Goal: Task Accomplishment & Management: Manage account settings

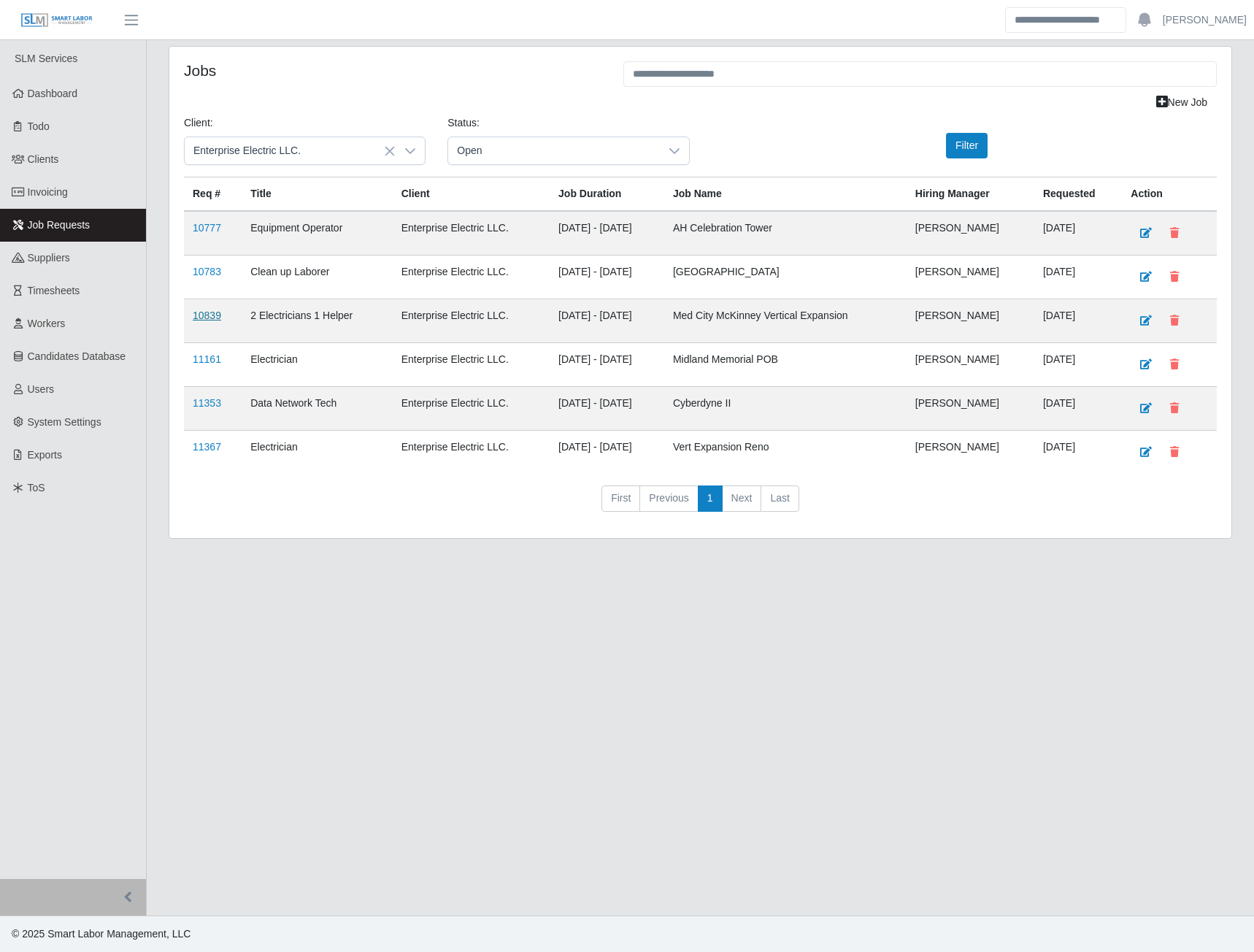
click at [205, 315] on link "10839" at bounding box center [207, 315] width 29 height 12
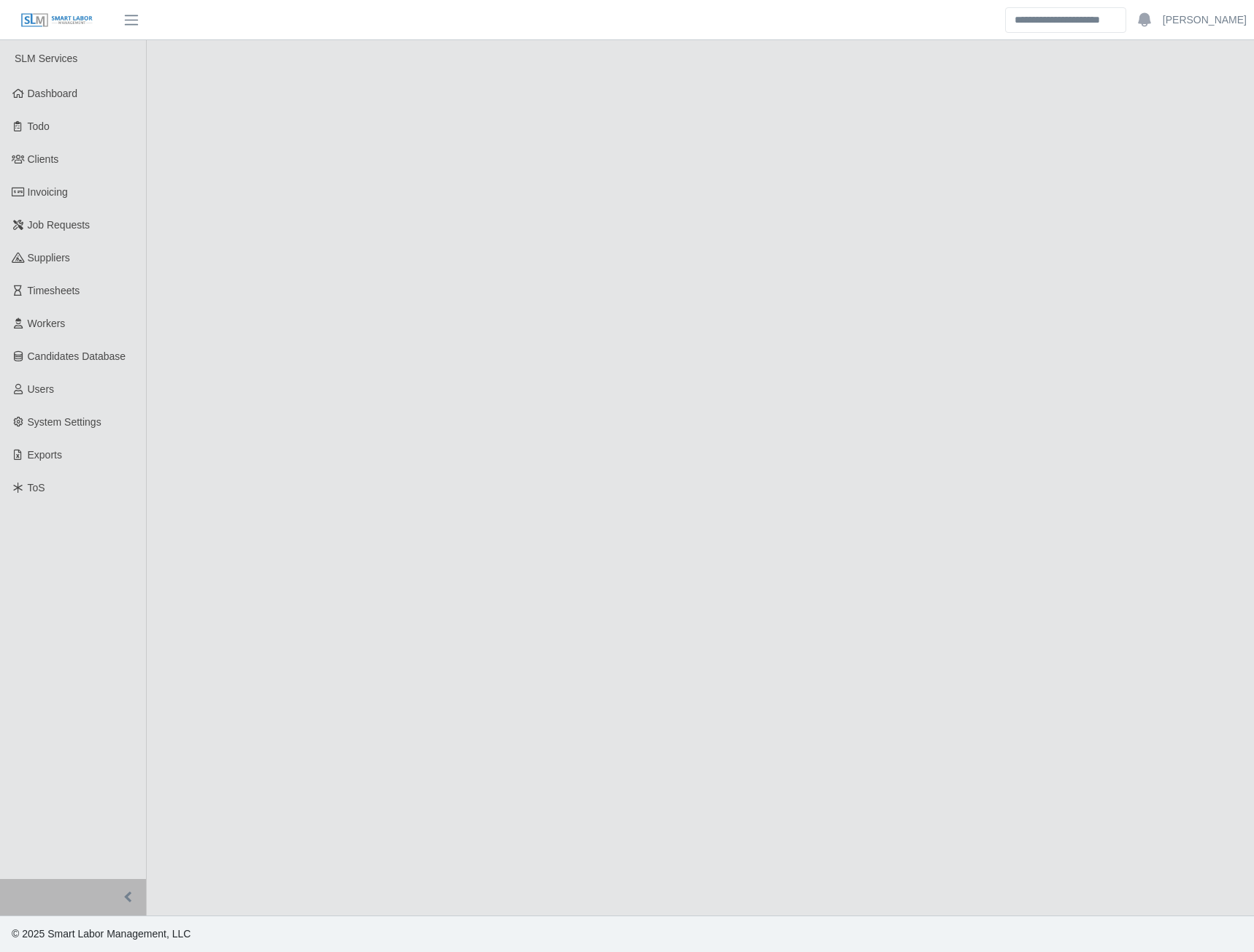
select select "****"
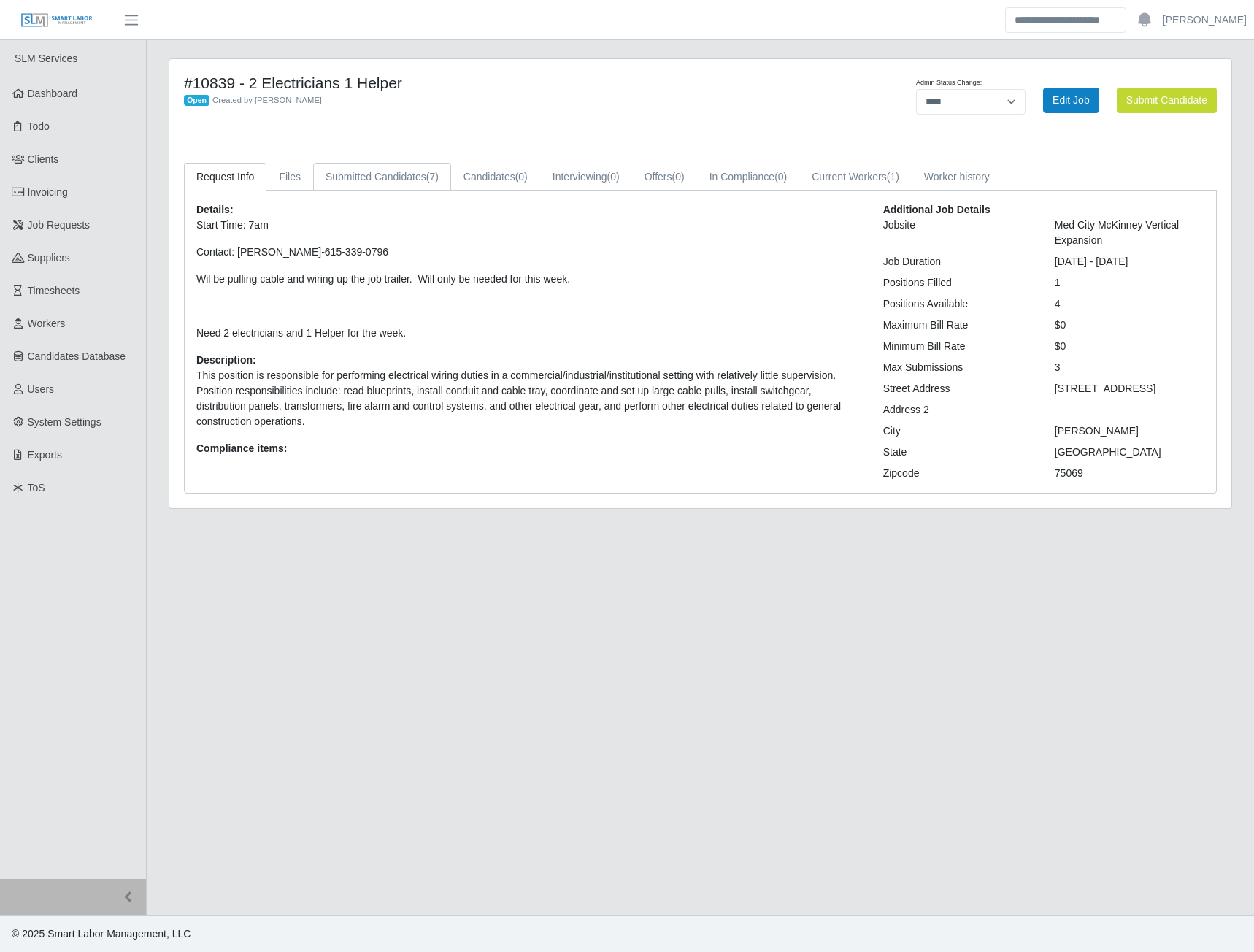
click at [413, 180] on link "Submitted Candidates (7)" at bounding box center [382, 177] width 138 height 29
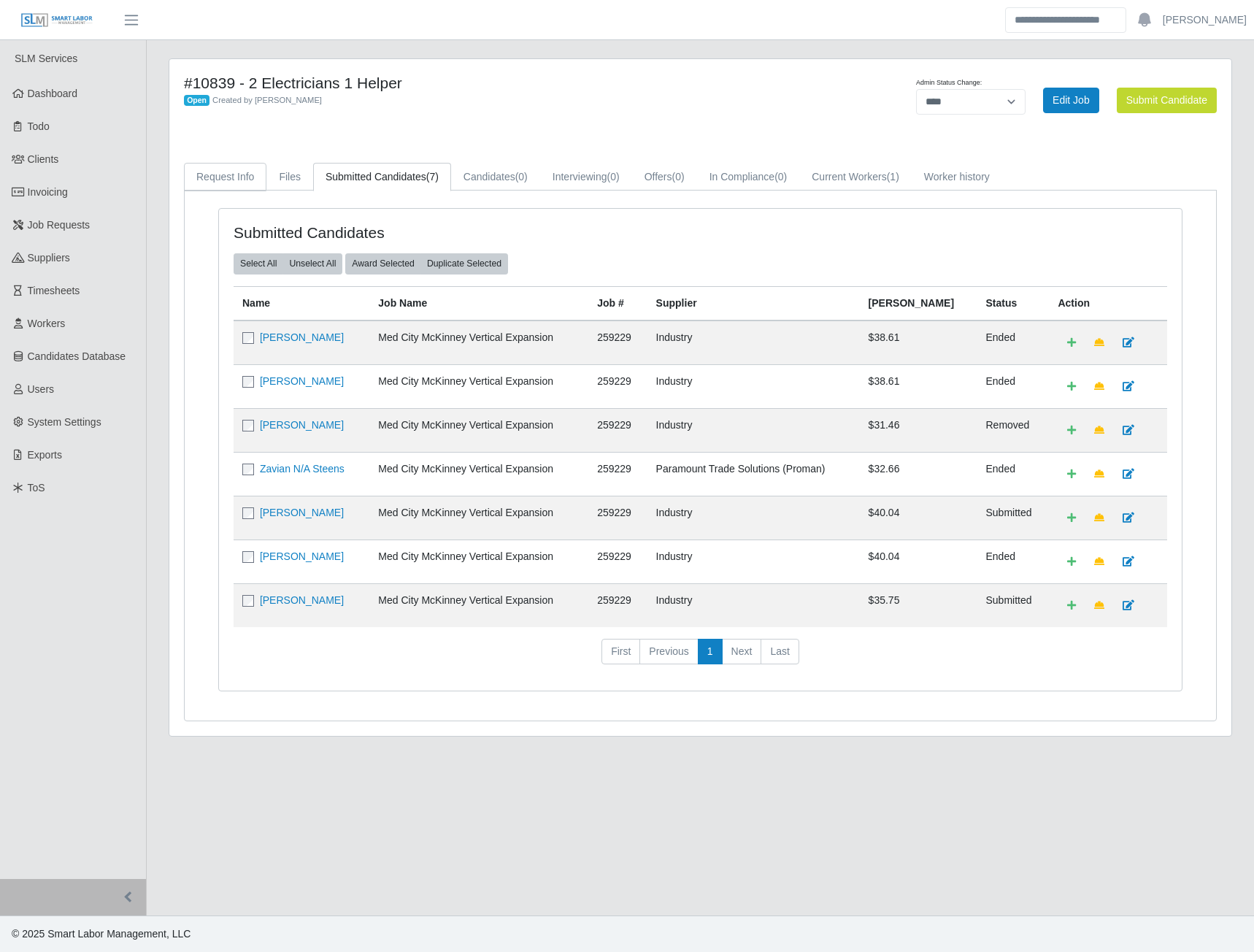
click at [239, 191] on link "Request Info" at bounding box center [225, 177] width 83 height 29
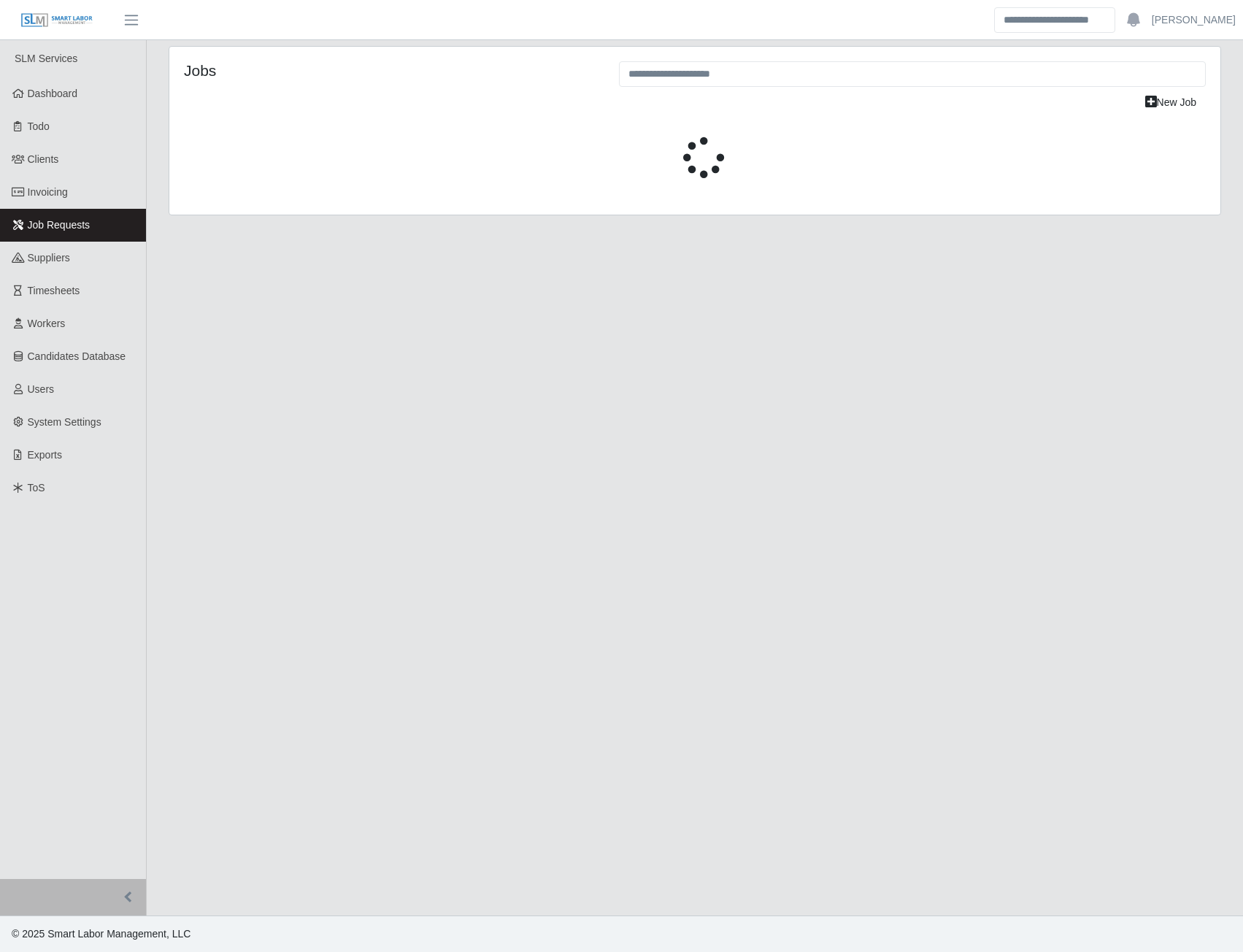
select select "****"
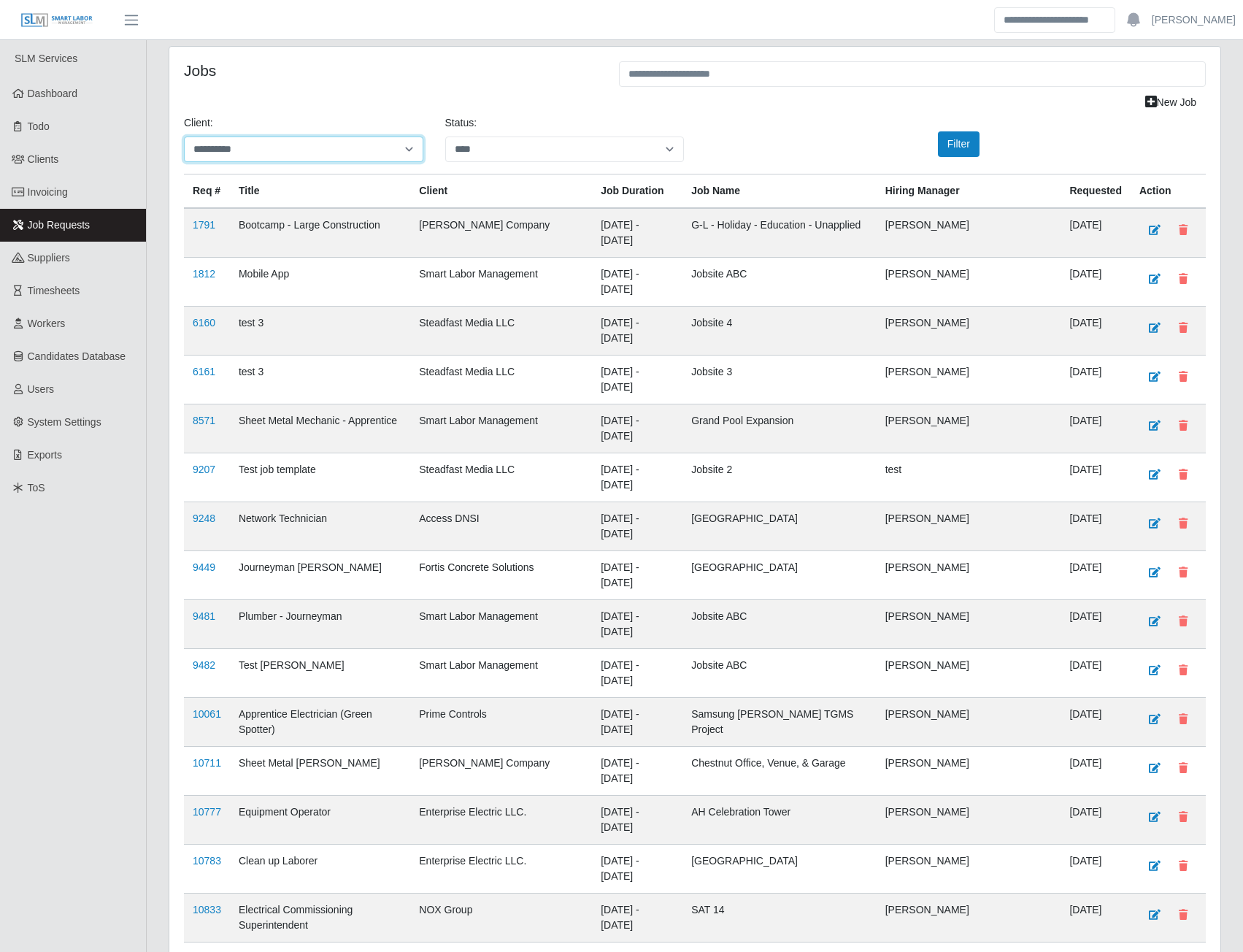
click at [355, 154] on select "**********" at bounding box center [303, 149] width 239 height 25
select select "**********"
click at [184, 137] on select "**********" at bounding box center [303, 149] width 239 height 25
click at [970, 147] on button "Filter" at bounding box center [959, 144] width 42 height 25
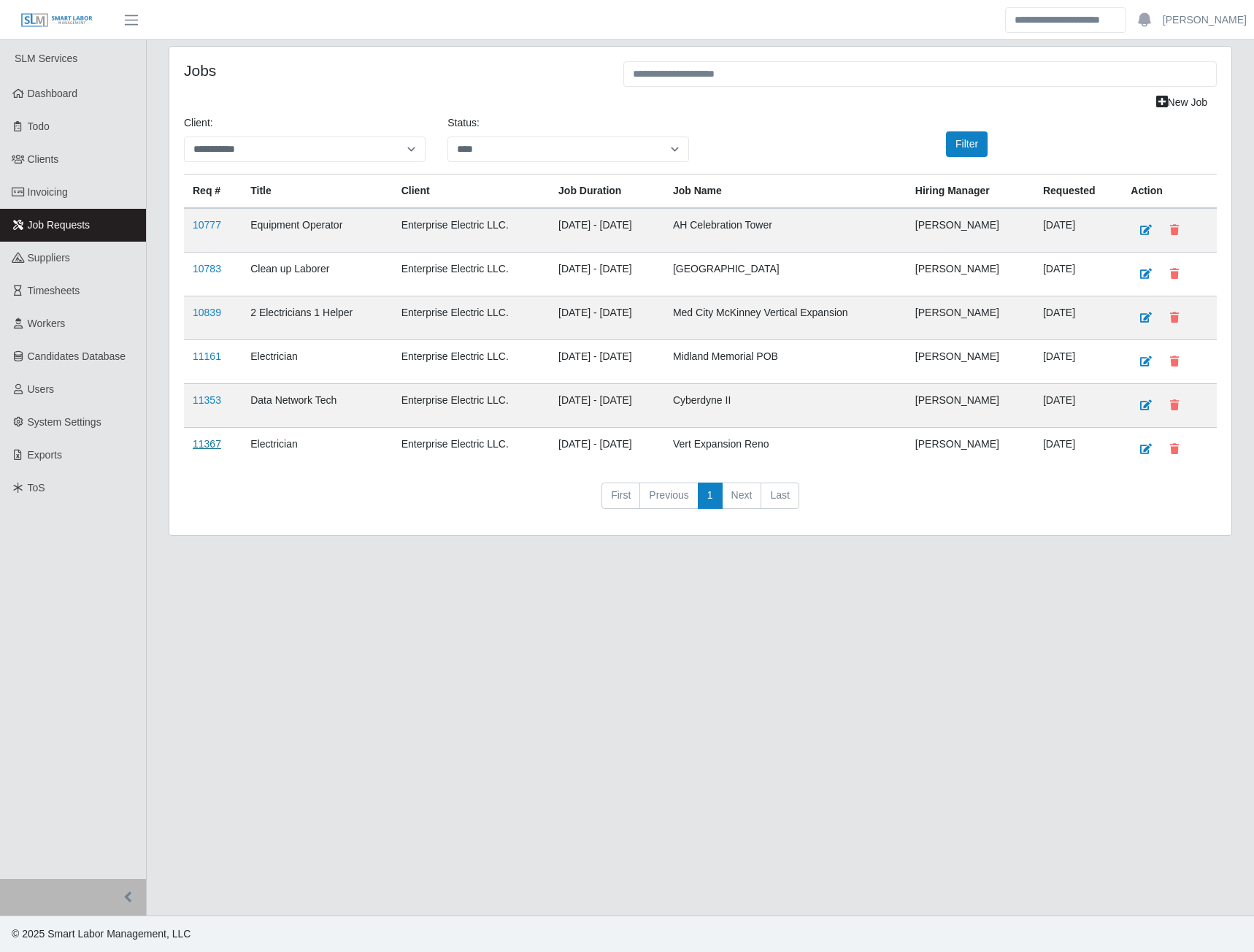
click at [198, 442] on link "11367" at bounding box center [207, 443] width 29 height 12
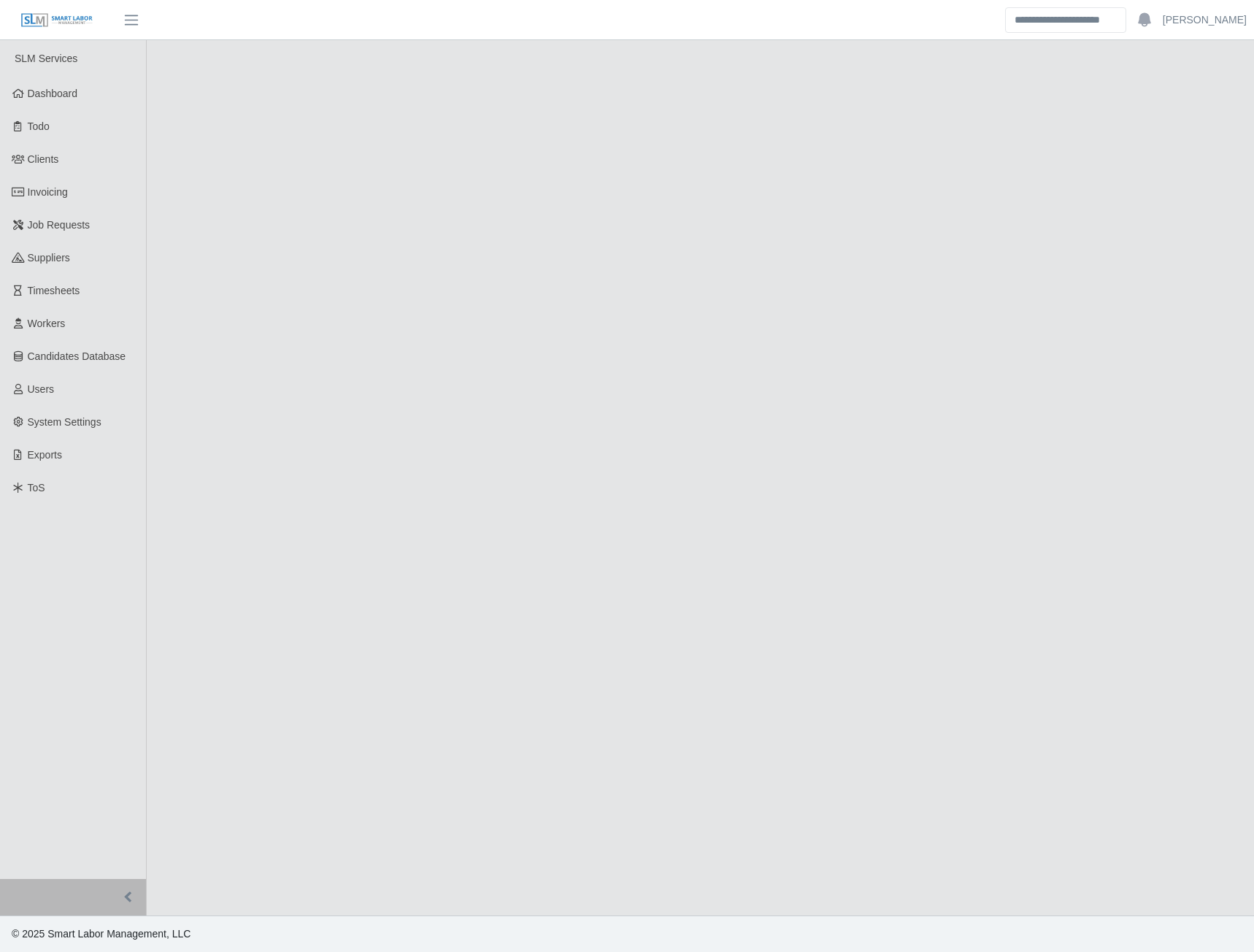
select select "****"
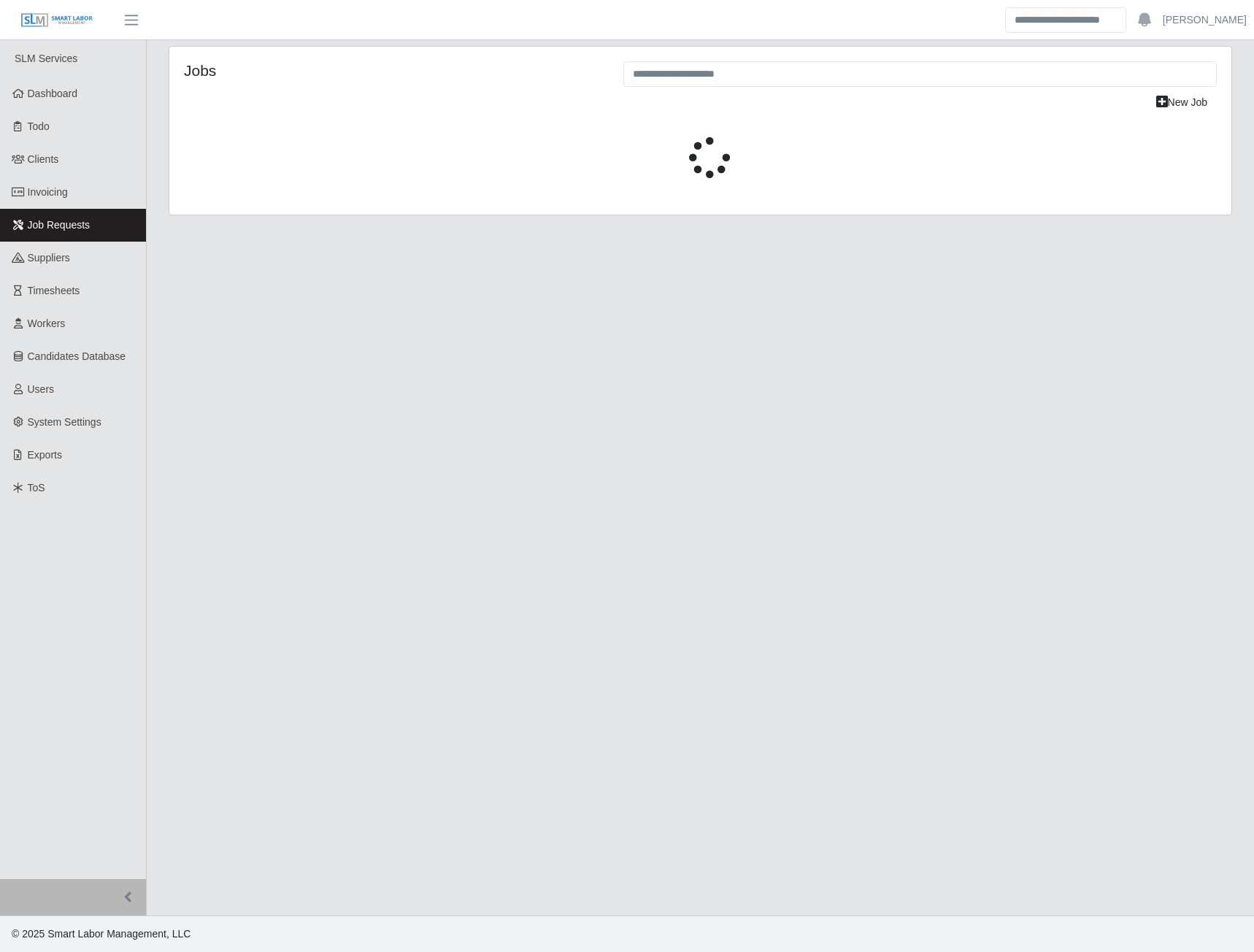
select select "****"
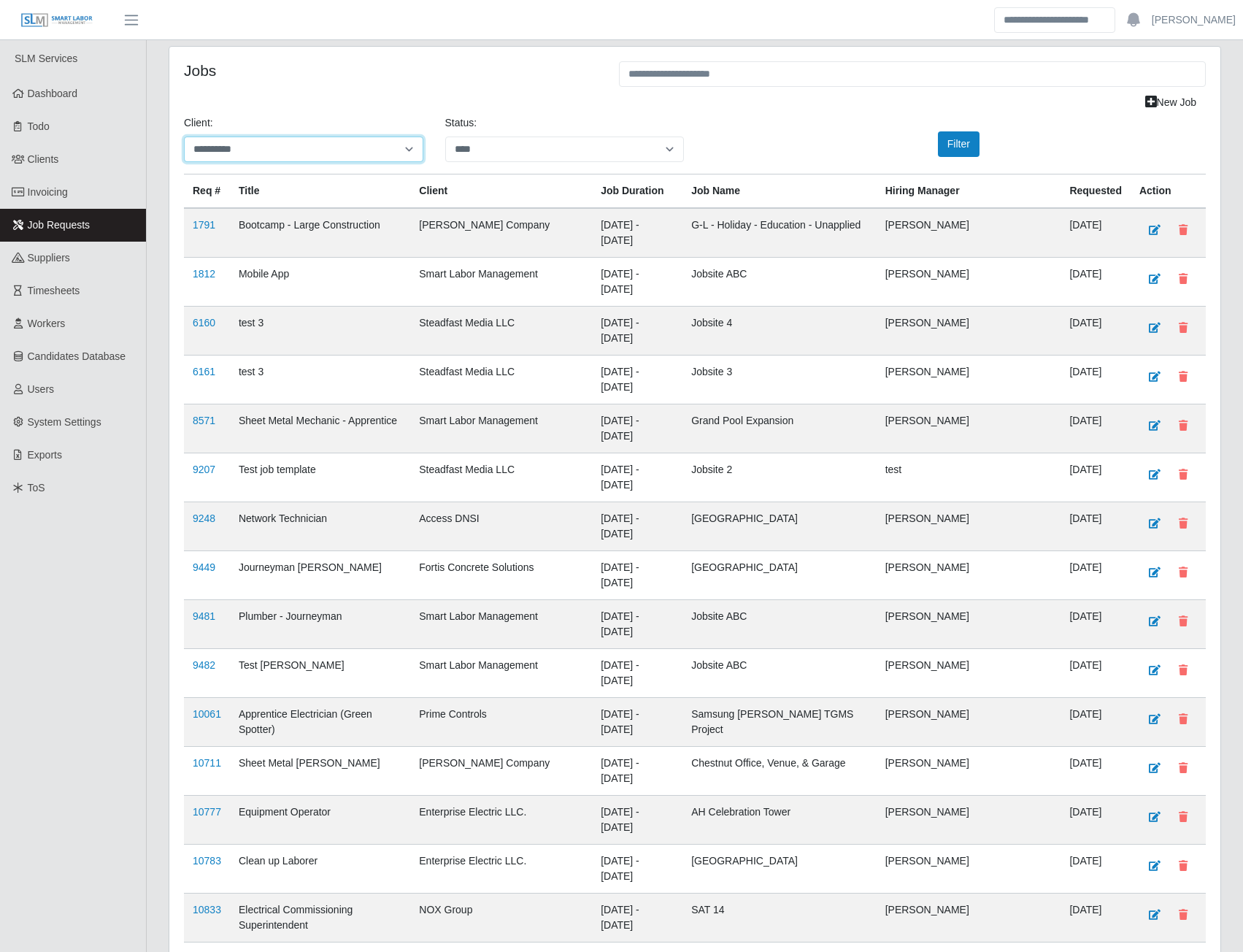
click at [302, 147] on select "**********" at bounding box center [303, 149] width 239 height 25
select select "**********"
click at [184, 137] on select "**********" at bounding box center [303, 149] width 239 height 25
click at [944, 144] on button "Filter" at bounding box center [959, 144] width 42 height 25
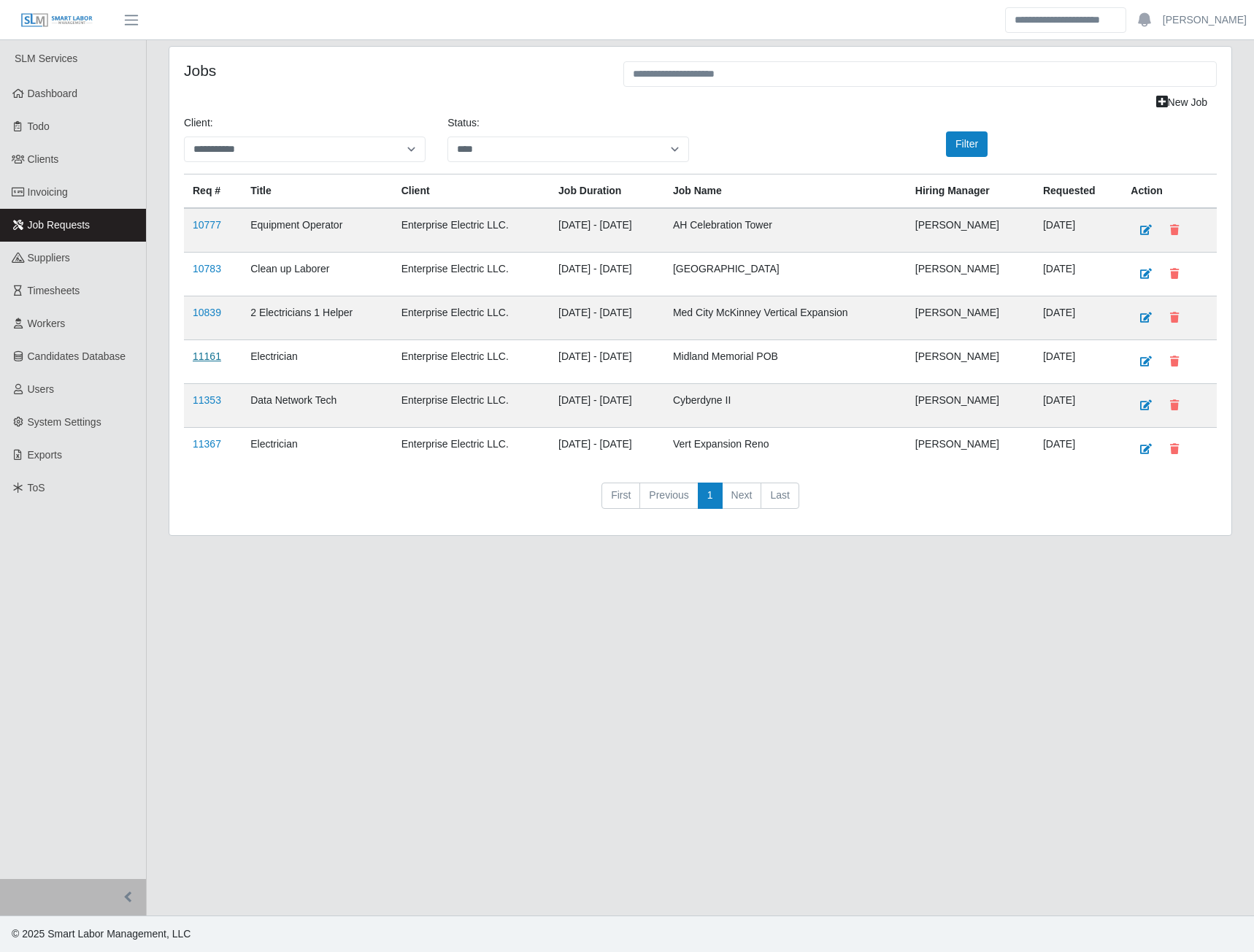
click at [213, 357] on link "11161" at bounding box center [207, 356] width 29 height 12
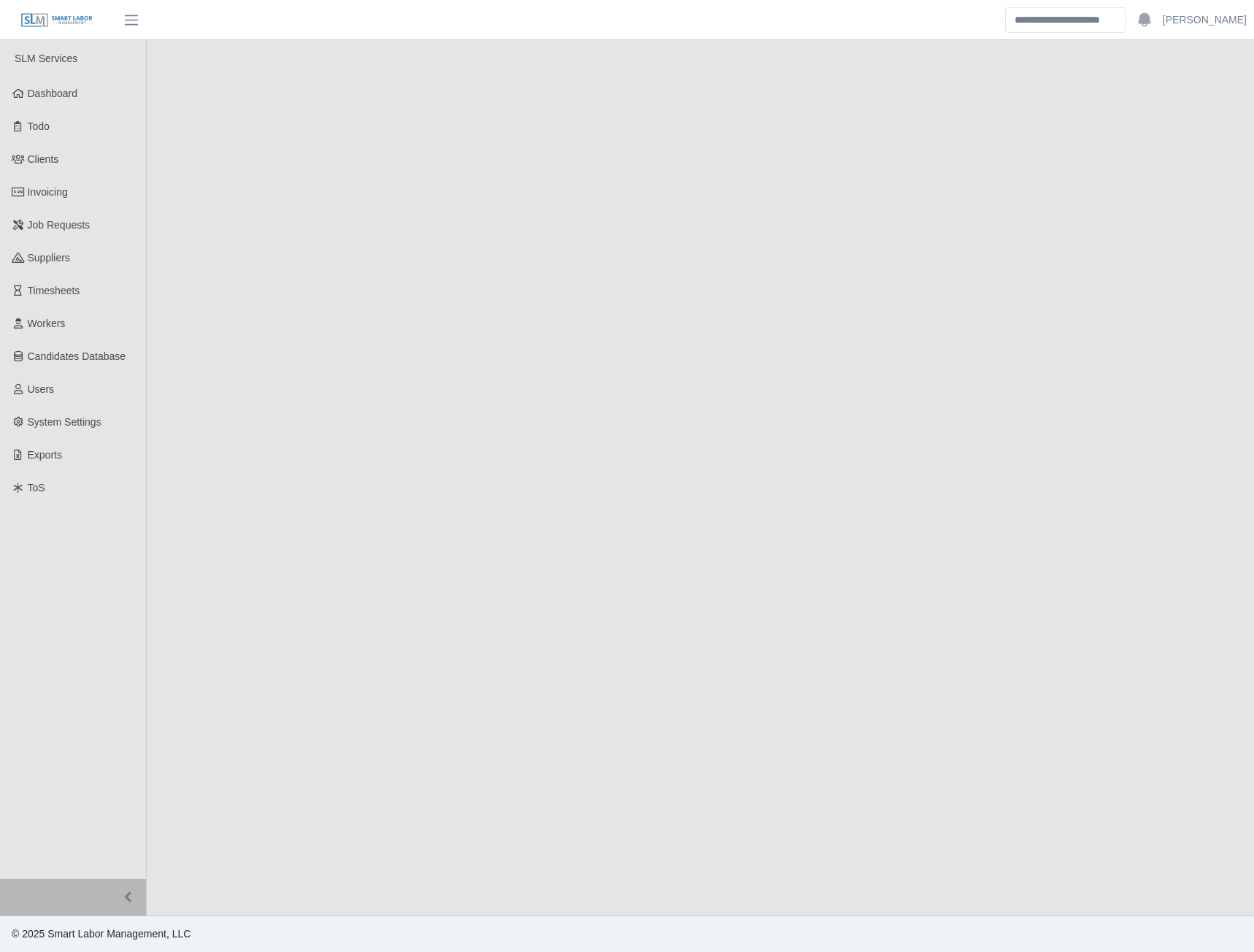
select select "****"
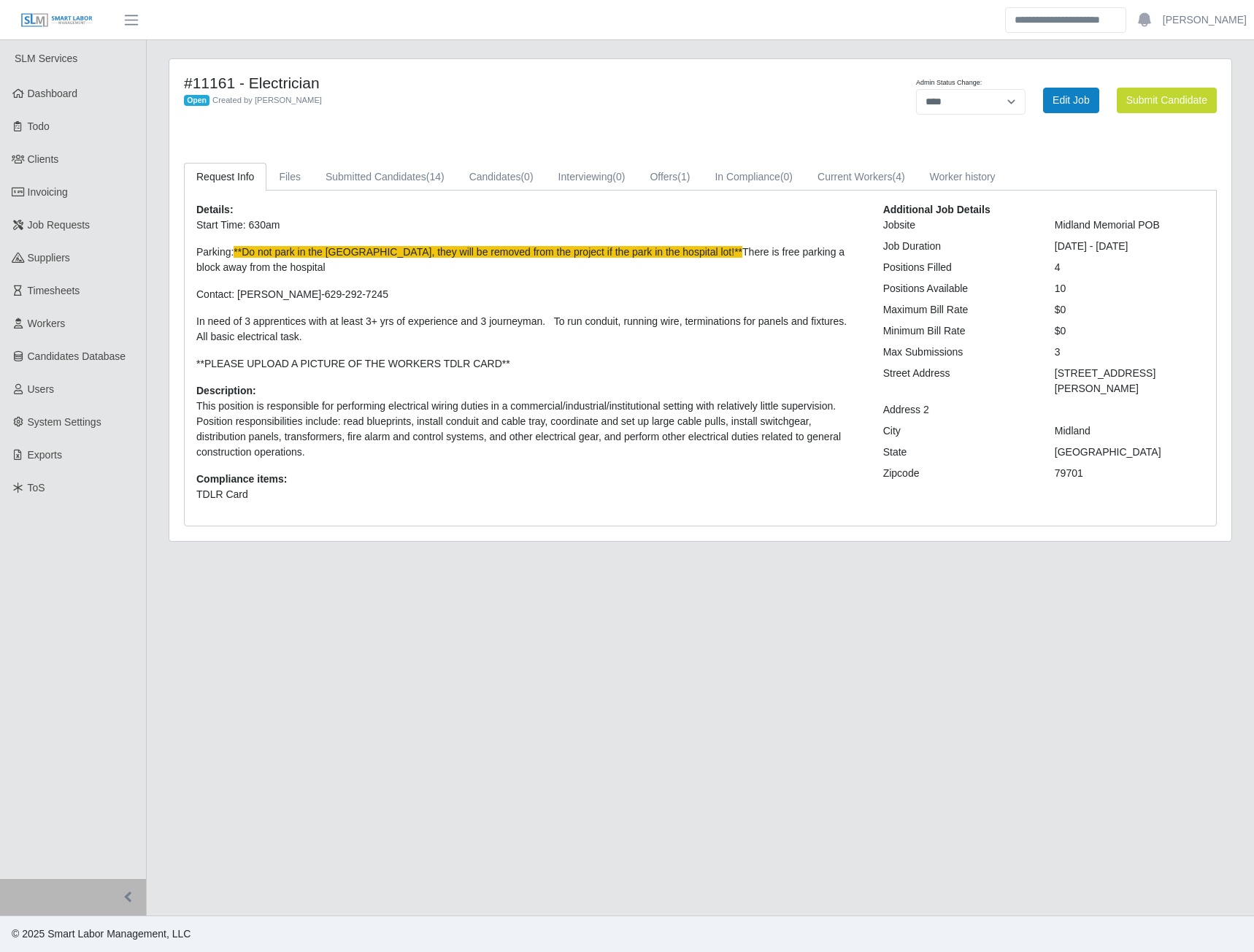
click at [381, 191] on div "Details: Start Time: 630am Parking: **Do not park in the hospital lot, they wil…" at bounding box center [700, 358] width 1032 height 335
click at [391, 179] on link "Submitted Candidates (14)" at bounding box center [385, 177] width 144 height 29
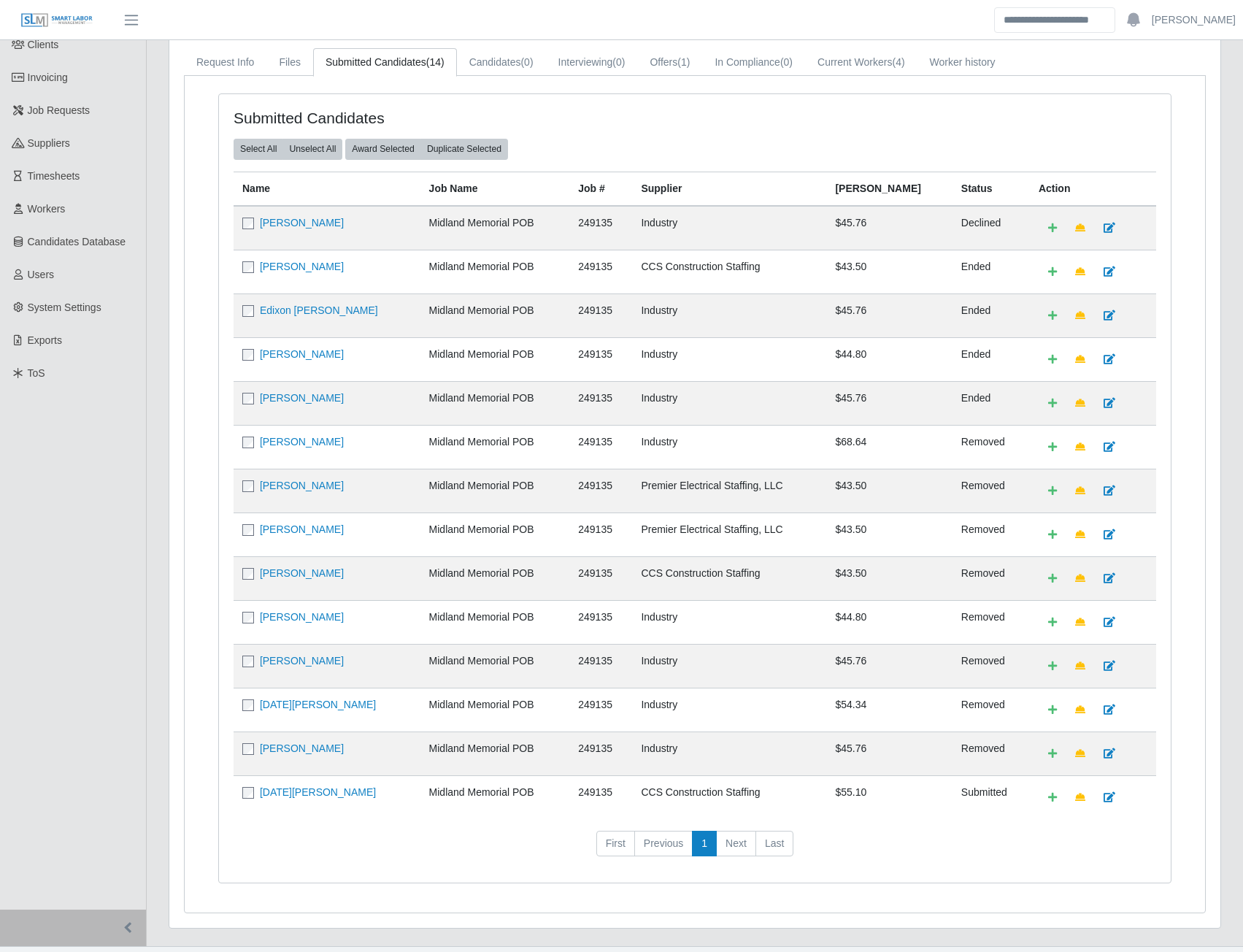
scroll to position [145, 0]
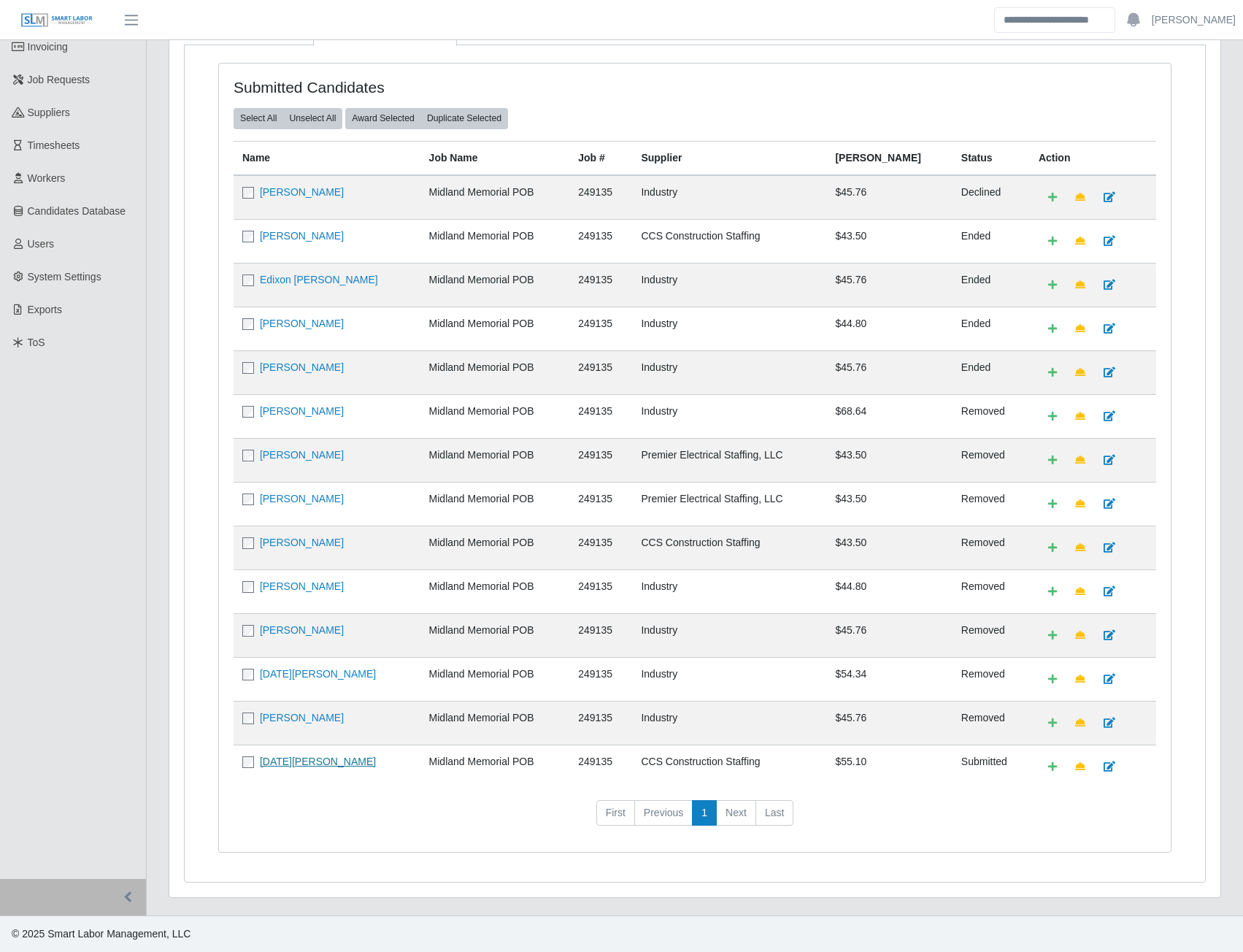
click at [313, 759] on link "[DATE][PERSON_NAME]" at bounding box center [318, 761] width 116 height 12
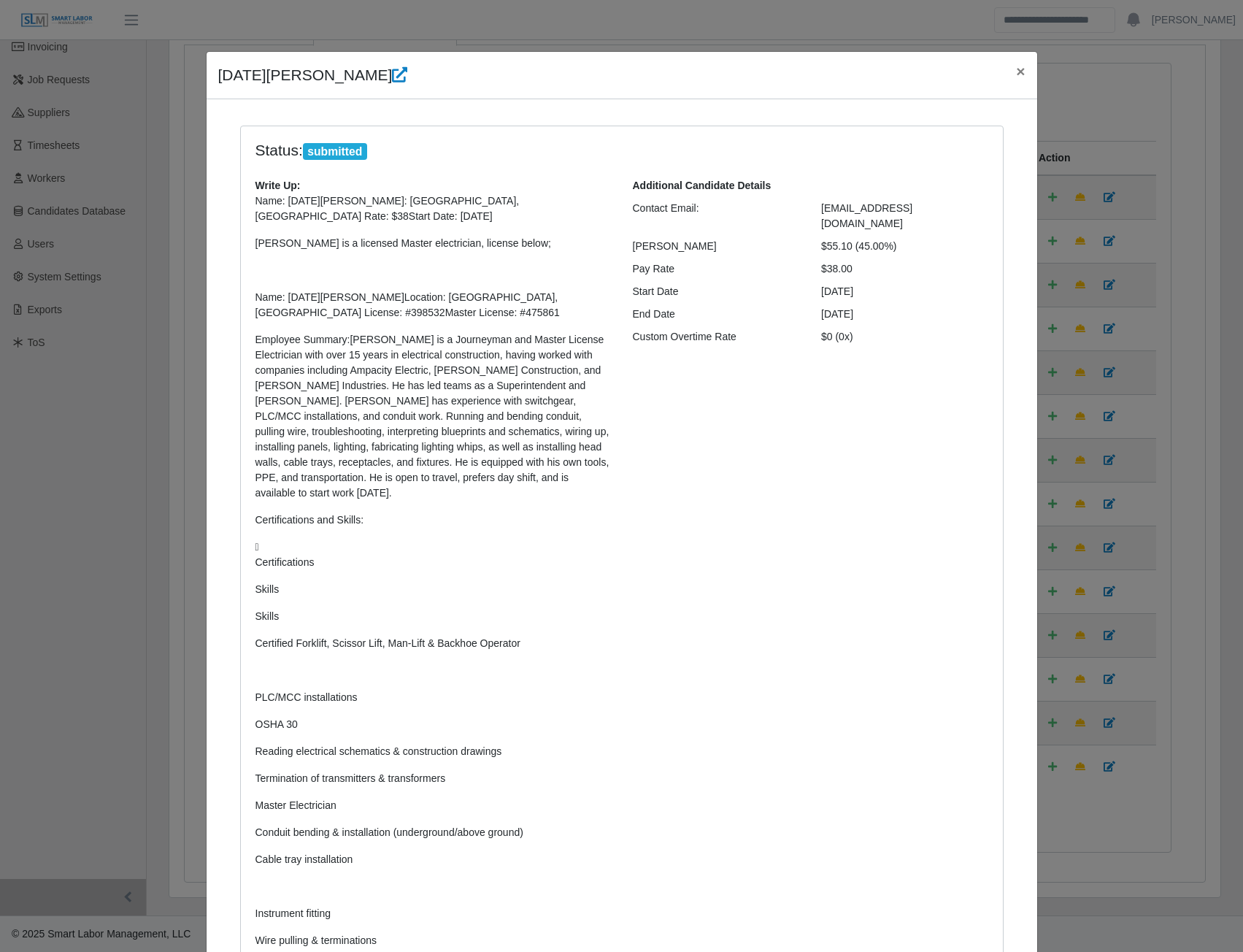
scroll to position [483, 0]
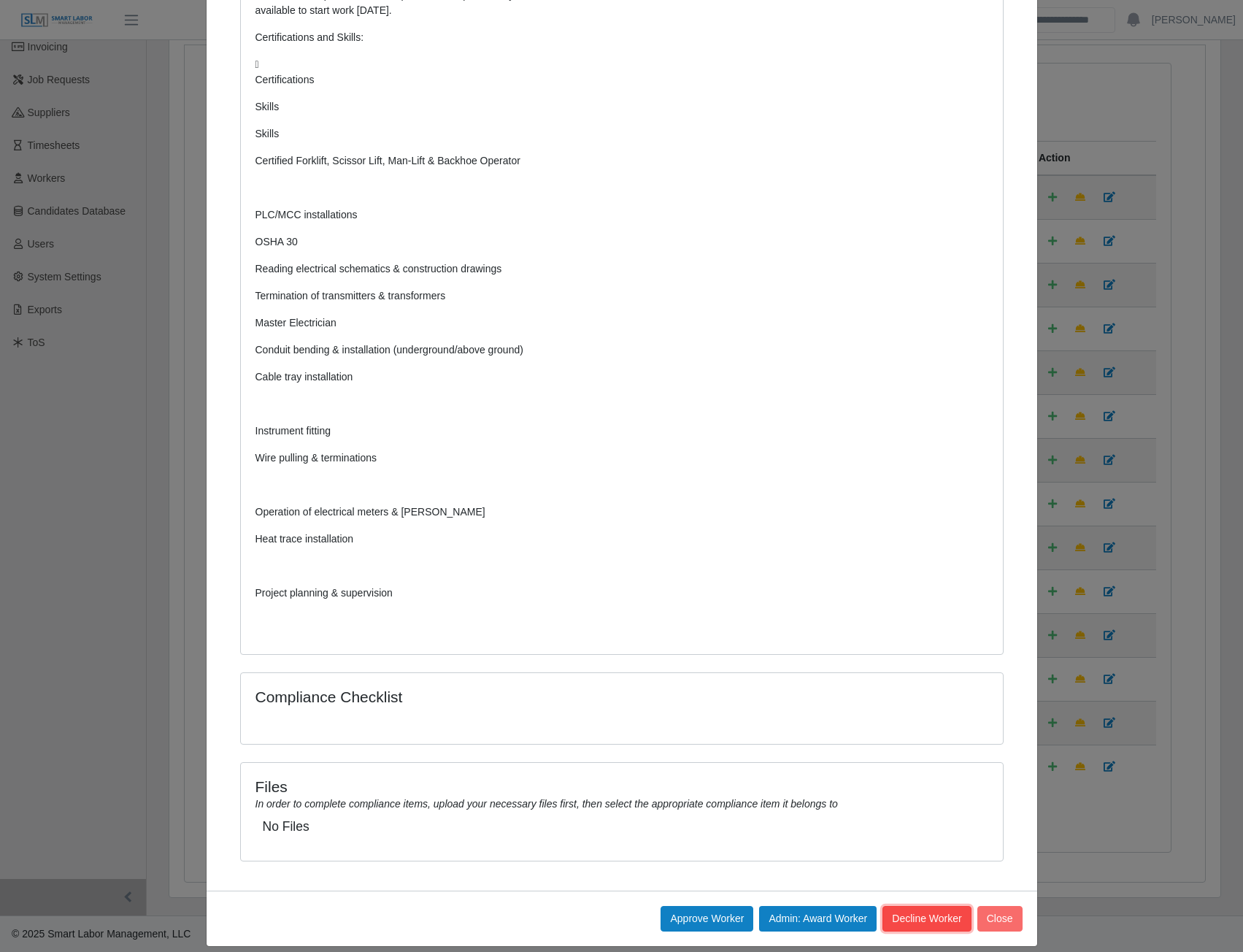
click at [909, 906] on button "Decline Worker" at bounding box center [926, 918] width 88 height 25
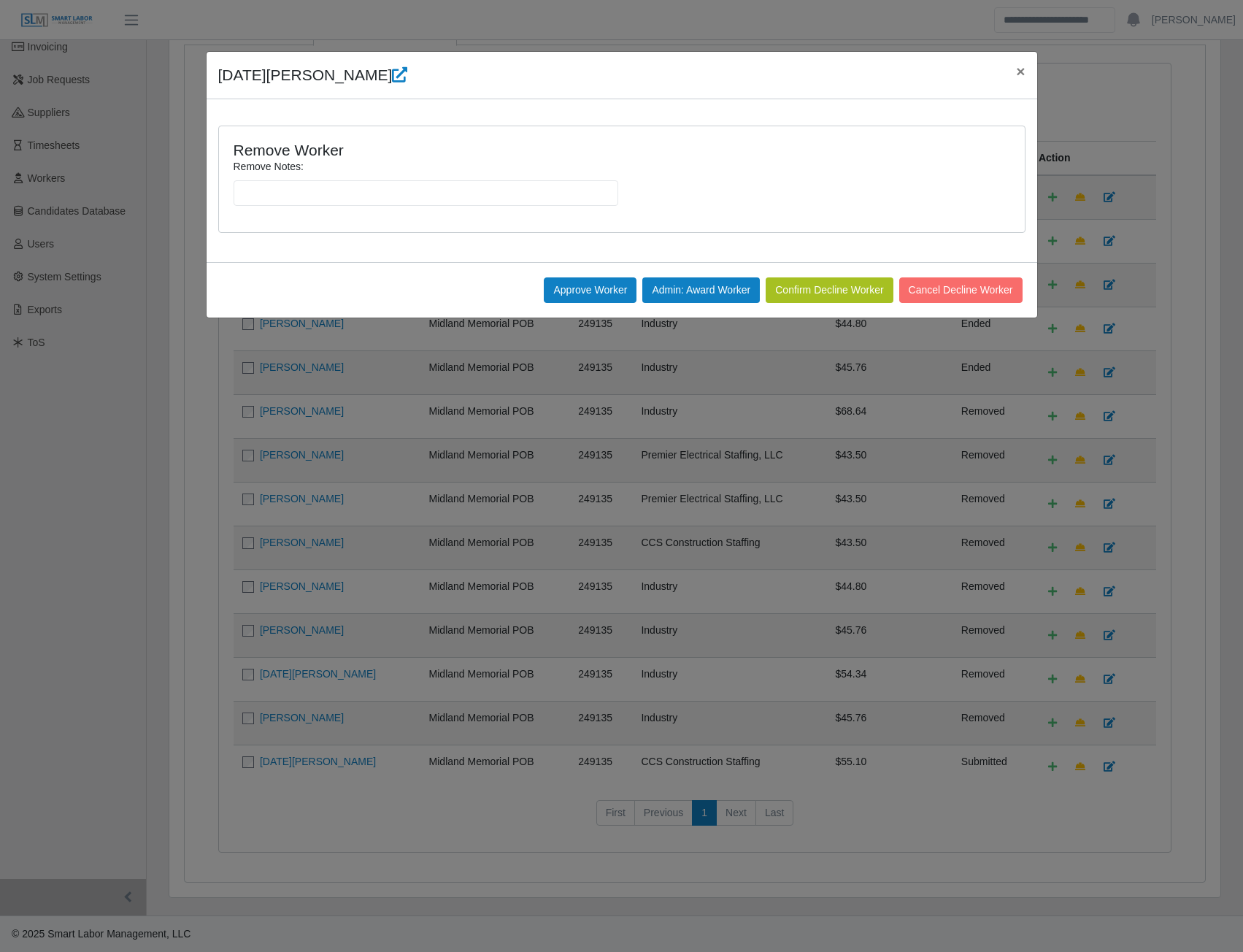
scroll to position [0, 0]
click at [312, 192] on input "Remove Notes:" at bounding box center [426, 193] width 384 height 25
drag, startPoint x: 345, startPoint y: 197, endPoint x: 367, endPoint y: 185, distance: 25.1
click at [349, 194] on input "**********" at bounding box center [426, 193] width 384 height 25
drag, startPoint x: 427, startPoint y: 192, endPoint x: 456, endPoint y: 179, distance: 31.8
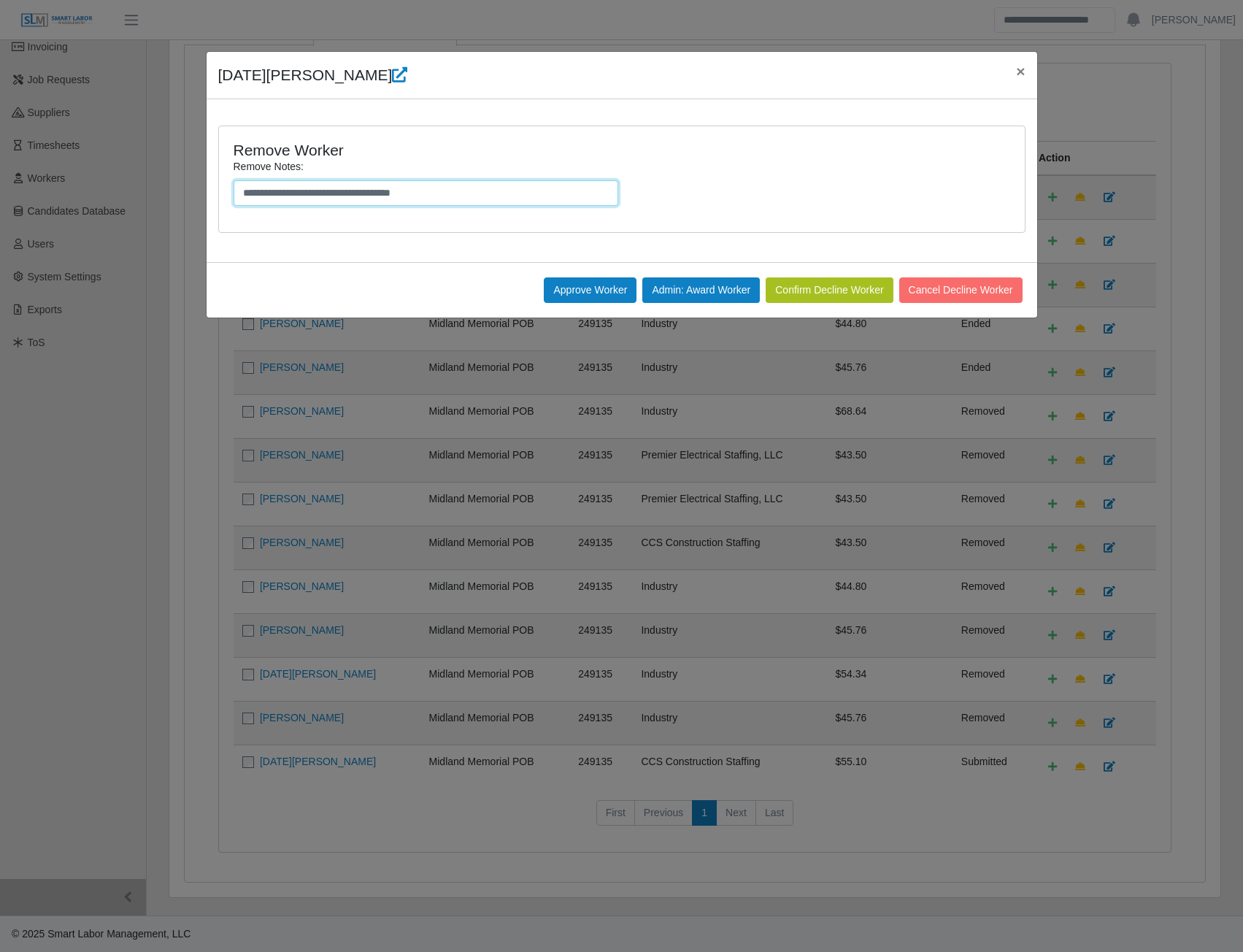
click at [428, 192] on input "**********" at bounding box center [426, 193] width 384 height 25
type input "**********"
click at [804, 292] on button "Confirm Decline Worker" at bounding box center [829, 290] width 127 height 25
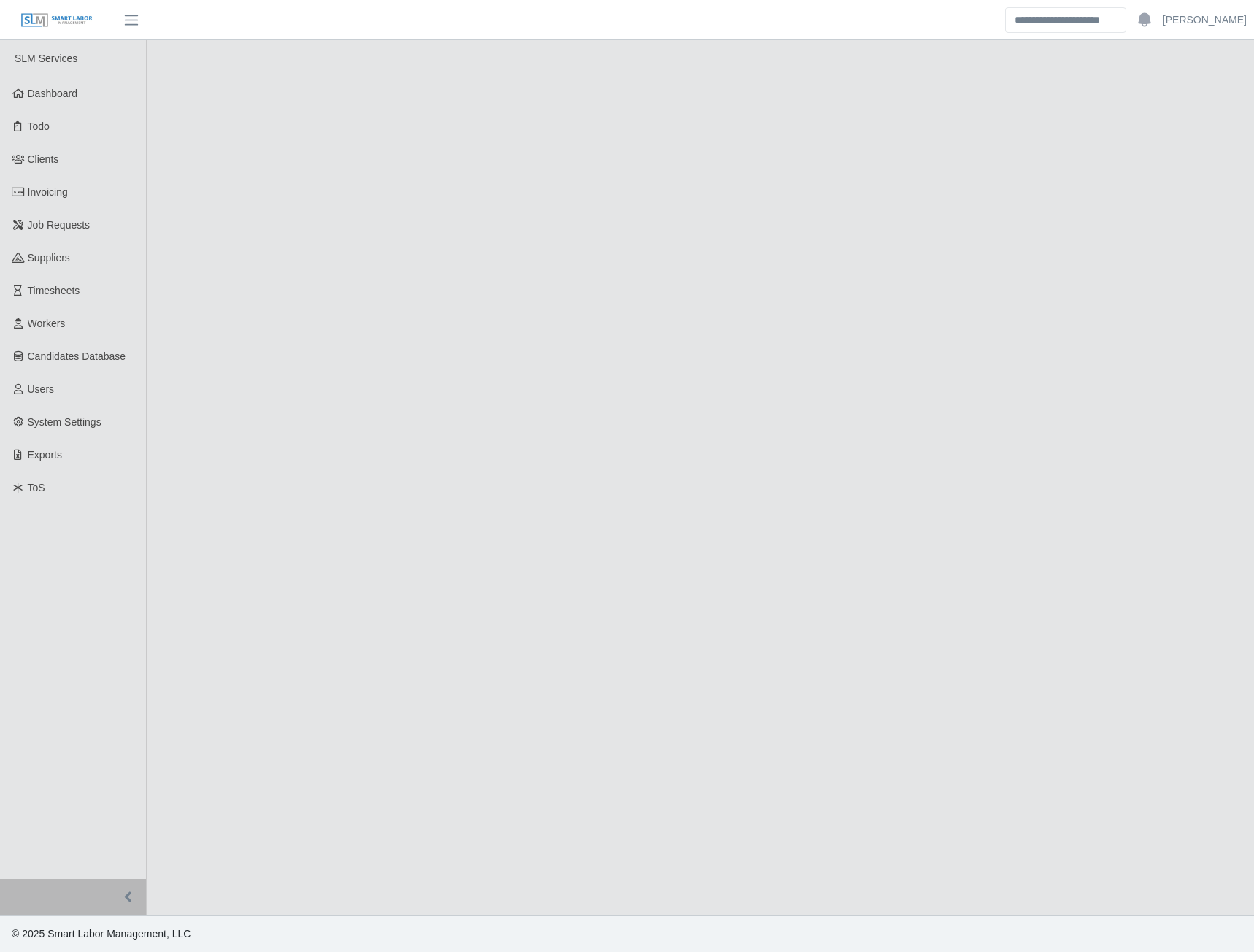
select select "****"
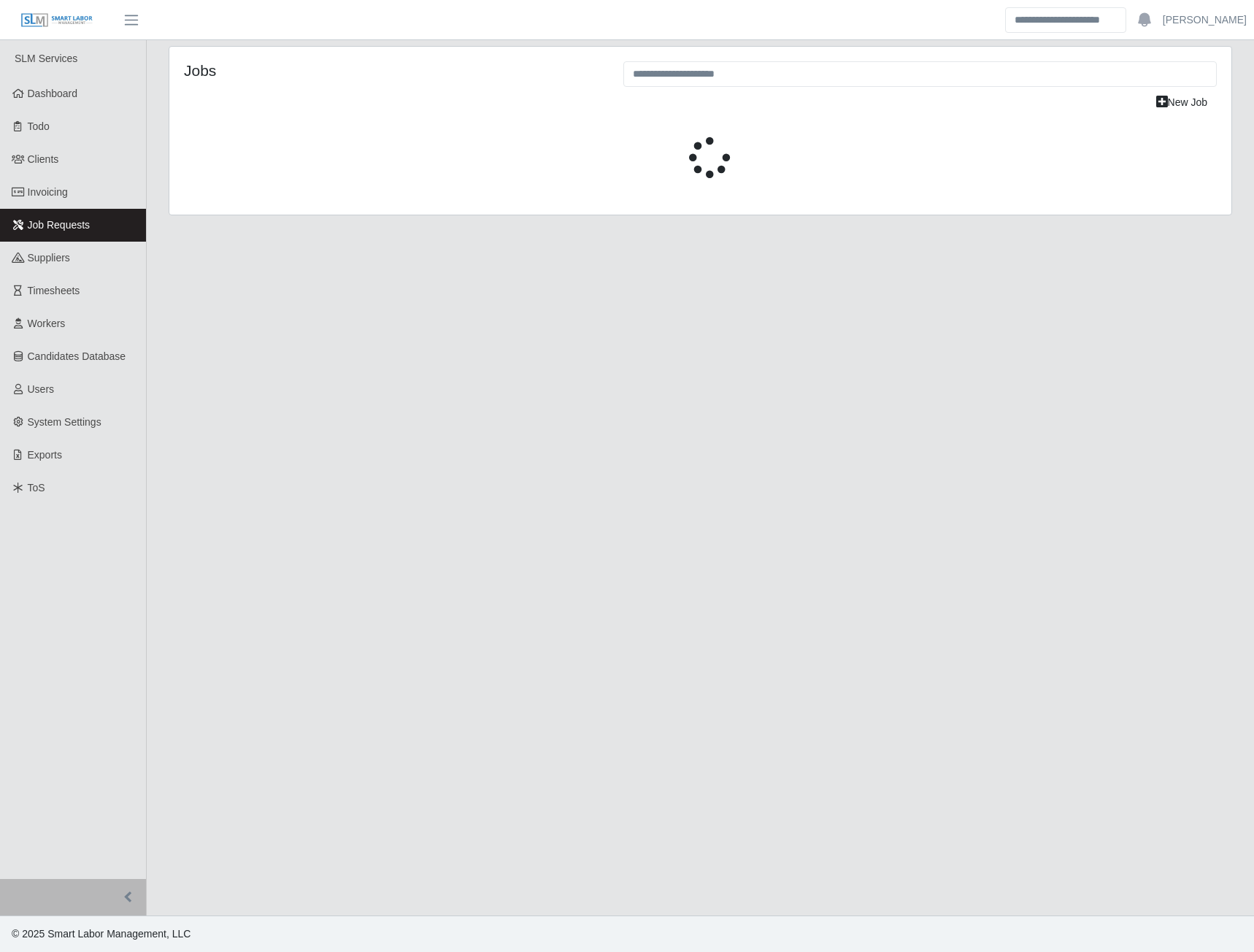
select select "****"
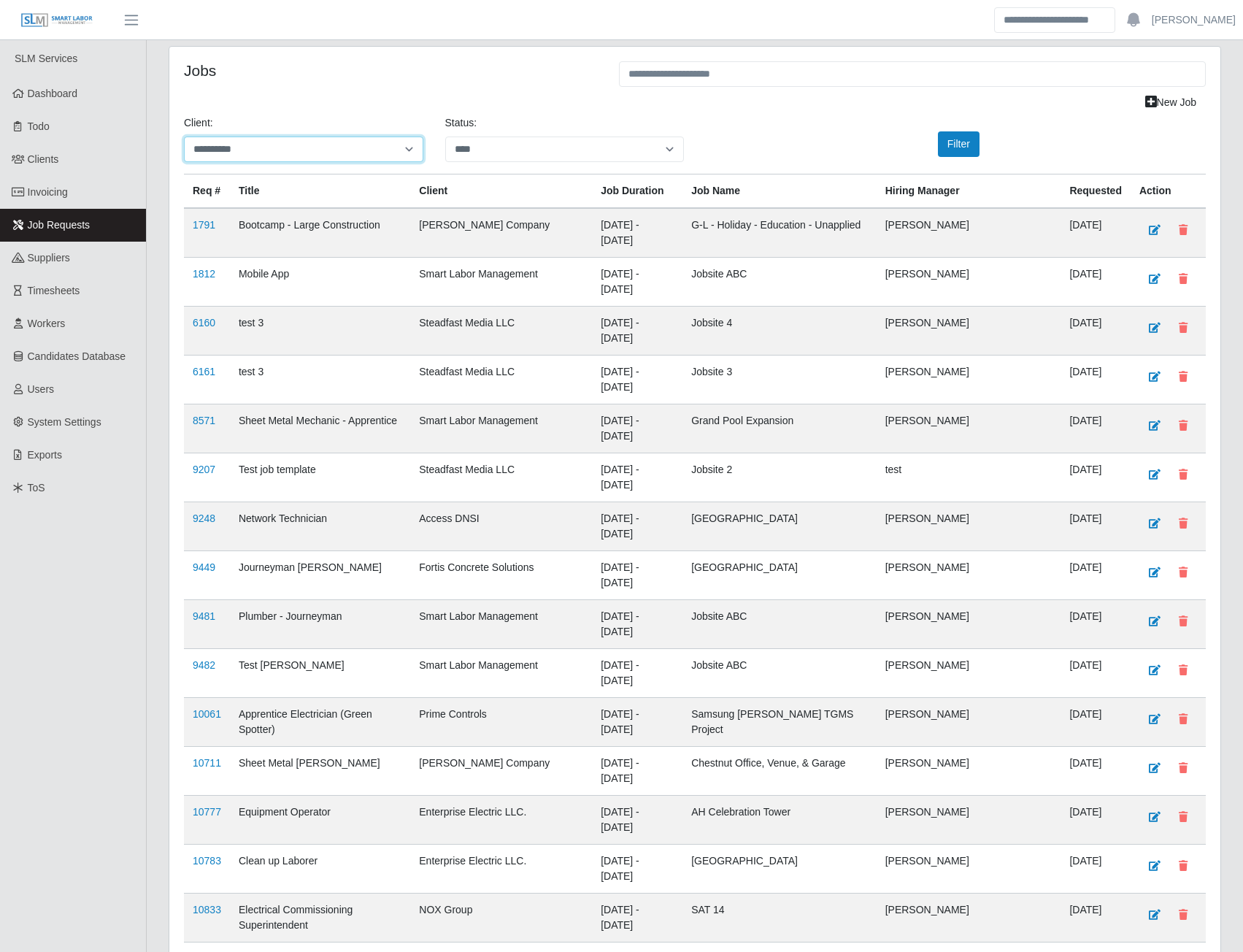
click at [283, 144] on select "**********" at bounding box center [303, 149] width 239 height 25
select select "**********"
click at [184, 137] on select "**********" at bounding box center [303, 149] width 239 height 25
click at [960, 148] on button "Filter" at bounding box center [959, 144] width 42 height 25
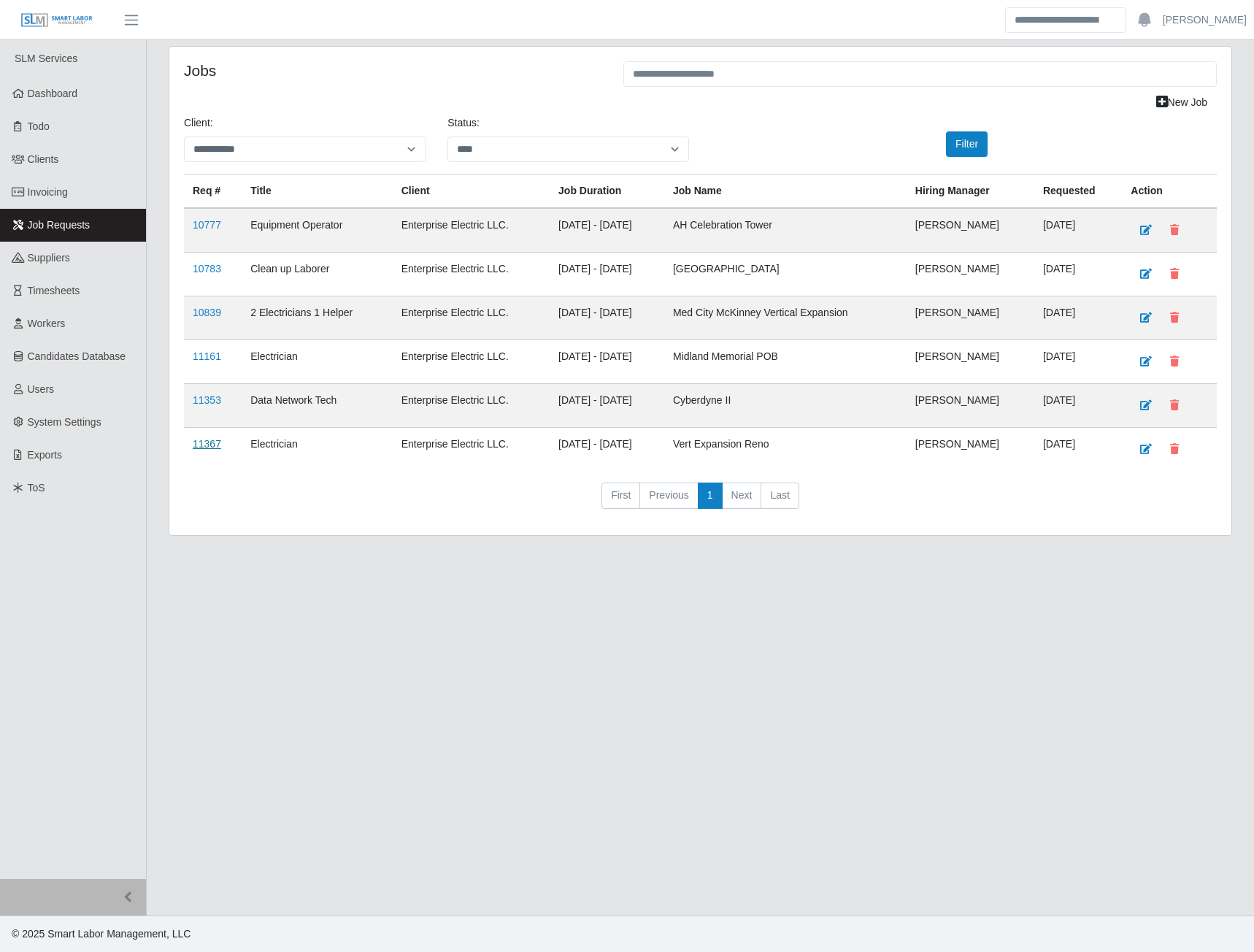
click at [208, 445] on link "11367" at bounding box center [207, 443] width 29 height 12
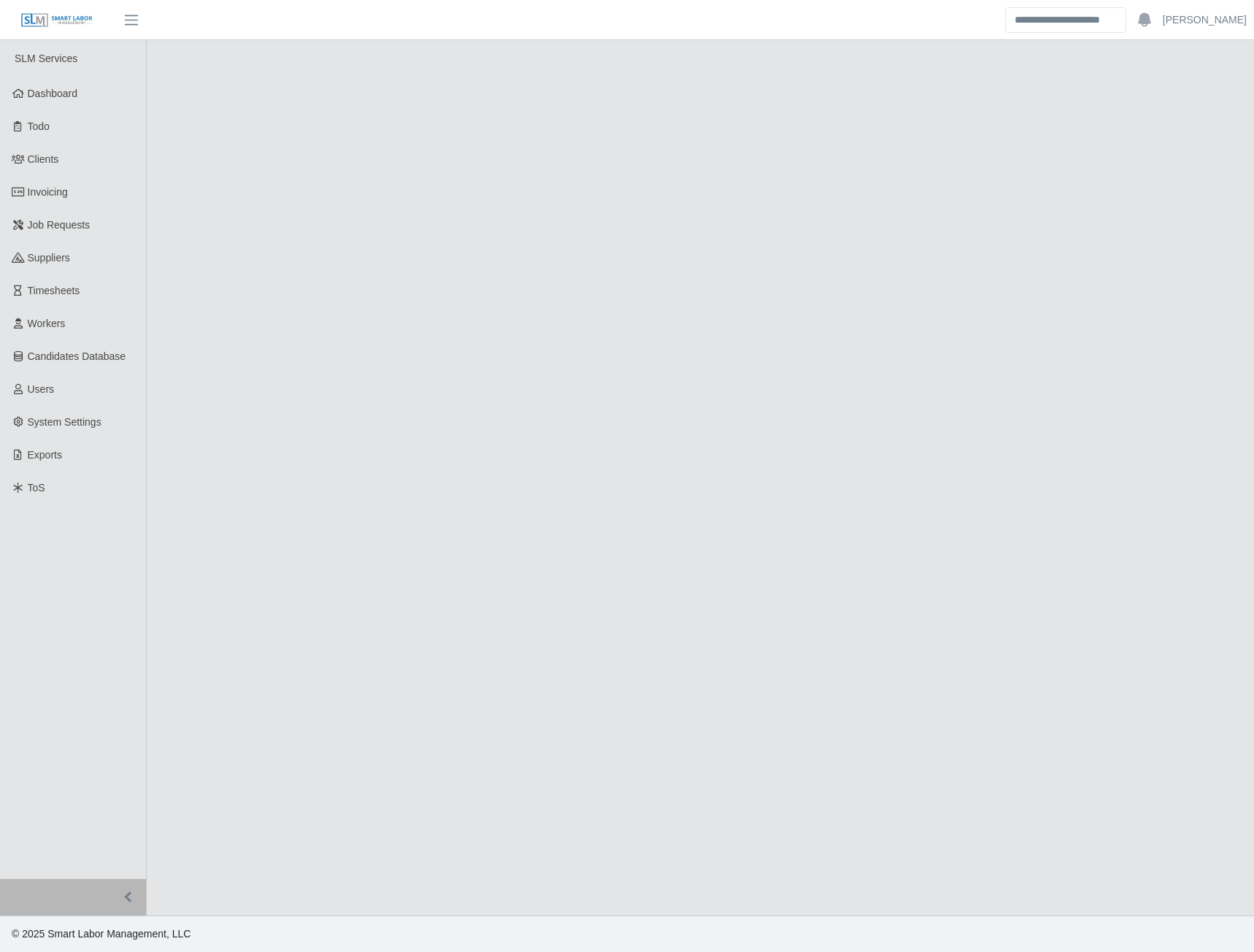
select select "****"
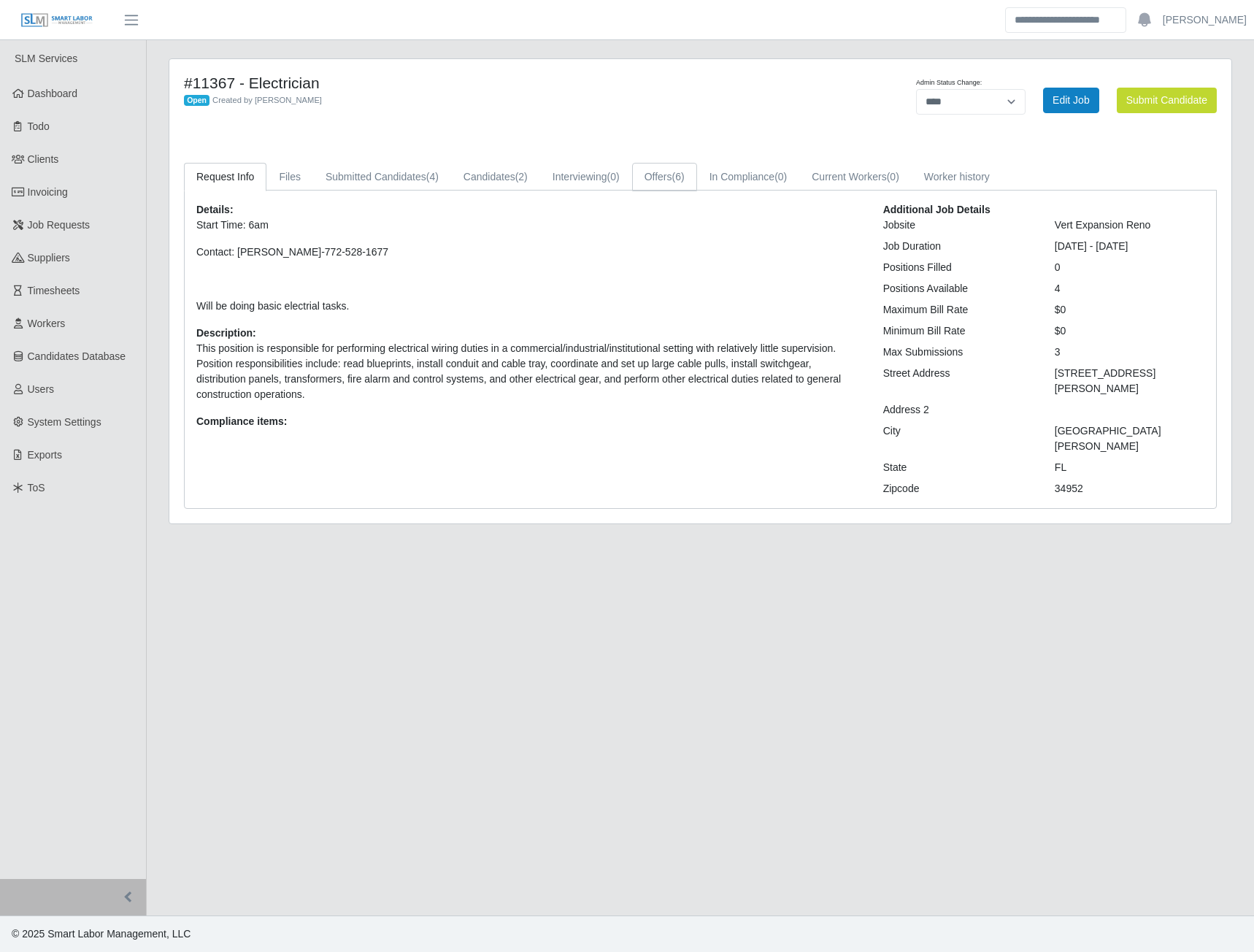
click at [678, 168] on link "Offers (6)" at bounding box center [665, 177] width 65 height 29
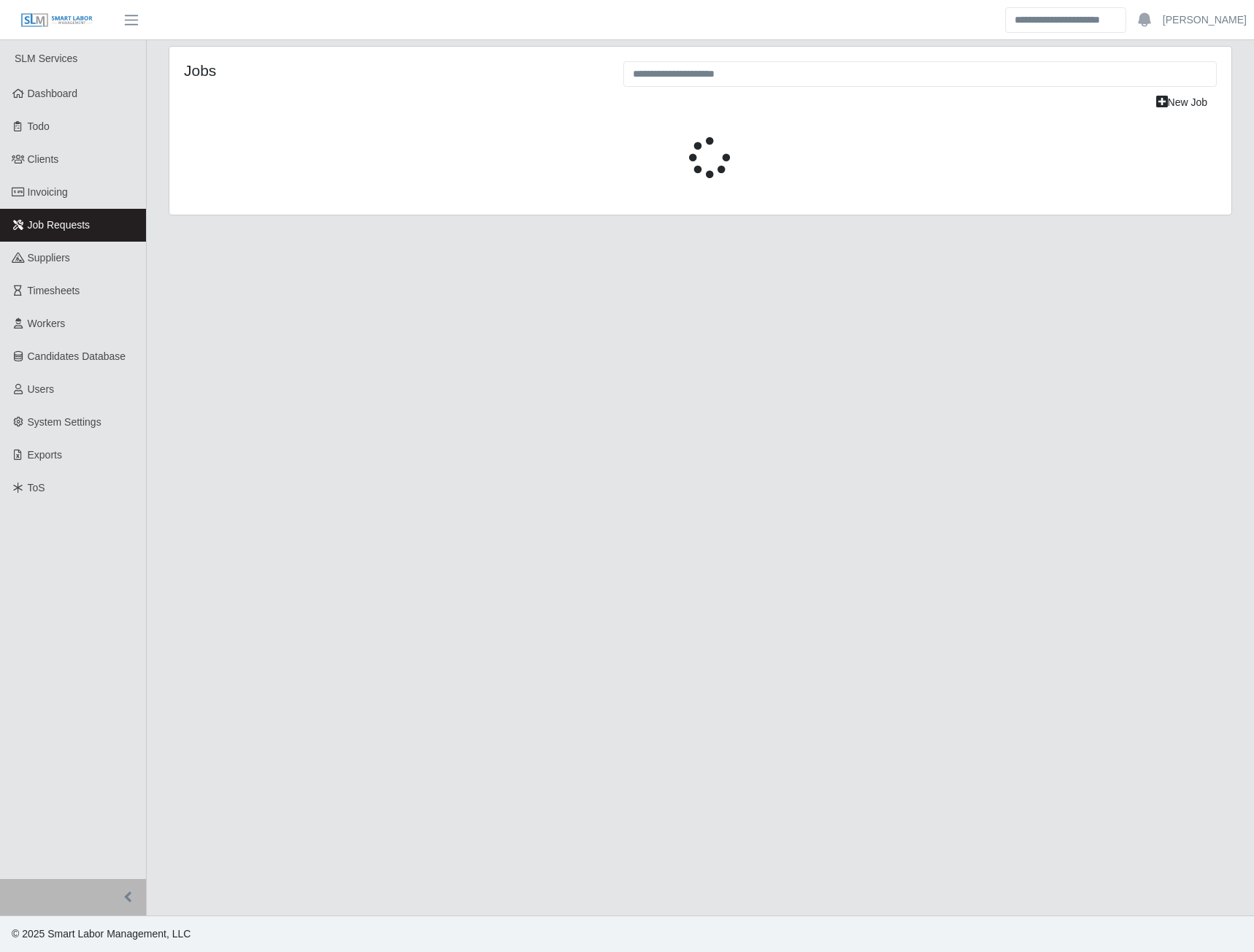
select select "****"
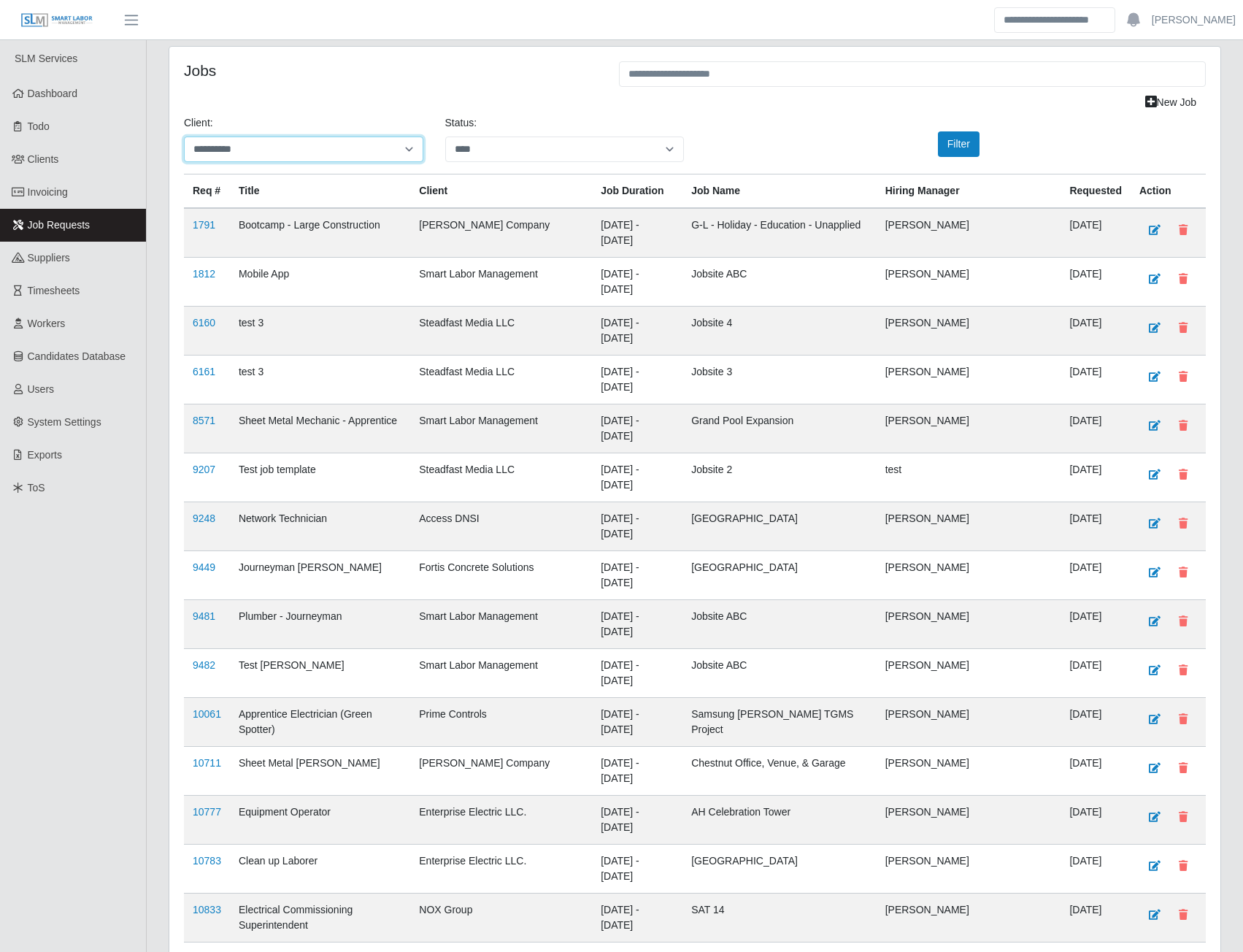
click at [405, 152] on select "**********" at bounding box center [303, 149] width 239 height 25
select select "**********"
click at [184, 137] on select "**********" at bounding box center [303, 149] width 239 height 25
click at [952, 148] on button "Filter" at bounding box center [959, 144] width 42 height 25
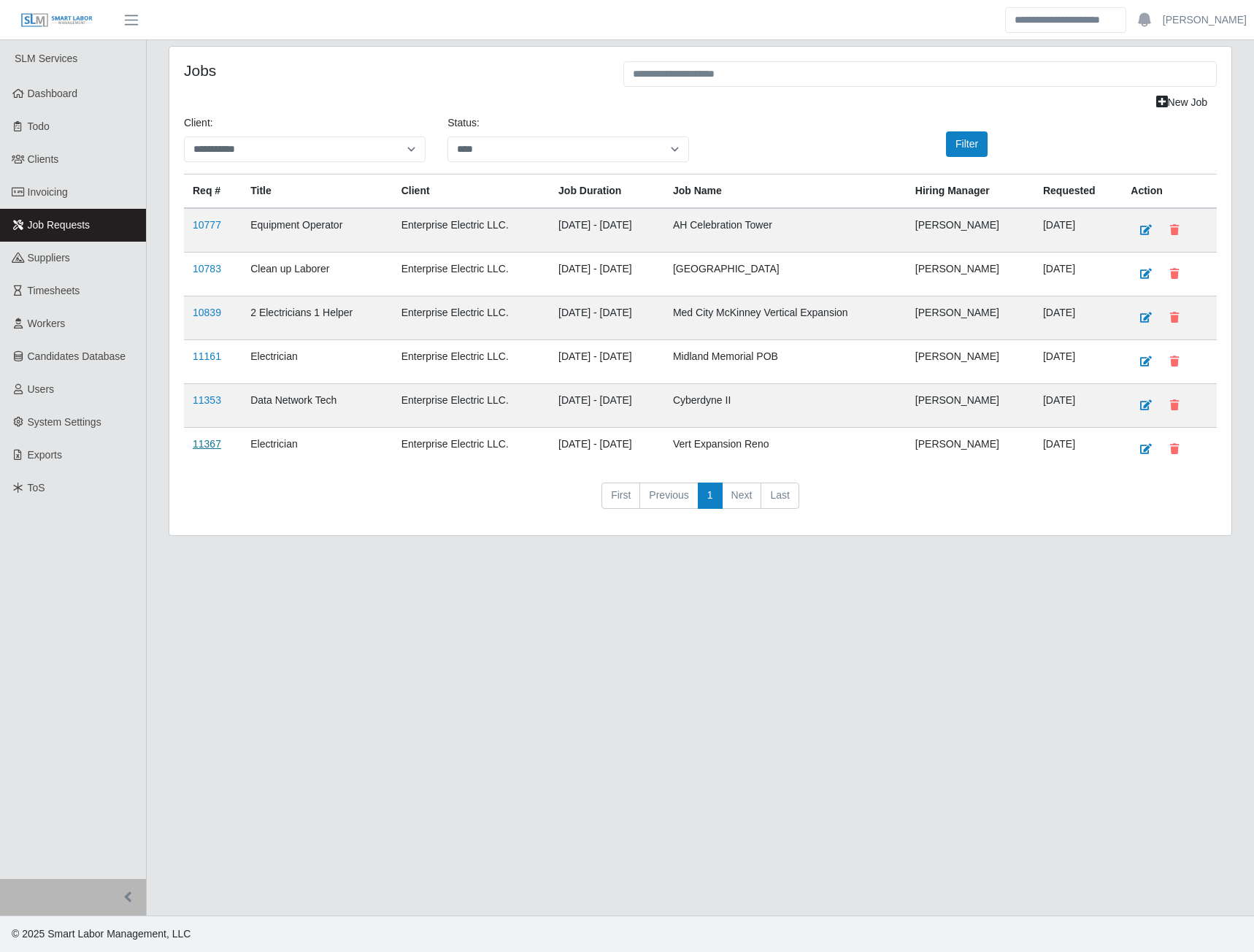
click at [212, 446] on link "11367" at bounding box center [207, 443] width 29 height 12
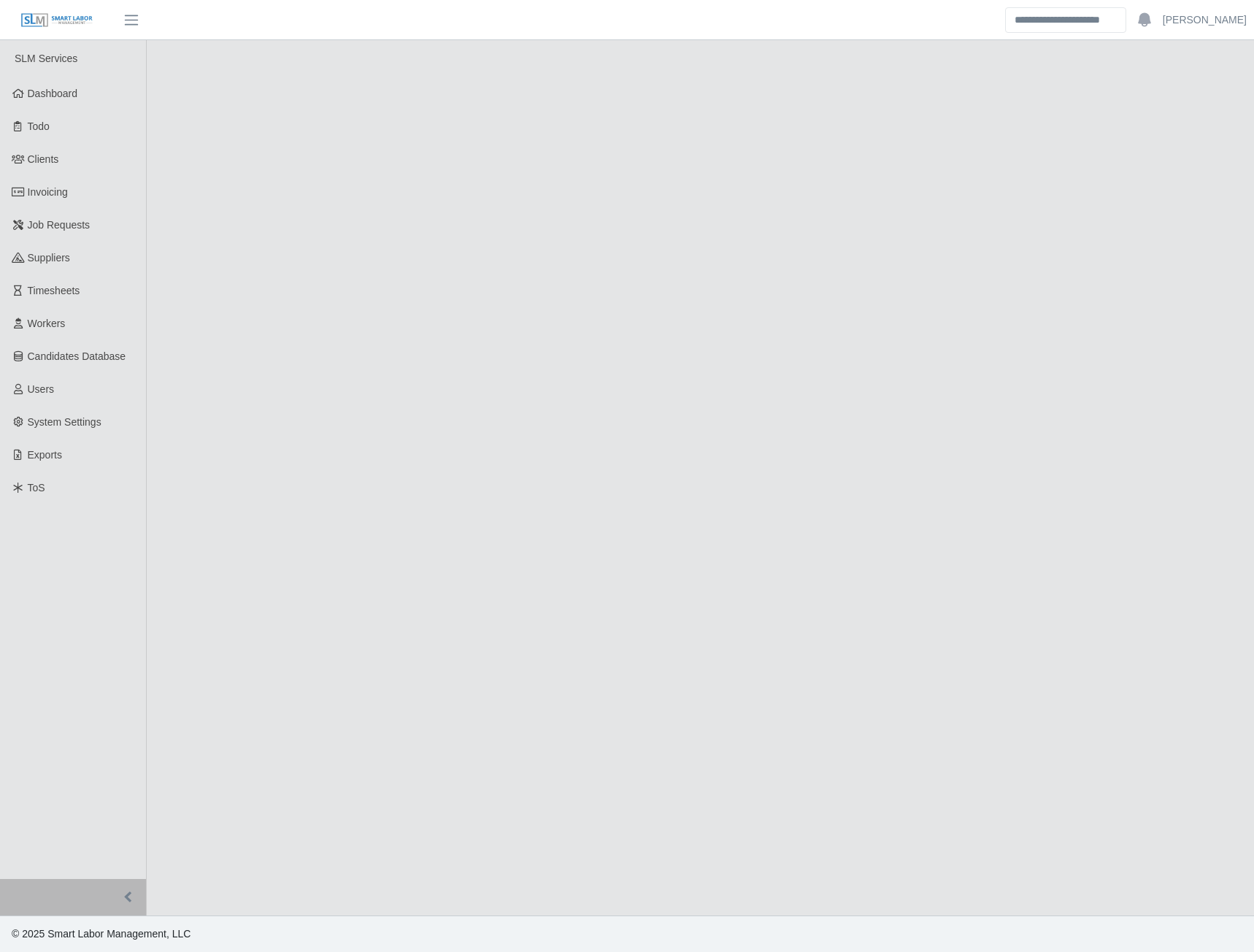
select select "****"
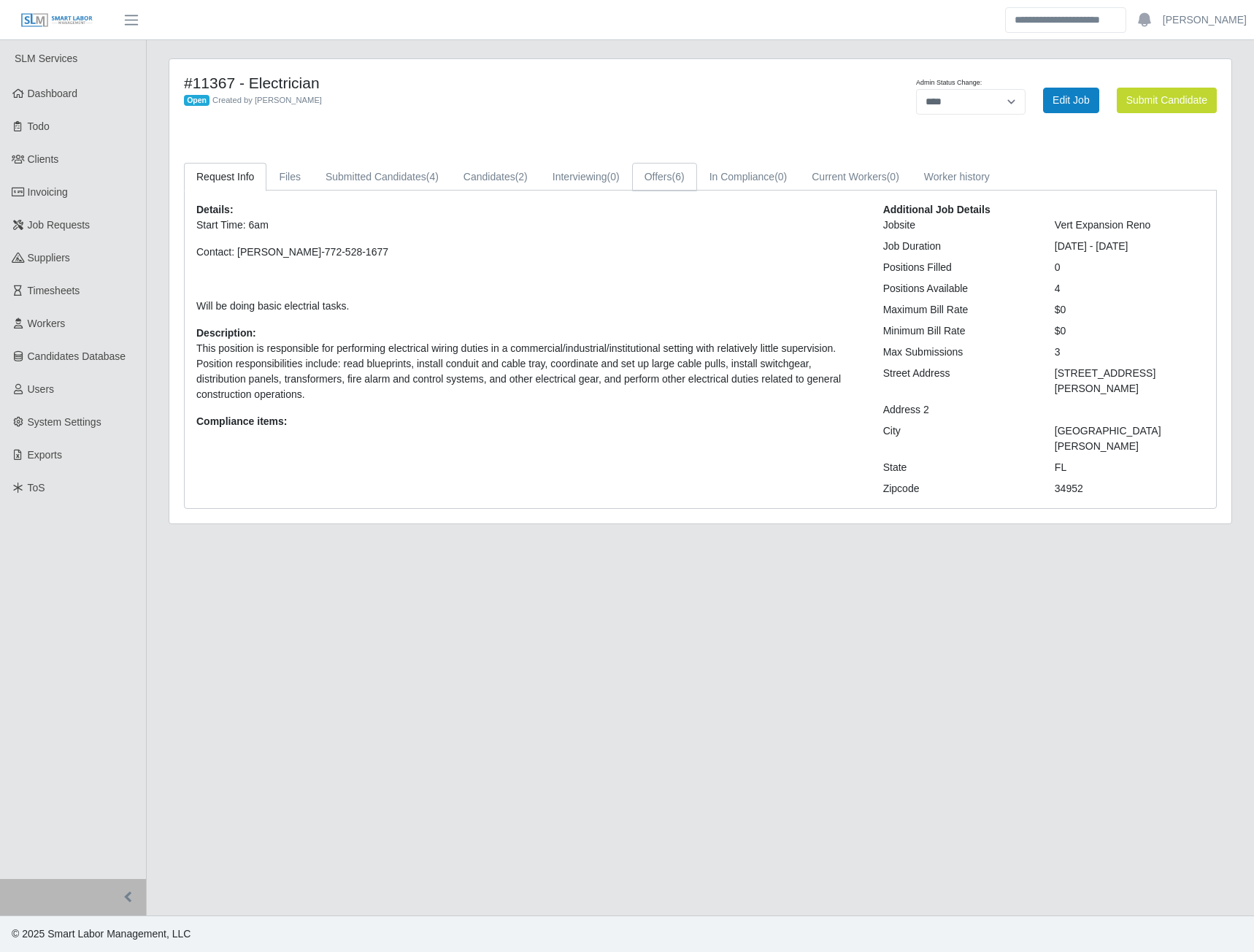
click at [660, 180] on link "Offers (6)" at bounding box center [665, 177] width 65 height 29
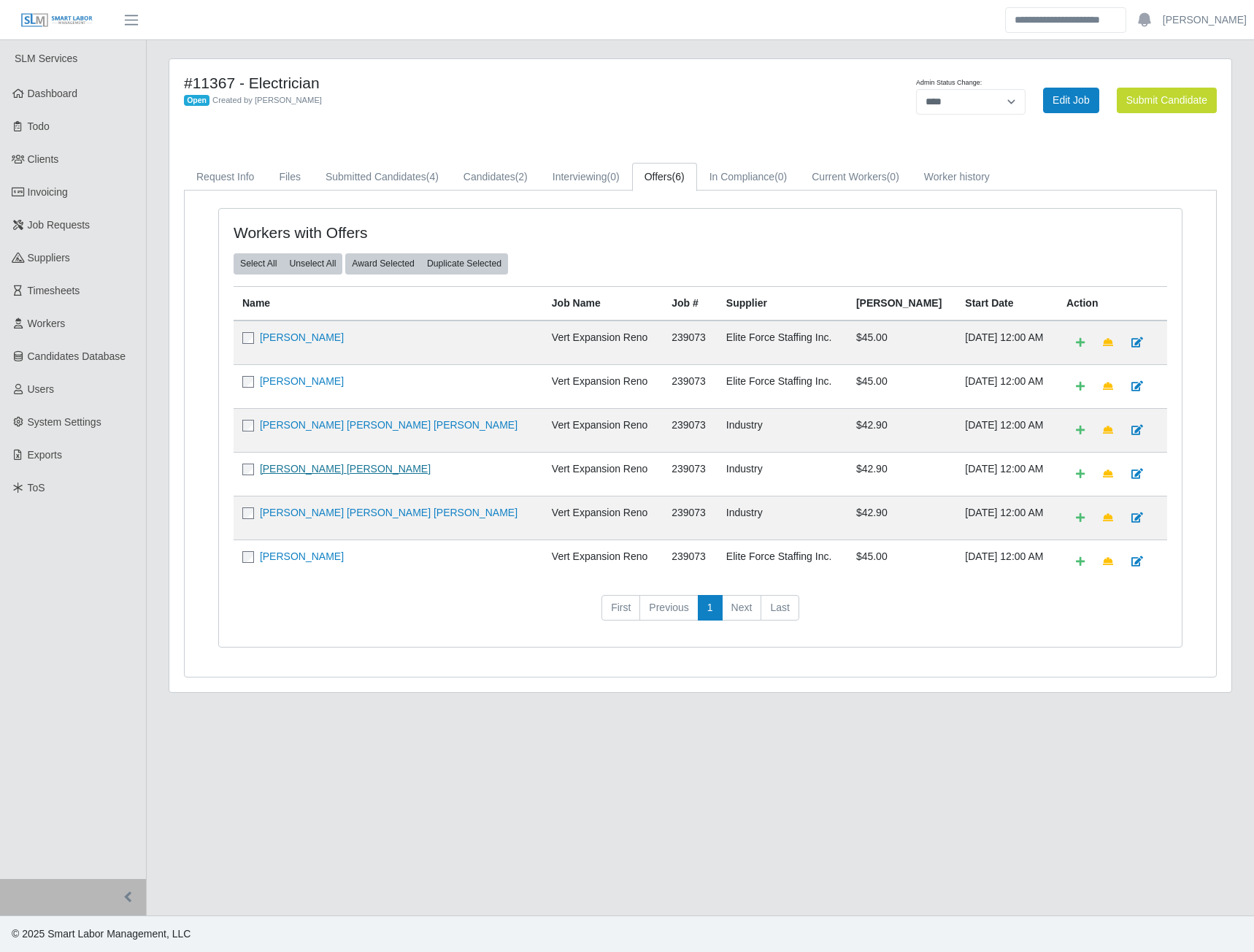
click at [287, 467] on link "Nerio Alejandro Torres Vera" at bounding box center [345, 468] width 171 height 12
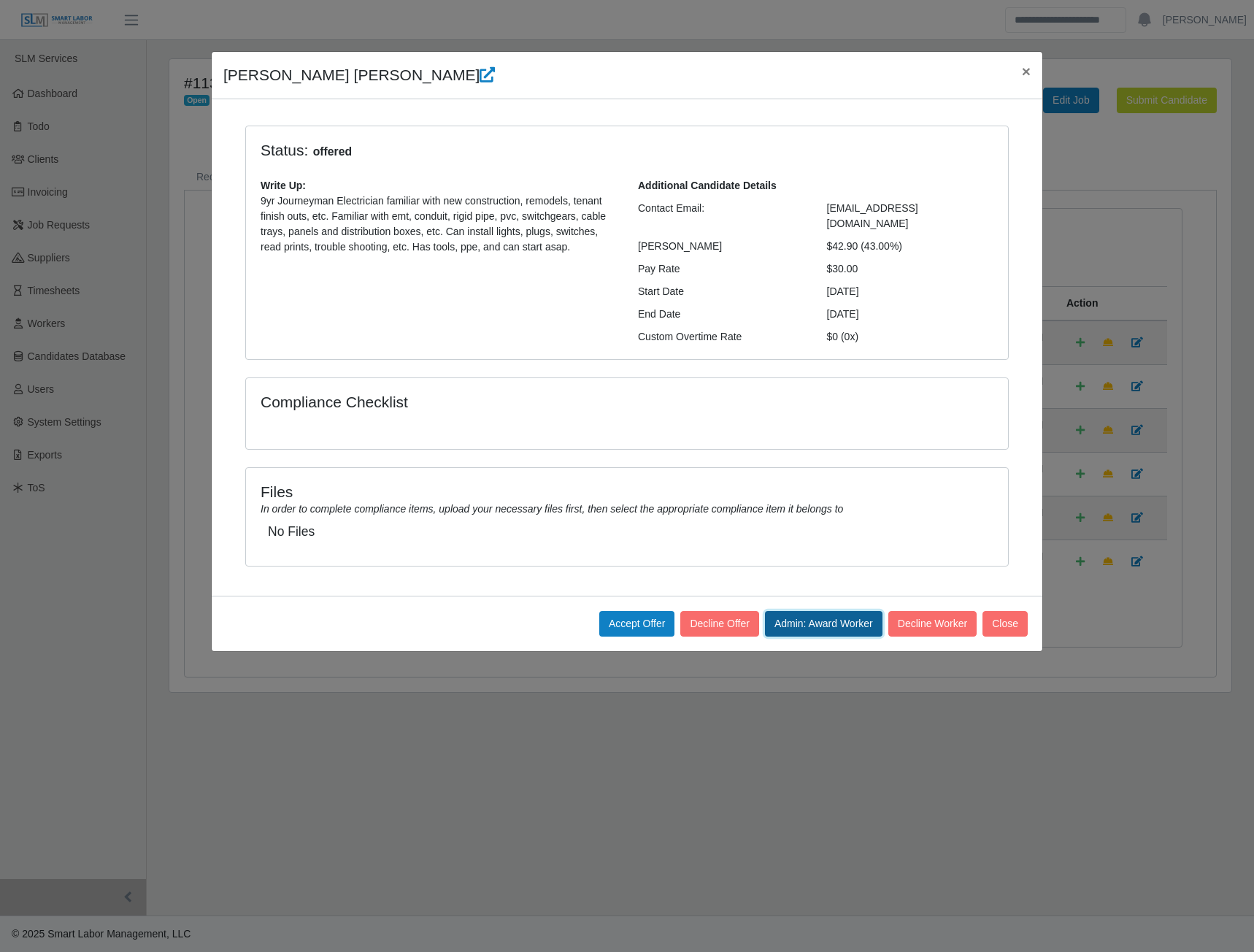
click at [818, 611] on button "Admin: Award Worker" at bounding box center [824, 623] width 117 height 25
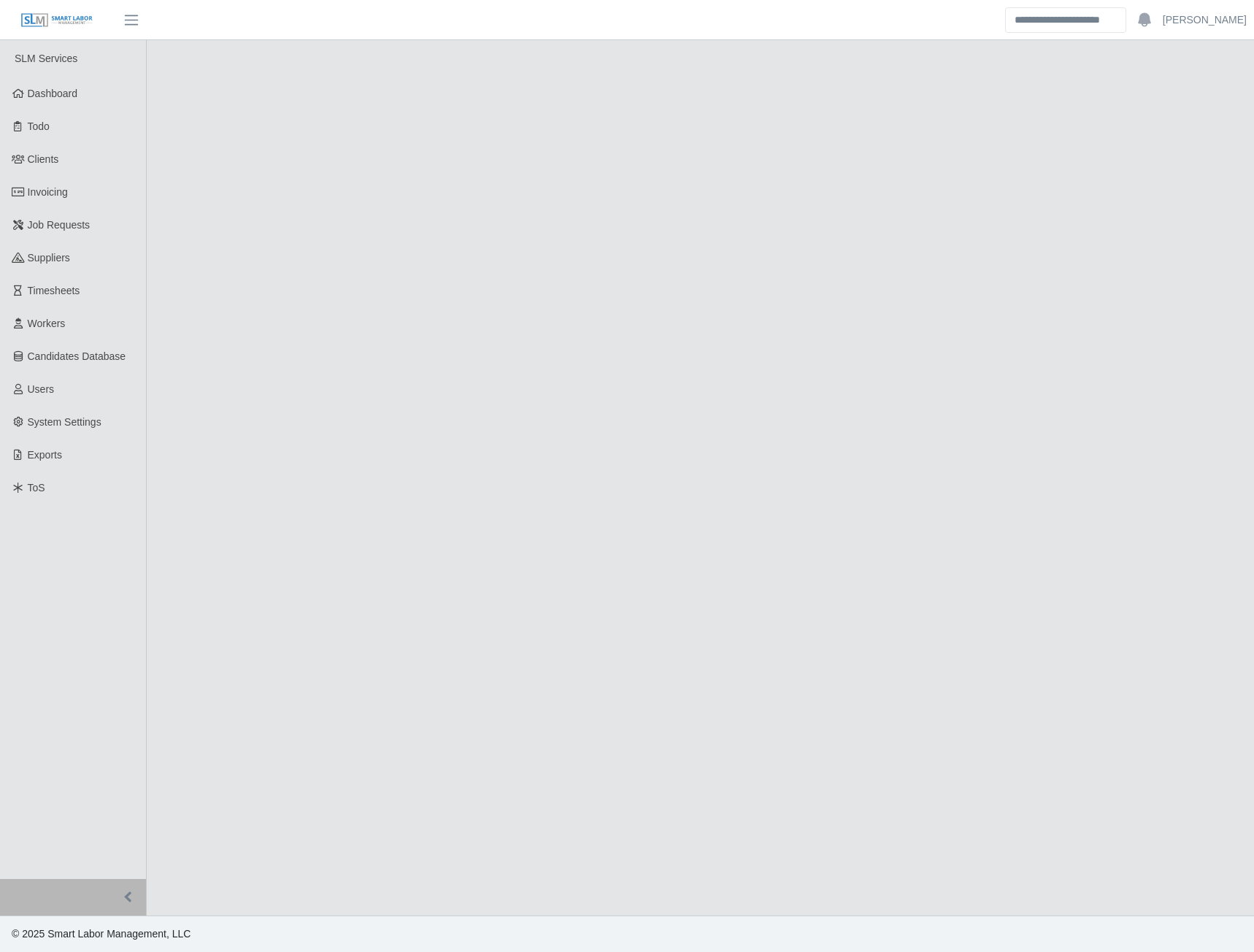
select select "****"
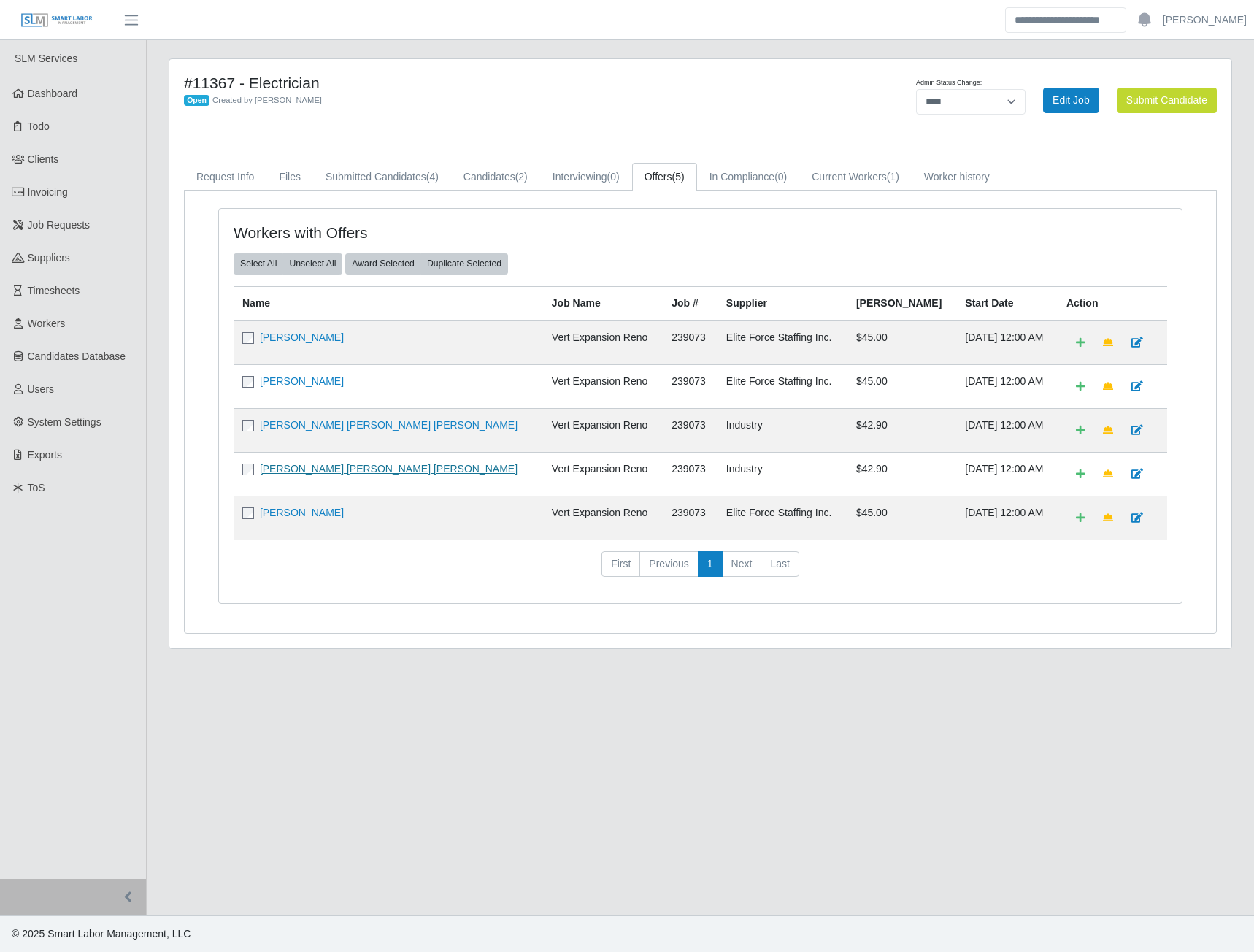
click at [300, 467] on link "[PERSON_NAME] [PERSON_NAME] [PERSON_NAME]" at bounding box center [389, 468] width 258 height 12
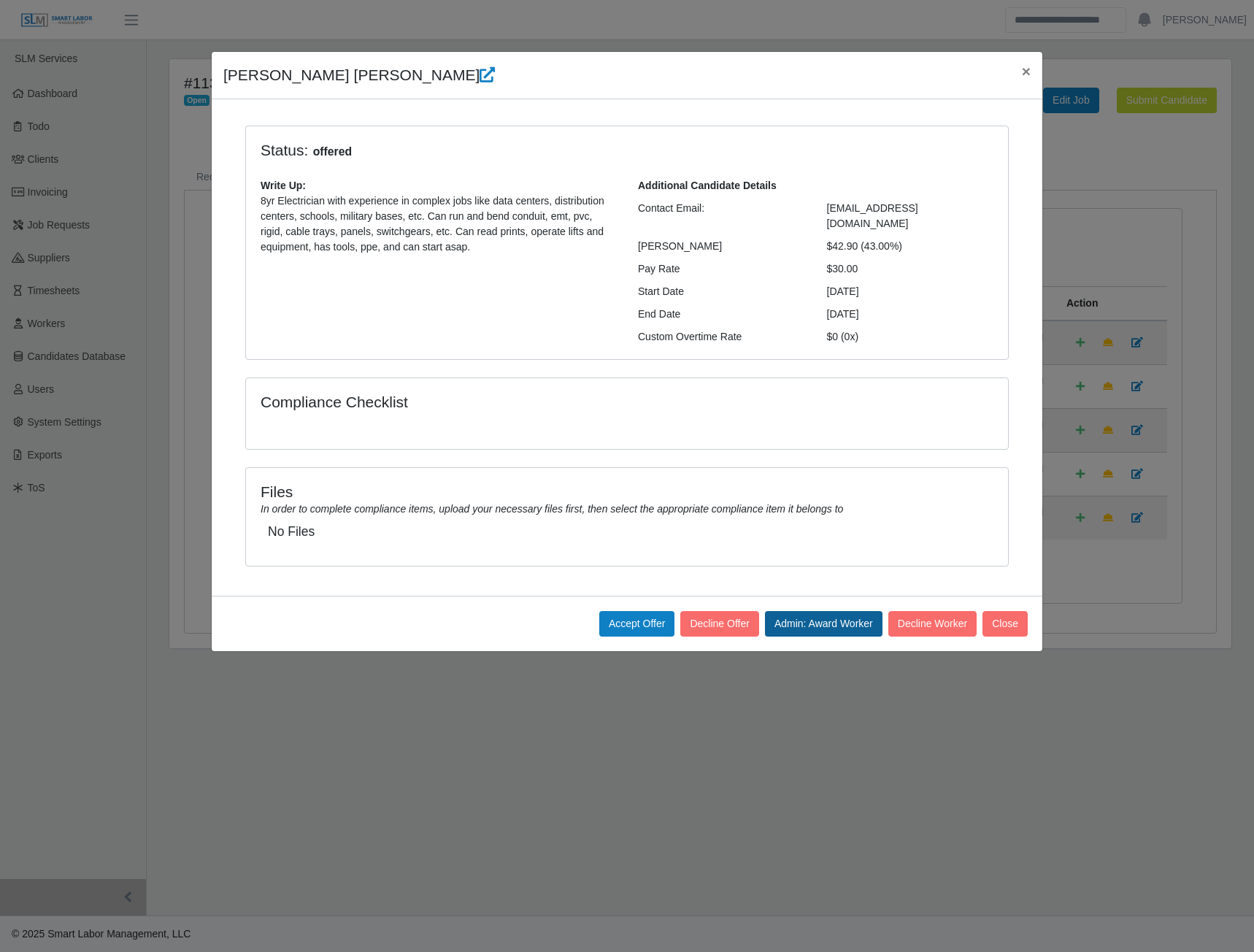
click at [821, 612] on button "Admin: Award Worker" at bounding box center [824, 623] width 117 height 25
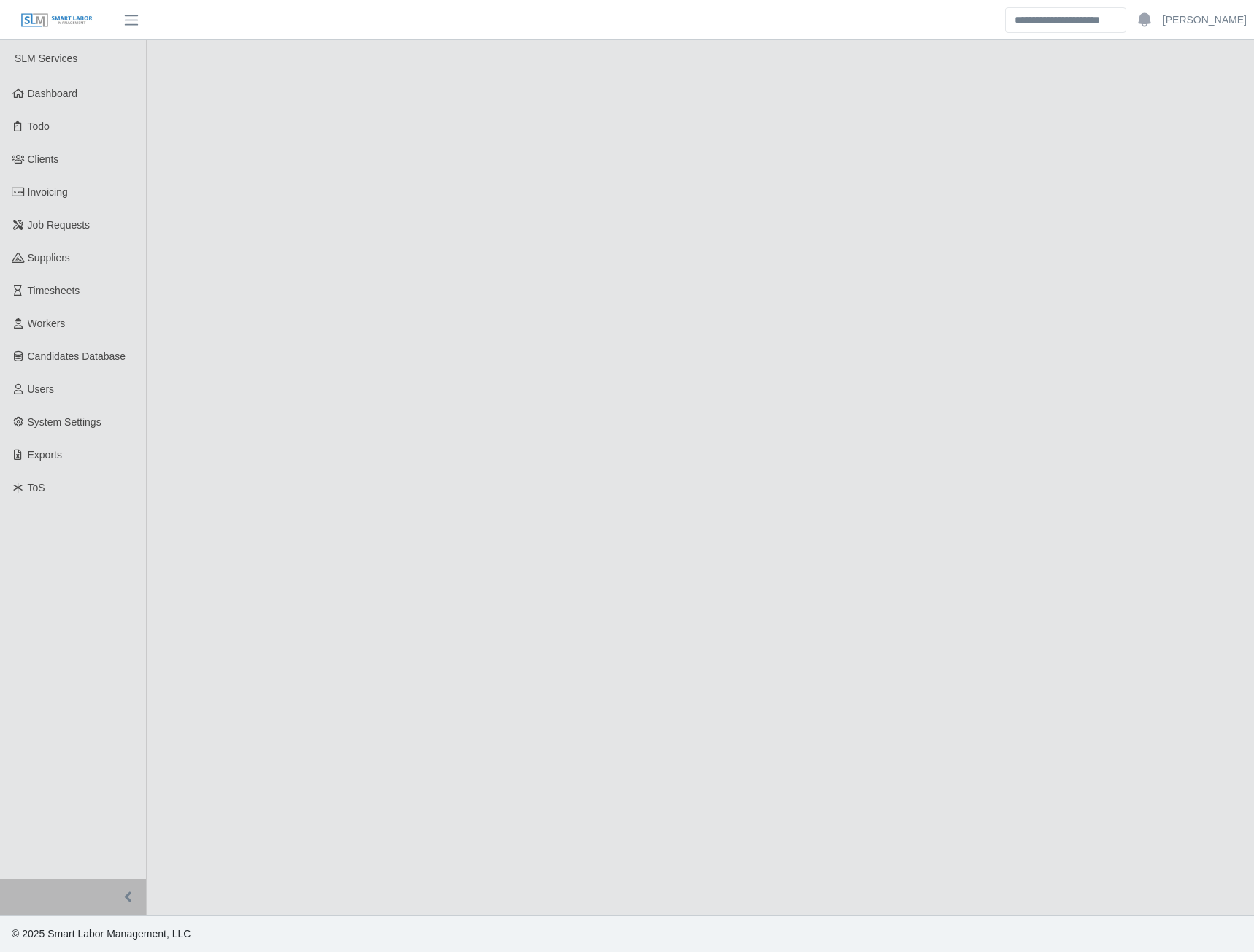
select select "****"
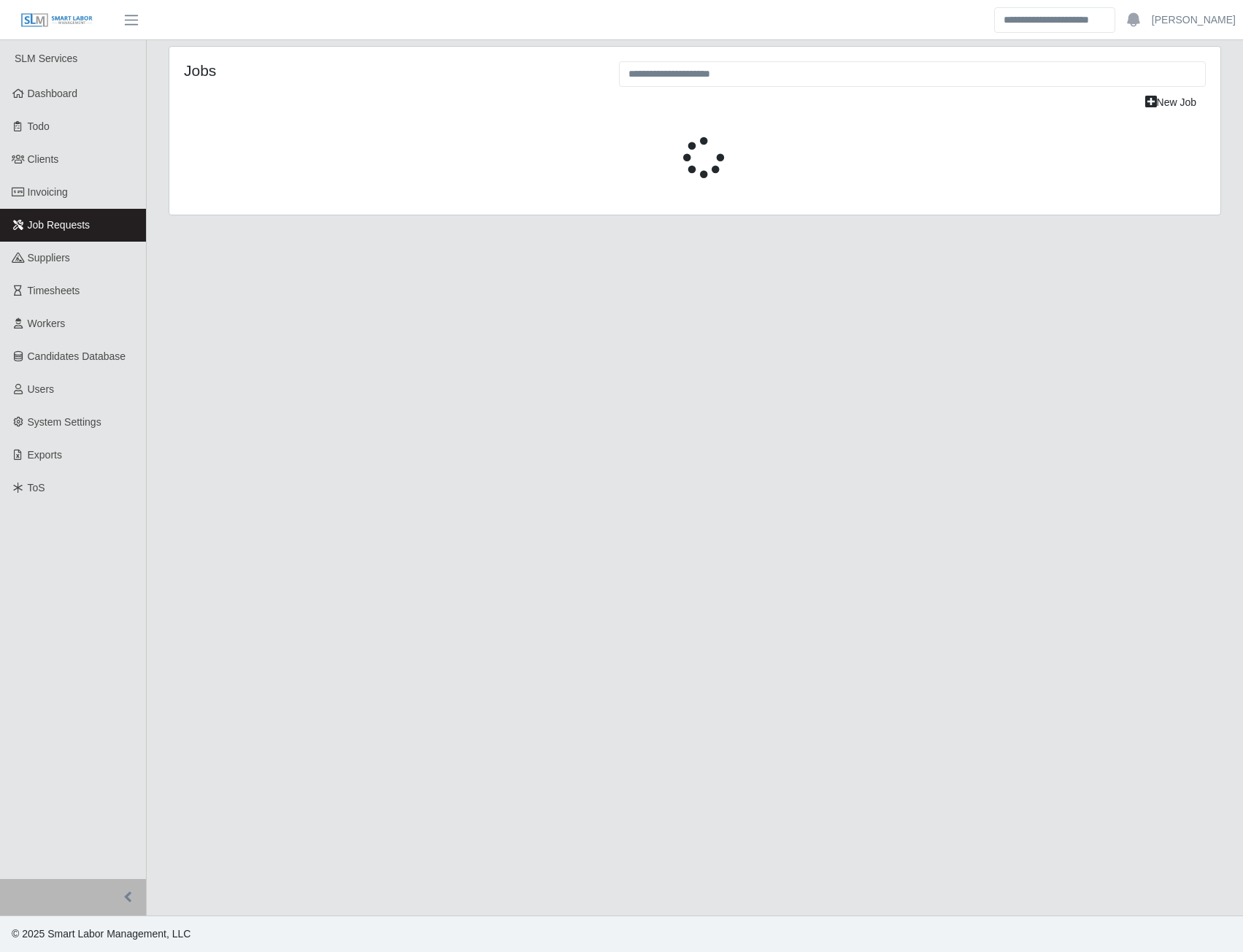
select select "****"
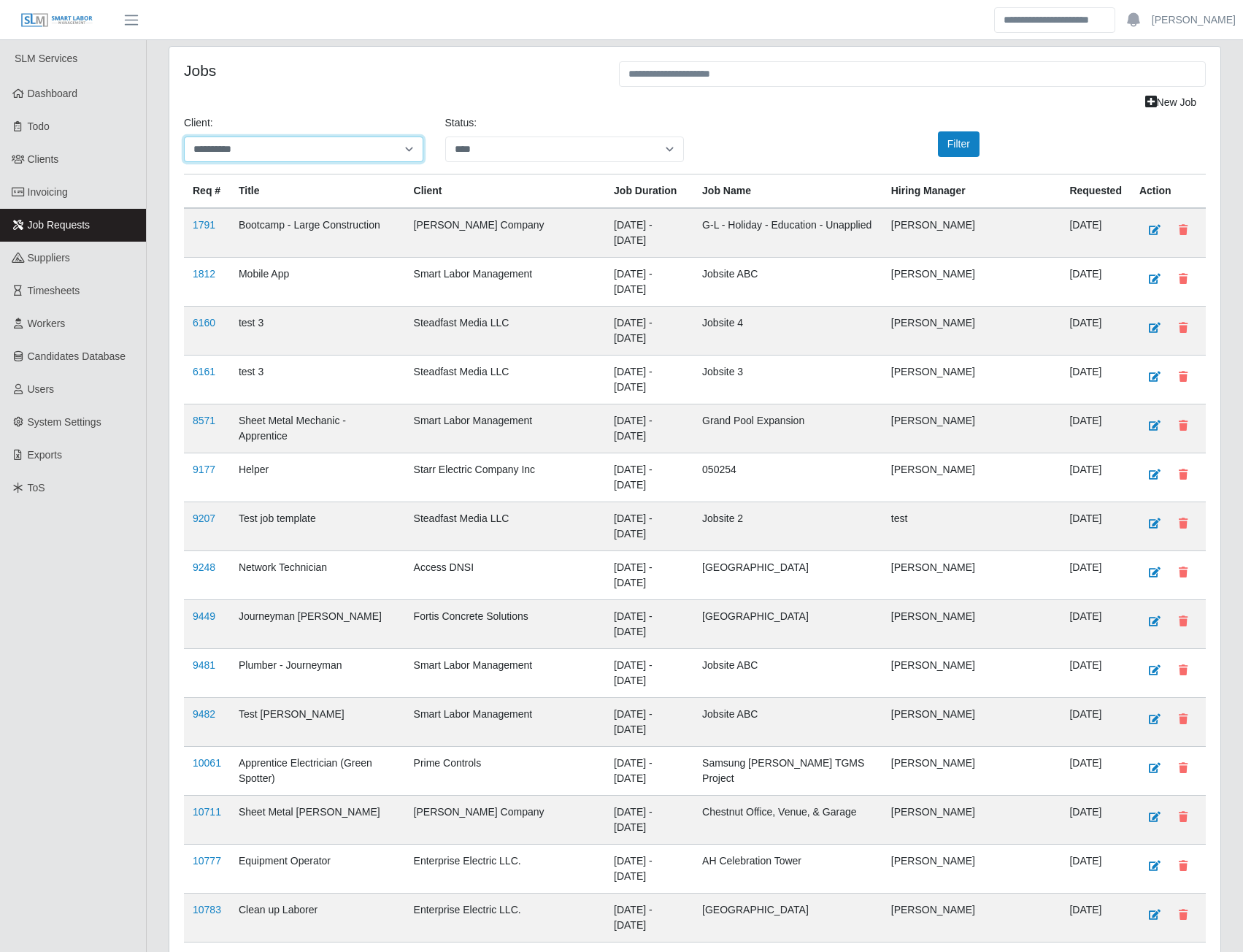
click at [412, 142] on select "**********" at bounding box center [303, 149] width 239 height 25
select select "**********"
click at [184, 137] on select "**********" at bounding box center [303, 149] width 239 height 25
click at [953, 147] on button "Filter" at bounding box center [959, 144] width 42 height 25
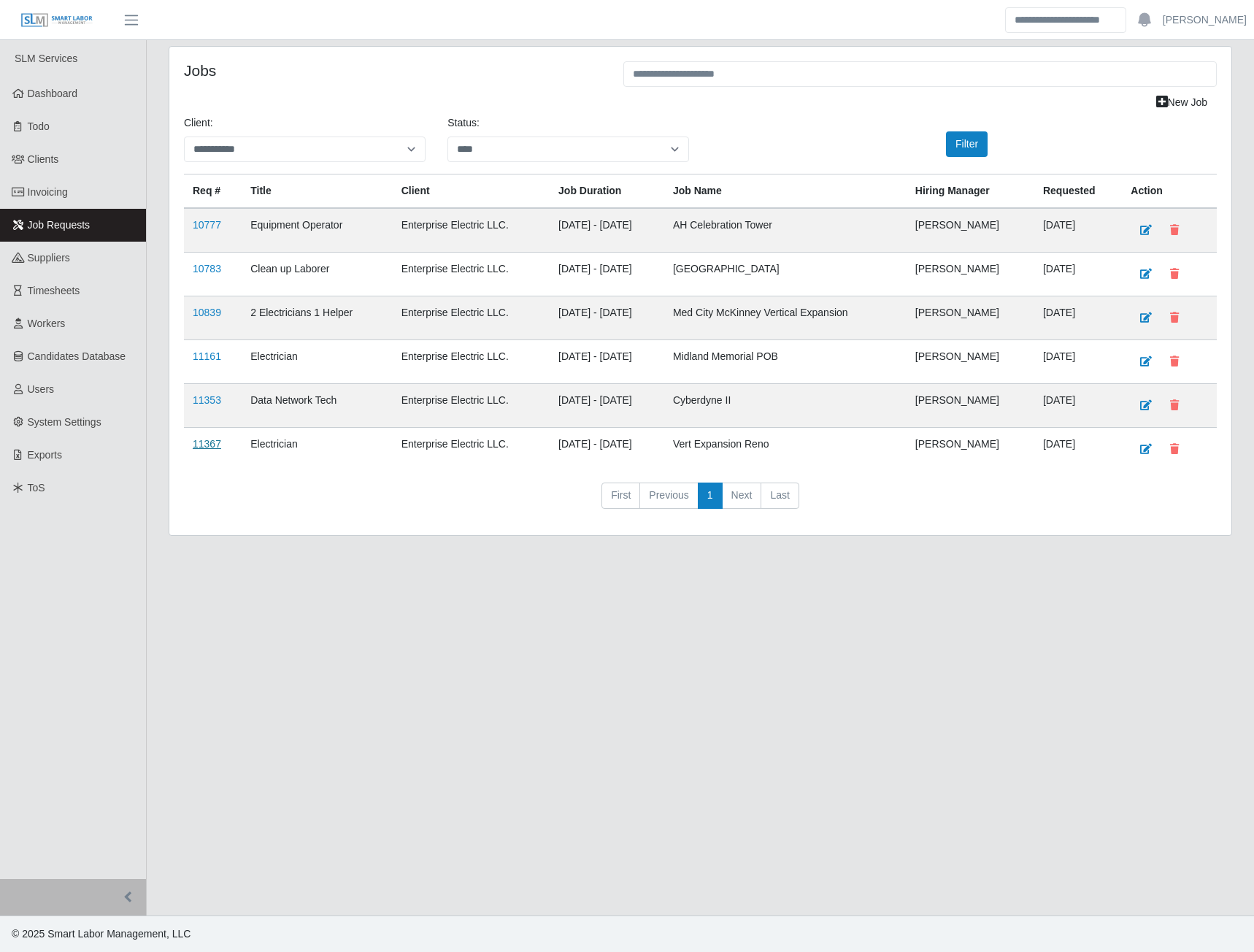
click at [207, 447] on link "11367" at bounding box center [207, 443] width 29 height 12
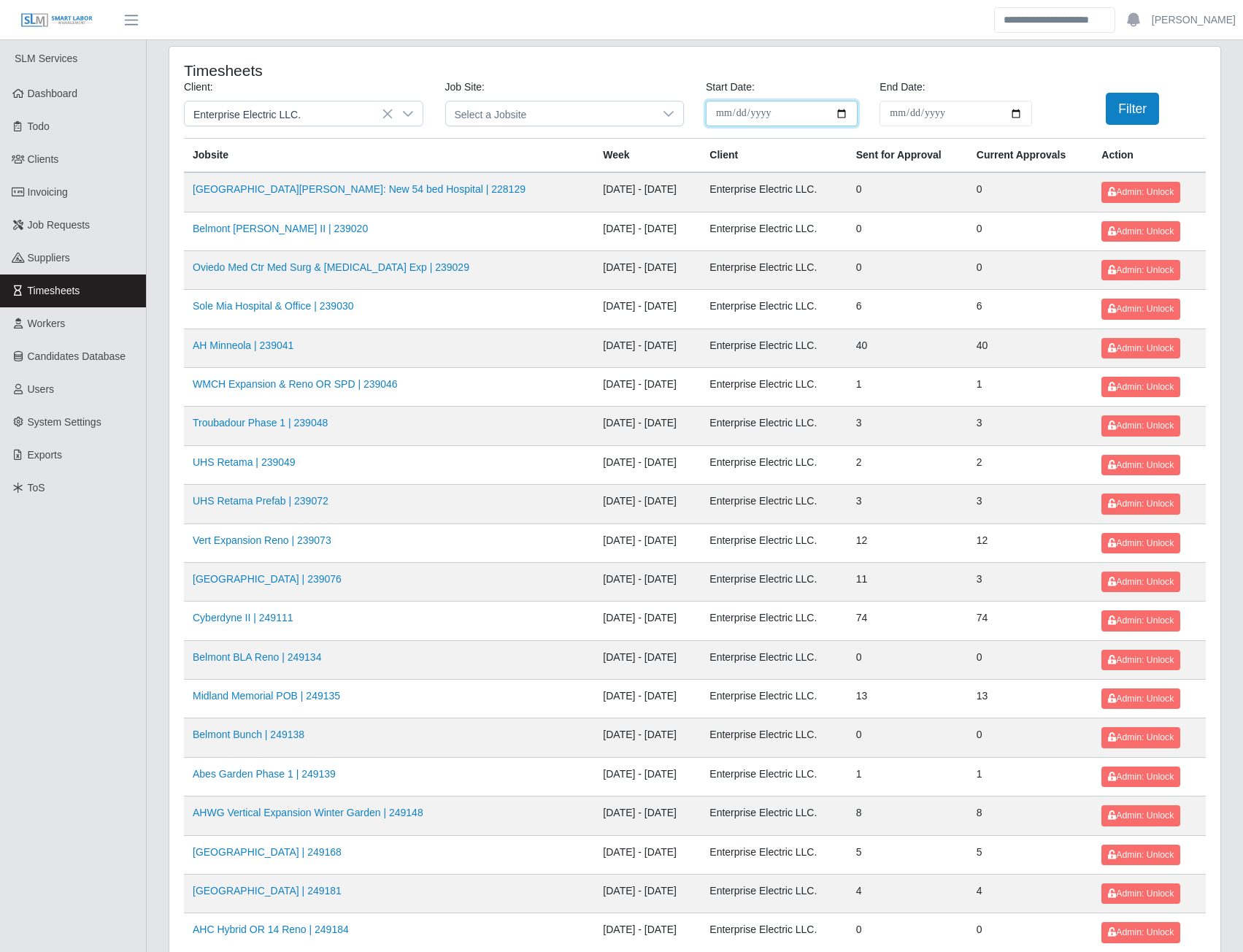
click at [843, 111] on input "**********" at bounding box center [781, 113] width 152 height 25
type input "**********"
click at [1013, 113] on input "**********" at bounding box center [955, 113] width 152 height 25
type input "**********"
click at [1114, 107] on button "Filter" at bounding box center [1132, 109] width 53 height 32
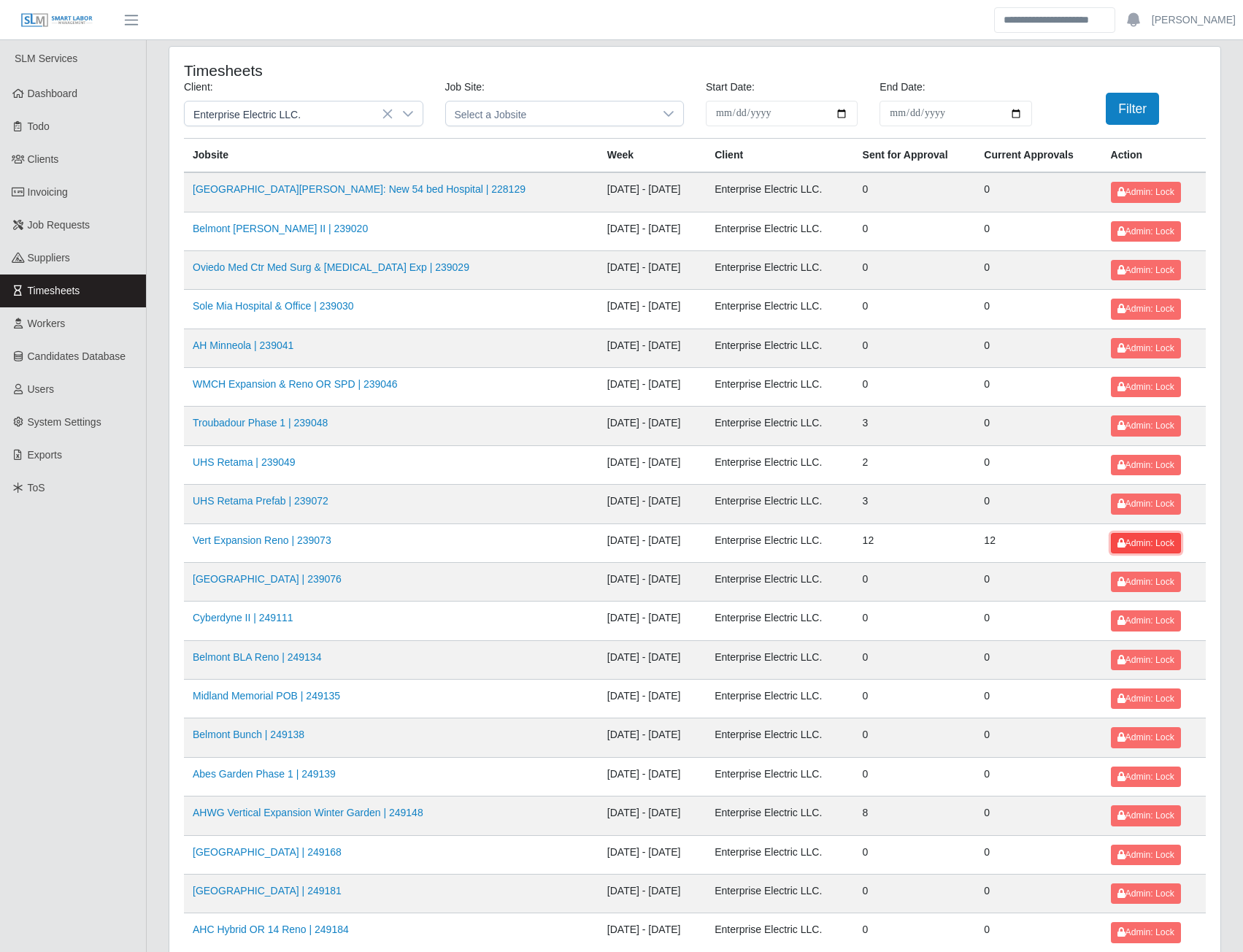
click at [1117, 541] on icon at bounding box center [1121, 543] width 8 height 8
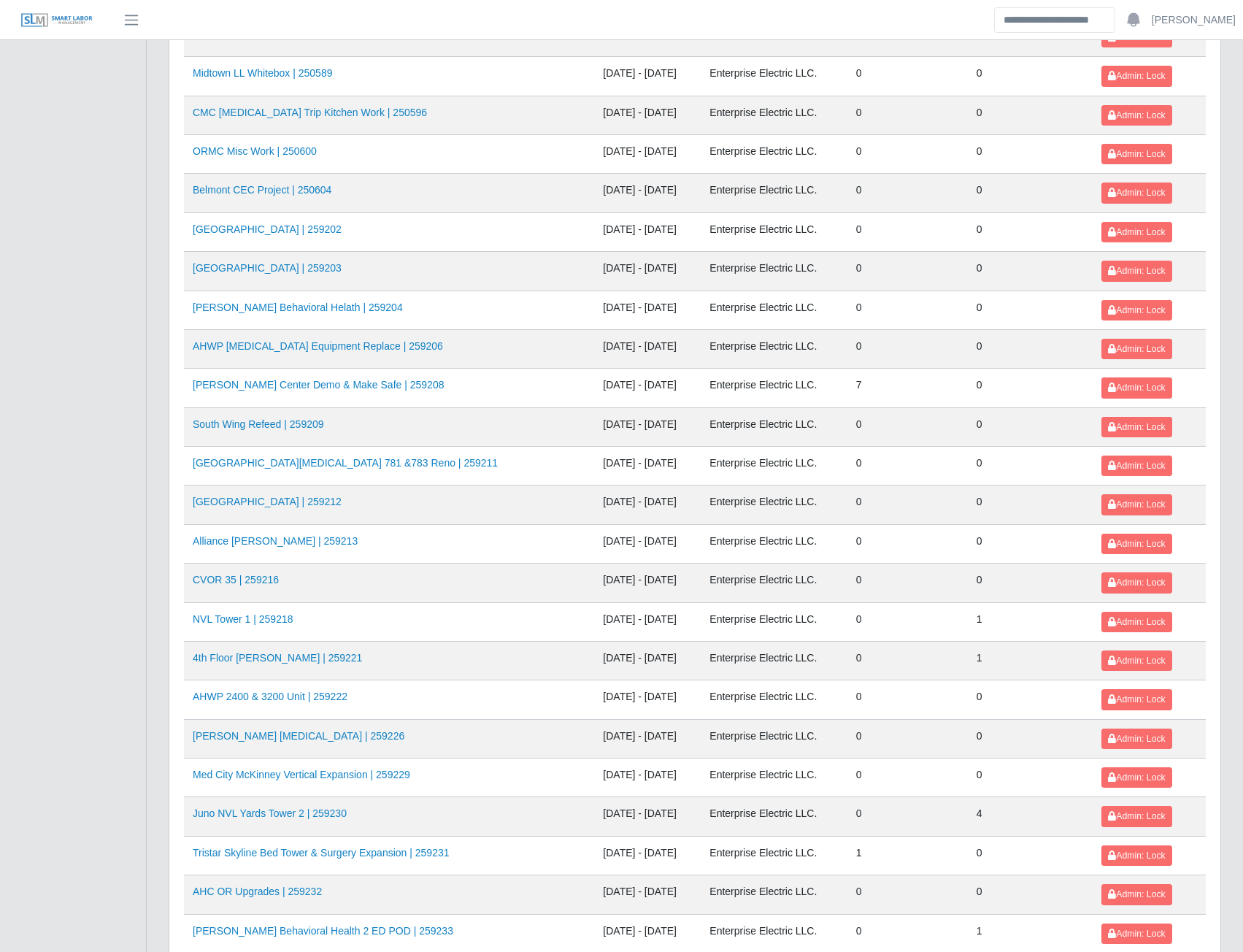
scroll to position [1287, 0]
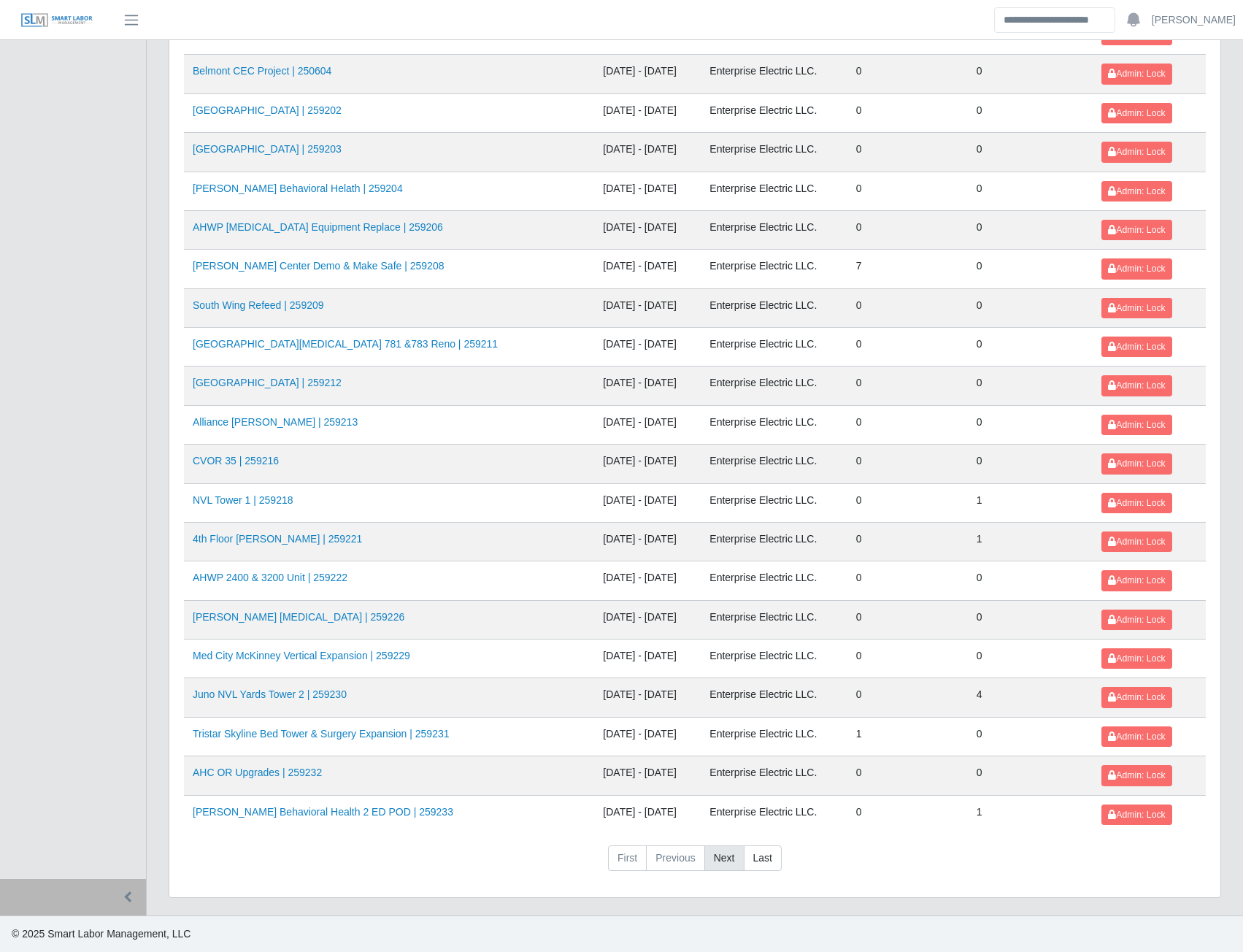
click at [722, 853] on link "Next" at bounding box center [724, 859] width 40 height 26
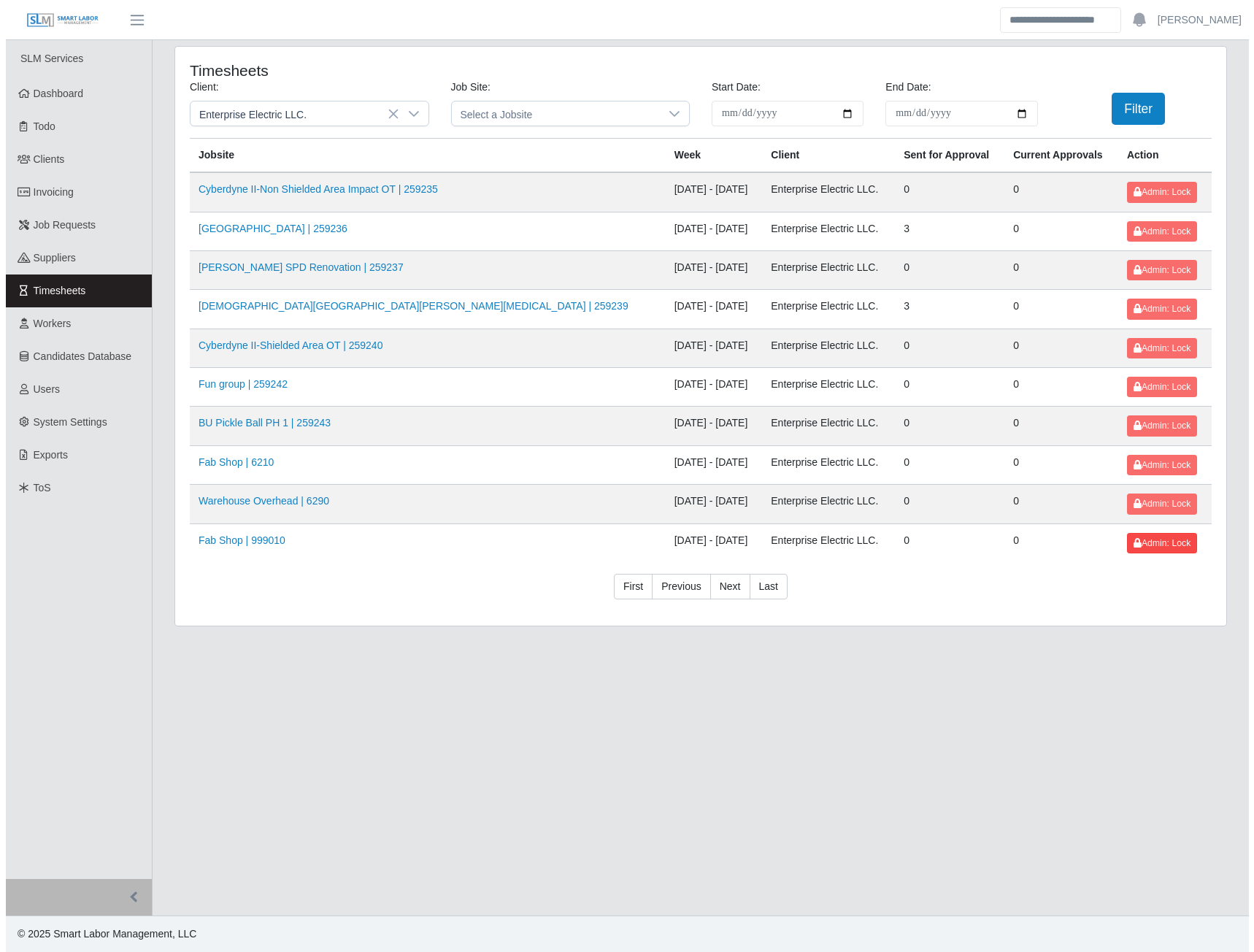
scroll to position [0, 0]
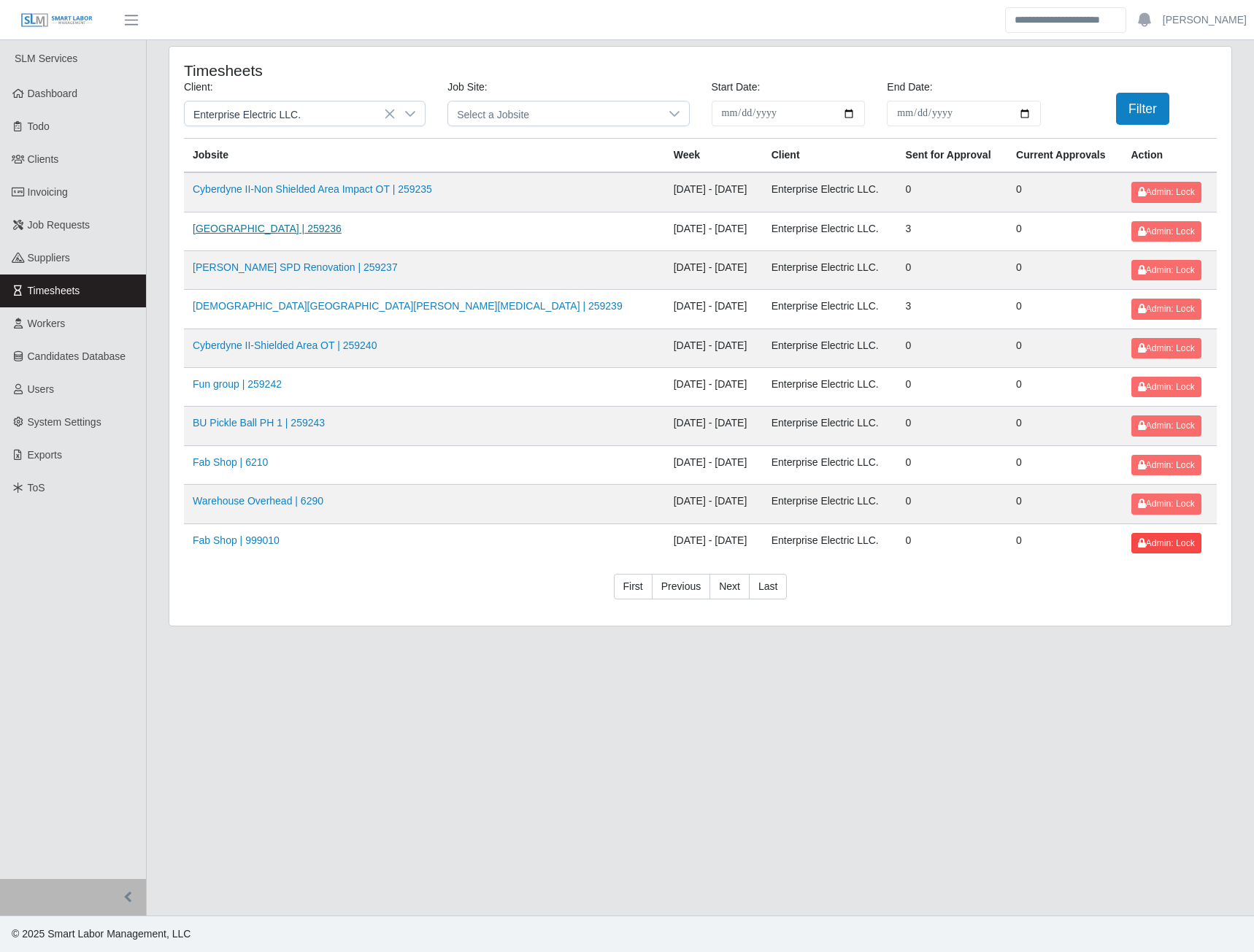
click at [320, 231] on link "HCA Methodist Hospital | 259236" at bounding box center [267, 228] width 149 height 12
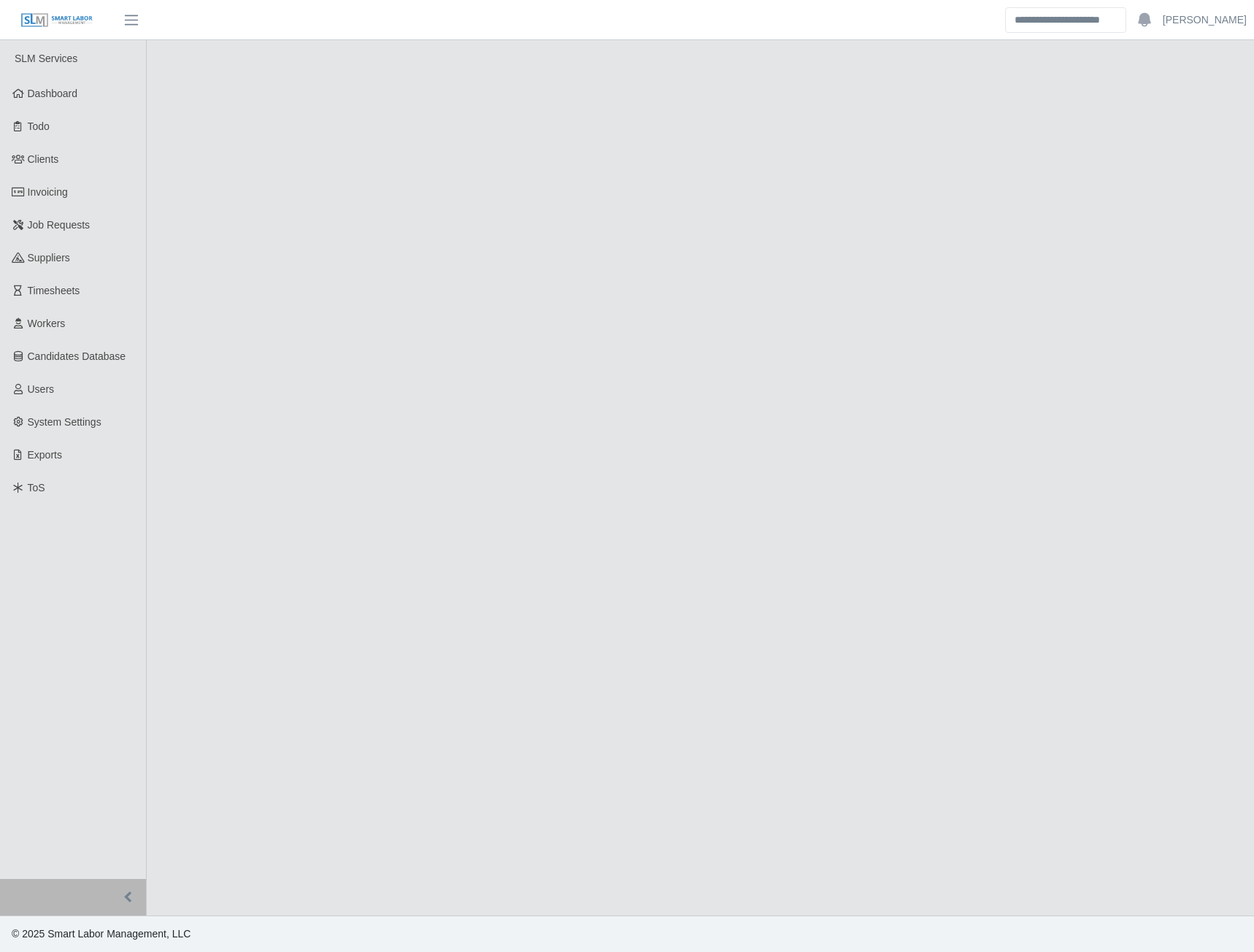
select select "******"
select select "****"
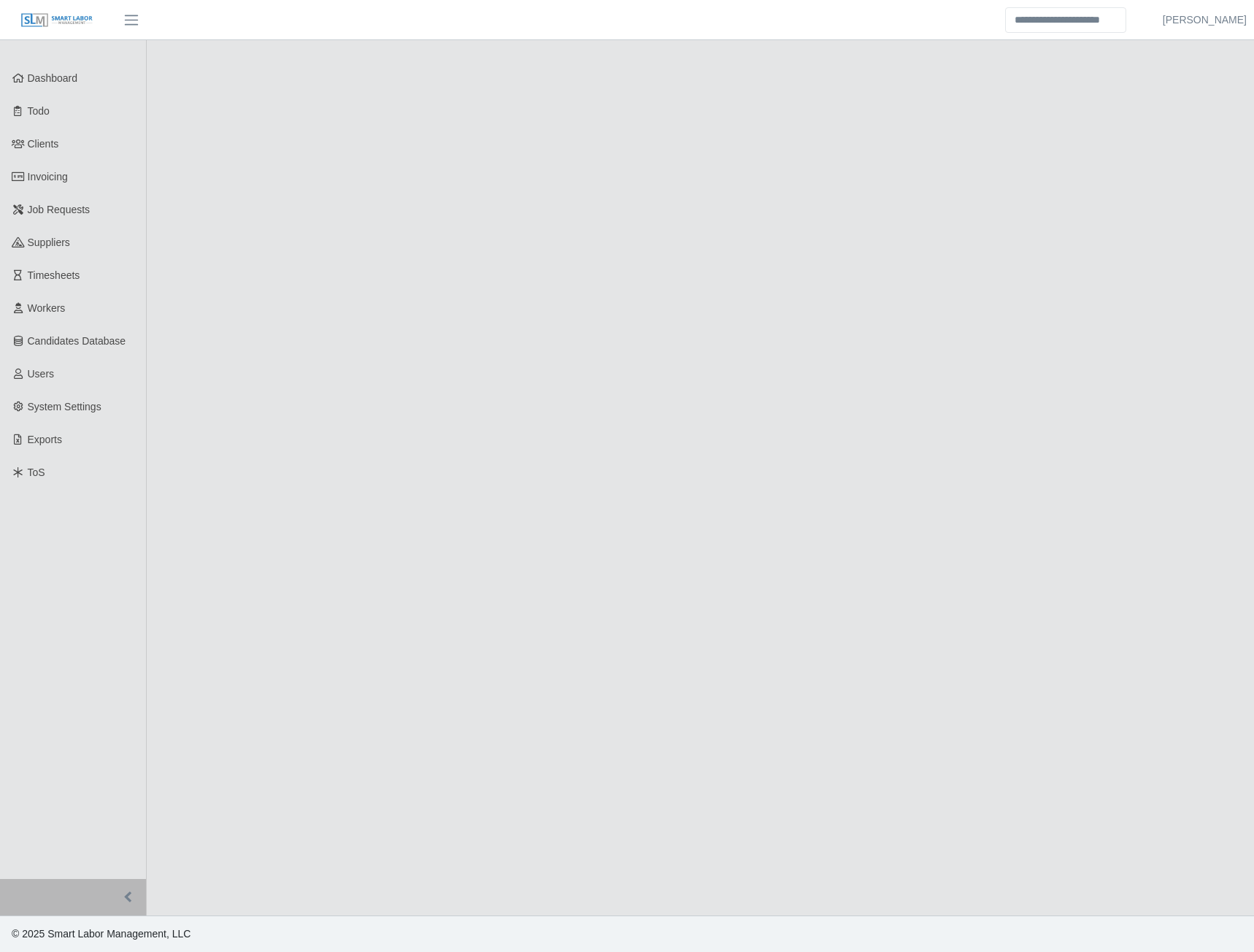
select select "****"
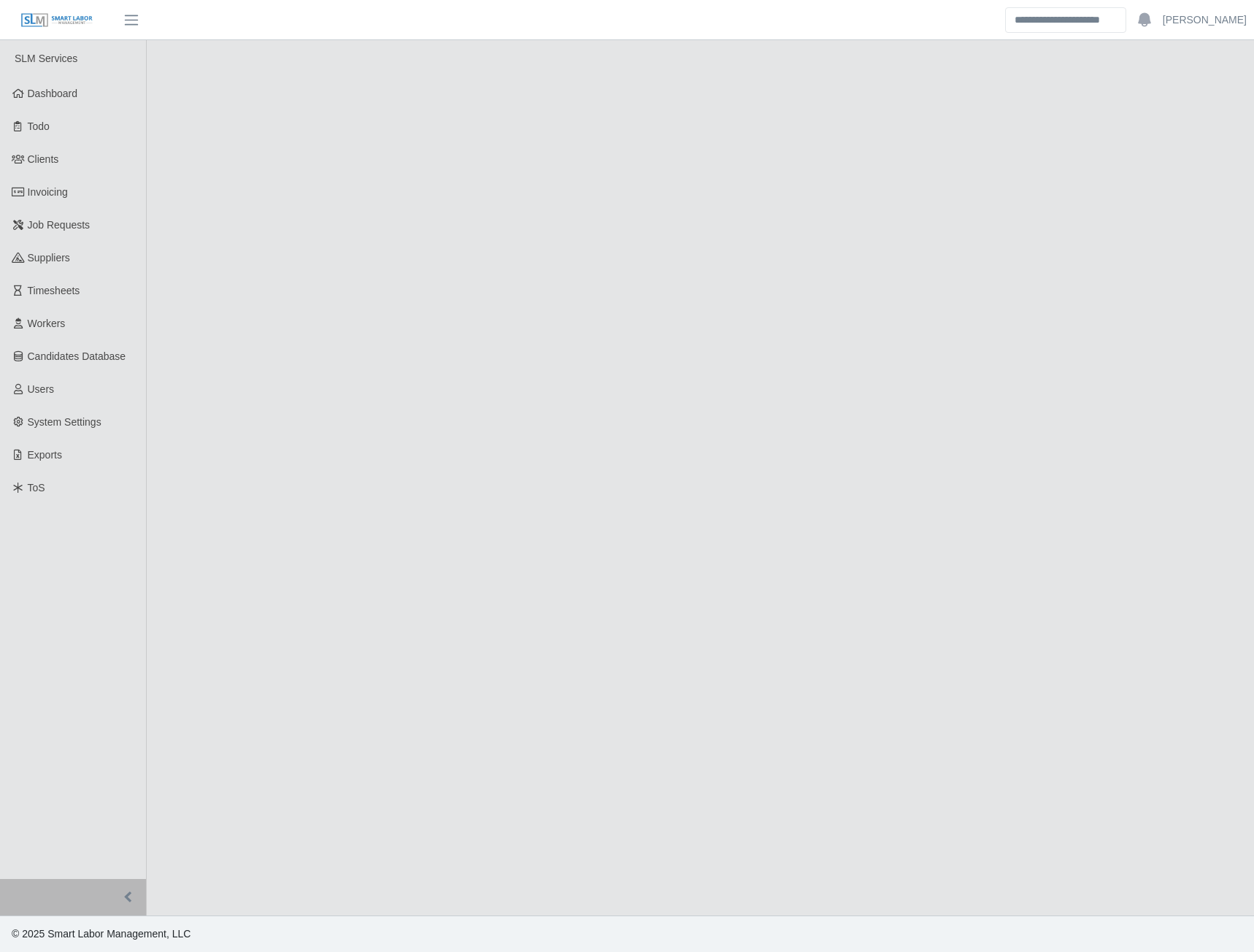
select select "****"
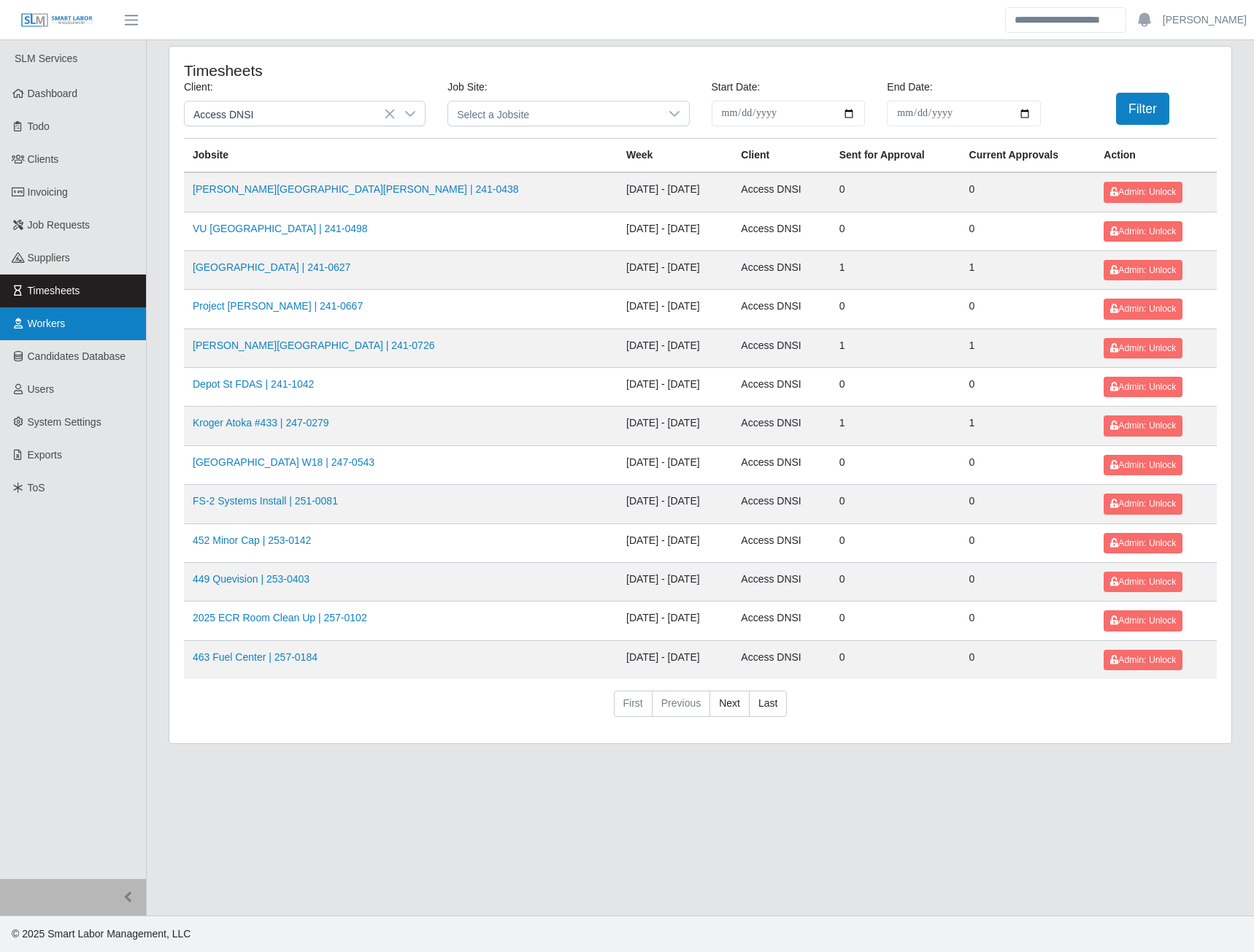
click at [76, 316] on link "Workers" at bounding box center [73, 324] width 146 height 33
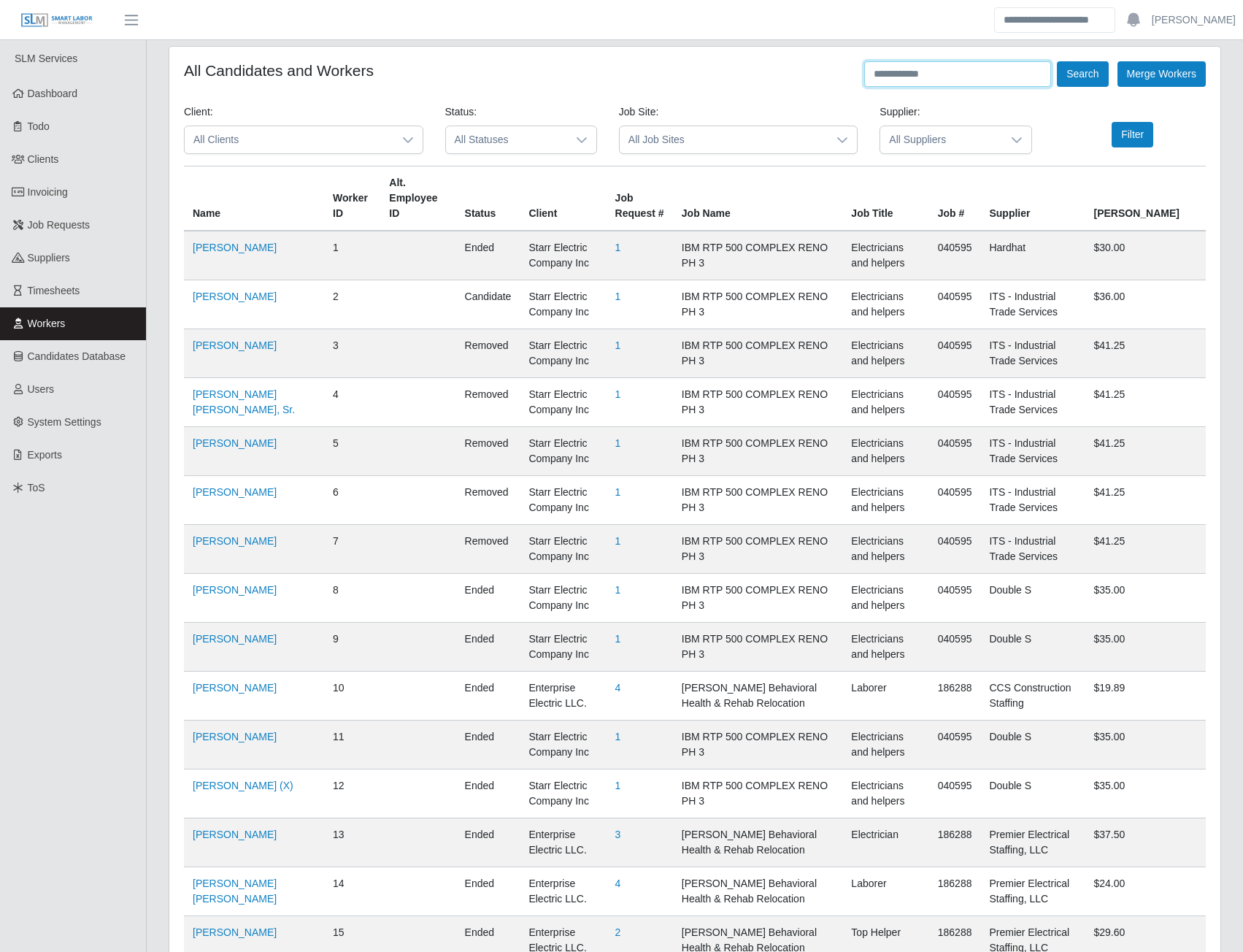
click at [919, 83] on input "text" at bounding box center [957, 73] width 187 height 25
type input "*******"
click at [1057, 61] on button "Search" at bounding box center [1082, 73] width 51 height 25
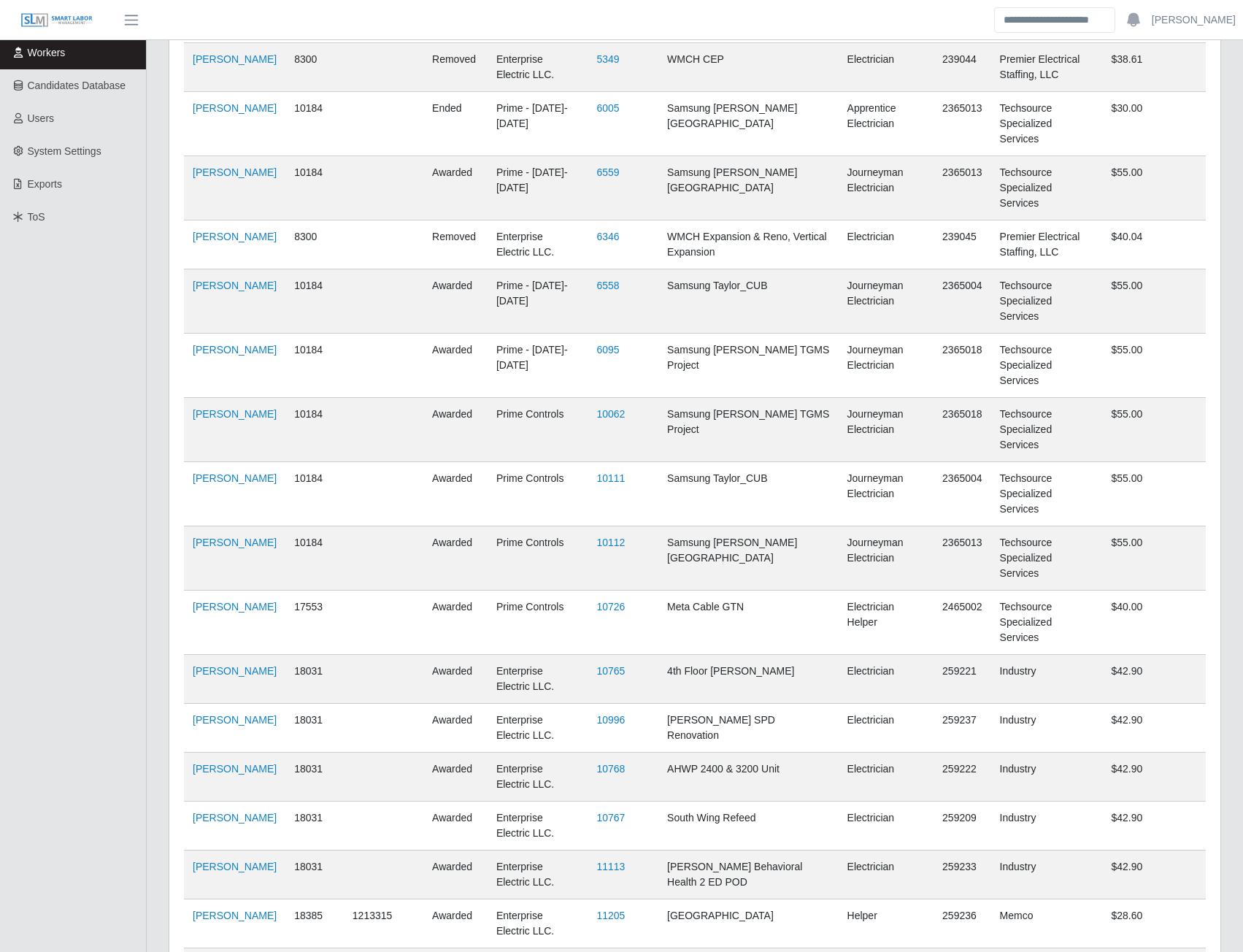
scroll to position [312, 0]
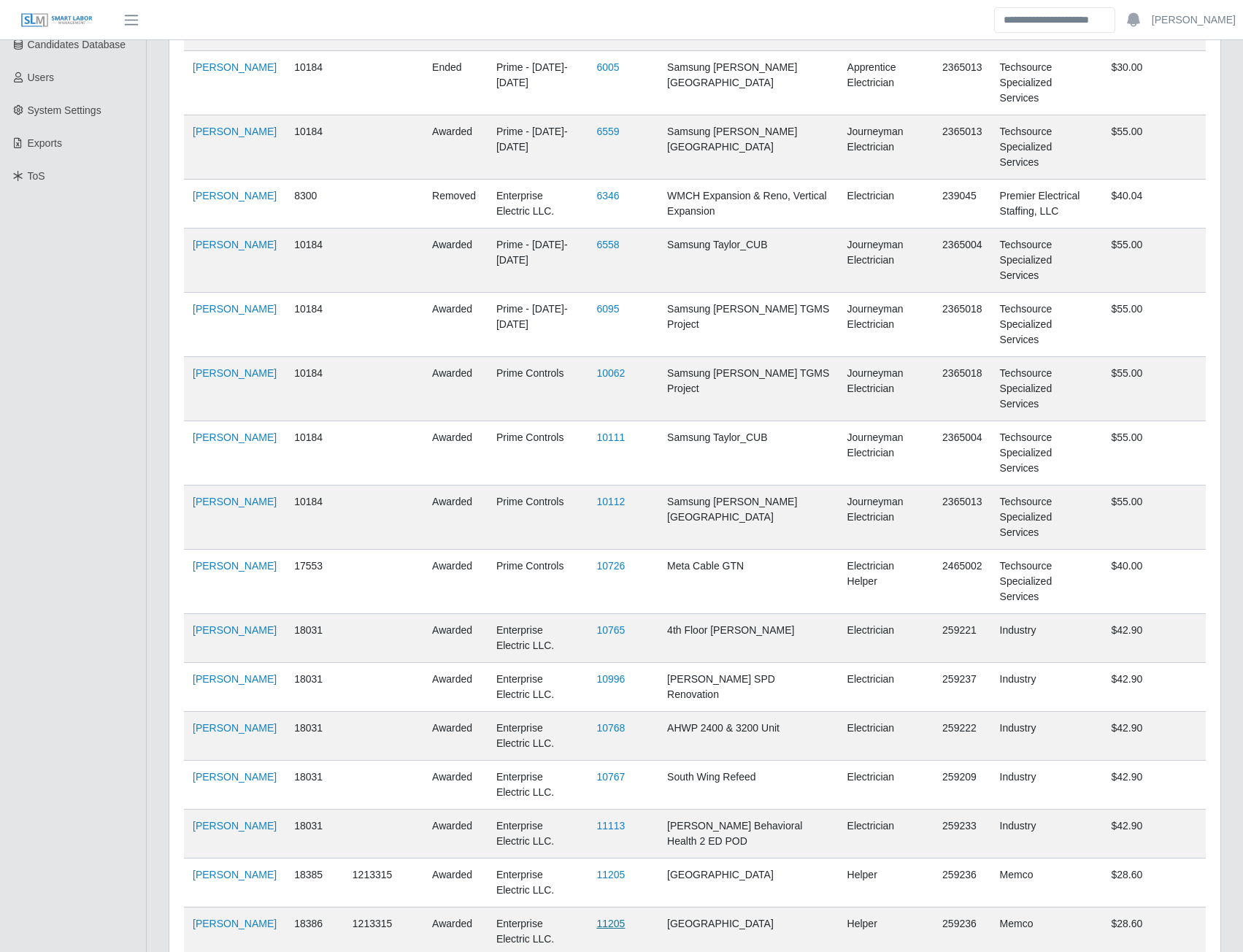
click at [625, 917] on link "11205" at bounding box center [610, 923] width 29 height 12
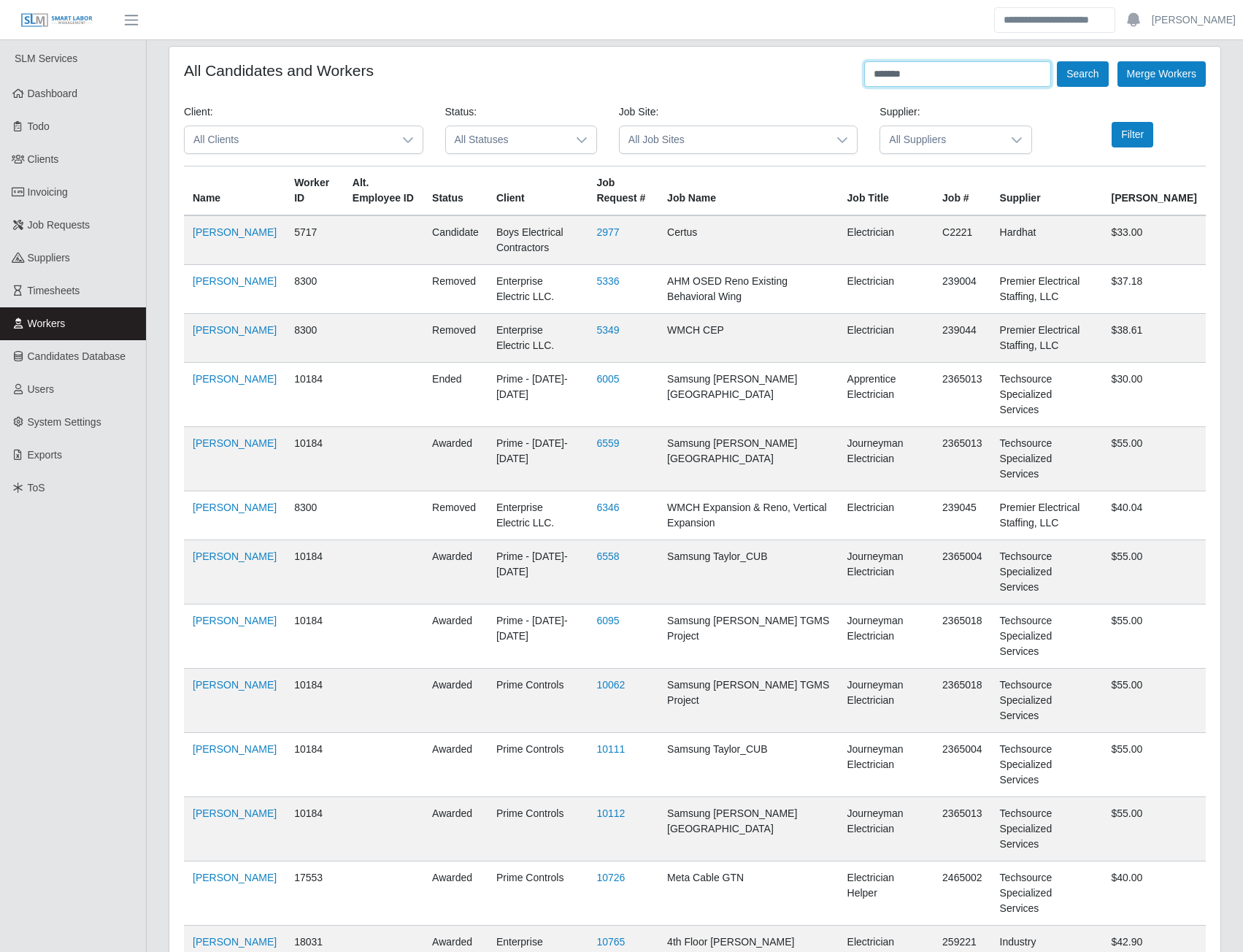
drag, startPoint x: 920, startPoint y: 77, endPoint x: 863, endPoint y: 71, distance: 57.3
click at [865, 72] on input "*******" at bounding box center [957, 73] width 187 height 25
type input "********"
click at [1083, 69] on button "Search" at bounding box center [1082, 73] width 51 height 25
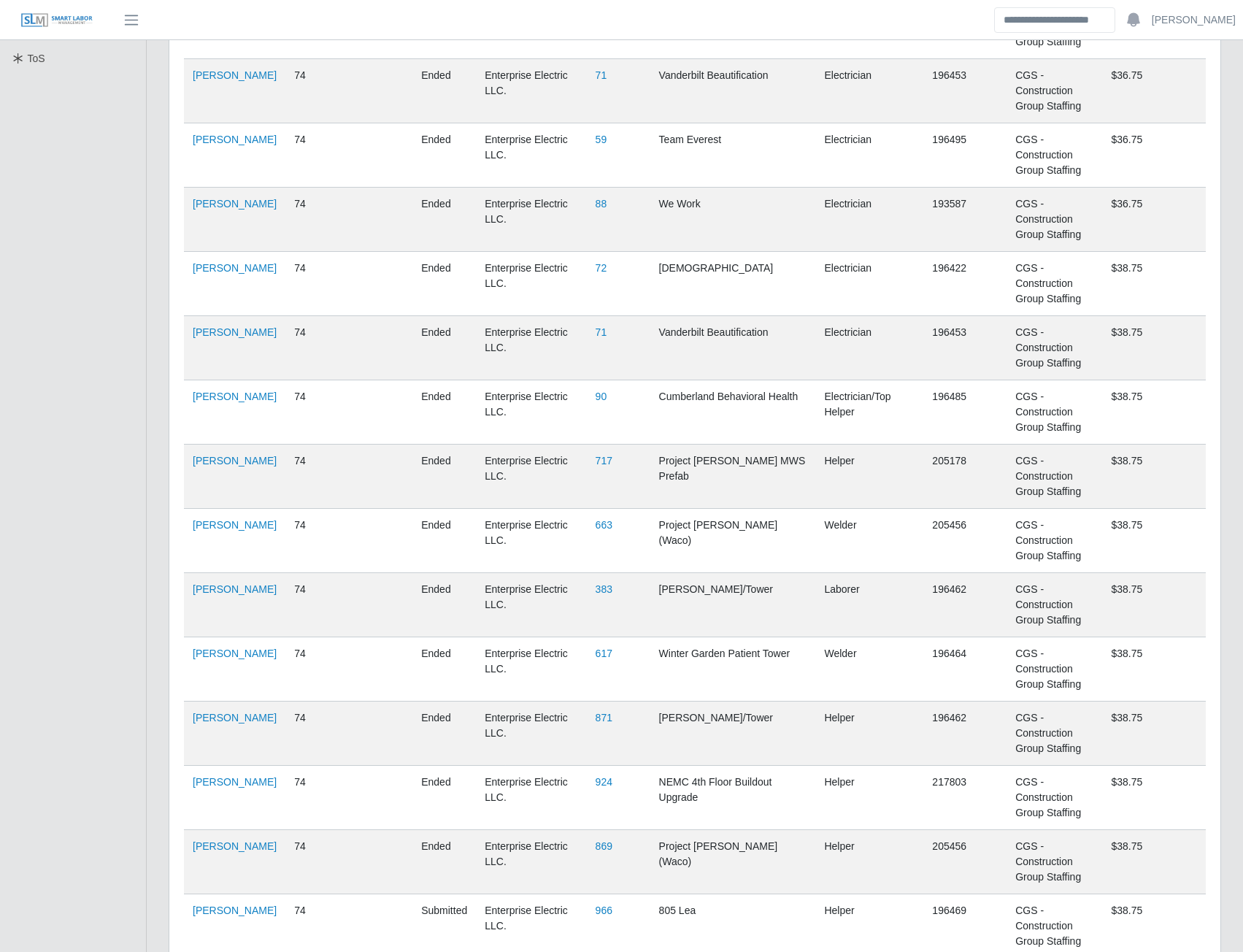
scroll to position [438, 0]
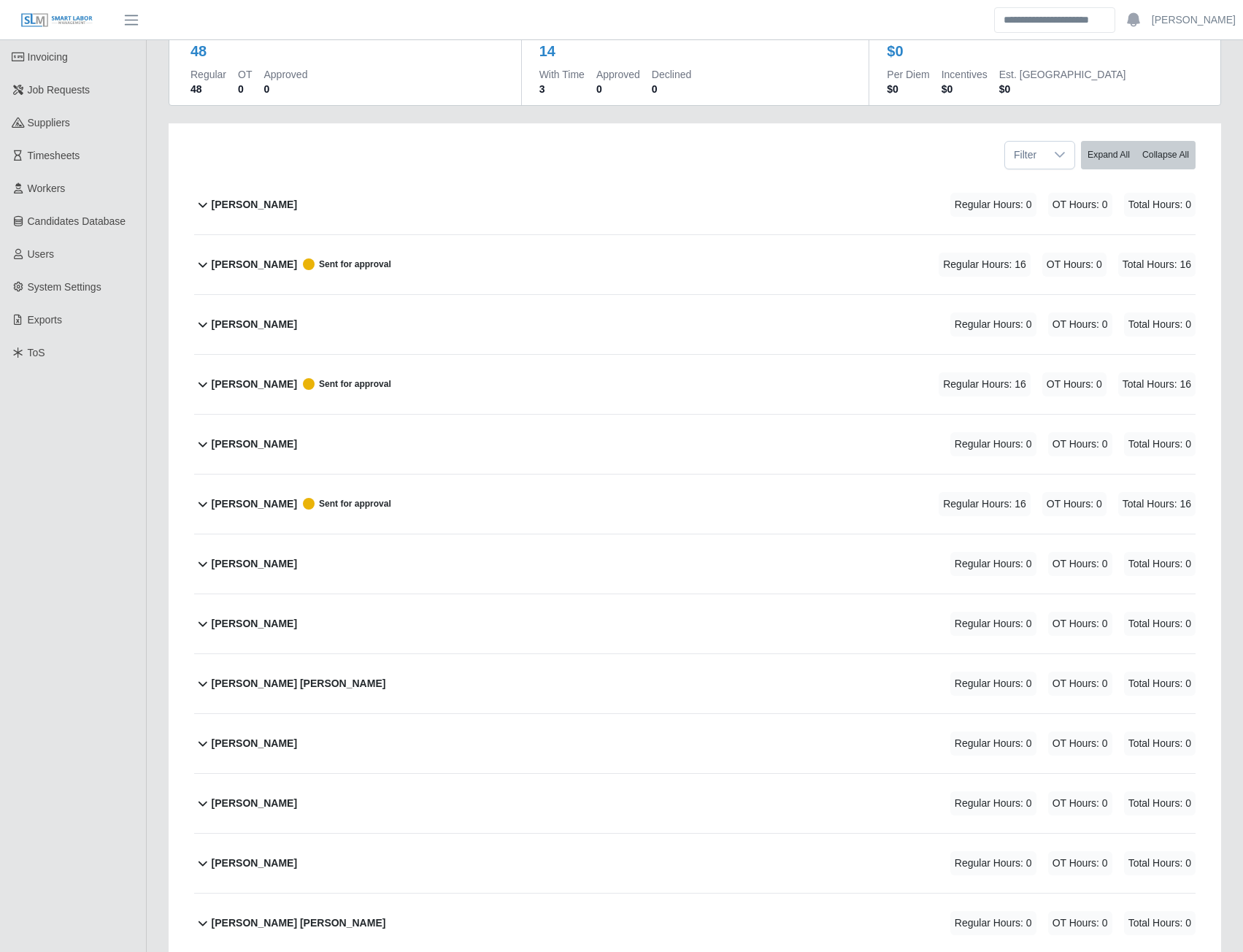
scroll to position [146, 0]
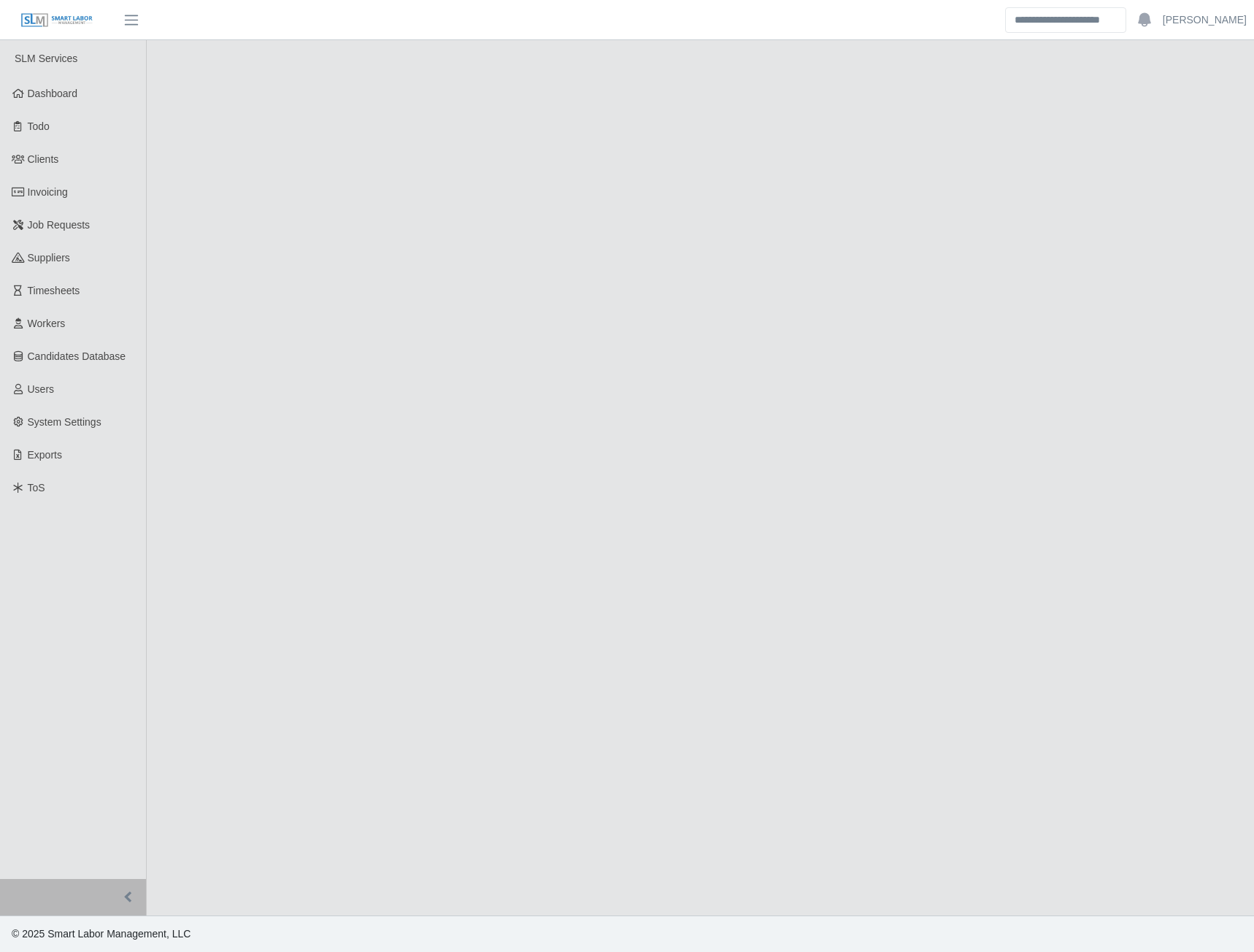
select select "******"
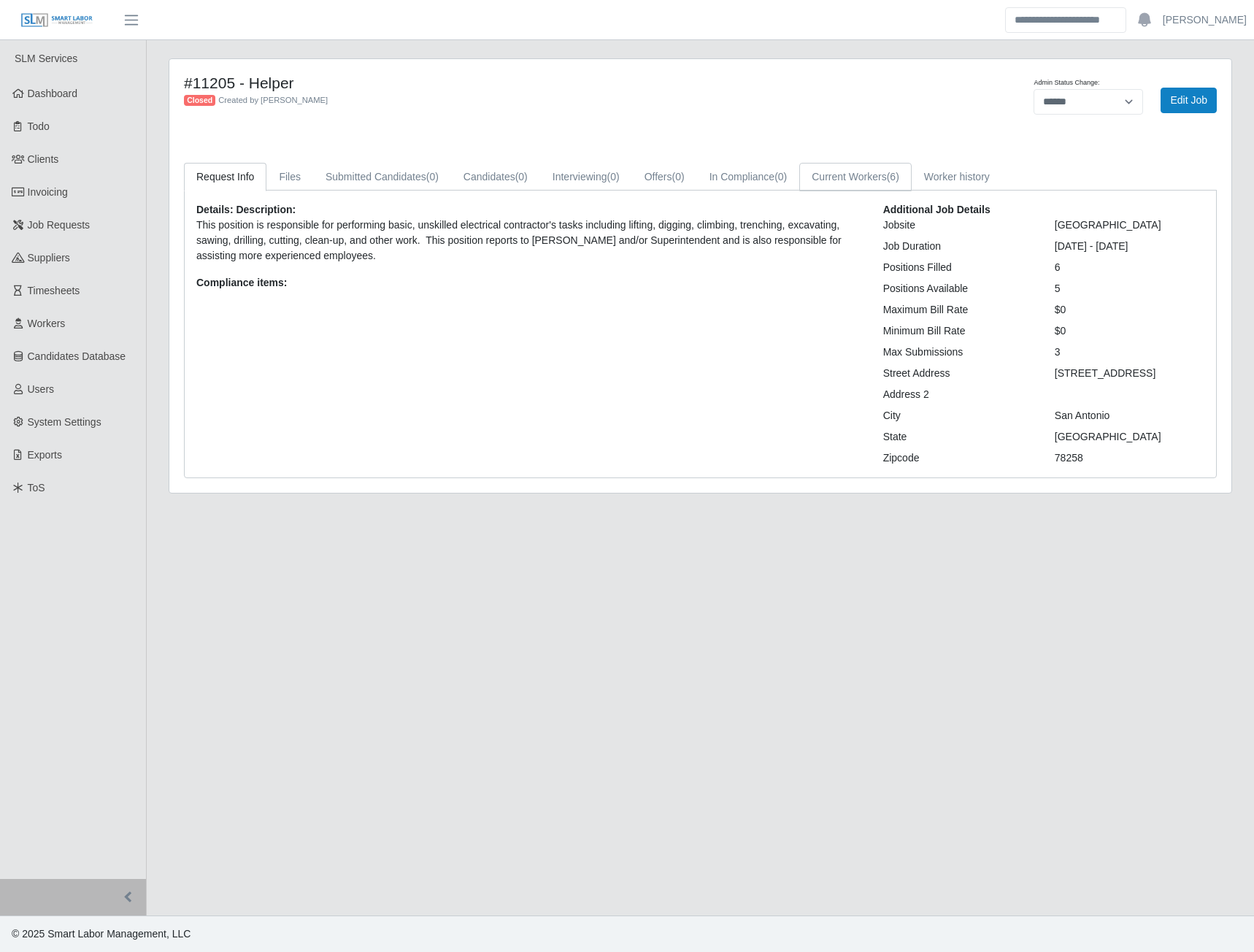
click at [880, 180] on link "Current Workers (6)" at bounding box center [856, 177] width 113 height 29
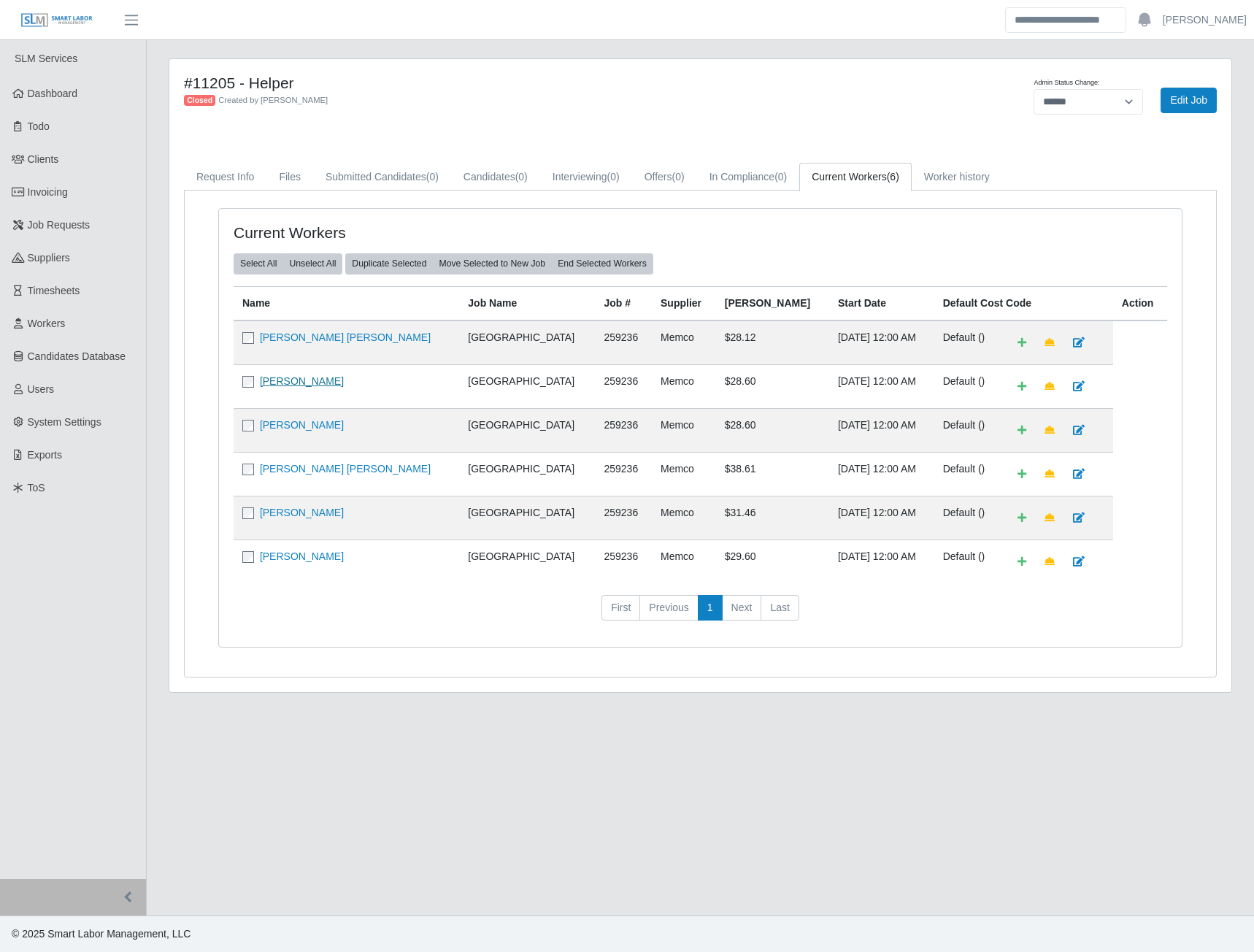
click at [344, 384] on link "[PERSON_NAME]" at bounding box center [302, 381] width 84 height 12
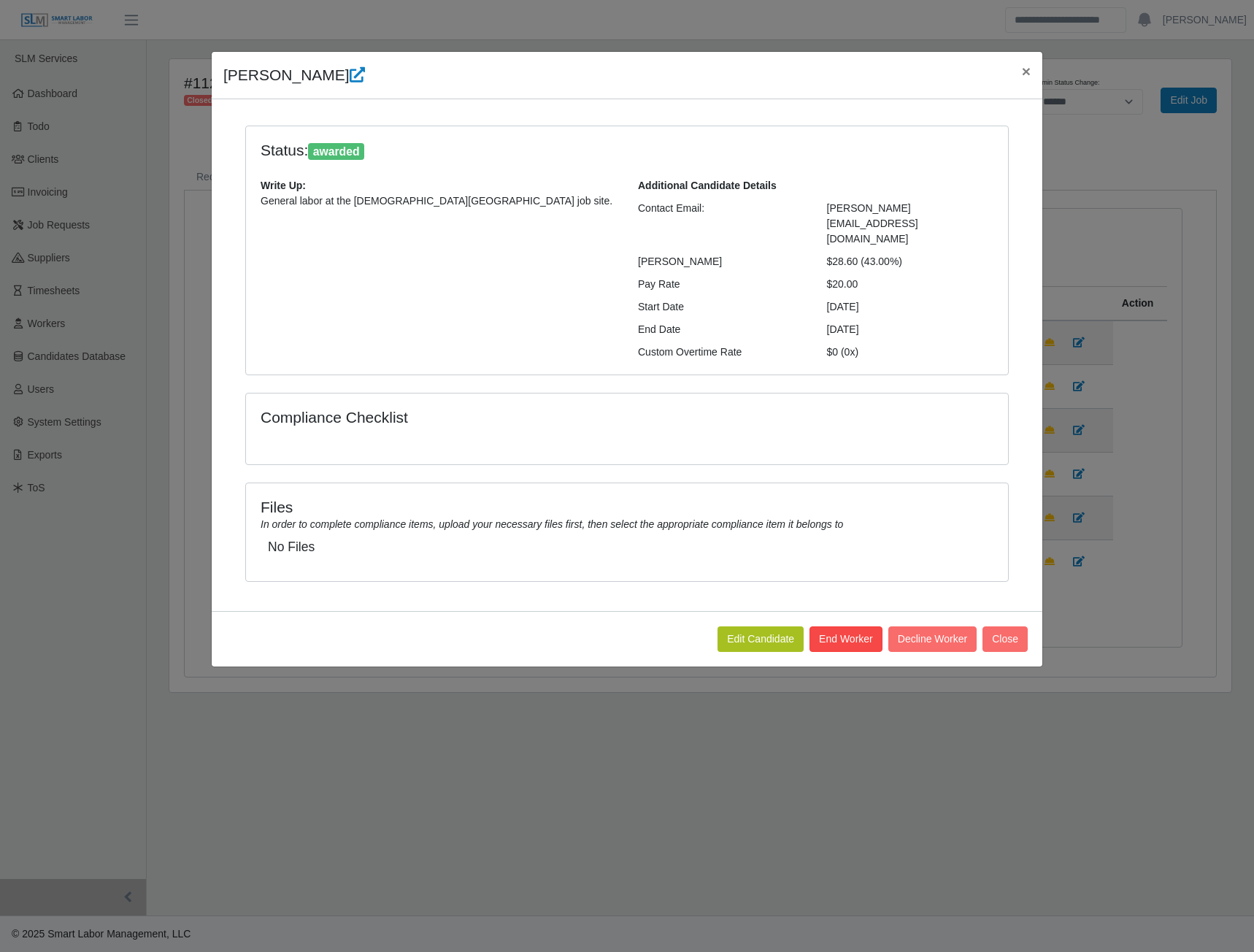
click at [836, 626] on button "End Worker" at bounding box center [846, 639] width 73 height 25
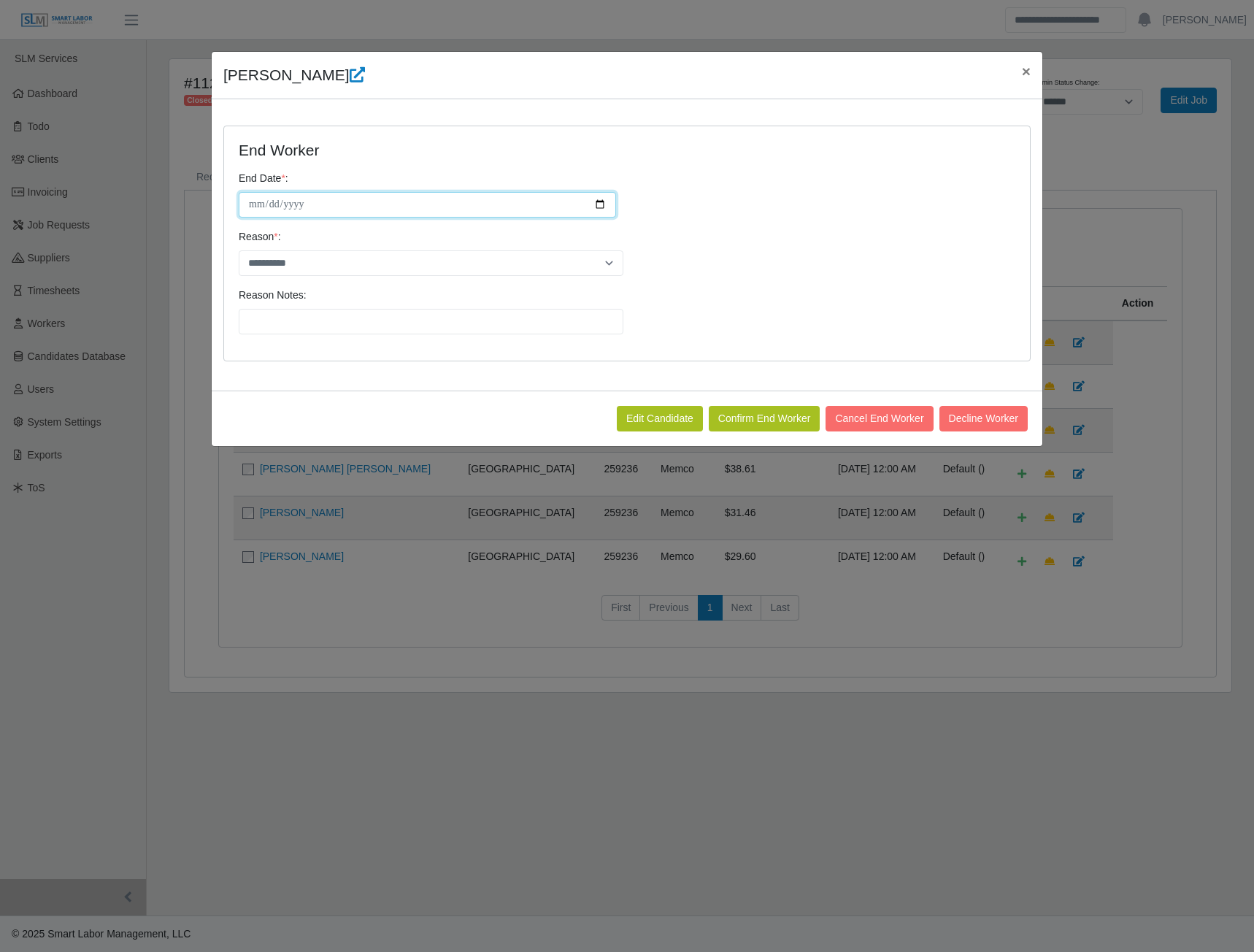
click at [599, 203] on input "**********" at bounding box center [427, 205] width 378 height 25
type input "**********"
click at [610, 264] on select "**********" at bounding box center [431, 263] width 385 height 25
select select "**********"
click at [239, 250] on select "**********" at bounding box center [431, 263] width 385 height 25
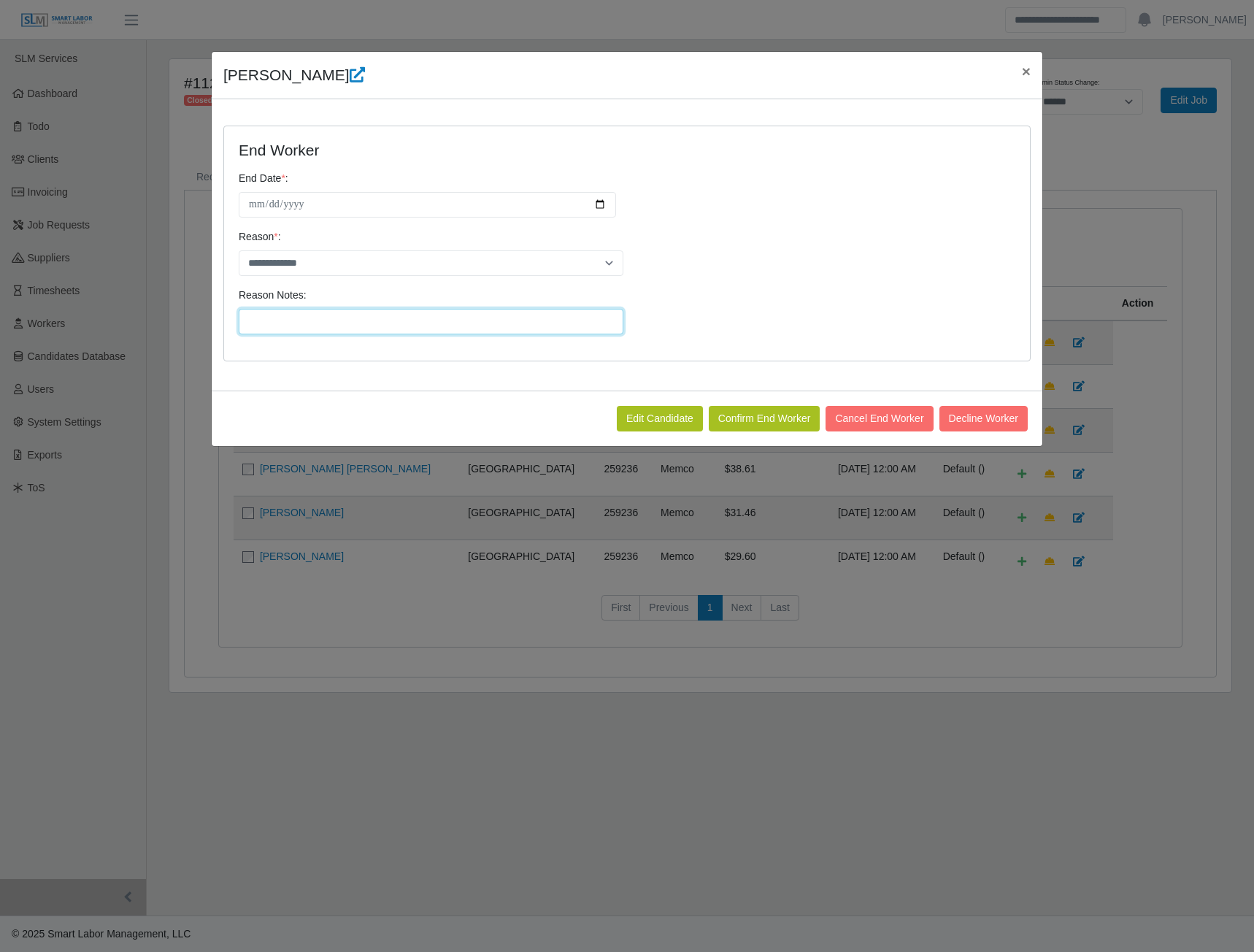
click at [271, 327] on input "Reason Notes:" at bounding box center [431, 321] width 385 height 25
type input "**********"
click at [759, 418] on button "Confirm End Worker" at bounding box center [764, 418] width 112 height 25
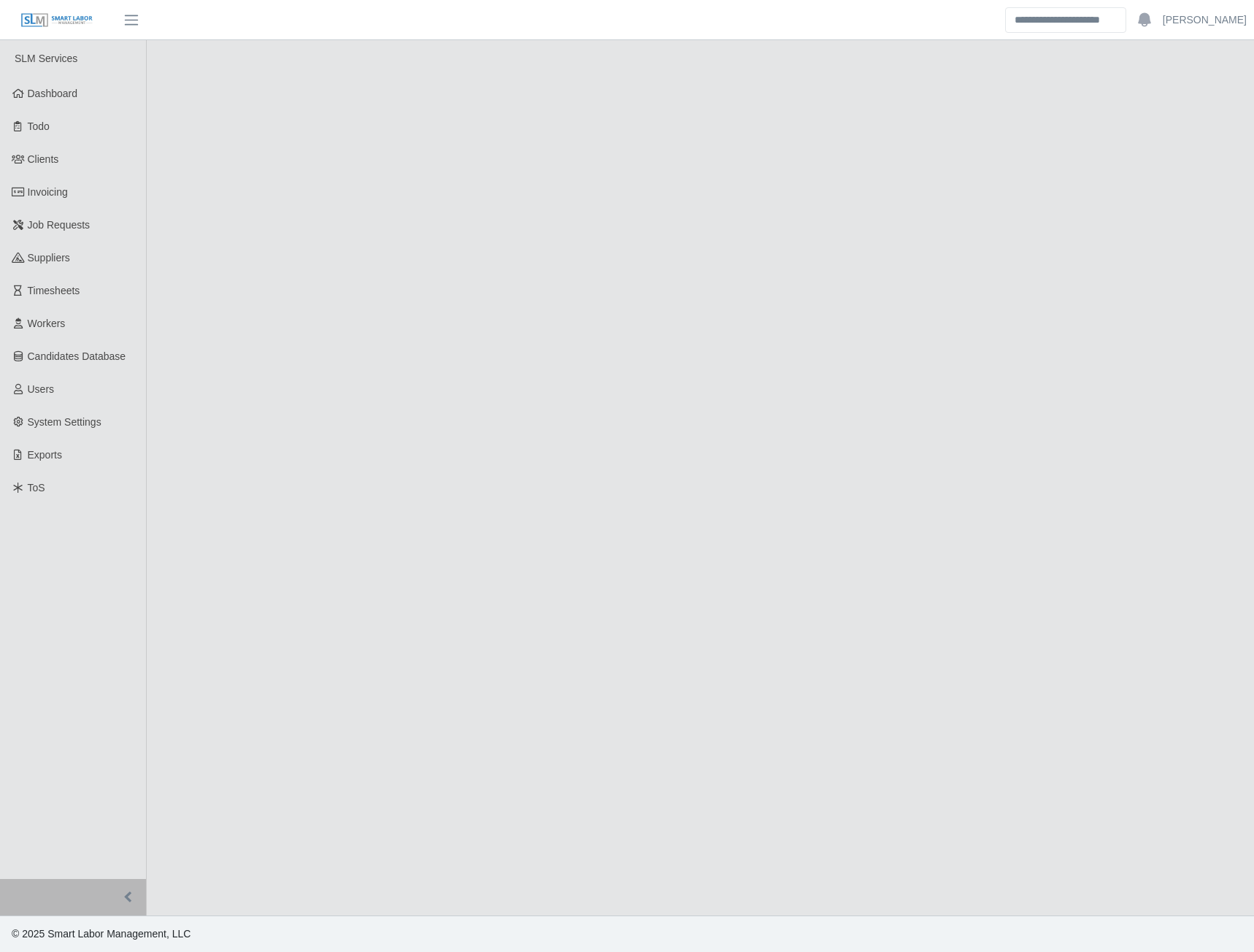
select select "******"
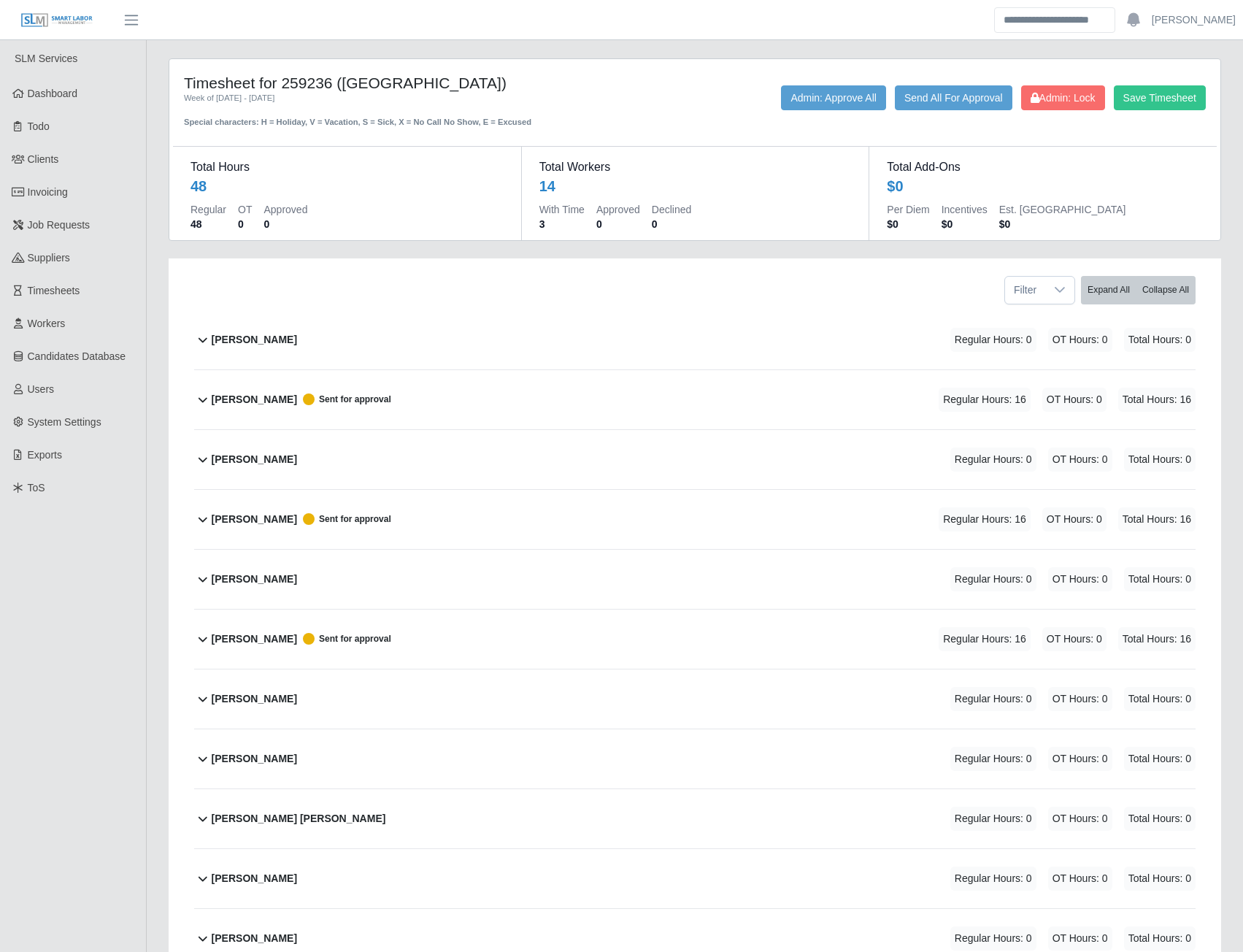
click at [286, 702] on b "[PERSON_NAME]" at bounding box center [254, 699] width 86 height 15
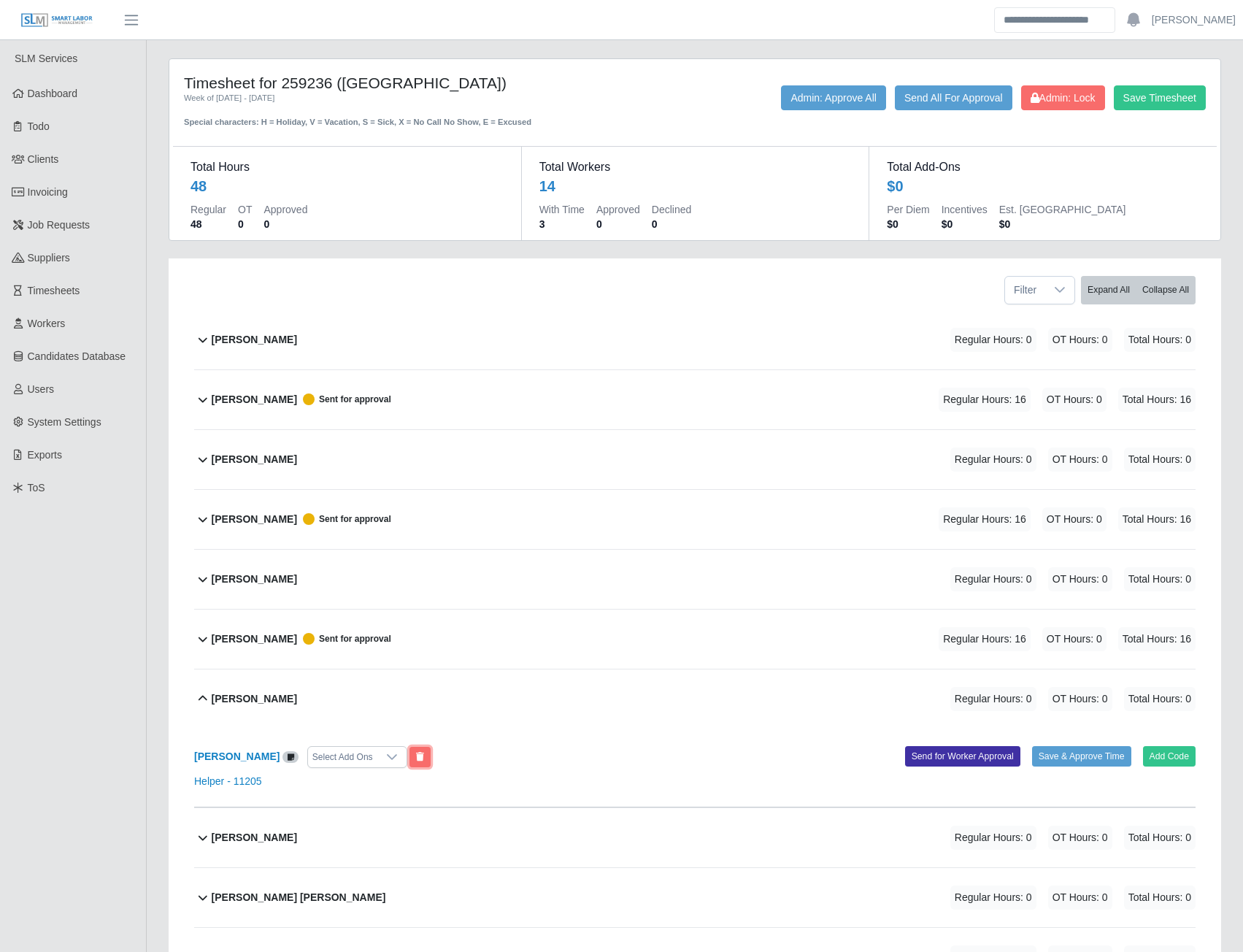
click at [424, 755] on icon at bounding box center [420, 757] width 8 height 8
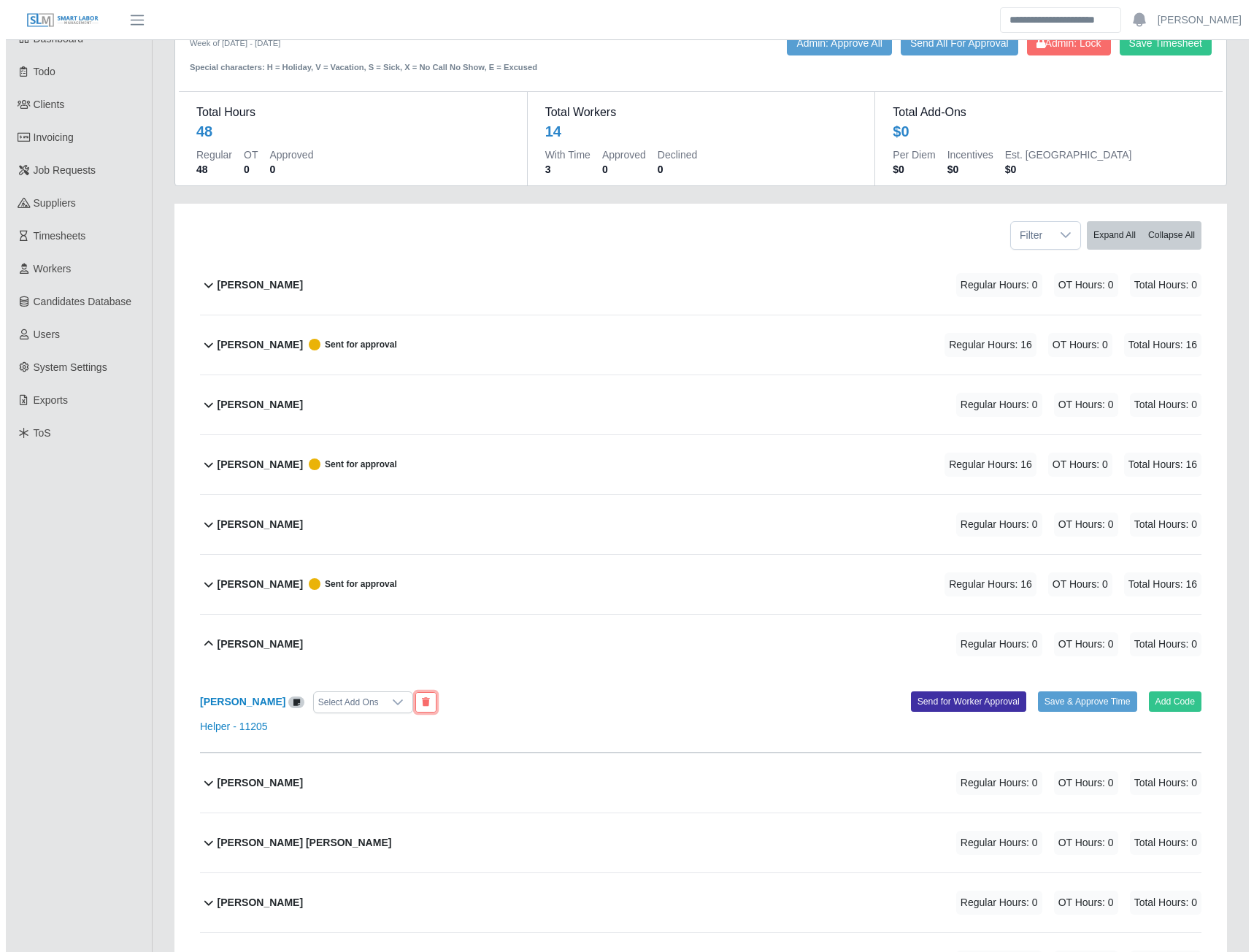
scroll to position [146, 0]
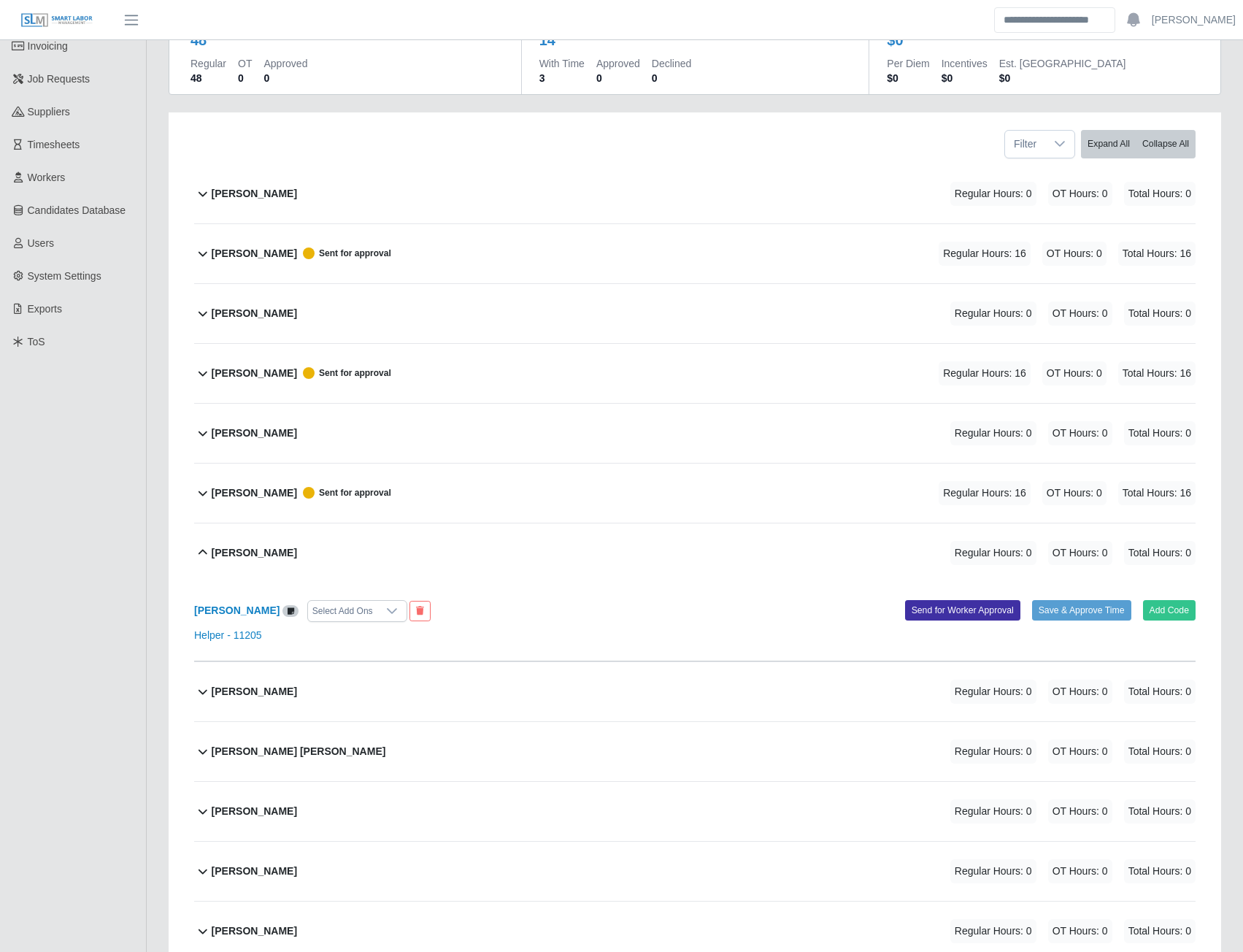
click at [275, 695] on b "[PERSON_NAME]" at bounding box center [254, 692] width 86 height 15
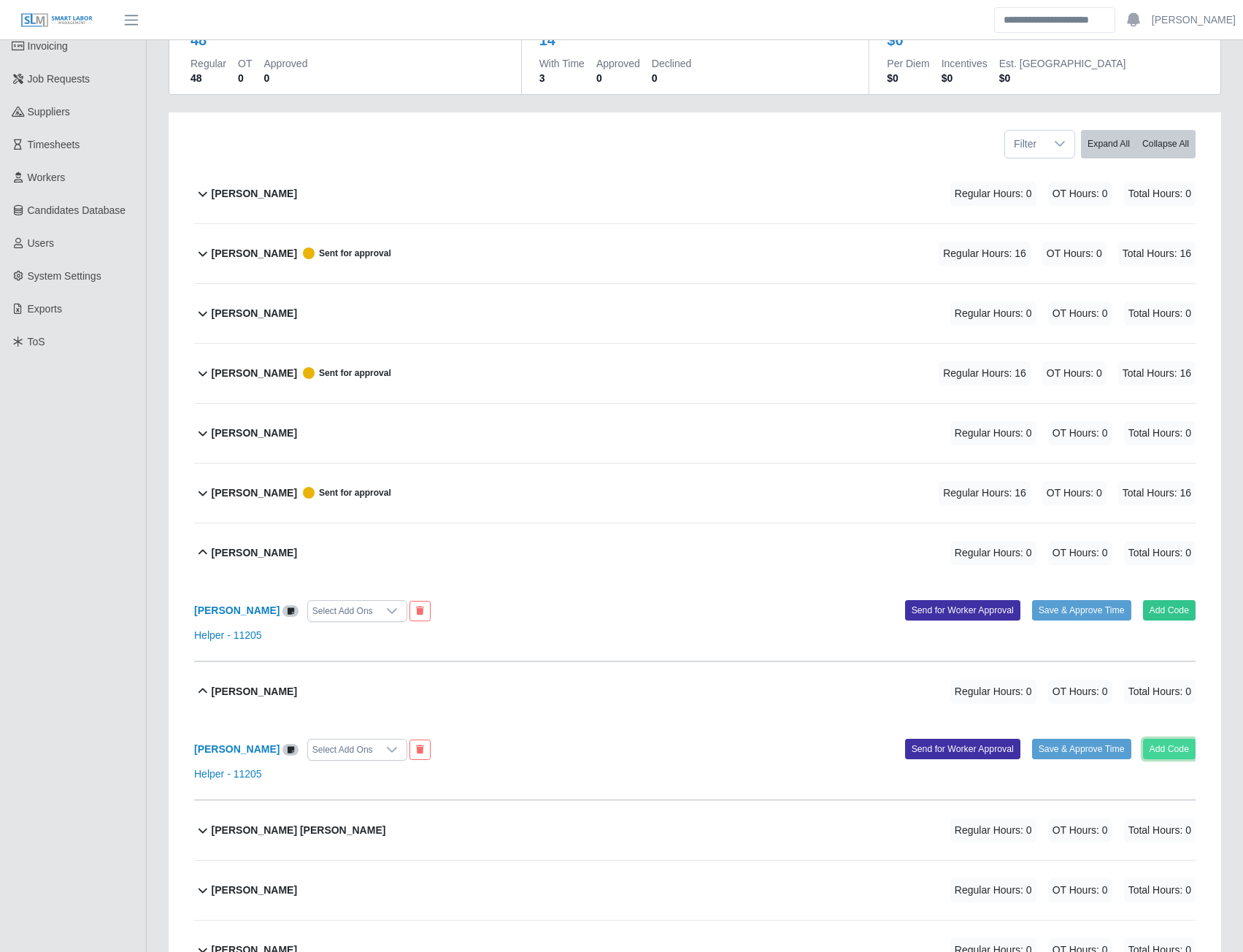
click at [1170, 756] on button "Add Code" at bounding box center [1170, 749] width 53 height 20
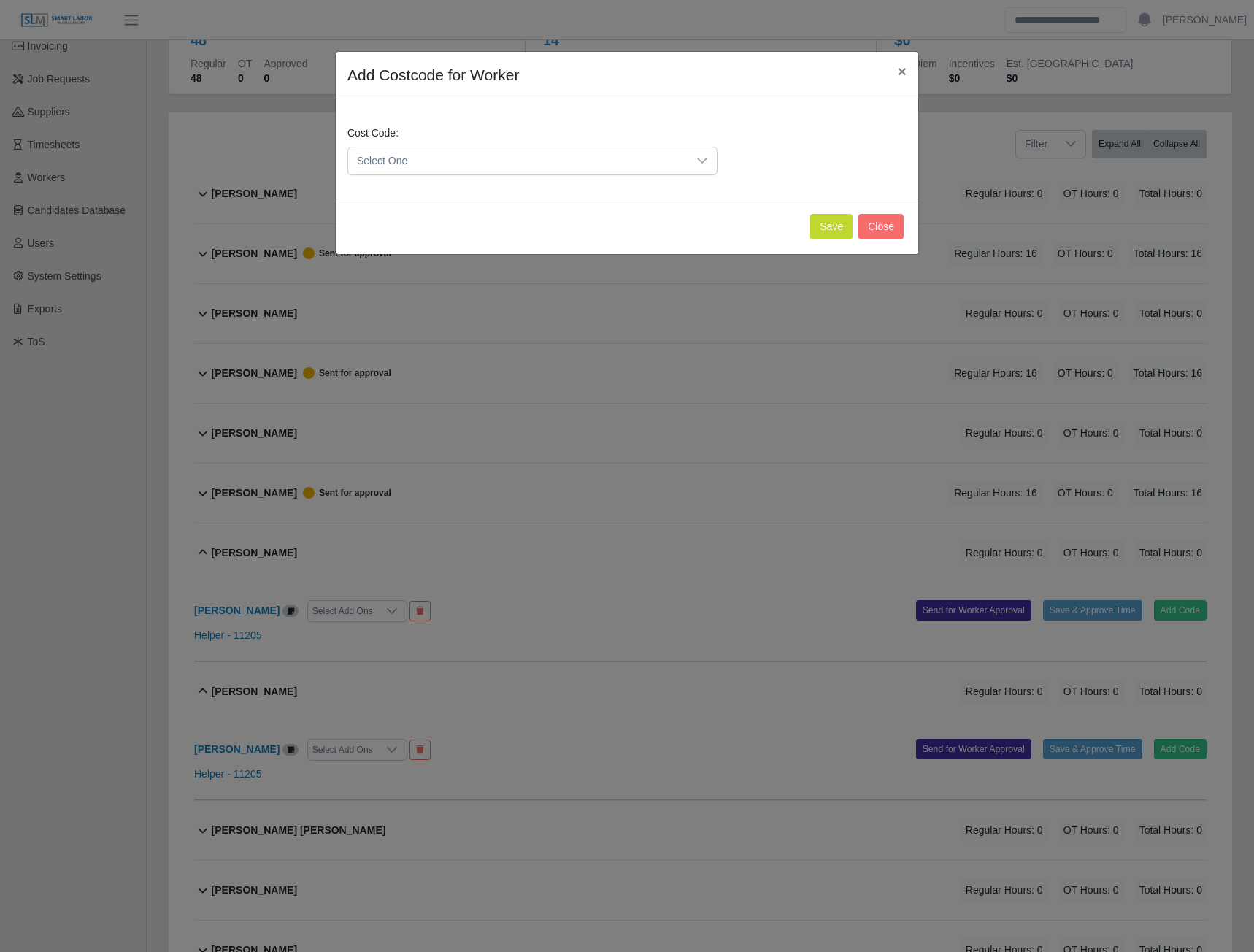
click at [589, 159] on span "Select One" at bounding box center [518, 161] width 340 height 27
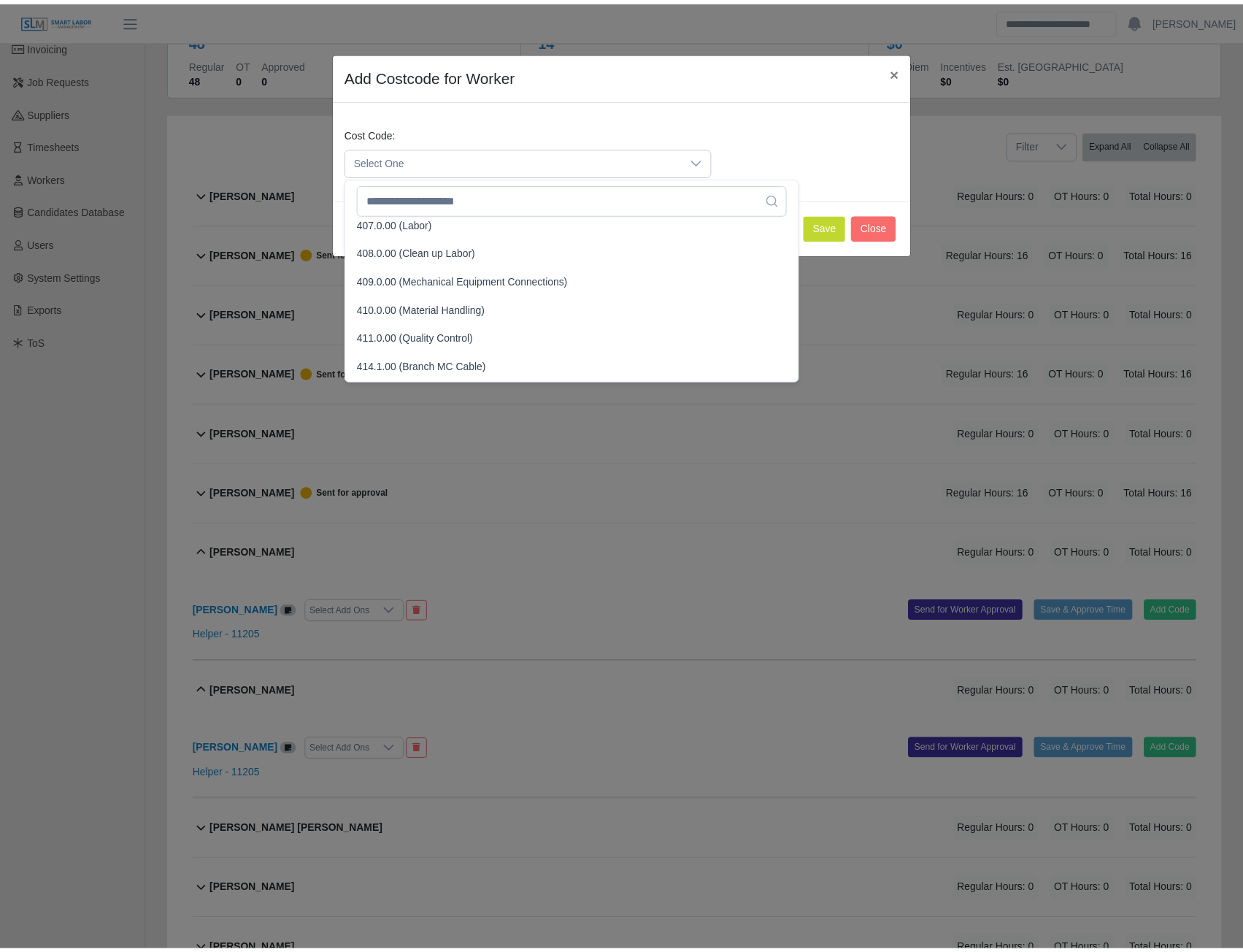
scroll to position [219, 0]
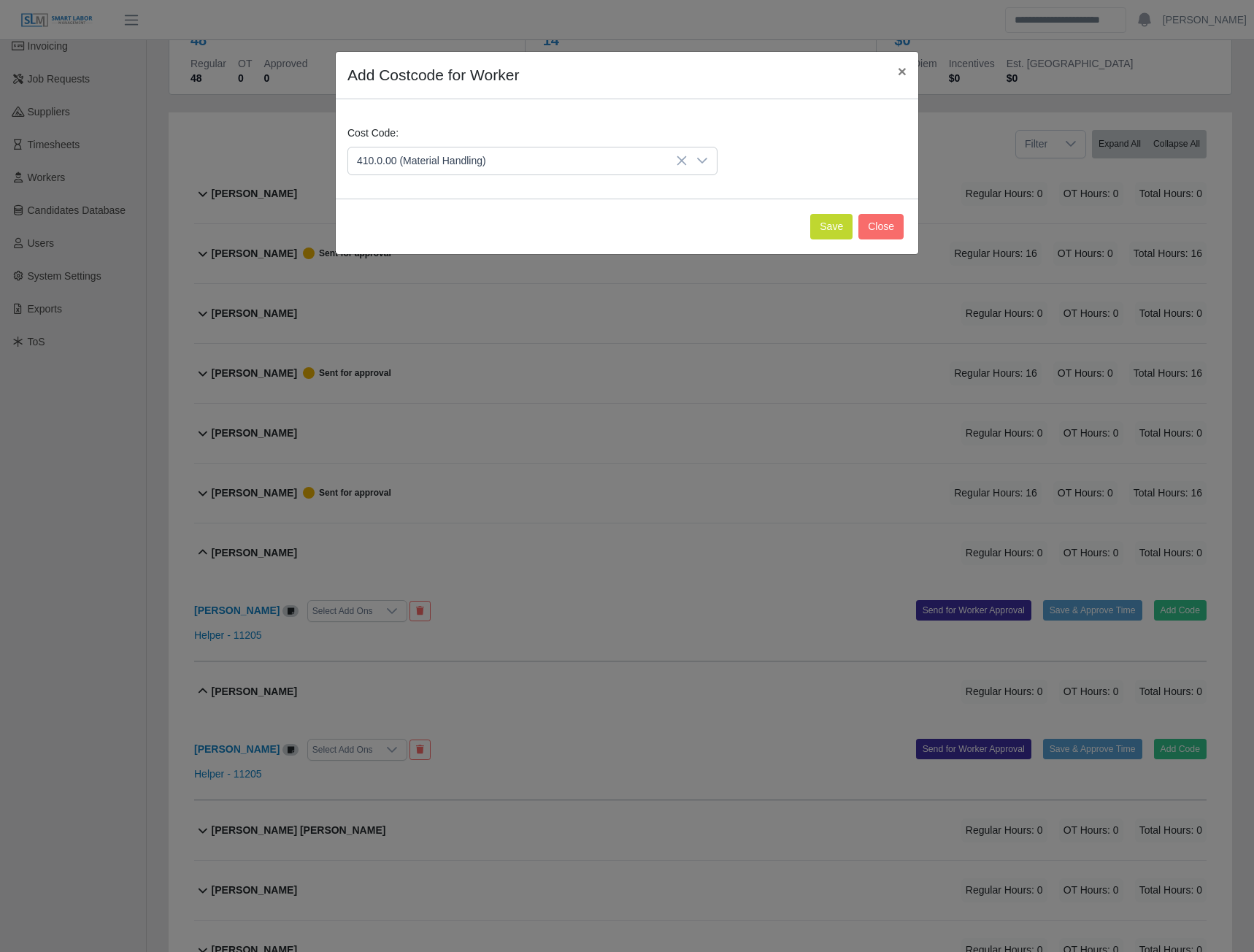
click at [401, 301] on span "410.0.00 (Material Handling)" at bounding box center [424, 299] width 129 height 15
click at [835, 231] on button "Save" at bounding box center [831, 226] width 42 height 25
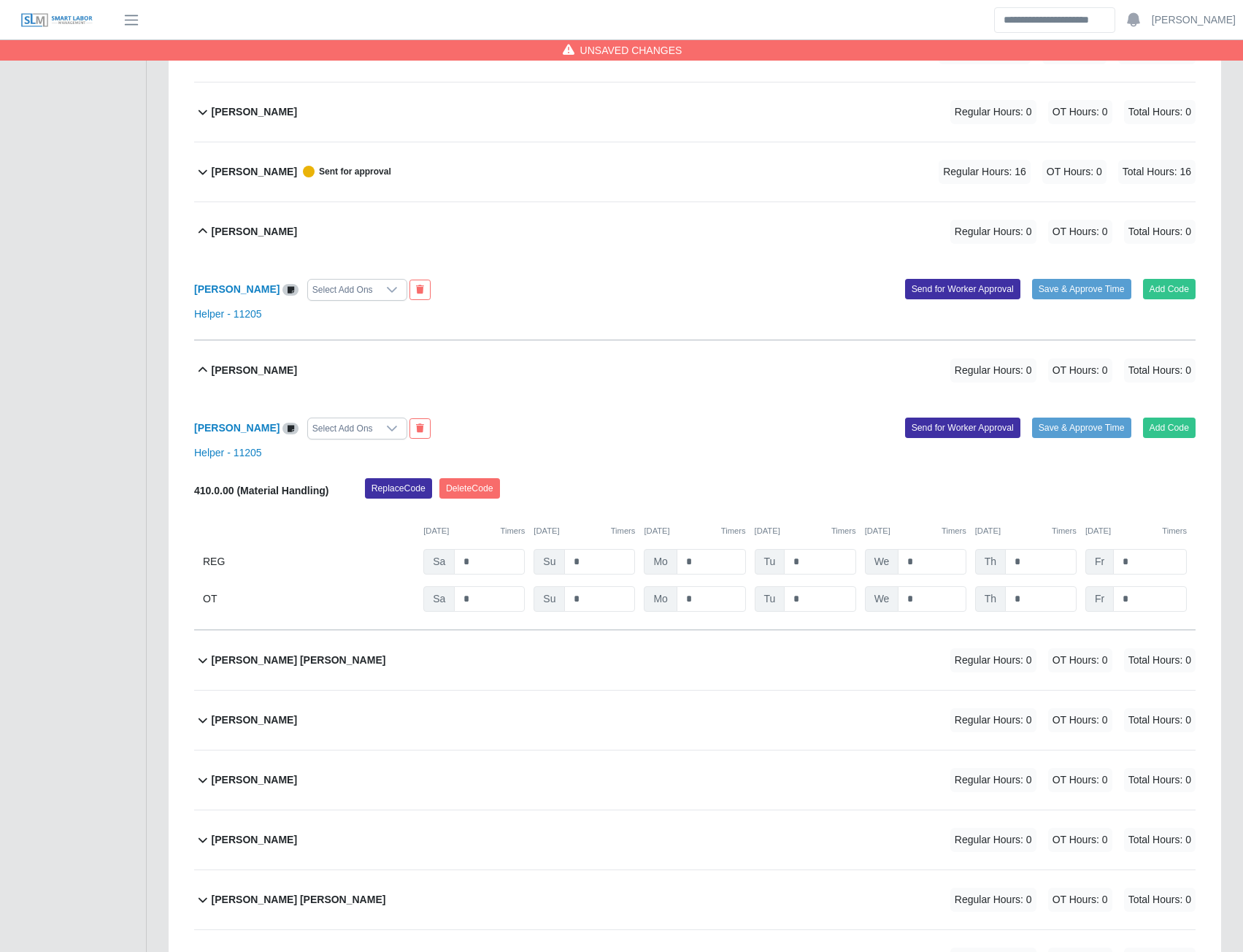
scroll to position [584, 0]
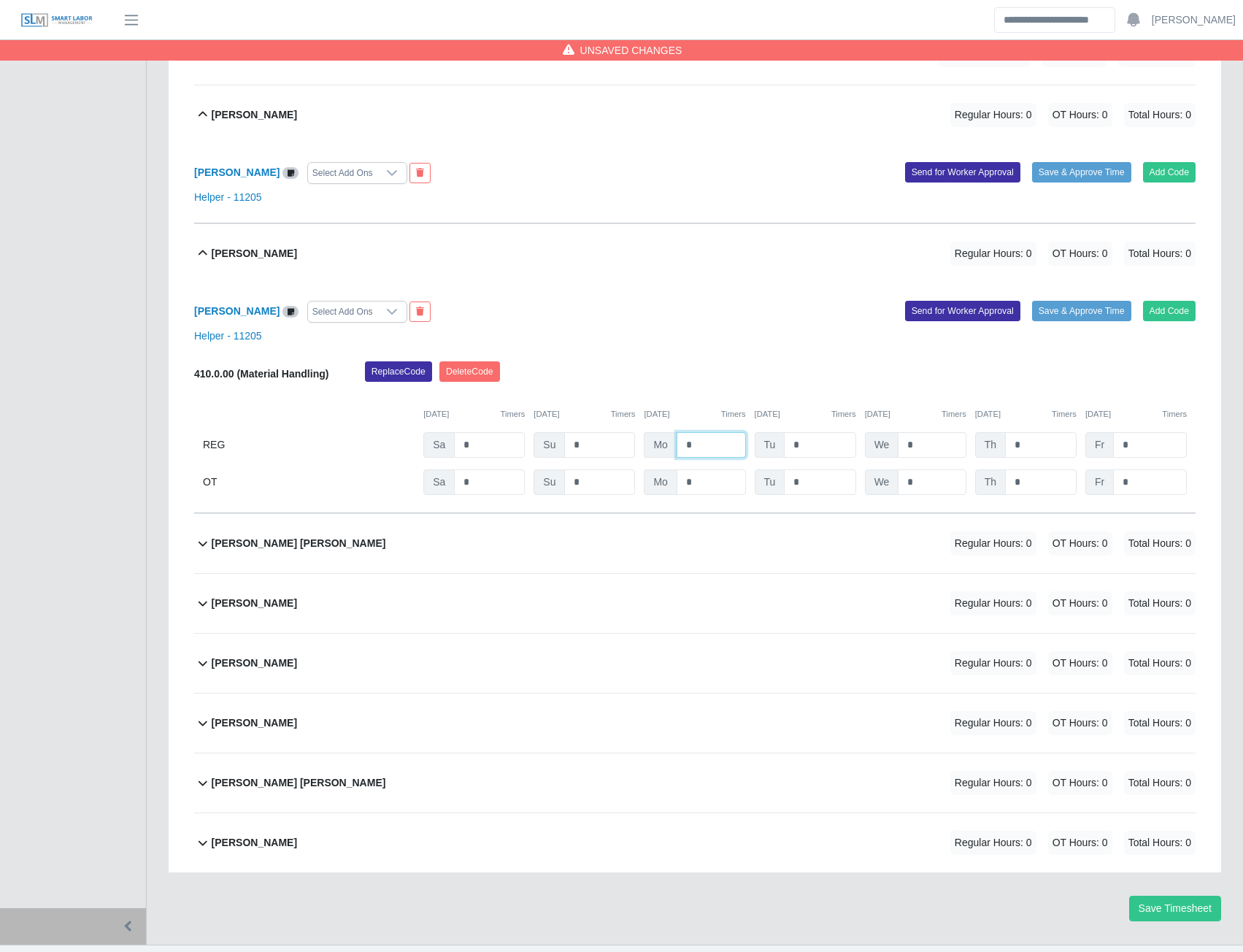
click at [703, 441] on input "*" at bounding box center [711, 445] width 69 height 25
type input "***"
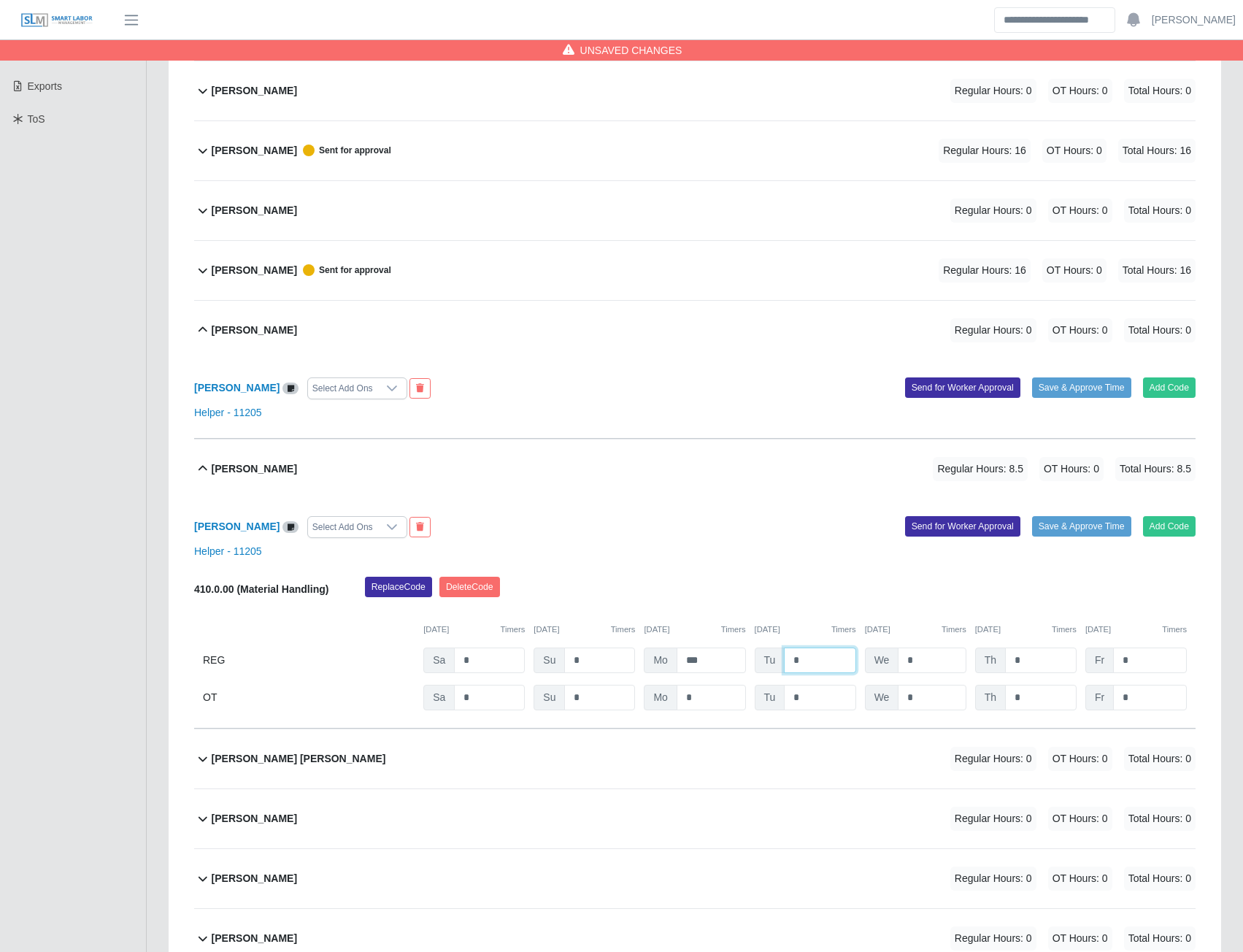
scroll to position [614, 0]
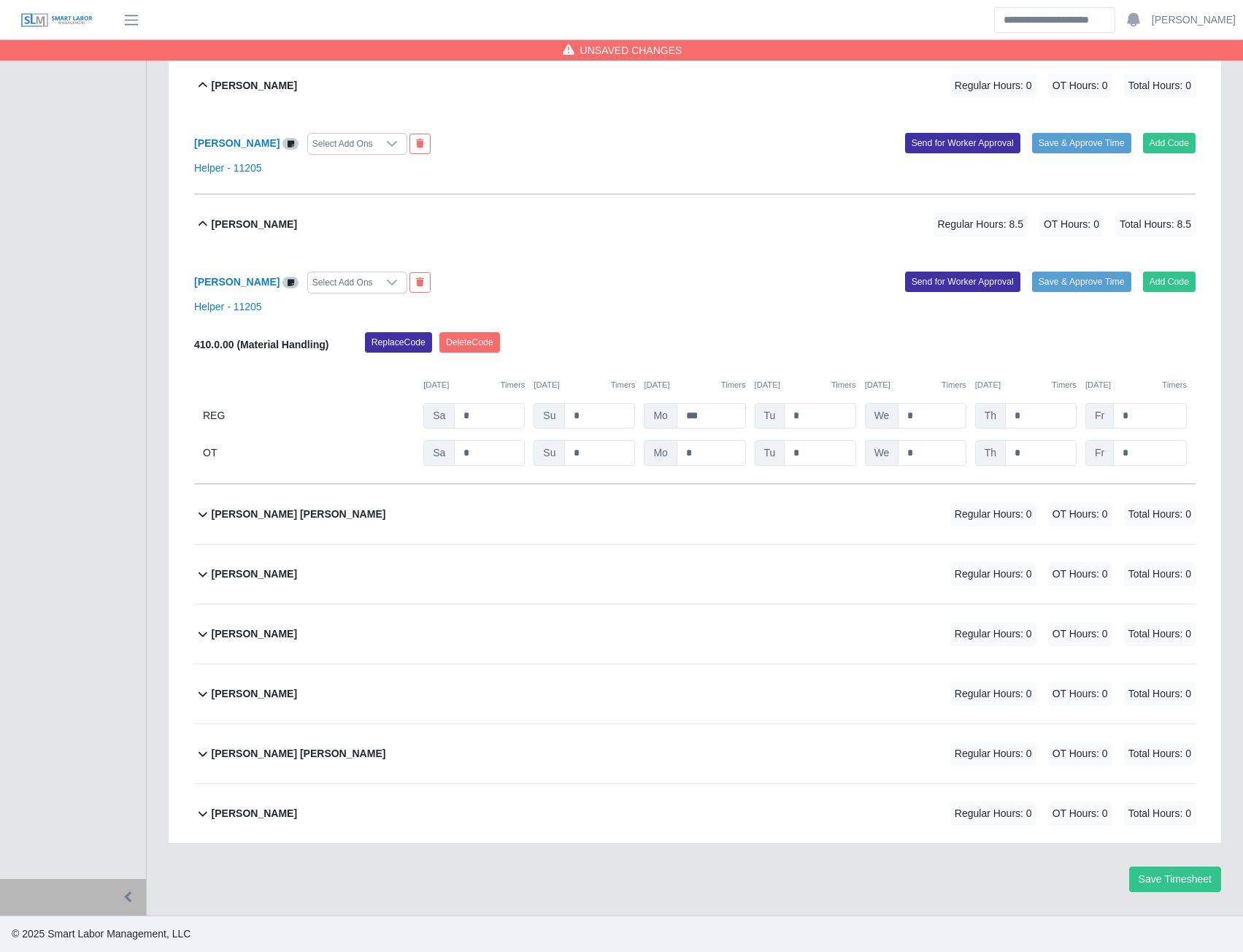
click at [265, 518] on b "Luis Mujica Leon" at bounding box center [299, 514] width 174 height 15
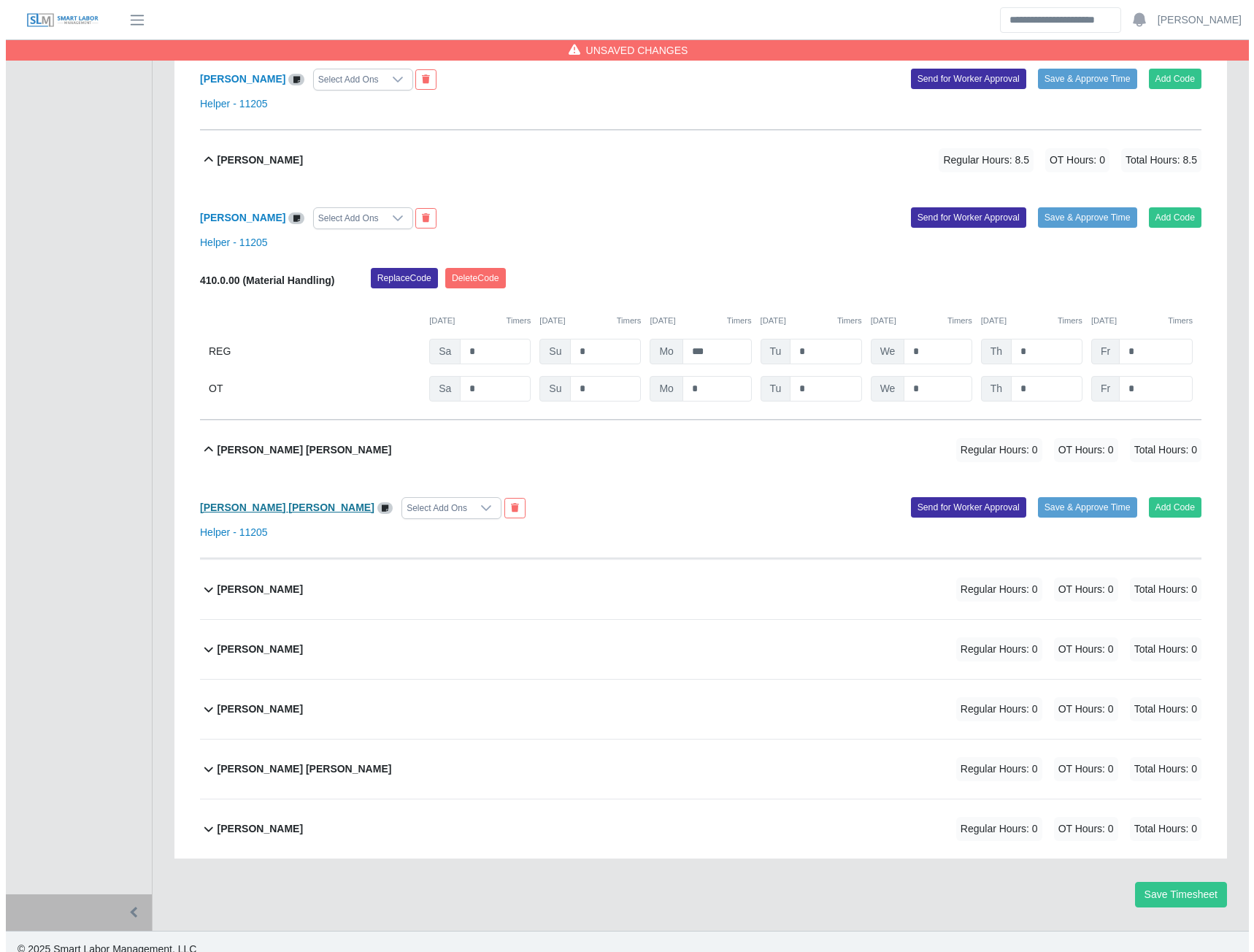
scroll to position [693, 0]
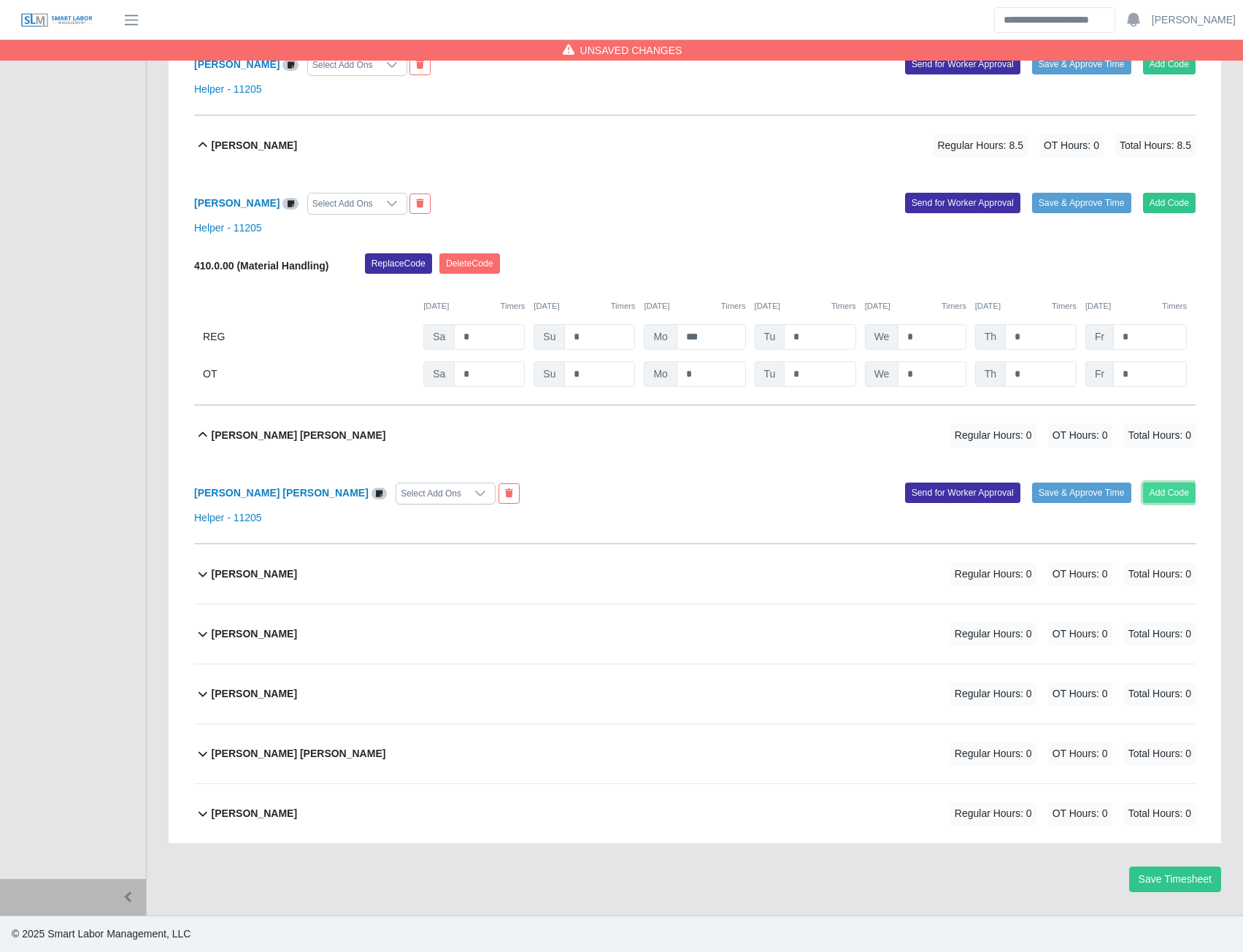
click at [1176, 493] on button "Add Code" at bounding box center [1170, 493] width 53 height 20
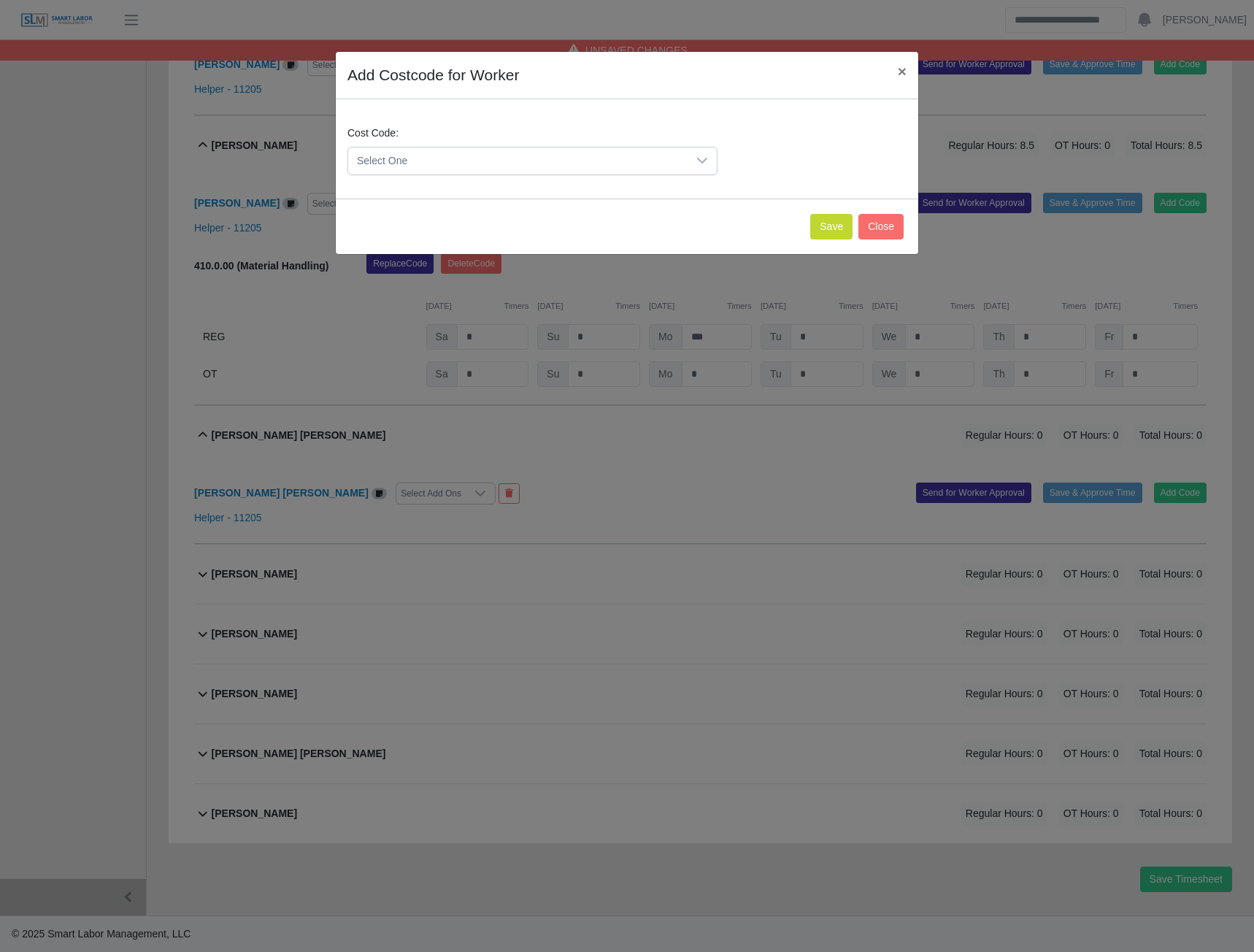
click at [606, 158] on span "Select One" at bounding box center [518, 161] width 340 height 27
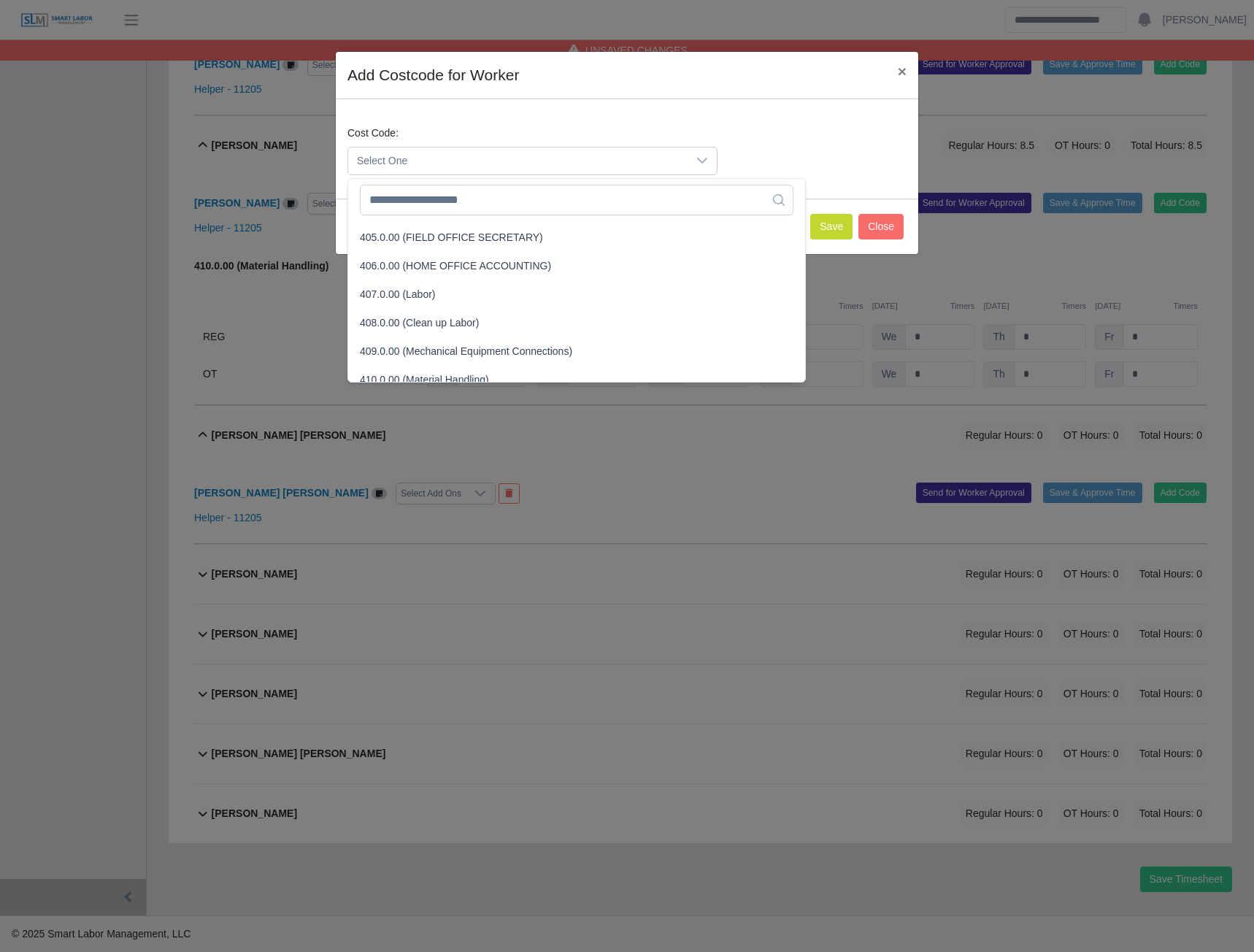
scroll to position [219, 0]
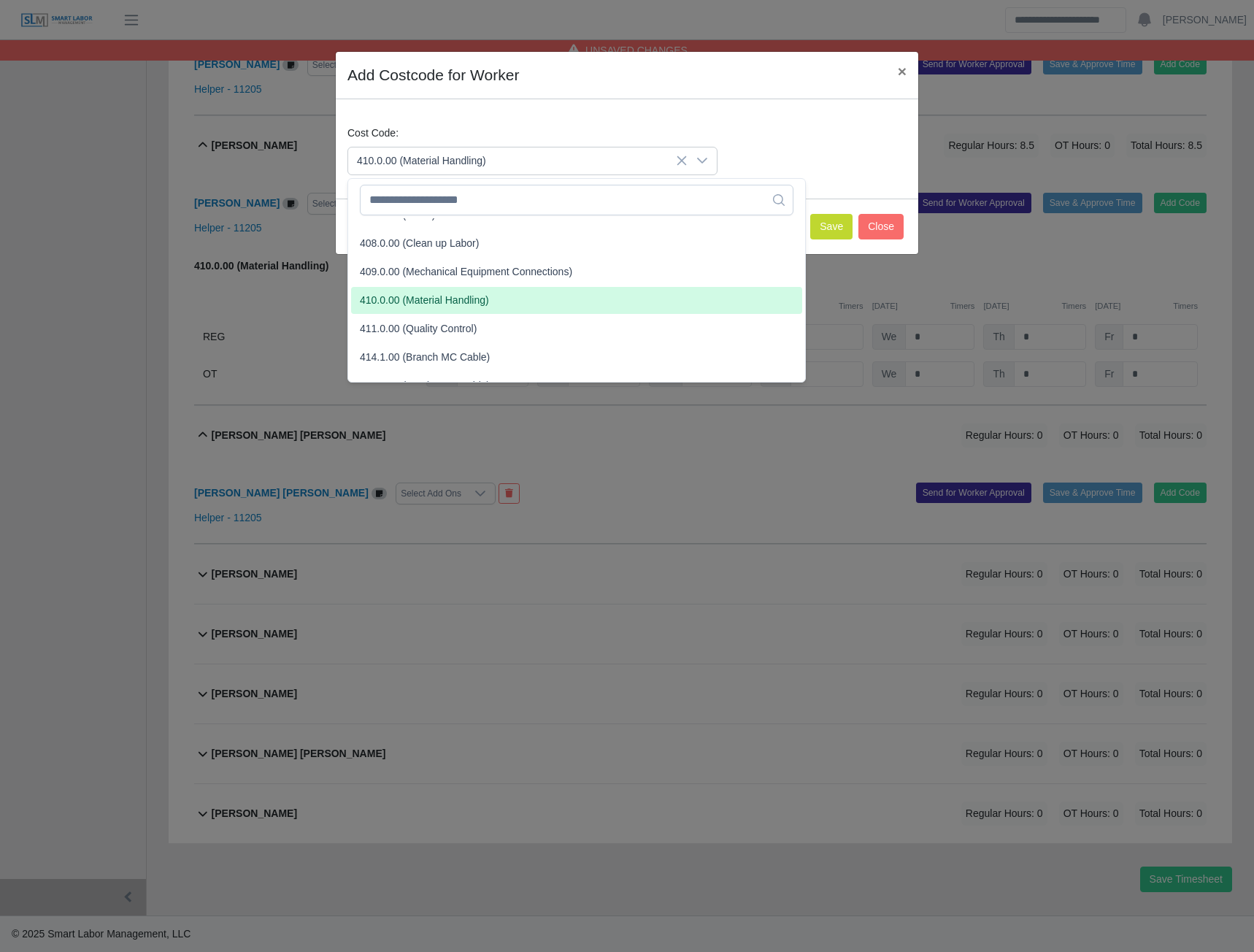
click at [435, 303] on span "410.0.00 (Material Handling)" at bounding box center [424, 300] width 129 height 15
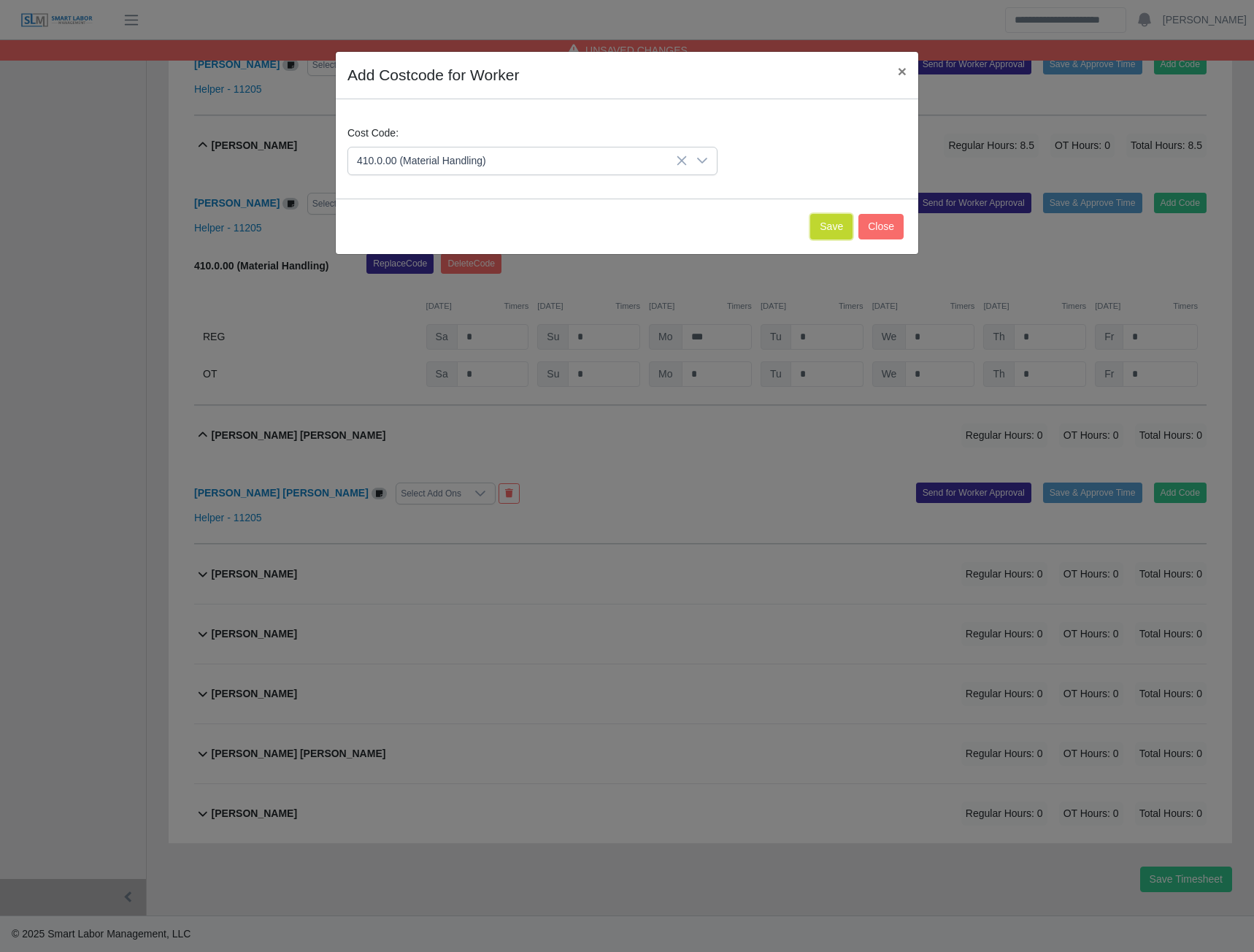
click at [833, 218] on button "Save" at bounding box center [831, 226] width 42 height 25
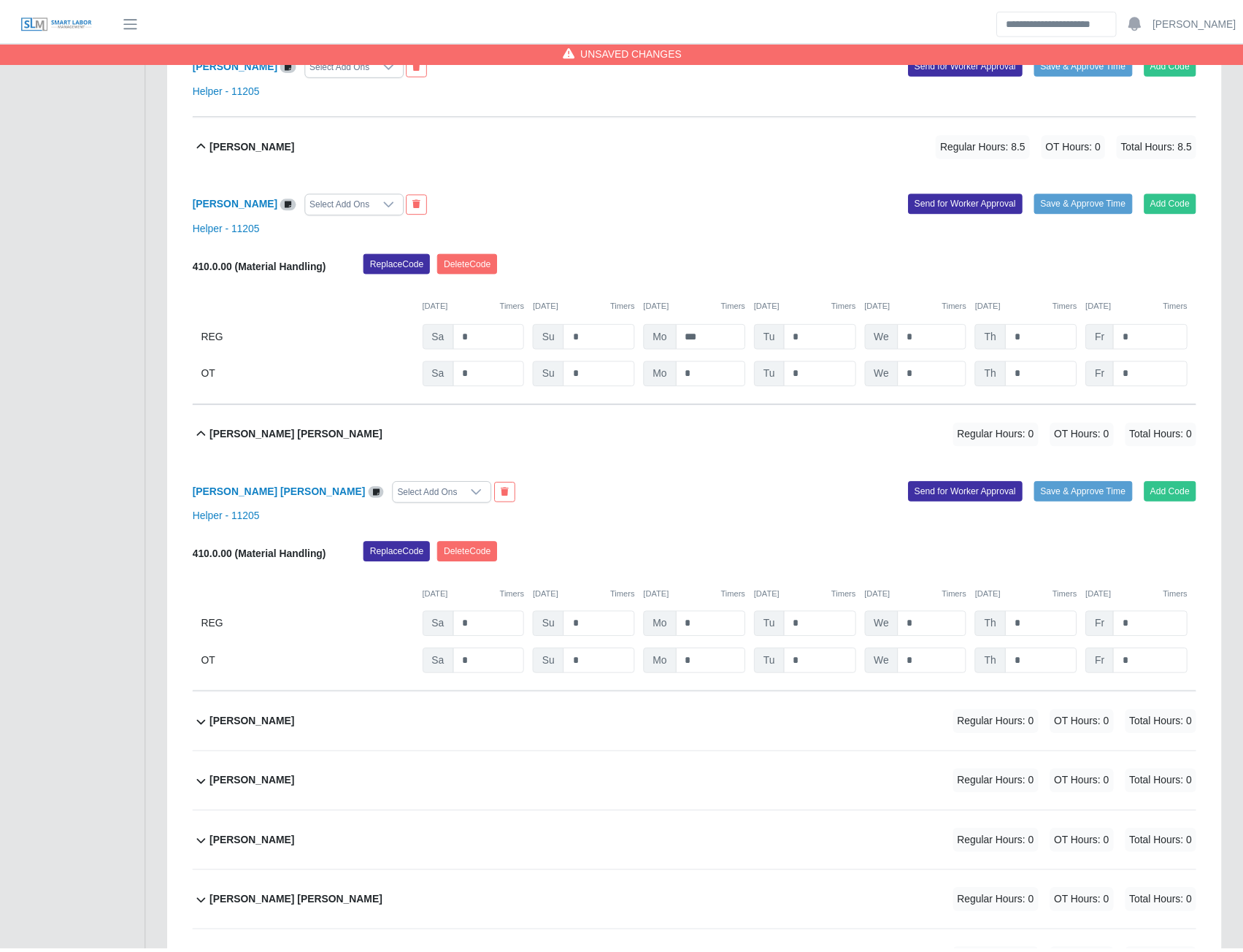
scroll to position [844, 0]
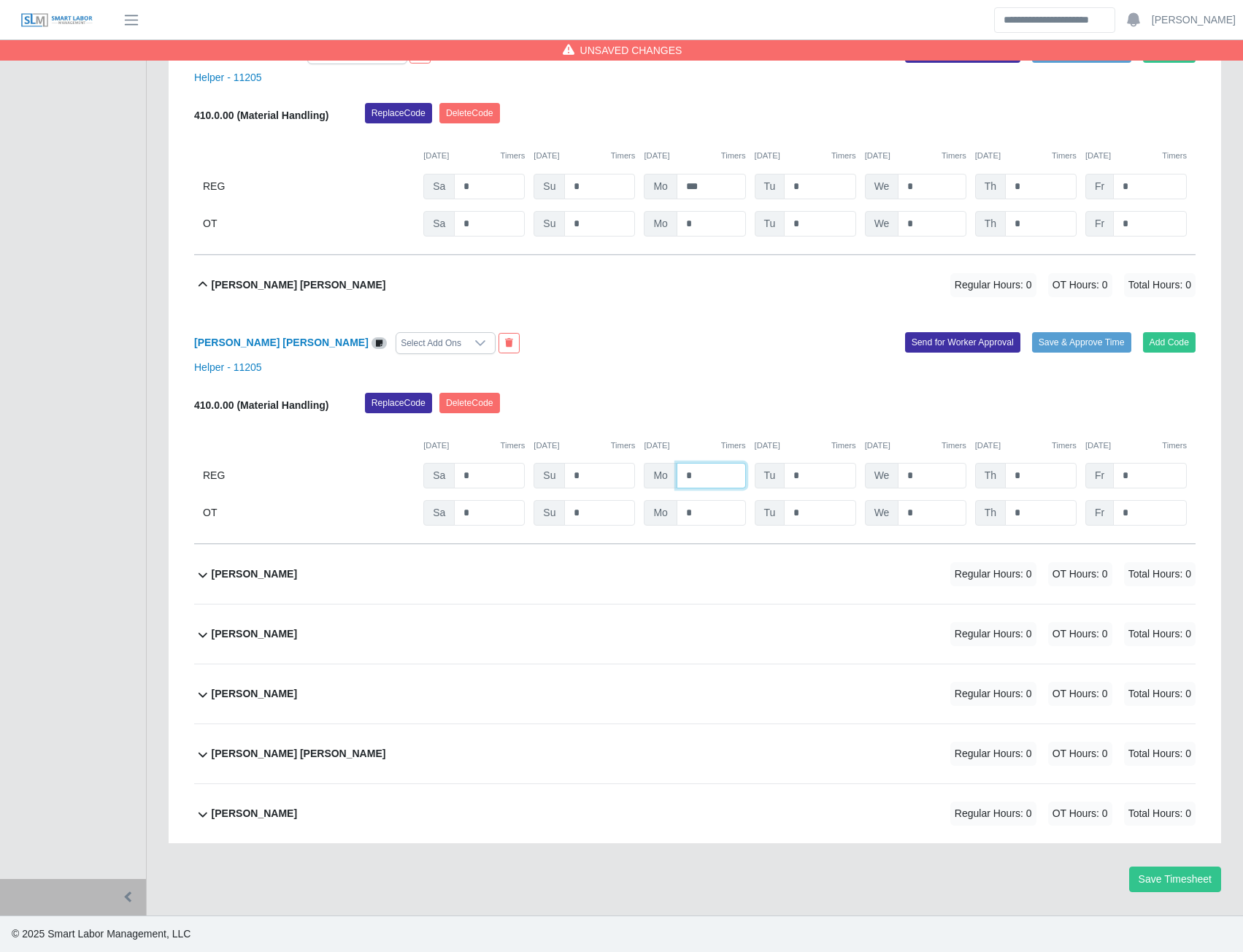
click at [693, 472] on input "*" at bounding box center [711, 475] width 69 height 25
type input "*"
click at [274, 814] on b "Wuillian Ramirez Martinez" at bounding box center [254, 814] width 86 height 15
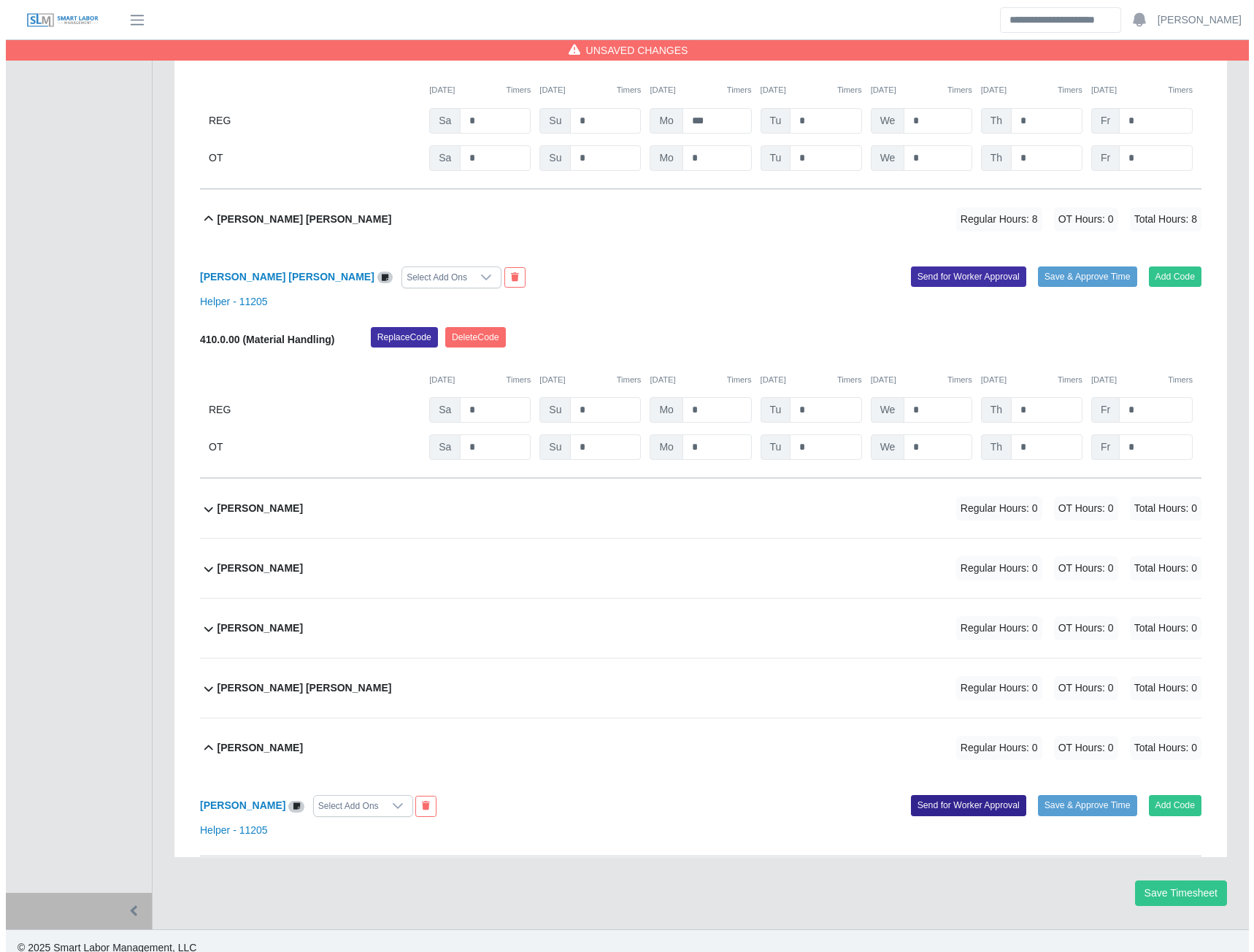
scroll to position [923, 0]
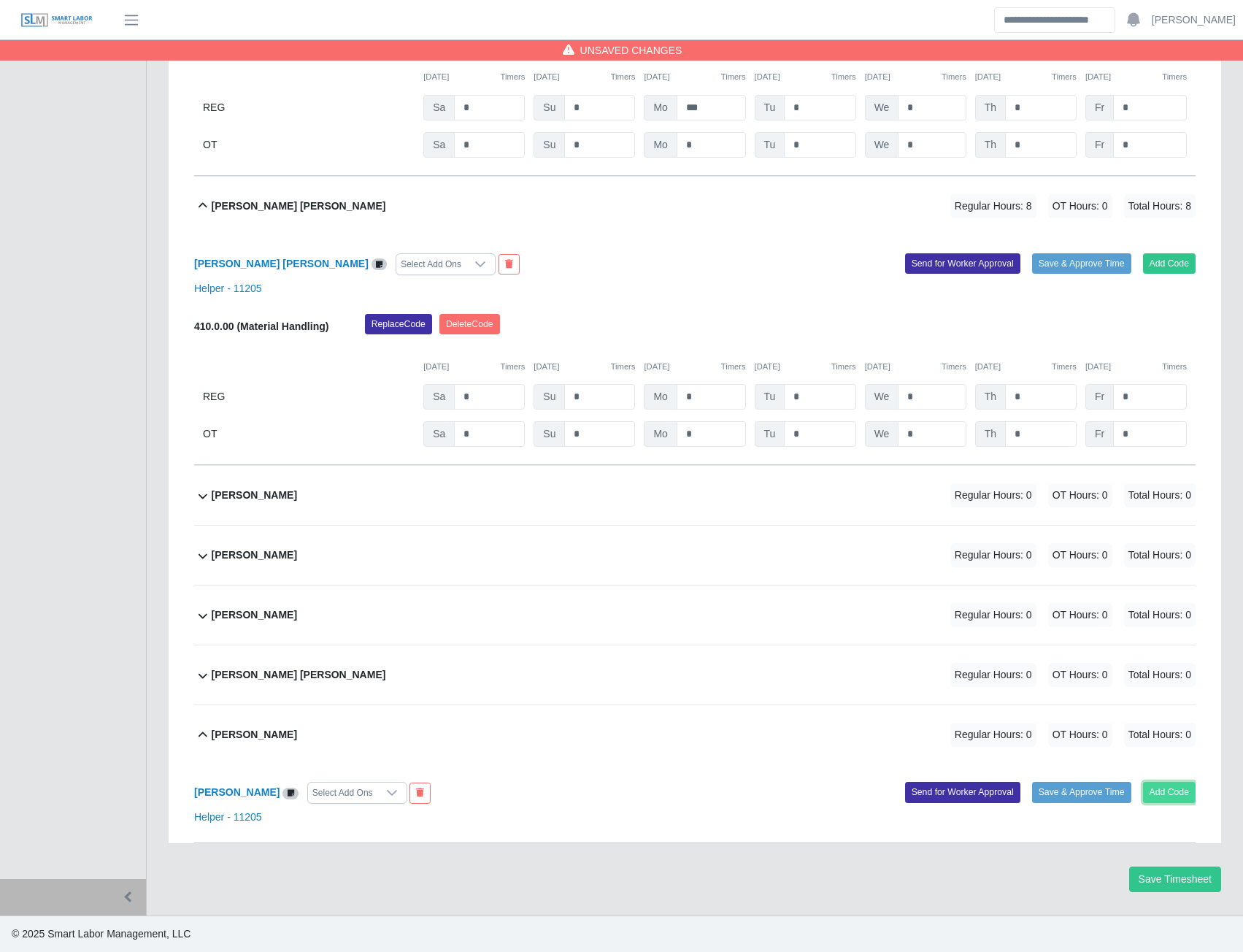
click at [1154, 796] on button "Add Code" at bounding box center [1170, 792] width 53 height 20
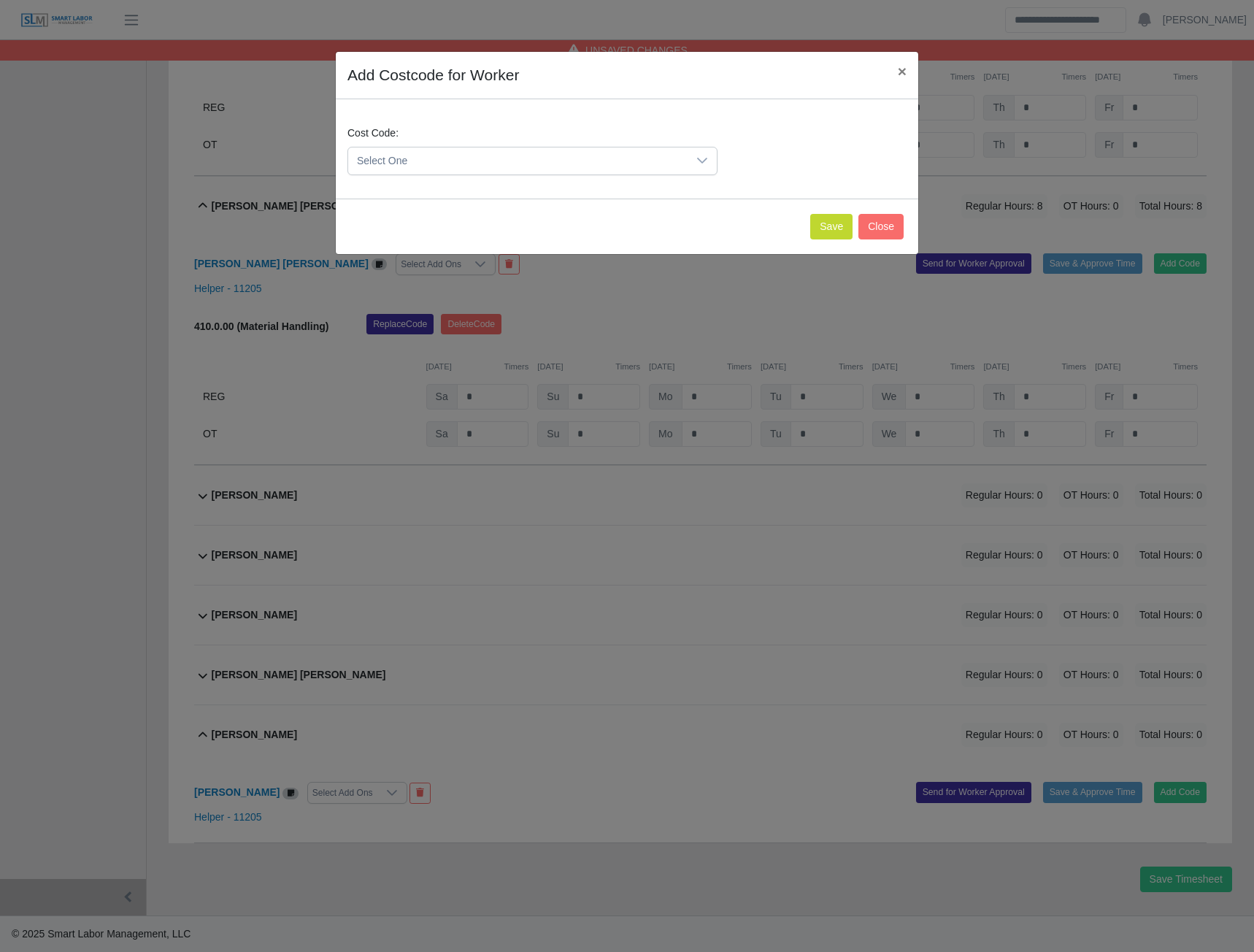
click at [680, 158] on span "Select One" at bounding box center [518, 161] width 340 height 27
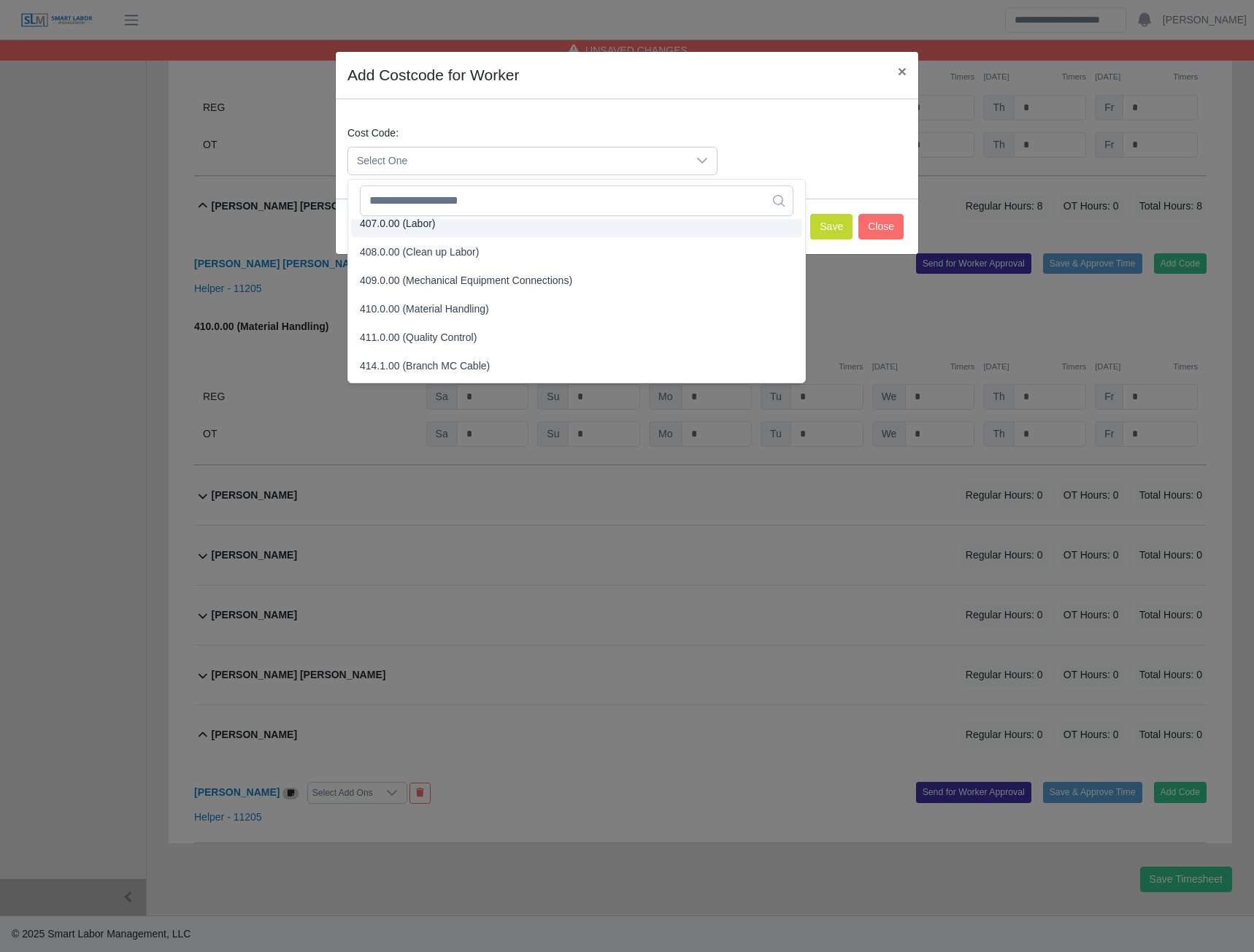
scroll to position [219, 0]
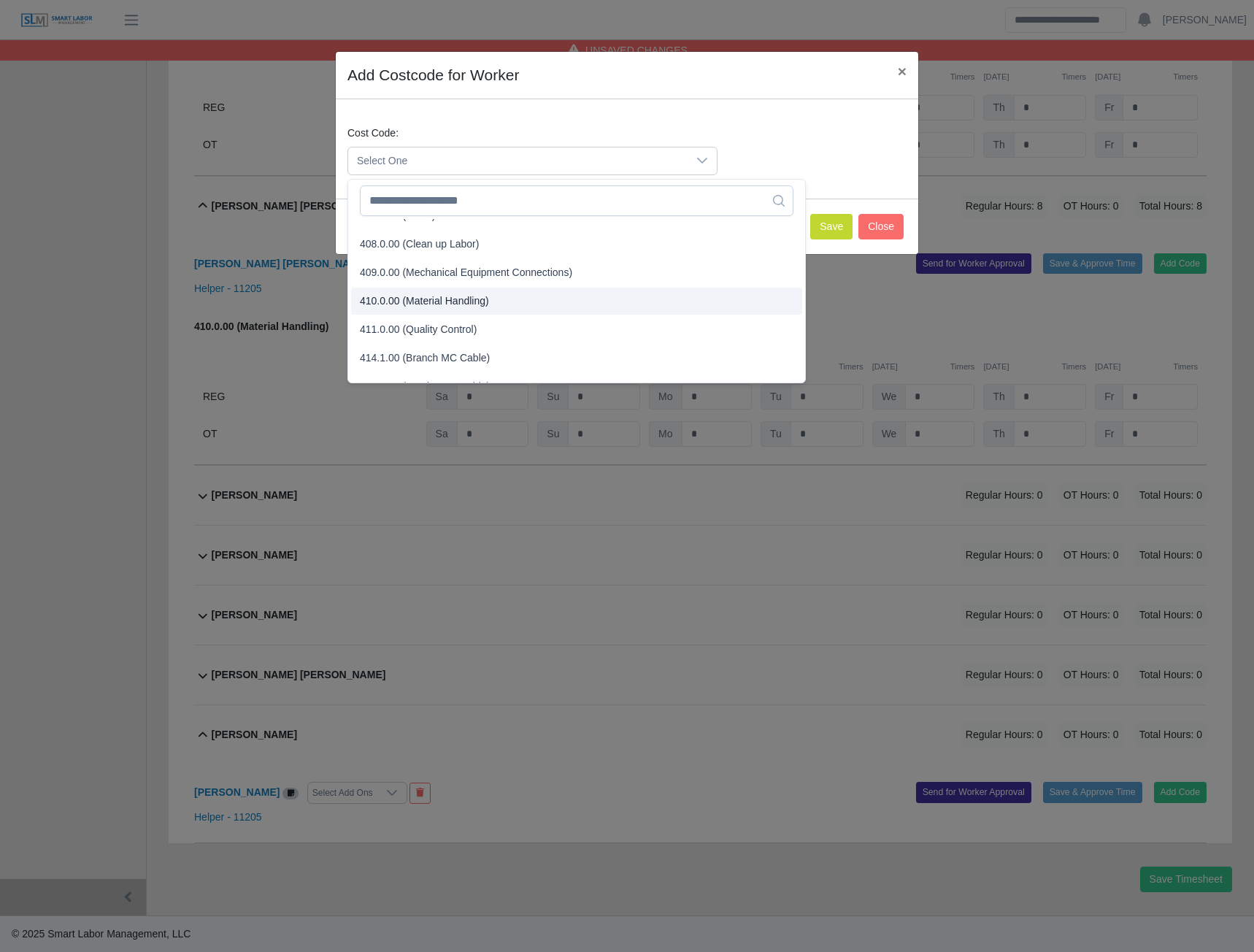
click at [430, 303] on span "410.0.00 (Material Handling)" at bounding box center [424, 301] width 129 height 15
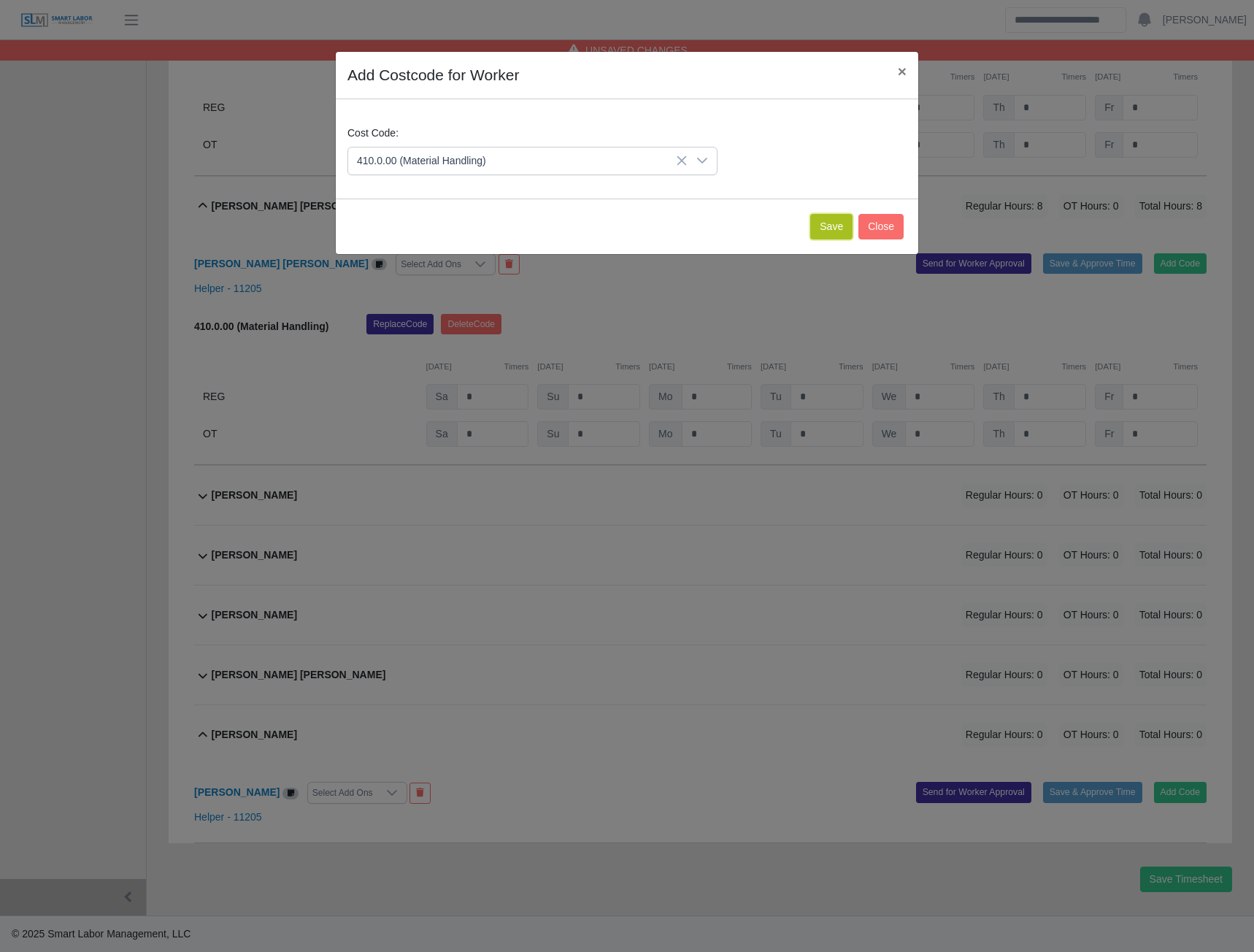
click at [829, 225] on button "Save" at bounding box center [831, 226] width 42 height 25
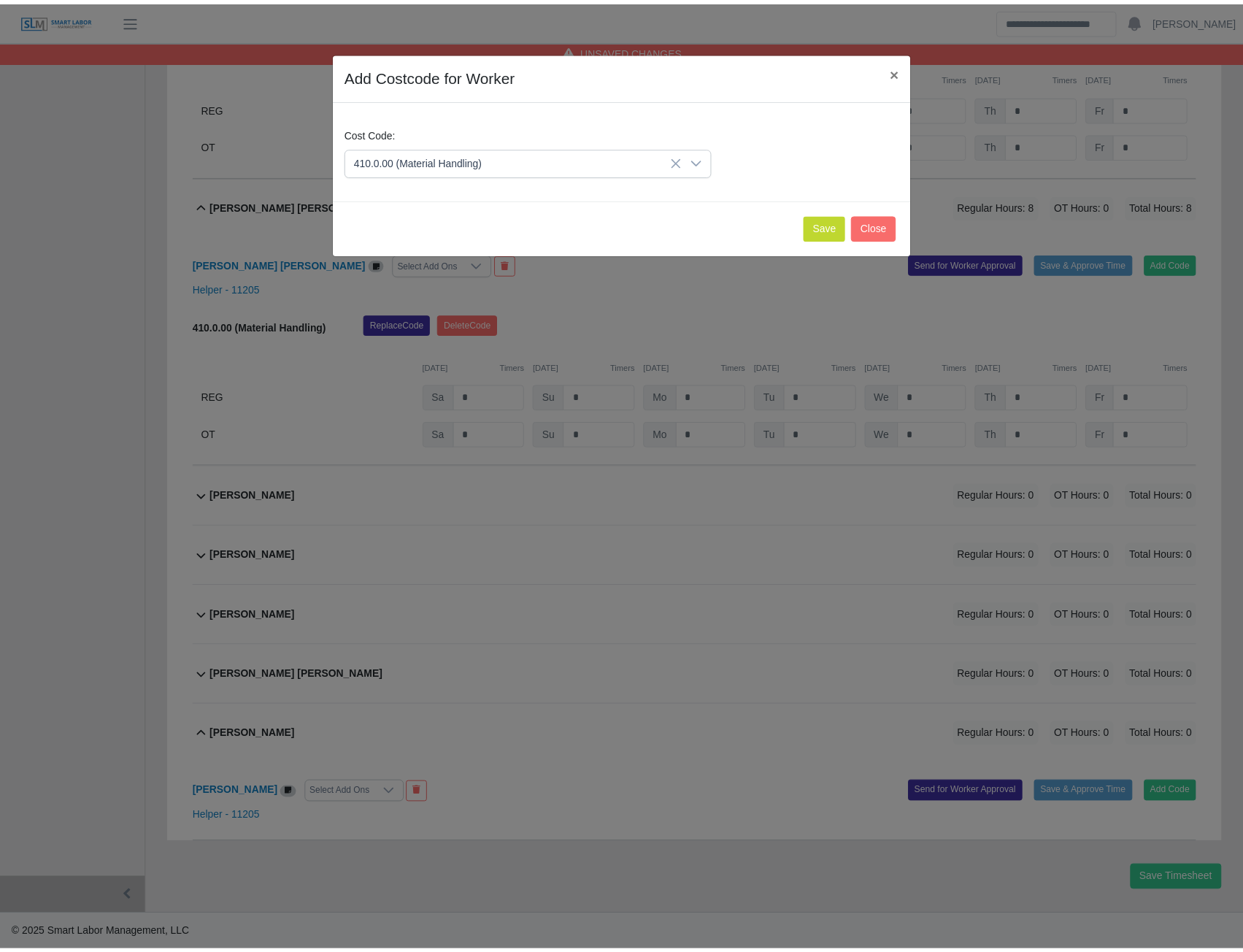
scroll to position [1075, 0]
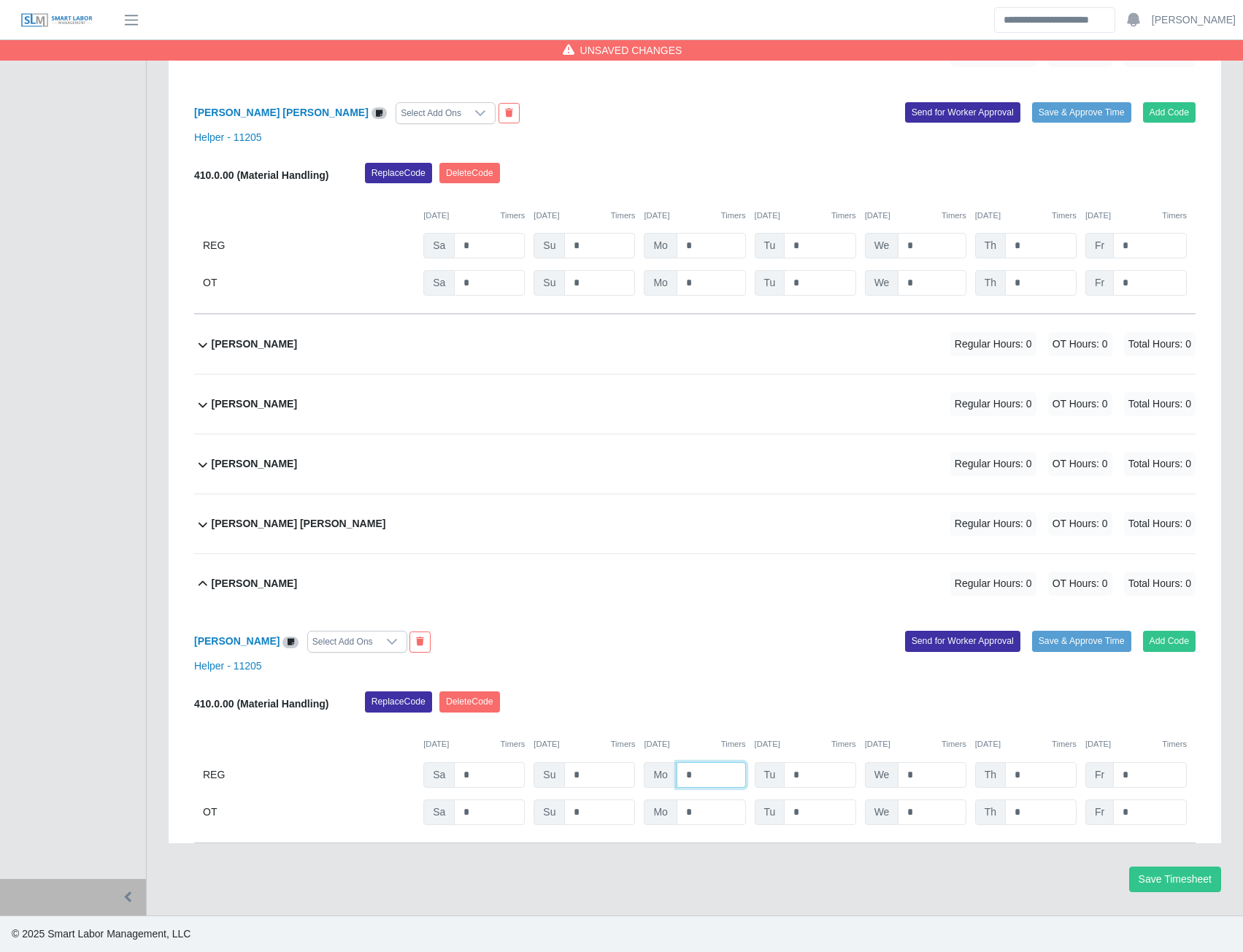
click at [717, 780] on input "*" at bounding box center [711, 774] width 69 height 25
type input "***"
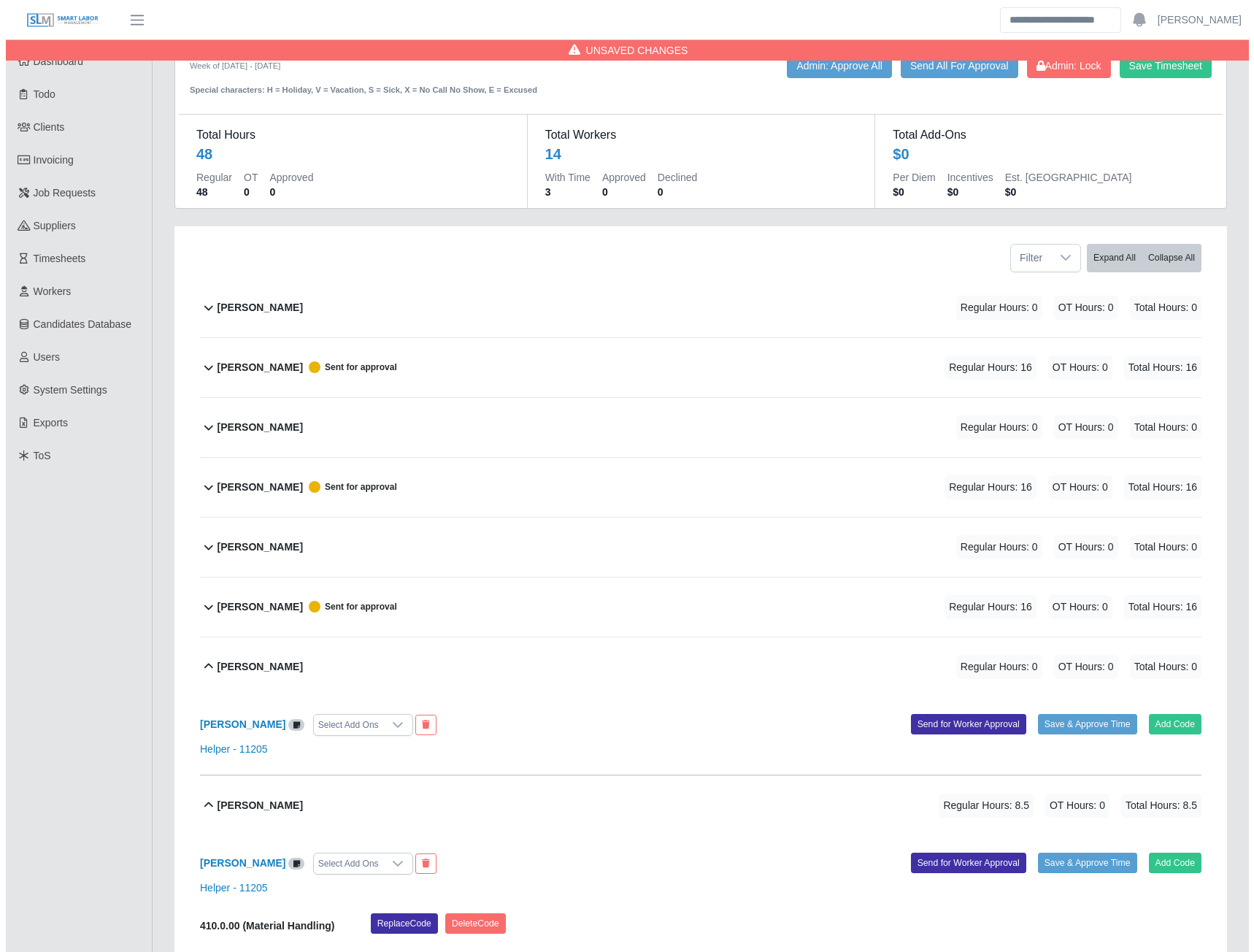
scroll to position [0, 0]
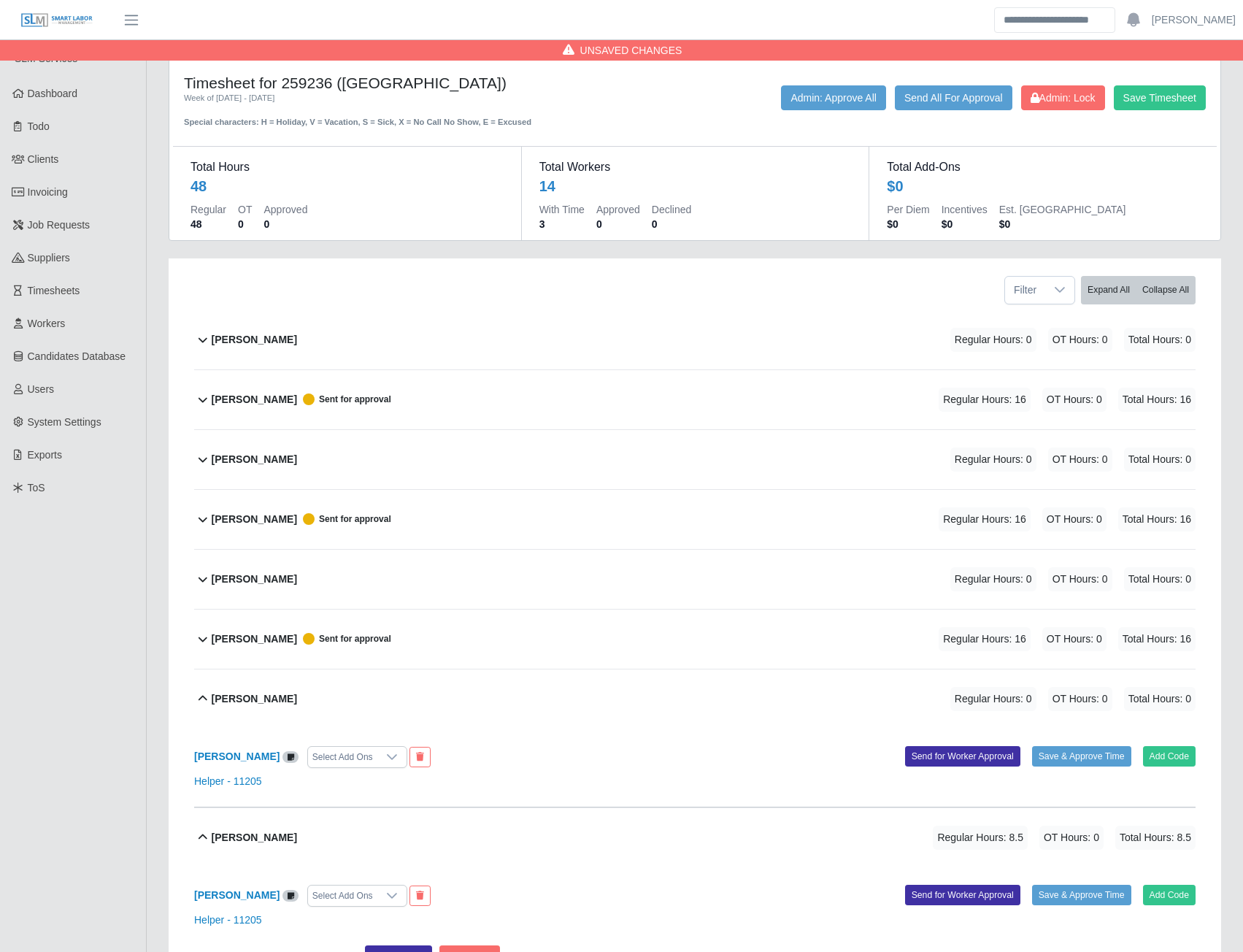
click at [257, 339] on b "Daniela Vasquez" at bounding box center [254, 340] width 86 height 15
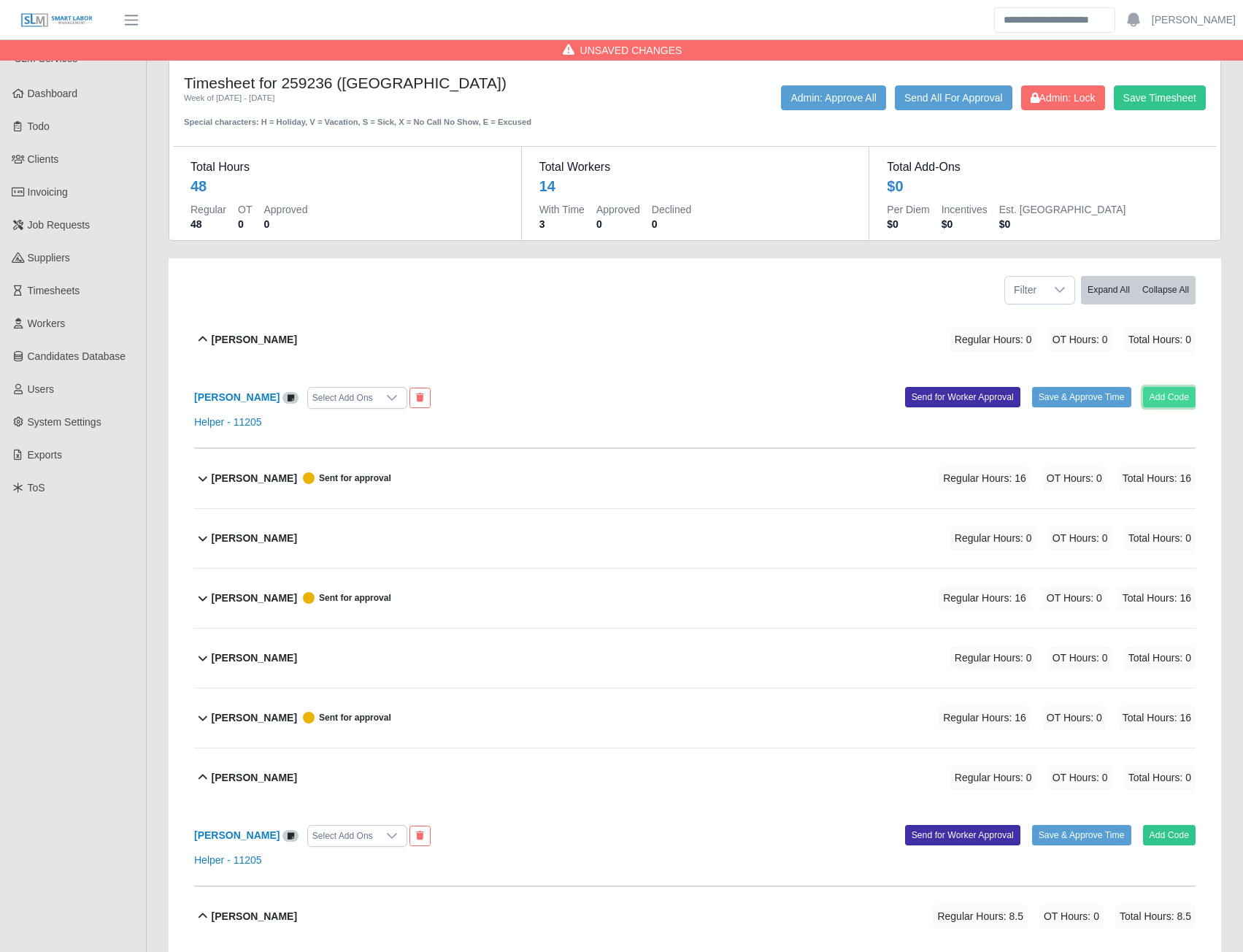
click at [1191, 395] on button "Add Code" at bounding box center [1170, 397] width 53 height 20
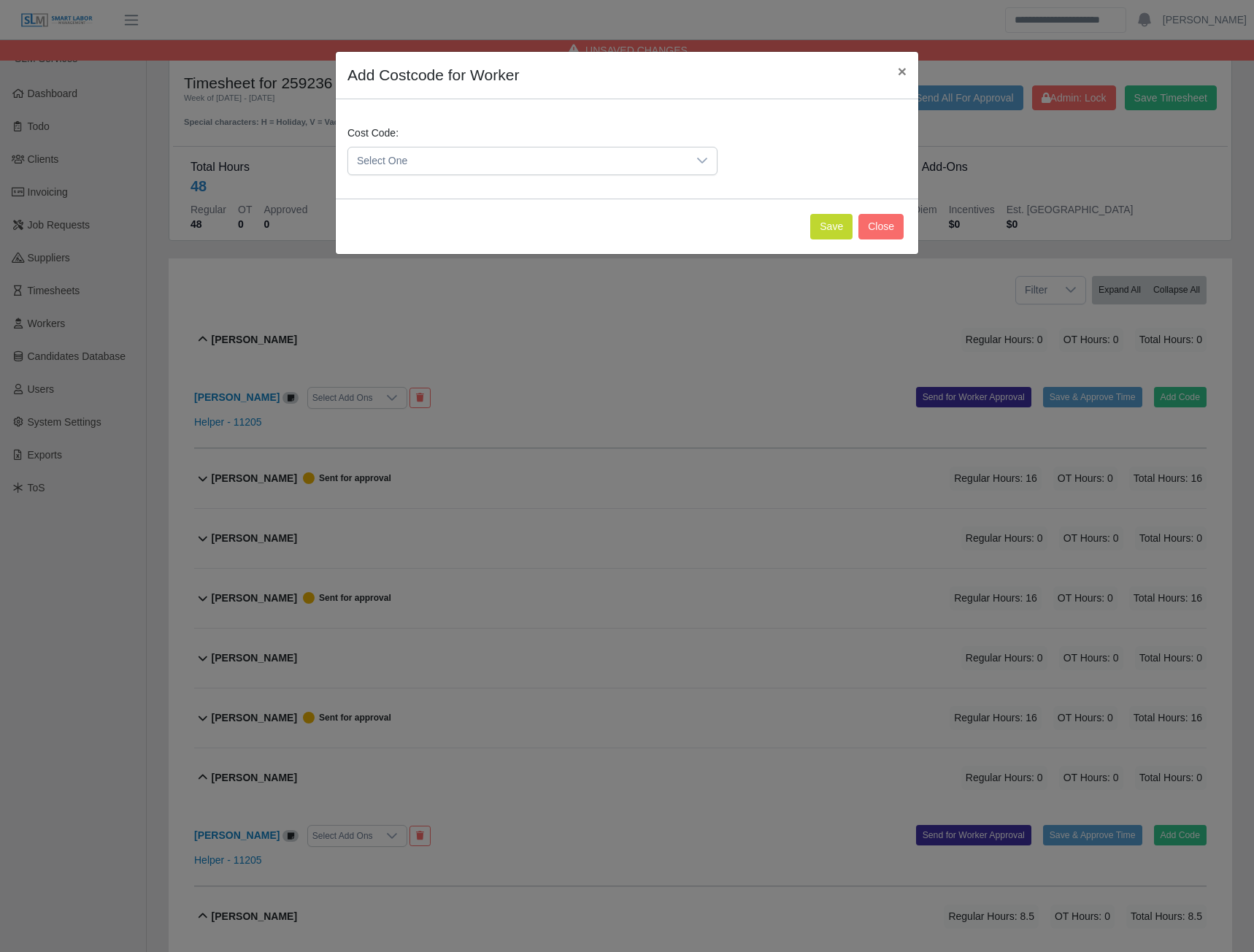
click at [606, 164] on span "Select One" at bounding box center [518, 161] width 340 height 27
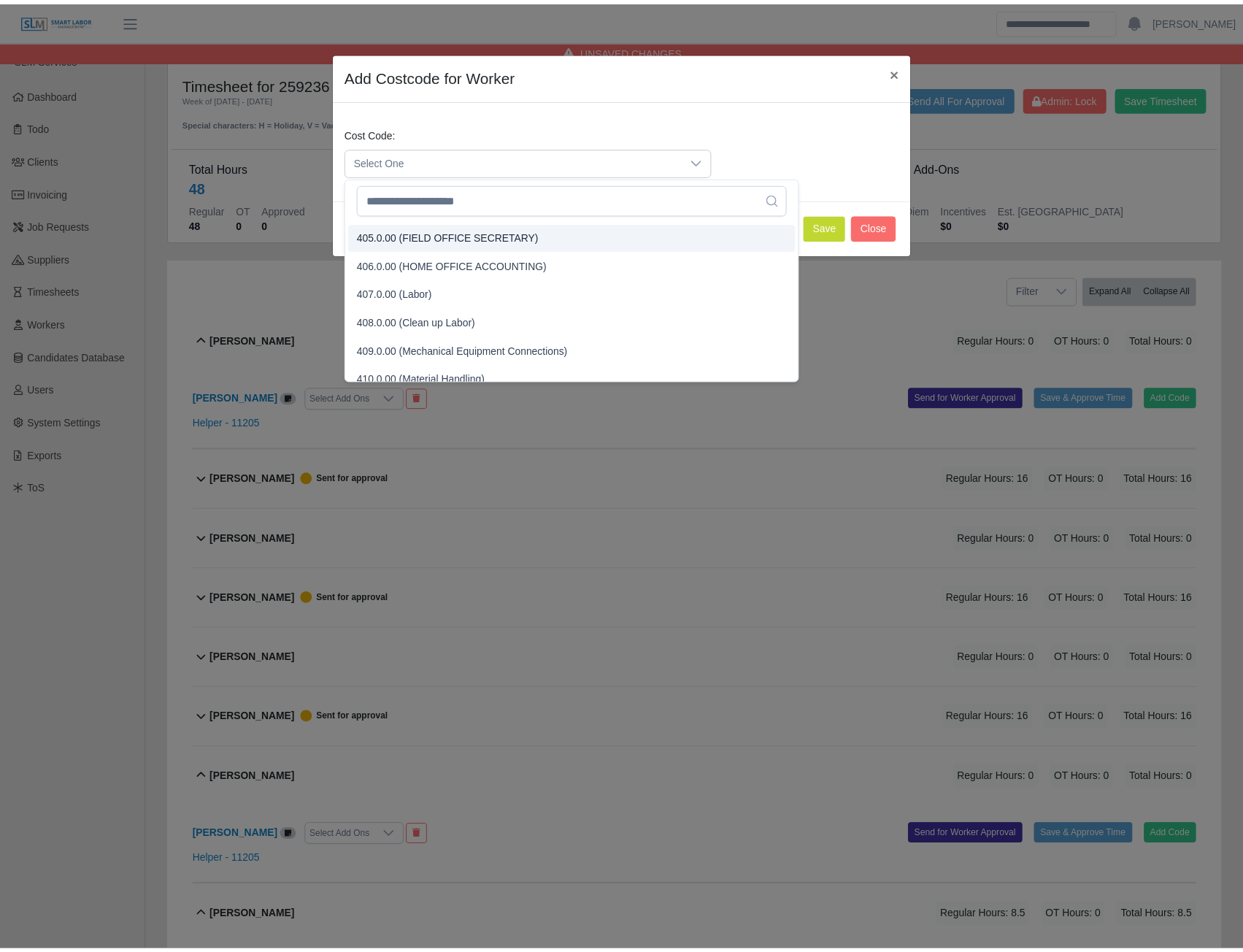
scroll to position [219, 0]
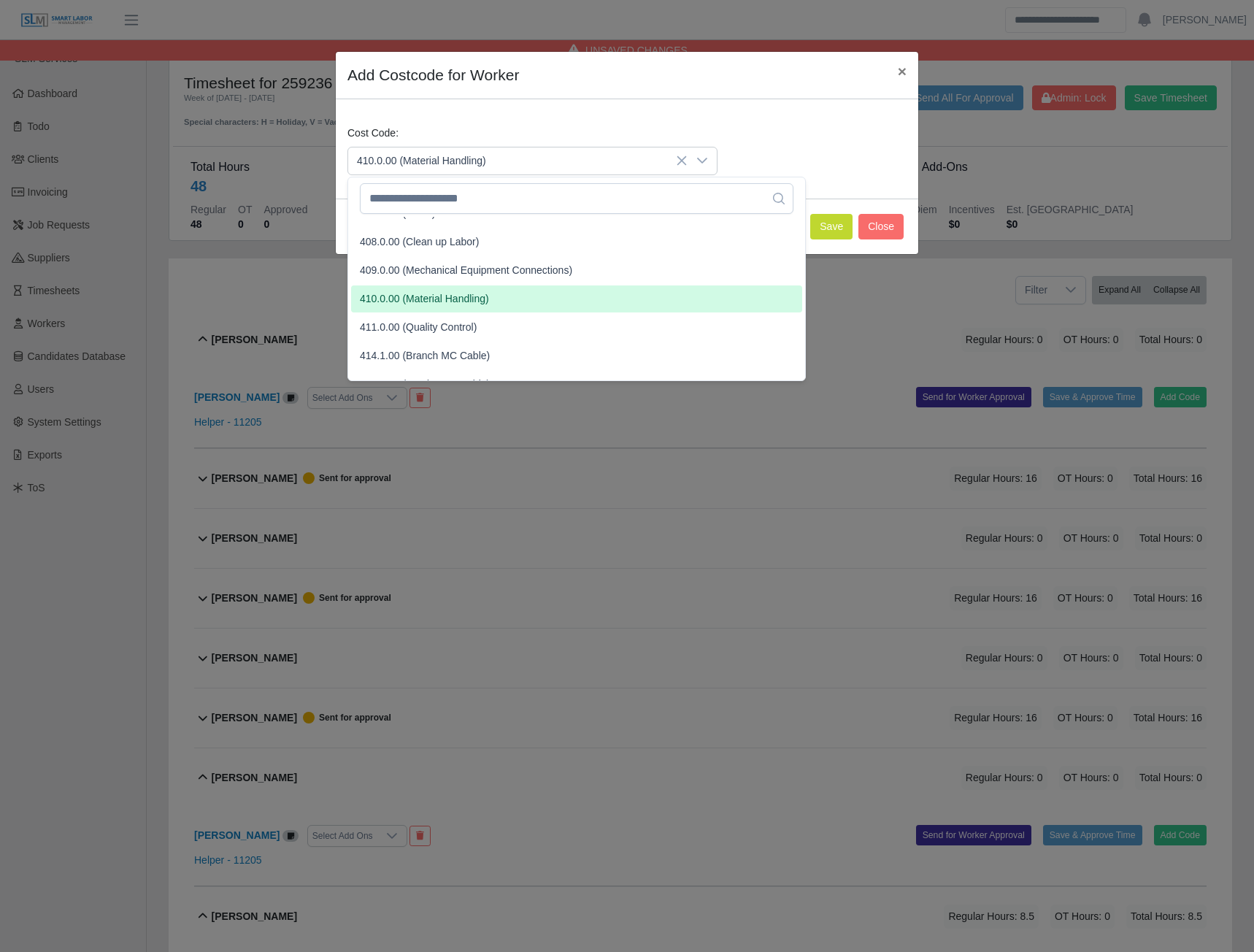
click at [408, 301] on span "410.0.00 (Material Handling)" at bounding box center [424, 299] width 129 height 15
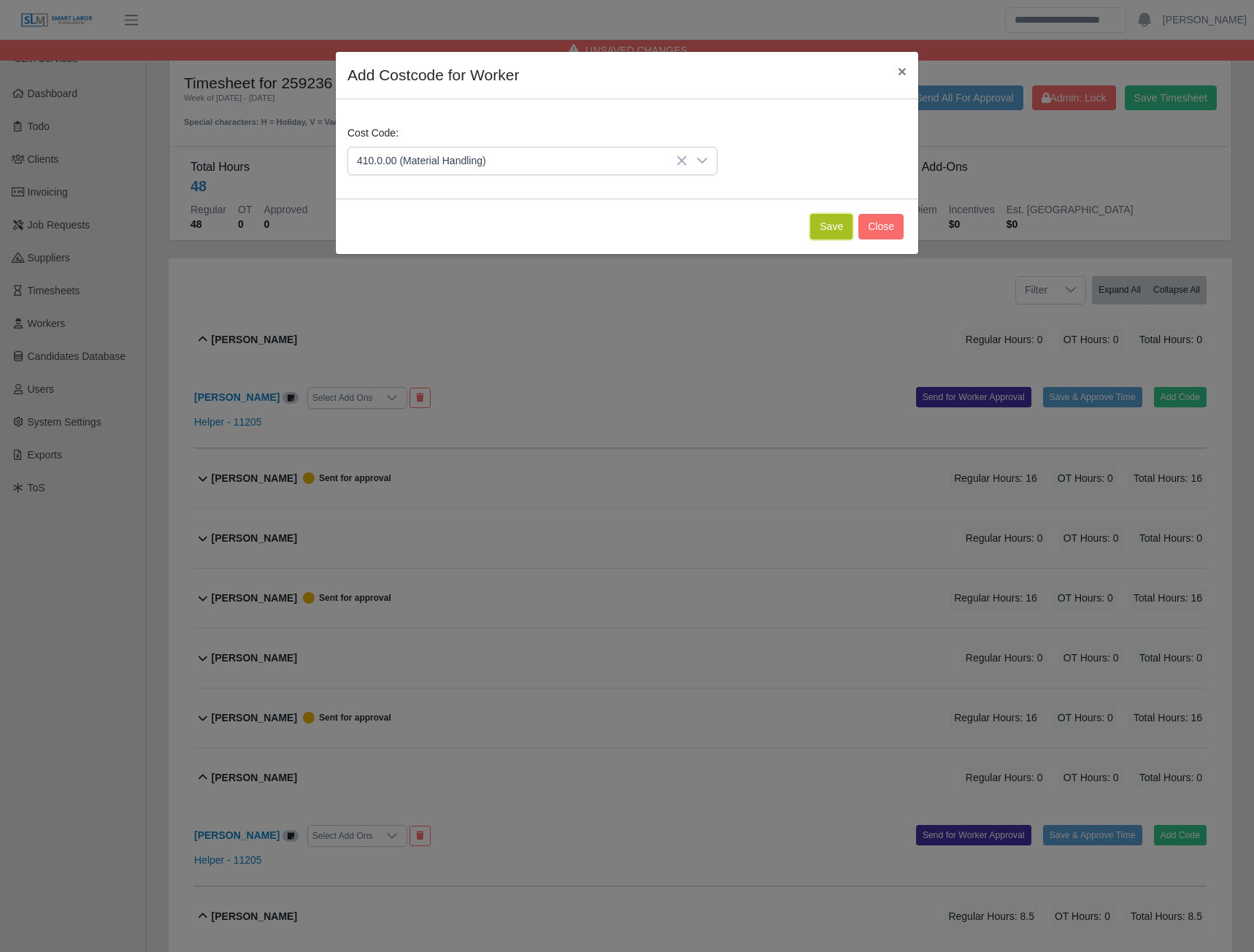
click at [827, 222] on button "Save" at bounding box center [831, 226] width 42 height 25
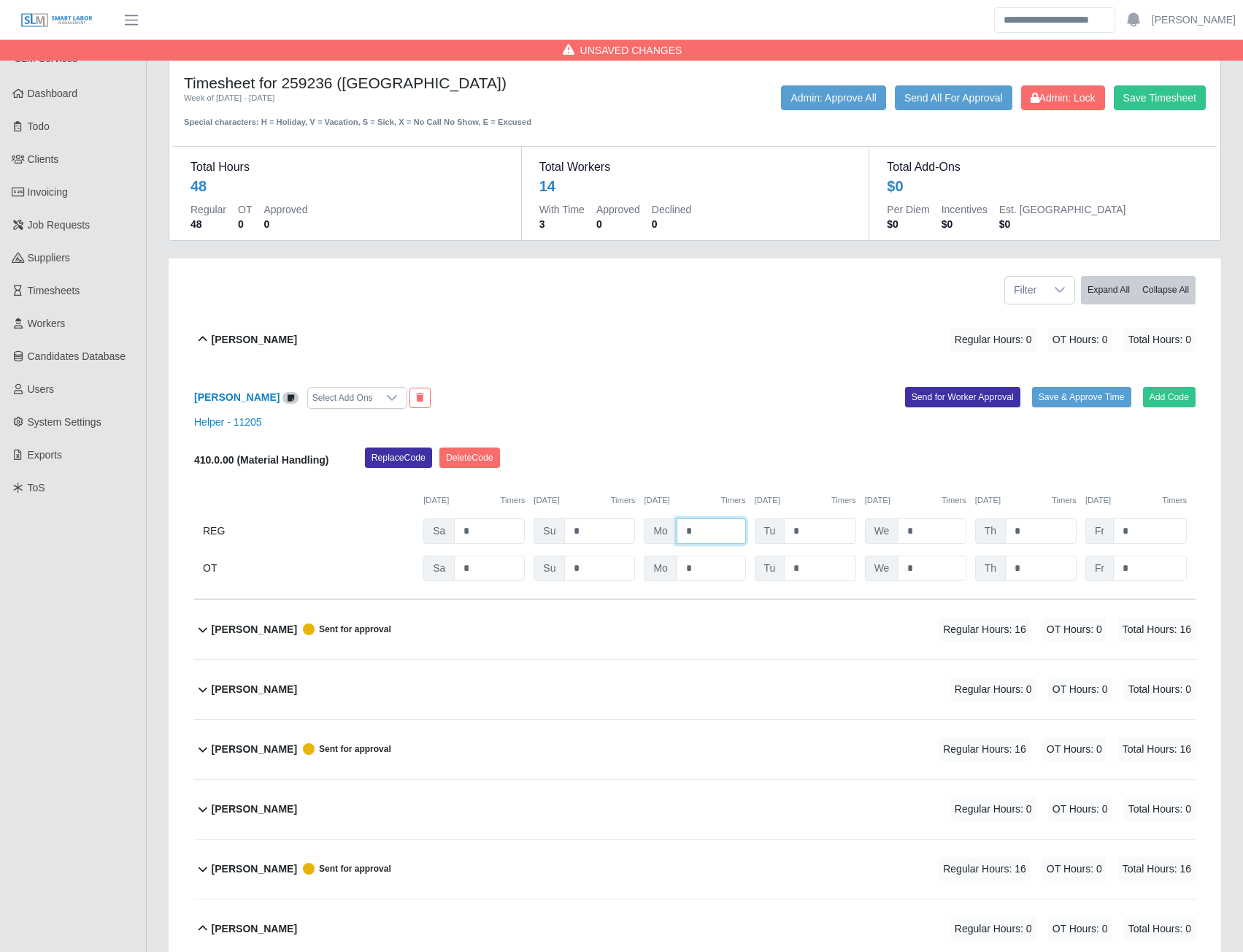
click at [718, 524] on input "*" at bounding box center [711, 530] width 69 height 25
type input "*"
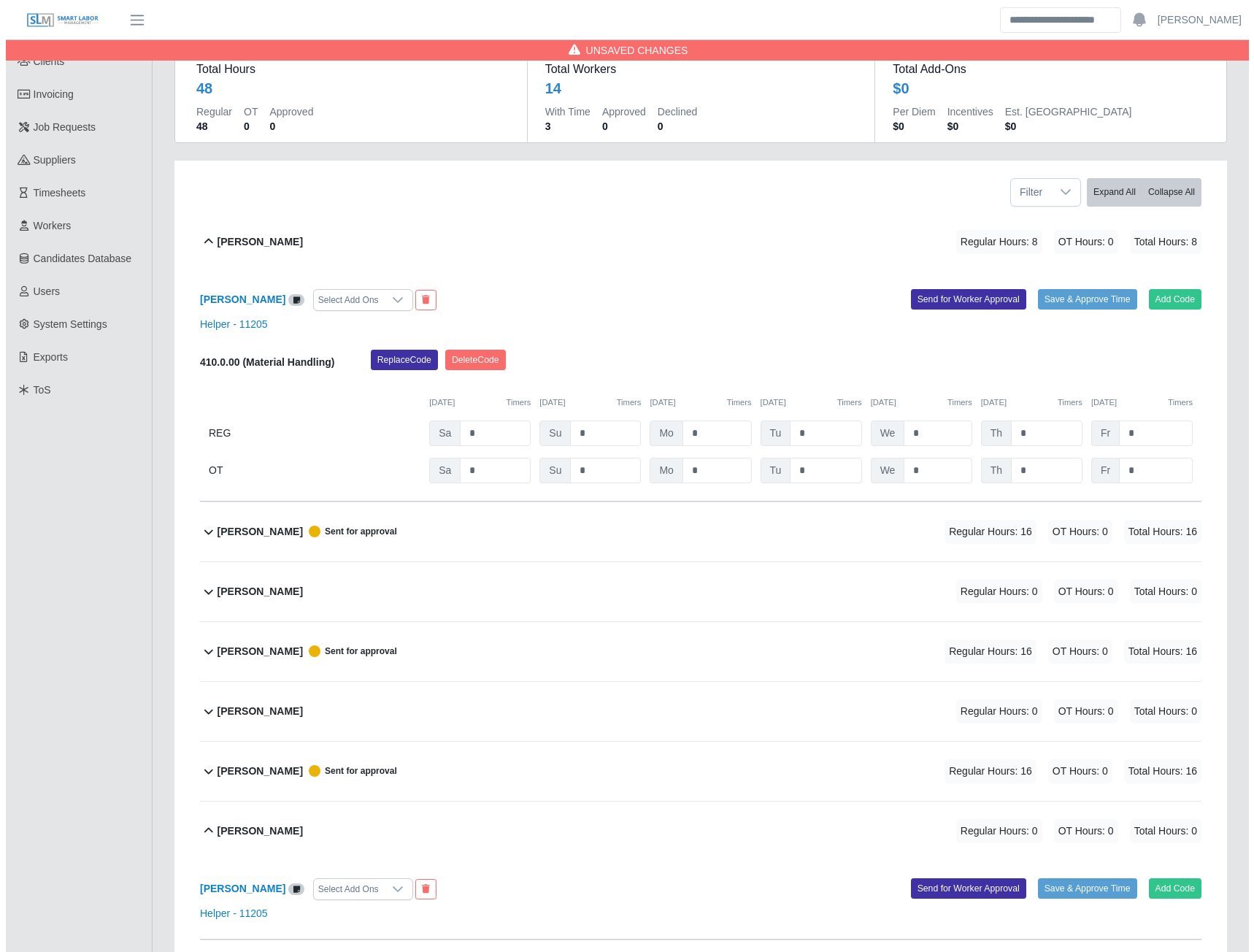
scroll to position [365, 0]
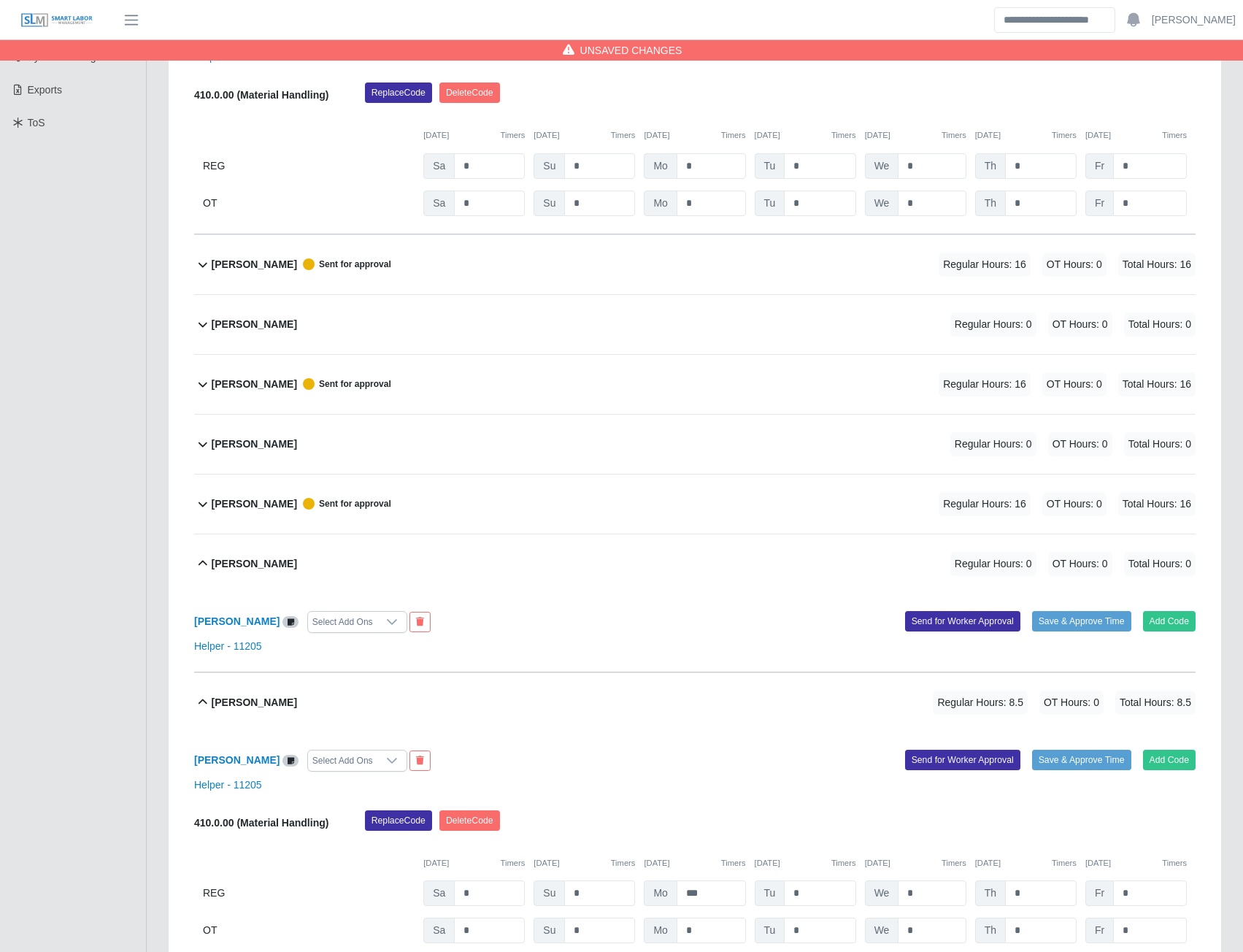
click at [255, 325] on b "Izaiah Sandoval" at bounding box center [254, 324] width 86 height 15
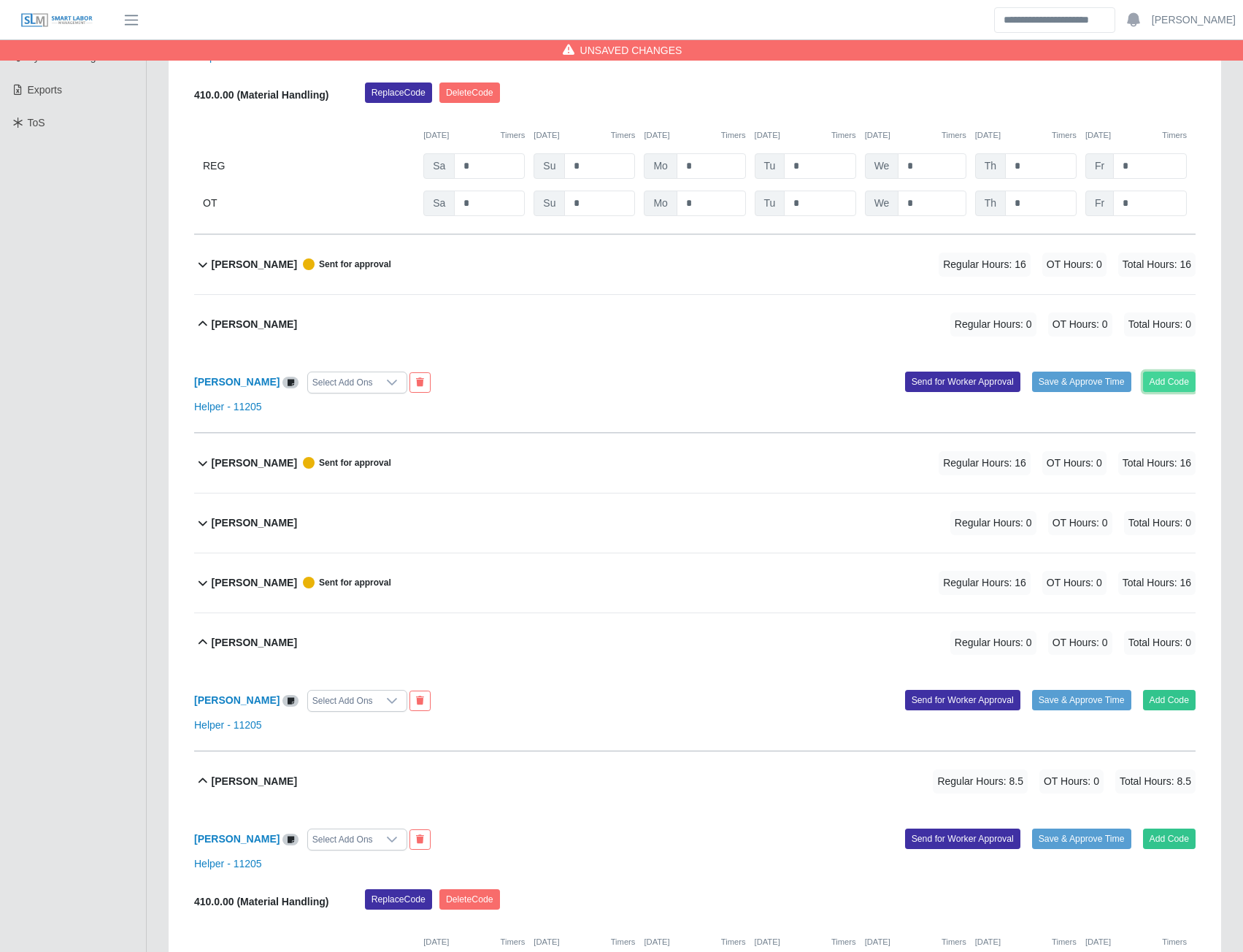
click at [1179, 384] on button "Add Code" at bounding box center [1170, 381] width 53 height 20
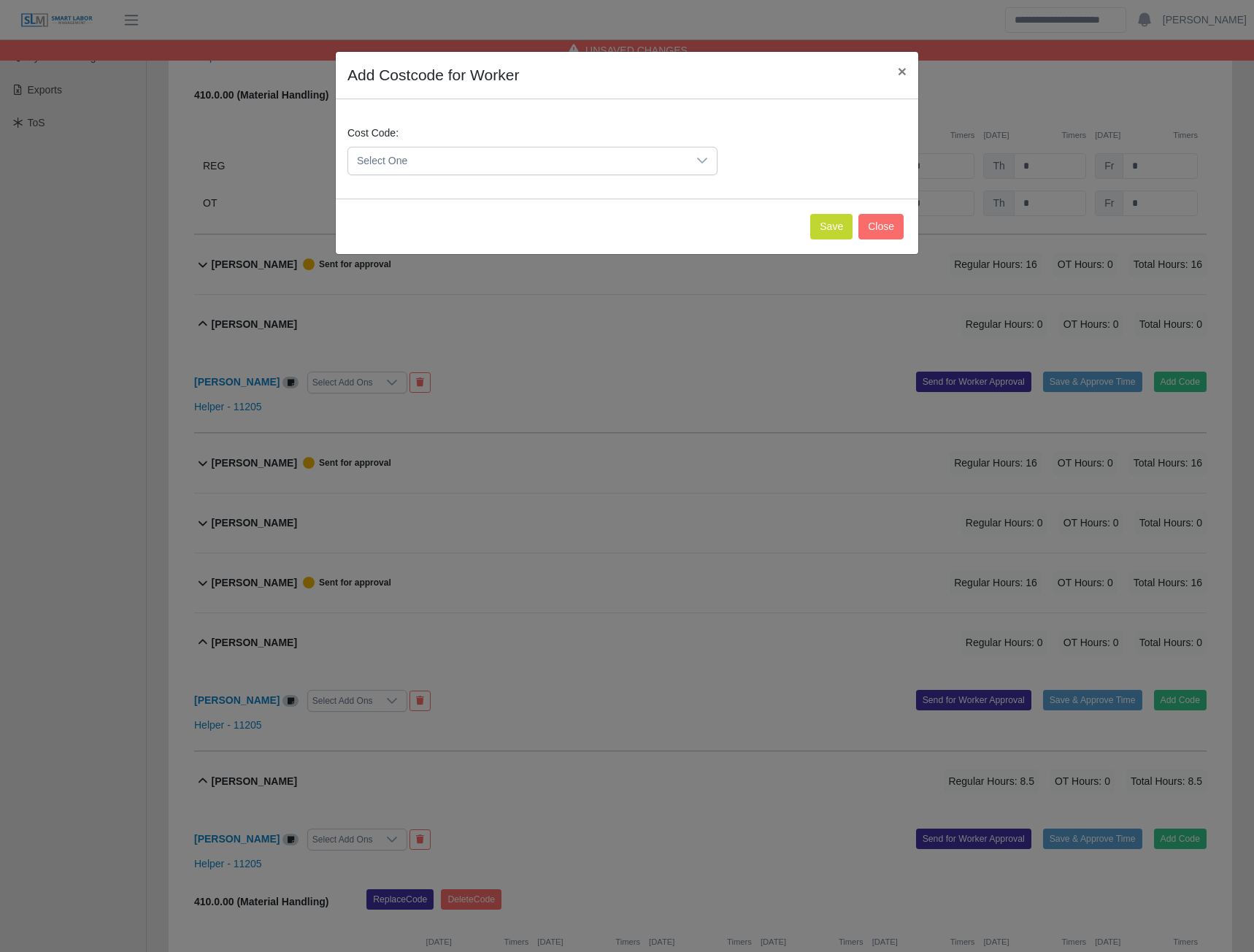
click at [698, 162] on icon at bounding box center [702, 160] width 12 height 12
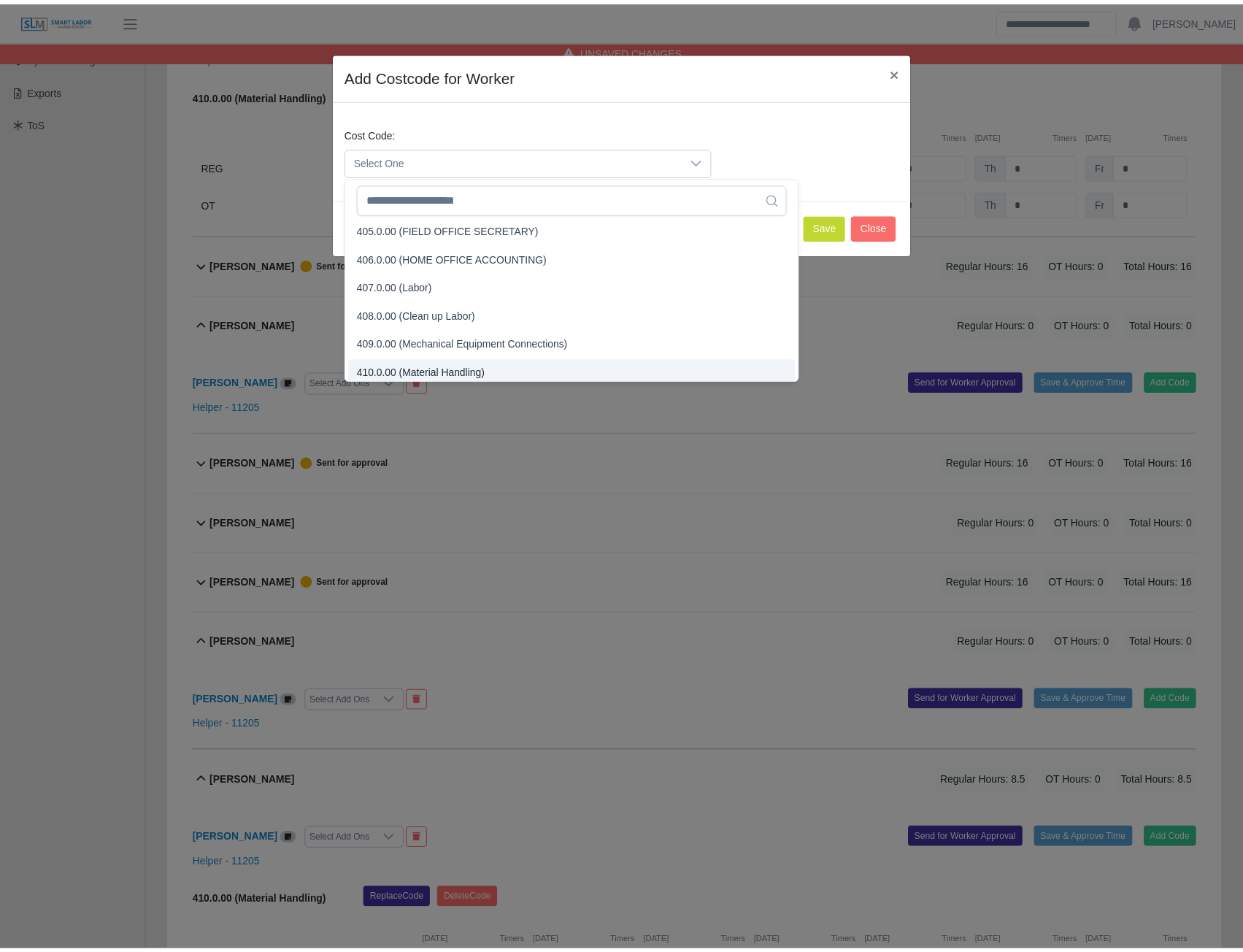
scroll to position [151, 0]
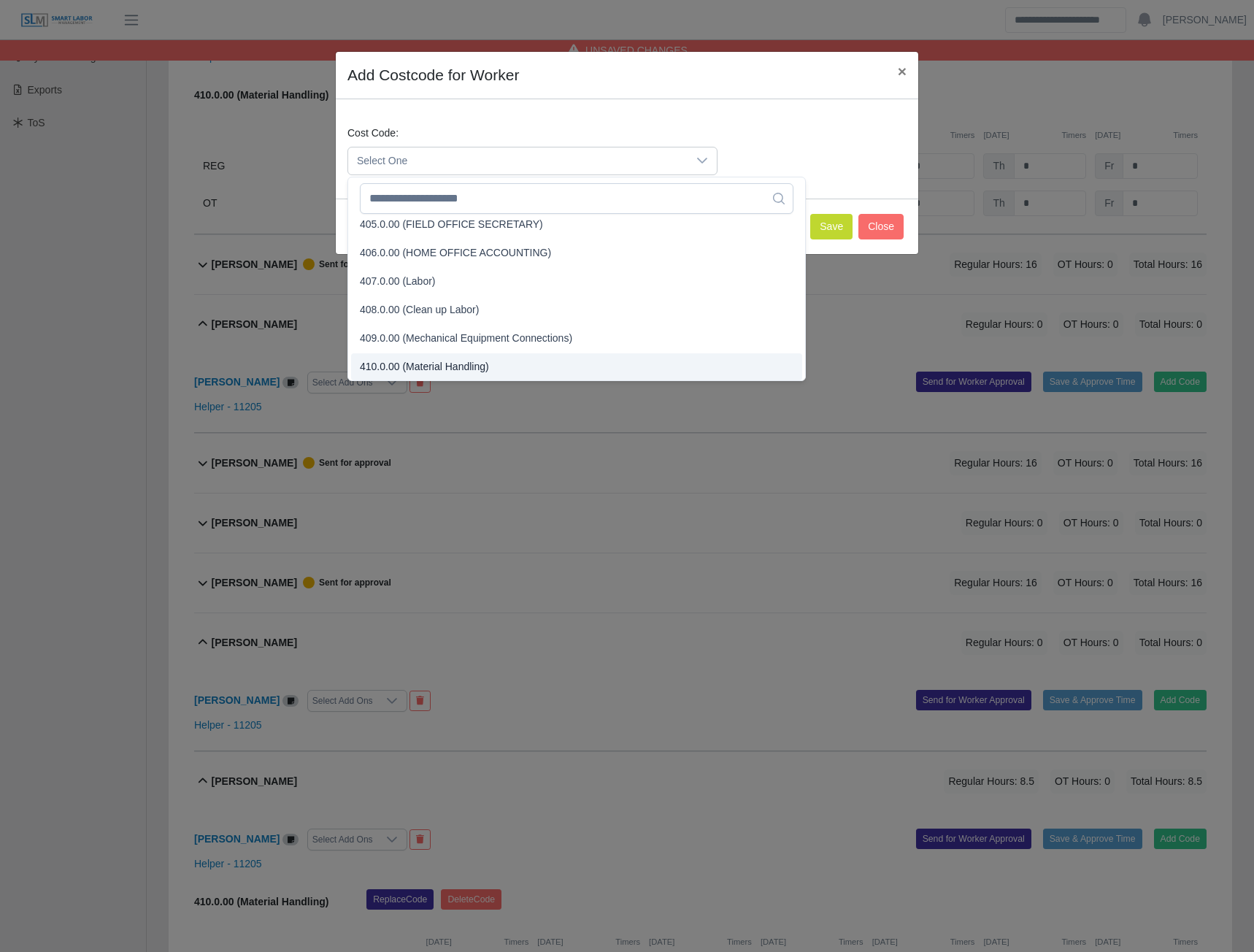
click at [423, 370] on span "410.0.00 (Material Handling)" at bounding box center [424, 367] width 129 height 15
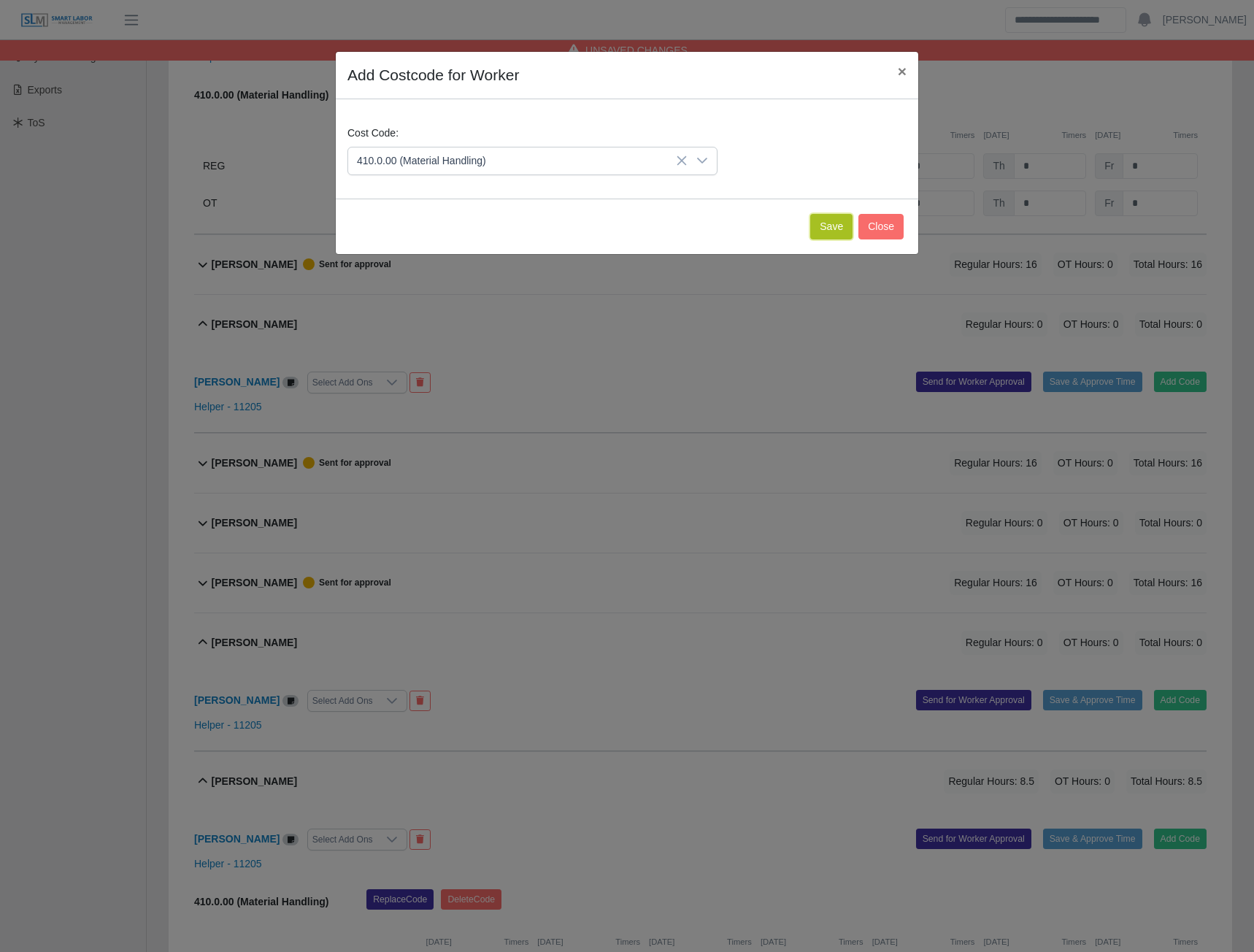
click at [832, 228] on button "Save" at bounding box center [831, 226] width 42 height 25
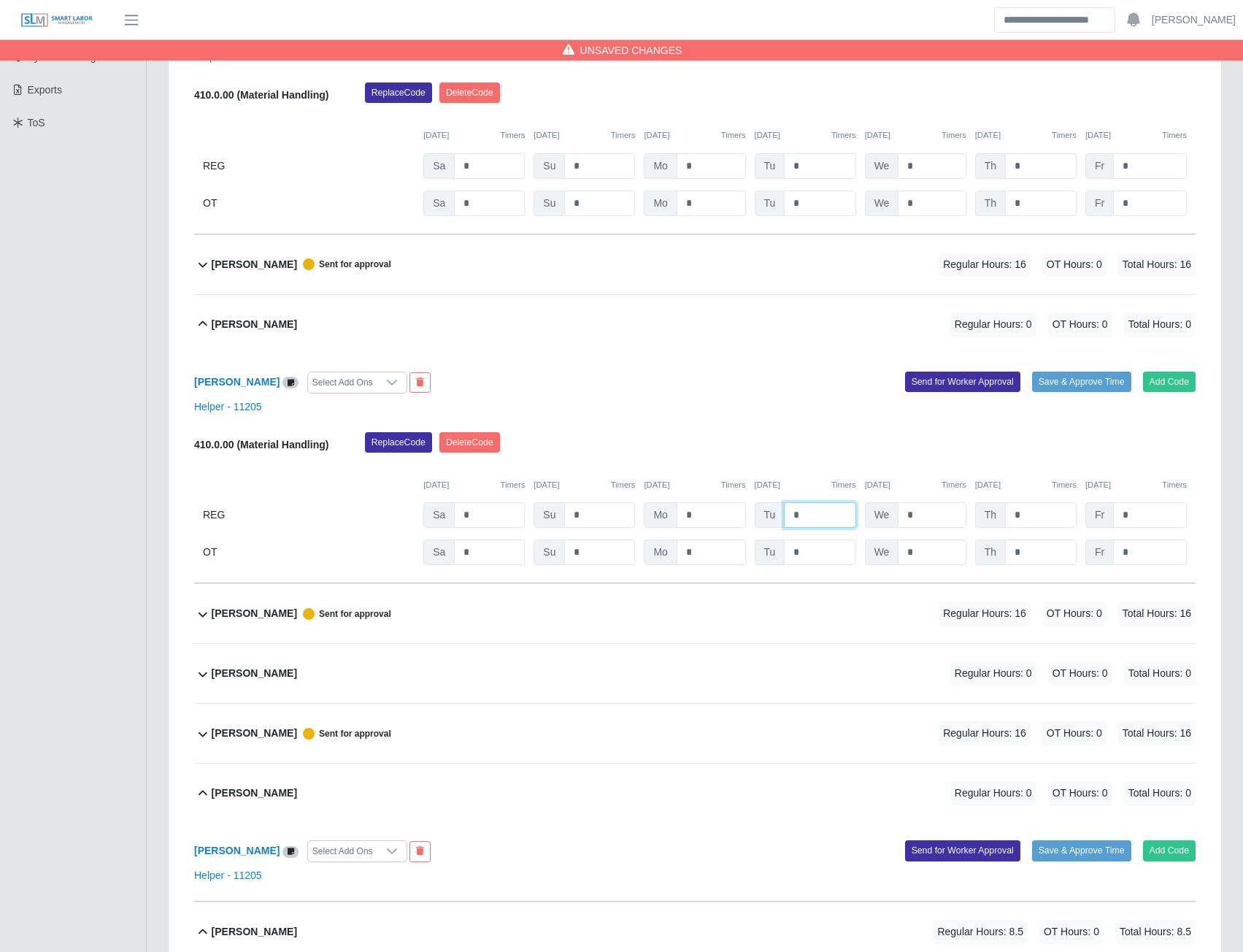
click at [809, 515] on input "*" at bounding box center [819, 514] width 72 height 25
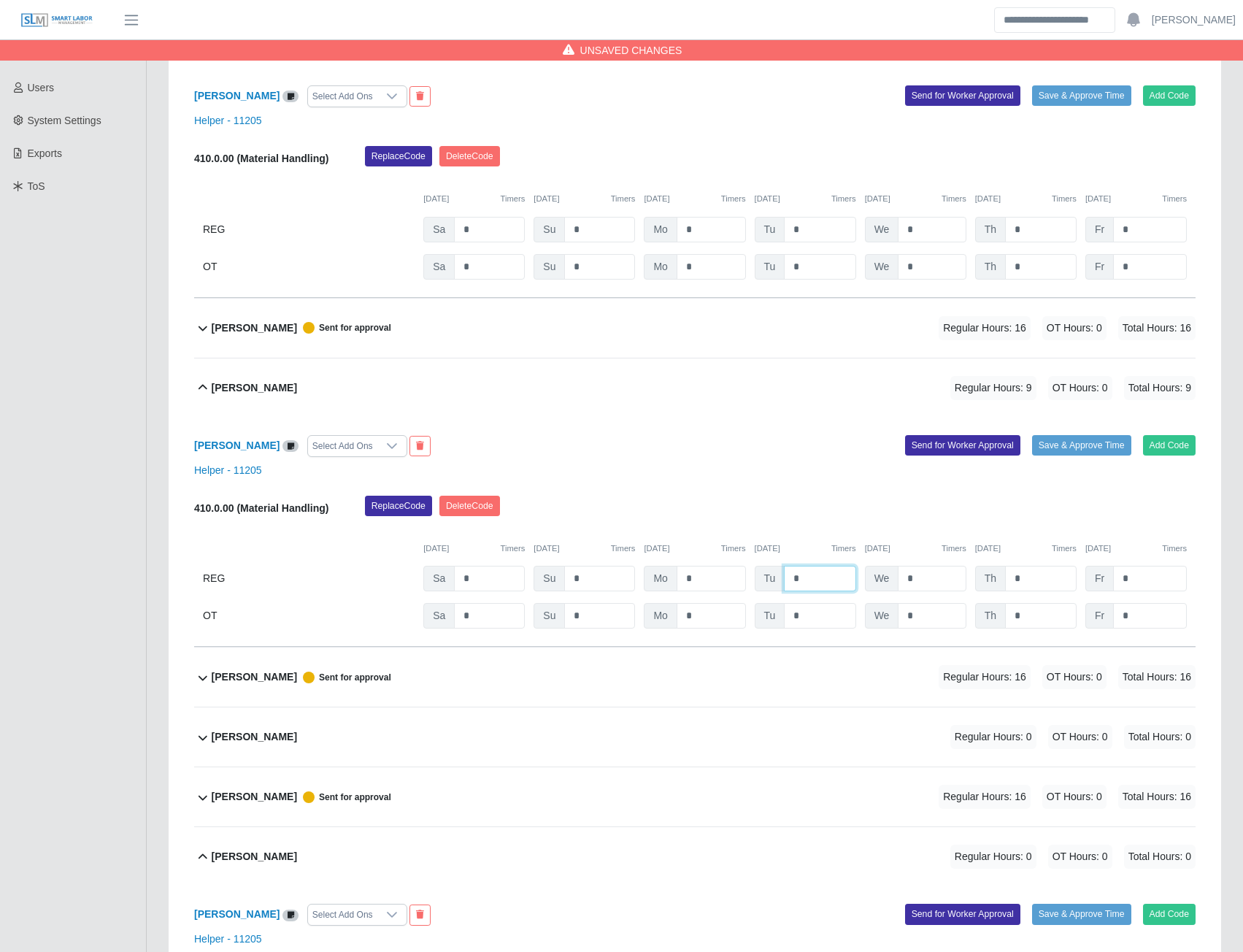
scroll to position [292, 0]
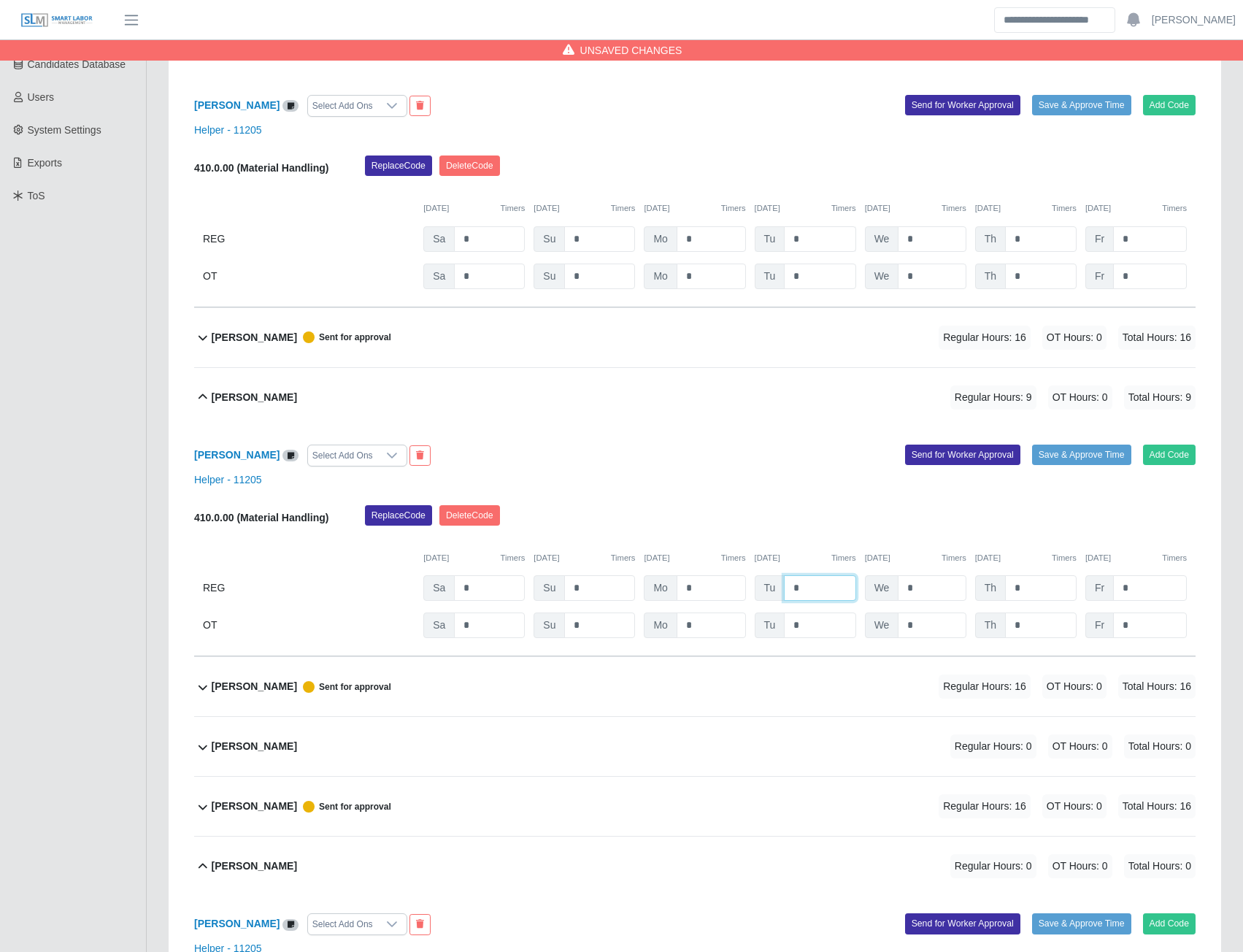
type input "*"
click at [806, 238] on input "*" at bounding box center [819, 239] width 72 height 25
type input "*"
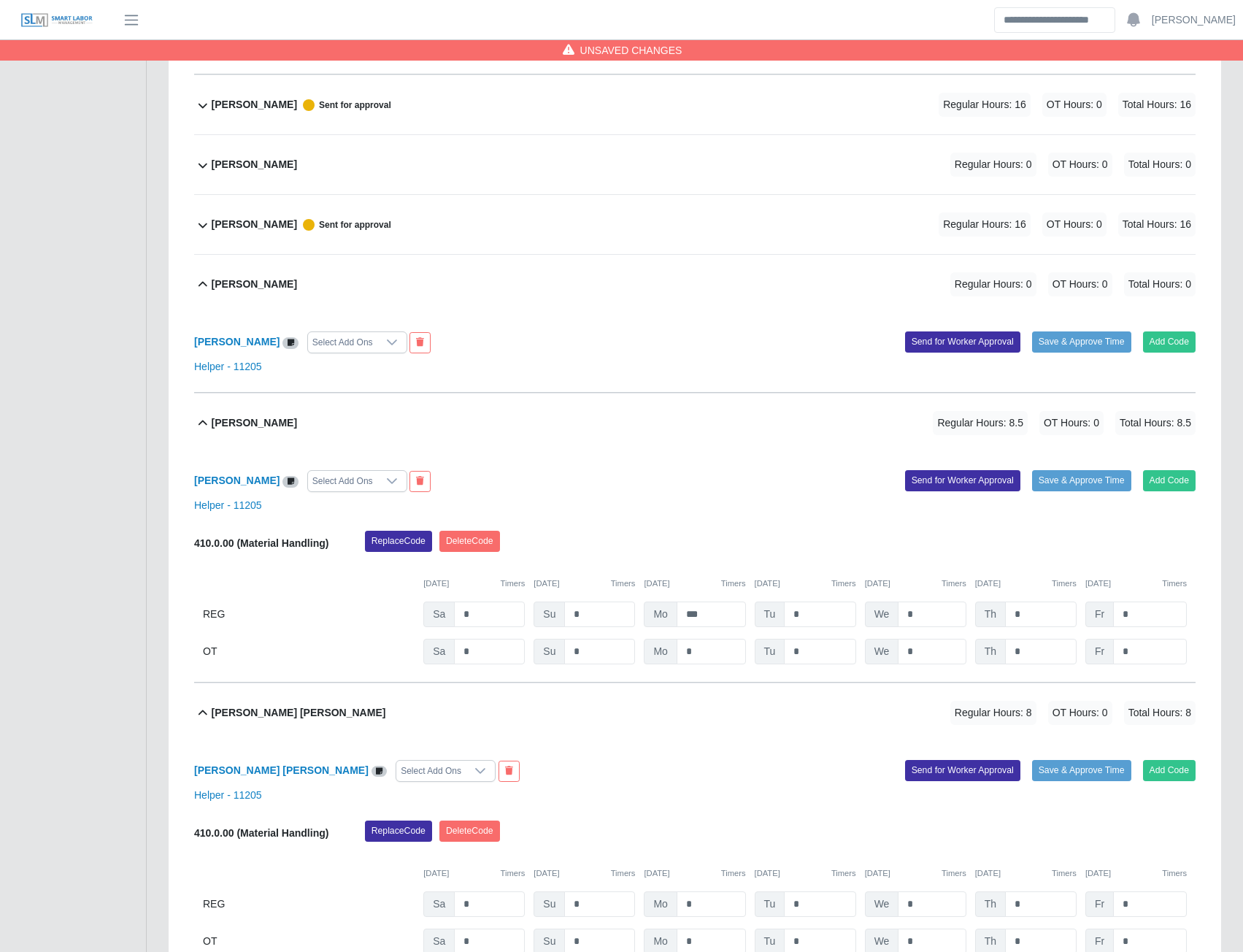
scroll to position [876, 0]
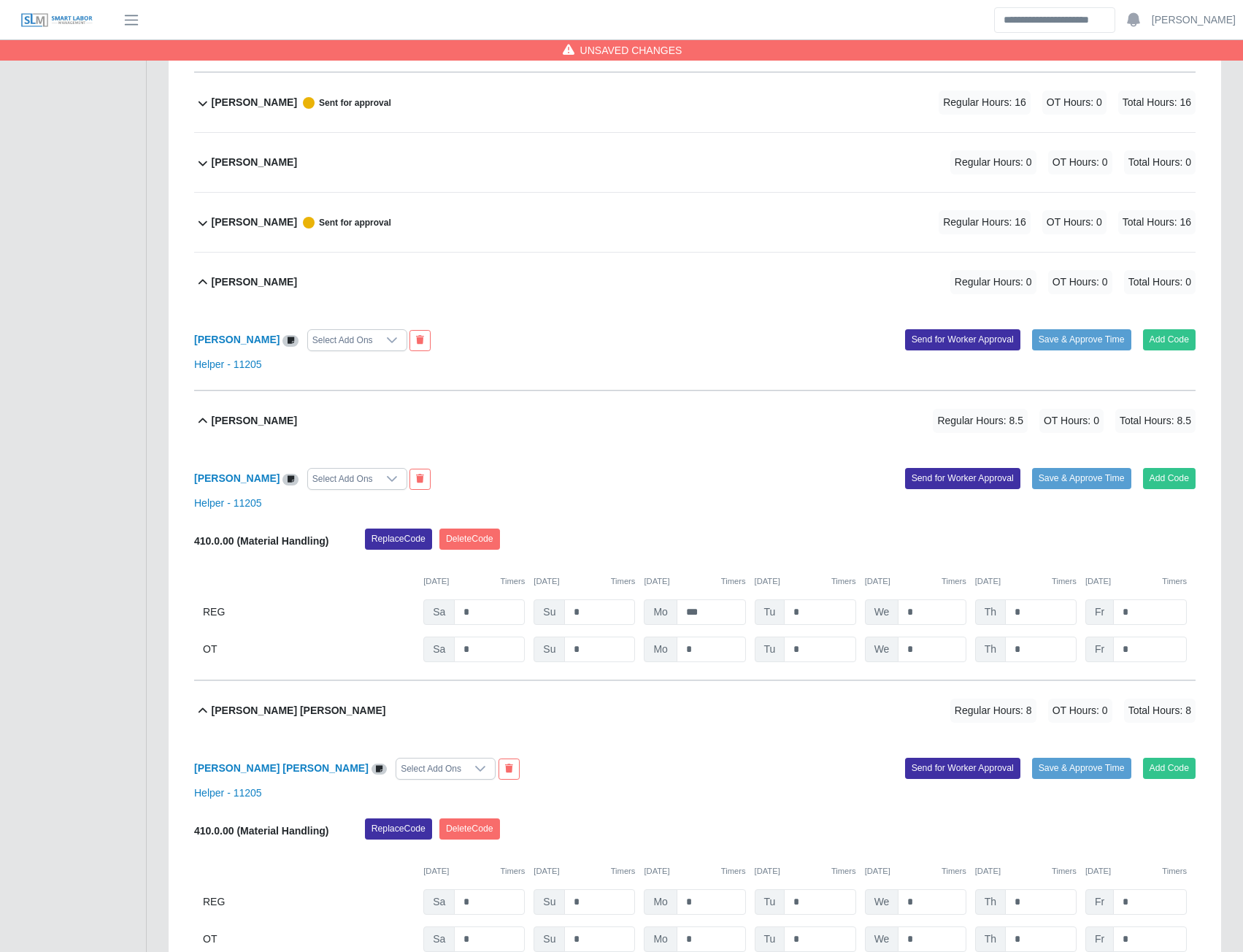
click at [815, 600] on div "410.0.00 (Material Handling) Replace Code Delete Code 09/20/2025 Timers 09/21/2…" at bounding box center [694, 595] width 1001 height 134
click at [812, 611] on input "*" at bounding box center [819, 612] width 72 height 25
type input "*"
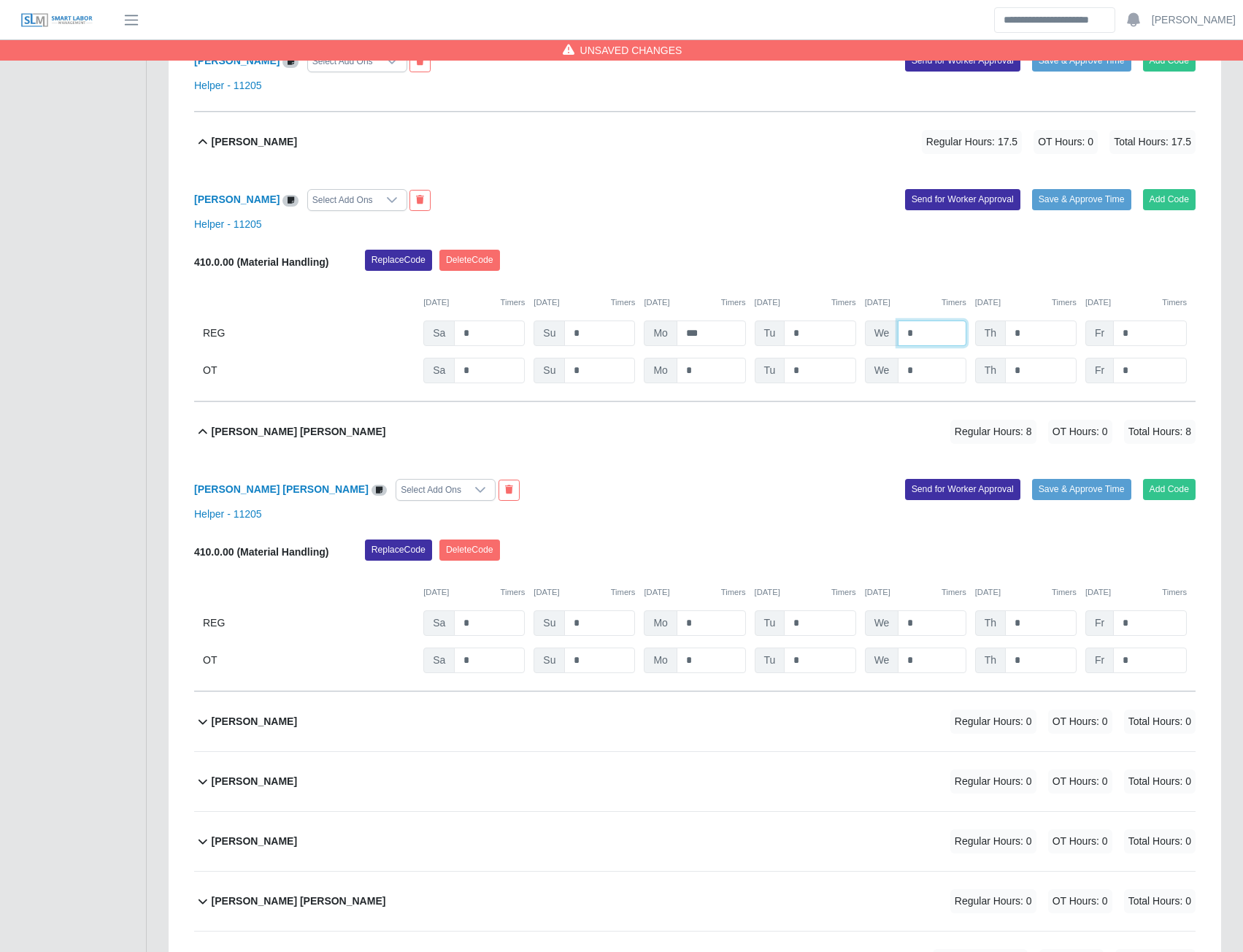
scroll to position [1168, 0]
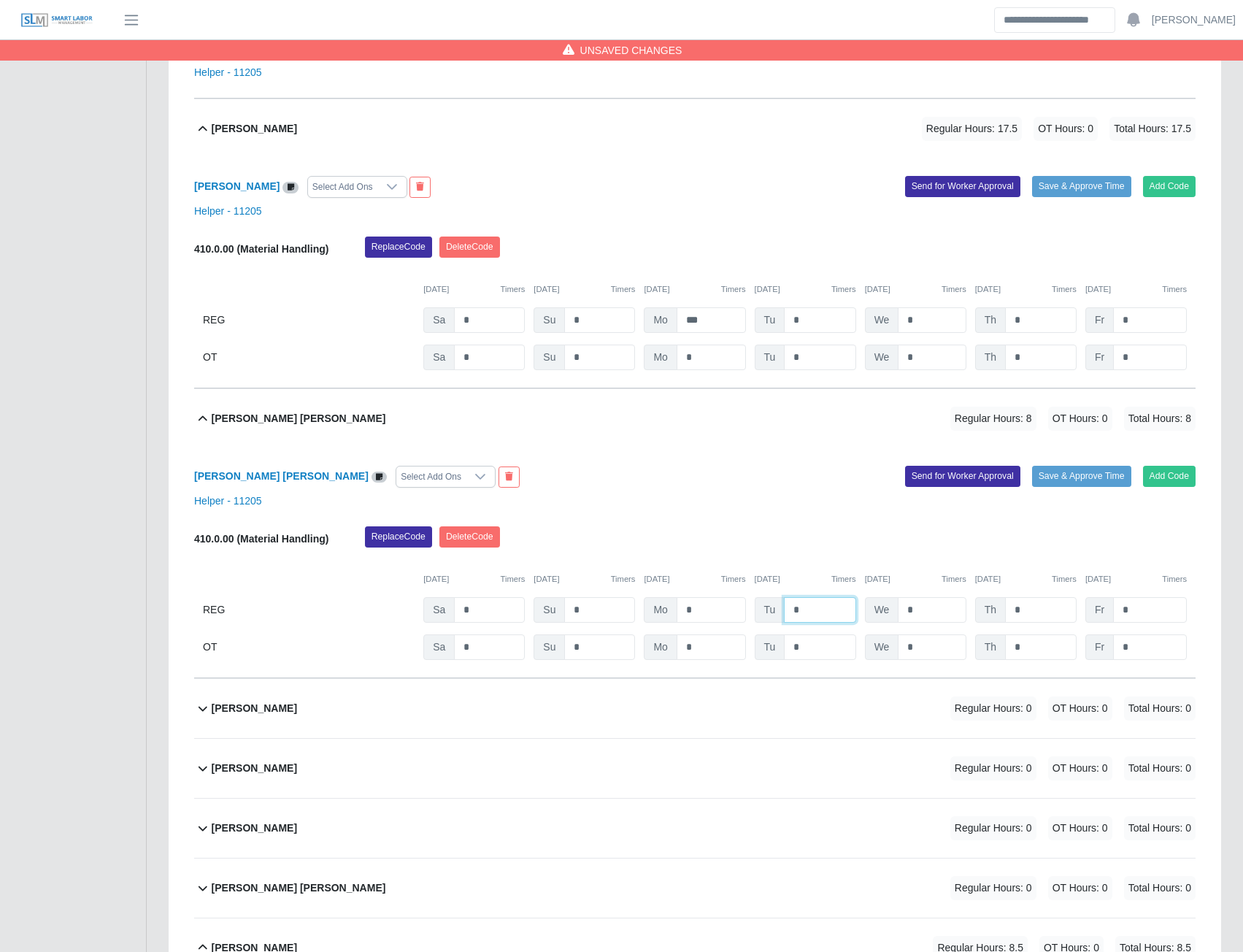
click at [819, 616] on input "*" at bounding box center [819, 609] width 72 height 25
type input "*"
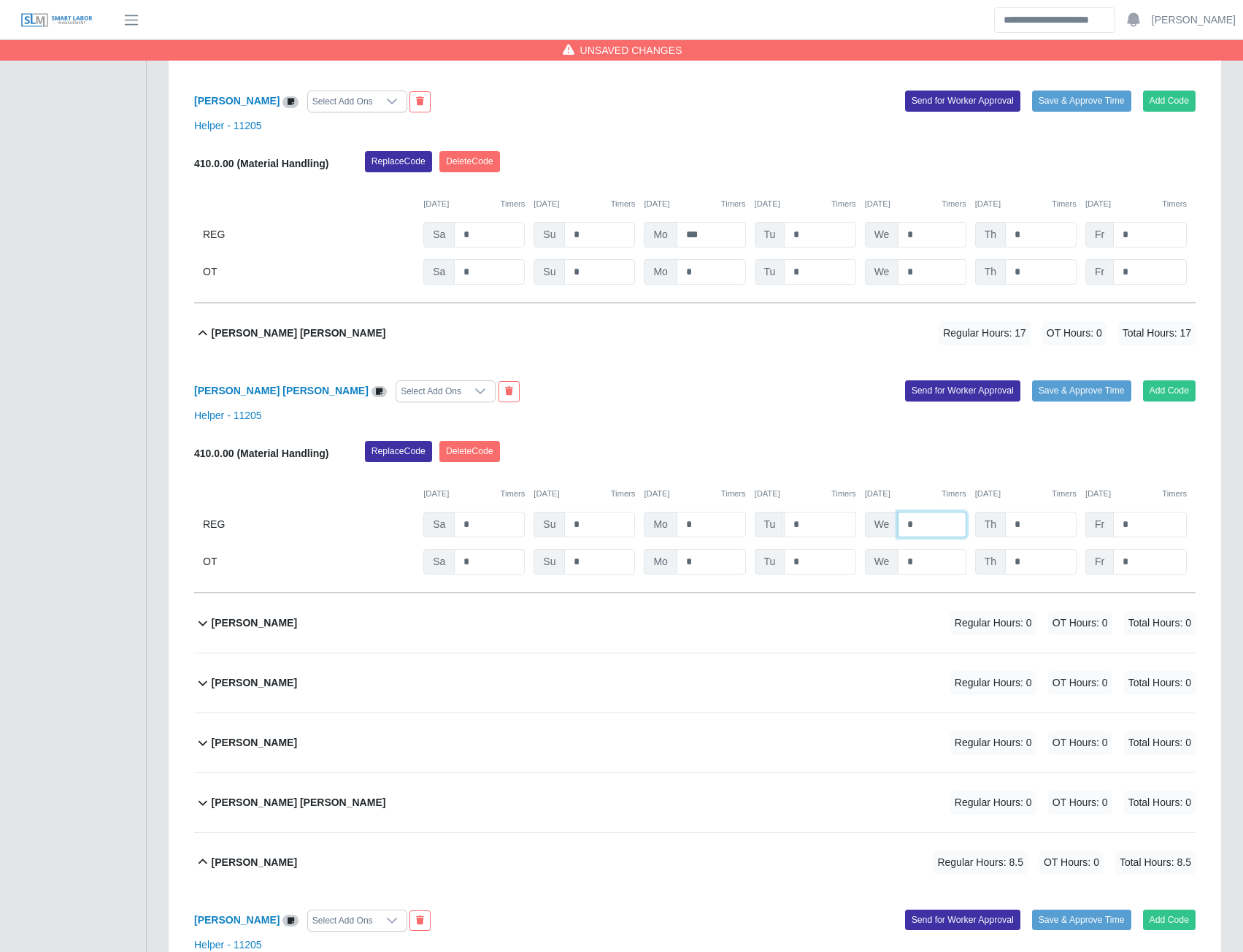
scroll to position [1535, 0]
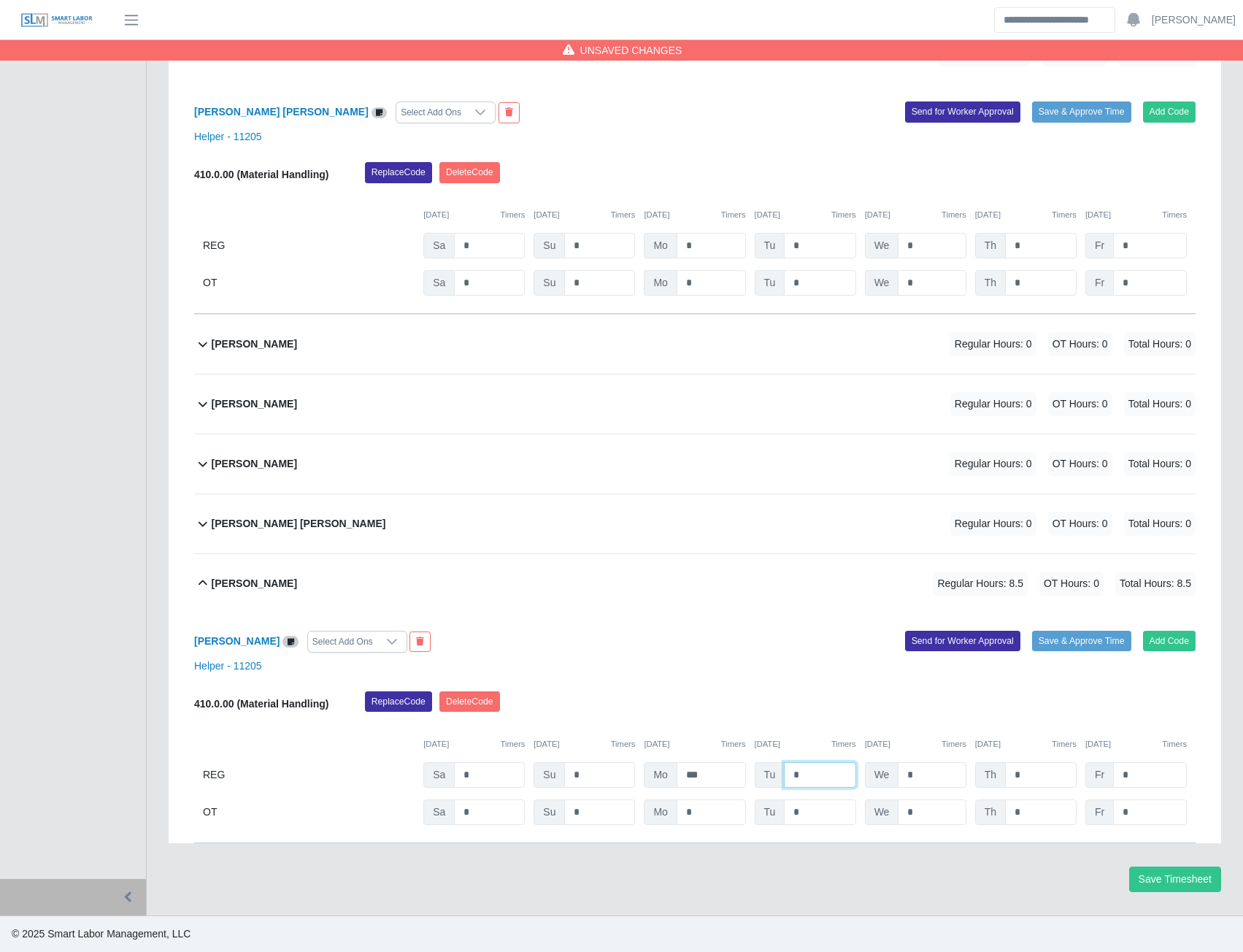
click at [805, 776] on input "*" at bounding box center [819, 774] width 72 height 25
type input "*"
click at [930, 780] on input "*" at bounding box center [932, 774] width 68 height 25
type input "***"
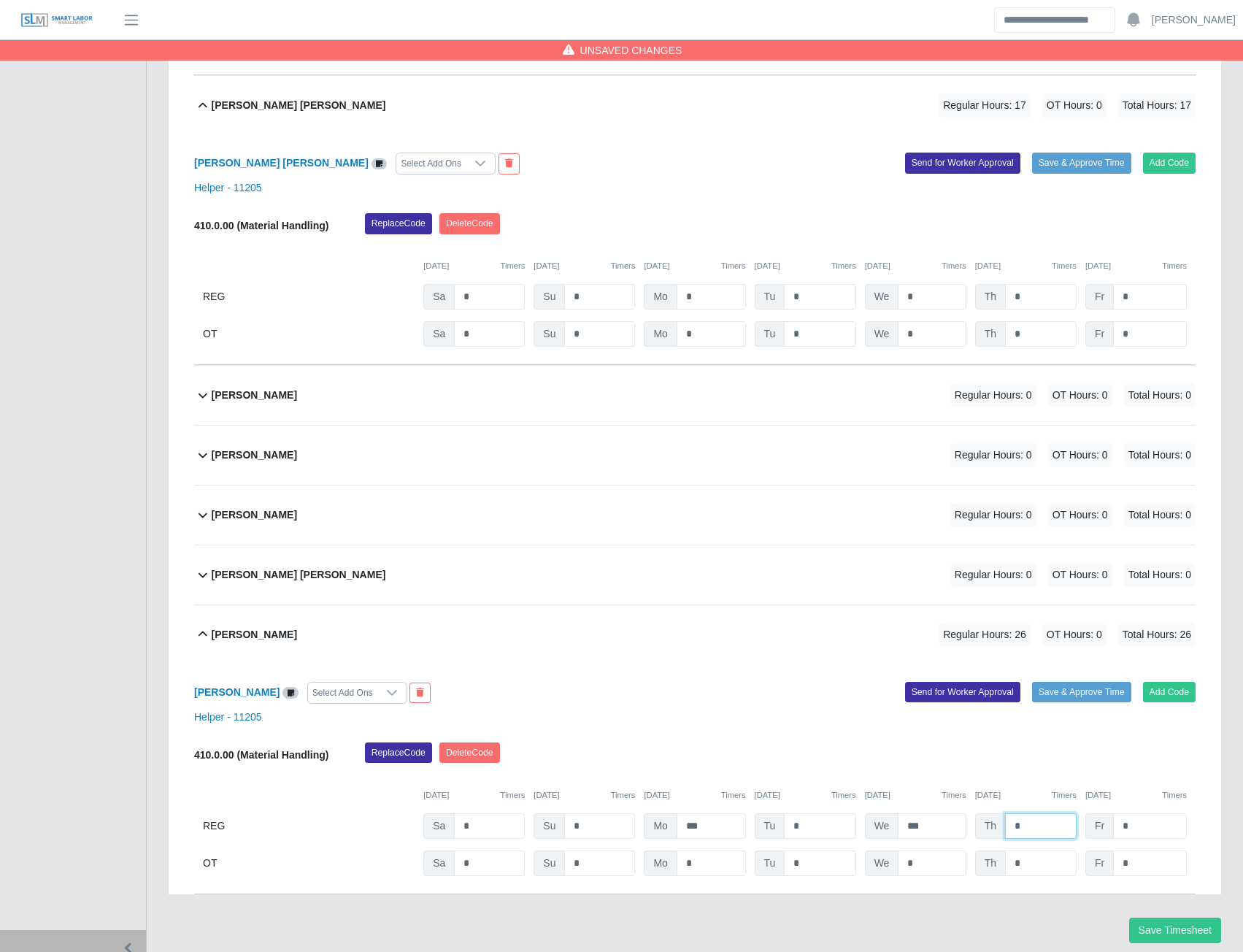
scroll to position [1316, 0]
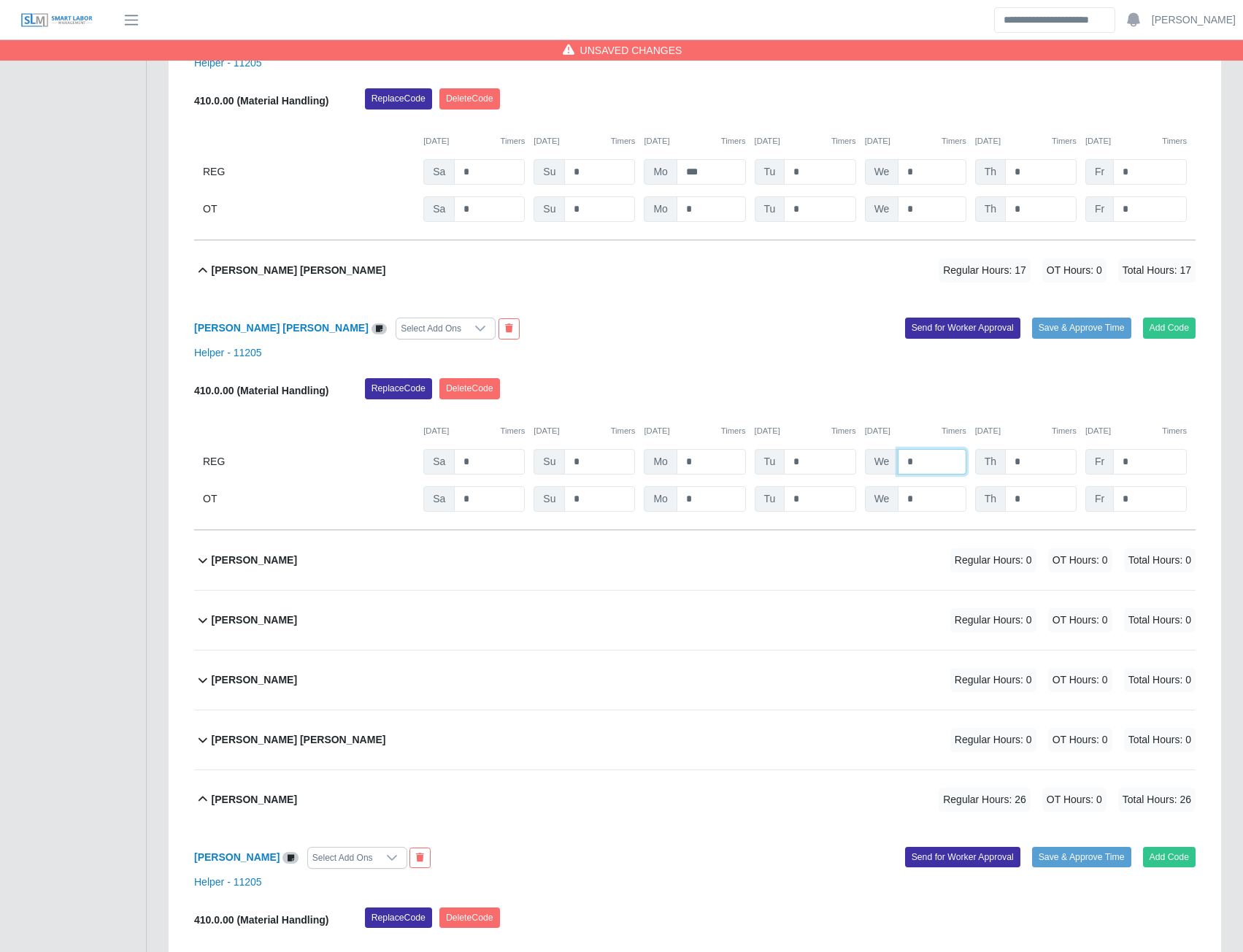
click at [926, 468] on input "*" at bounding box center [932, 461] width 68 height 25
type input "***"
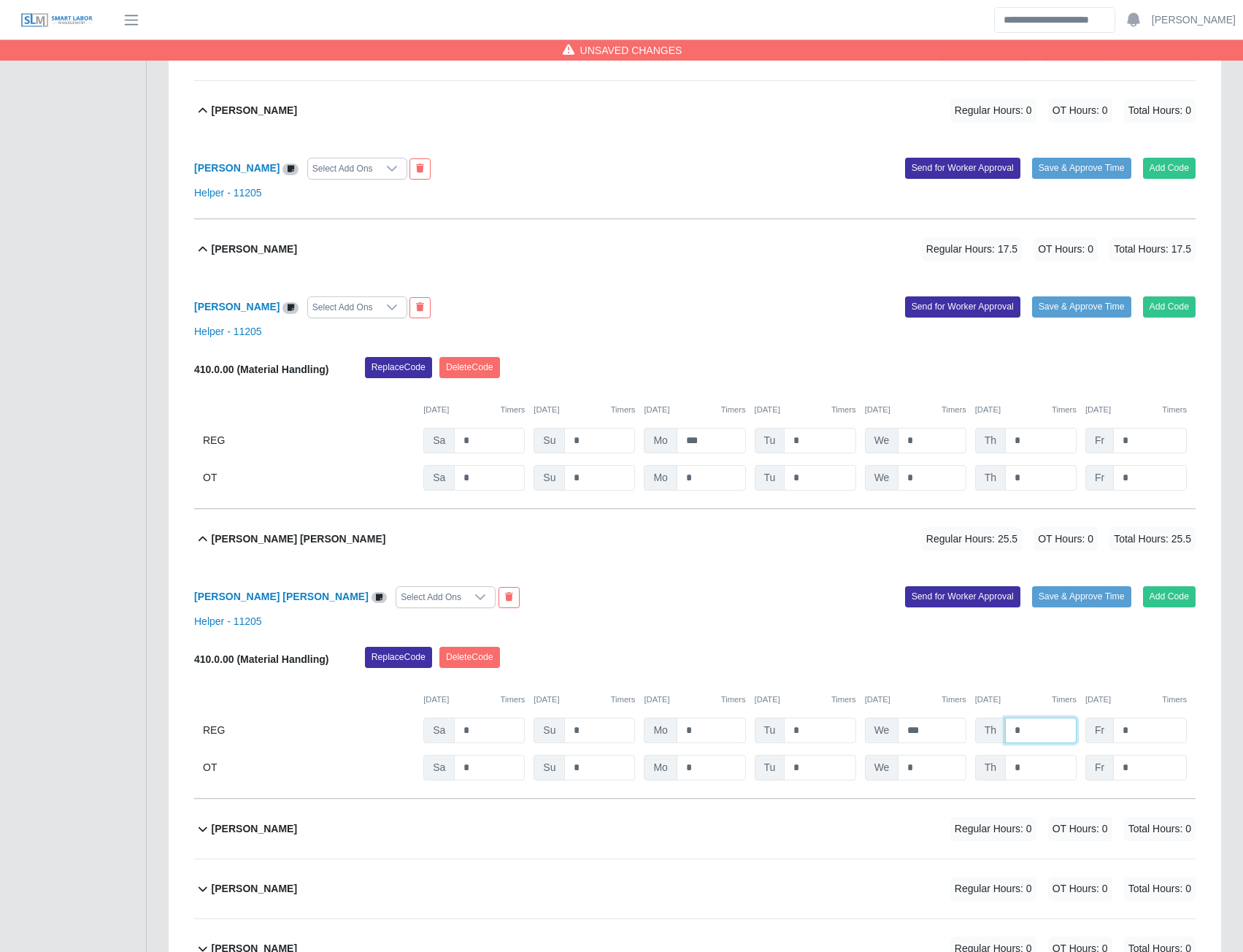
scroll to position [1024, 0]
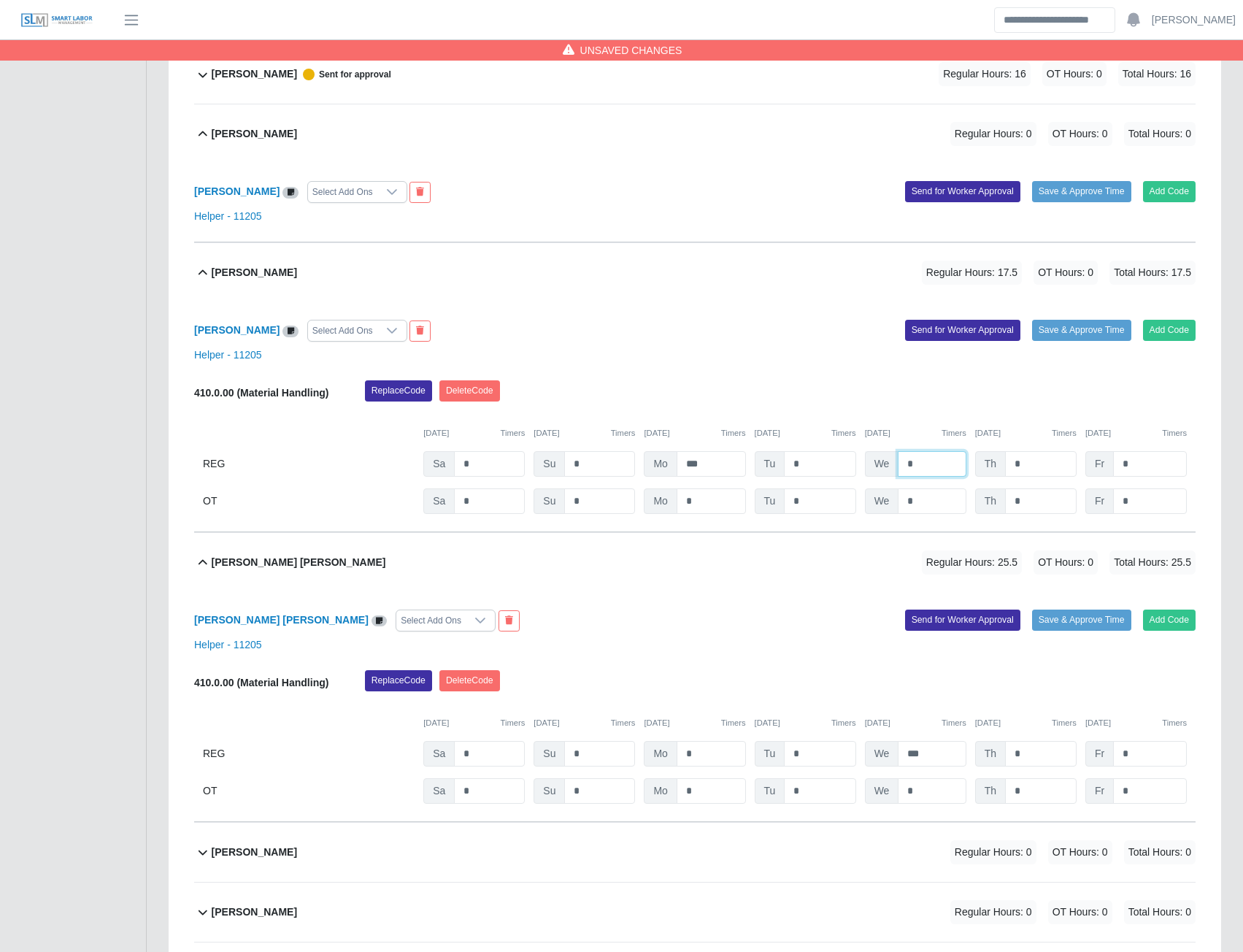
click at [923, 465] on input "*" at bounding box center [932, 463] width 68 height 25
type input "***"
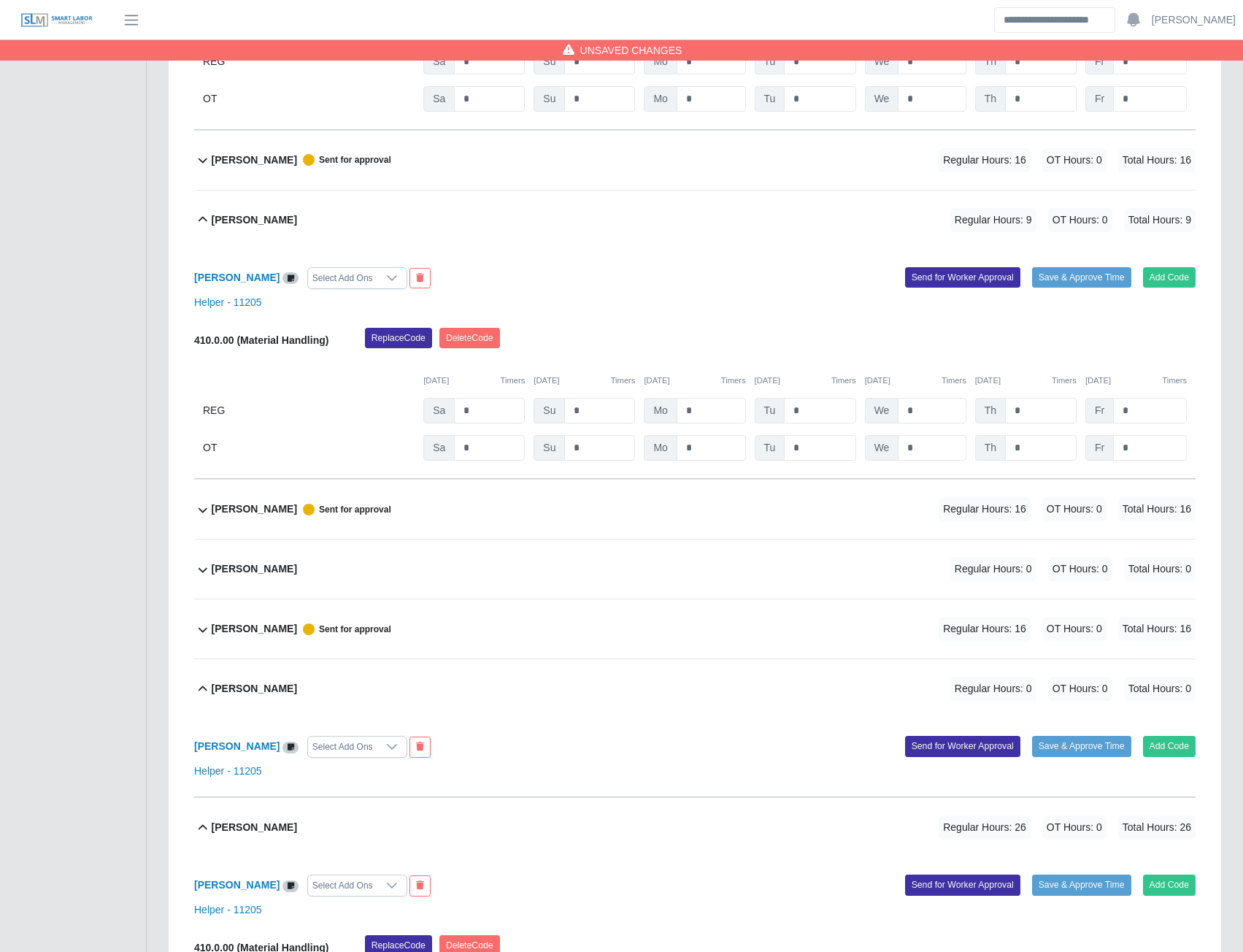
scroll to position [440, 0]
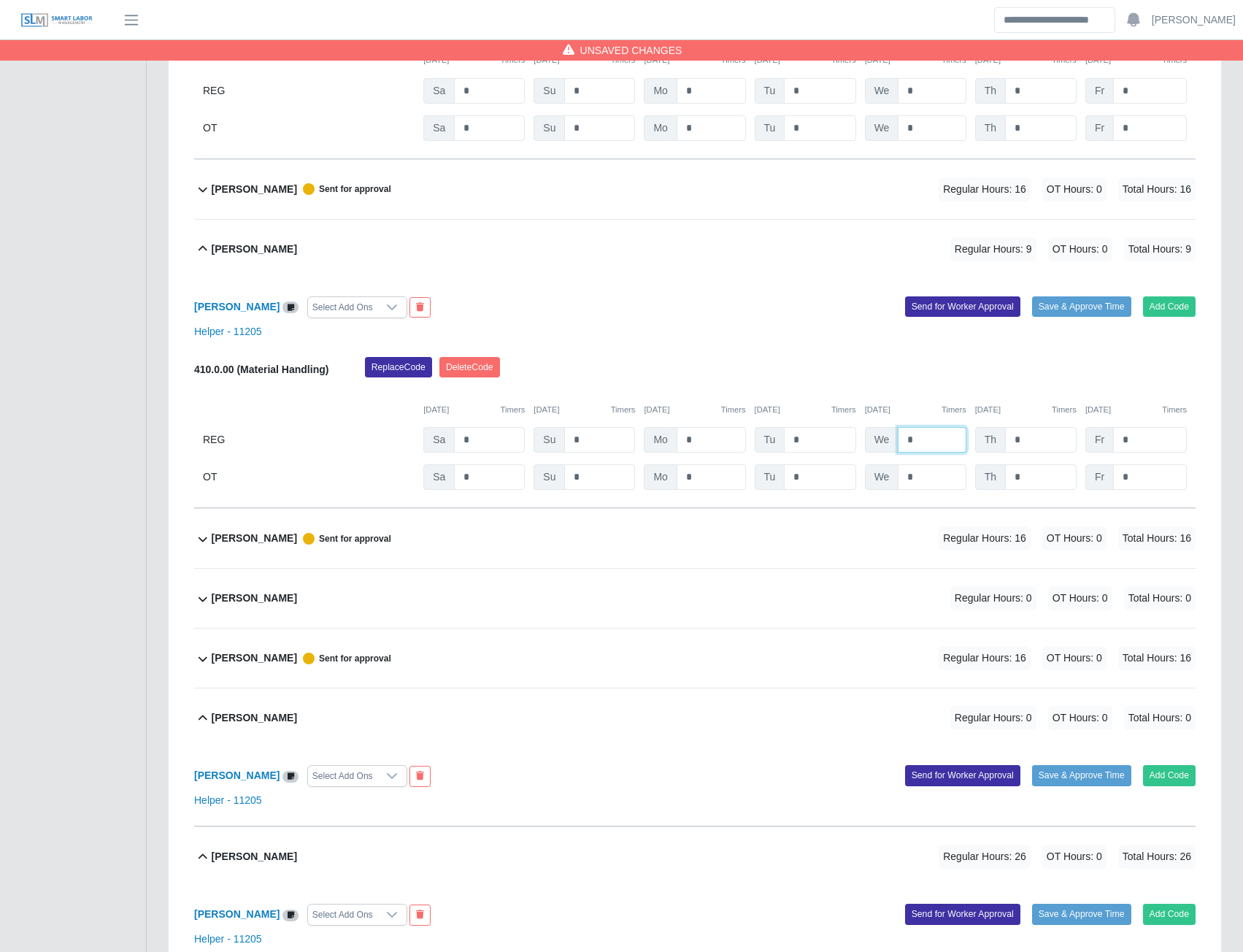
click at [934, 436] on input "*" at bounding box center [932, 439] width 68 height 25
type input "***"
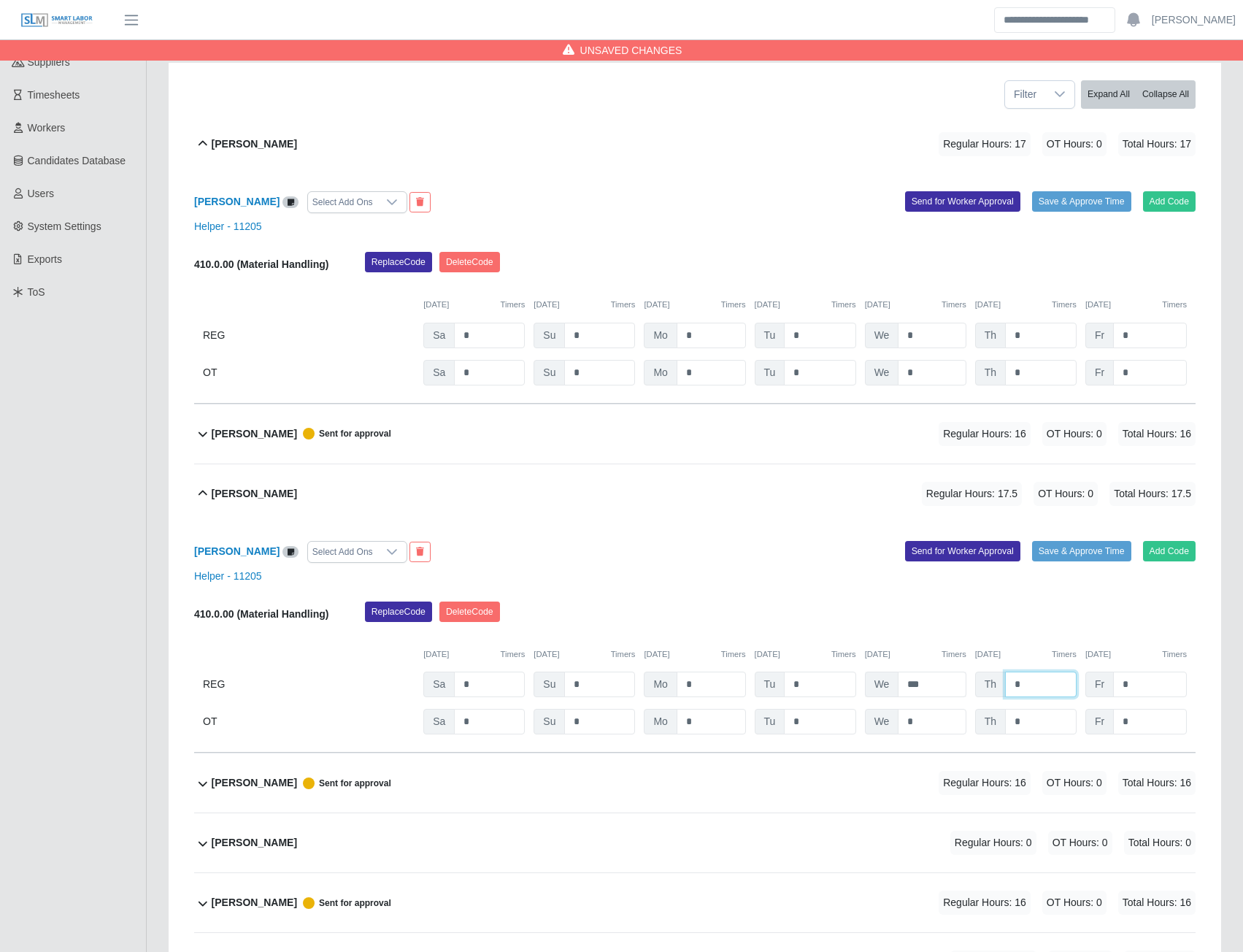
scroll to position [148, 0]
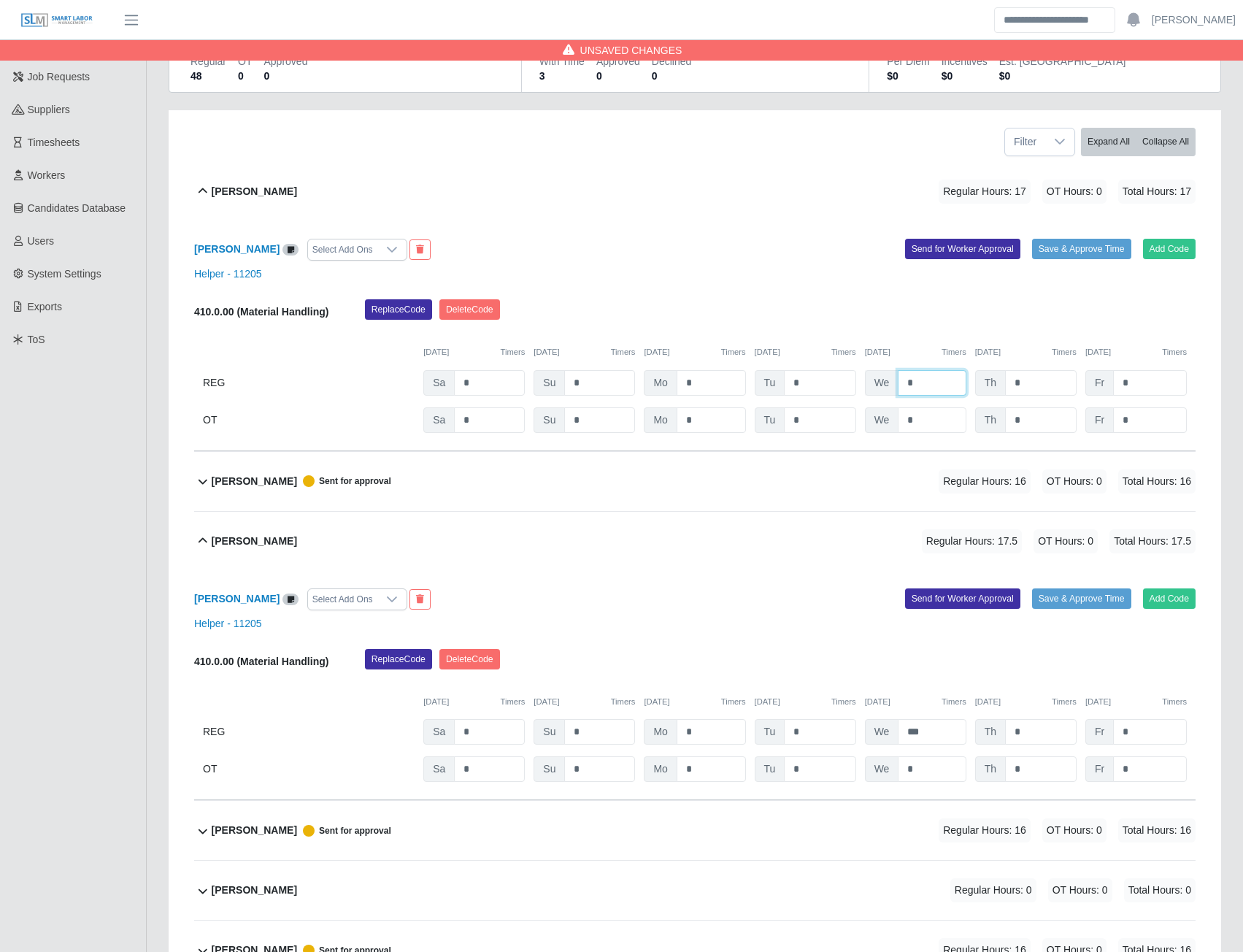
click at [914, 385] on input "*" at bounding box center [932, 382] width 68 height 25
type input "***"
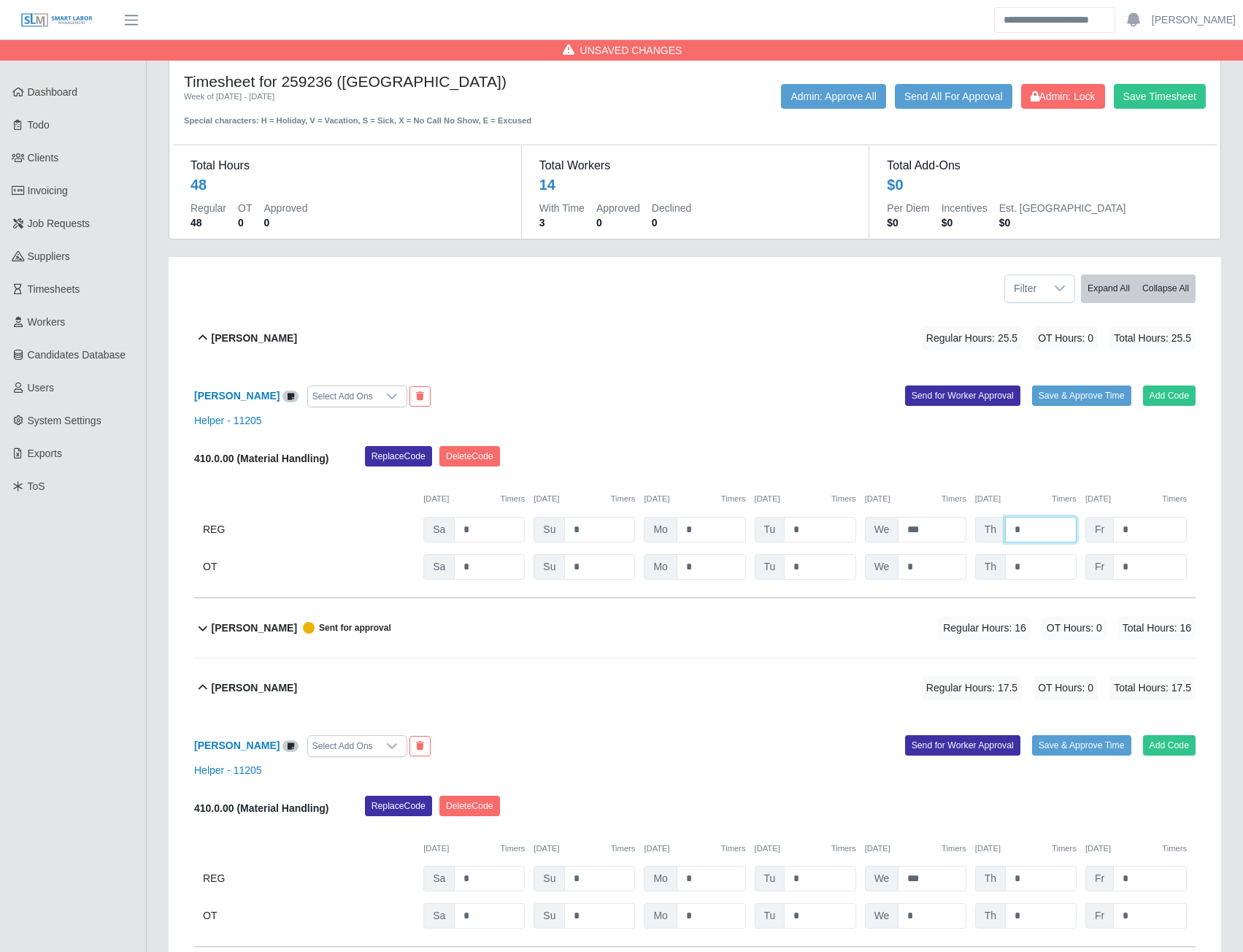
scroll to position [0, 0]
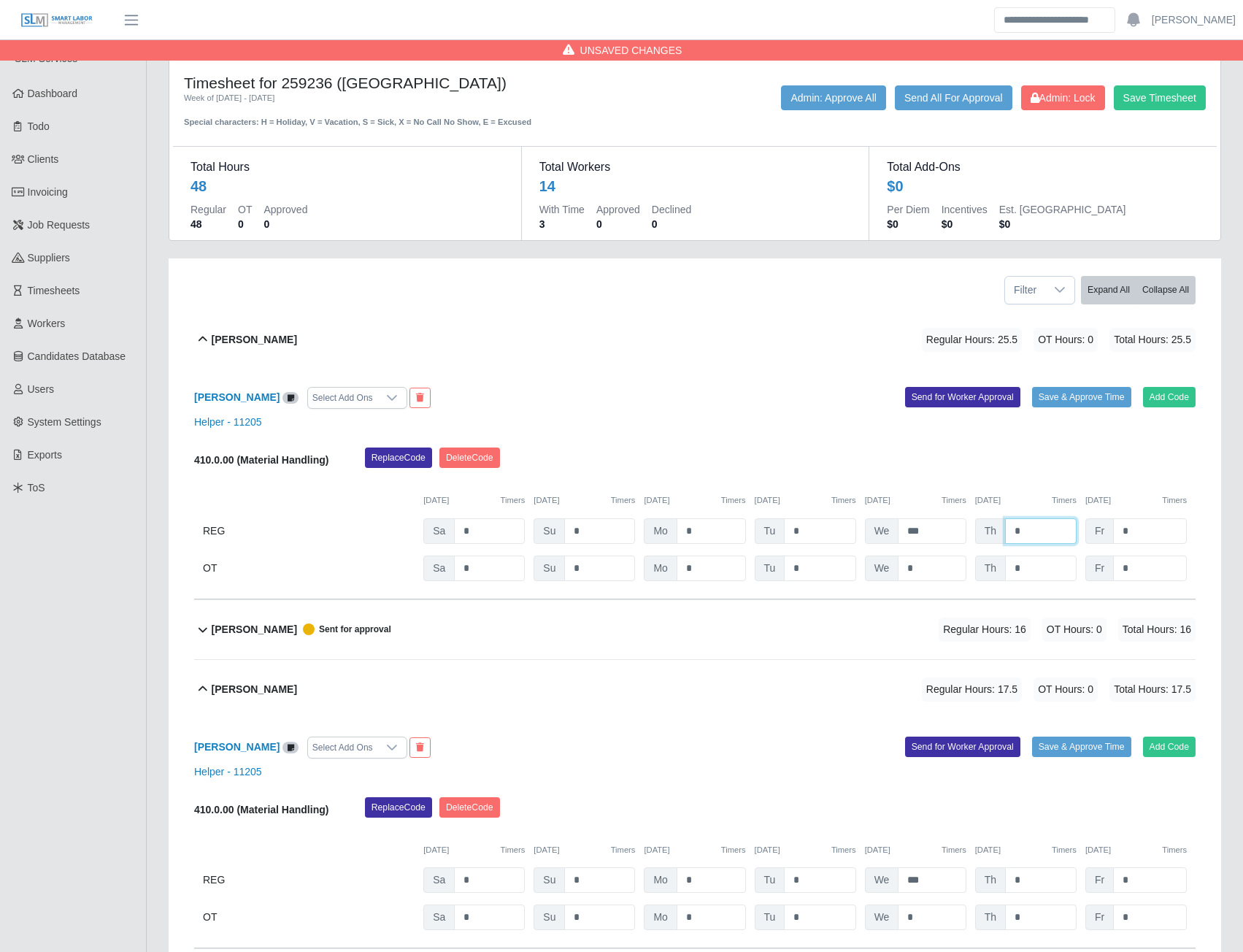
click at [1023, 534] on input "*" at bounding box center [1041, 530] width 72 height 25
type input "***"
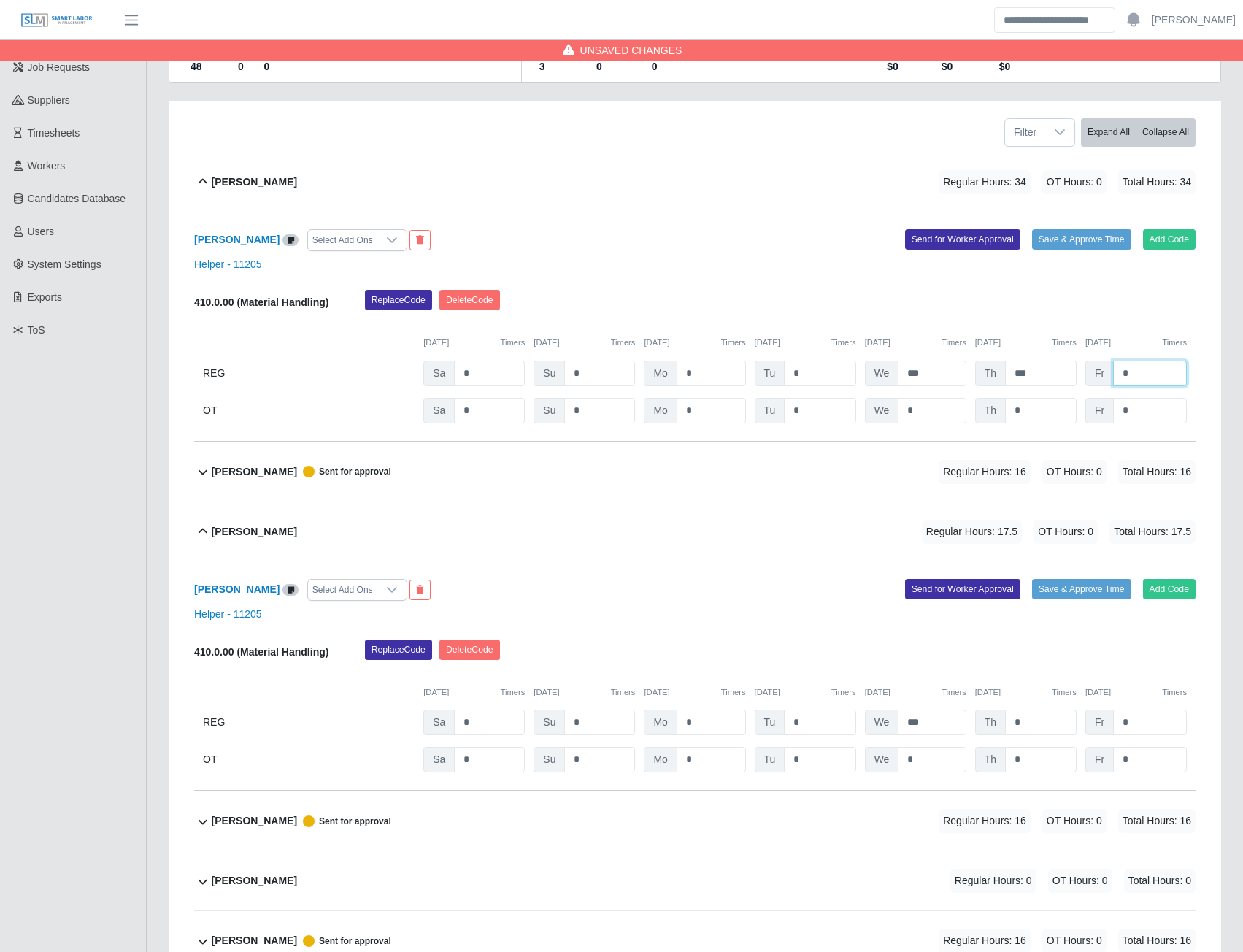
scroll to position [219, 0]
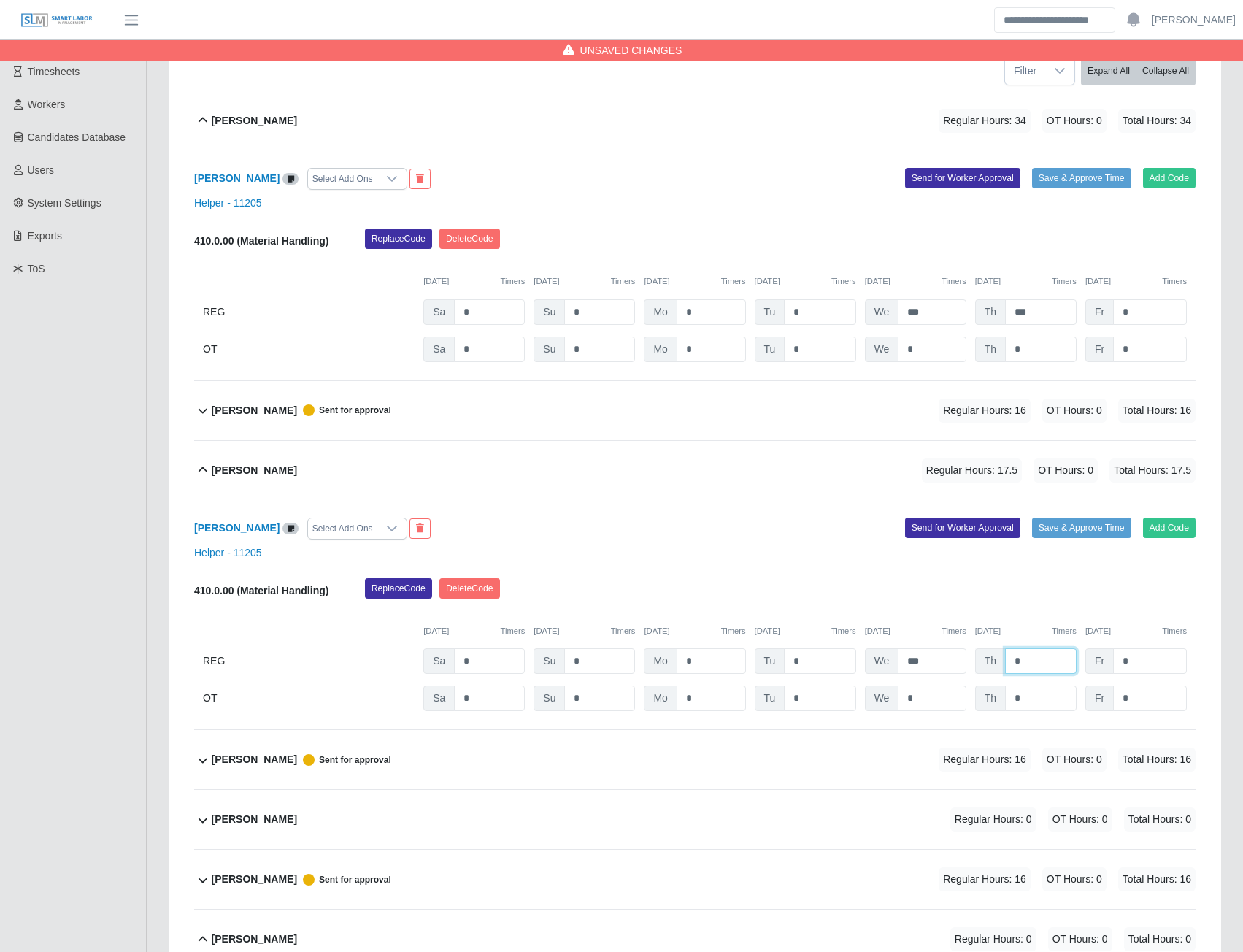
click at [1029, 669] on input "*" at bounding box center [1041, 661] width 72 height 25
type input "***"
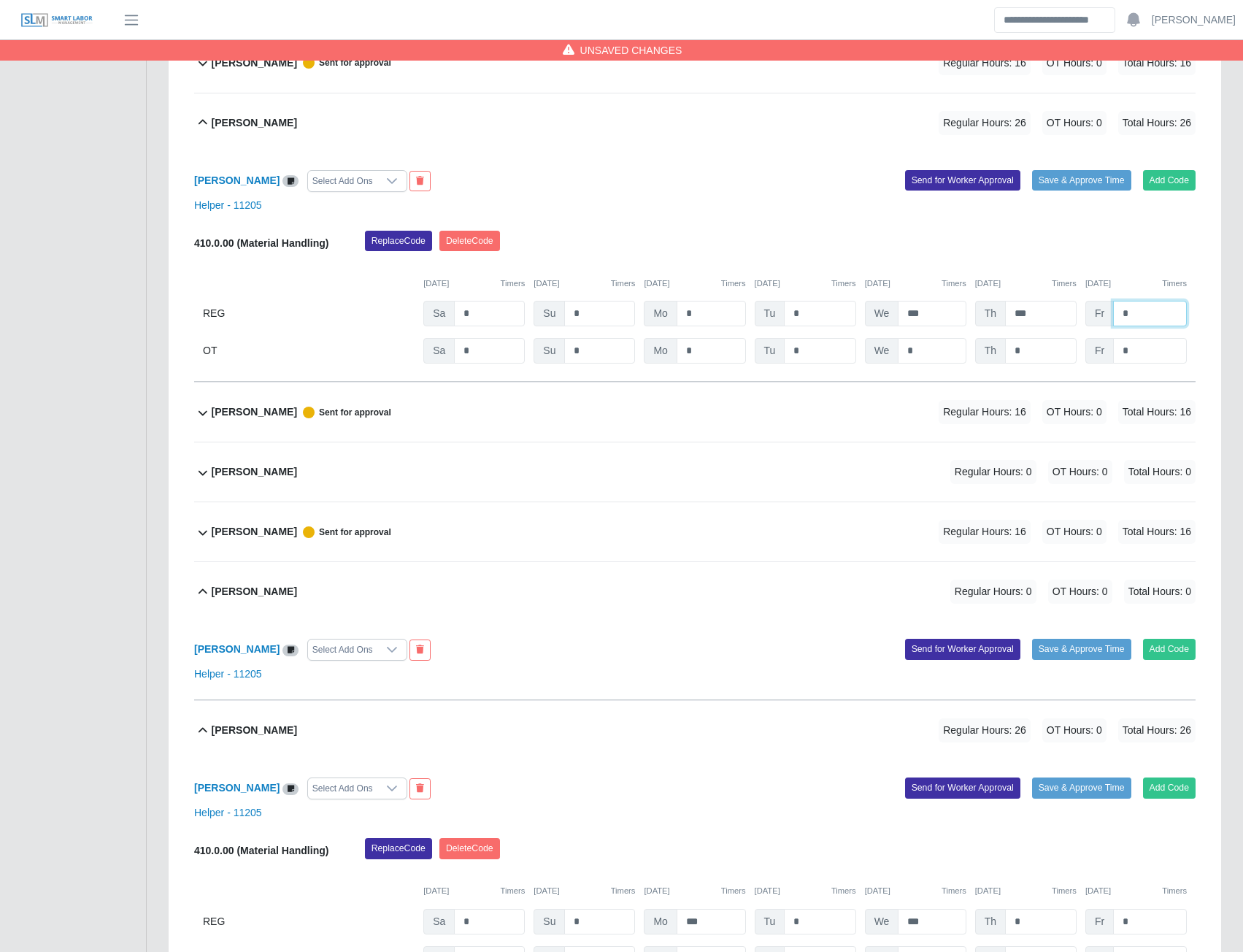
scroll to position [730, 0]
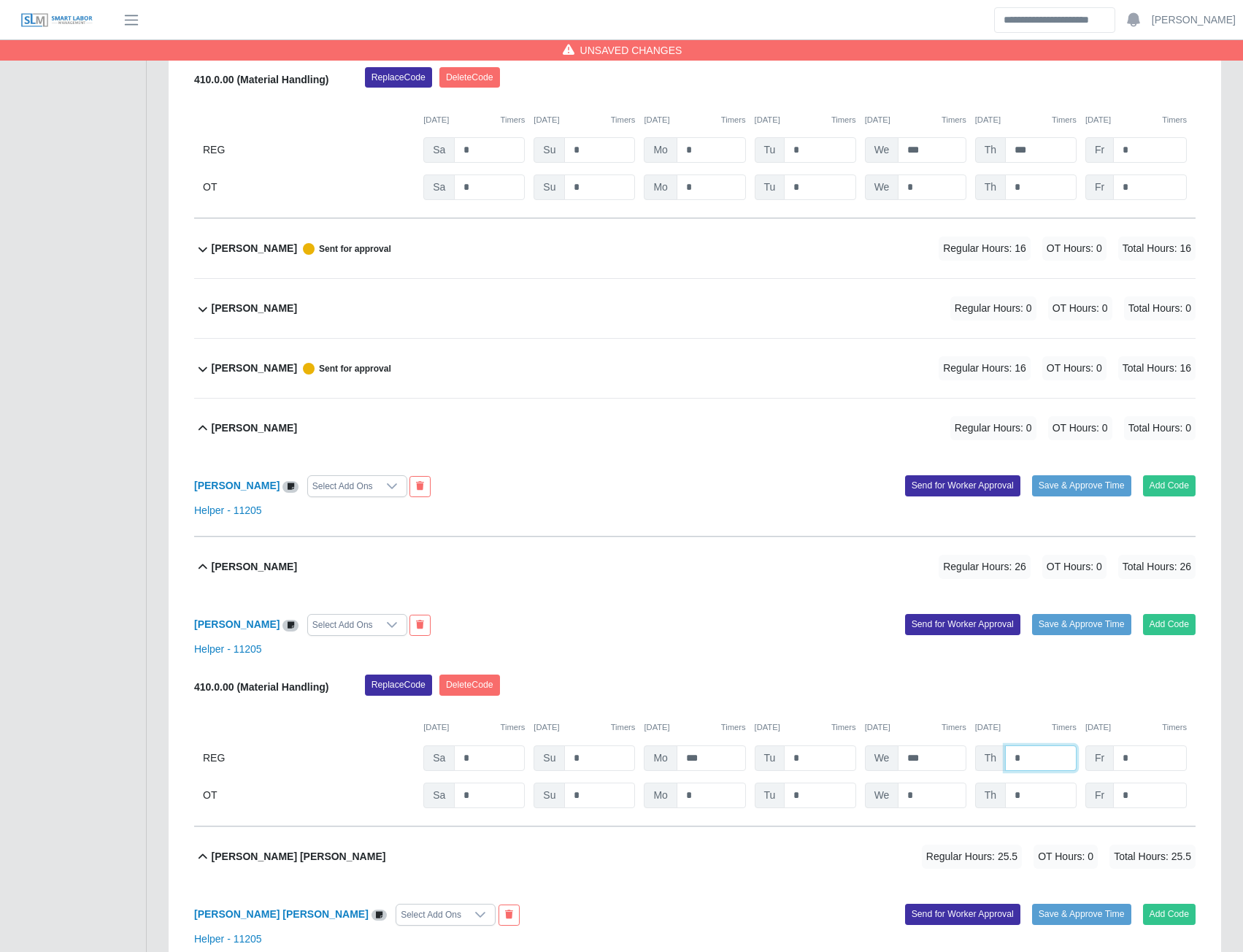
click at [1036, 761] on input "*" at bounding box center [1041, 757] width 72 height 25
type input "***"
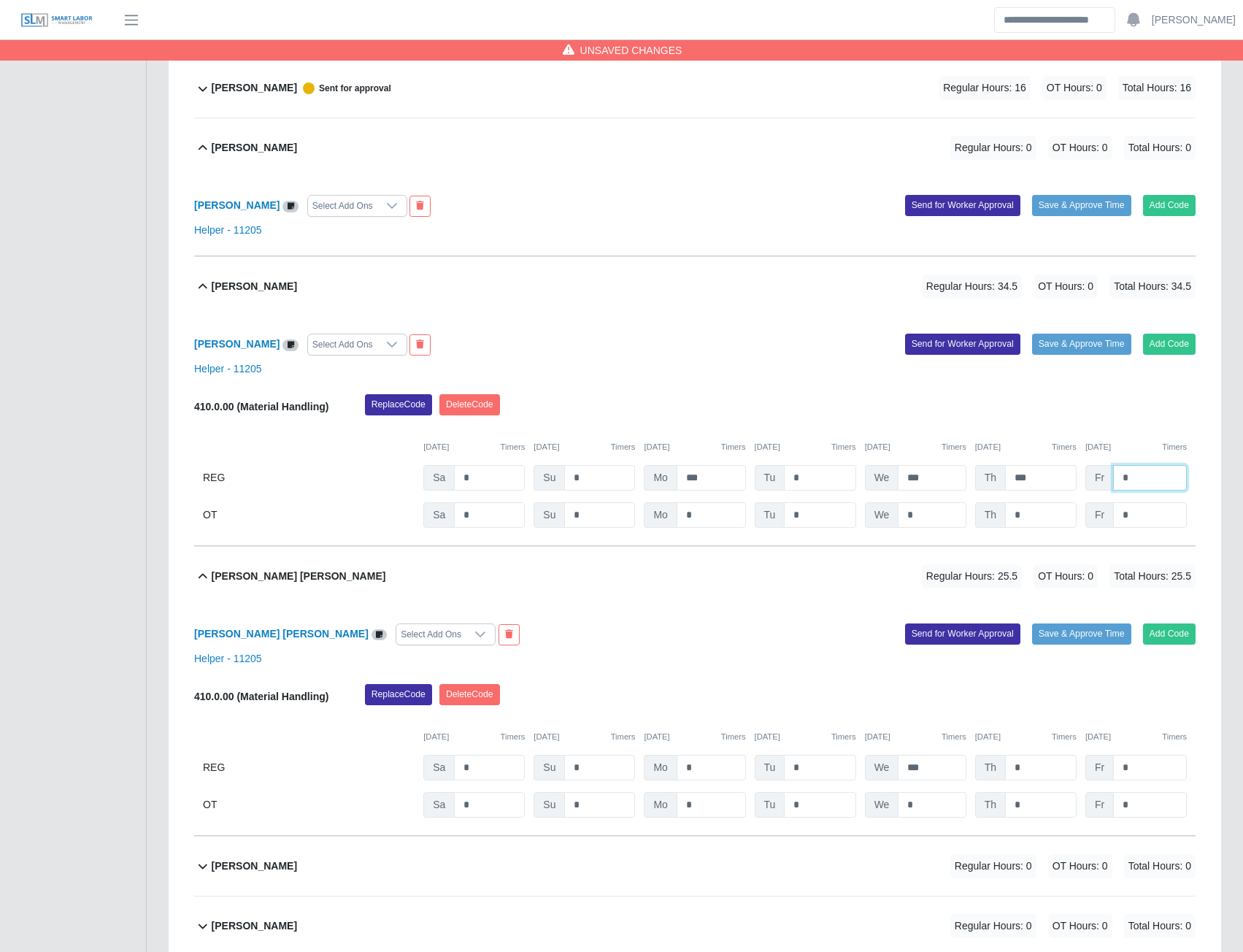
scroll to position [1022, 0]
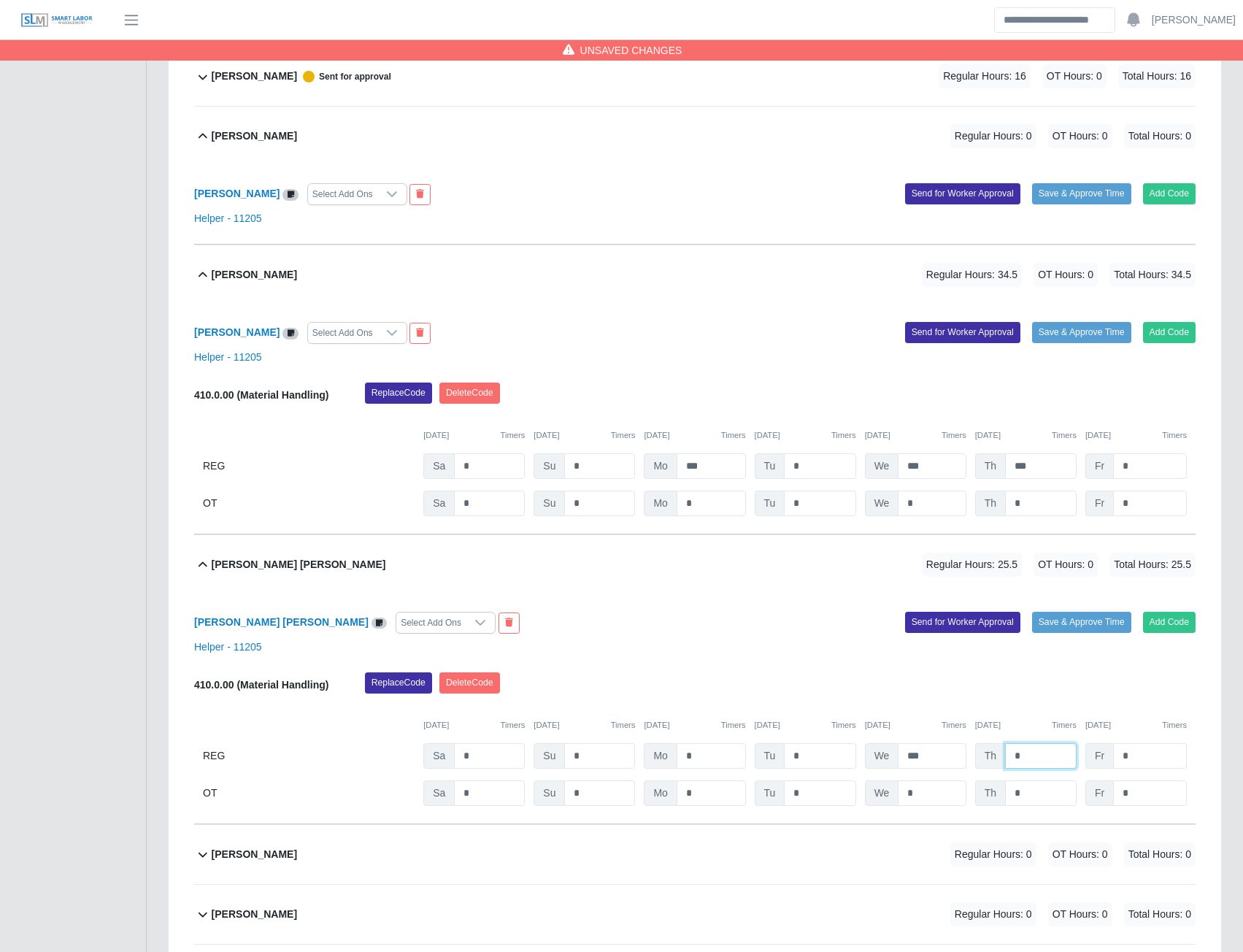
click at [1036, 755] on input "*" at bounding box center [1041, 755] width 72 height 25
type input "***"
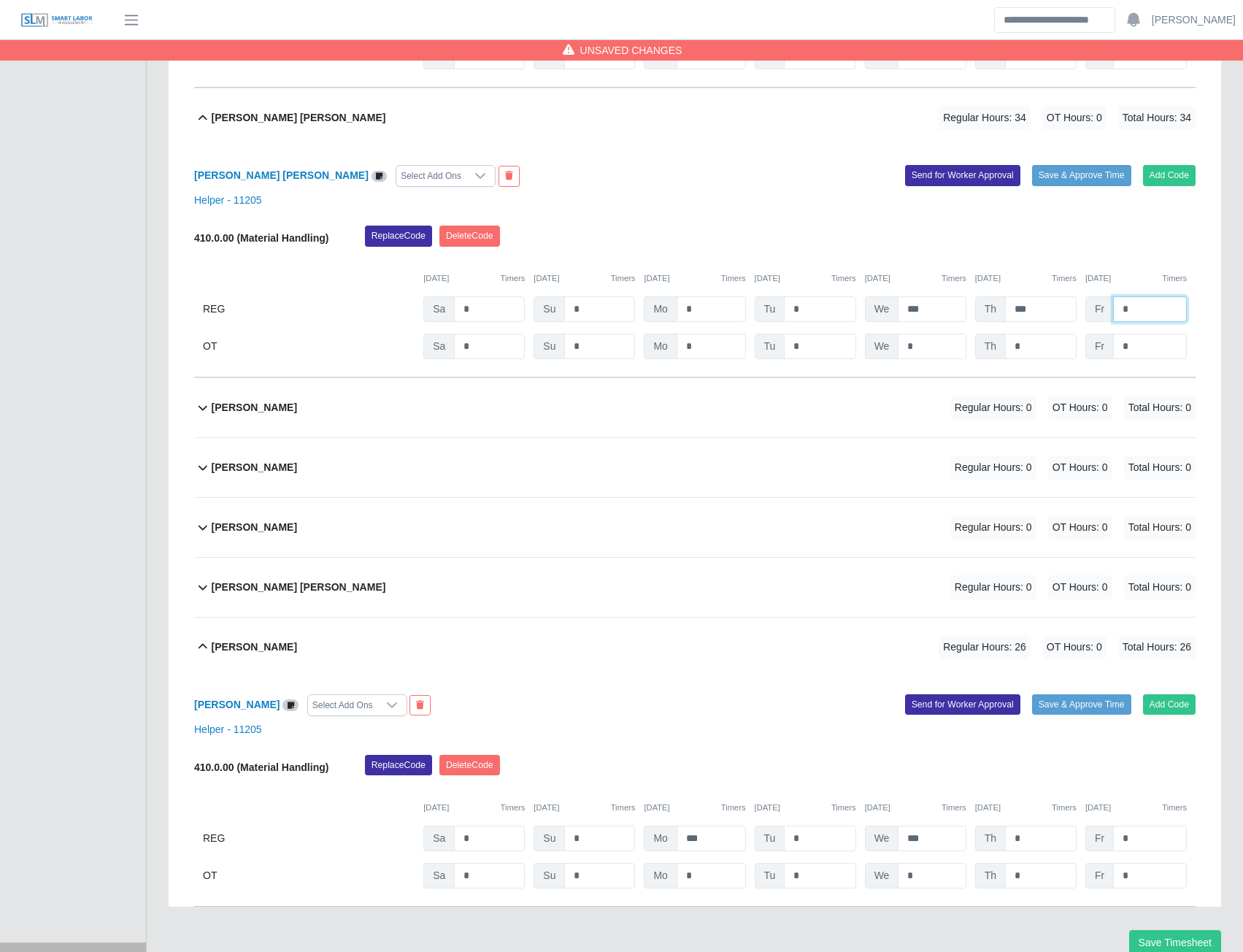
scroll to position [1535, 0]
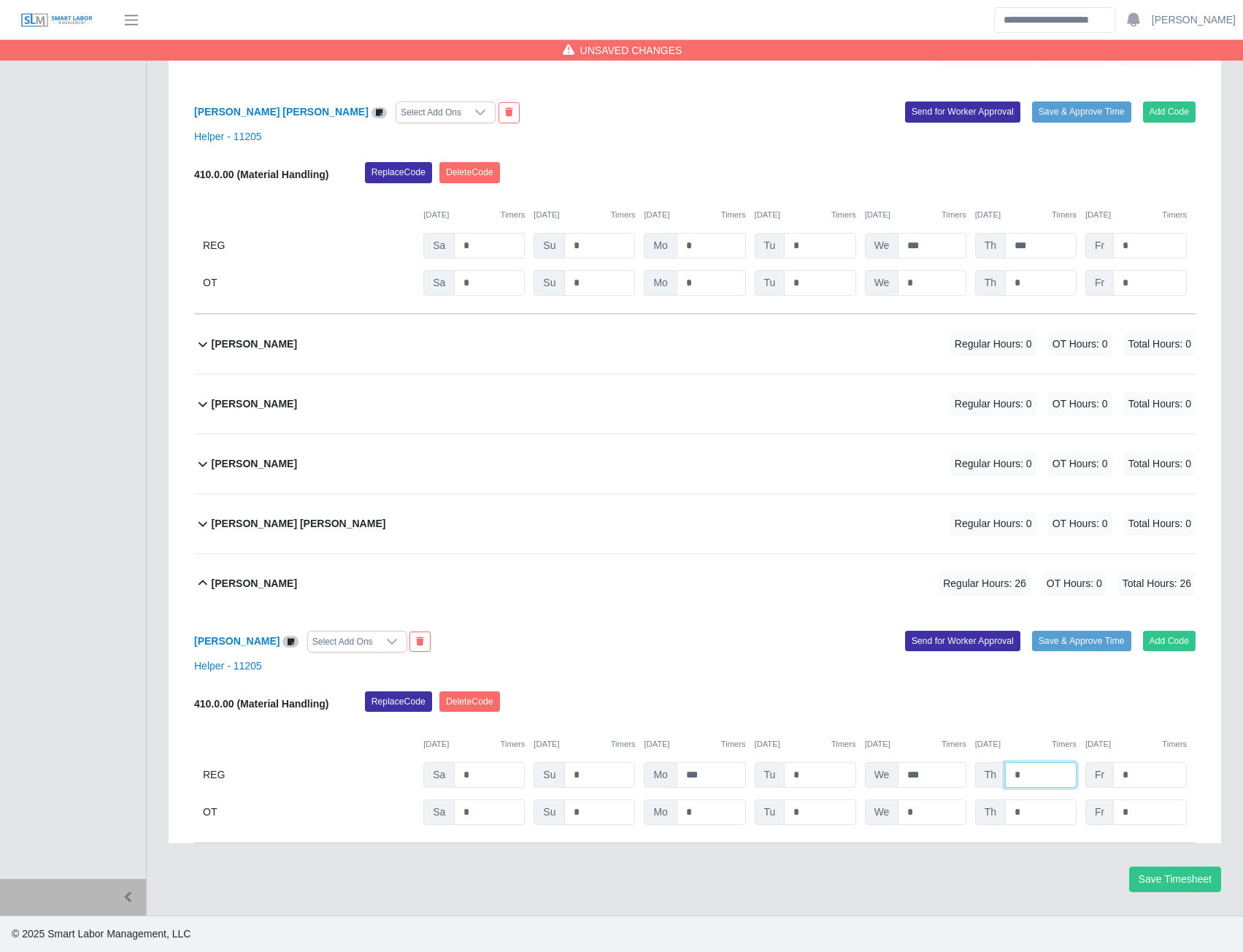
click at [1031, 769] on input "*" at bounding box center [1041, 774] width 72 height 25
type input "***"
click at [1136, 781] on input "*" at bounding box center [1150, 774] width 73 height 25
type input "***"
type input "*"
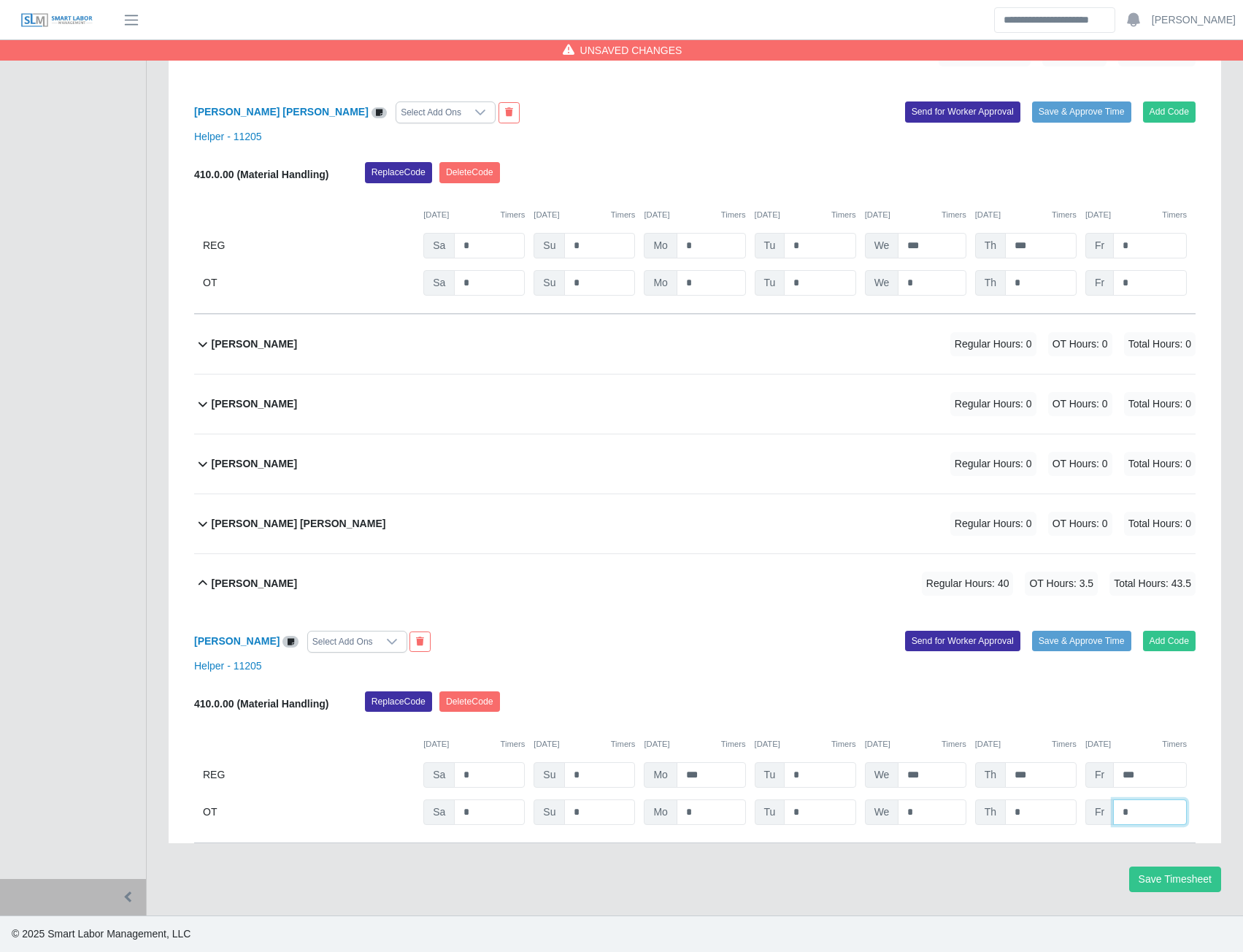
type input "*"
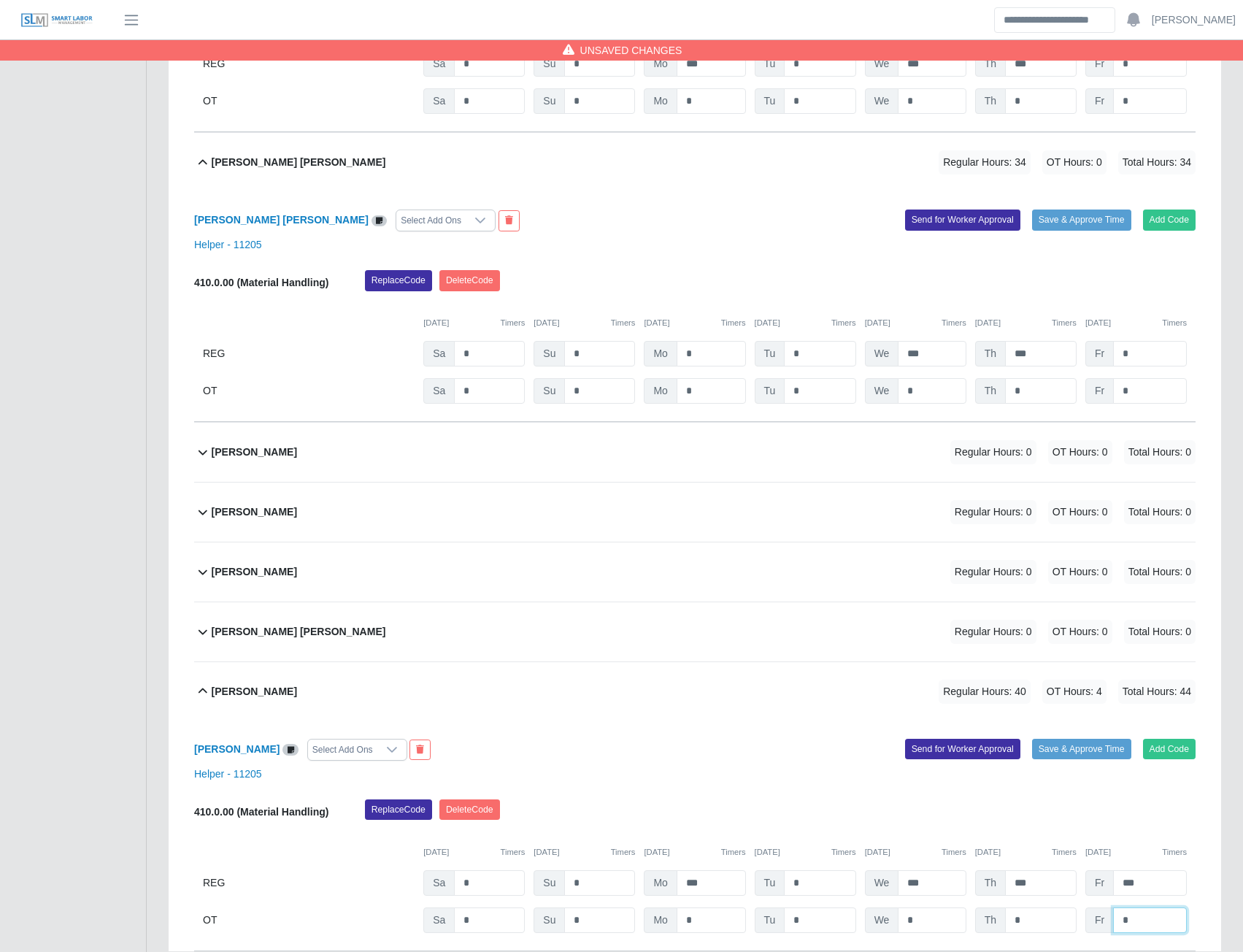
scroll to position [1316, 0]
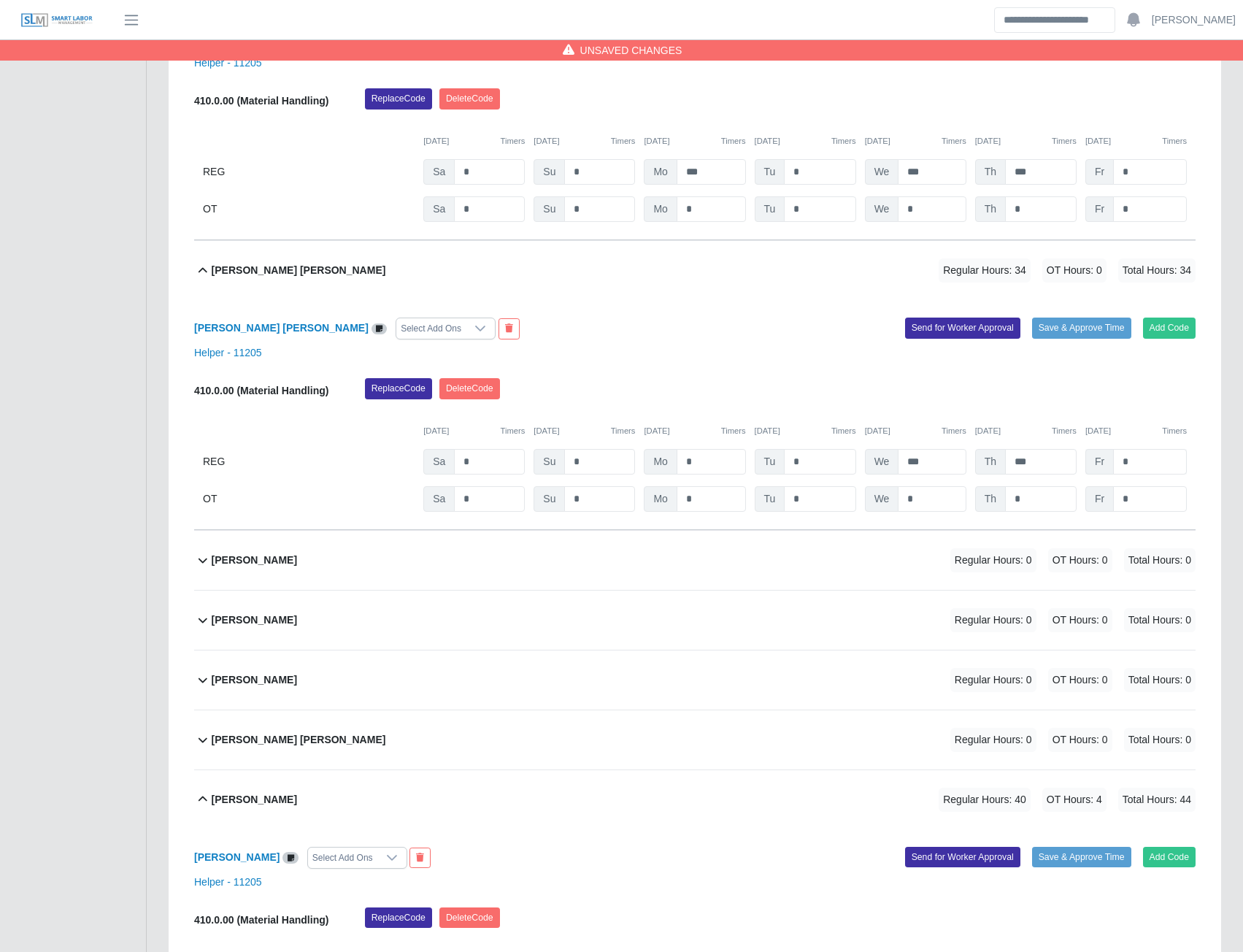
type input "*"
click at [1146, 469] on input "*" at bounding box center [1150, 461] width 73 height 25
type input "*"
click at [1143, 495] on input "*" at bounding box center [1150, 499] width 73 height 25
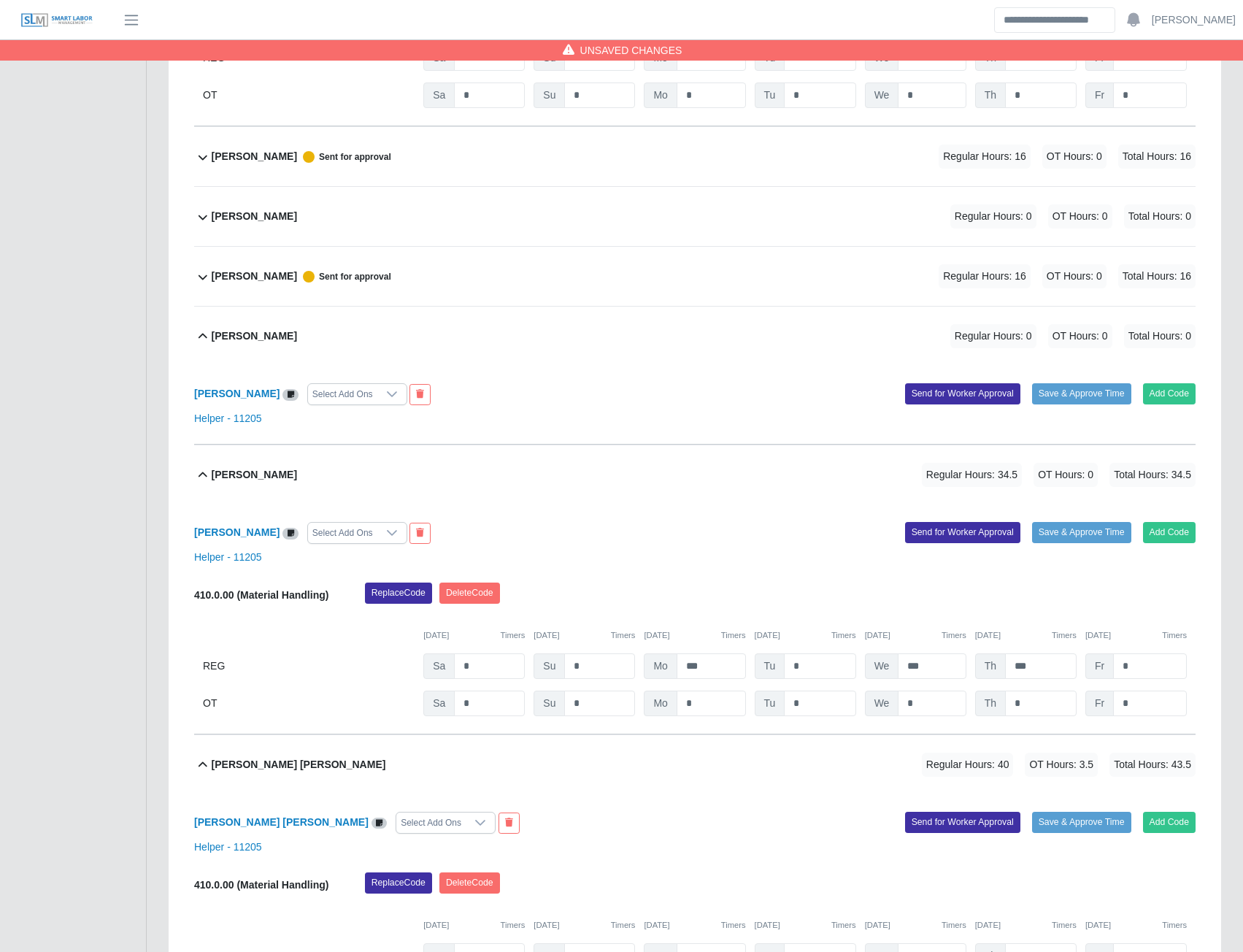
scroll to position [805, 0]
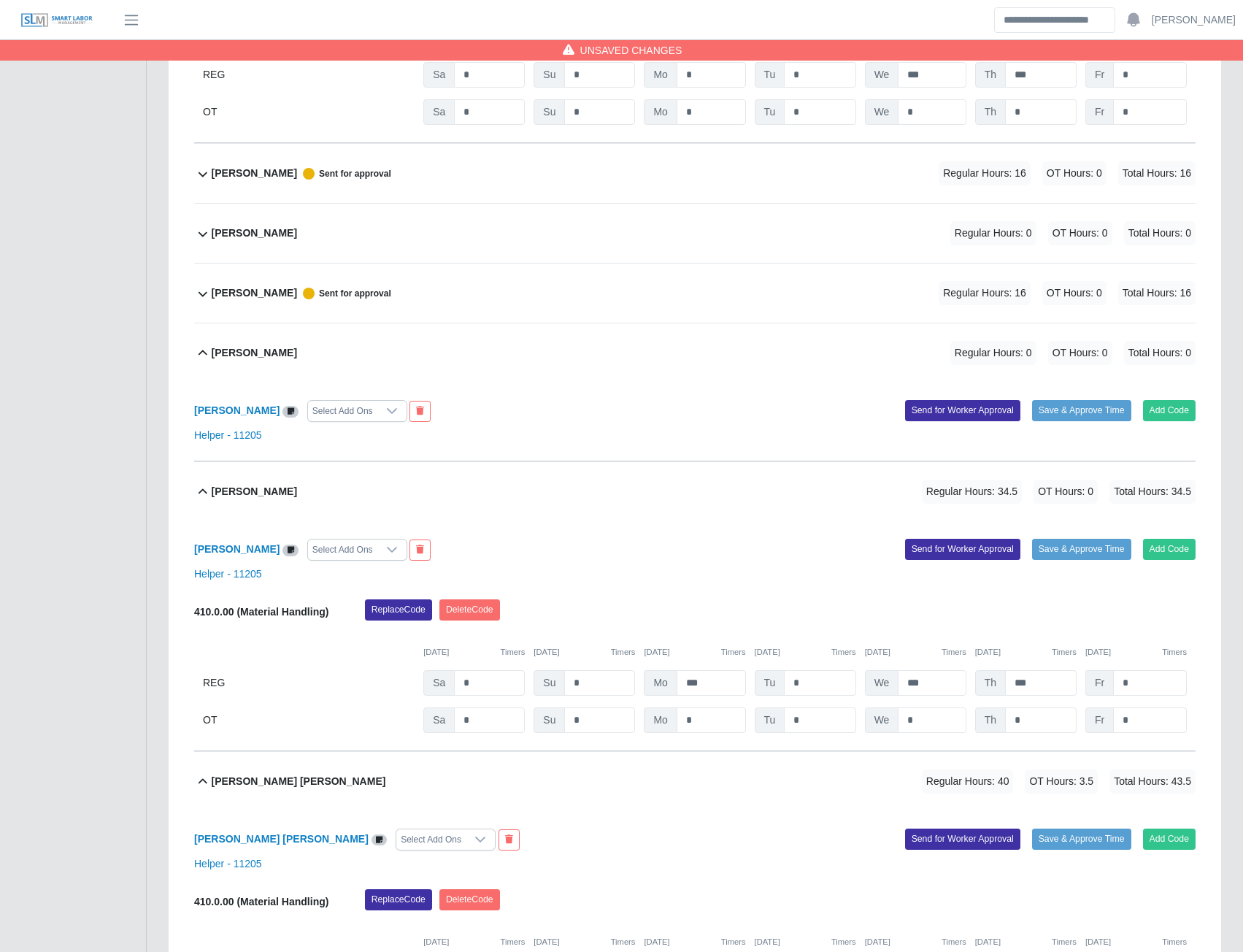
type input "***"
click at [1142, 678] on input "*" at bounding box center [1150, 683] width 73 height 25
type input "***"
drag, startPoint x: 1136, startPoint y: 714, endPoint x: 1153, endPoint y: 721, distance: 18.4
click at [1136, 714] on input "*" at bounding box center [1150, 720] width 73 height 25
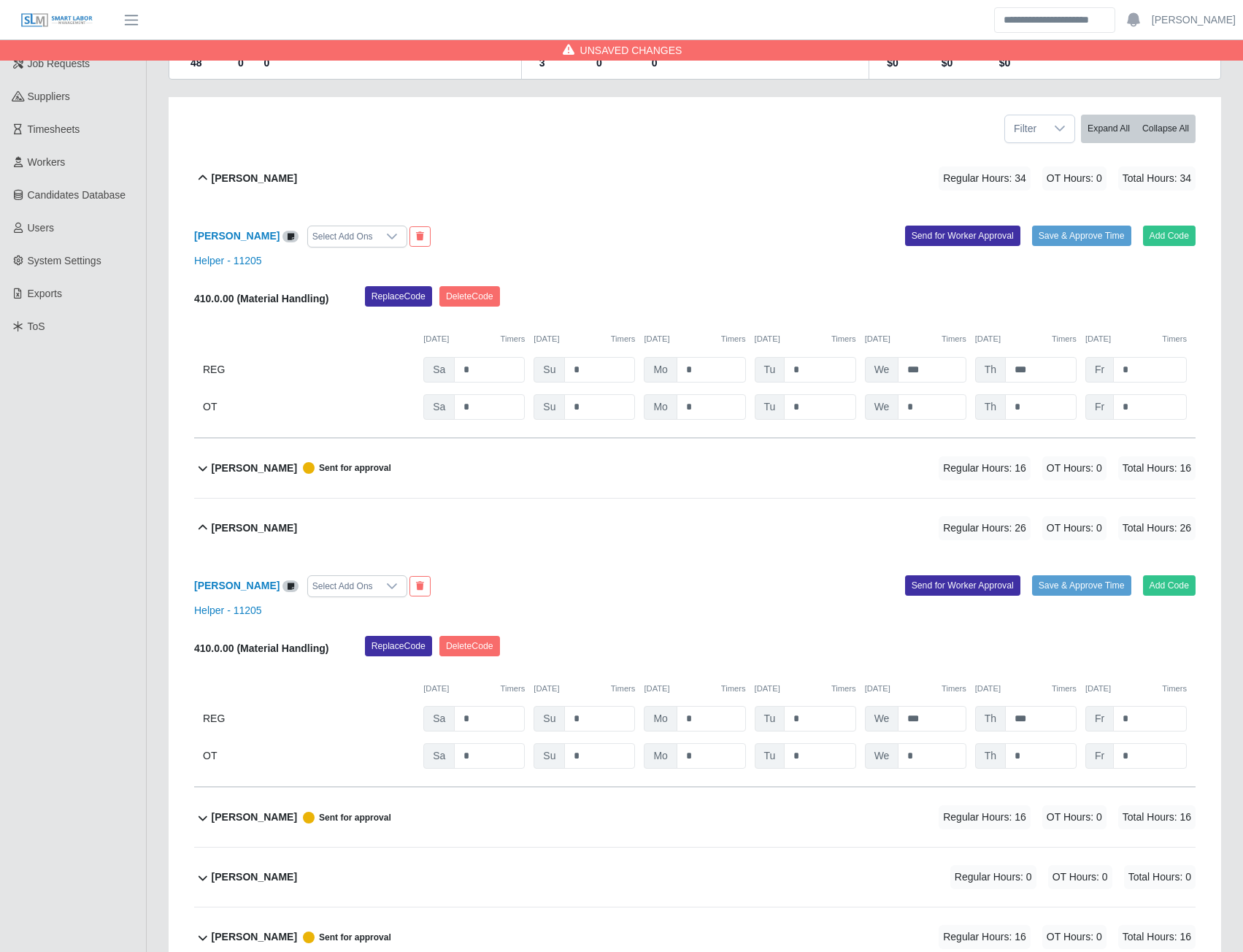
scroll to position [368, 0]
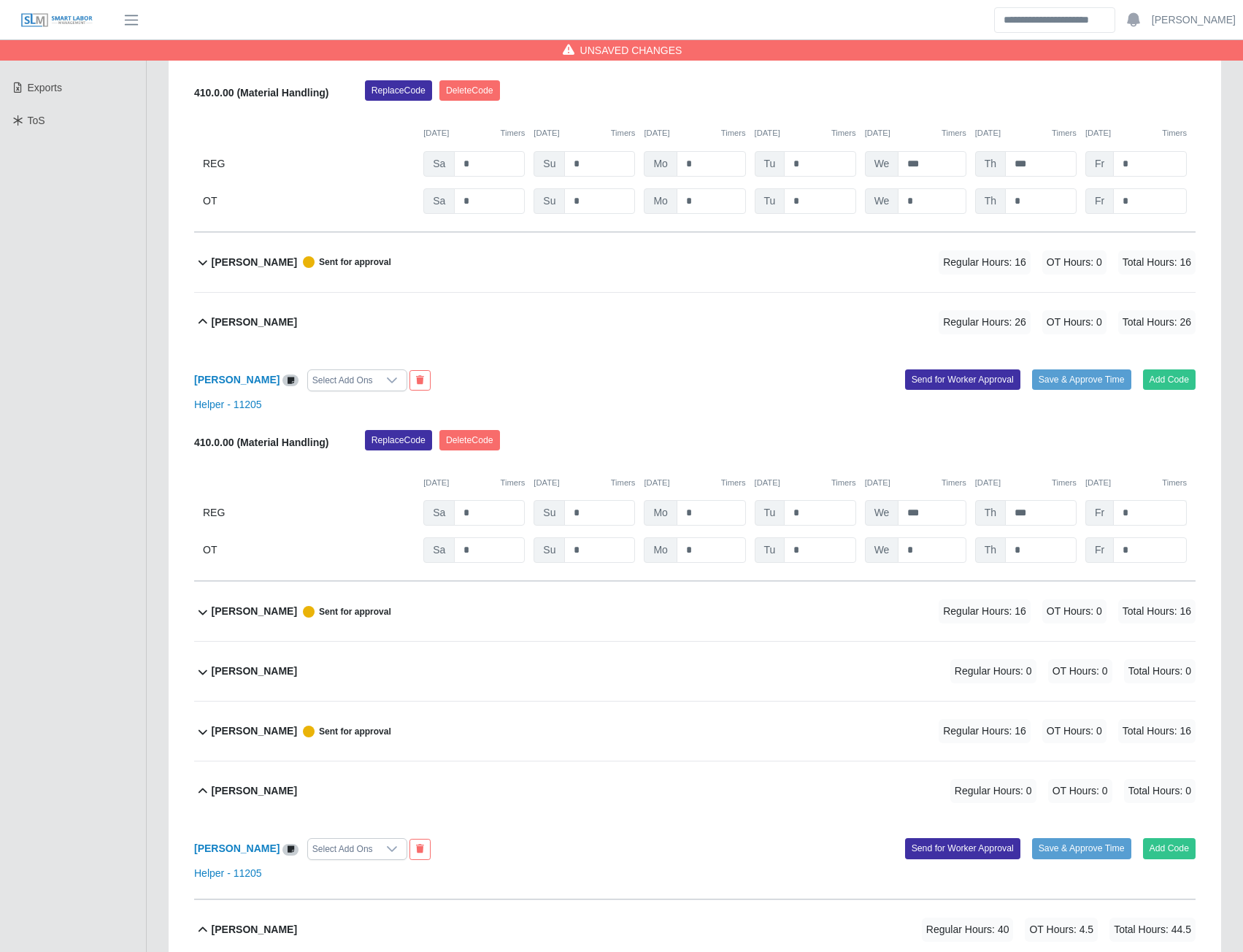
type input "***"
click at [1133, 511] on input "*" at bounding box center [1150, 513] width 73 height 25
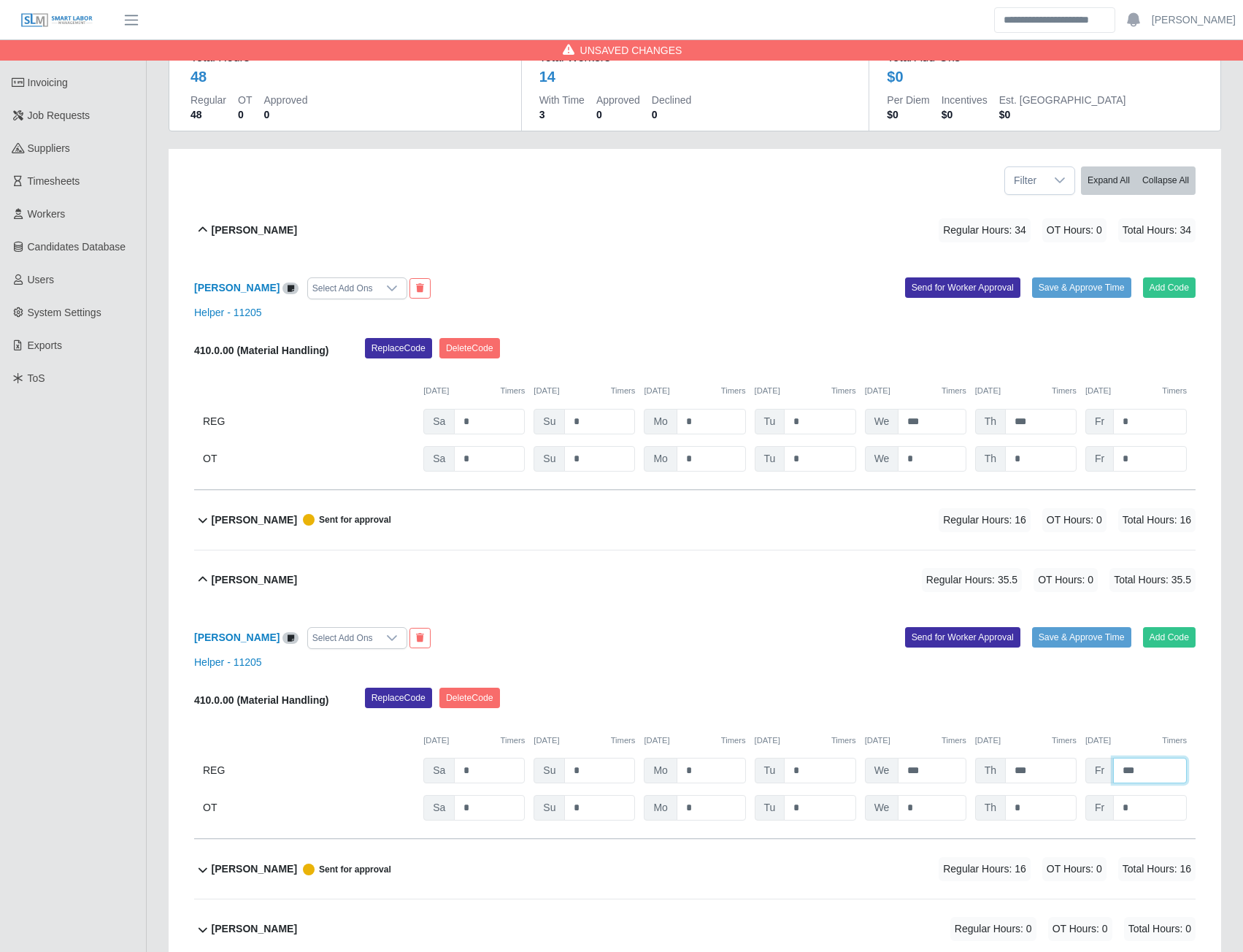
scroll to position [75, 0]
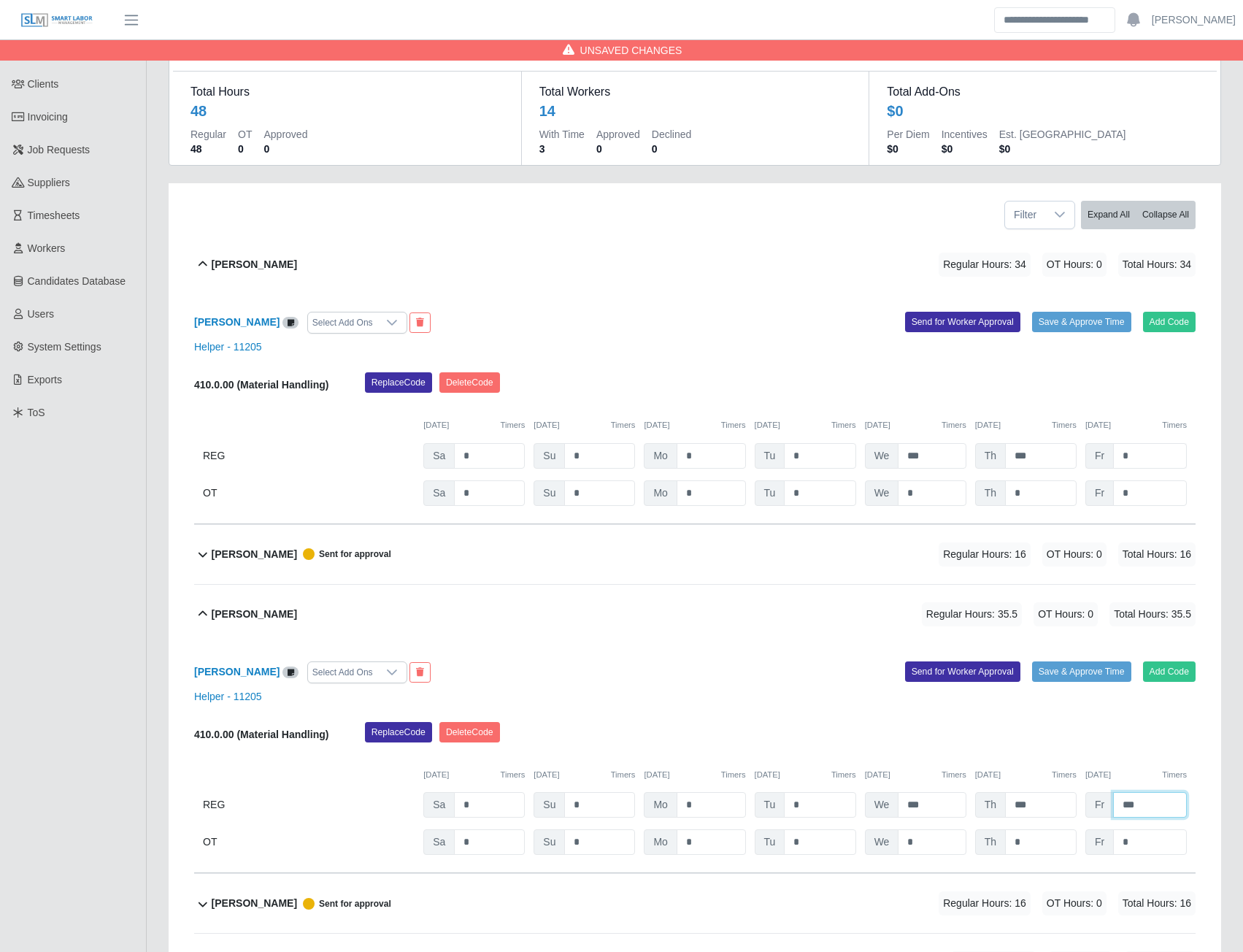
type input "***"
click at [1131, 455] on input "*" at bounding box center [1150, 456] width 73 height 25
type input "*"
click at [1149, 489] on input "*" at bounding box center [1150, 493] width 73 height 25
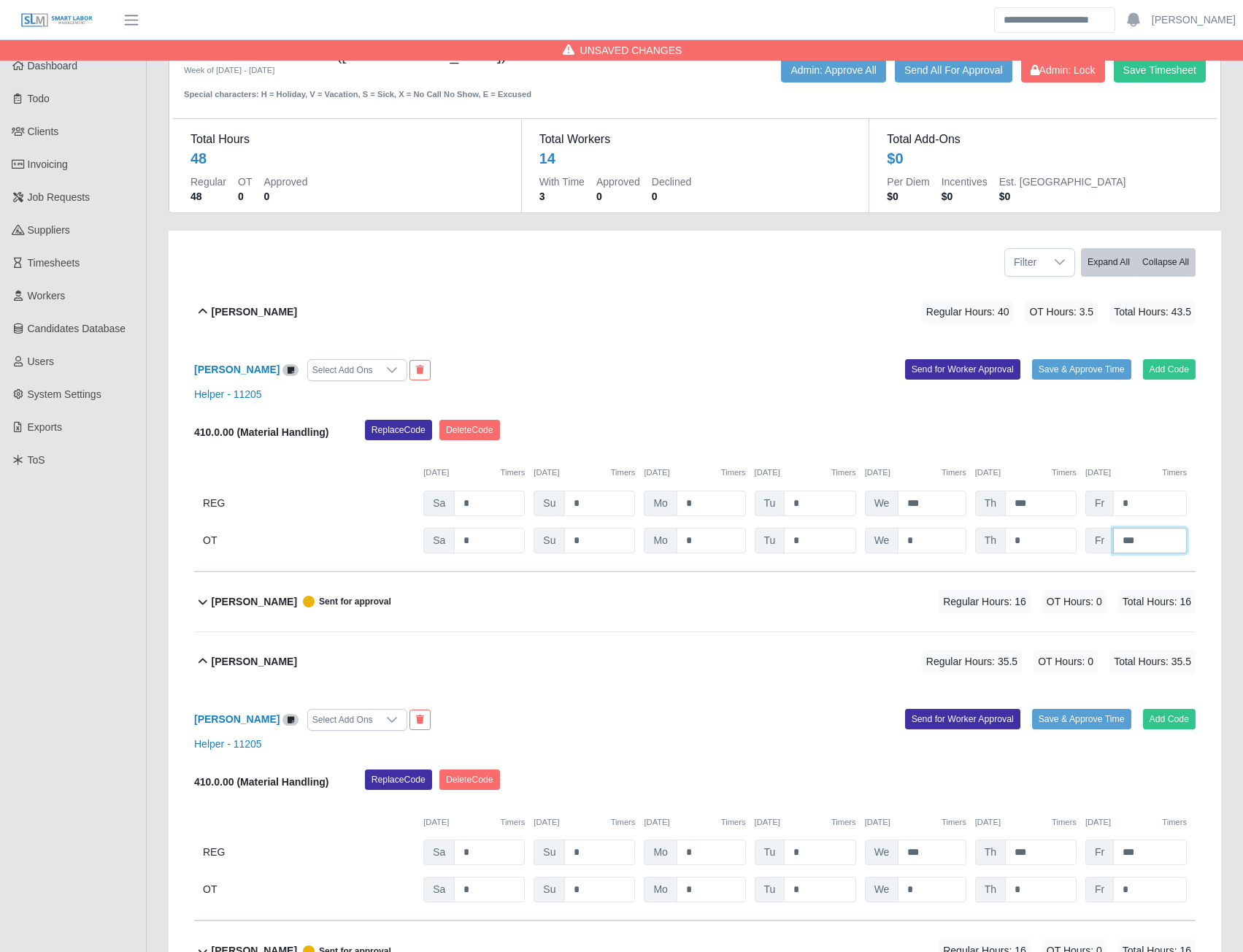
scroll to position [0, 0]
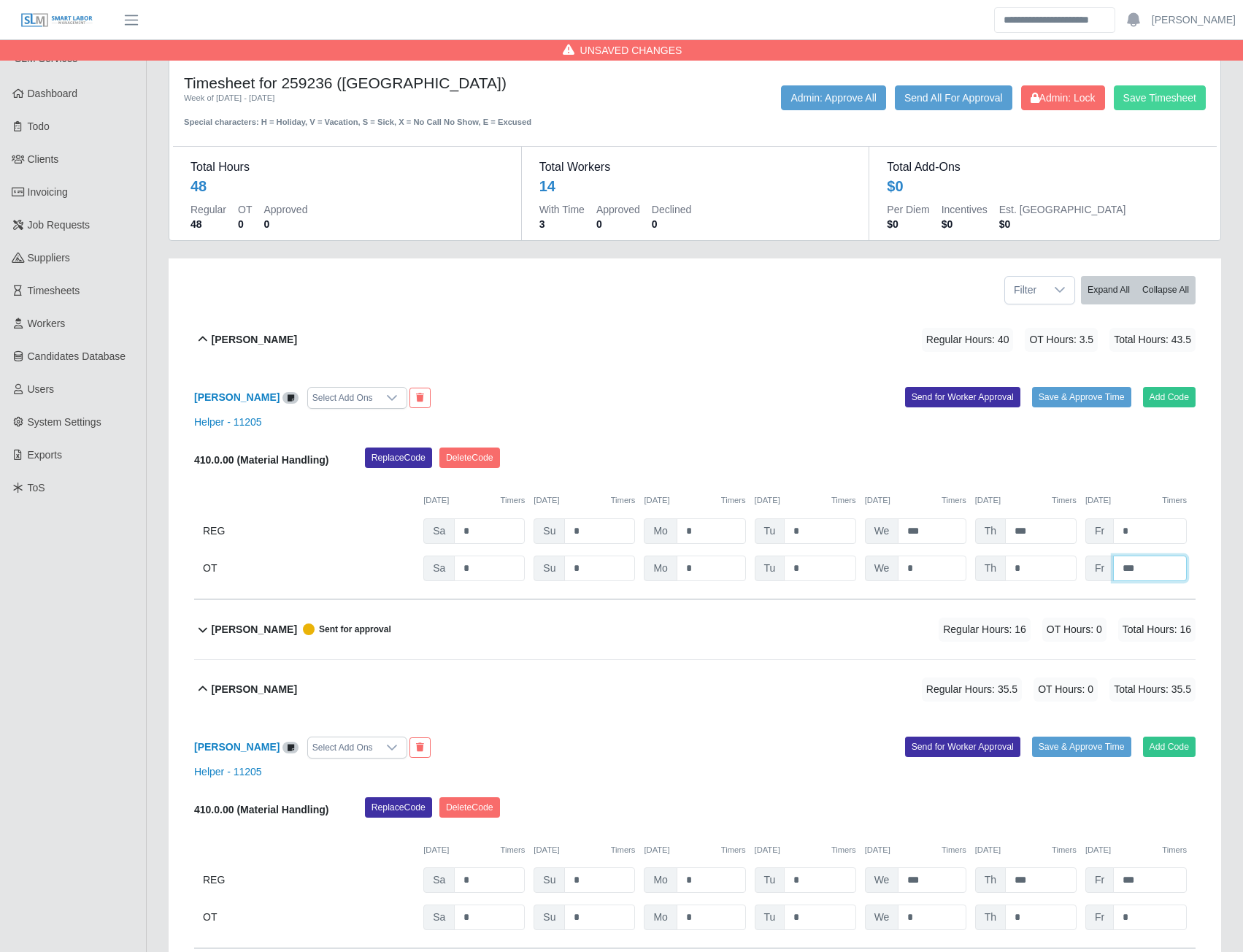
type input "***"
click at [1130, 107] on button "Save Timesheet" at bounding box center [1160, 98] width 92 height 25
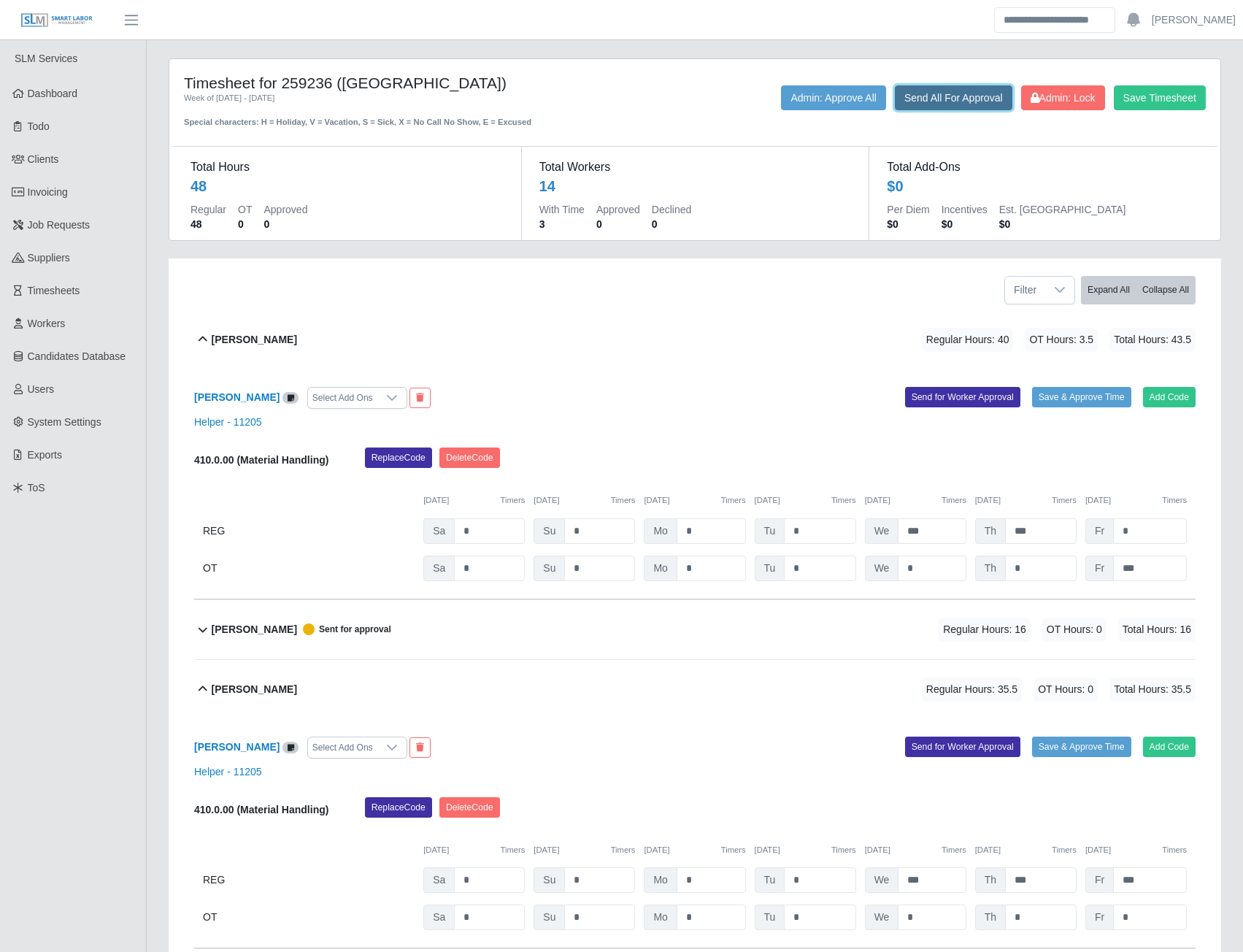
click at [921, 94] on button "Send All For Approval" at bounding box center [953, 98] width 117 height 25
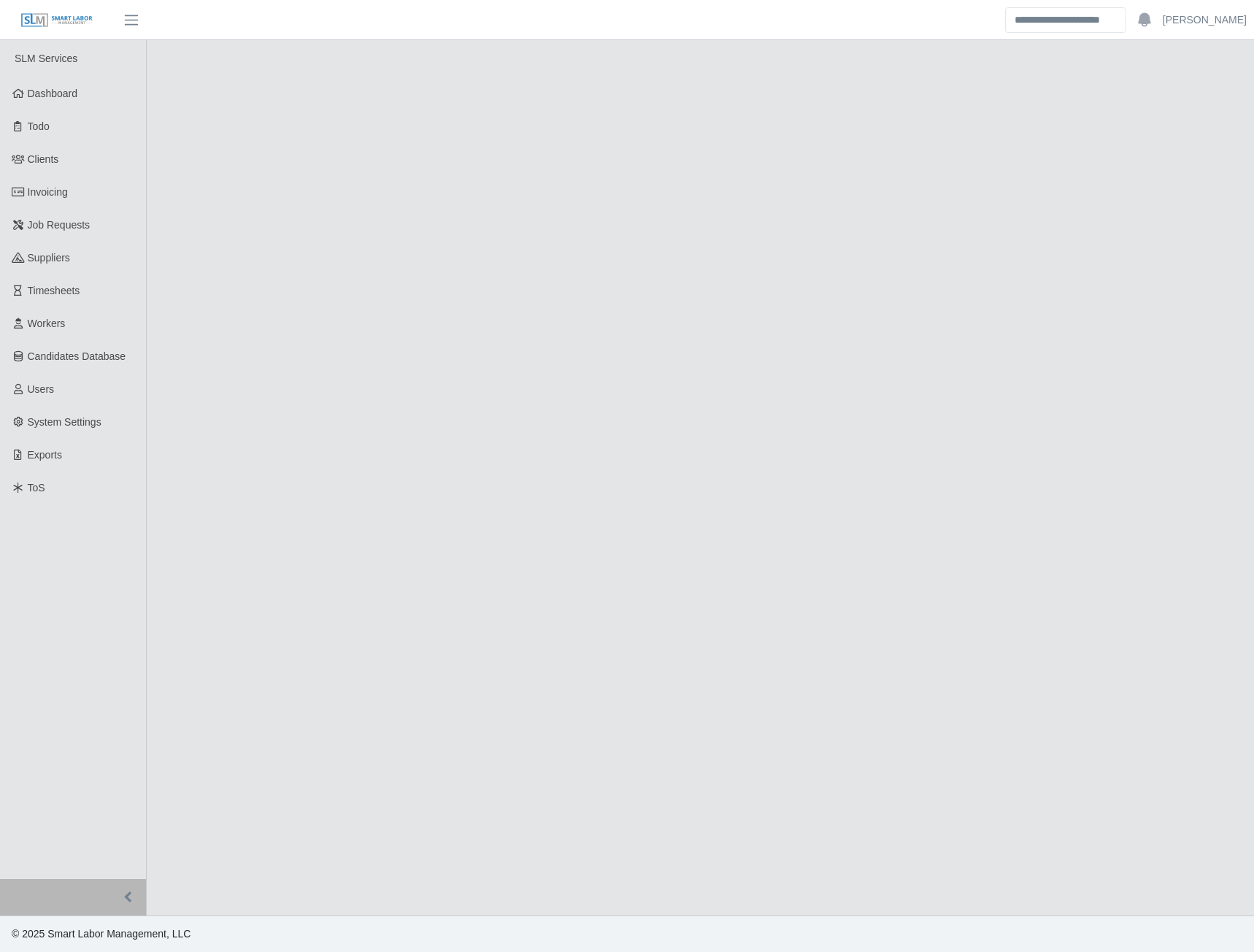
select select "****"
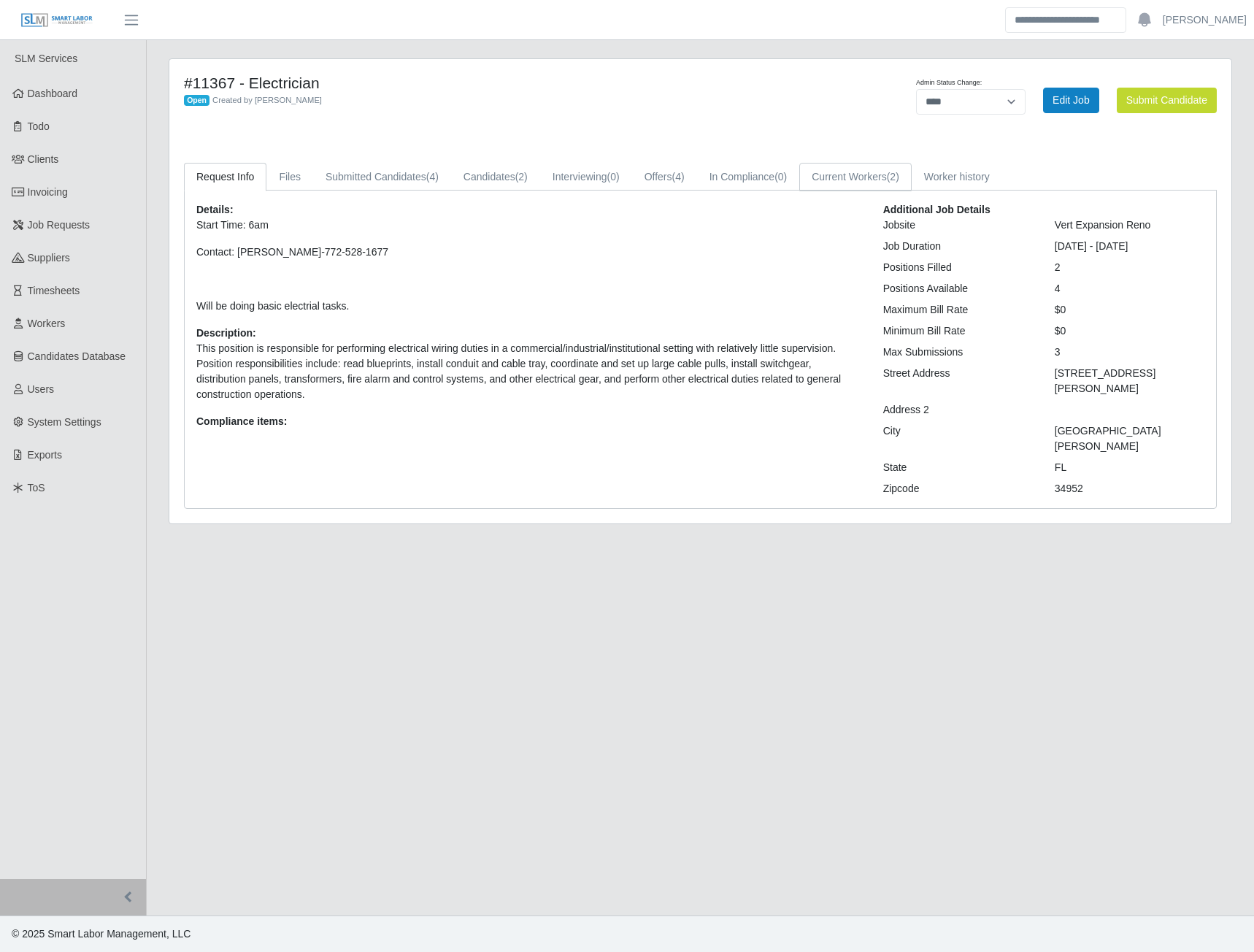
click at [852, 179] on link "Current Workers (2)" at bounding box center [856, 177] width 113 height 29
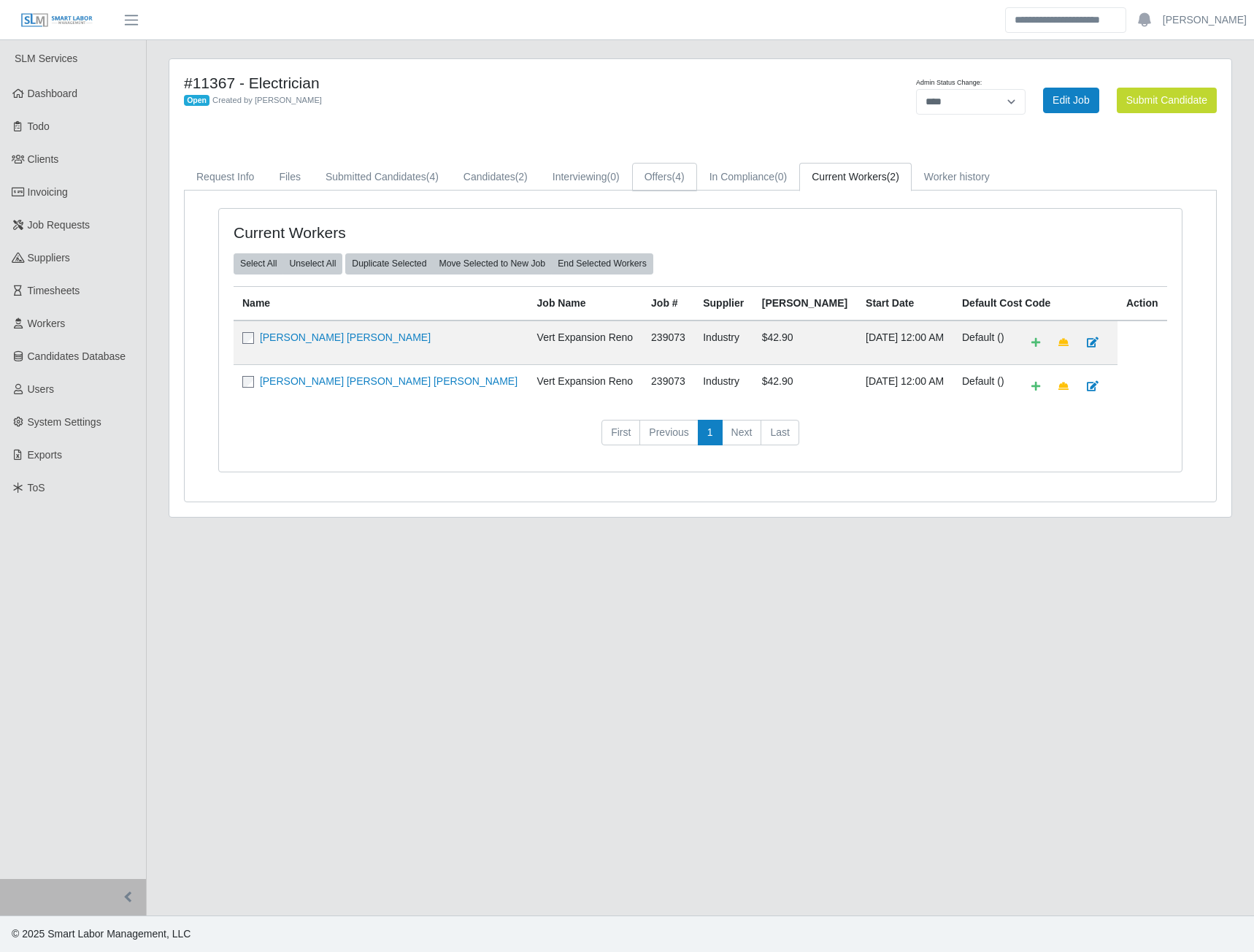
click at [660, 171] on link "Offers (4)" at bounding box center [665, 177] width 65 height 29
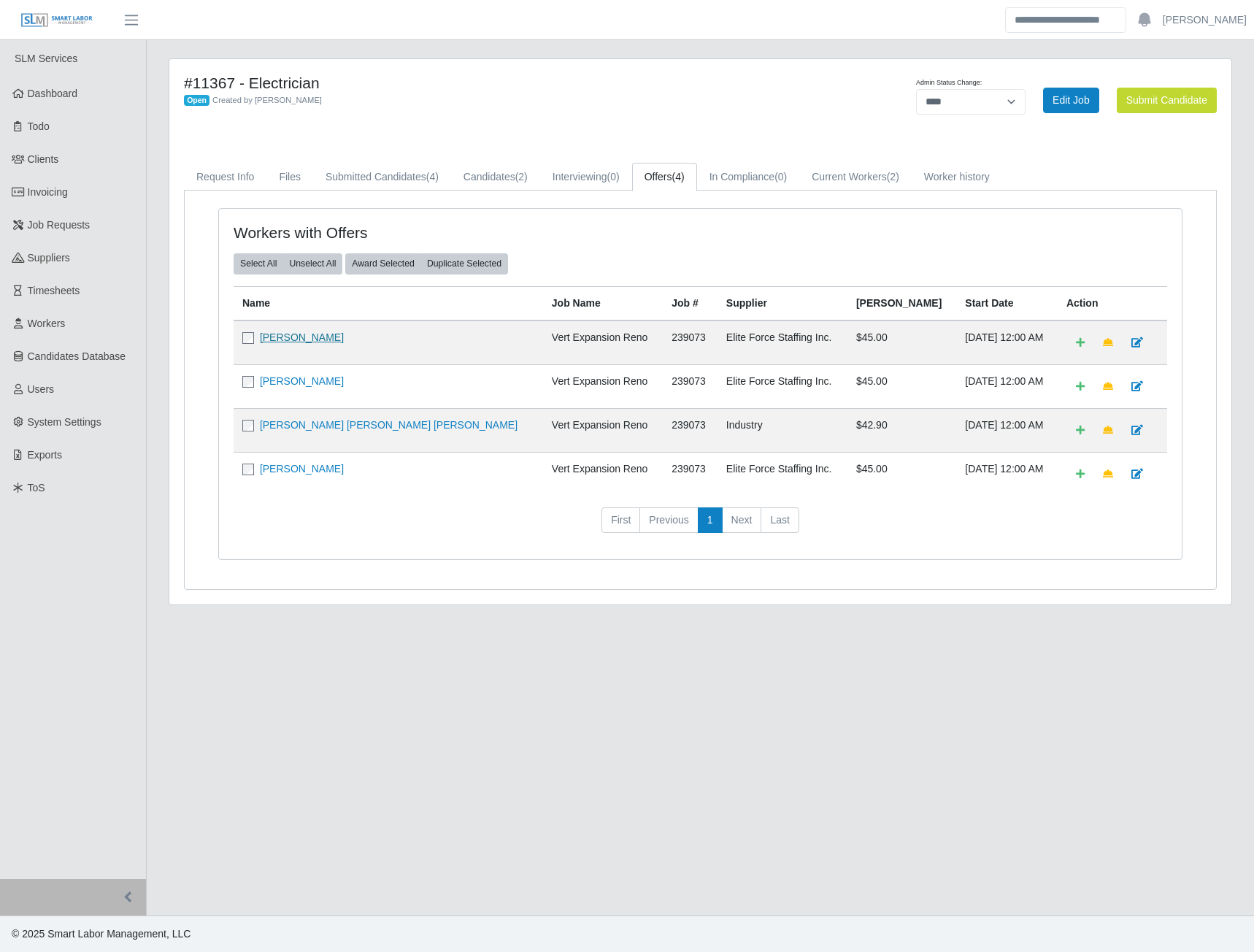
click at [275, 336] on link "[PERSON_NAME]" at bounding box center [302, 337] width 84 height 12
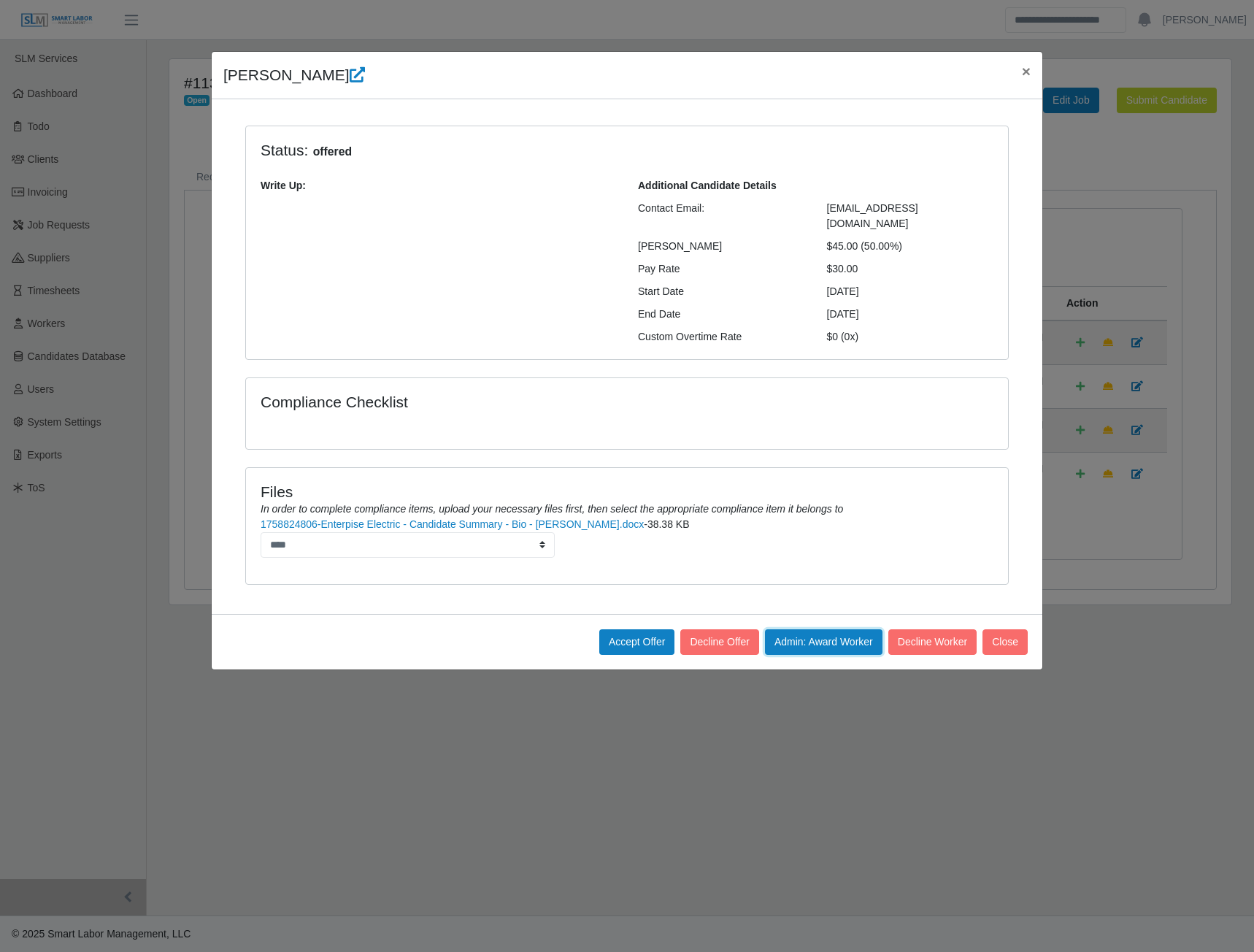
click at [791, 631] on button "Admin: Award Worker" at bounding box center [824, 642] width 117 height 25
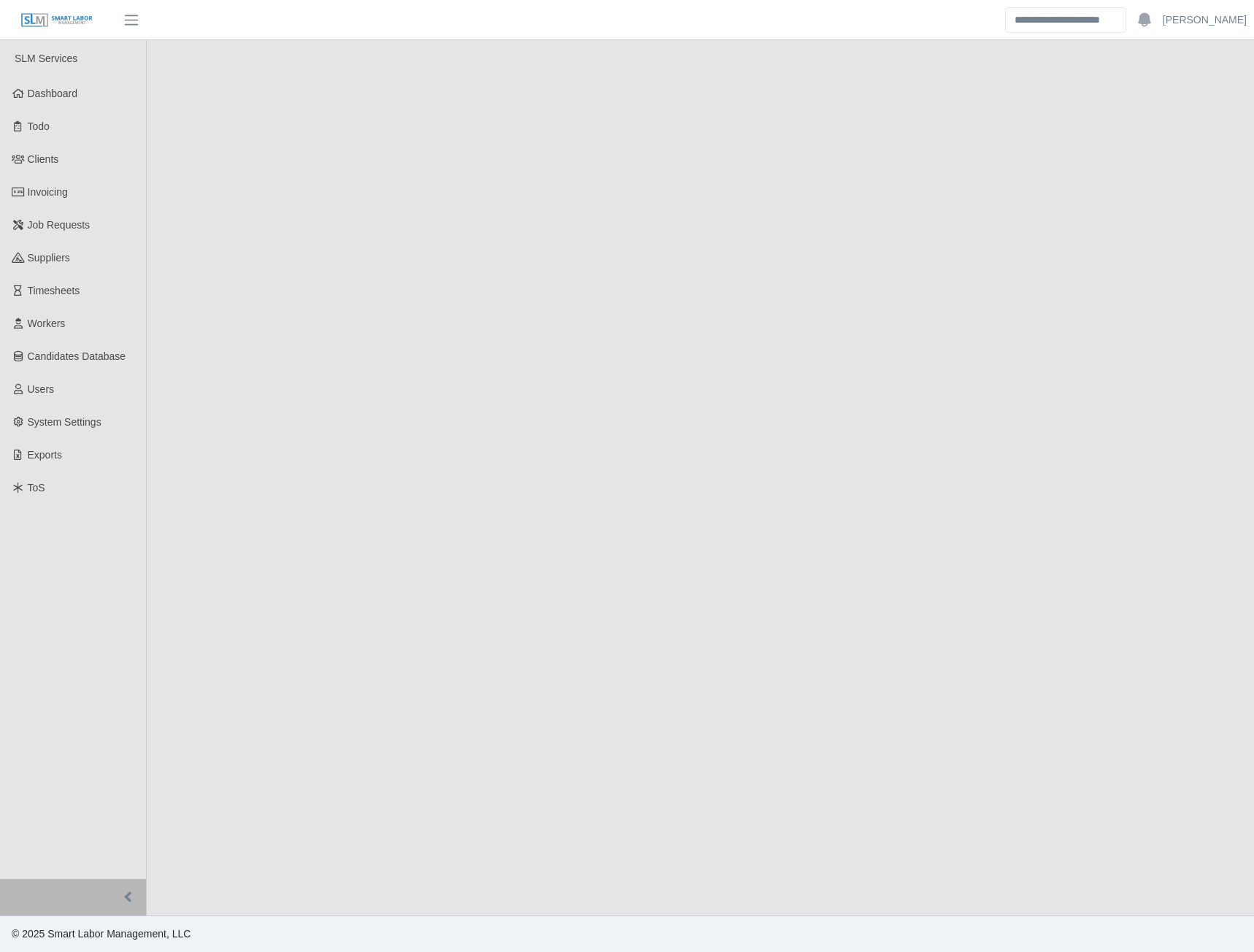
select select "****"
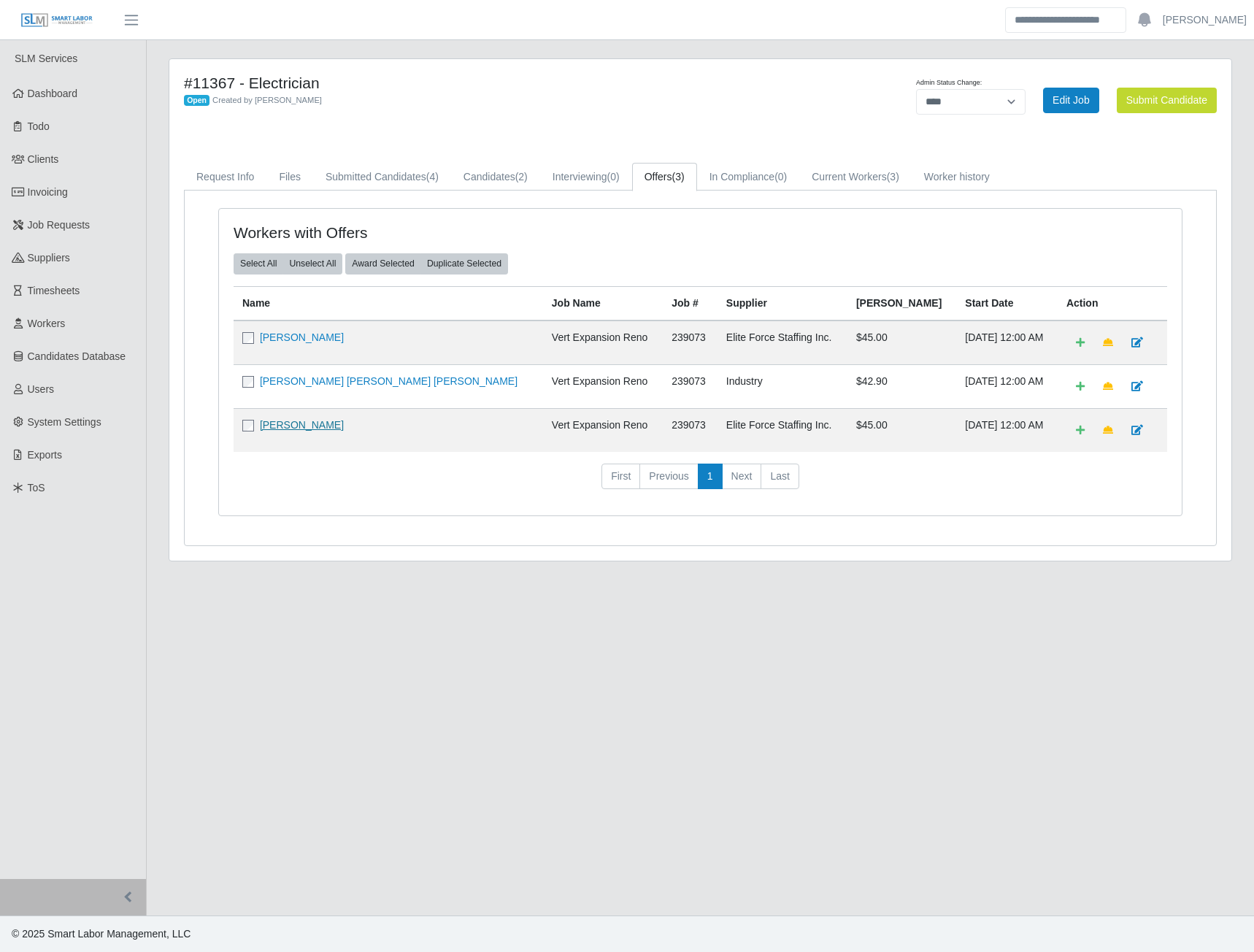
click at [293, 429] on link "[PERSON_NAME]" at bounding box center [302, 425] width 84 height 12
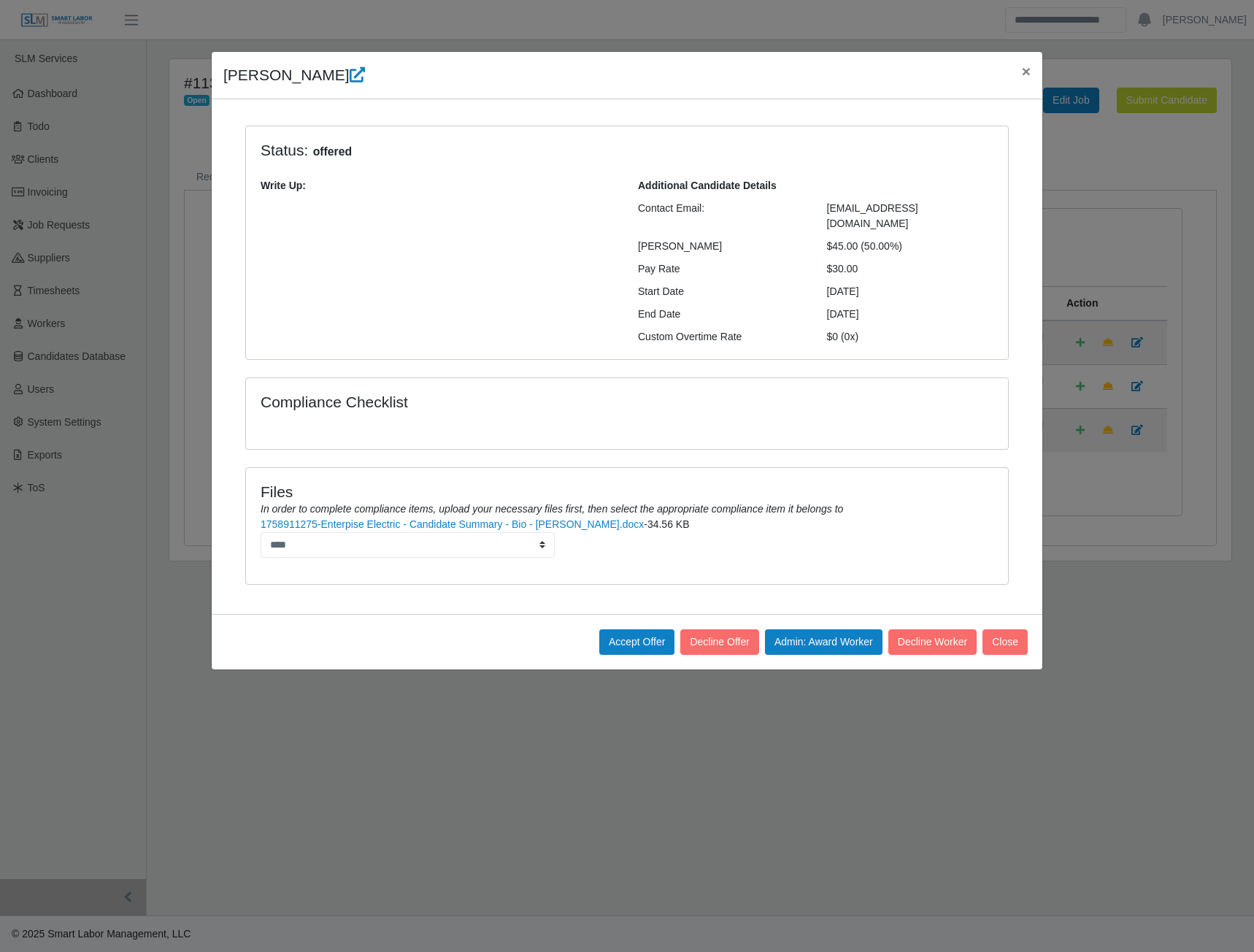
click at [793, 629] on button "Admin: Award Worker" at bounding box center [824, 642] width 117 height 25
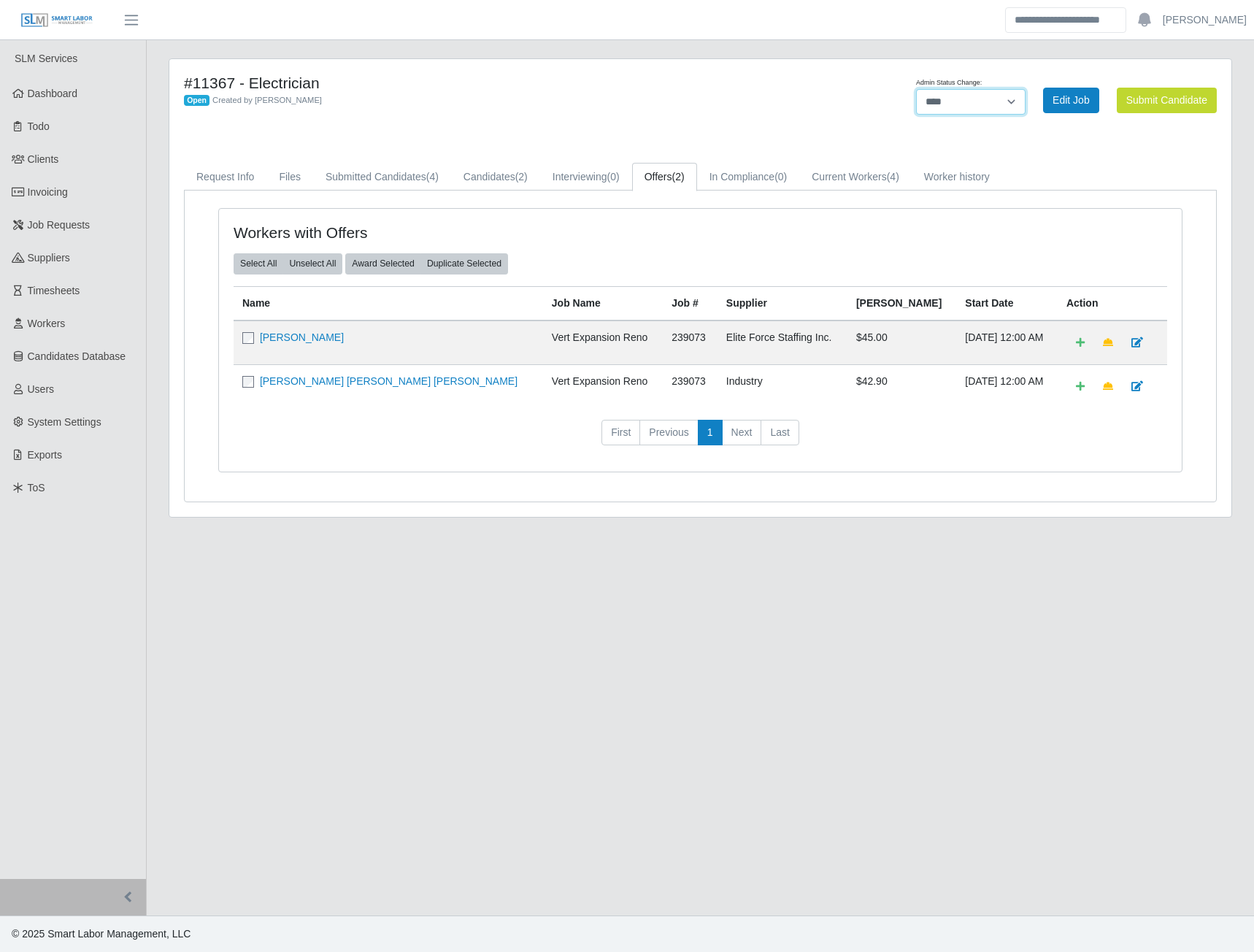
click at [939, 97] on select "******* **** ******" at bounding box center [971, 101] width 110 height 25
select select "******"
click at [1025, 89] on select "******* **** ******" at bounding box center [971, 101] width 110 height 25
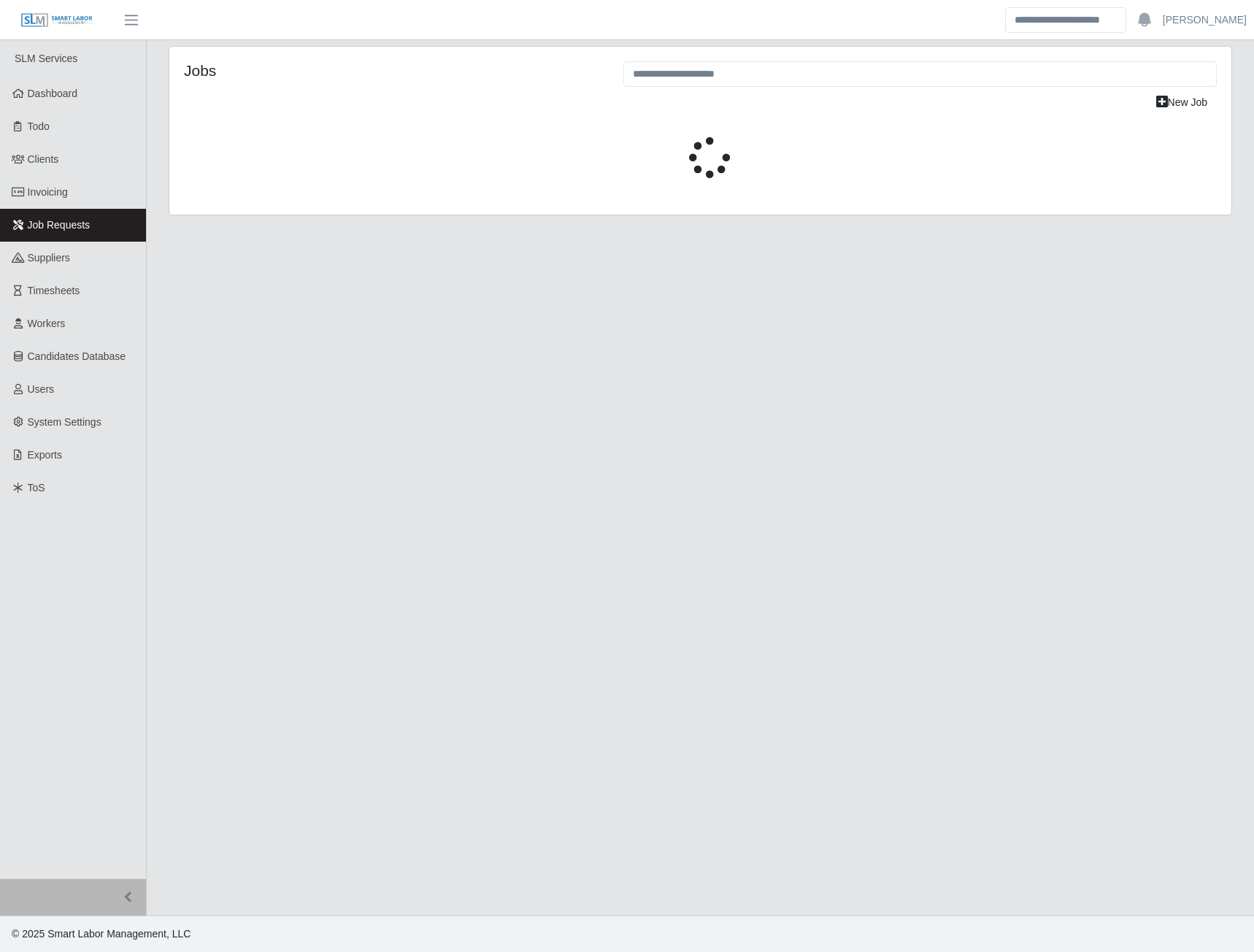
select select "****"
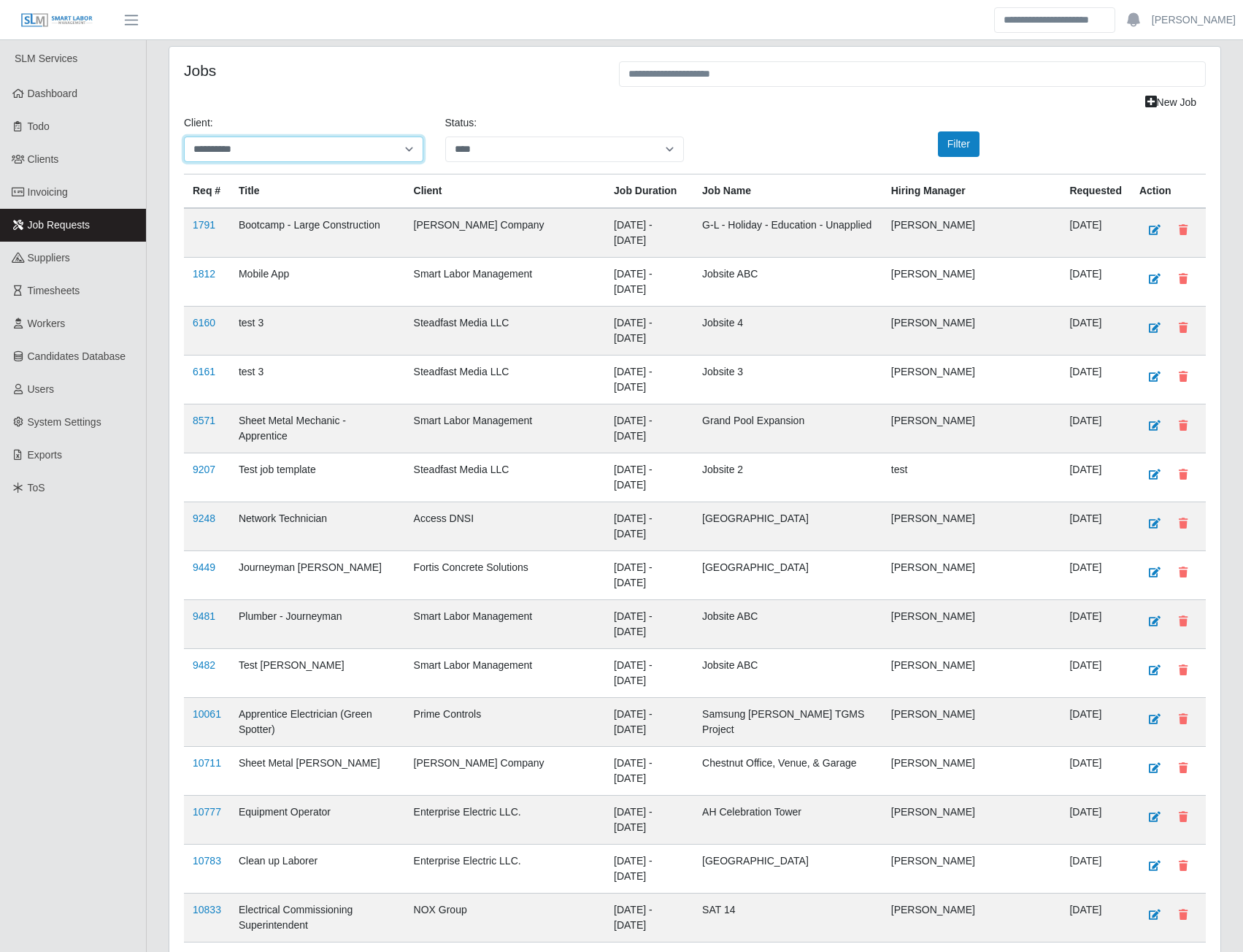
click at [414, 142] on select "**********" at bounding box center [303, 149] width 239 height 25
select select "**********"
click at [184, 137] on select "**********" at bounding box center [303, 149] width 239 height 25
click at [949, 134] on button "Filter" at bounding box center [959, 144] width 42 height 25
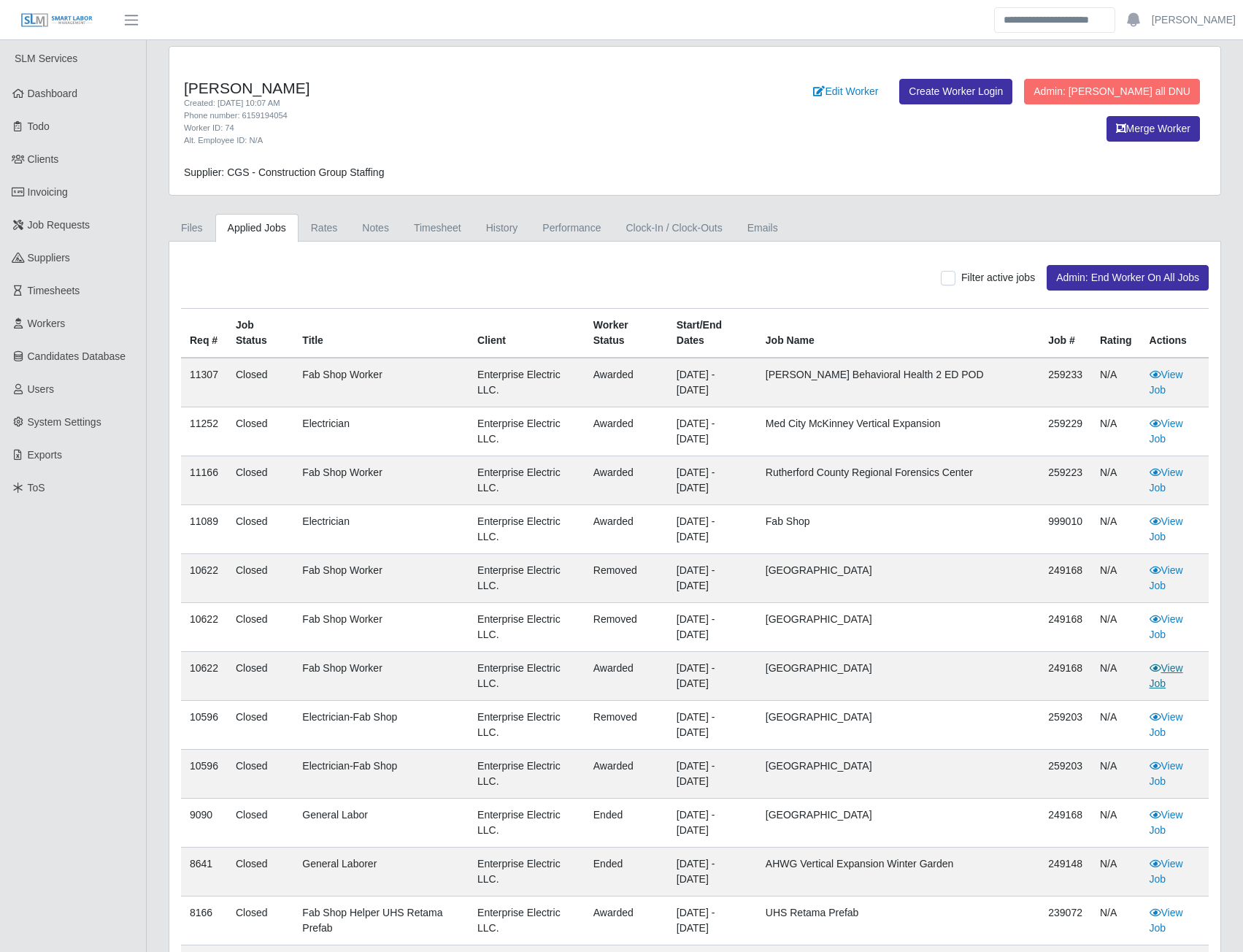
click at [1168, 667] on link "View Job" at bounding box center [1166, 675] width 33 height 27
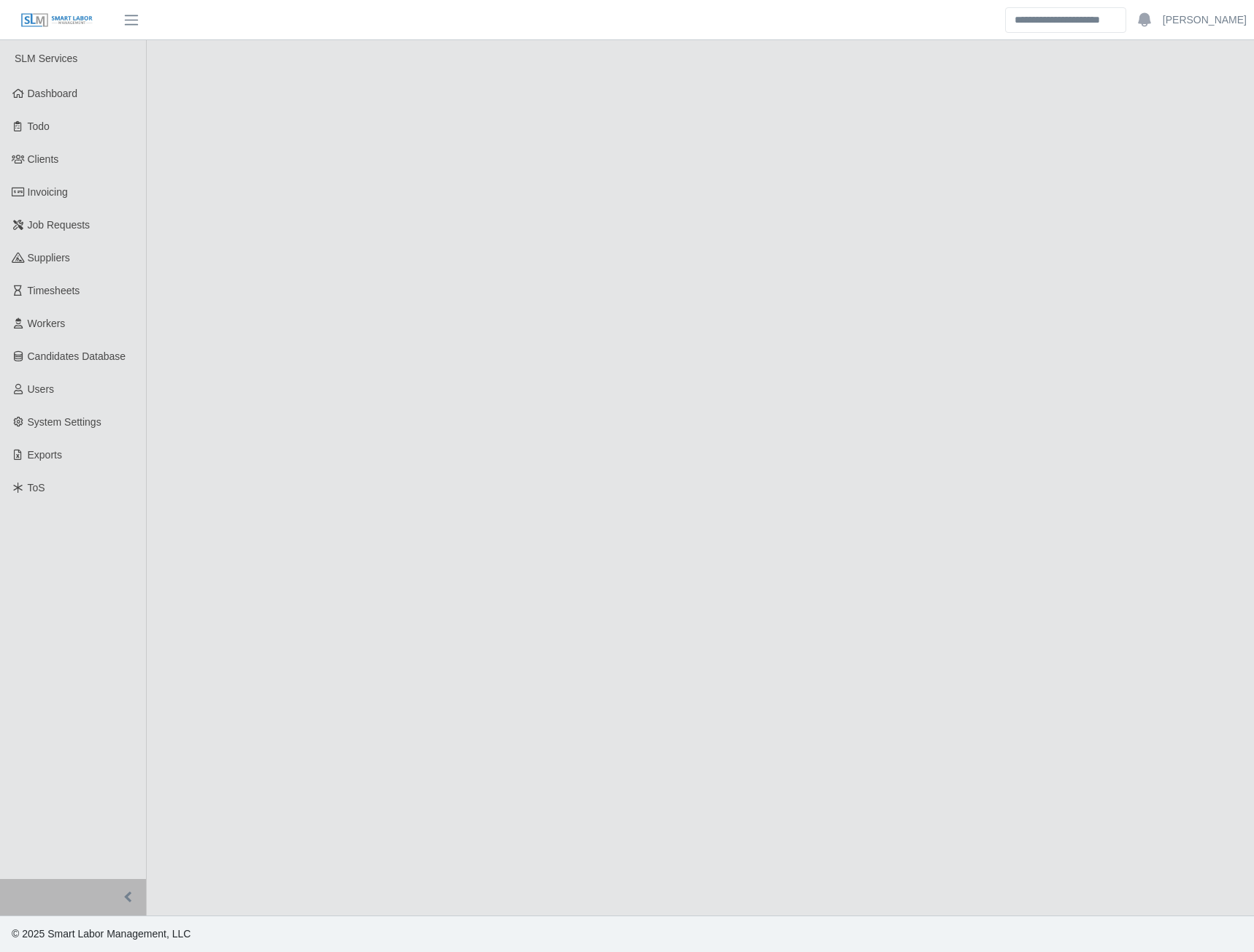
select select "******"
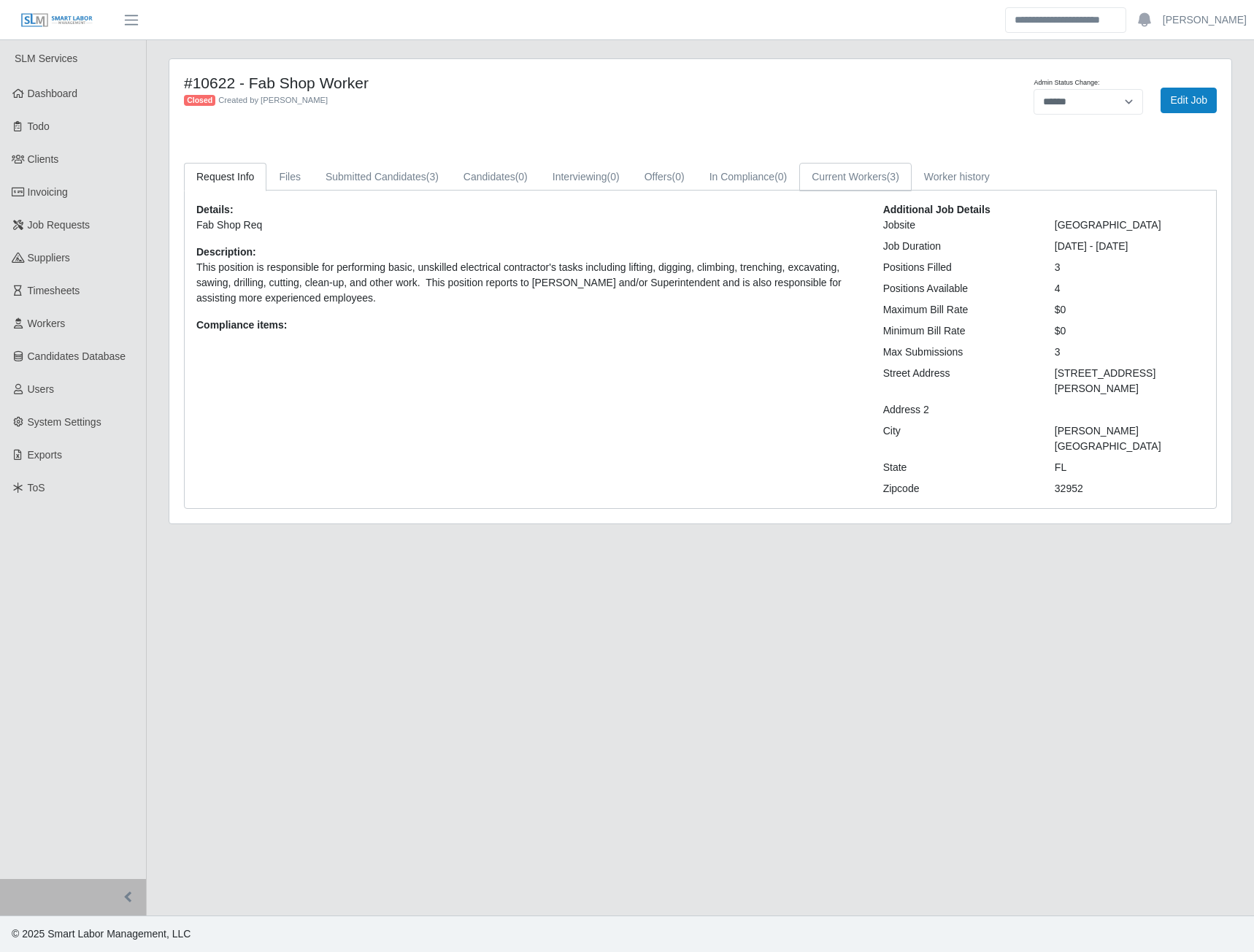
click at [869, 182] on link "Current Workers (3)" at bounding box center [856, 177] width 113 height 29
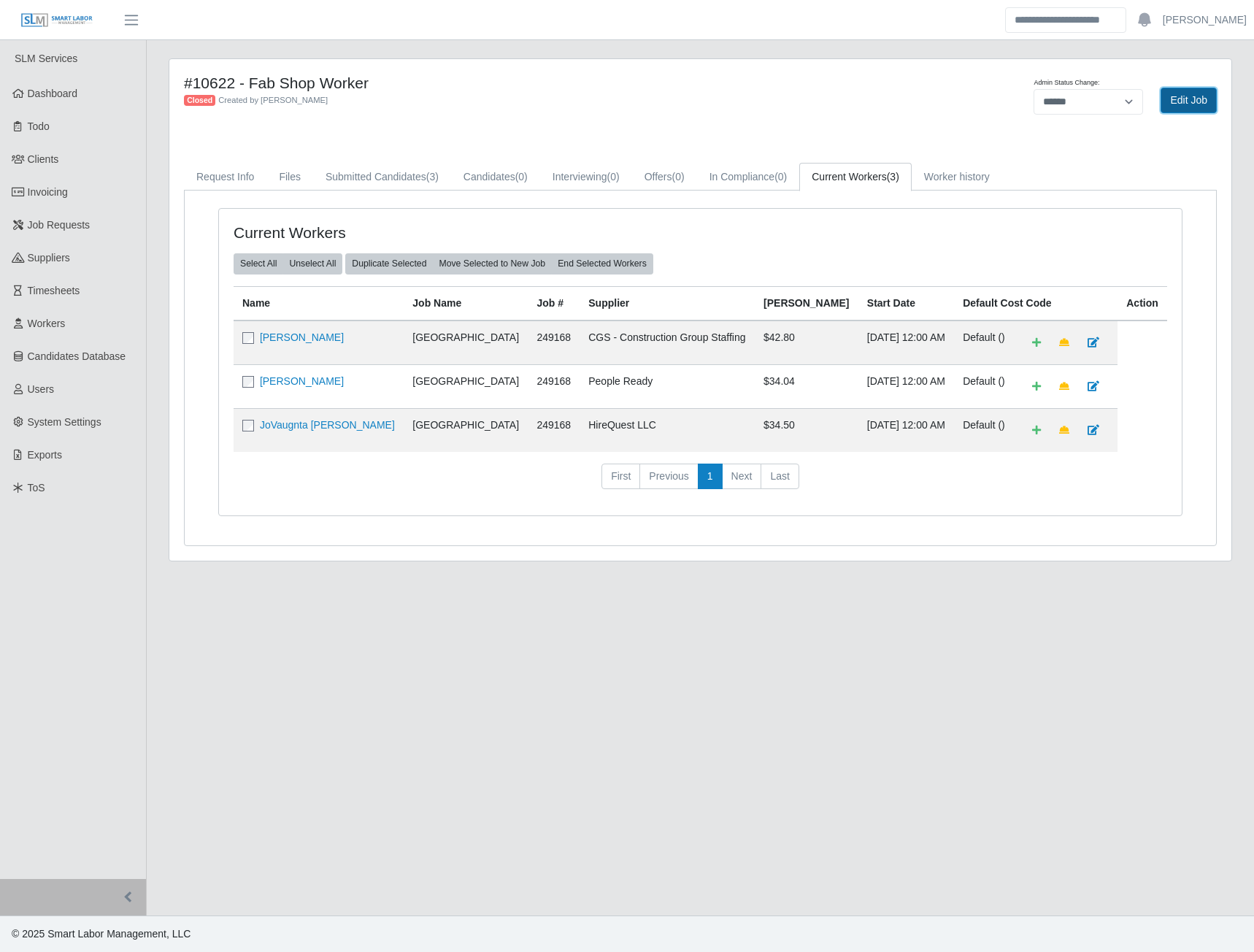
click at [1171, 101] on link "Edit Job" at bounding box center [1188, 100] width 56 height 25
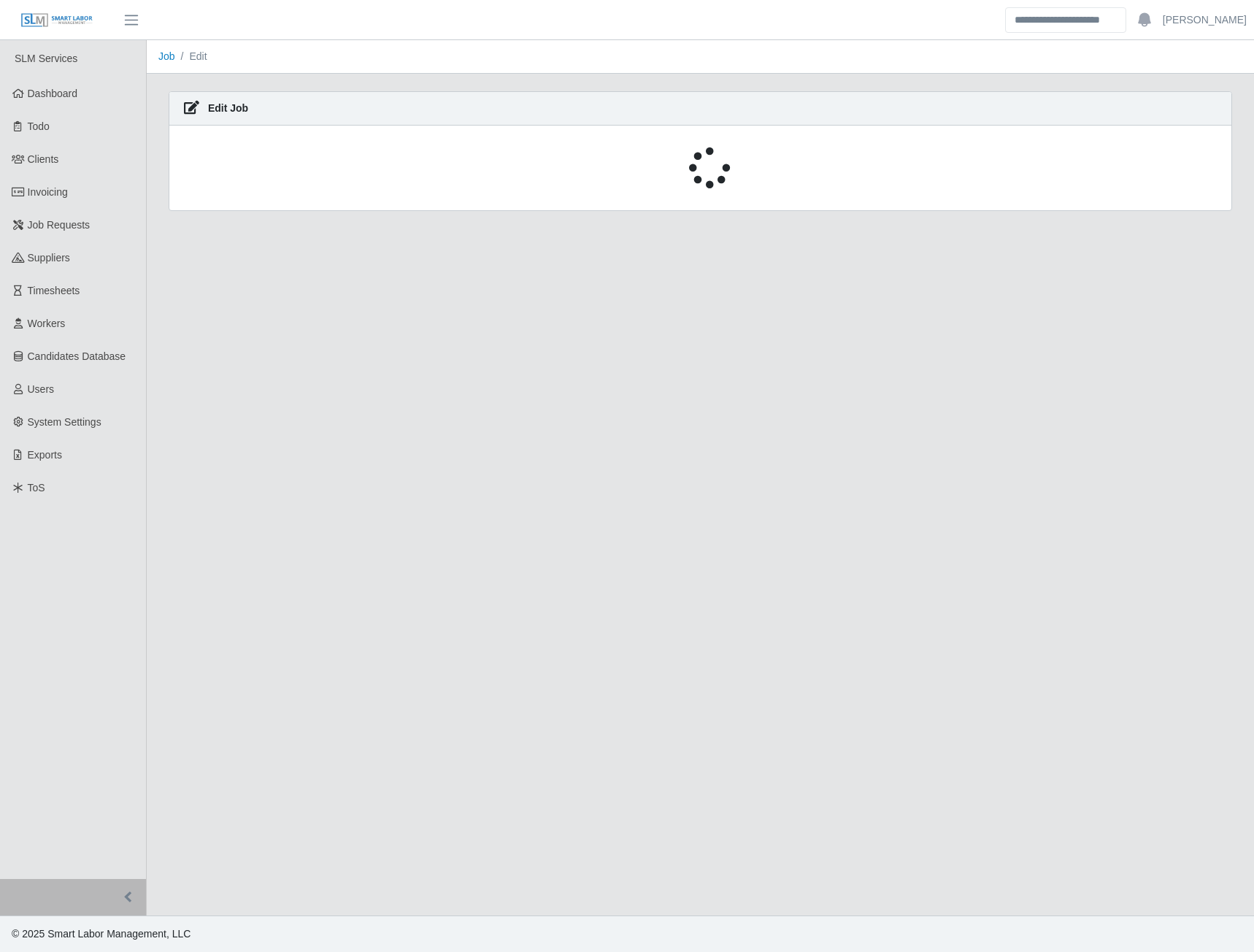
select select "******"
select select "****"
select select "***"
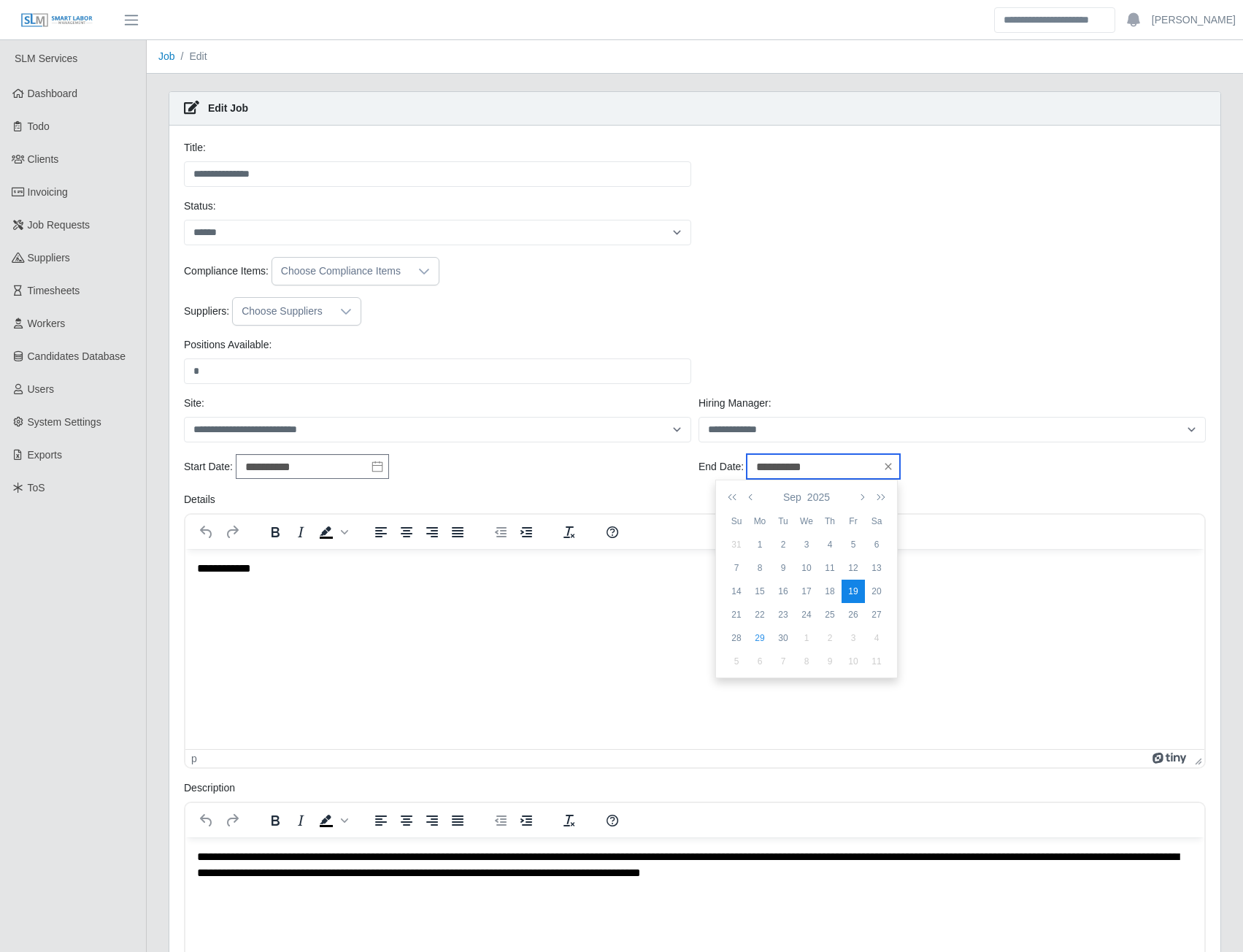
click at [845, 466] on input "**********" at bounding box center [823, 466] width 154 height 25
click at [862, 497] on icon "button" at bounding box center [861, 496] width 7 height 12
click at [750, 497] on icon "button" at bounding box center [751, 496] width 7 height 12
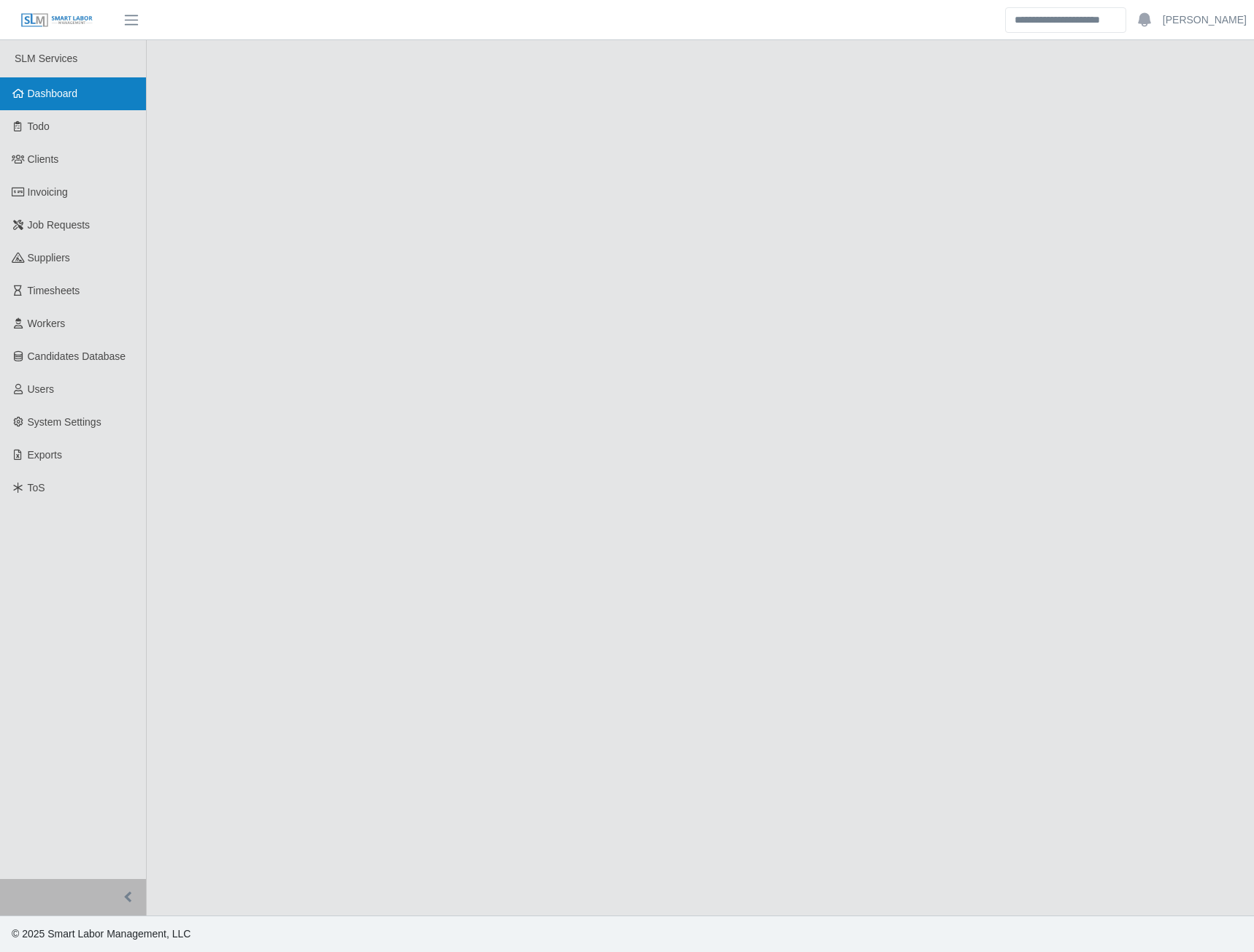
select select "******"
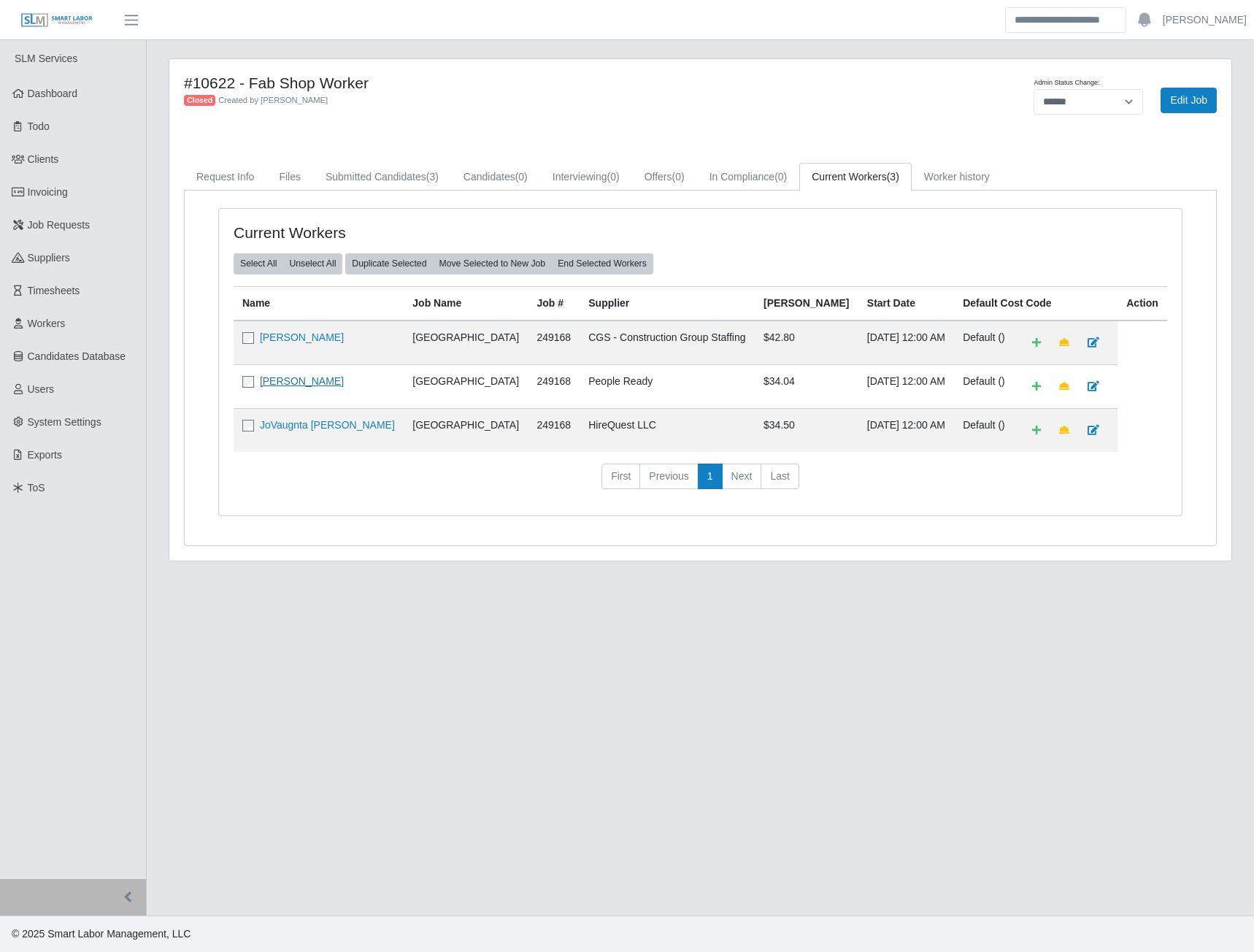
click at [276, 385] on link "[PERSON_NAME]" at bounding box center [302, 381] width 84 height 12
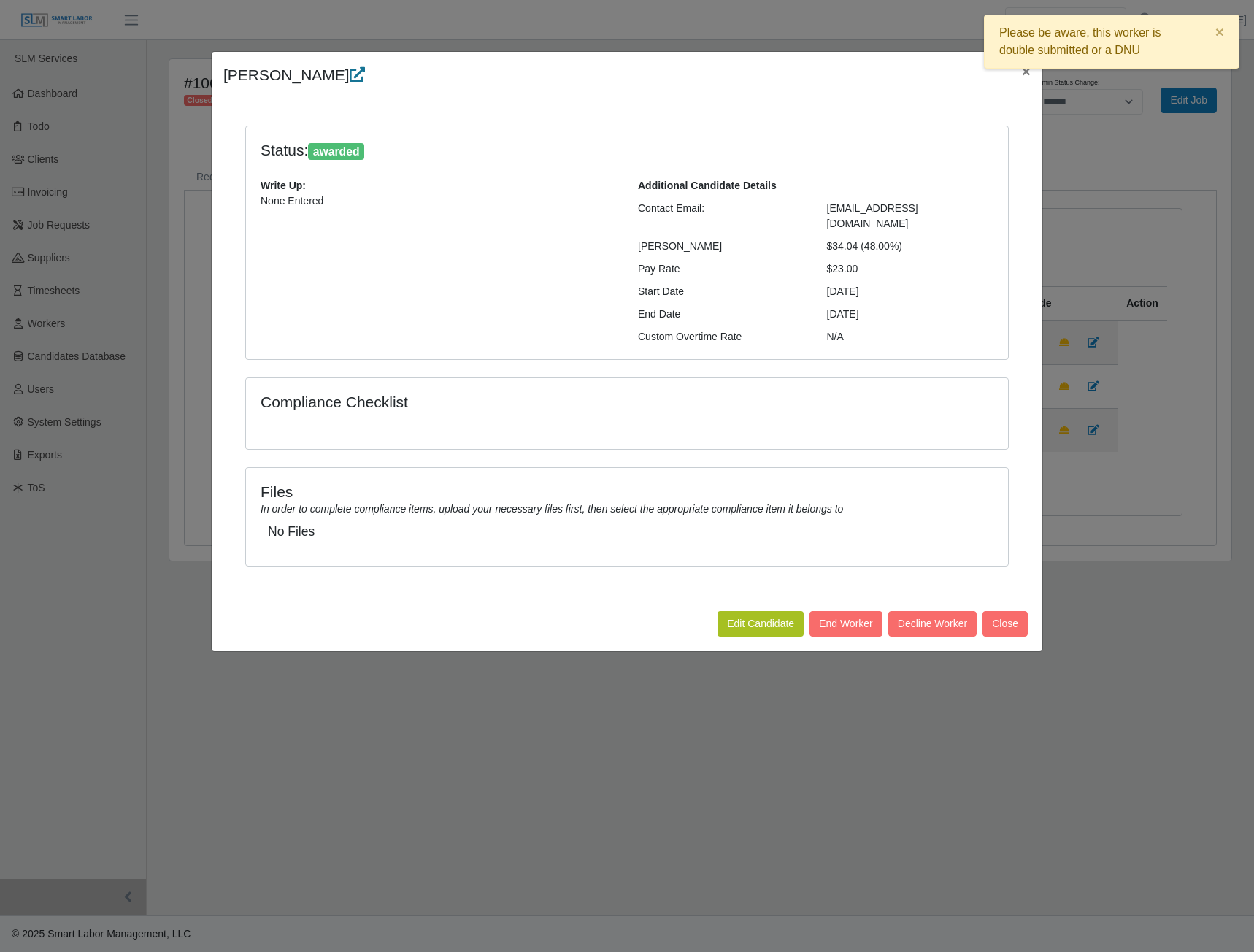
click at [350, 75] on icon at bounding box center [358, 75] width 15 height 15
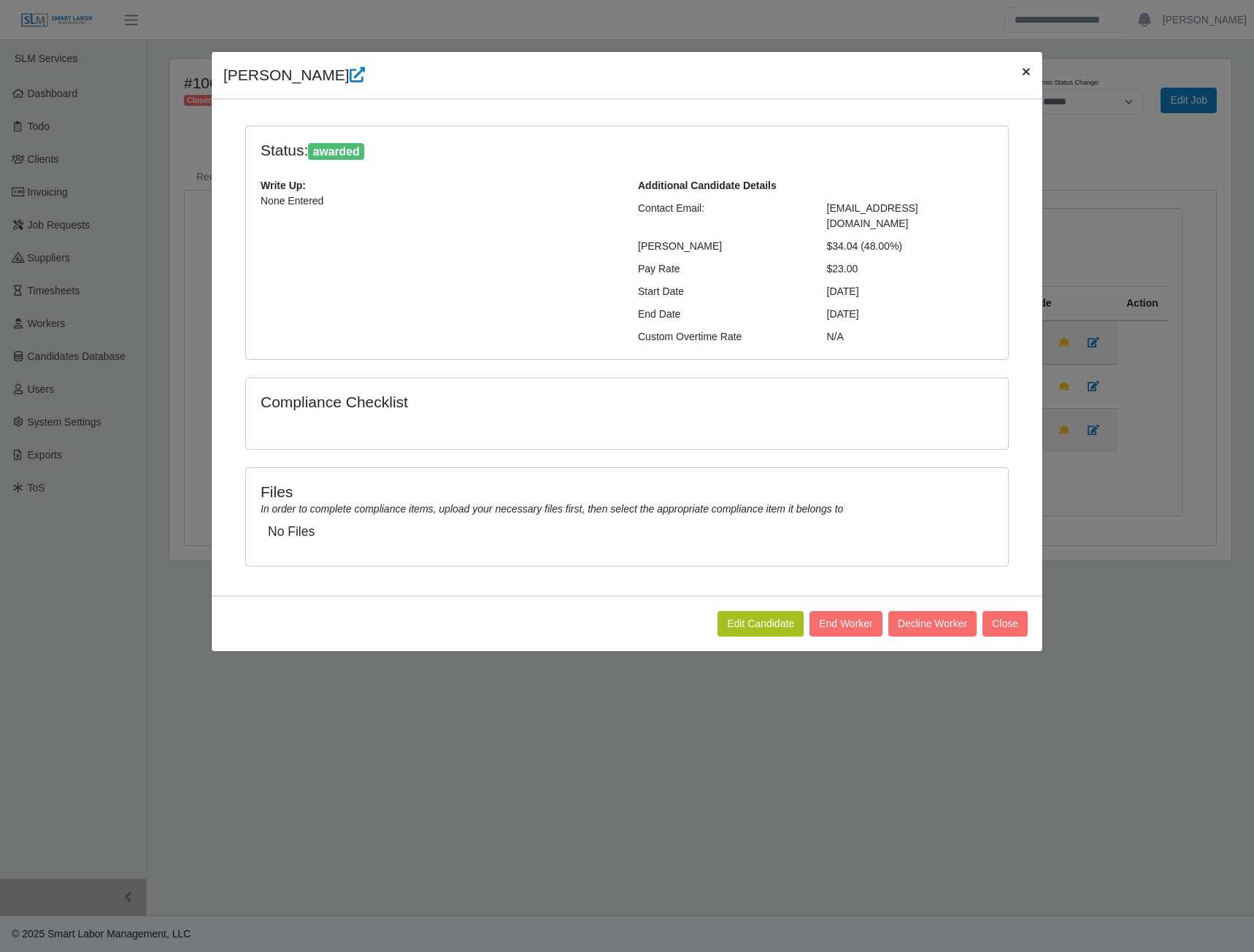
click at [1025, 72] on span "×" at bounding box center [1026, 71] width 8 height 17
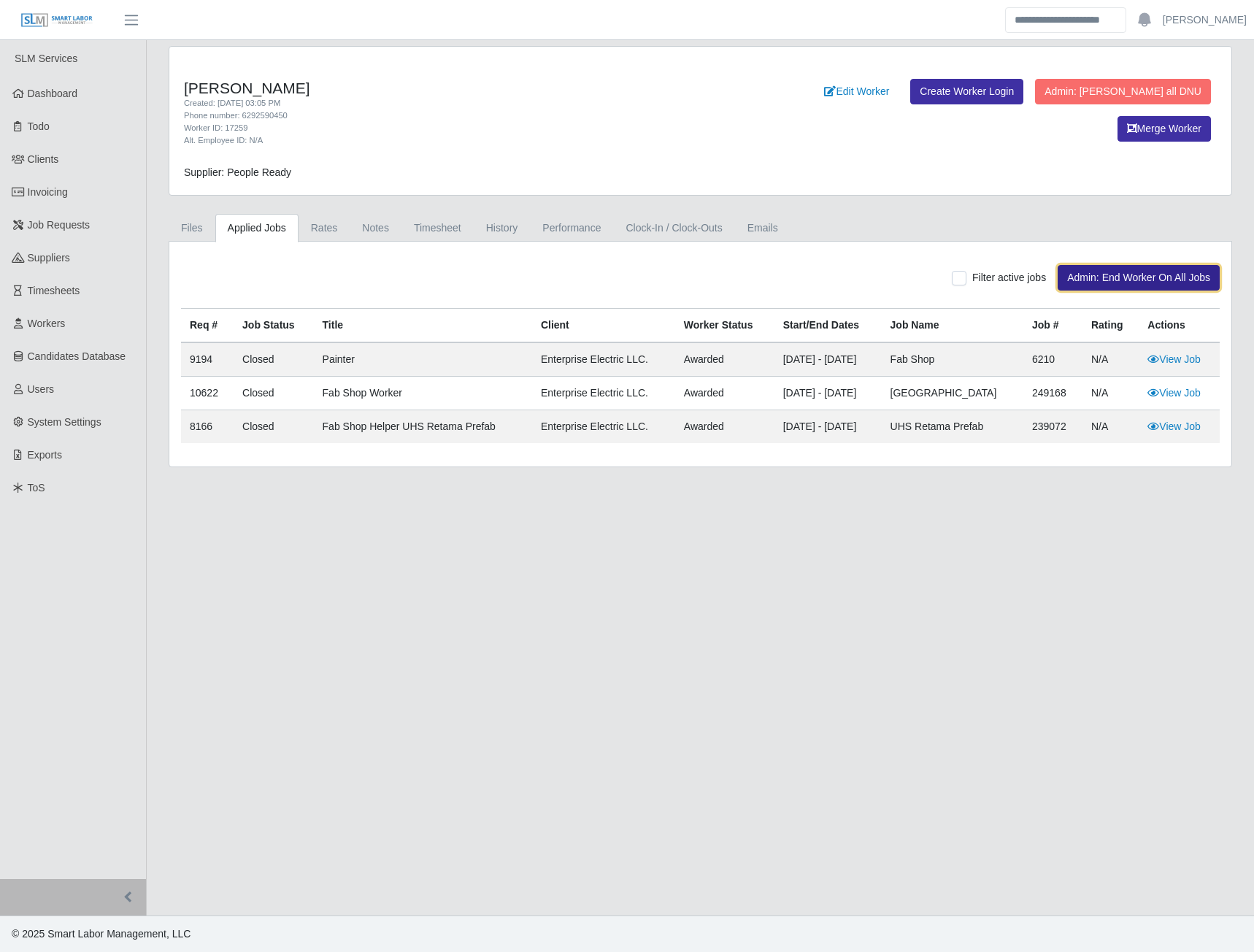
click at [1103, 284] on button "Admin: End Worker On All Jobs" at bounding box center [1139, 277] width 162 height 25
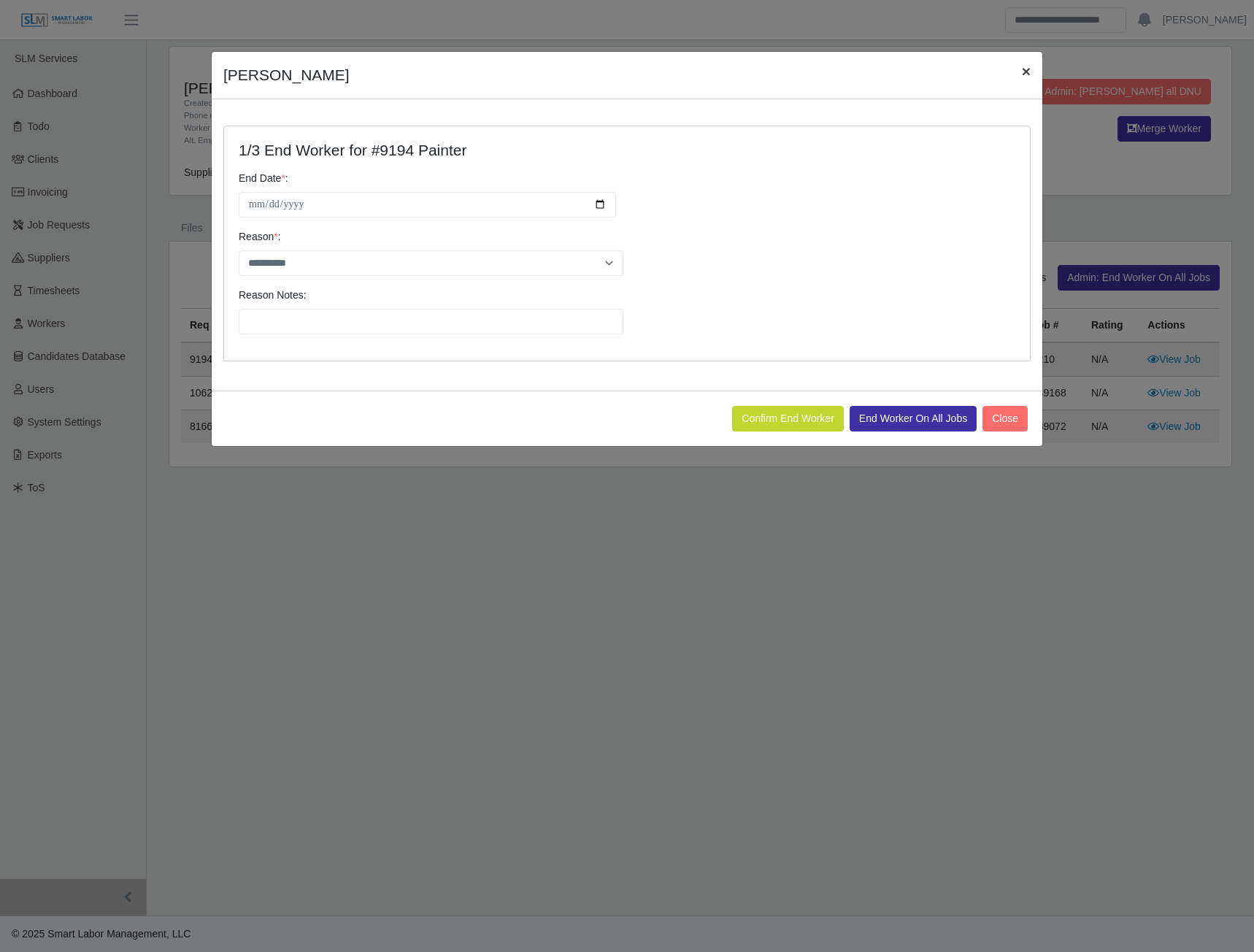
click at [1027, 68] on span "×" at bounding box center [1026, 71] width 8 height 17
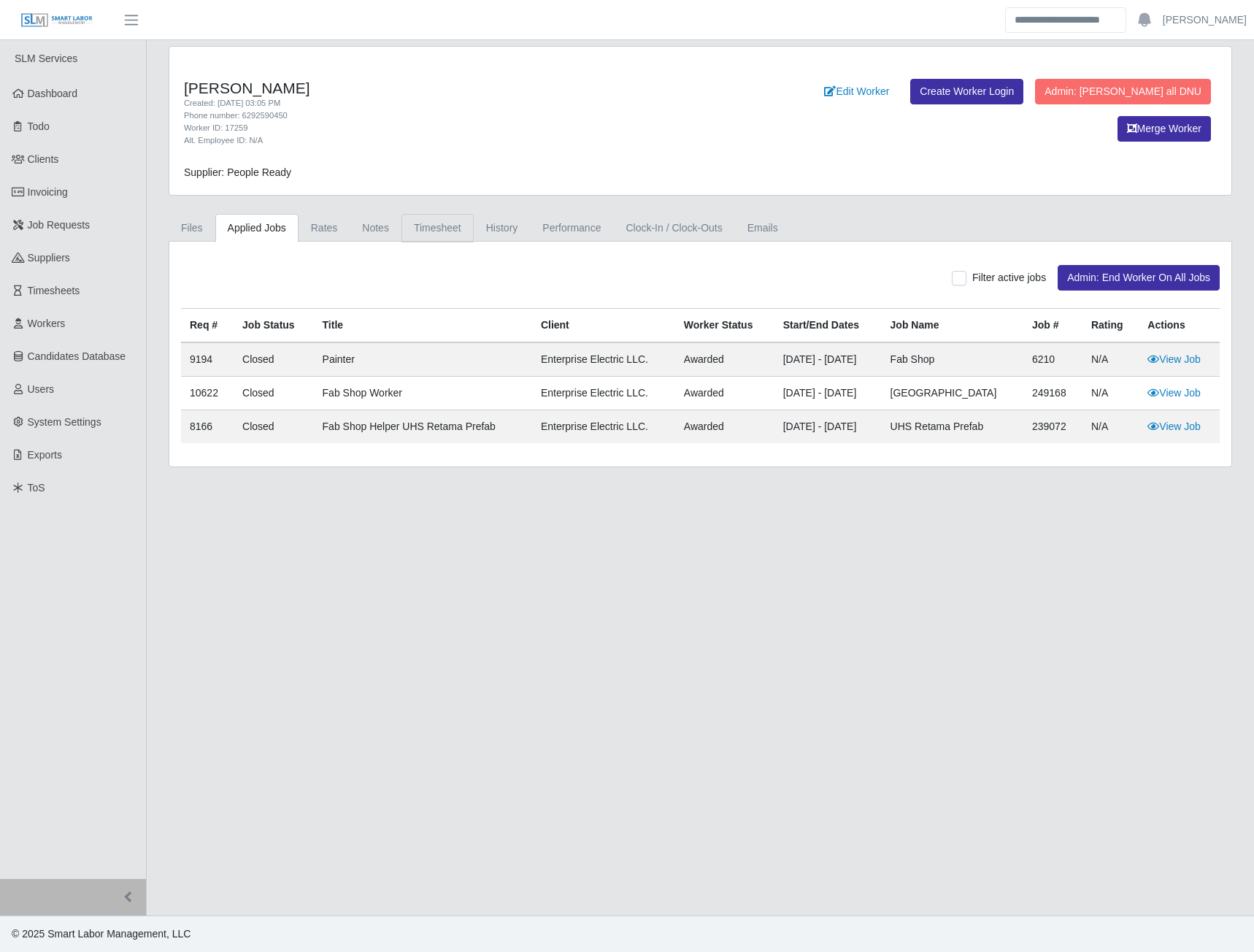
click at [422, 230] on link "Timesheet" at bounding box center [438, 228] width 73 height 29
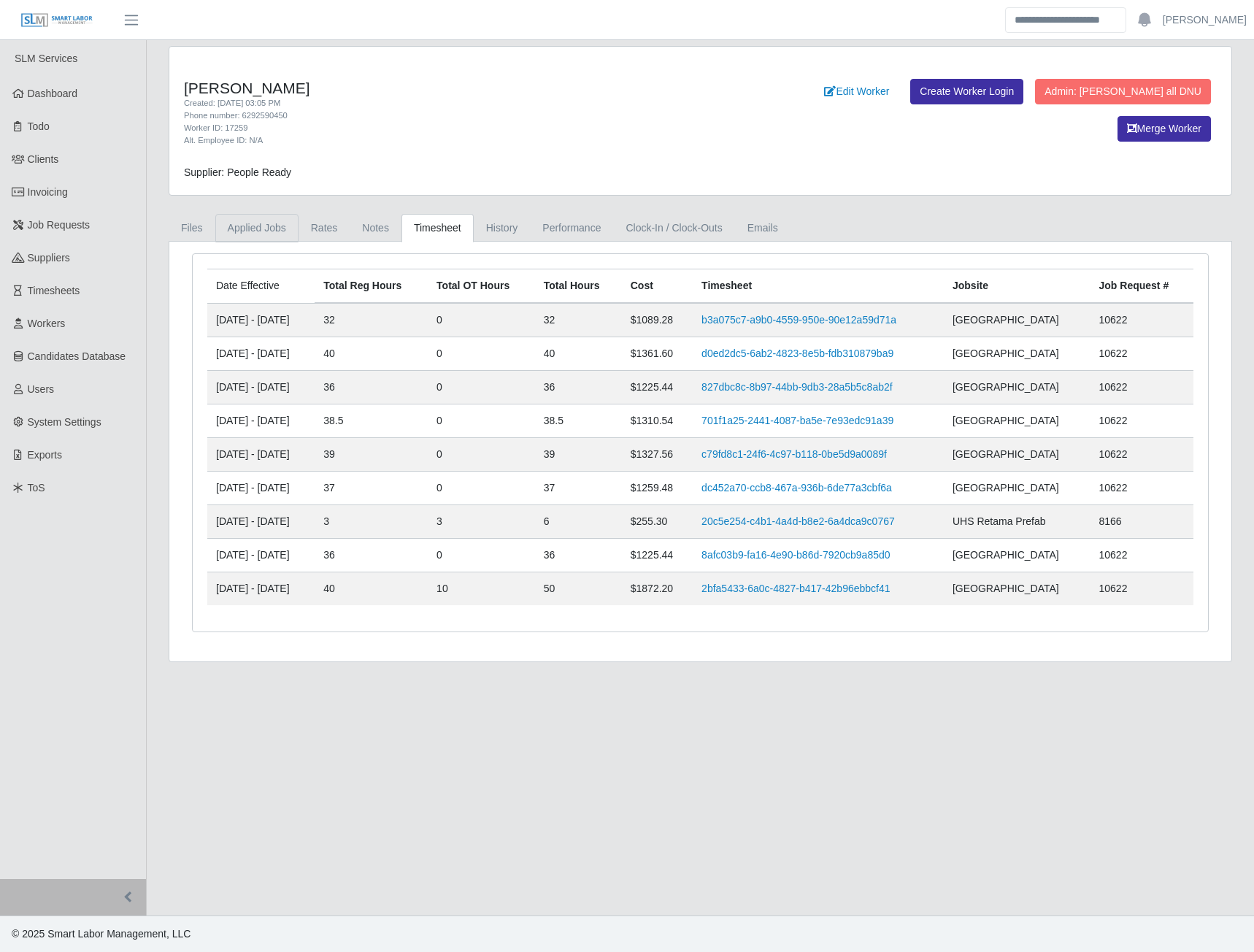
click at [263, 229] on link "Applied Jobs" at bounding box center [257, 228] width 83 height 29
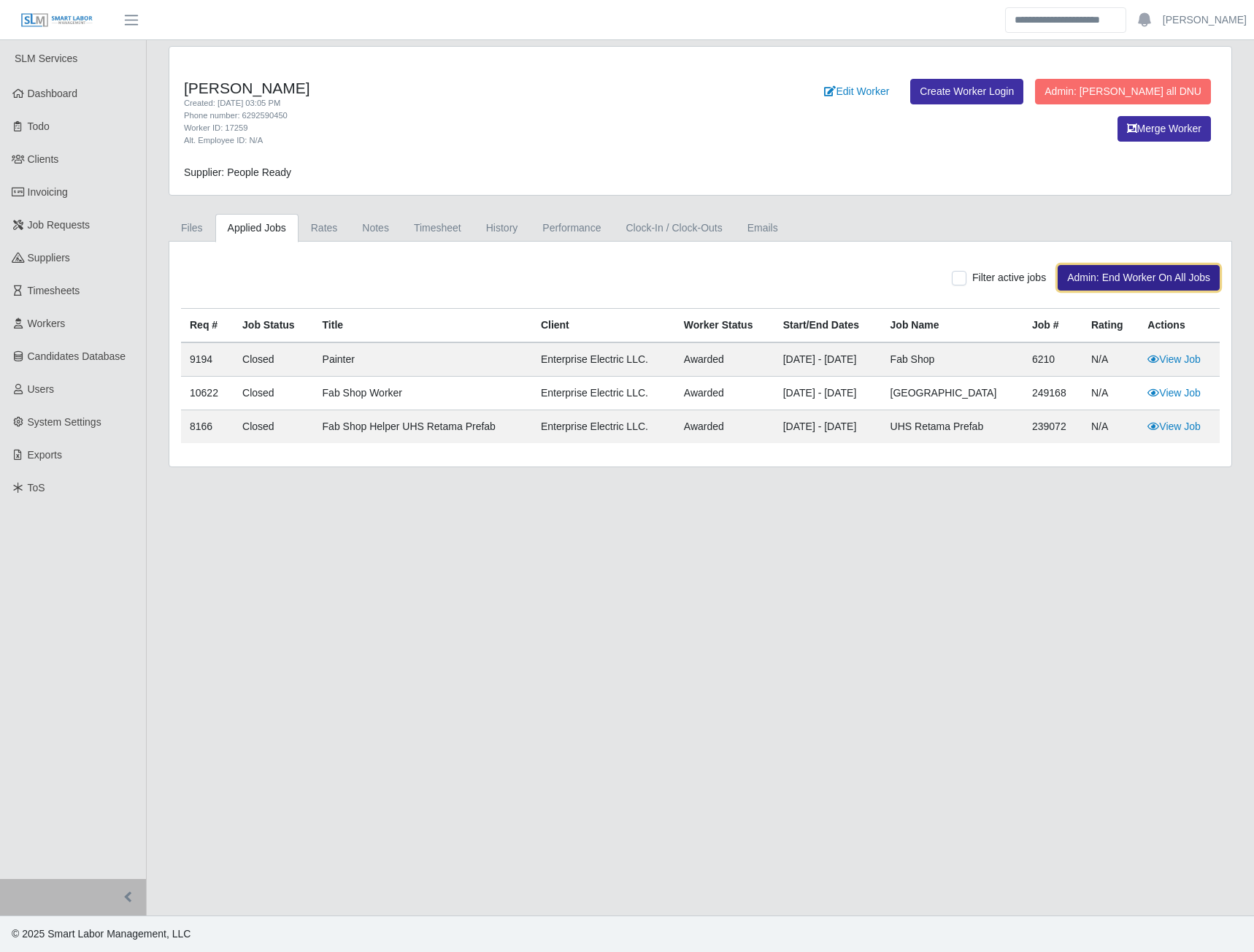
click at [1095, 280] on button "Admin: End Worker On All Jobs" at bounding box center [1139, 277] width 162 height 25
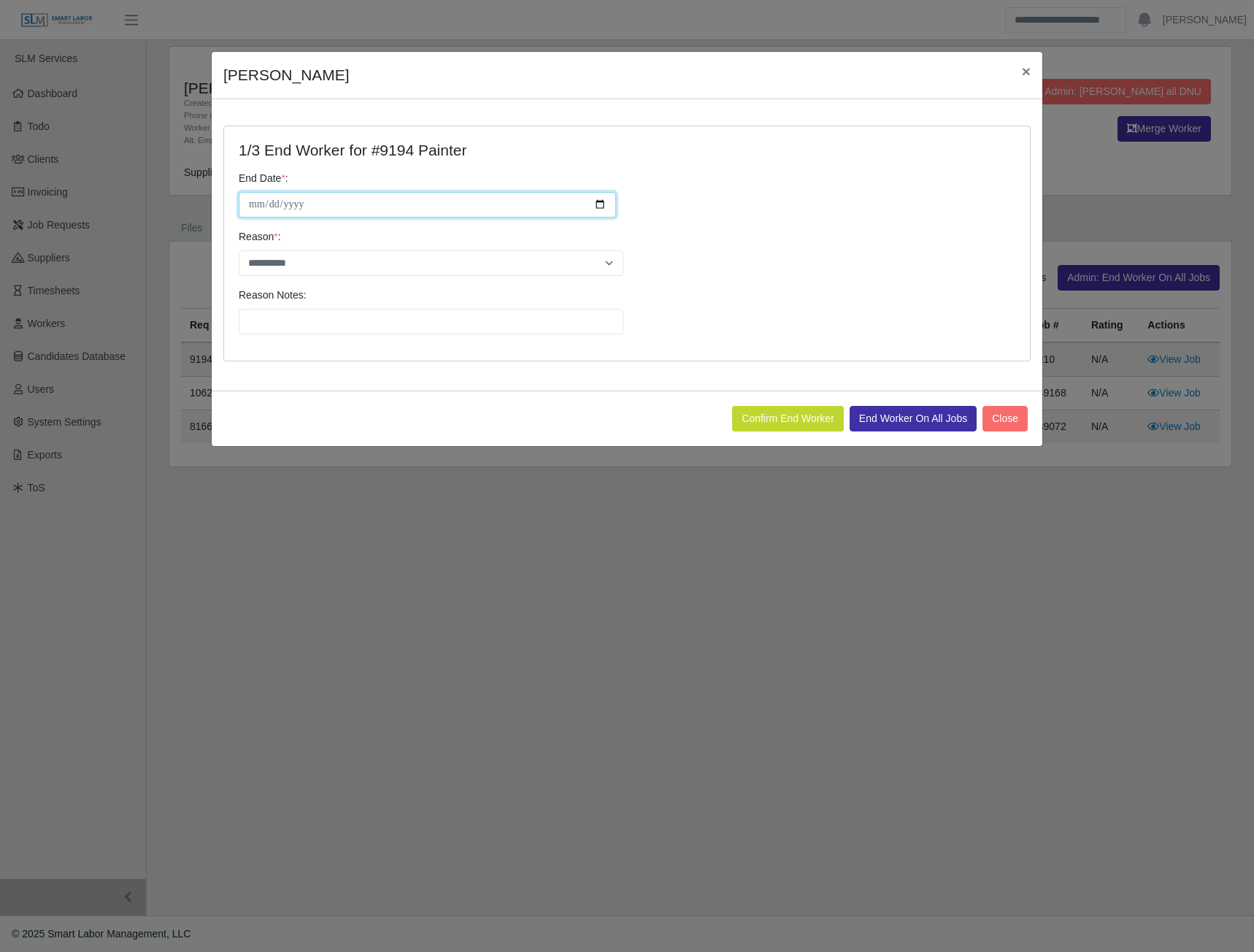
click at [598, 202] on input "**********" at bounding box center [427, 205] width 378 height 25
click at [598, 203] on input "**********" at bounding box center [427, 205] width 378 height 25
type input "**********"
click at [598, 265] on select "**********" at bounding box center [431, 263] width 385 height 25
select select "**********"
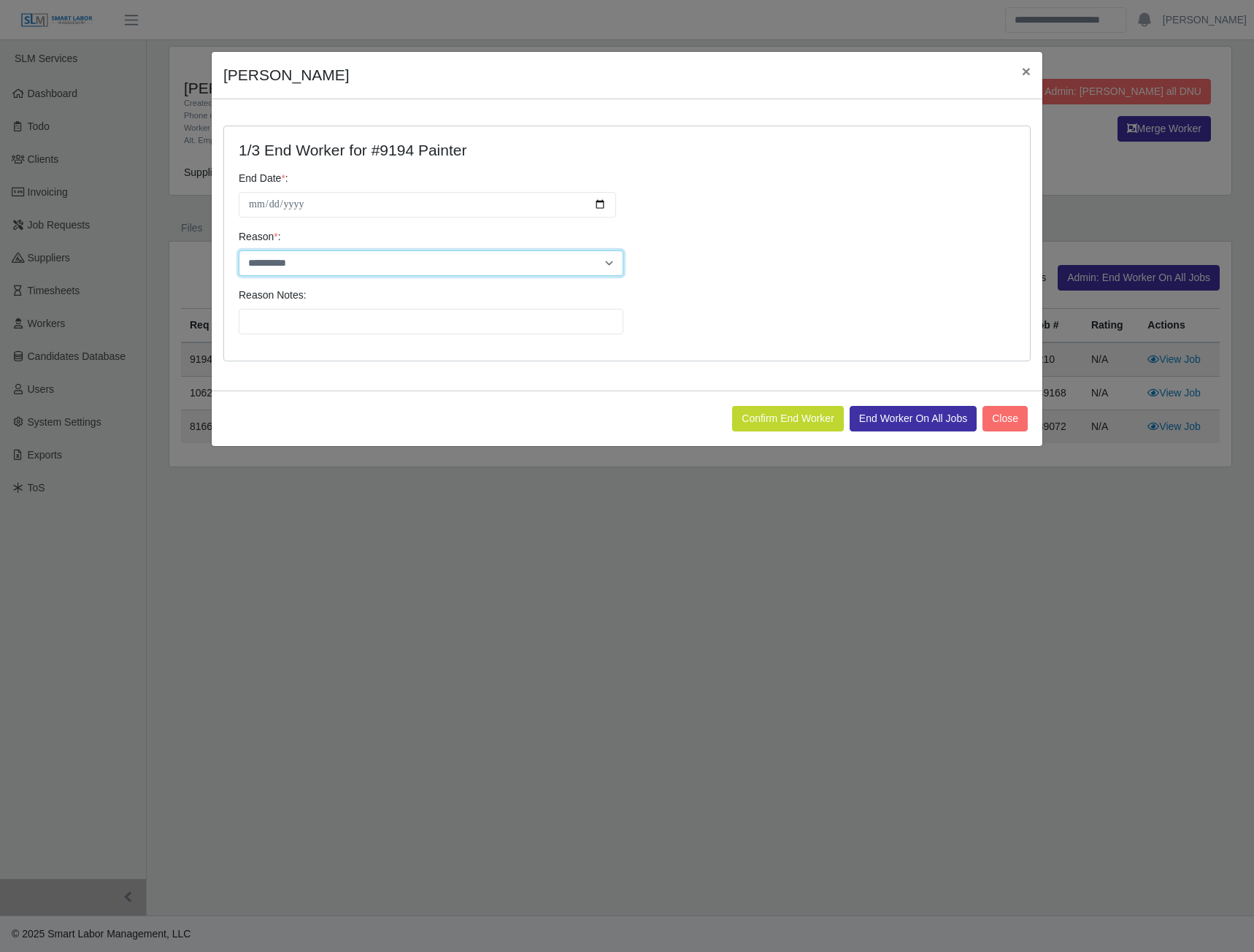
click at [239, 250] on select "**********" at bounding box center [431, 263] width 385 height 25
click at [297, 332] on input "Reason Notes:" at bounding box center [431, 321] width 385 height 25
type input "**********"
click at [912, 422] on button "End Worker On All Jobs" at bounding box center [913, 418] width 127 height 25
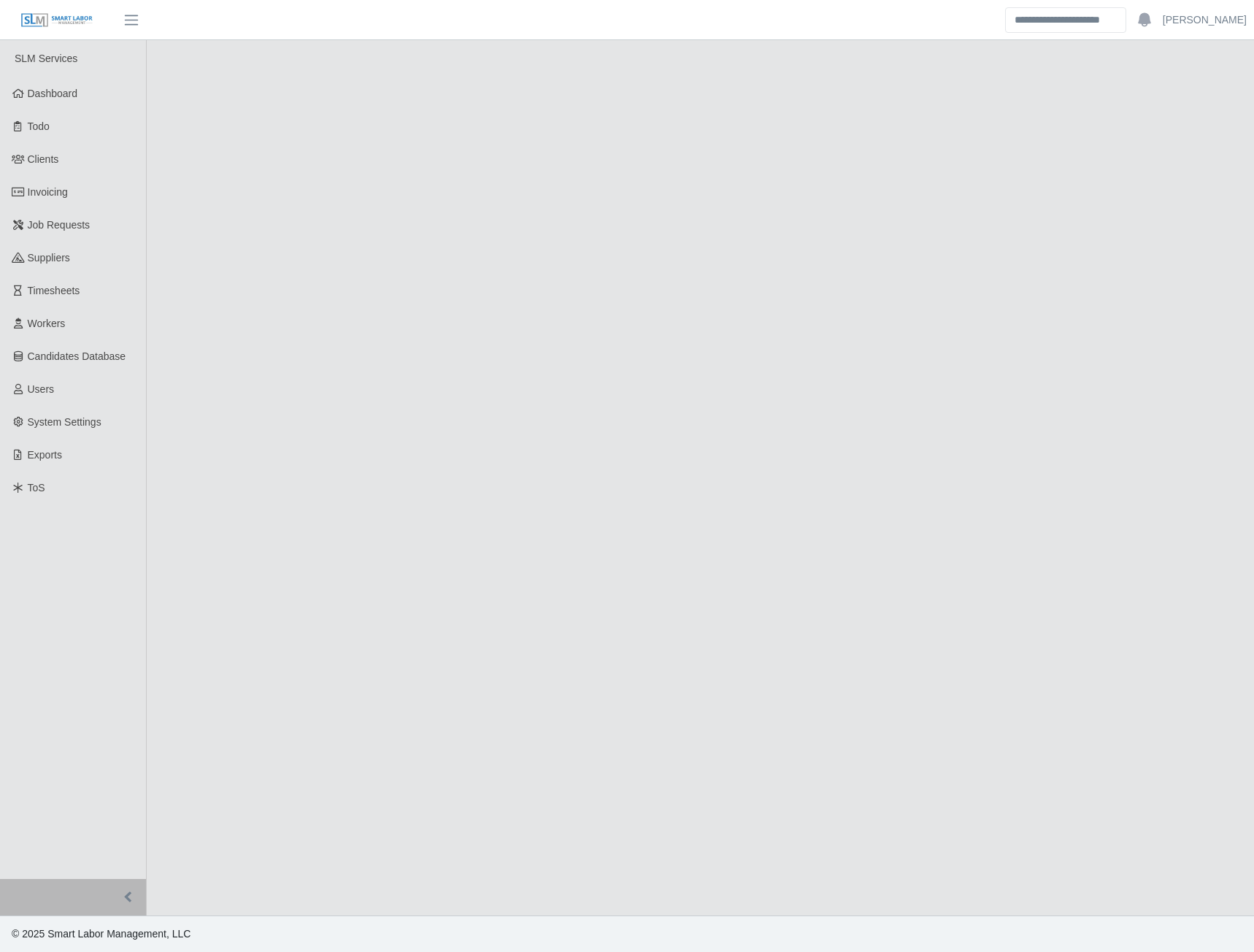
select select "******"
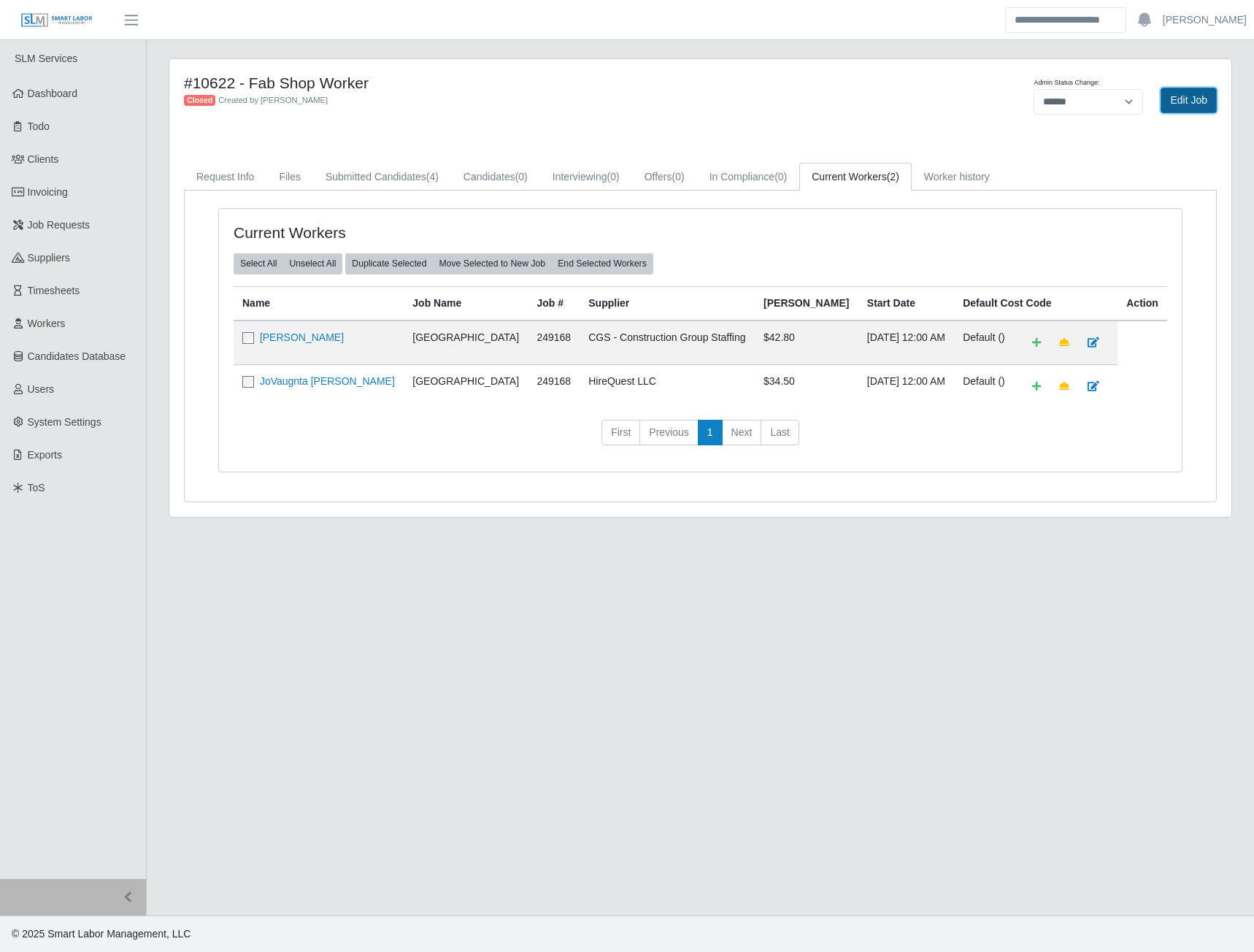
click at [1179, 98] on link "Edit Job" at bounding box center [1188, 100] width 56 height 25
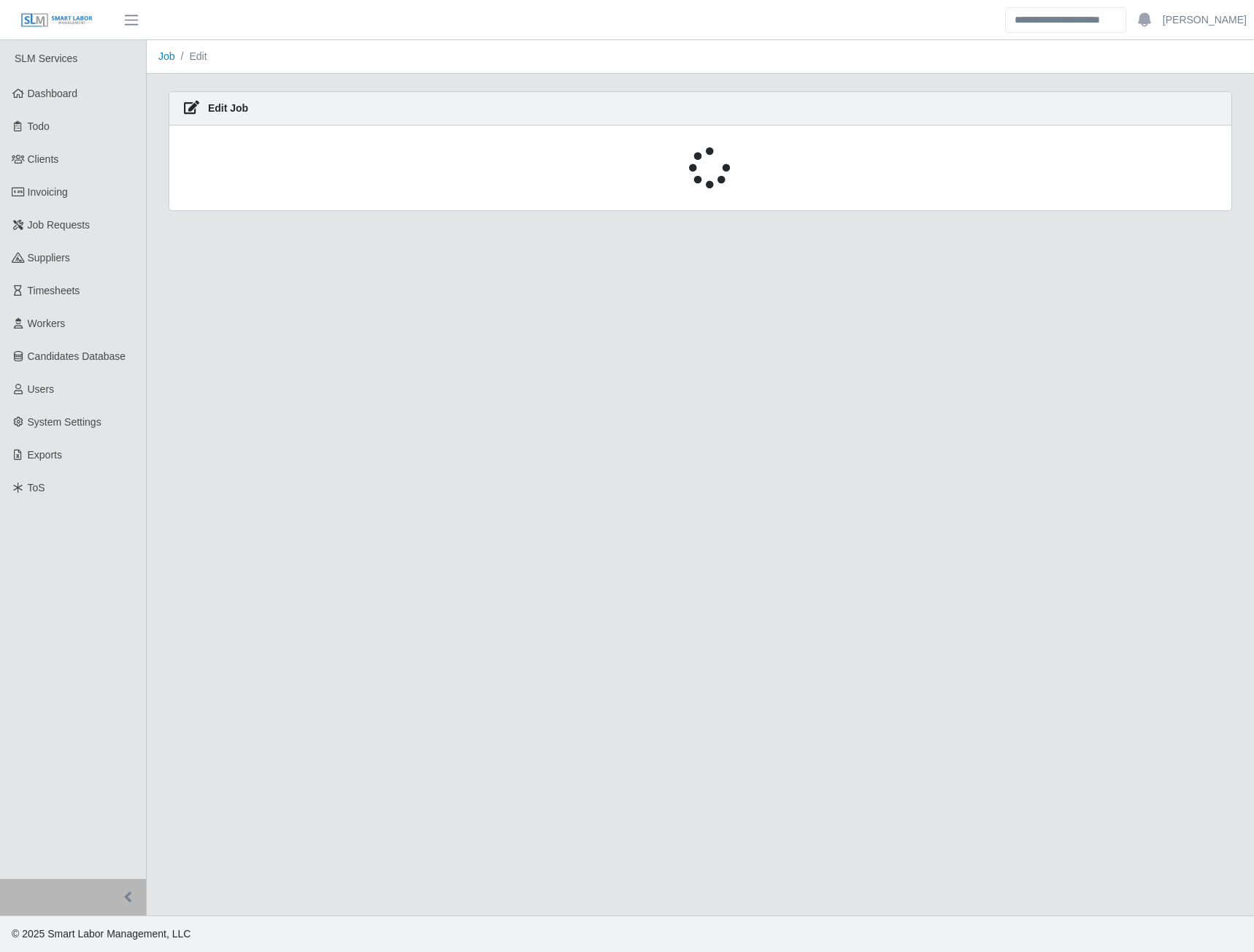
select select "******"
select select "****"
select select "***"
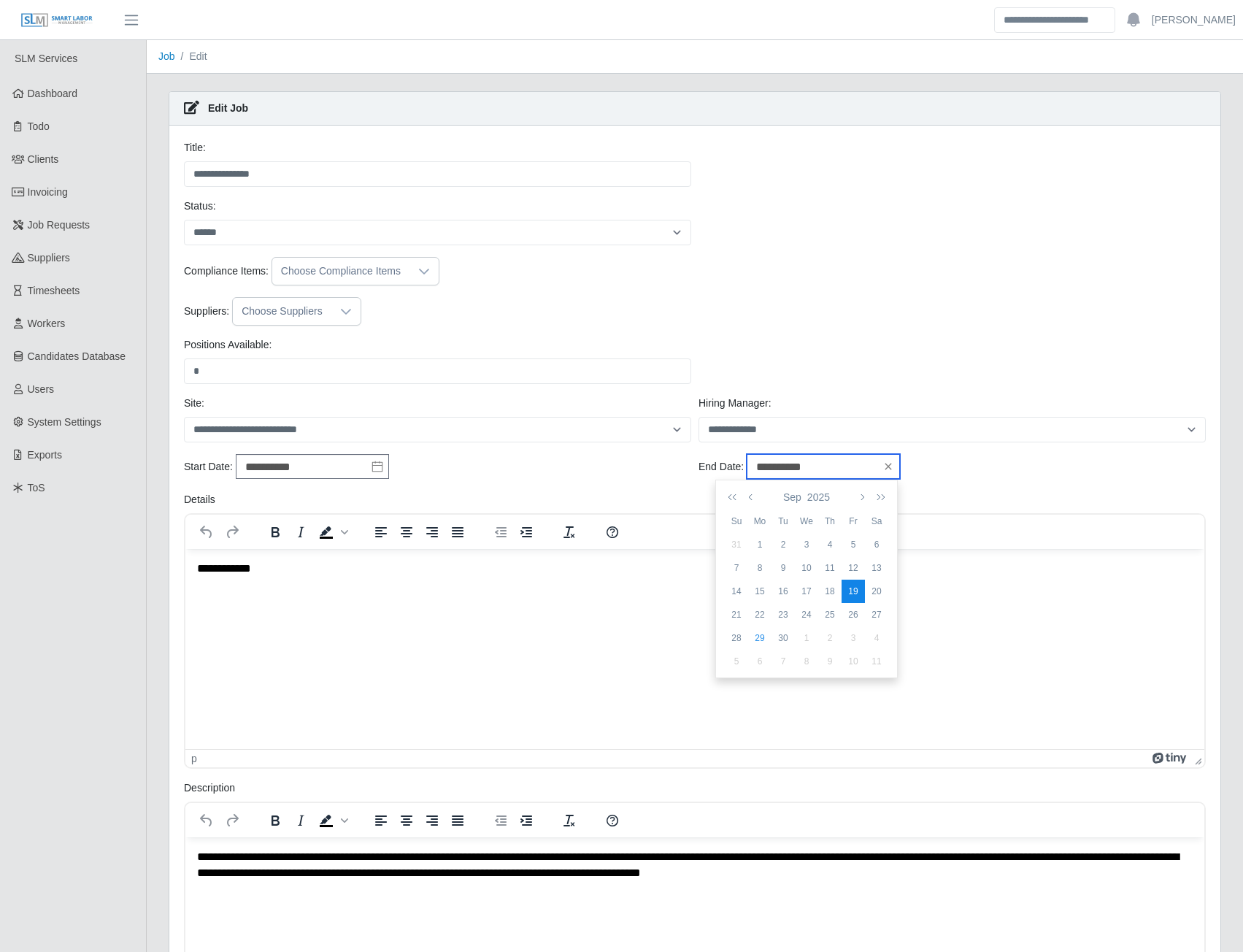
click at [838, 469] on input "**********" at bounding box center [823, 466] width 154 height 25
click at [855, 615] on div "26" at bounding box center [853, 615] width 23 height 13
type input "**********"
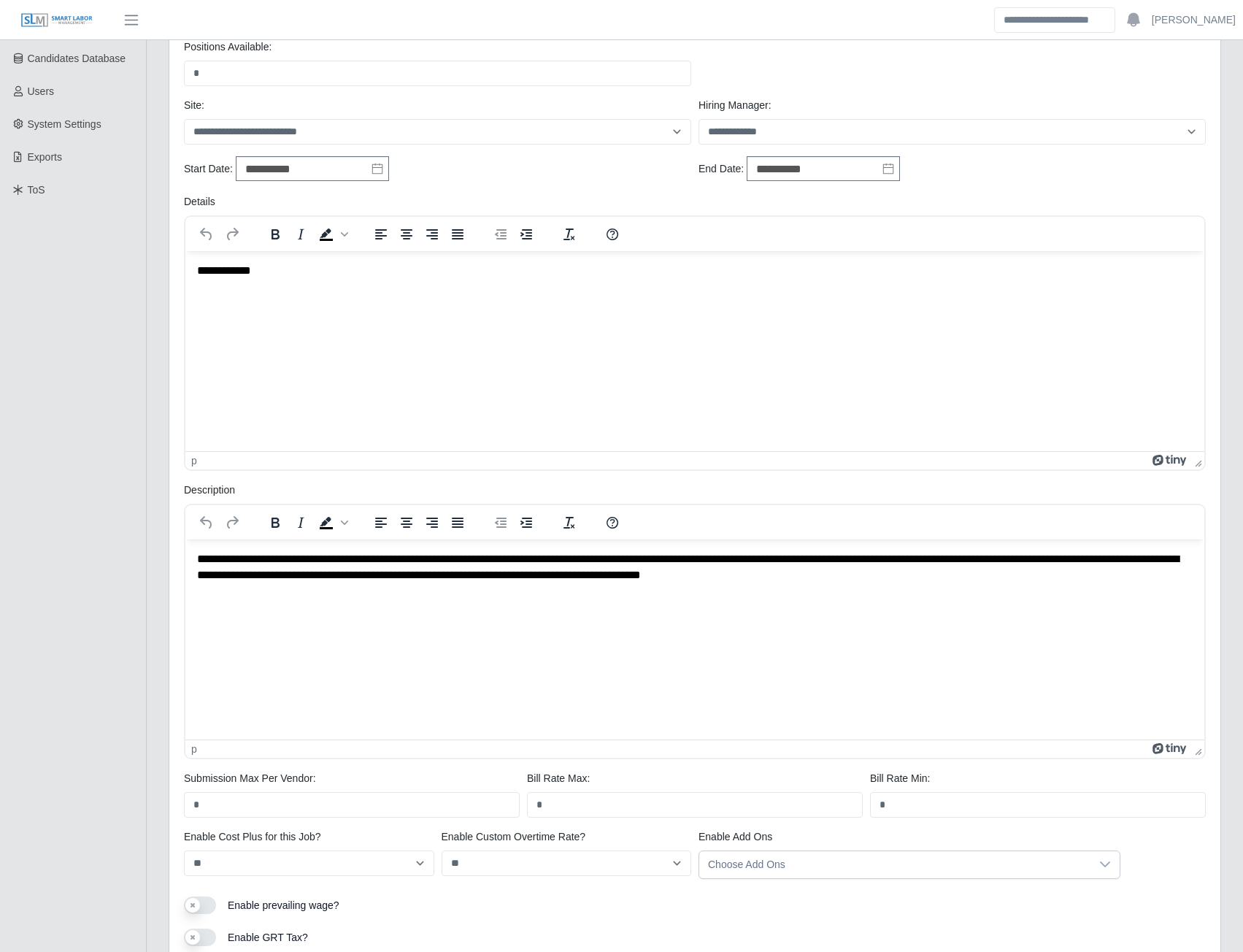
scroll to position [407, 0]
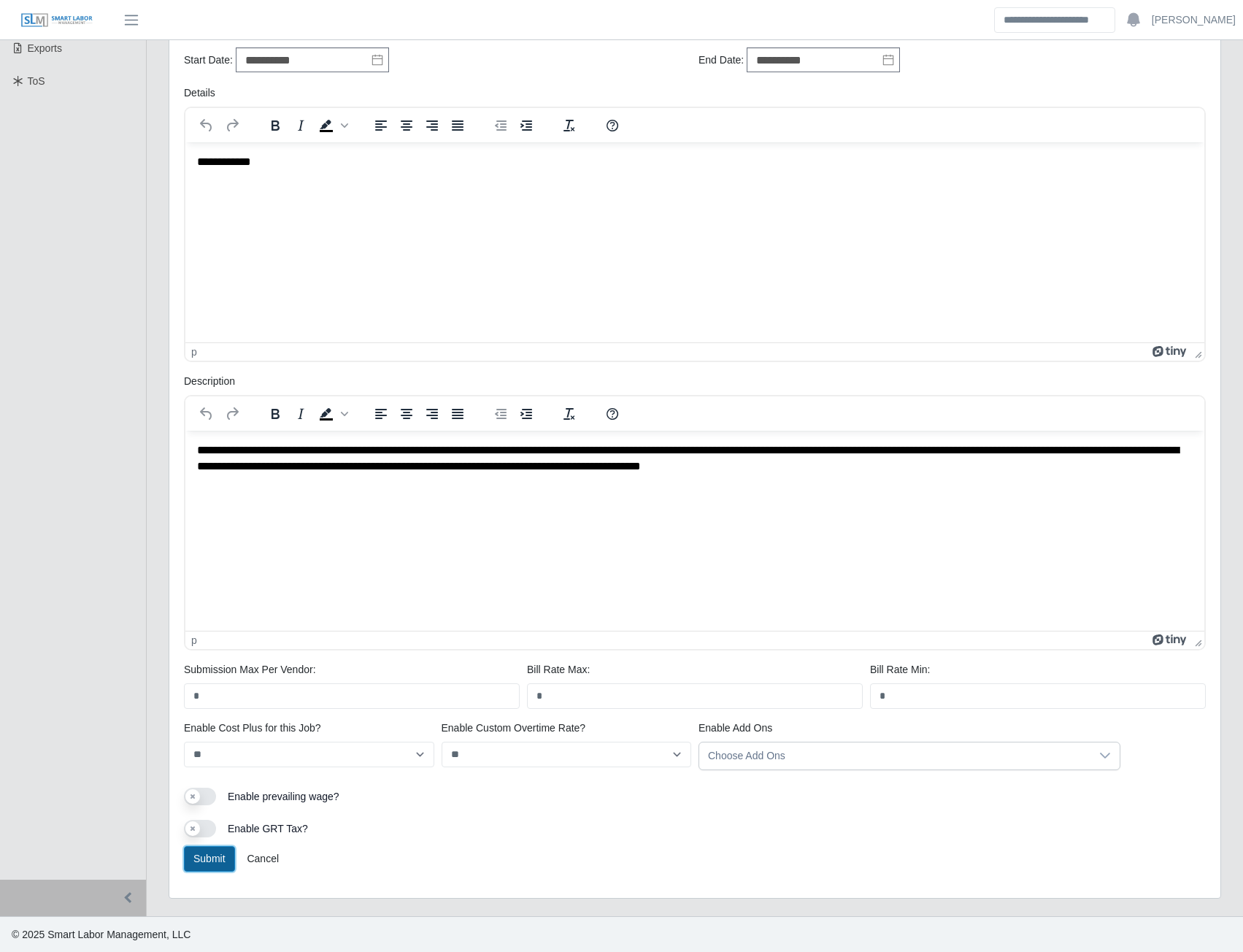
click at [205, 861] on button "Submit" at bounding box center [209, 859] width 51 height 25
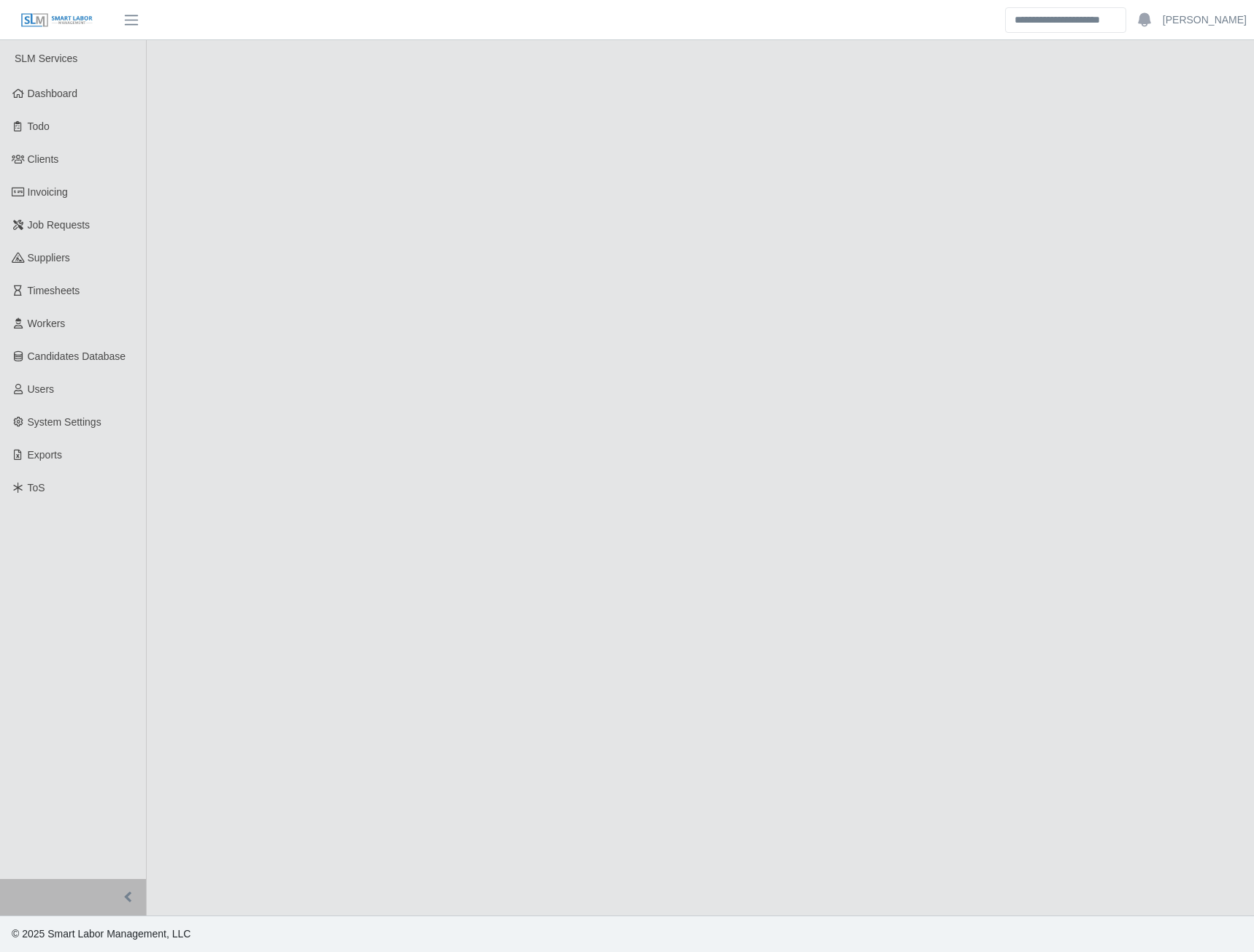
select select "******"
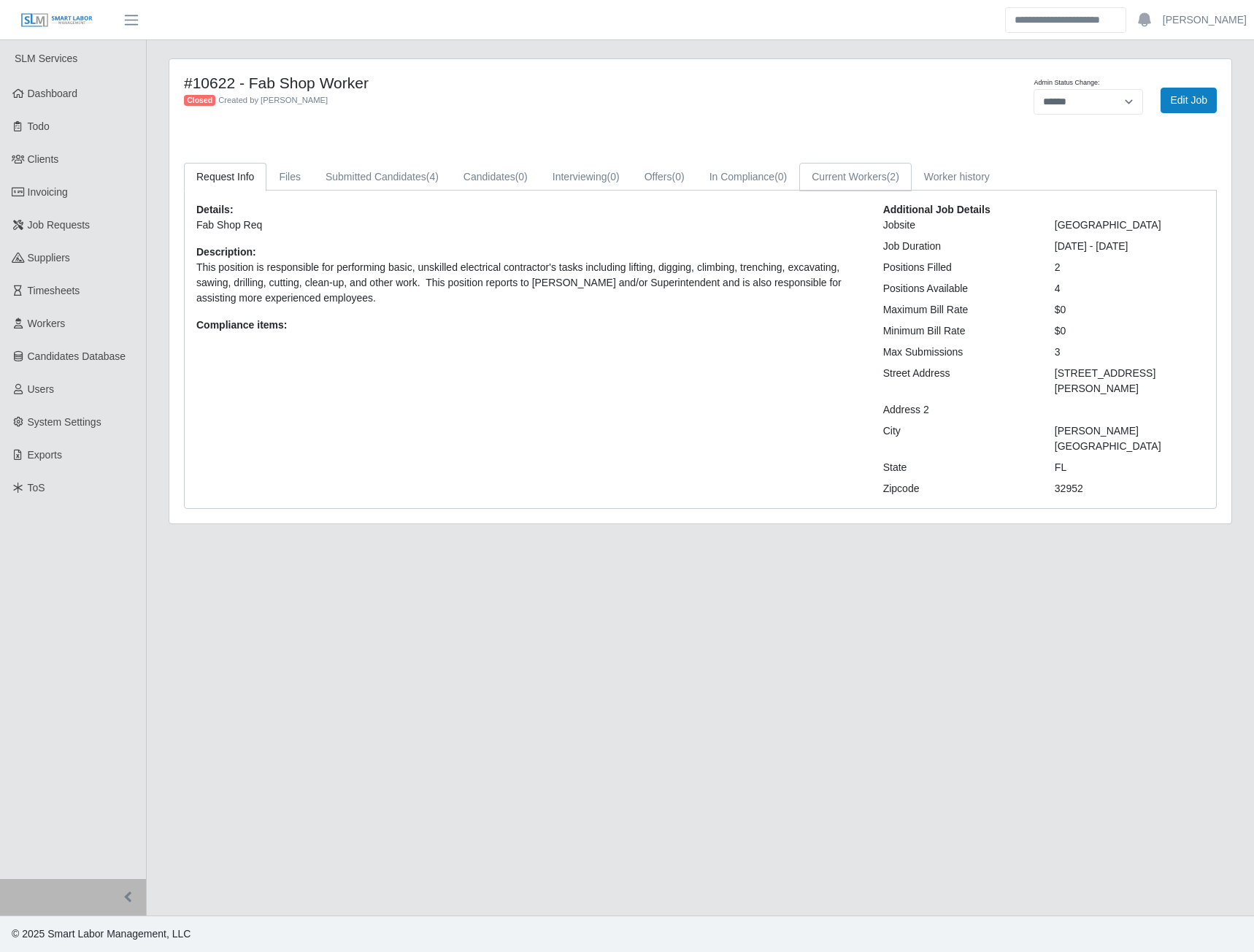
click at [843, 172] on link "Current Workers (2)" at bounding box center [856, 177] width 113 height 29
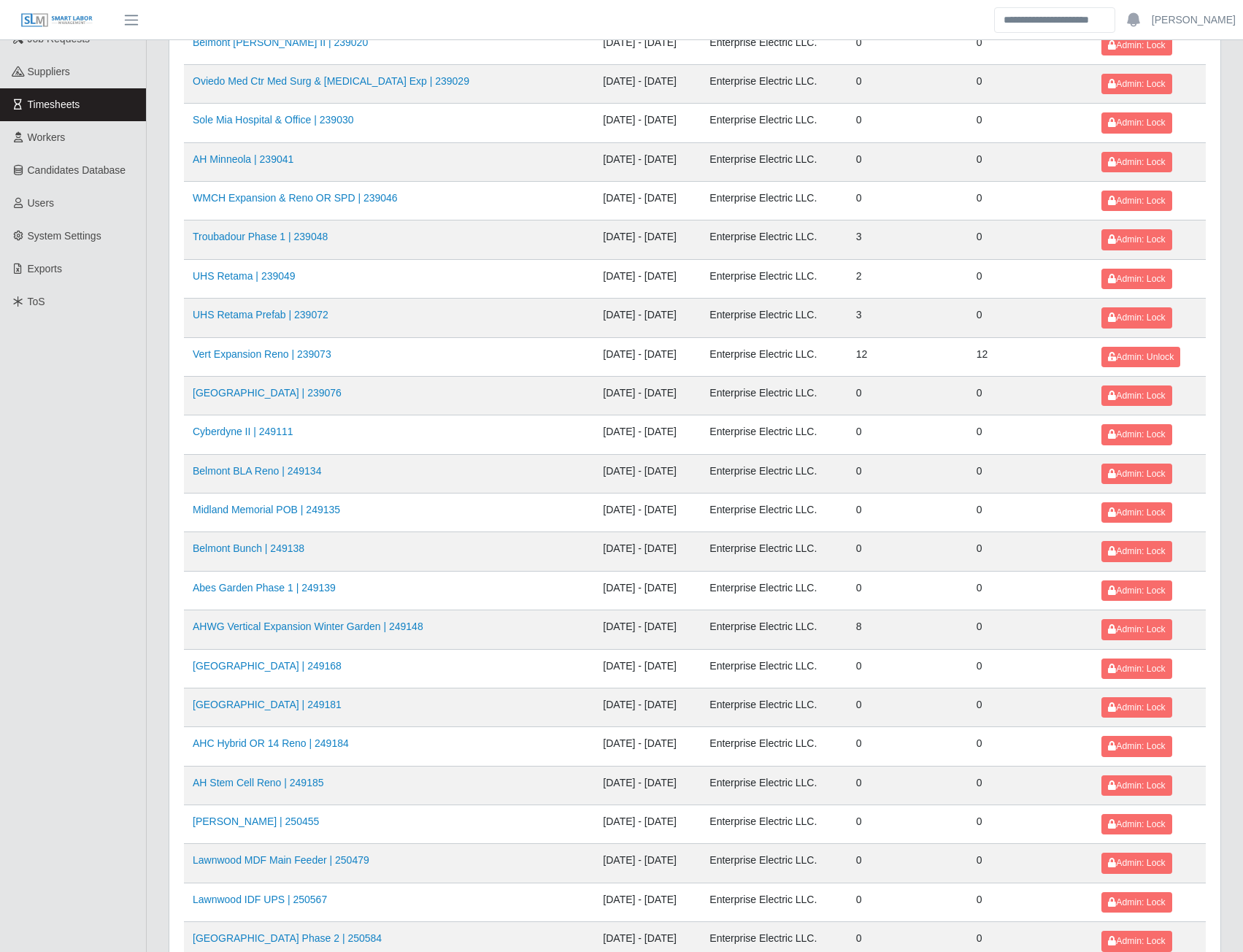
scroll to position [219, 0]
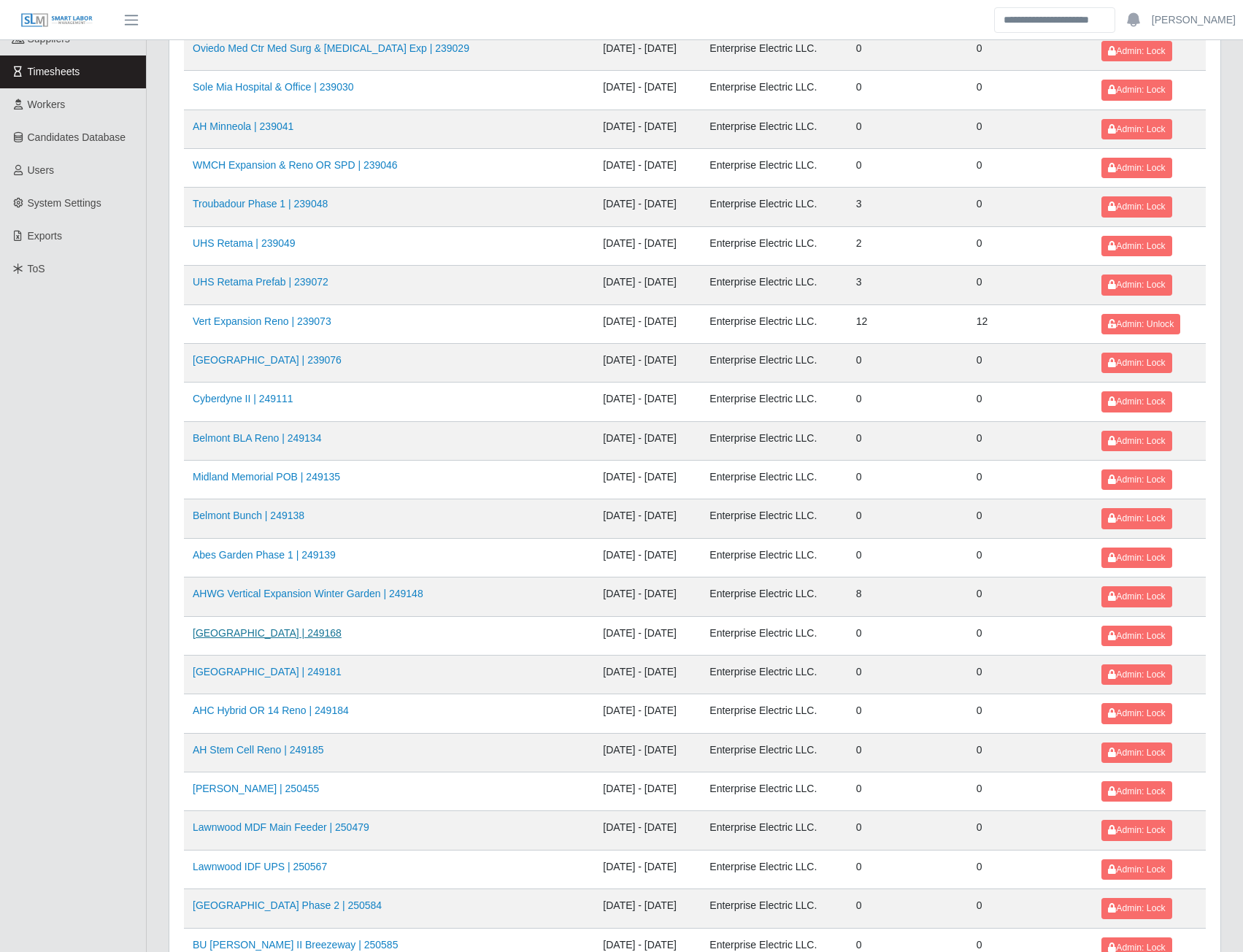
click at [280, 629] on link "[GEOGRAPHIC_DATA] | 249168" at bounding box center [267, 632] width 149 height 12
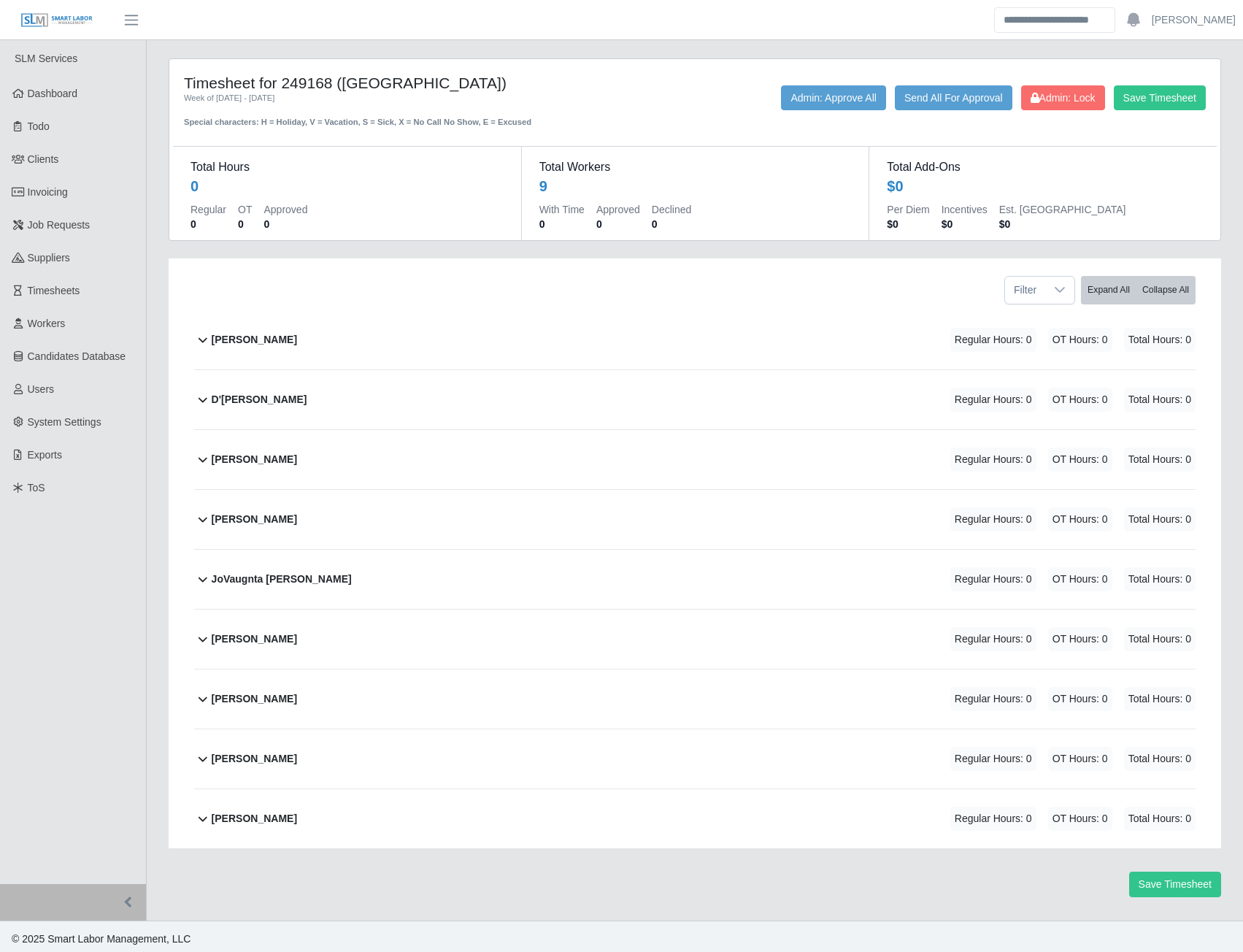
click at [254, 581] on b "JoVaugnta Vestal Brent" at bounding box center [282, 579] width 141 height 15
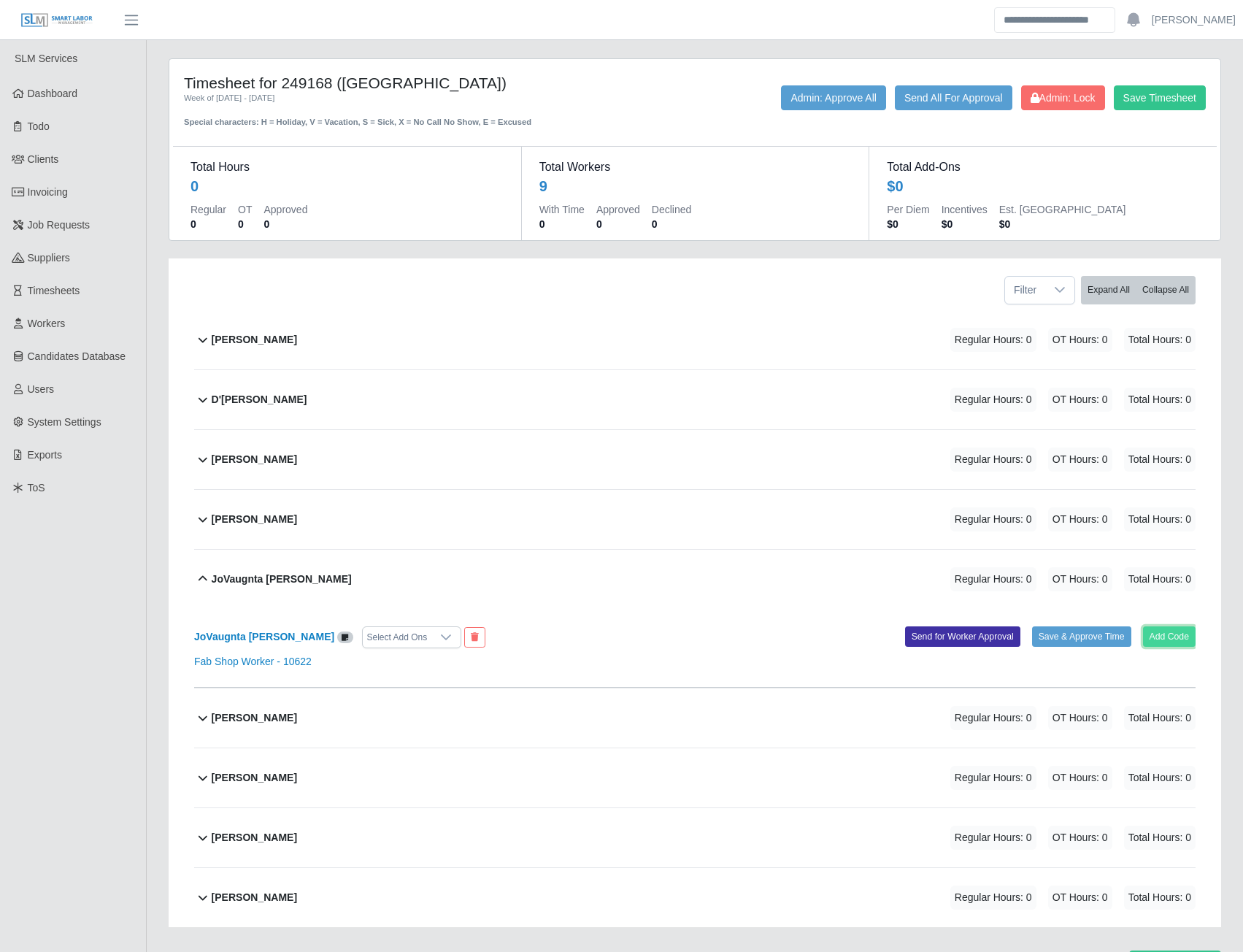
click at [1147, 641] on button "Add Code" at bounding box center [1170, 636] width 53 height 20
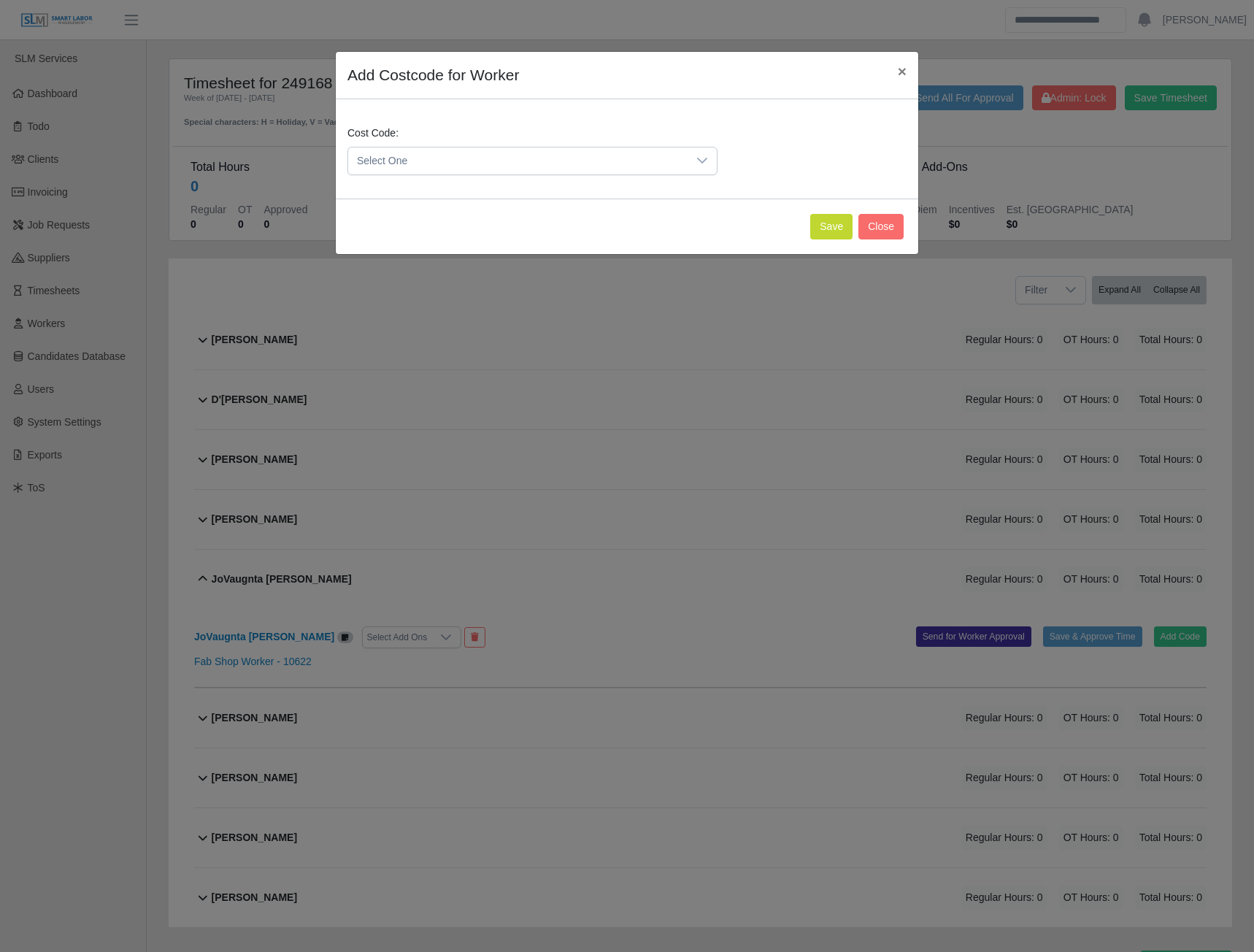
click at [563, 168] on span "Select One" at bounding box center [518, 161] width 340 height 27
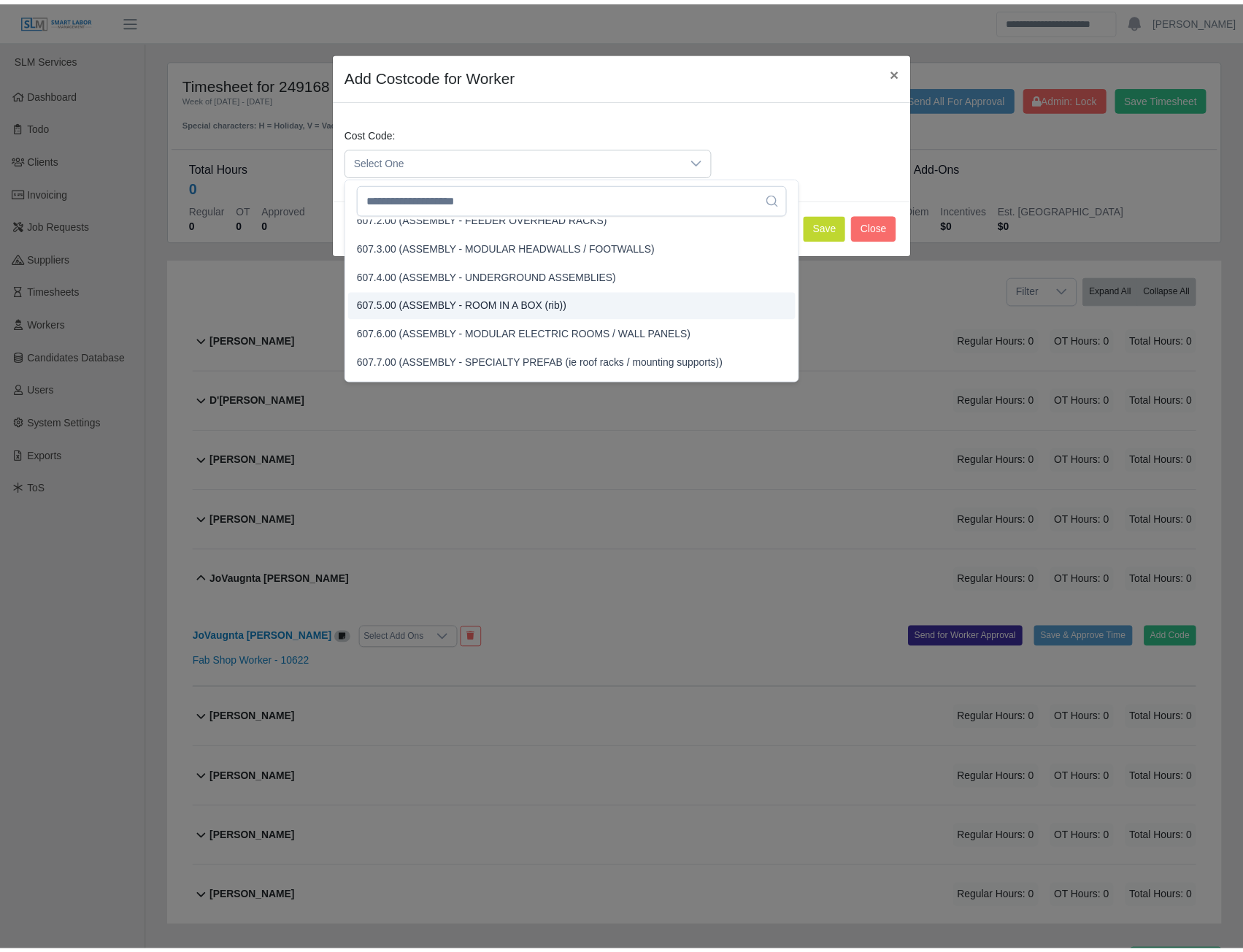
scroll to position [3457, 0]
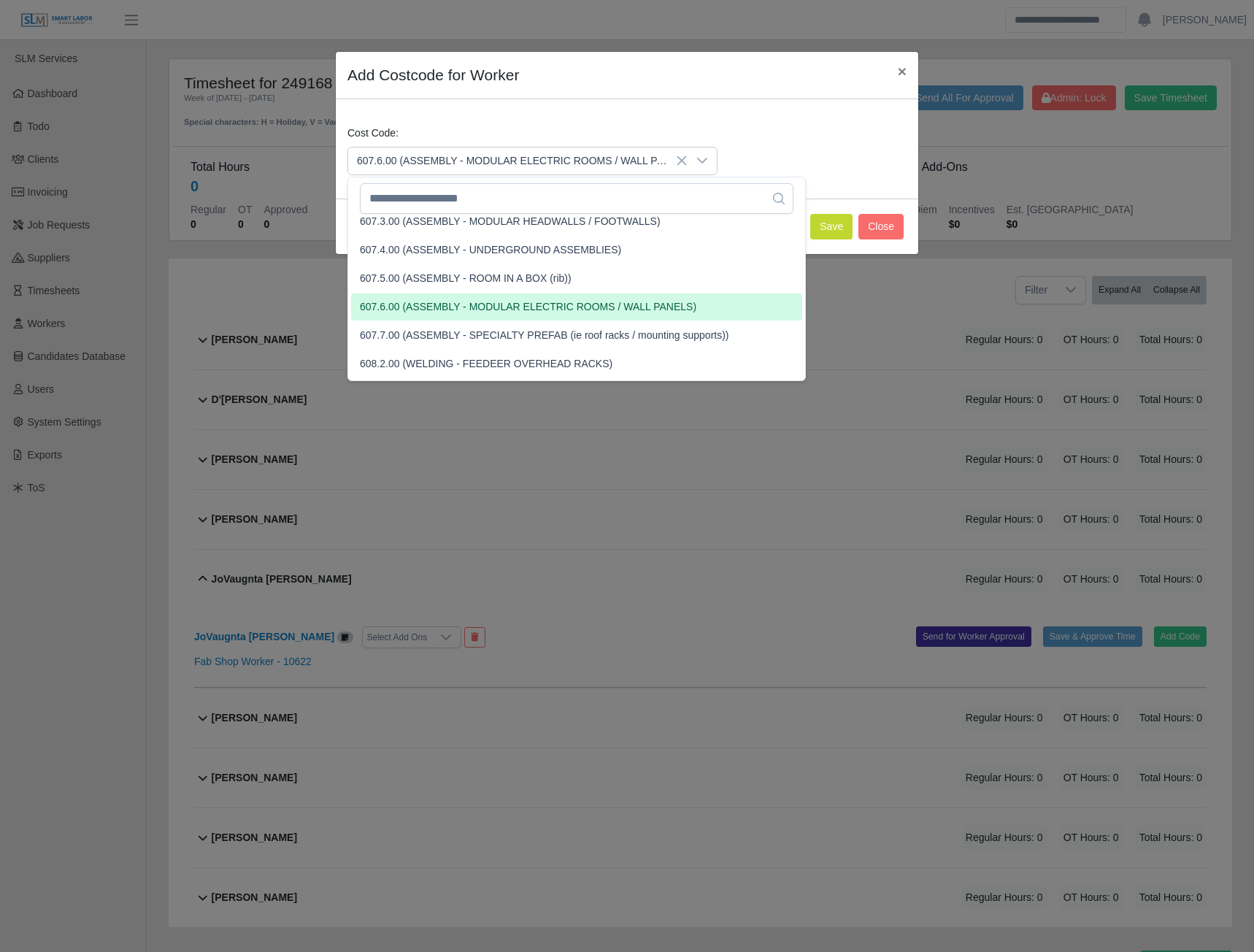
click at [422, 307] on span "607.6.00 (ASSEMBLY - MODULAR ELECTRIC ROOMS / WALL PANELS)" at bounding box center [528, 307] width 337 height 15
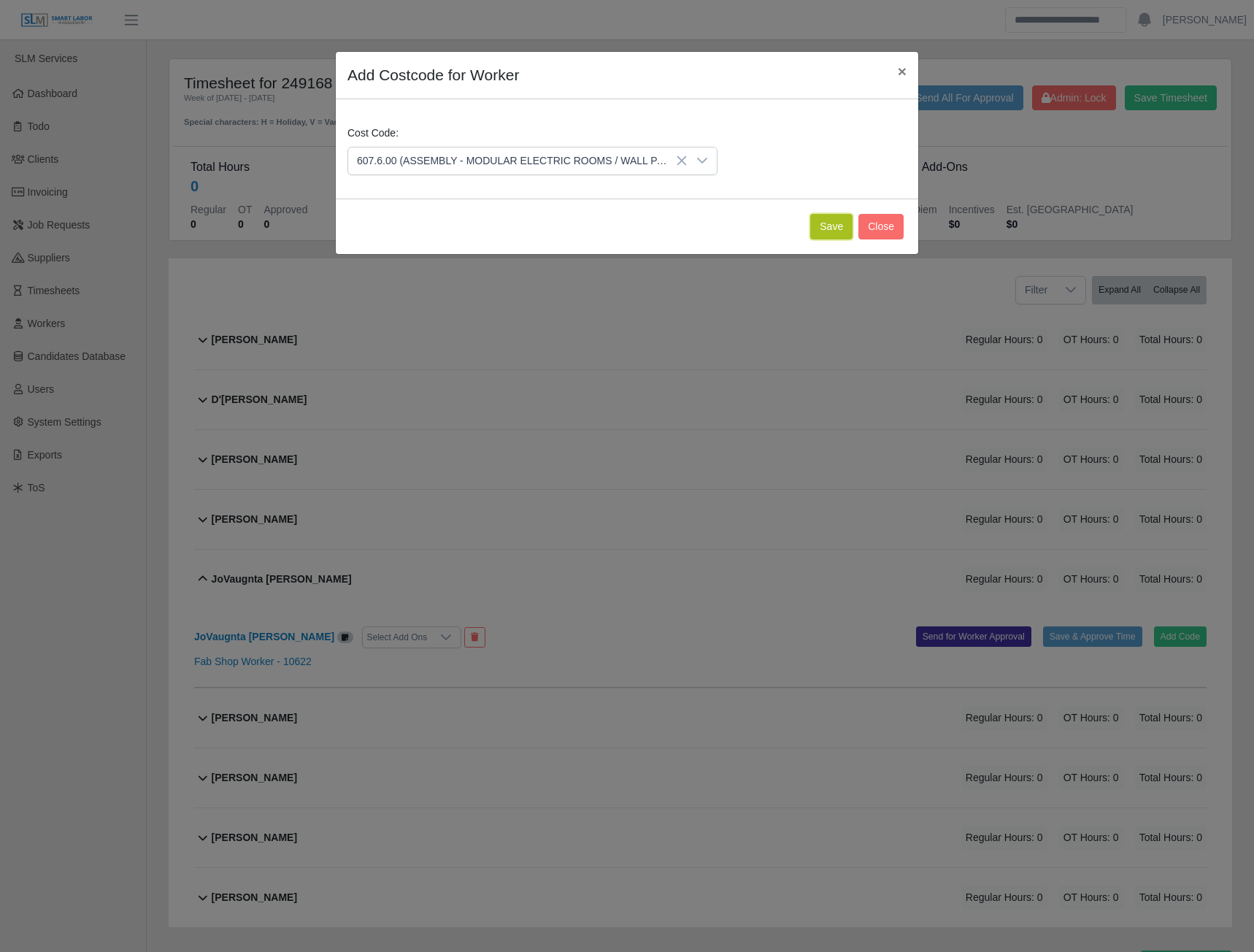
click at [835, 228] on button "Save" at bounding box center [831, 226] width 42 height 25
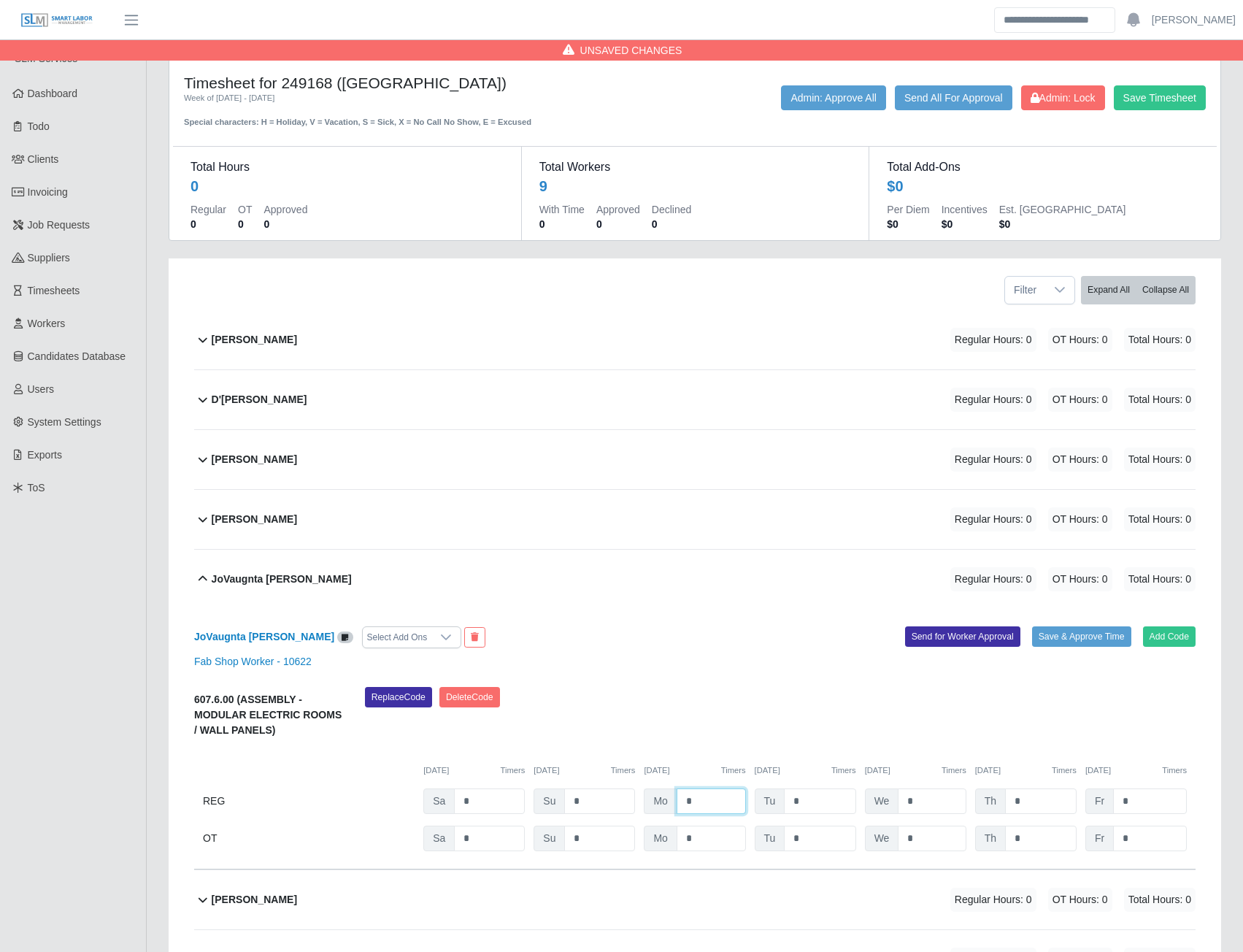
click at [699, 798] on input "*" at bounding box center [711, 801] width 69 height 25
type input "***"
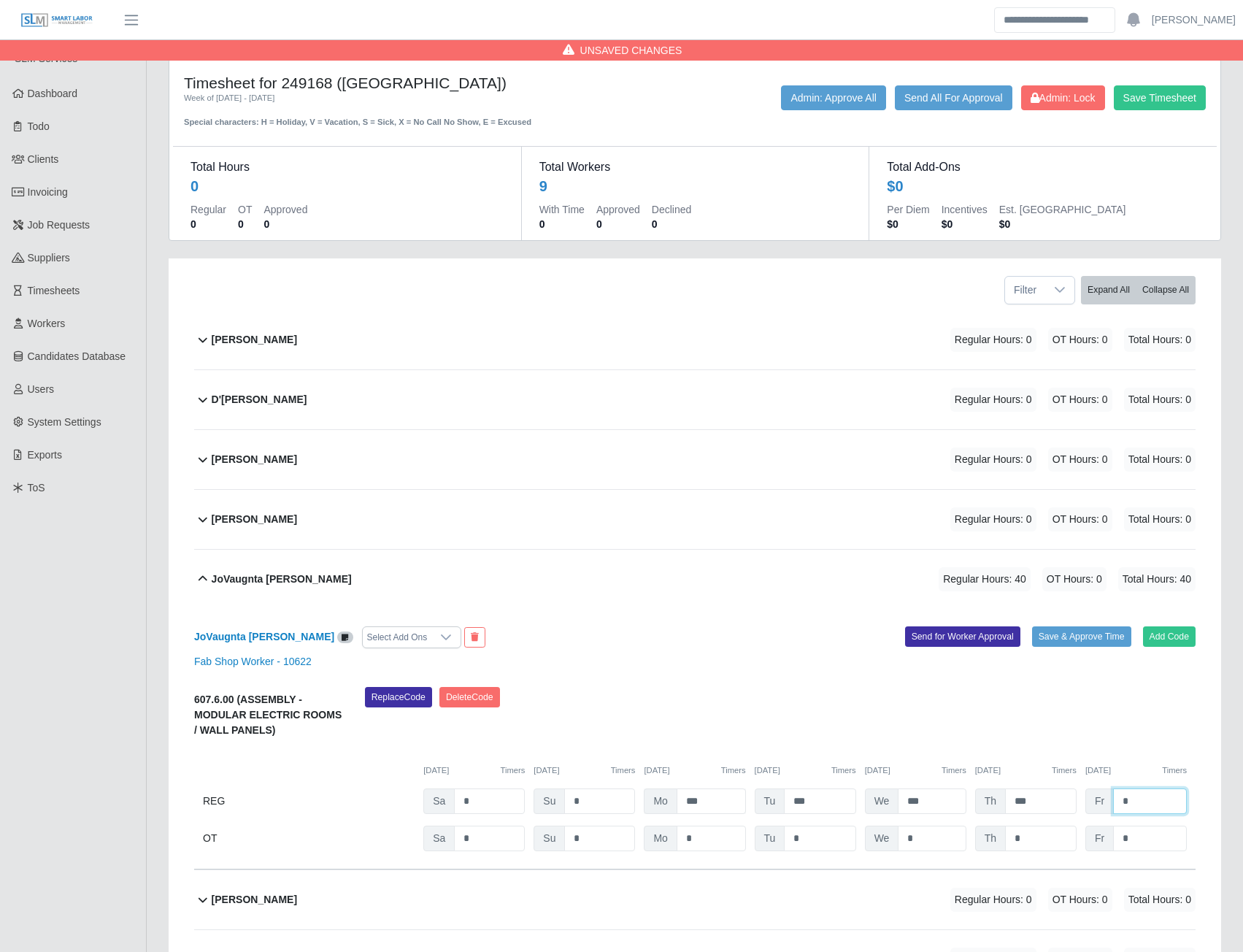
type input "*"
click at [721, 837] on input "*" at bounding box center [711, 838] width 69 height 25
type input "*"
click at [930, 639] on button "Send for Worker Approval" at bounding box center [962, 636] width 115 height 20
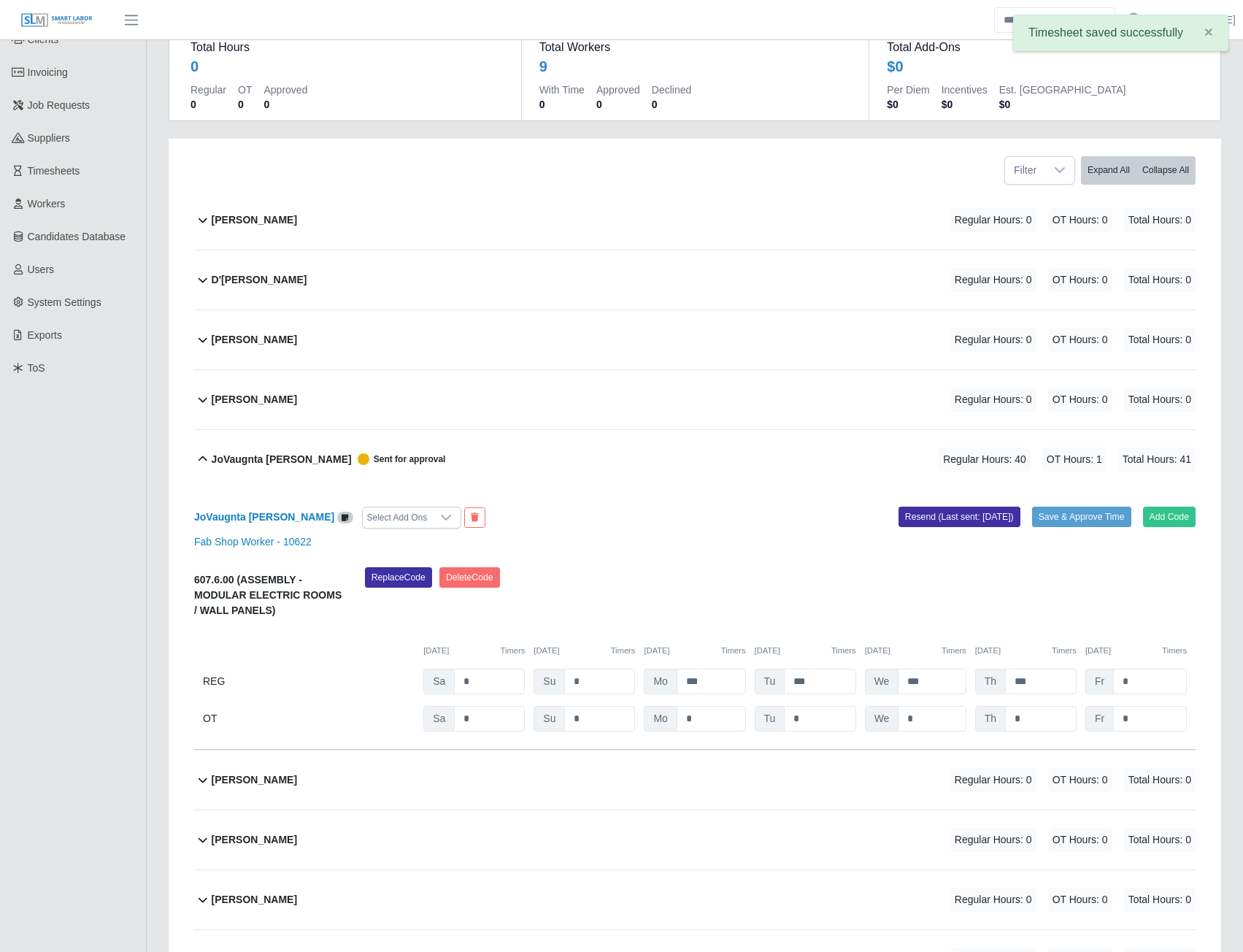
scroll to position [266, 0]
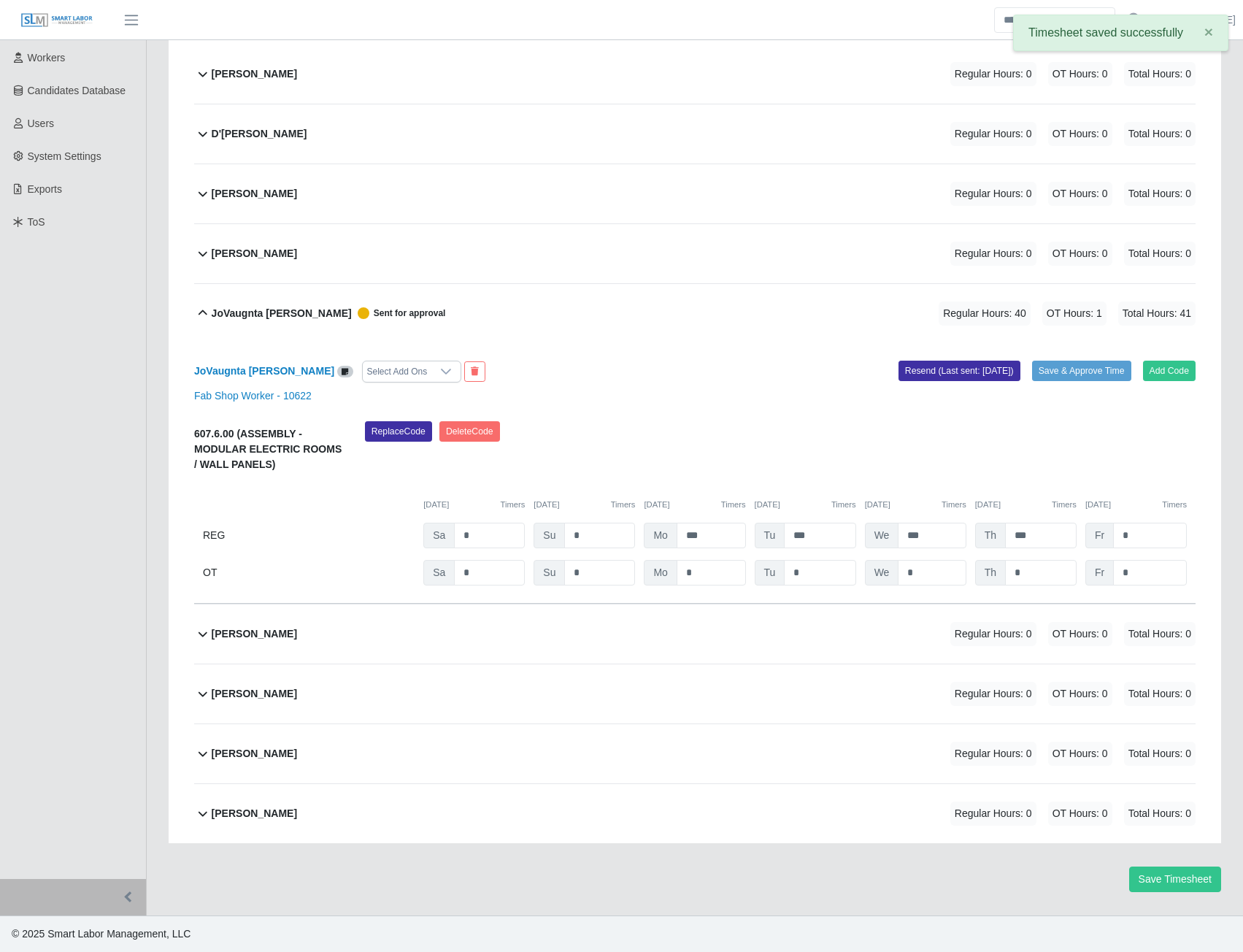
click at [249, 815] on b "Wilfredo Ordonez" at bounding box center [254, 814] width 86 height 15
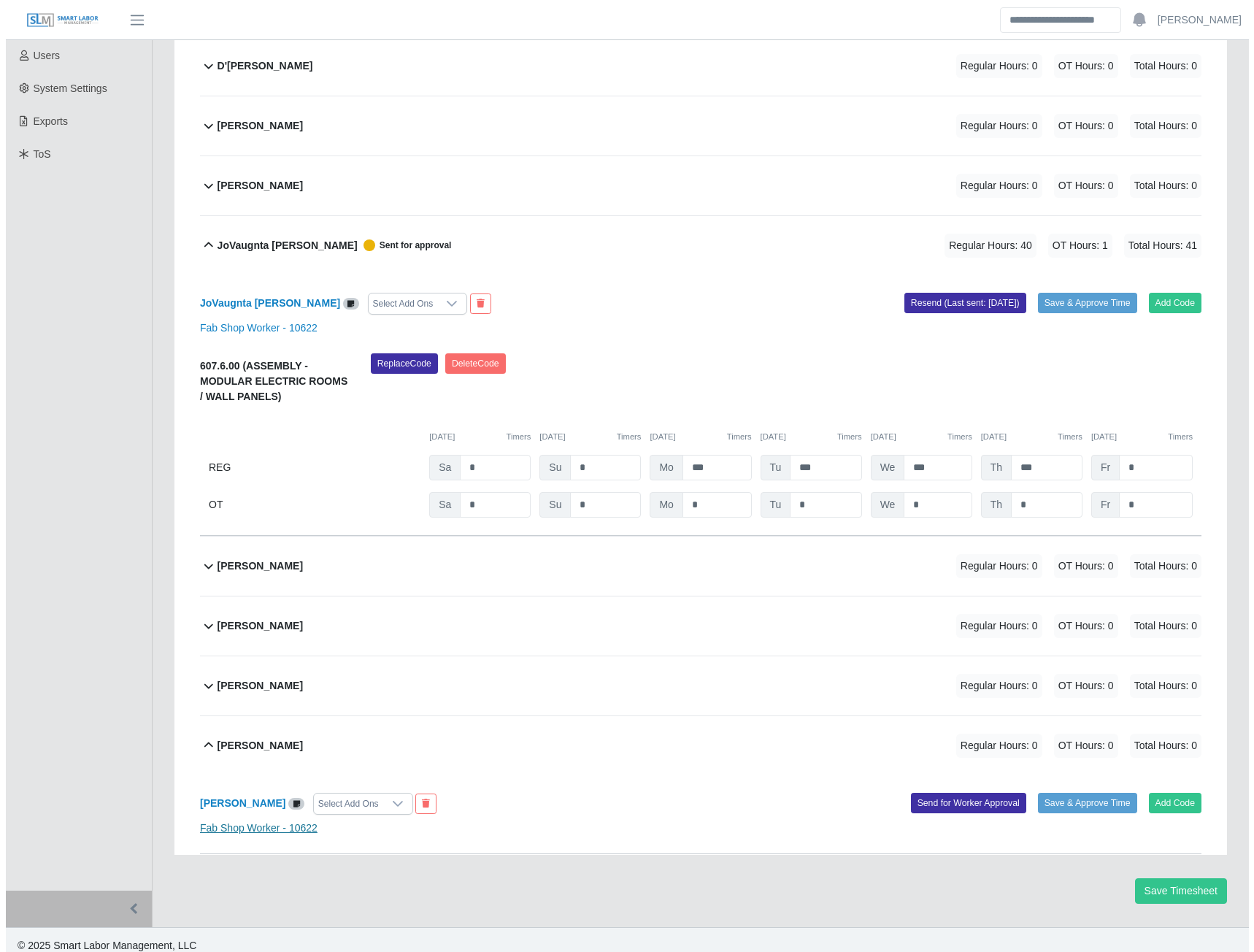
scroll to position [345, 0]
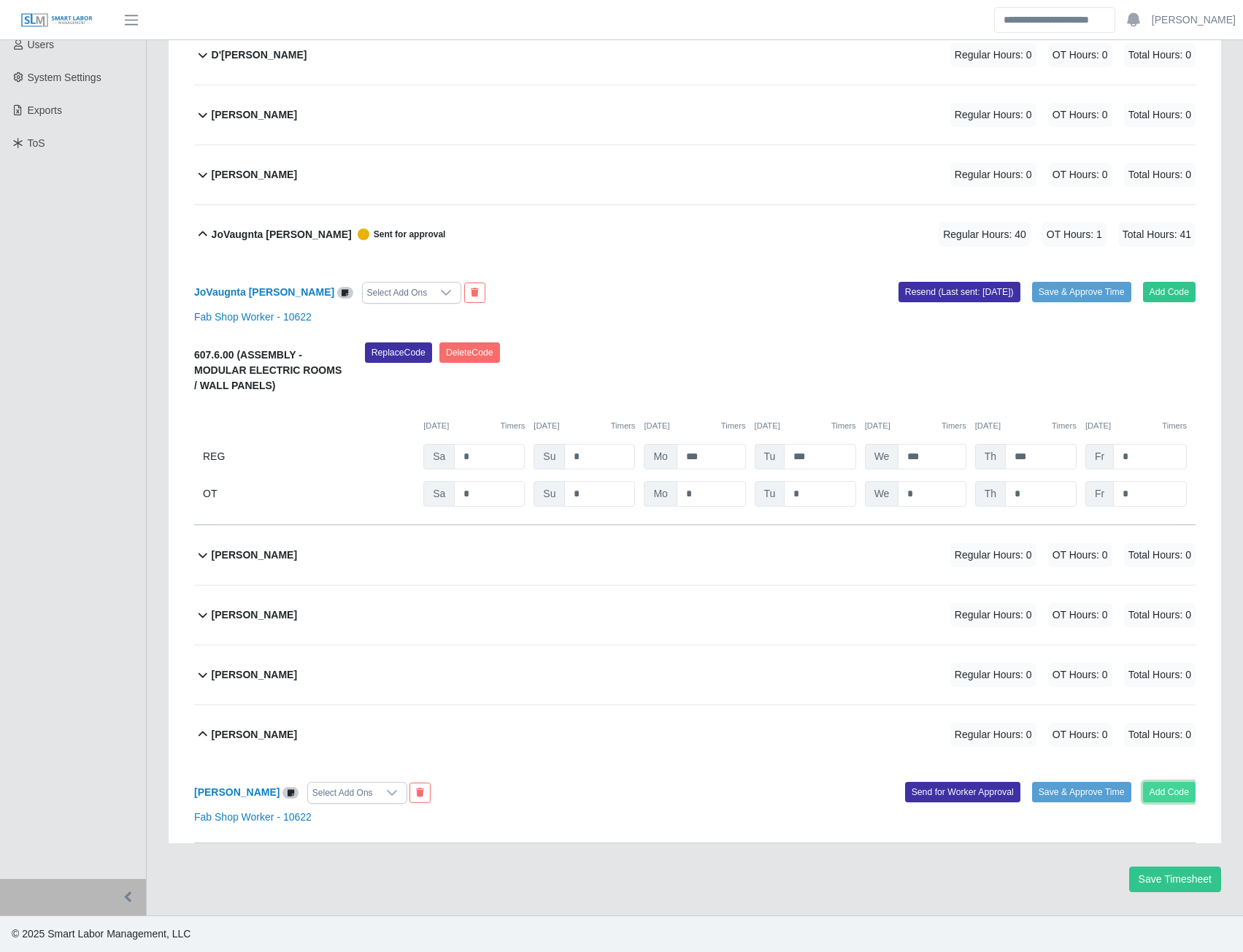
click at [1175, 794] on button "Add Code" at bounding box center [1170, 792] width 53 height 20
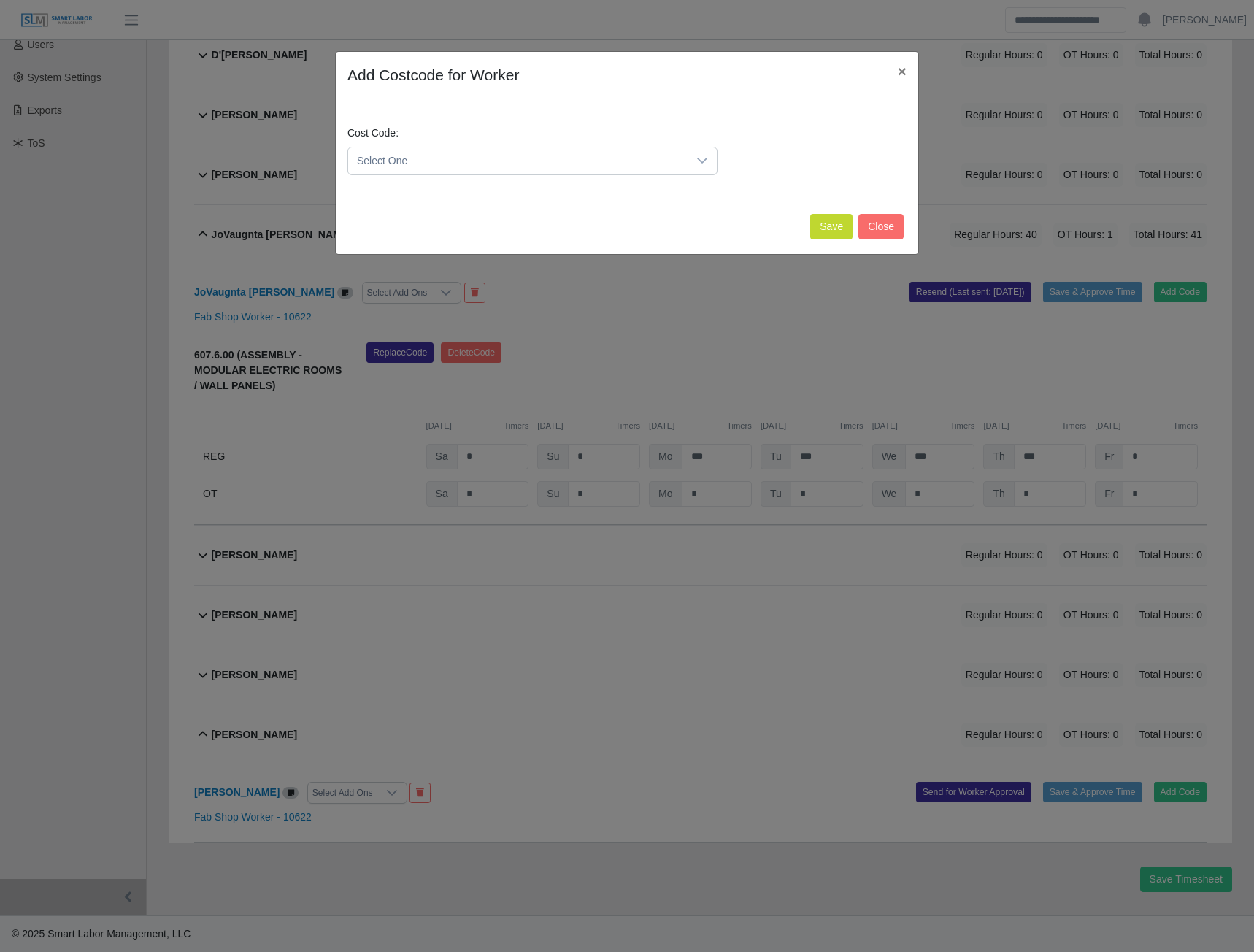
click at [685, 155] on span "Select One" at bounding box center [518, 161] width 340 height 27
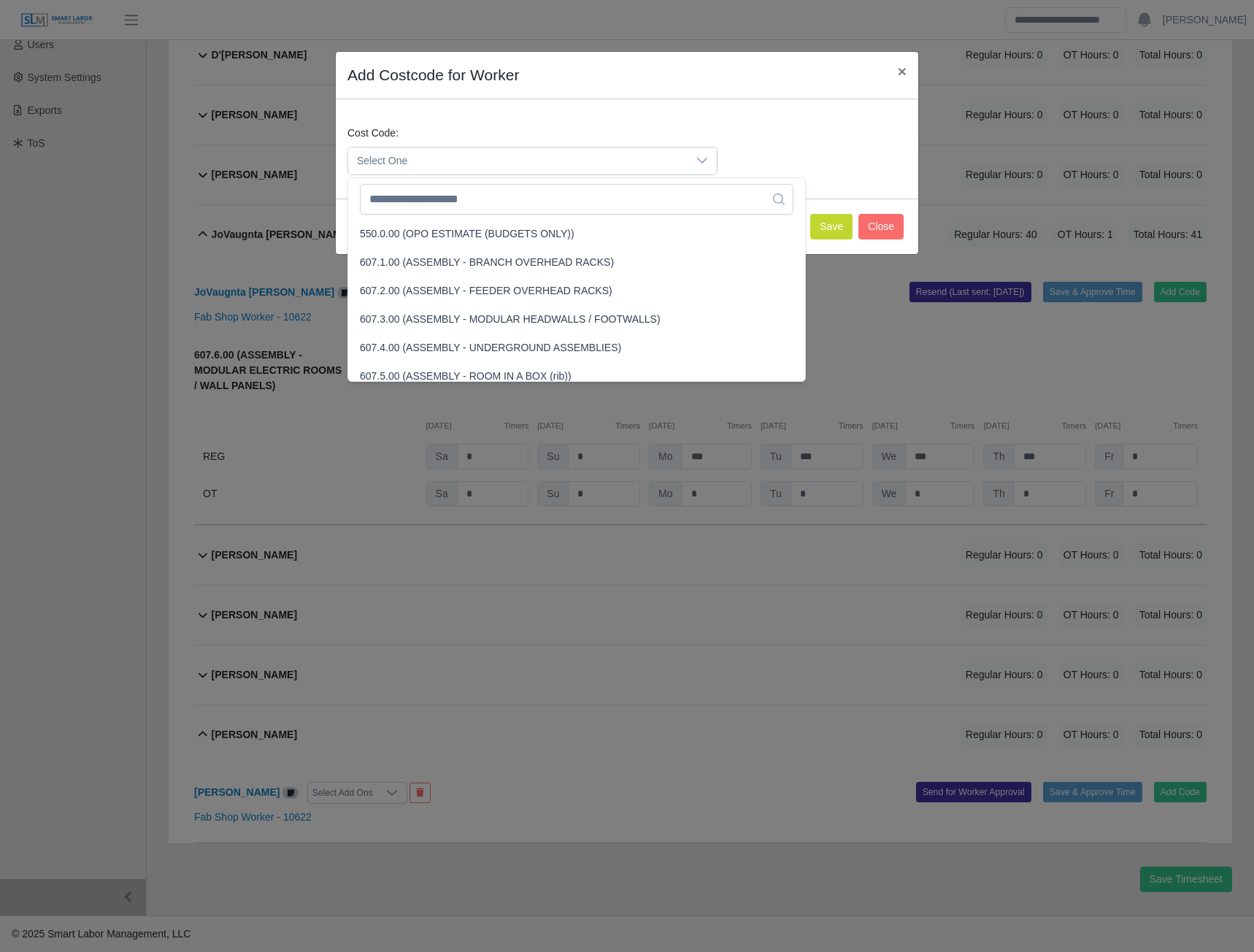
scroll to position [3358, 0]
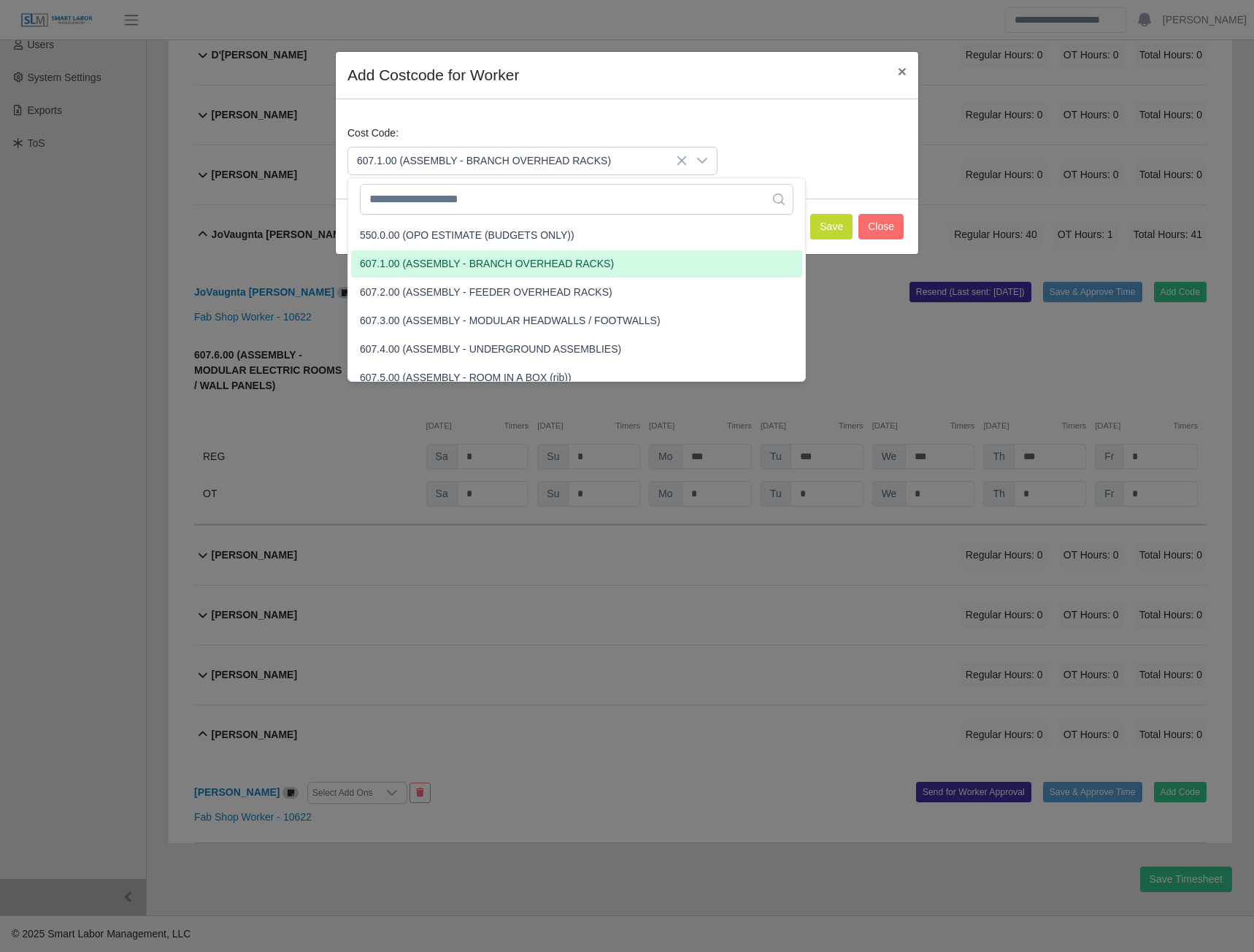
click at [400, 265] on span "607.1.00 (ASSEMBLY - BRANCH OVERHEAD RACKS)" at bounding box center [486, 264] width 254 height 15
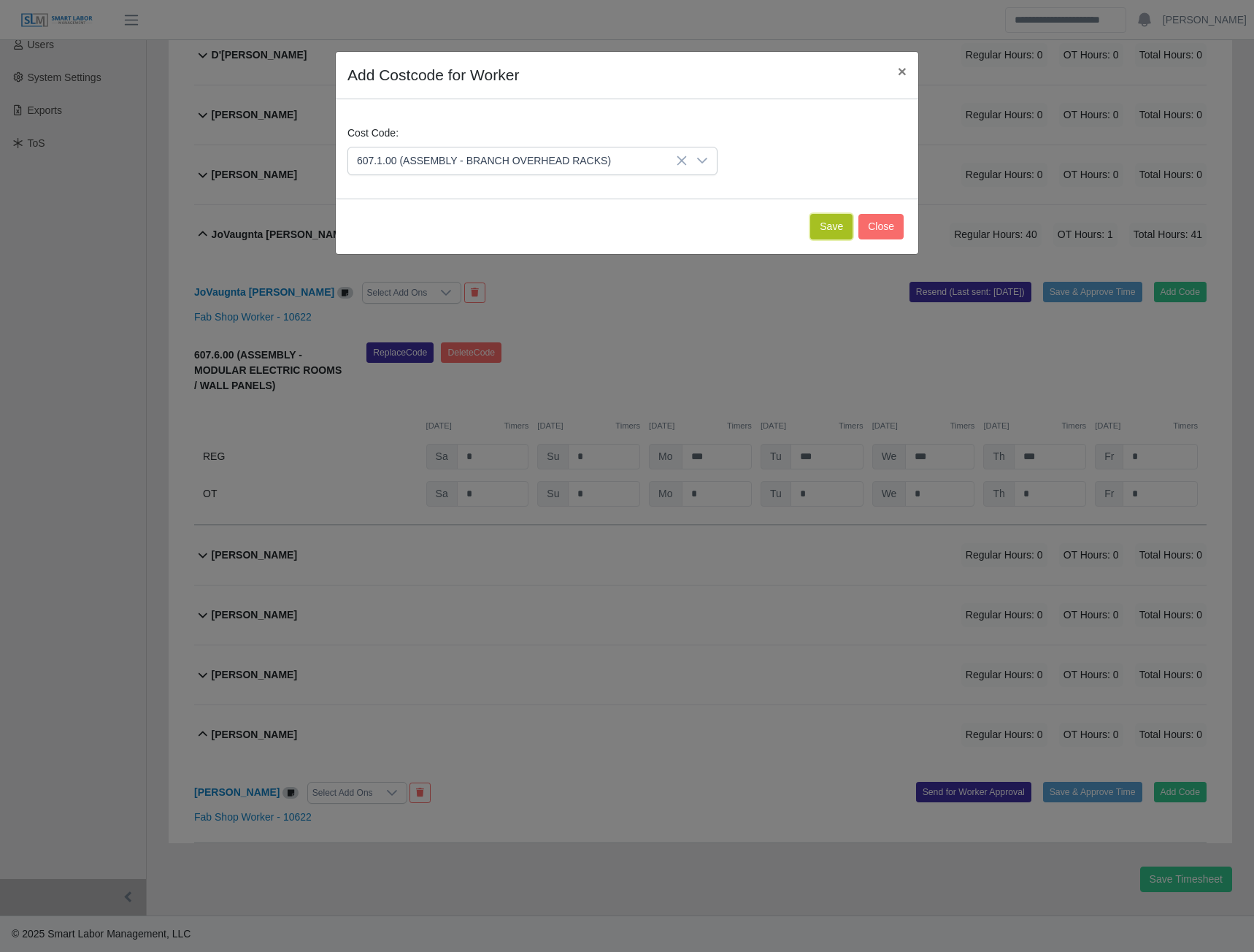
click at [833, 231] on button "Save" at bounding box center [831, 226] width 42 height 25
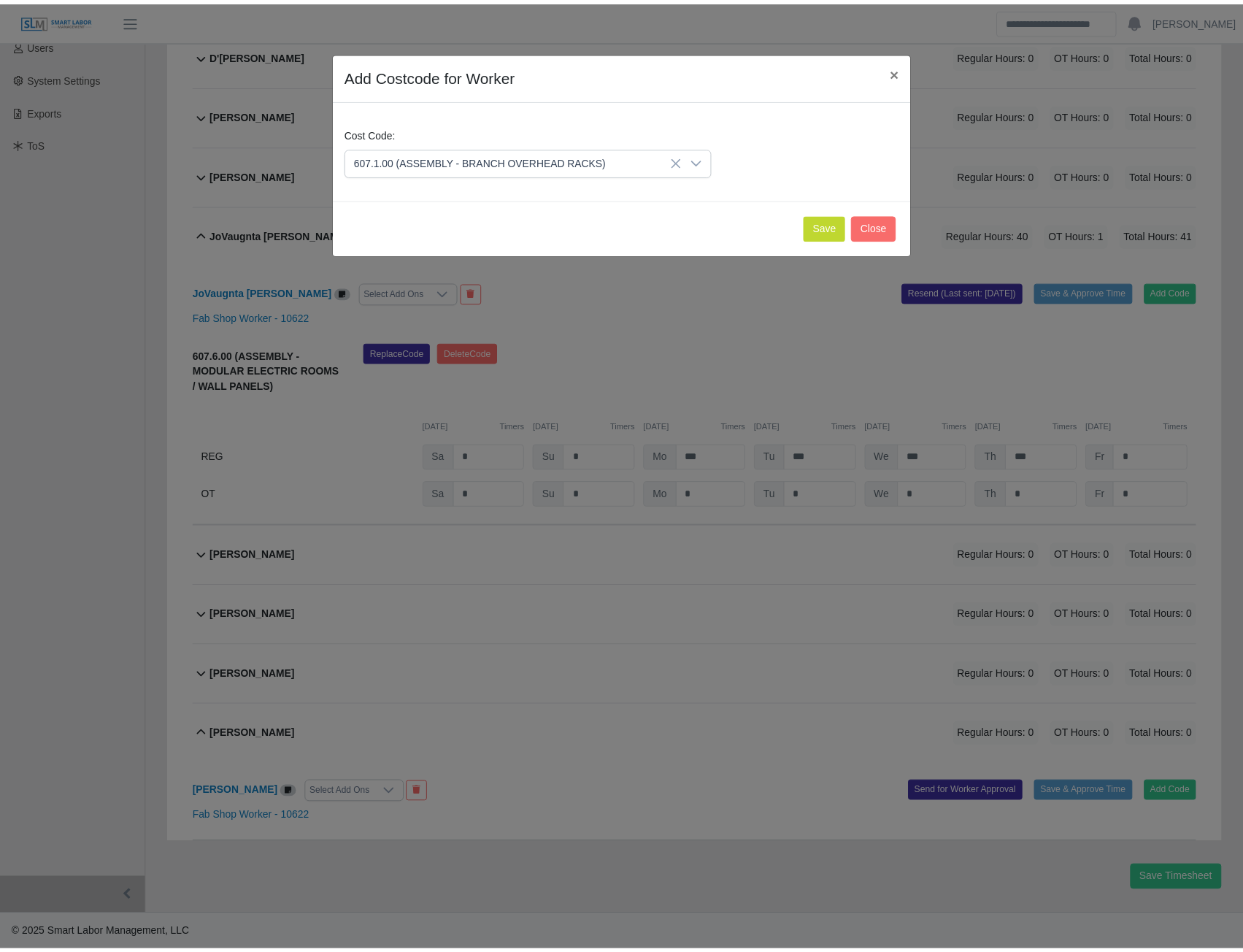
scroll to position [512, 0]
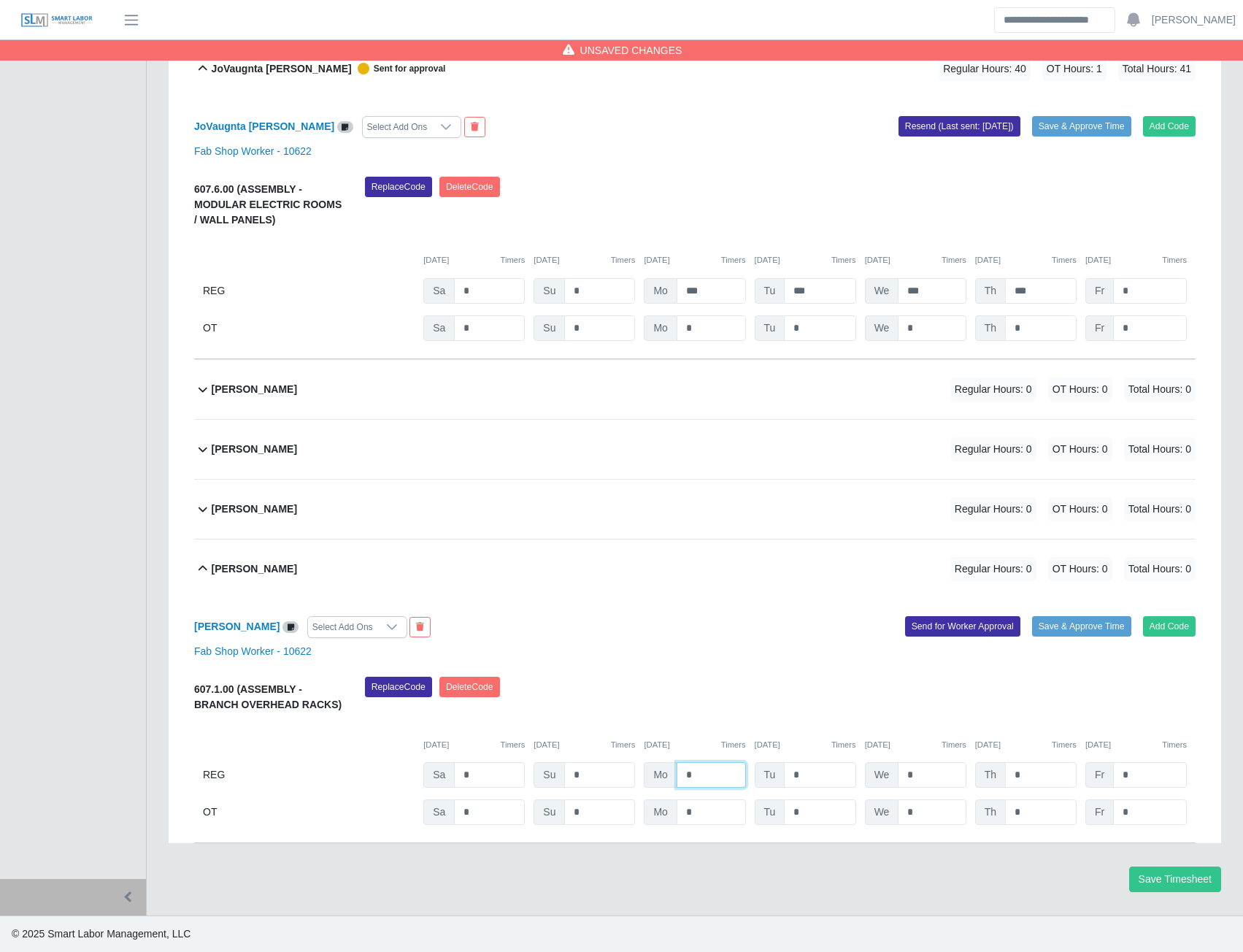
click at [709, 777] on input "*" at bounding box center [711, 774] width 69 height 25
type input "***"
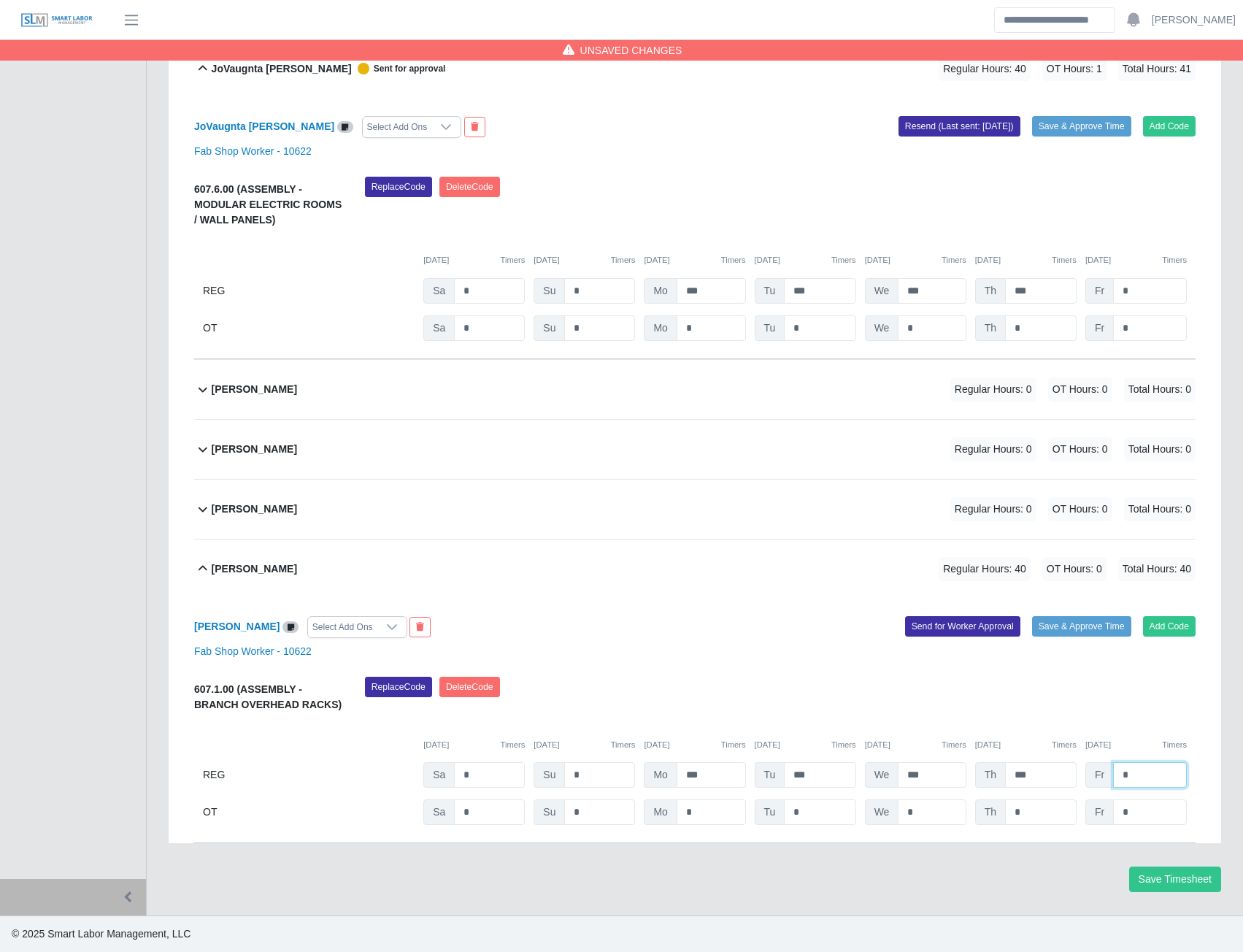
type input "*"
click at [970, 625] on button "Send for Worker Approval" at bounding box center [962, 626] width 115 height 20
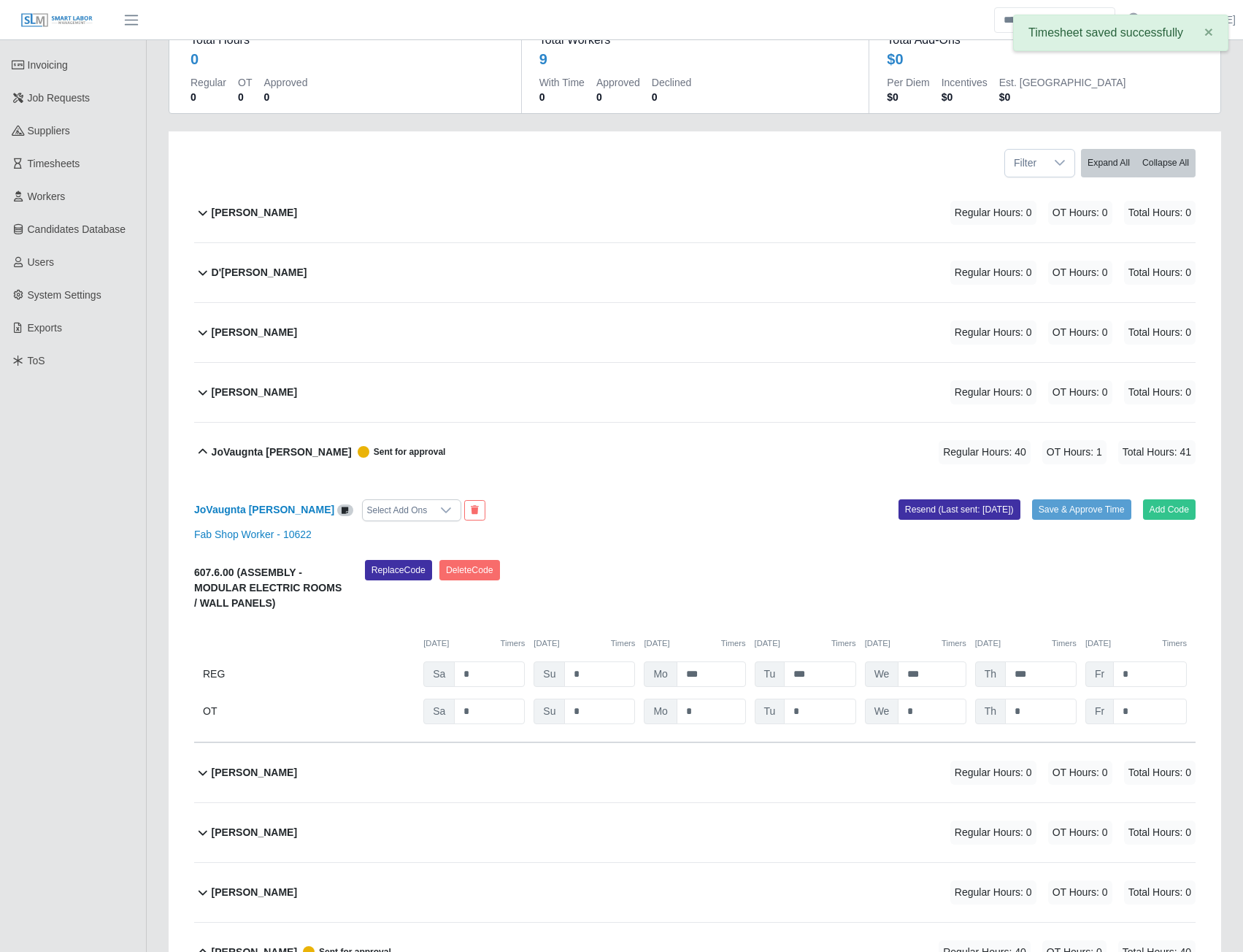
scroll to position [0, 0]
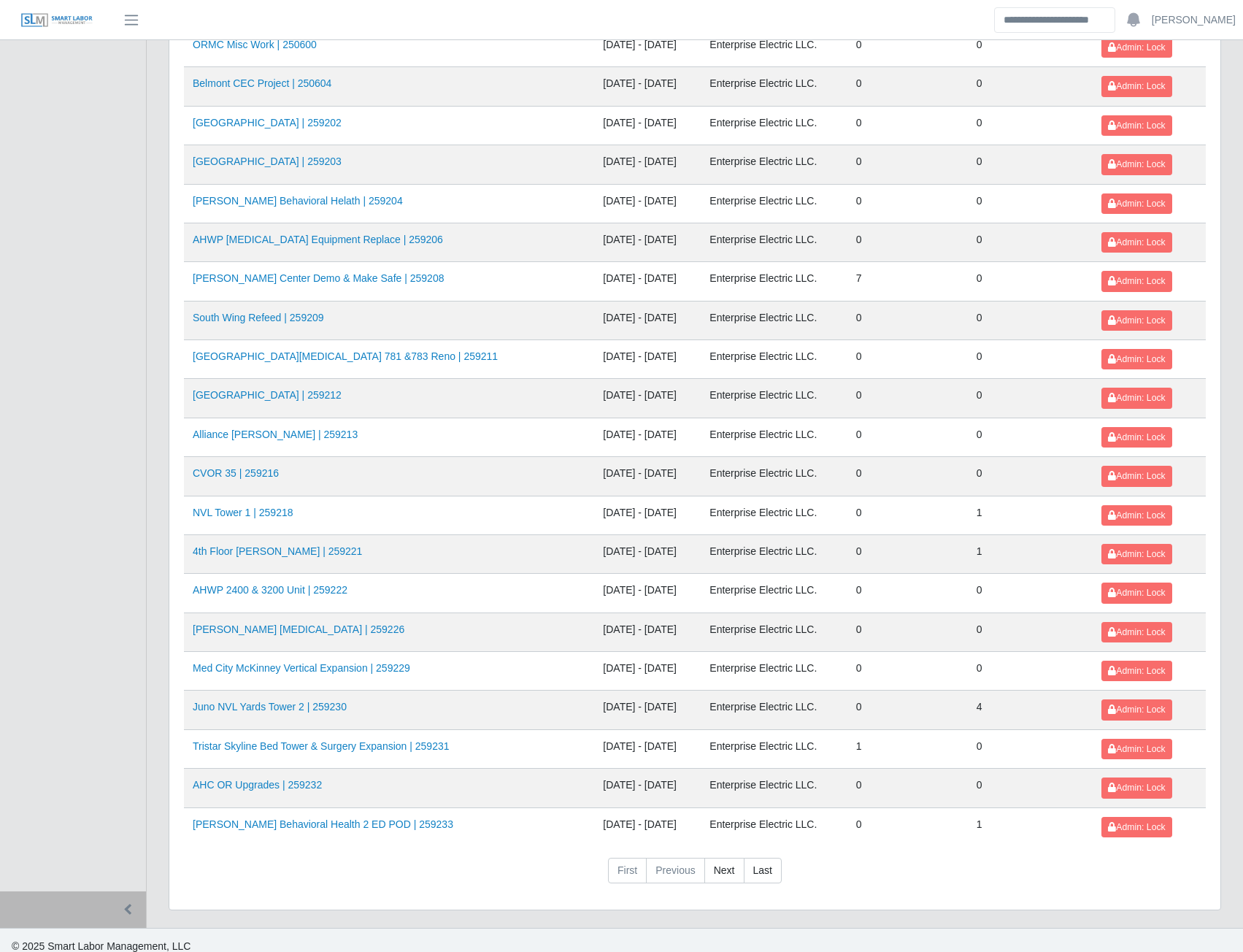
scroll to position [1287, 0]
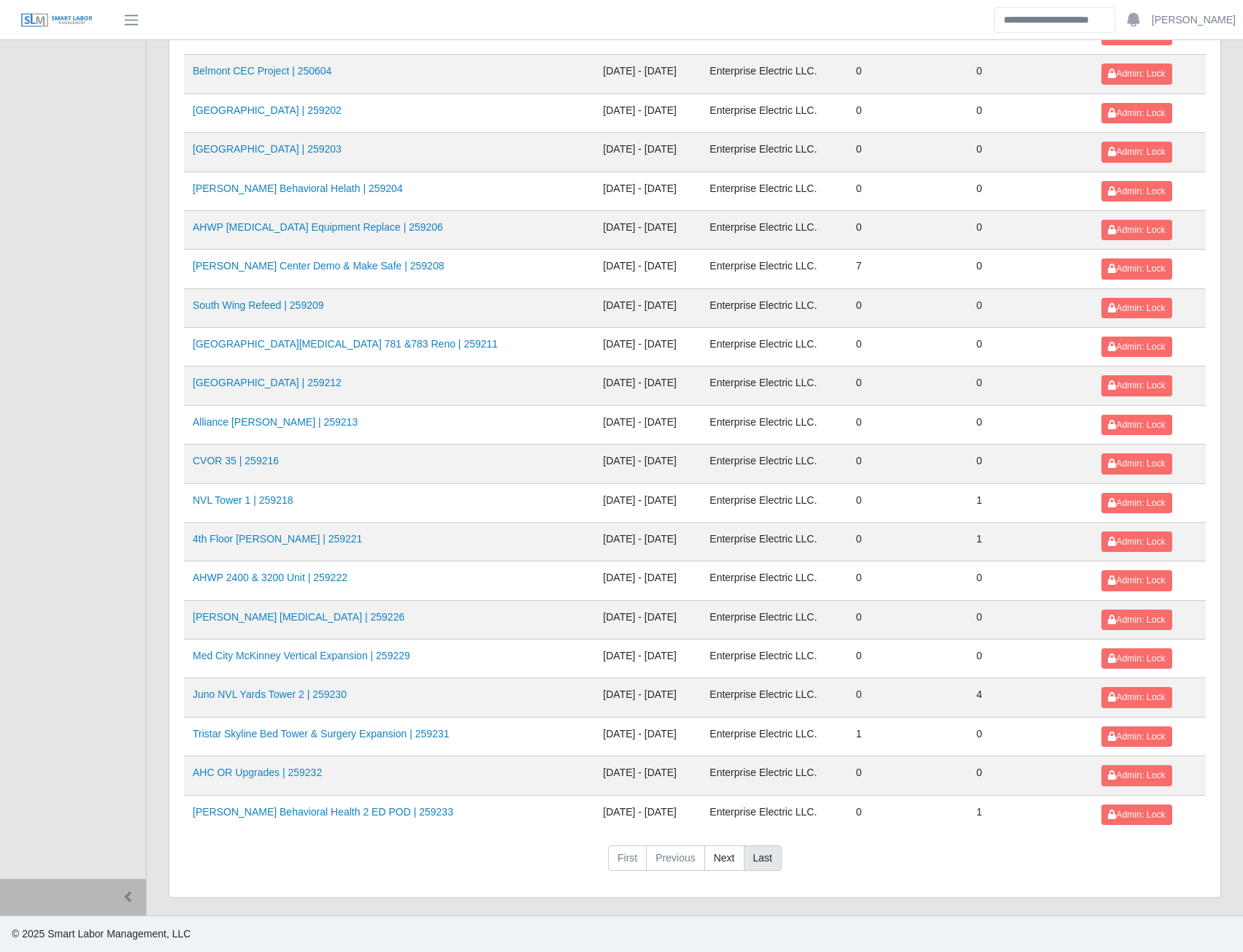
click at [767, 853] on link "Last" at bounding box center [762, 859] width 38 height 26
click at [712, 862] on link "Next" at bounding box center [724, 859] width 40 height 26
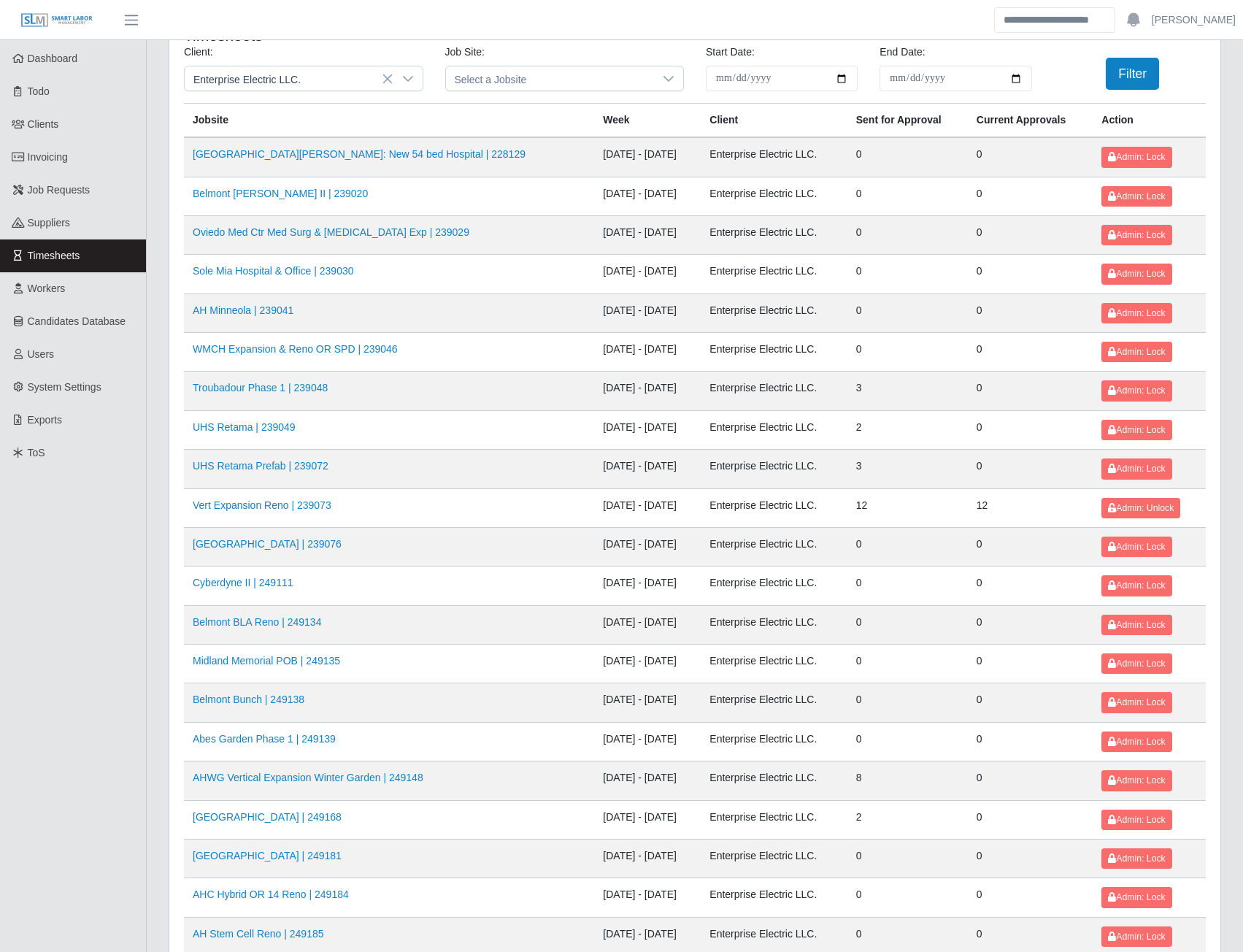
scroll to position [0, 0]
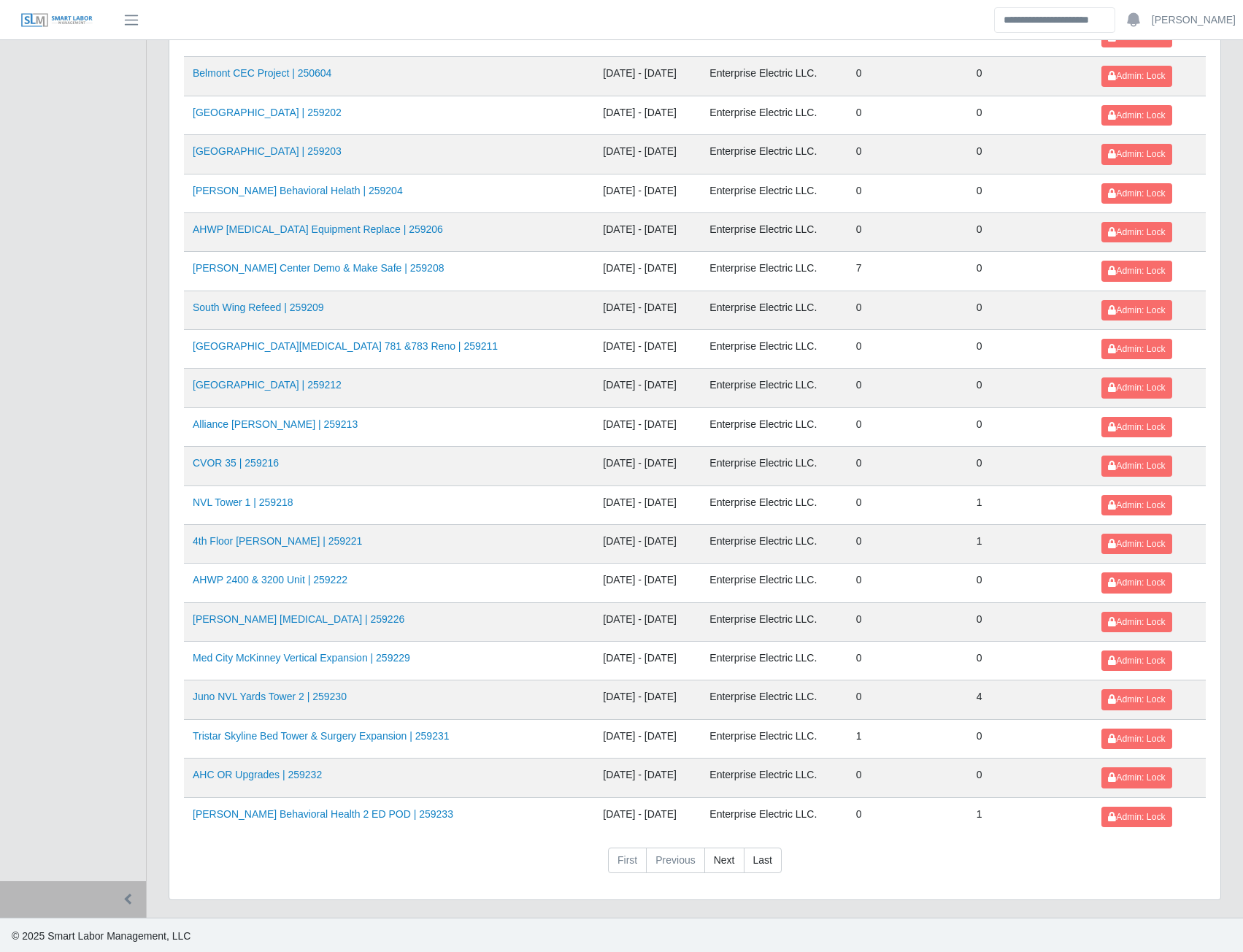
scroll to position [1287, 0]
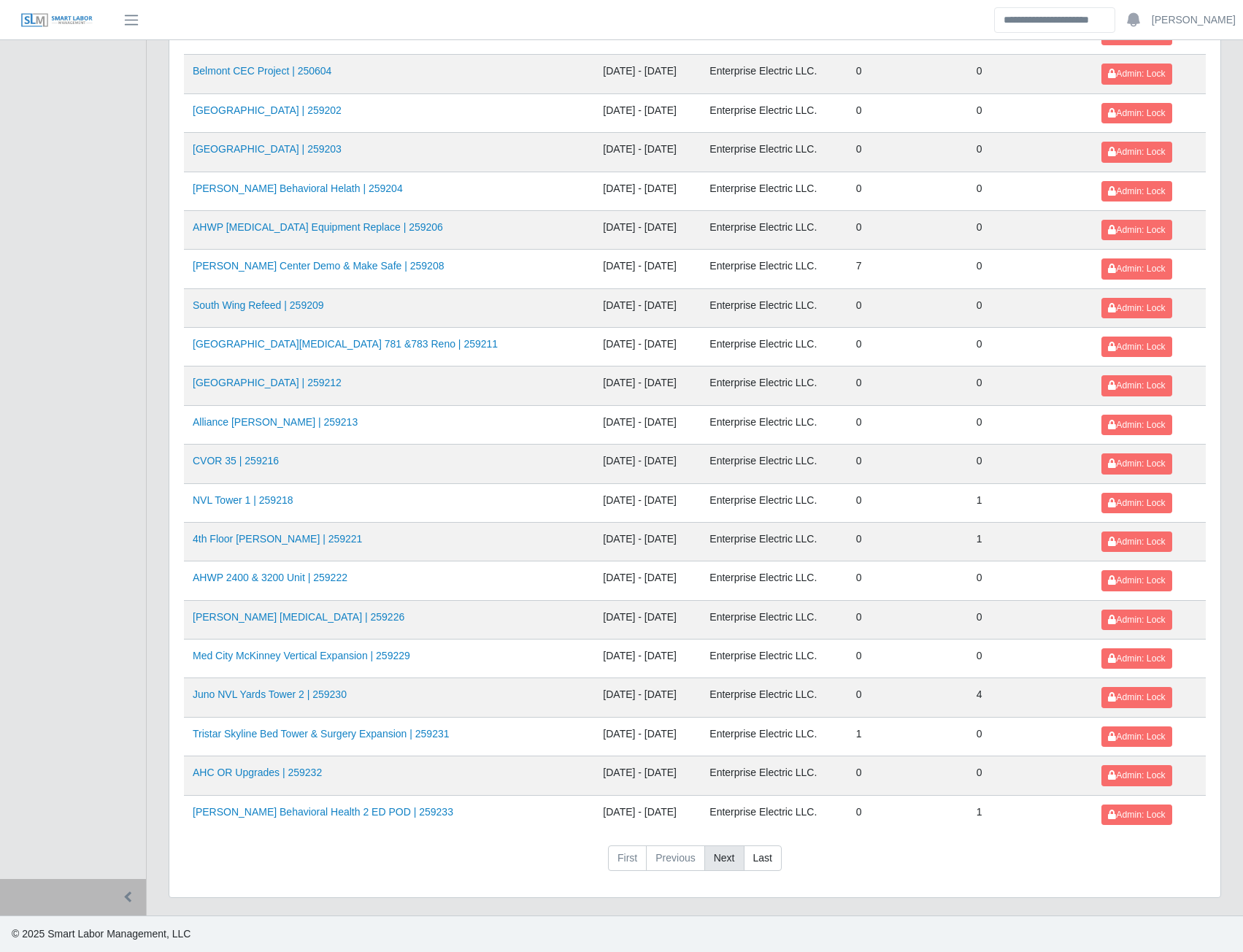
click at [717, 851] on link "Next" at bounding box center [724, 859] width 40 height 26
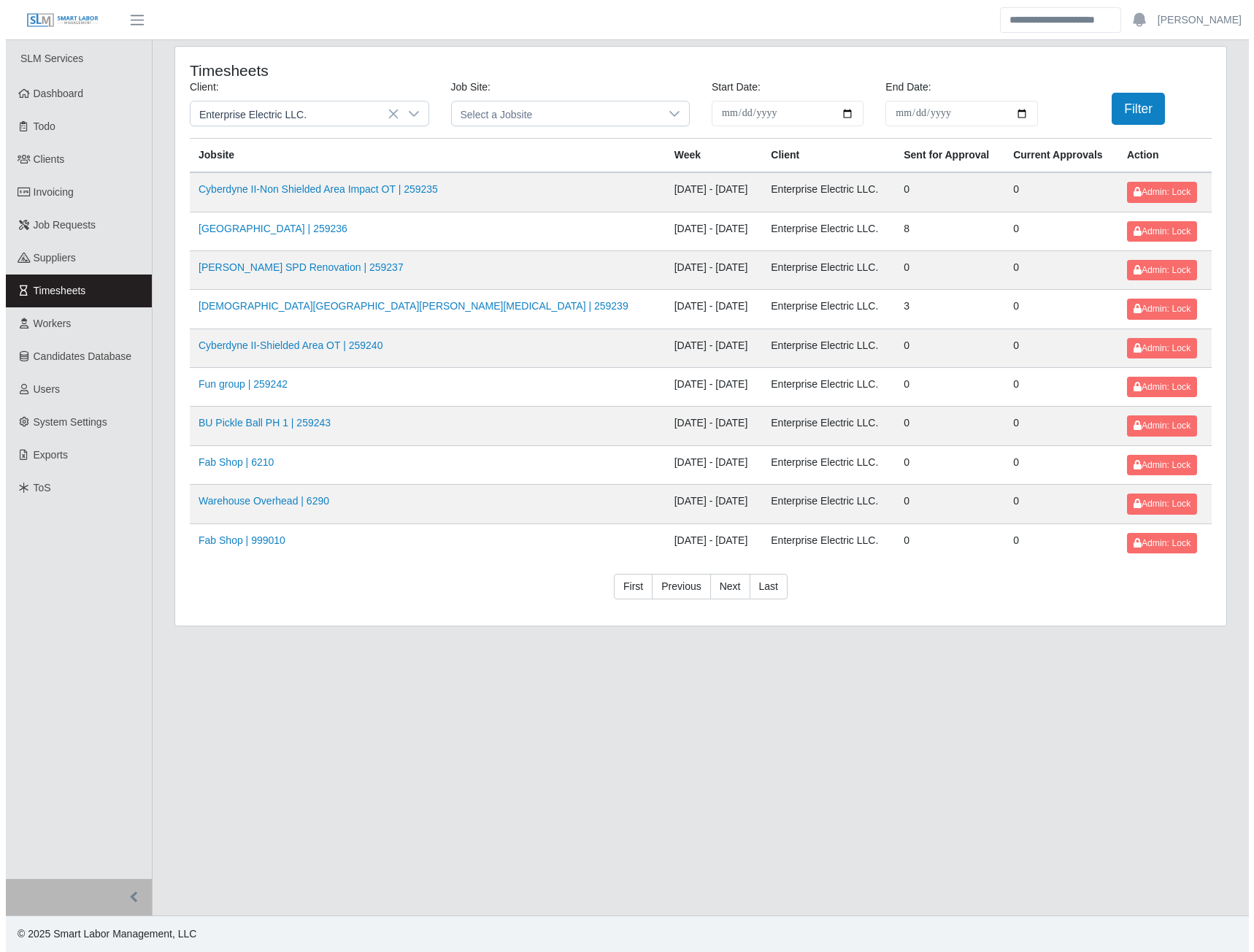
scroll to position [0, 0]
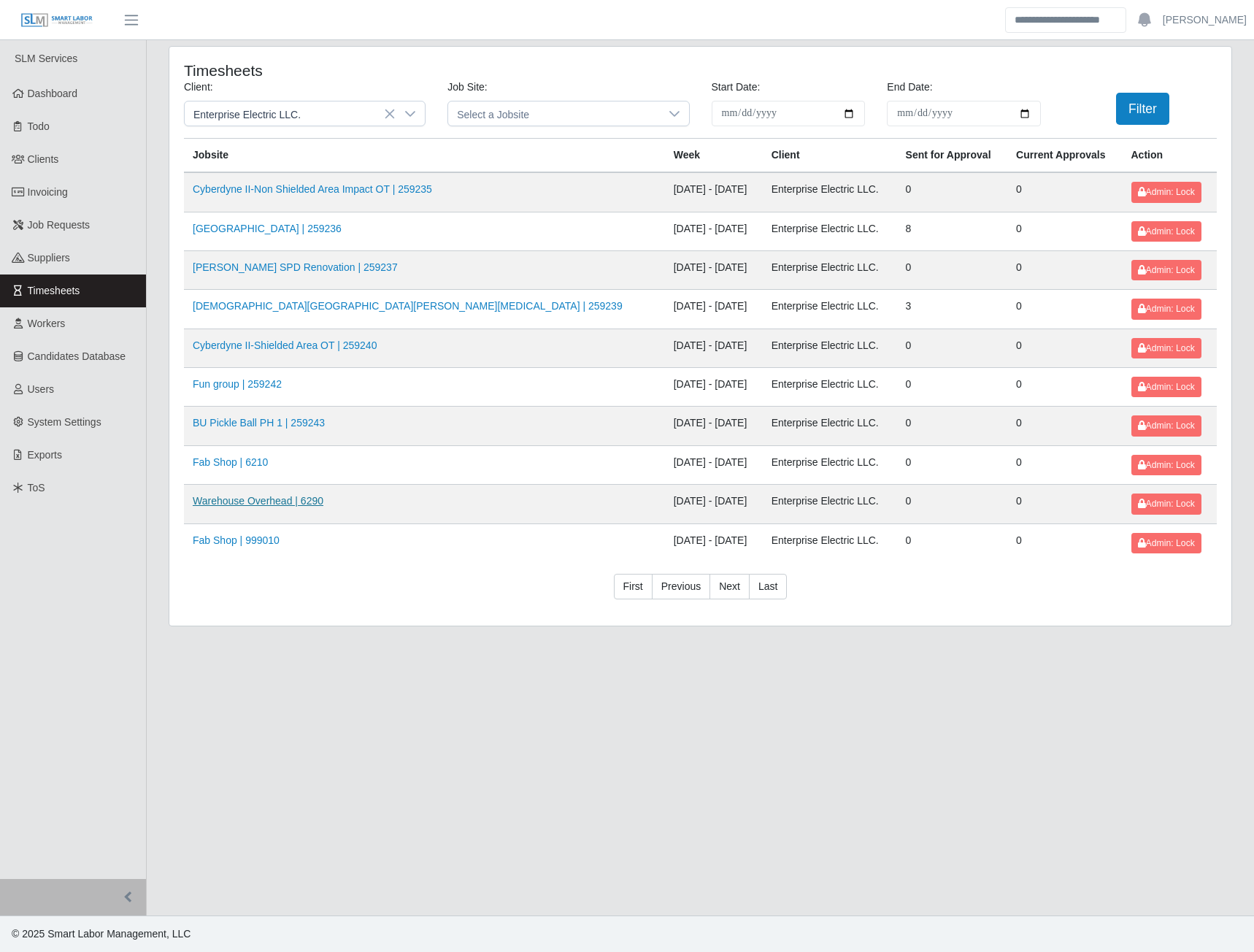
click at [274, 506] on link "Warehouse Overhead | 6290" at bounding box center [258, 500] width 130 height 12
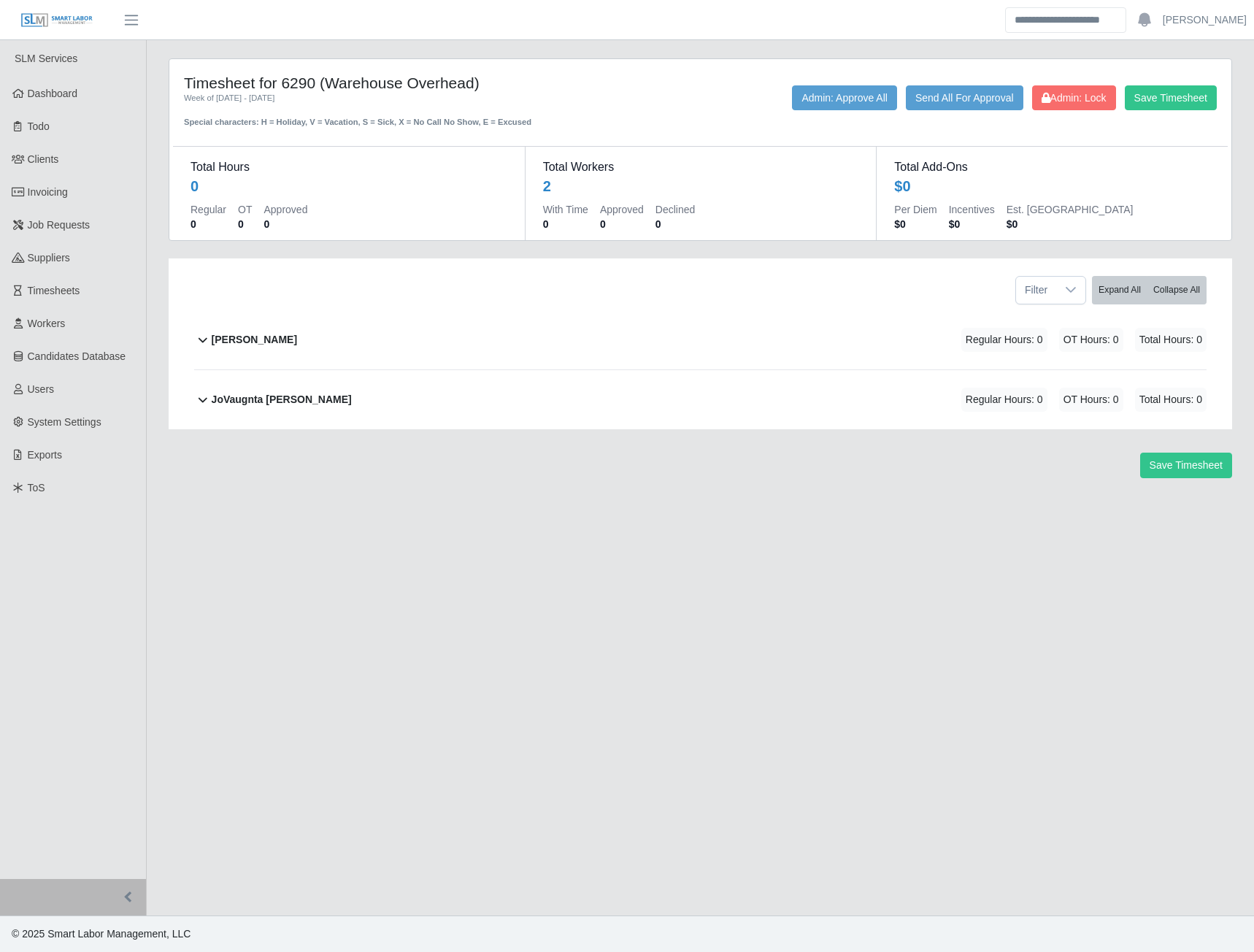
click at [259, 337] on b "[PERSON_NAME]" at bounding box center [254, 340] width 86 height 15
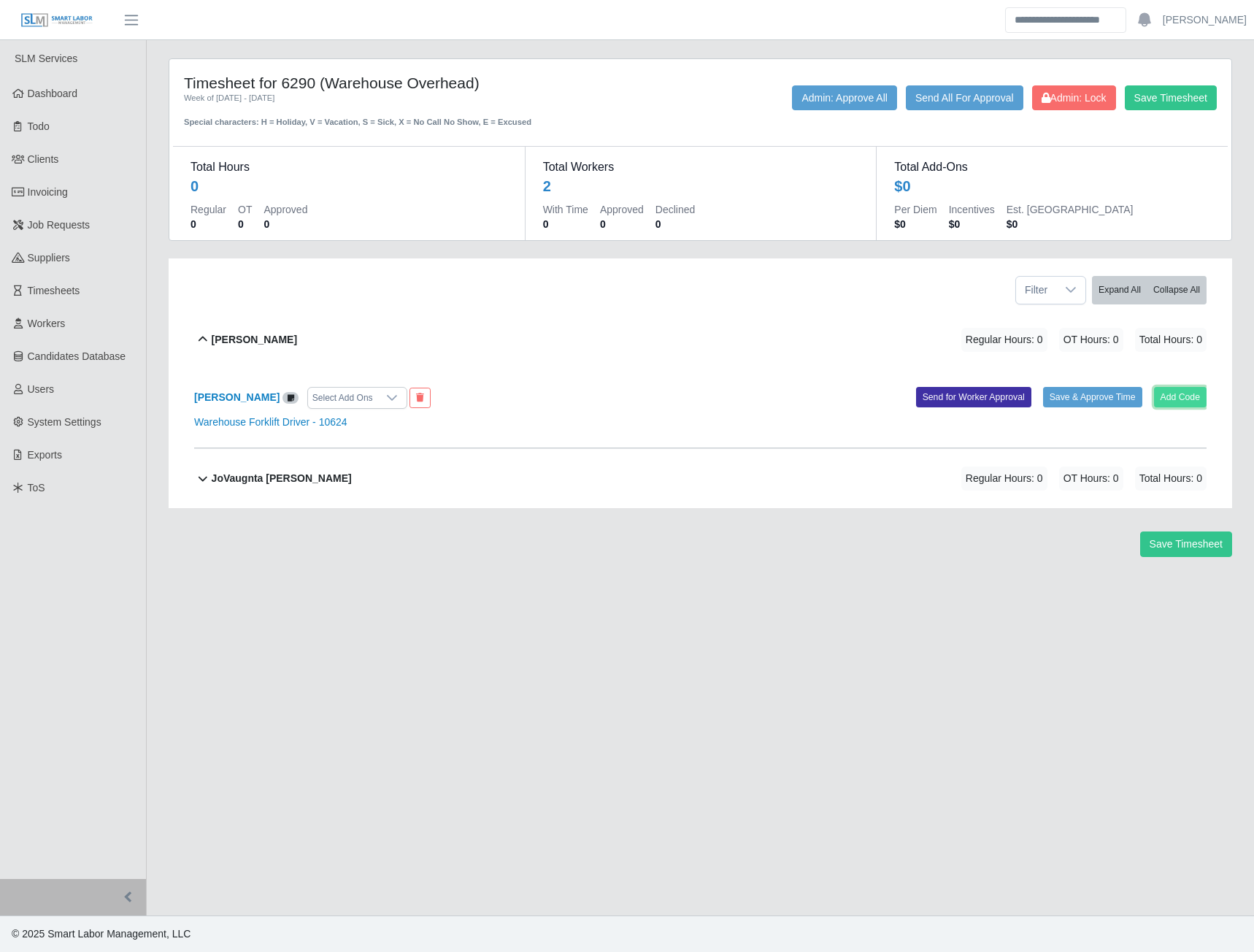
click at [1169, 395] on button "Add Code" at bounding box center [1181, 397] width 53 height 20
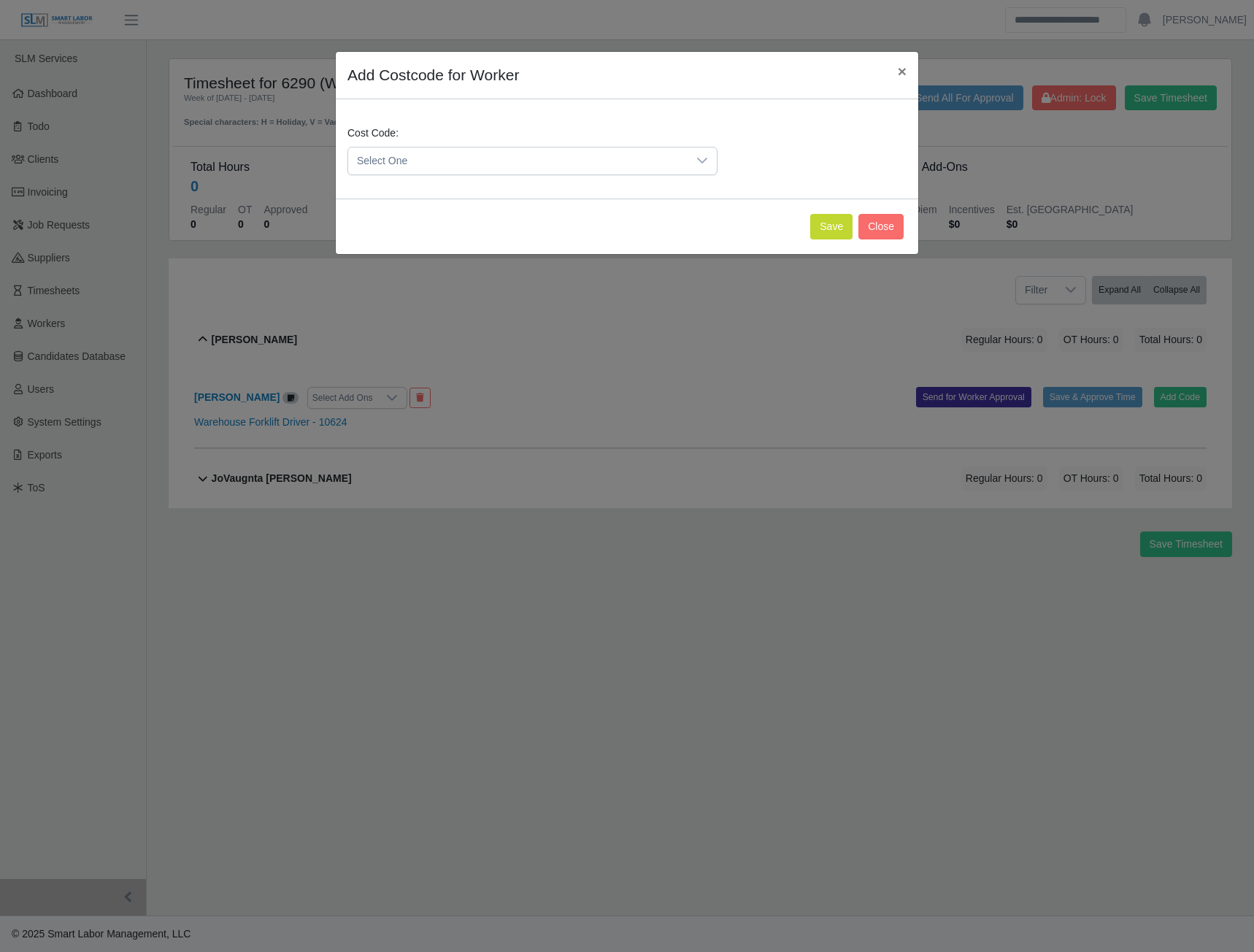
click at [619, 168] on span "Select One" at bounding box center [518, 161] width 340 height 27
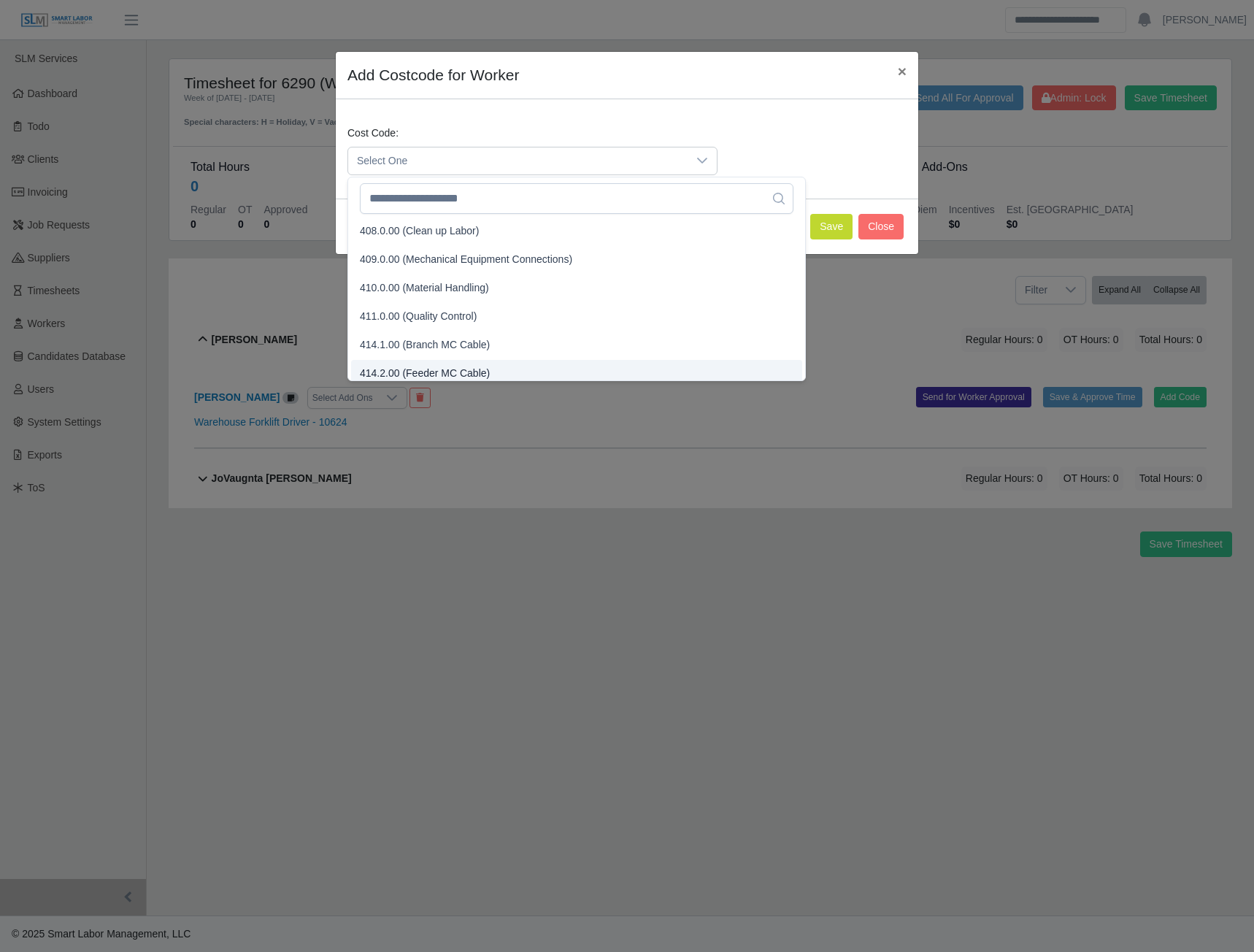
scroll to position [236, 0]
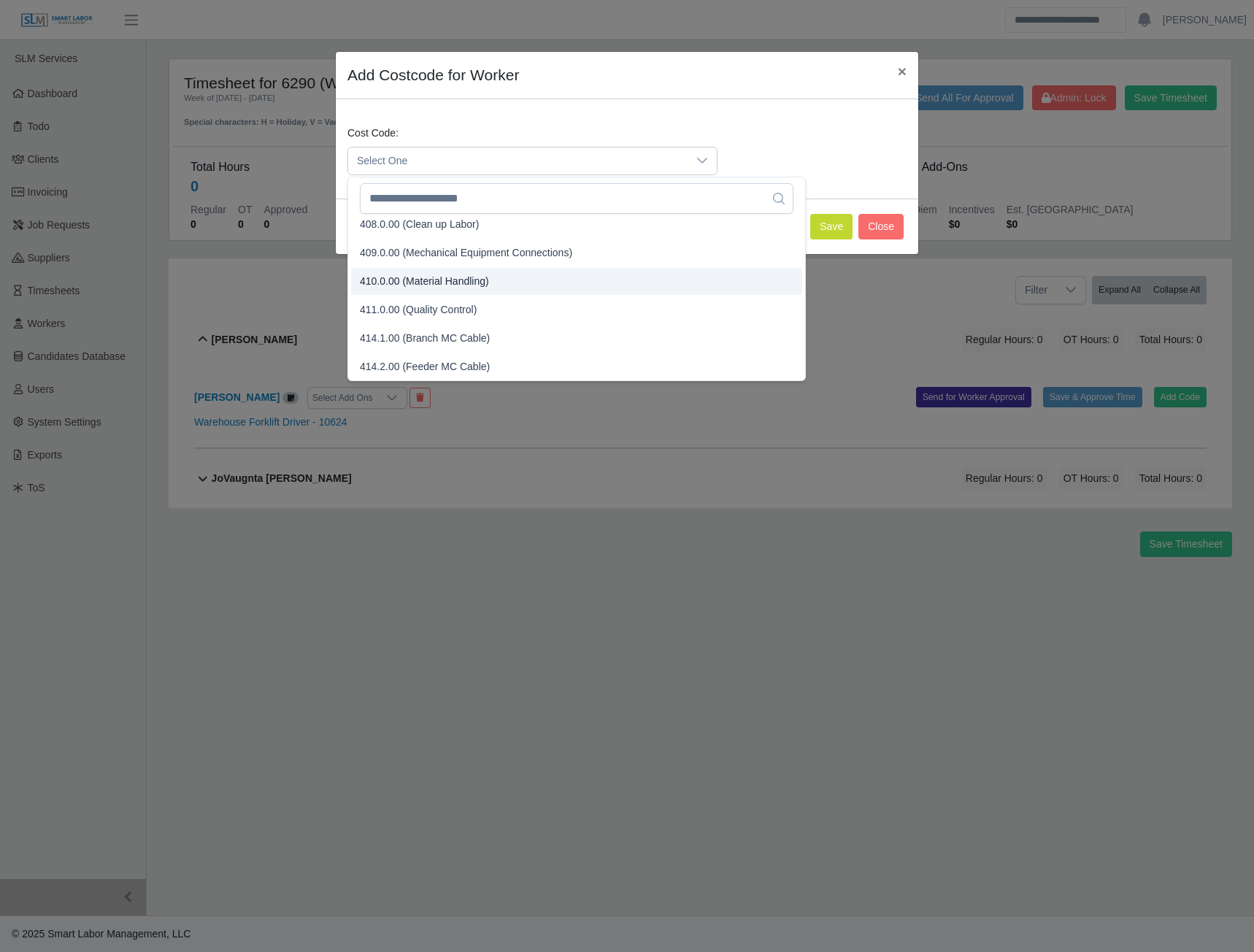
click at [425, 282] on span "410.0.00 (Material Handling)" at bounding box center [424, 282] width 129 height 15
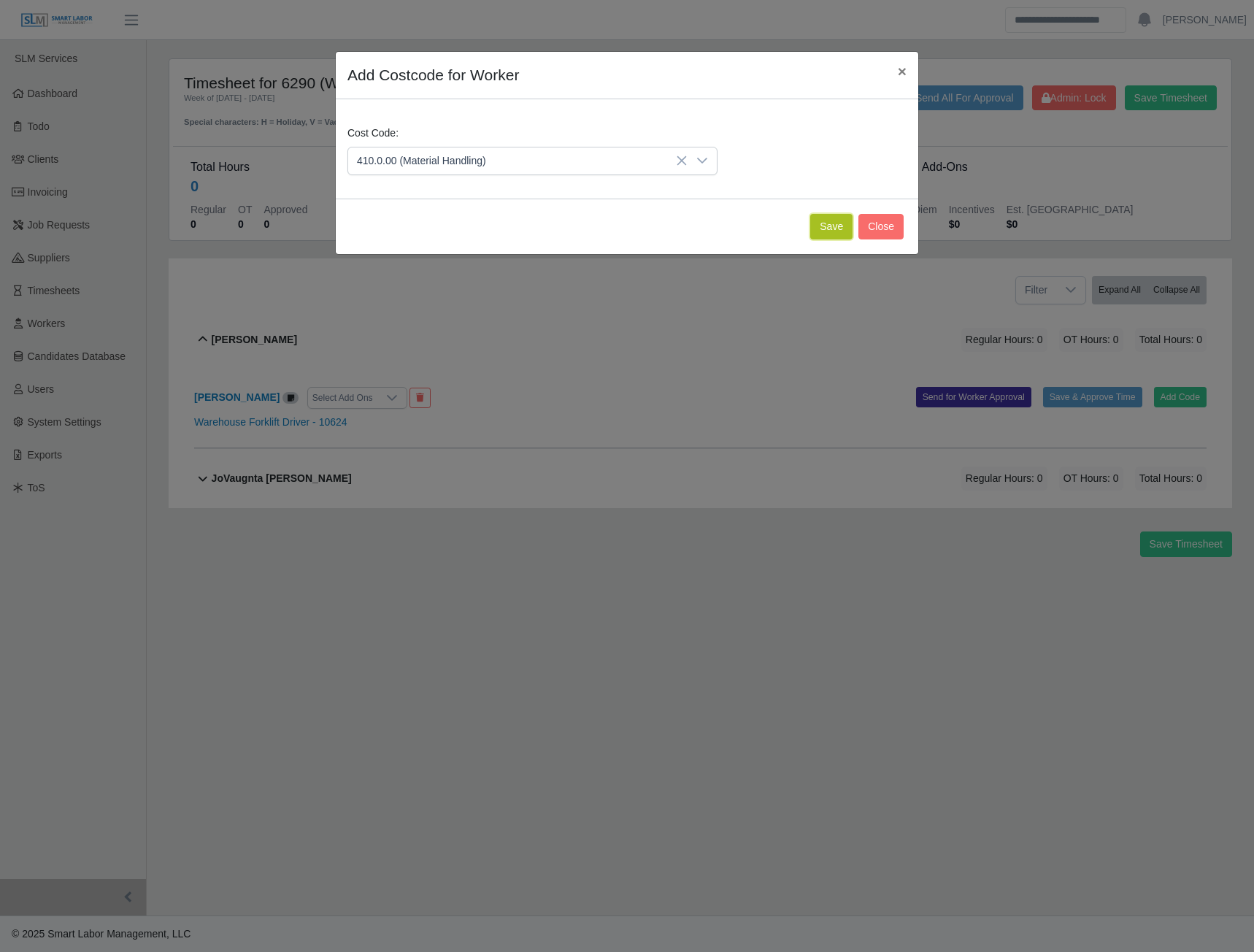
click at [825, 226] on button "Save" at bounding box center [831, 226] width 42 height 25
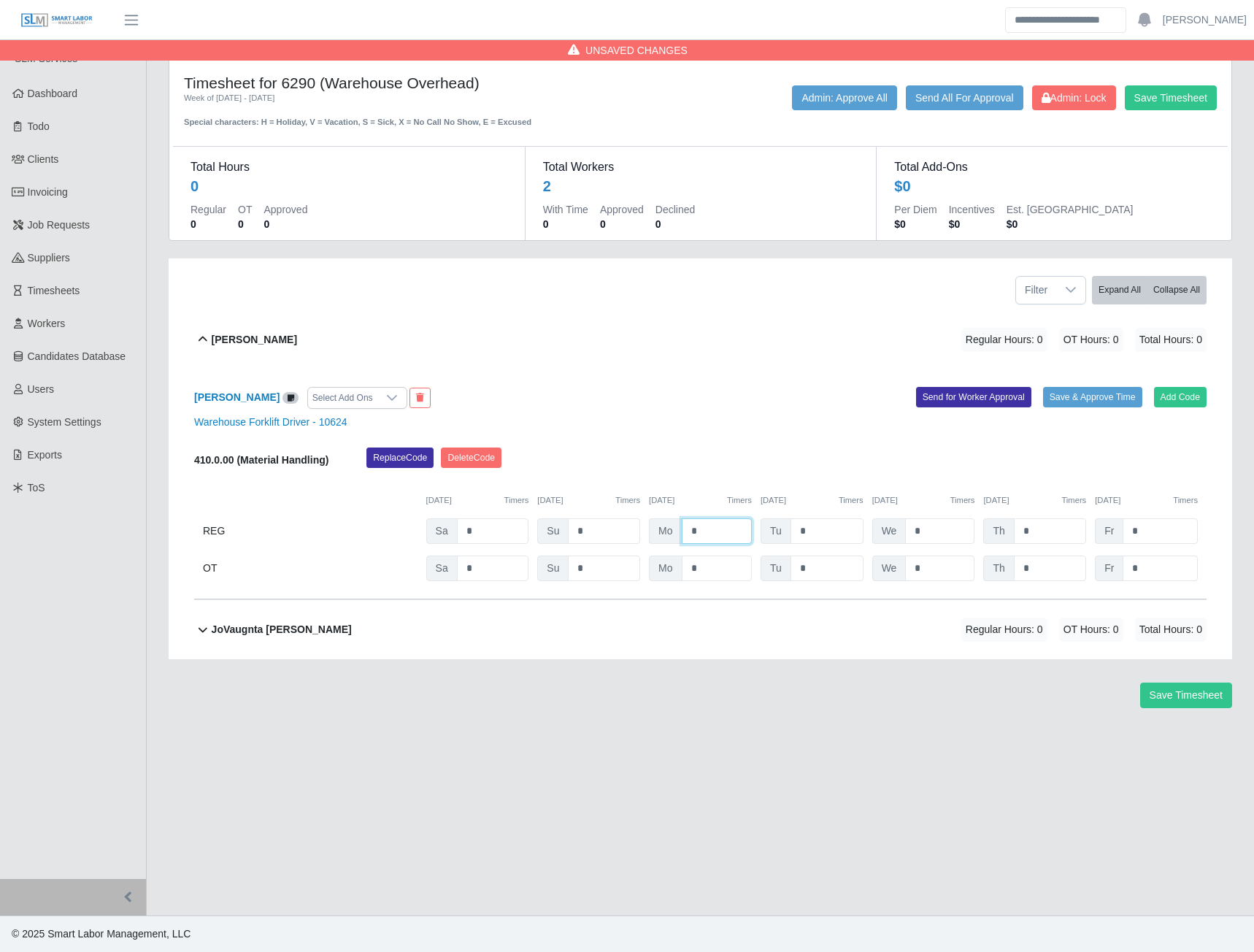
click at [705, 528] on input "*" at bounding box center [717, 530] width 70 height 25
type input "***"
type input "*"
type input "***"
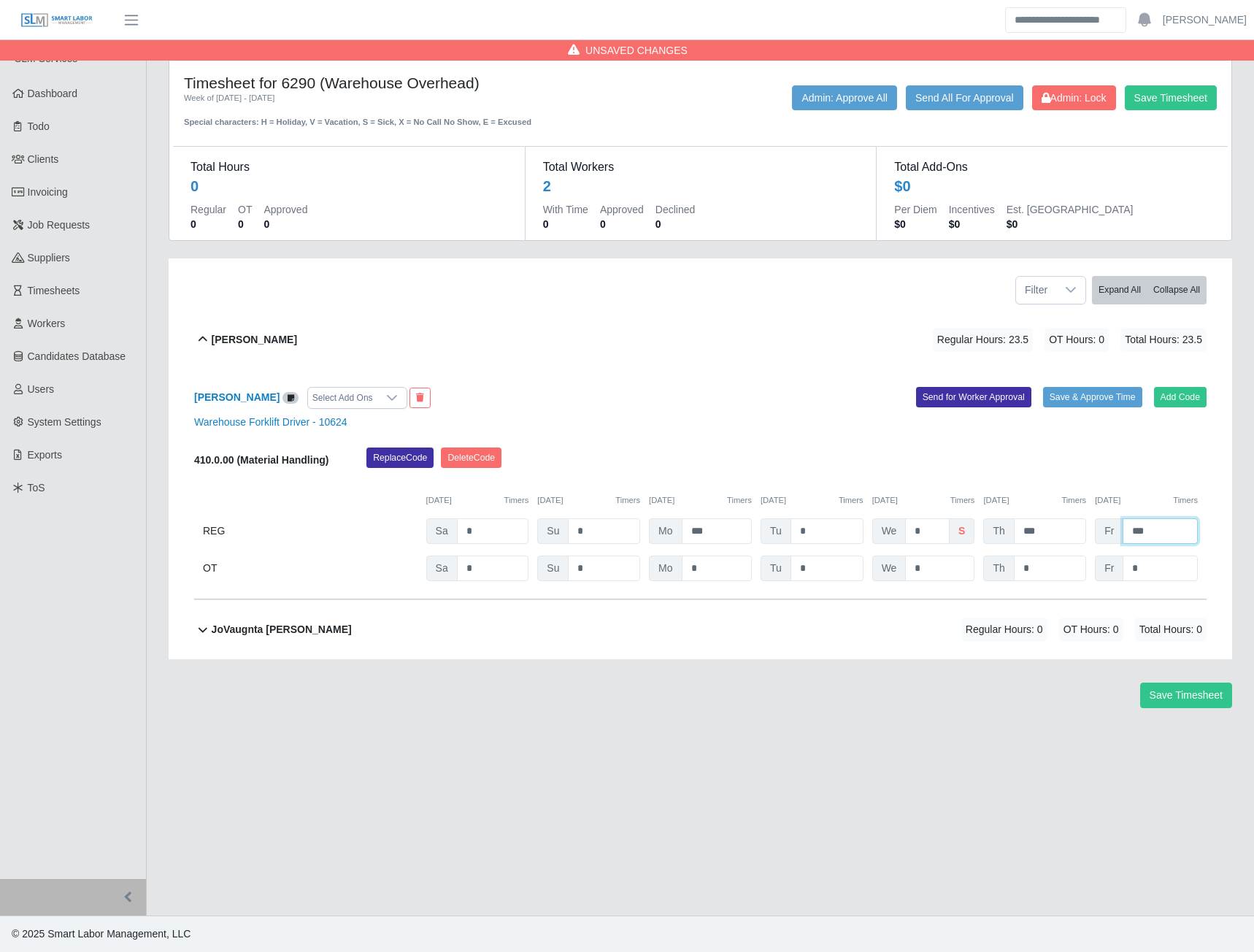
type input "***"
click at [974, 406] on button "Send for Worker Approval" at bounding box center [974, 397] width 115 height 20
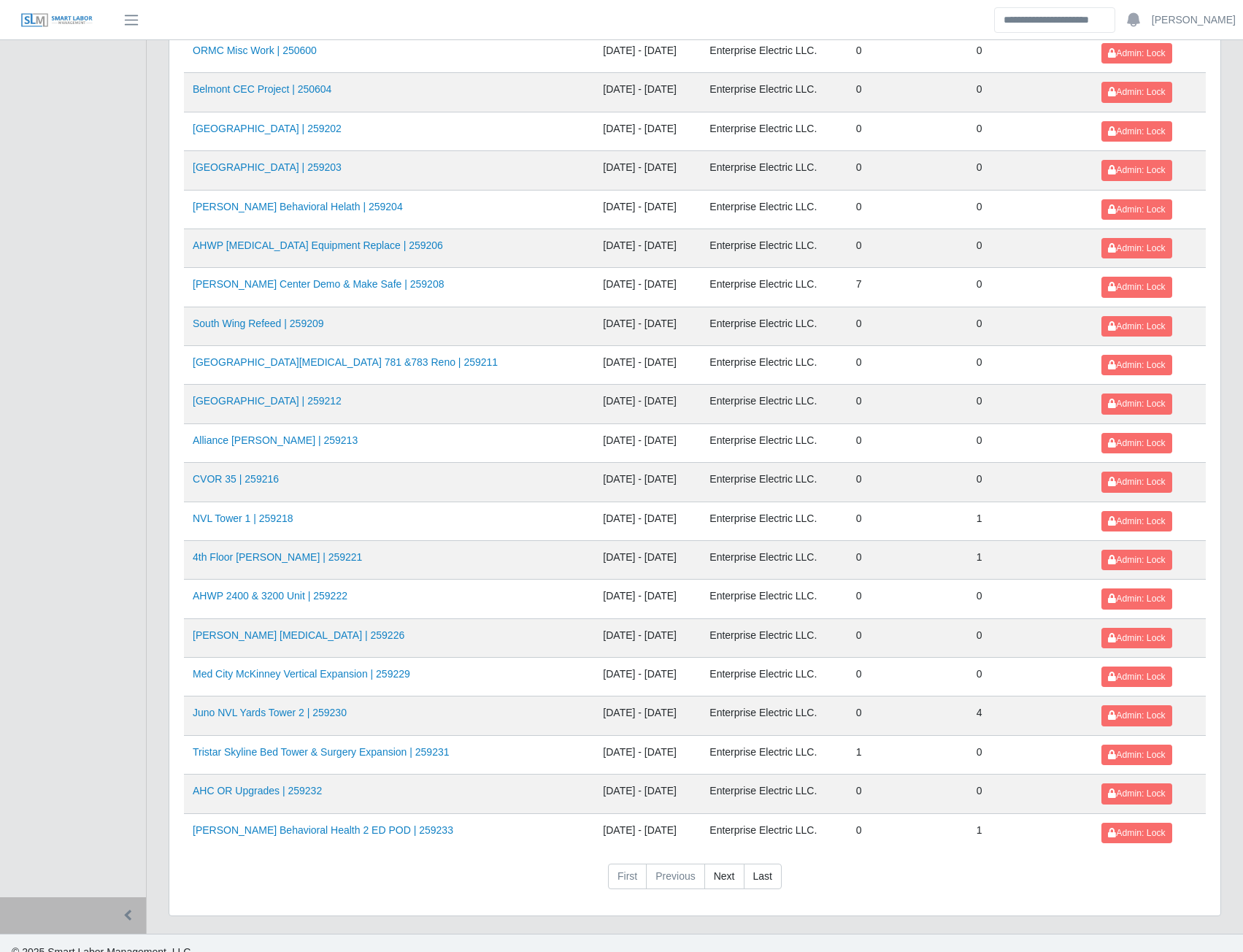
scroll to position [1287, 0]
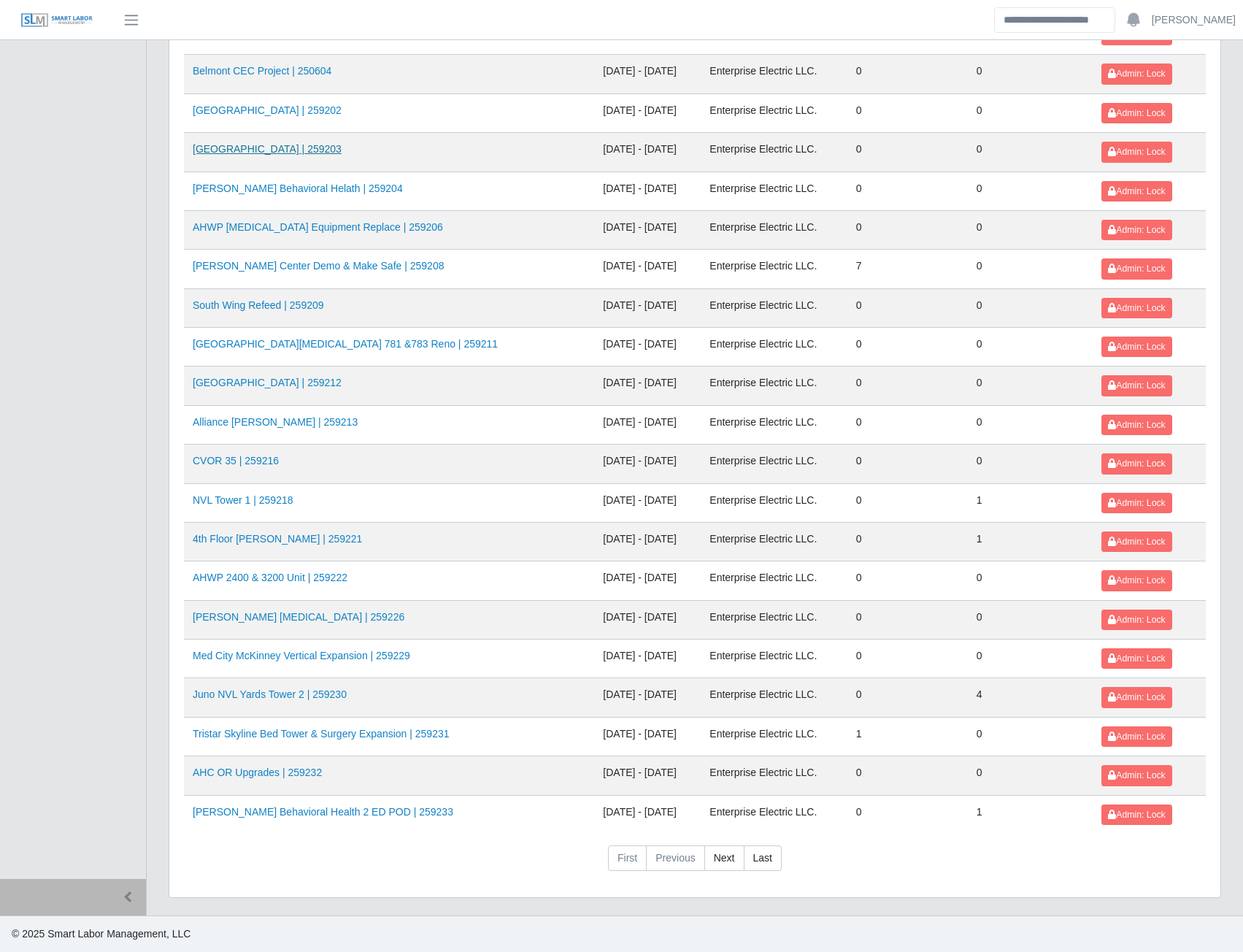
click at [267, 144] on link "[GEOGRAPHIC_DATA] | 259203" at bounding box center [267, 148] width 149 height 12
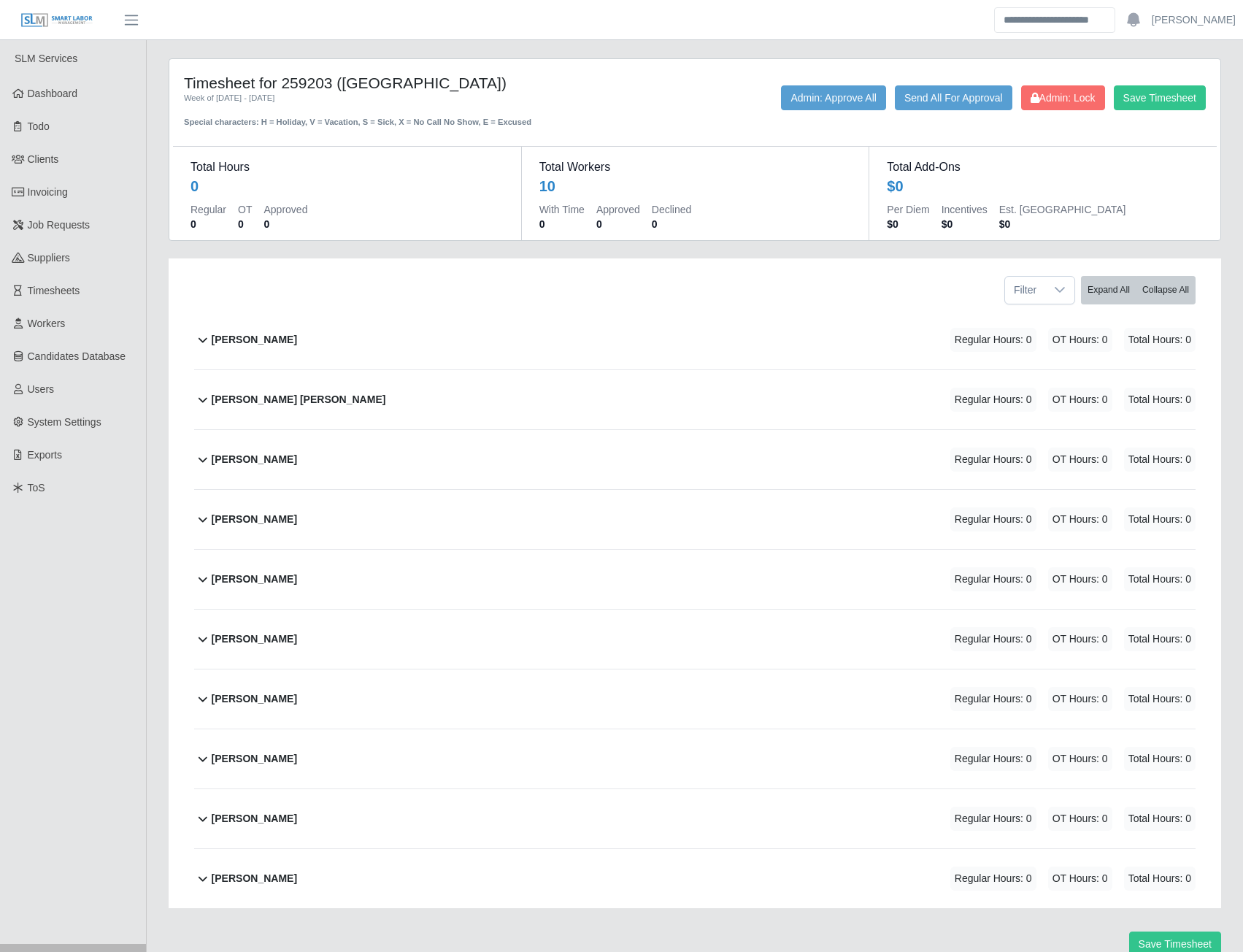
scroll to position [65, 0]
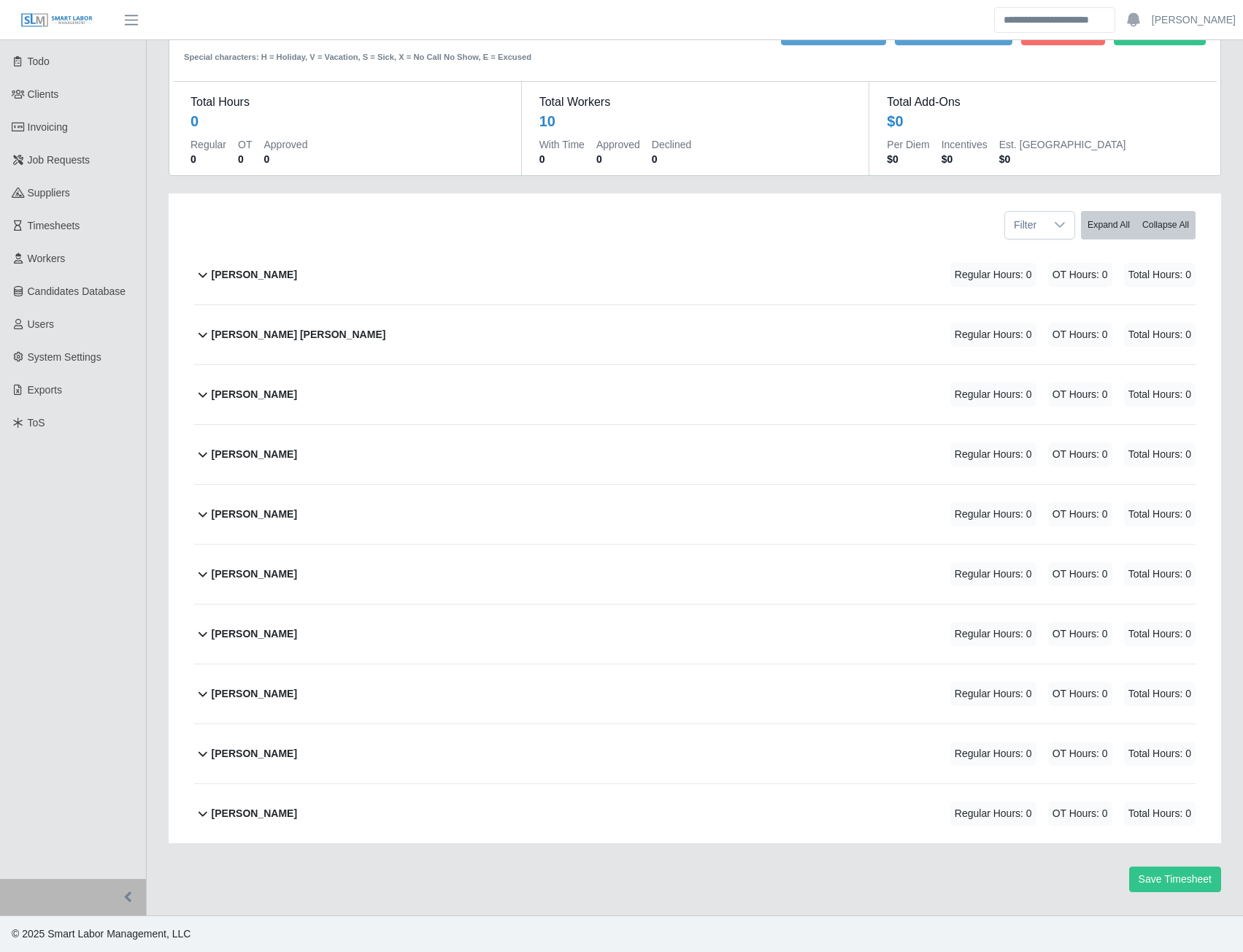
click at [261, 698] on b "[PERSON_NAME]" at bounding box center [254, 694] width 86 height 15
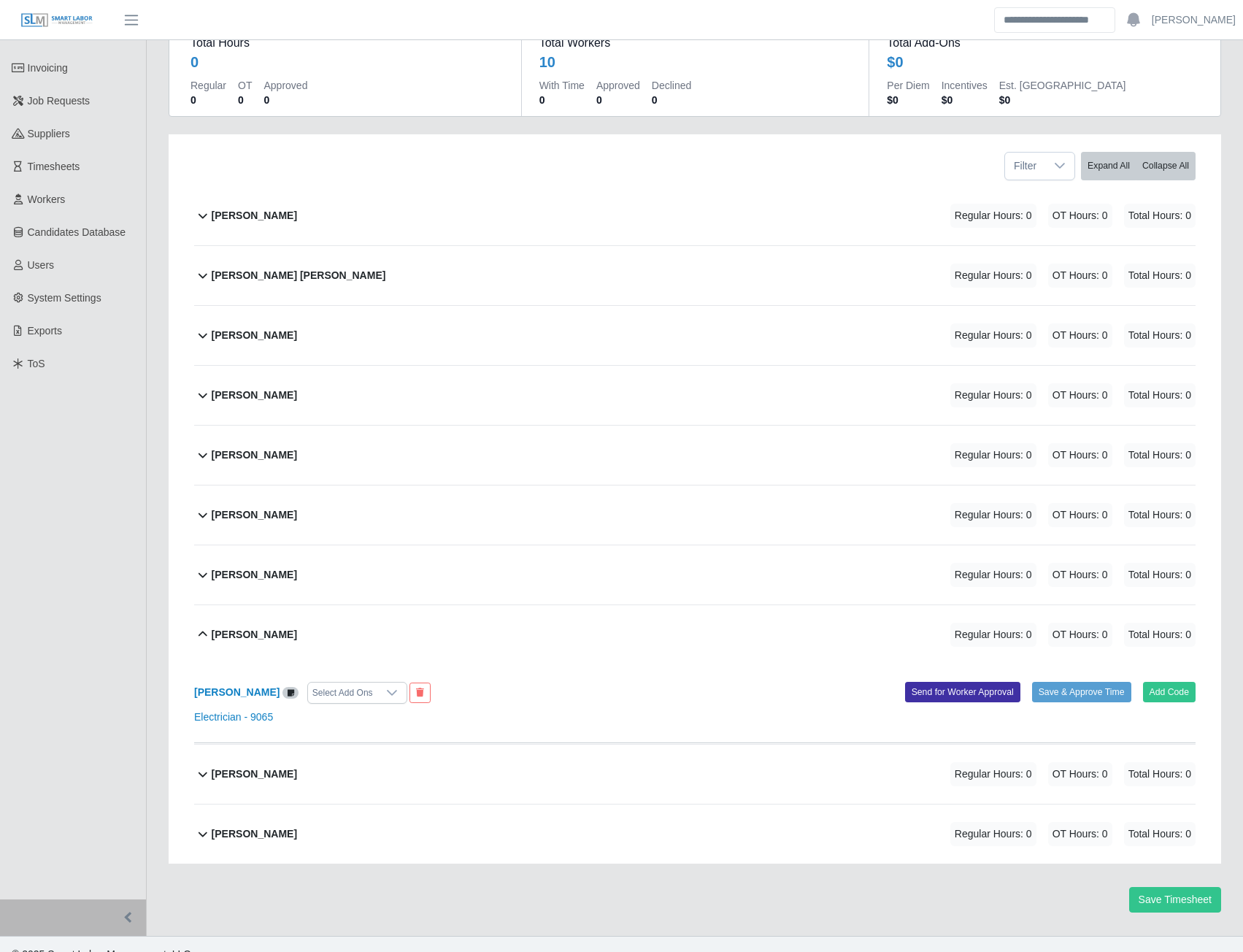
scroll to position [144, 0]
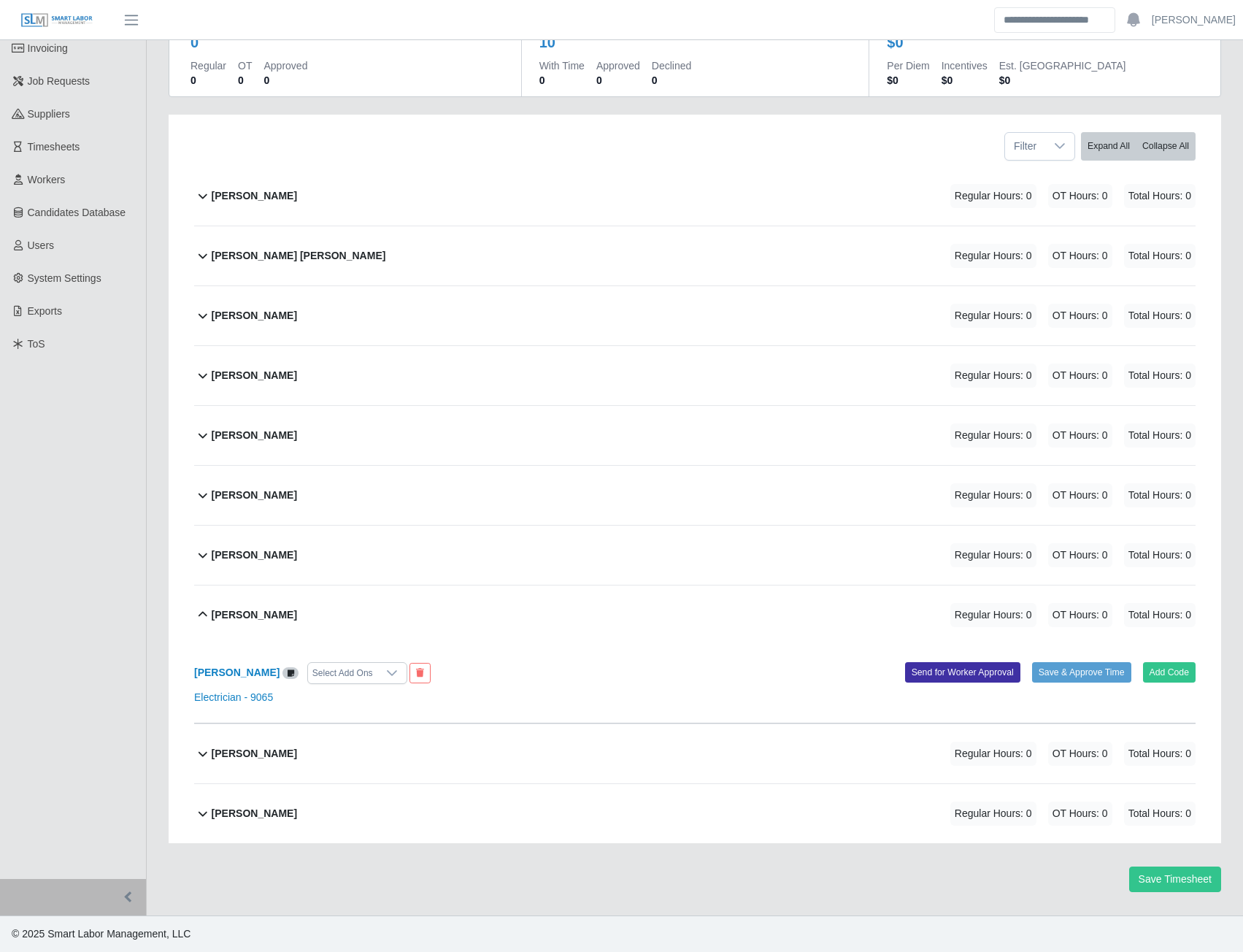
click at [250, 317] on b "[PERSON_NAME]" at bounding box center [254, 316] width 86 height 15
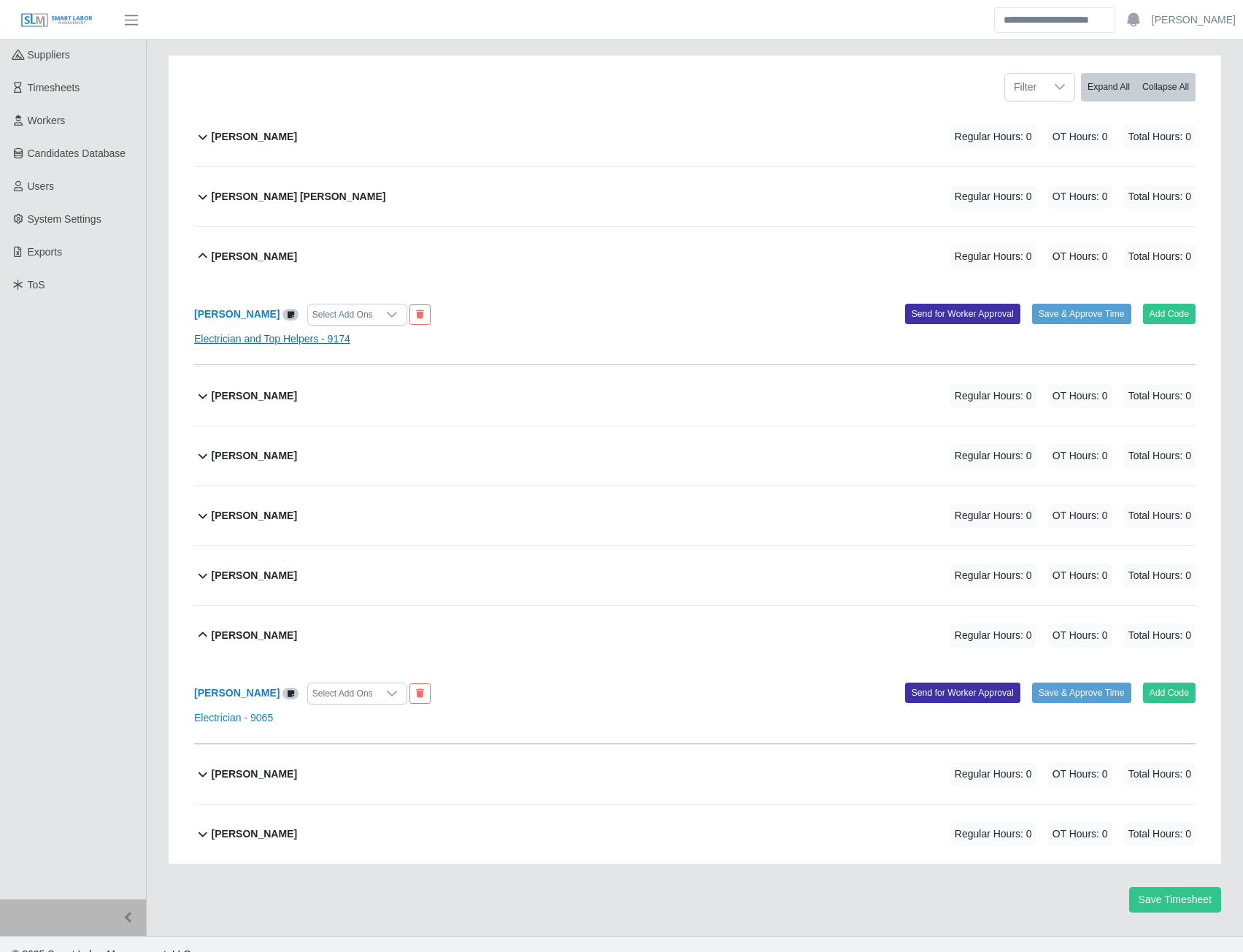
scroll to position [223, 0]
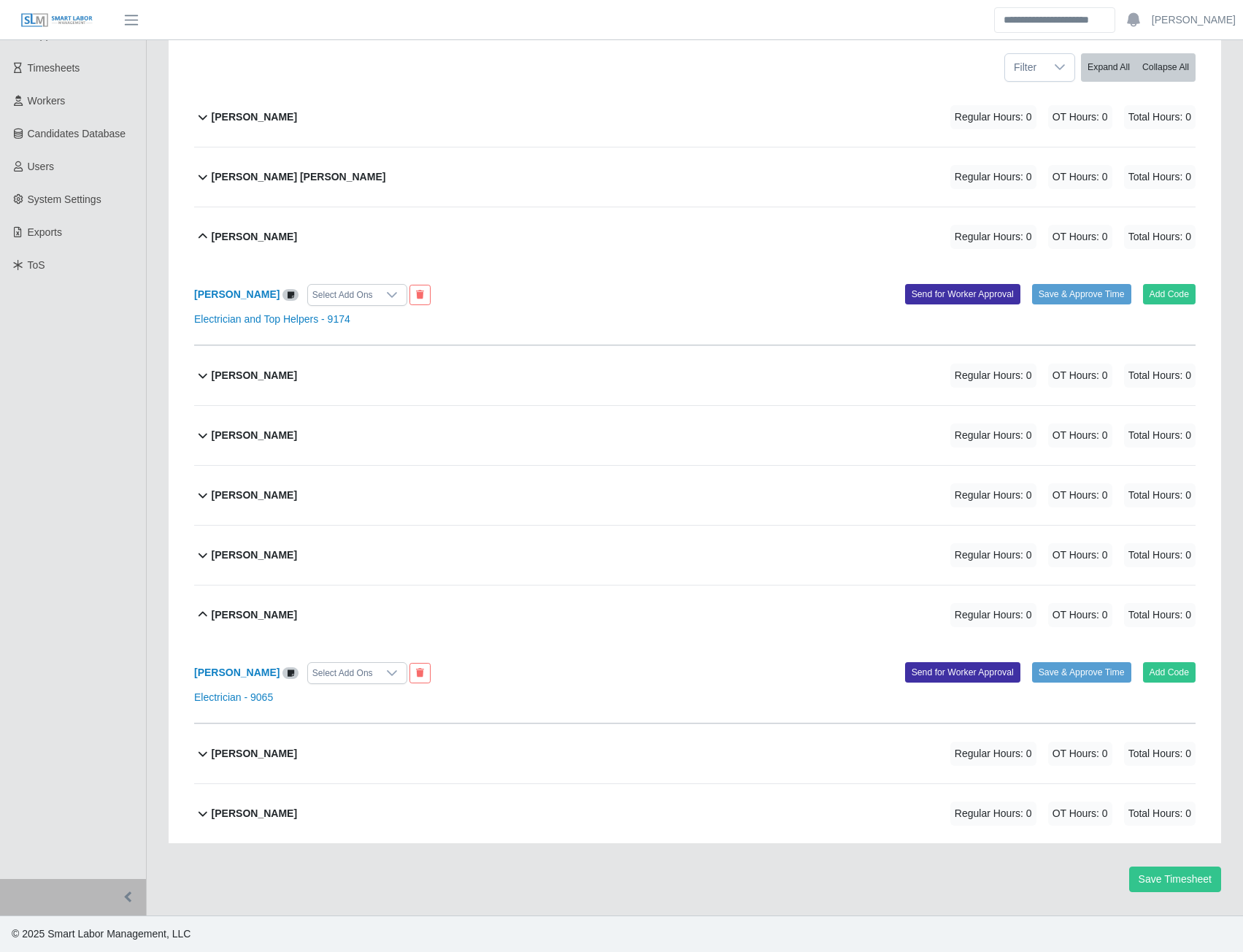
click at [250, 376] on b "[PERSON_NAME]" at bounding box center [254, 375] width 86 height 15
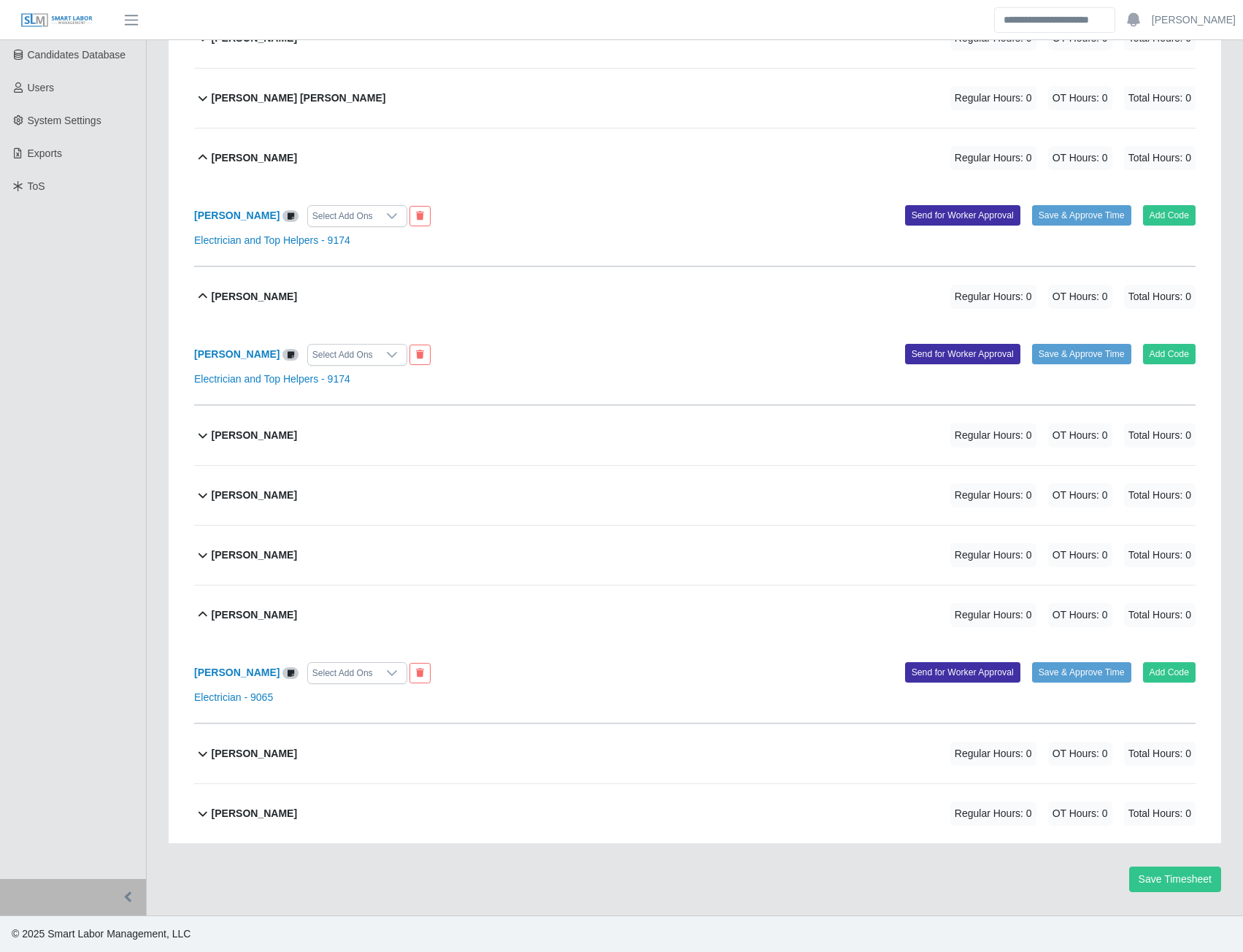
scroll to position [303, 0]
click at [261, 383] on link "Electrician and Top Helpers - 9174" at bounding box center [272, 378] width 156 height 12
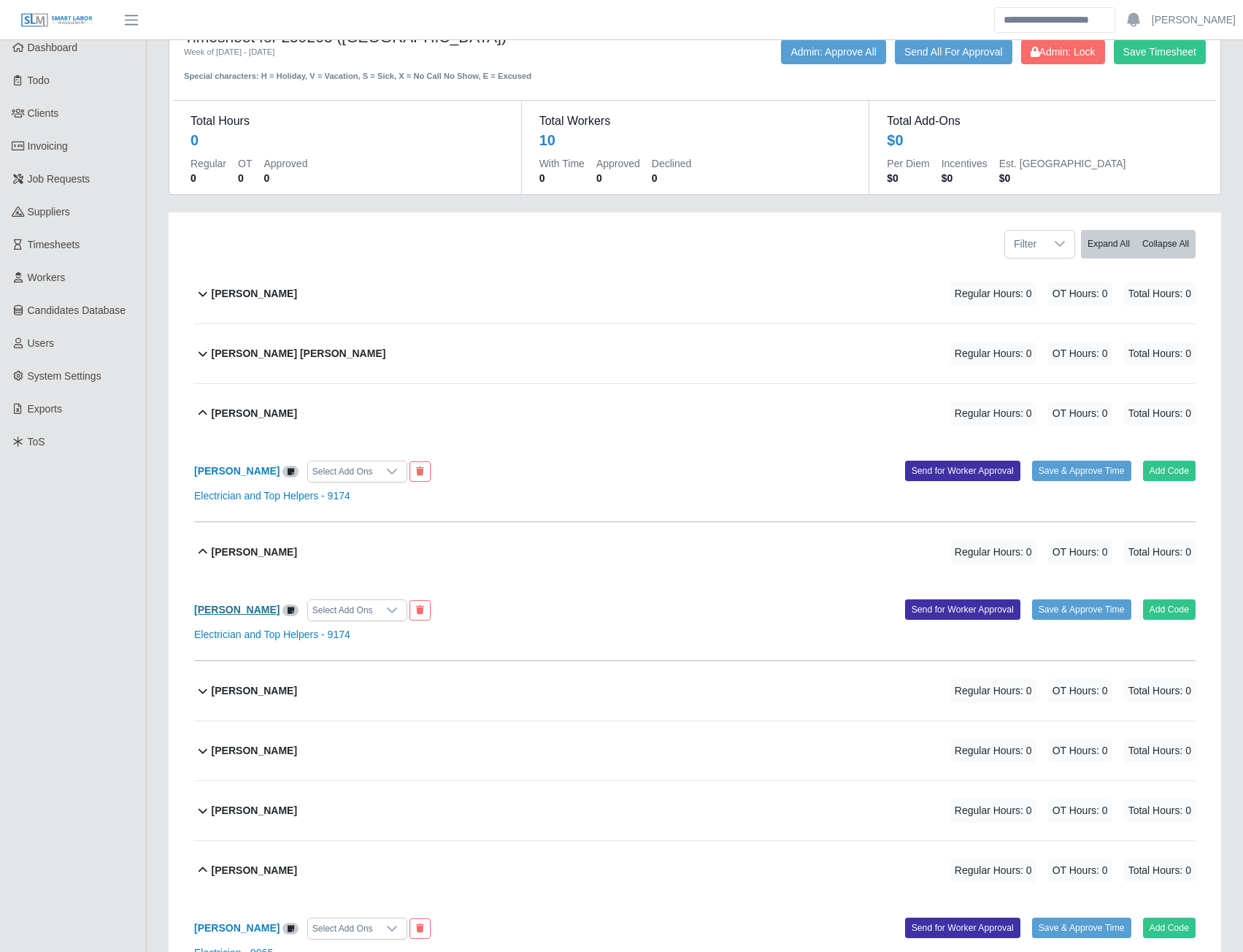
scroll to position [0, 0]
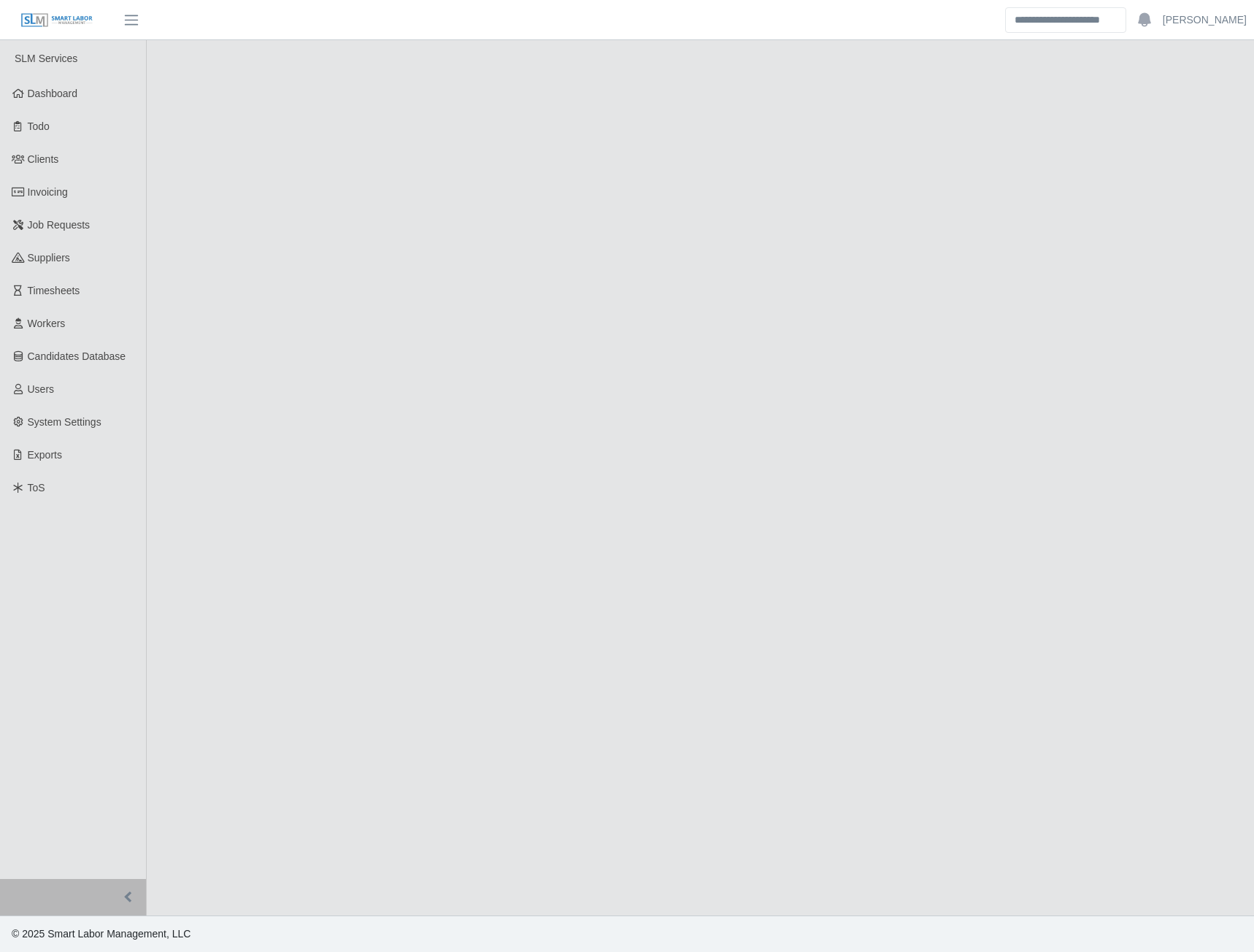
select select "******"
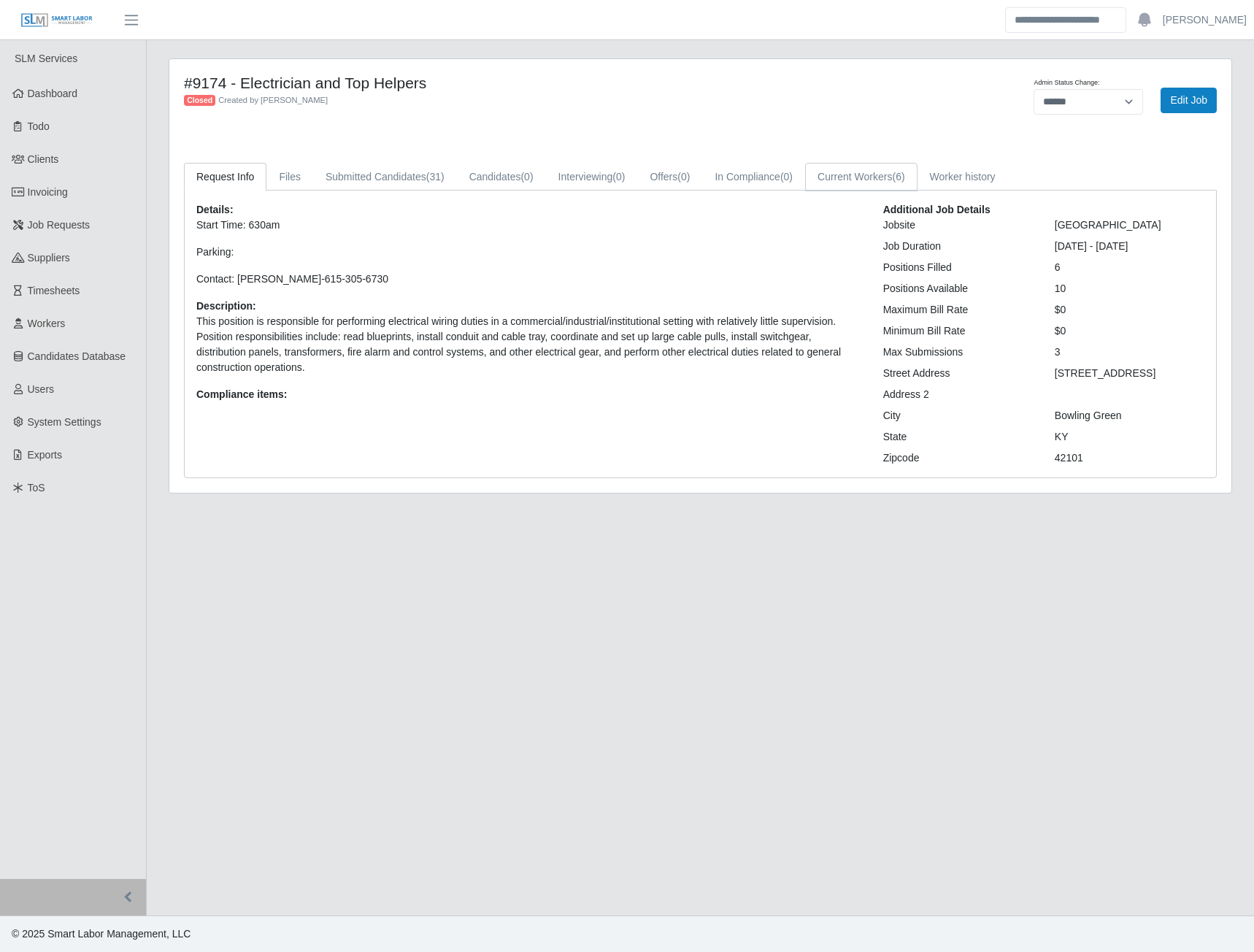
click at [859, 175] on link "Current Workers (6)" at bounding box center [862, 177] width 113 height 29
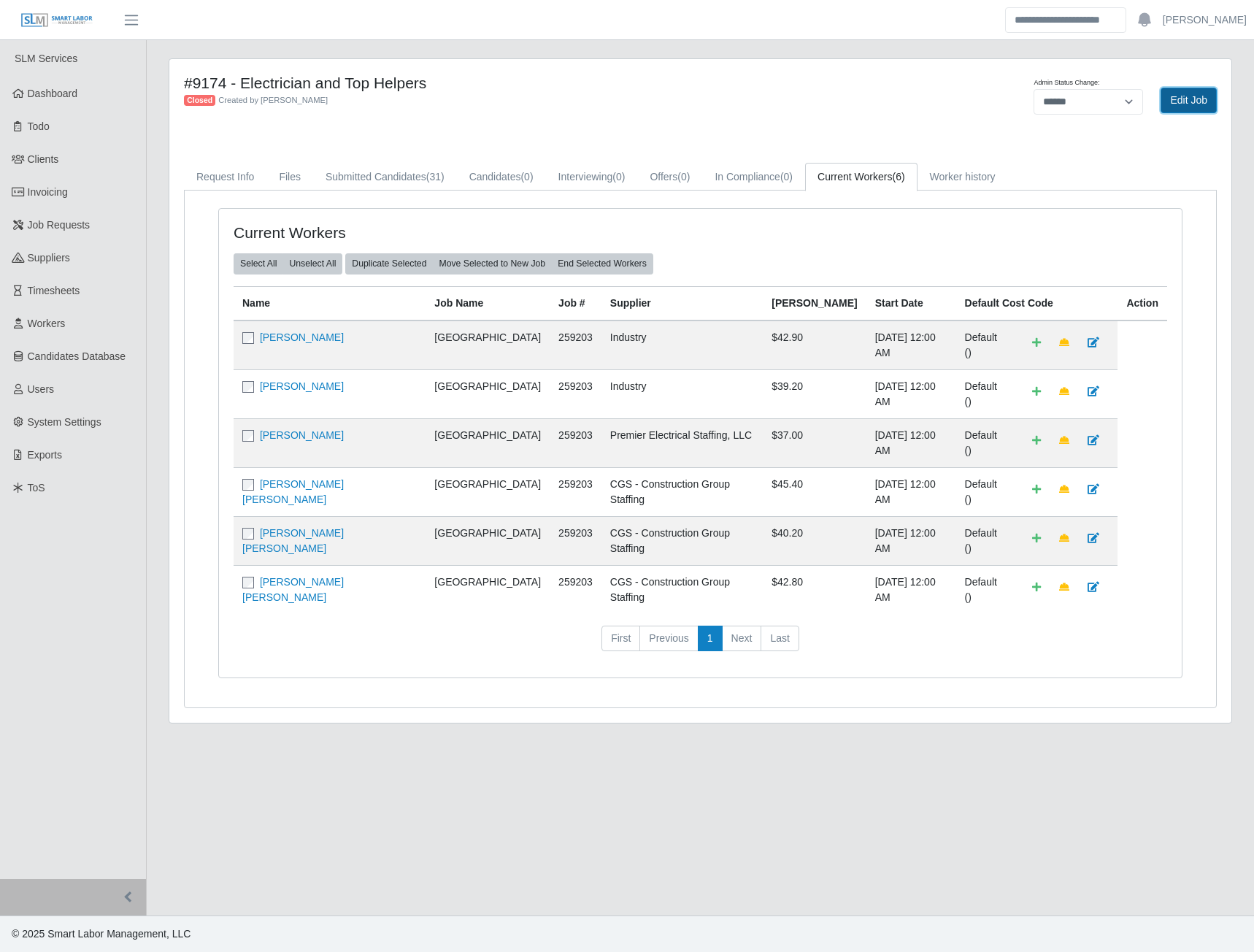
click at [1173, 98] on link "Edit Job" at bounding box center [1188, 100] width 56 height 25
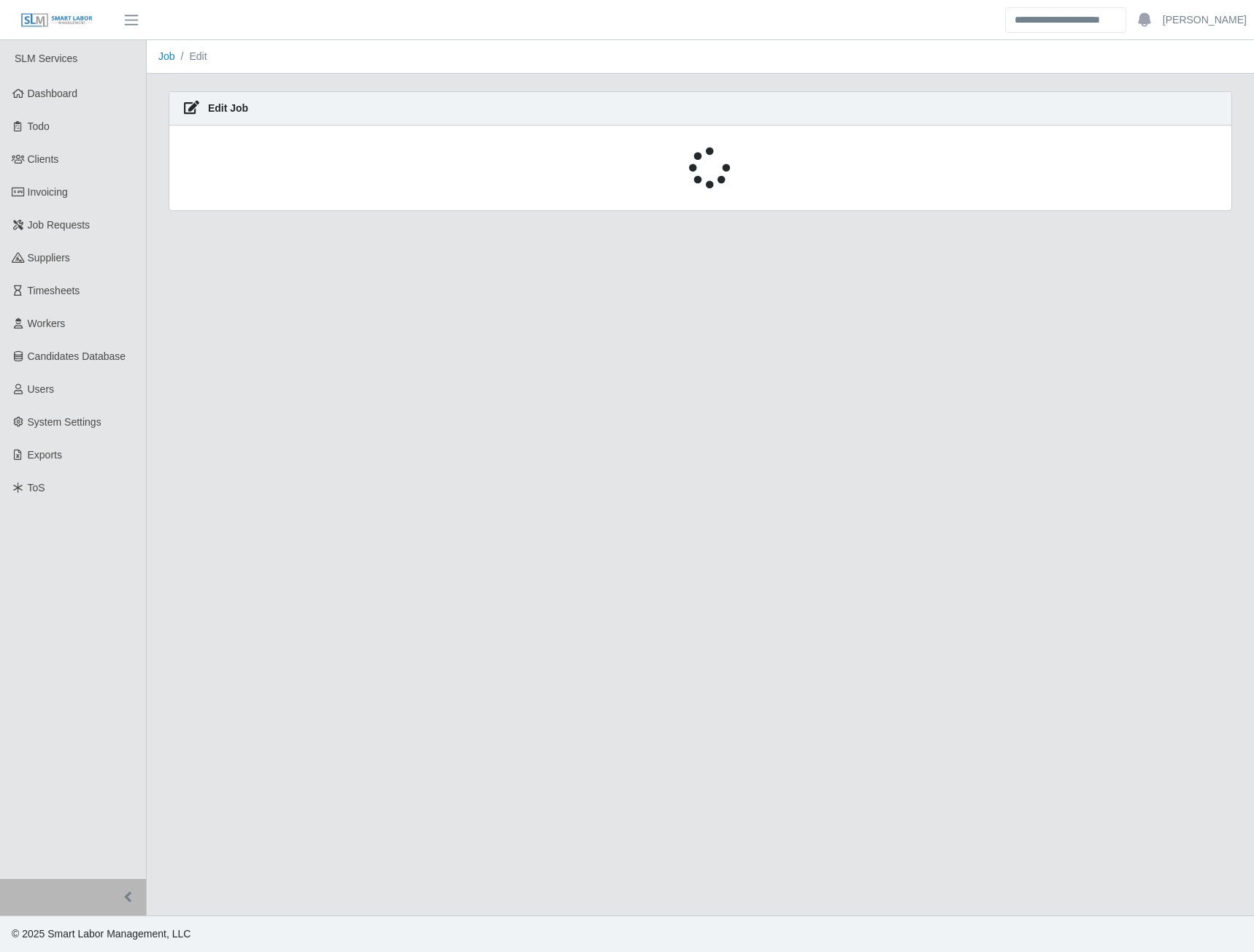
select select "******"
select select "****"
select select "**"
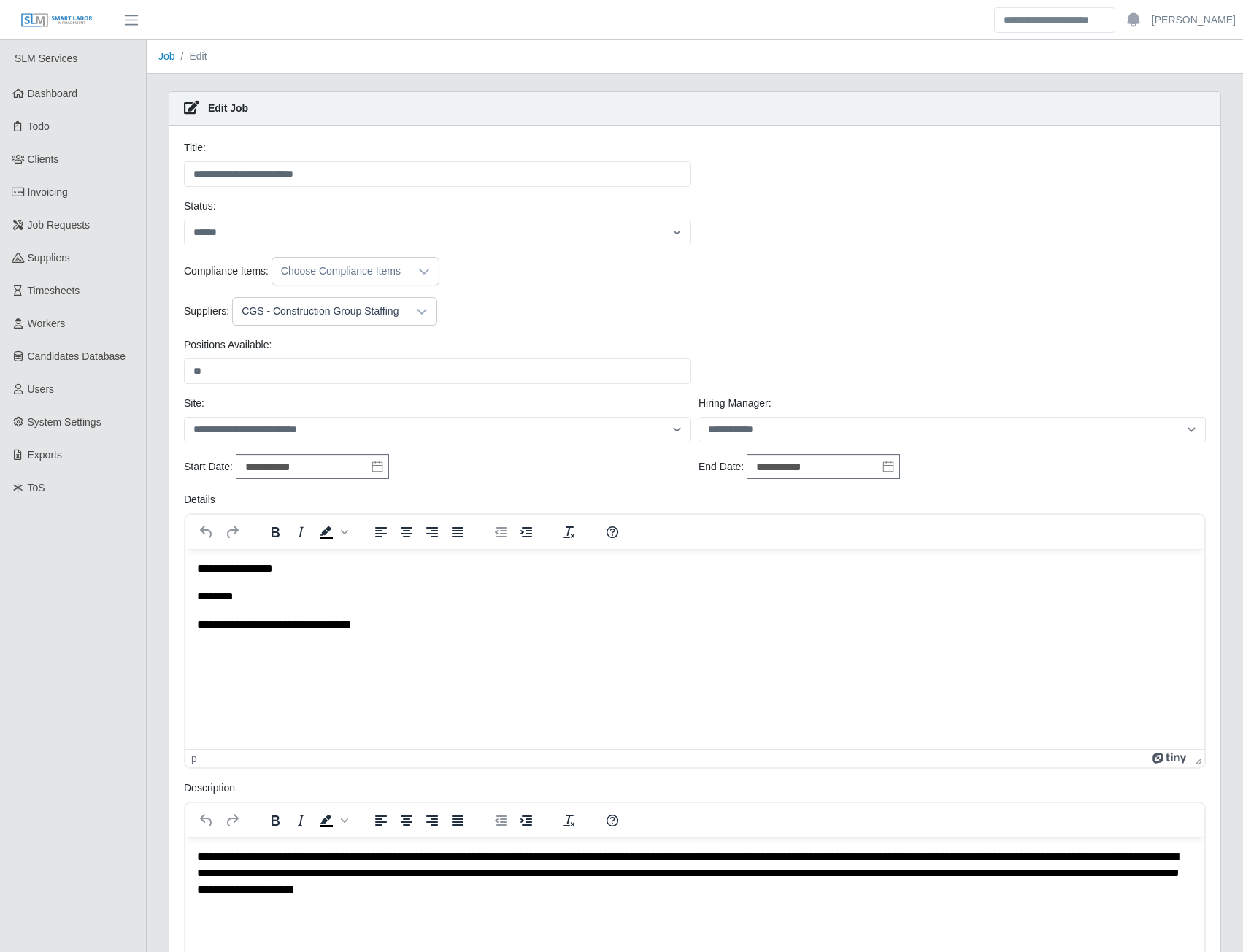
click at [347, 313] on div "CGS - Construction Group Staffing" at bounding box center [320, 311] width 174 height 27
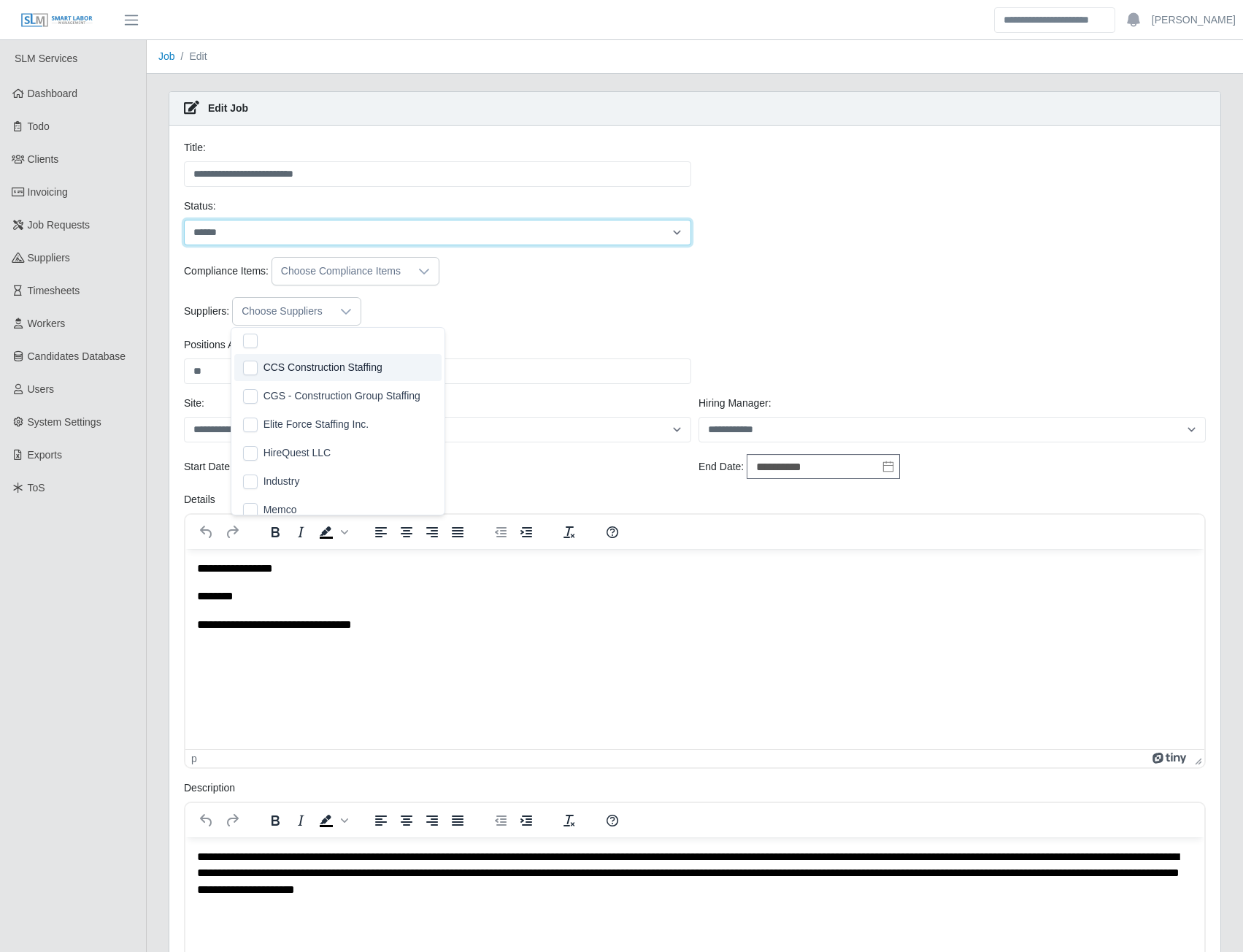
click at [215, 230] on select "**********" at bounding box center [437, 232] width 507 height 25
select select "****"
click at [184, 220] on select "**********" at bounding box center [437, 232] width 507 height 25
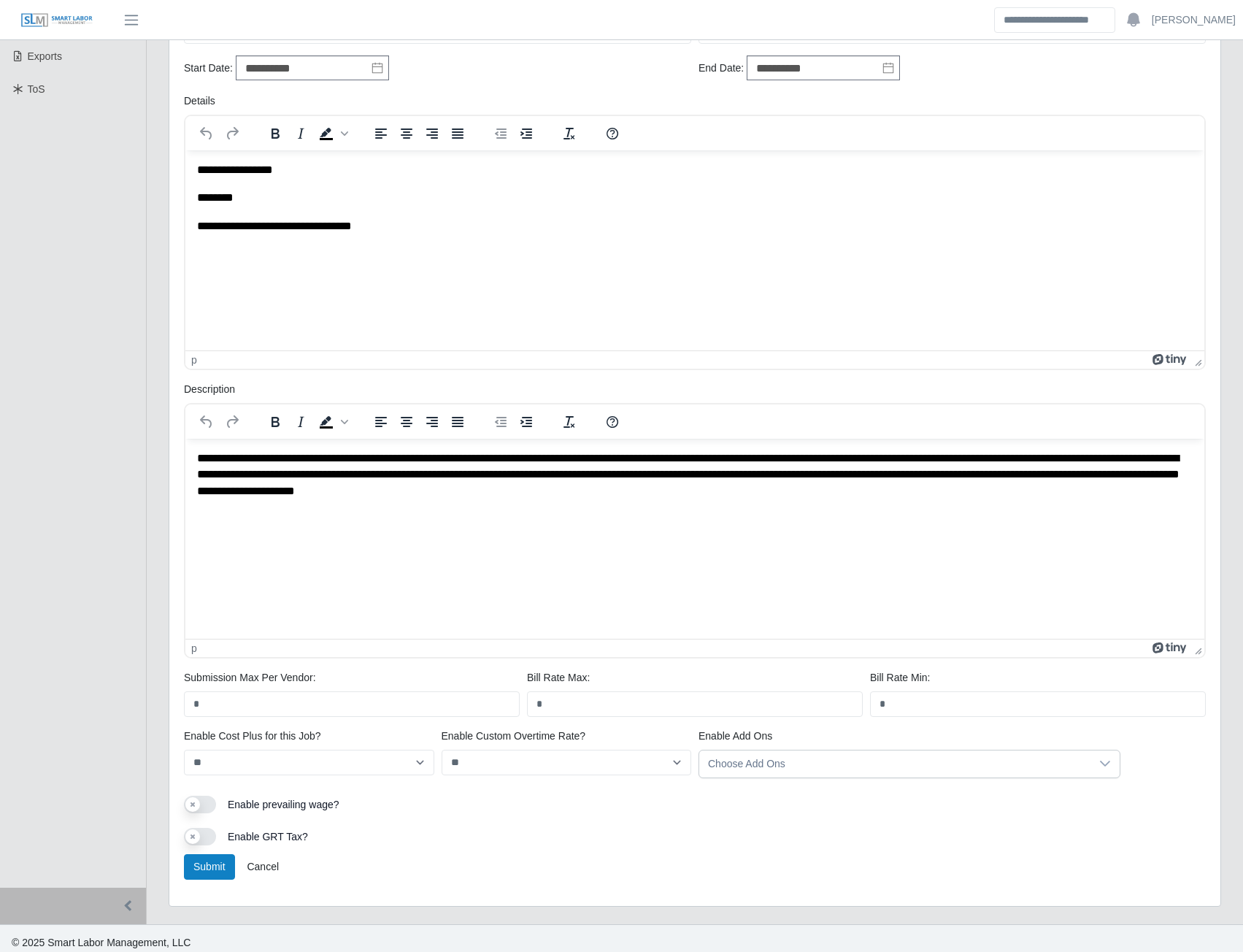
scroll to position [407, 0]
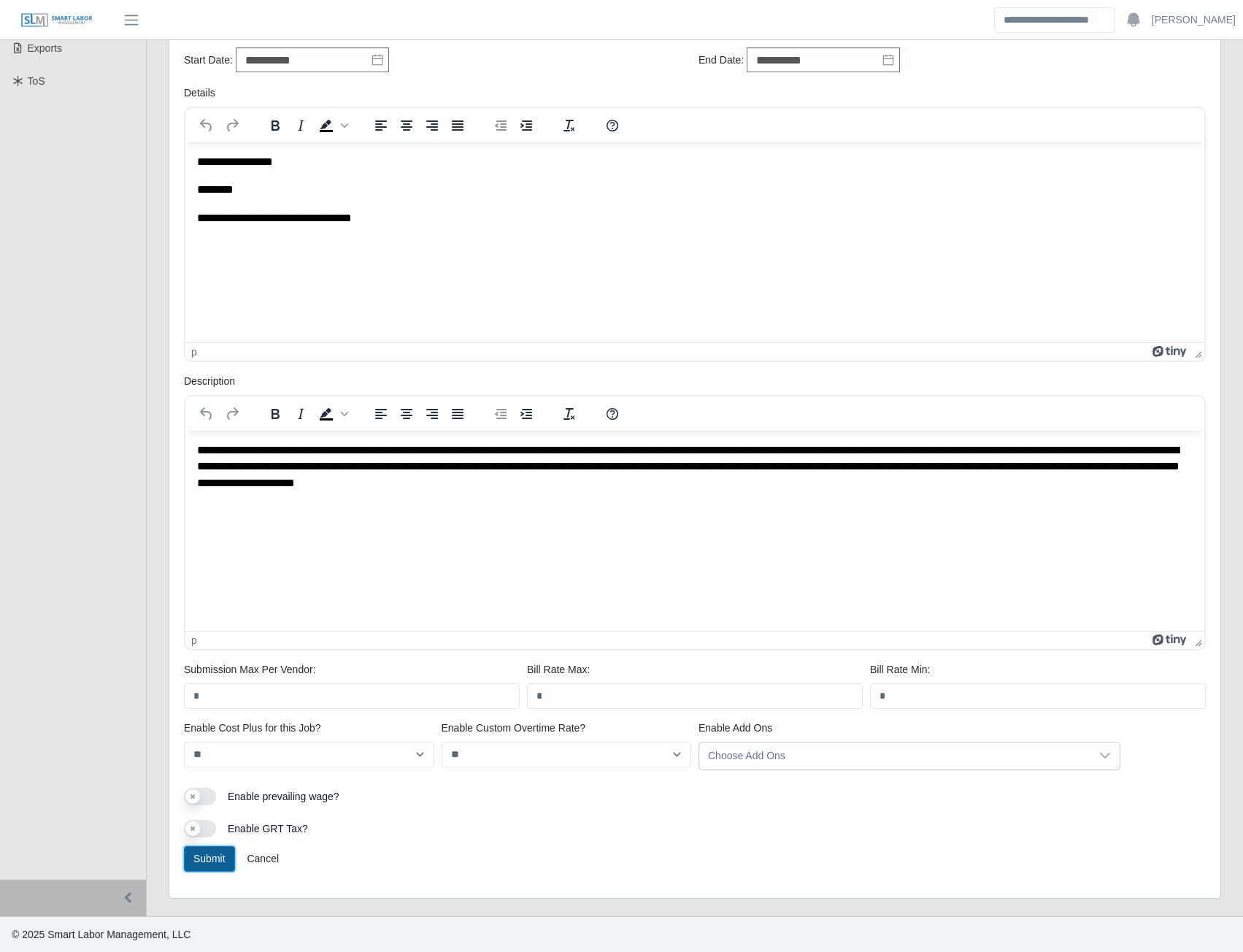
click at [211, 860] on button "Submit" at bounding box center [209, 859] width 51 height 25
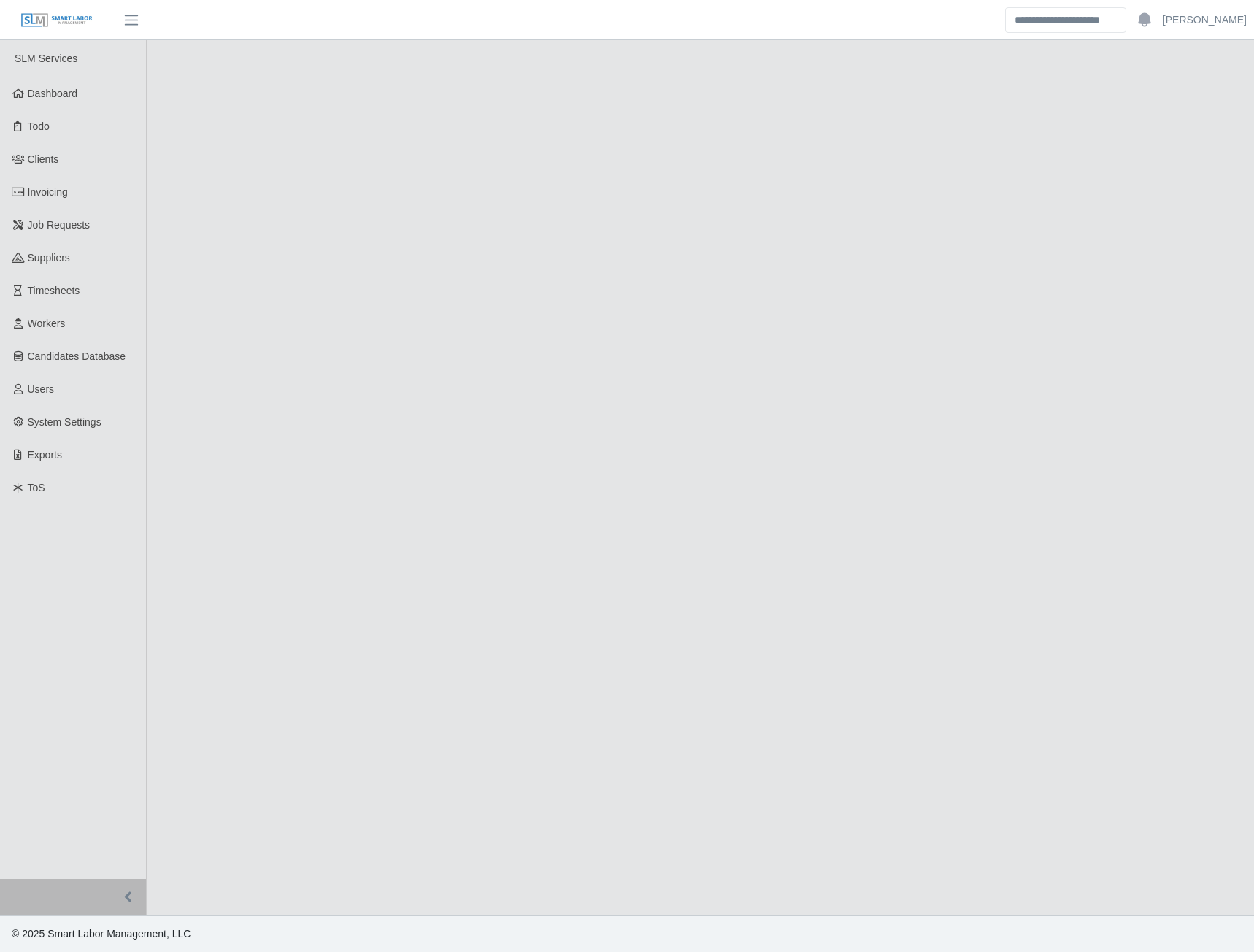
select select "****"
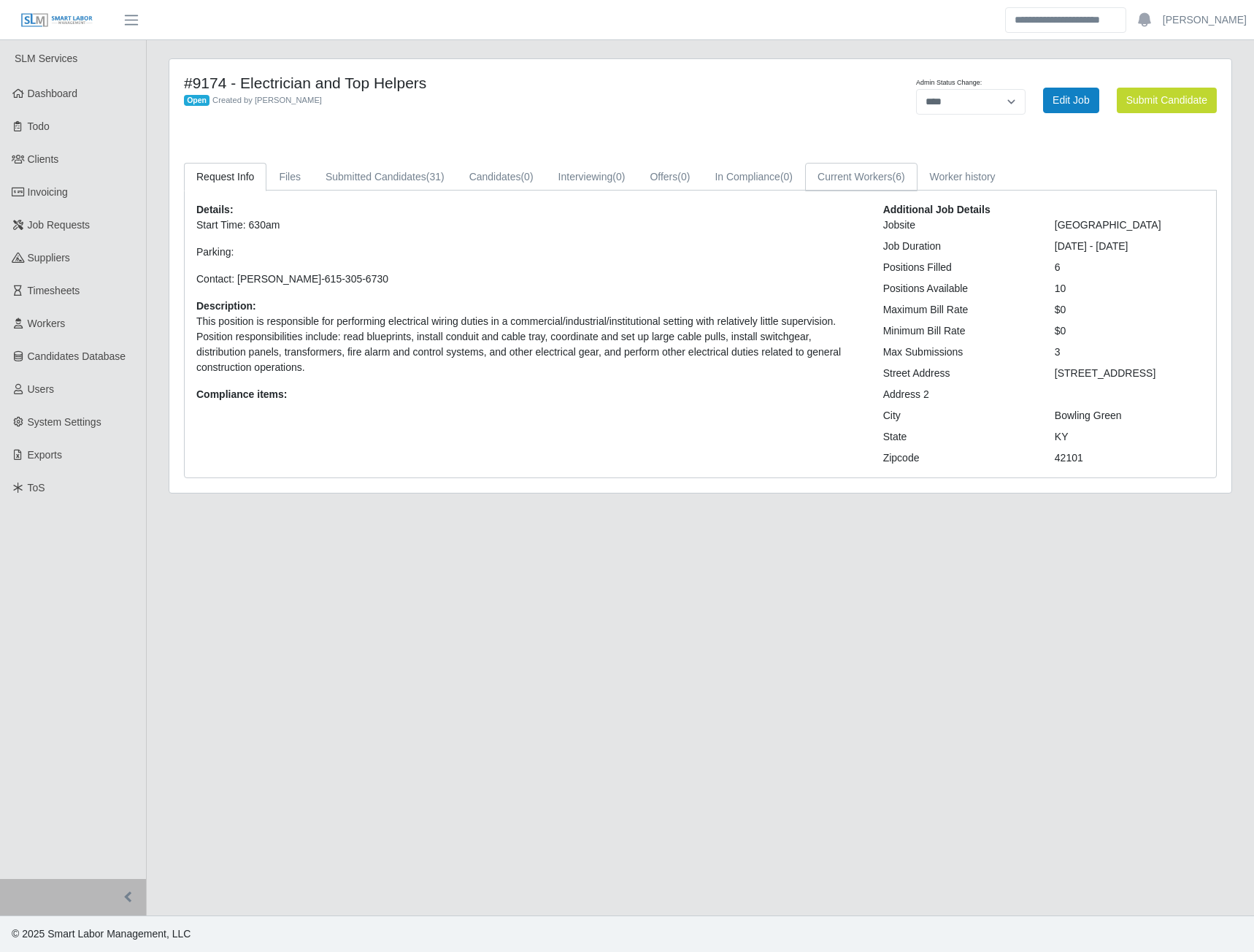
click at [885, 180] on link "Current Workers (6)" at bounding box center [862, 177] width 113 height 29
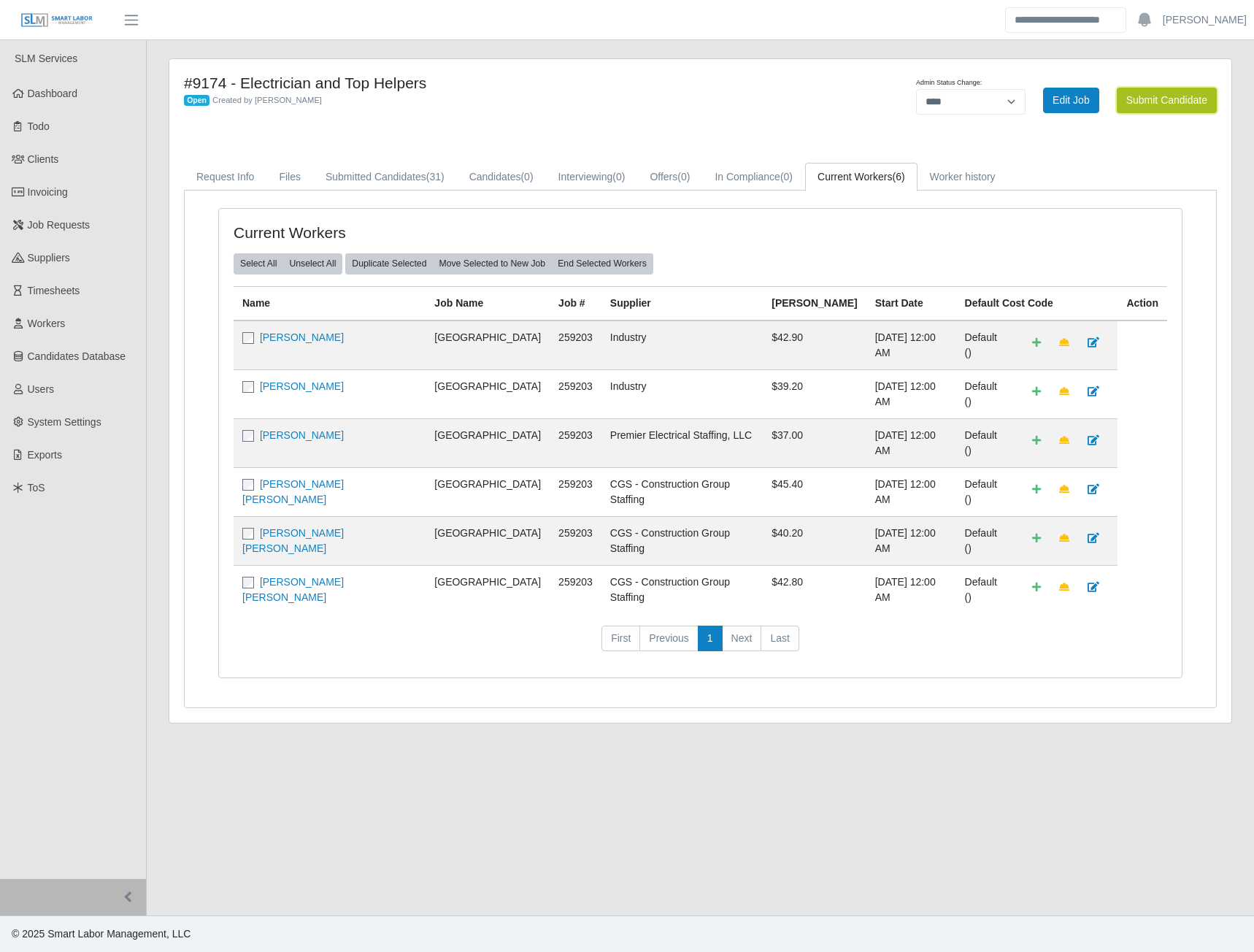
click at [1133, 106] on button "Submit Candidate" at bounding box center [1167, 100] width 100 height 25
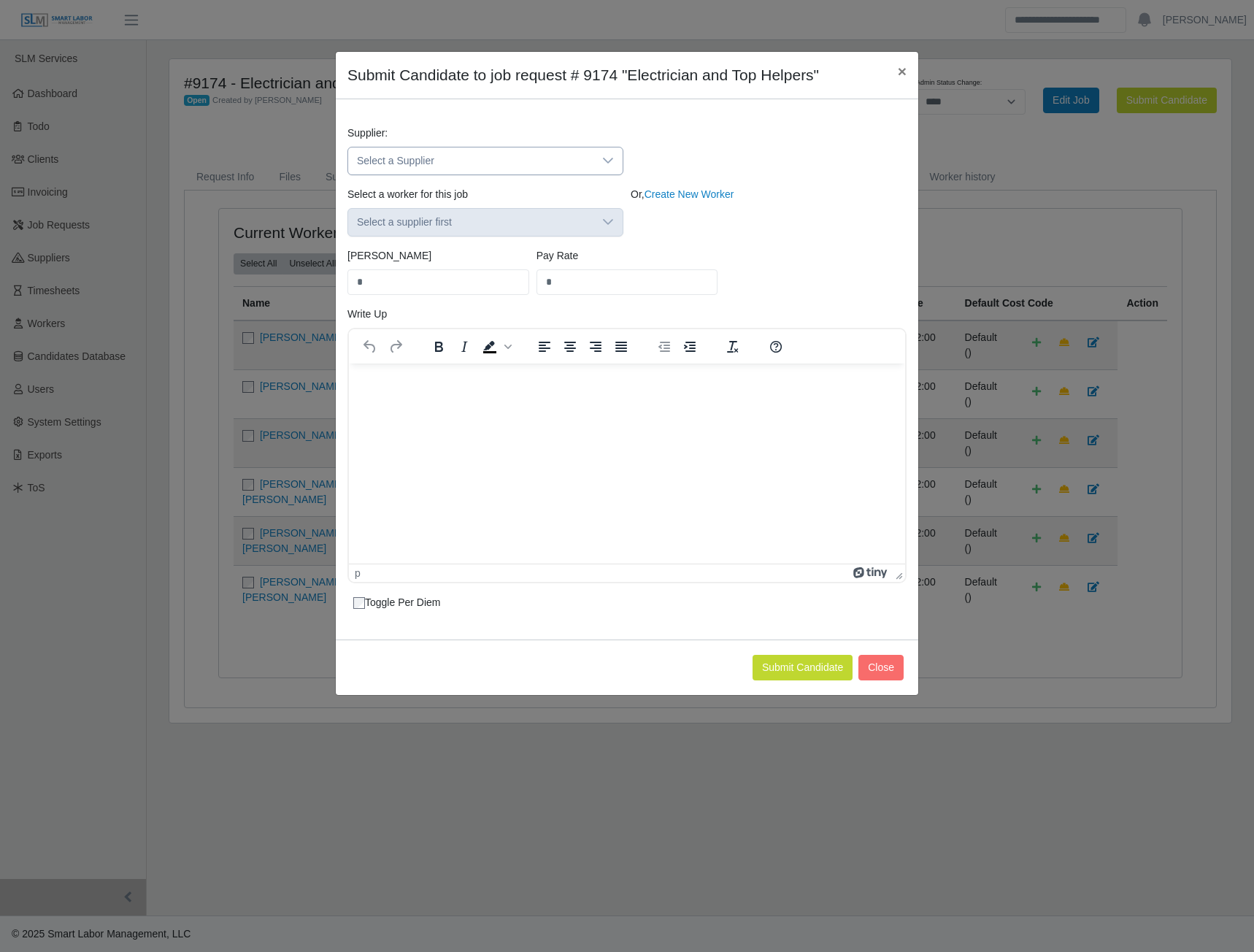
click at [618, 155] on div at bounding box center [608, 161] width 29 height 27
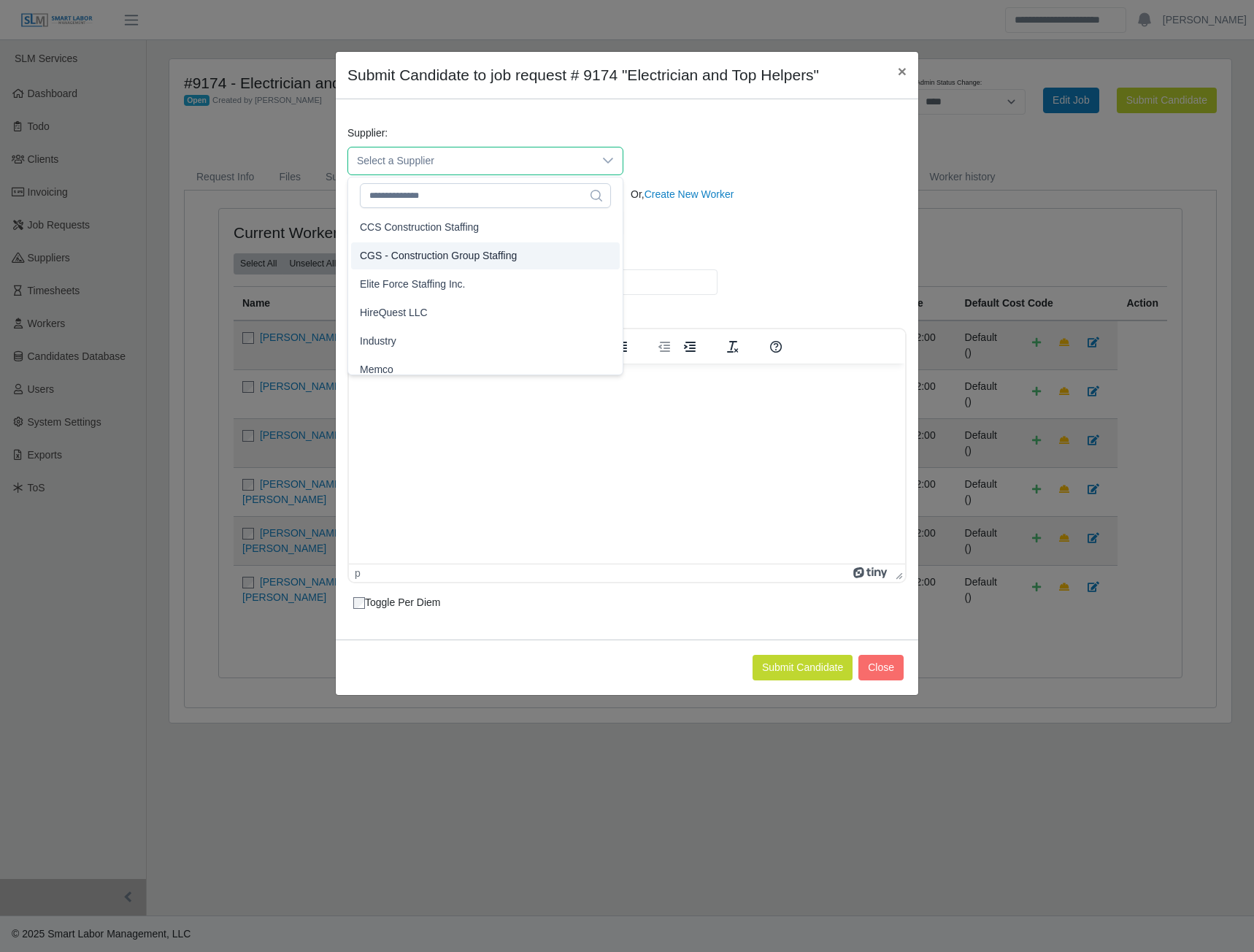
click at [406, 256] on span "CGS - Construction Group Staffing" at bounding box center [438, 256] width 157 height 15
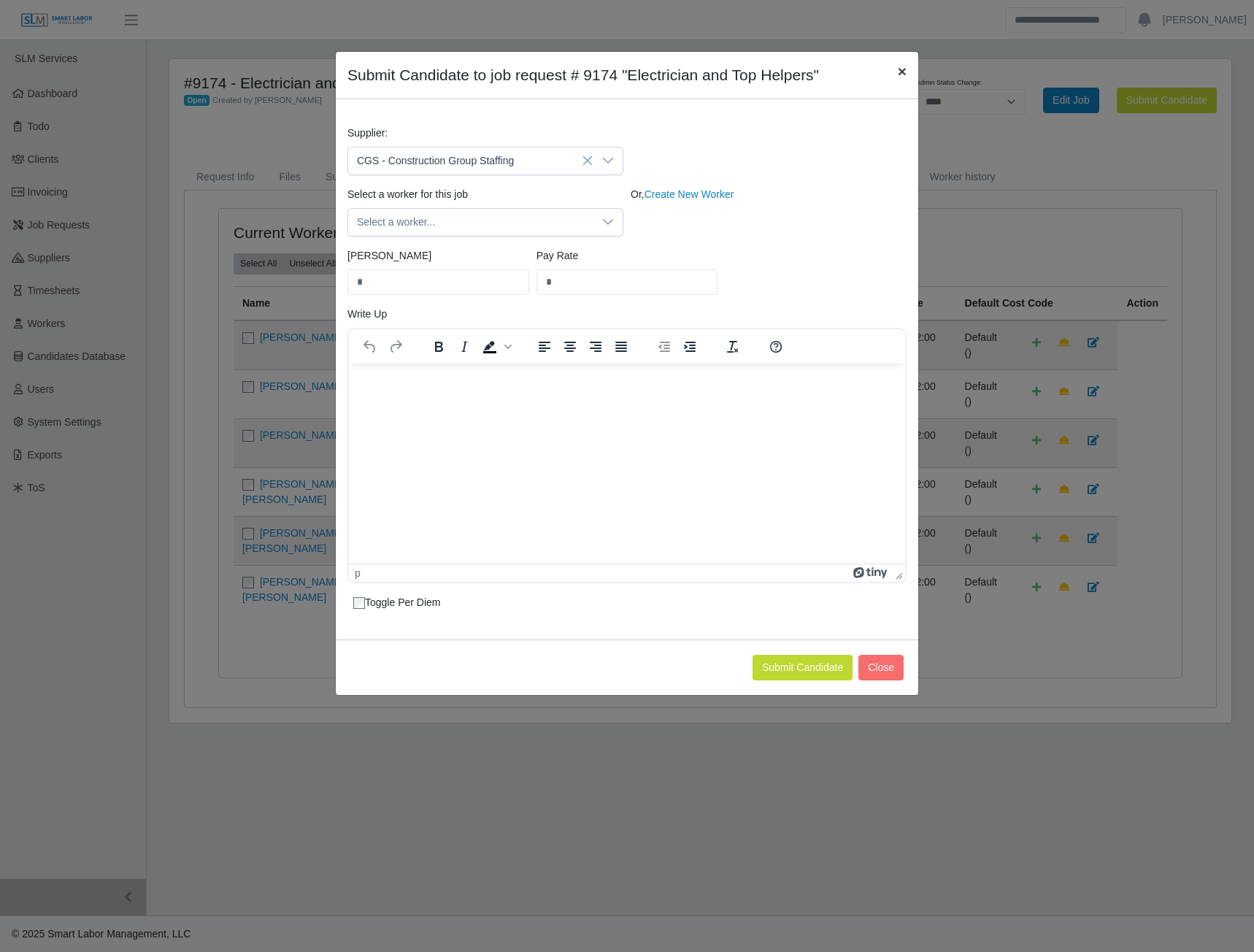
click at [900, 73] on span "×" at bounding box center [902, 71] width 8 height 17
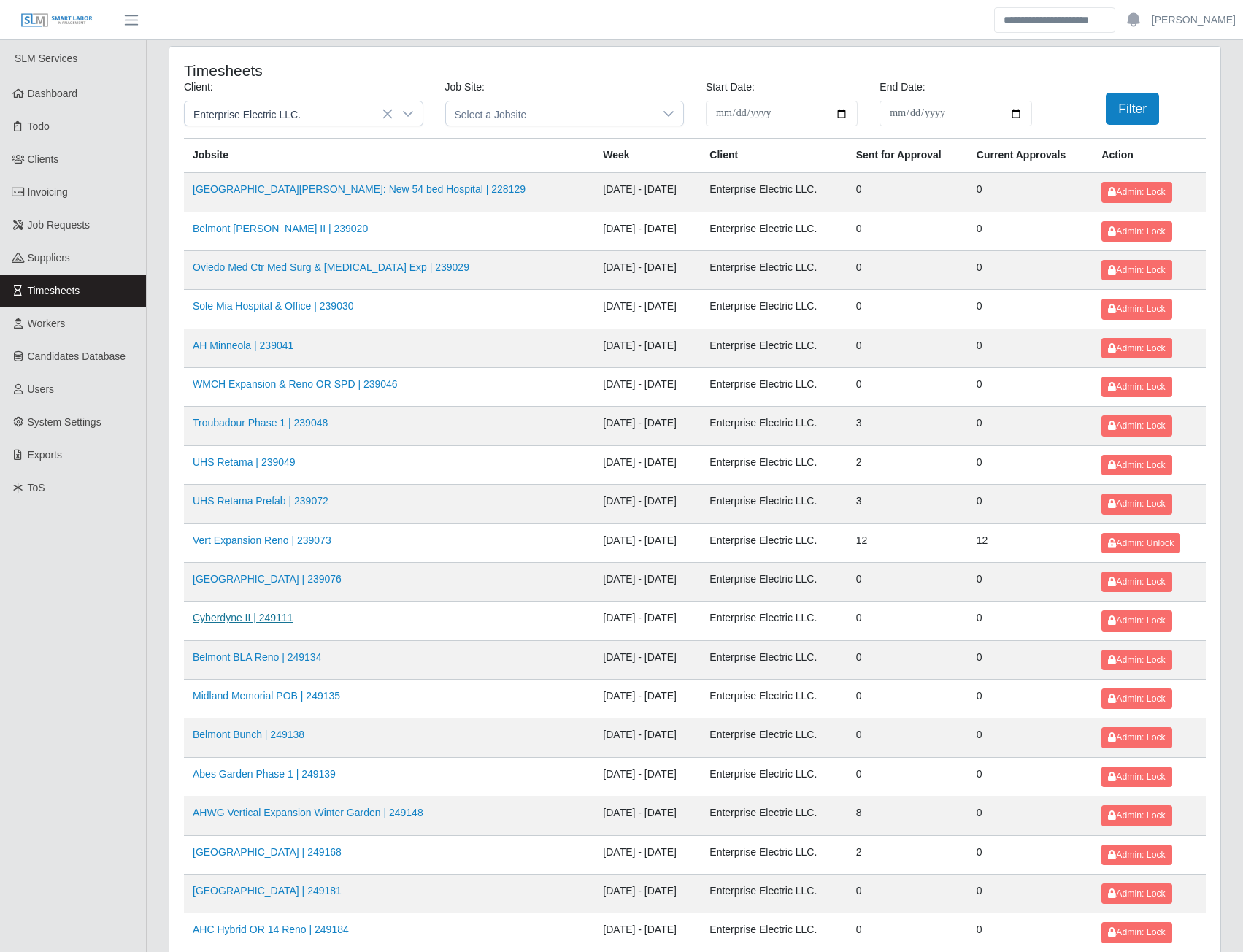
click at [259, 623] on link "Cyberdyne II | 249111" at bounding box center [243, 617] width 100 height 12
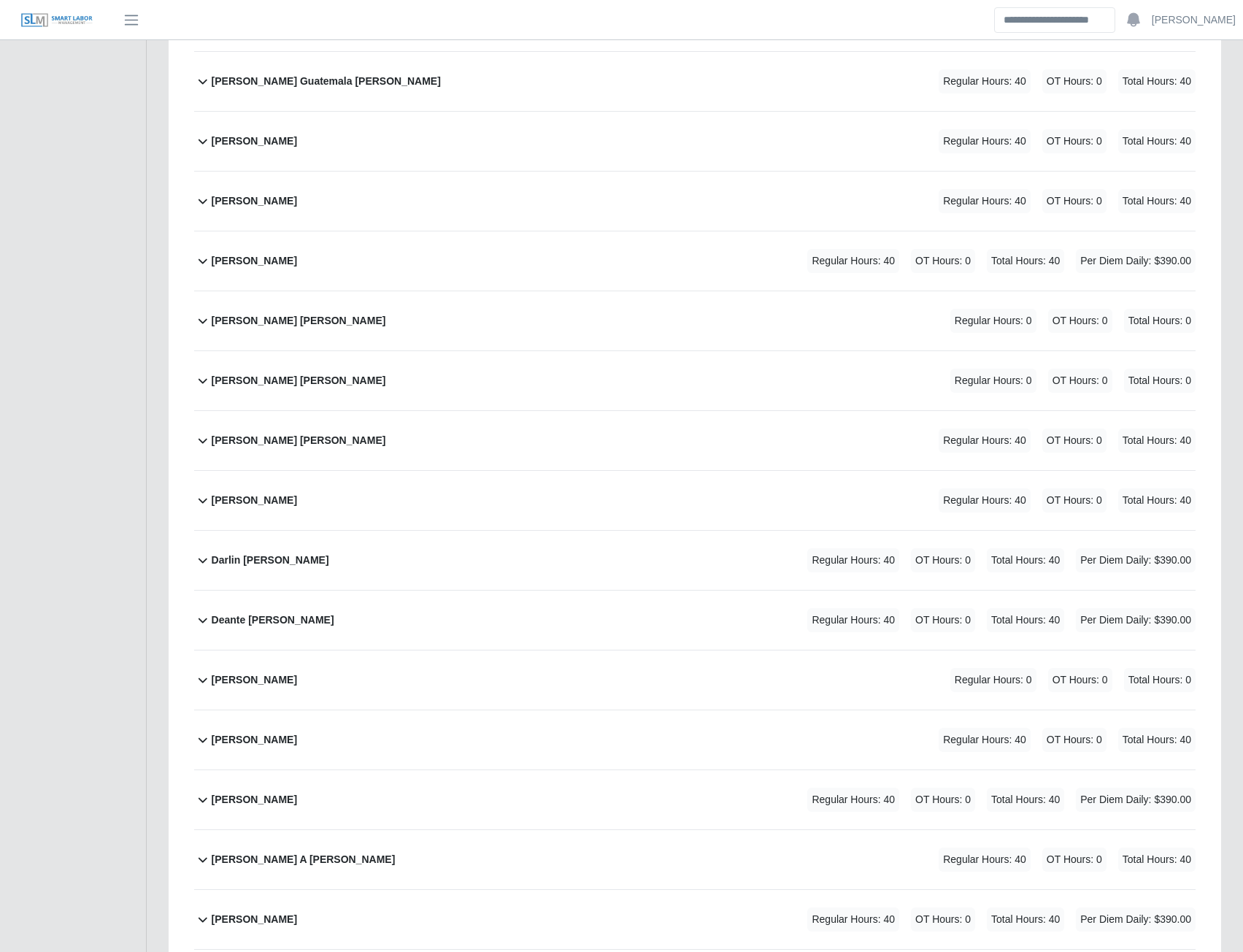
scroll to position [949, 0]
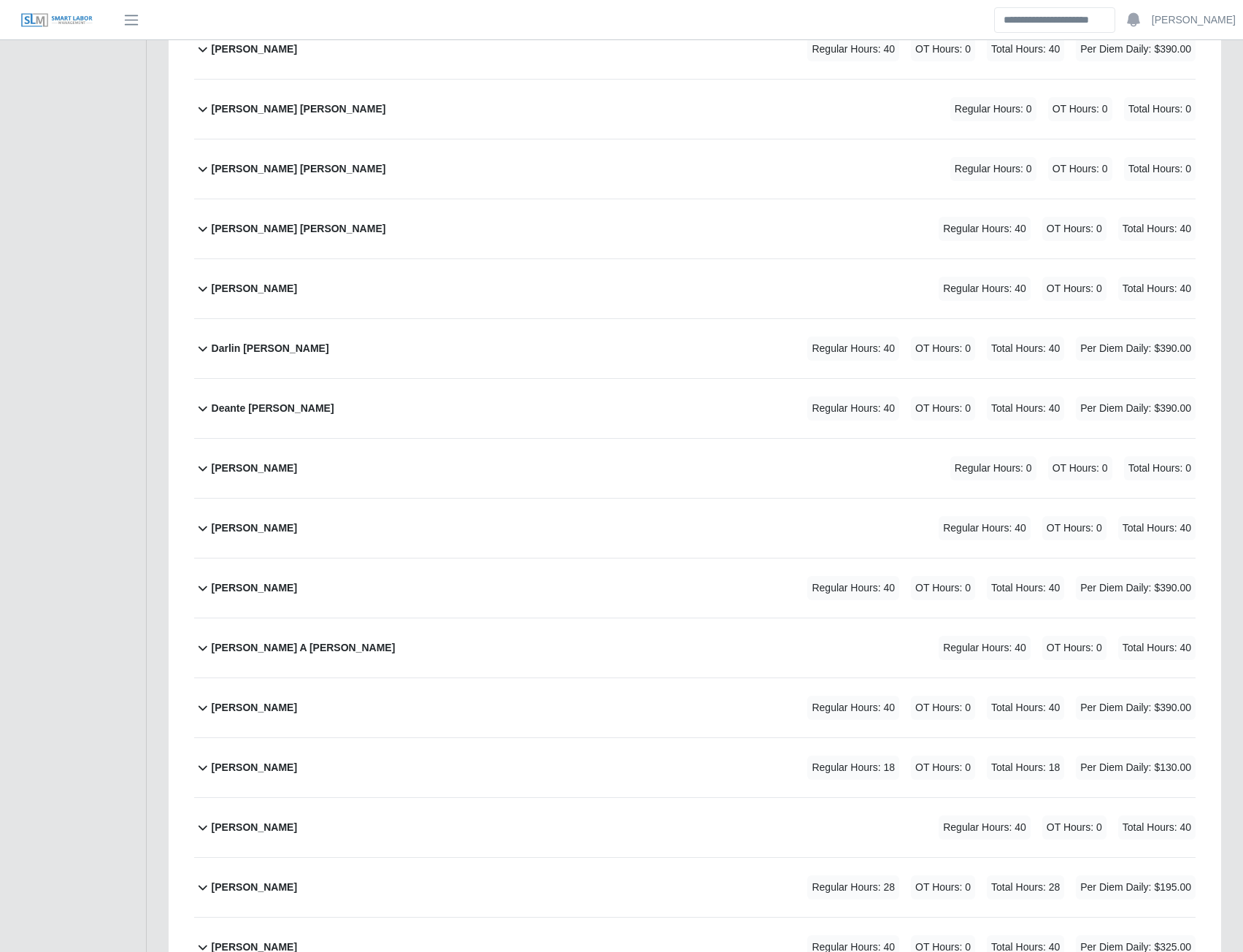
click at [246, 768] on b "[PERSON_NAME]" at bounding box center [254, 767] width 86 height 15
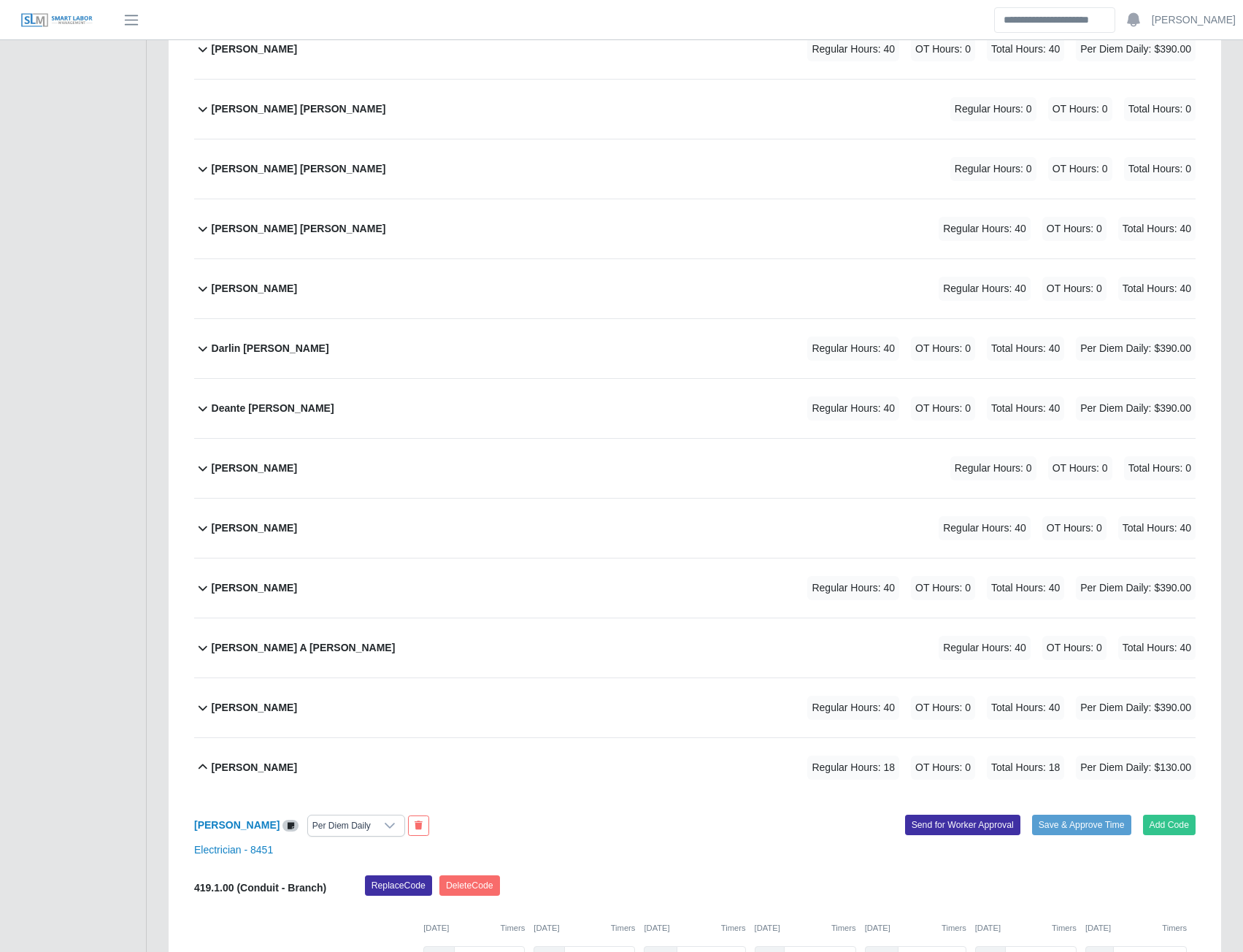
scroll to position [1095, 0]
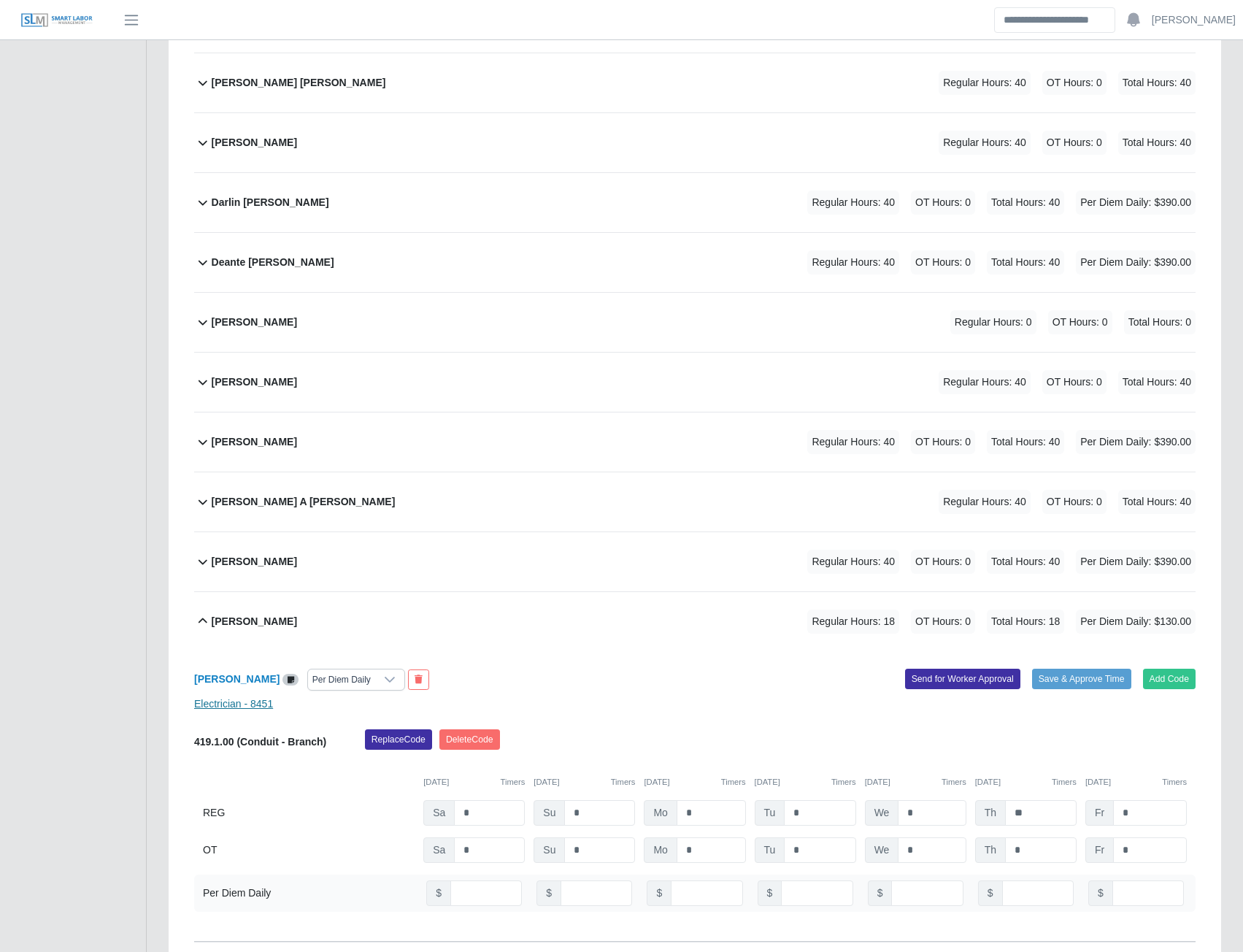
click at [259, 705] on link "Electrician - 8451" at bounding box center [233, 703] width 79 height 12
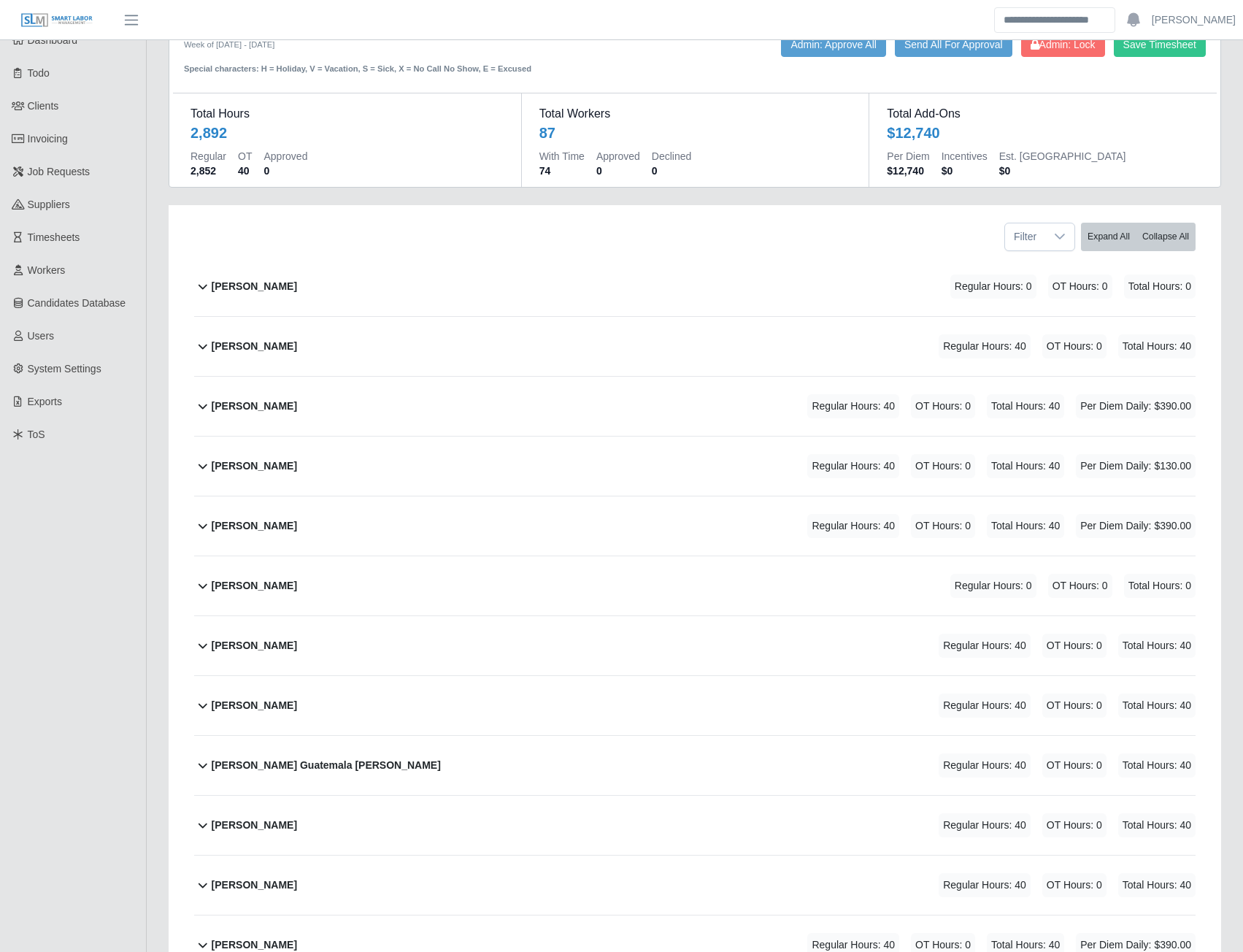
scroll to position [0, 0]
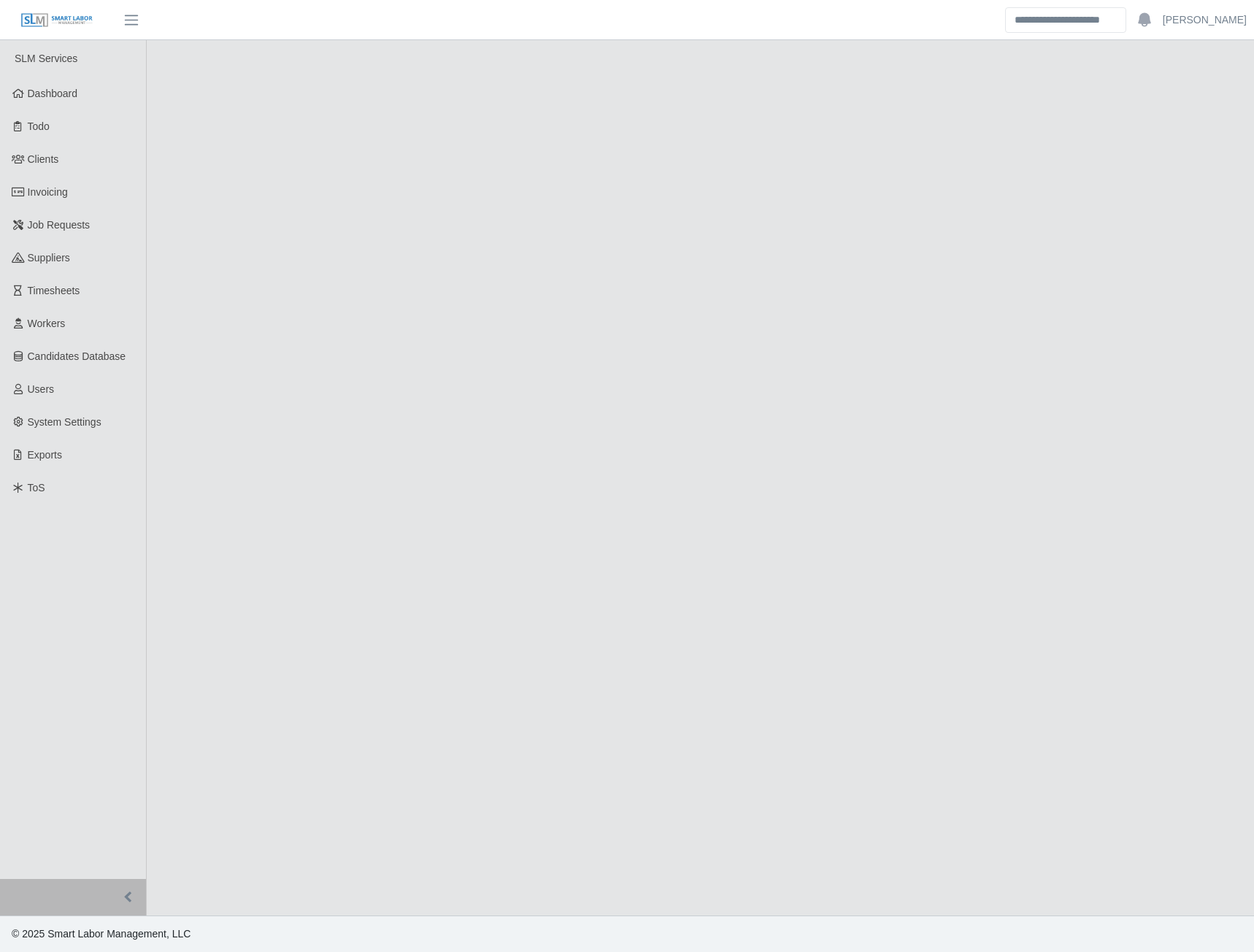
select select "******"
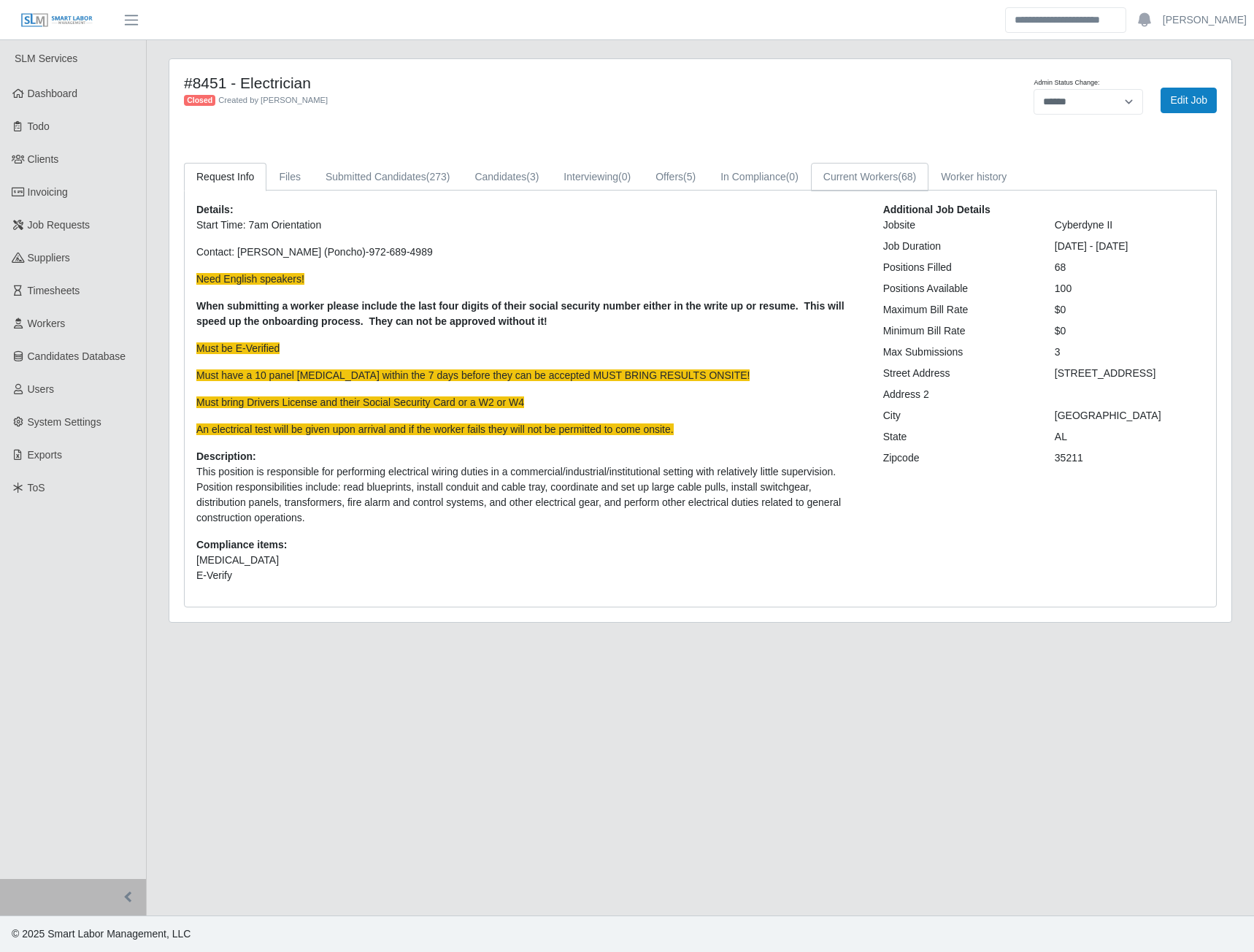
click at [874, 181] on link "Current Workers (68)" at bounding box center [869, 177] width 117 height 29
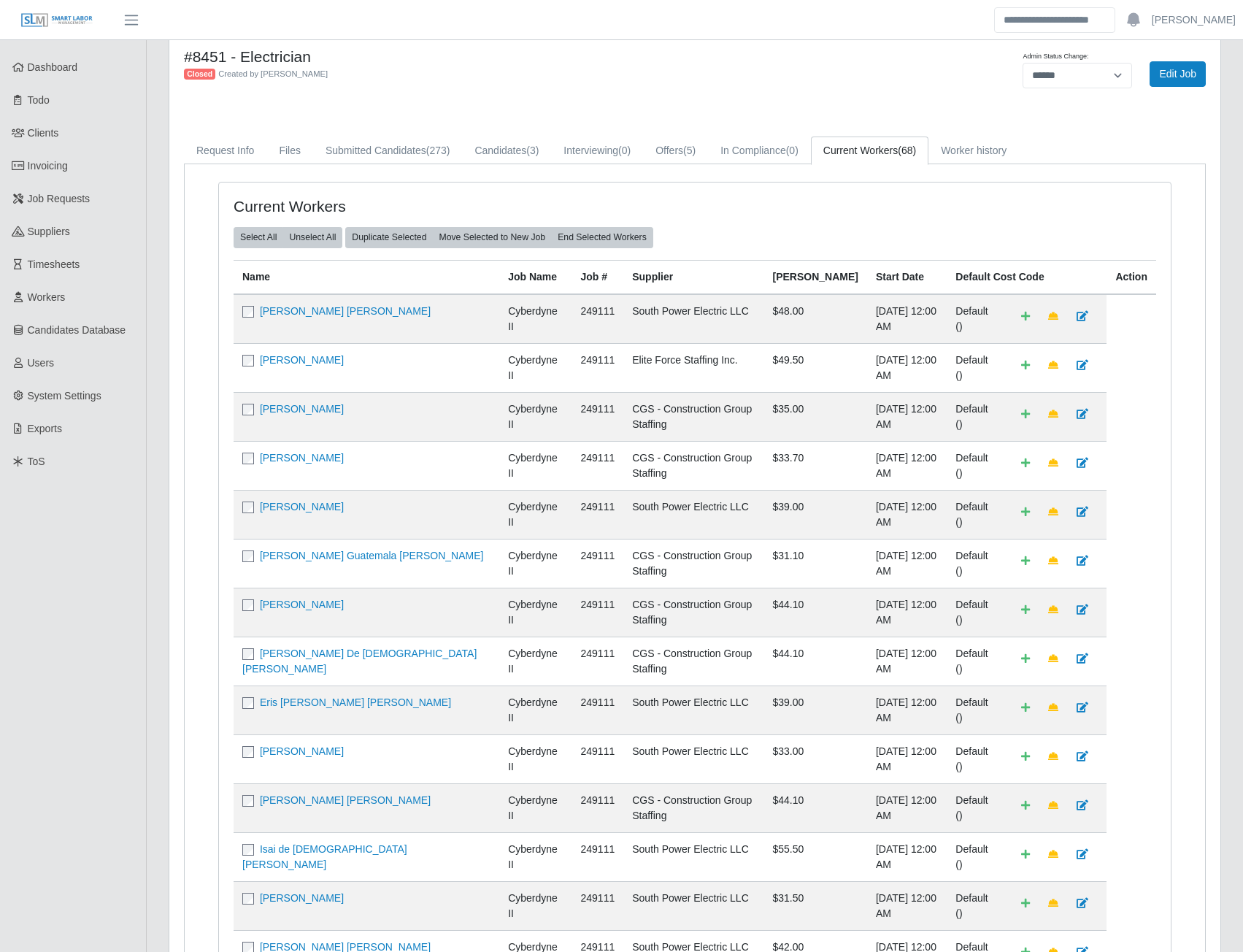
scroll to position [73, 0]
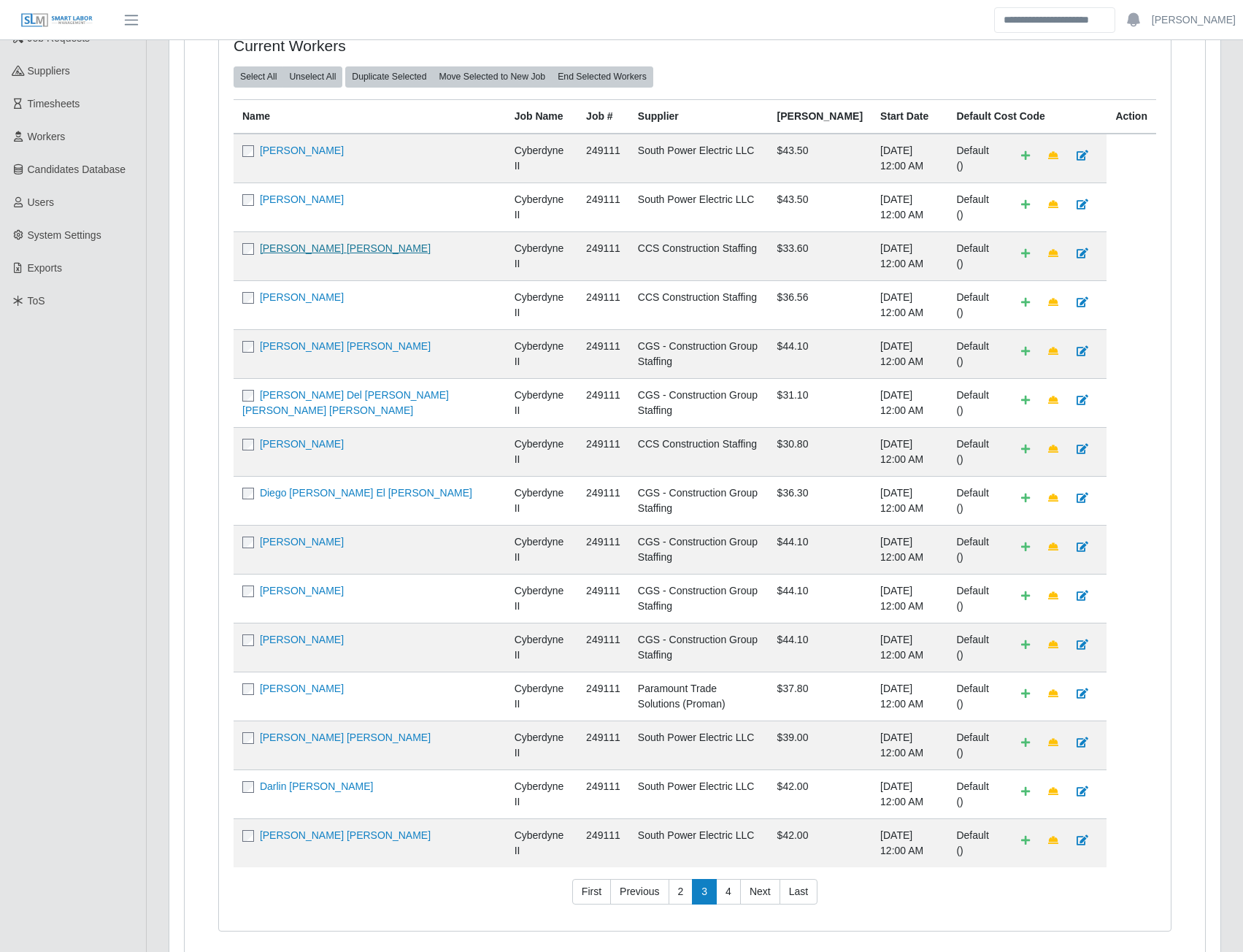
scroll to position [189, 0]
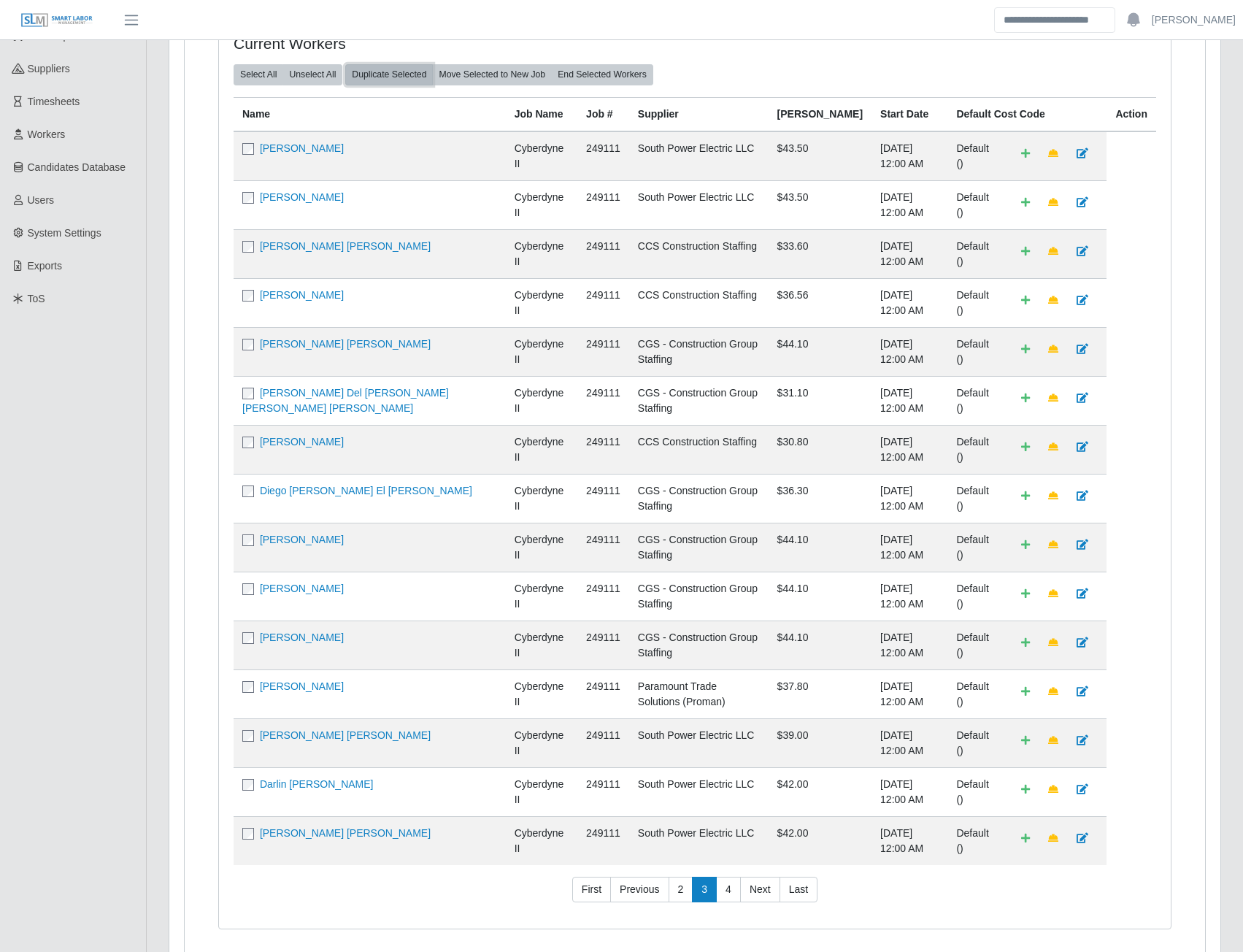
click at [395, 72] on button "Duplicate Selected" at bounding box center [388, 74] width 87 height 20
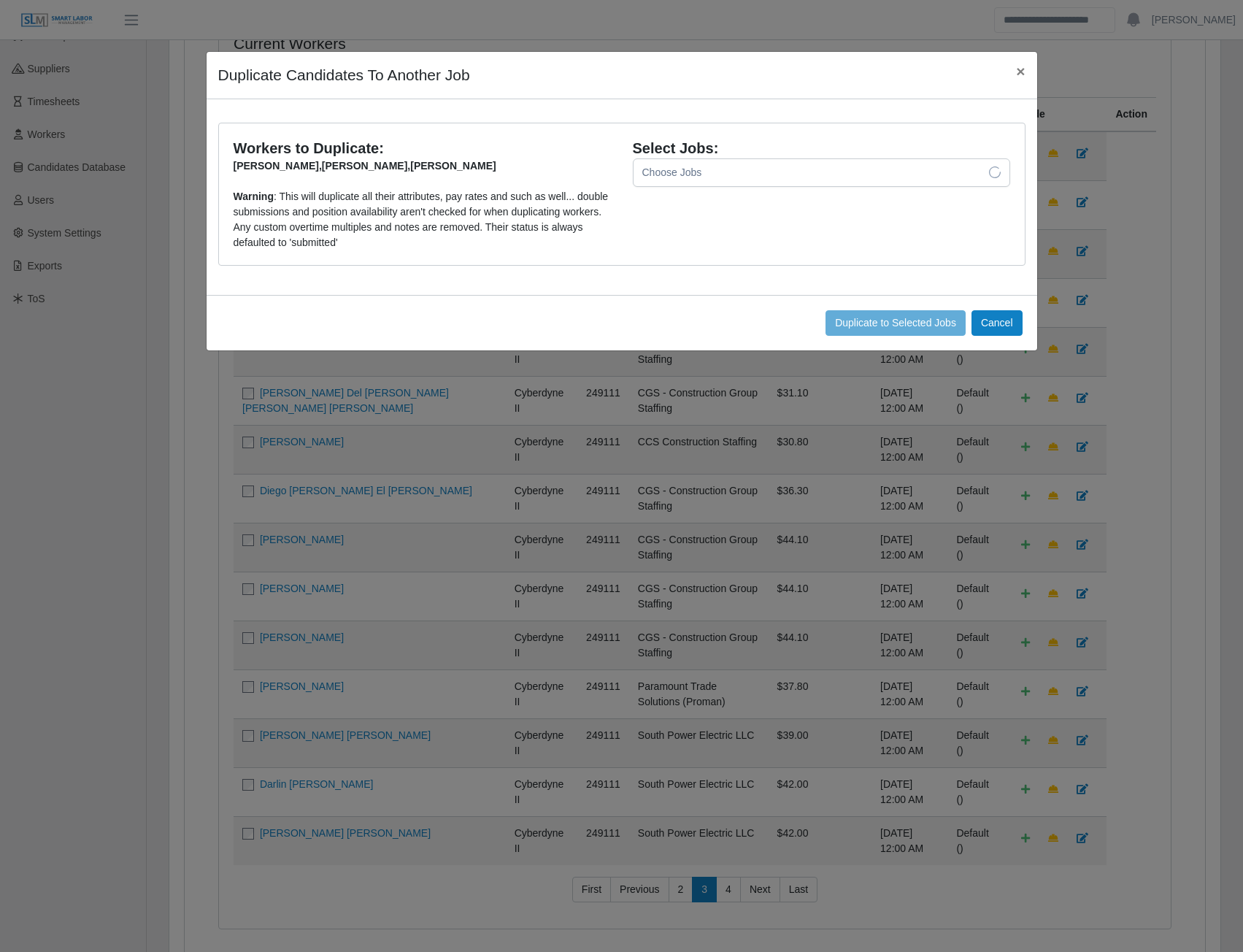
click at [769, 168] on div "Choose Jobs" at bounding box center [807, 172] width 347 height 27
click at [983, 168] on div at bounding box center [995, 172] width 29 height 27
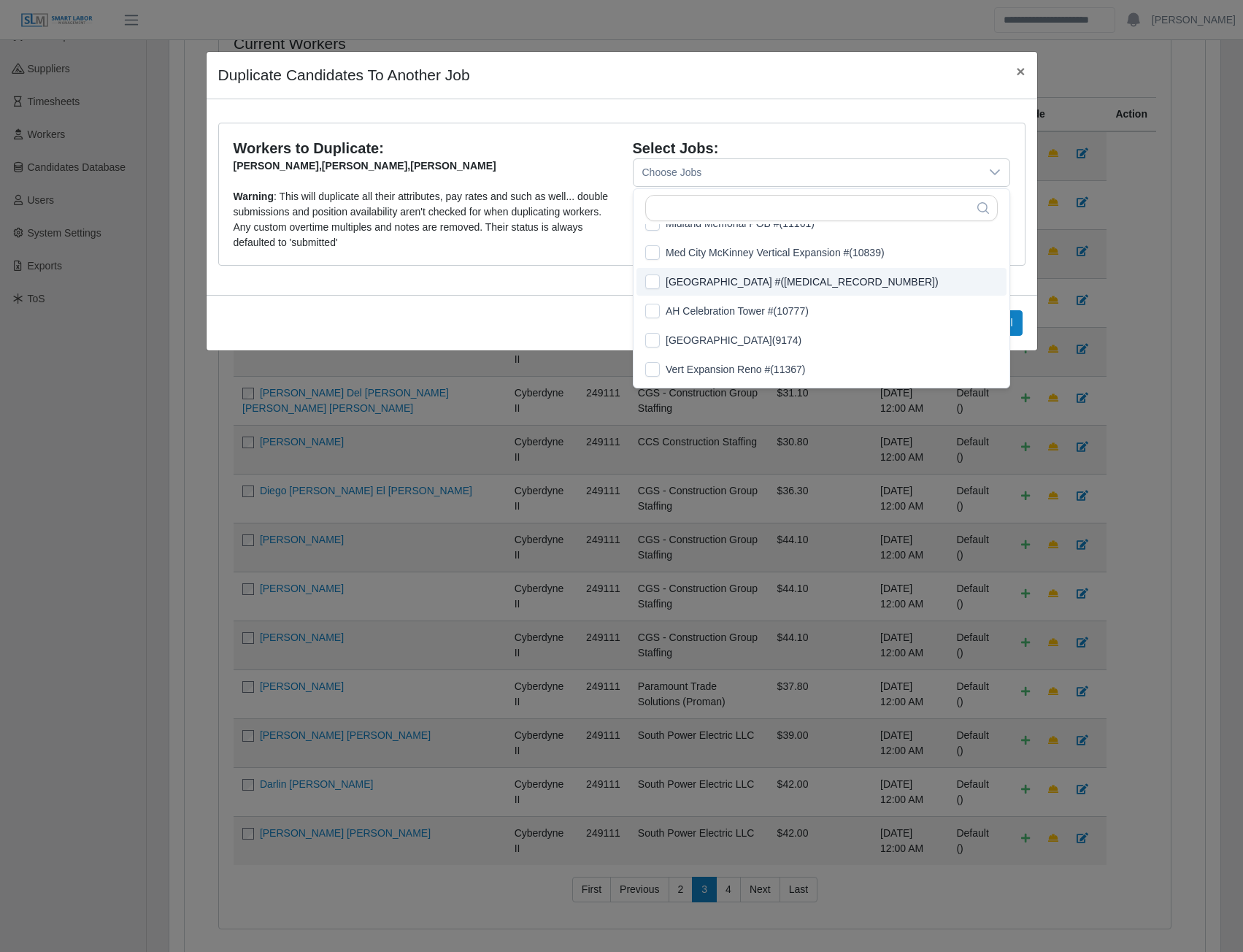
scroll to position [73, 0]
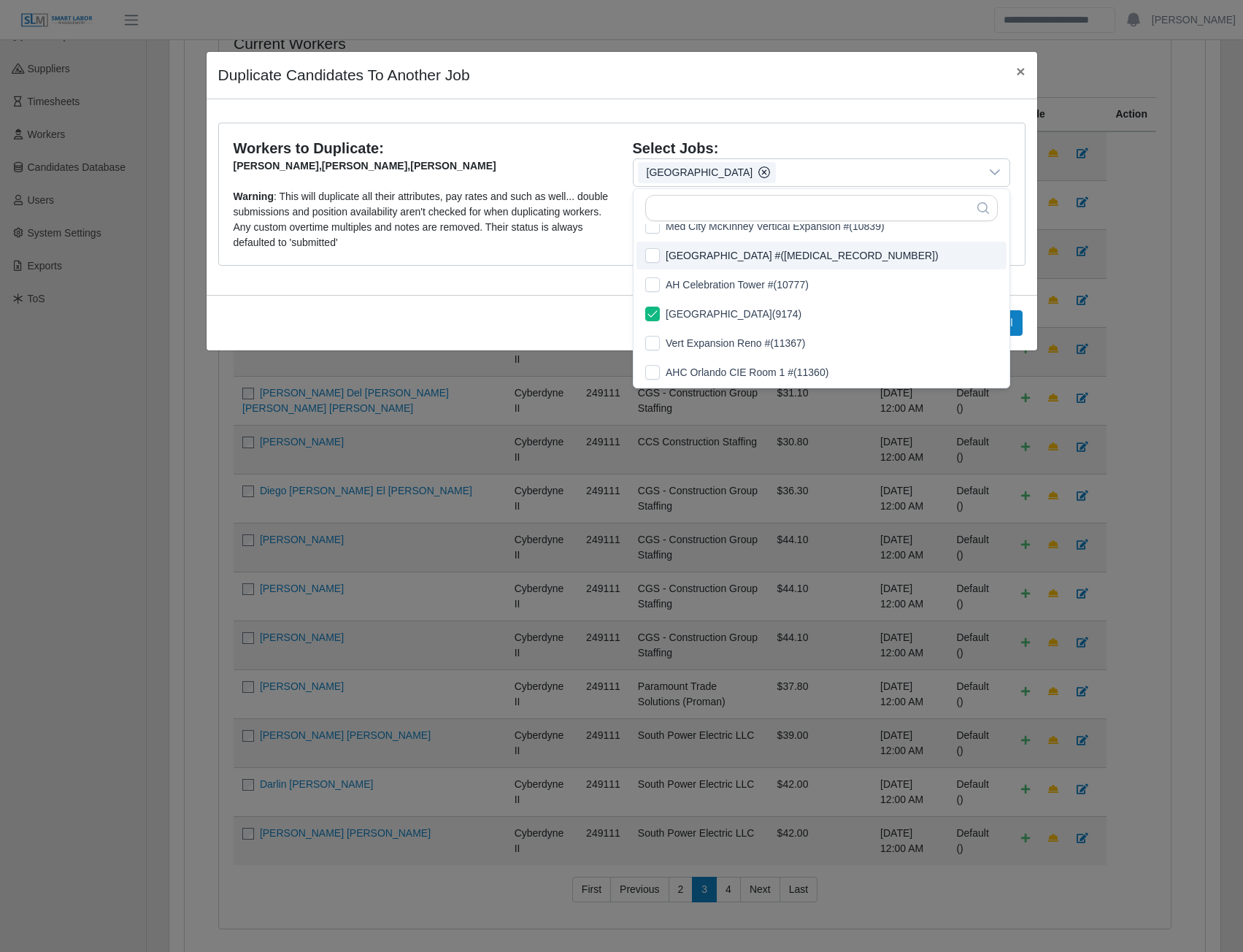
click at [1016, 271] on div "Workers to Duplicate: Neysin Gunera Cruz , Enny Gunera Cruz , Luis Gunera Cruz …" at bounding box center [622, 203] width 829 height 161
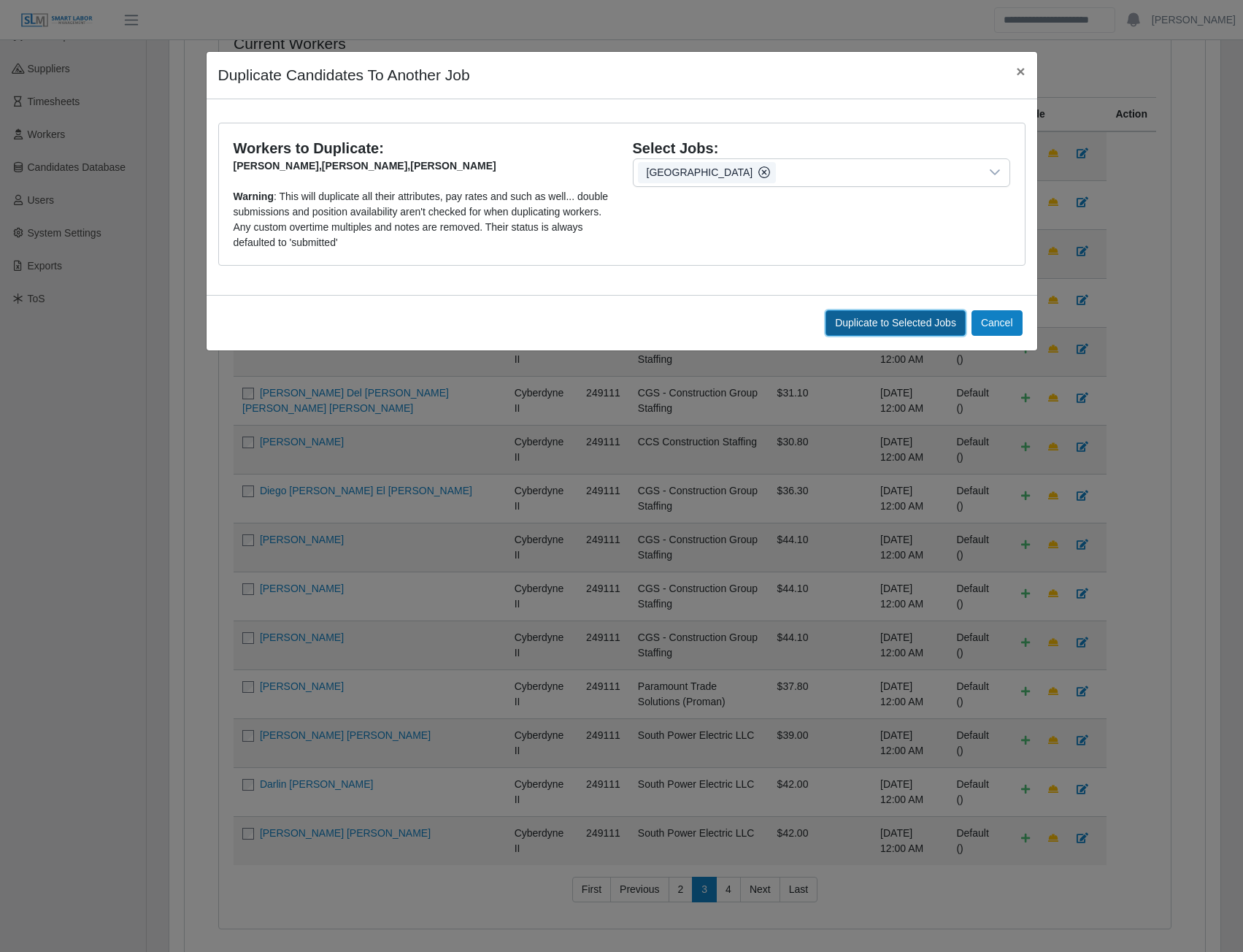
click at [903, 320] on span "Duplicate to Selected Jobs" at bounding box center [896, 322] width 121 height 12
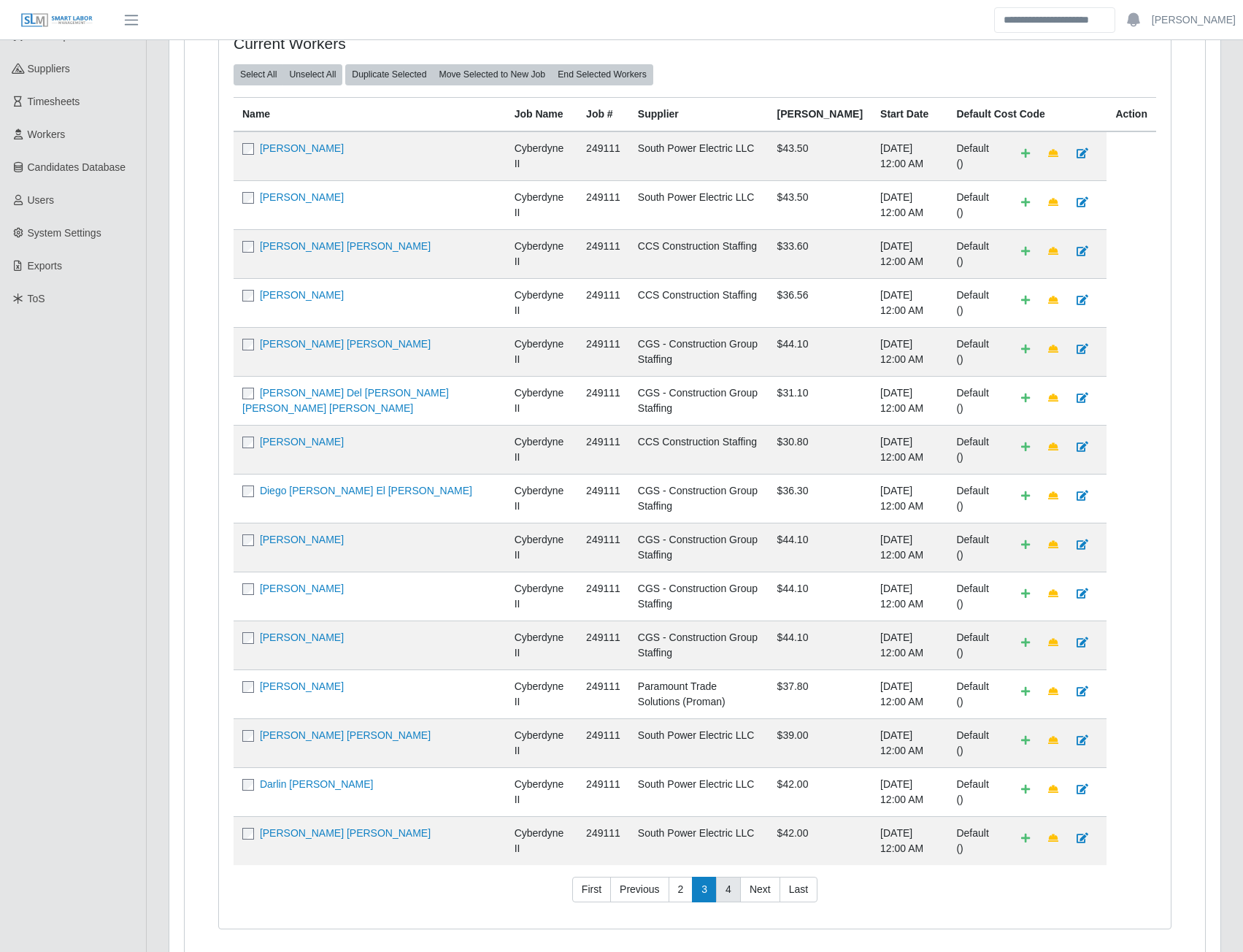
click at [727, 876] on link "4" at bounding box center [728, 889] width 25 height 26
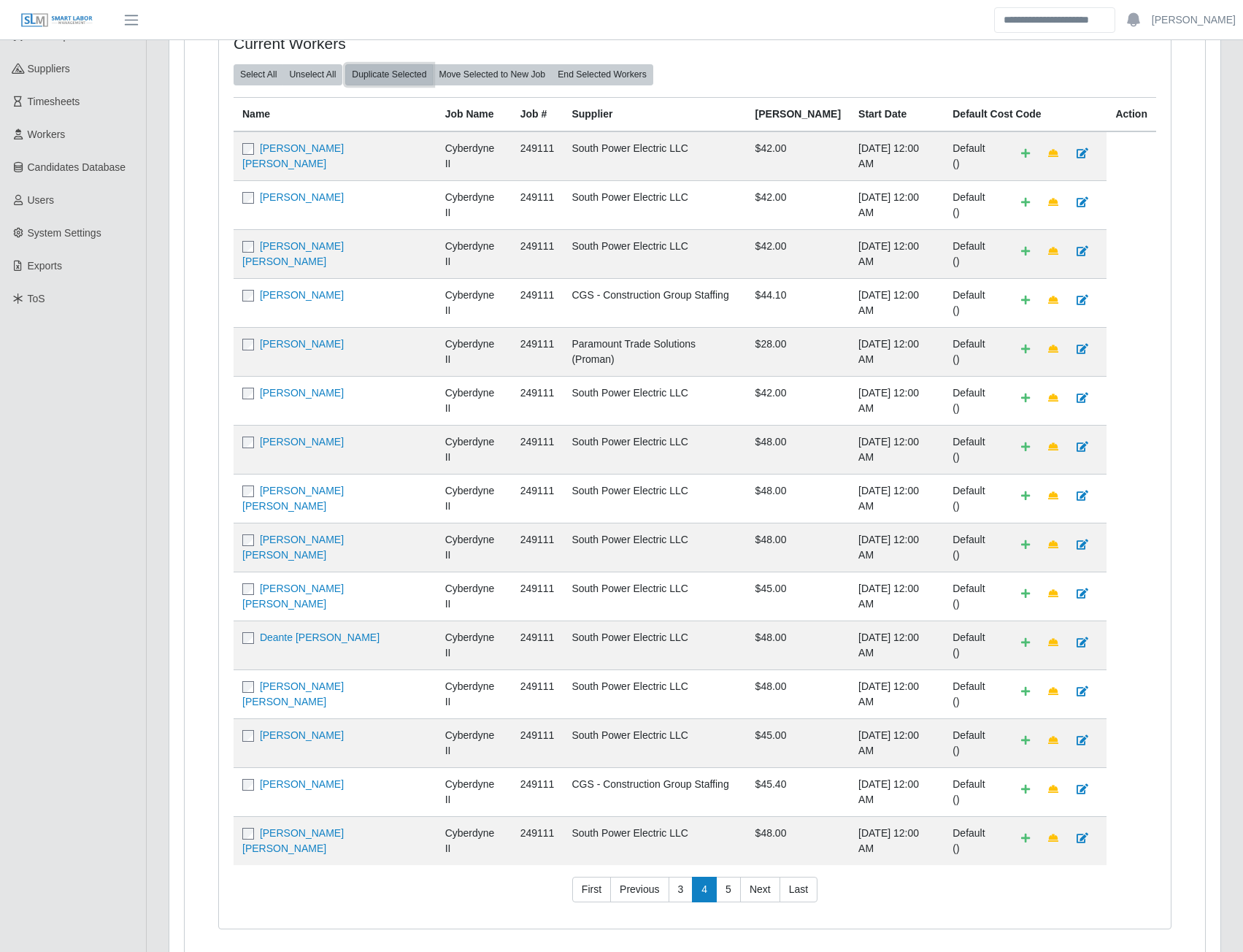
click at [376, 80] on button "Duplicate Selected" at bounding box center [388, 74] width 87 height 20
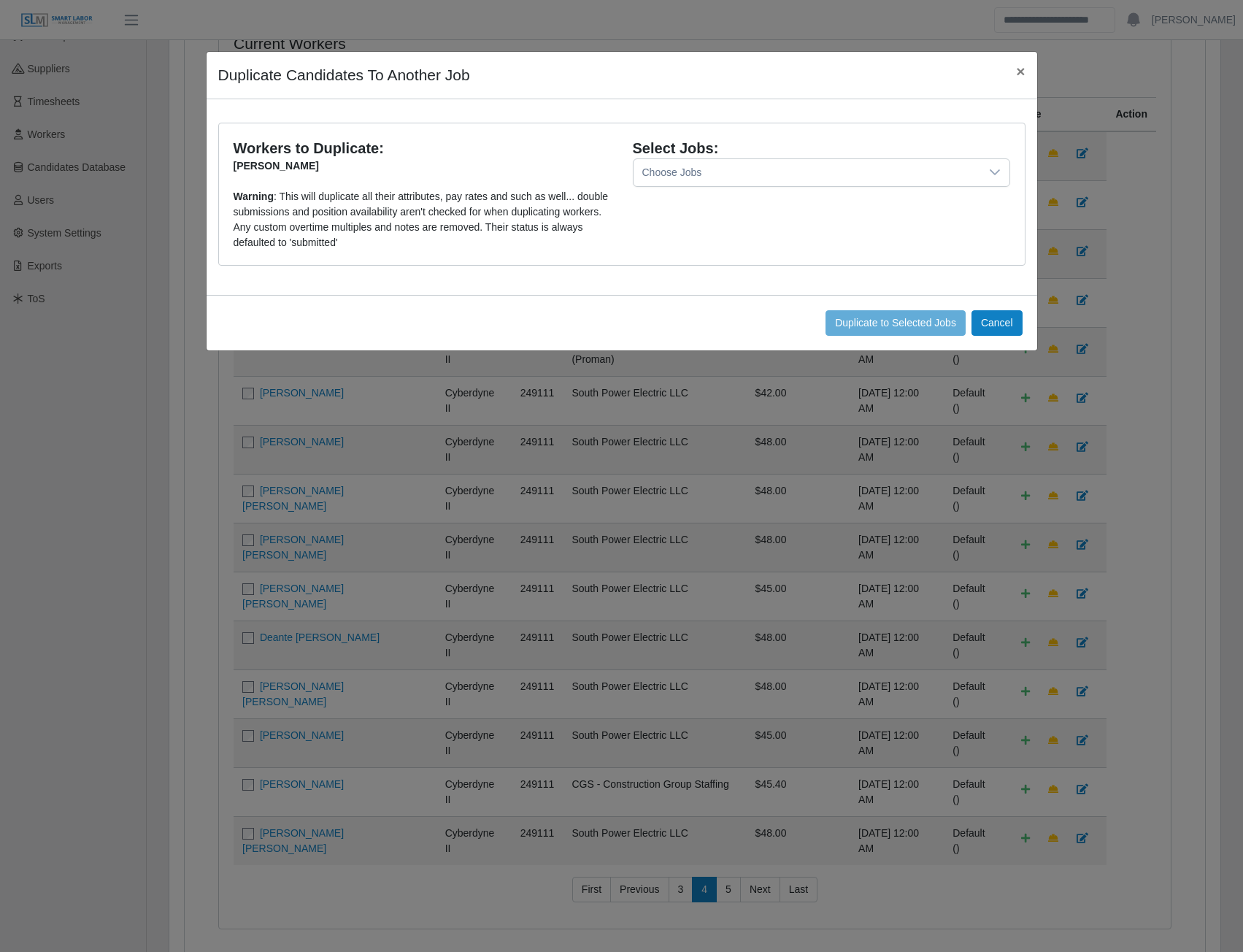
click at [990, 174] on icon at bounding box center [994, 172] width 12 height 12
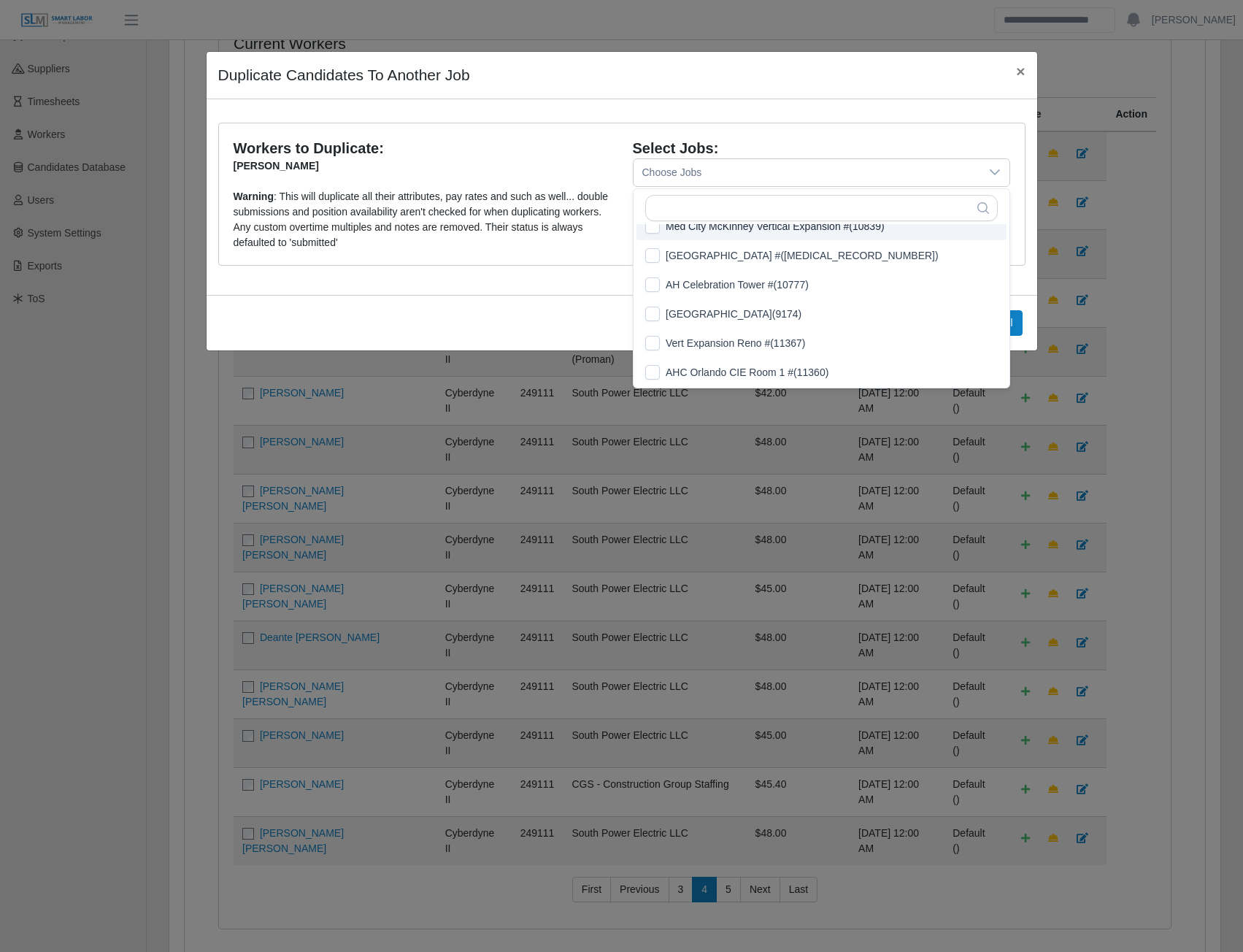
scroll to position [61, 0]
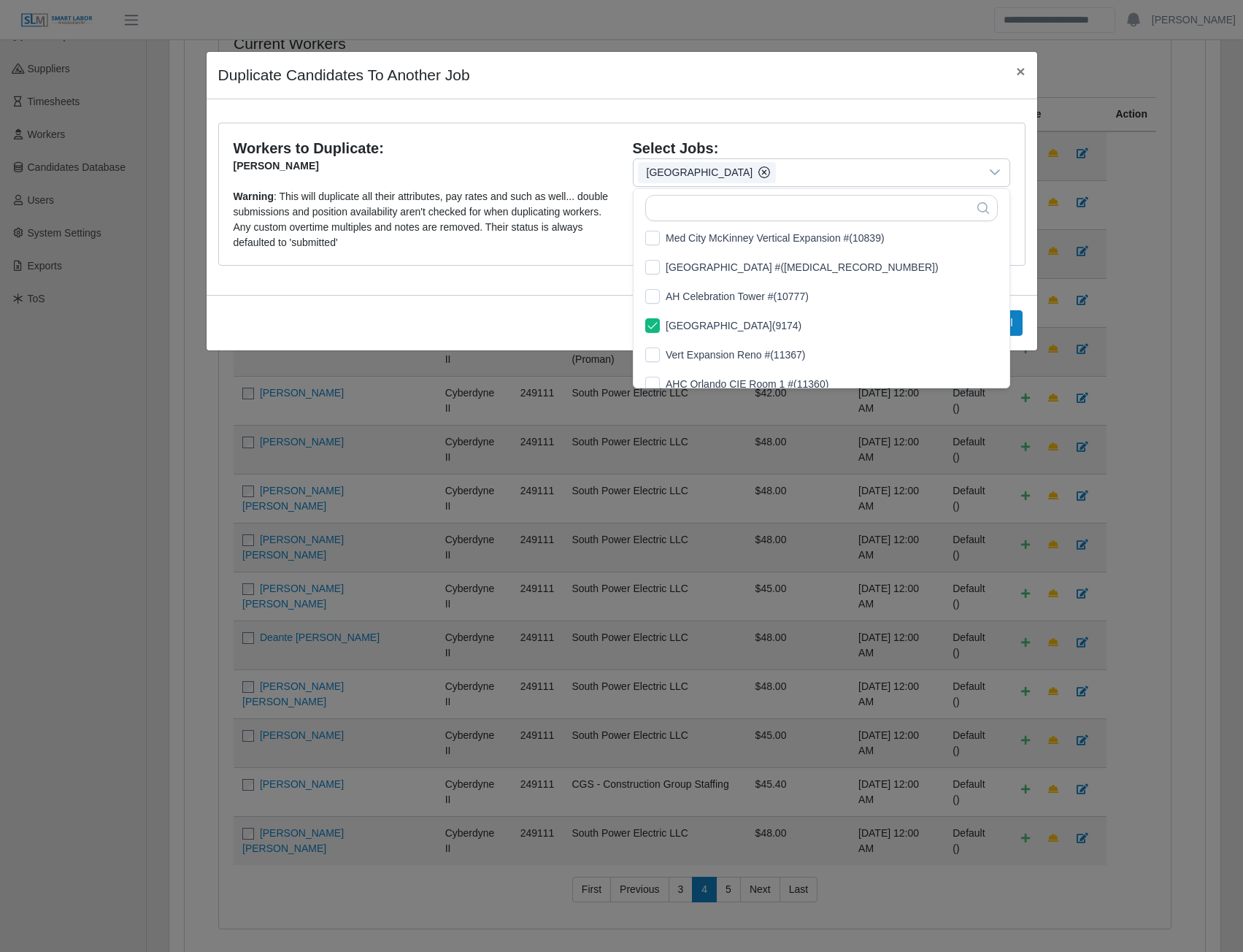
click at [1021, 291] on div "Workers to Duplicate: Elyin Gunera Cruz Warning : This will duplicate all their…" at bounding box center [622, 197] width 831 height 195
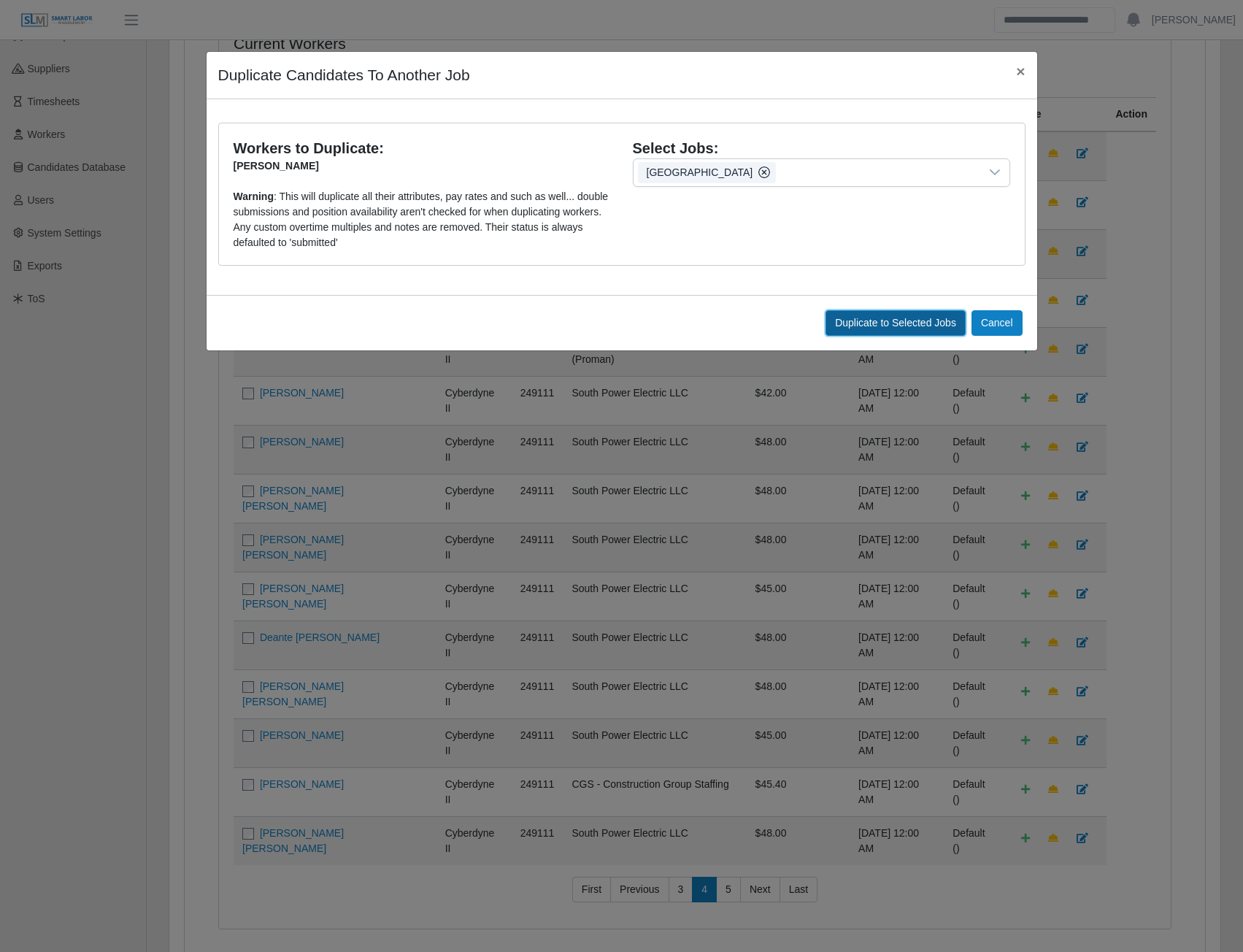
click at [911, 317] on span "Duplicate to Selected Jobs" at bounding box center [896, 322] width 121 height 12
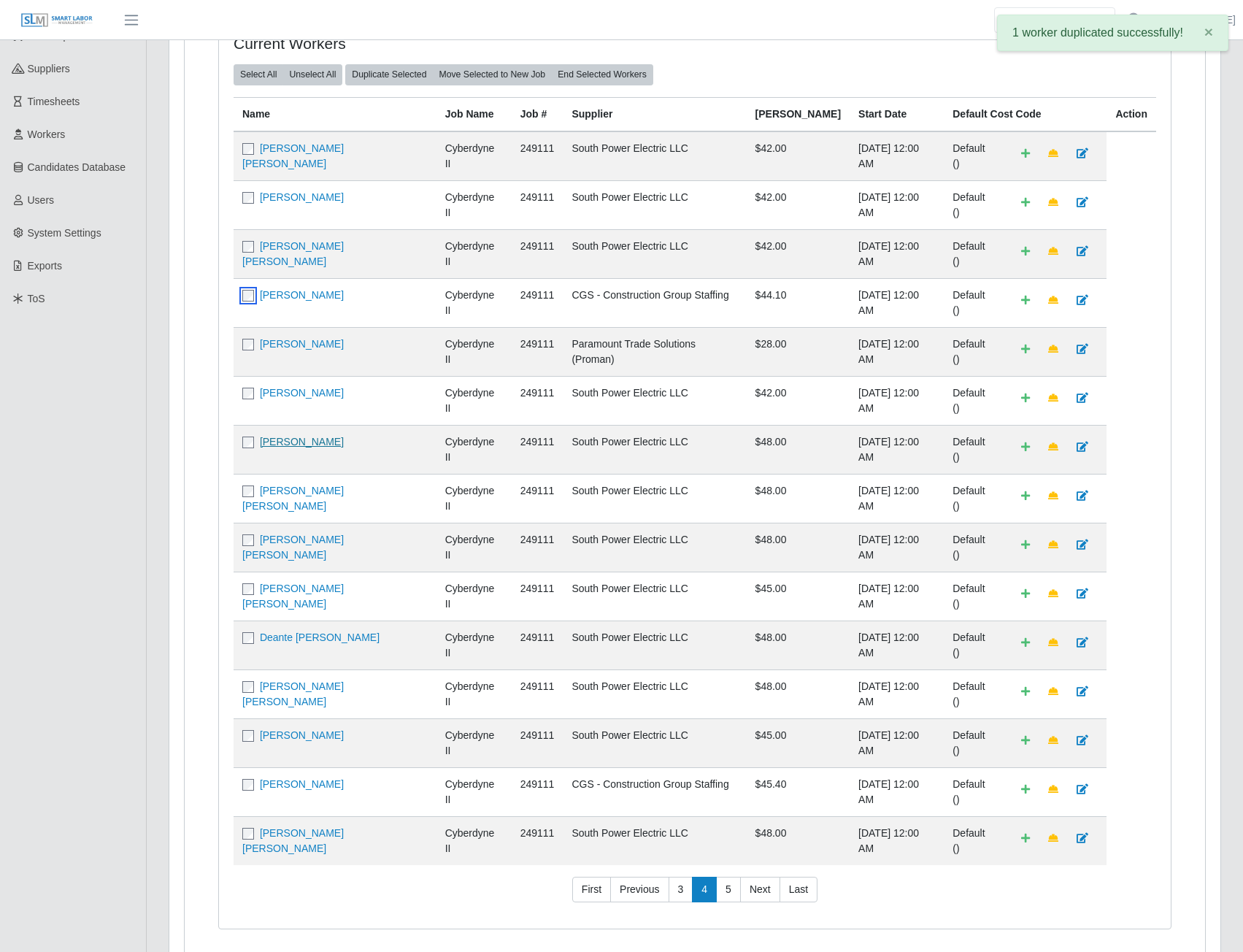
scroll to position [0, 0]
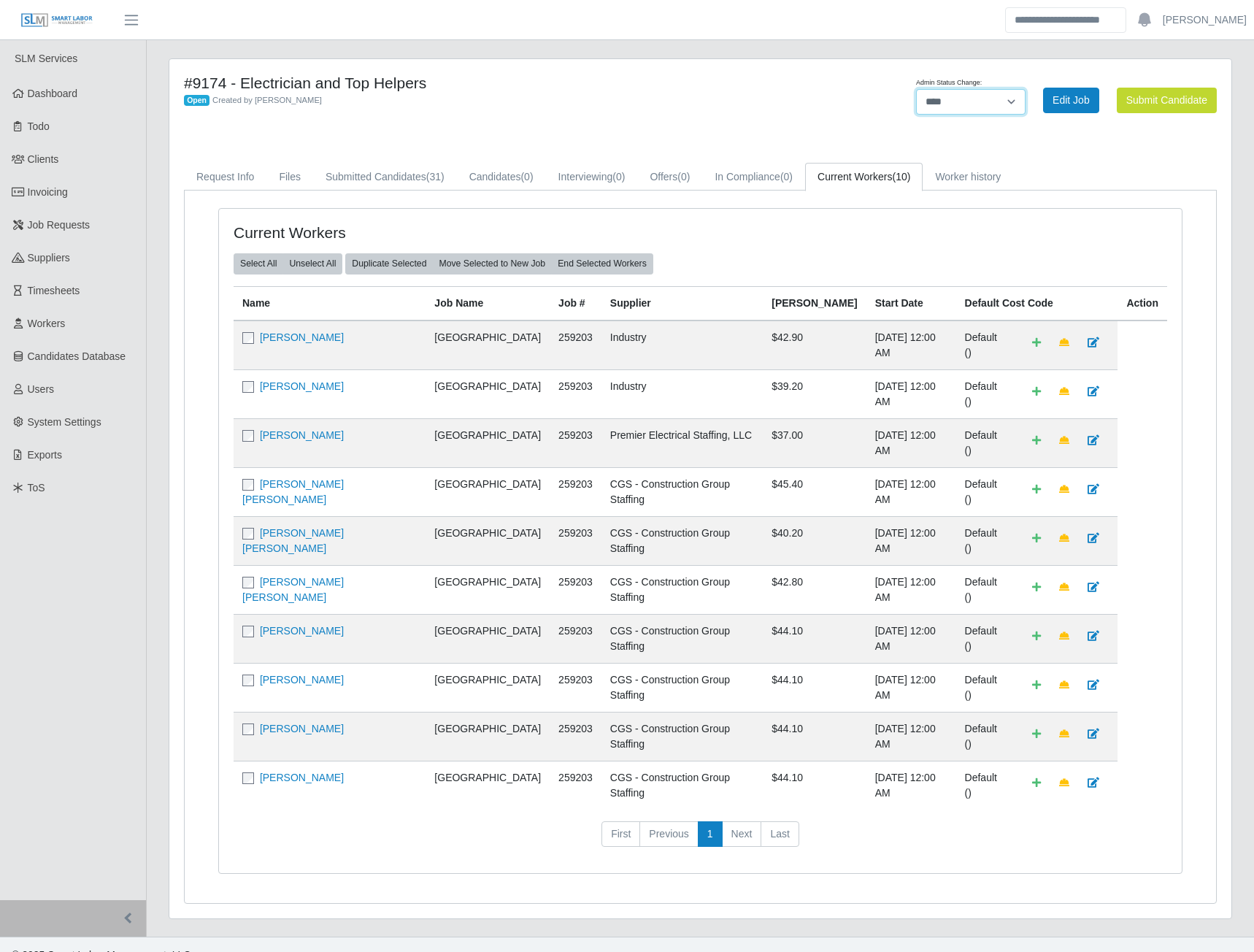
click at [1012, 100] on select "******* **** ******" at bounding box center [971, 101] width 110 height 25
select select "******"
click at [1025, 89] on select "******* **** ******" at bounding box center [971, 101] width 110 height 25
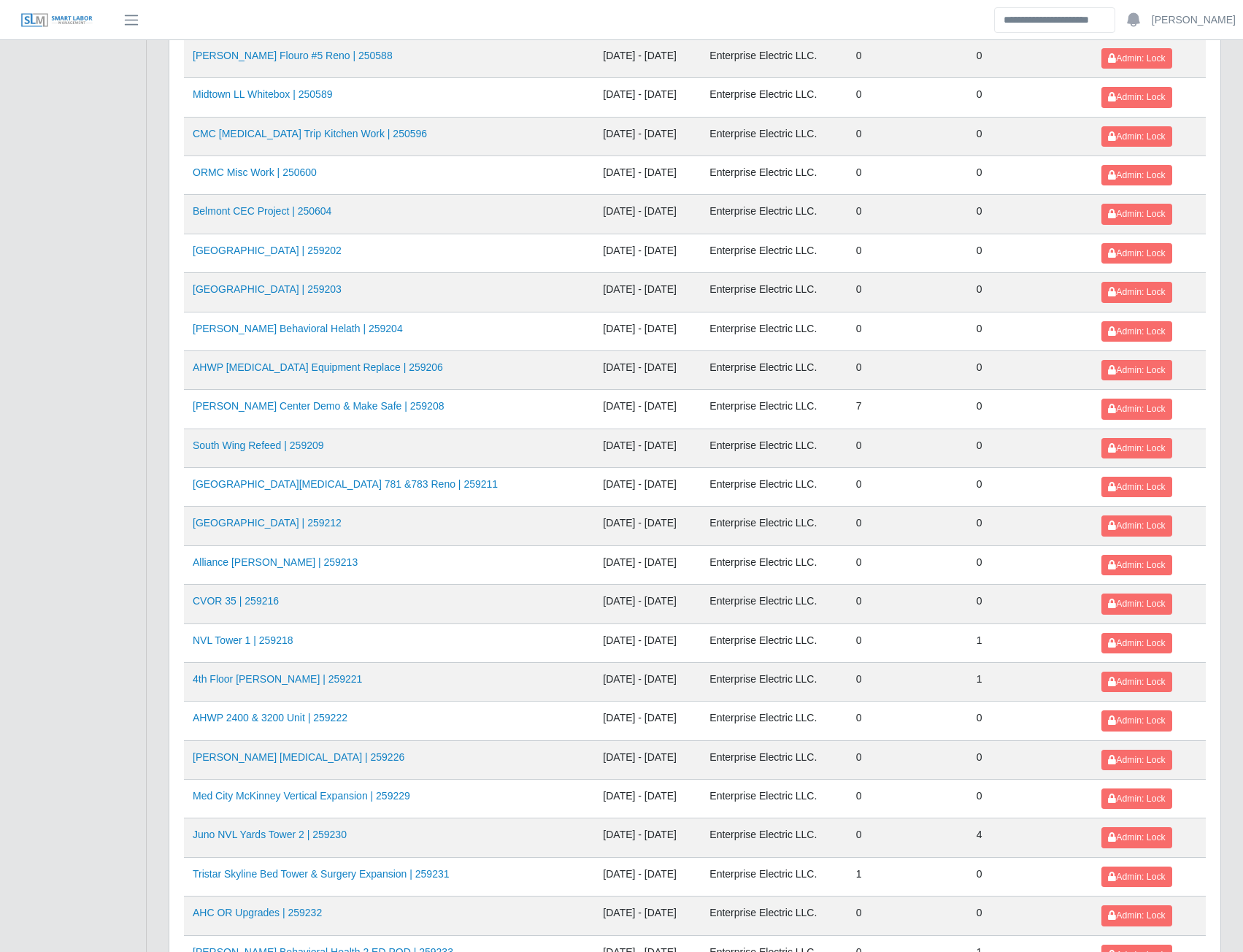
scroll to position [1241, 0]
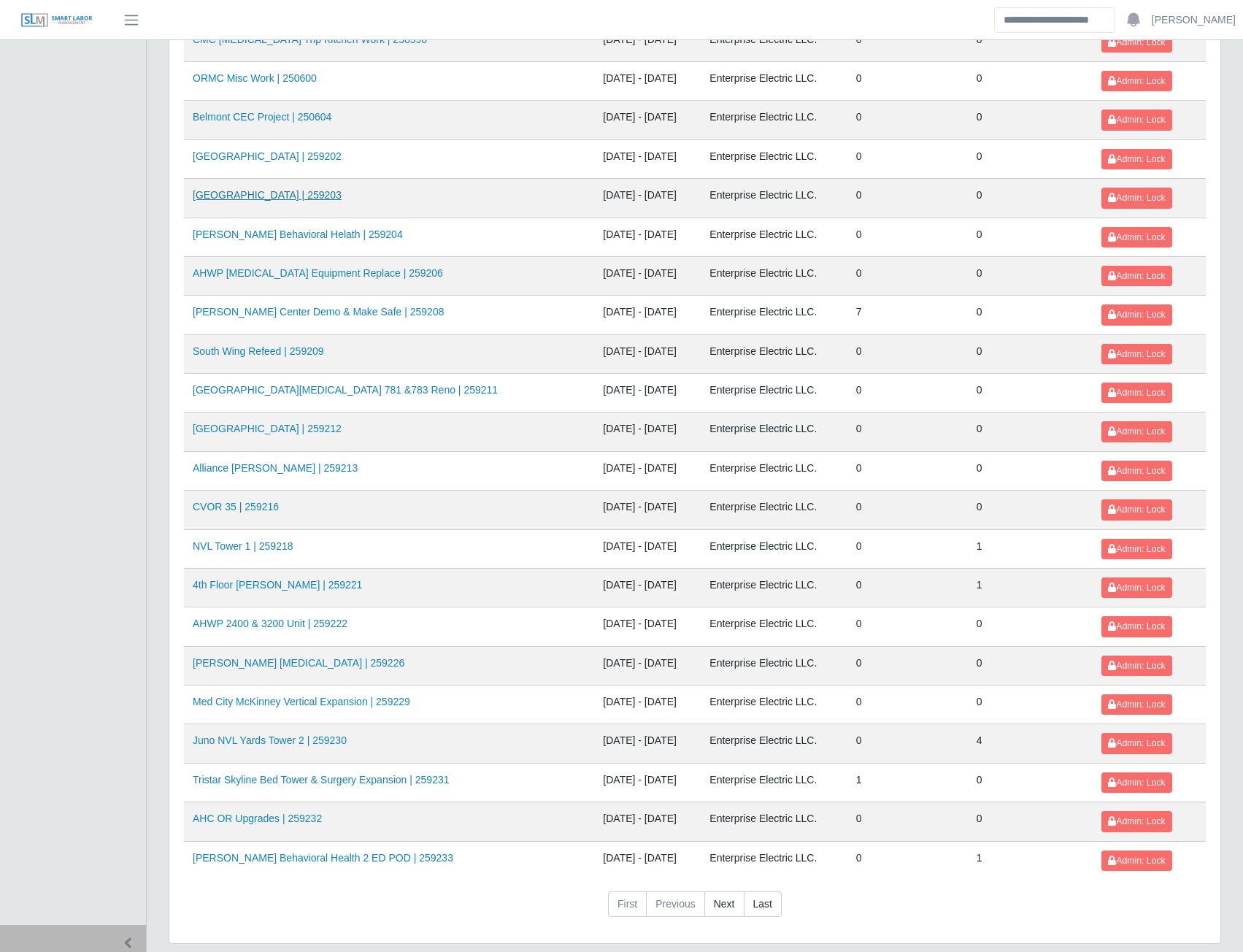
click at [266, 200] on link "MCH High Street Tower | 259203" at bounding box center [267, 195] width 149 height 12
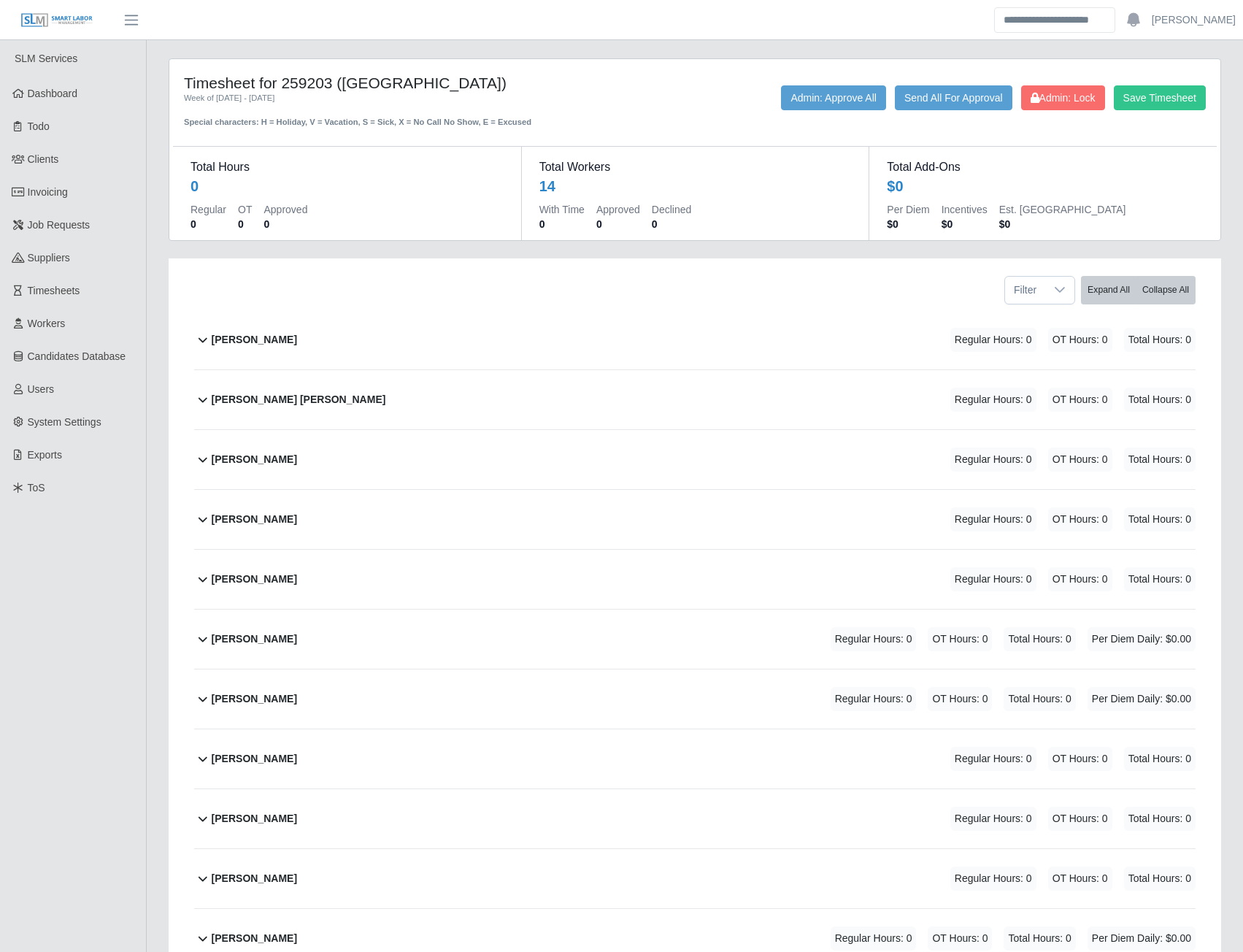
click at [234, 582] on b "[PERSON_NAME]" at bounding box center [254, 579] width 86 height 15
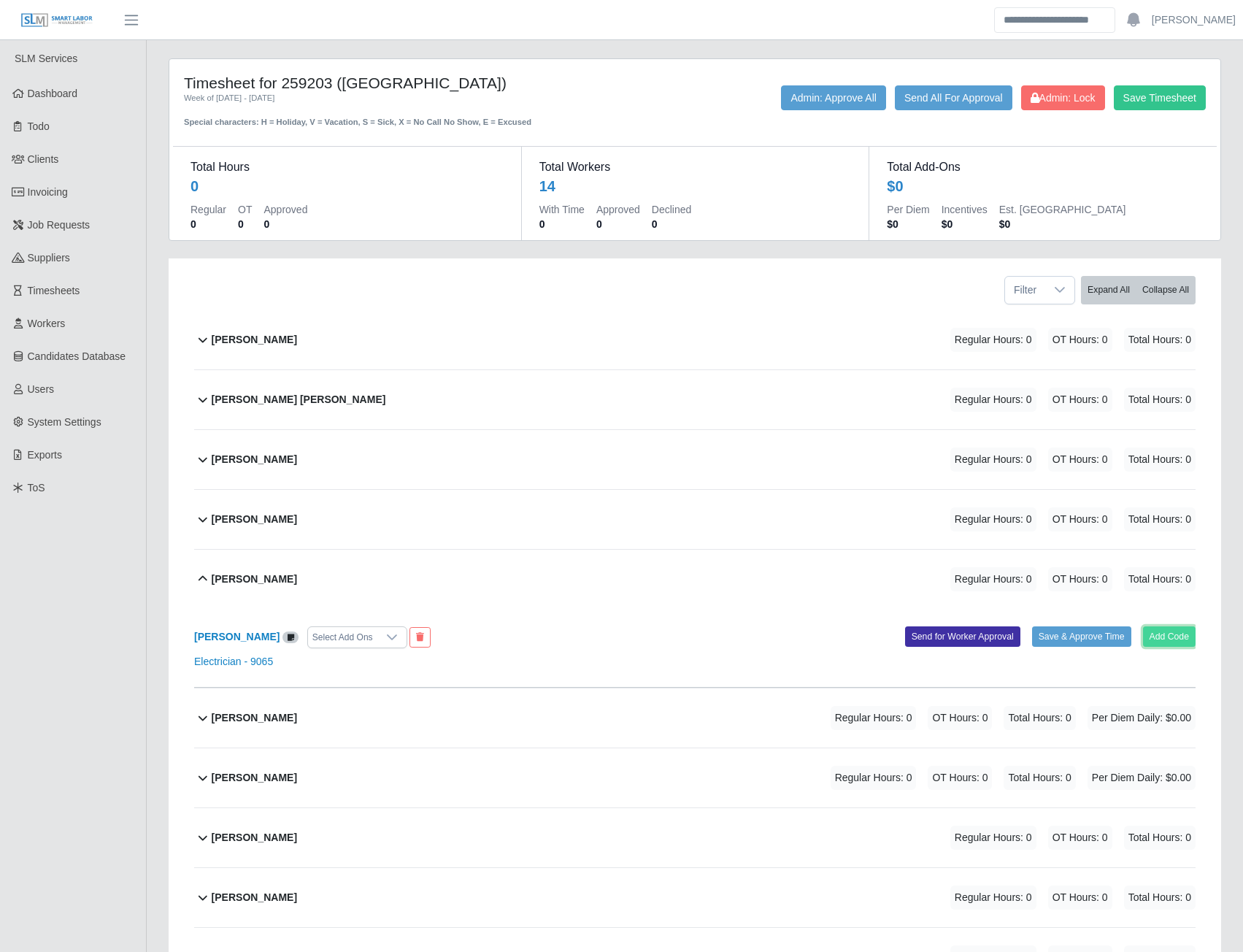
click at [1157, 632] on button "Add Code" at bounding box center [1170, 636] width 53 height 20
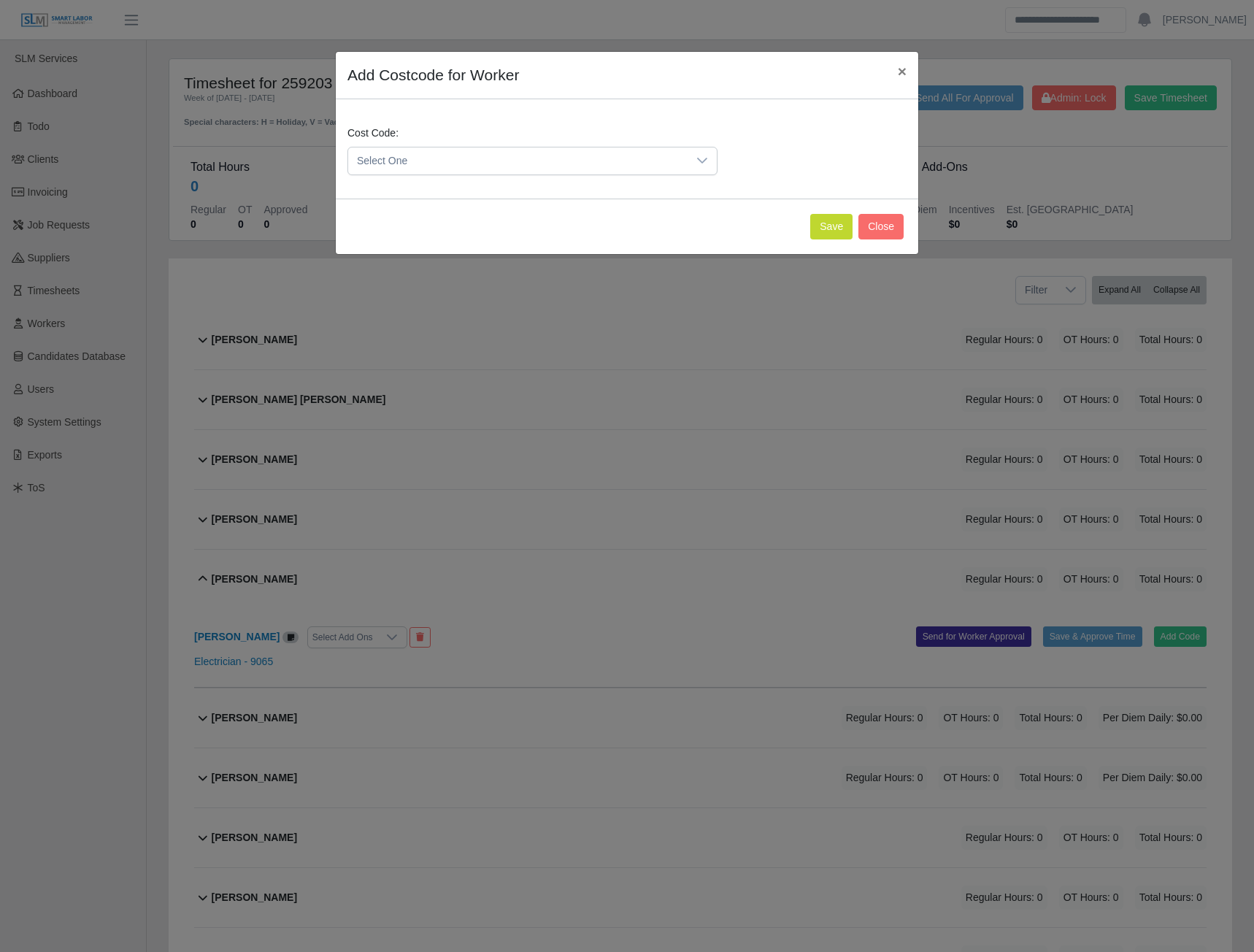
click at [704, 154] on icon at bounding box center [702, 160] width 12 height 12
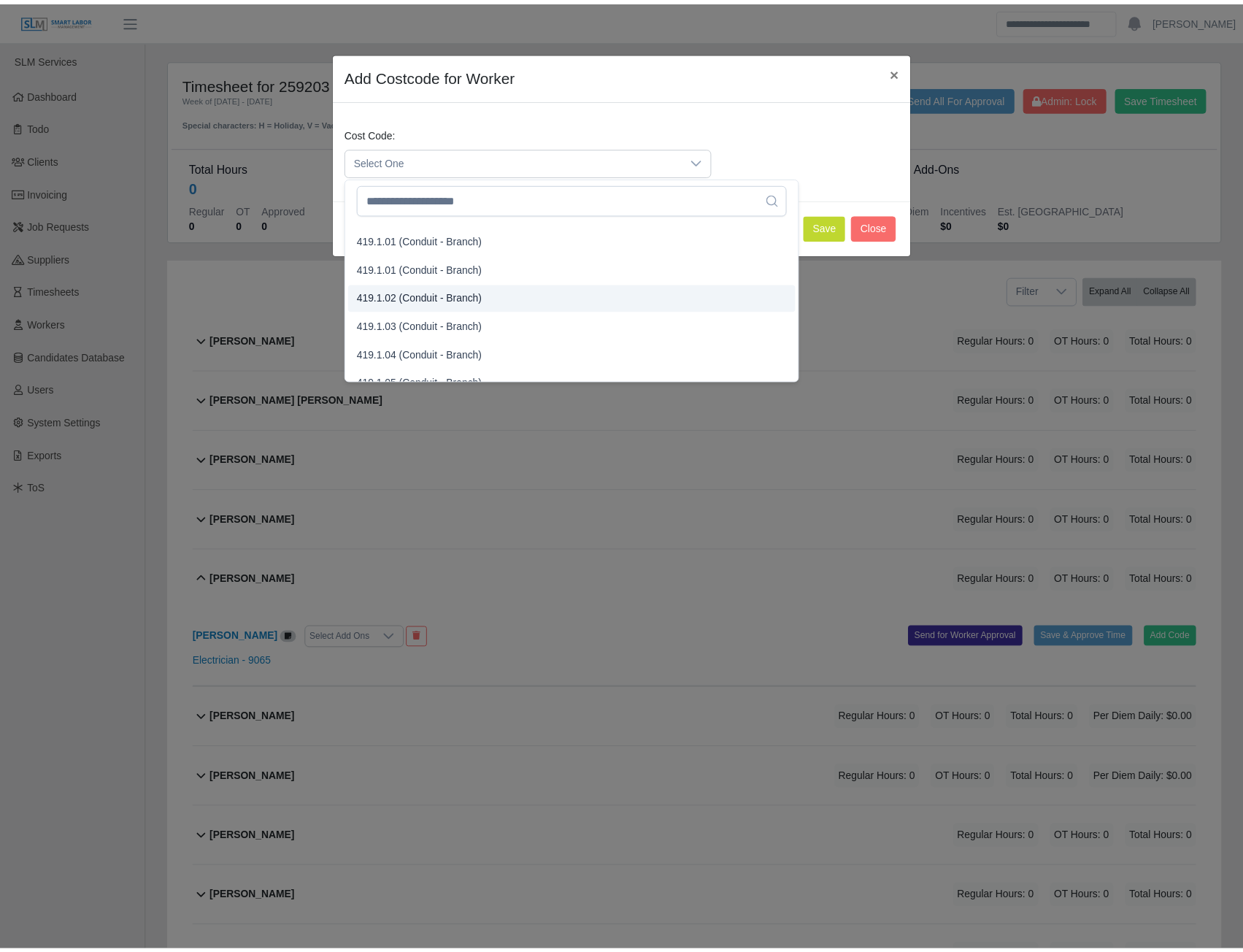
scroll to position [803, 0]
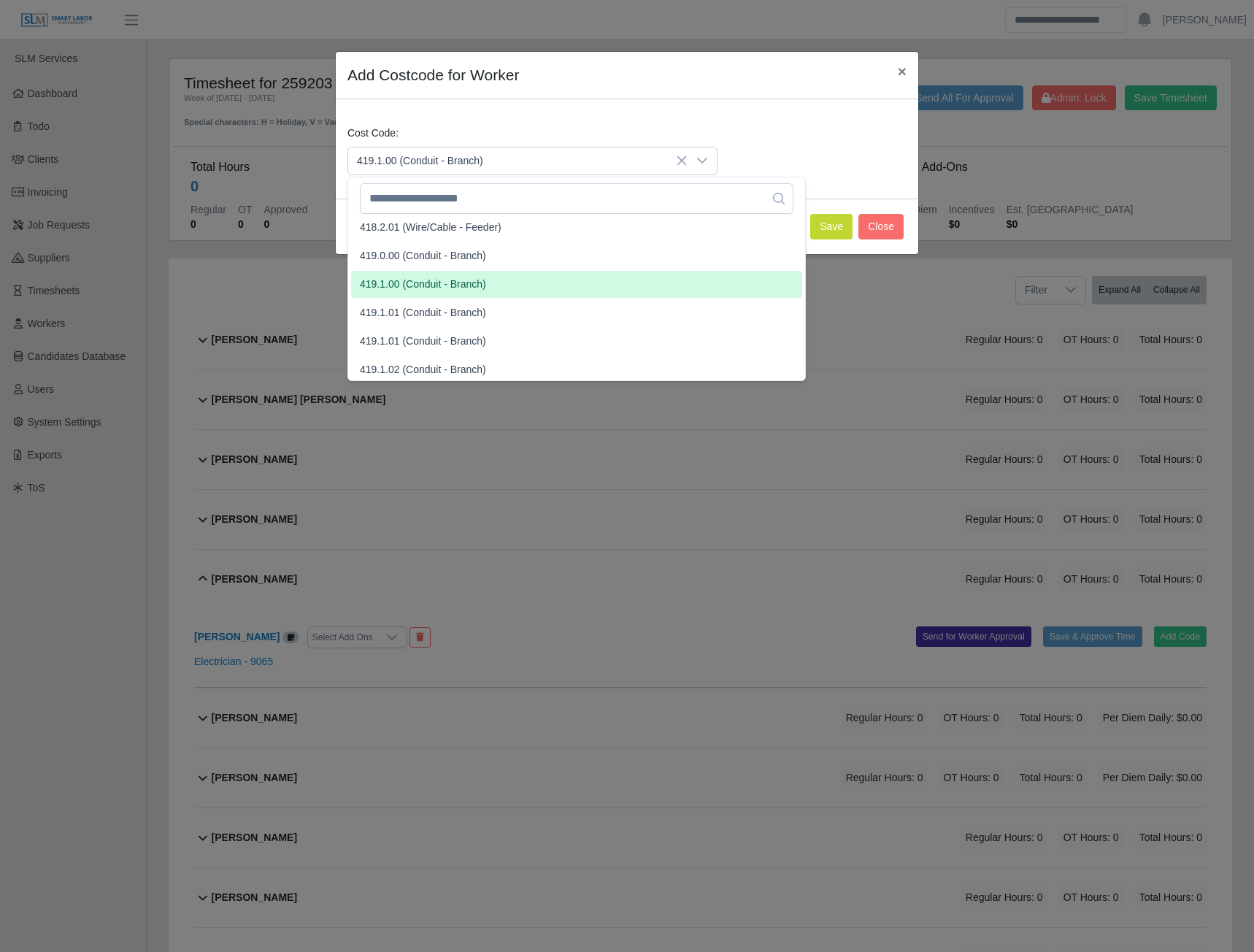
click at [405, 285] on span "419.1.00 (Conduit - Branch)" at bounding box center [423, 284] width 127 height 15
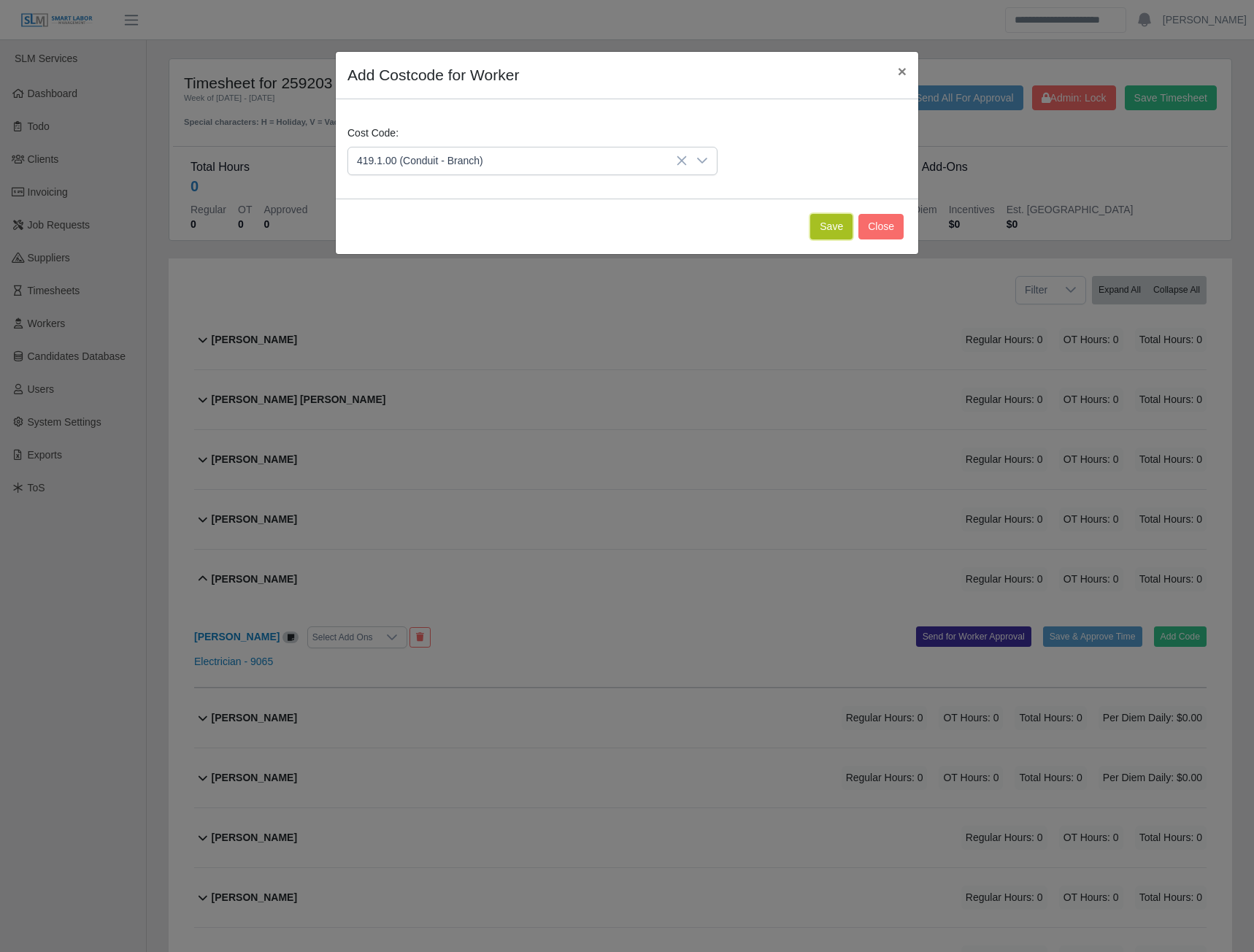
click at [839, 226] on button "Save" at bounding box center [831, 226] width 42 height 25
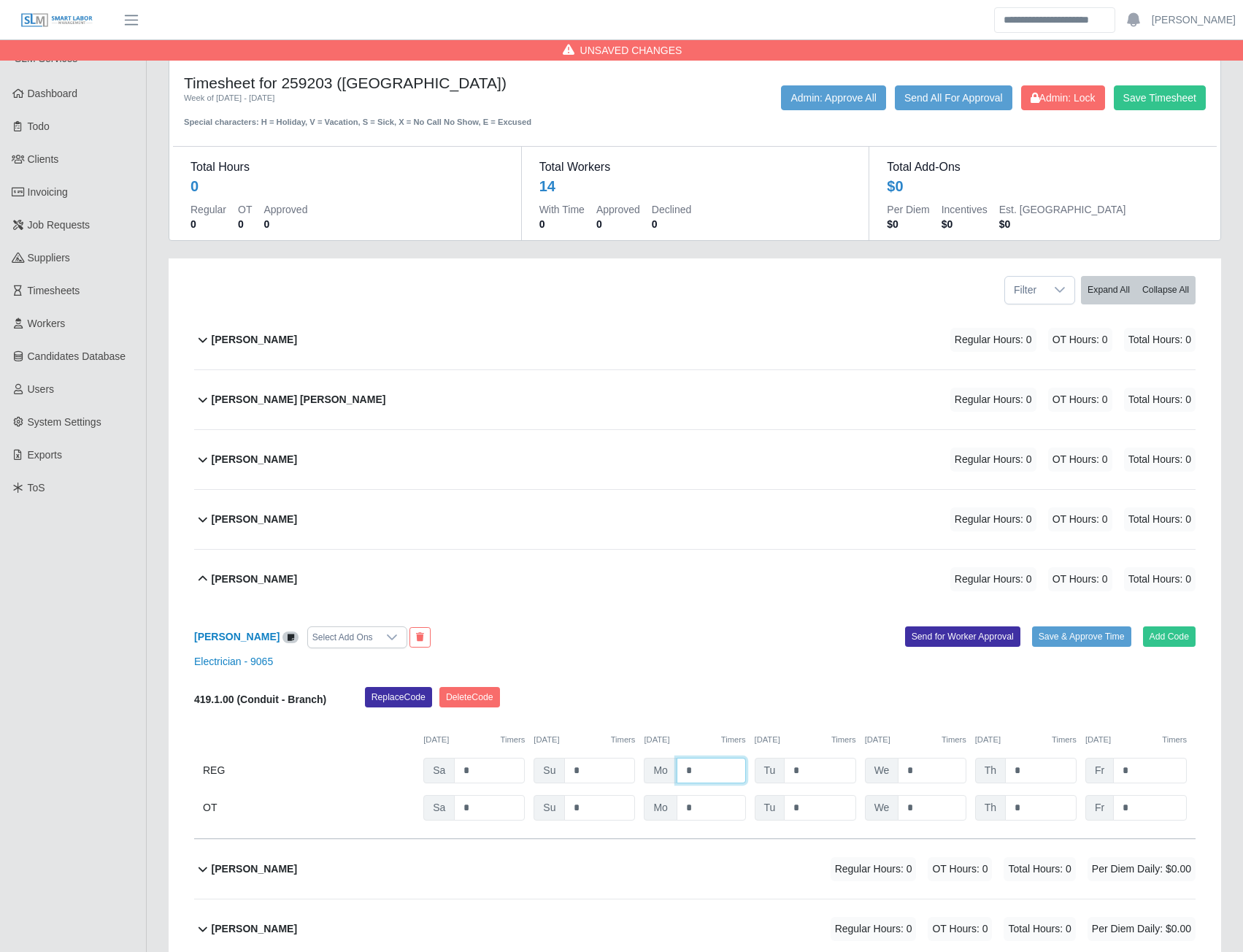
click at [709, 764] on input "*" at bounding box center [711, 770] width 69 height 25
type input "*"
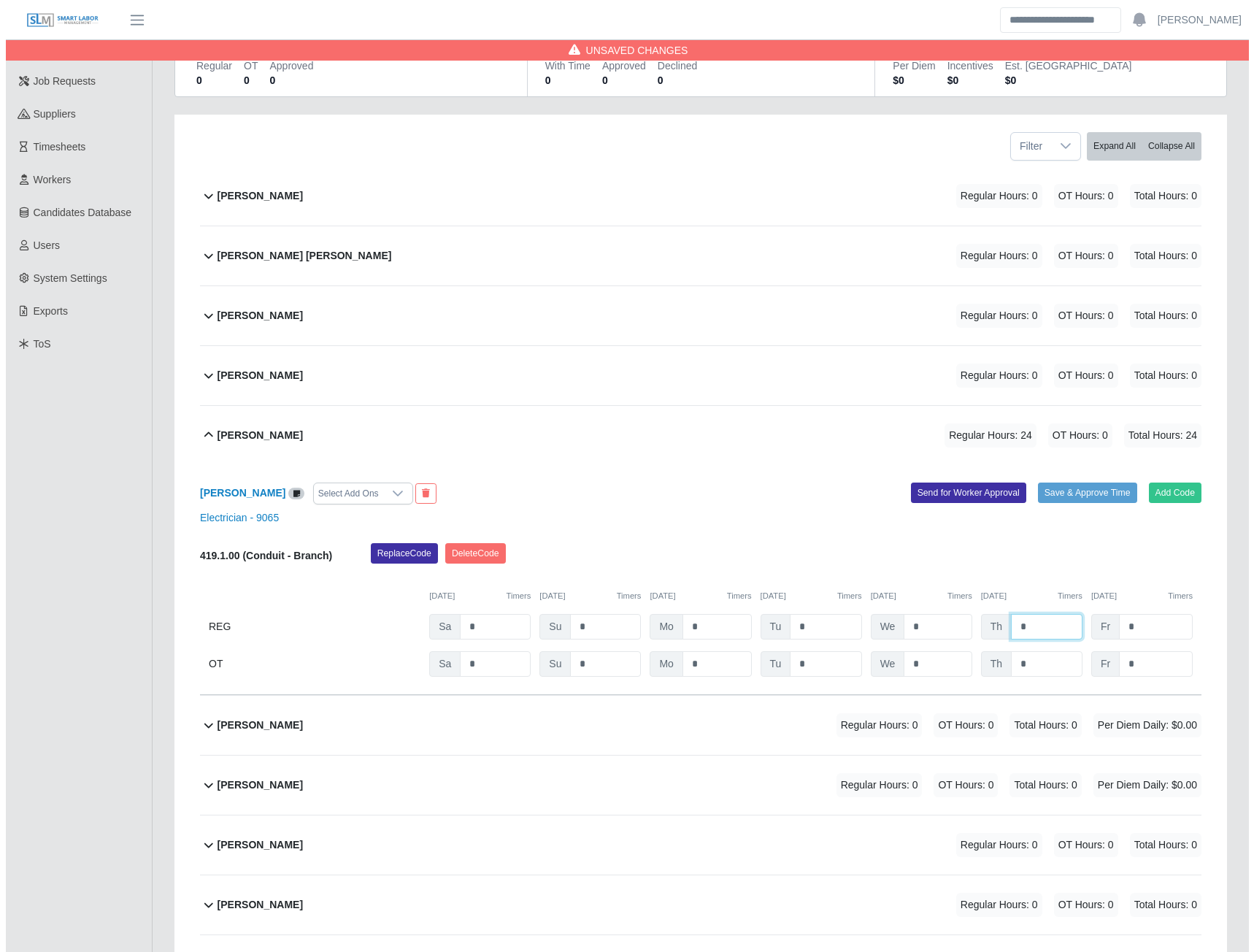
scroll to position [219, 0]
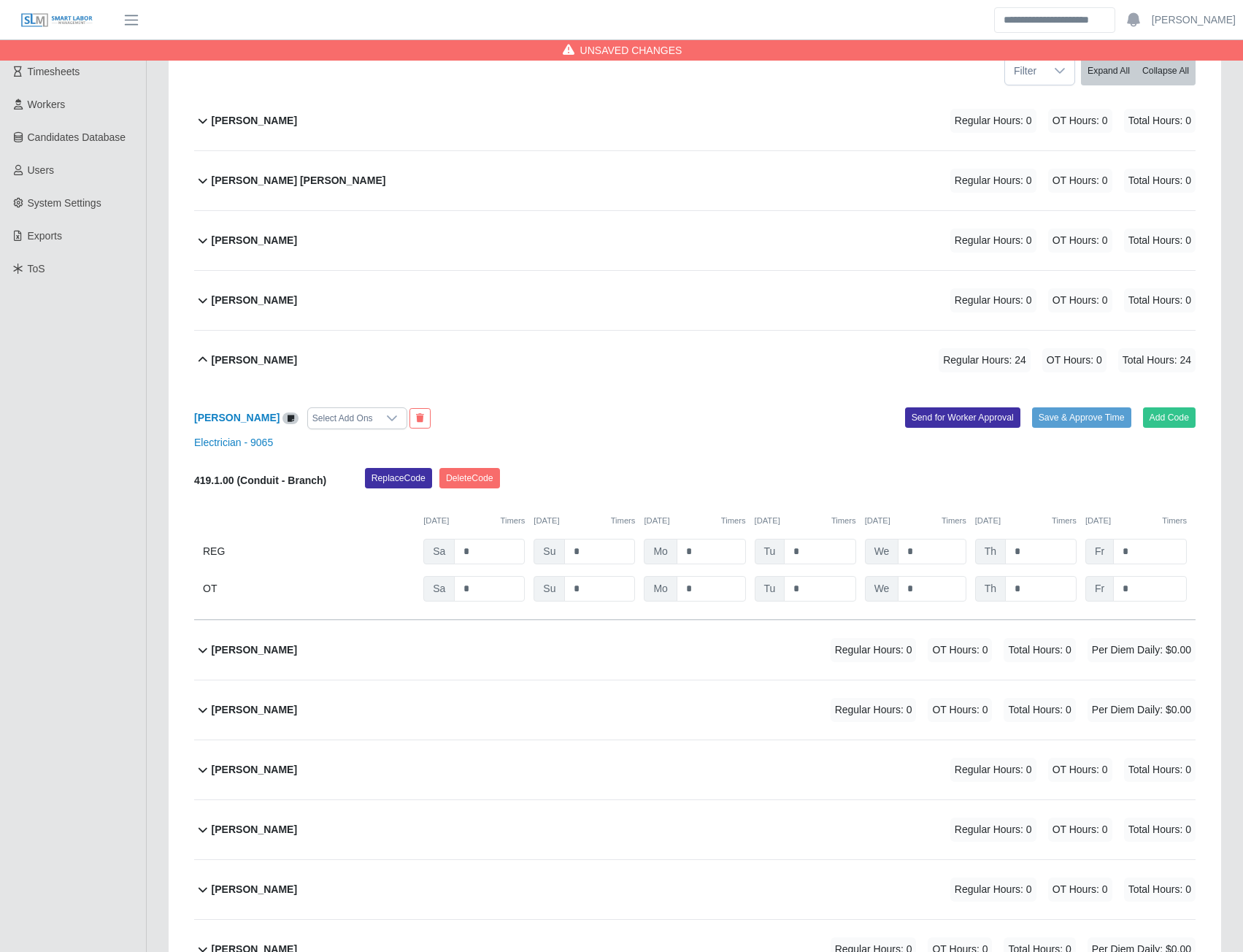
click at [255, 652] on b "Elyin Gunera Cruz" at bounding box center [254, 650] width 86 height 15
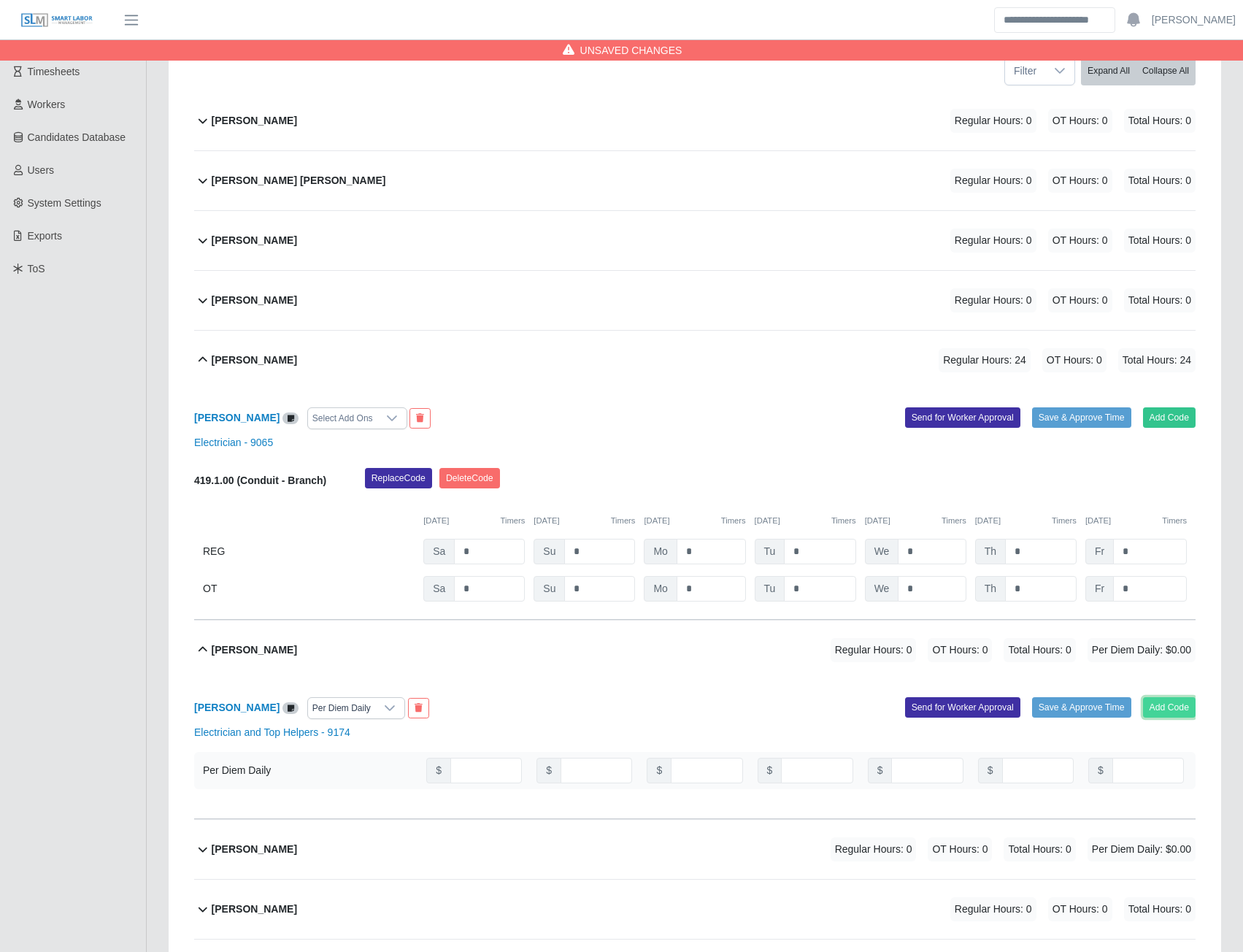
click at [1159, 709] on button "Add Code" at bounding box center [1170, 707] width 53 height 20
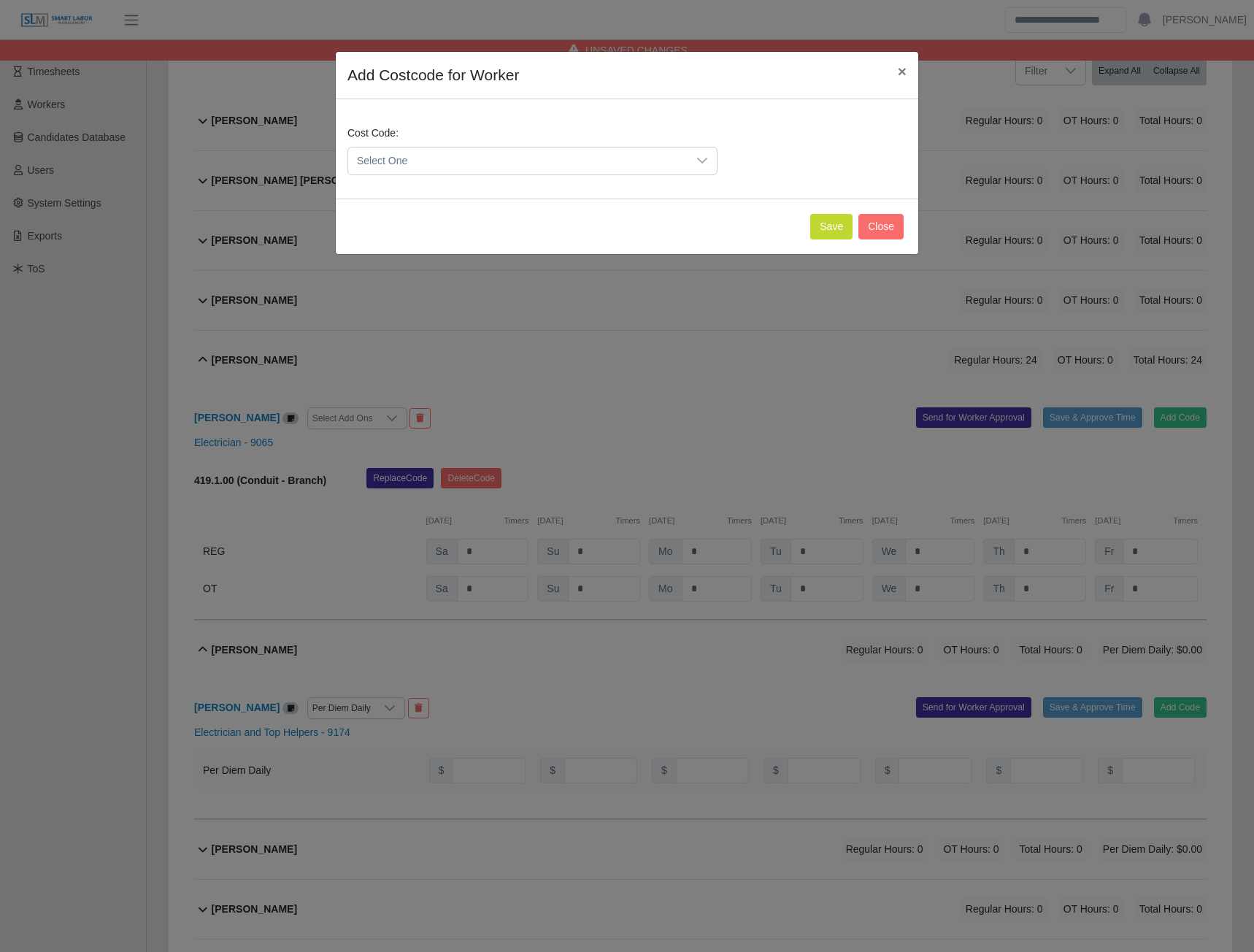
click at [429, 168] on span "Select One" at bounding box center [518, 161] width 340 height 27
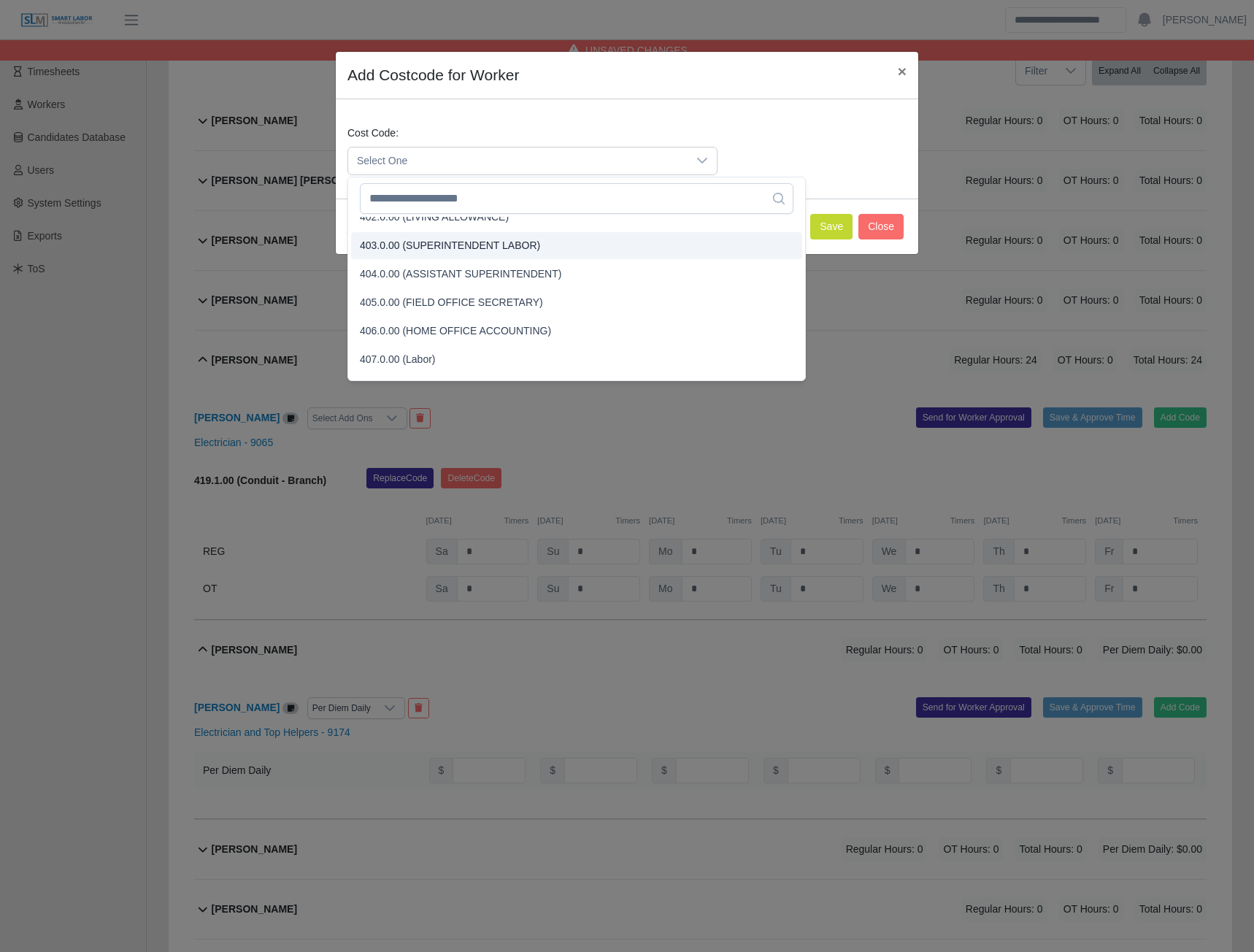
scroll to position [60, 0]
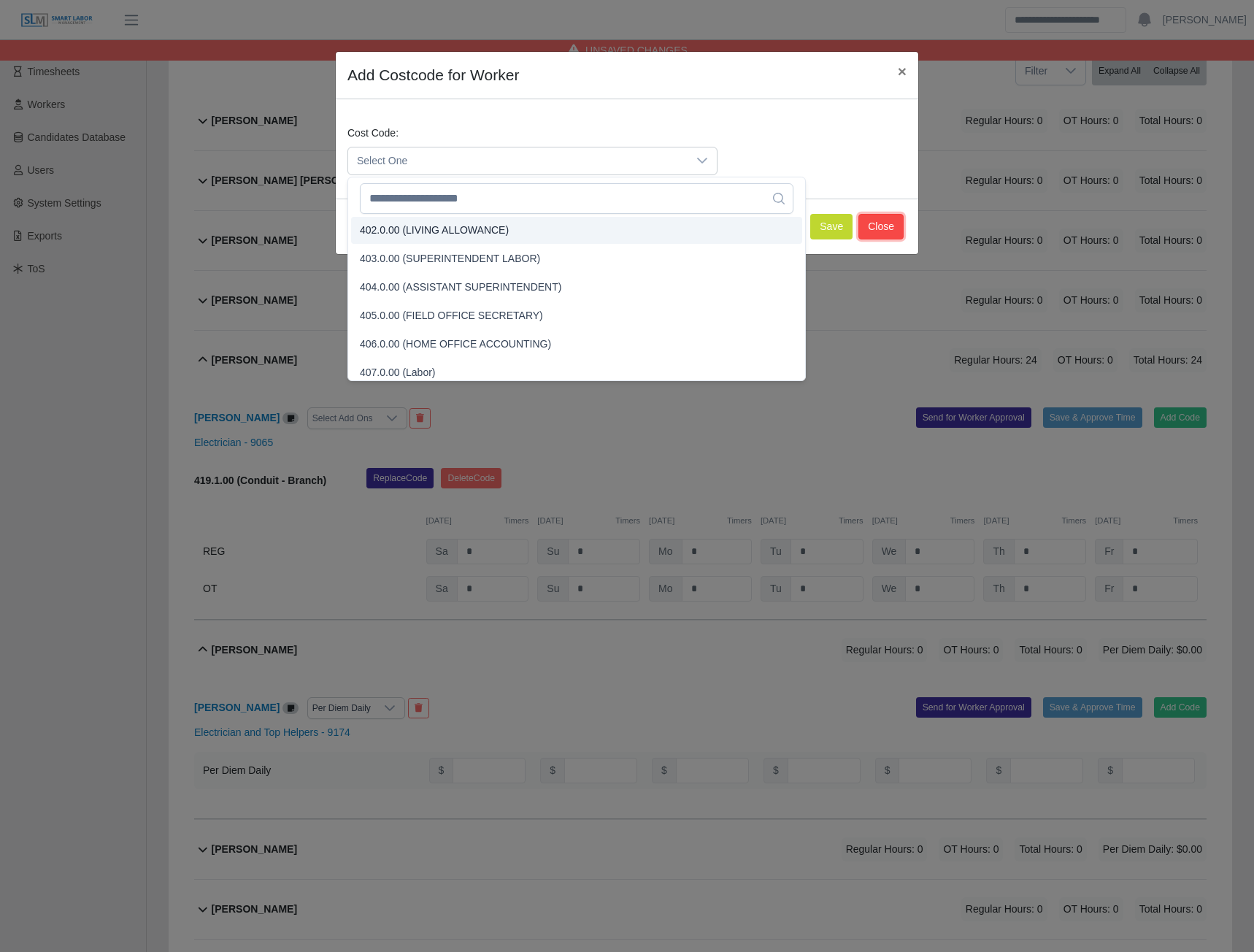
click at [876, 225] on button "Close" at bounding box center [881, 226] width 46 height 25
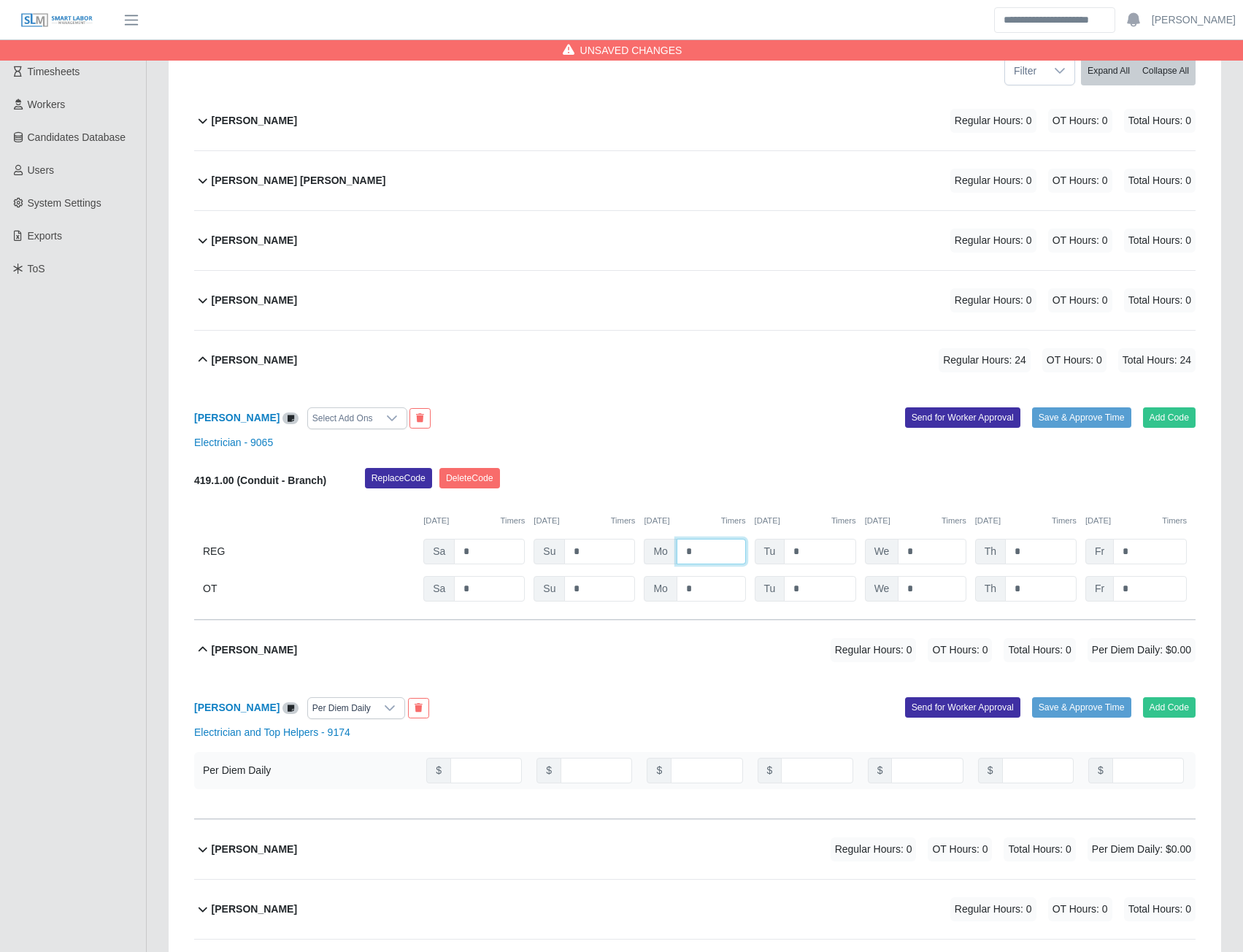
click at [723, 549] on input "*" at bounding box center [711, 551] width 69 height 25
type input "*"
click at [473, 484] on button "Delete Code" at bounding box center [469, 478] width 60 height 20
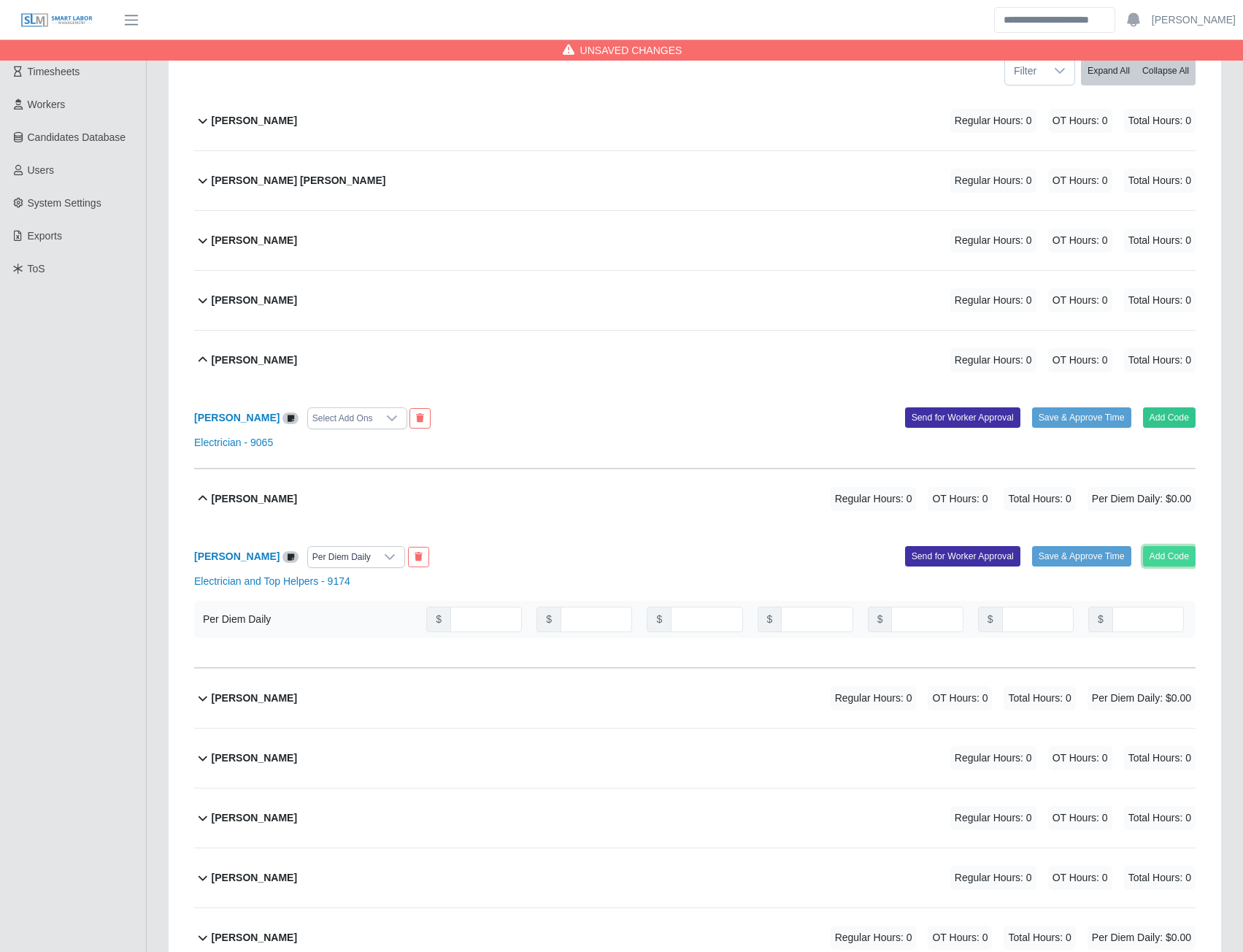
click at [1187, 555] on button "Add Code" at bounding box center [1170, 556] width 53 height 20
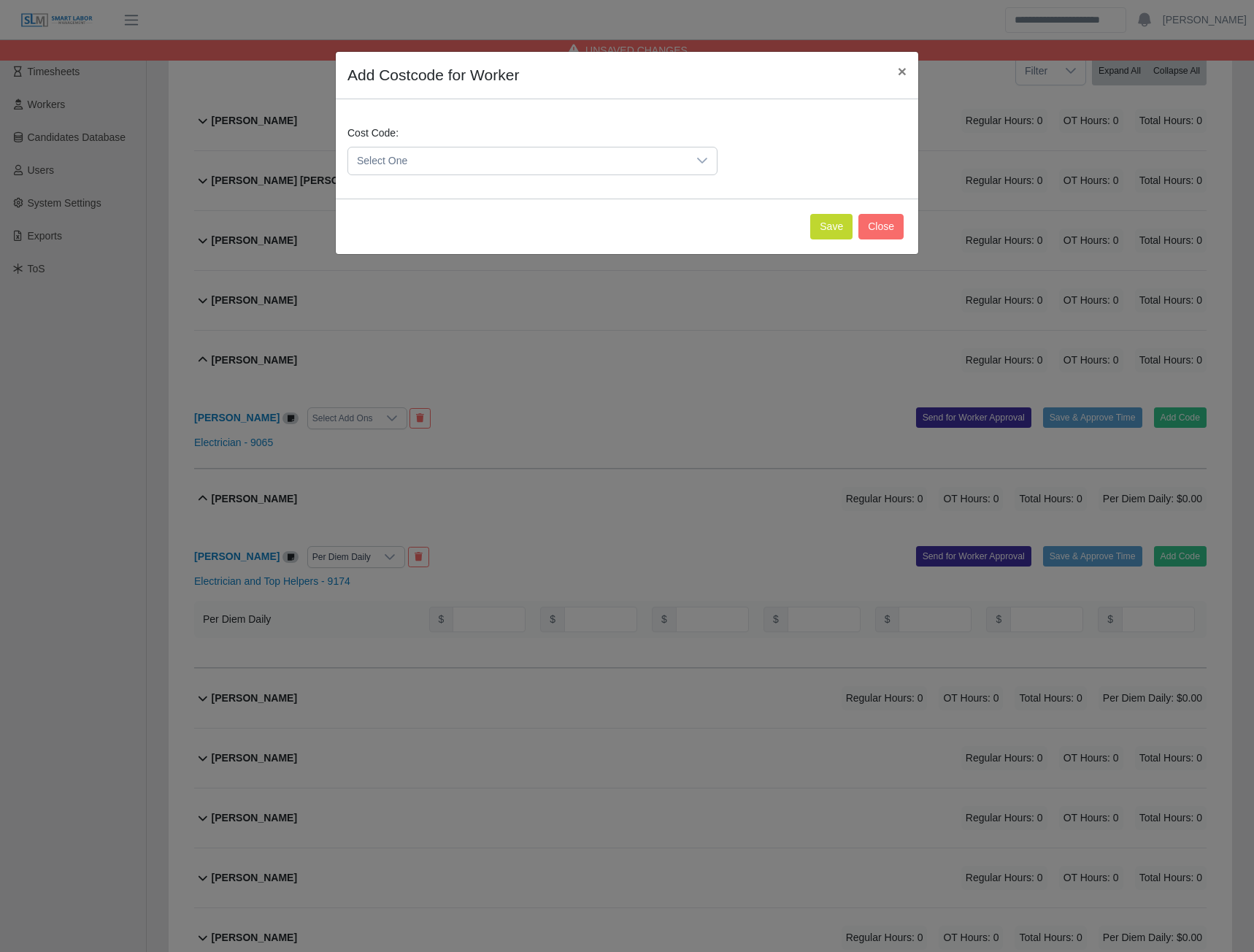
click at [560, 161] on span "Select One" at bounding box center [518, 161] width 340 height 27
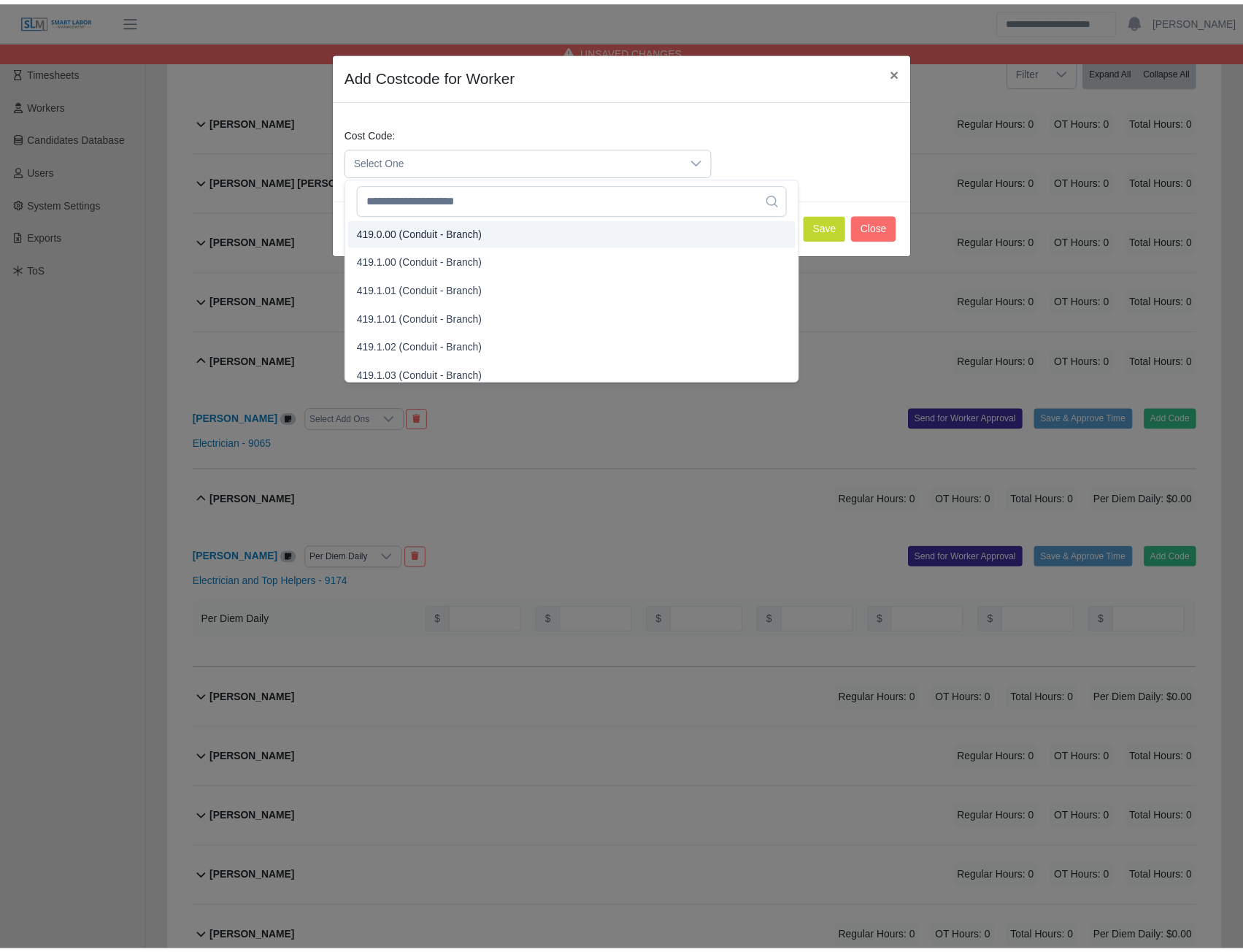
scroll to position [803, 0]
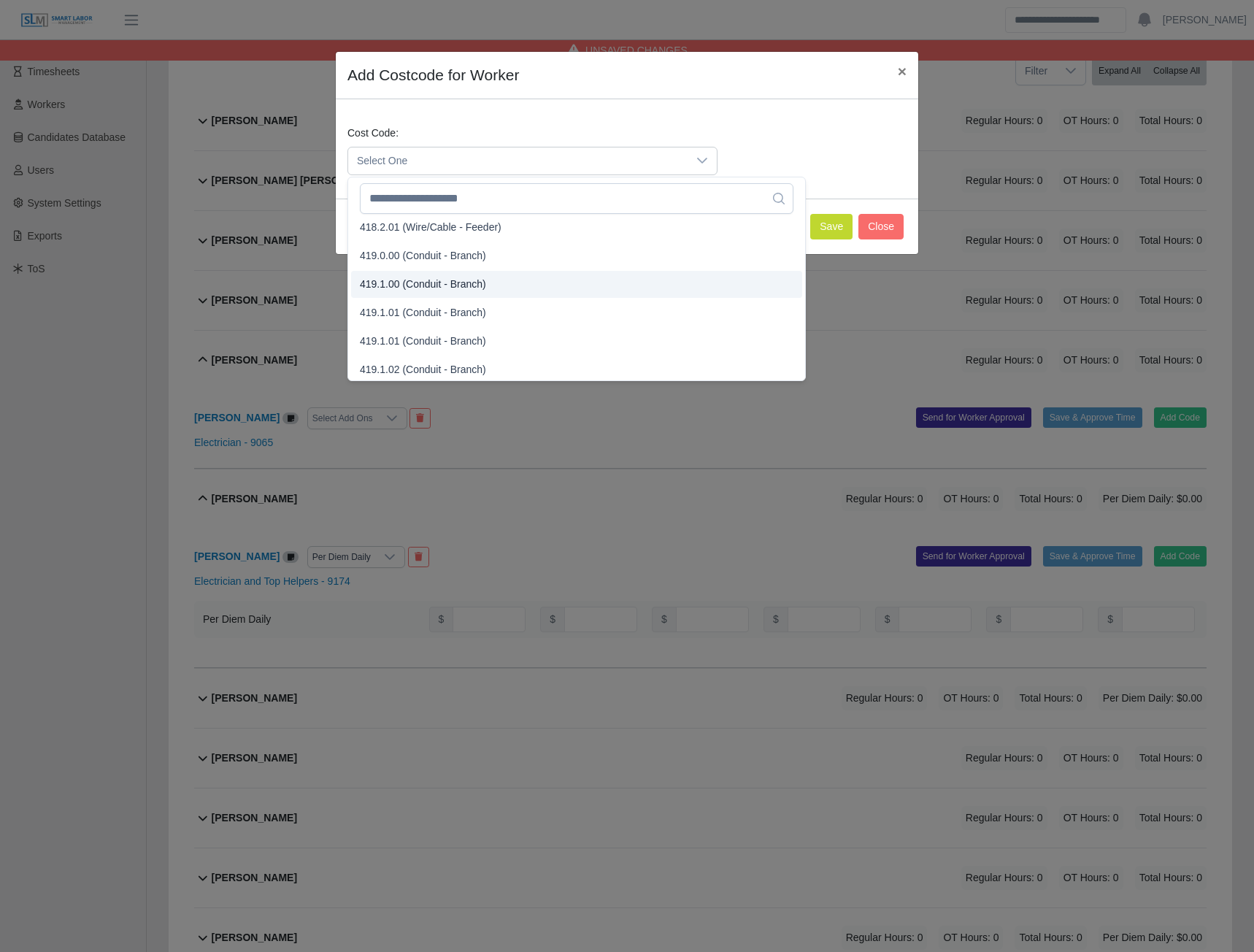
click at [408, 285] on span "419.1.00 (Conduit - Branch)" at bounding box center [423, 284] width 127 height 15
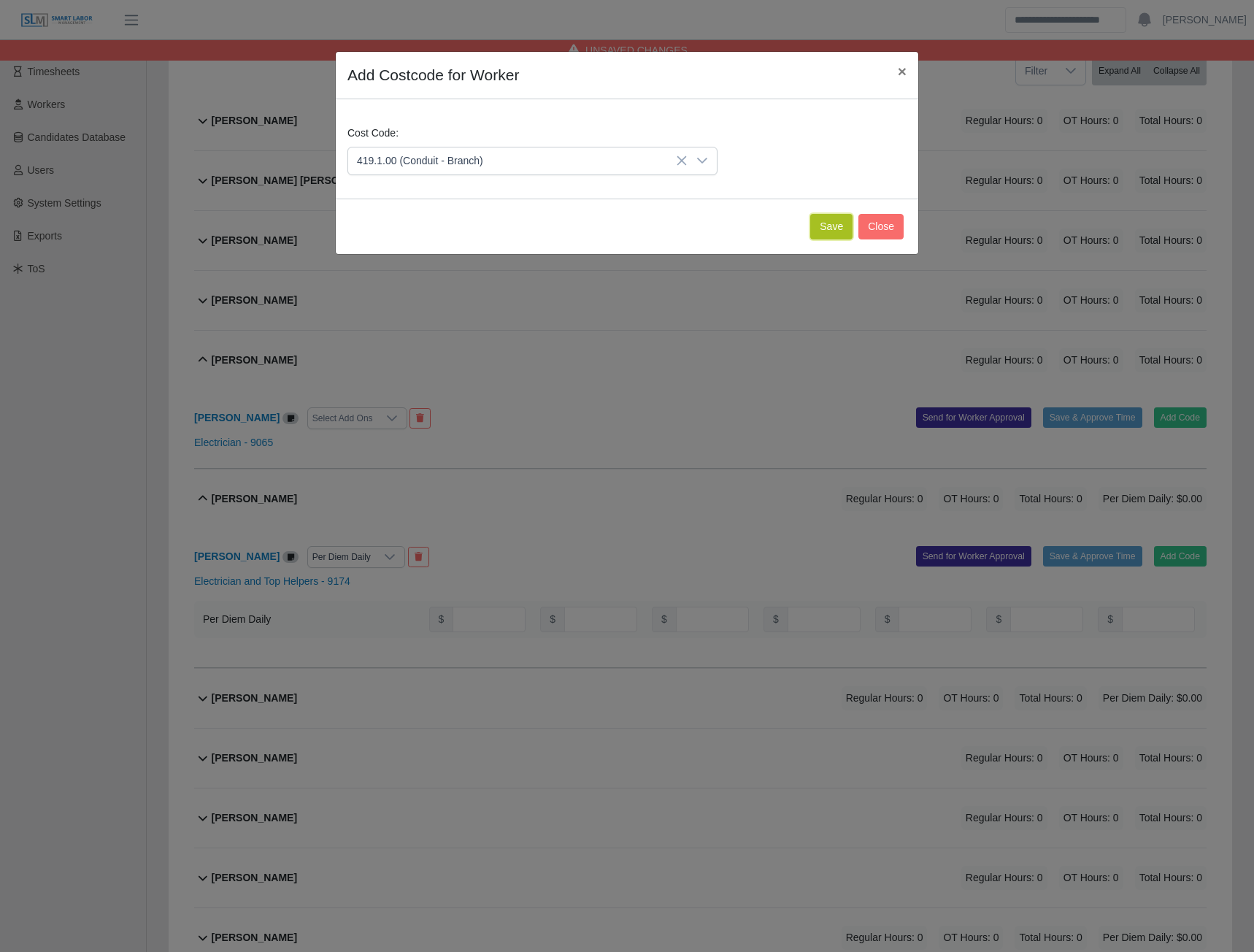
click at [840, 221] on button "Save" at bounding box center [831, 226] width 42 height 25
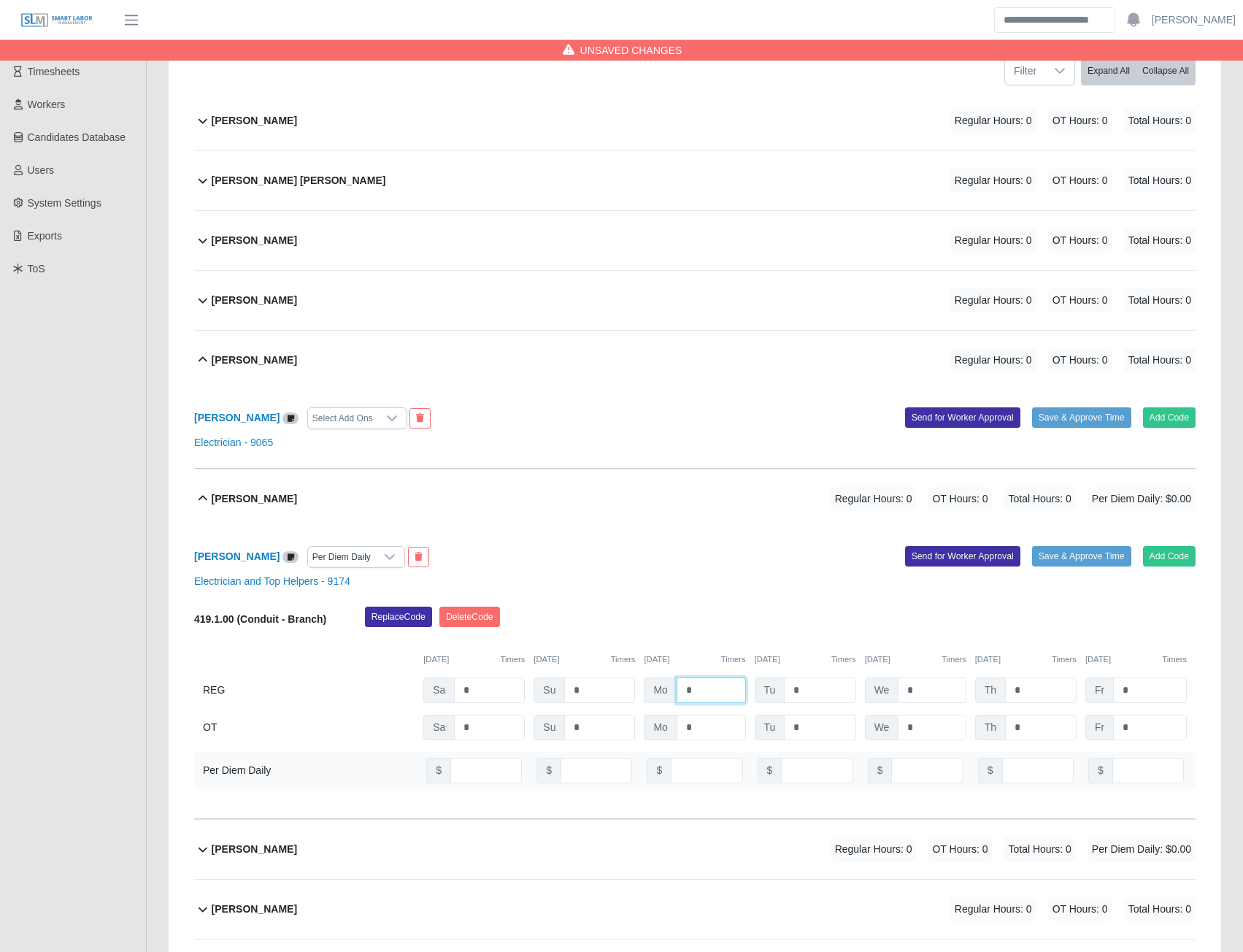
click at [704, 691] on input "*" at bounding box center [711, 689] width 69 height 25
type input "*"
click at [950, 555] on button "Send for Worker Approval" at bounding box center [962, 556] width 115 height 20
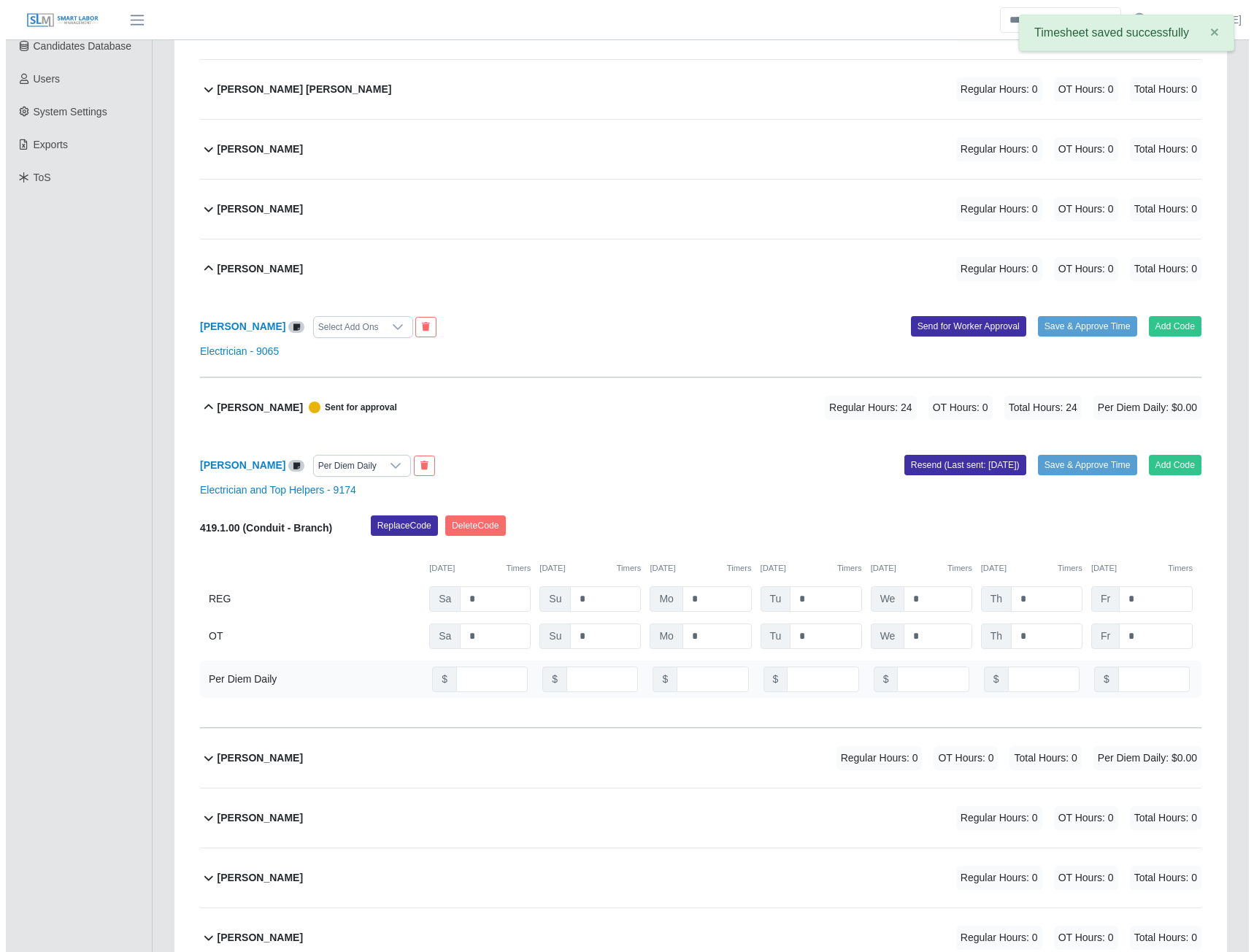
scroll to position [438, 0]
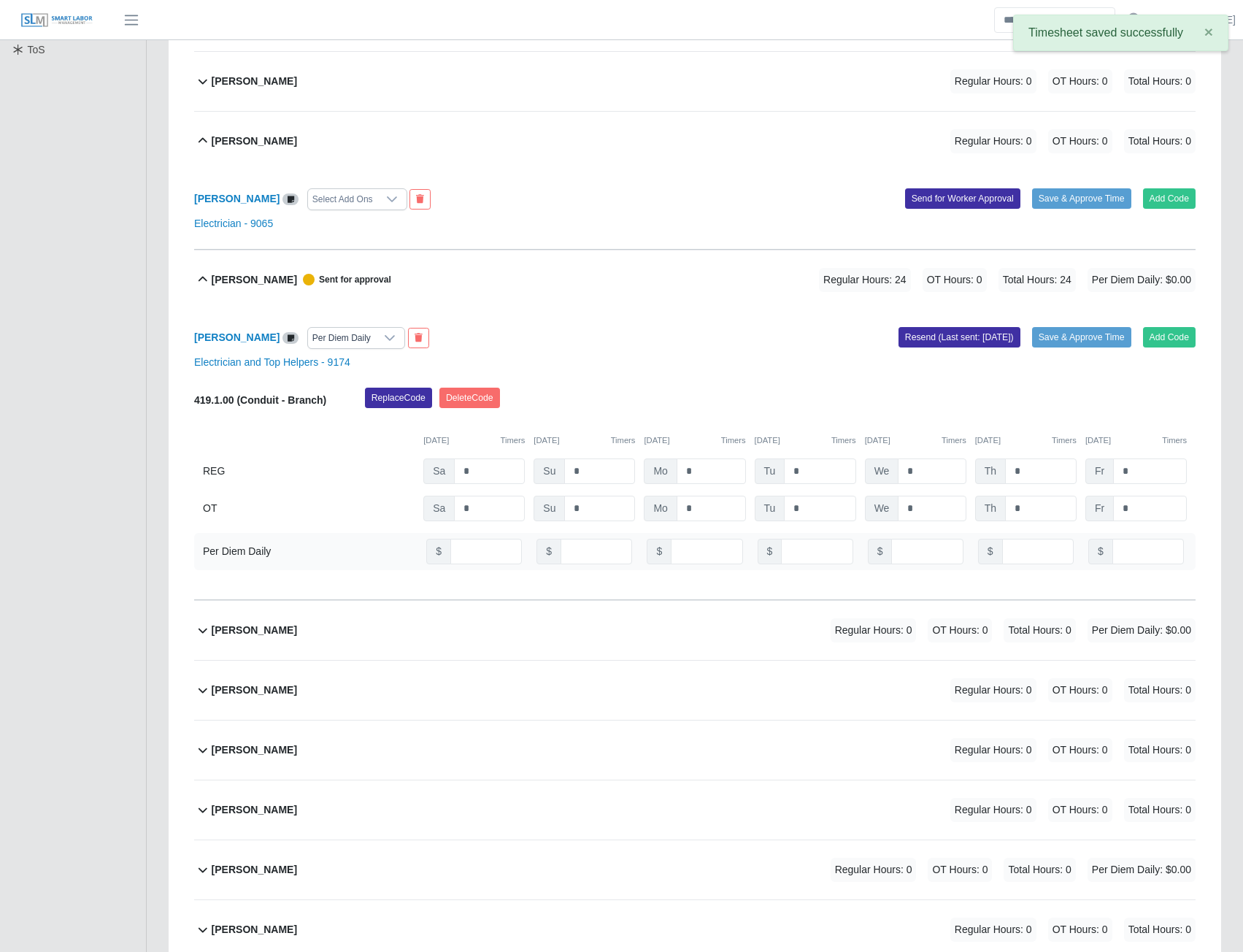
click at [221, 632] on b "Enny Gunera Cruz" at bounding box center [254, 630] width 86 height 15
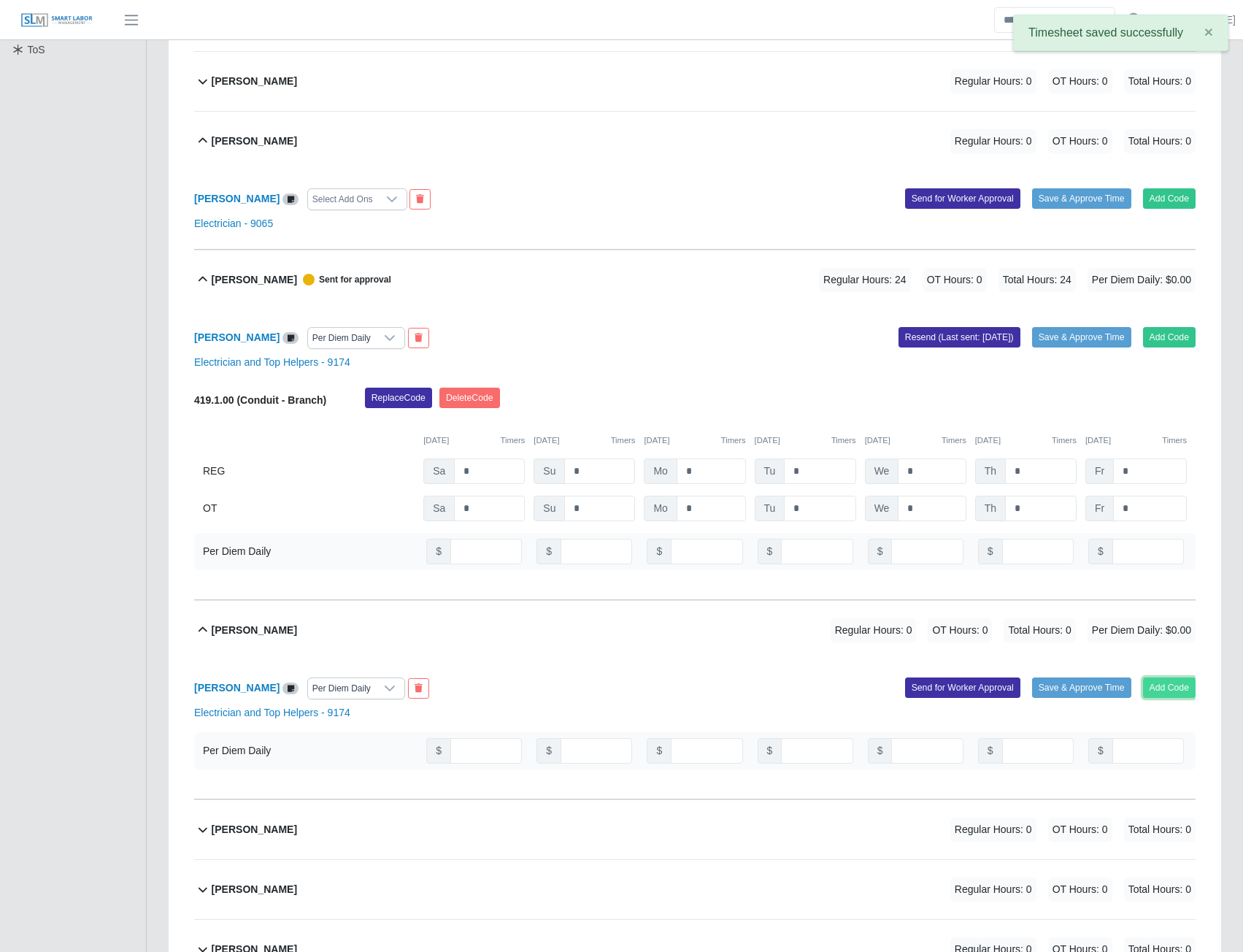
click at [1163, 689] on button "Add Code" at bounding box center [1170, 687] width 53 height 20
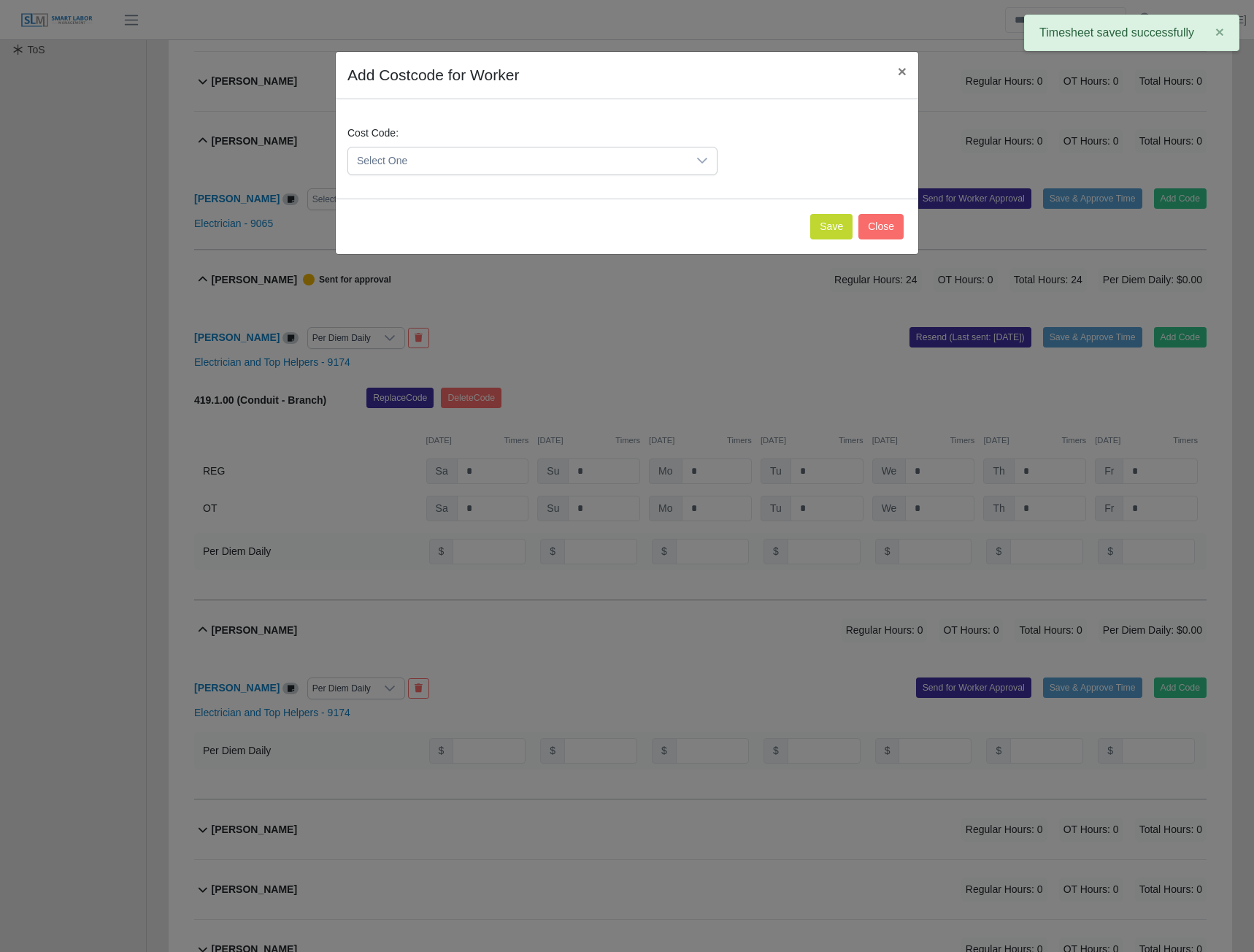
click at [572, 158] on span "Select One" at bounding box center [518, 161] width 340 height 27
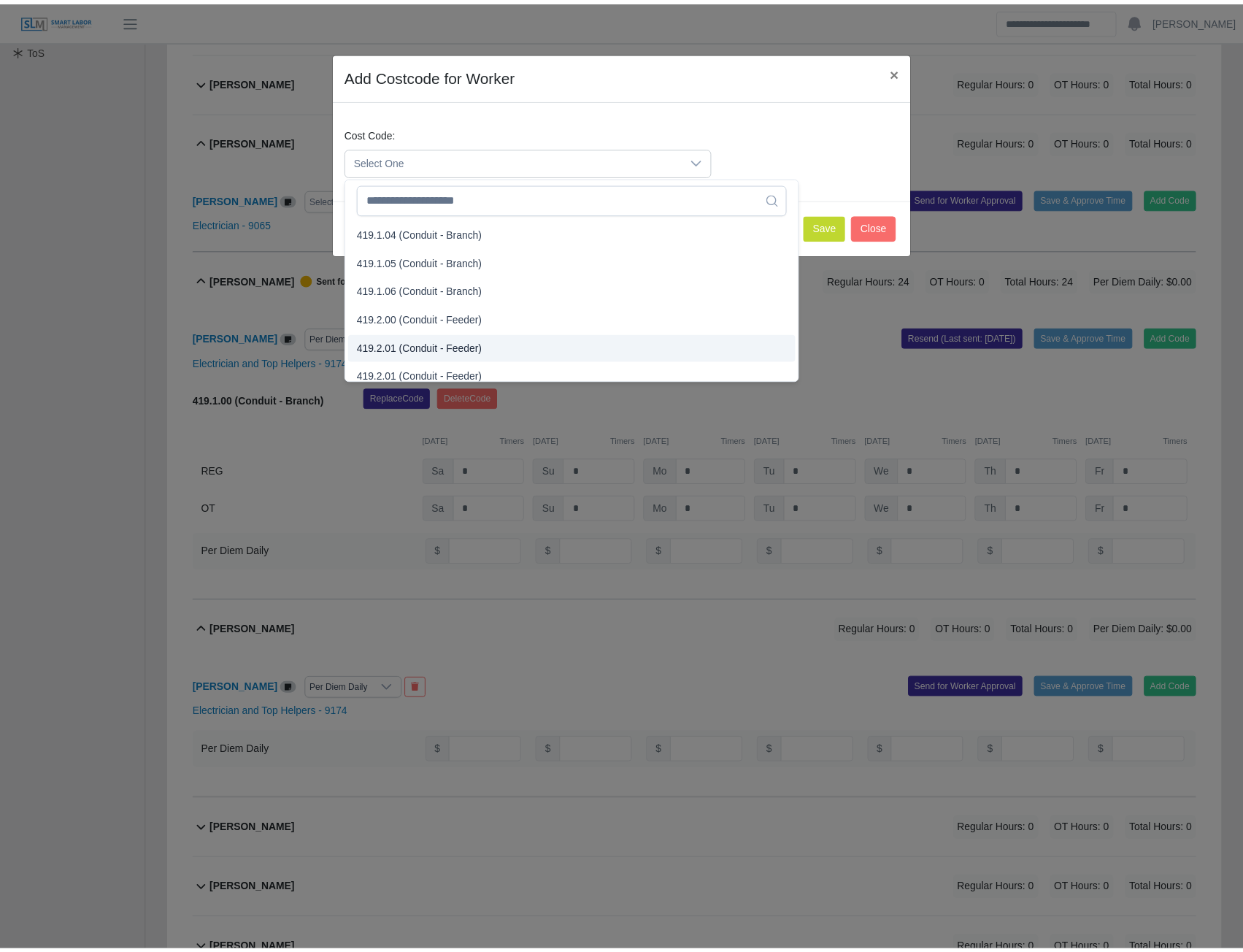
scroll to position [1022, 0]
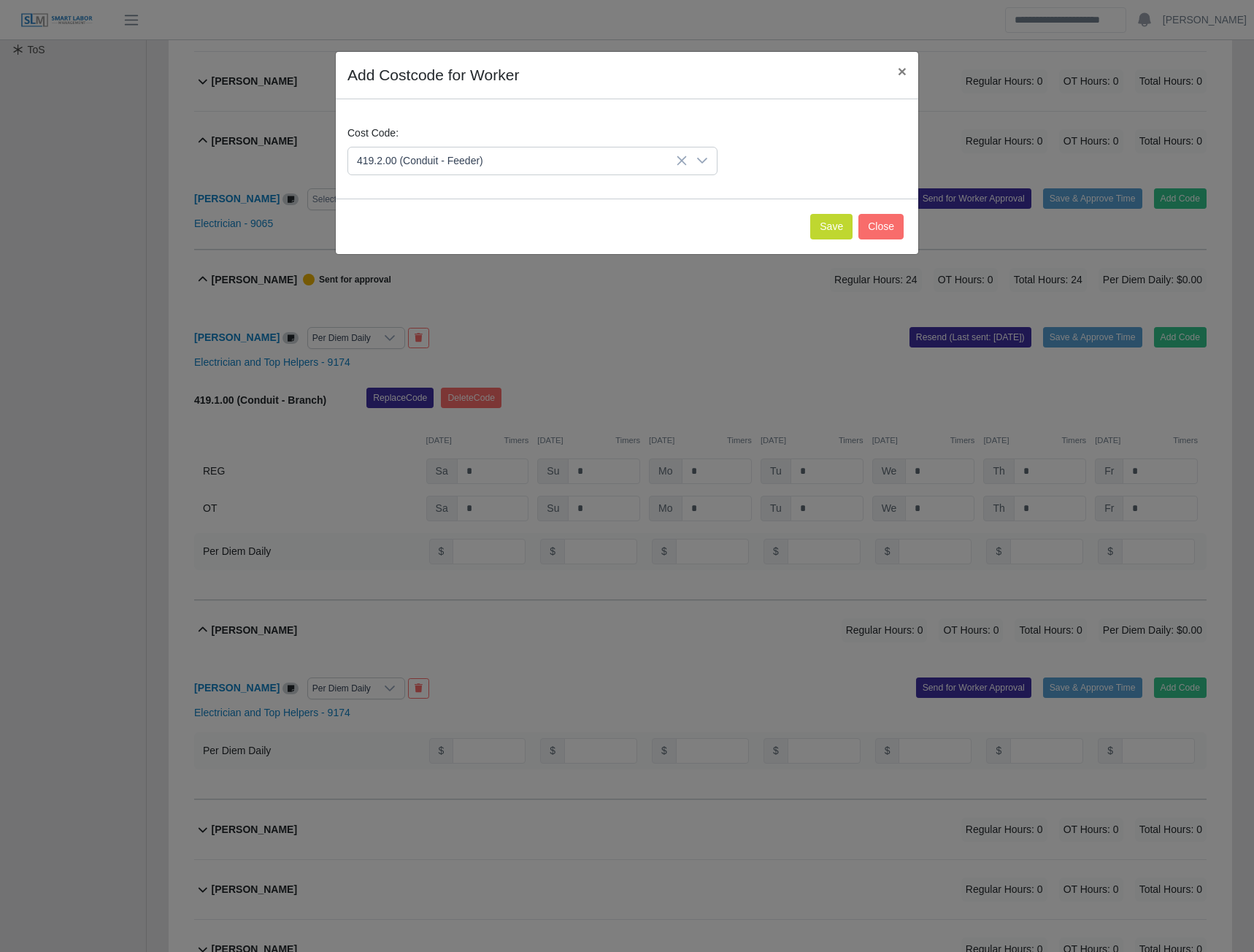
click at [402, 291] on span "419.2.00 (Conduit - Feeder)" at bounding box center [423, 293] width 127 height 15
click at [819, 222] on button "Save" at bounding box center [831, 226] width 42 height 25
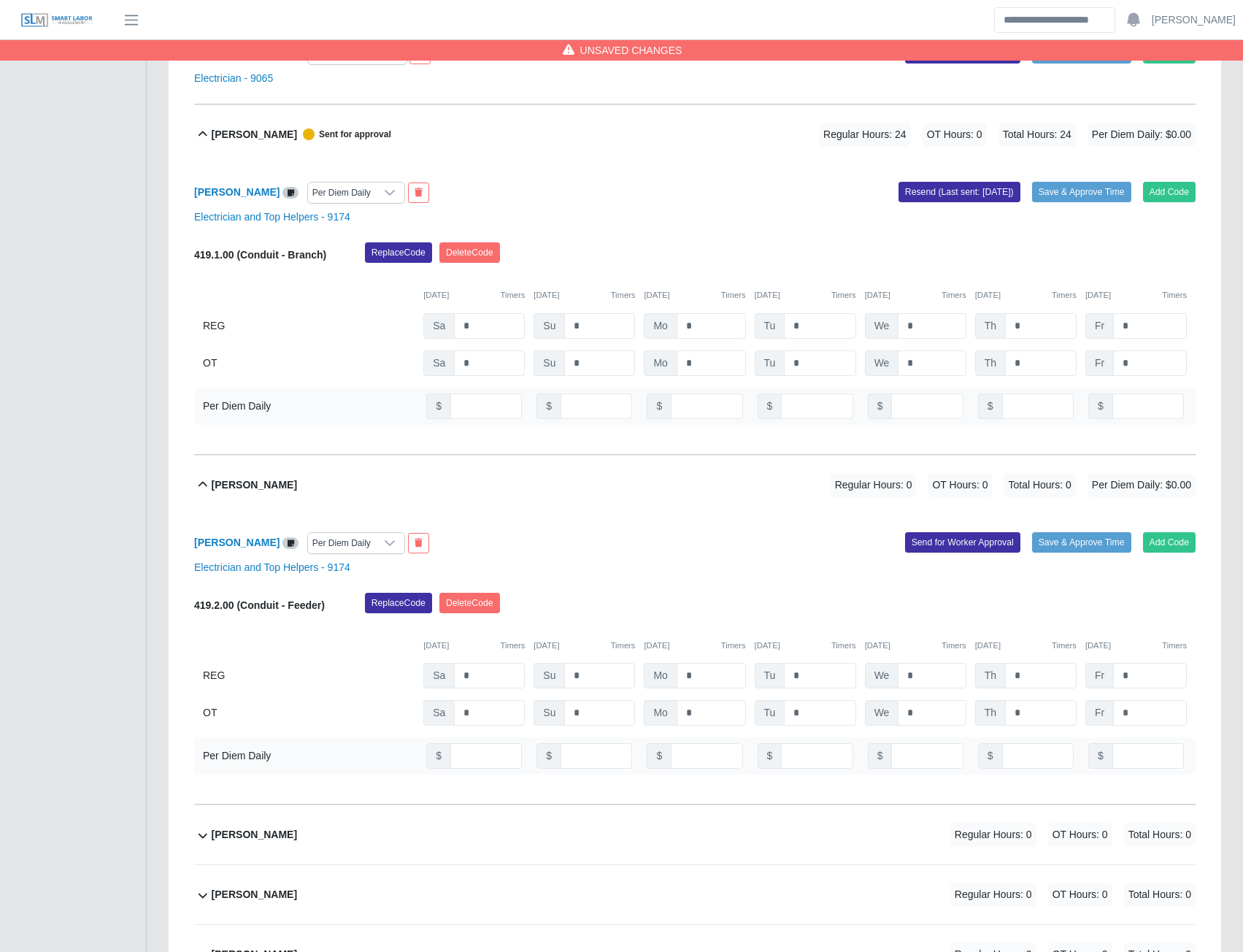
scroll to position [584, 0]
click at [702, 676] on input "*" at bounding box center [711, 674] width 69 height 25
type input "*"
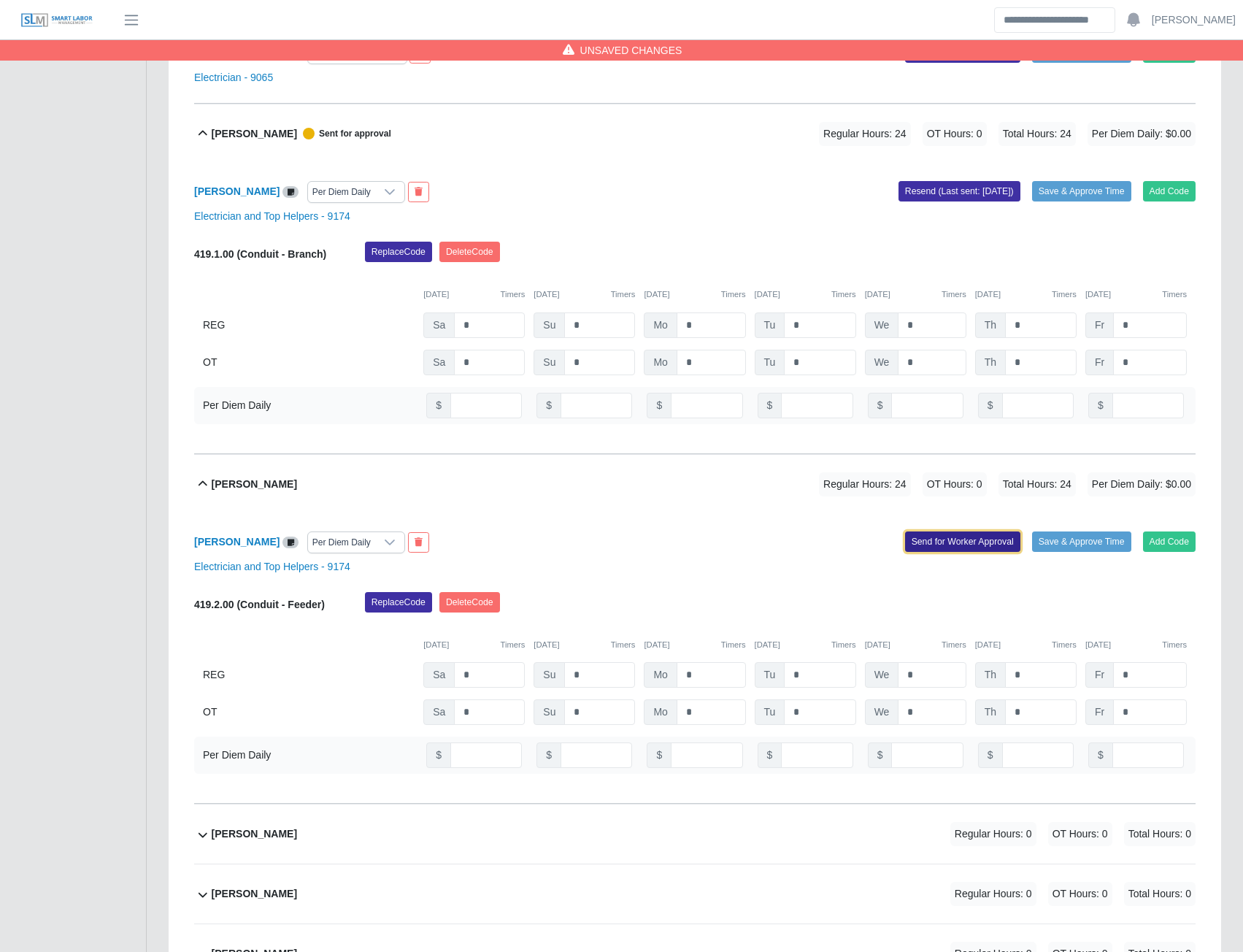
click at [964, 542] on button "Send for Worker Approval" at bounding box center [962, 541] width 115 height 20
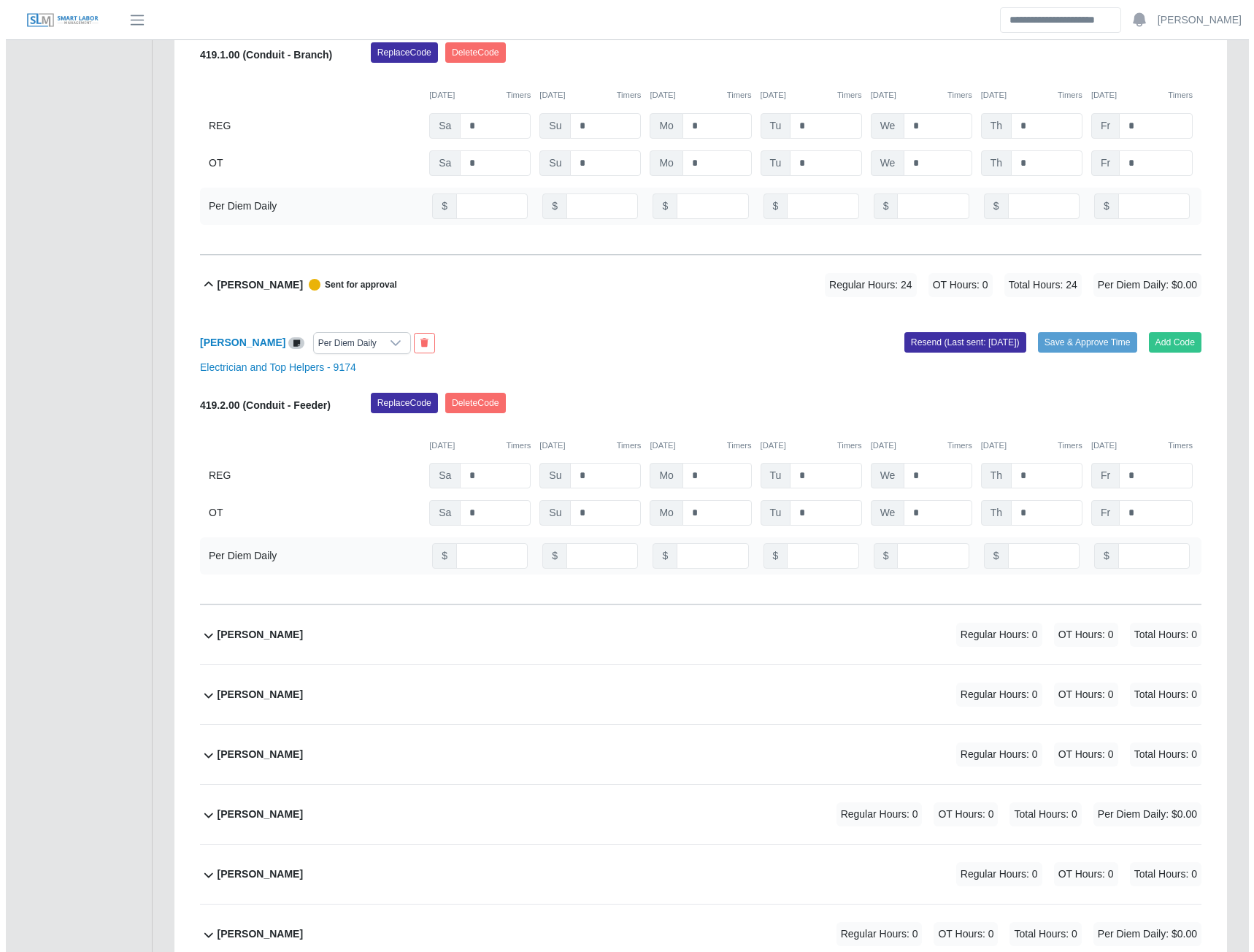
scroll to position [876, 0]
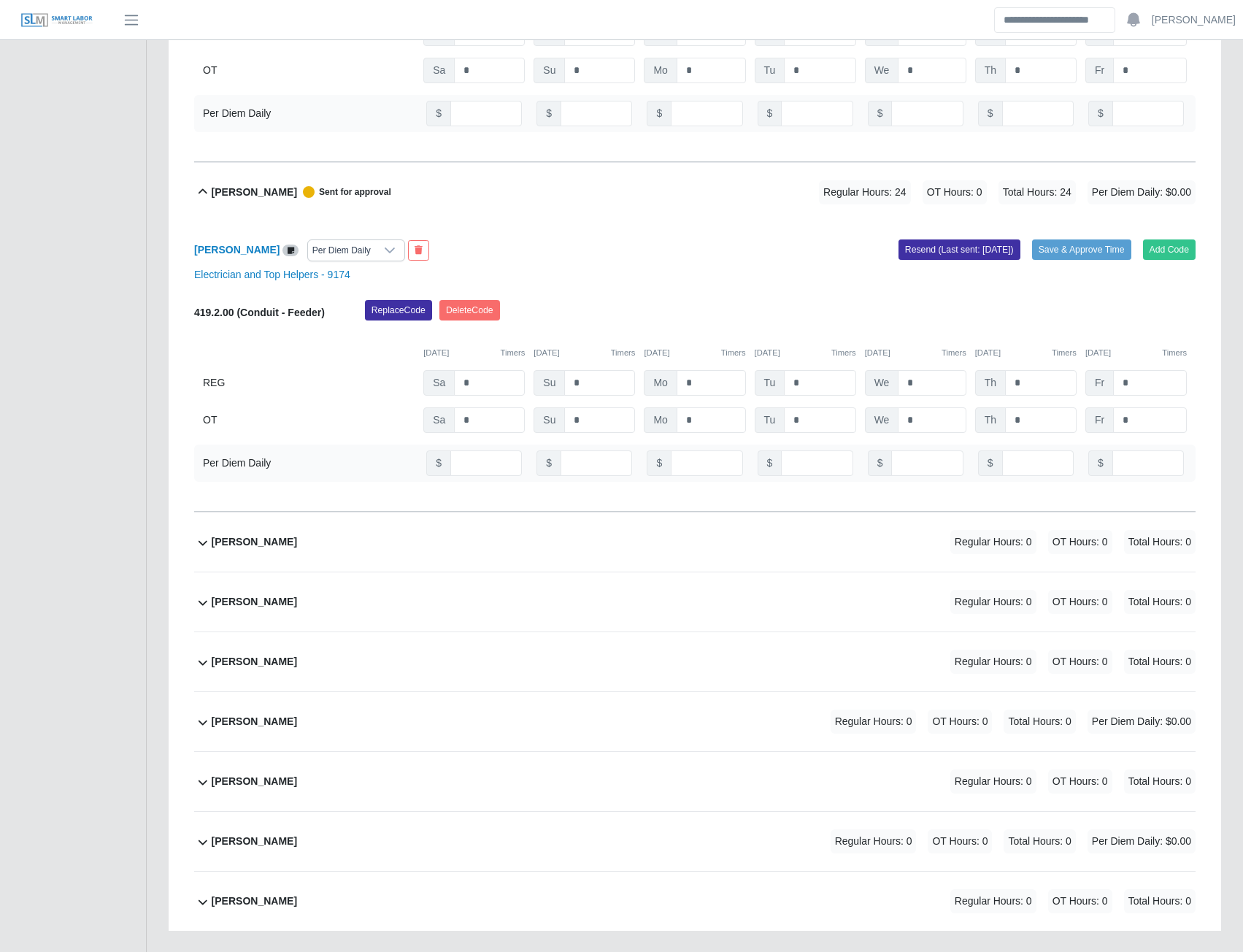
click at [268, 722] on b "Luis Gunera Cruz" at bounding box center [254, 722] width 86 height 15
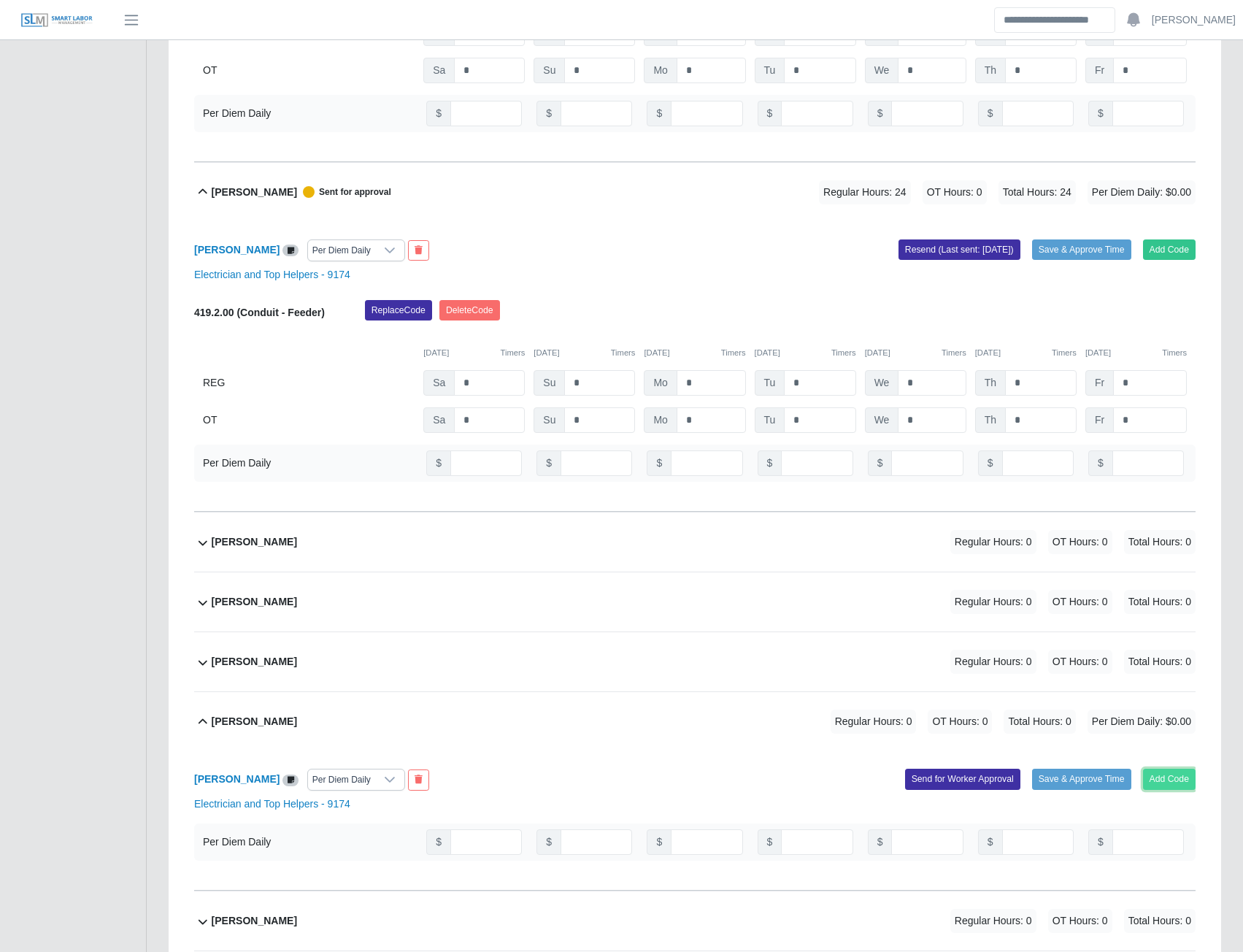
click at [1175, 776] on button "Add Code" at bounding box center [1170, 779] width 53 height 20
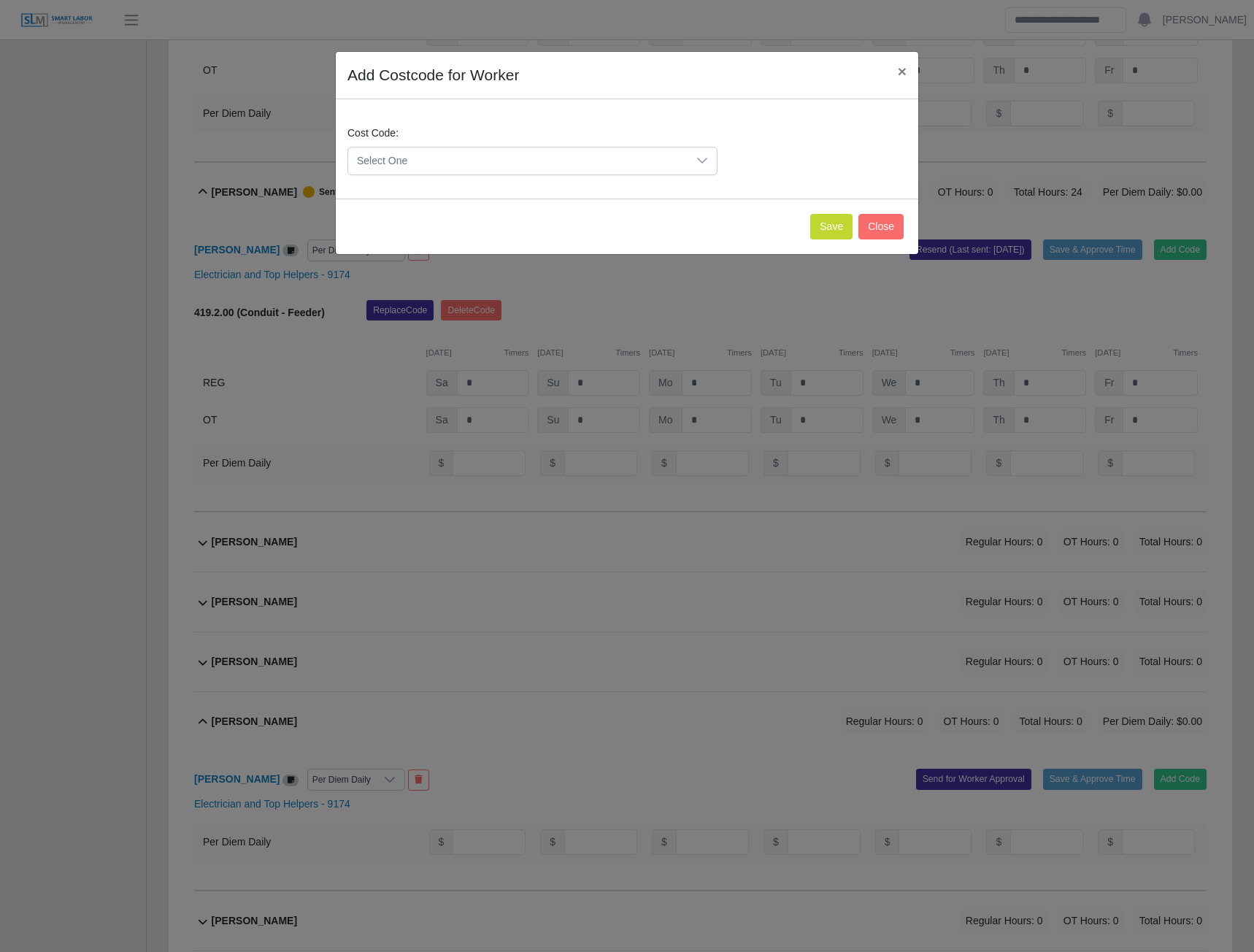
click at [540, 154] on span "Select One" at bounding box center [518, 161] width 340 height 27
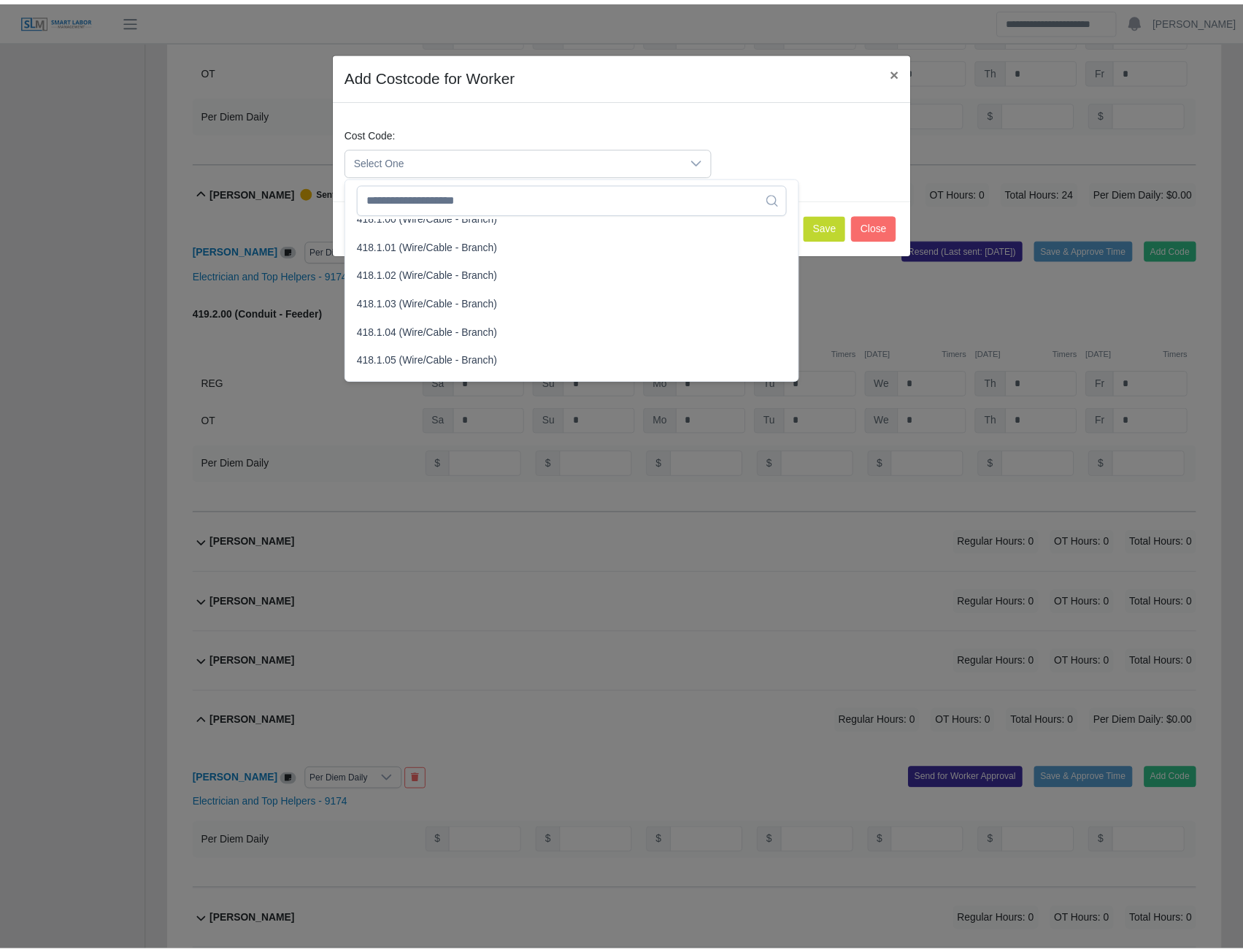
scroll to position [730, 0]
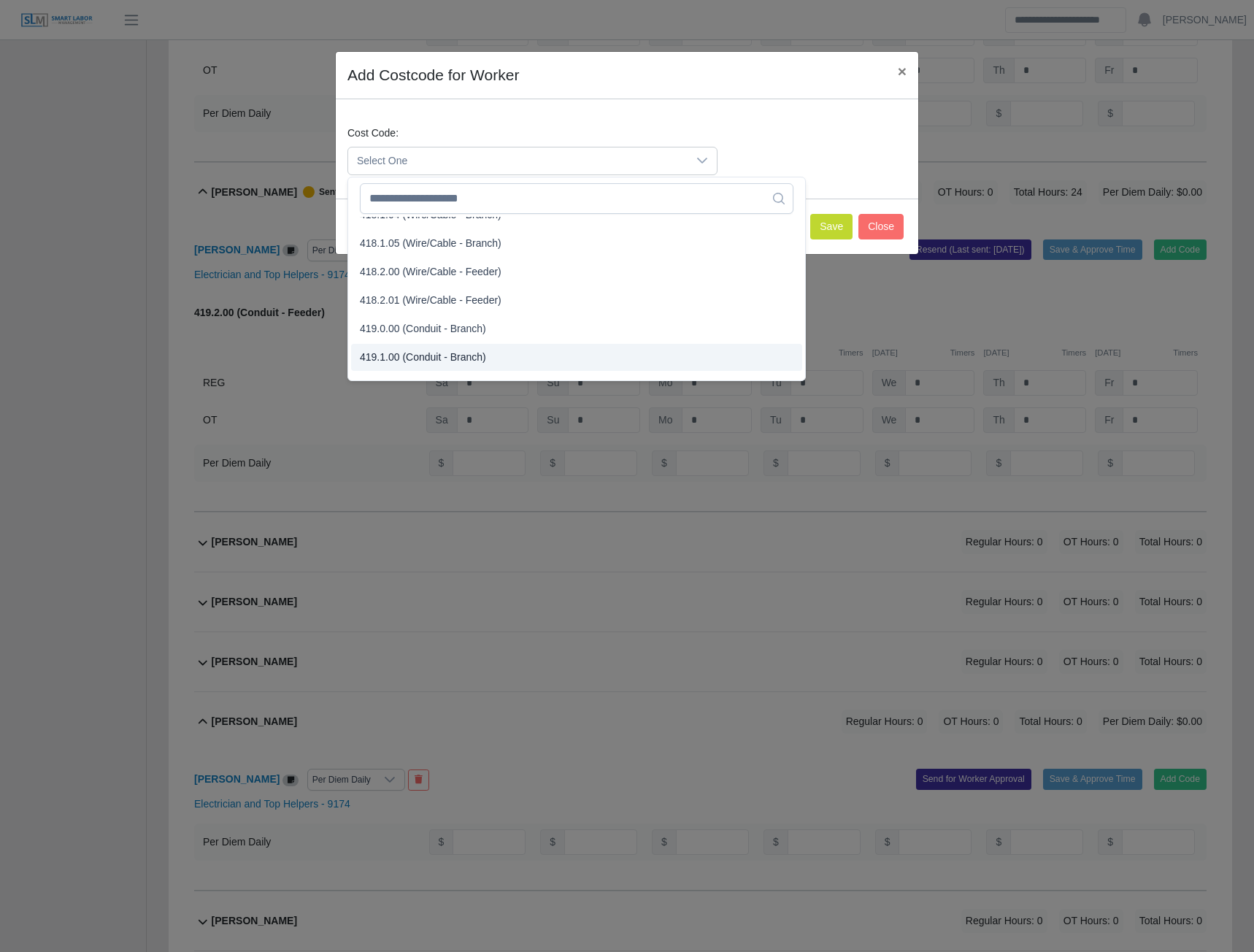
click at [409, 360] on span "419.1.00 (Conduit - Branch)" at bounding box center [423, 357] width 127 height 15
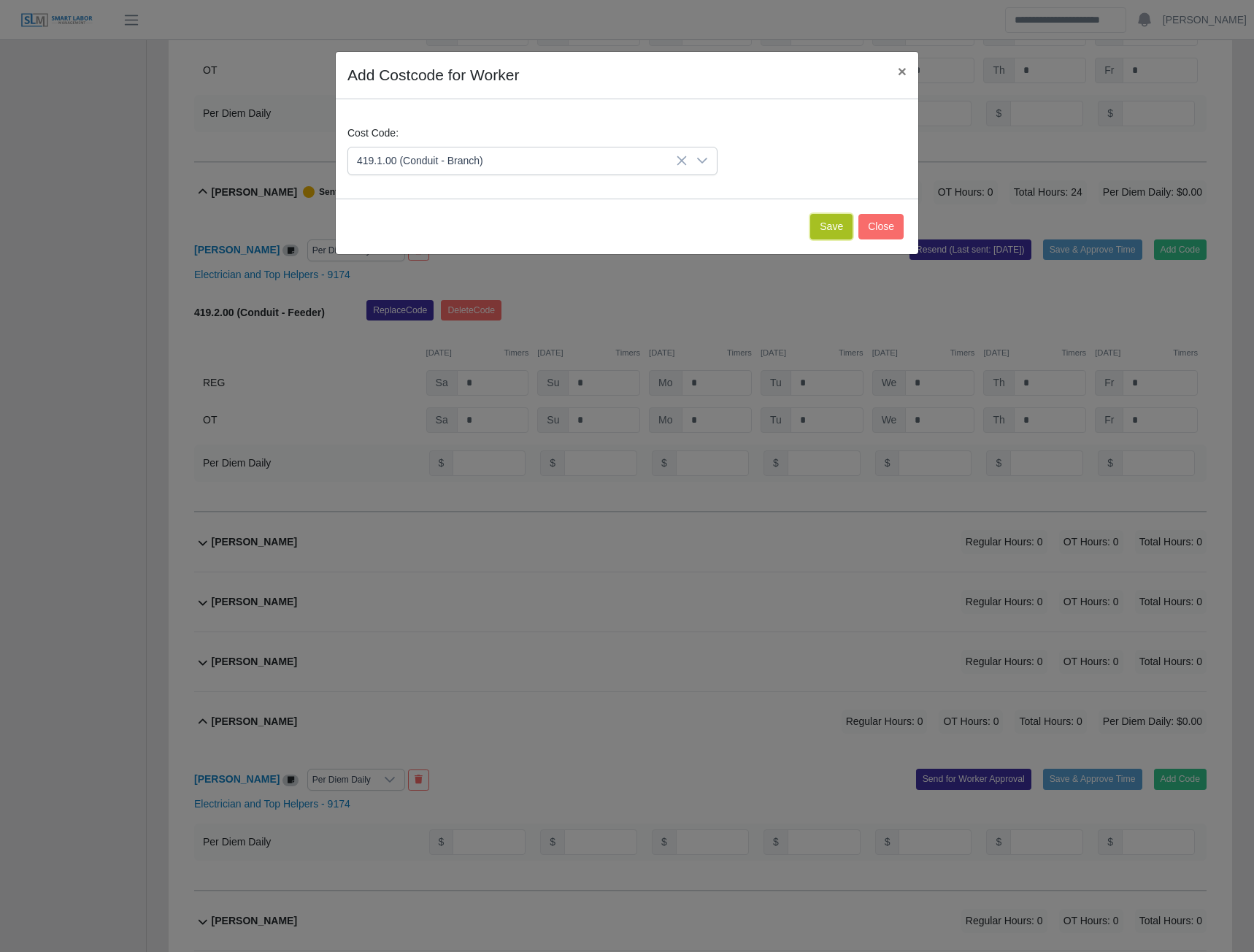
click at [835, 222] on button "Save" at bounding box center [831, 226] width 42 height 25
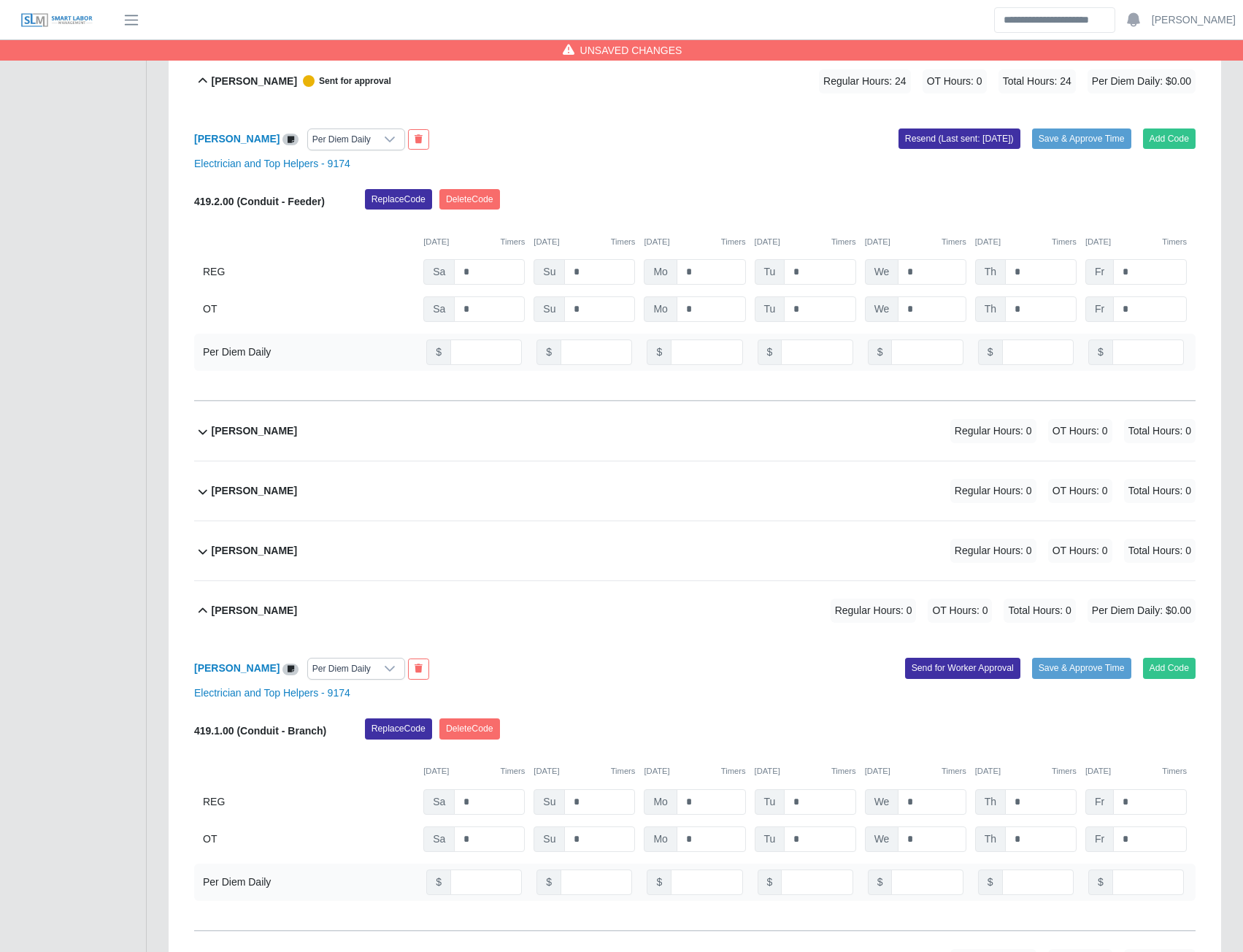
scroll to position [1022, 0]
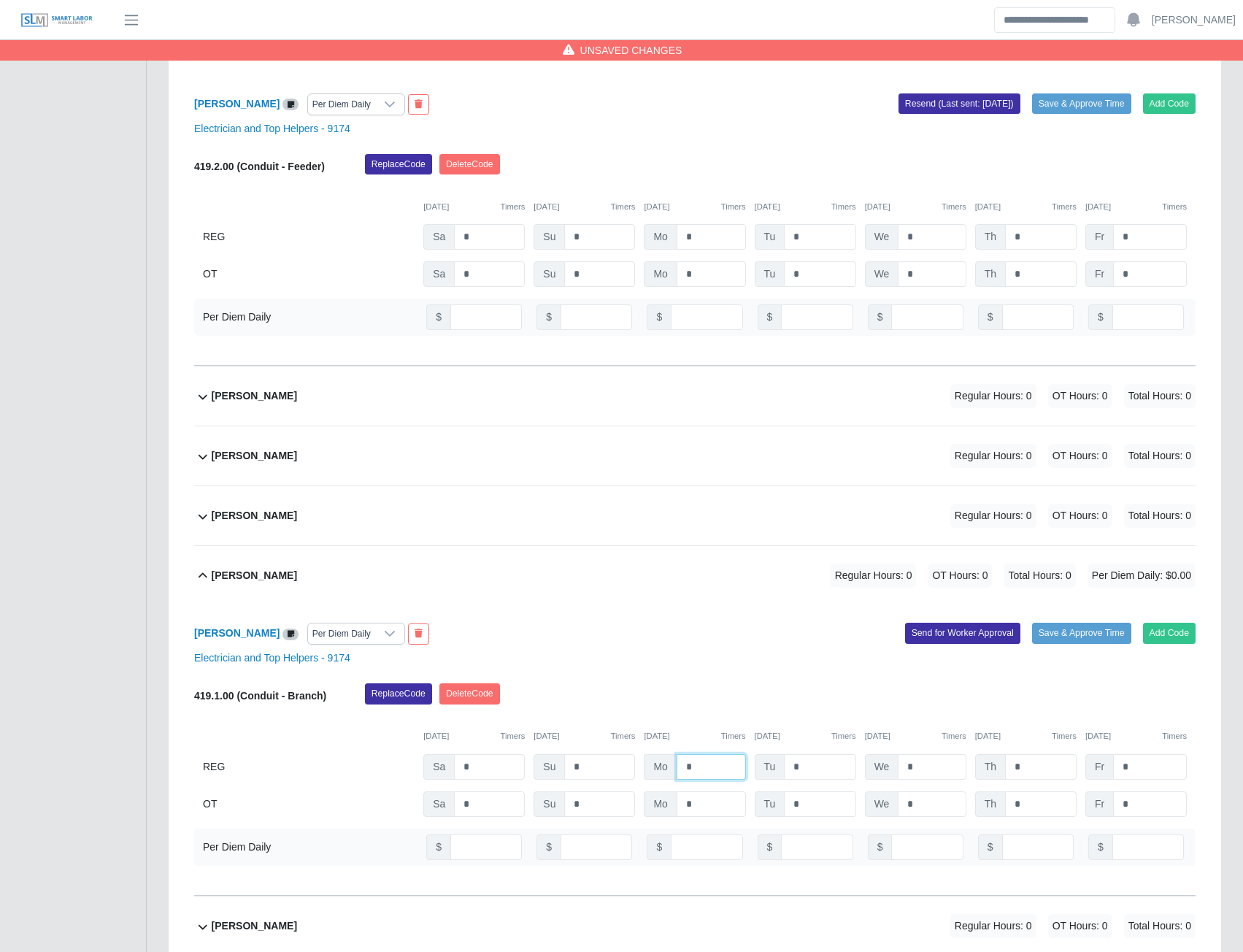
click at [706, 768] on input "*" at bounding box center [711, 767] width 69 height 25
type input "*"
click at [952, 635] on button "Send for Worker Approval" at bounding box center [962, 632] width 115 height 20
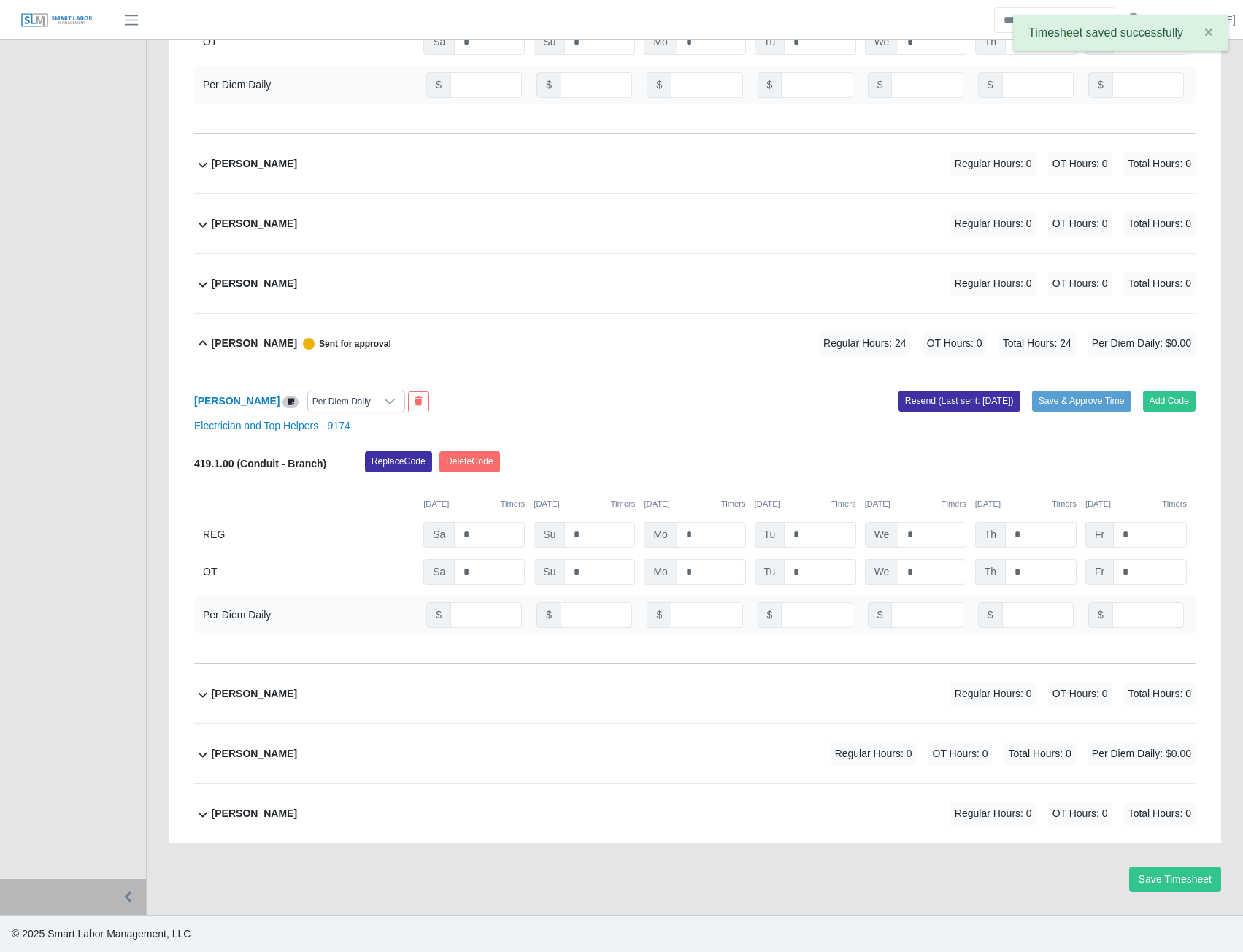
scroll to position [1256, 0]
click at [255, 757] on b "Neysin Gunera Cruz" at bounding box center [254, 754] width 86 height 15
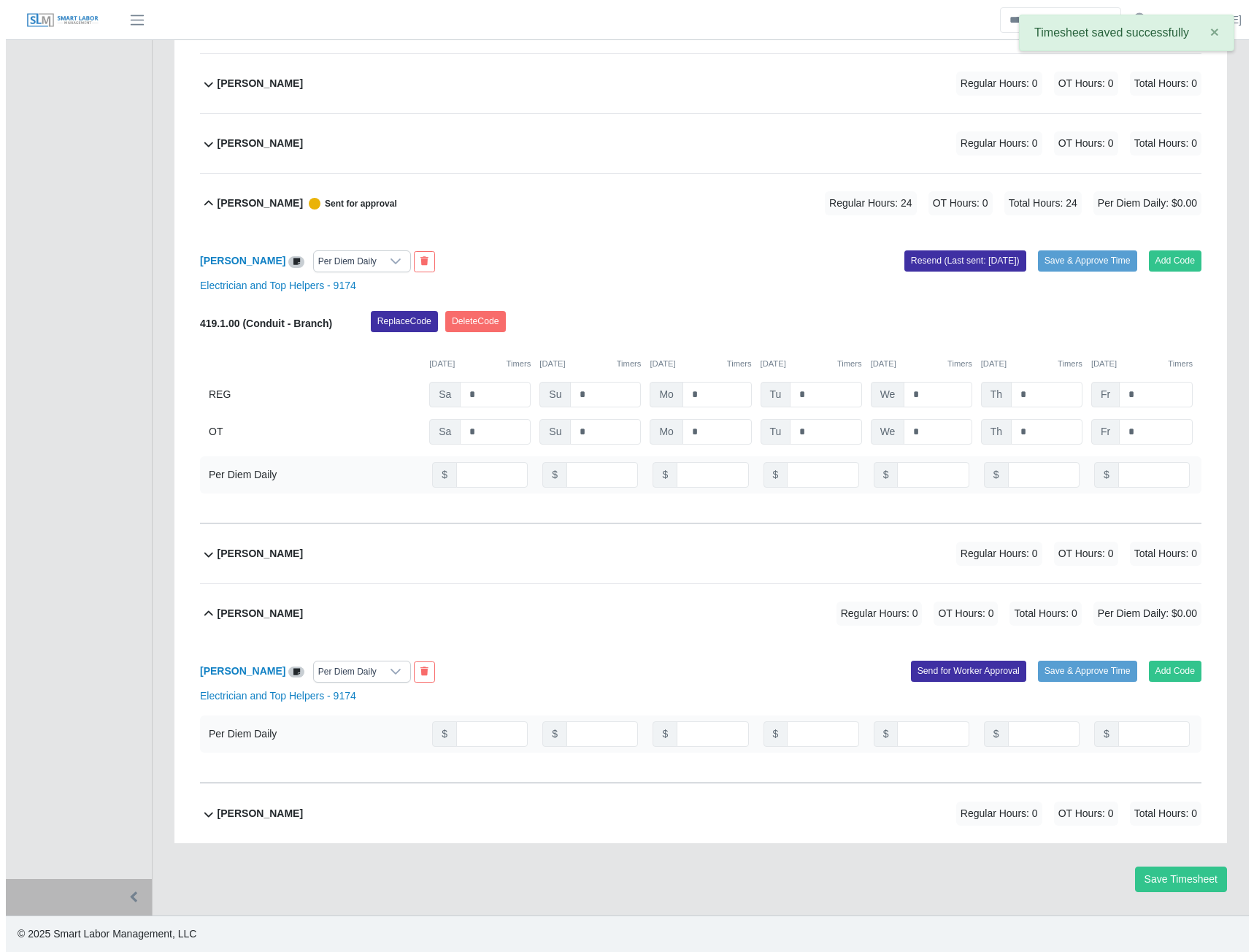
scroll to position [1397, 0]
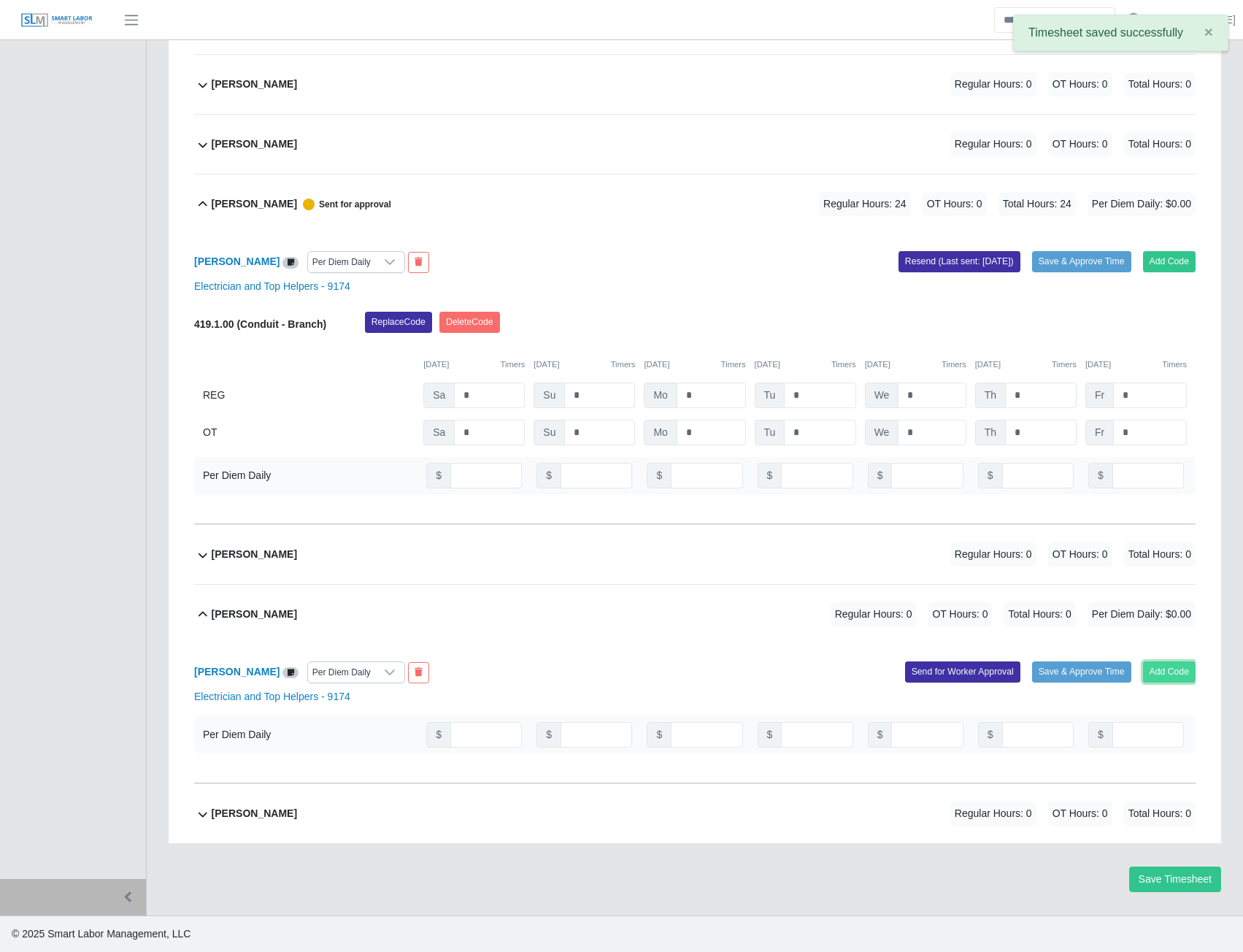
click at [1152, 671] on button "Add Code" at bounding box center [1170, 672] width 53 height 20
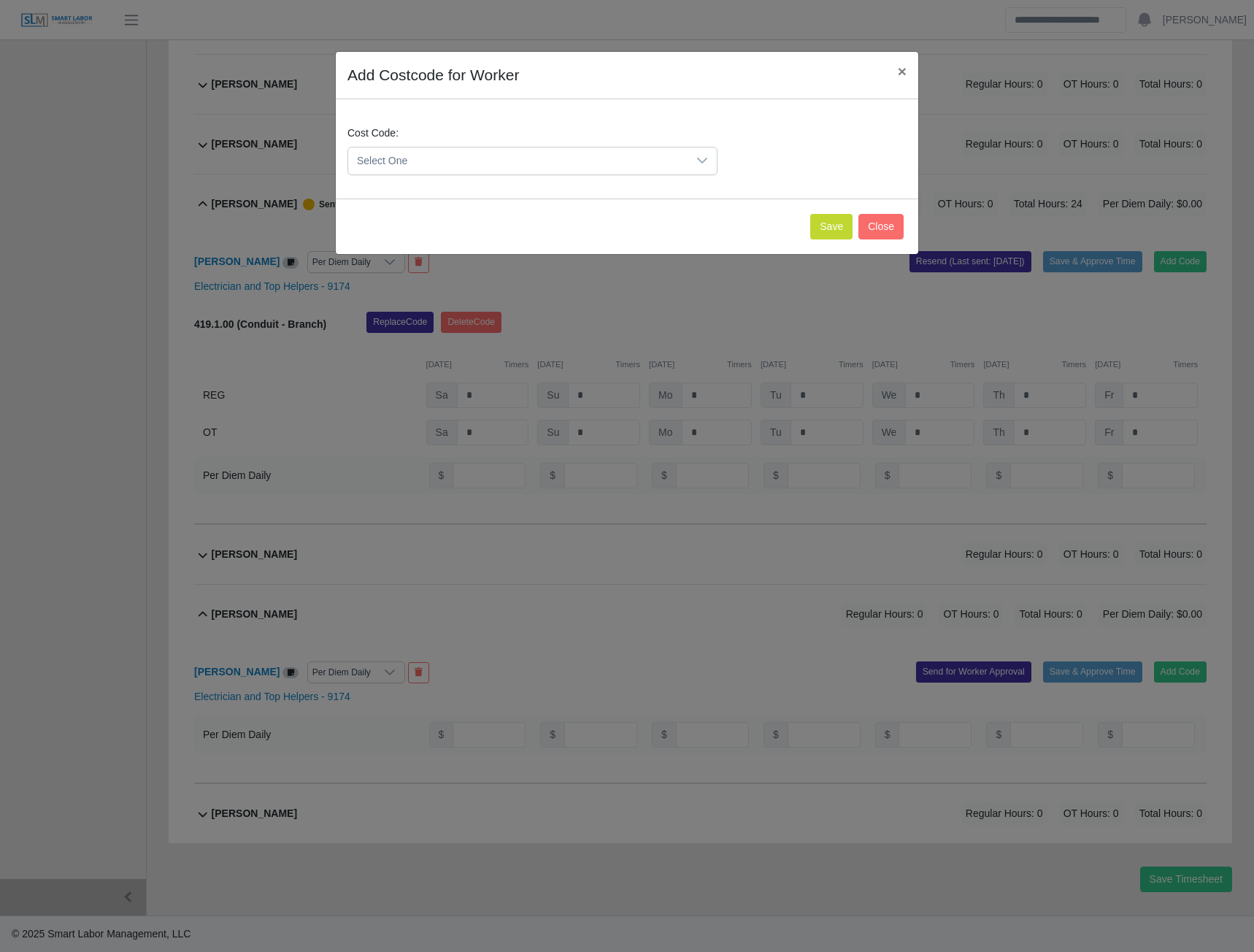
click at [499, 151] on span "Select One" at bounding box center [518, 161] width 340 height 27
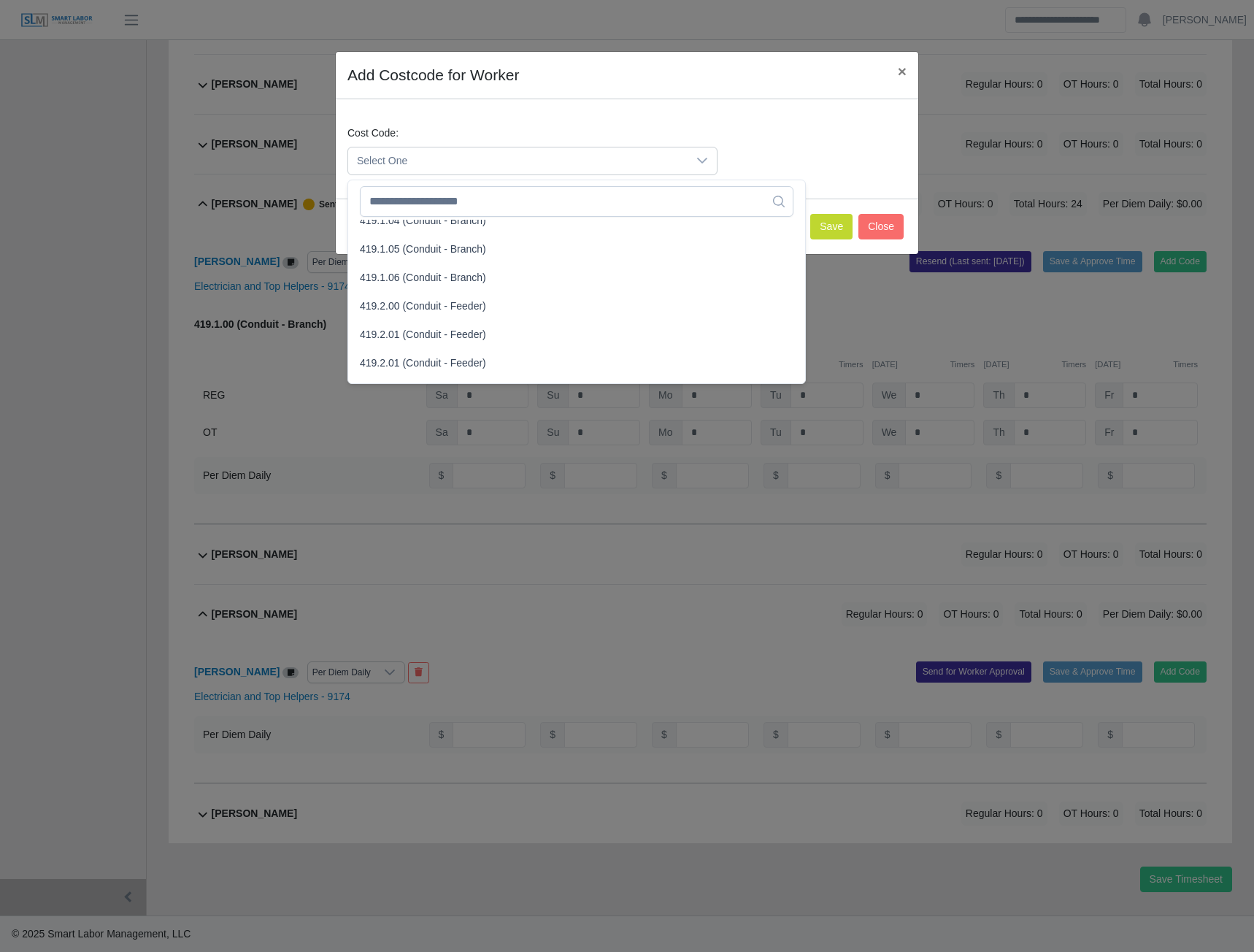
scroll to position [1022, 0]
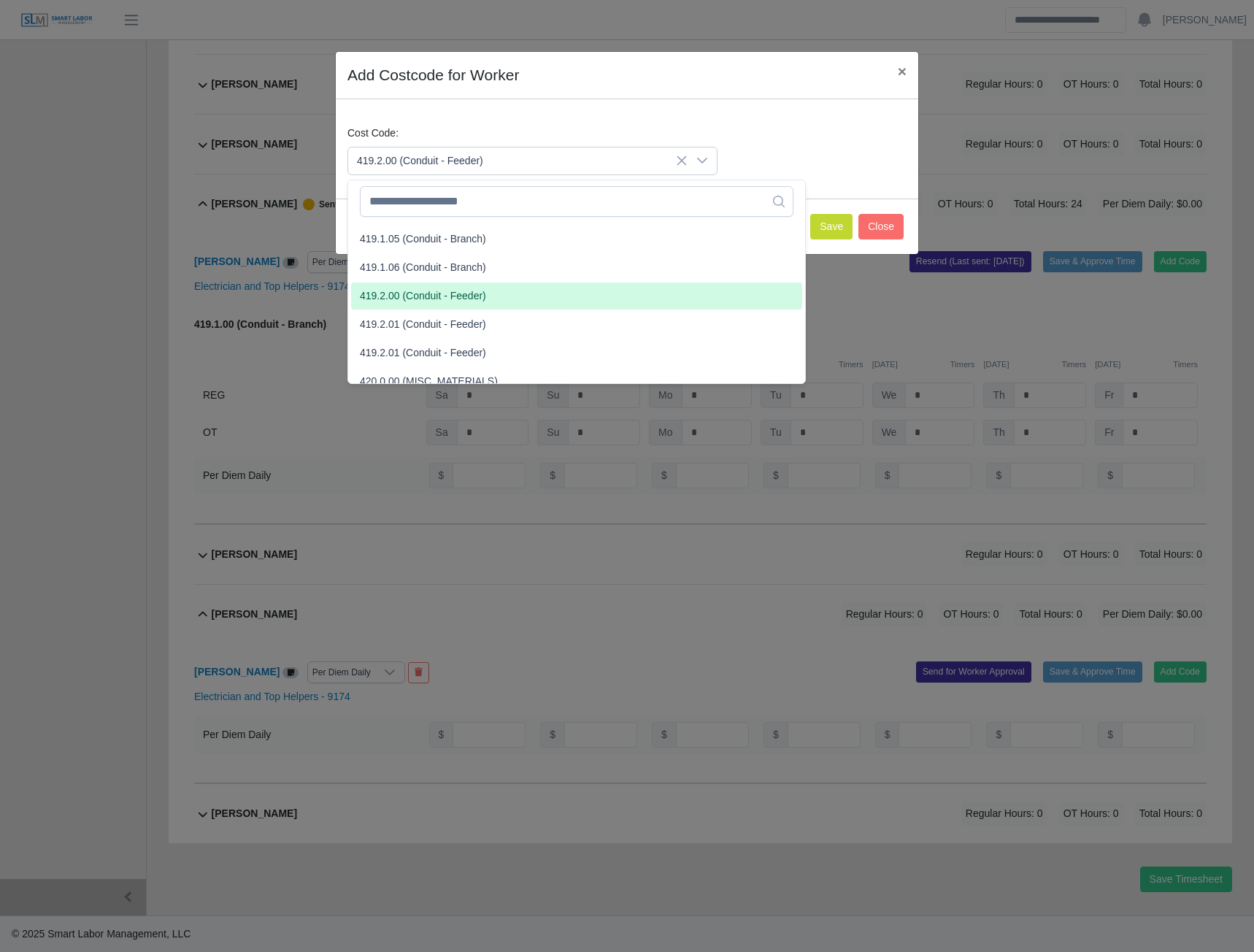
click at [403, 294] on span "419.2.00 (Conduit - Feeder)" at bounding box center [423, 296] width 127 height 15
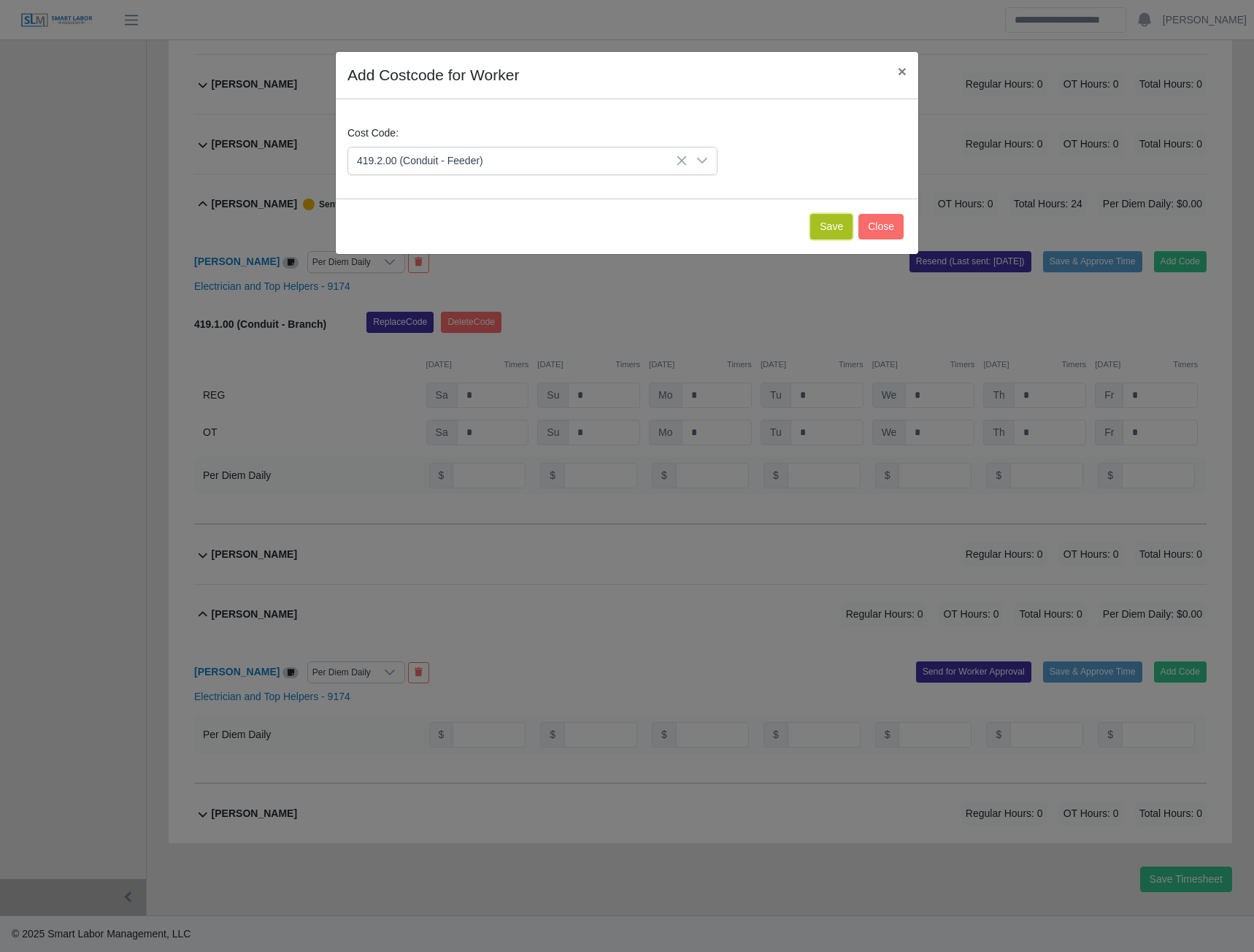
click at [819, 221] on button "Save" at bounding box center [831, 226] width 42 height 25
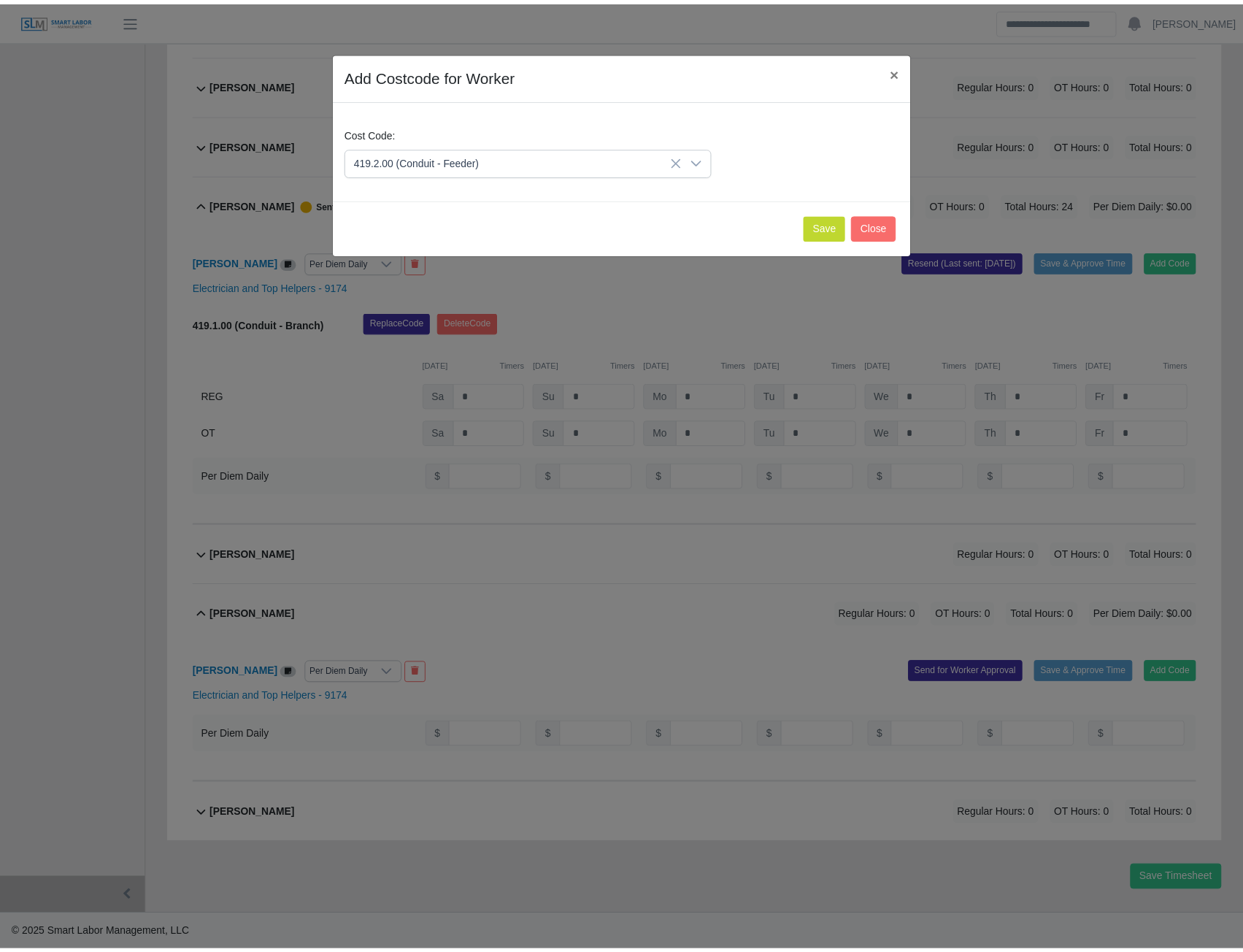
scroll to position [1547, 0]
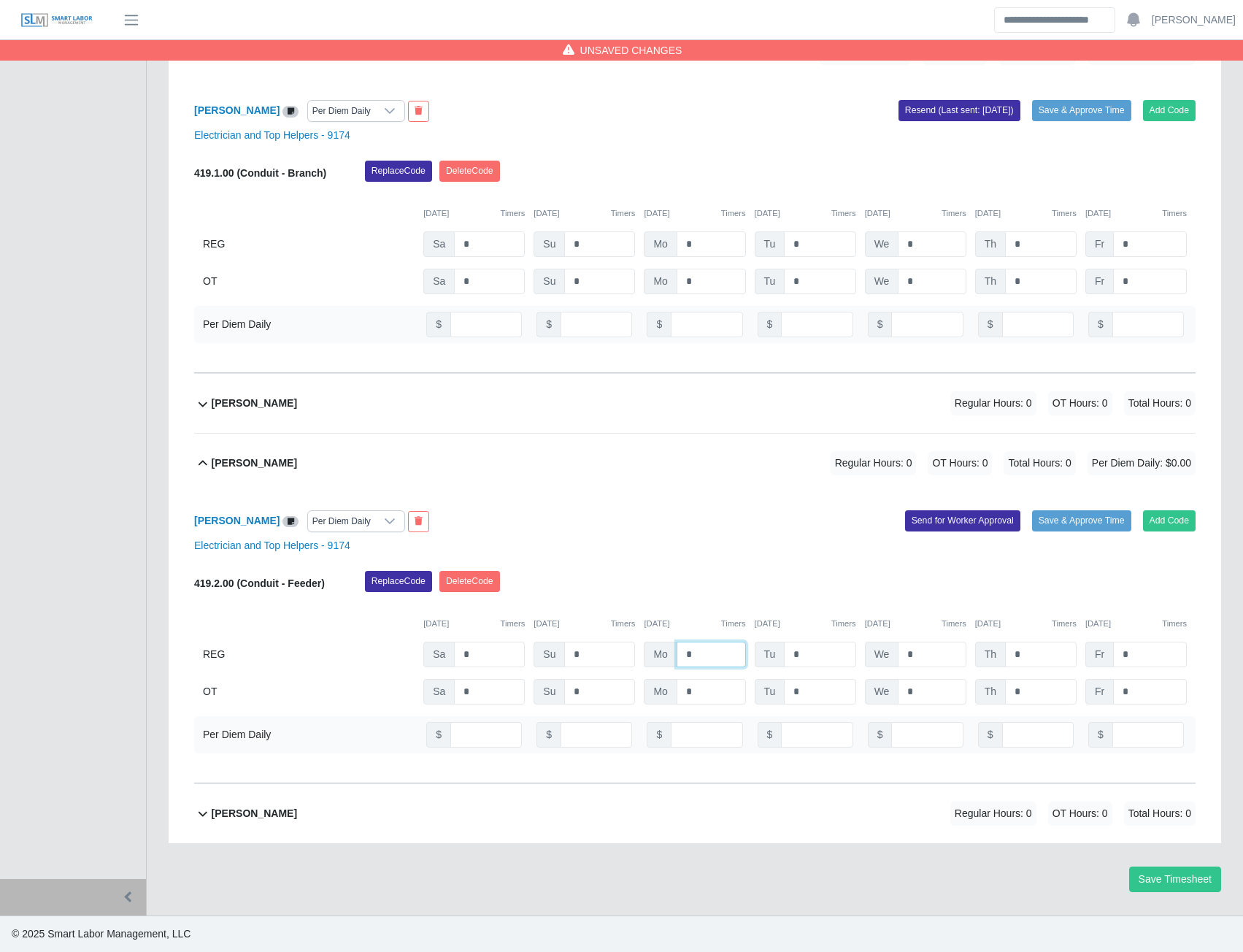
click at [710, 656] on input "*" at bounding box center [711, 654] width 69 height 25
type input "*"
click at [980, 522] on button "Send for Worker Approval" at bounding box center [962, 520] width 115 height 20
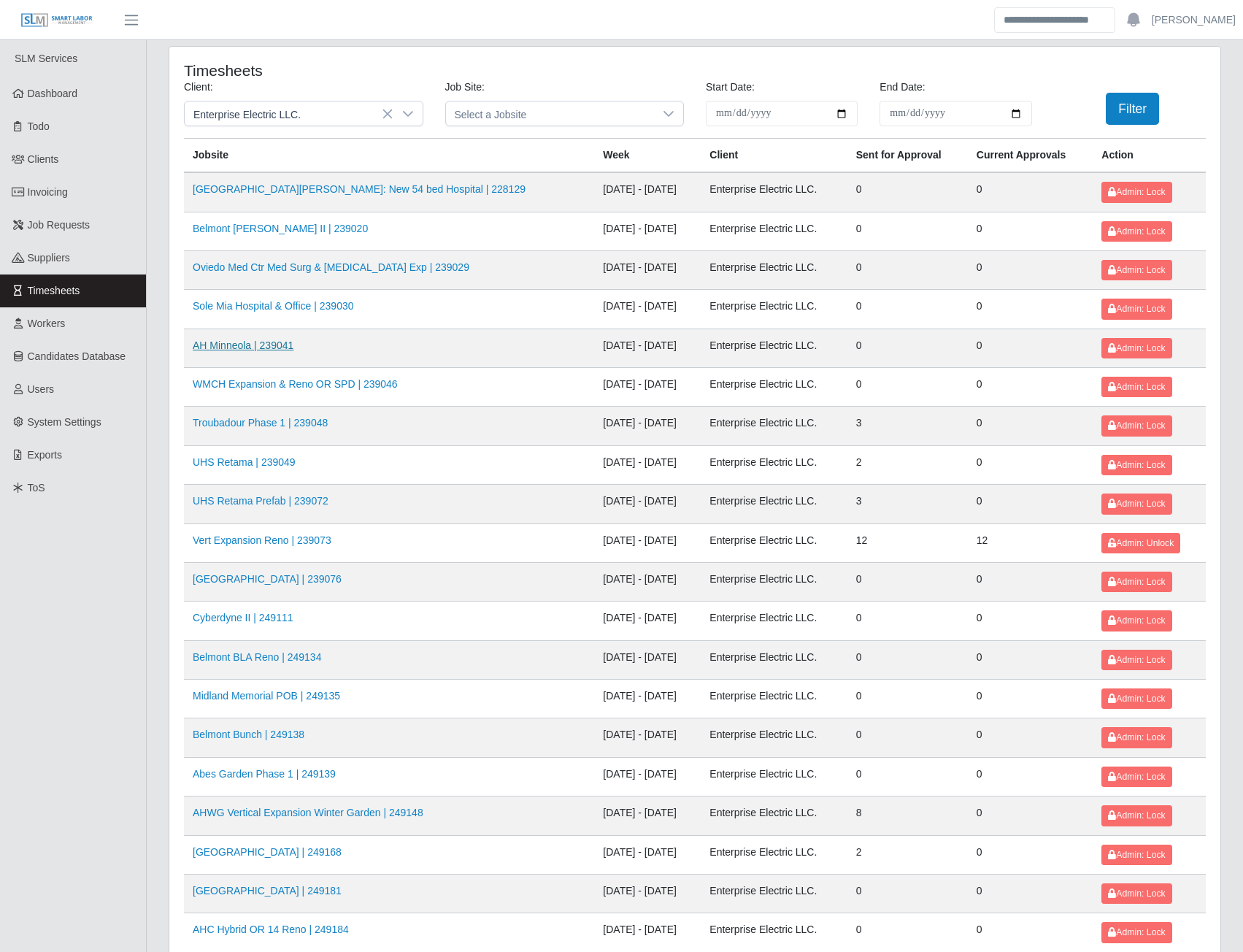
click at [249, 347] on link "AH Minneola | 239041" at bounding box center [243, 345] width 100 height 12
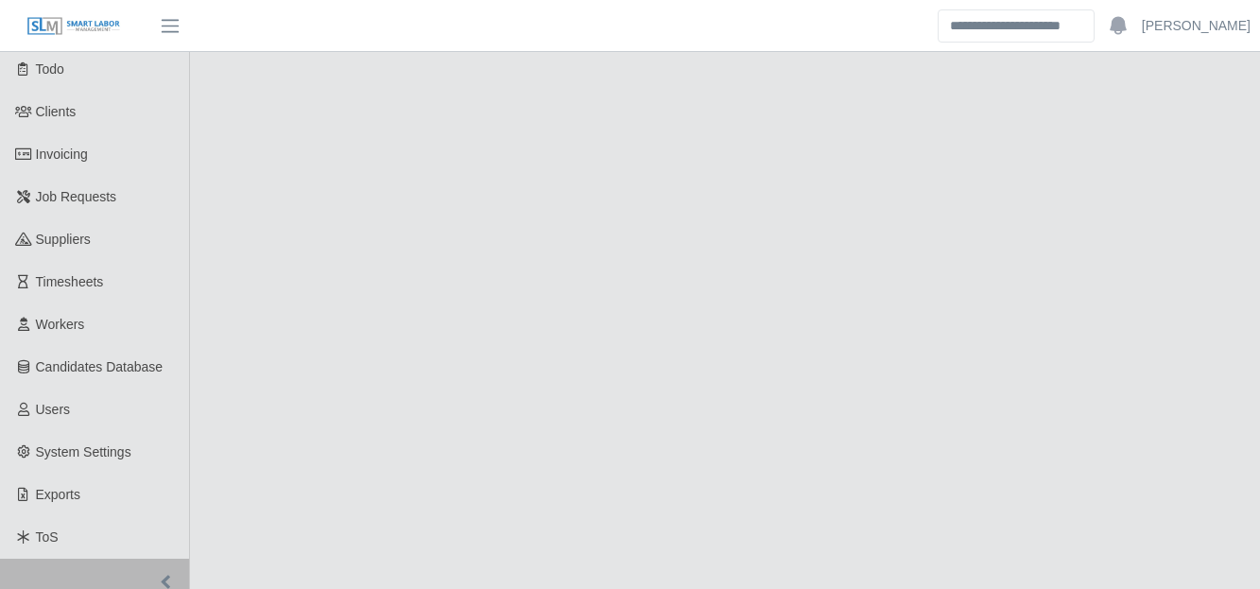
scroll to position [95, 0]
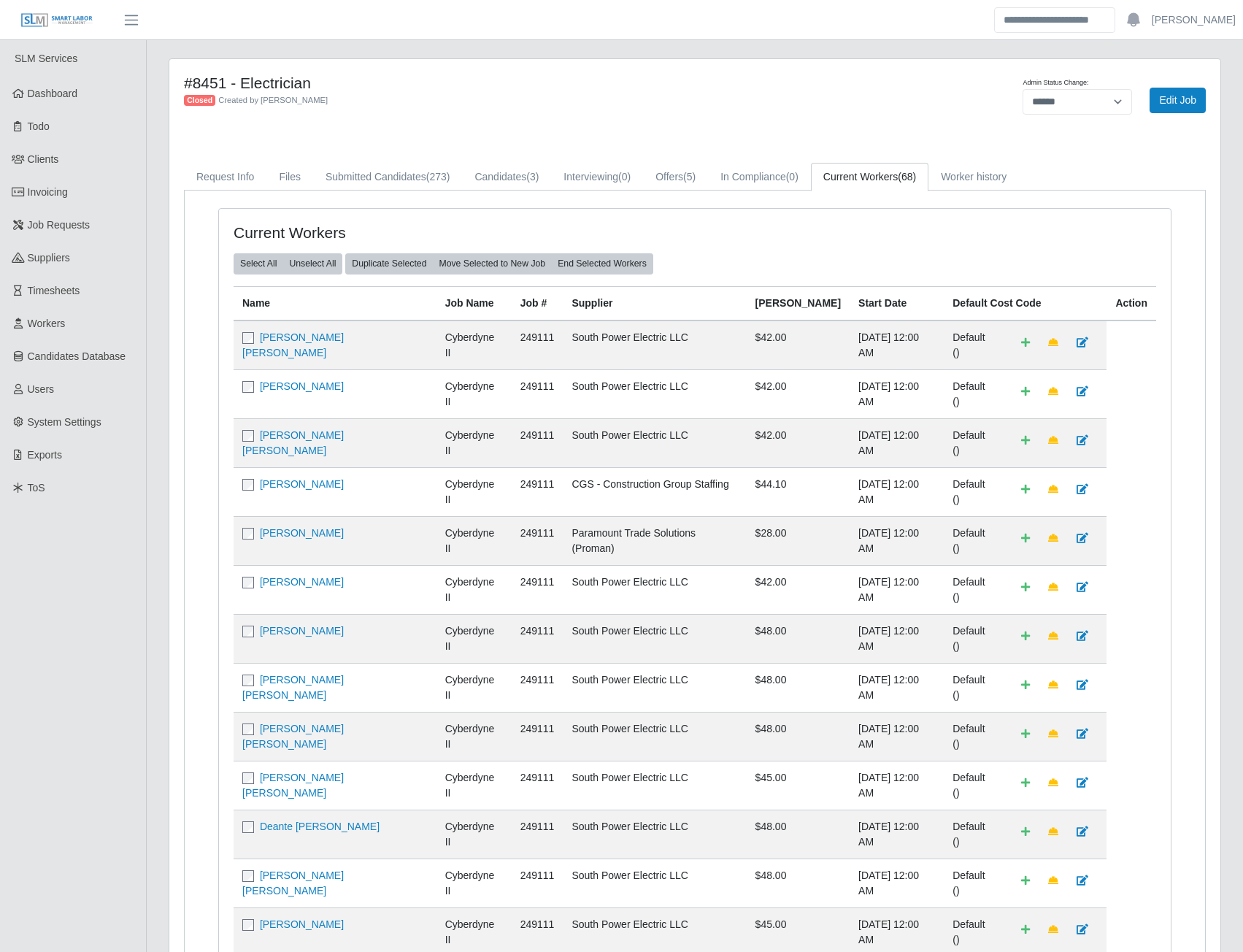
select select "******"
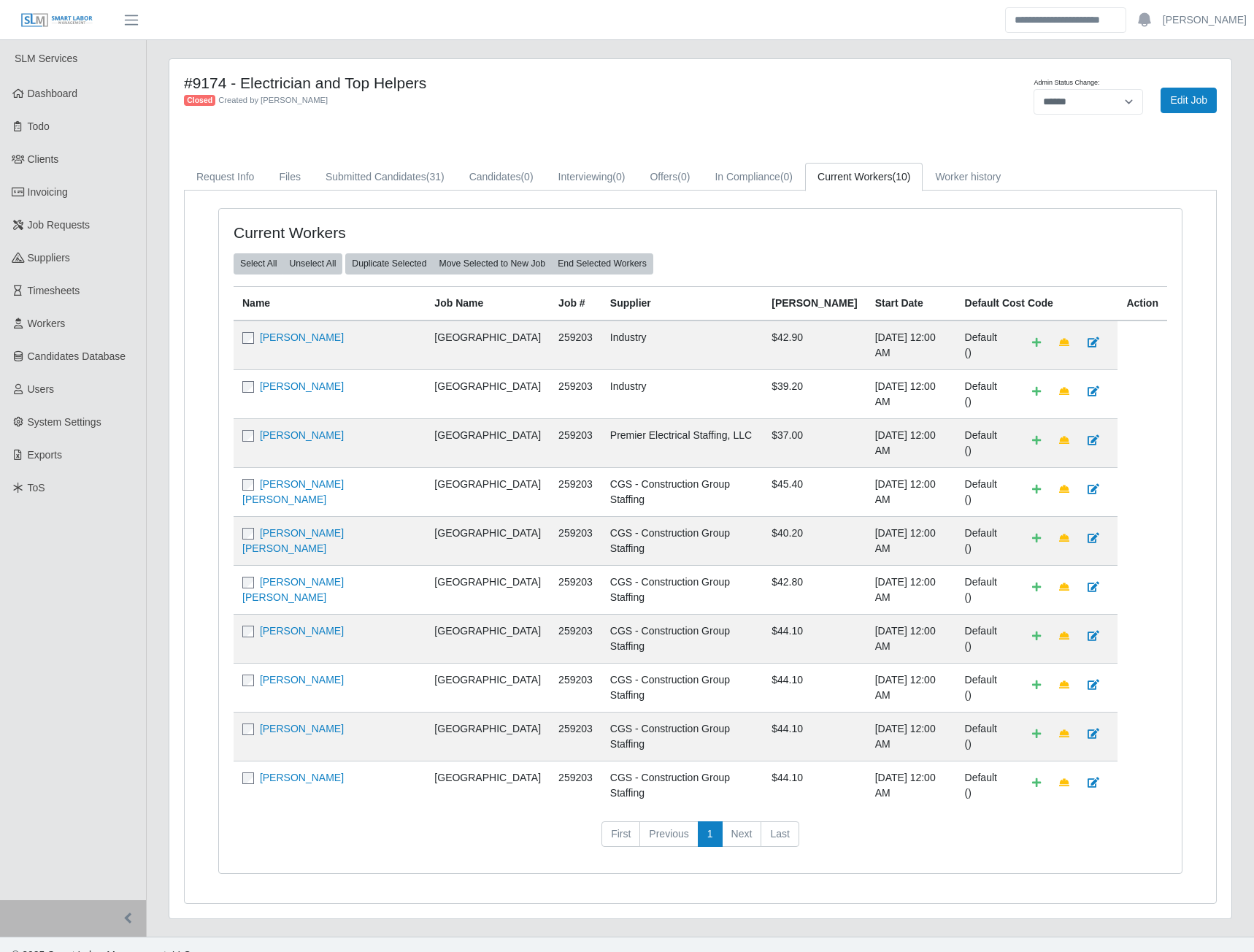
select select "******"
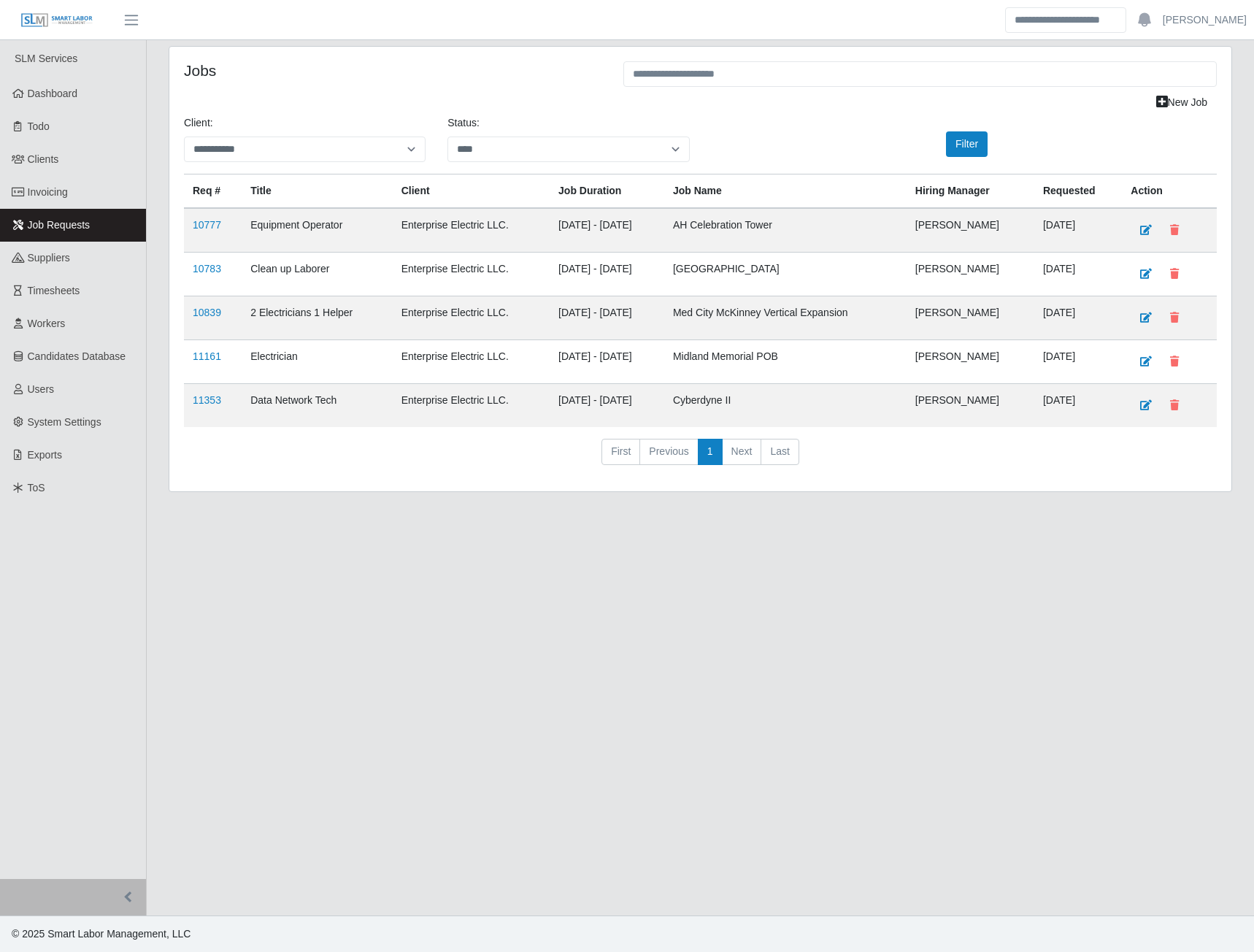
select select "**********"
select select "****"
click at [200, 232] on td "10777" at bounding box center [212, 230] width 58 height 45
click at [207, 226] on link "10777" at bounding box center [207, 225] width 29 height 12
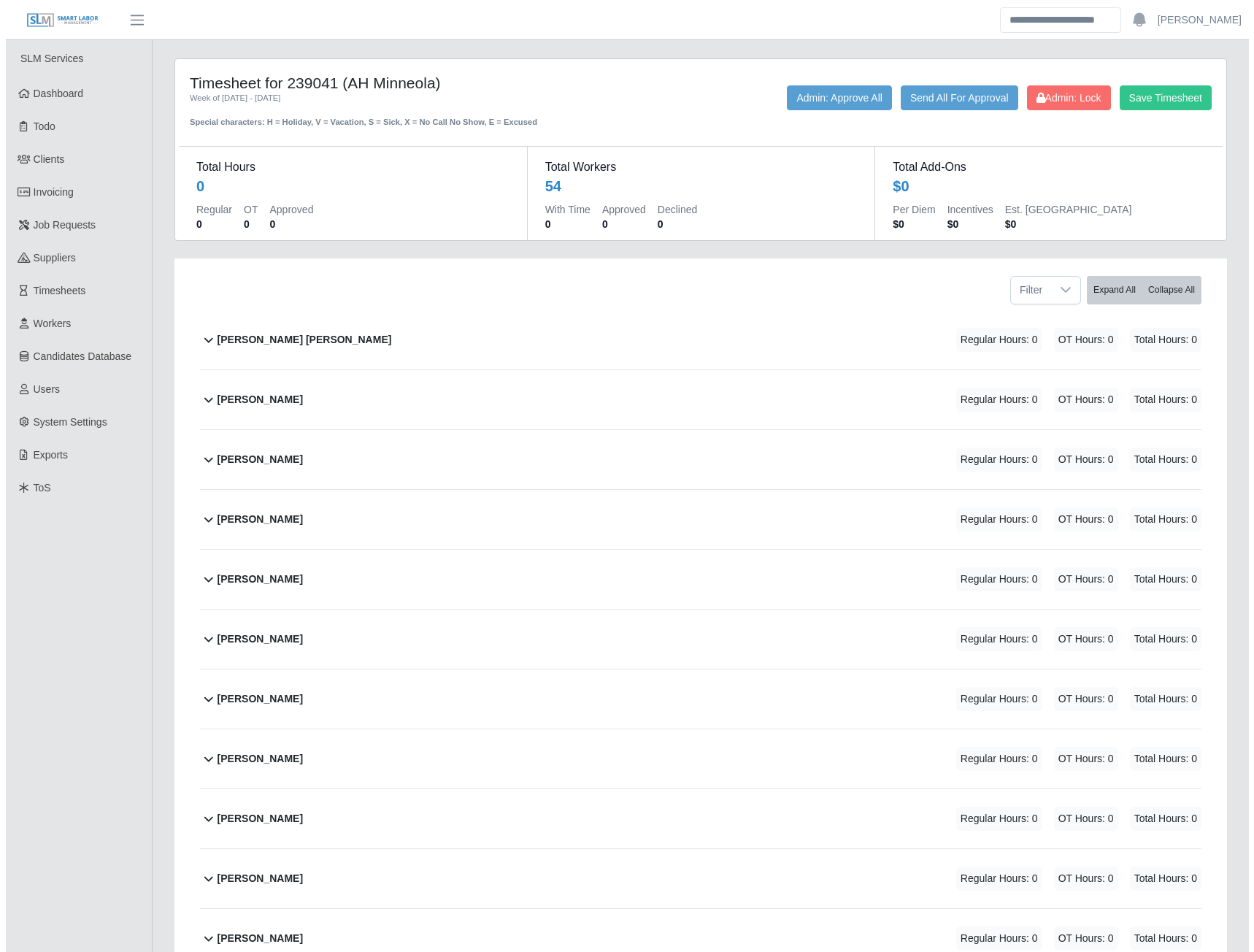
scroll to position [73, 0]
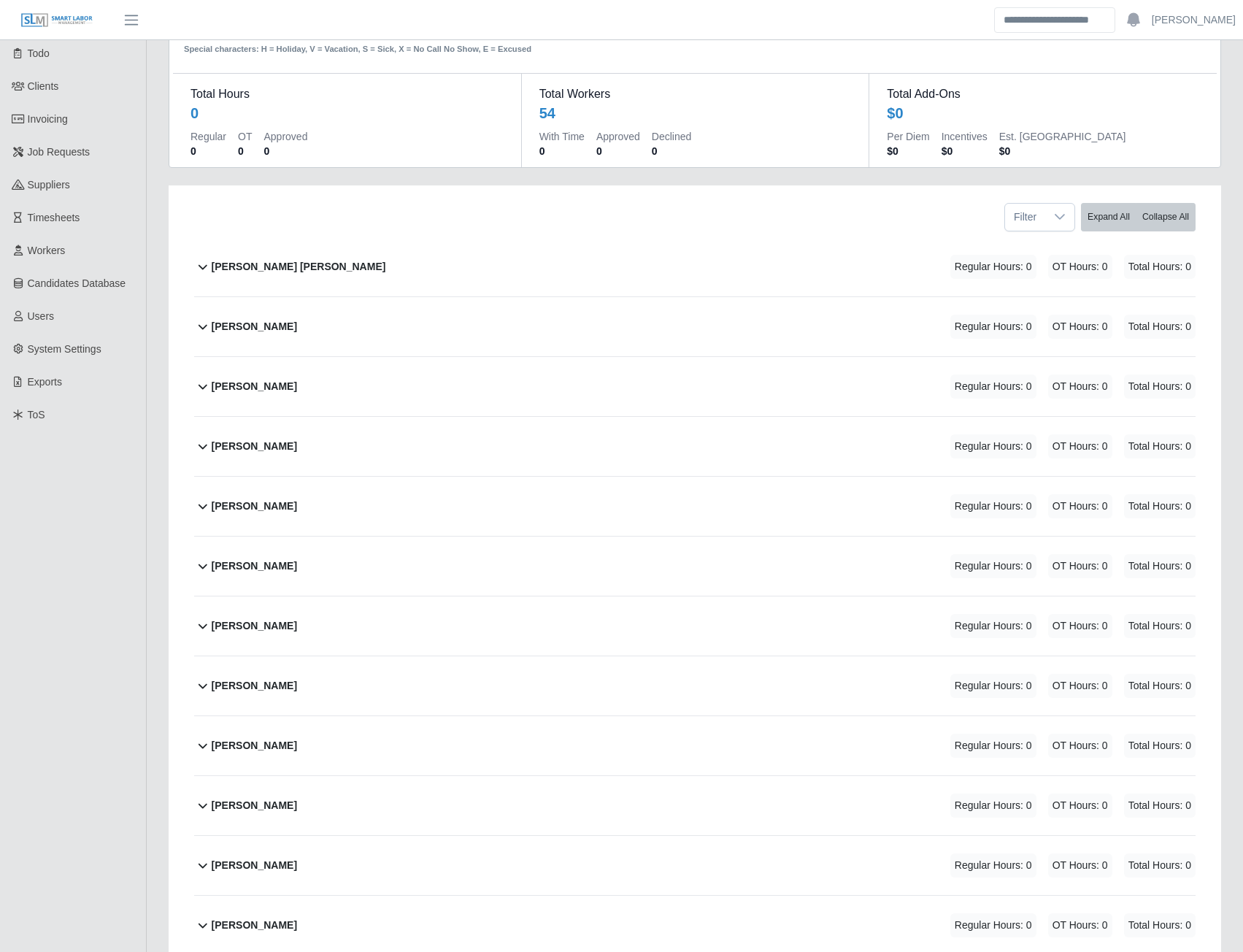
click at [305, 267] on b "Alberto Beltran Bermudez" at bounding box center [299, 267] width 174 height 15
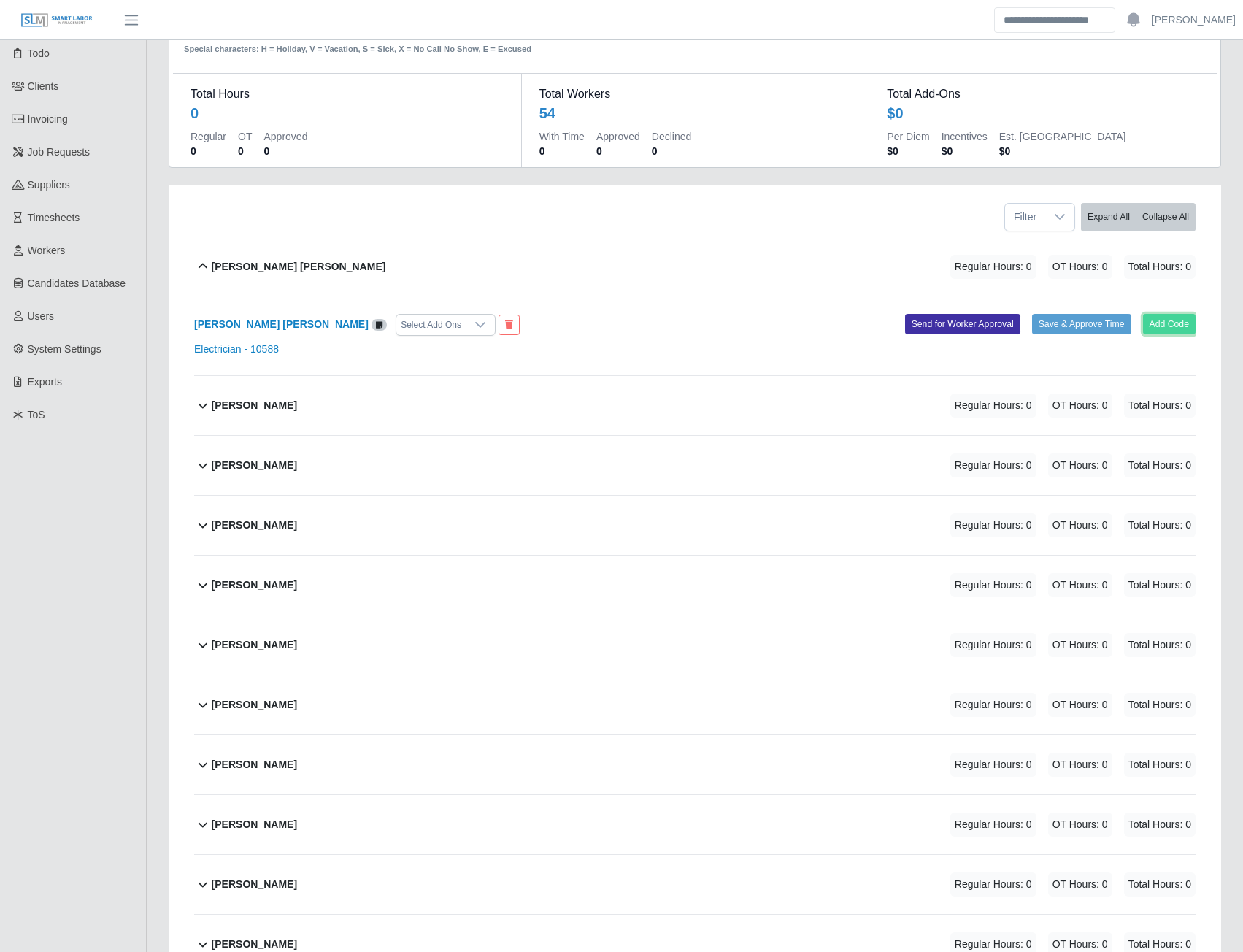
click at [1174, 325] on button "Add Code" at bounding box center [1170, 324] width 53 height 20
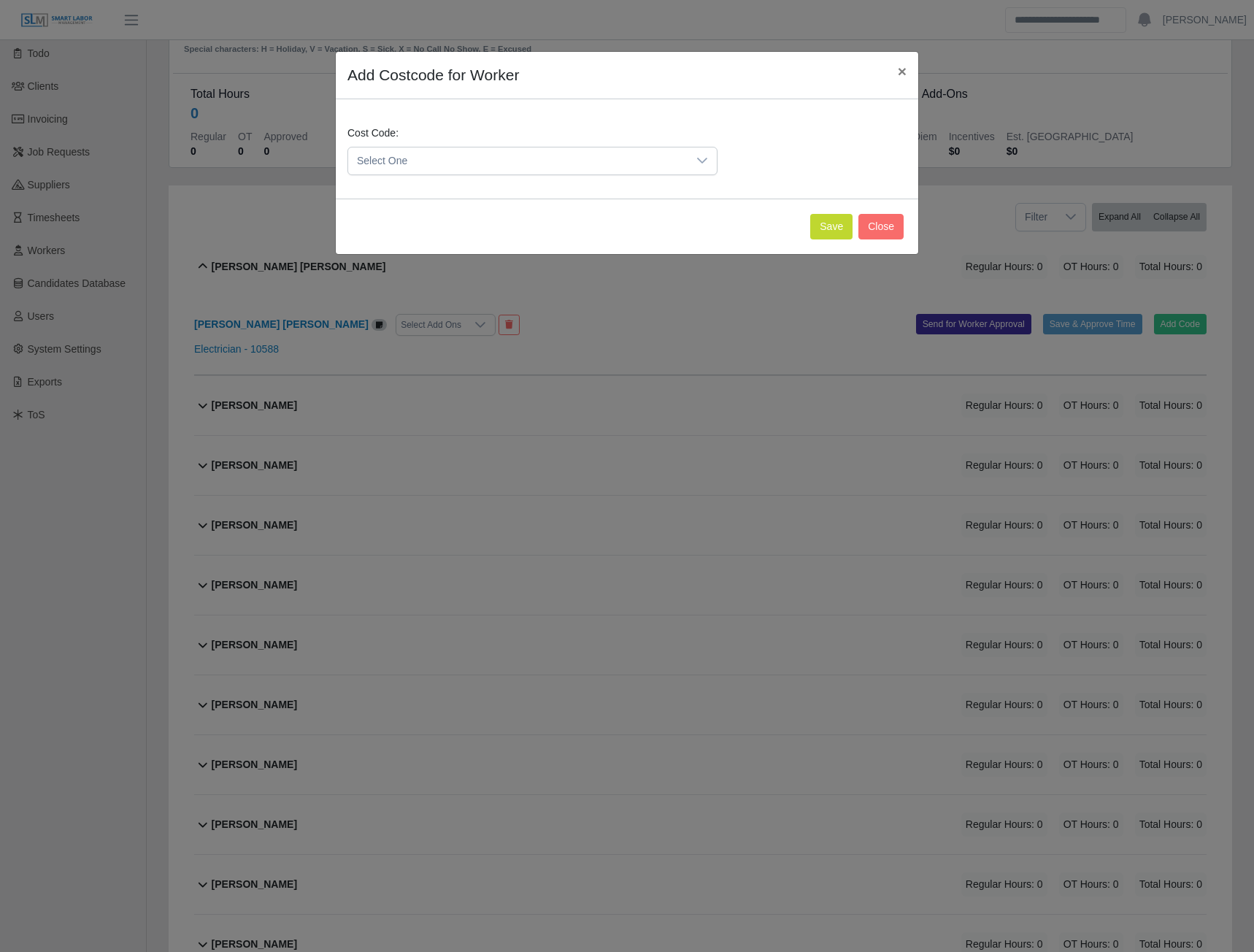
click at [639, 162] on span "Select One" at bounding box center [518, 161] width 340 height 27
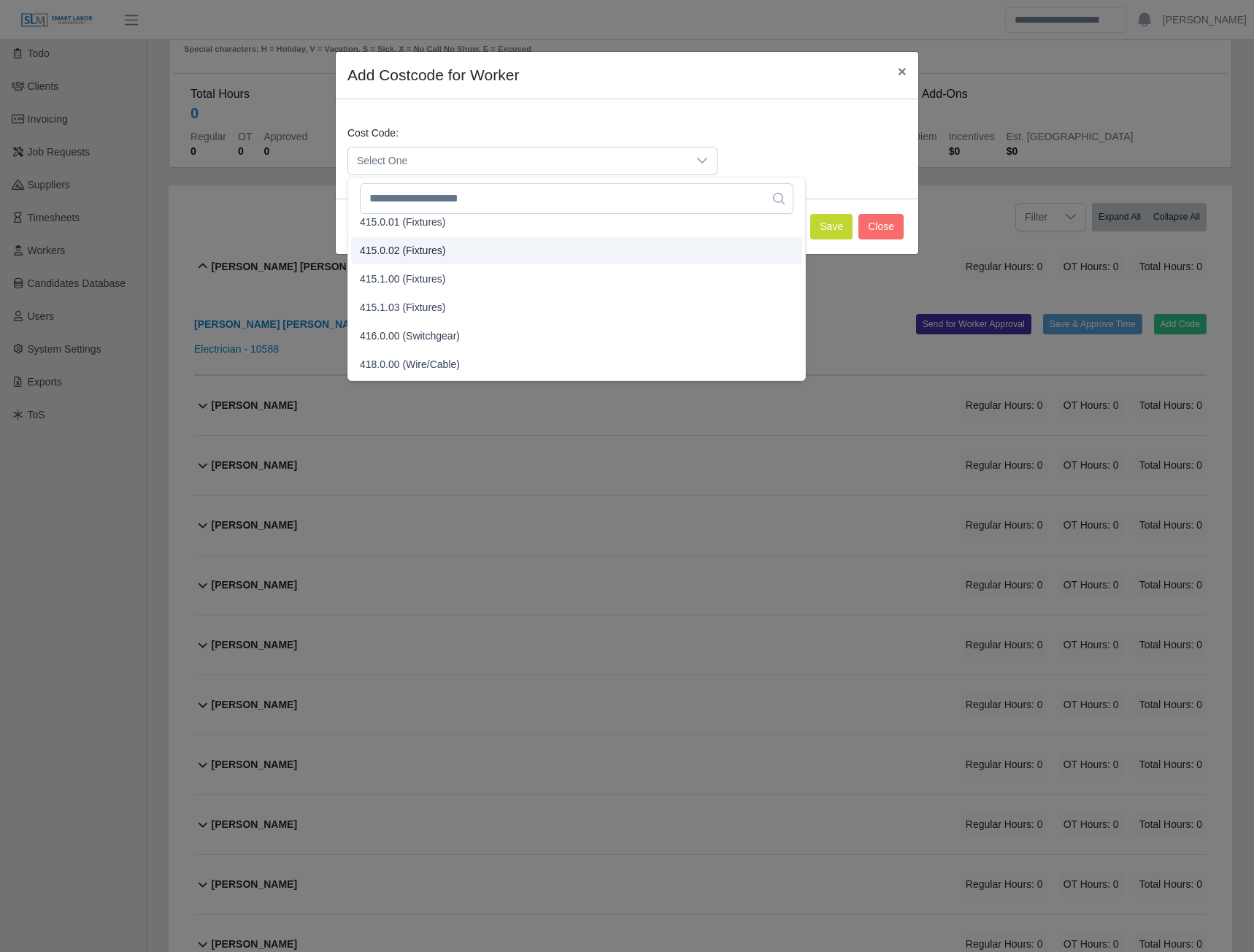
scroll to position [430, 0]
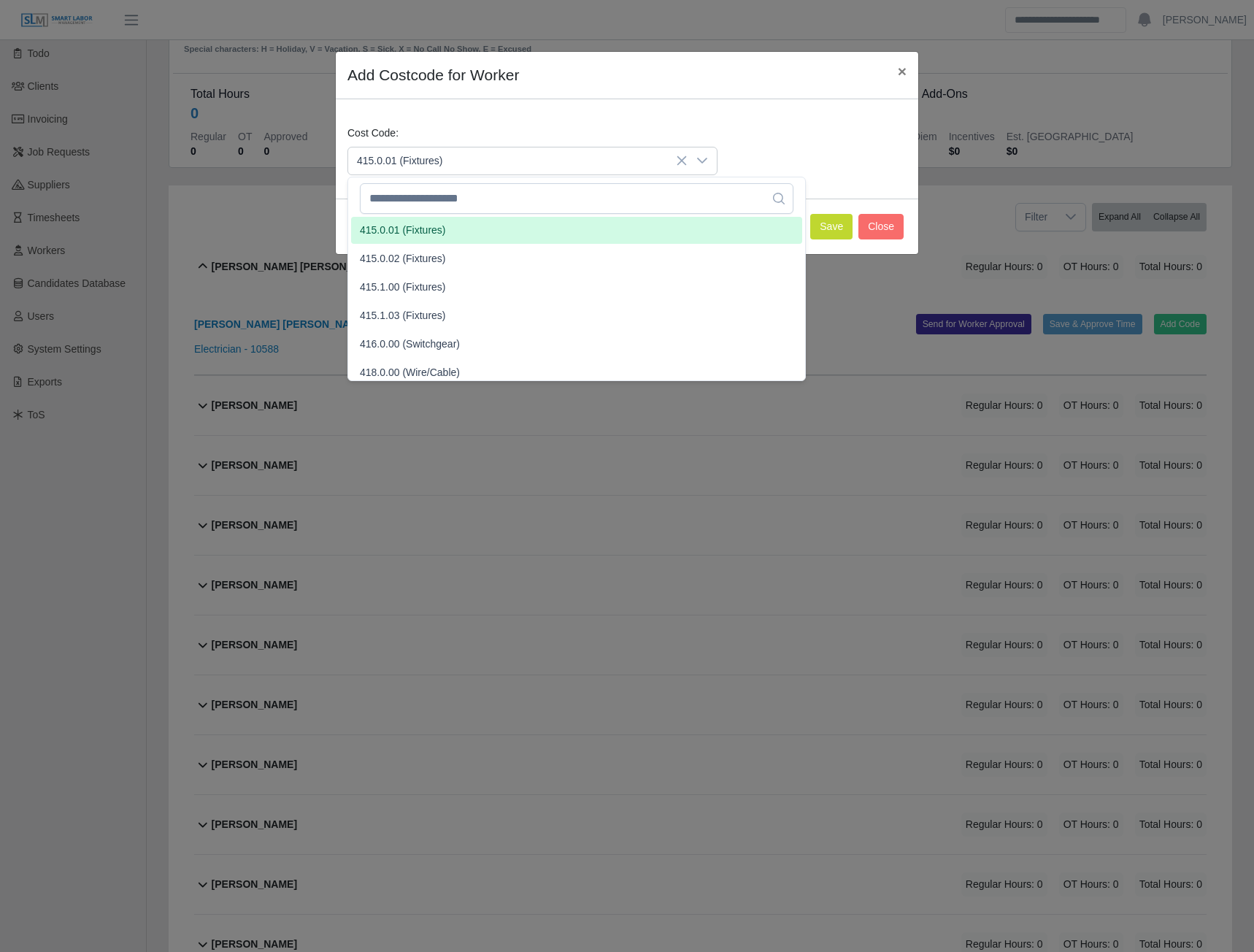
click at [412, 232] on span "415.0.01 (Fixtures)" at bounding box center [403, 230] width 86 height 15
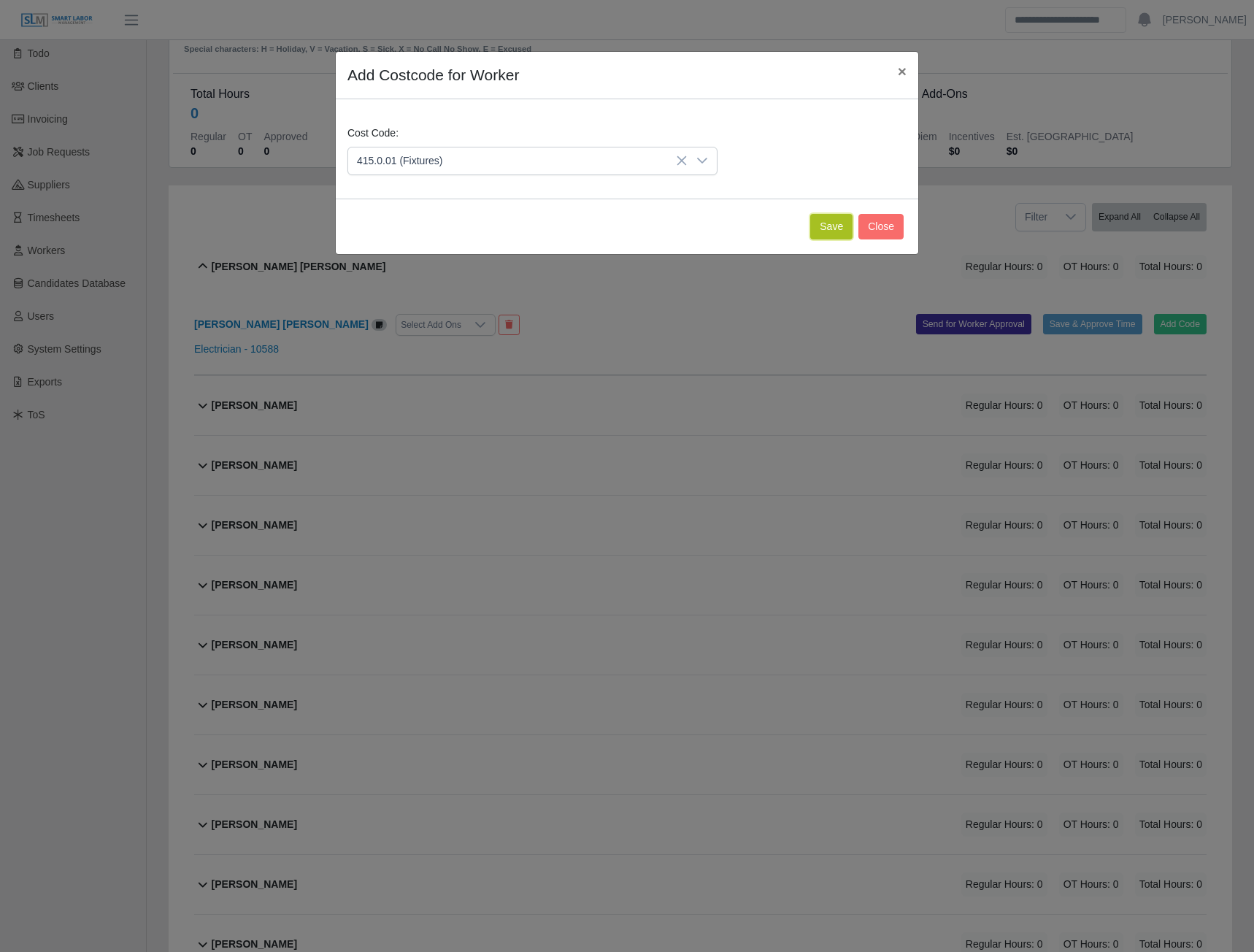
click at [835, 228] on button "Save" at bounding box center [831, 226] width 42 height 25
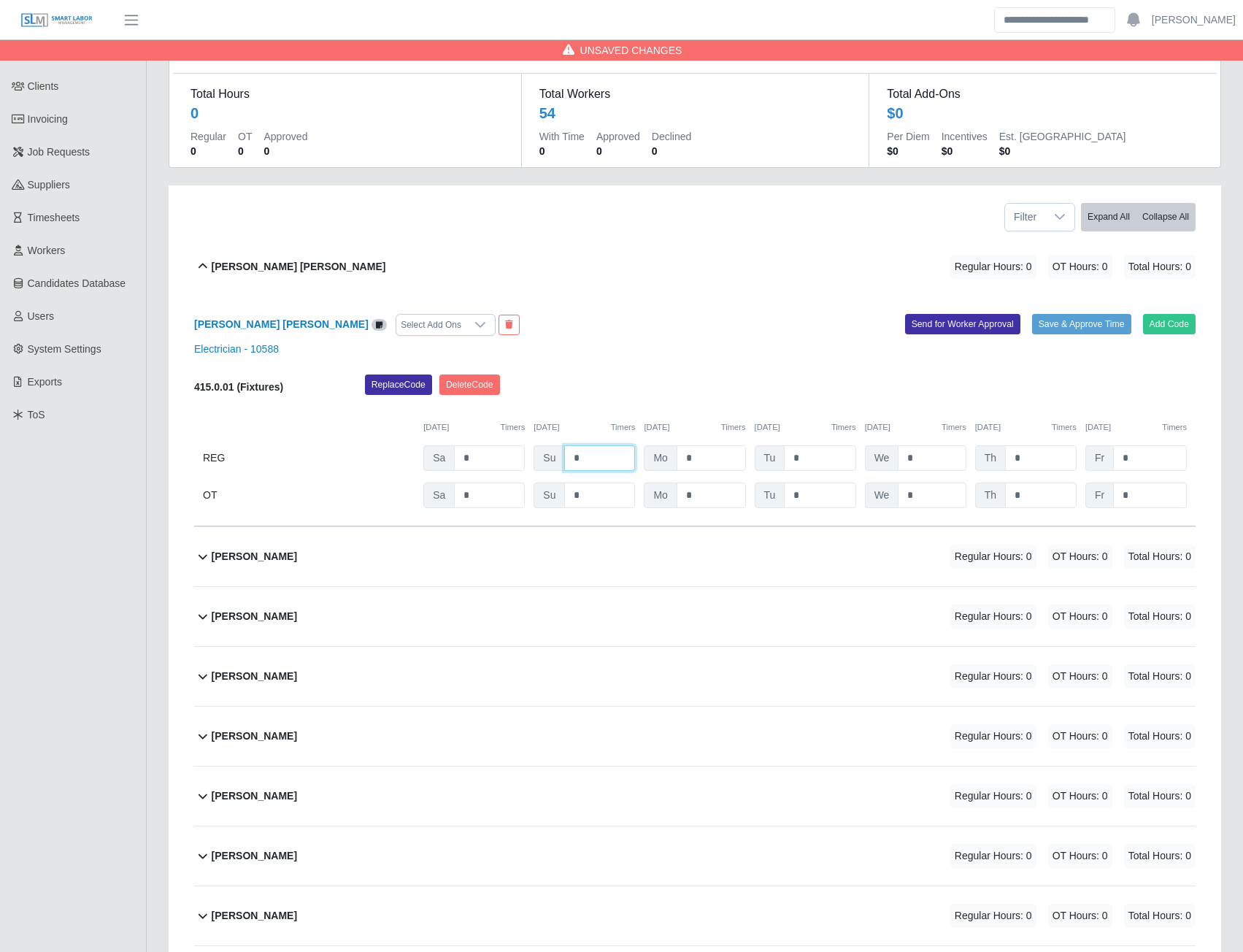
drag, startPoint x: 608, startPoint y: 458, endPoint x: 597, endPoint y: 457, distance: 11.0
click at [606, 458] on input "*" at bounding box center [600, 458] width 71 height 25
type input "*"
type input "**"
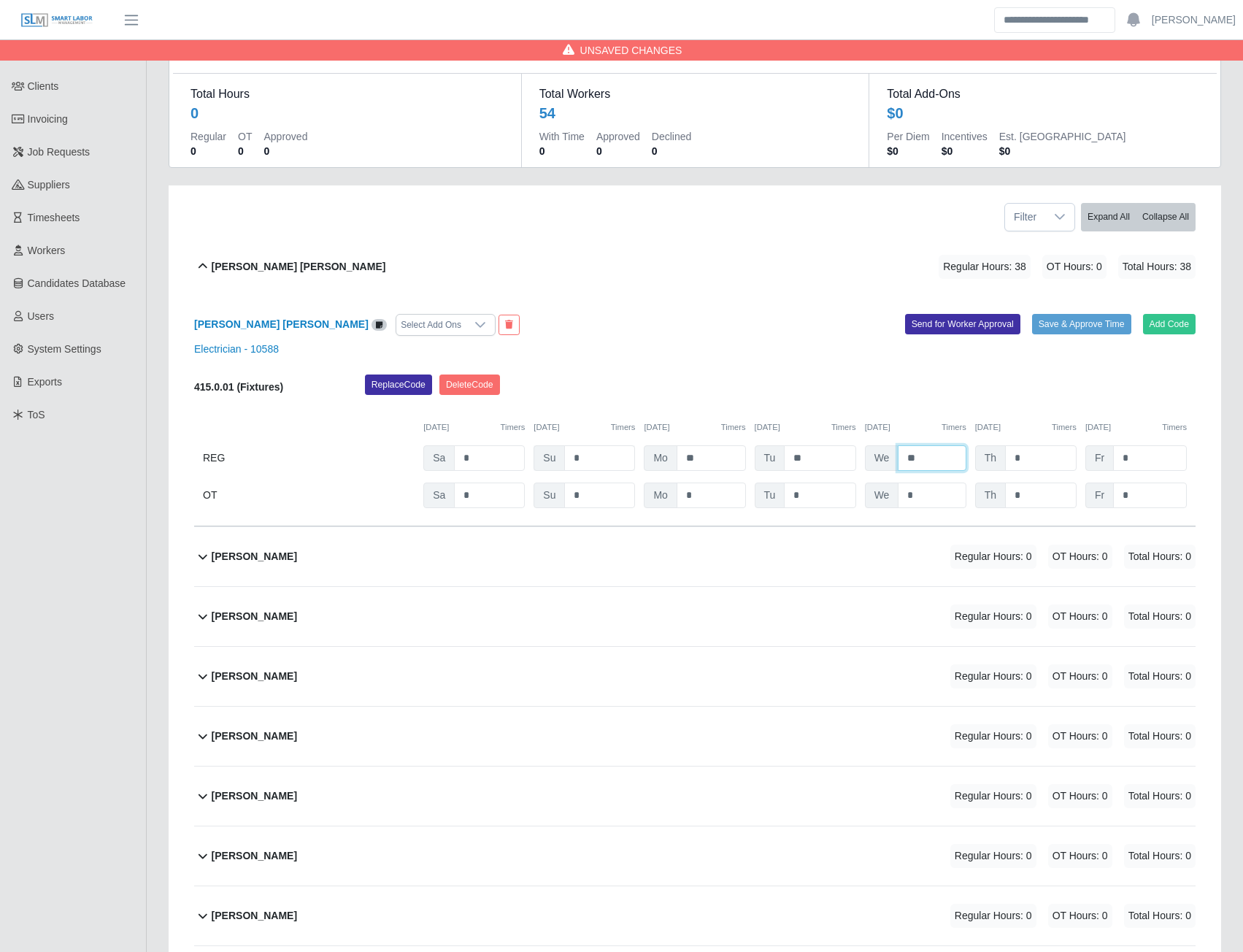
type input "**"
type input "*"
click at [937, 328] on button "Send for Worker Approval" at bounding box center [962, 324] width 115 height 20
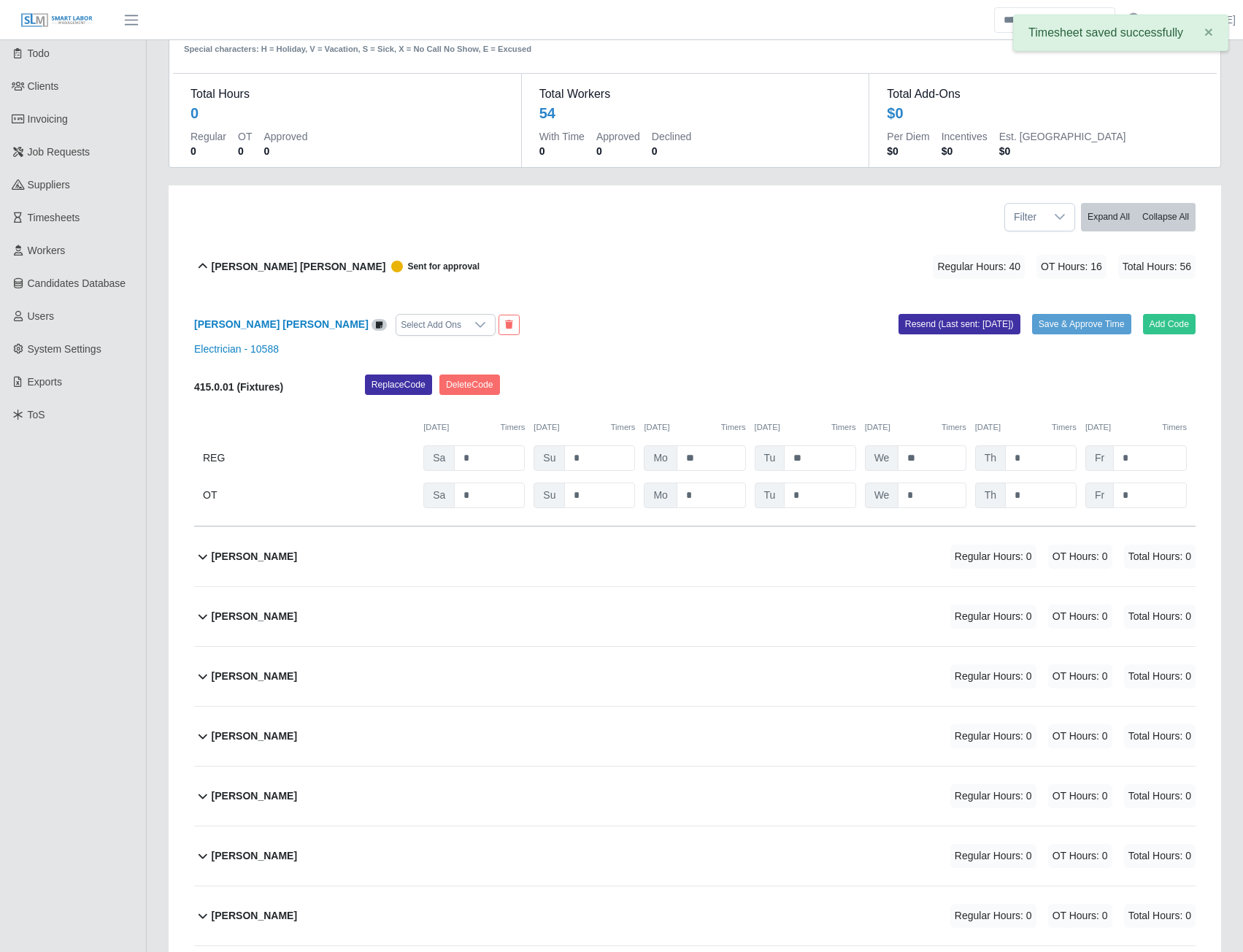
click at [252, 550] on b "Alexander Olivares" at bounding box center [254, 557] width 86 height 15
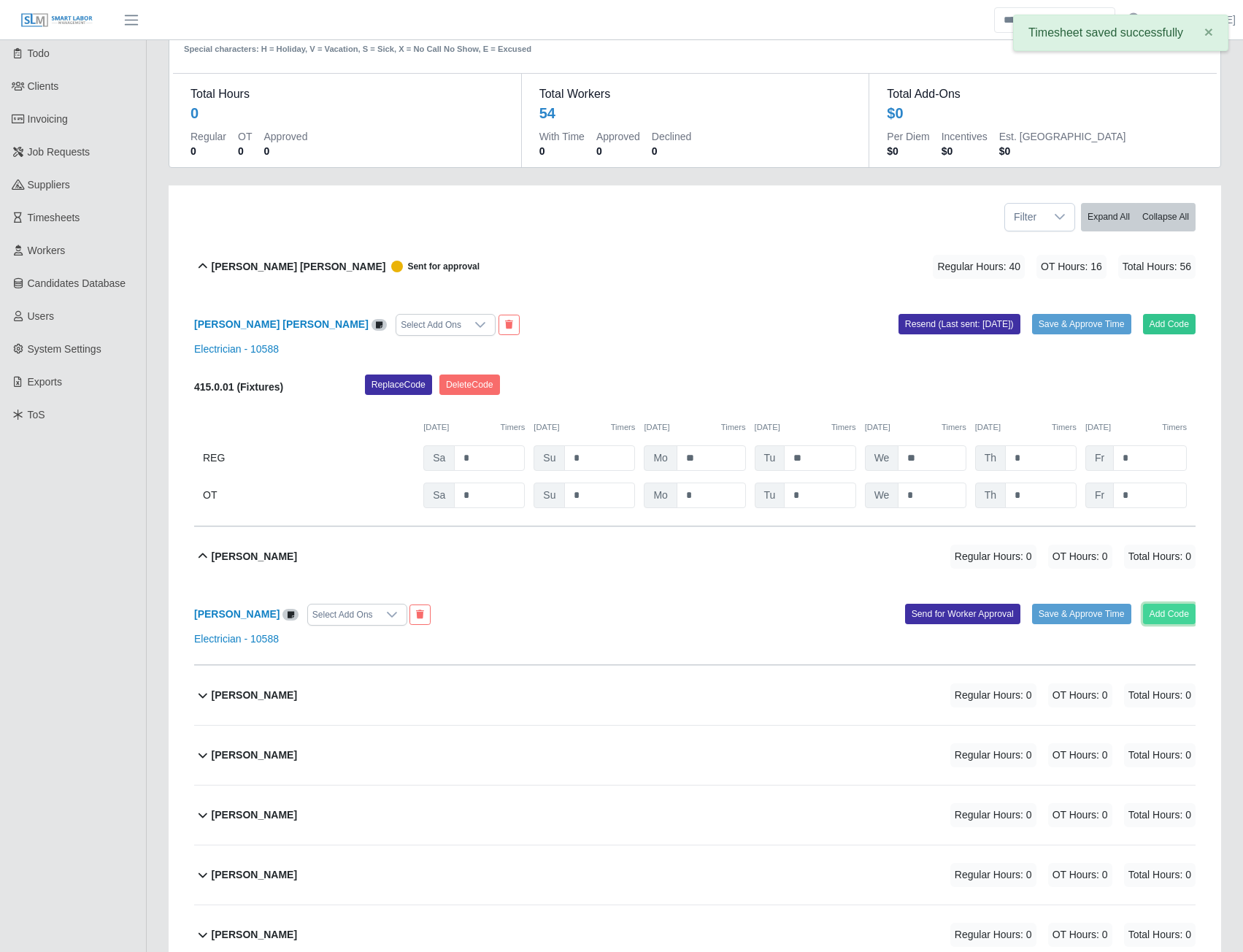
click at [1177, 614] on button "Add Code" at bounding box center [1170, 614] width 53 height 20
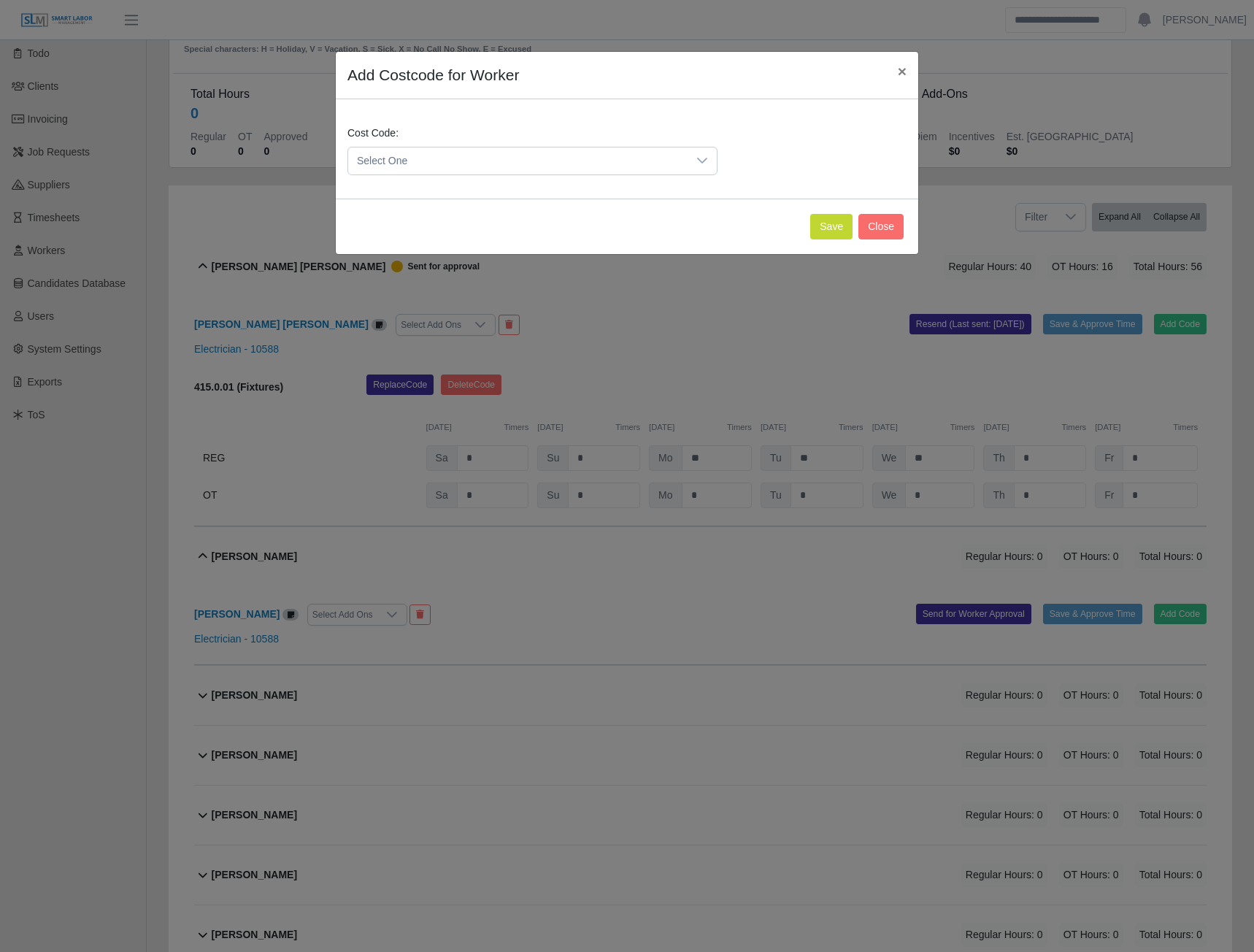
click at [619, 159] on span "Select One" at bounding box center [518, 161] width 340 height 27
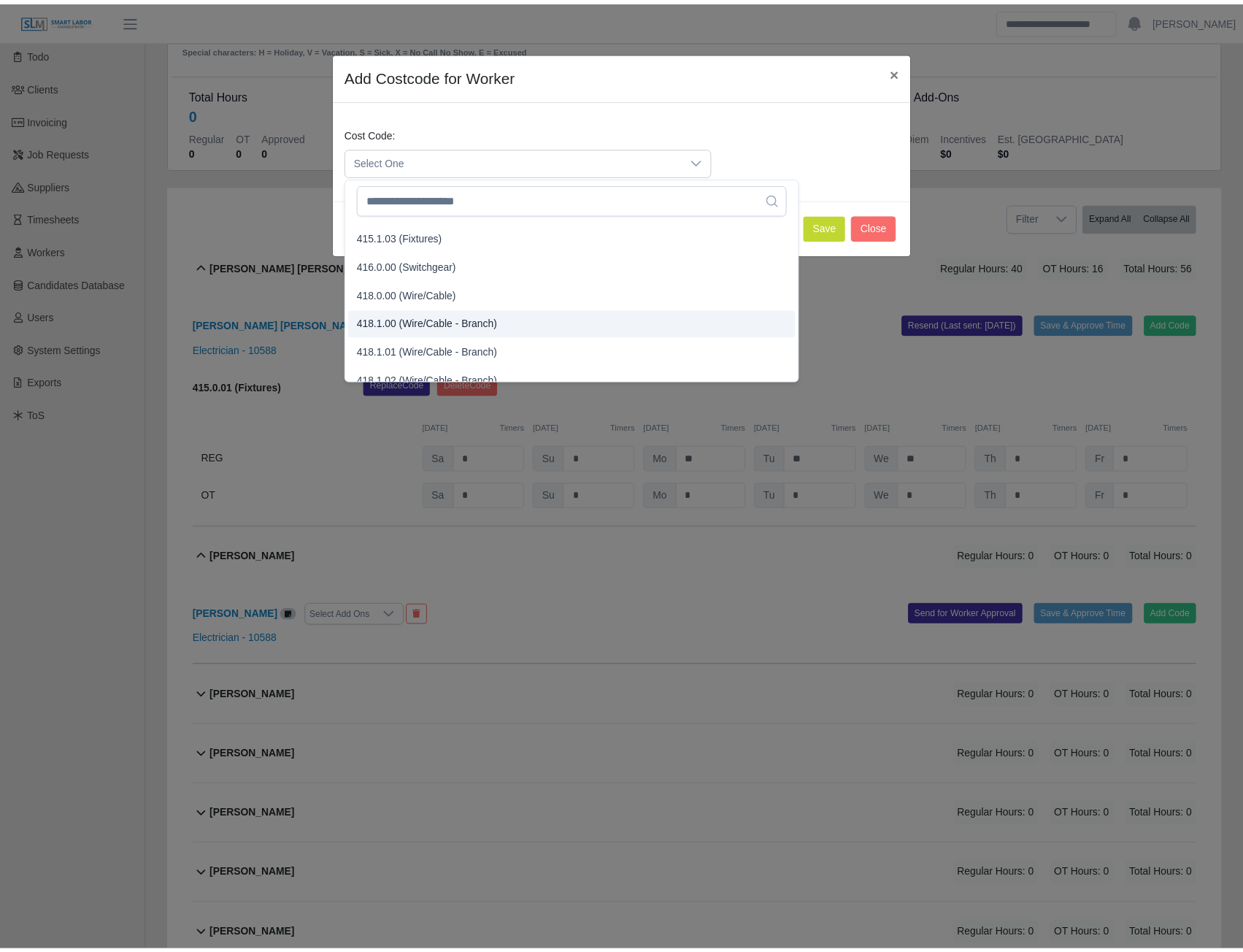
scroll to position [581, 0]
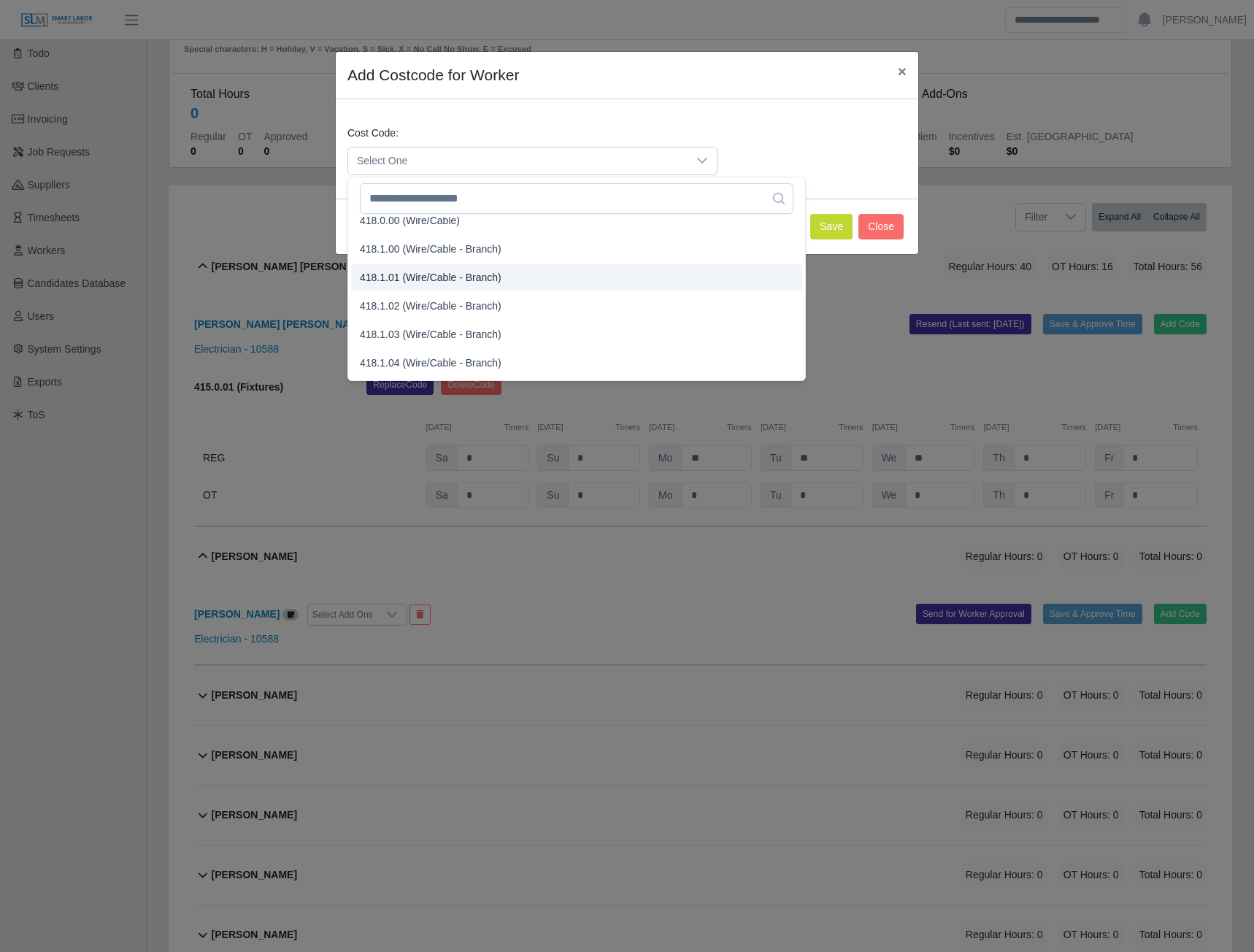
click at [404, 273] on span "418.1.01 (Wire/Cable - Branch)" at bounding box center [430, 278] width 141 height 15
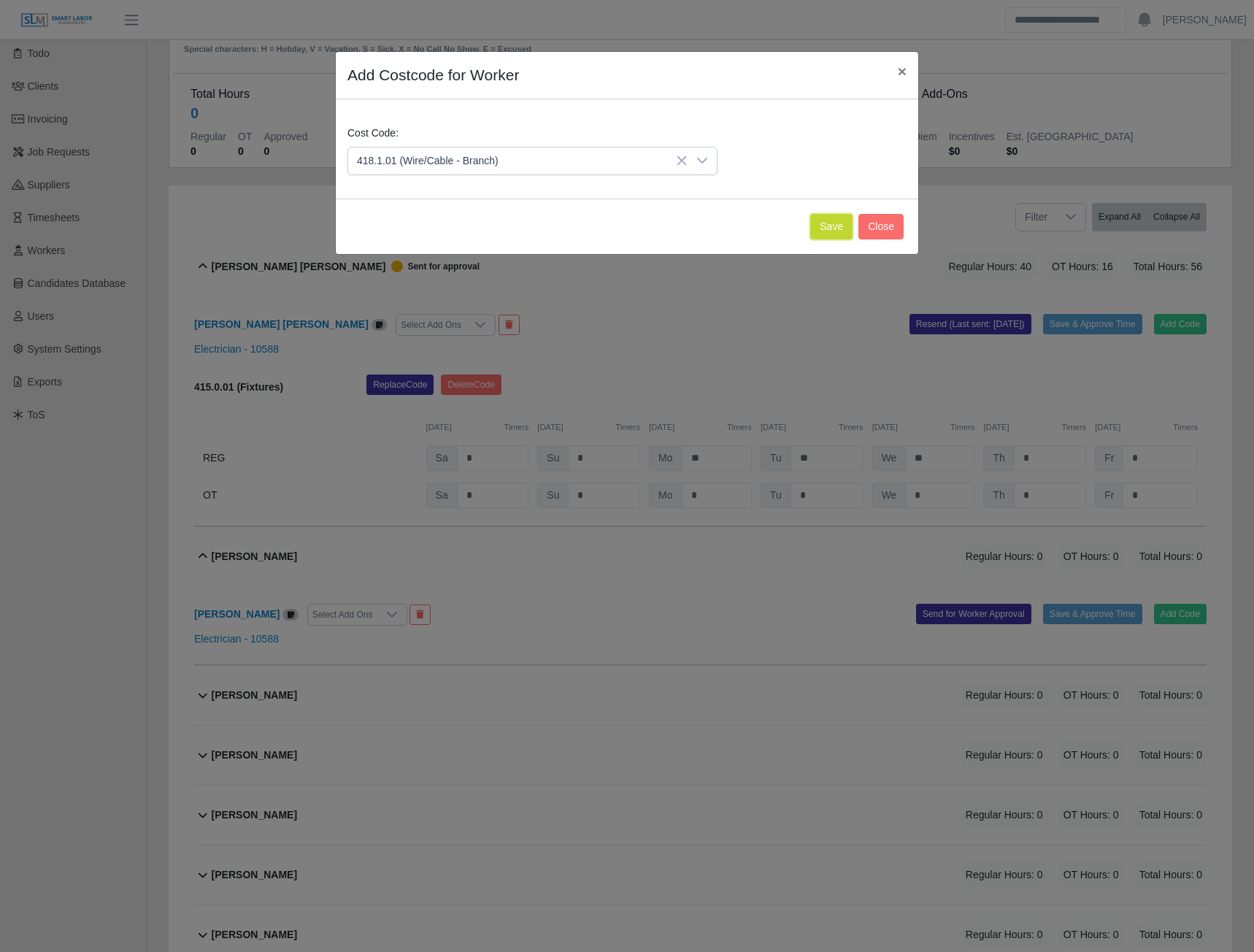
click at [820, 221] on button "Save" at bounding box center [831, 226] width 42 height 25
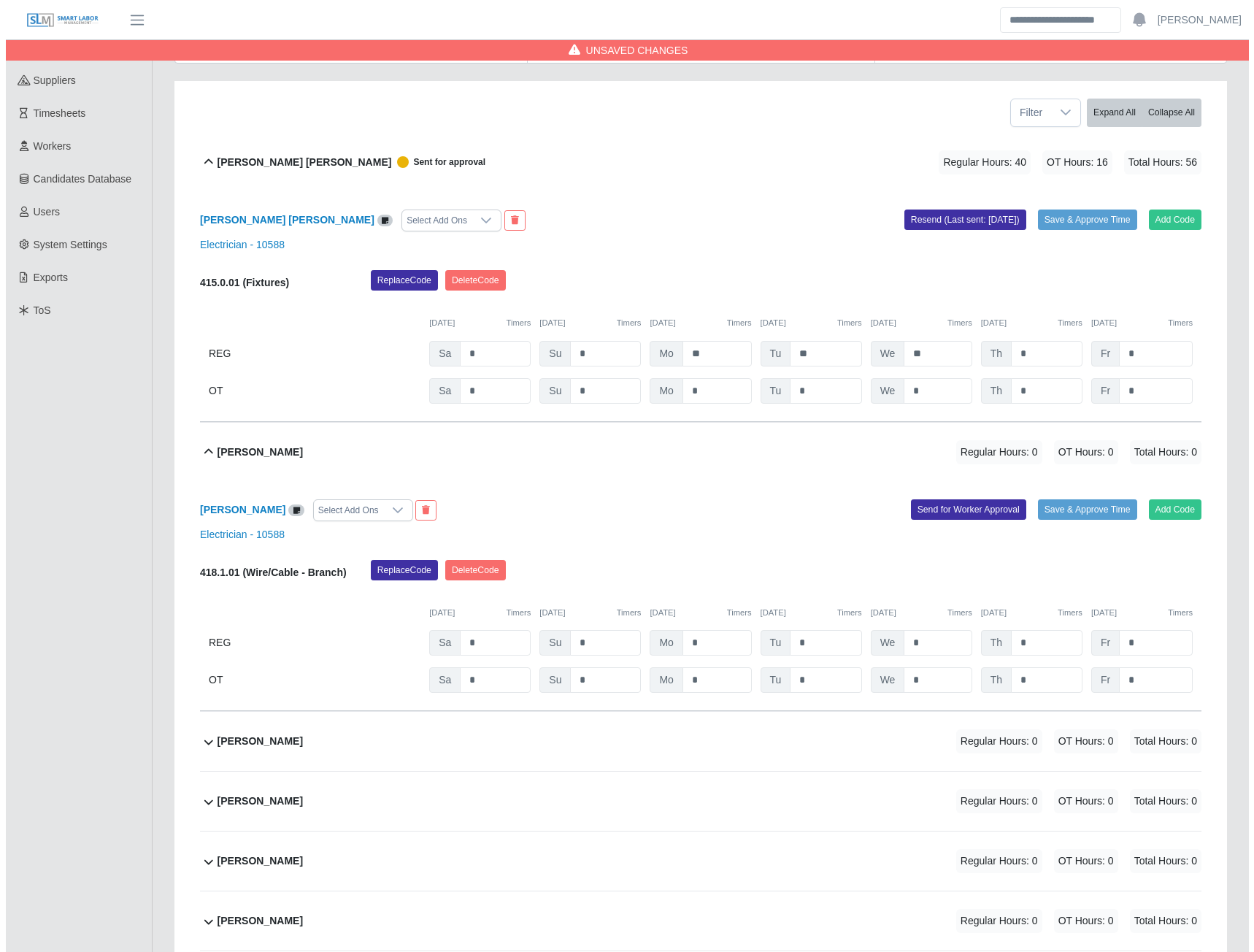
scroll to position [219, 0]
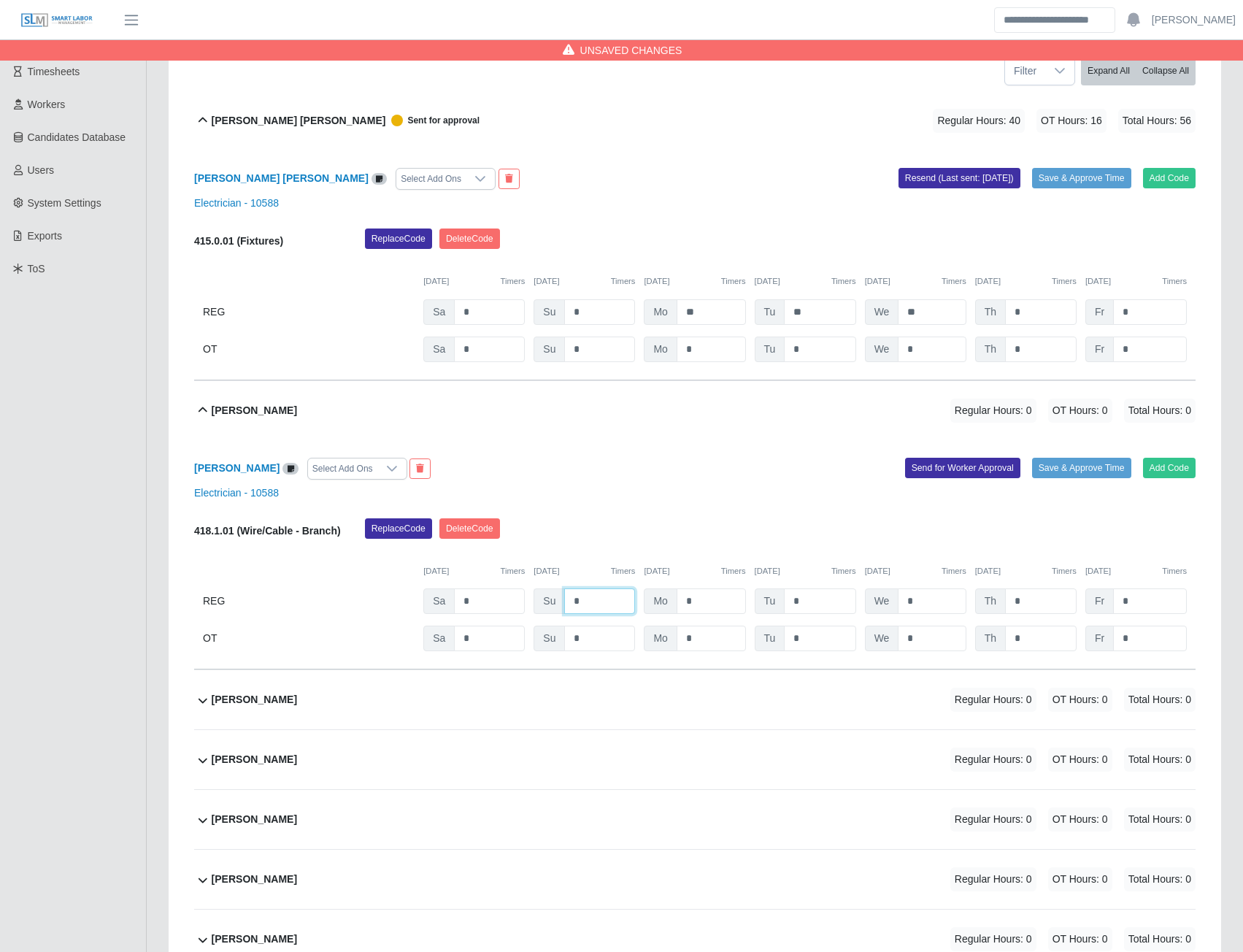
click at [583, 602] on input "*" at bounding box center [600, 601] width 71 height 25
type input "*"
type input "**"
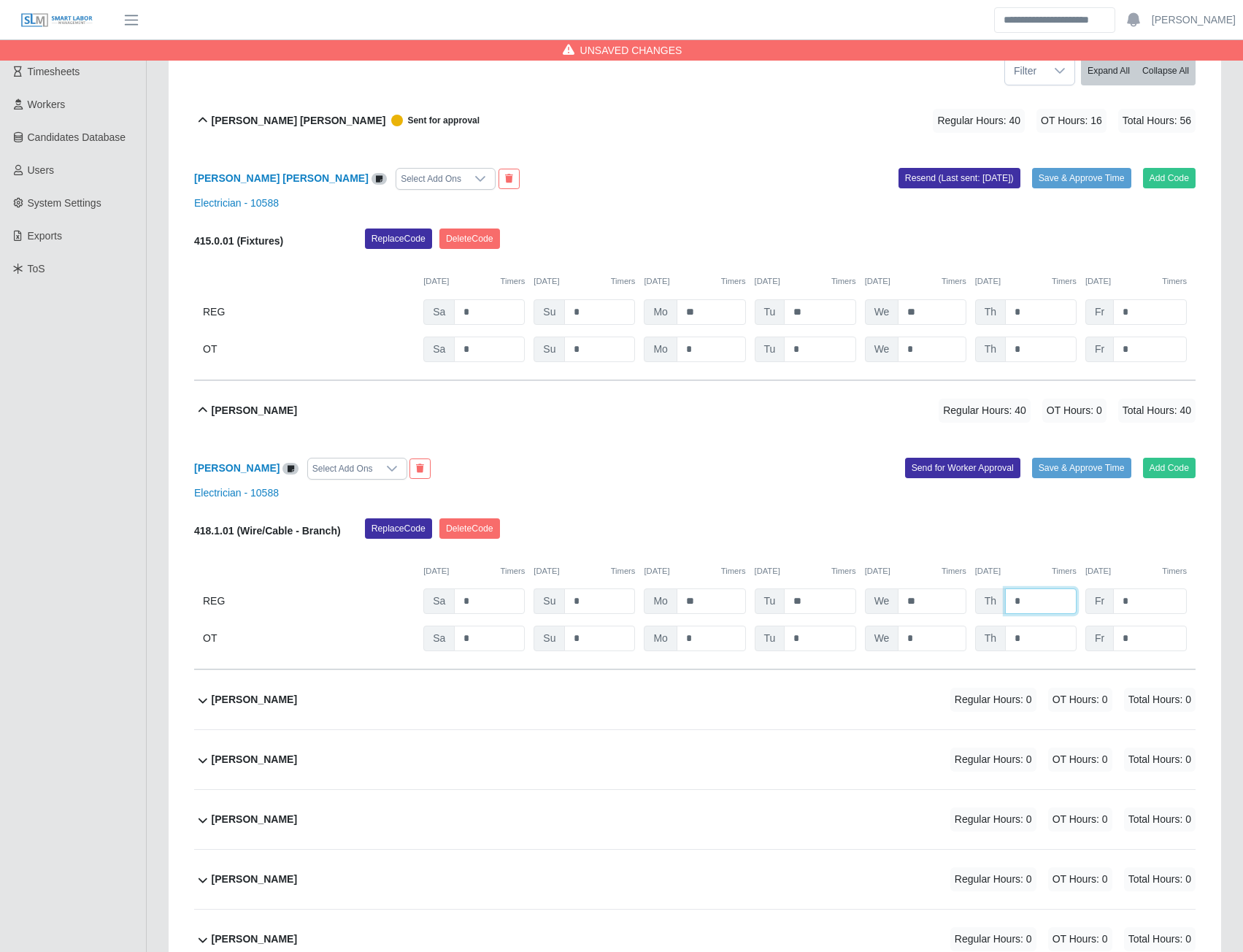
type input "*"
click at [944, 473] on button "Send for Worker Approval" at bounding box center [962, 468] width 115 height 20
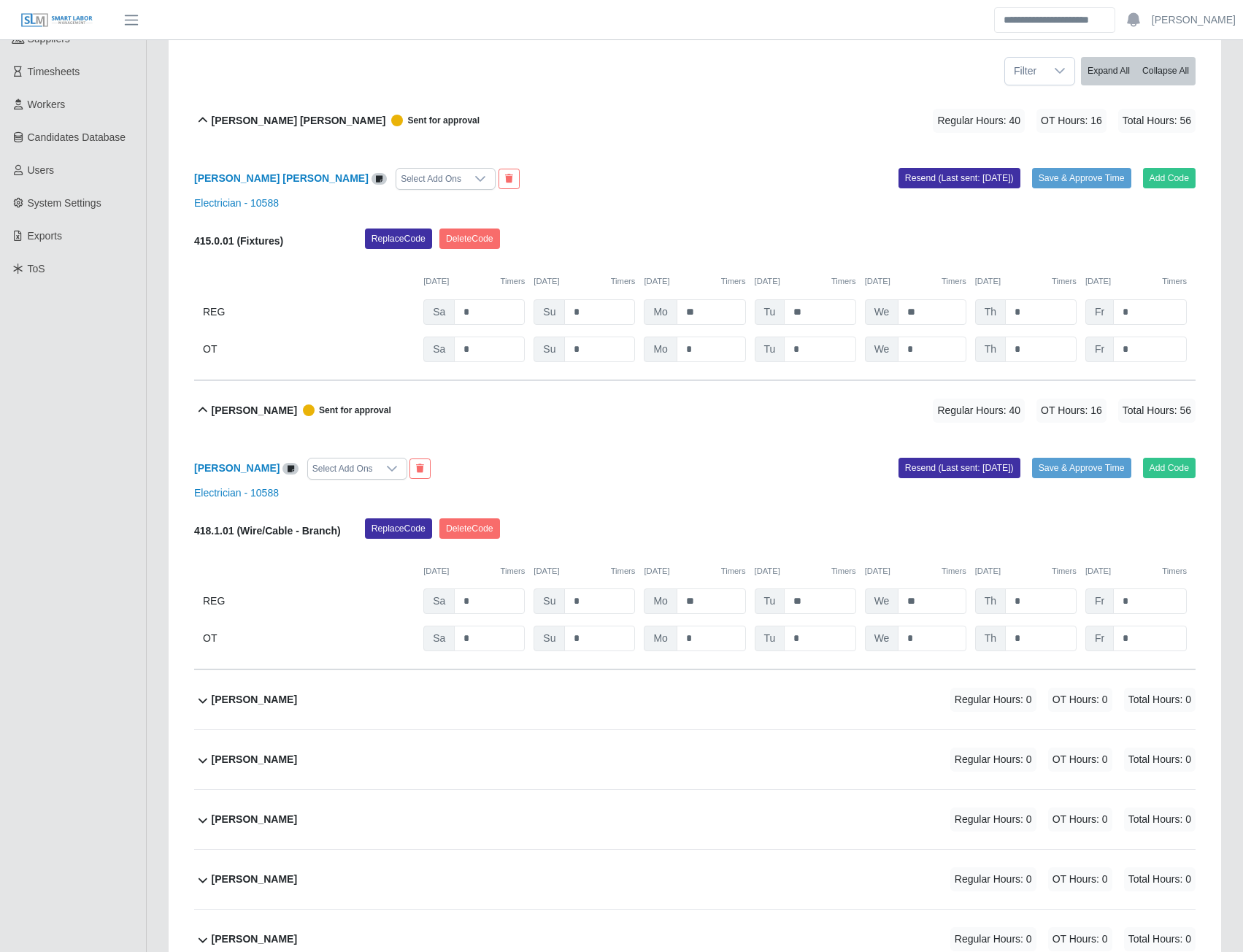
click at [253, 702] on b "Alexis Delgado" at bounding box center [254, 700] width 86 height 15
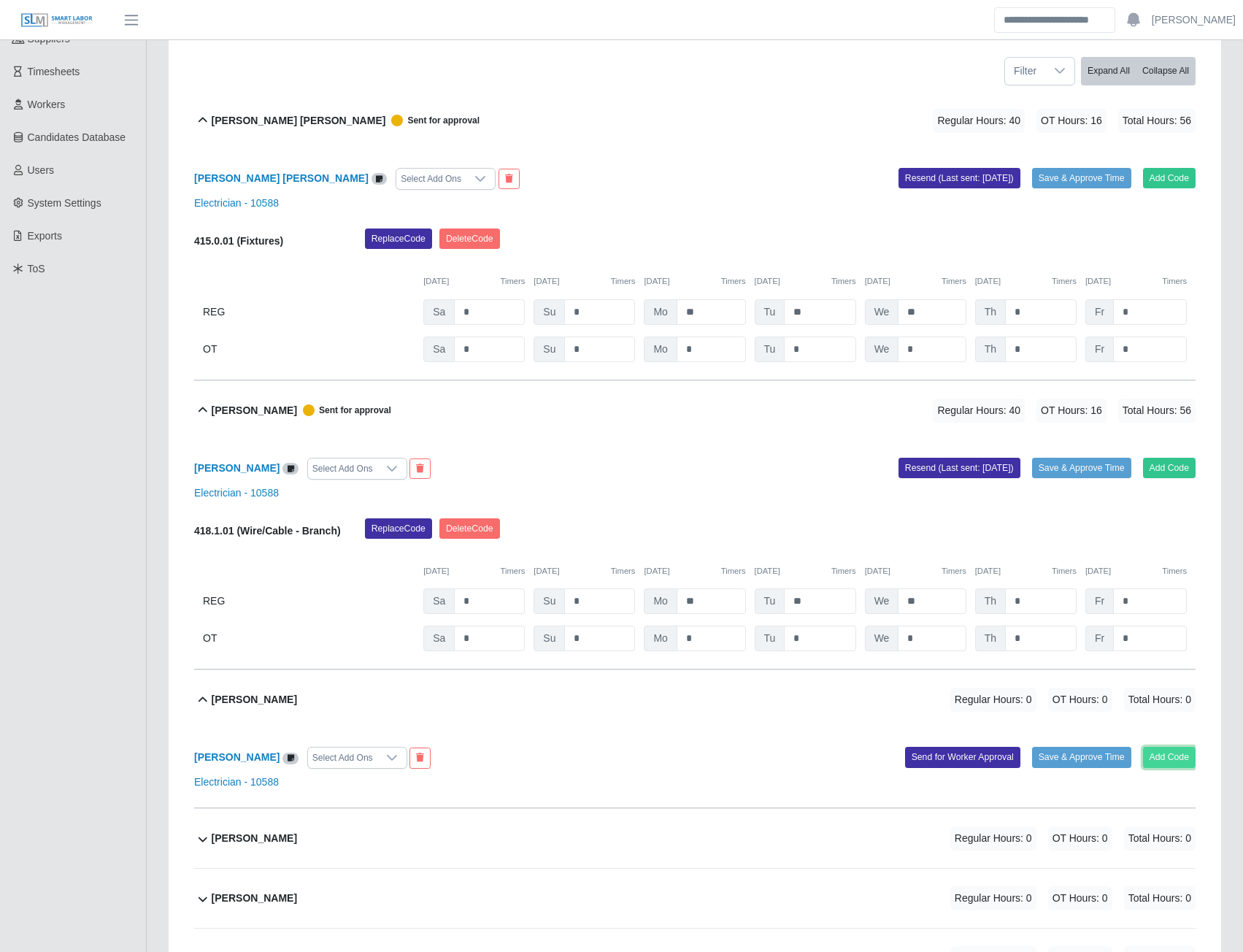
click at [1167, 757] on button "Add Code" at bounding box center [1170, 757] width 53 height 20
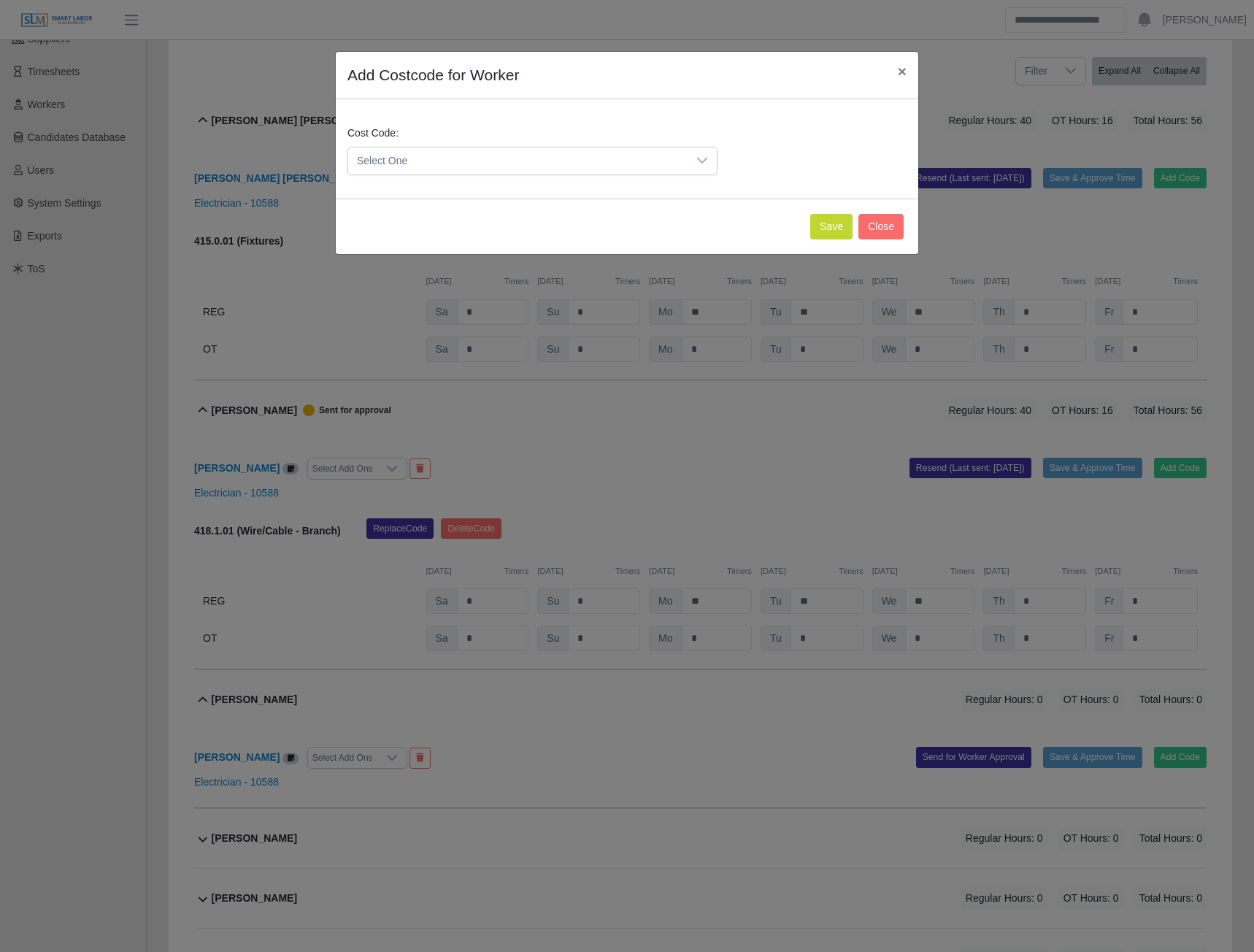
click at [649, 164] on span "Select One" at bounding box center [518, 161] width 340 height 27
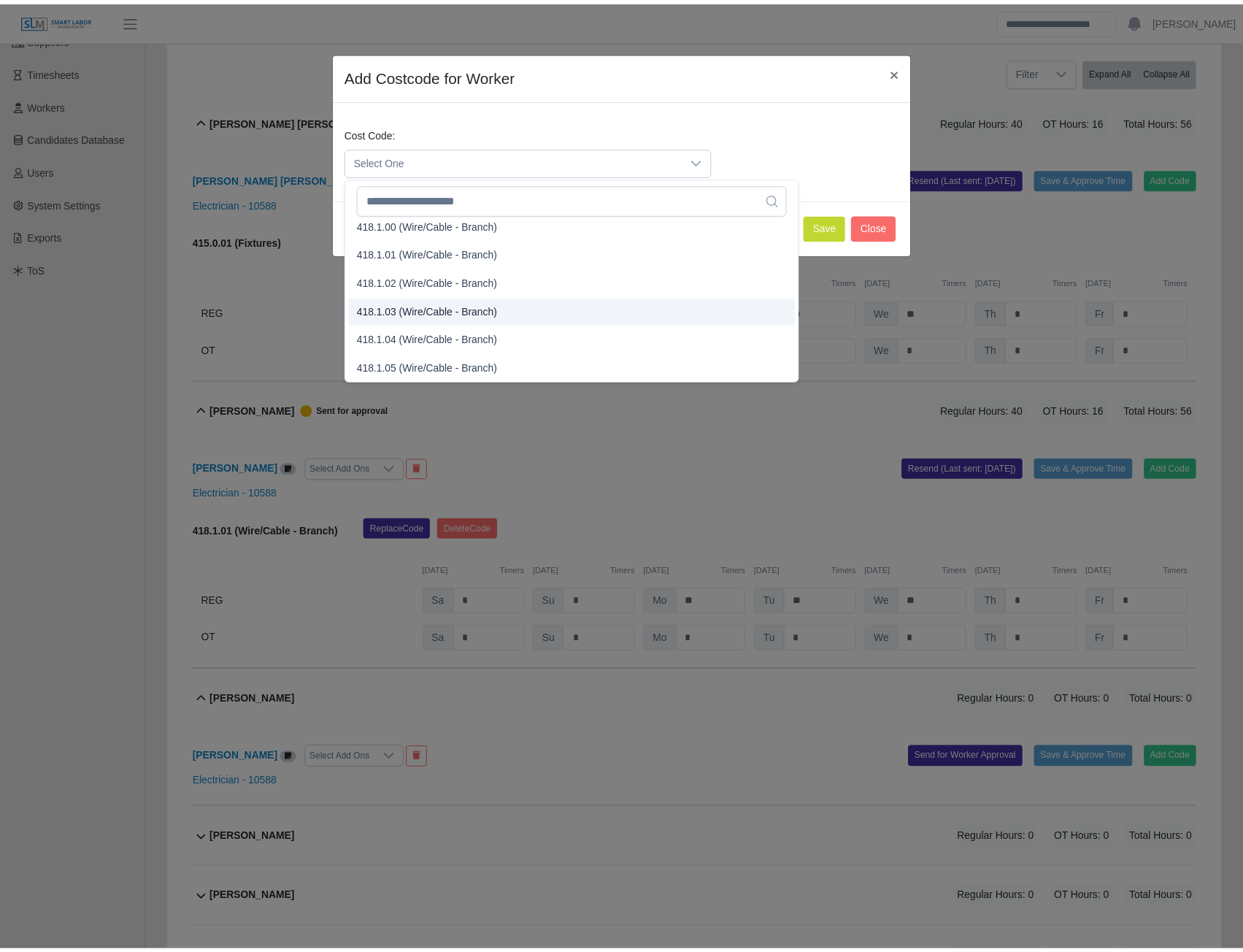
scroll to position [584, 0]
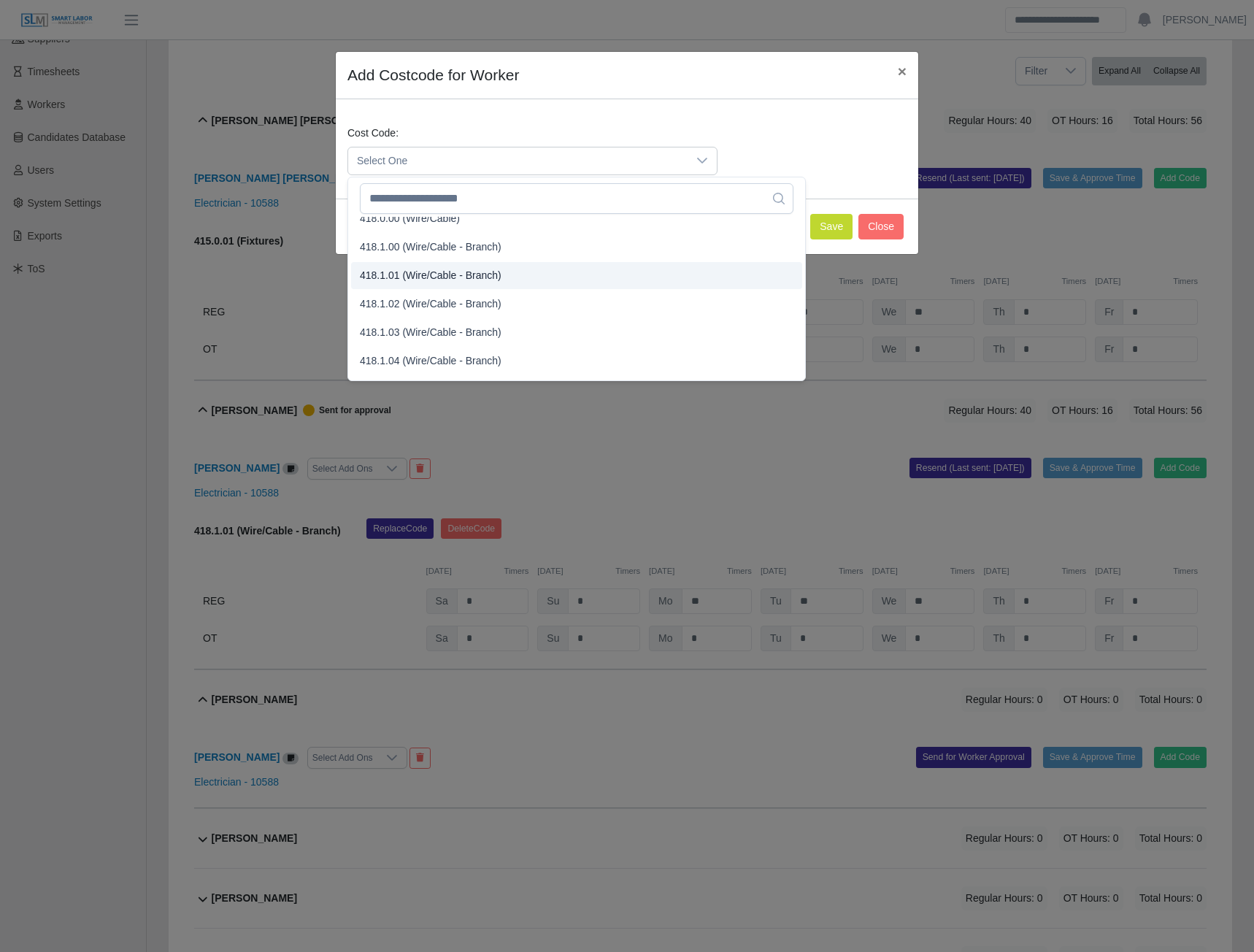
click at [408, 282] on span "418.1.01 (Wire/Cable - Branch)" at bounding box center [430, 276] width 141 height 15
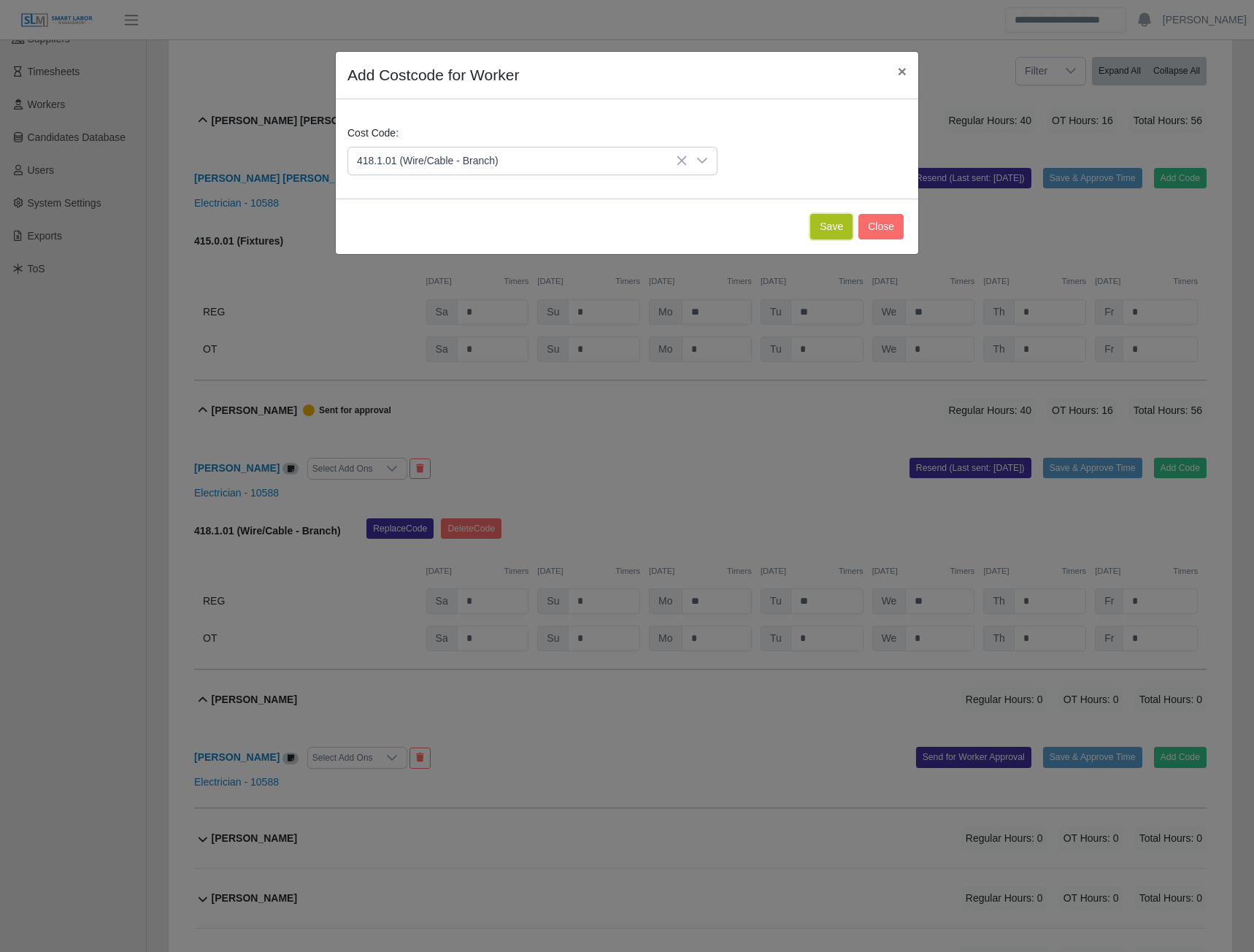
click at [823, 225] on button "Save" at bounding box center [831, 226] width 42 height 25
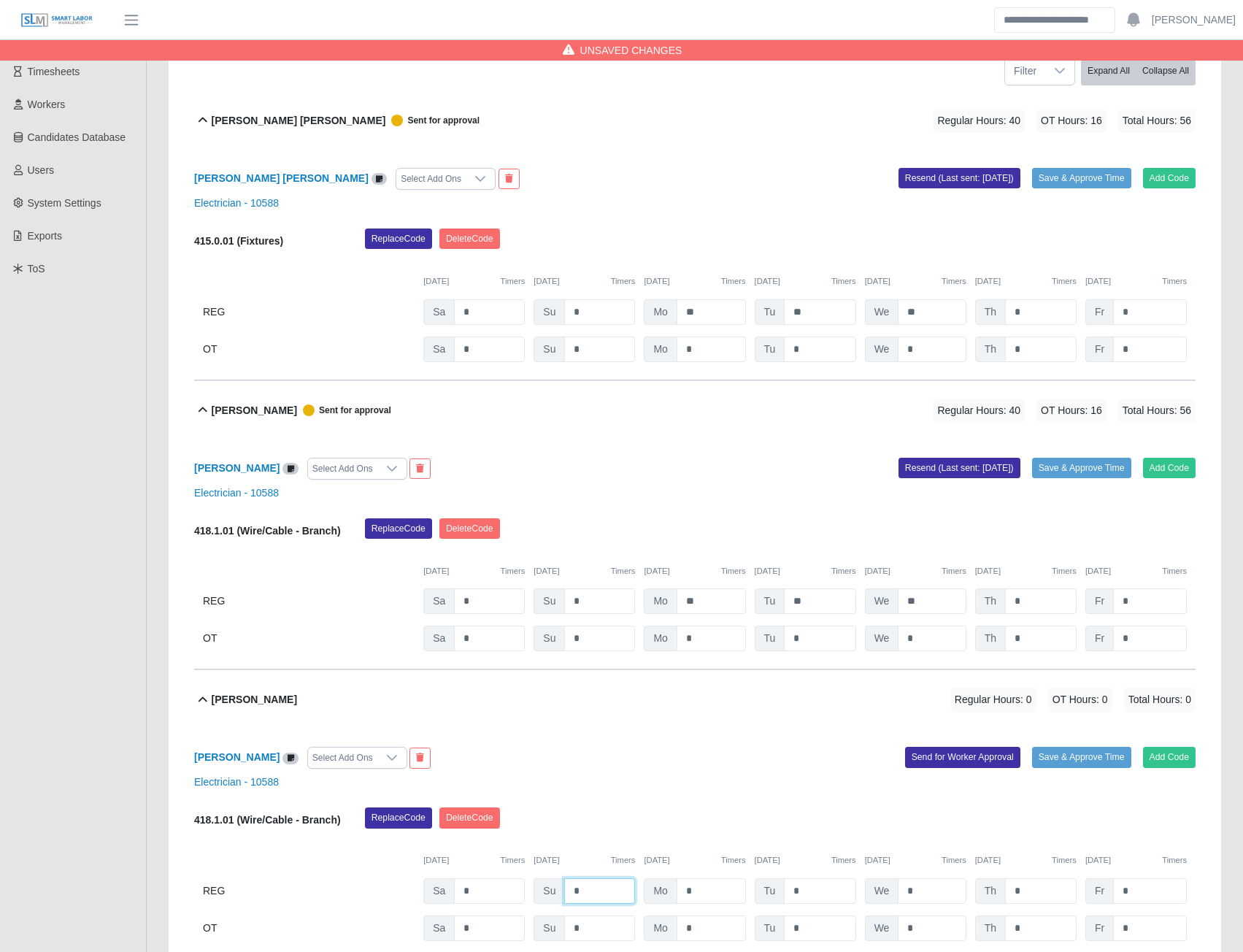
click at [589, 893] on input "*" at bounding box center [600, 890] width 71 height 25
type input "*"
type input "**"
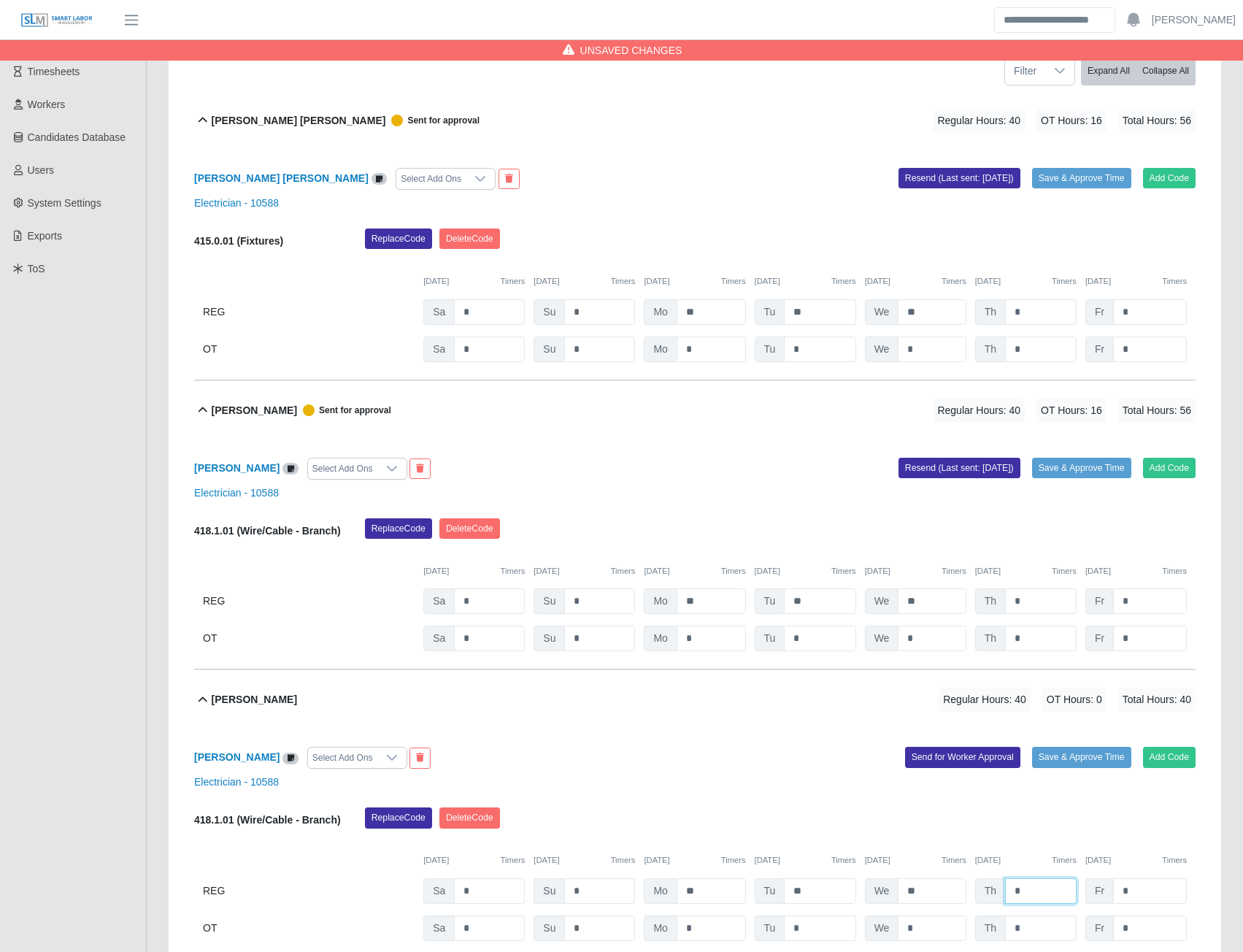
type input "*"
click at [939, 756] on button "Send for Worker Approval" at bounding box center [962, 757] width 115 height 20
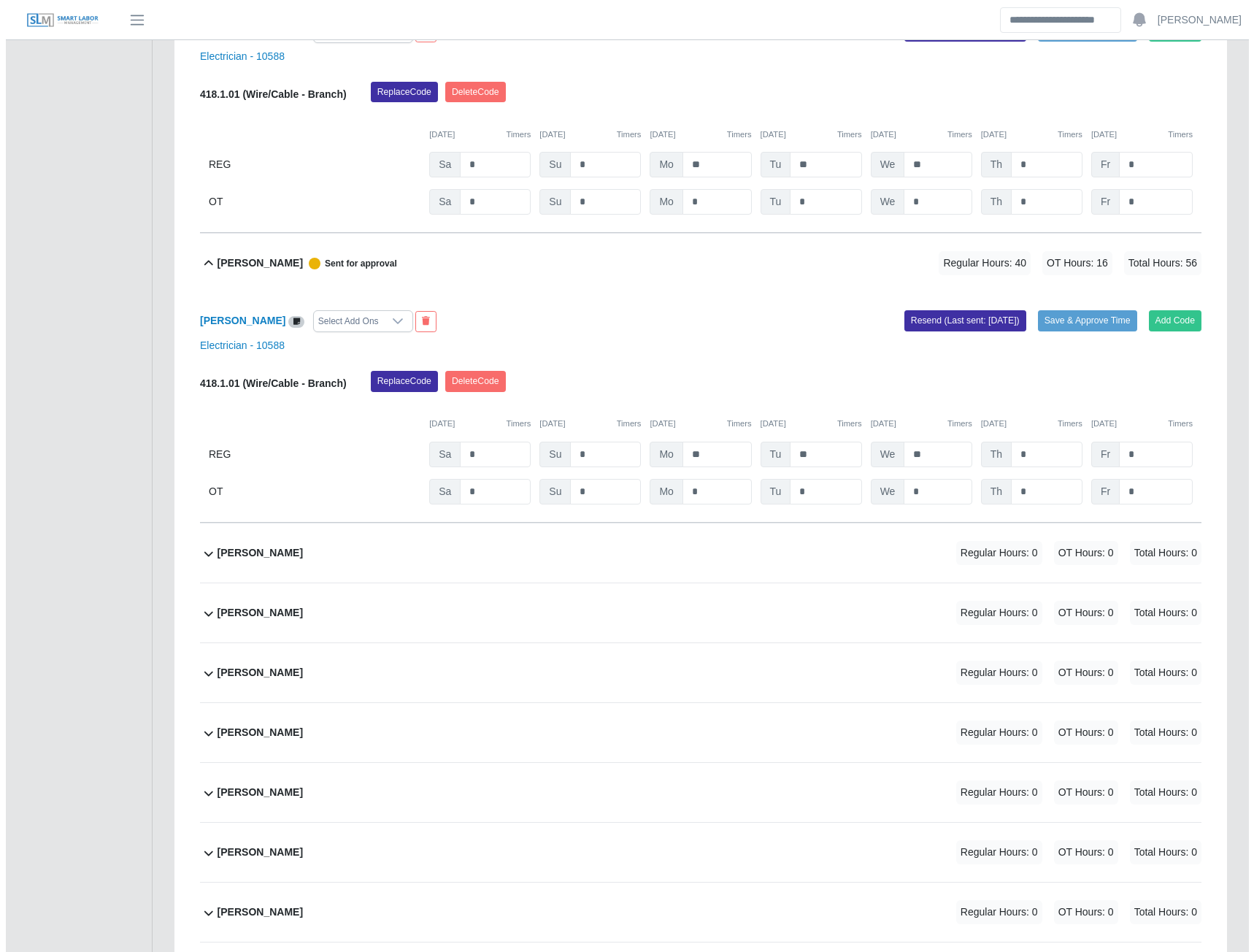
scroll to position [657, 0]
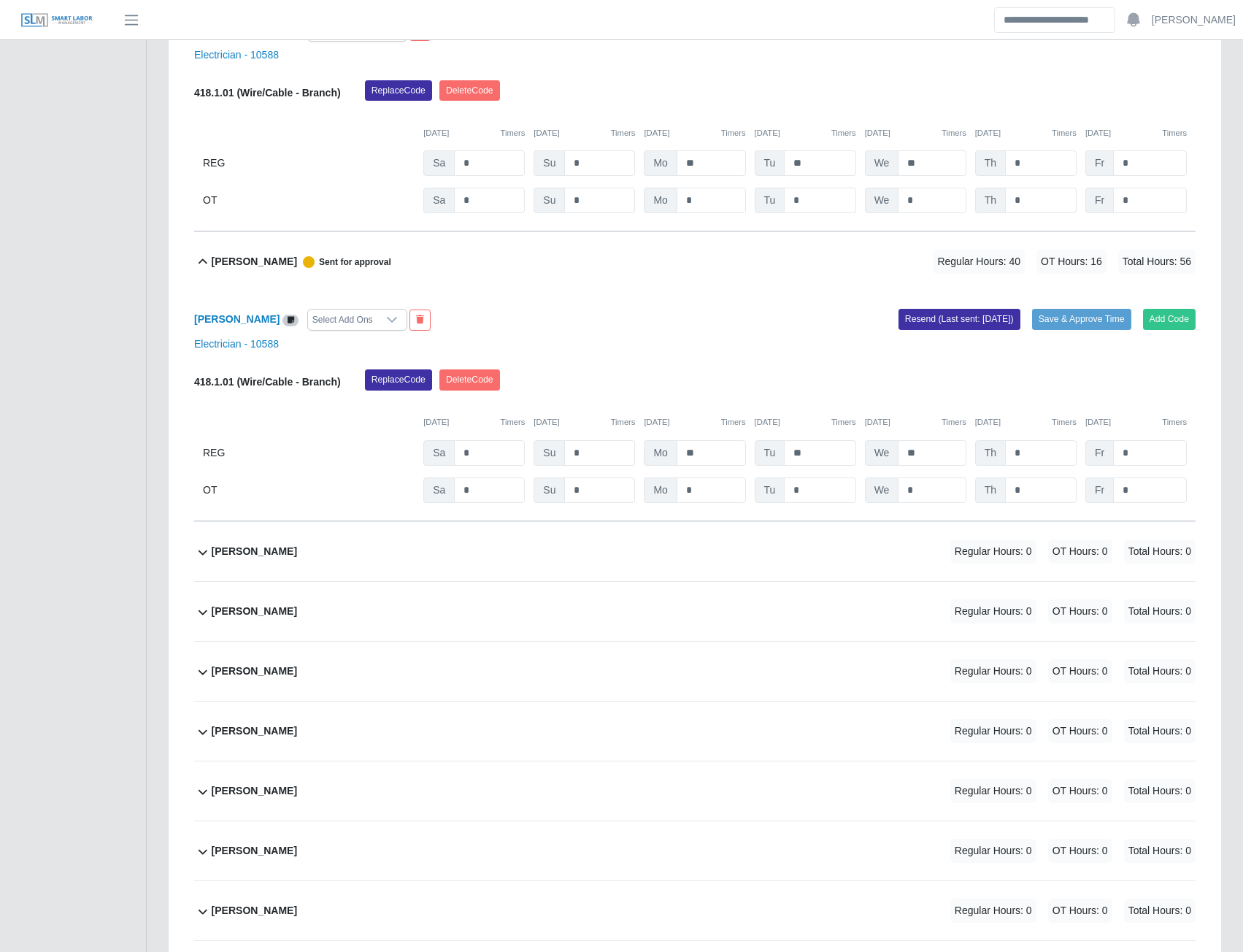
click at [245, 613] on b "Bob Rotger" at bounding box center [254, 612] width 86 height 15
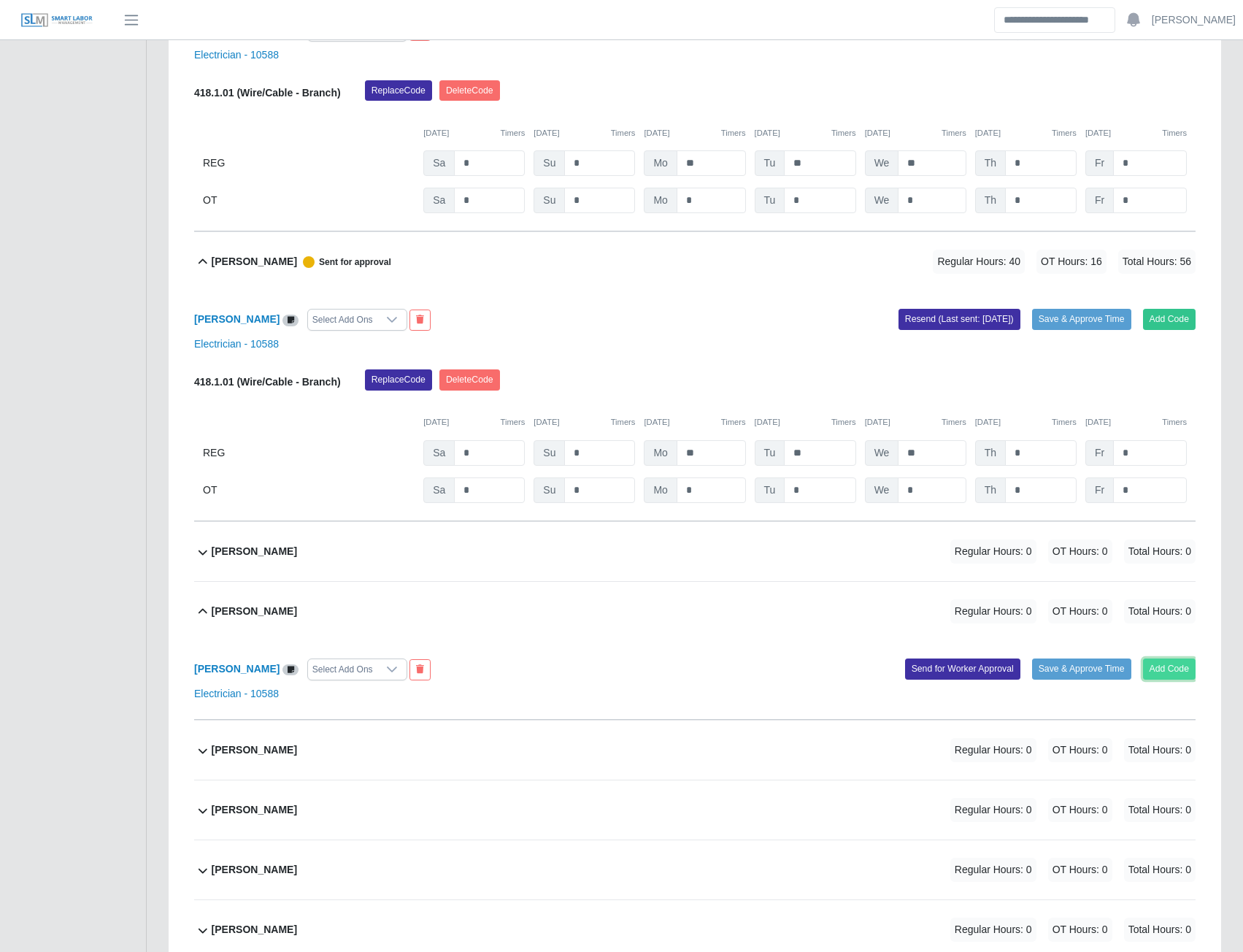
click at [1144, 667] on button "Add Code" at bounding box center [1170, 669] width 53 height 20
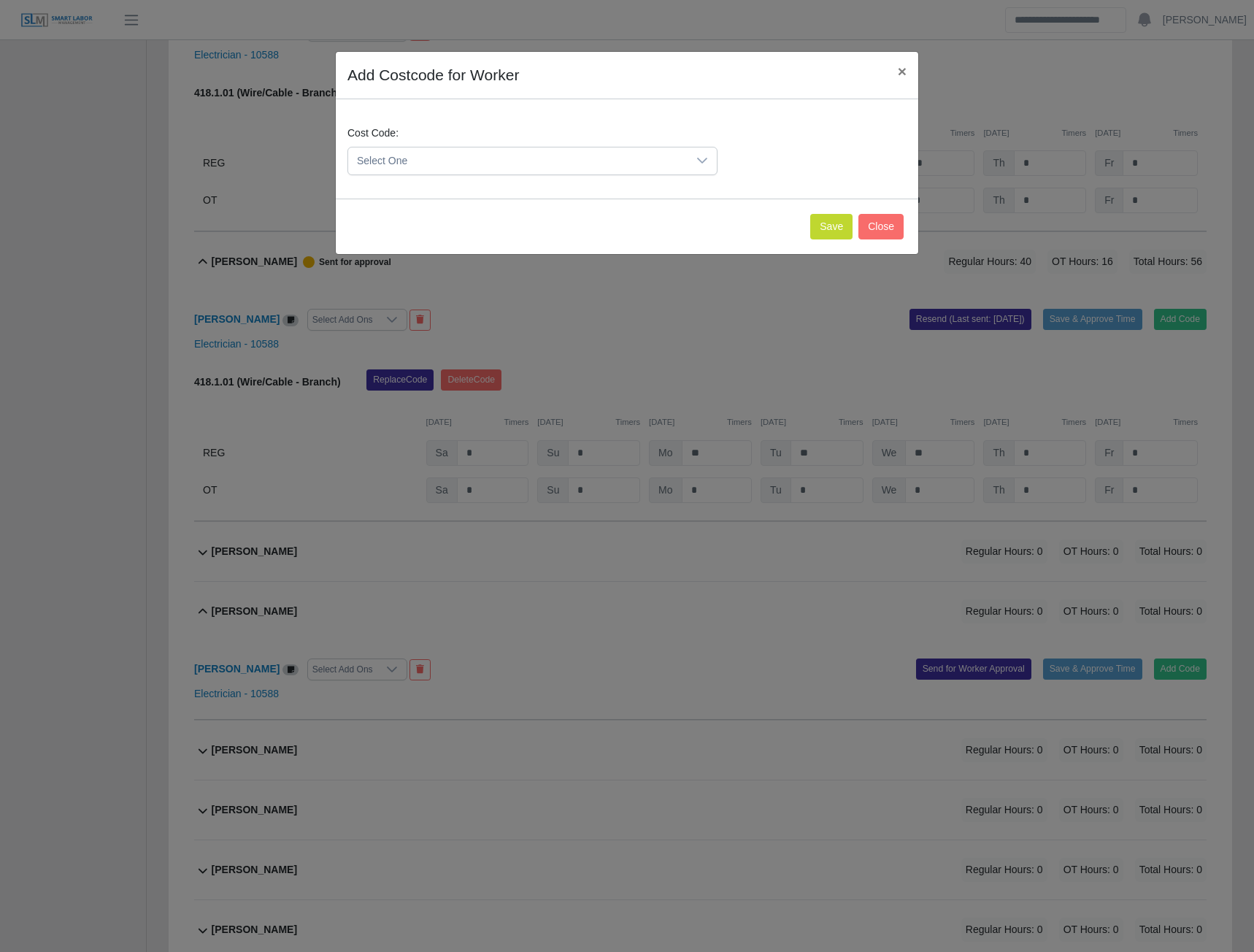
click at [565, 164] on span "Select One" at bounding box center [518, 161] width 340 height 27
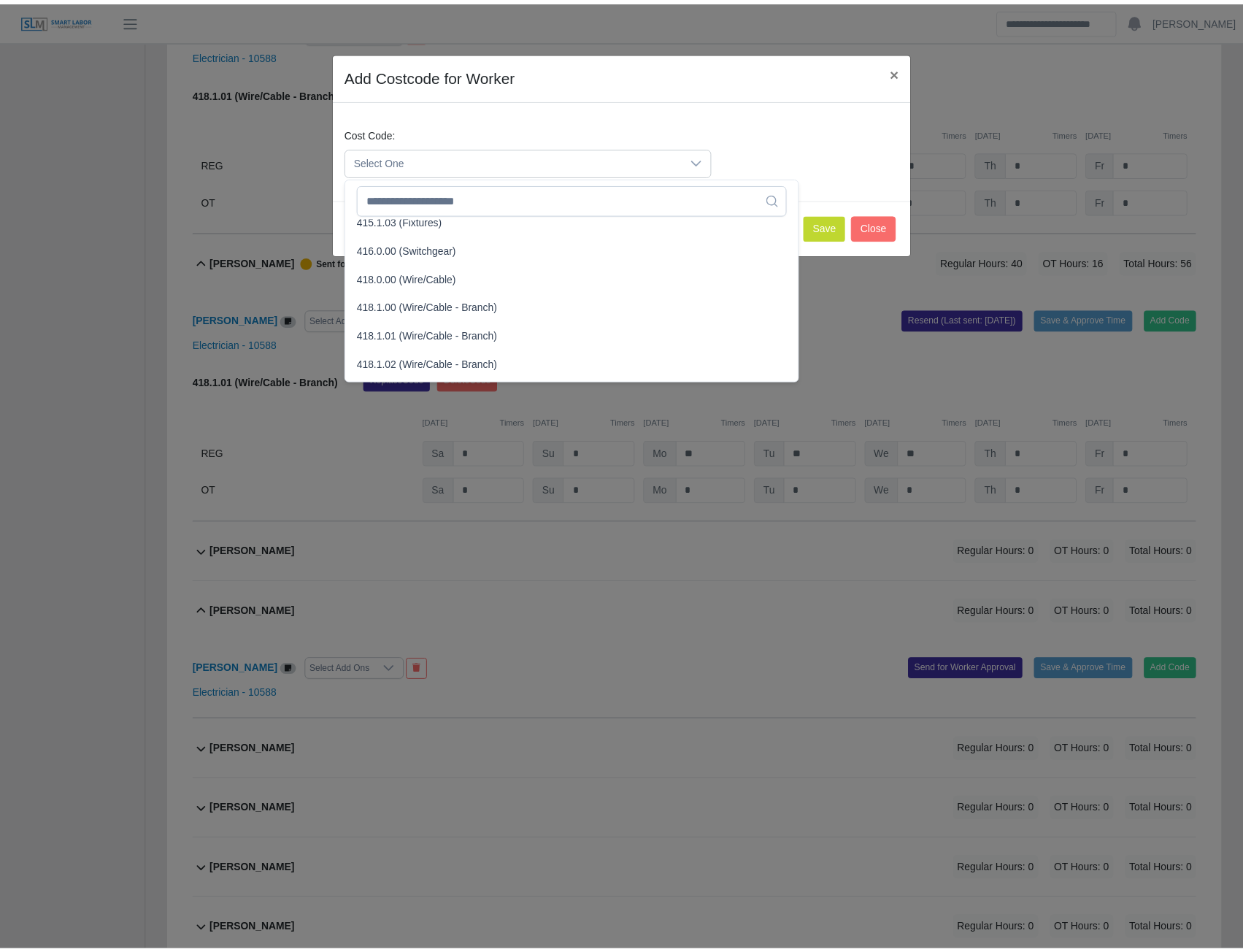
scroll to position [511, 0]
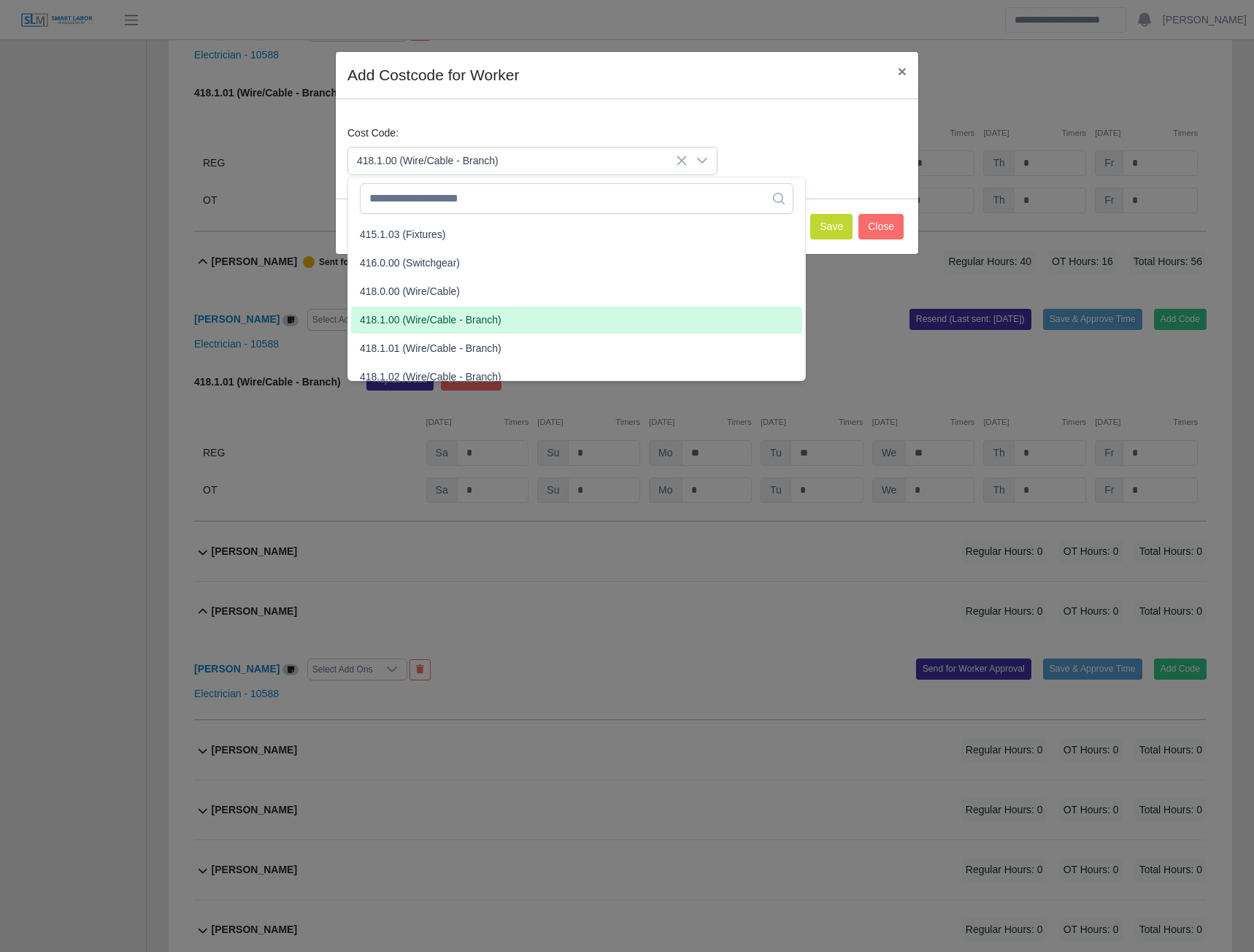
click at [389, 318] on span "418.1.00 (Wire/Cable - Branch)" at bounding box center [430, 320] width 141 height 15
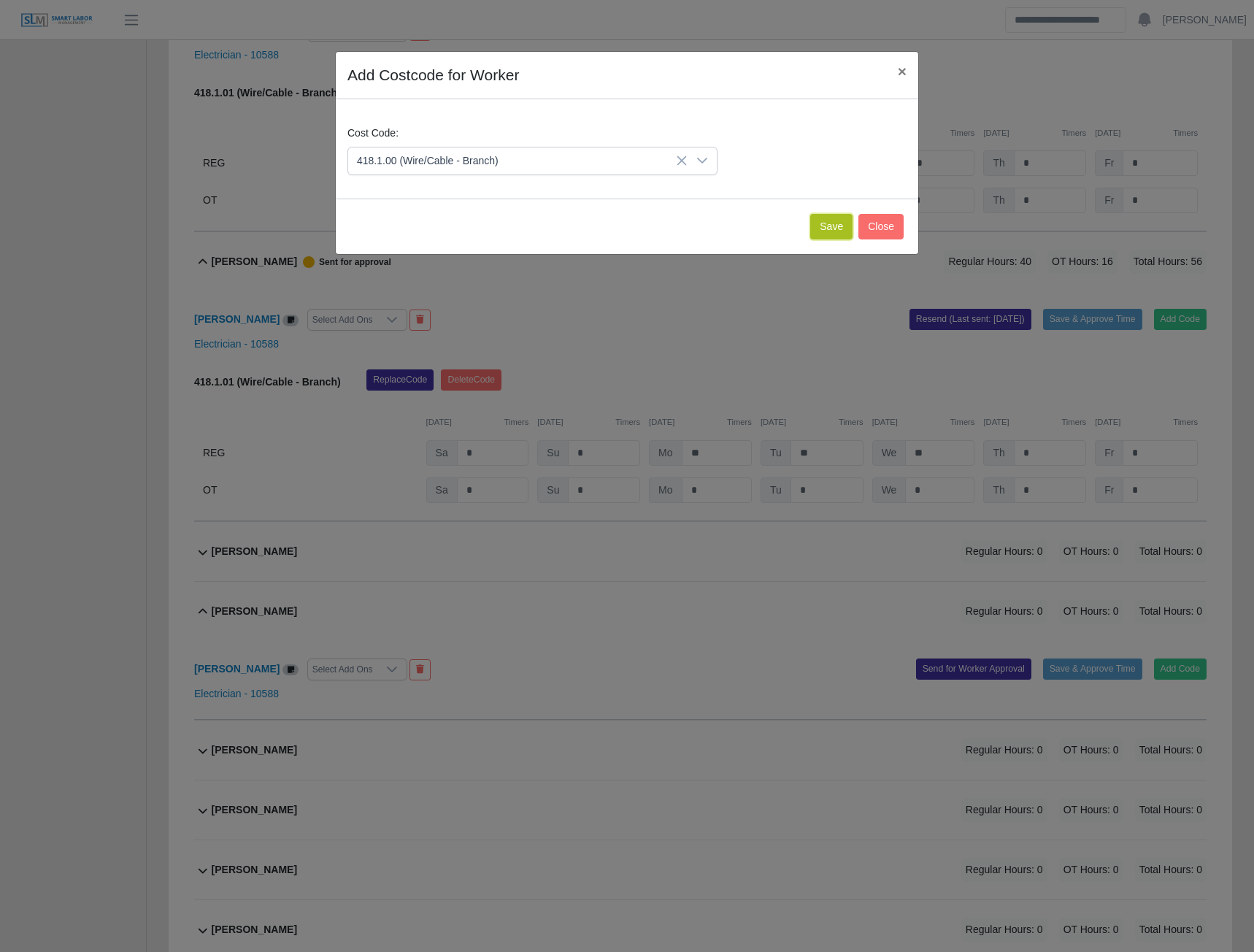
click at [825, 231] on button "Save" at bounding box center [831, 226] width 42 height 25
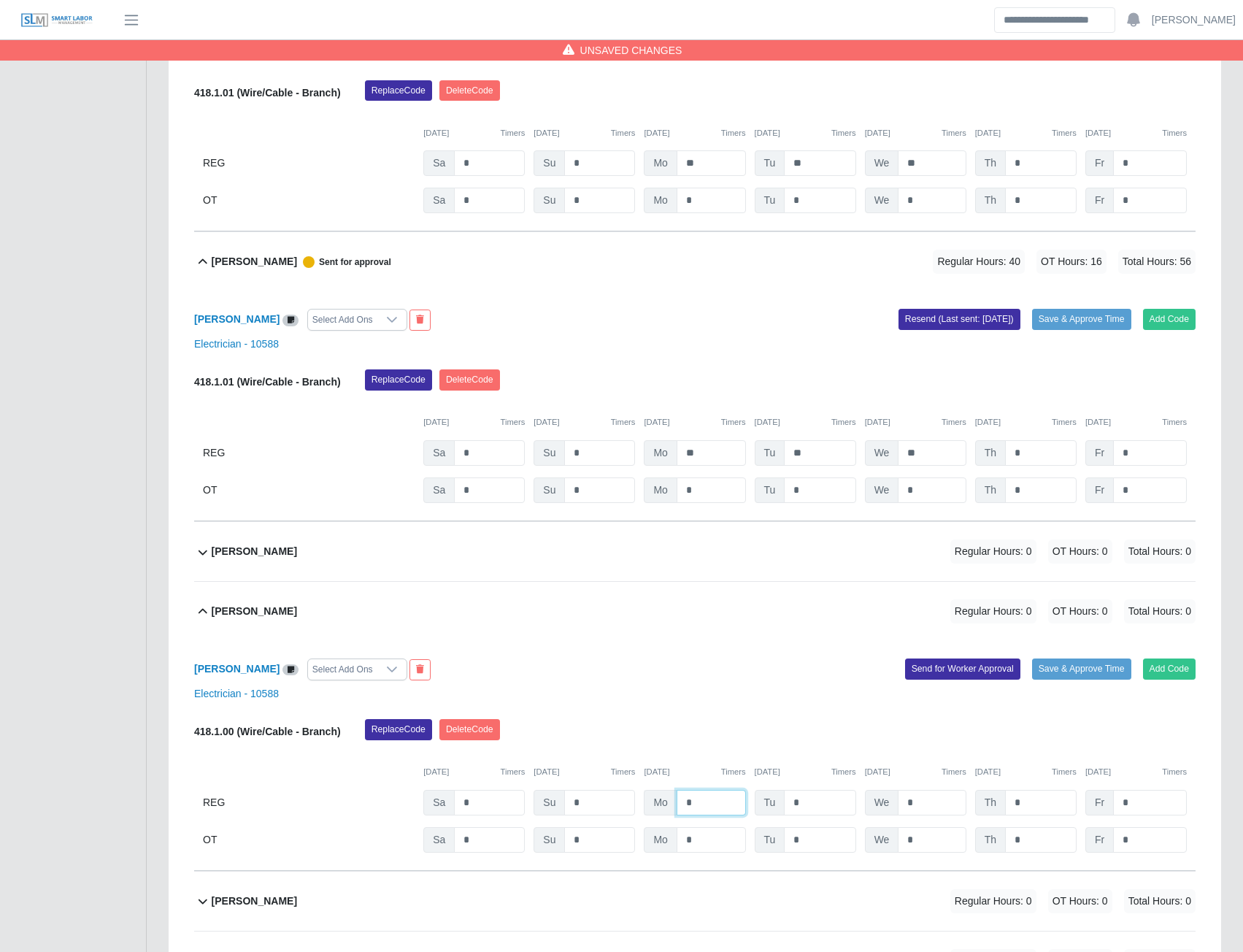
click at [706, 805] on input "*" at bounding box center [711, 802] width 69 height 25
type input "**"
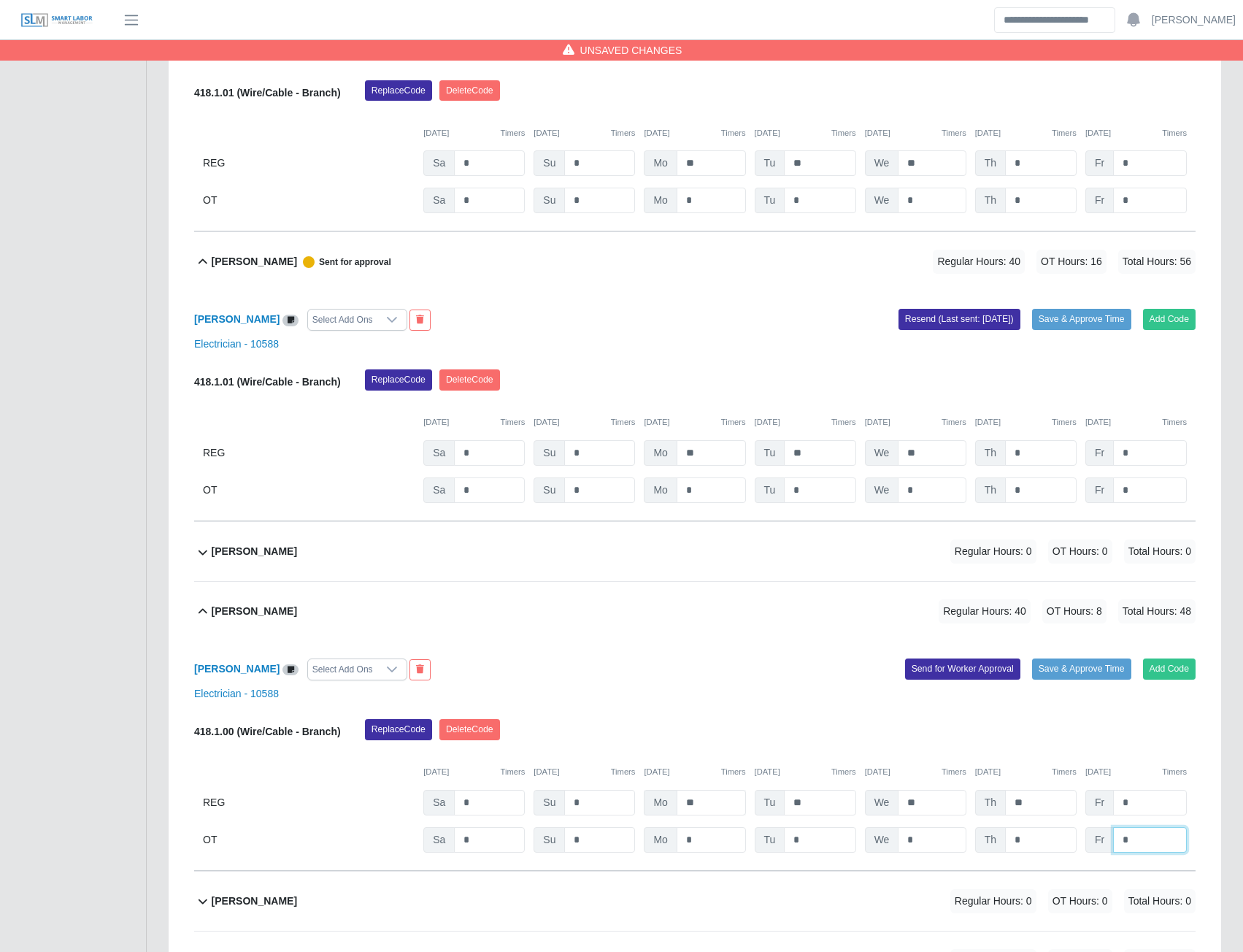
type input "*"
click at [943, 674] on button "Send for Worker Approval" at bounding box center [962, 669] width 115 height 20
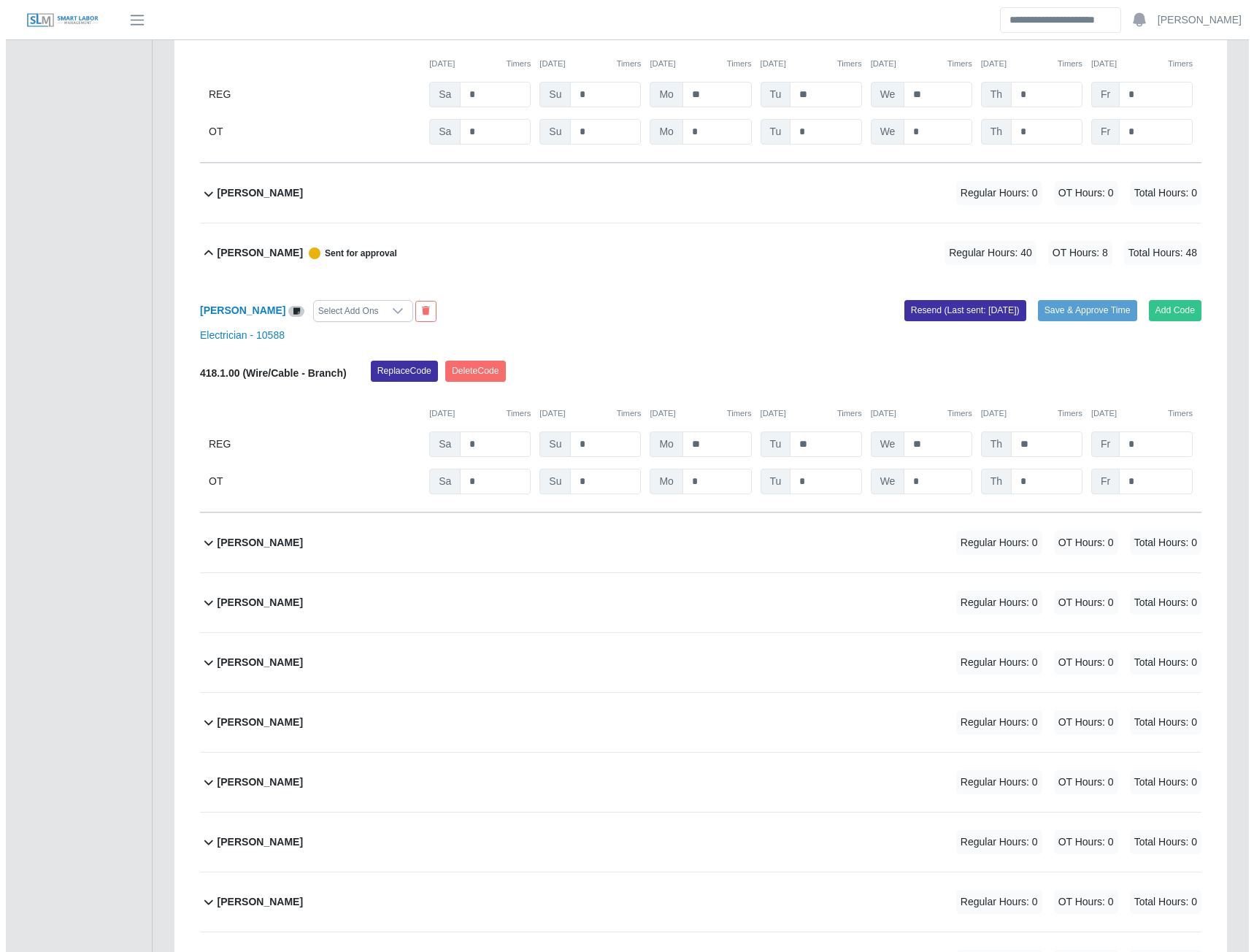
scroll to position [1022, 0]
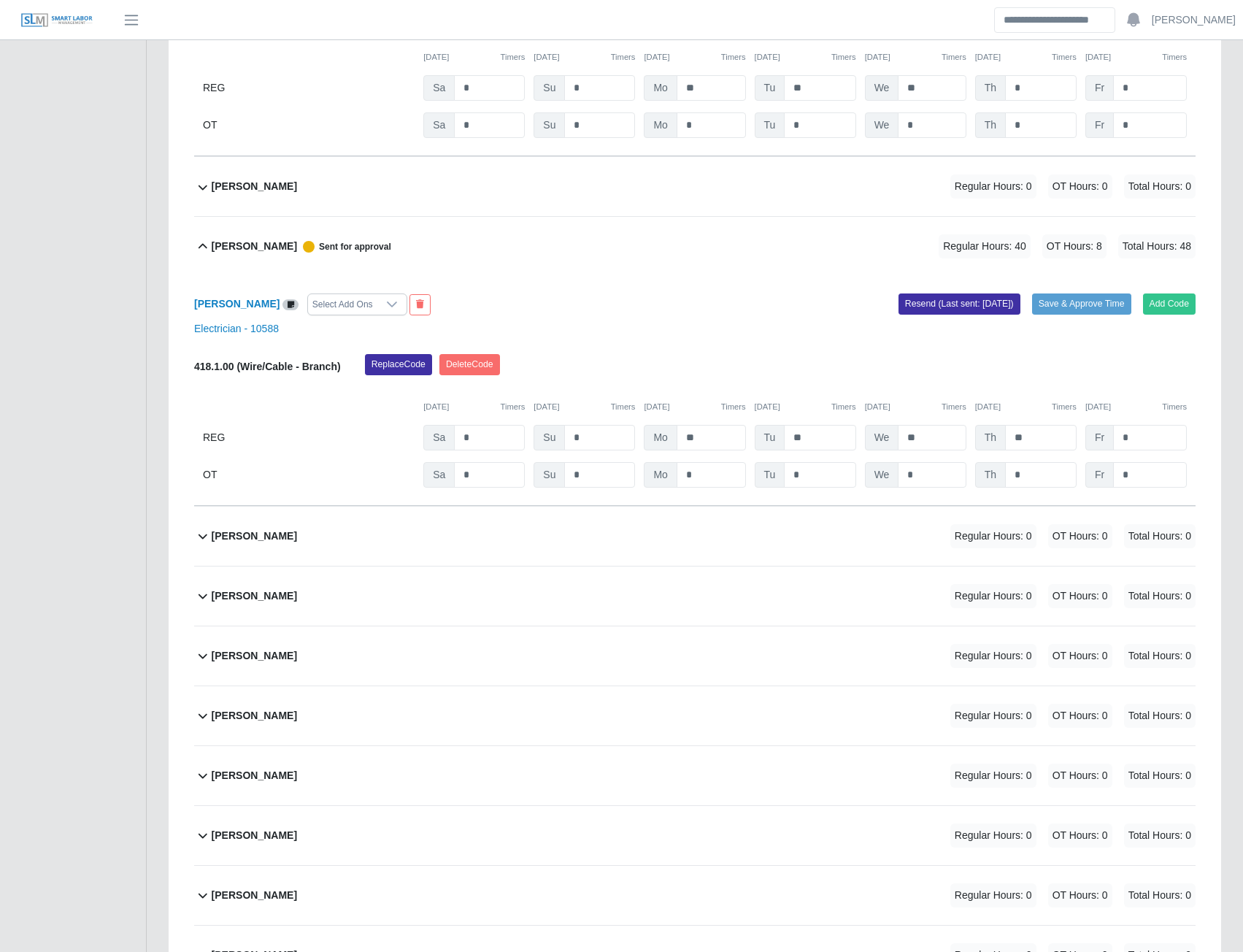
click at [239, 663] on b "Charlie Hammonds" at bounding box center [254, 656] width 86 height 15
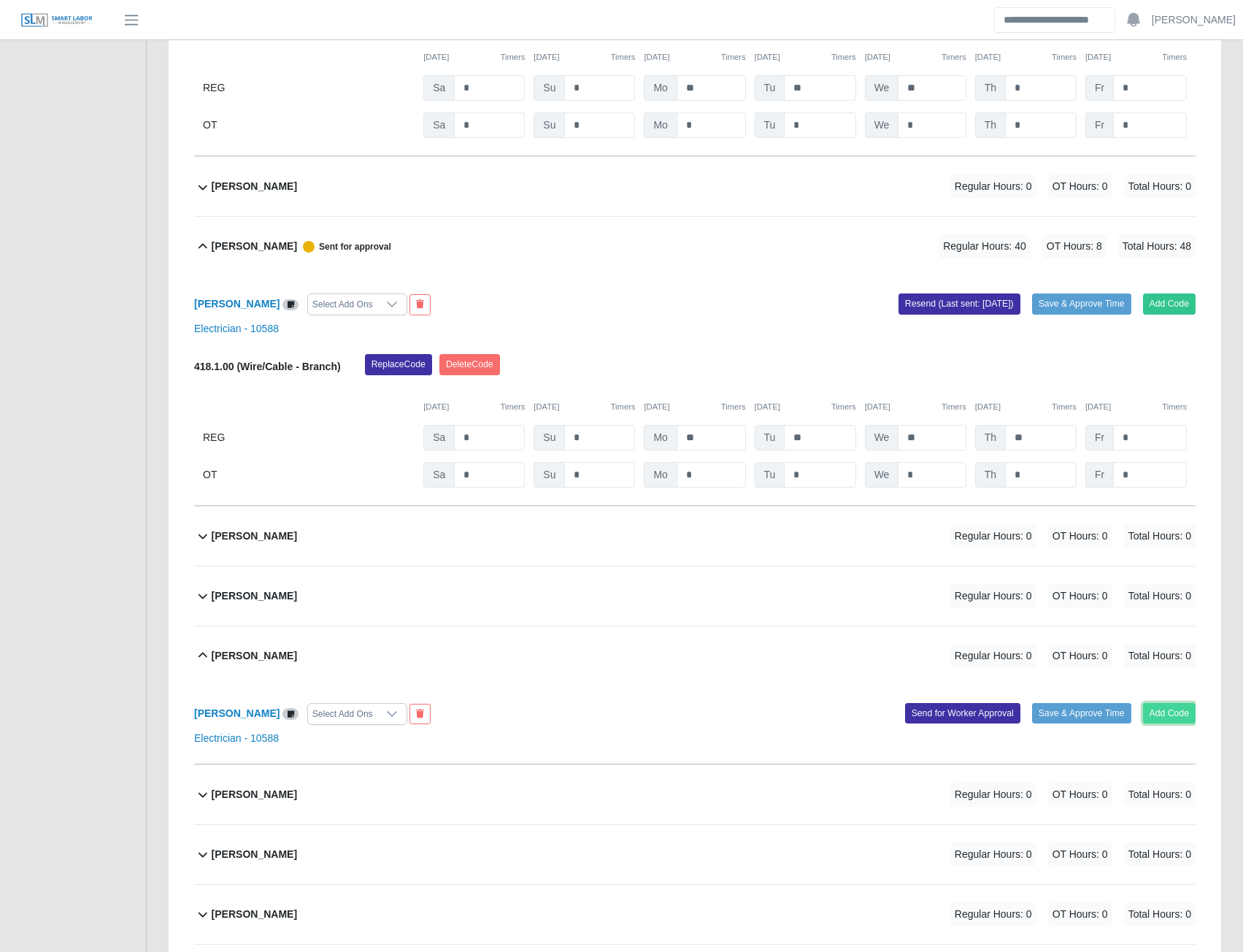
click at [1170, 712] on button "Add Code" at bounding box center [1170, 713] width 53 height 20
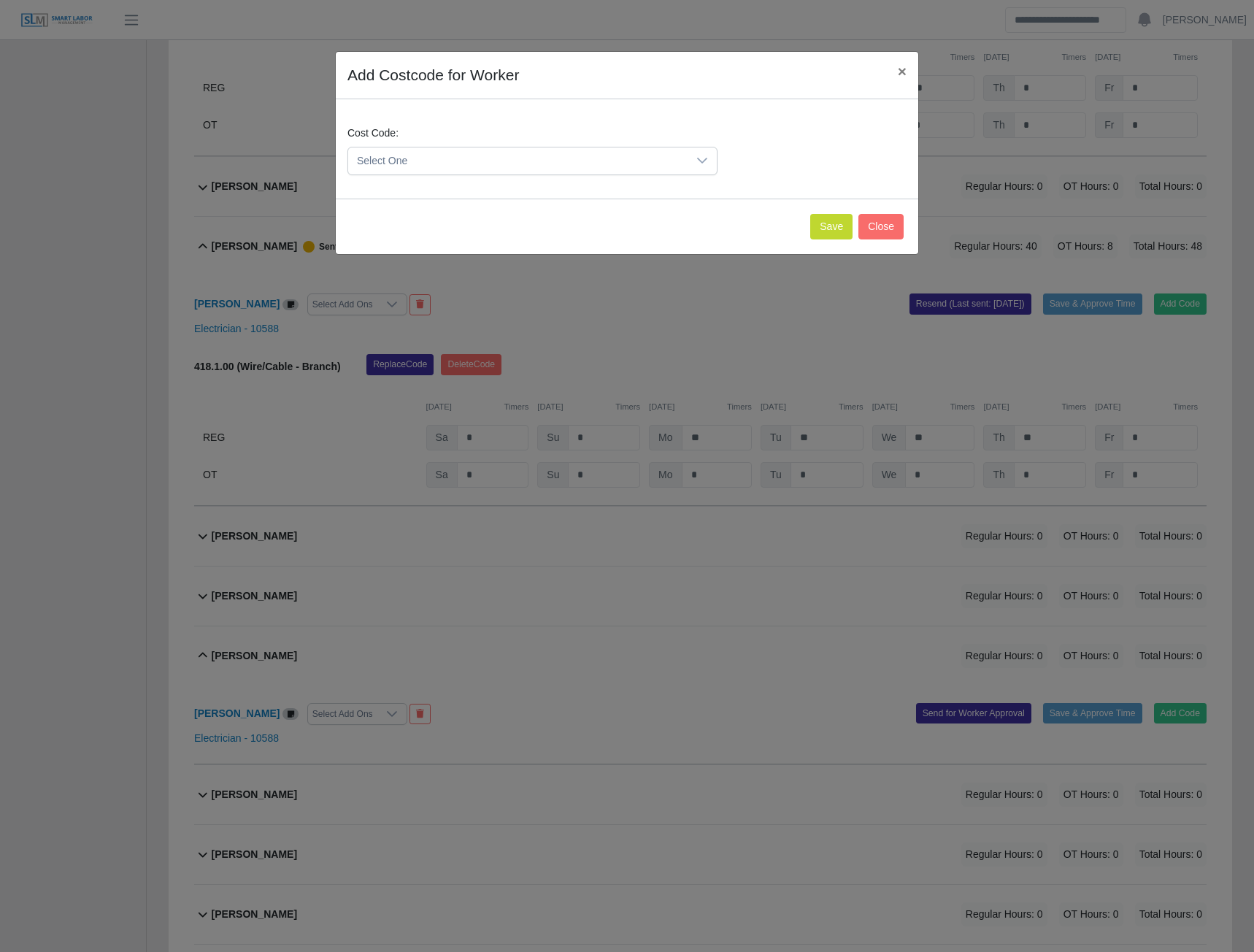
click at [478, 156] on span "Select One" at bounding box center [518, 161] width 340 height 27
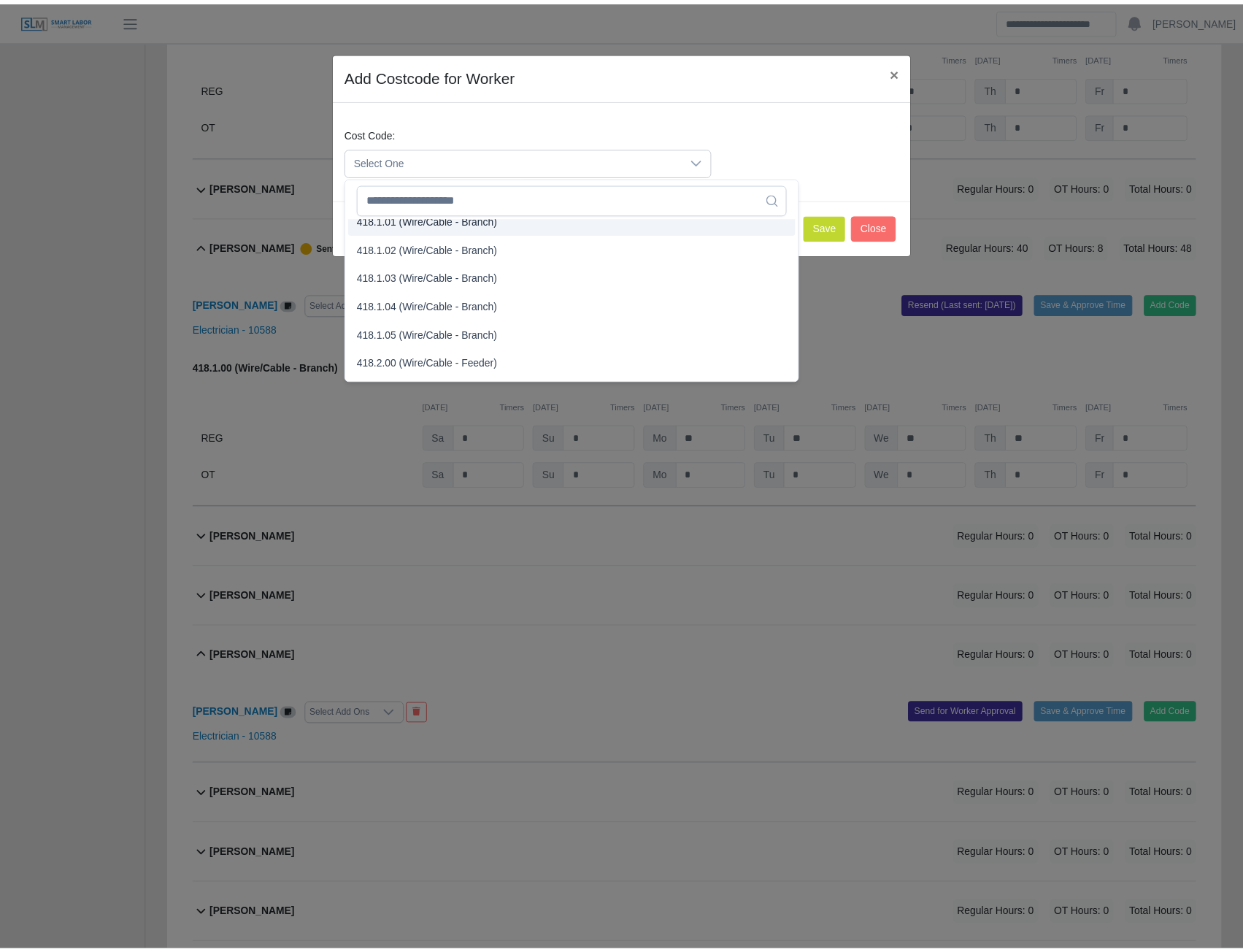
scroll to position [629, 0]
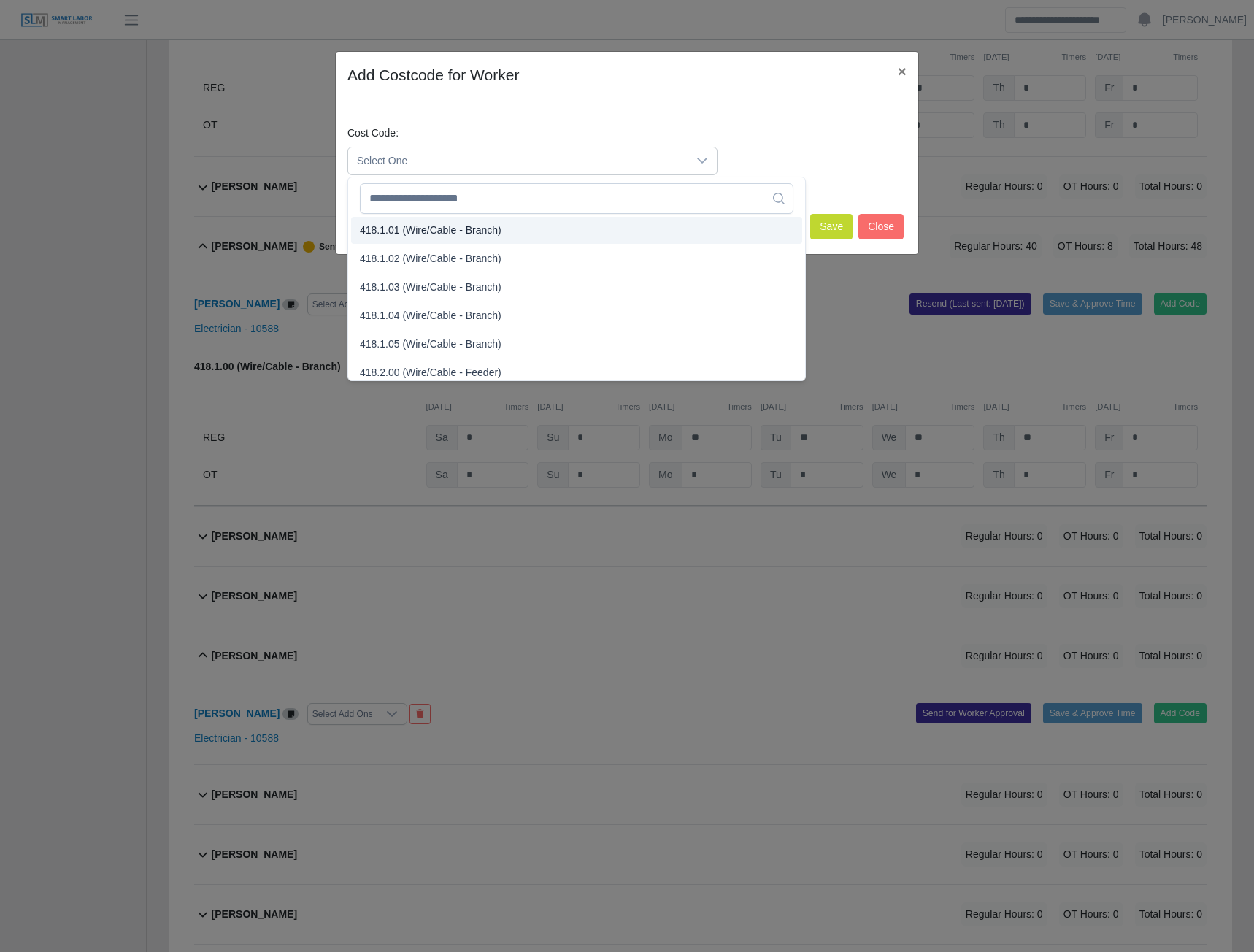
click at [414, 231] on span "418.1.01 (Wire/Cable - Branch)" at bounding box center [430, 230] width 141 height 15
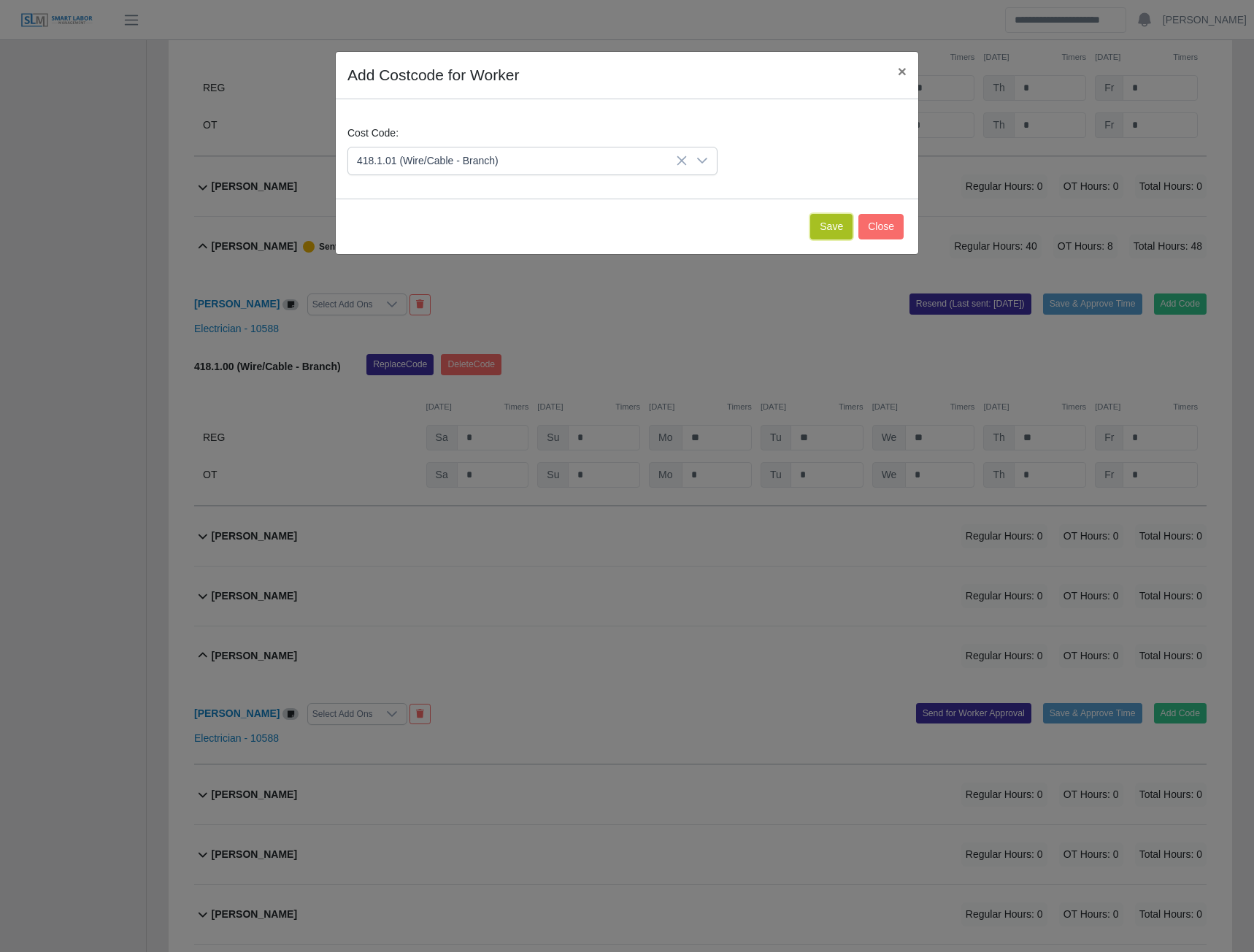
click at [839, 220] on button "Save" at bounding box center [831, 226] width 42 height 25
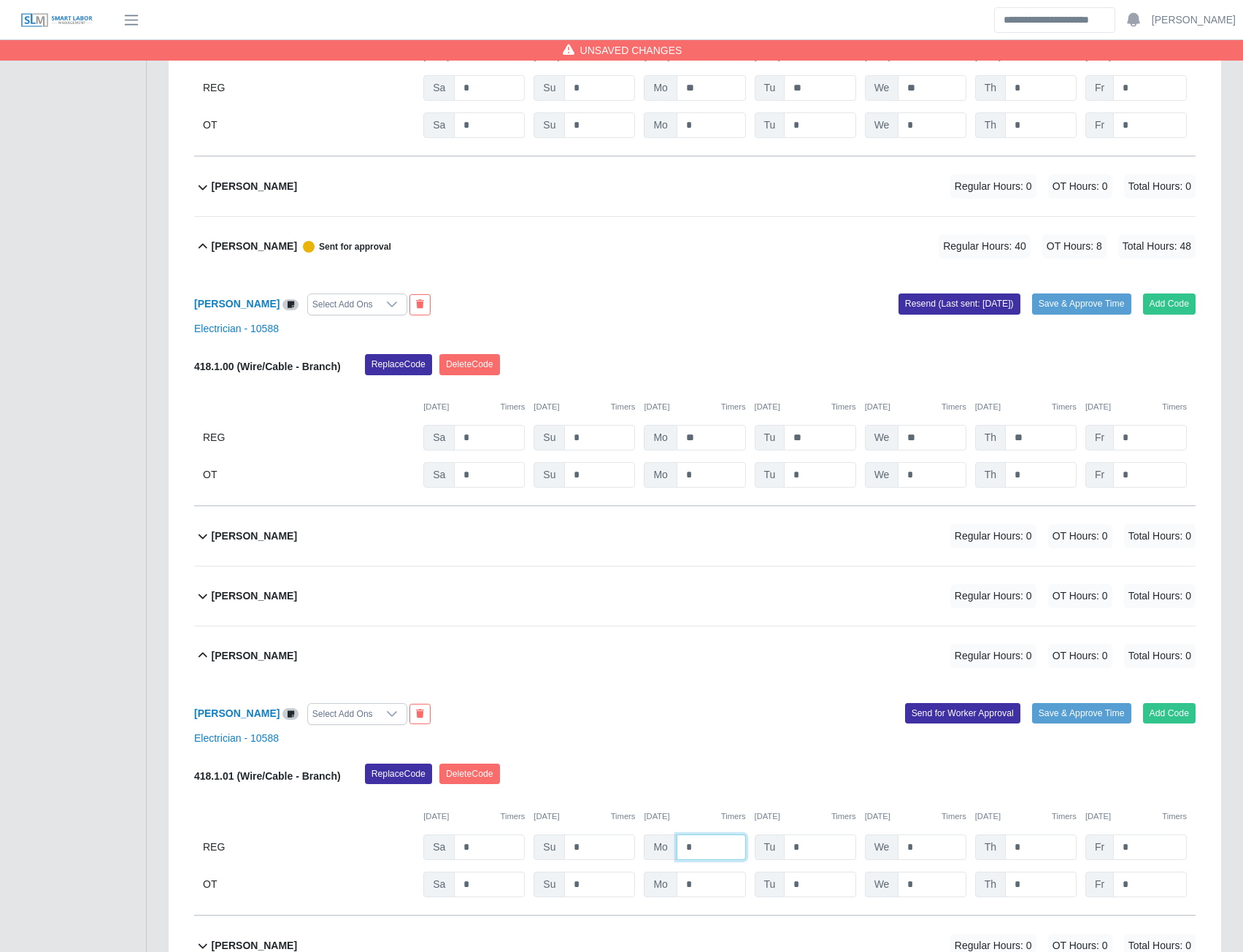
click at [696, 853] on input "*" at bounding box center [711, 847] width 69 height 25
type input "*"
type input "**"
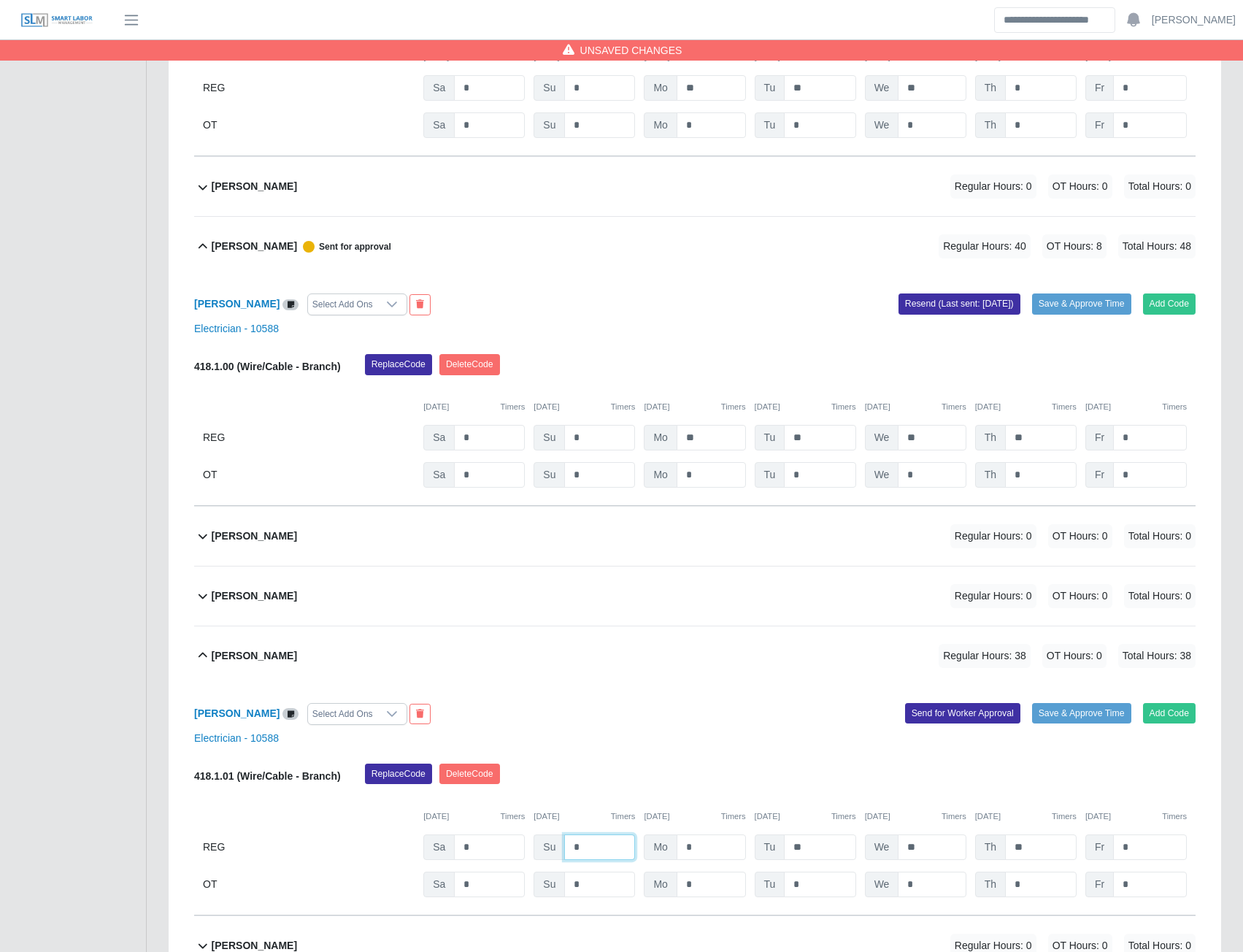
click at [601, 843] on input "*" at bounding box center [600, 847] width 71 height 25
type input "*"
type input "**"
type input "*"
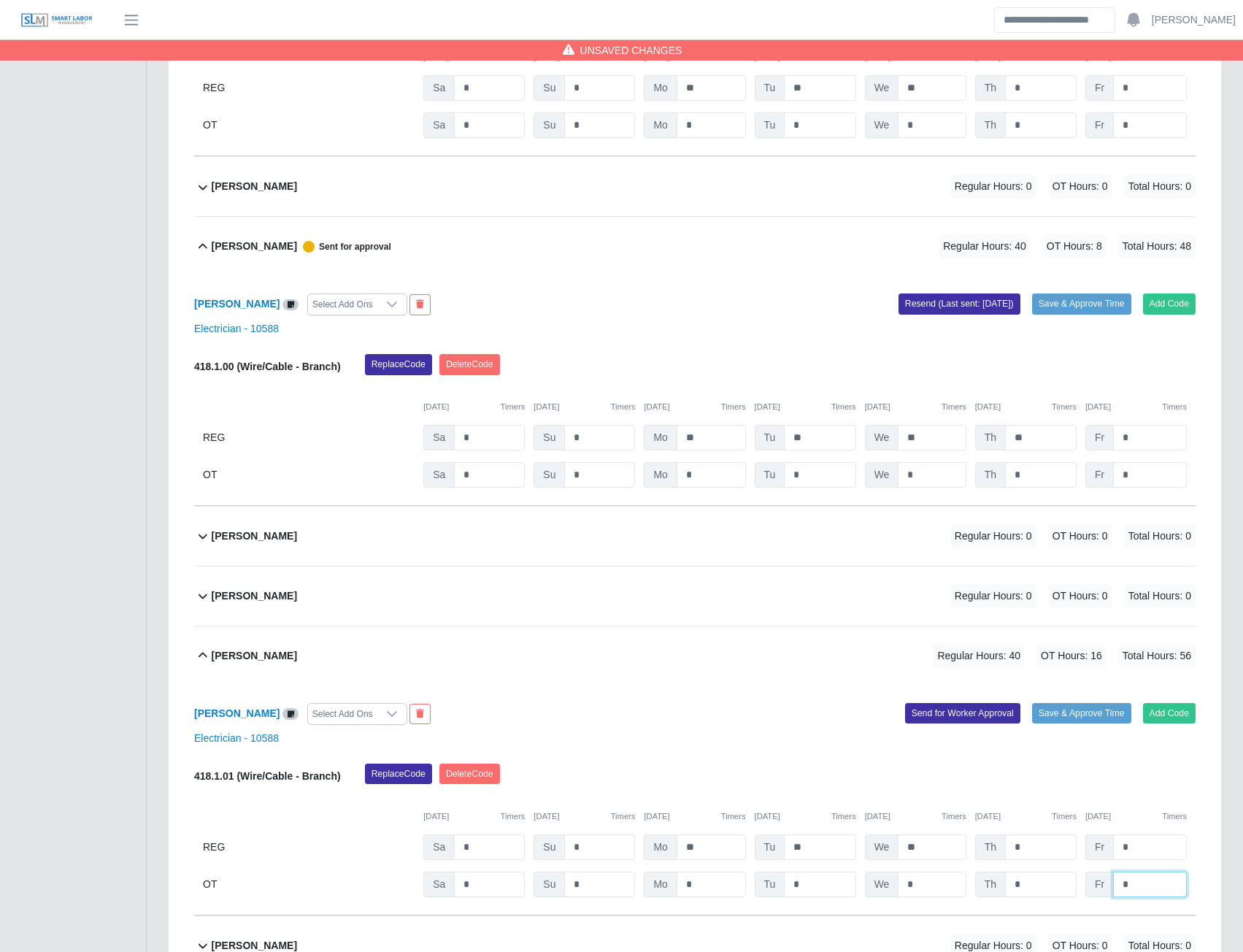
type input "*"
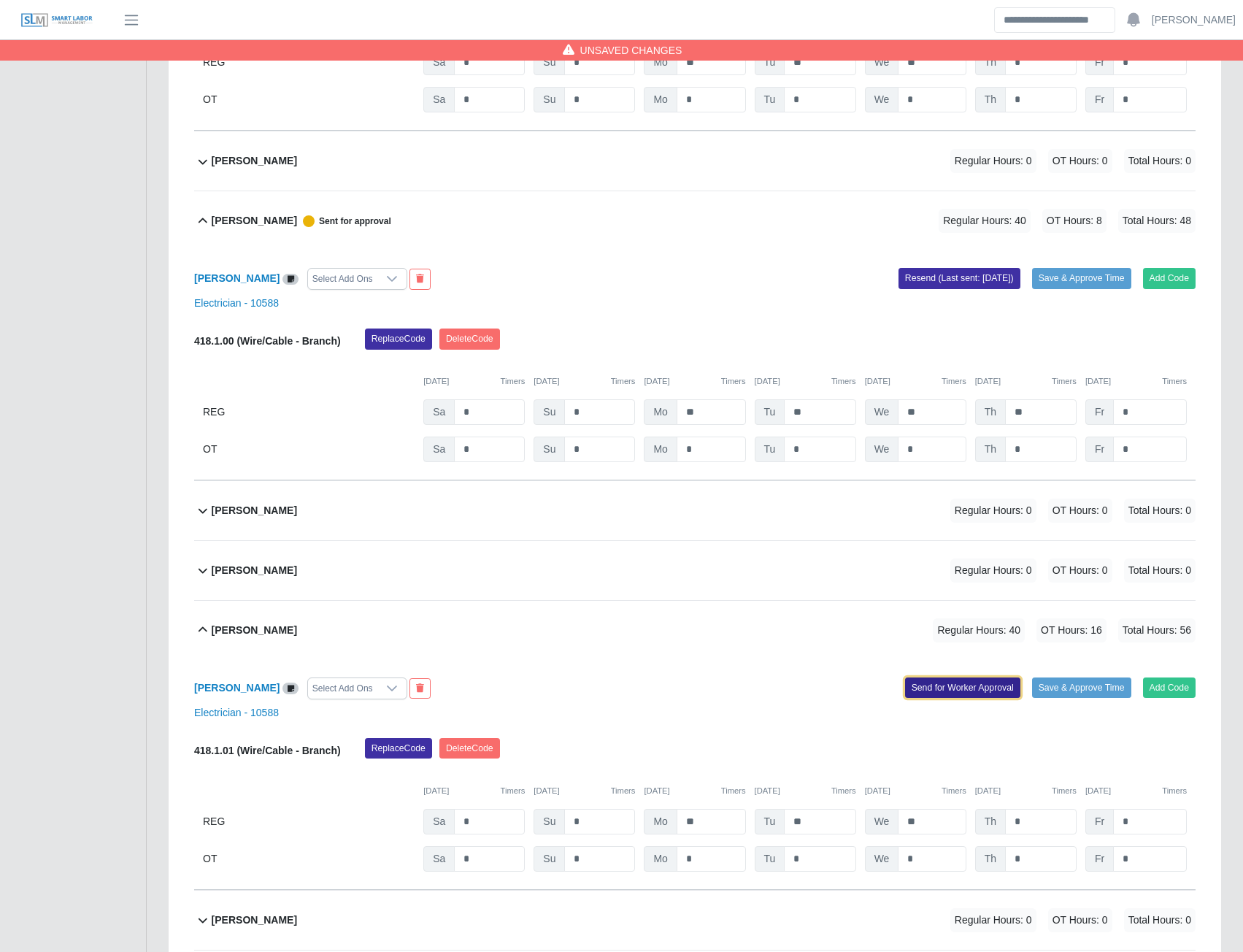
click at [950, 683] on button "Send for Worker Approval" at bounding box center [962, 687] width 115 height 20
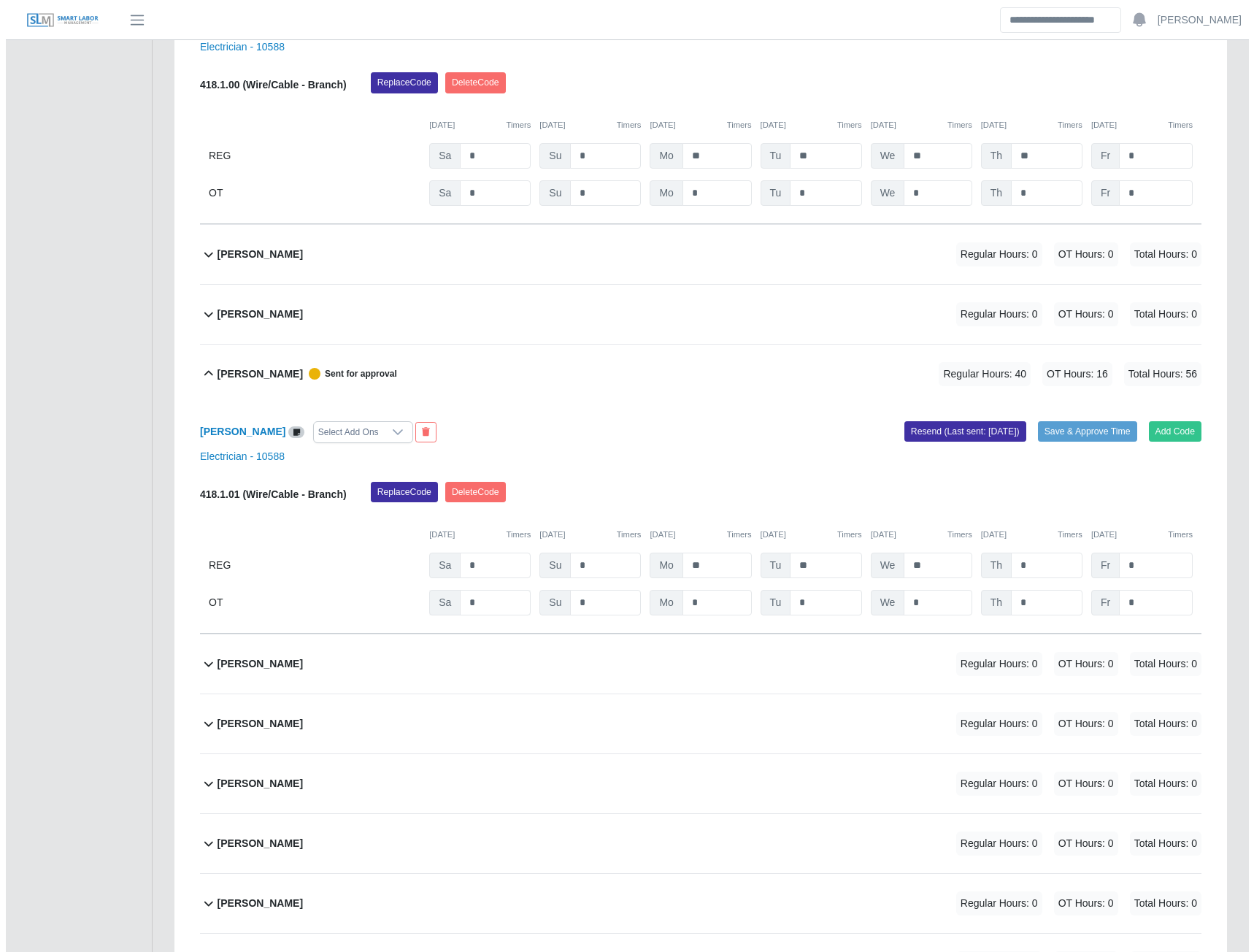
scroll to position [1340, 0]
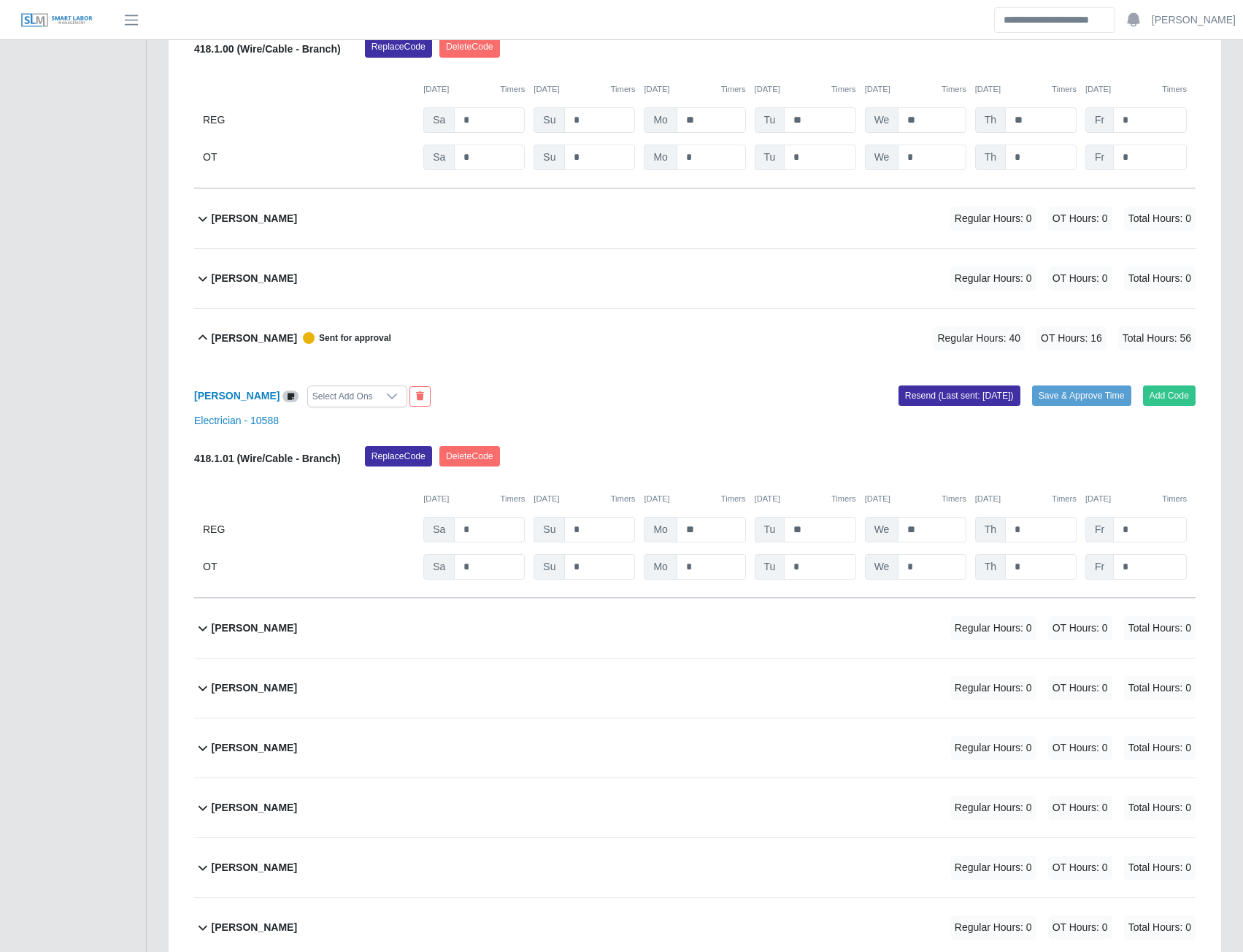
click at [240, 691] on b "Demario Rodger" at bounding box center [254, 688] width 86 height 15
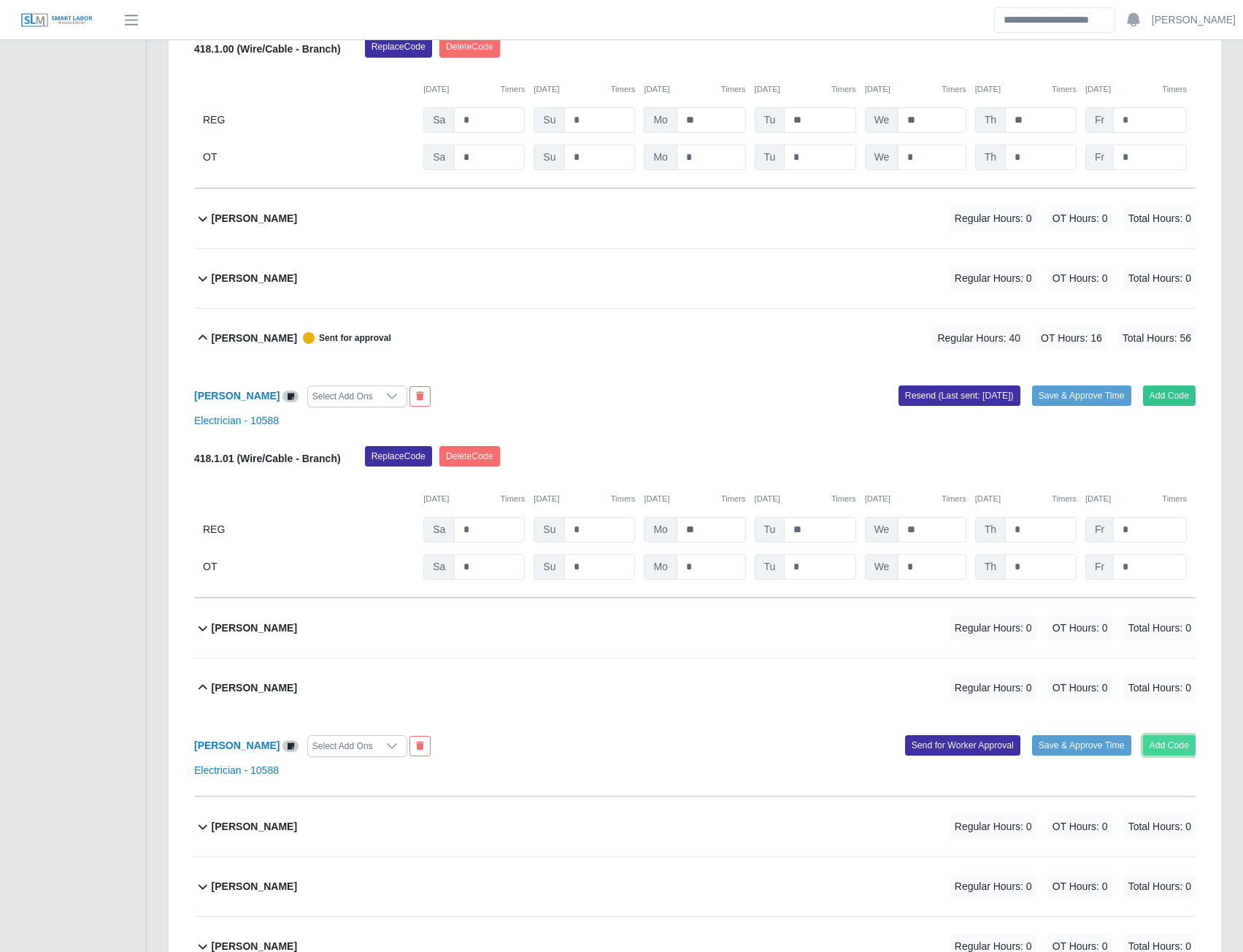
click at [1161, 743] on button "Add Code" at bounding box center [1170, 745] width 53 height 20
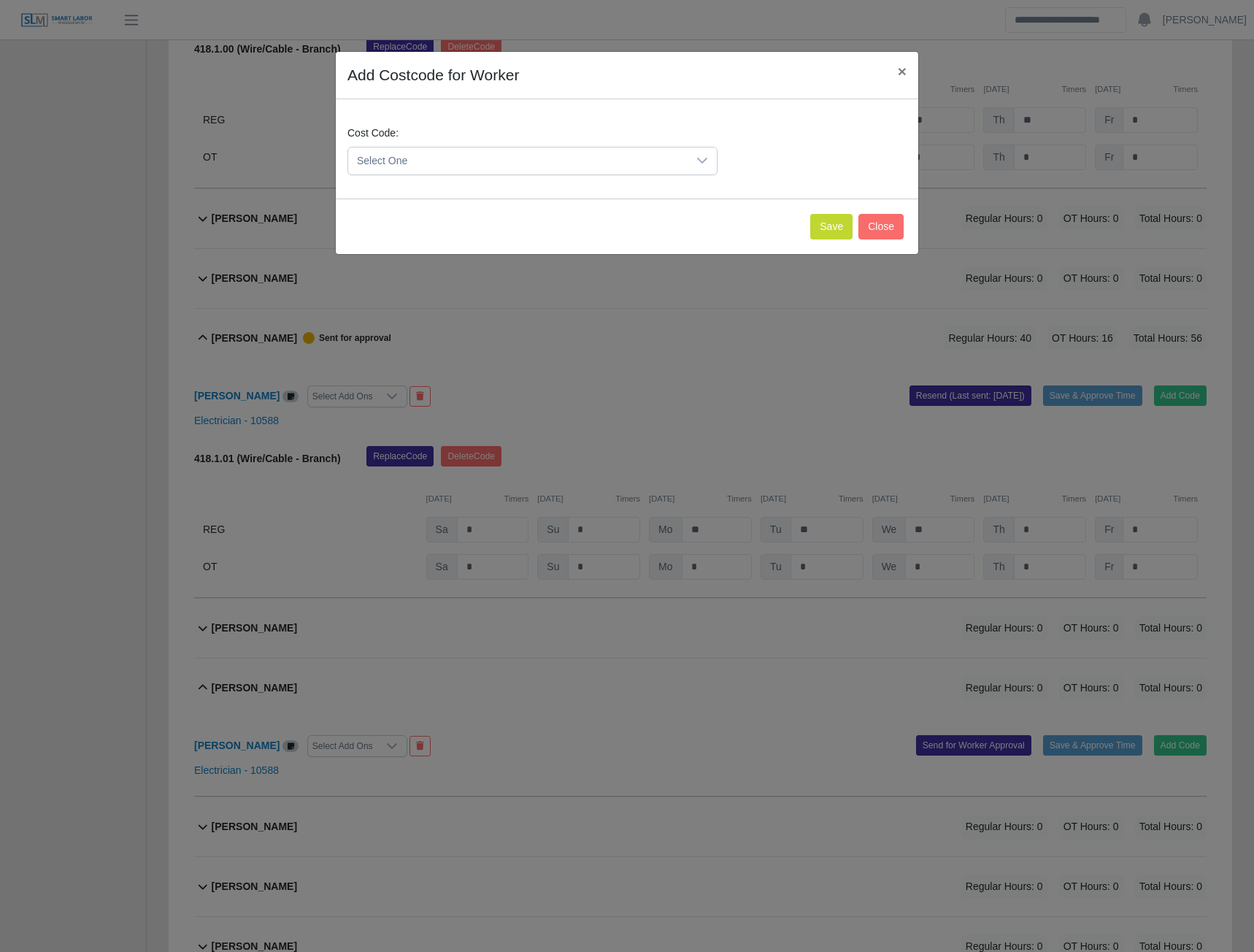
click at [690, 161] on div at bounding box center [703, 161] width 29 height 27
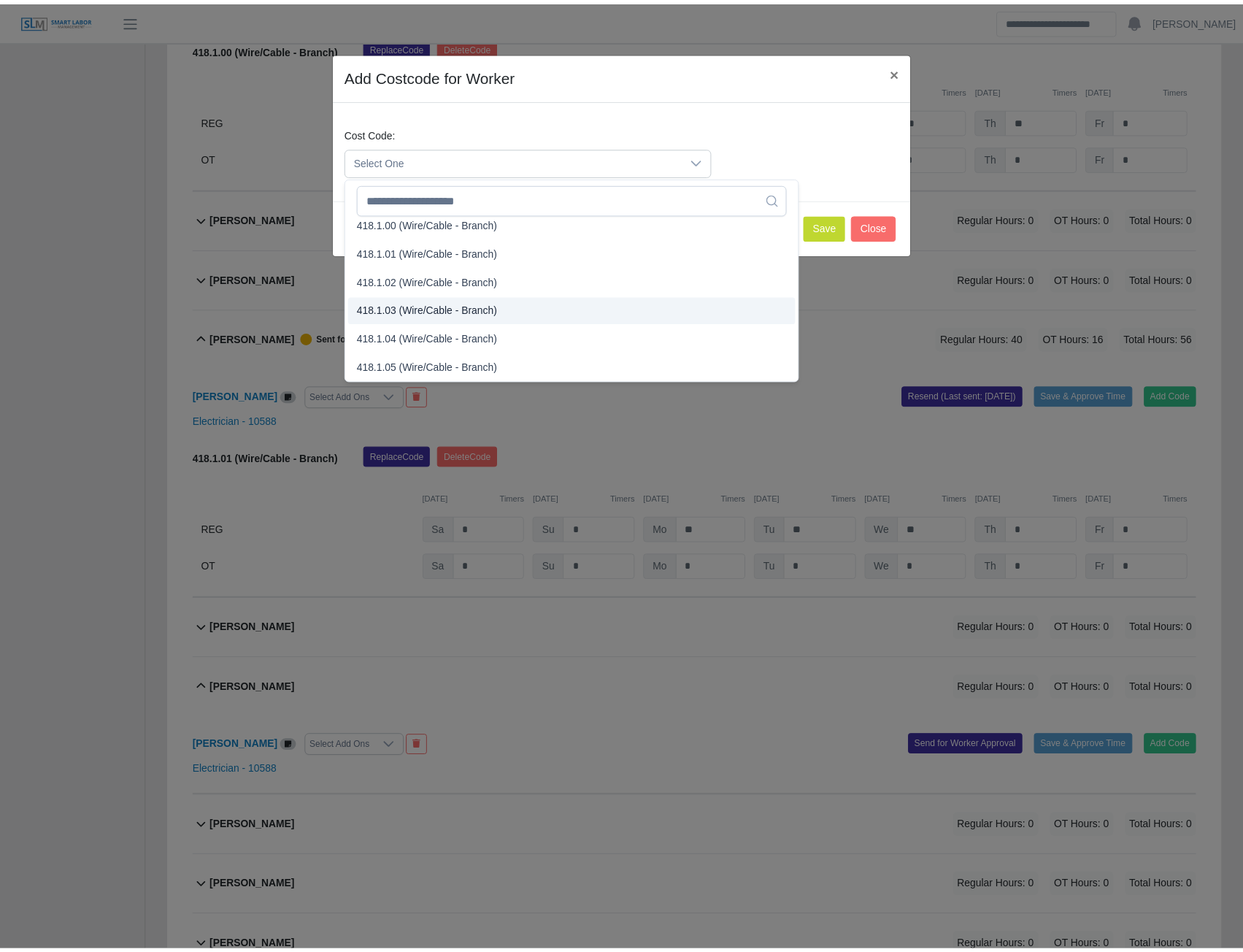
scroll to position [584, 0]
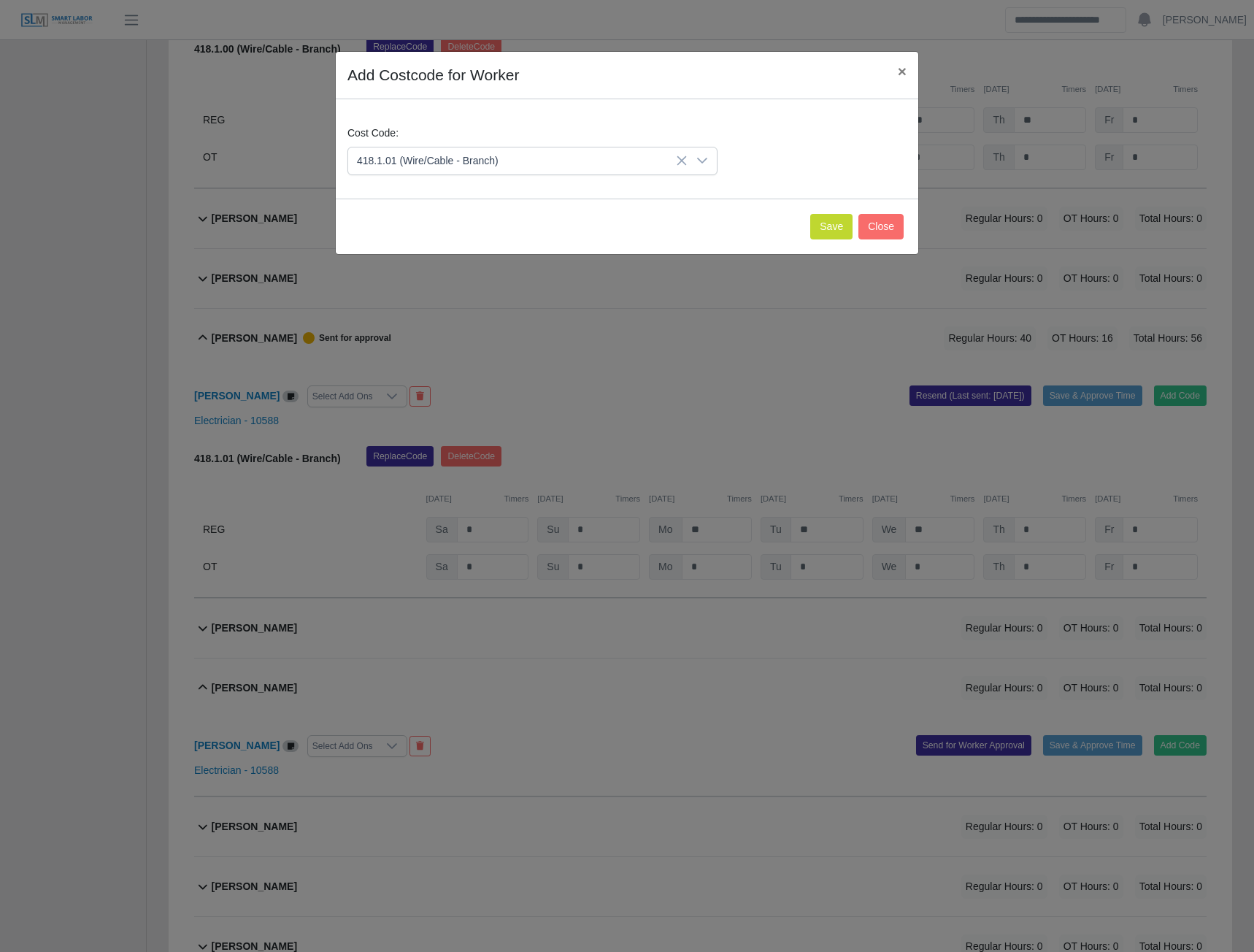
click at [410, 274] on span "418.1.01 (Wire/Cable - Branch)" at bounding box center [430, 276] width 141 height 15
click at [823, 225] on button "Save" at bounding box center [831, 226] width 42 height 25
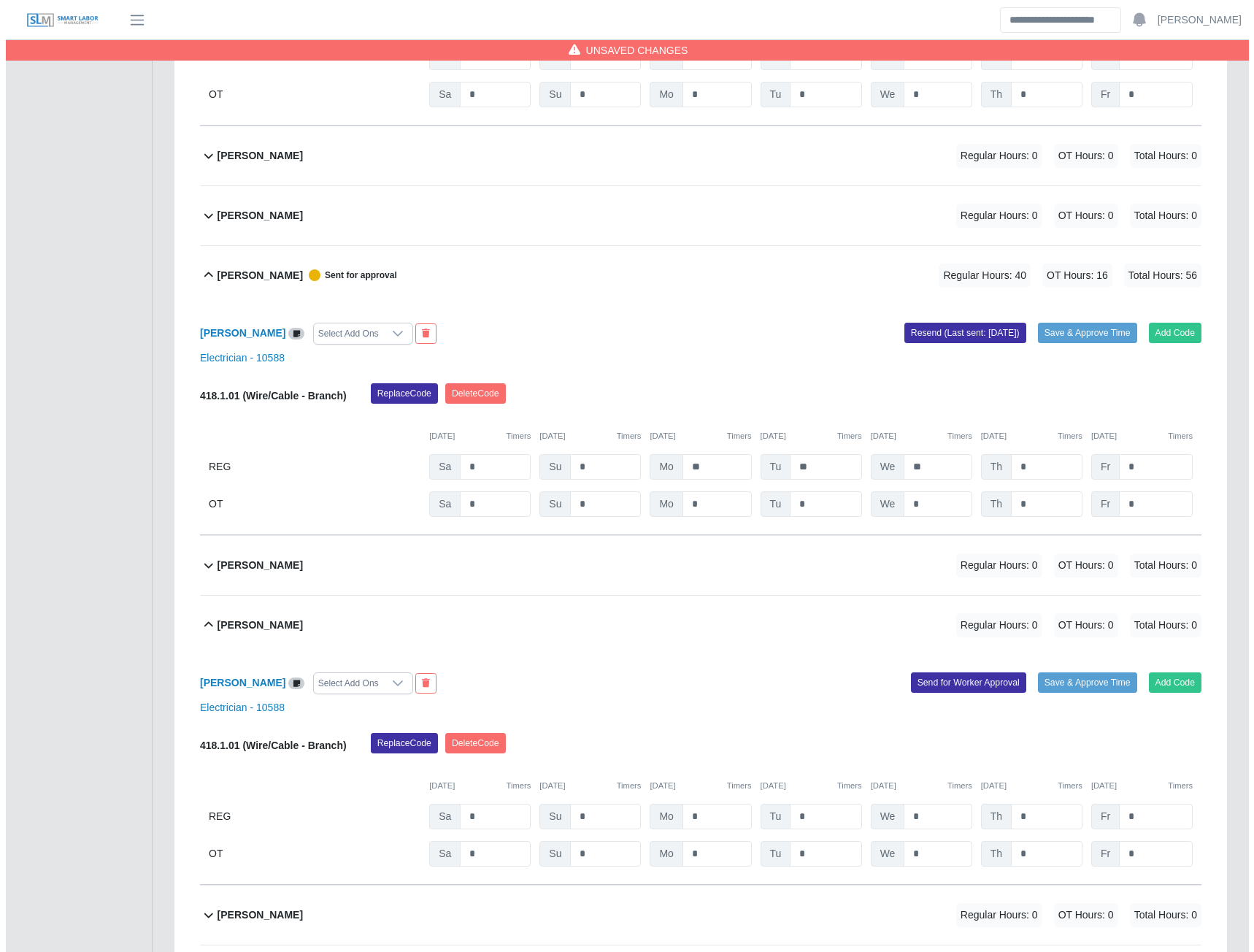
scroll to position [1558, 0]
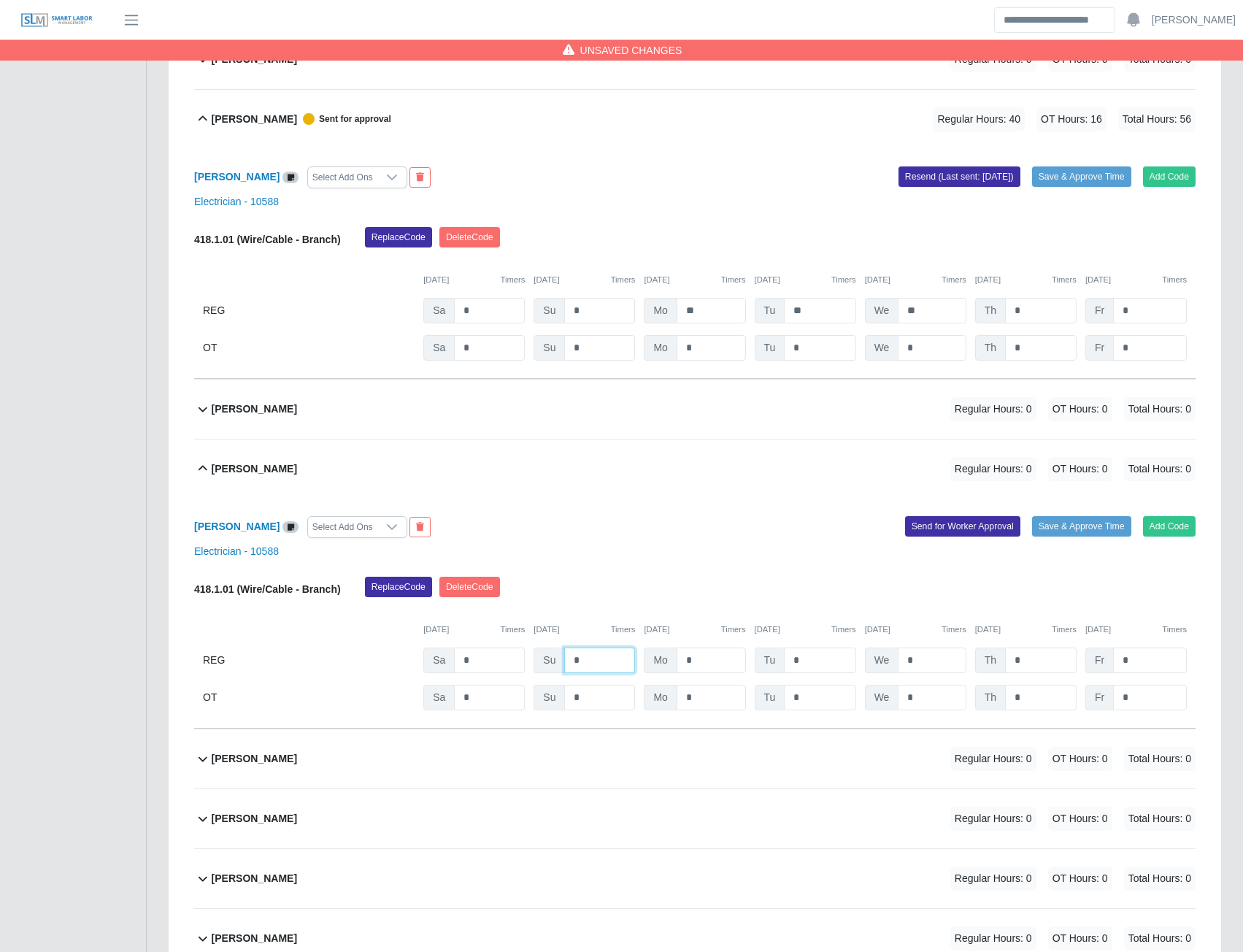
click at [591, 666] on input "*" at bounding box center [600, 660] width 71 height 25
type input "**"
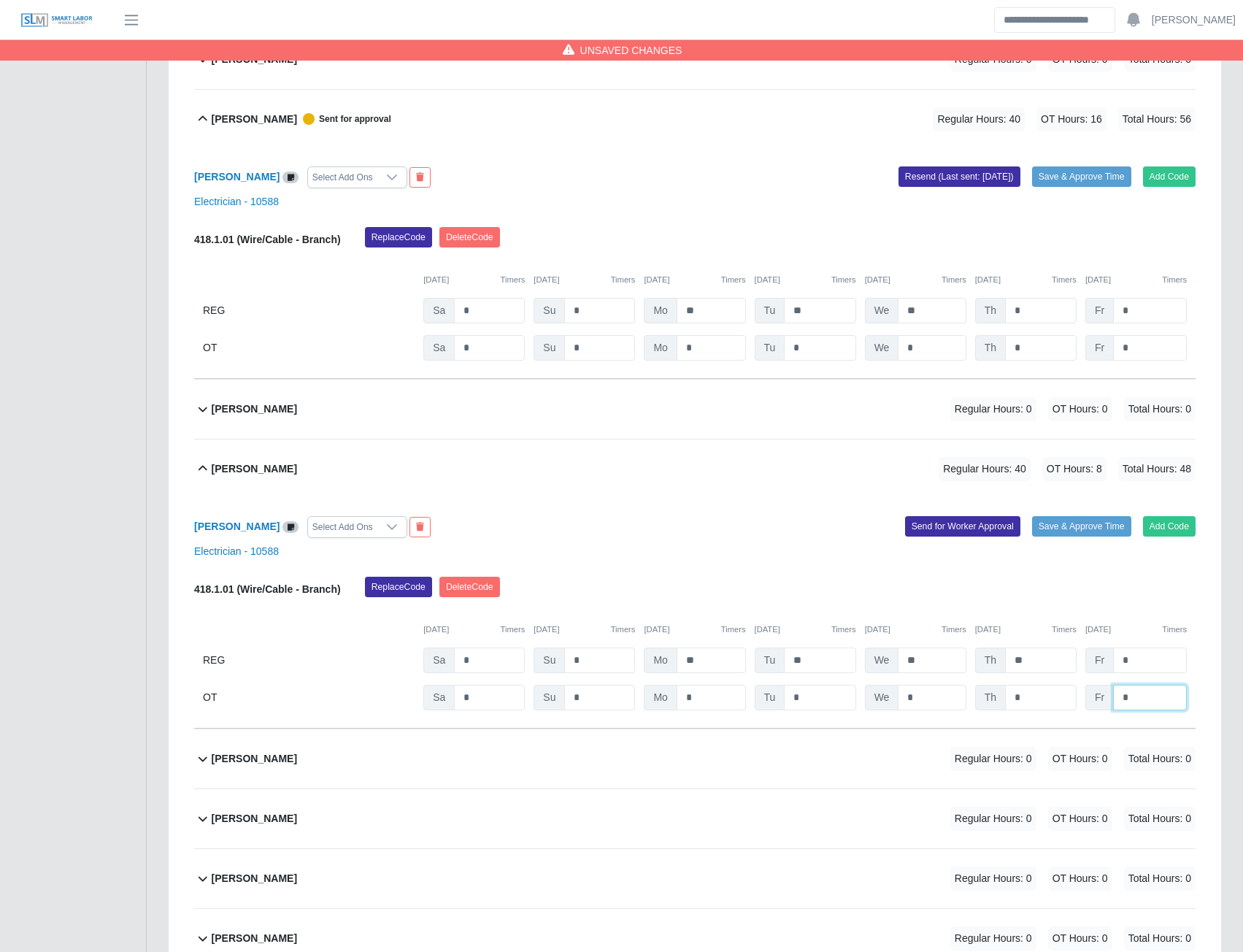
type input "*"
click at [987, 529] on button "Send for Worker Approval" at bounding box center [962, 526] width 115 height 20
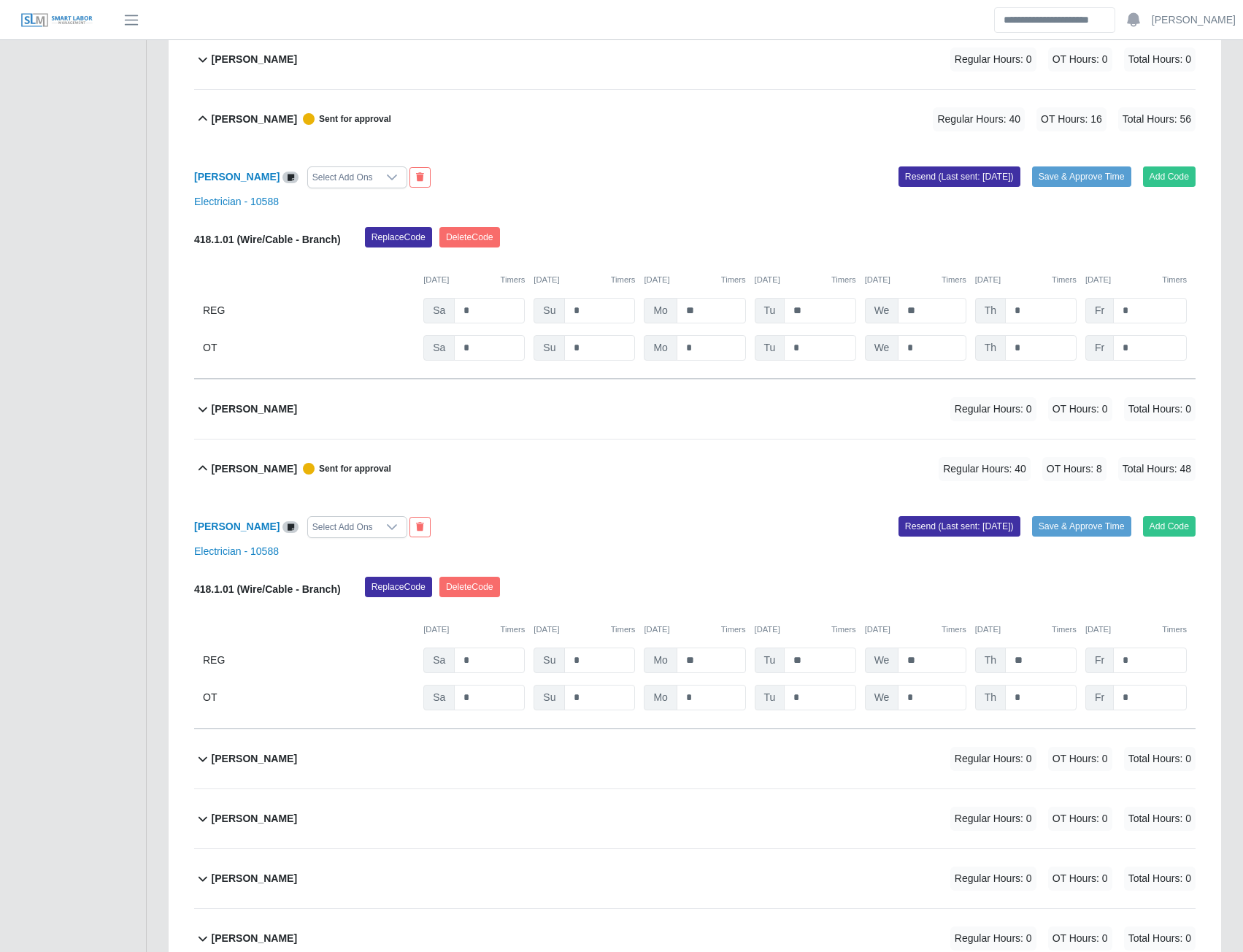
click at [246, 825] on b "Eduard Gonzalez" at bounding box center [254, 818] width 86 height 15
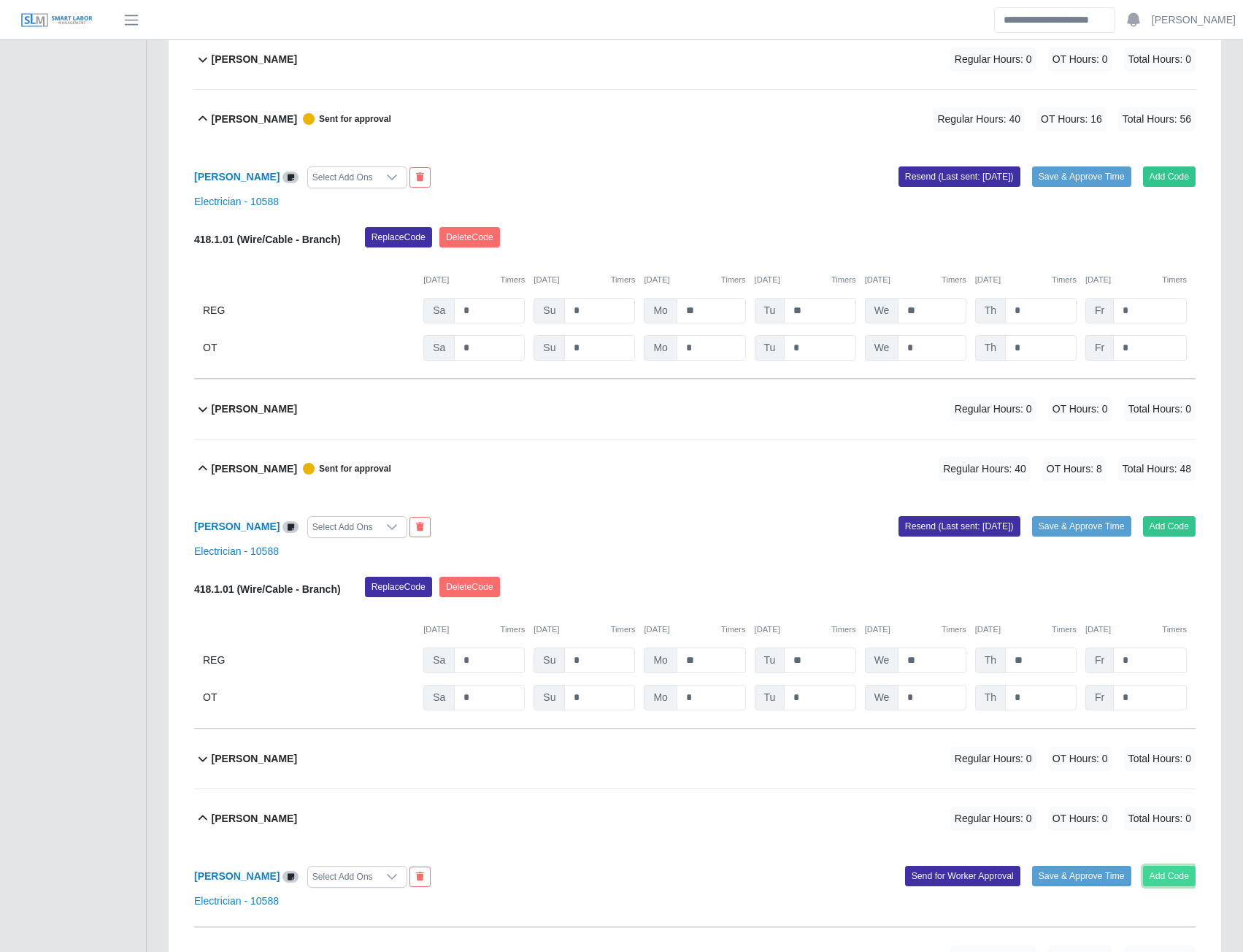
click at [1172, 875] on button "Add Code" at bounding box center [1170, 876] width 53 height 20
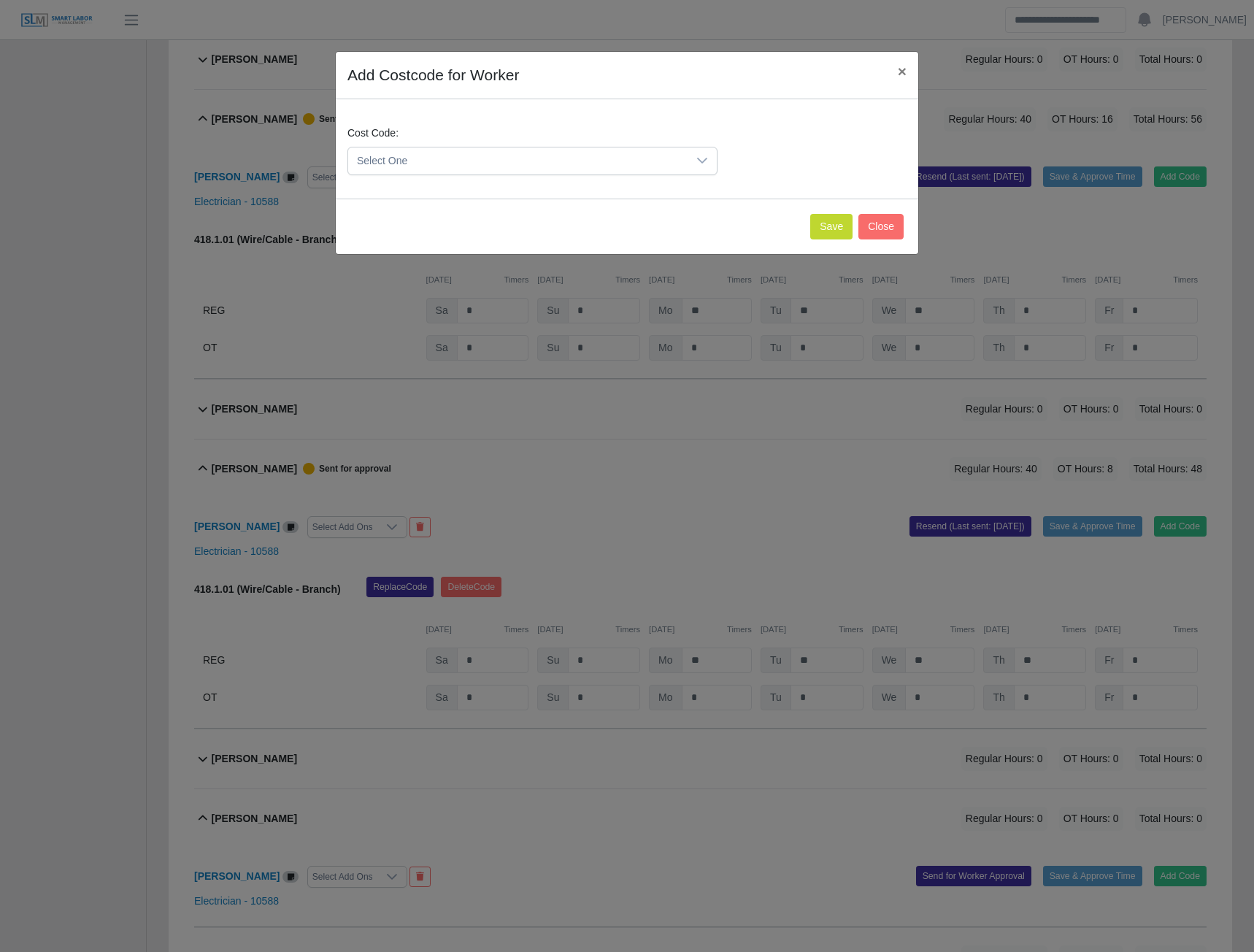
click at [702, 155] on icon at bounding box center [702, 160] width 12 height 12
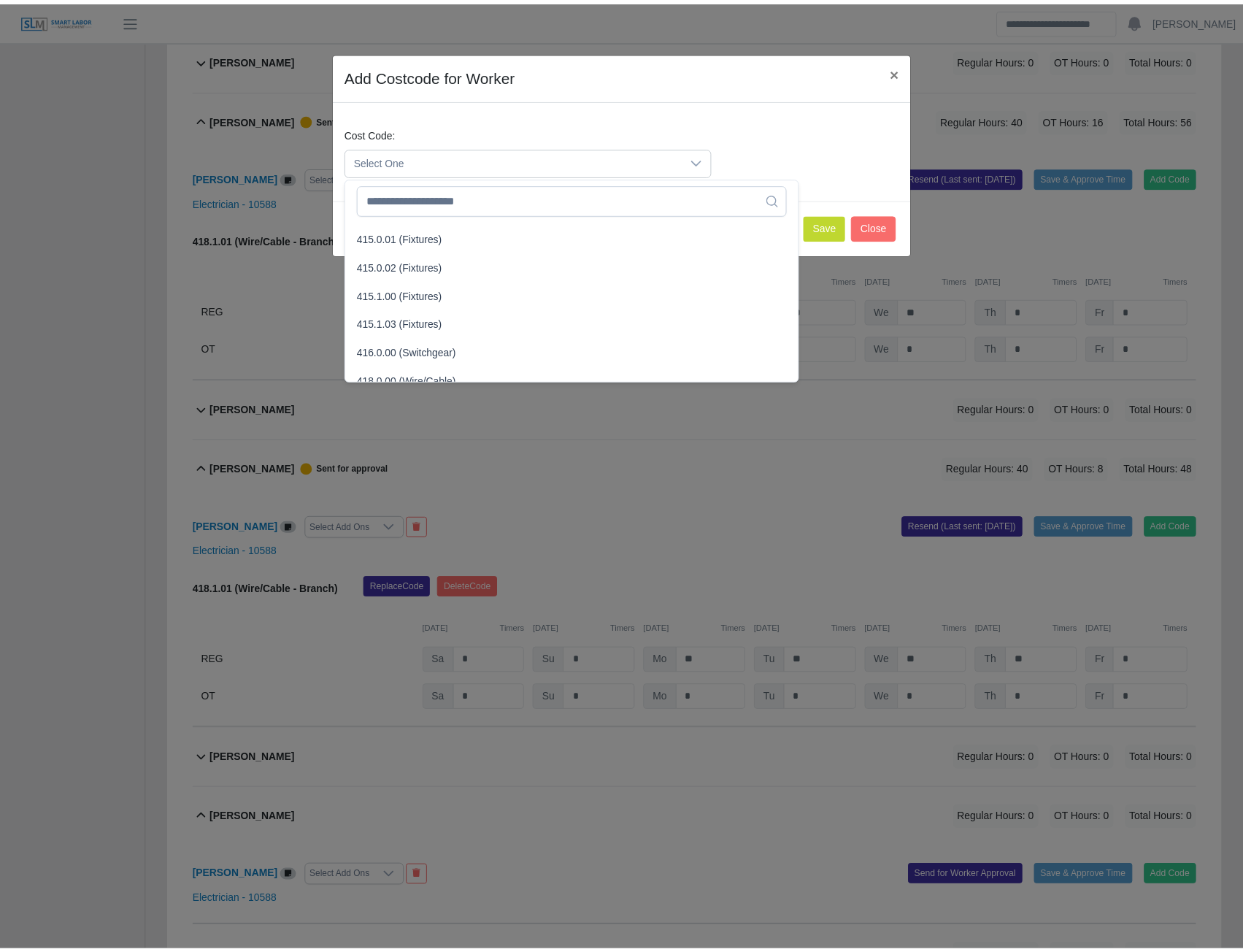
scroll to position [511, 0]
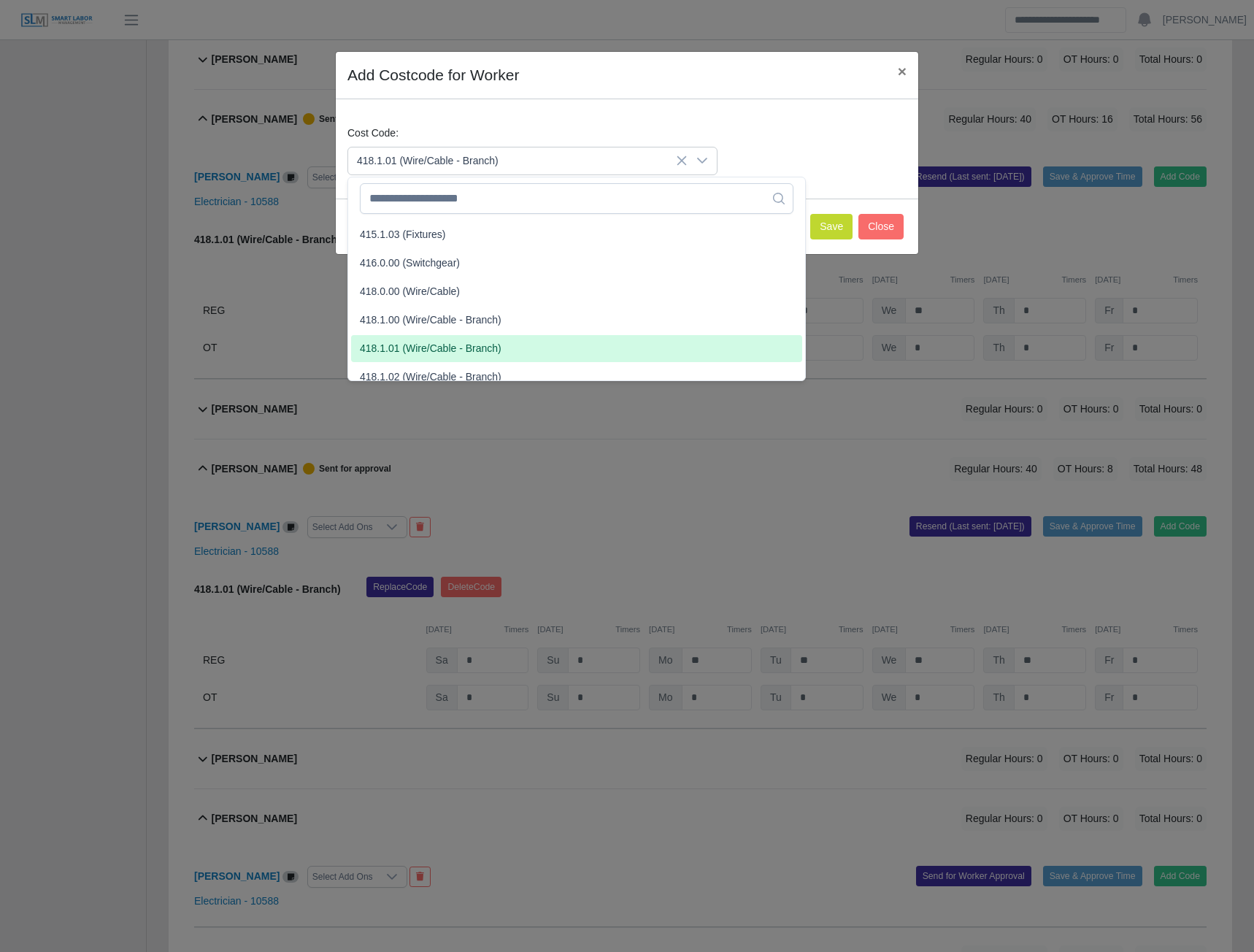
click at [408, 347] on span "418.1.01 (Wire/Cable - Branch)" at bounding box center [430, 349] width 141 height 15
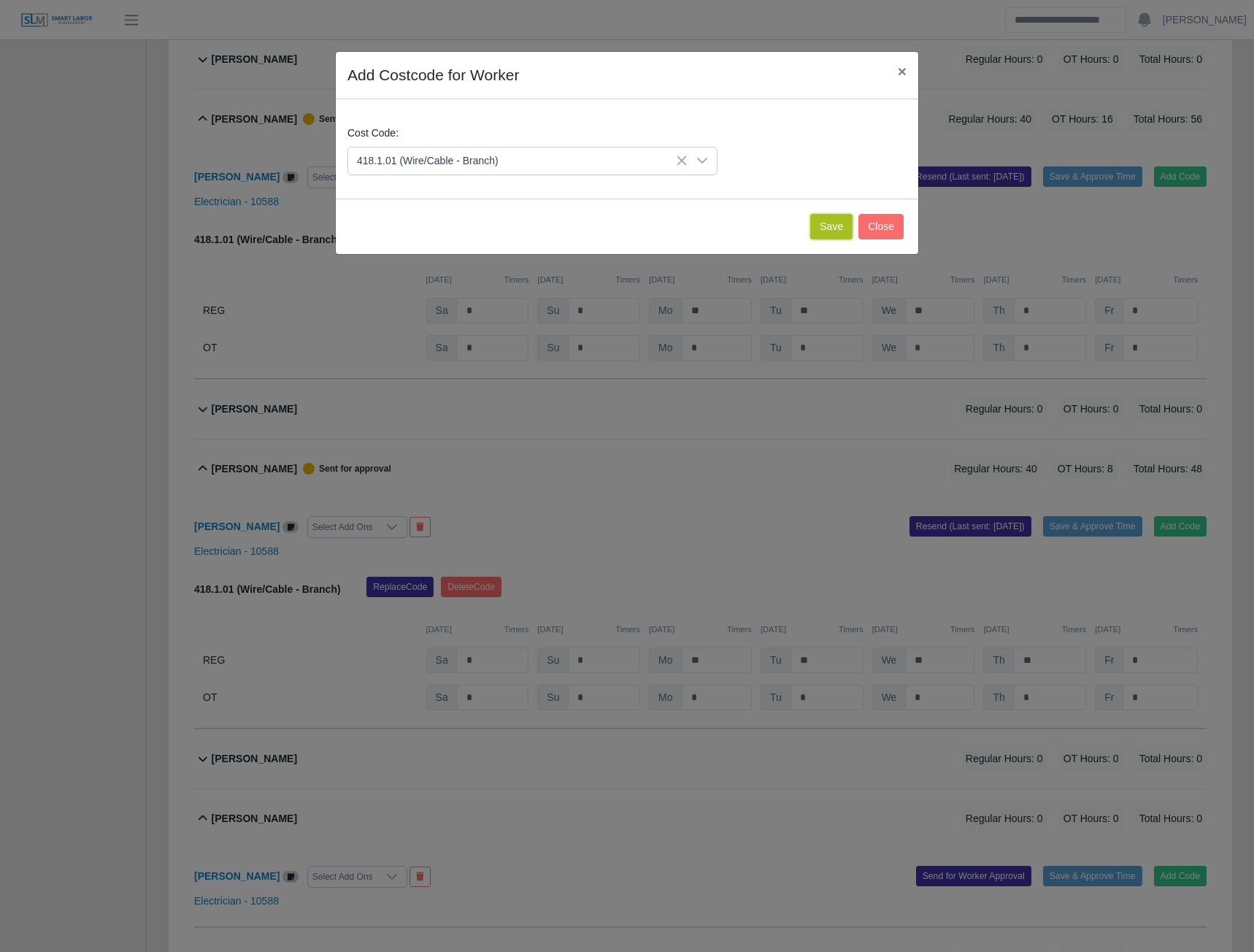
click at [826, 237] on button "Save" at bounding box center [831, 226] width 42 height 25
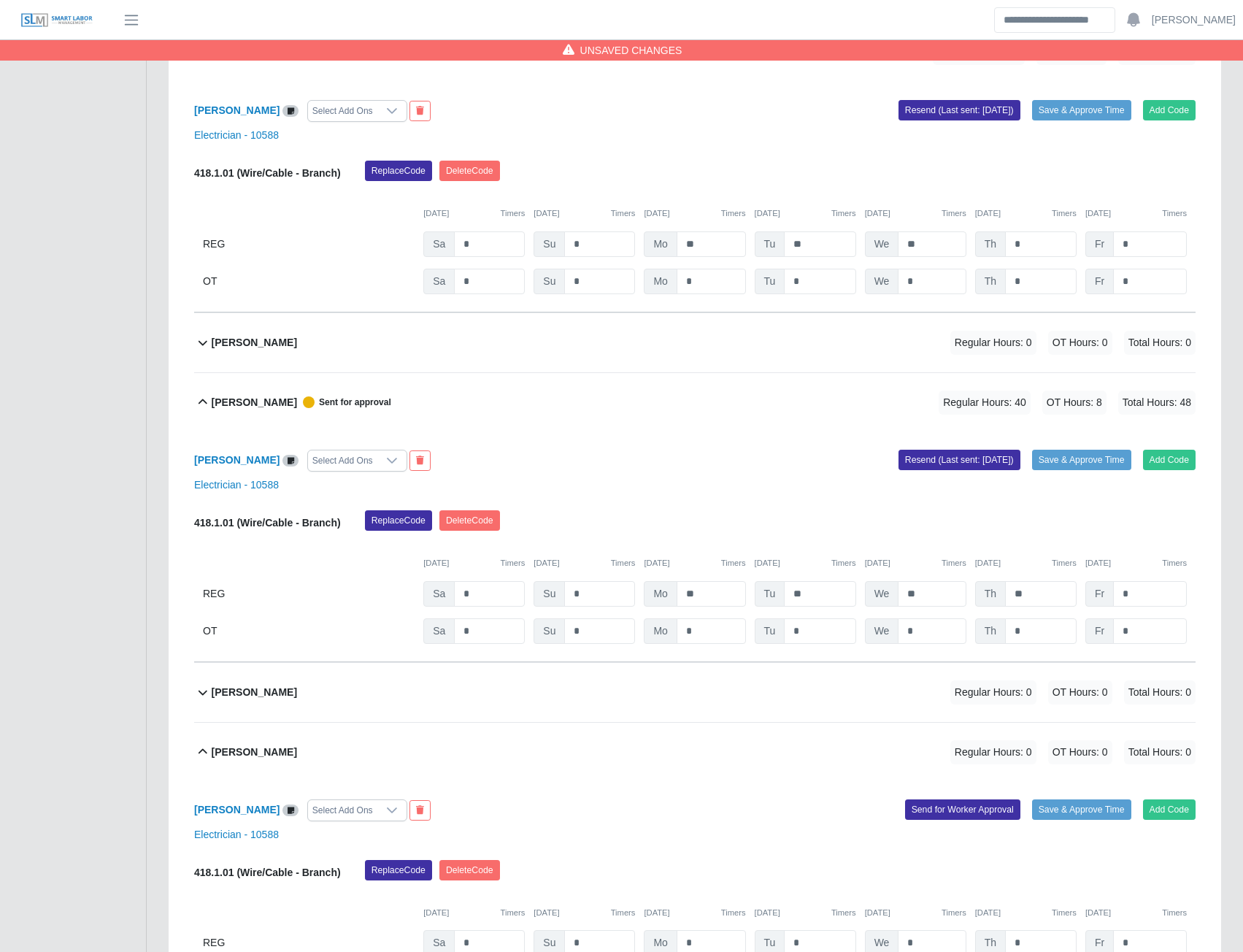
scroll to position [1777, 0]
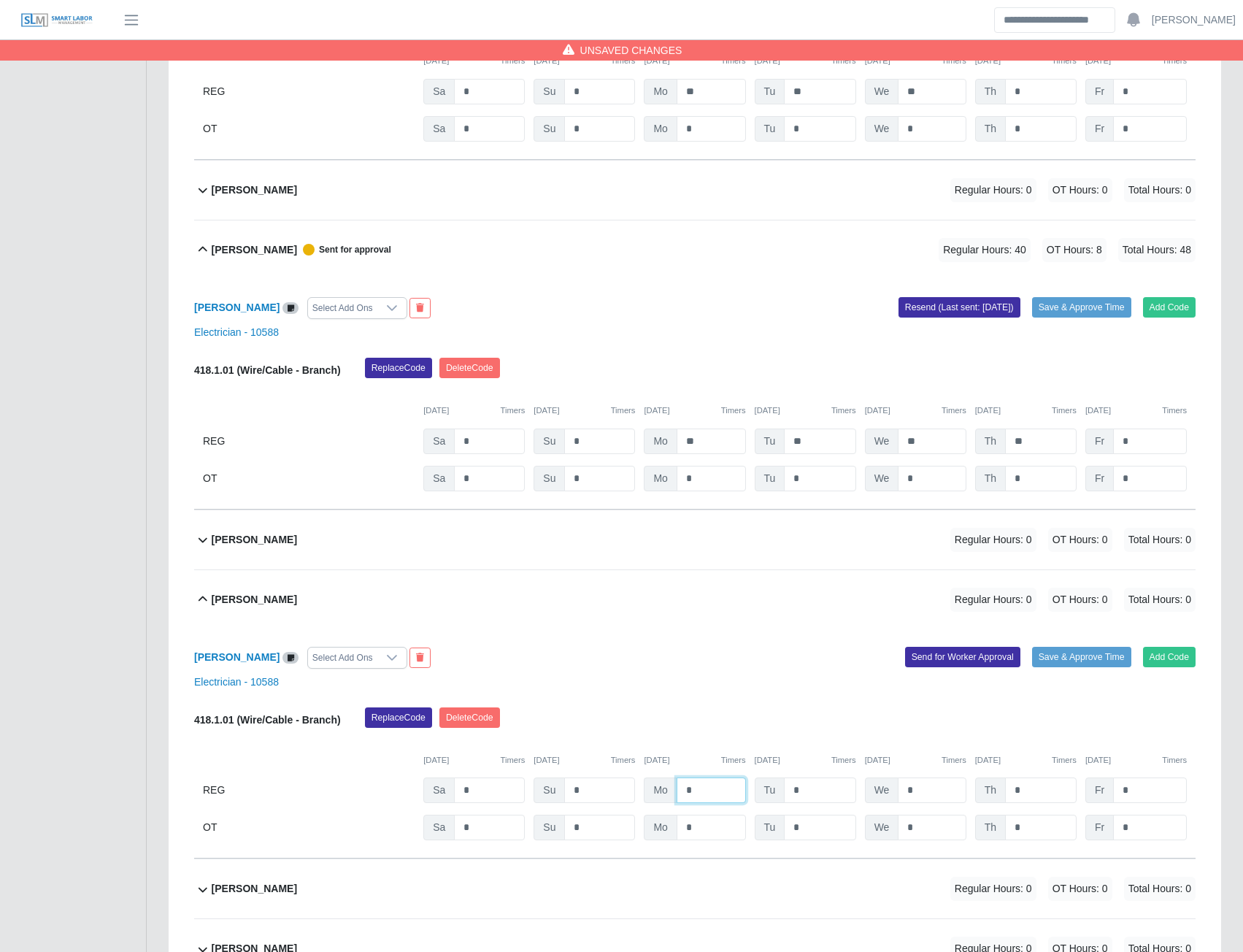
click at [680, 791] on input "*" at bounding box center [711, 790] width 69 height 25
type input "**"
type input "*"
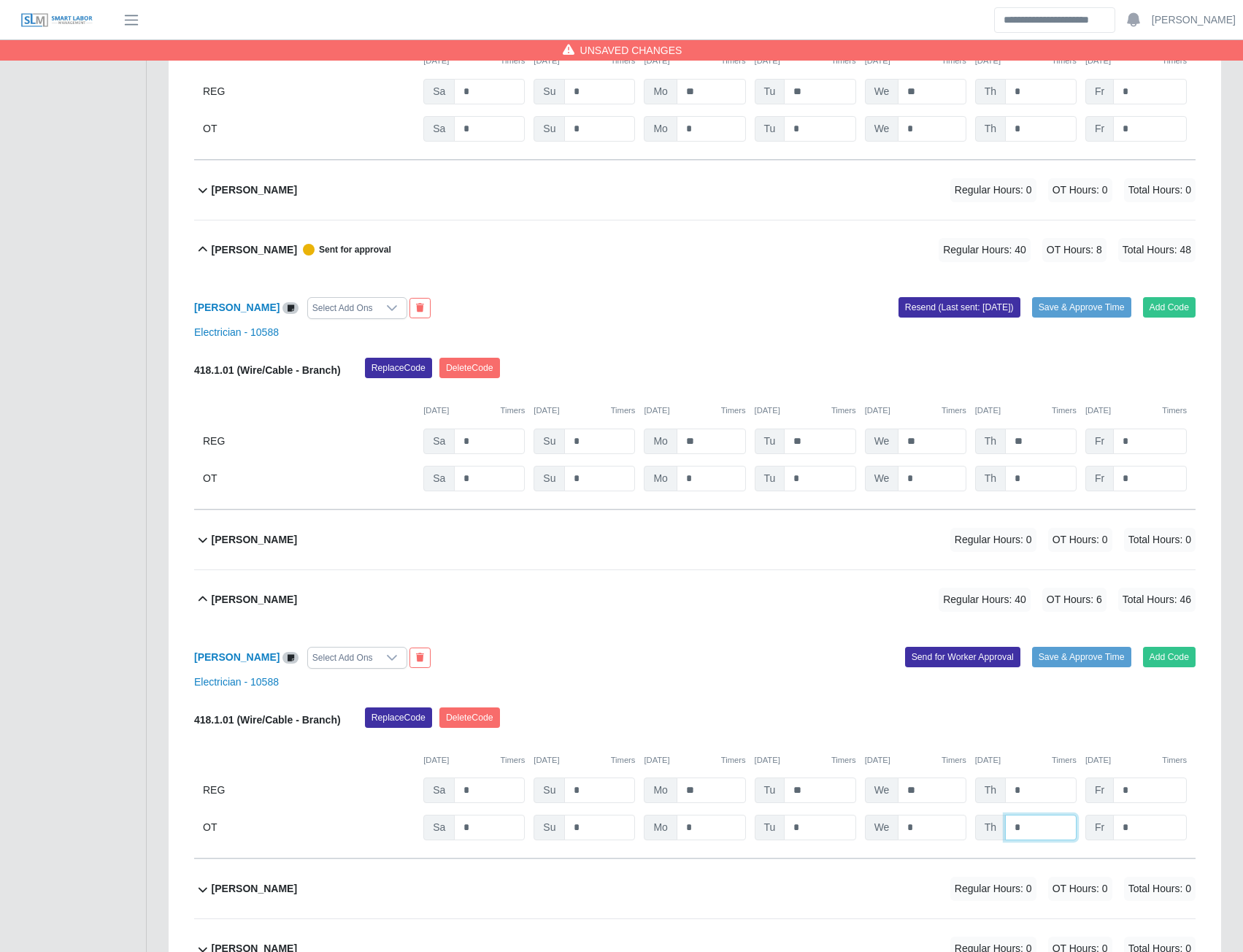
type input "*"
click at [930, 658] on button "Send for Worker Approval" at bounding box center [962, 657] width 115 height 20
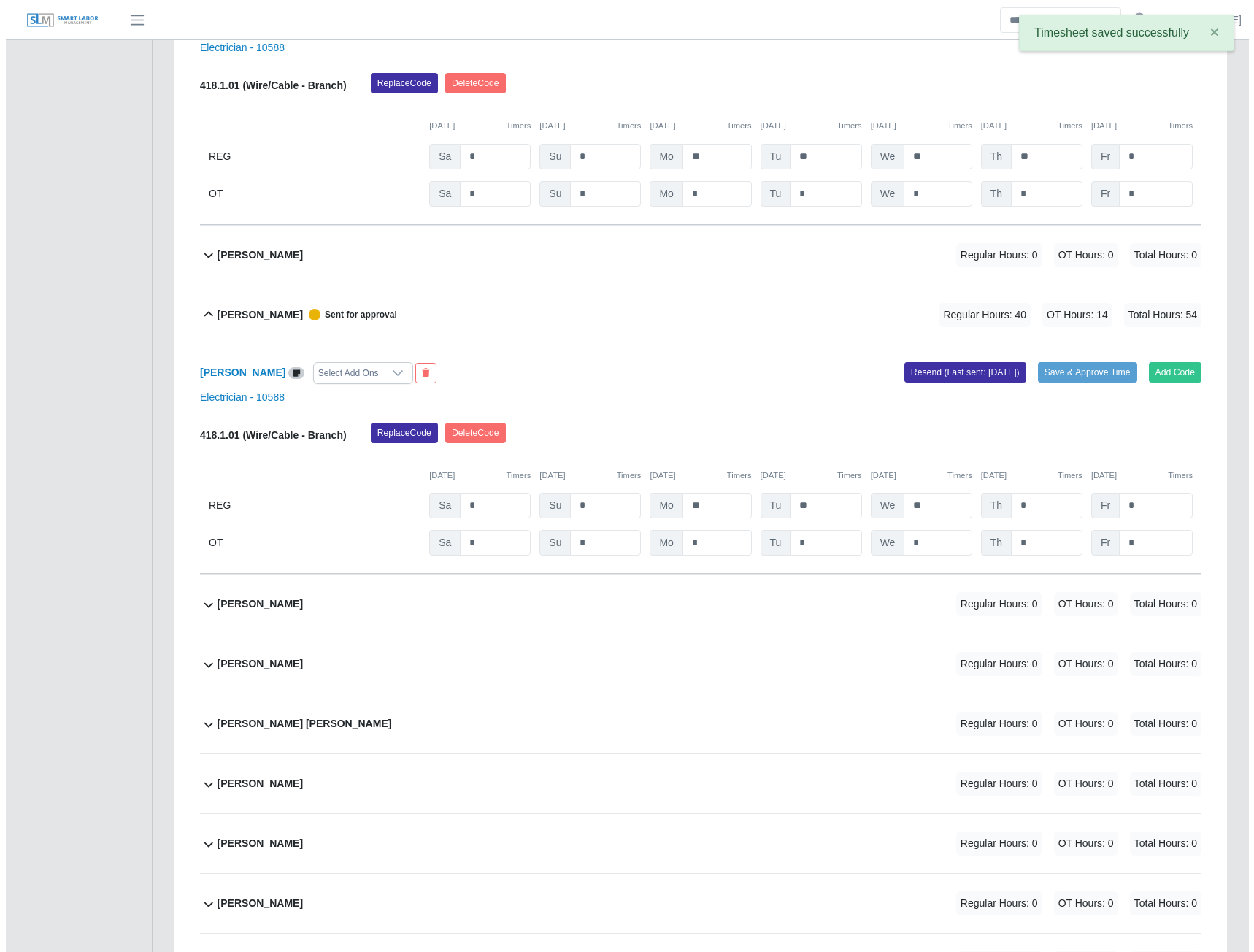
scroll to position [2069, 0]
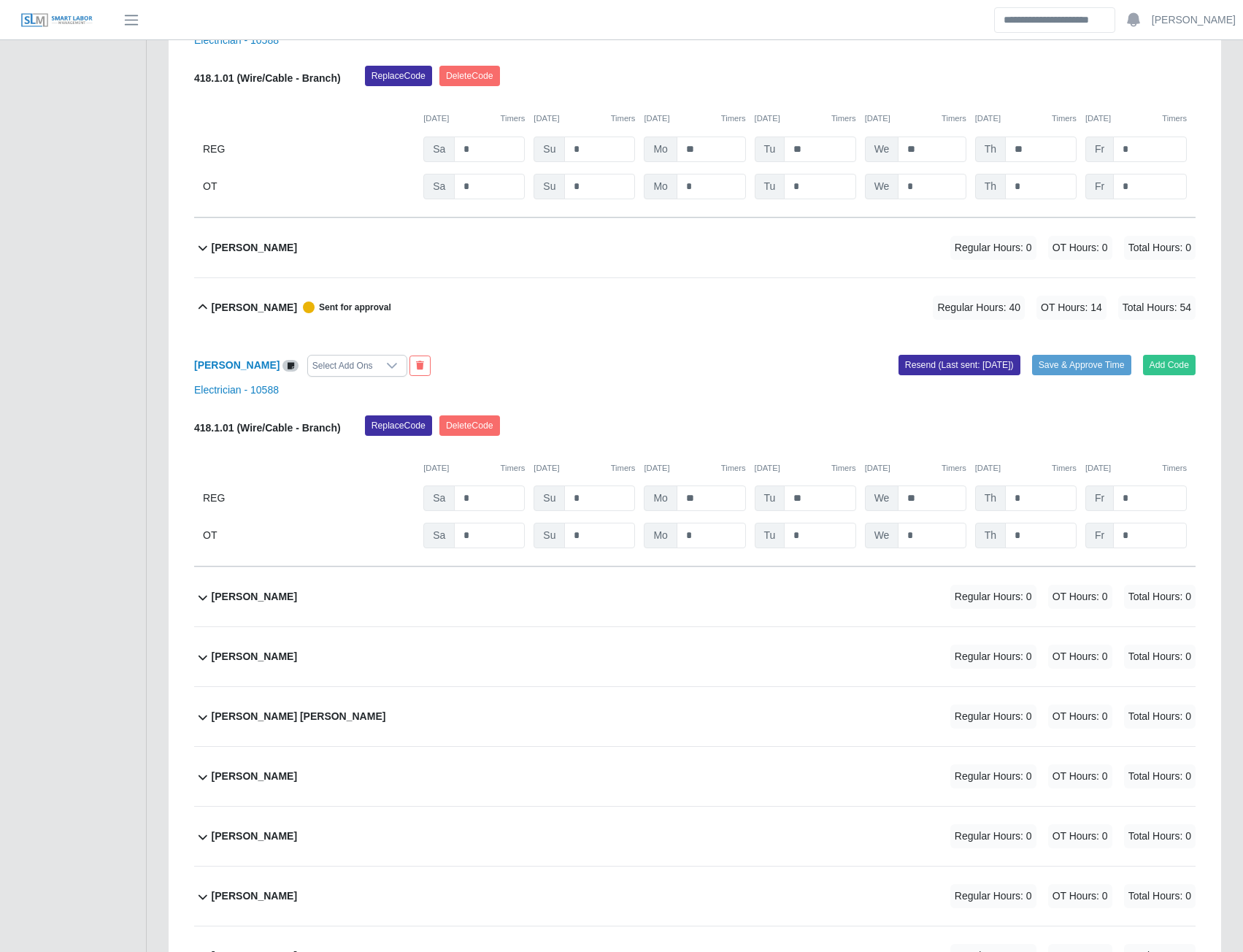
click at [265, 601] on b "Emir Revilla Reyes" at bounding box center [254, 597] width 86 height 15
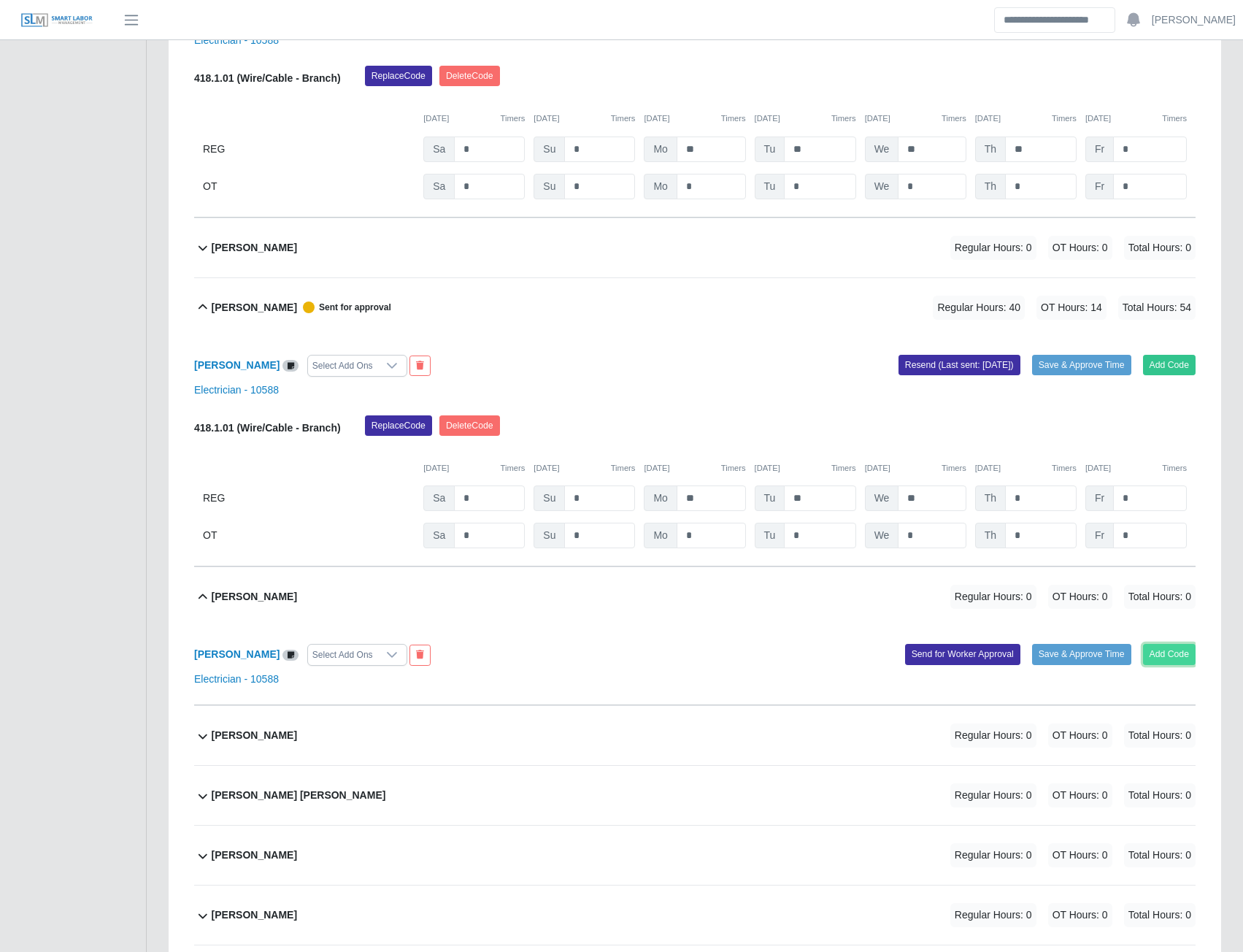
click at [1160, 660] on button "Add Code" at bounding box center [1170, 654] width 53 height 20
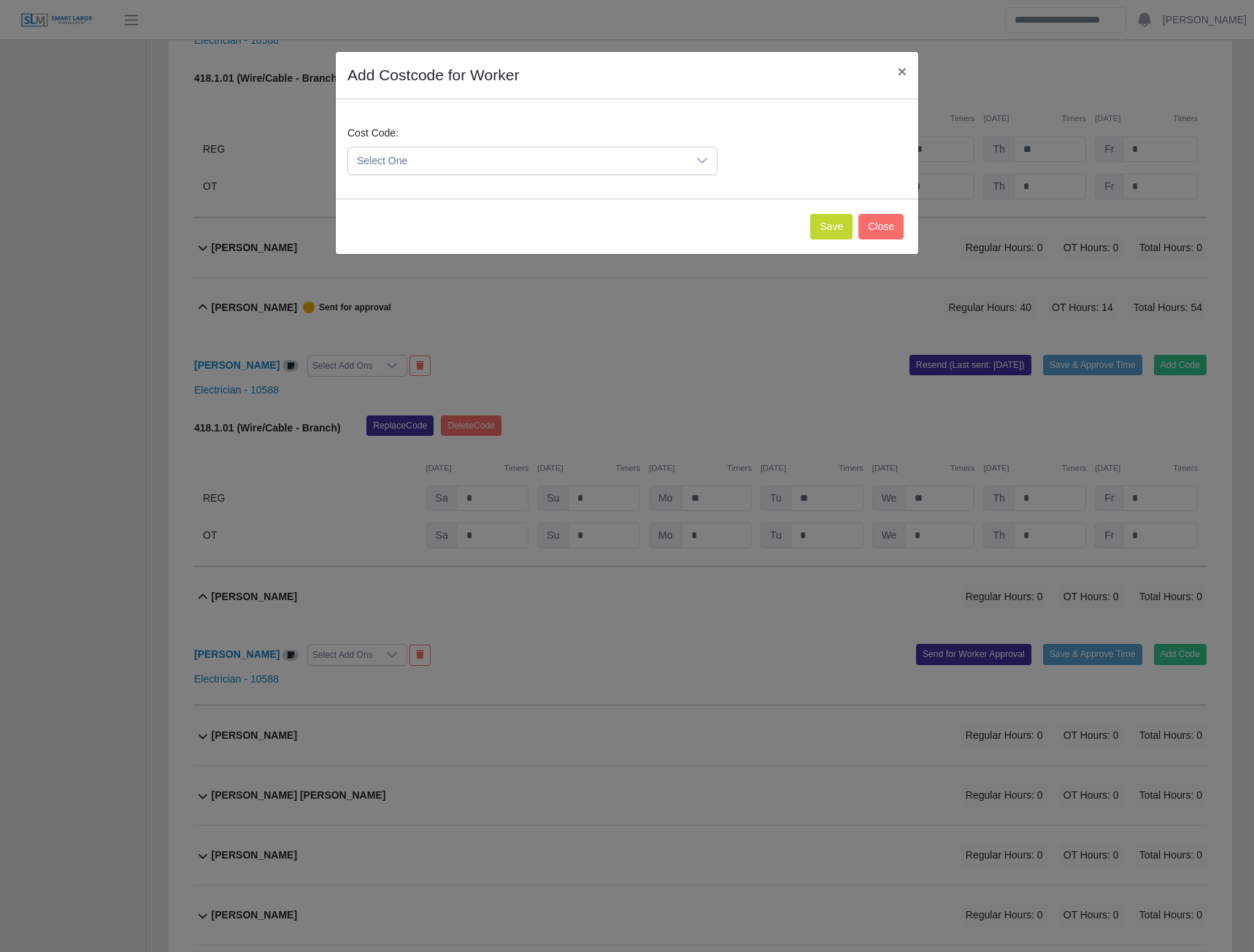
click at [612, 156] on span "Select One" at bounding box center [518, 161] width 340 height 27
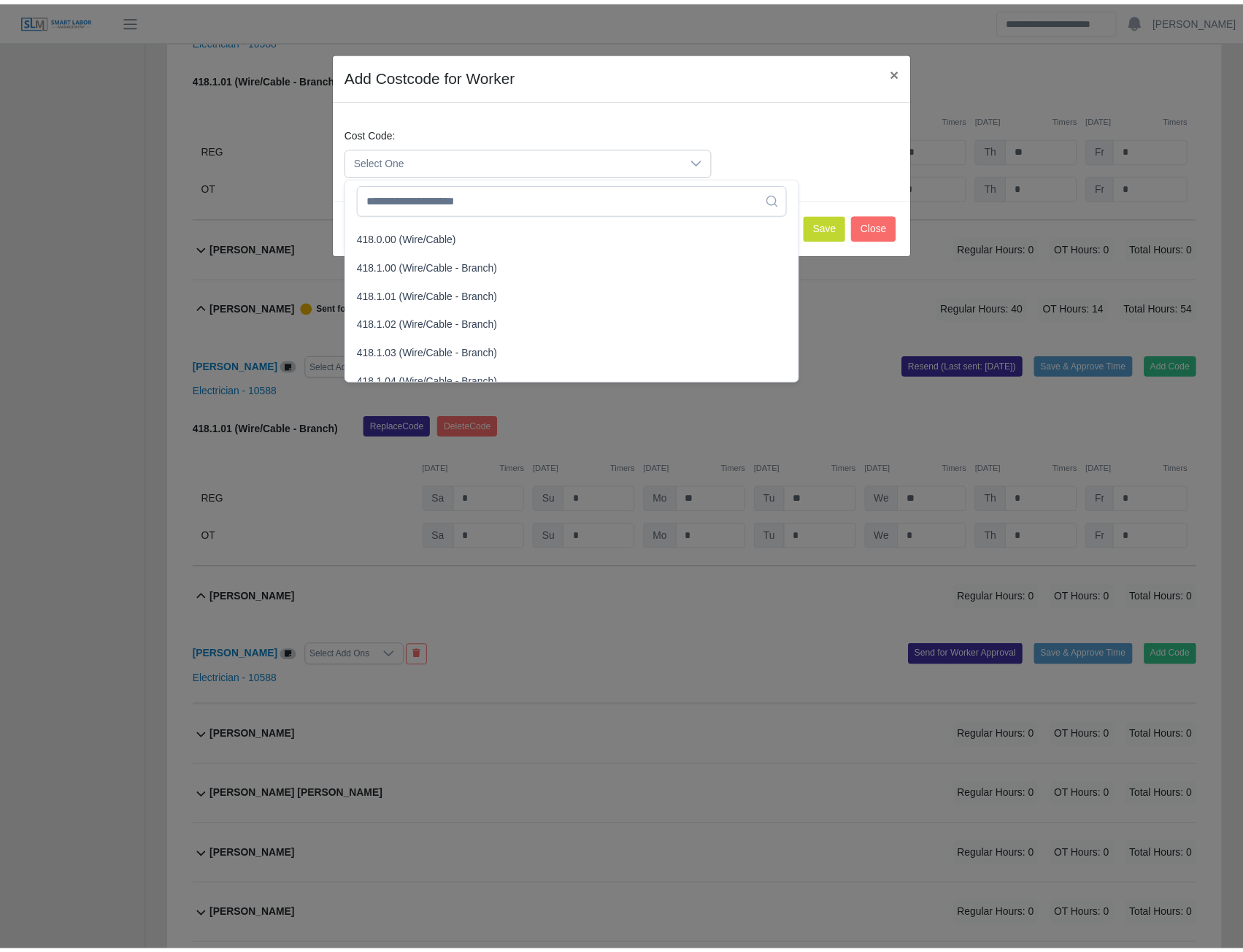
scroll to position [584, 0]
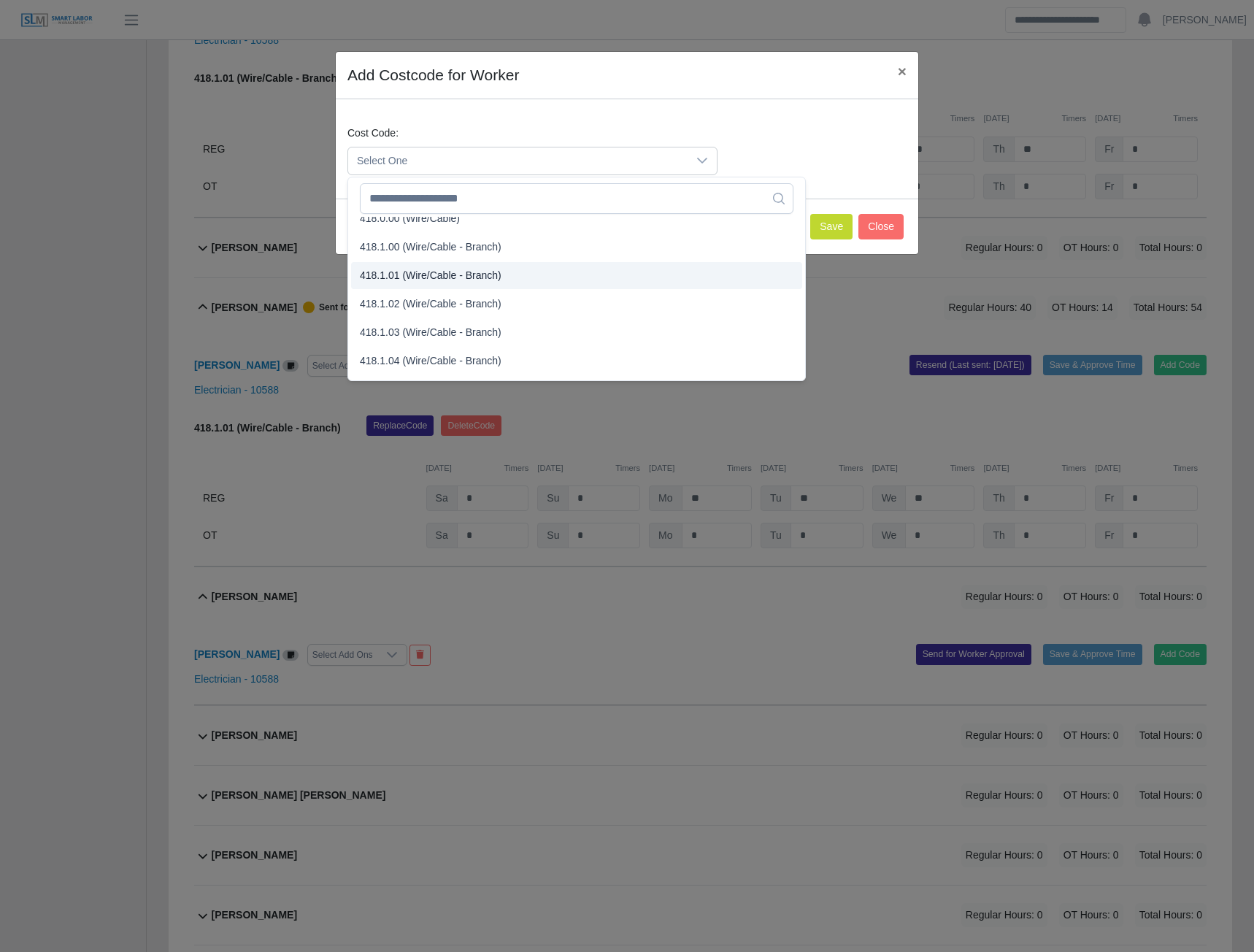
click at [408, 275] on span "418.1.01 (Wire/Cable - Branch)" at bounding box center [430, 276] width 141 height 15
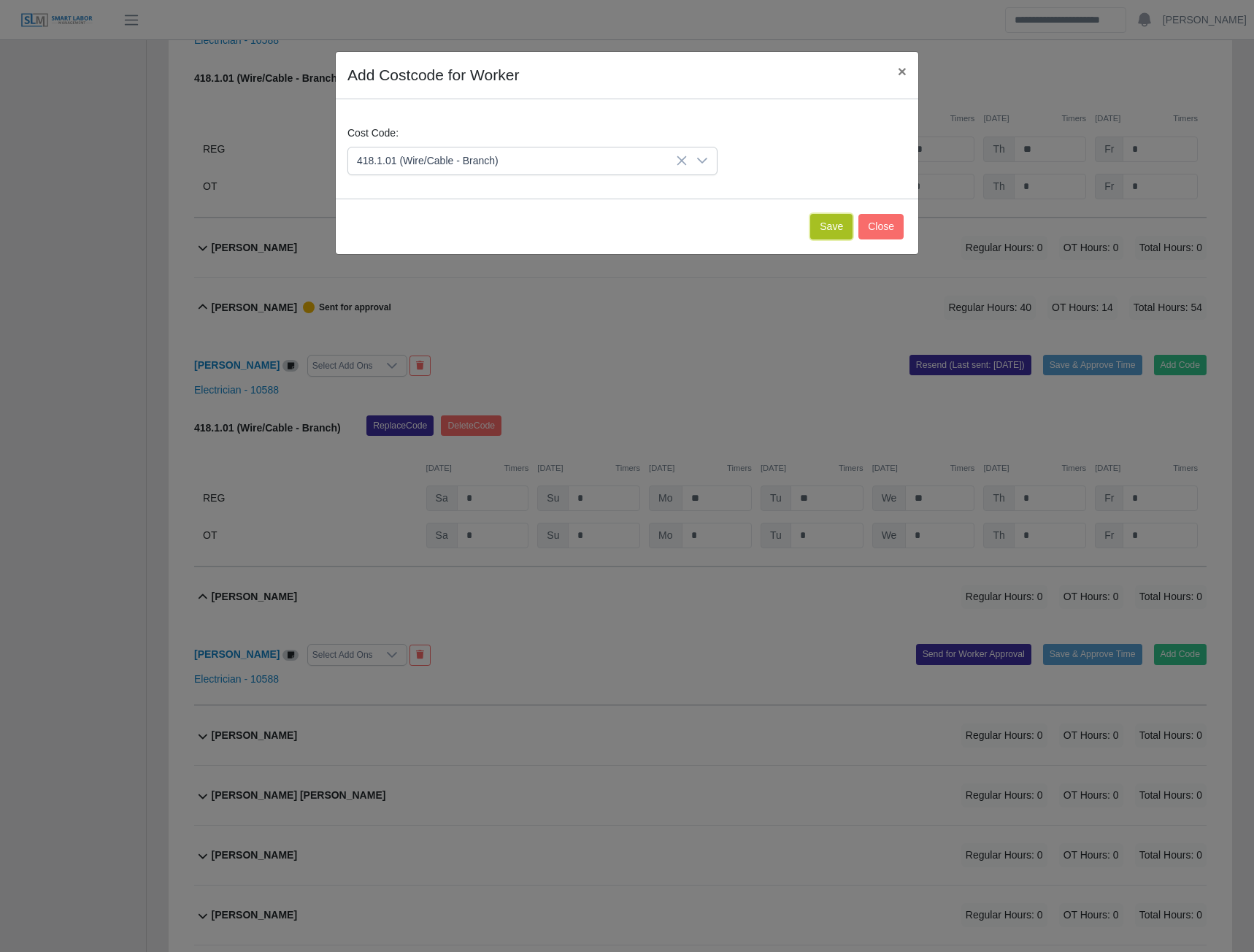
click at [822, 232] on button "Save" at bounding box center [831, 226] width 42 height 25
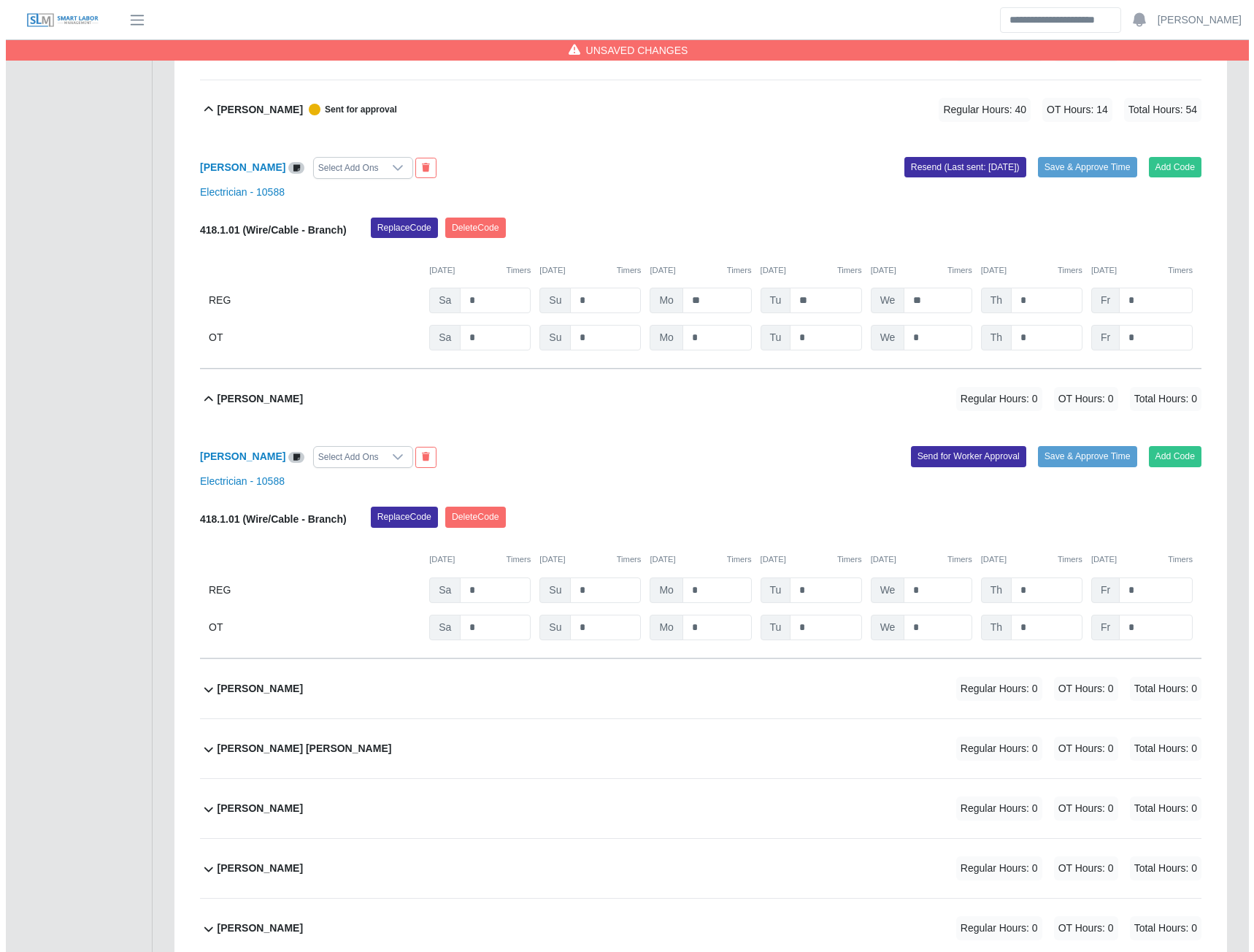
scroll to position [2289, 0]
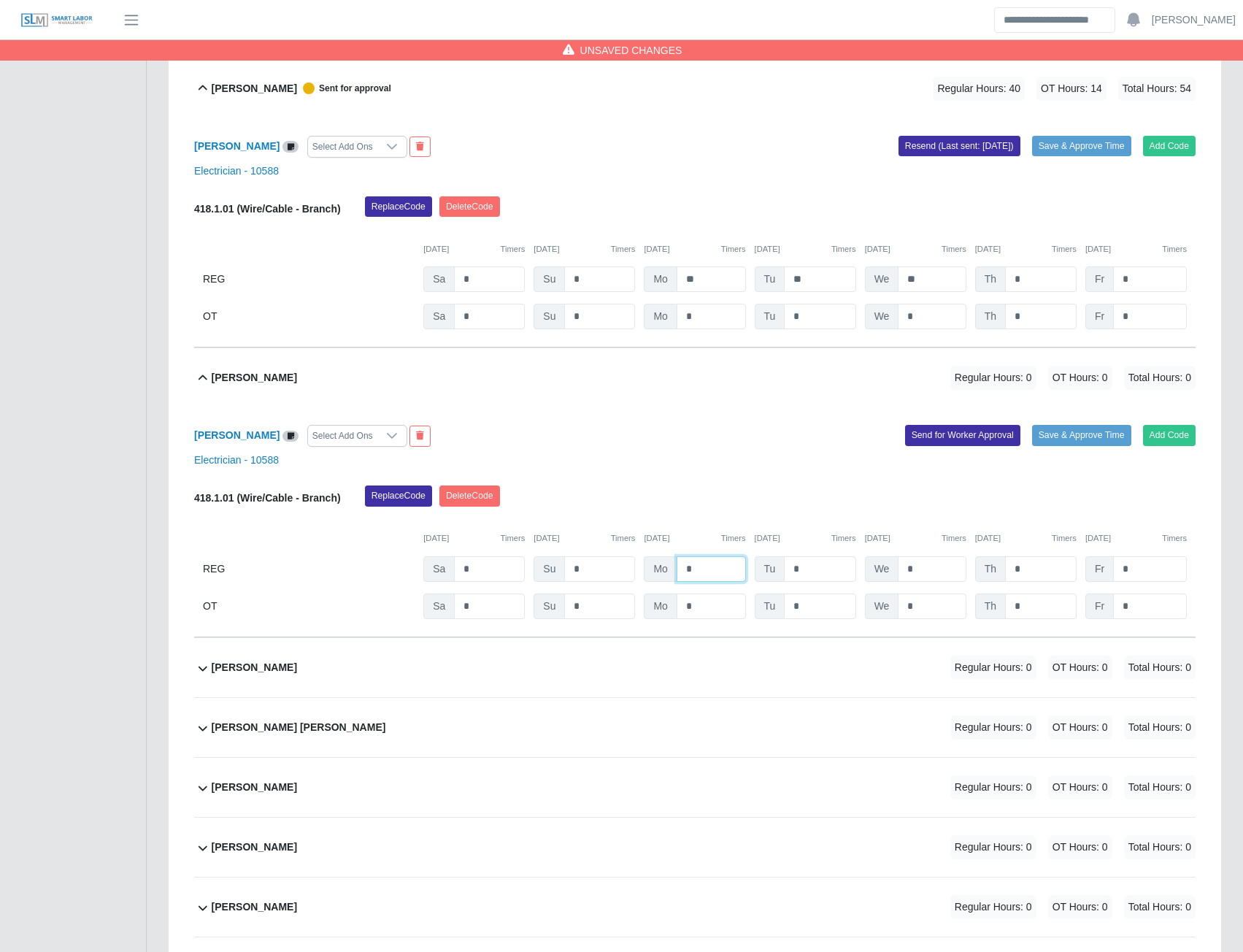
click at [682, 570] on input "*" at bounding box center [711, 568] width 69 height 25
type input "**"
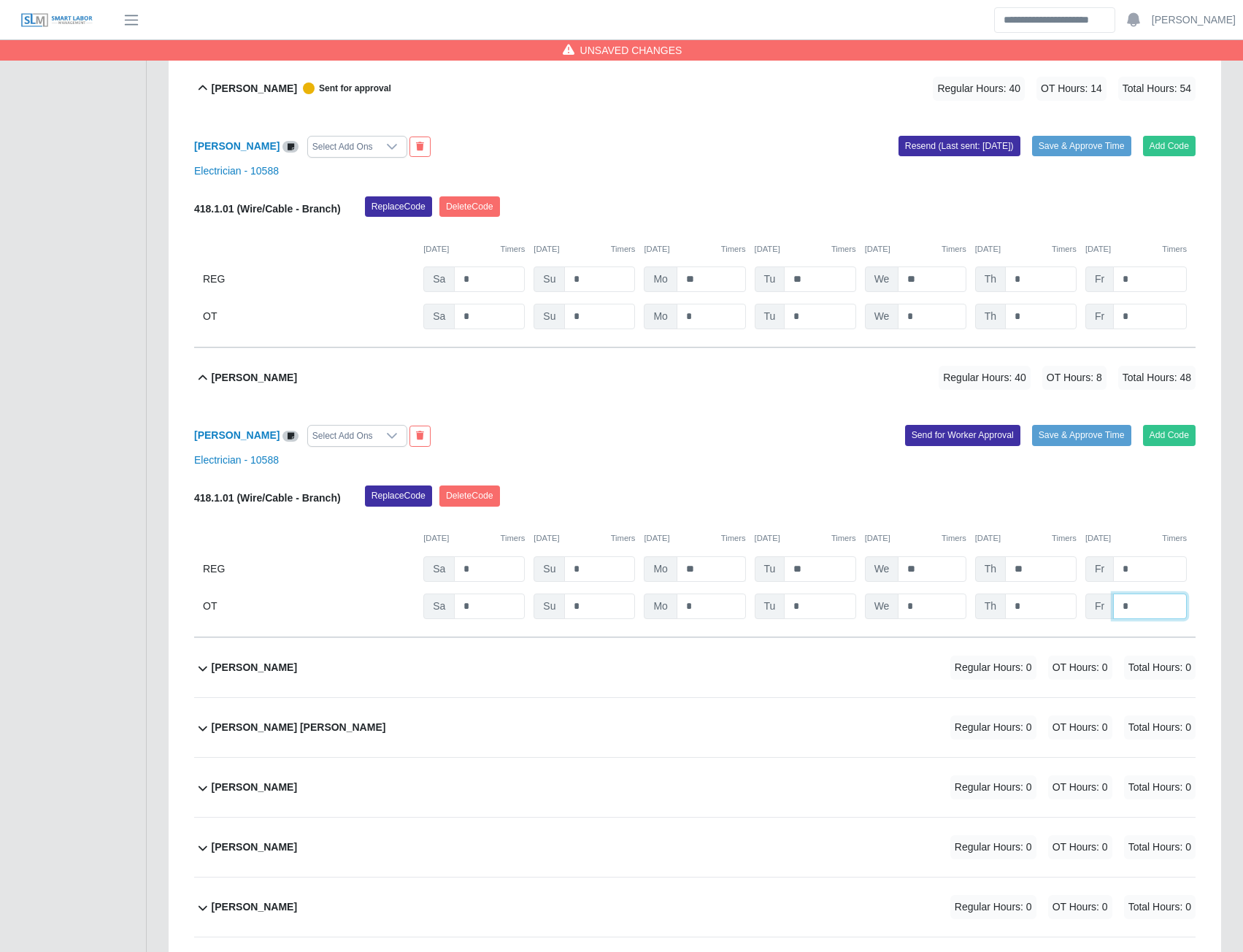
type input "*"
click at [953, 440] on button "Send for Worker Approval" at bounding box center [962, 435] width 115 height 20
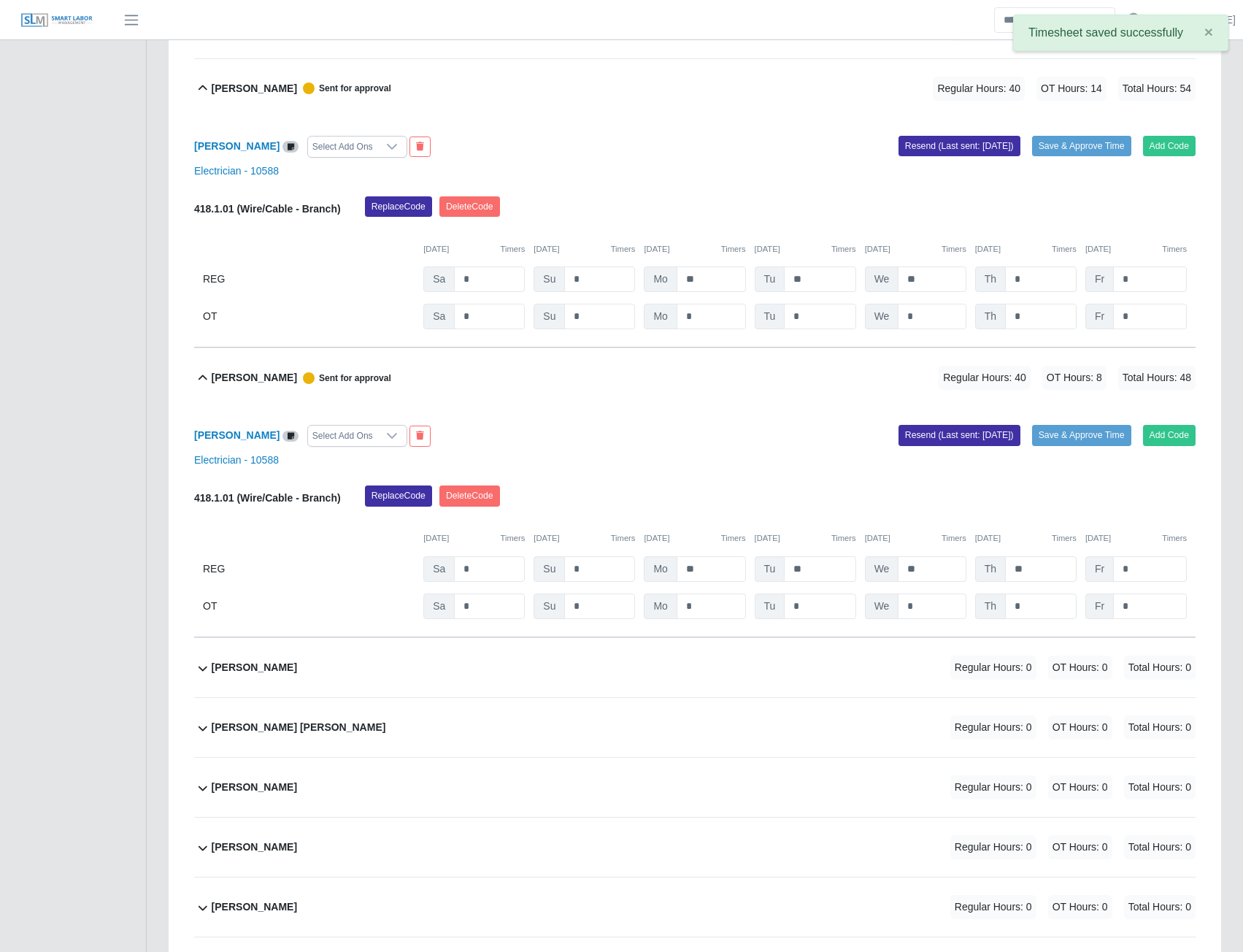
click at [240, 672] on b "Ernesto Pirela" at bounding box center [254, 668] width 86 height 15
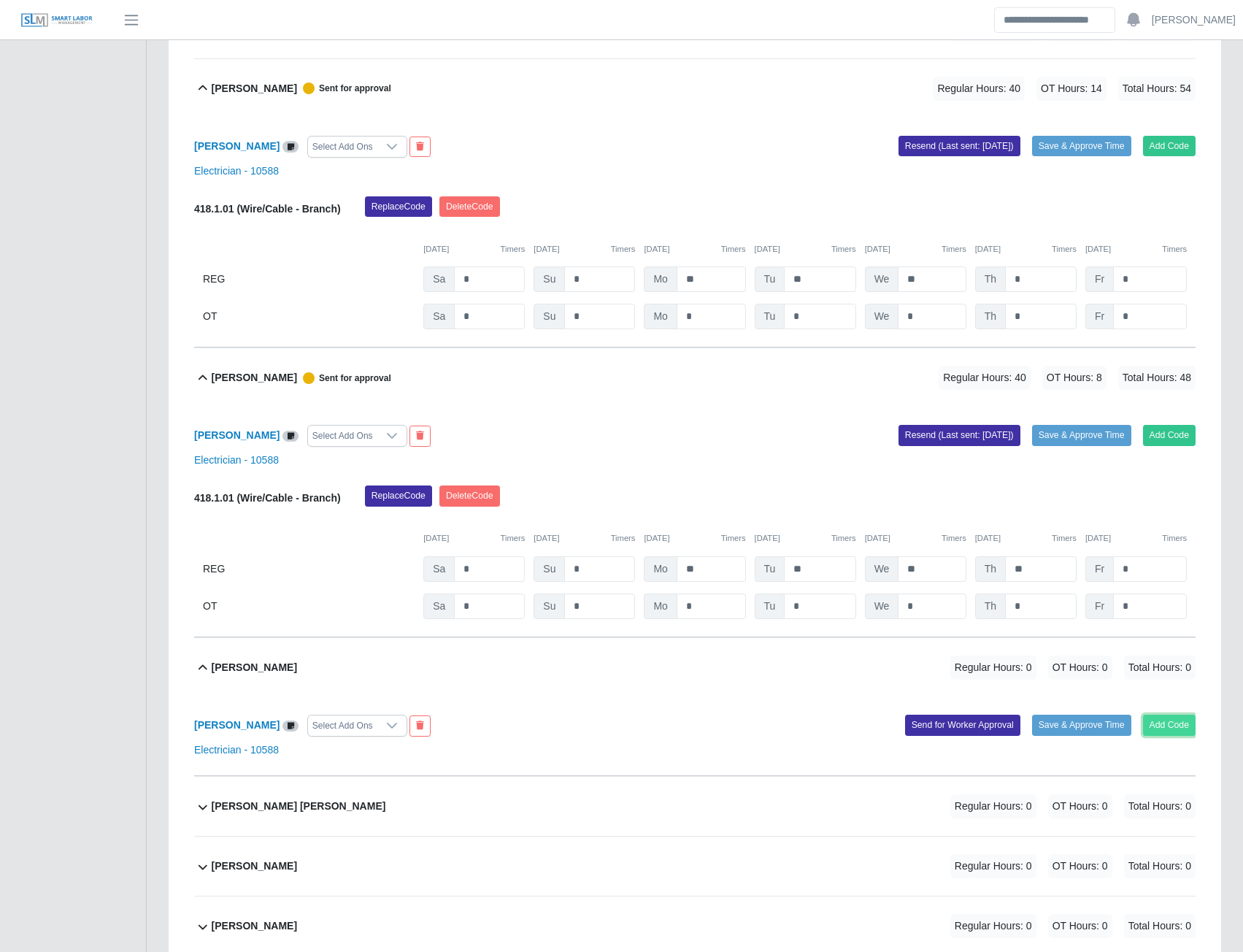
click at [1152, 731] on button "Add Code" at bounding box center [1170, 725] width 53 height 20
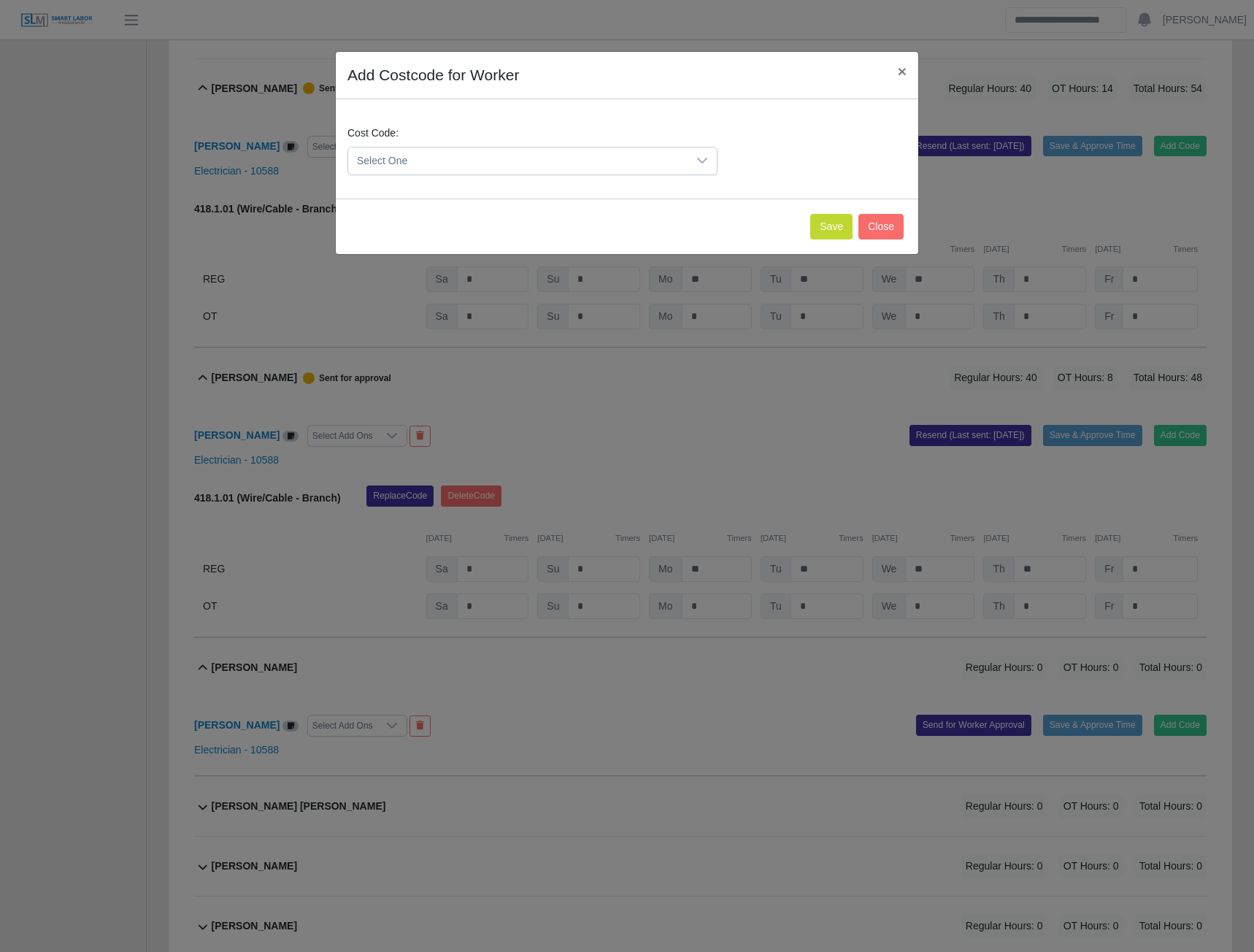
click at [698, 161] on icon at bounding box center [702, 160] width 12 height 12
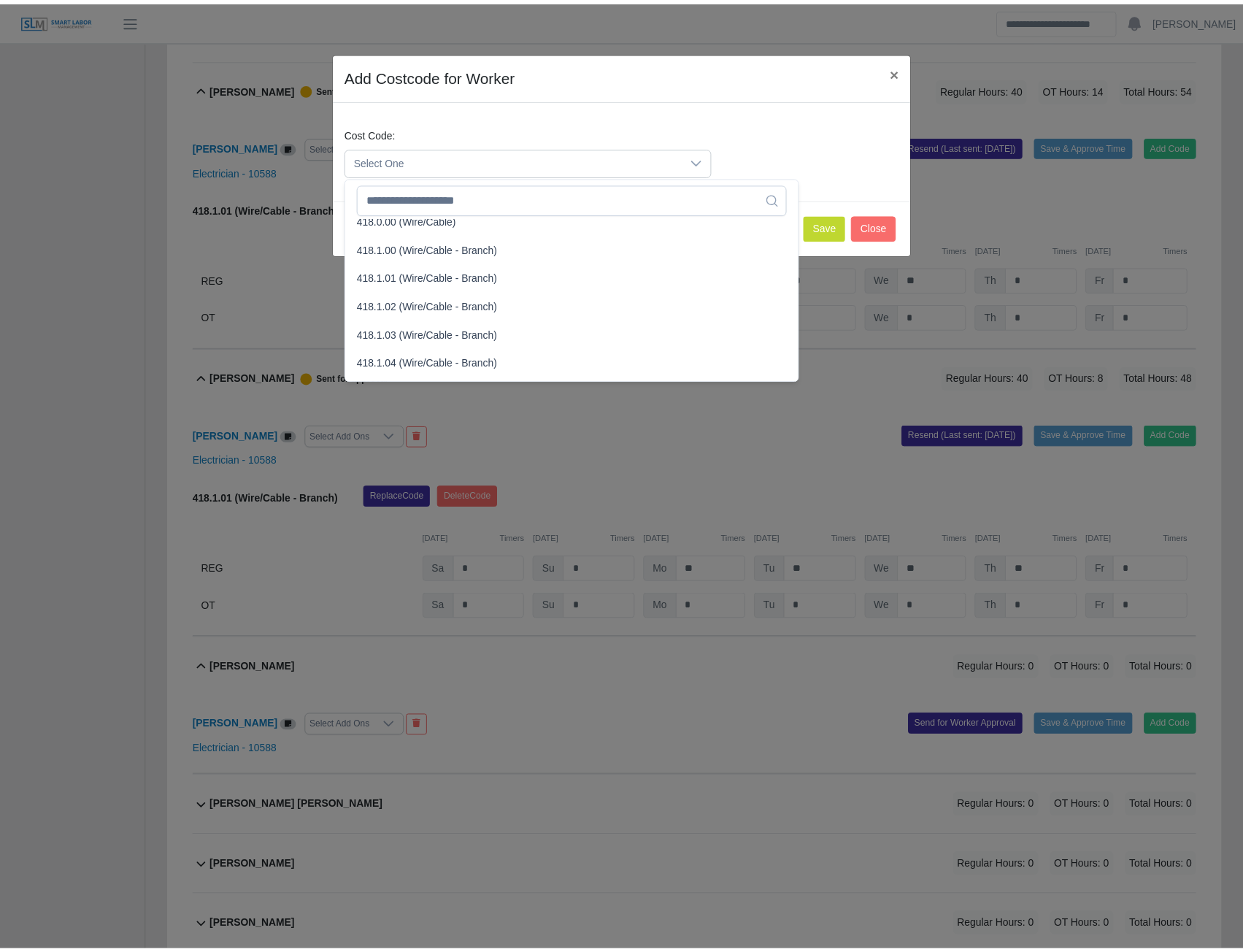
scroll to position [584, 0]
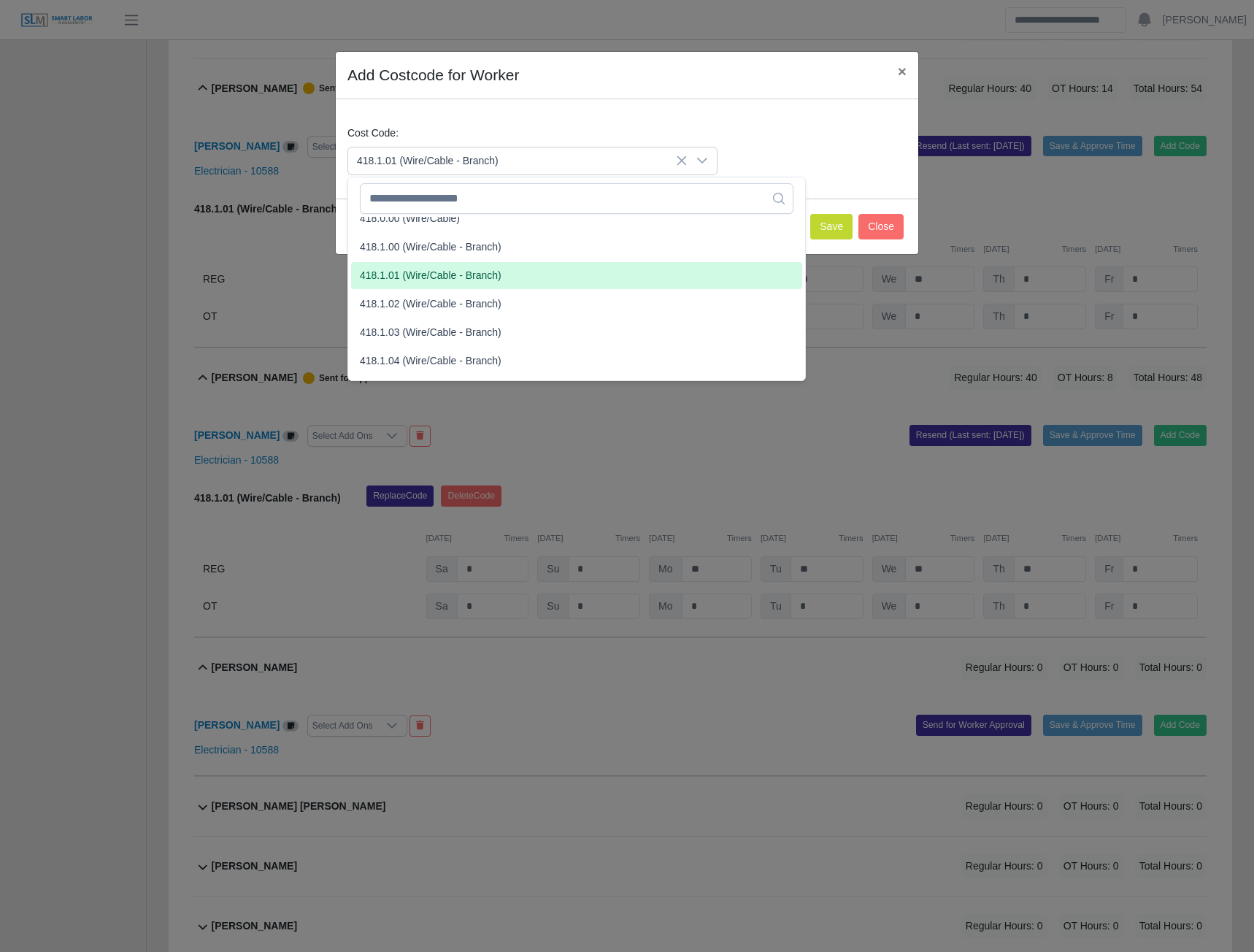
click at [419, 277] on span "418.1.01 (Wire/Cable - Branch)" at bounding box center [430, 276] width 141 height 15
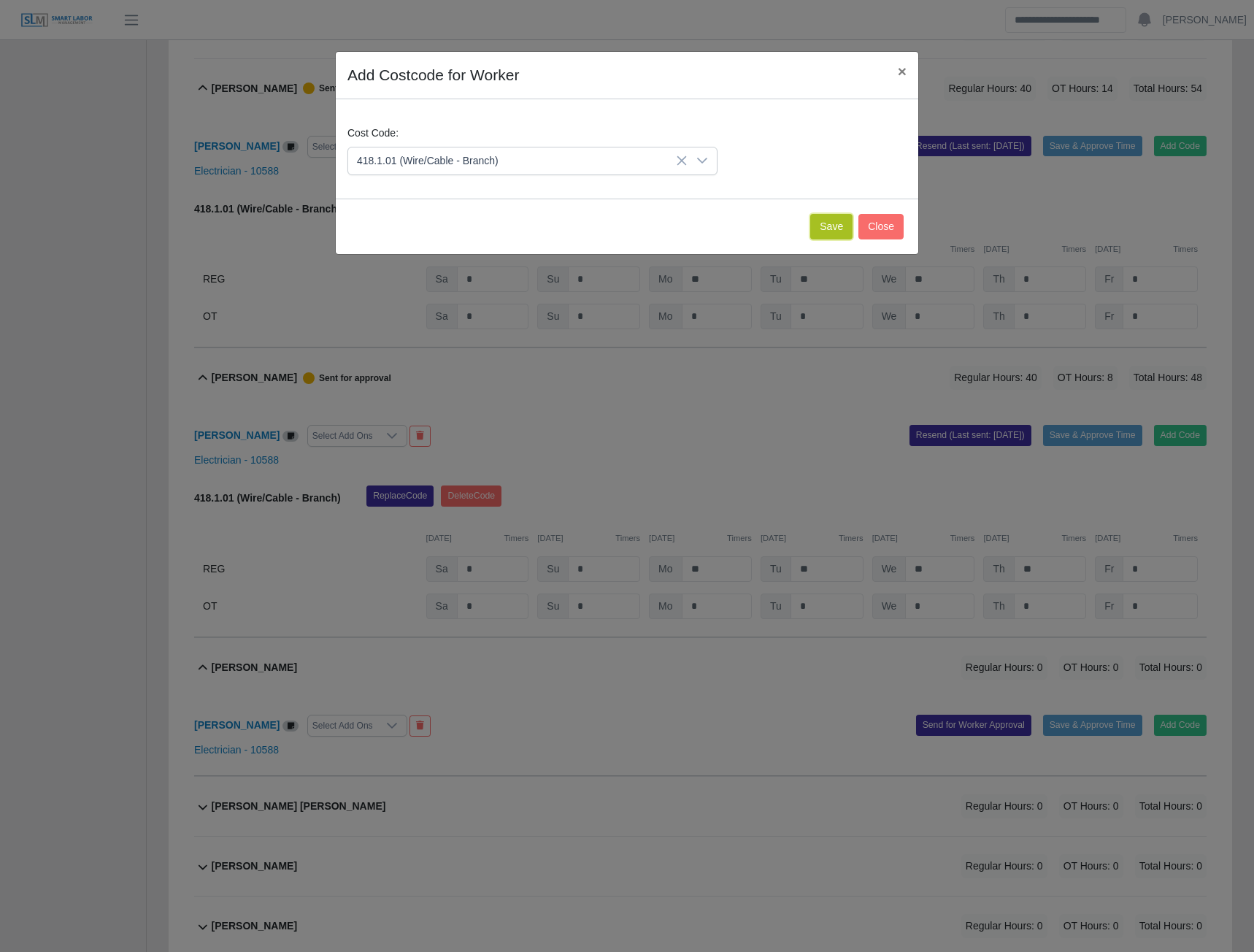
click at [829, 229] on button "Save" at bounding box center [831, 226] width 42 height 25
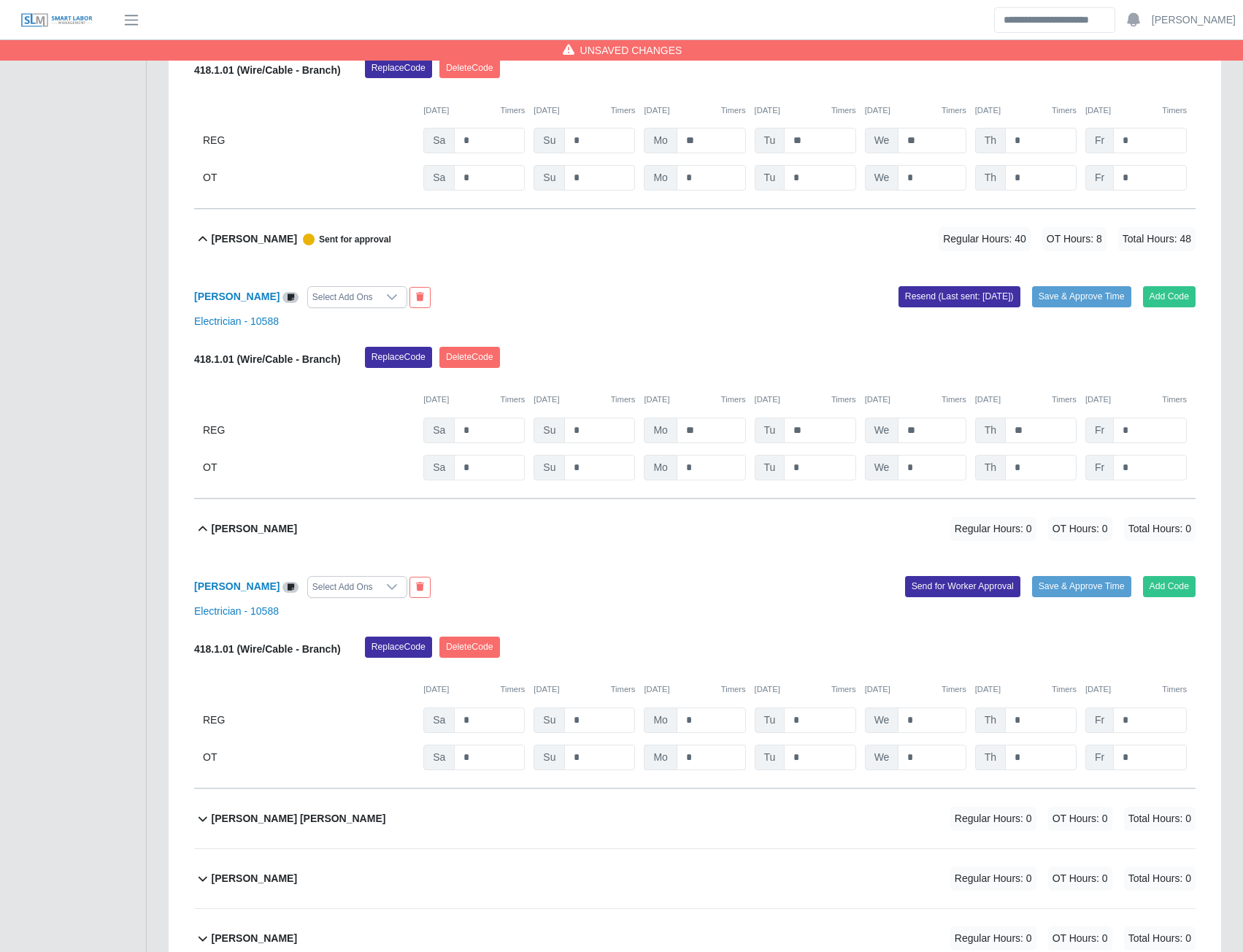
scroll to position [2434, 0]
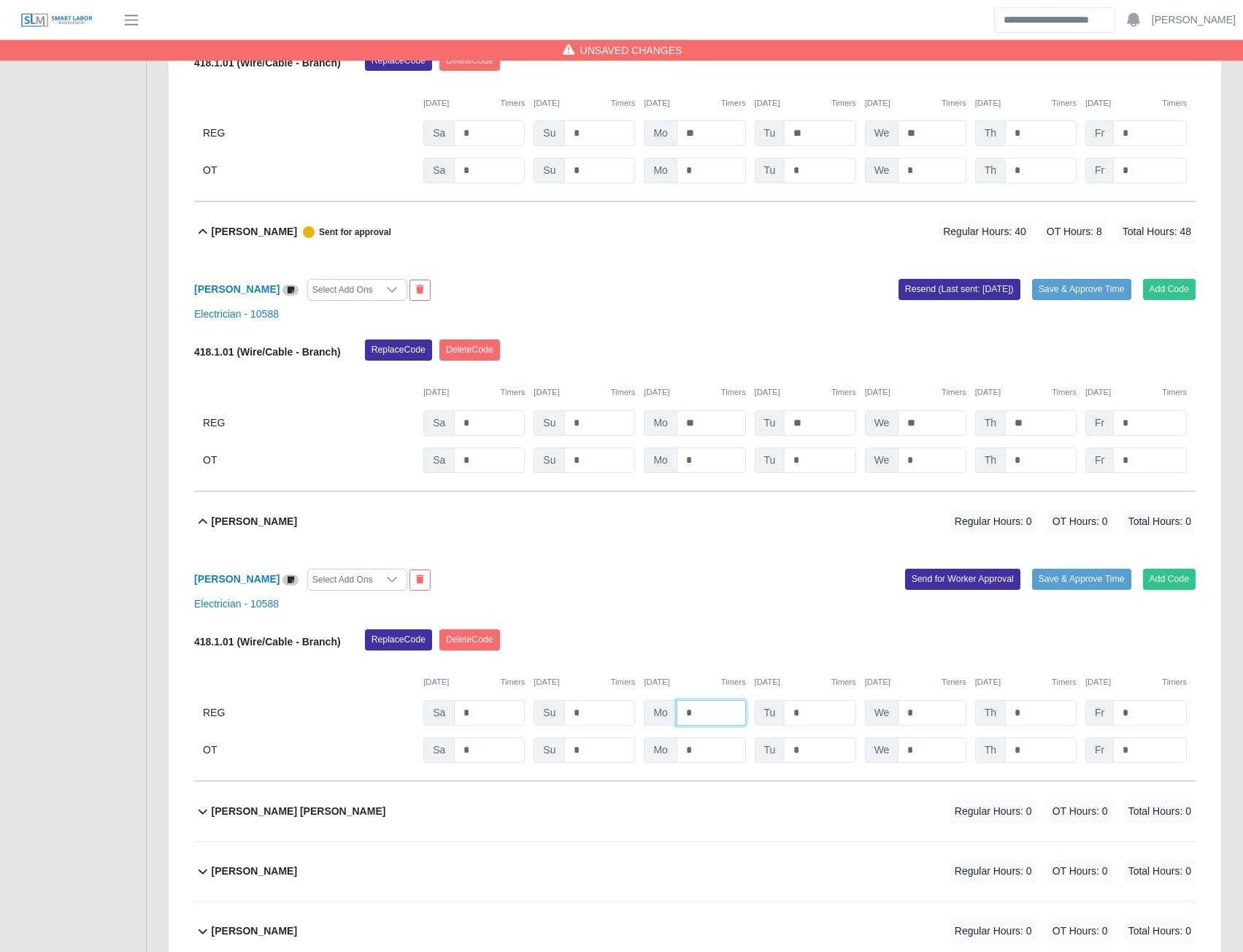
click at [682, 716] on input "*" at bounding box center [711, 713] width 69 height 25
type input "**"
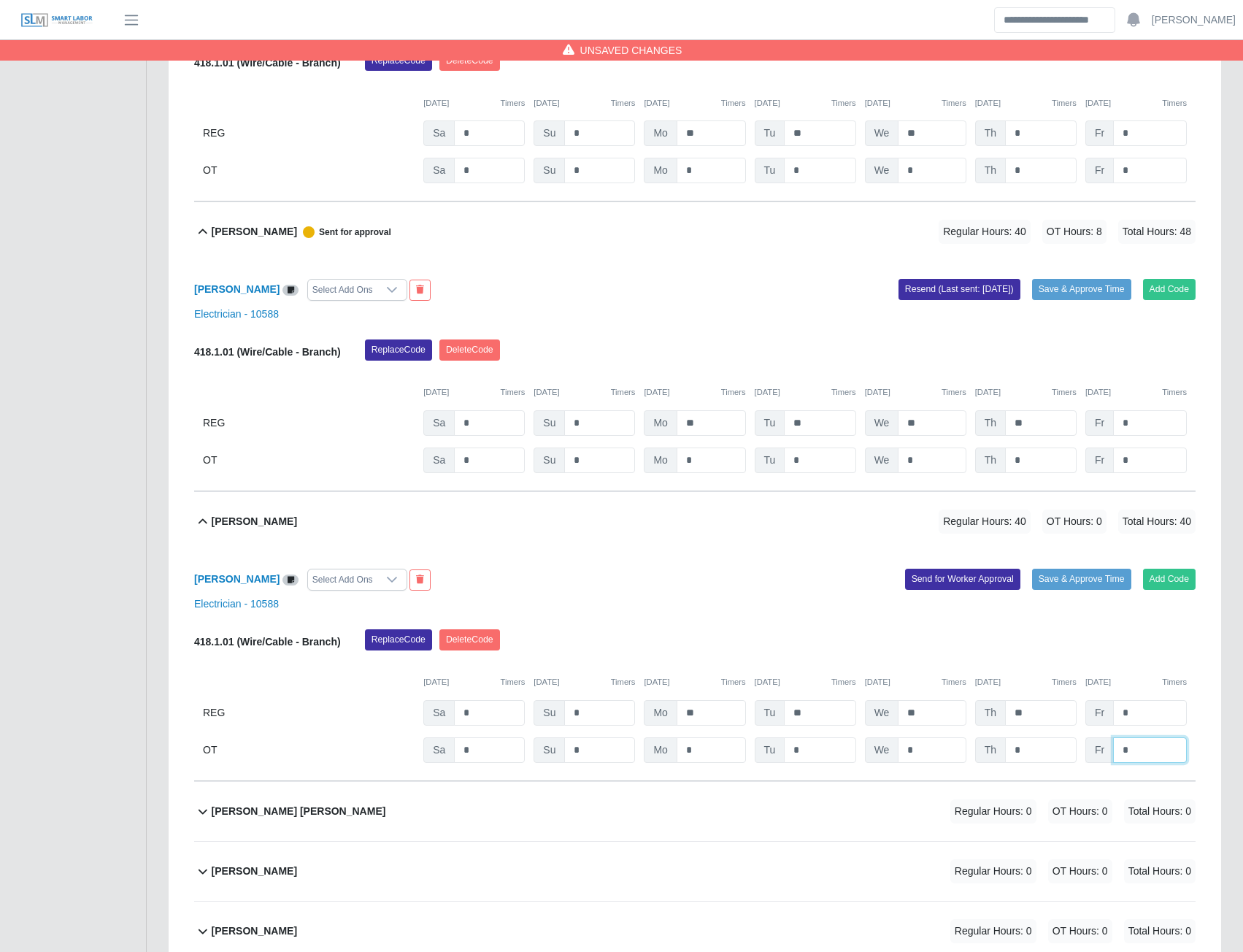
click at [1152, 754] on input "*" at bounding box center [1150, 750] width 73 height 25
type input "*"
click at [957, 581] on button "Send for Worker Approval" at bounding box center [962, 578] width 115 height 20
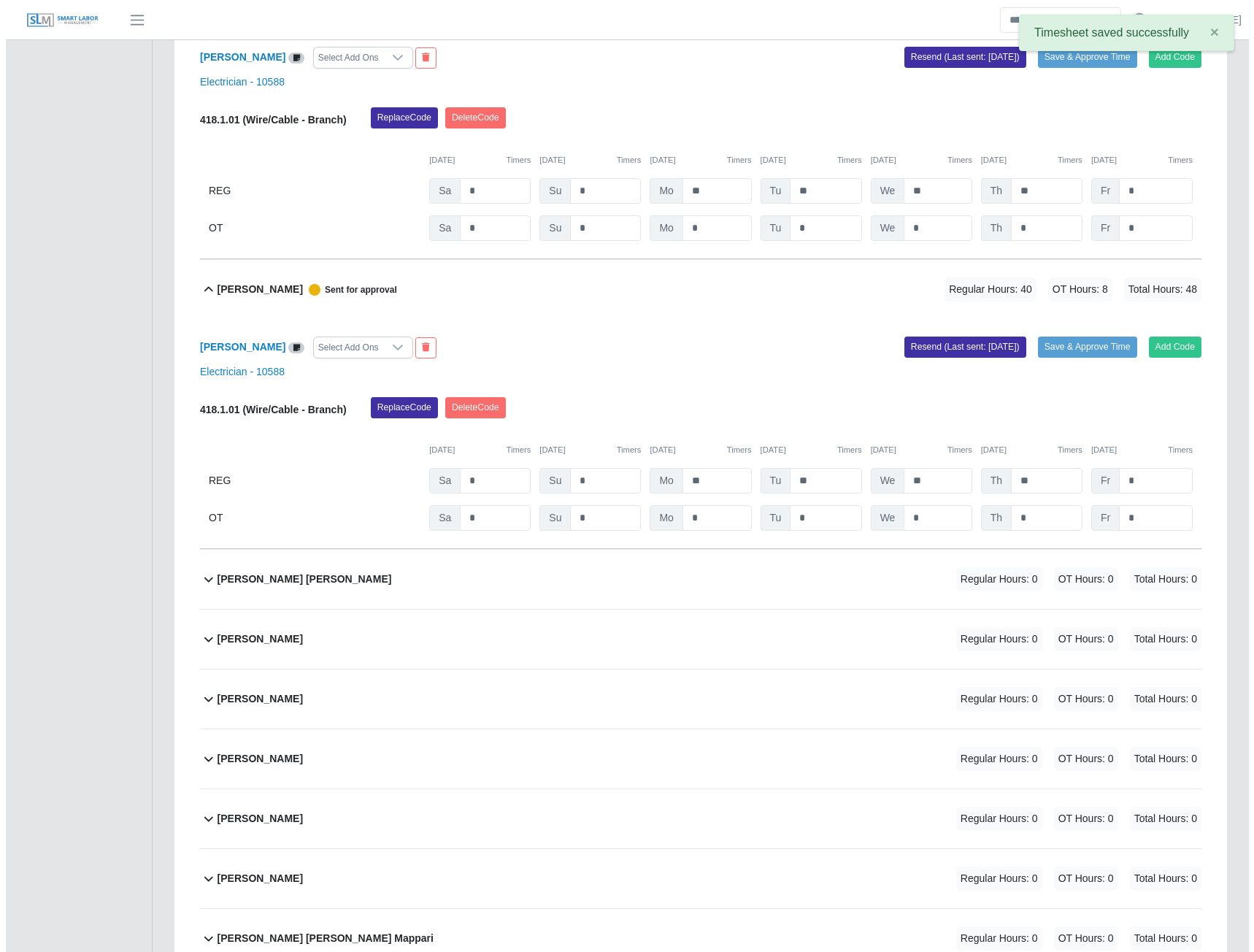
scroll to position [2726, 0]
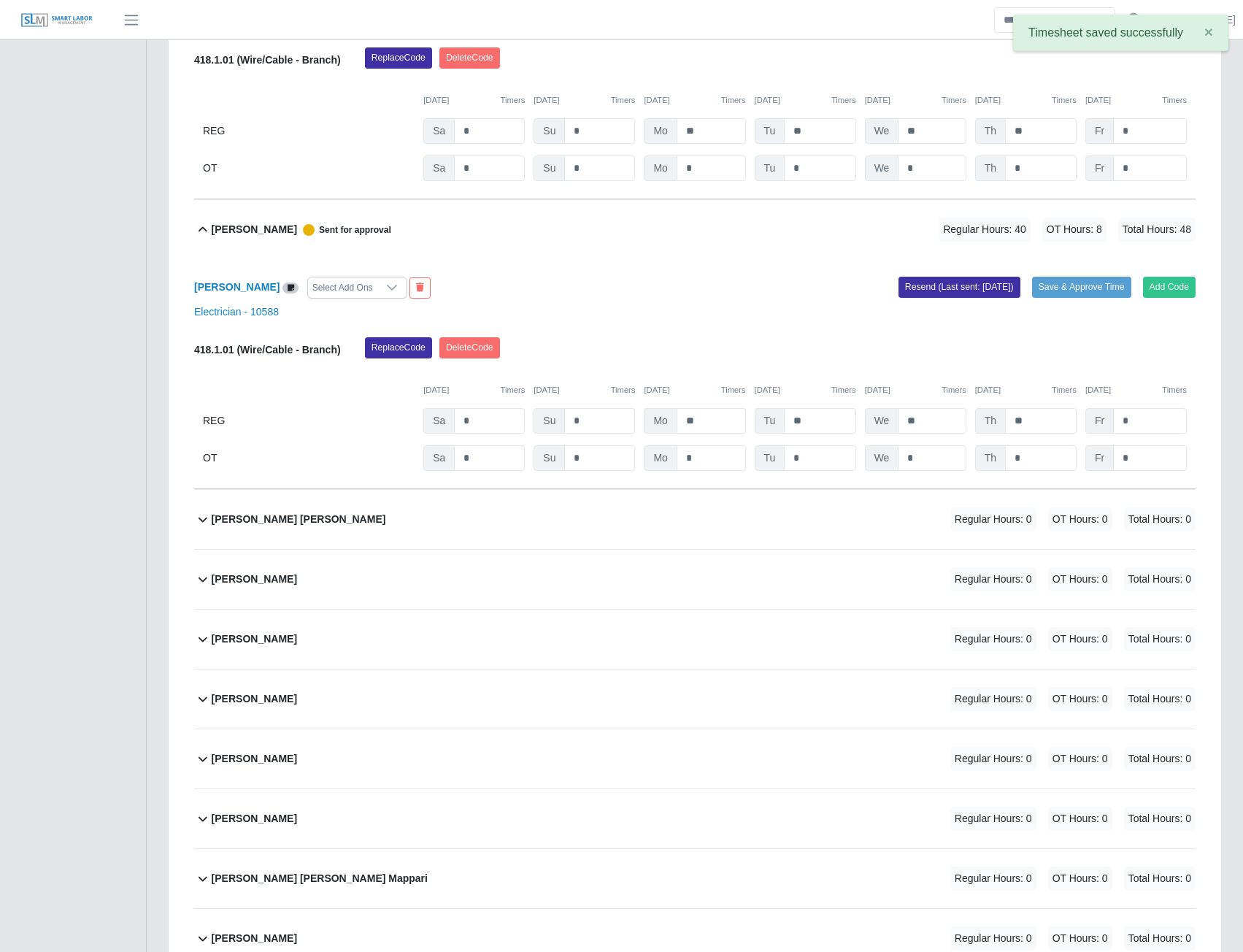
click at [240, 581] on b "Gabriel Losada" at bounding box center [254, 579] width 86 height 15
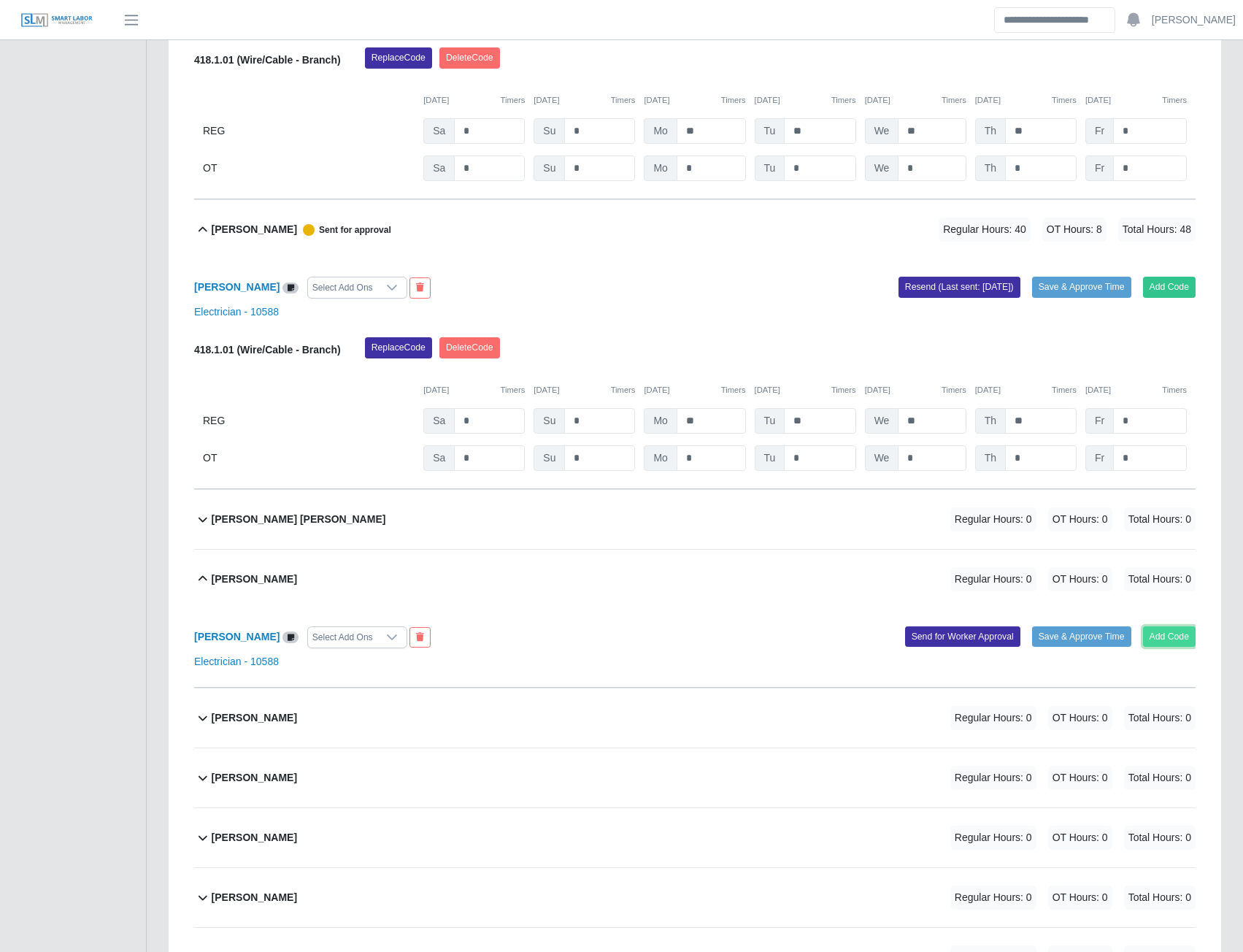
click at [1162, 644] on button "Add Code" at bounding box center [1170, 636] width 53 height 20
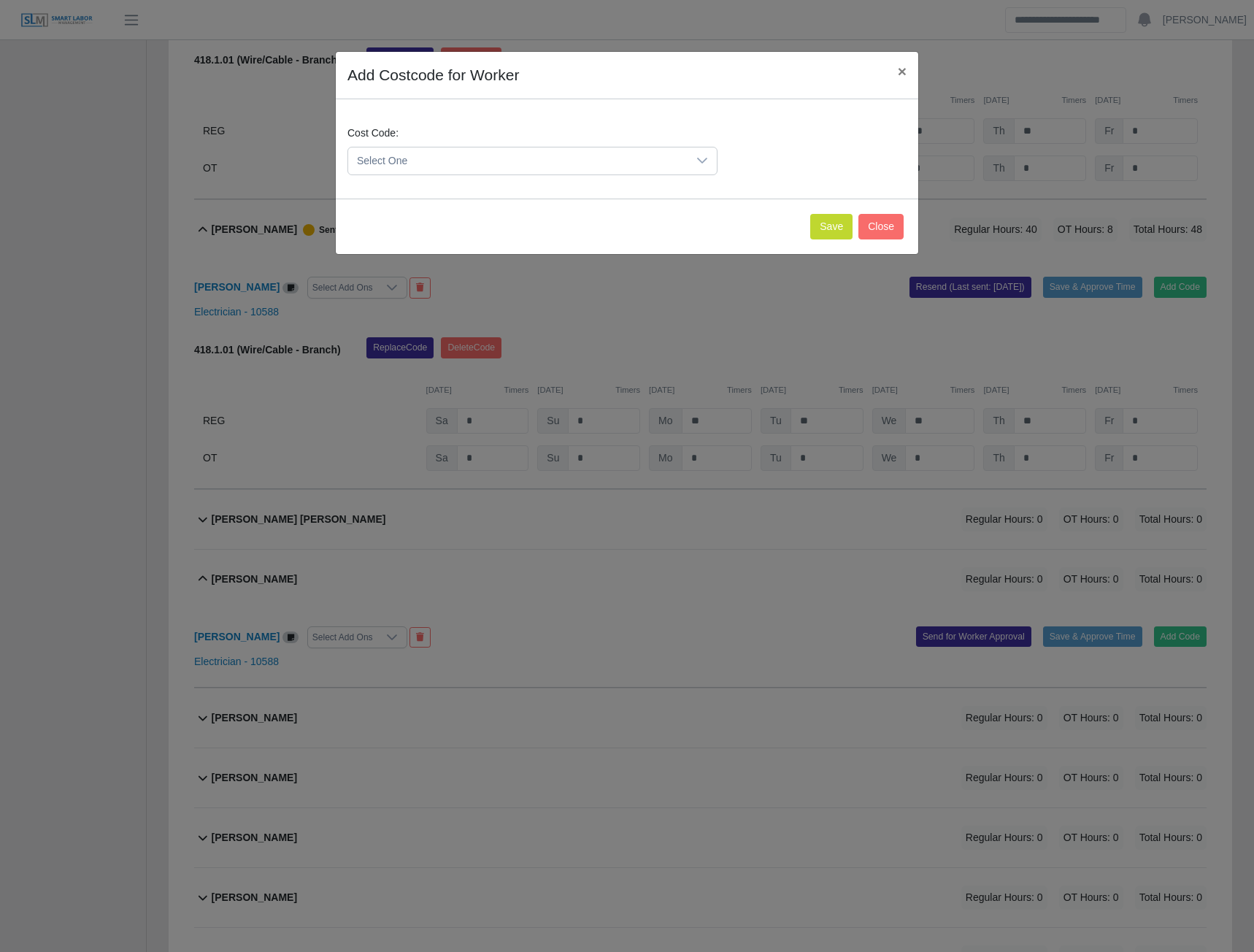
click at [629, 160] on span "Select One" at bounding box center [518, 161] width 340 height 27
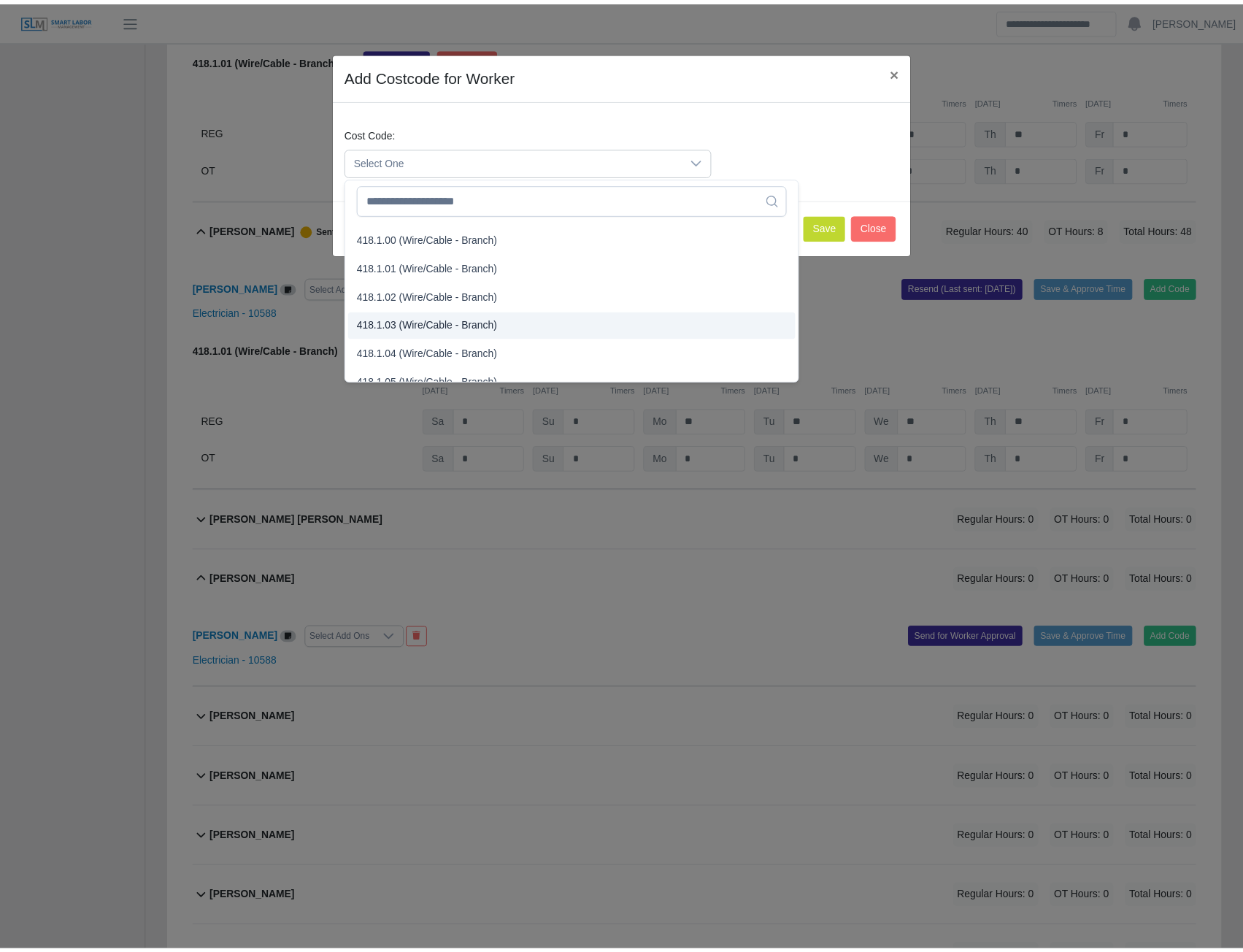
scroll to position [584, 0]
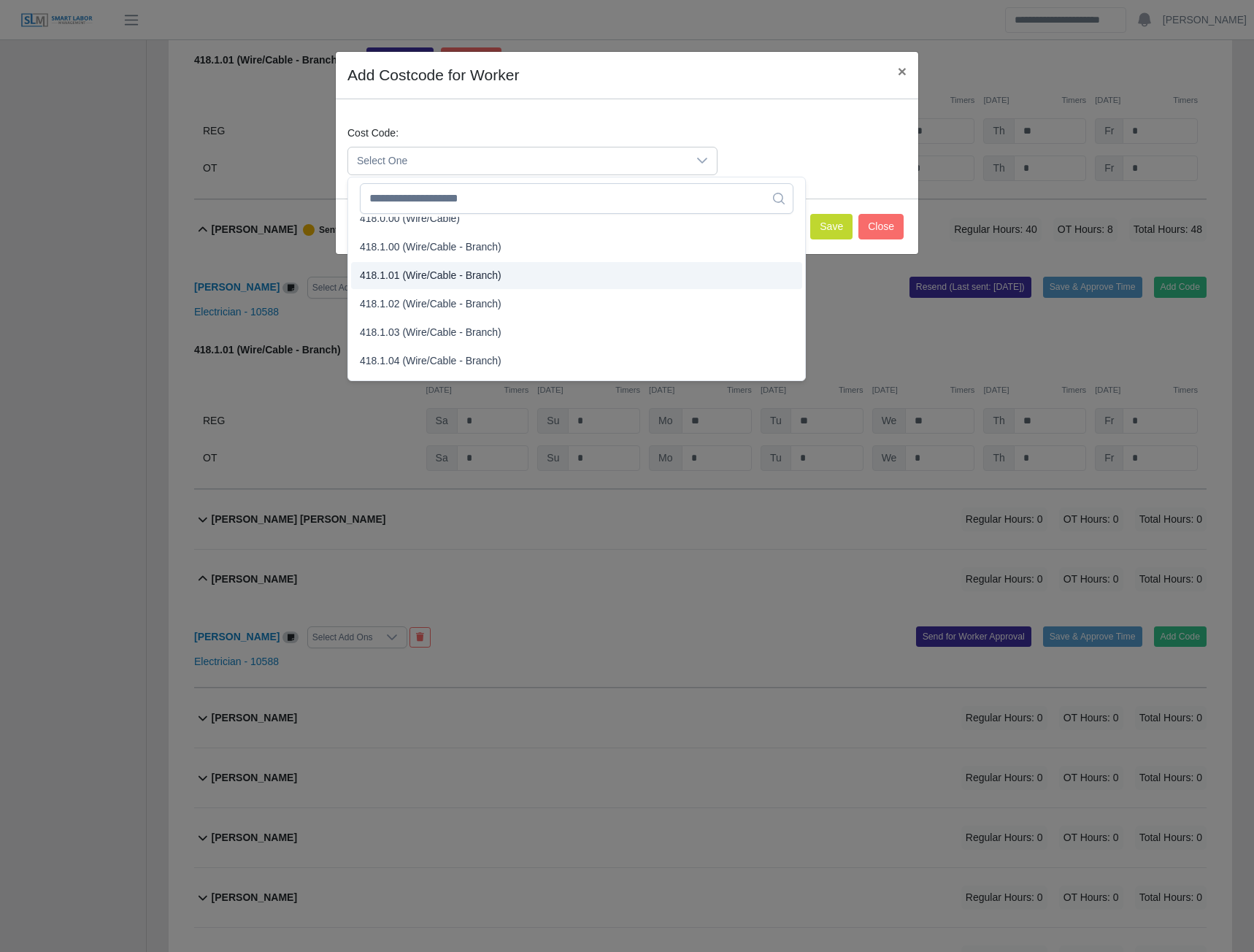
click at [408, 276] on span "418.1.01 (Wire/Cable - Branch)" at bounding box center [430, 276] width 141 height 15
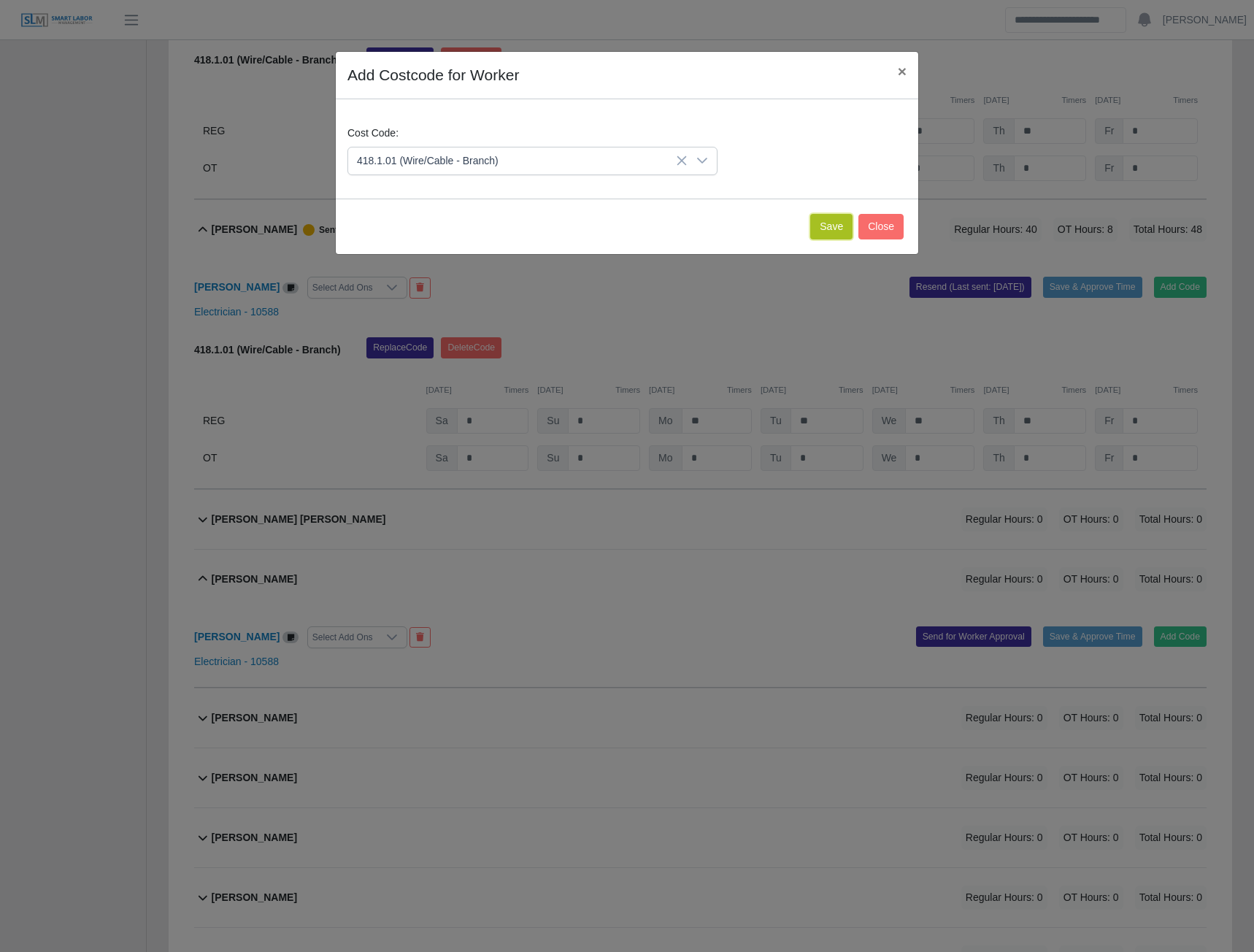
click at [834, 229] on button "Save" at bounding box center [831, 226] width 42 height 25
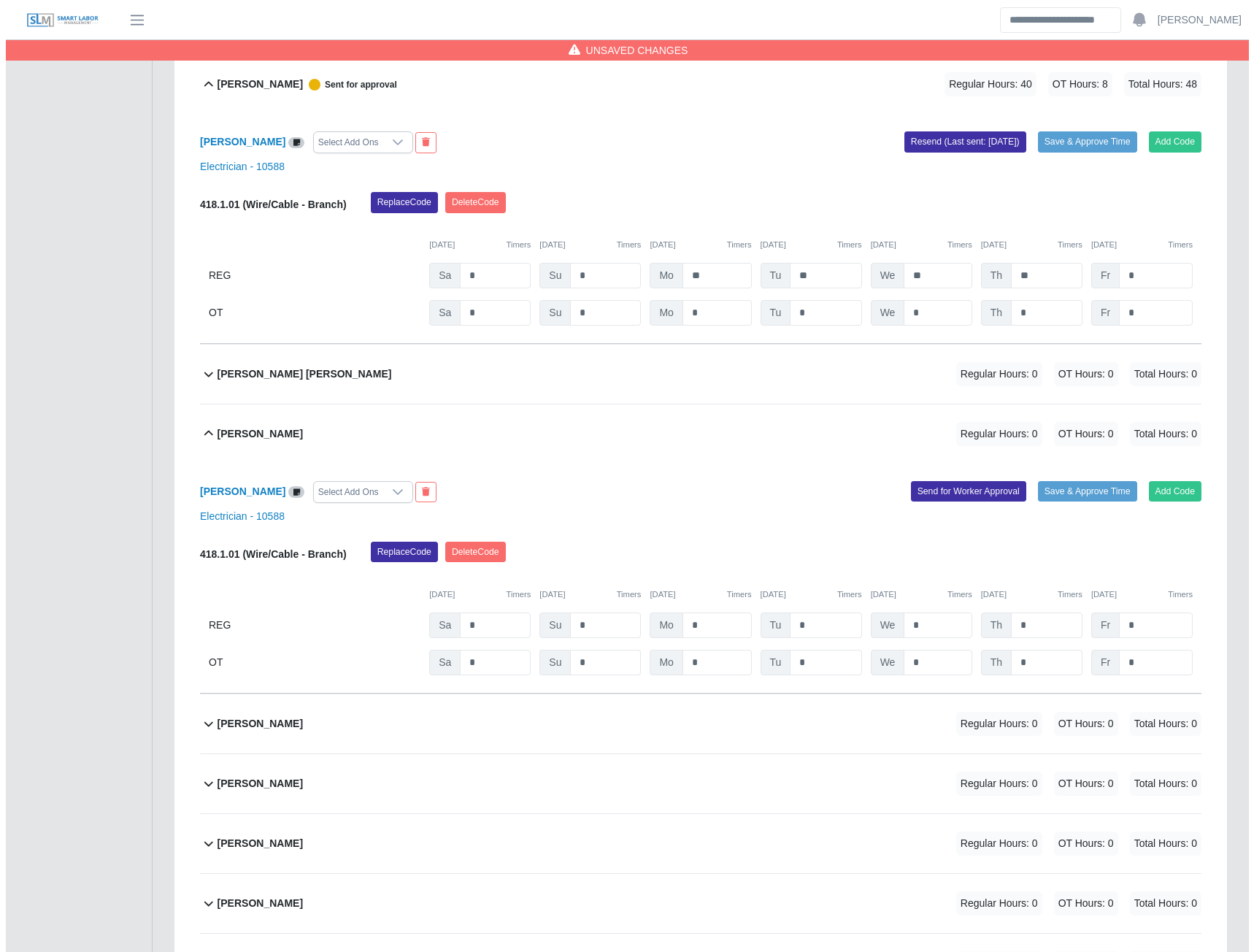
scroll to position [2872, 0]
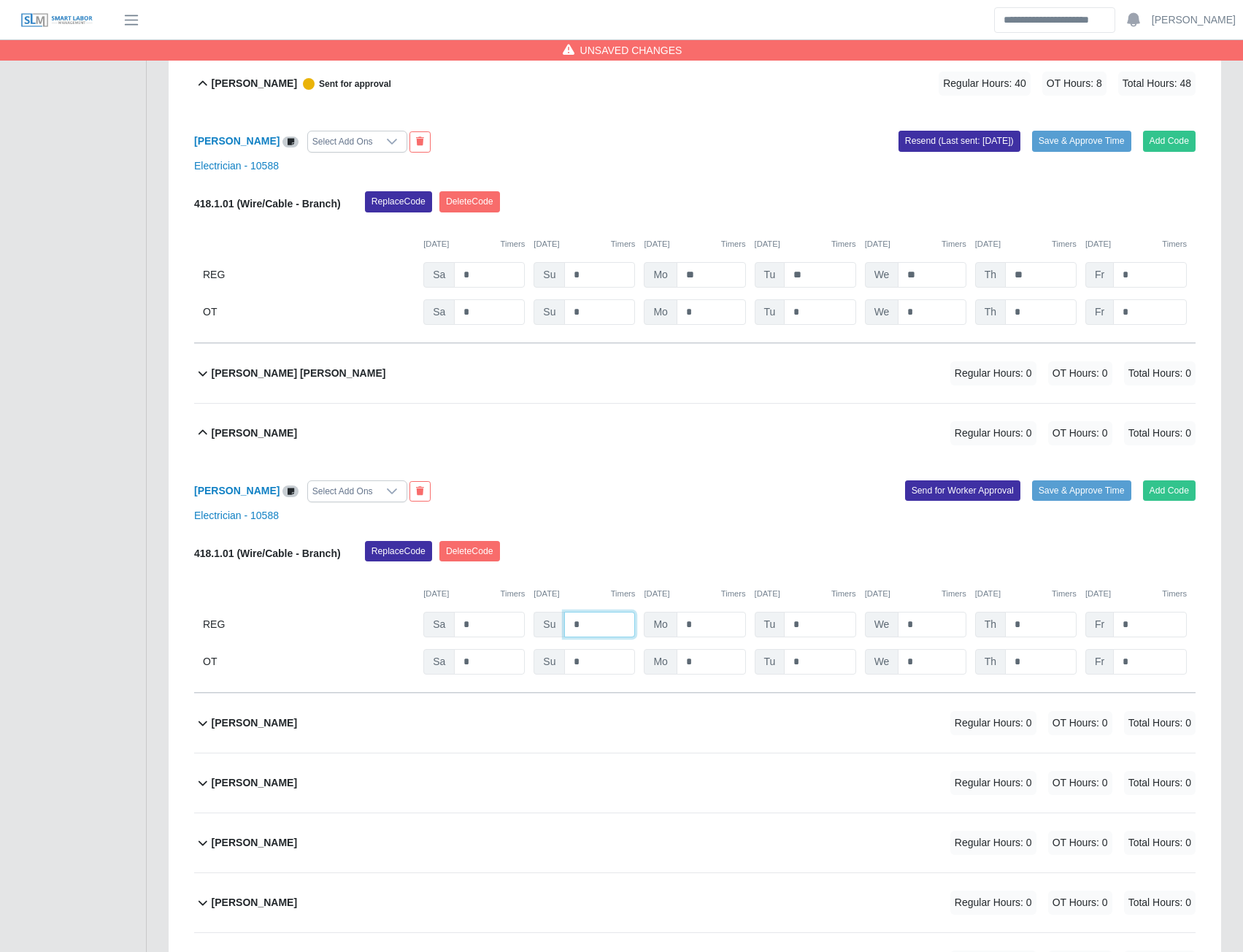
click at [572, 629] on input "*" at bounding box center [600, 624] width 71 height 25
type input "**"
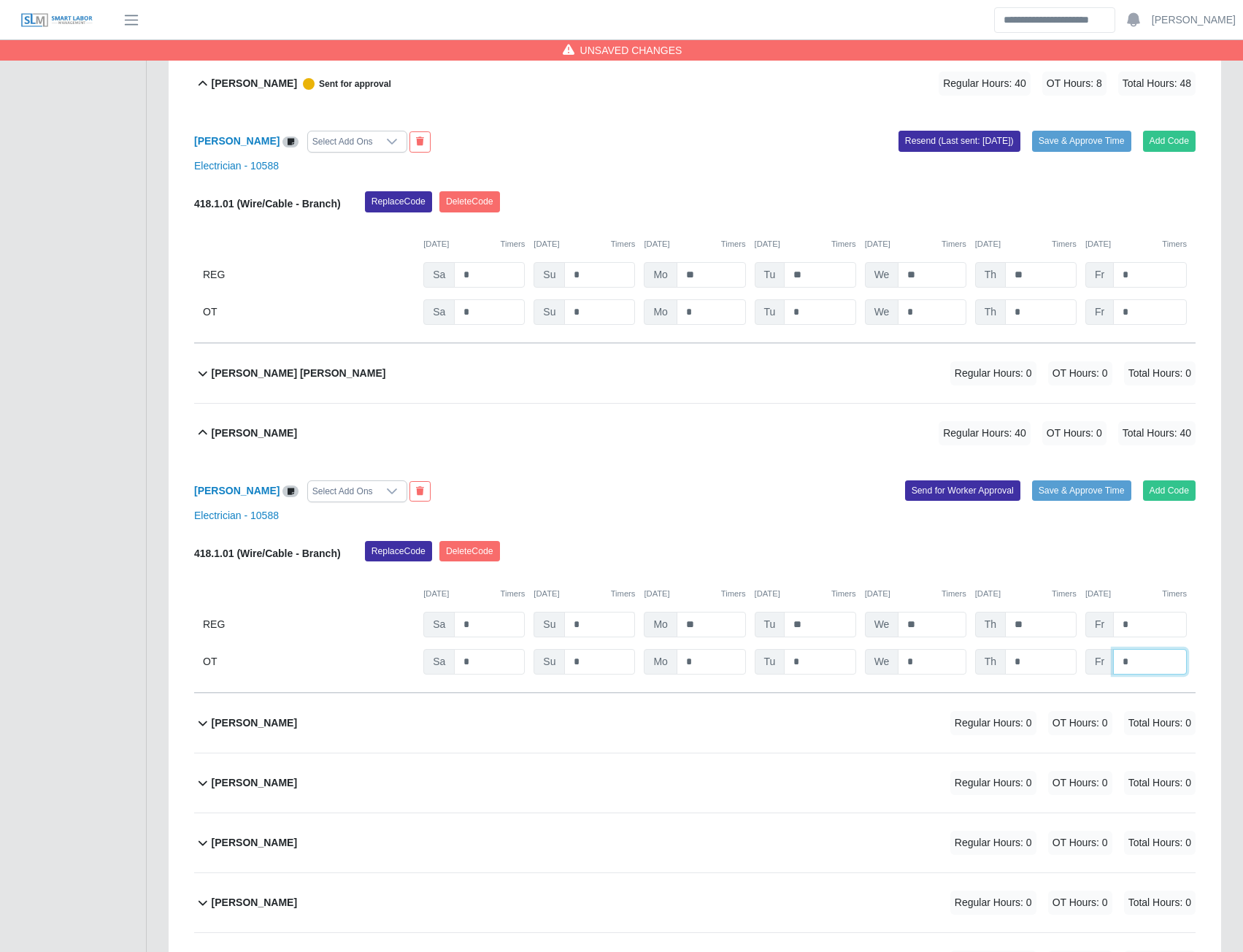
type input "*"
click at [943, 491] on button "Send for Worker Approval" at bounding box center [962, 490] width 115 height 20
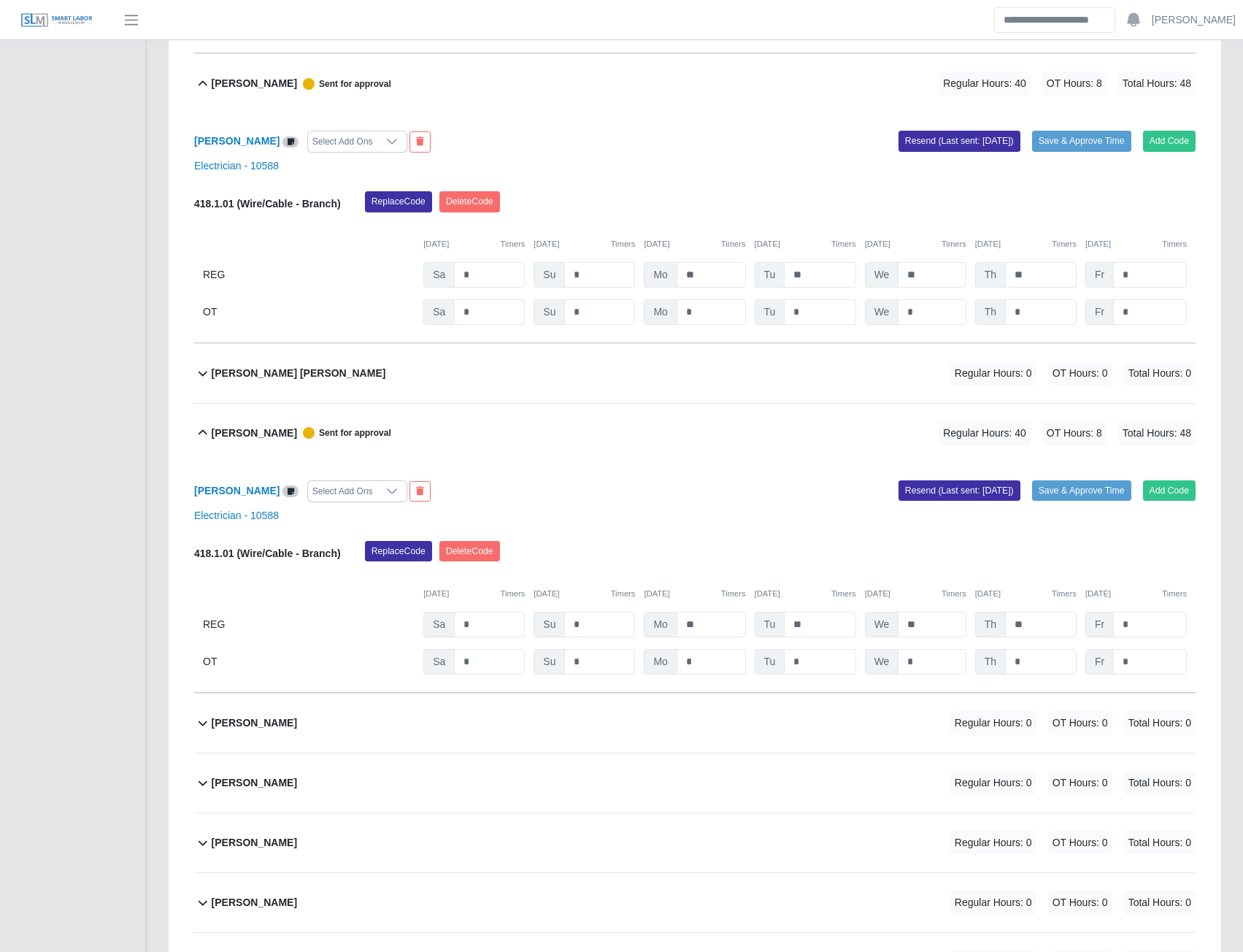
click at [247, 730] on b "Guido Meza" at bounding box center [254, 723] width 86 height 15
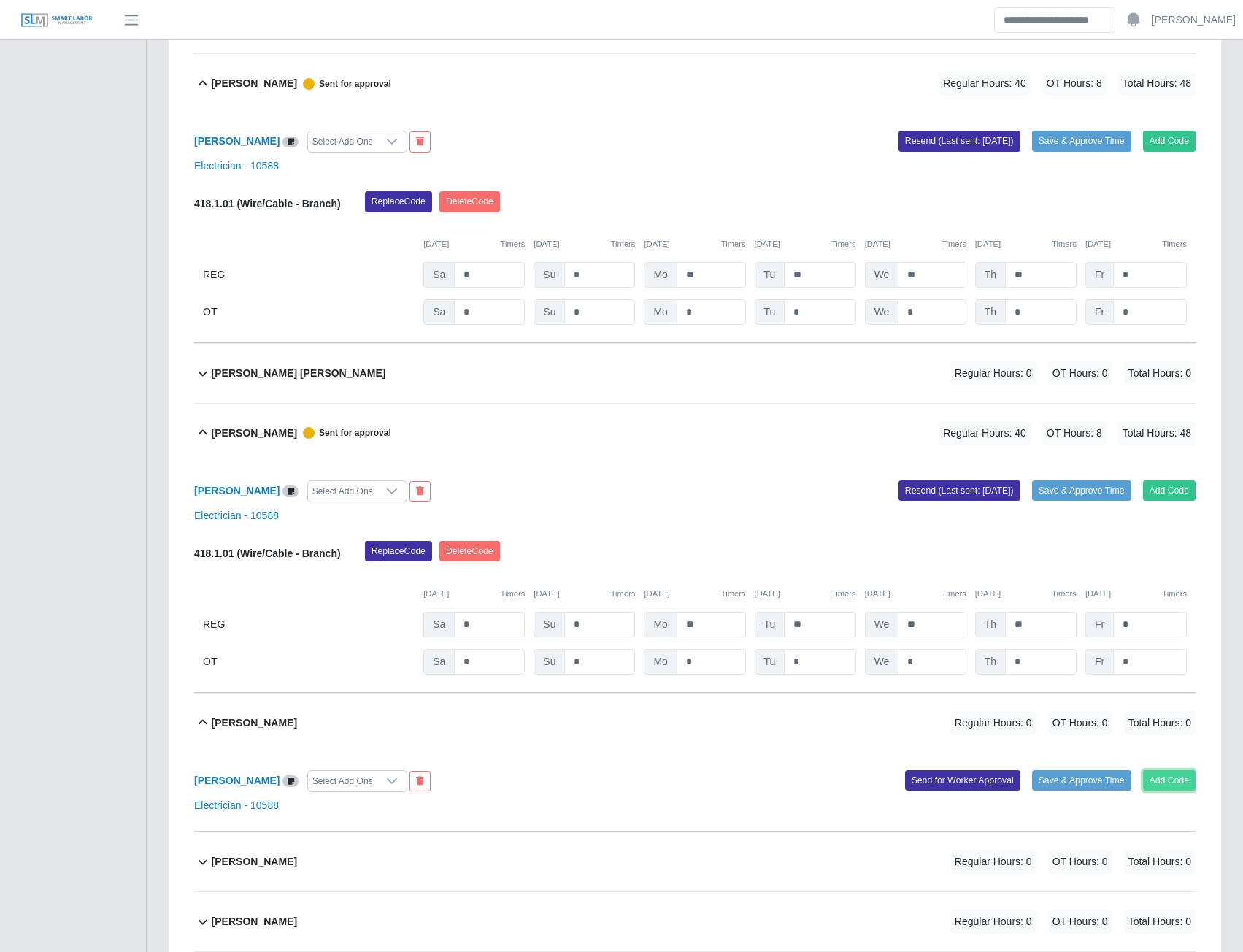
click at [1164, 790] on button "Add Code" at bounding box center [1170, 780] width 53 height 20
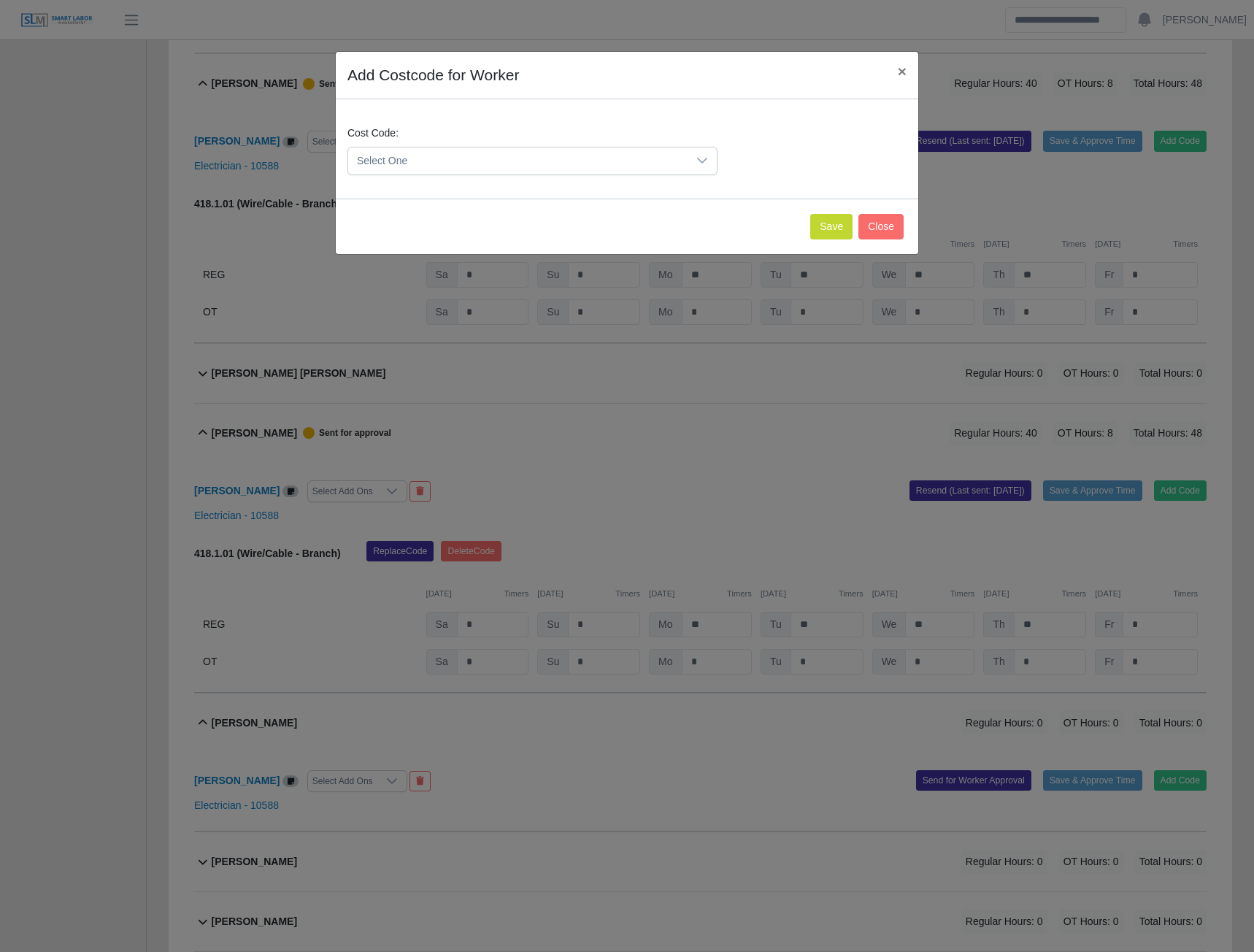
click at [692, 161] on div at bounding box center [703, 161] width 29 height 27
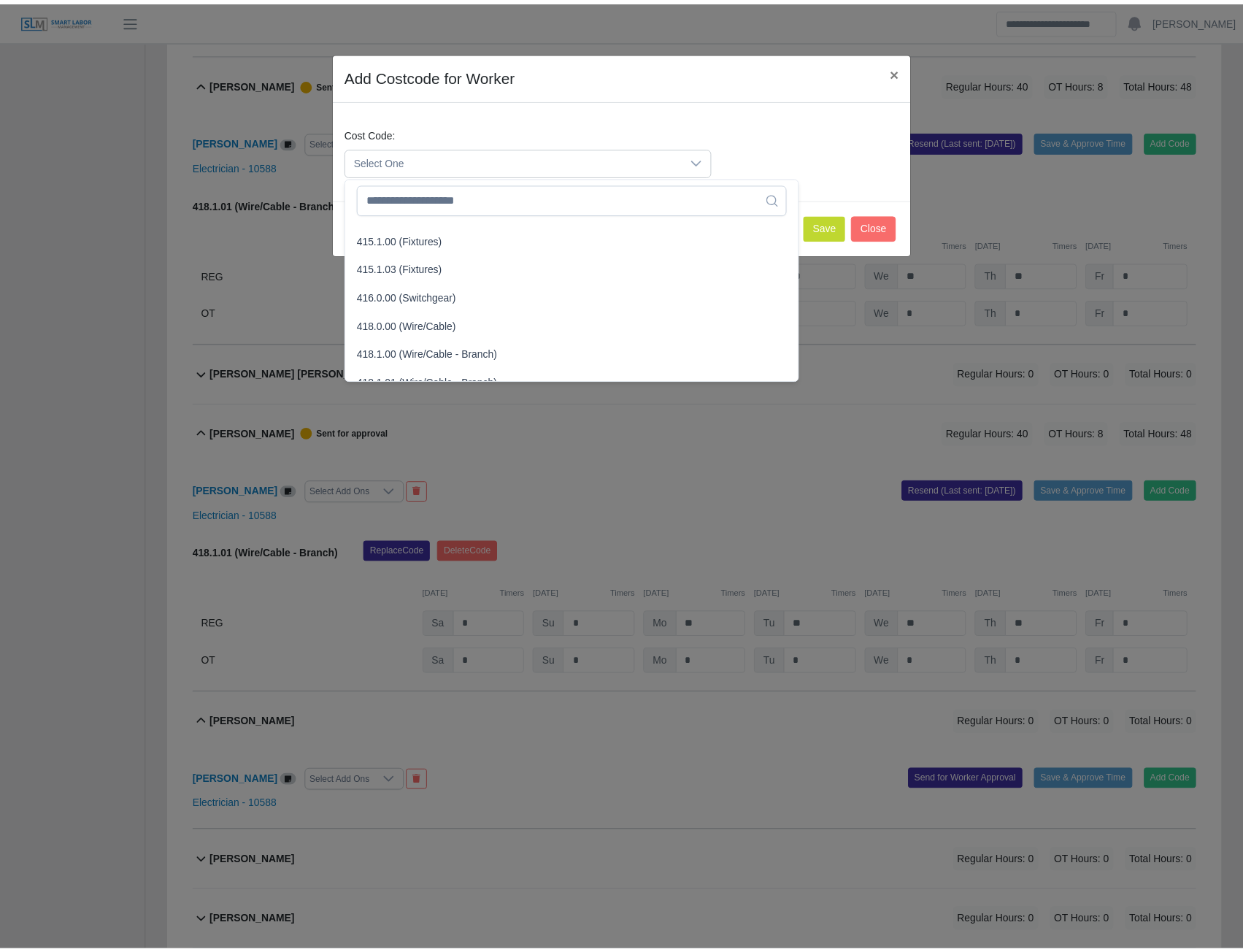
scroll to position [568, 0]
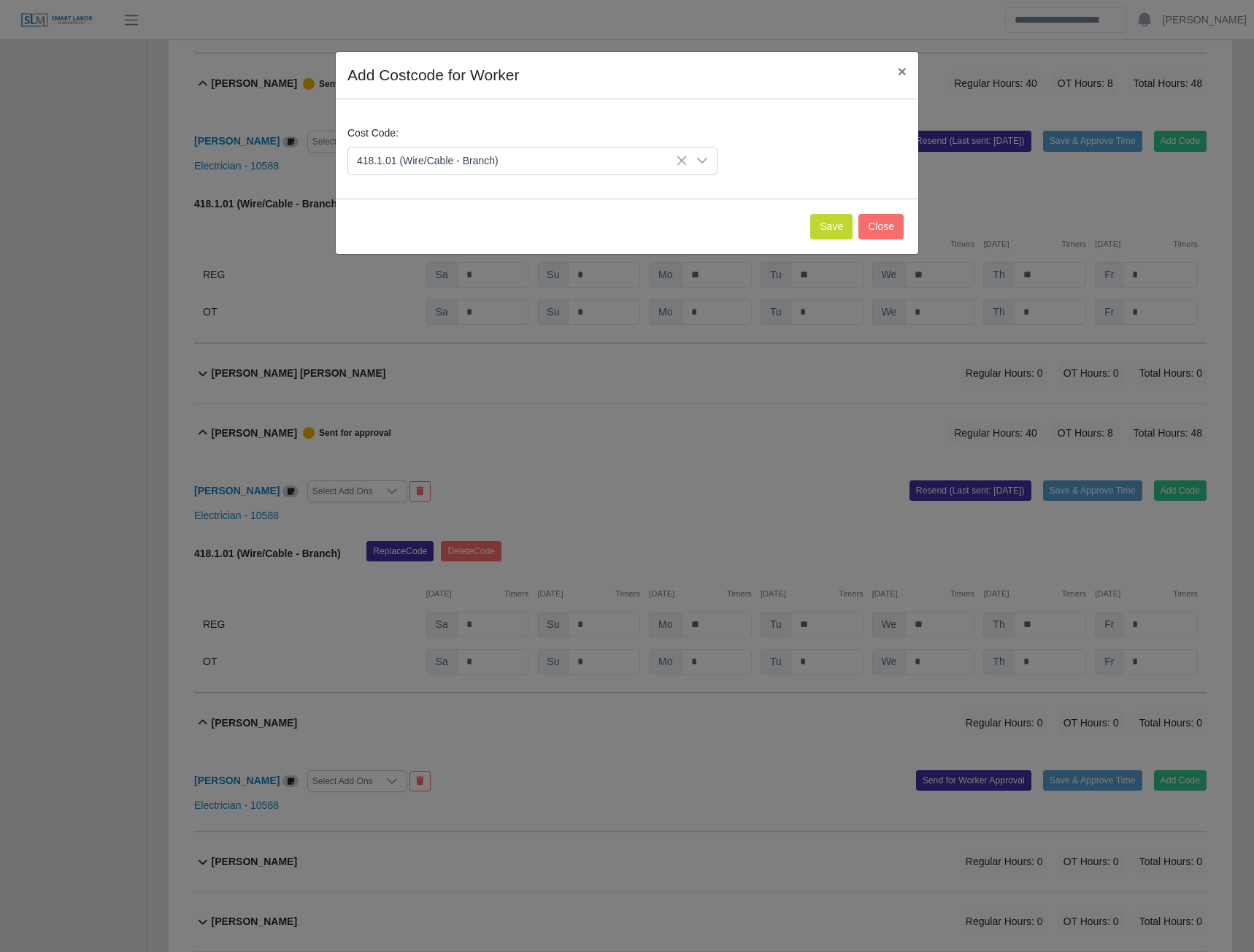
click at [405, 296] on span "418.1.01 (Wire/Cable - Branch)" at bounding box center [430, 291] width 141 height 15
click at [824, 231] on button "Save" at bounding box center [831, 226] width 42 height 25
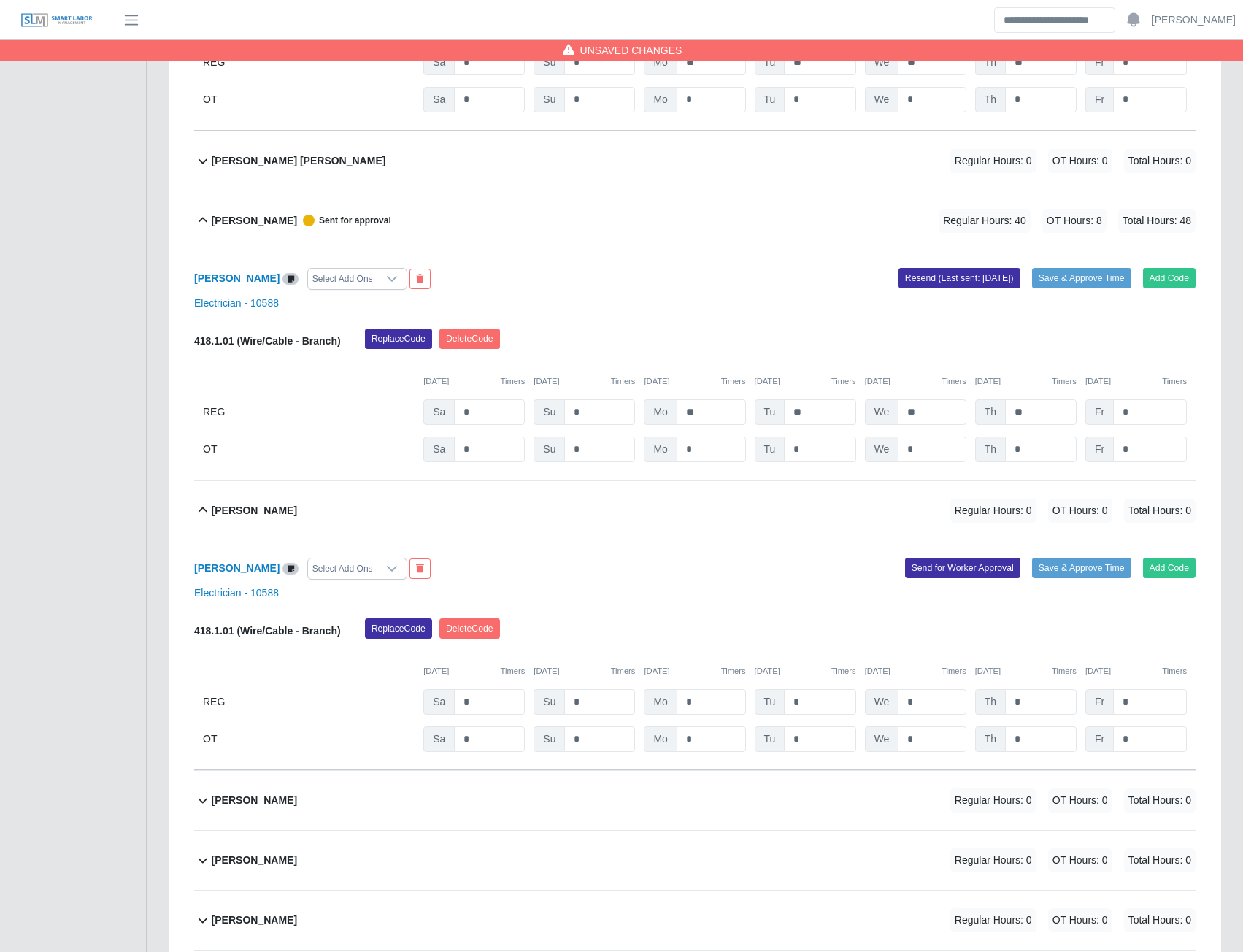
scroll to position [3164, 0]
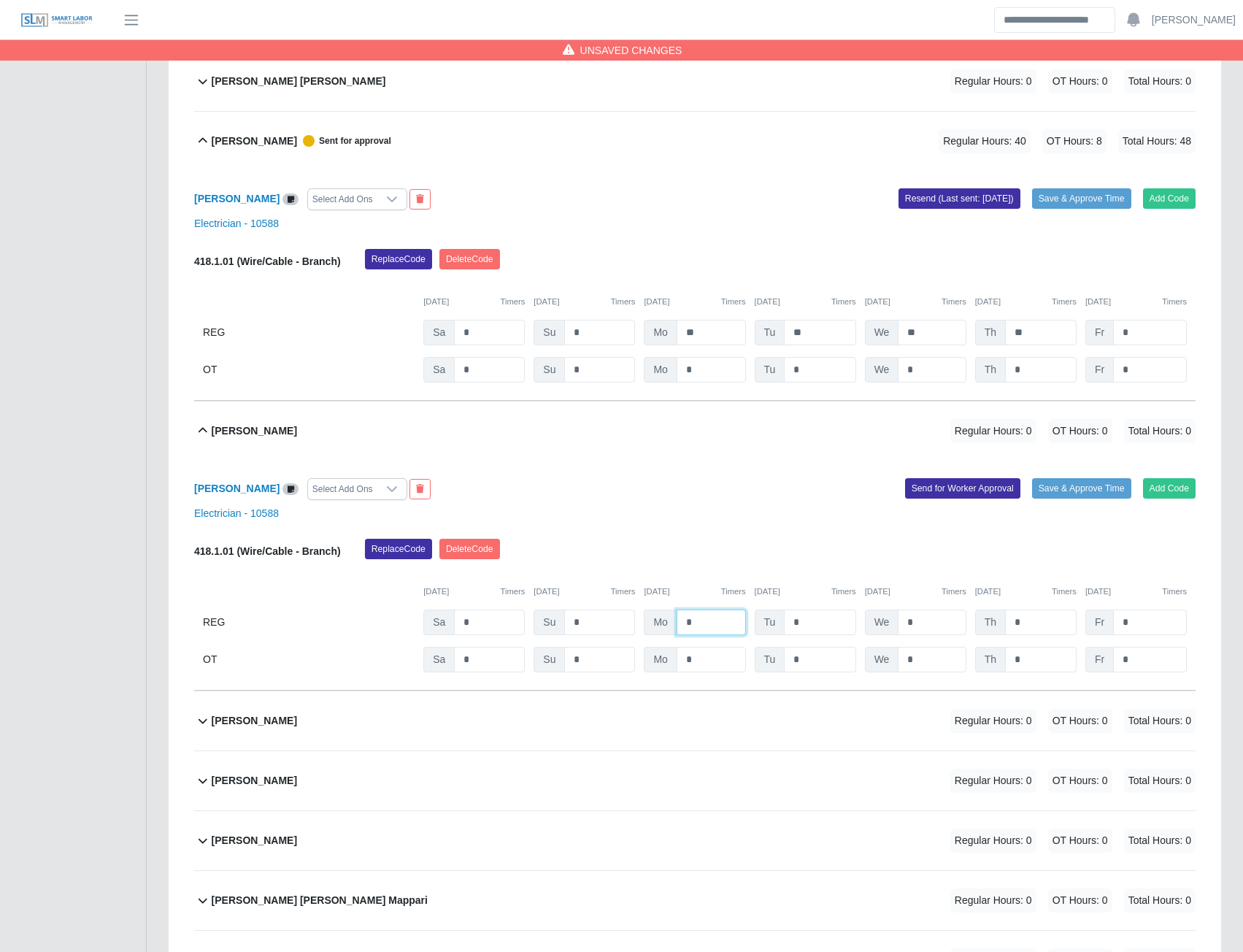
click at [688, 631] on input "*" at bounding box center [711, 622] width 69 height 25
type input "**"
type input "*"
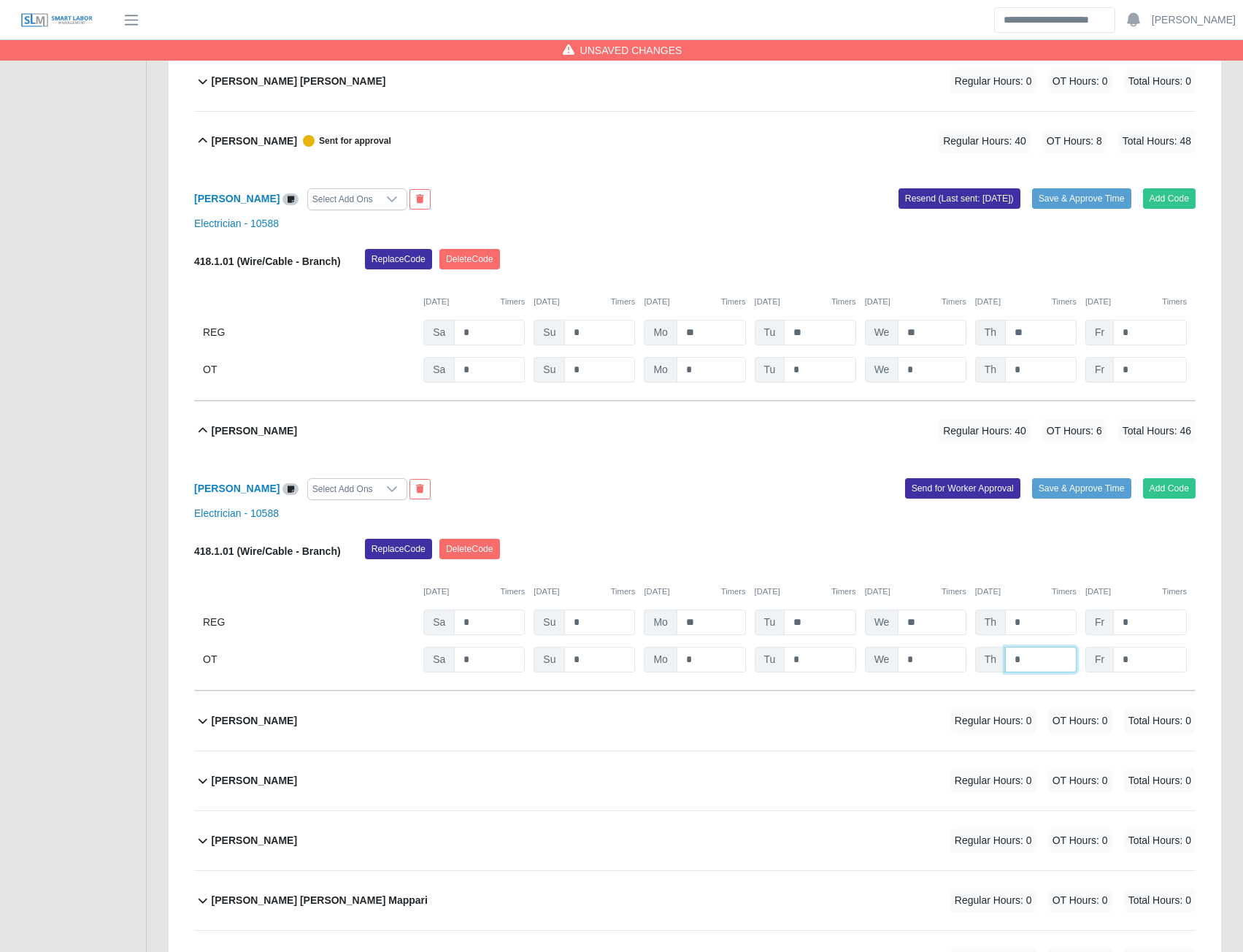
type input "*"
click at [947, 493] on button "Send for Worker Approval" at bounding box center [962, 488] width 115 height 20
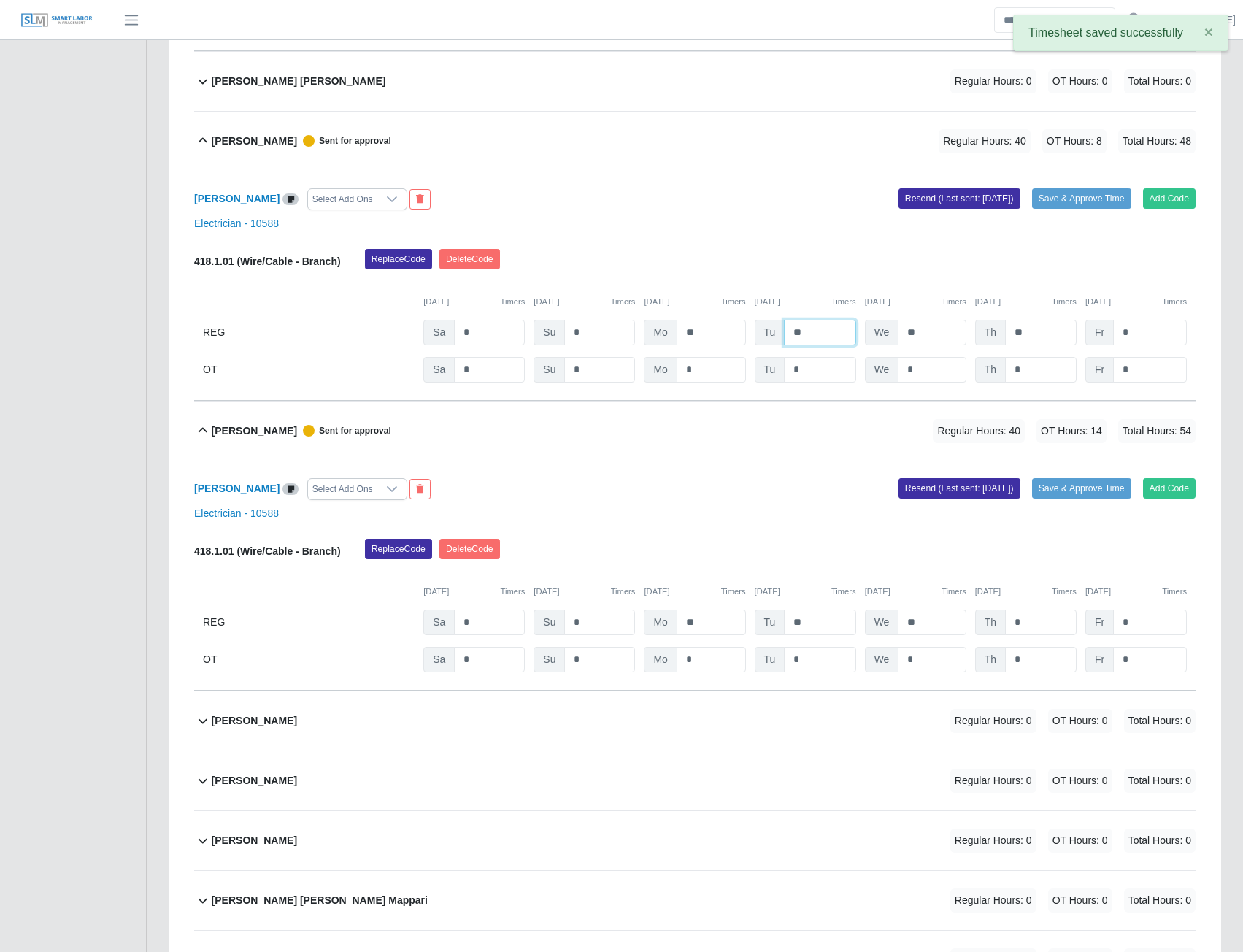
click at [811, 336] on input "**" at bounding box center [819, 332] width 72 height 25
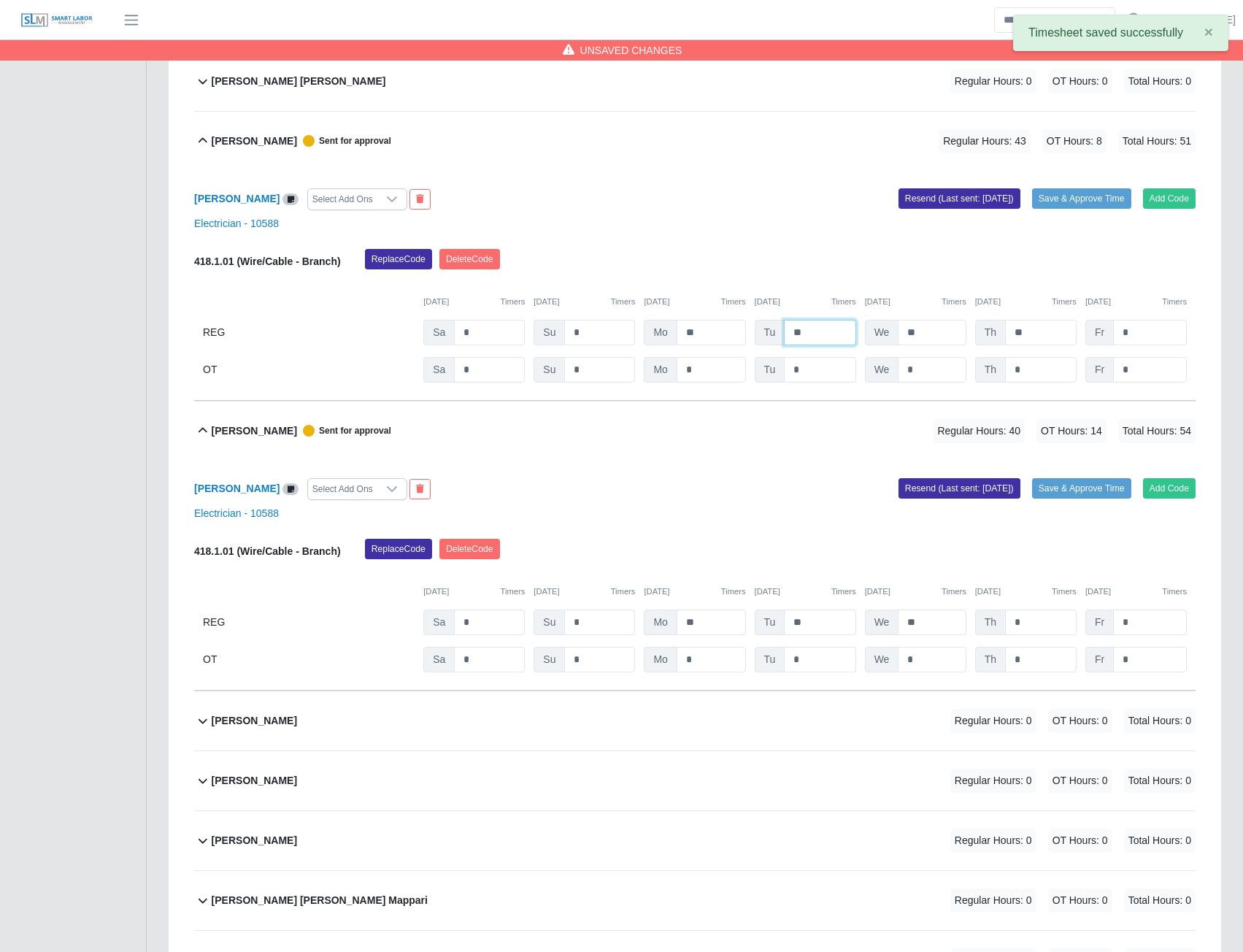
type input "**"
type input "*"
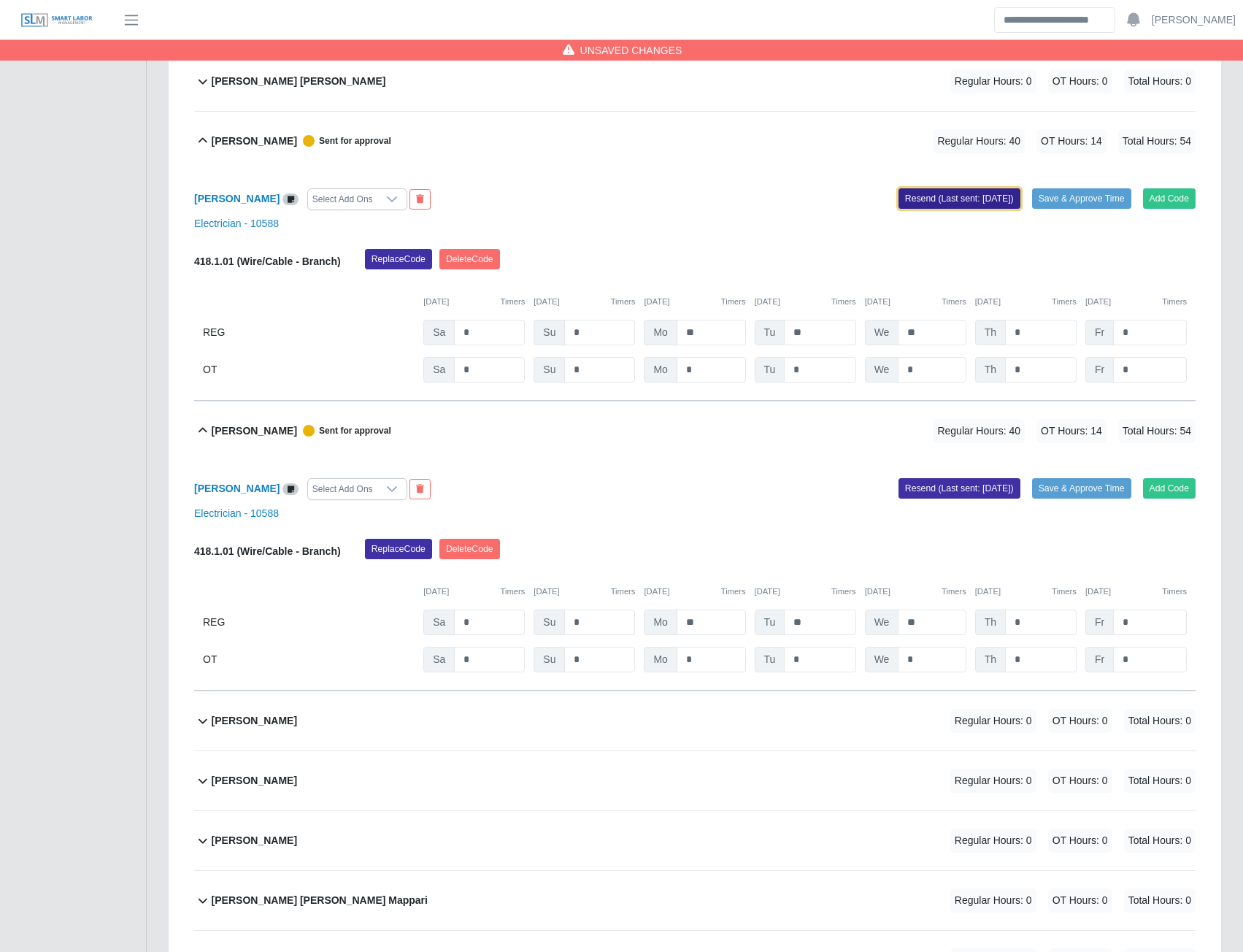
click at [956, 205] on button "Resend (Last sent: 09/29/2025)" at bounding box center [960, 198] width 122 height 20
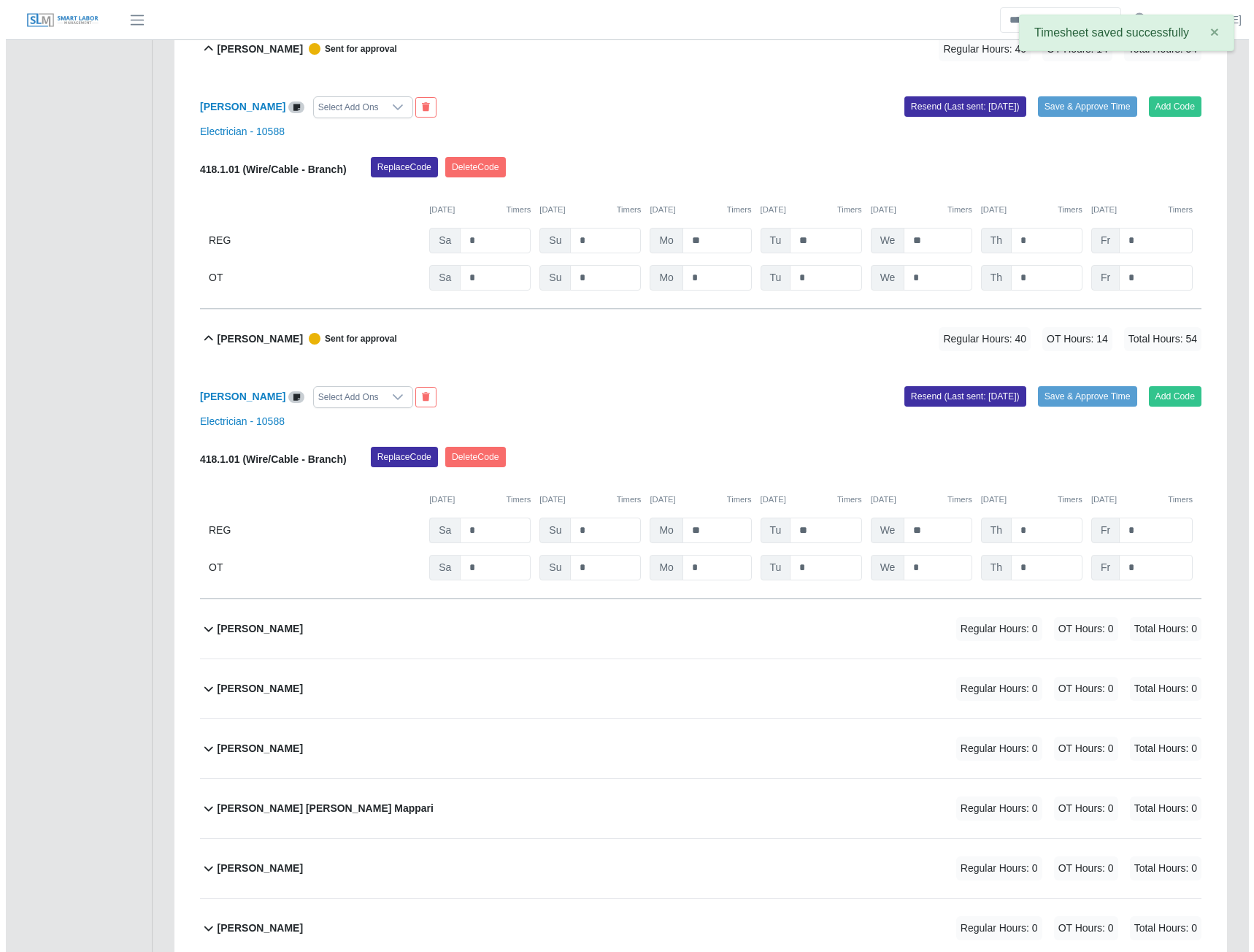
scroll to position [3310, 0]
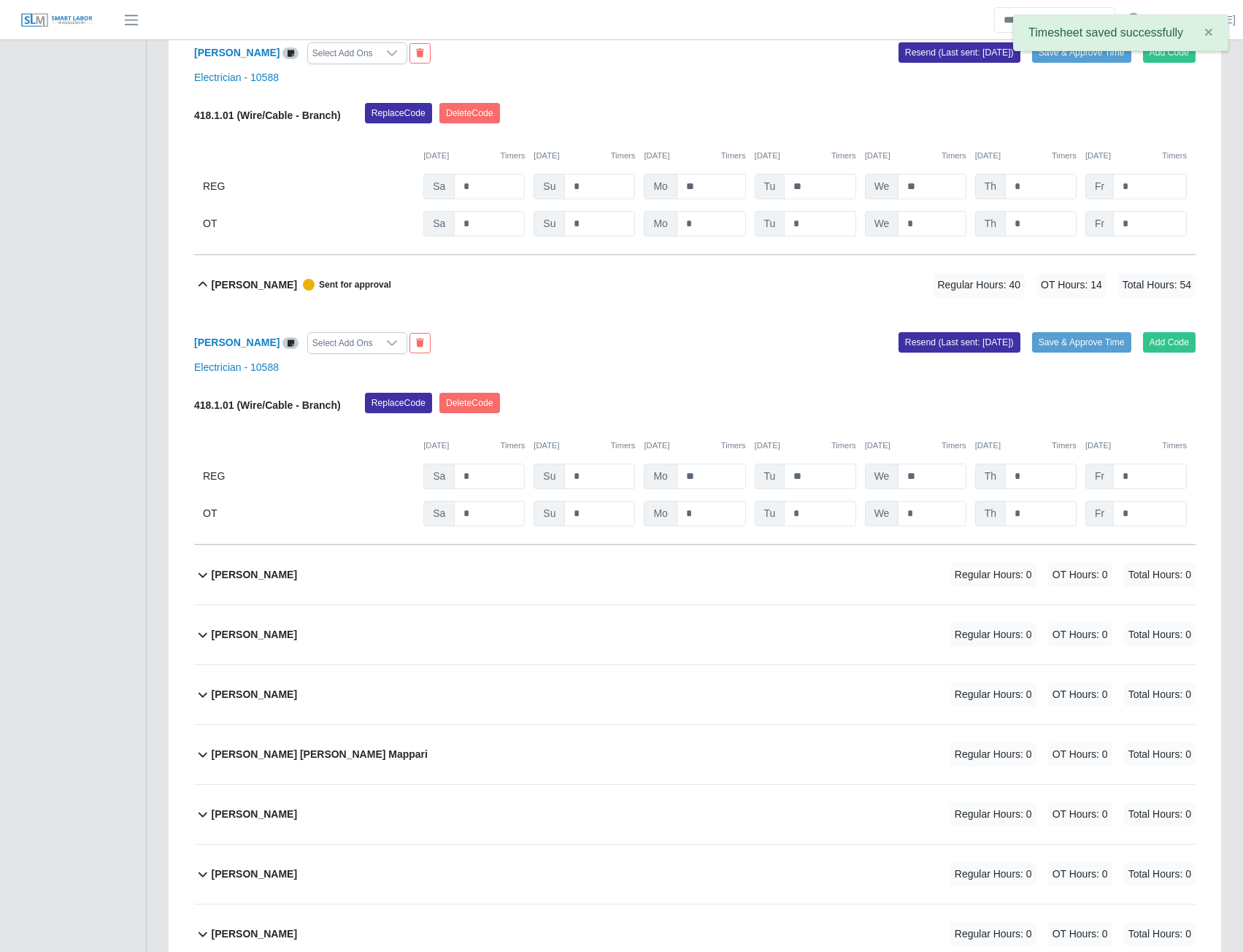
click at [249, 574] on b "Gustavo Meyer" at bounding box center [254, 575] width 86 height 15
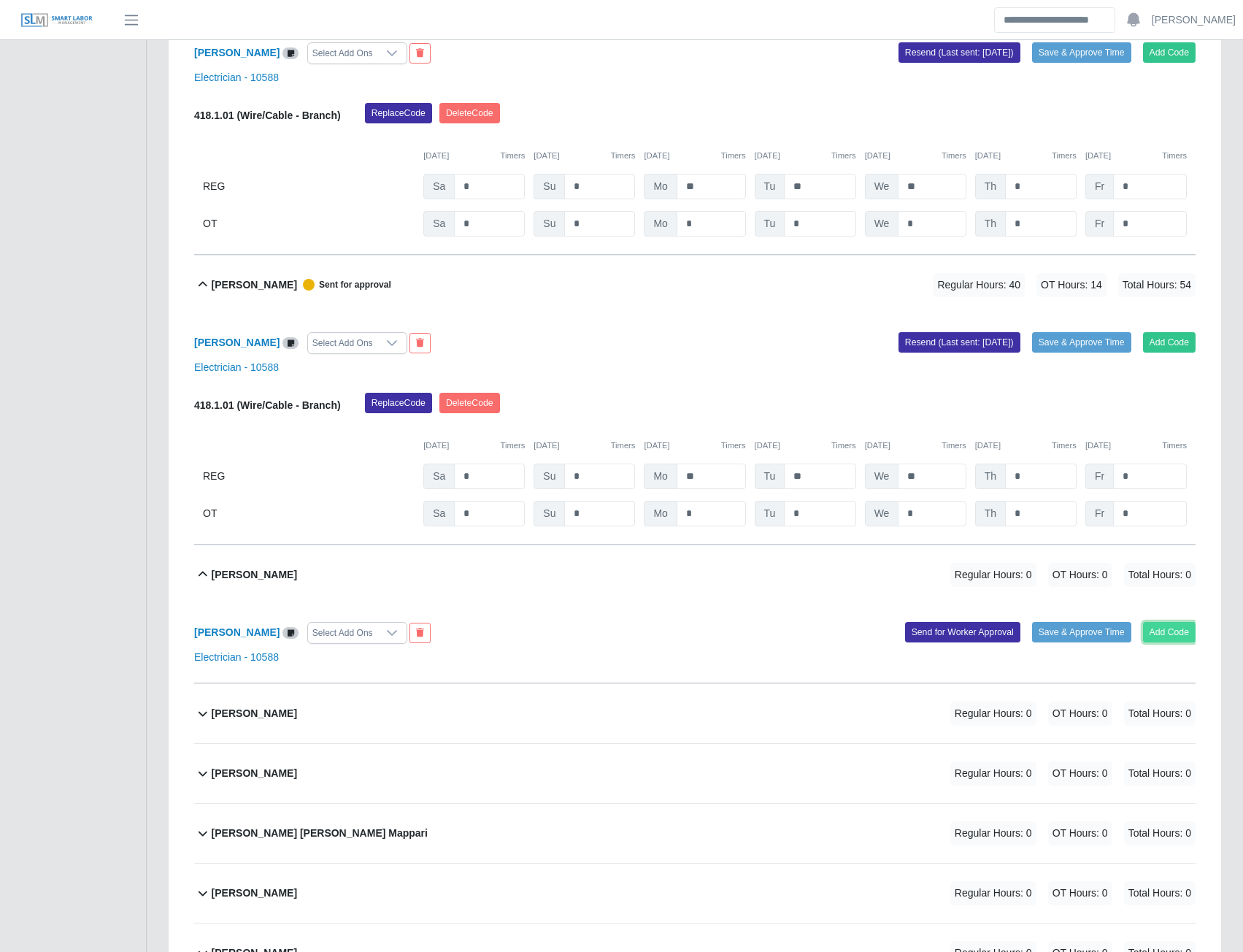
click at [1174, 640] on button "Add Code" at bounding box center [1170, 632] width 53 height 20
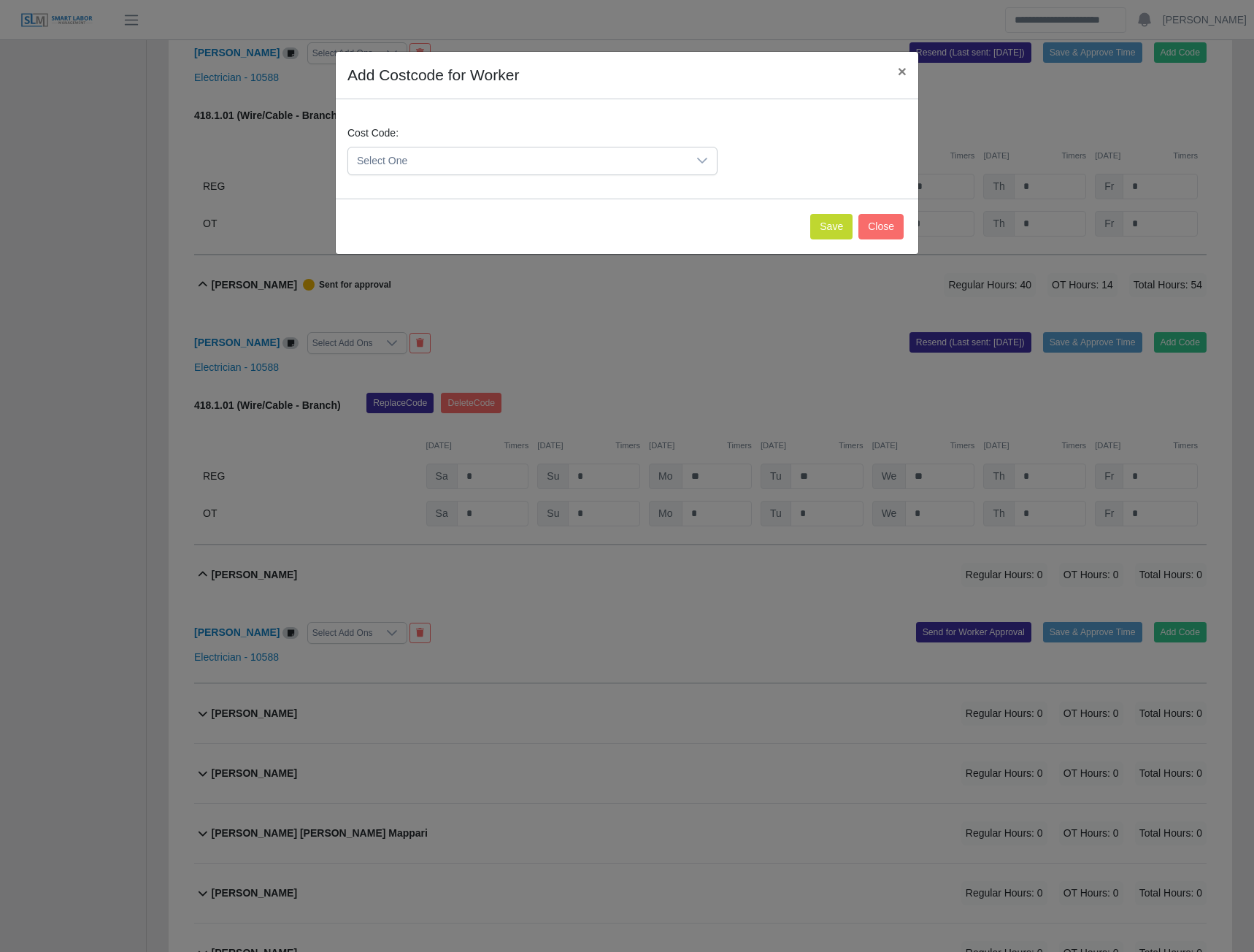
click at [700, 160] on icon at bounding box center [702, 161] width 10 height 6
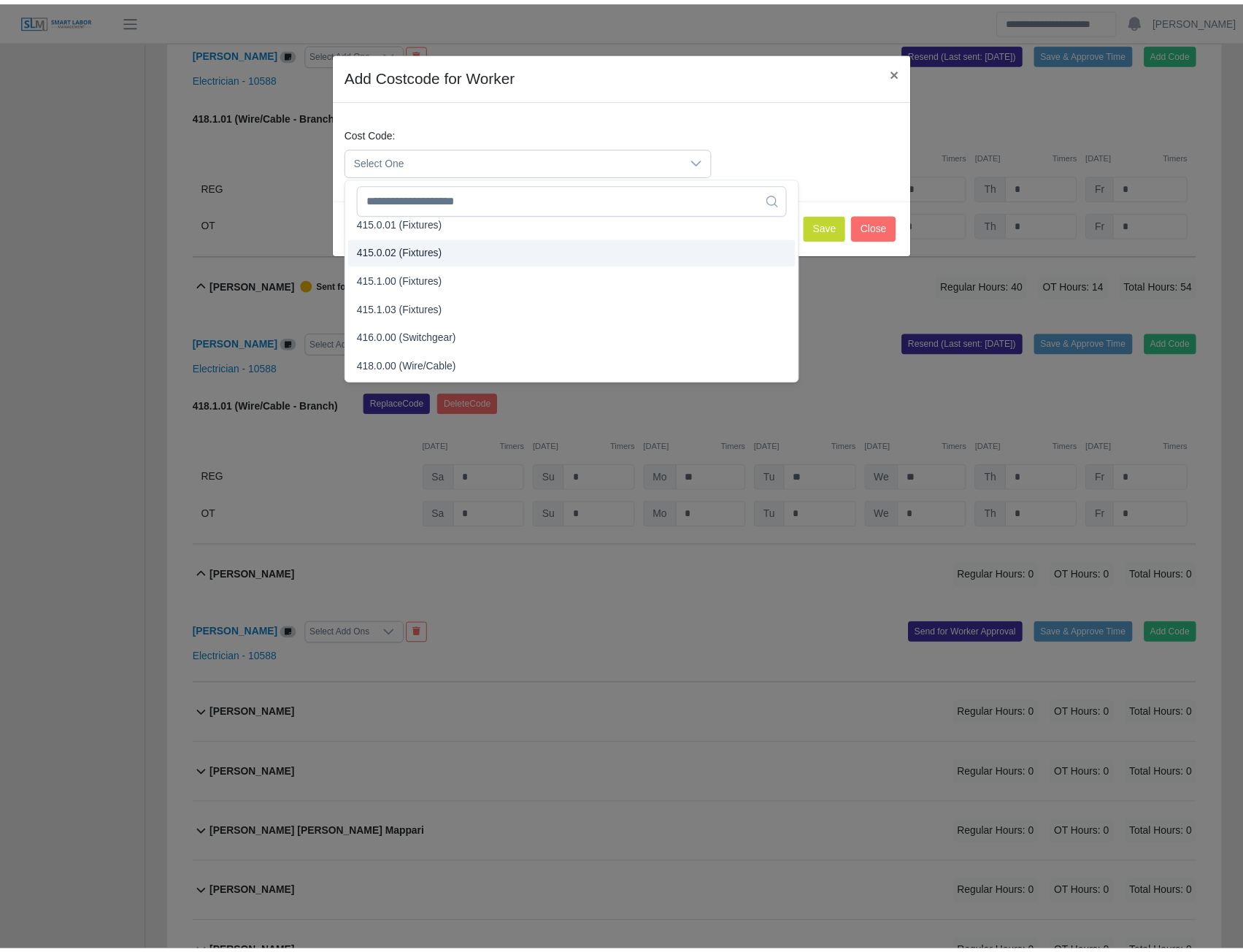
scroll to position [430, 0]
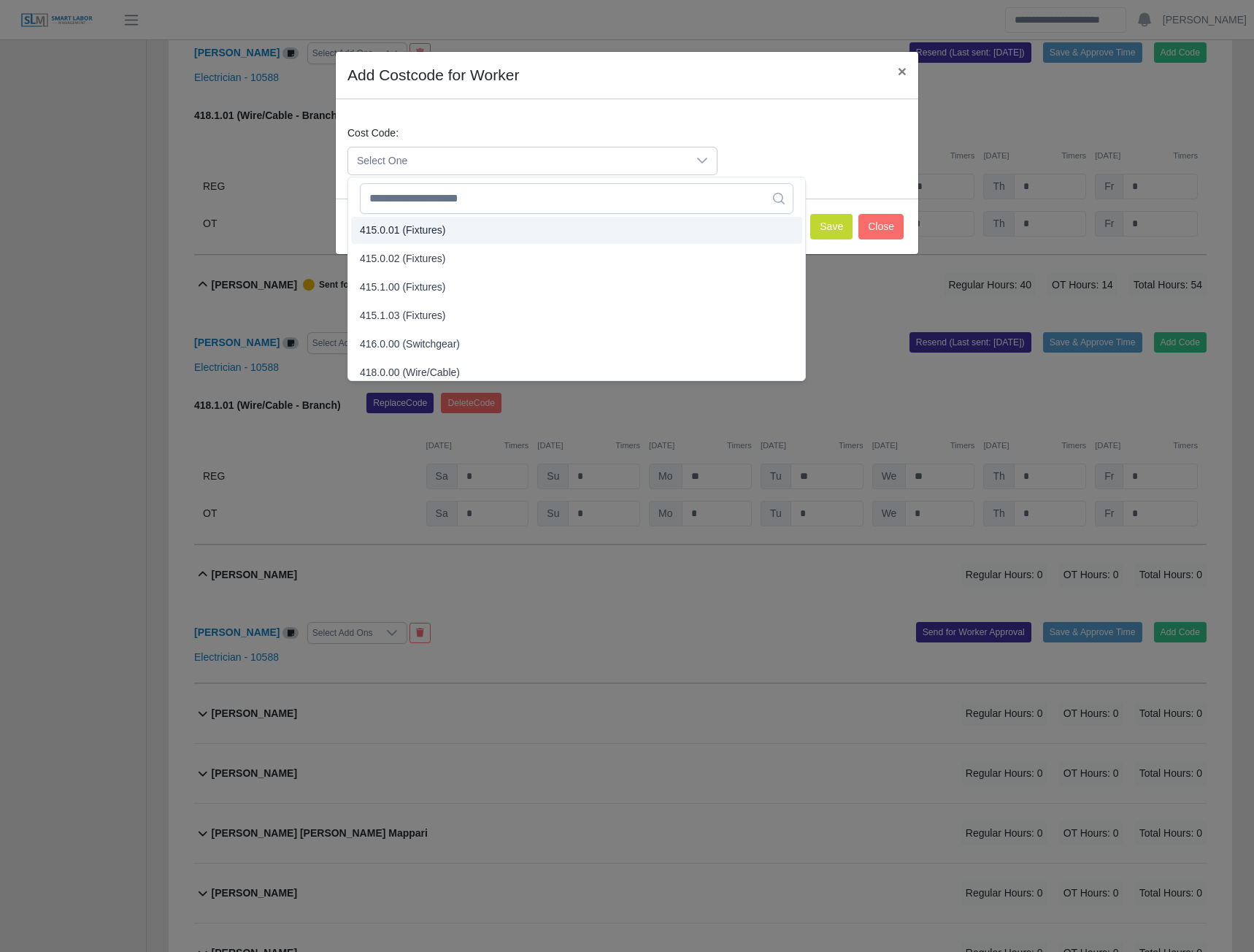
click at [411, 222] on span "415.0.01 (Fixtures)" at bounding box center [403, 230] width 86 height 15
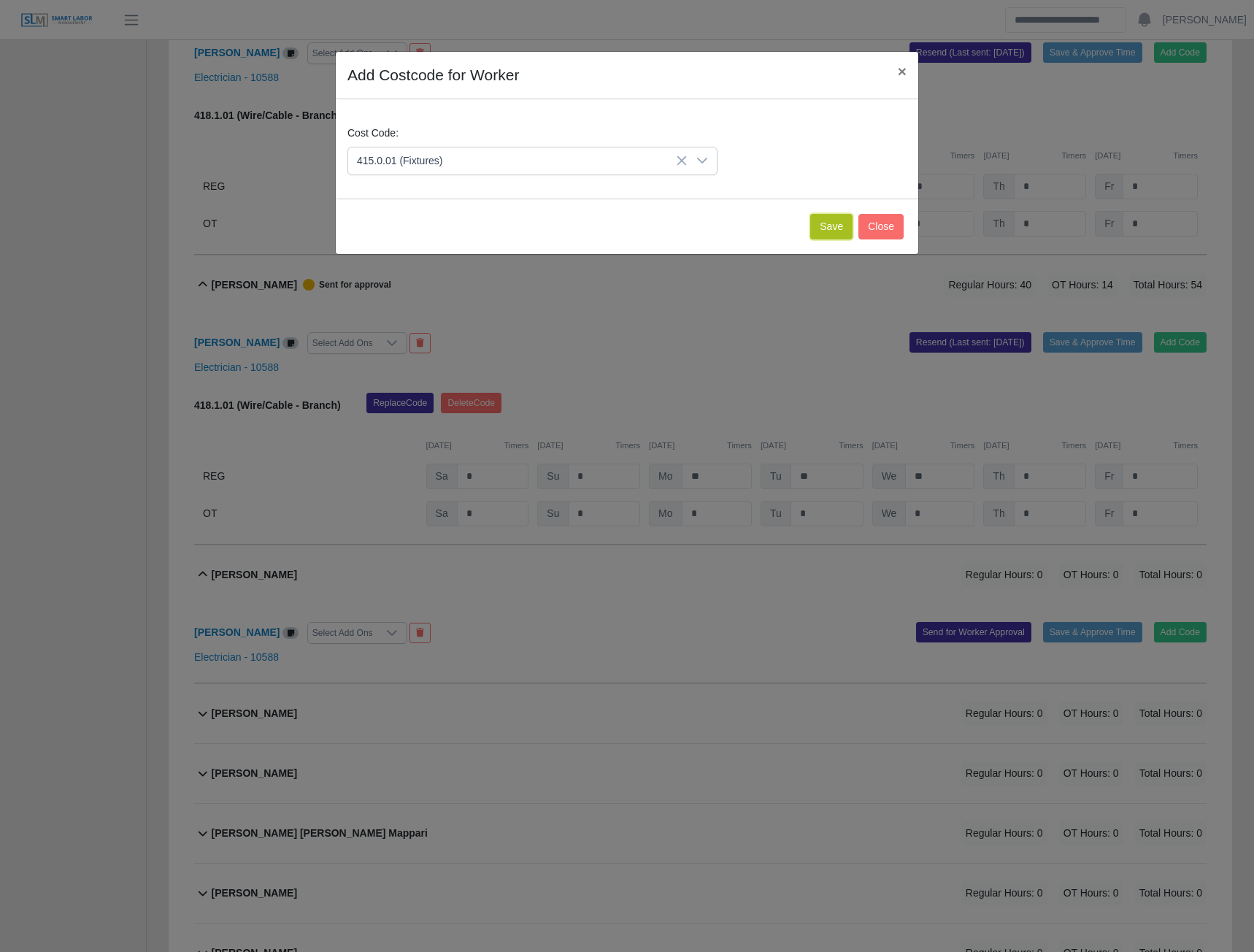
click at [825, 222] on button "Save" at bounding box center [831, 226] width 42 height 25
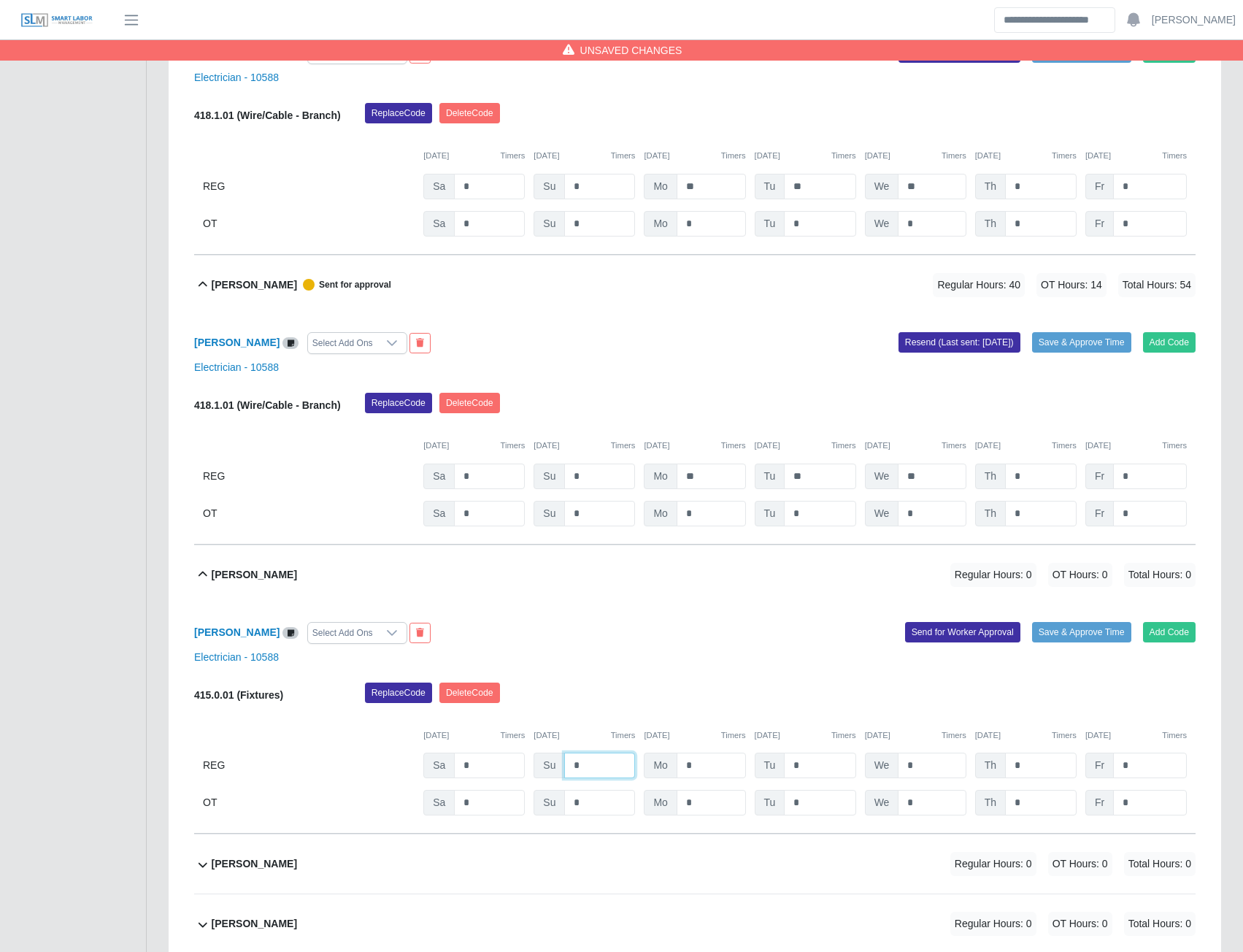
click at [608, 773] on input "*" at bounding box center [600, 765] width 71 height 25
type input "*"
type input "**"
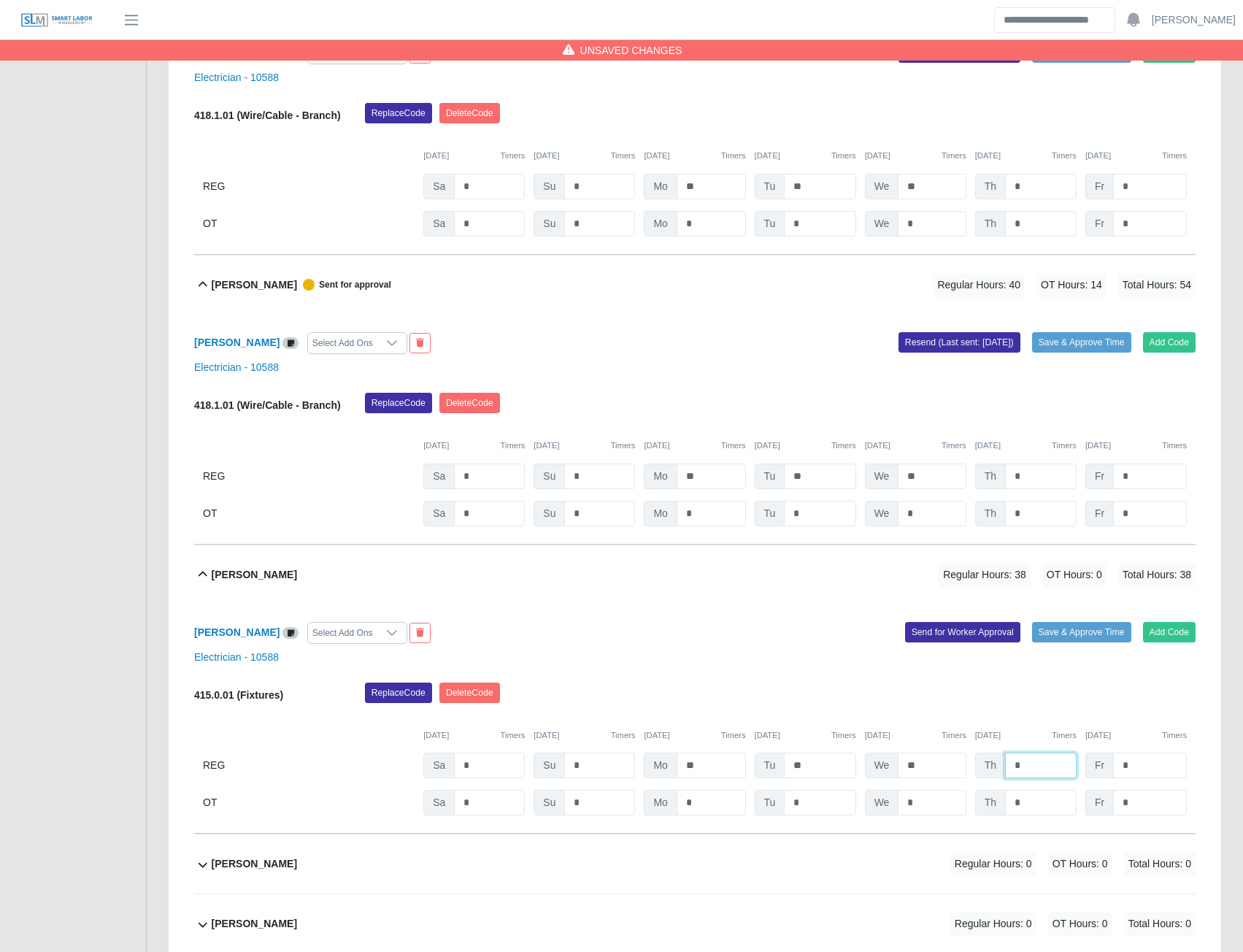
type input "*"
click at [963, 642] on button "Send for Worker Approval" at bounding box center [962, 632] width 115 height 20
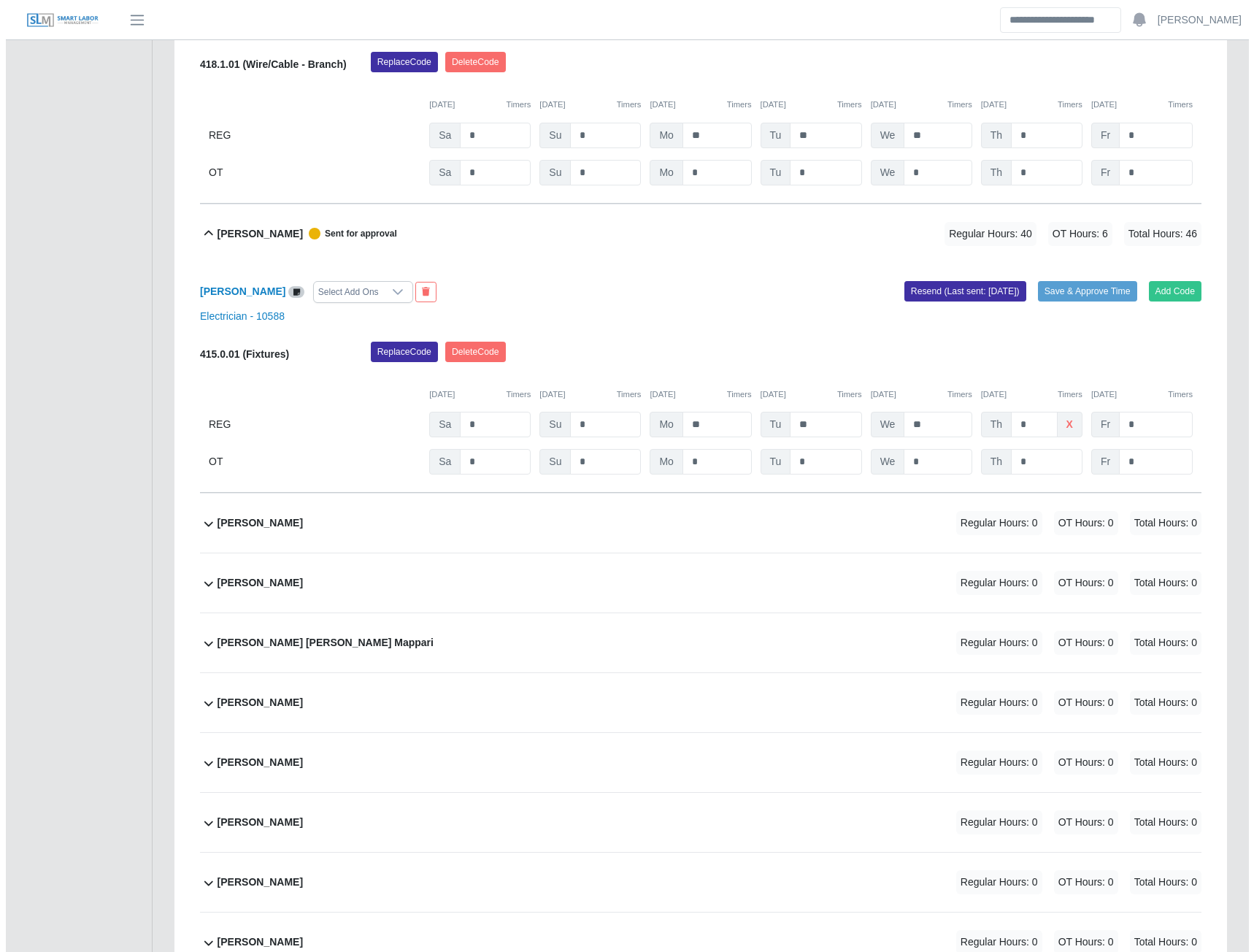
scroll to position [3675, 0]
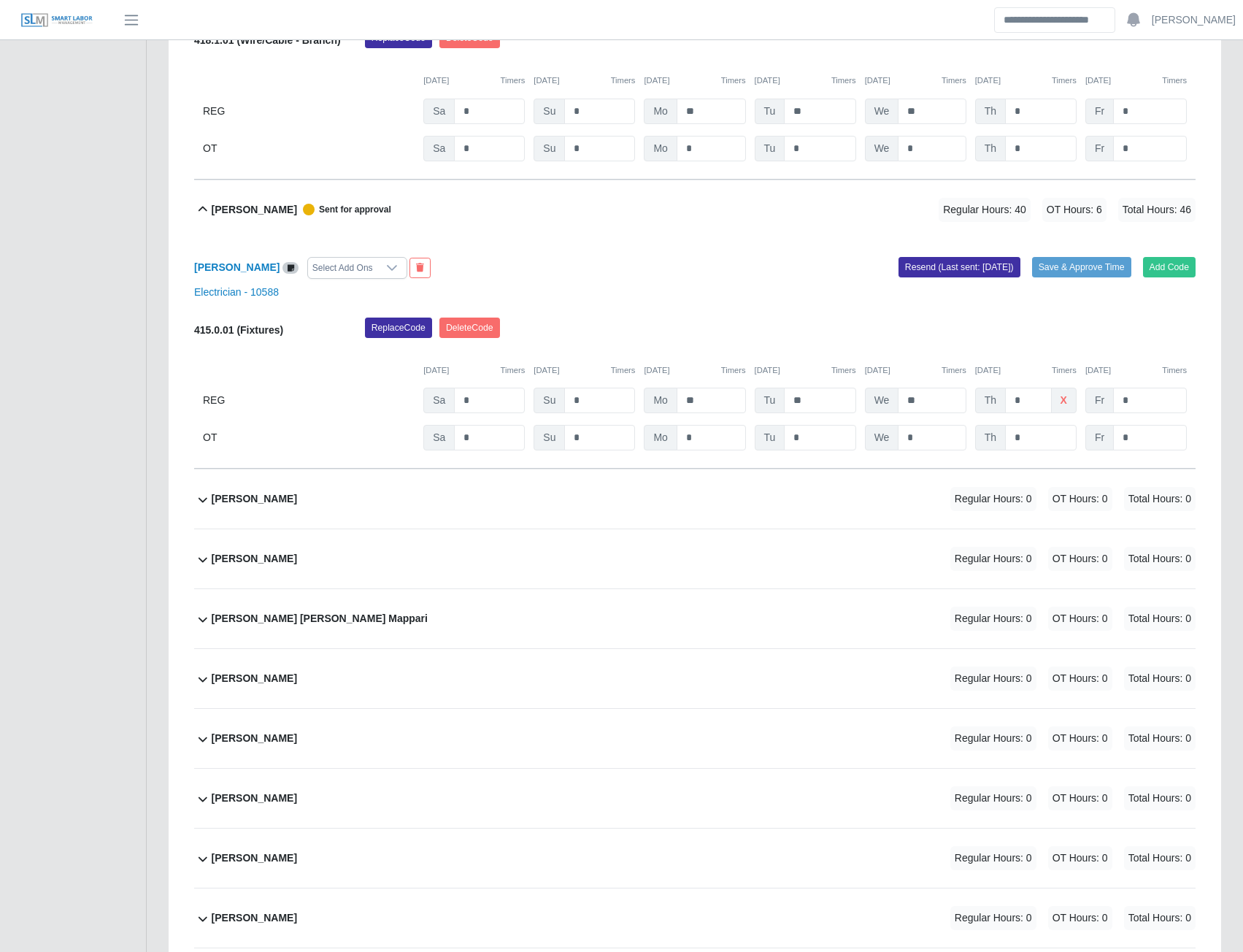
click at [272, 622] on b "Jean Jose Campos Mappari" at bounding box center [320, 618] width 216 height 15
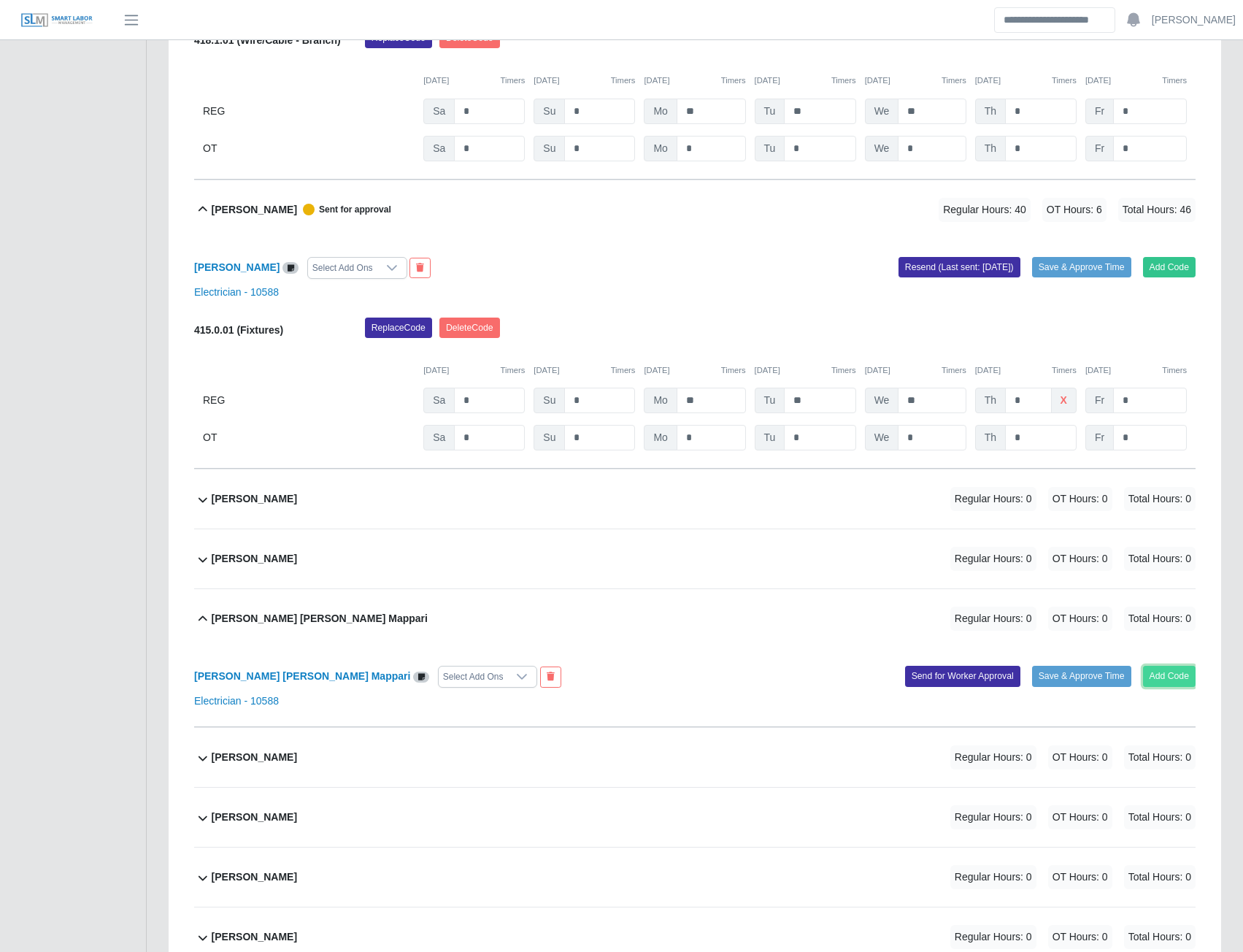
click at [1170, 681] on button "Add Code" at bounding box center [1170, 676] width 53 height 20
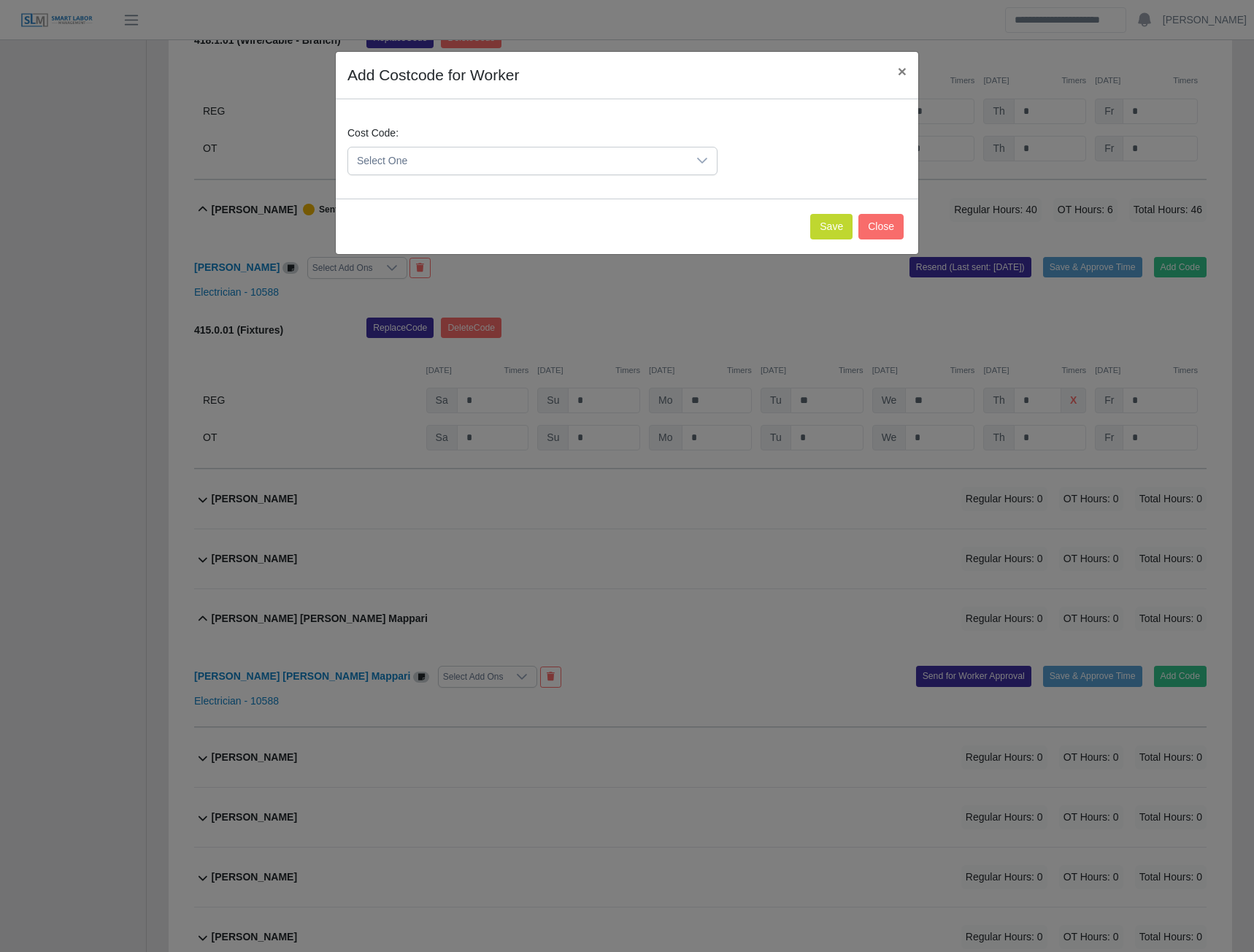
click at [701, 154] on icon at bounding box center [702, 160] width 12 height 12
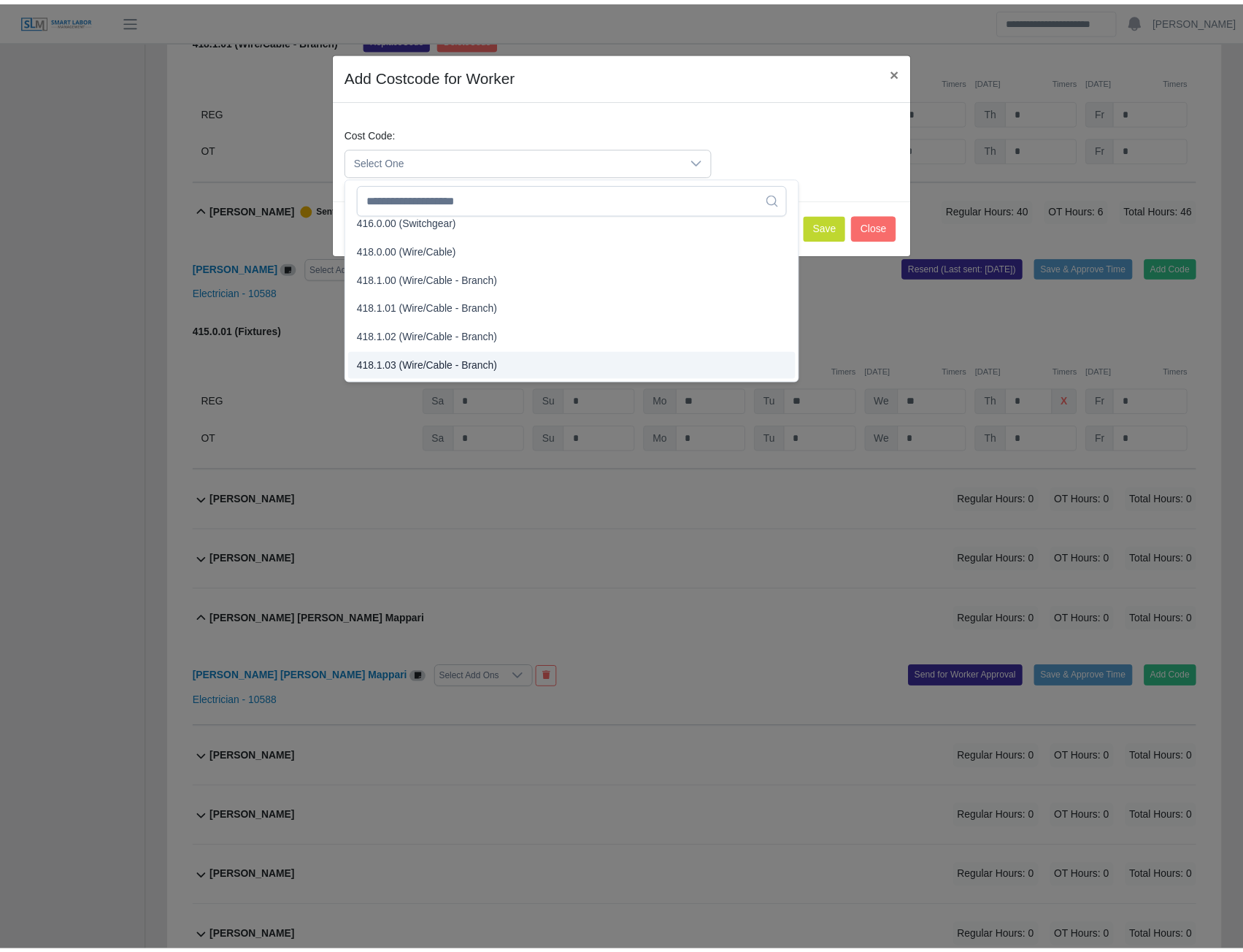
scroll to position [511, 0]
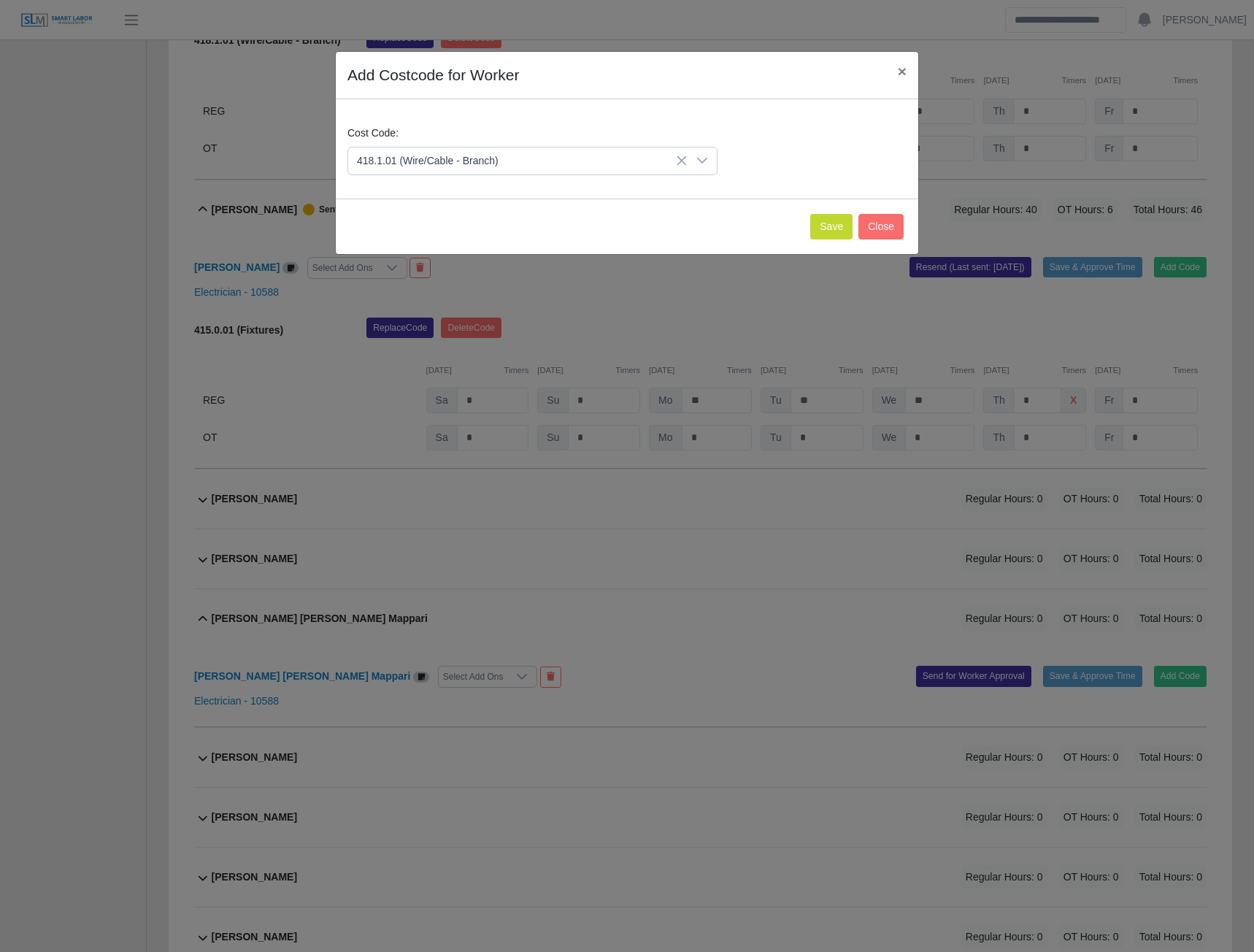
click at [394, 354] on span "418.1.01 (Wire/Cable - Branch)" at bounding box center [430, 349] width 141 height 15
click at [814, 233] on button "Save" at bounding box center [831, 226] width 42 height 25
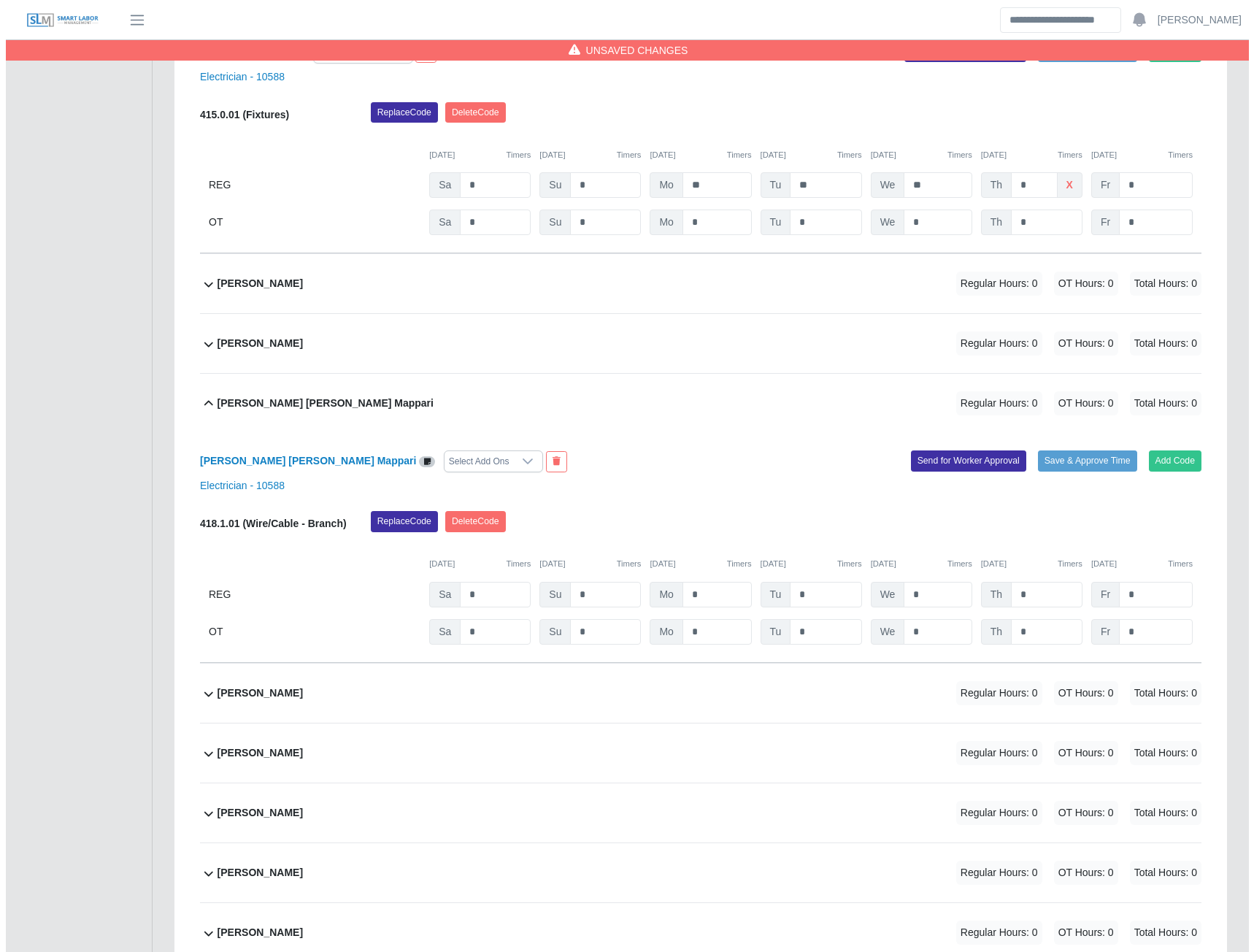
scroll to position [3894, 0]
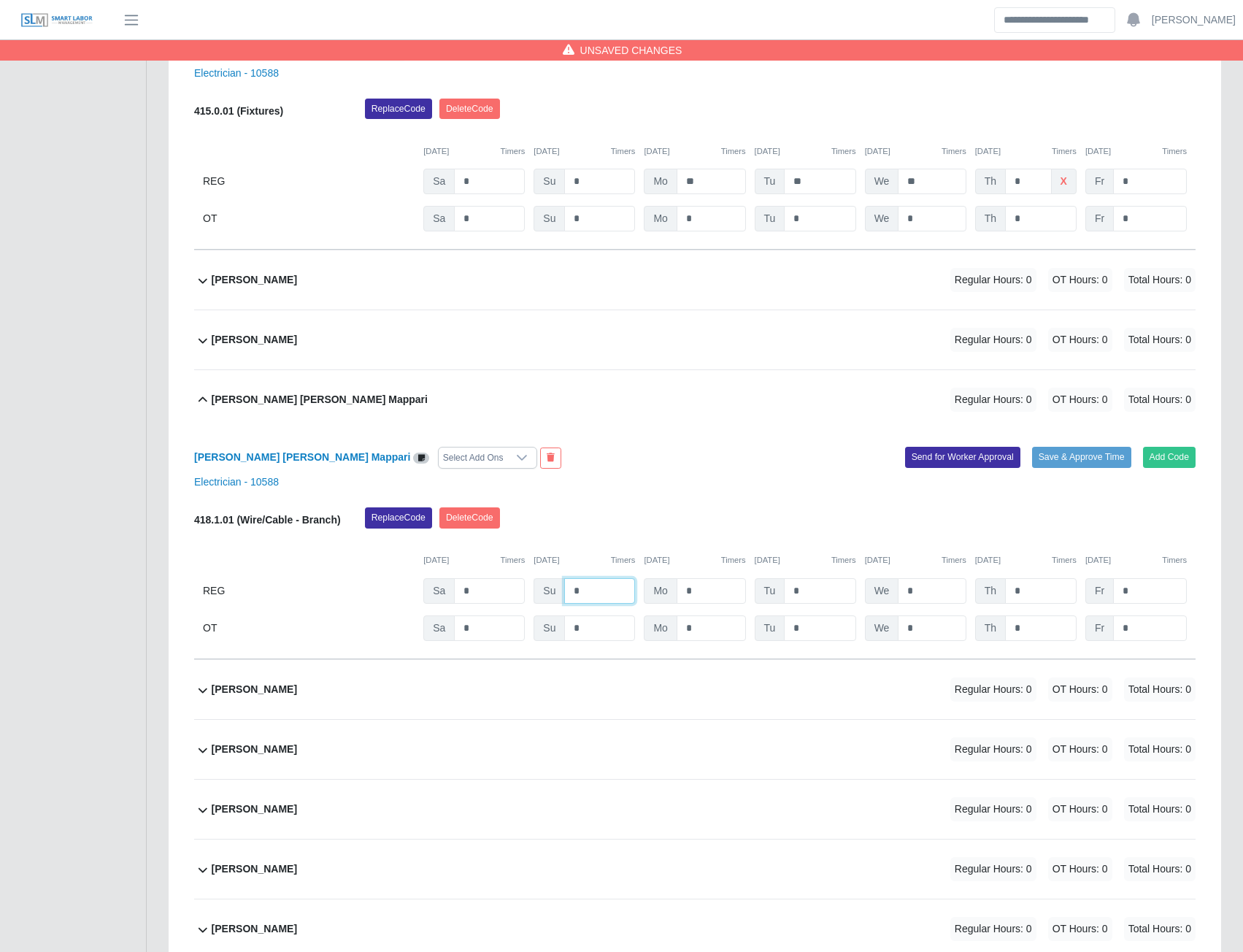
click at [601, 602] on input "*" at bounding box center [600, 591] width 71 height 25
type input "*"
type input "**"
type input "*"
type input "**"
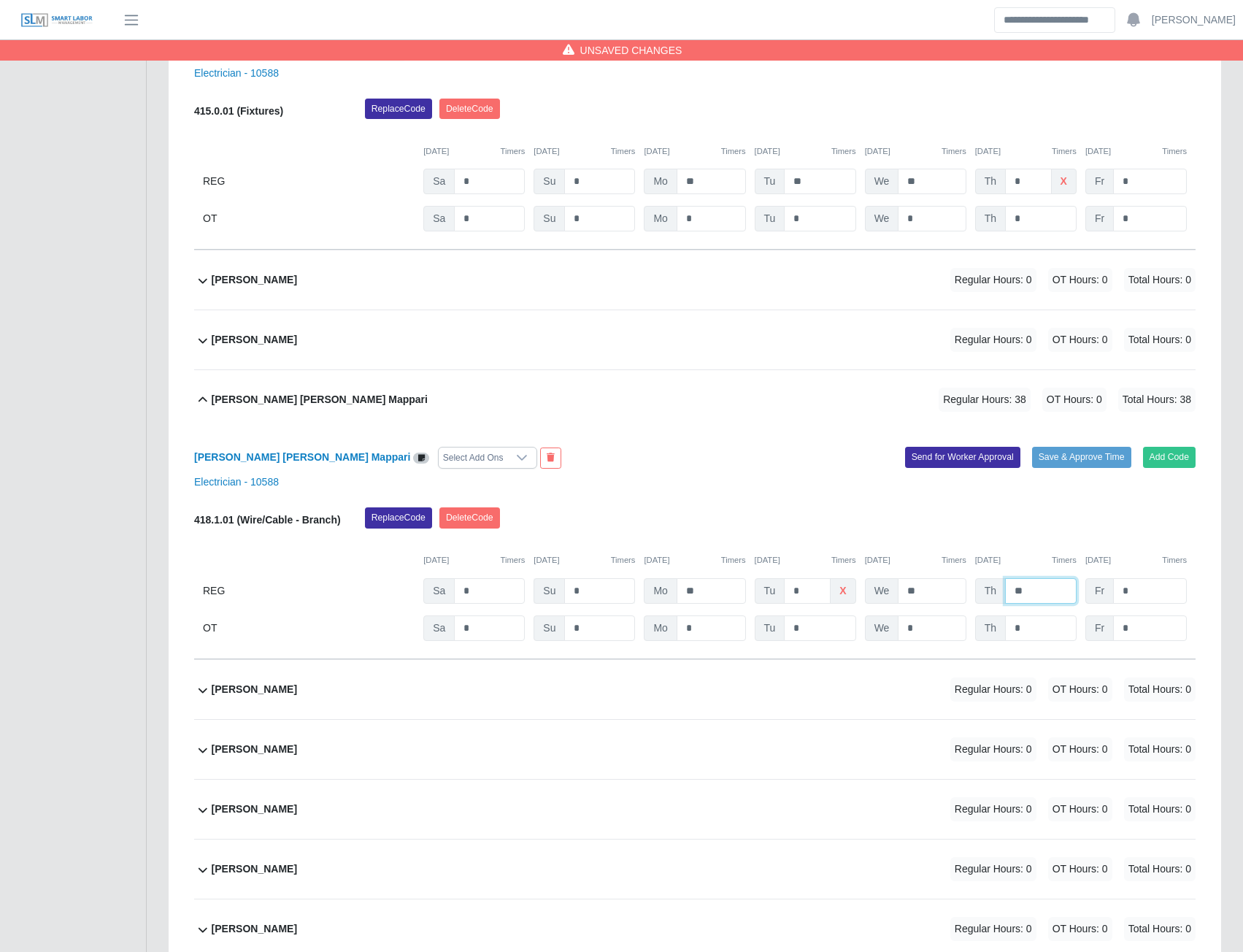
type input "**"
type input "*"
click at [969, 463] on button "Send for Worker Approval" at bounding box center [962, 457] width 115 height 20
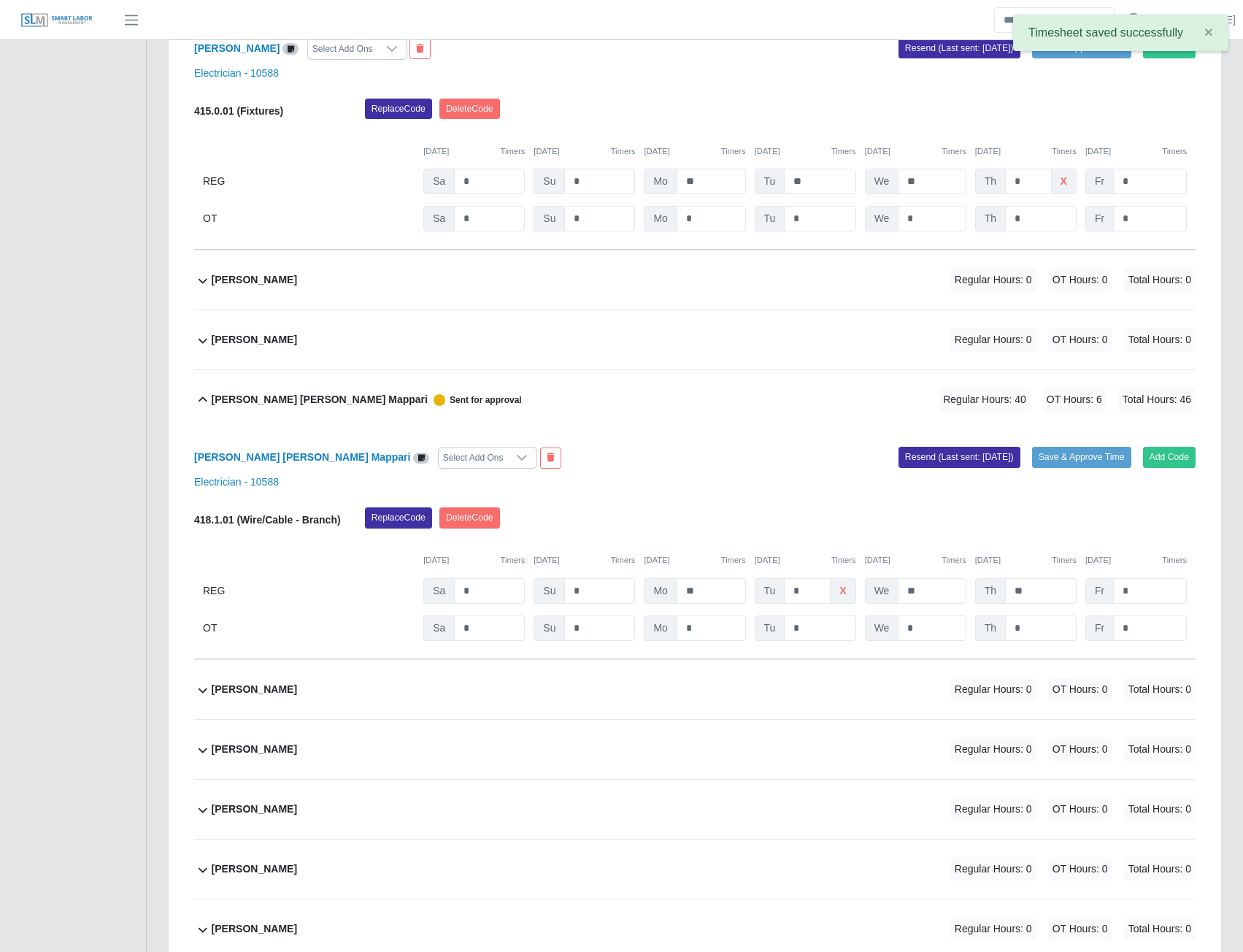
click at [215, 697] on b "Jesus Duran" at bounding box center [254, 689] width 86 height 15
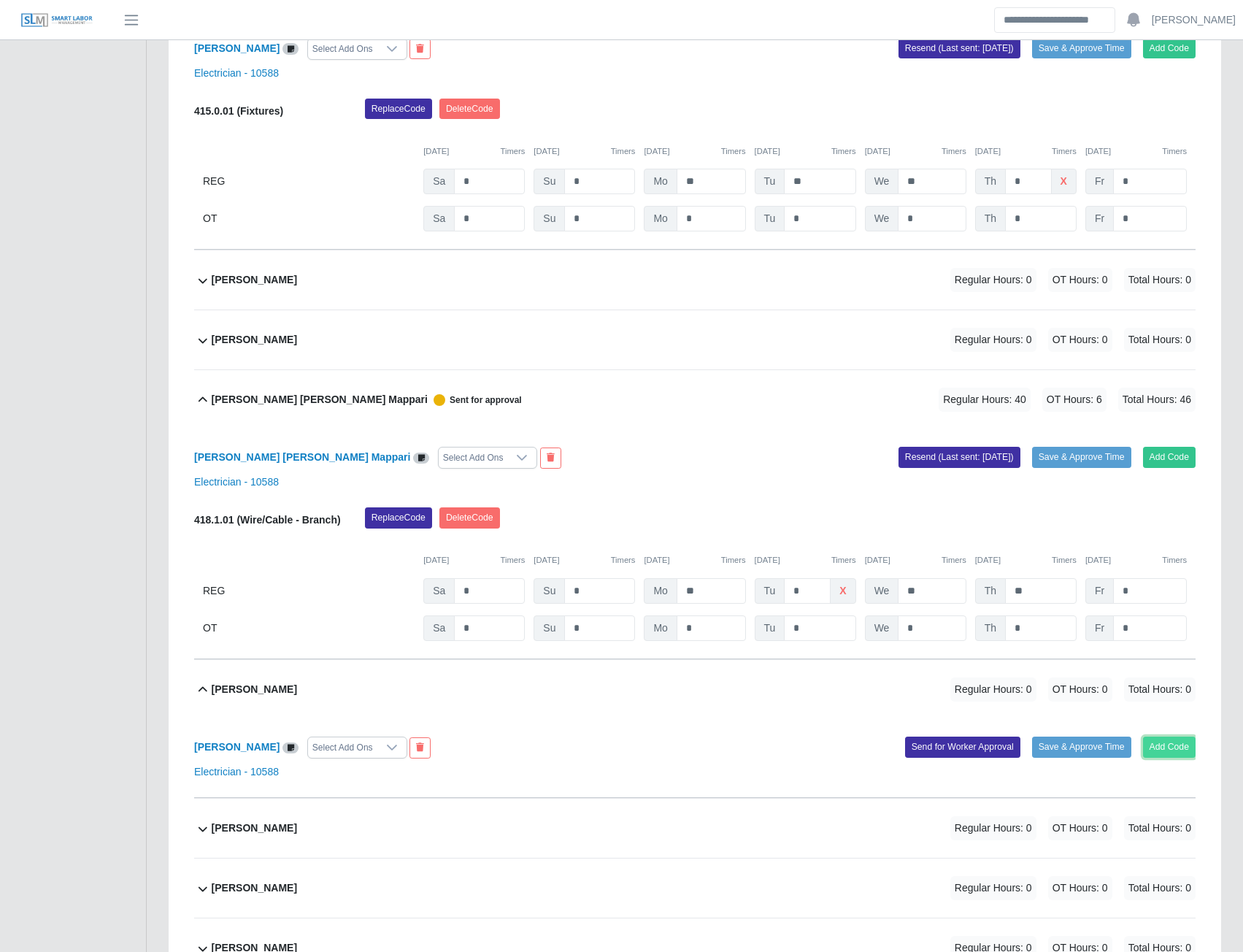
click at [1177, 752] on button "Add Code" at bounding box center [1170, 747] width 53 height 20
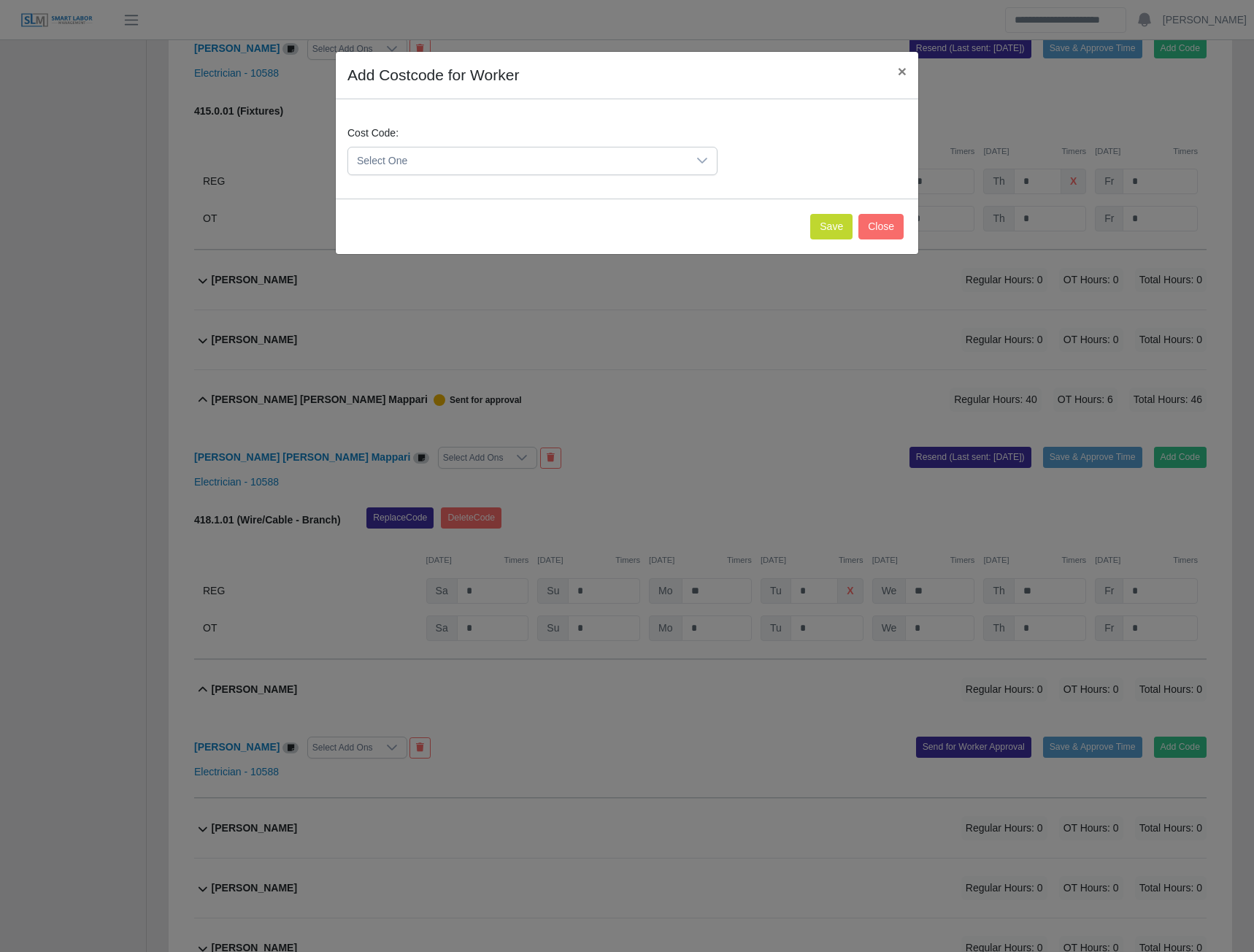
click at [698, 154] on icon at bounding box center [702, 160] width 12 height 12
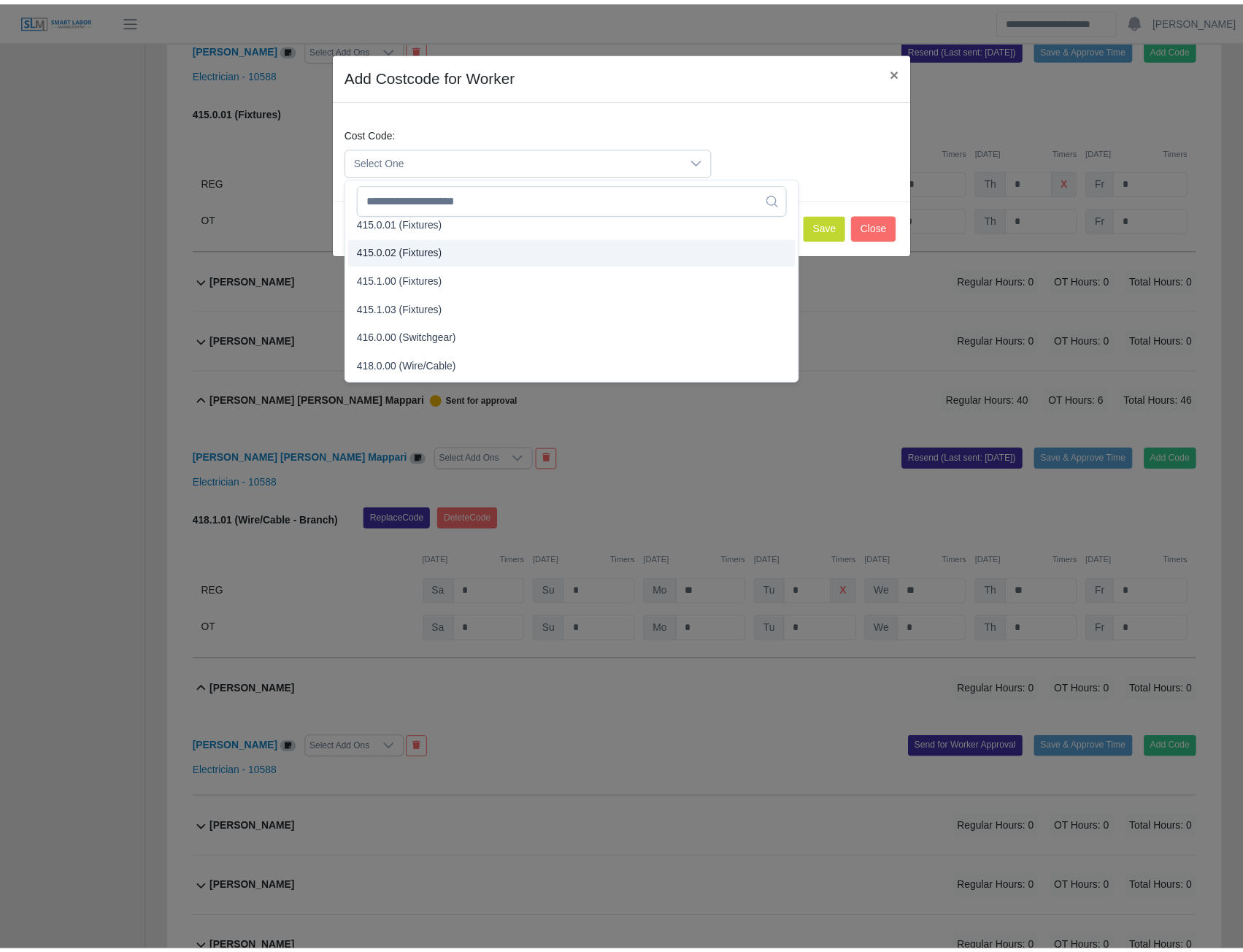
scroll to position [430, 0]
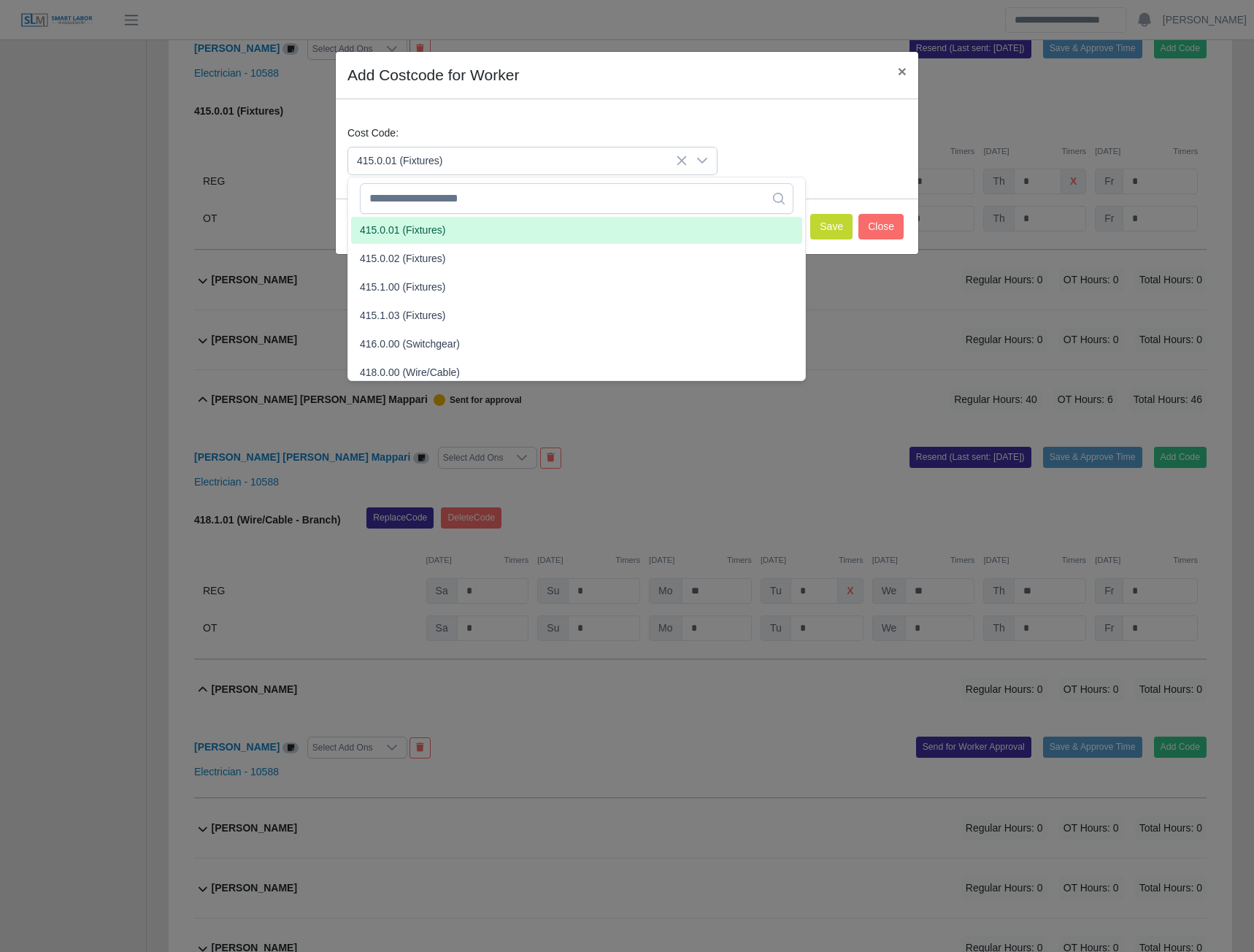
click at [408, 223] on span "415.0.01 (Fixtures)" at bounding box center [403, 230] width 86 height 15
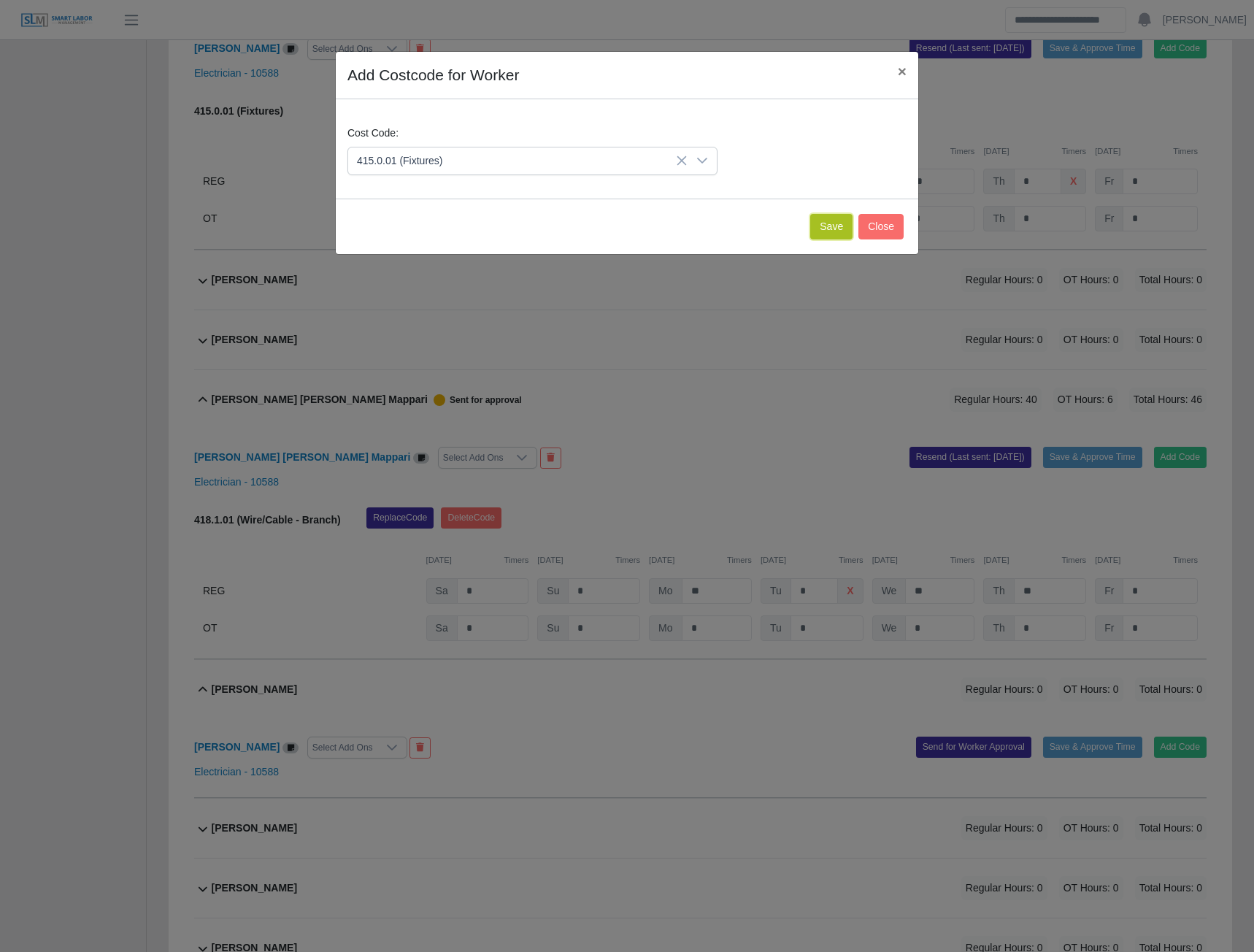
click at [827, 229] on button "Save" at bounding box center [831, 226] width 42 height 25
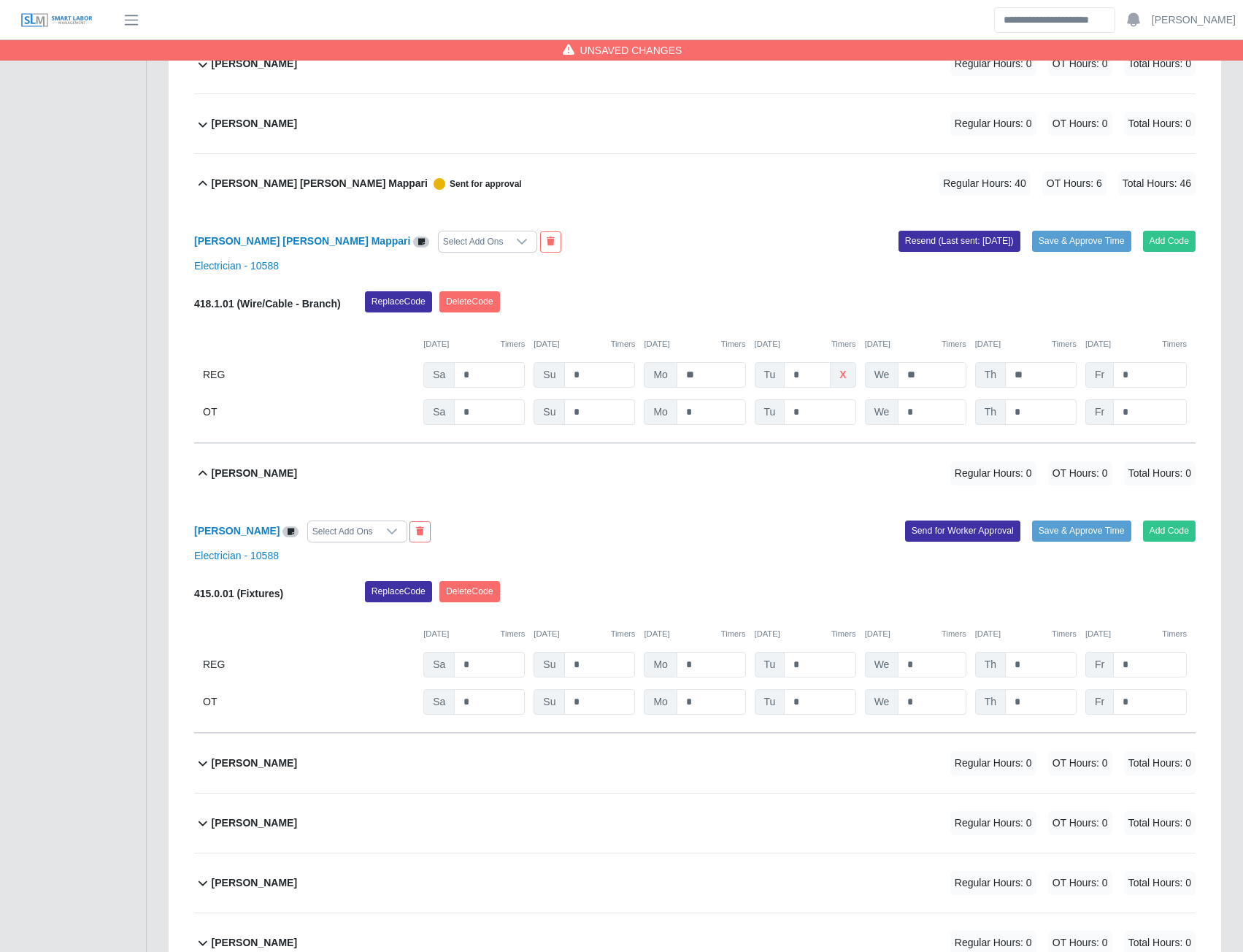
scroll to position [4113, 0]
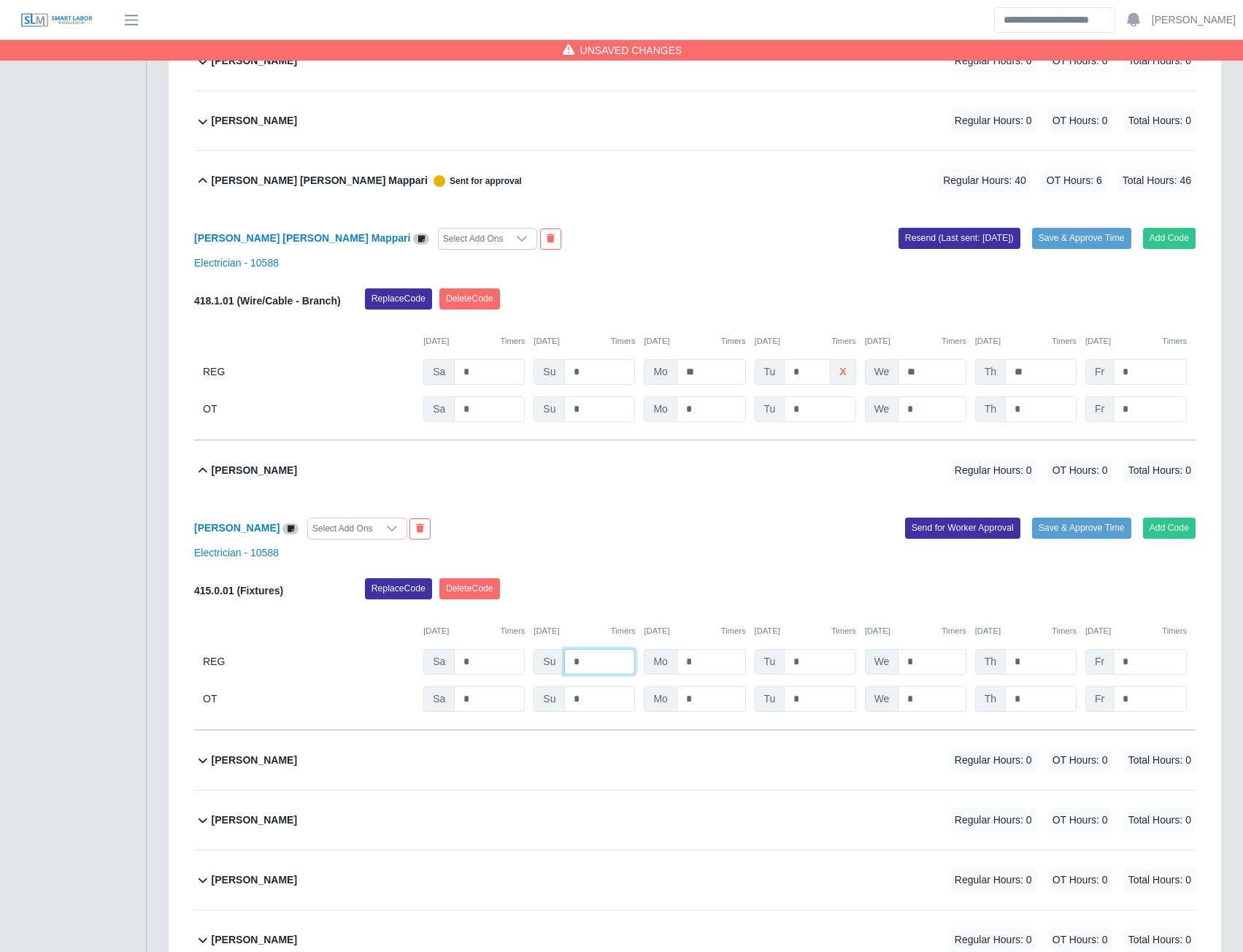
click at [599, 672] on input "*" at bounding box center [600, 661] width 71 height 25
type input "*"
type input "**"
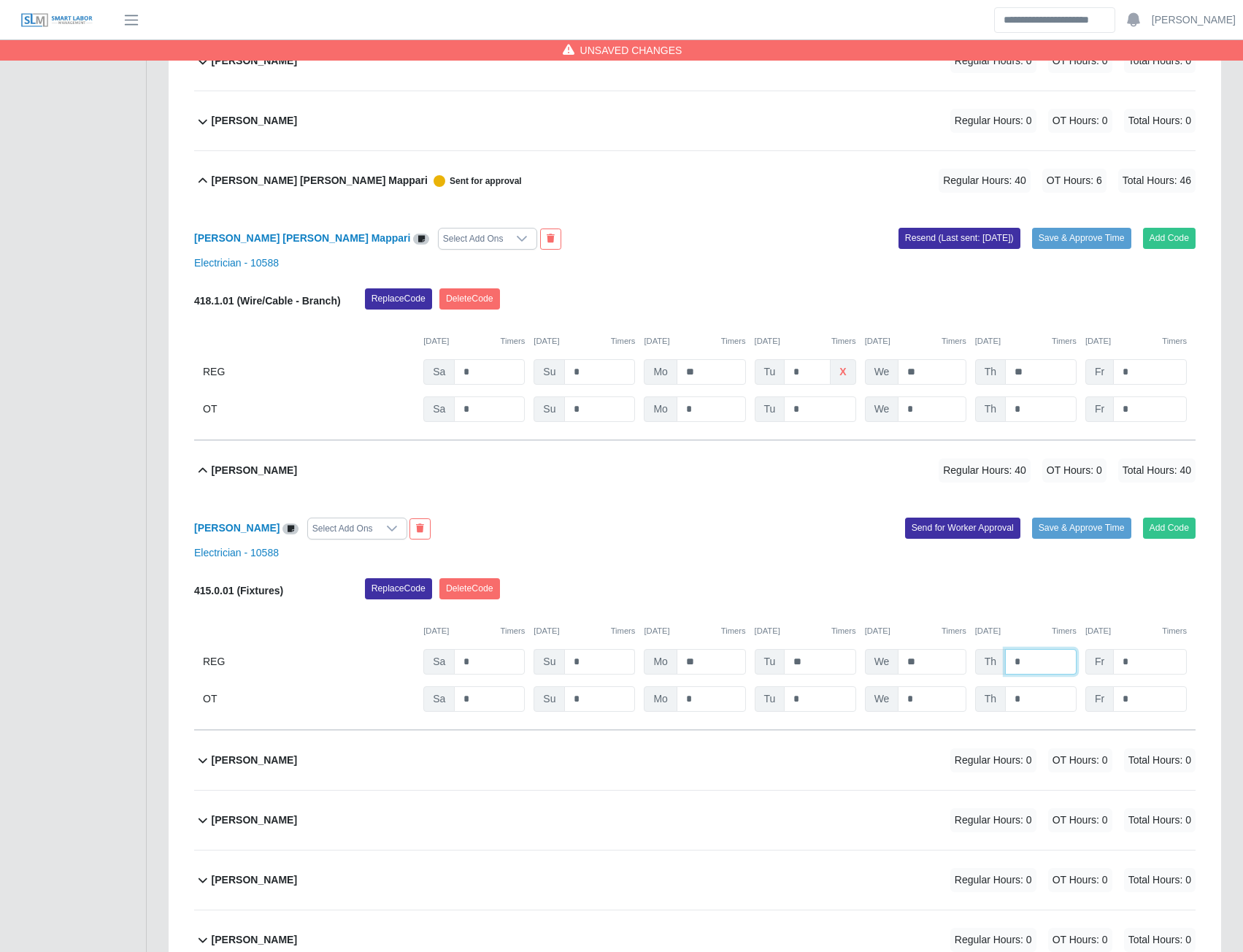
type input "*"
click at [950, 533] on button "Send for Worker Approval" at bounding box center [962, 527] width 115 height 20
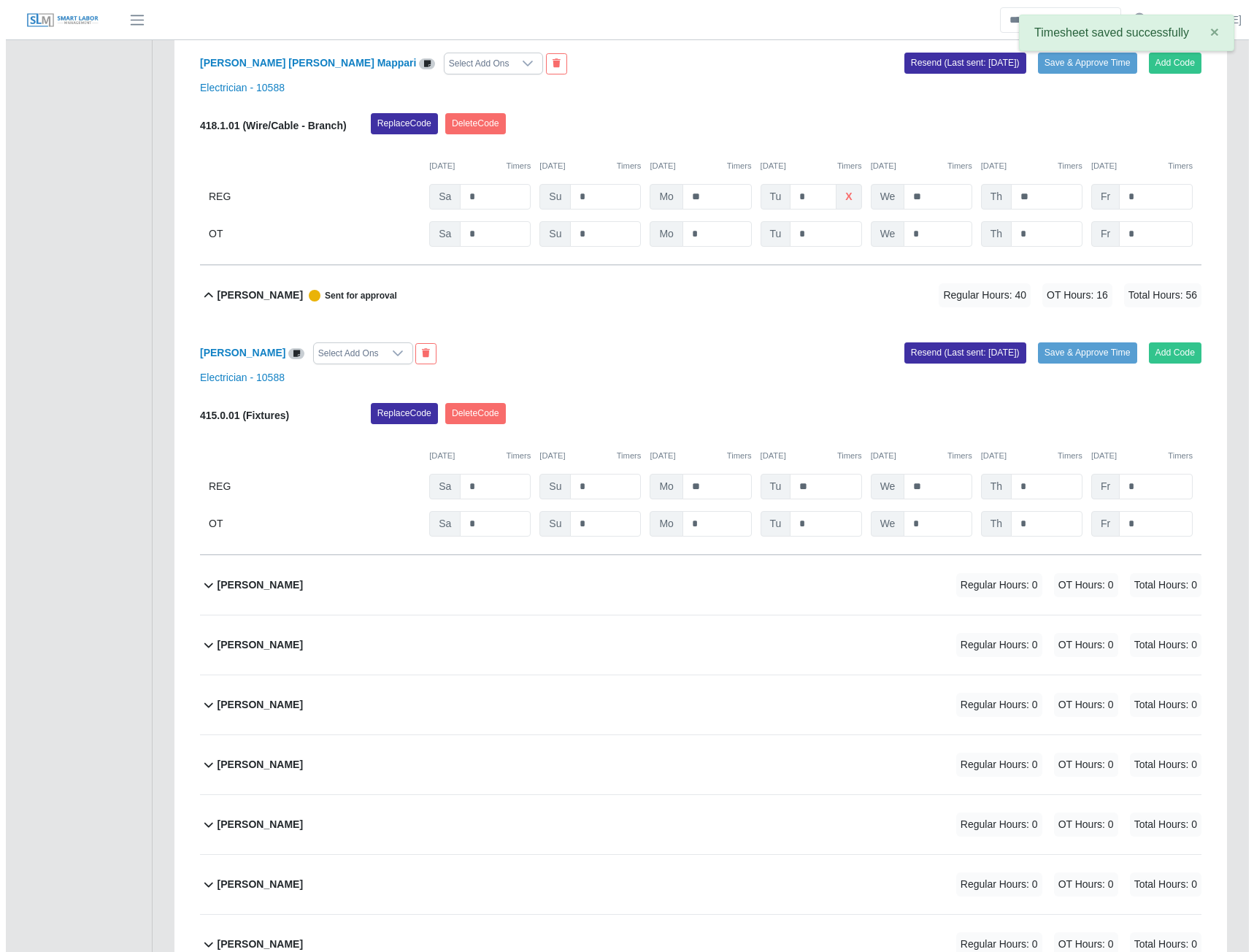
scroll to position [4332, 0]
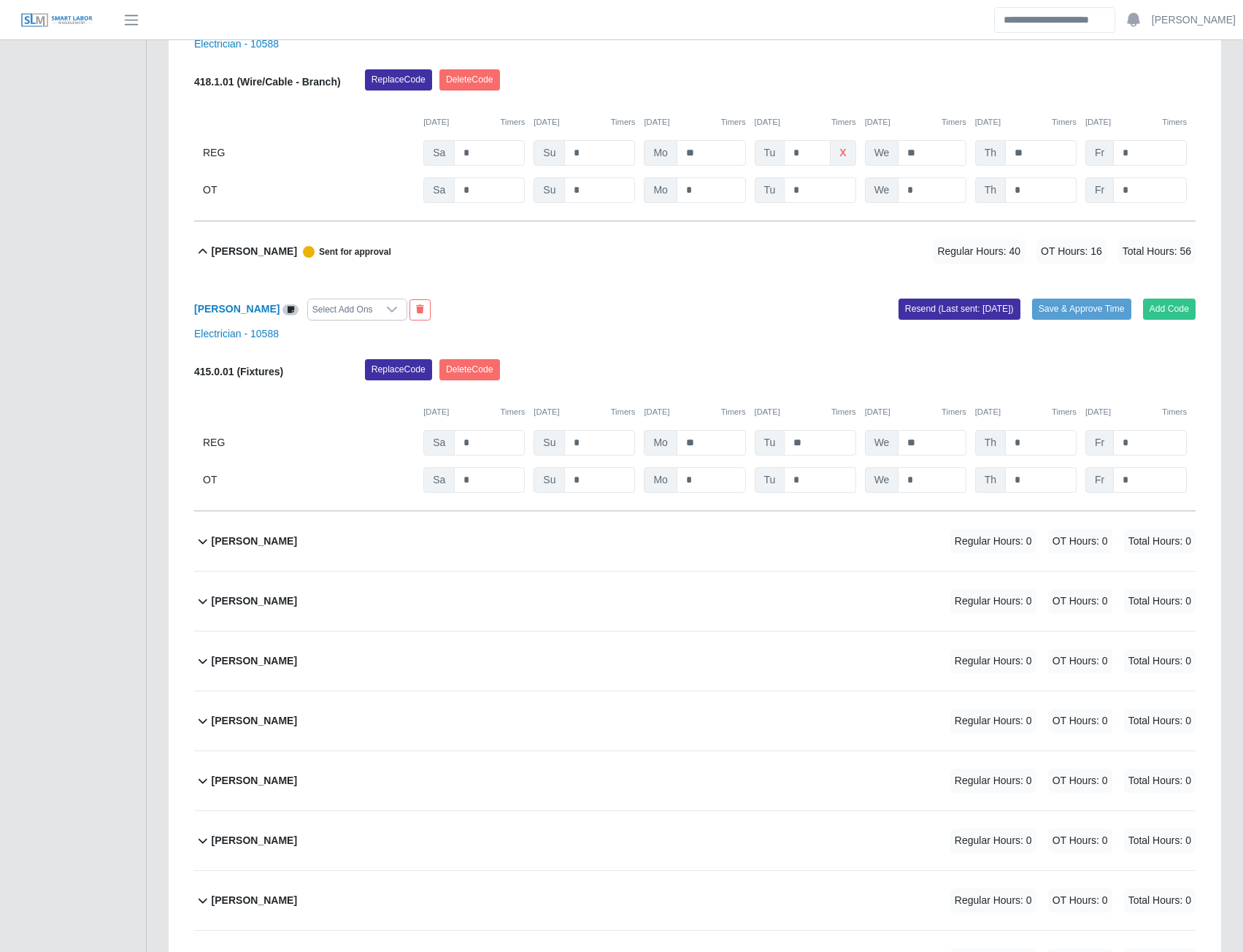
click at [252, 549] on b "Jimmy Burns" at bounding box center [254, 541] width 86 height 15
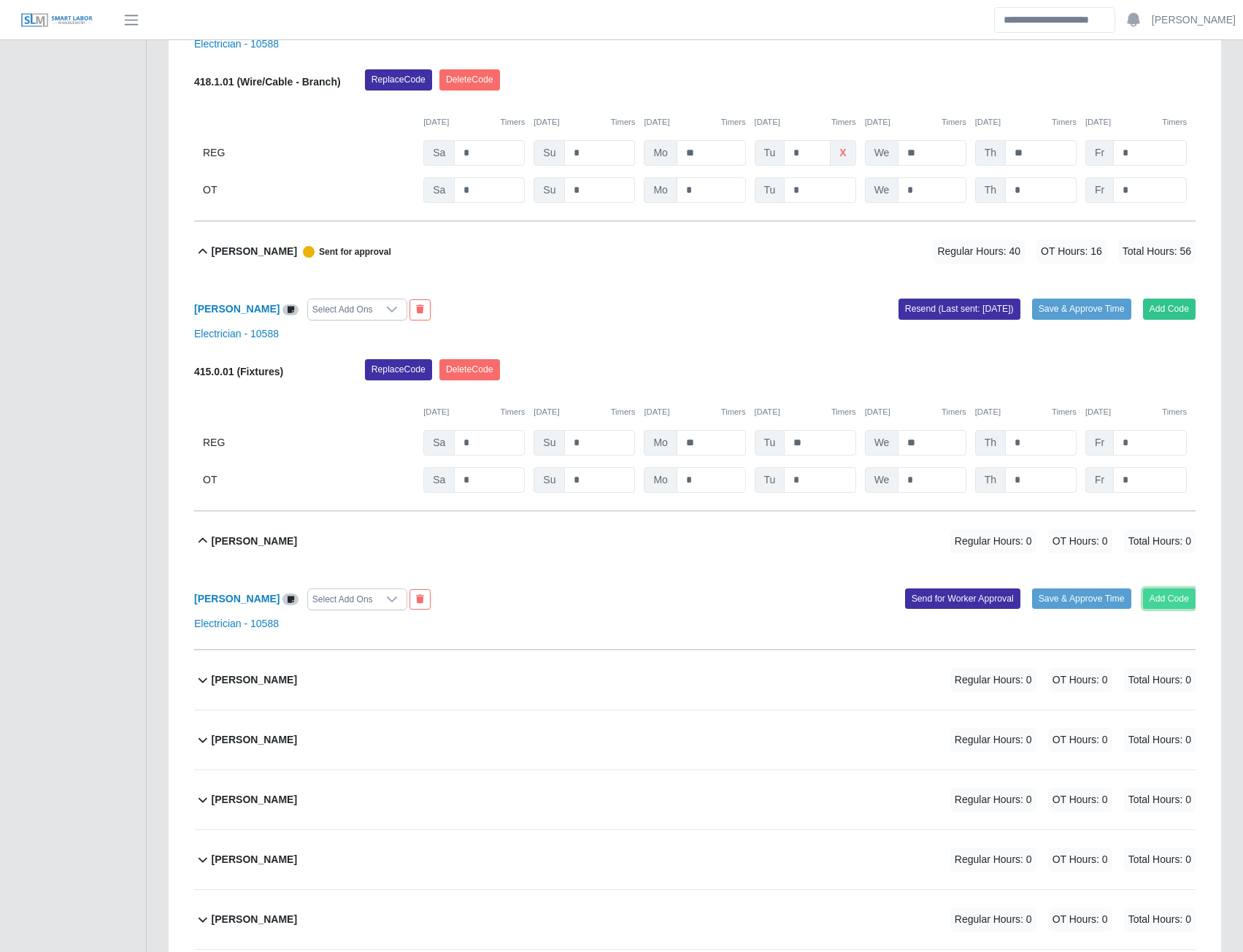
click at [1179, 608] on button "Add Code" at bounding box center [1170, 598] width 53 height 20
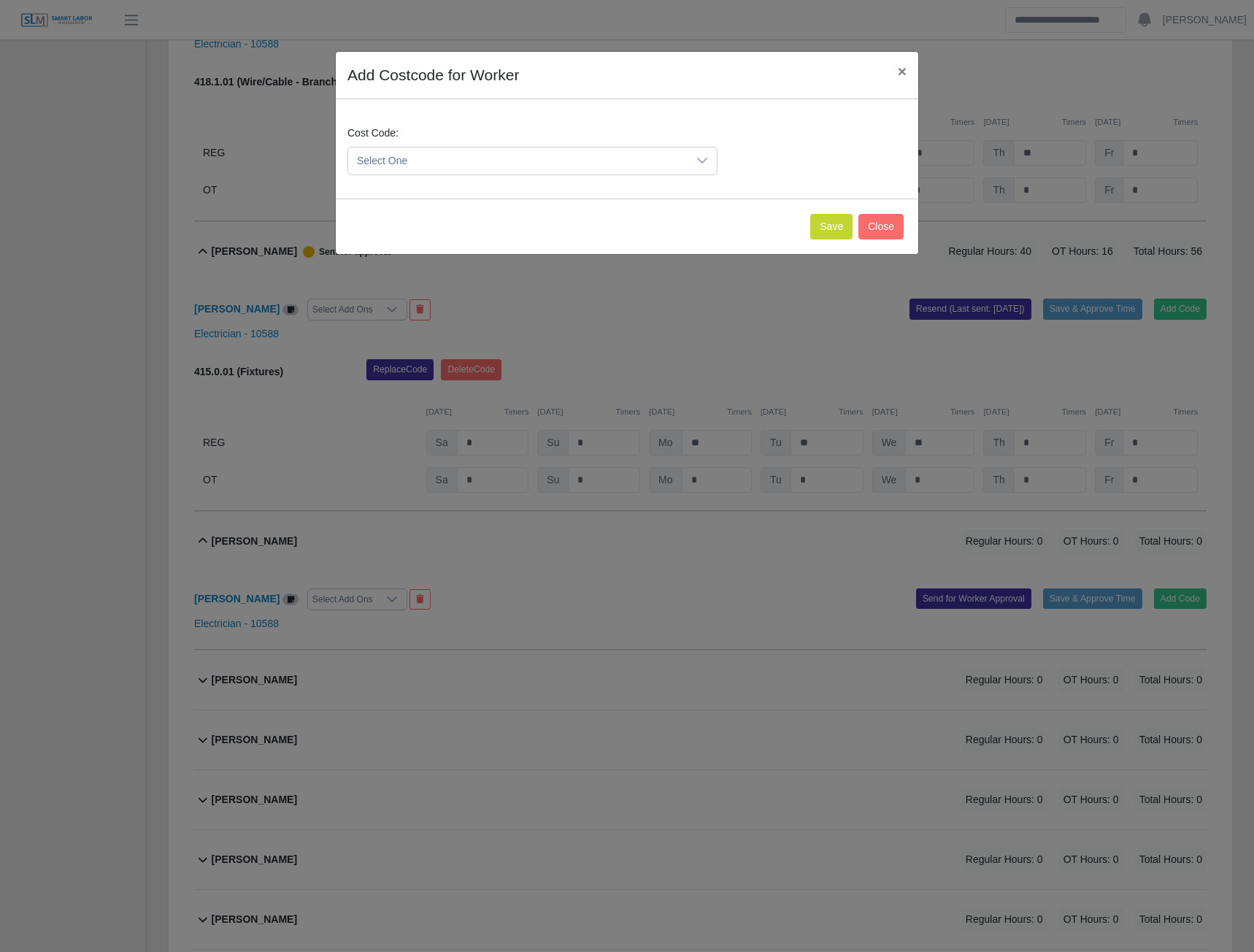
click at [595, 164] on span "Select One" at bounding box center [518, 161] width 340 height 27
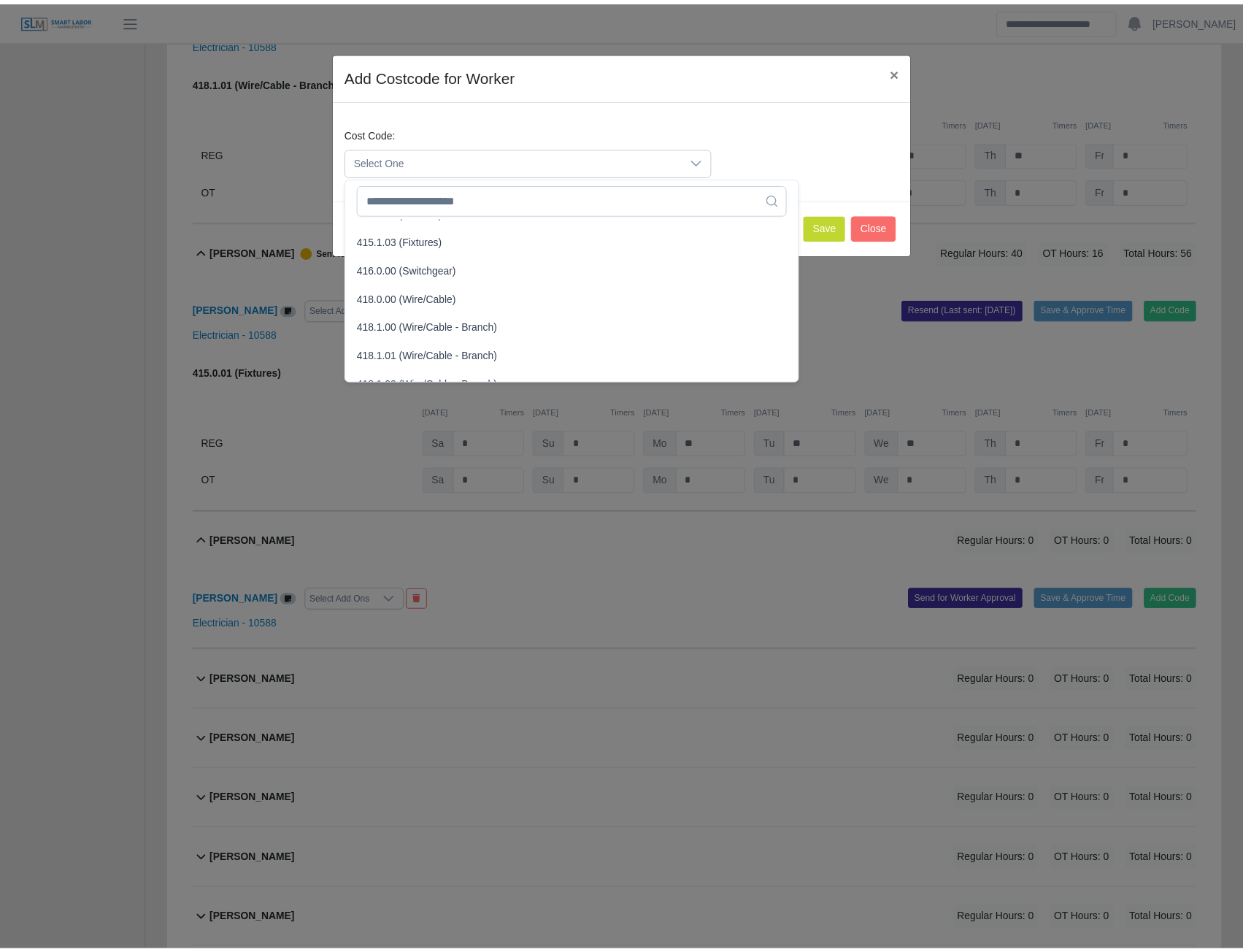
scroll to position [511, 0]
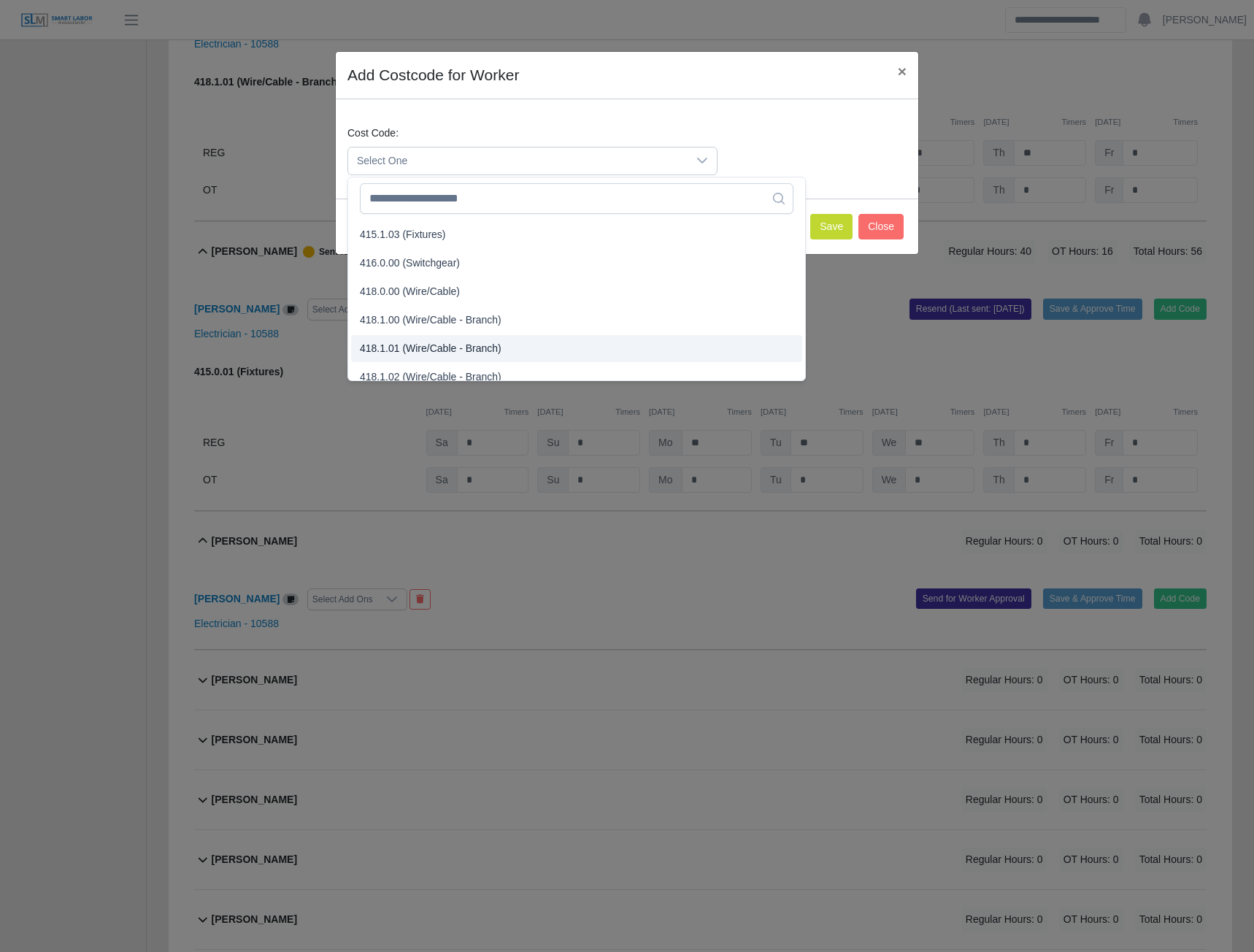
click at [427, 348] on span "418.1.01 (Wire/Cable - Branch)" at bounding box center [430, 349] width 141 height 15
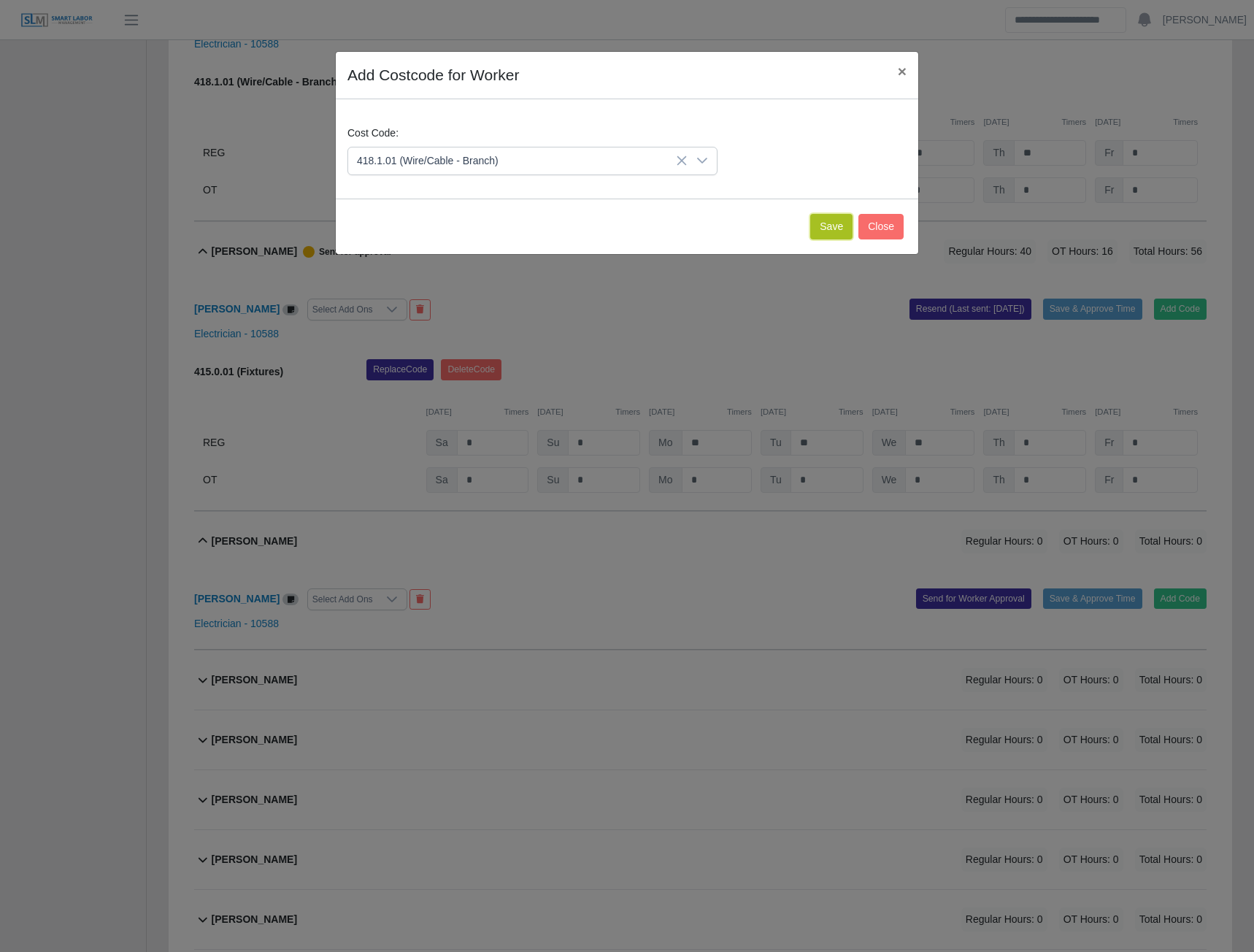
click at [816, 229] on button "Save" at bounding box center [831, 226] width 42 height 25
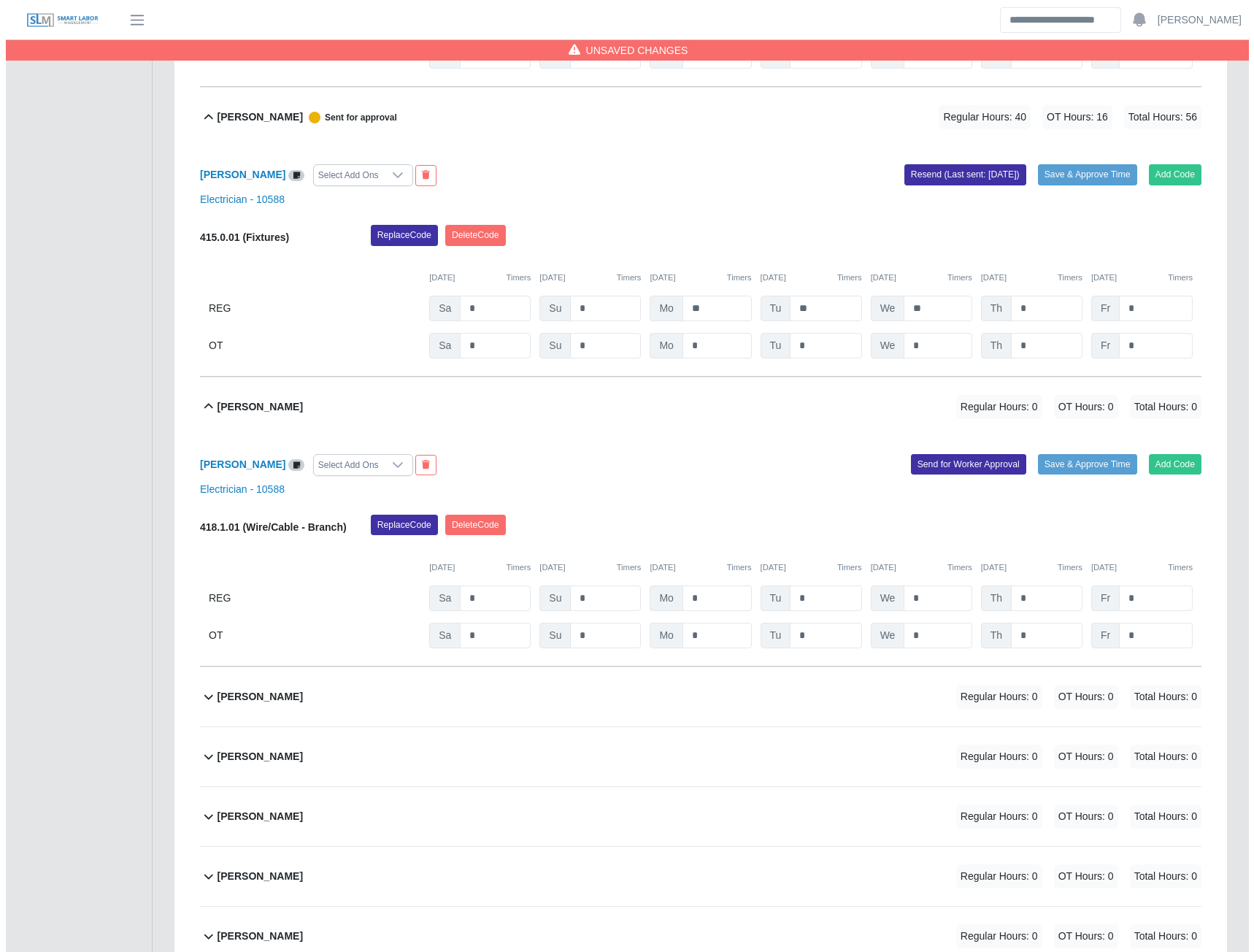
scroll to position [4478, 0]
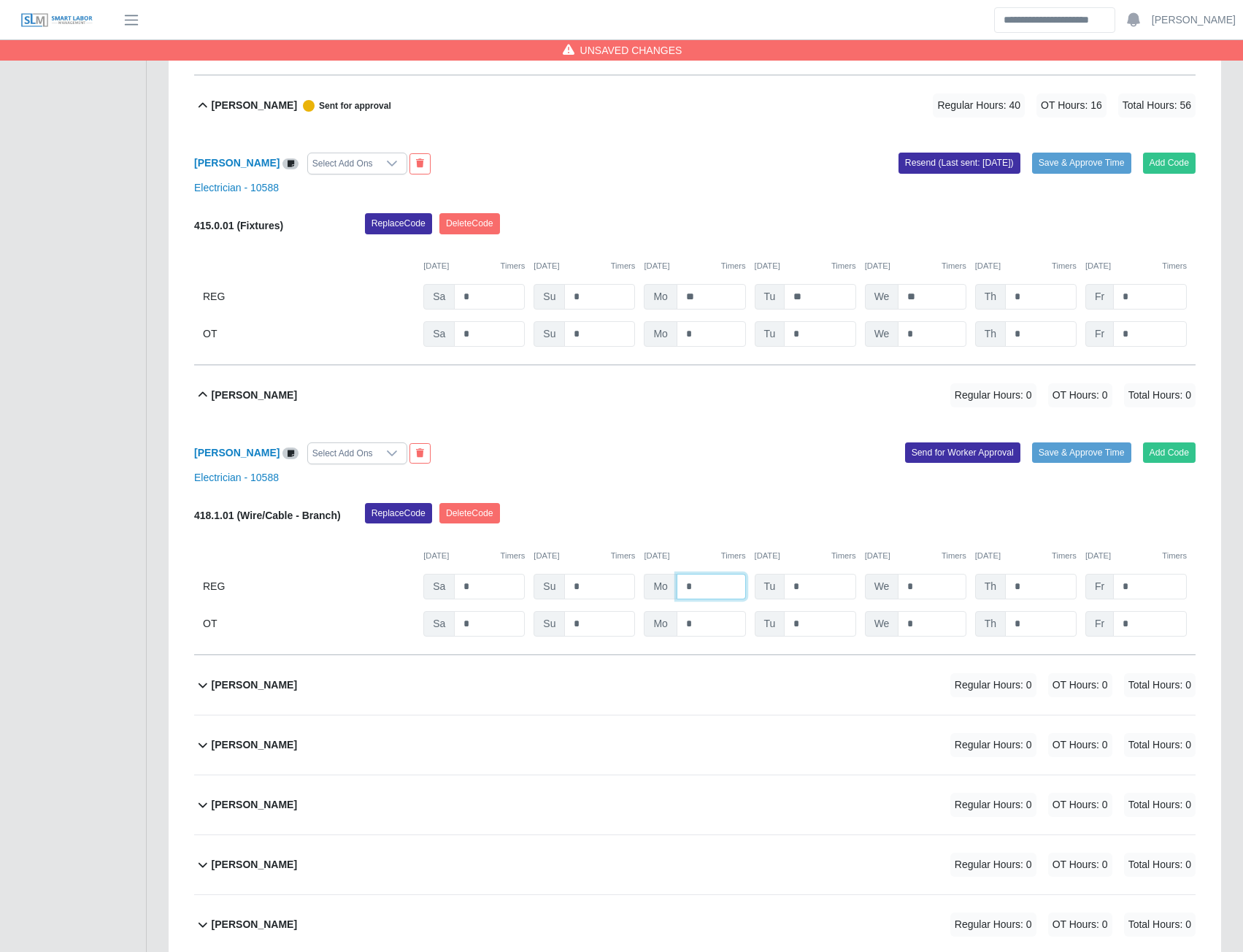
click at [681, 591] on input "*" at bounding box center [711, 586] width 69 height 25
type input "**"
click at [936, 460] on button "Send for Worker Approval" at bounding box center [962, 452] width 115 height 20
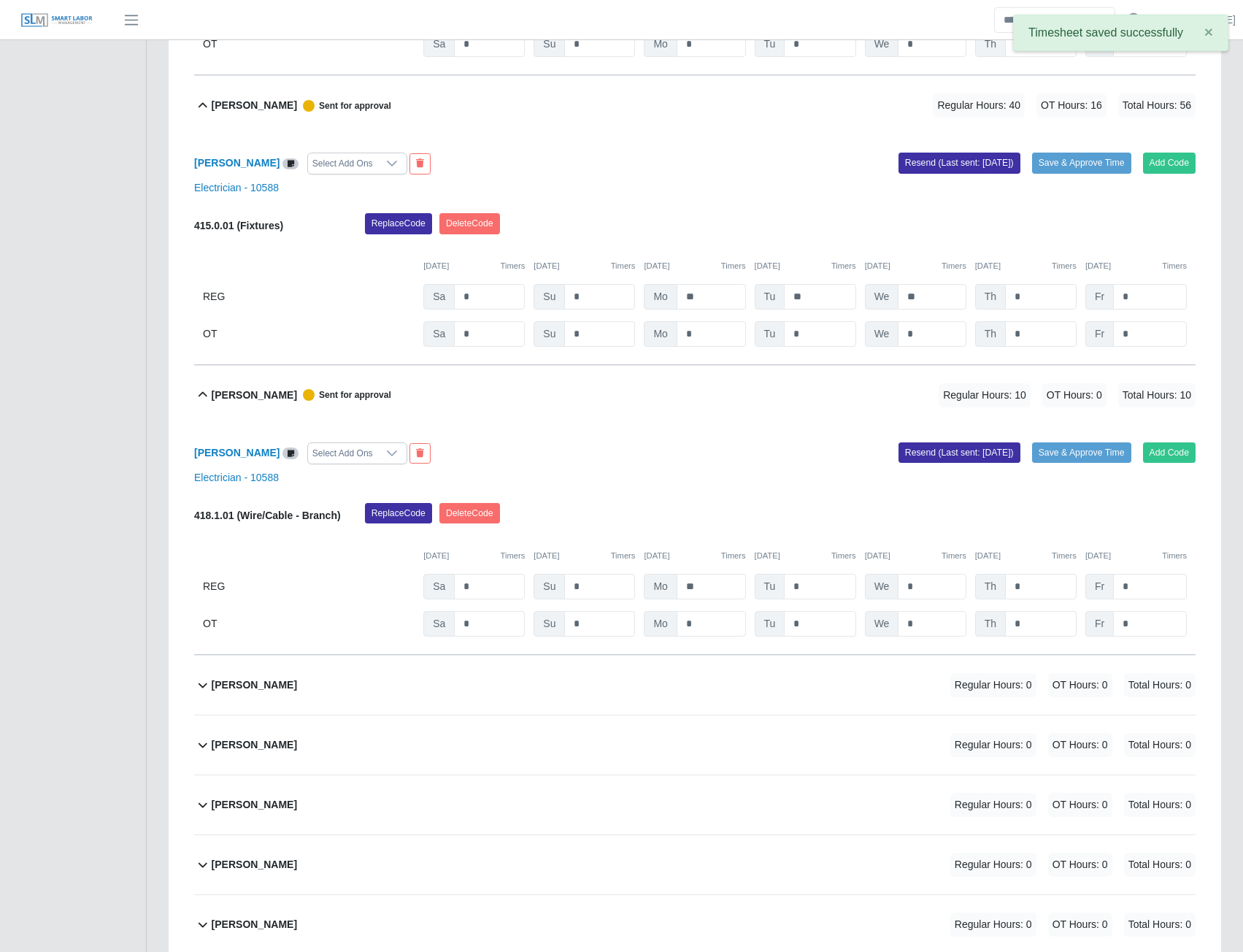
click at [264, 693] on b "Joan Urdaneta" at bounding box center [254, 685] width 86 height 15
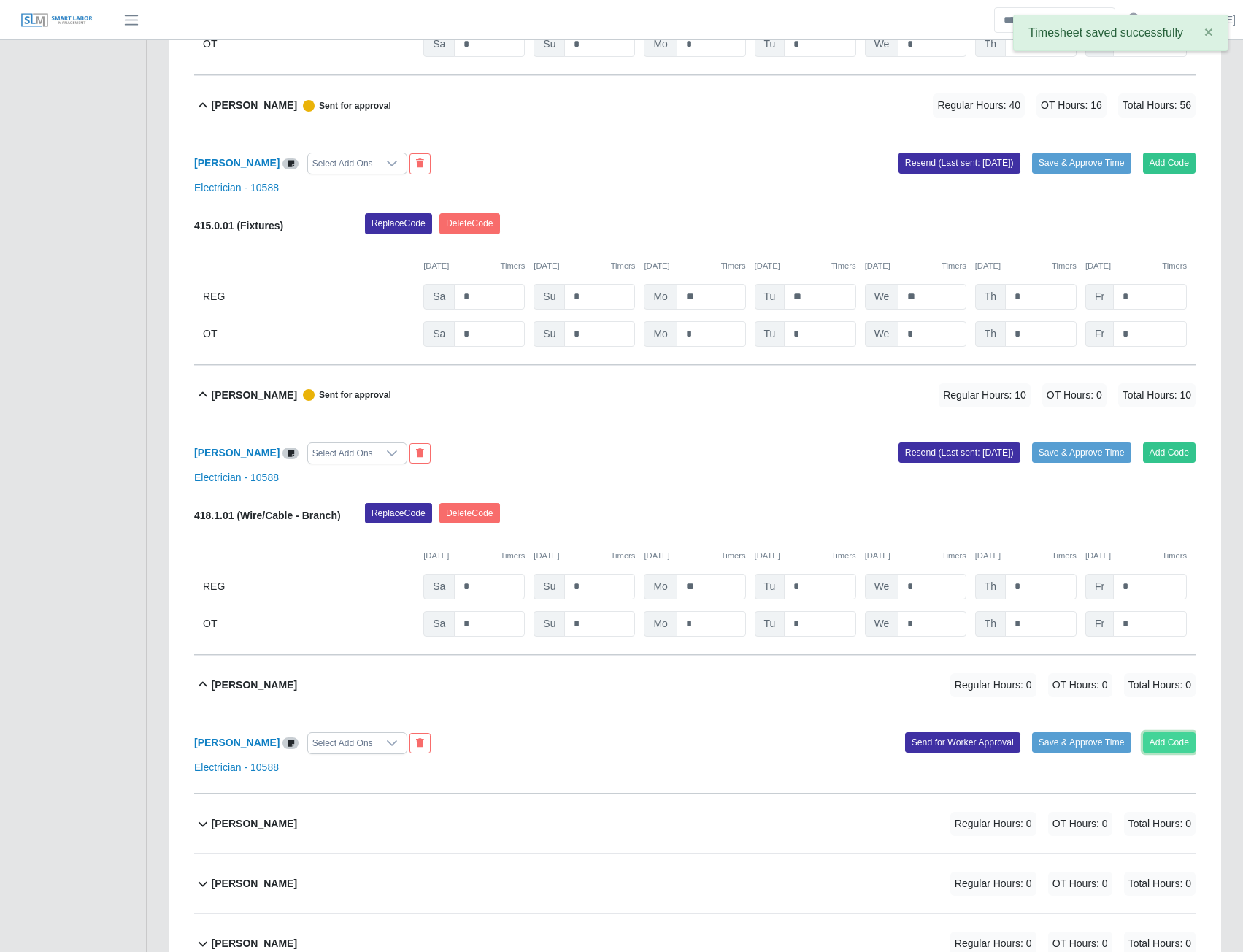
click at [1151, 748] on button "Add Code" at bounding box center [1170, 742] width 53 height 20
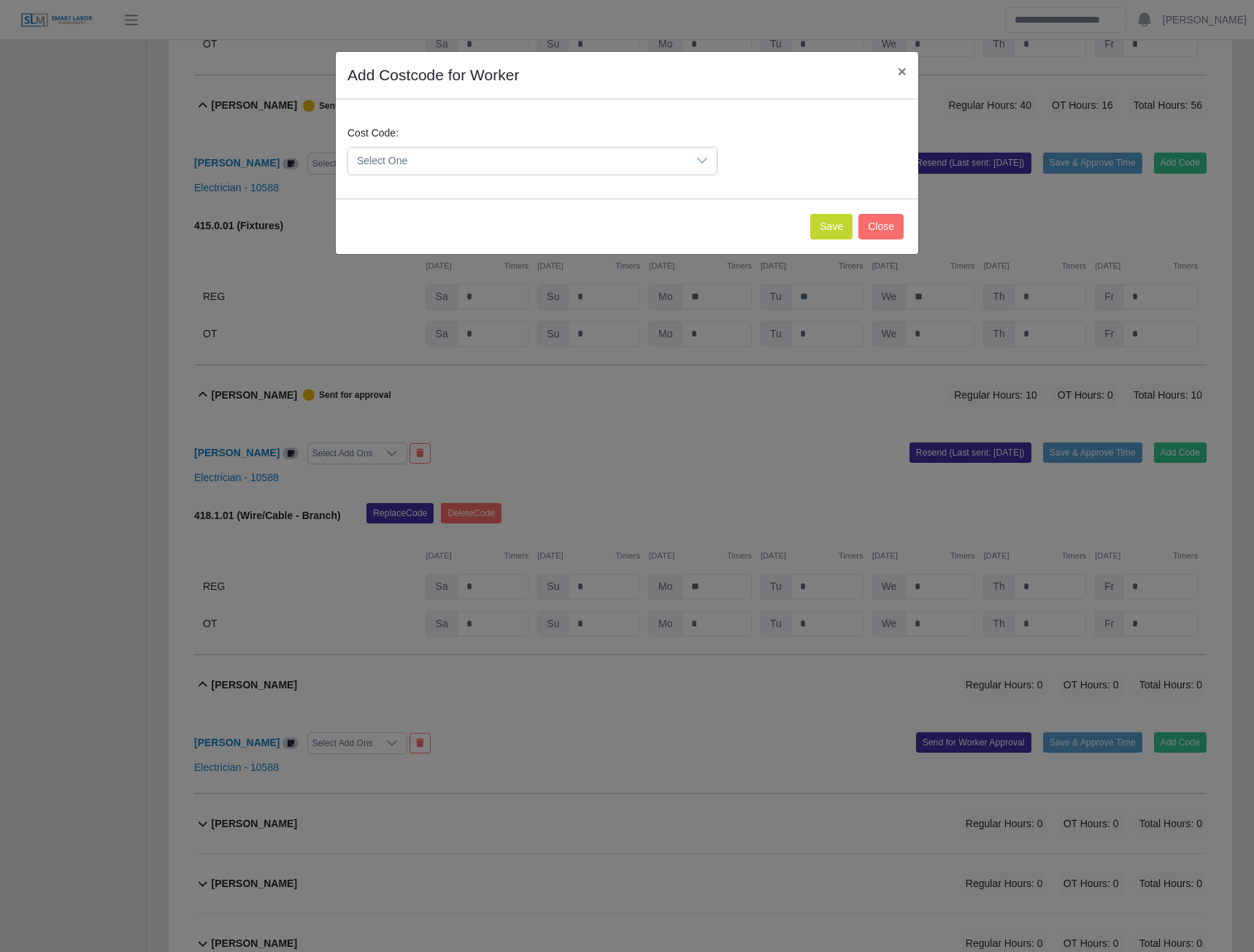
click at [539, 158] on span "Select One" at bounding box center [518, 161] width 340 height 27
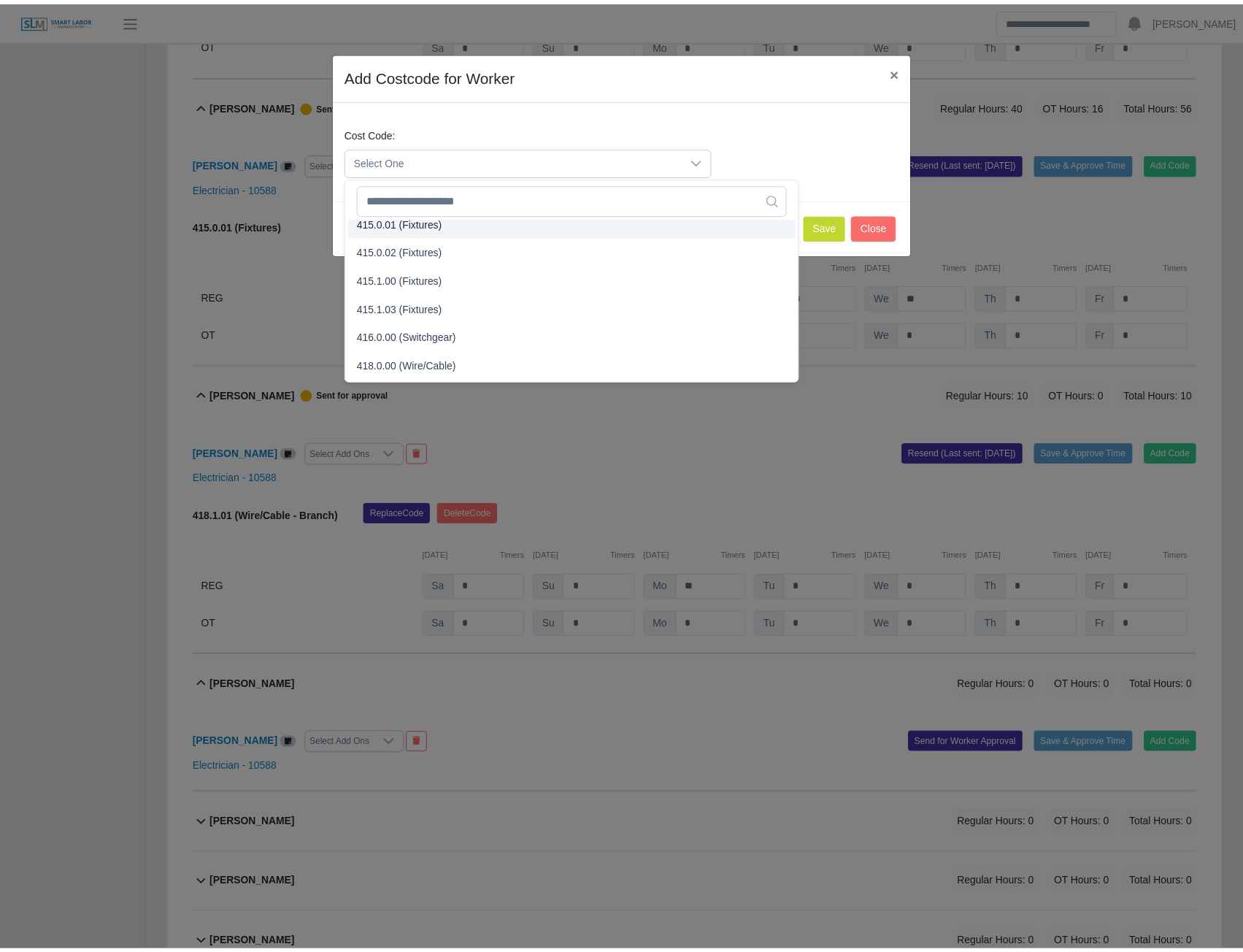
scroll to position [430, 0]
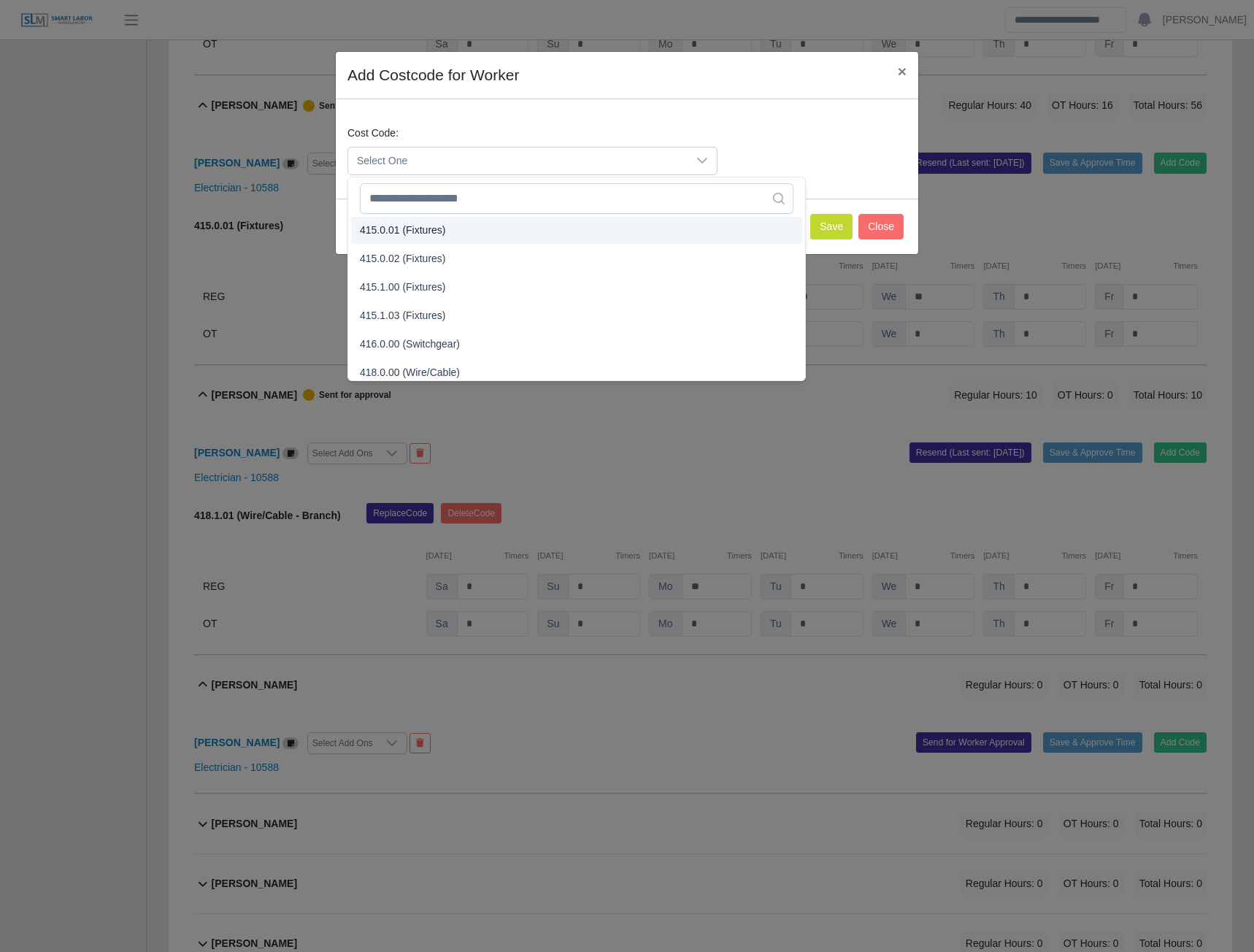
click at [405, 221] on li "415.0.01 (Fixtures)" at bounding box center [577, 230] width 451 height 27
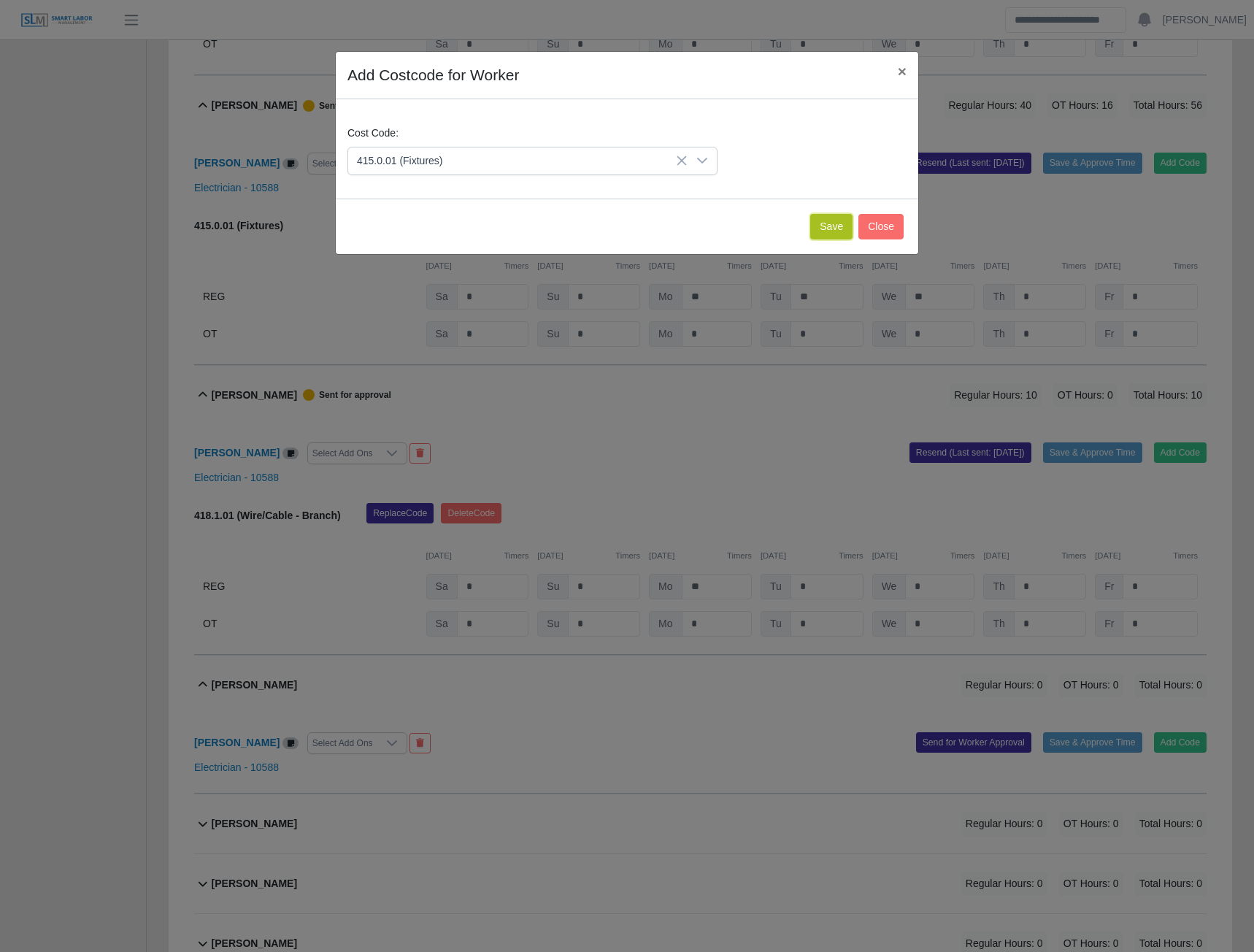
click at [829, 224] on button "Save" at bounding box center [831, 226] width 42 height 25
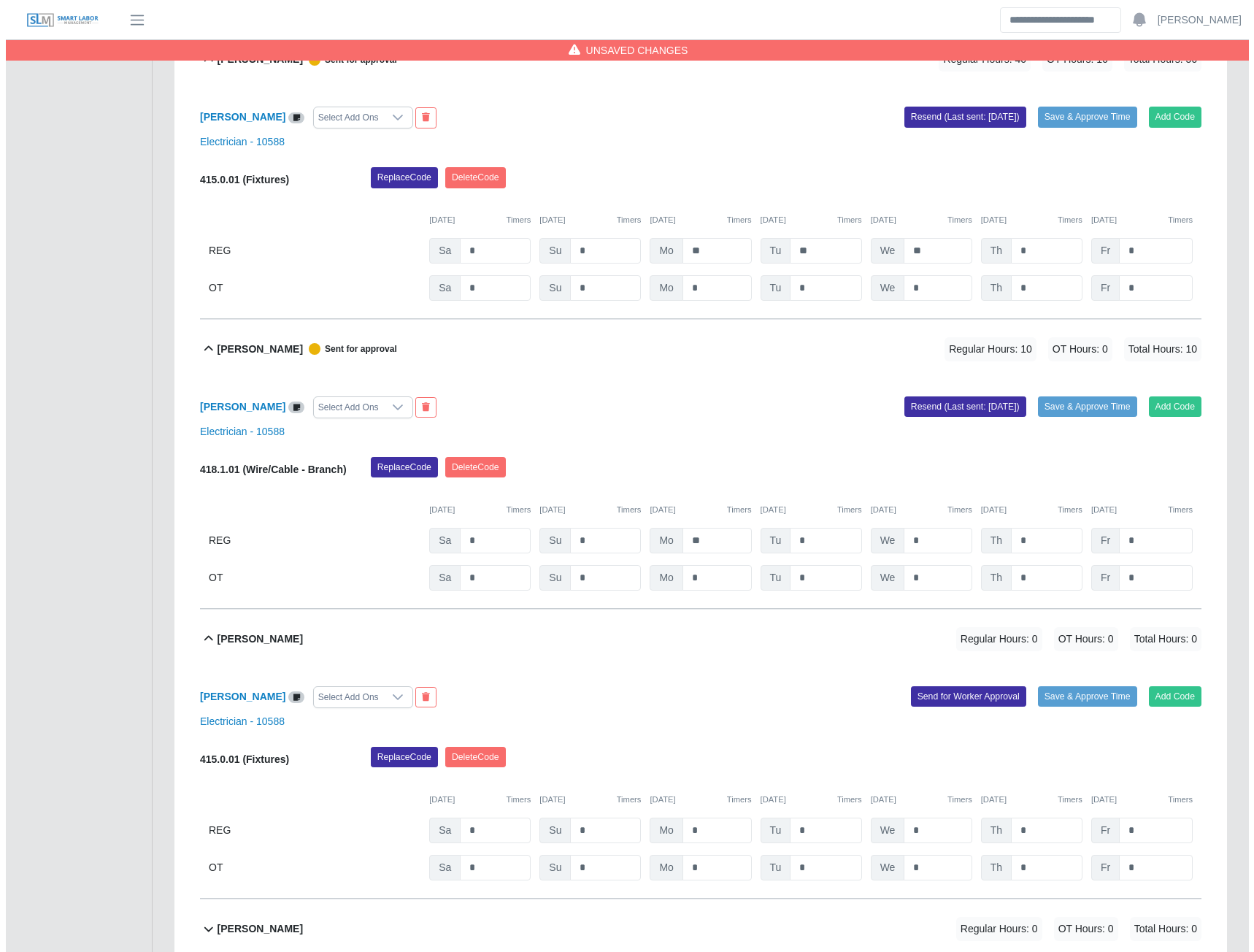
scroll to position [4697, 0]
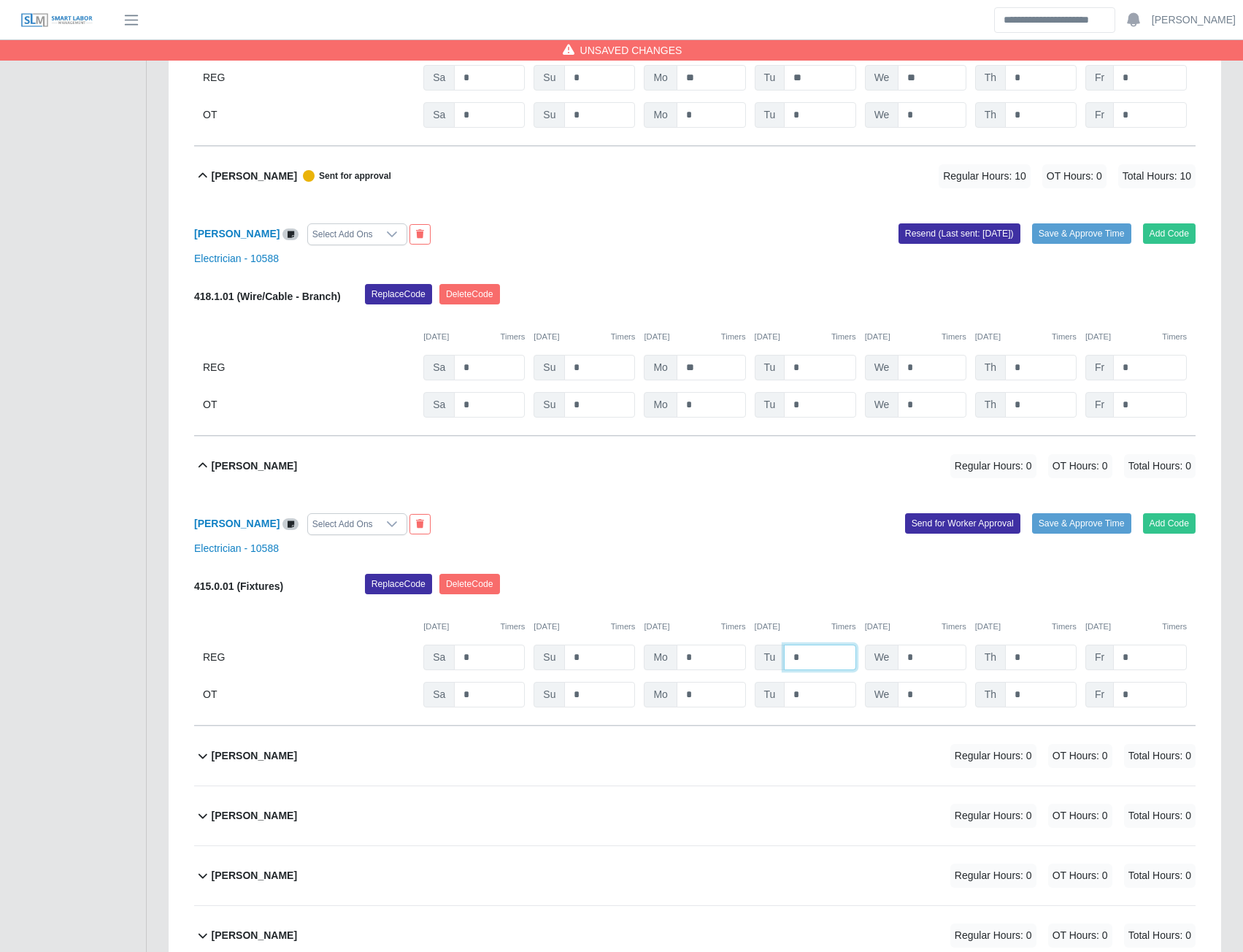
click at [792, 665] on input "*" at bounding box center [819, 657] width 72 height 25
type input "**"
type input "*"
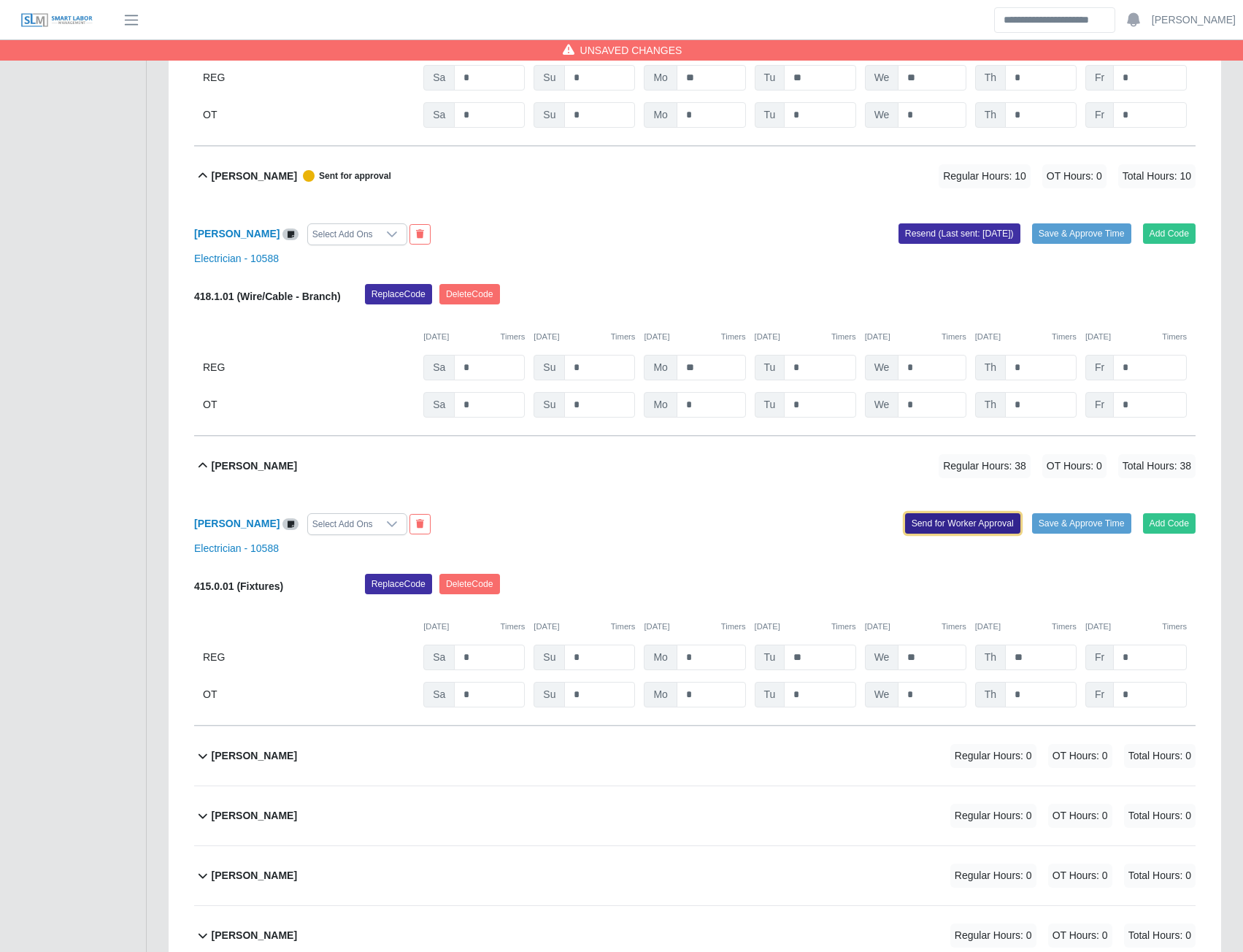
click at [949, 533] on button "Send for Worker Approval" at bounding box center [962, 523] width 115 height 20
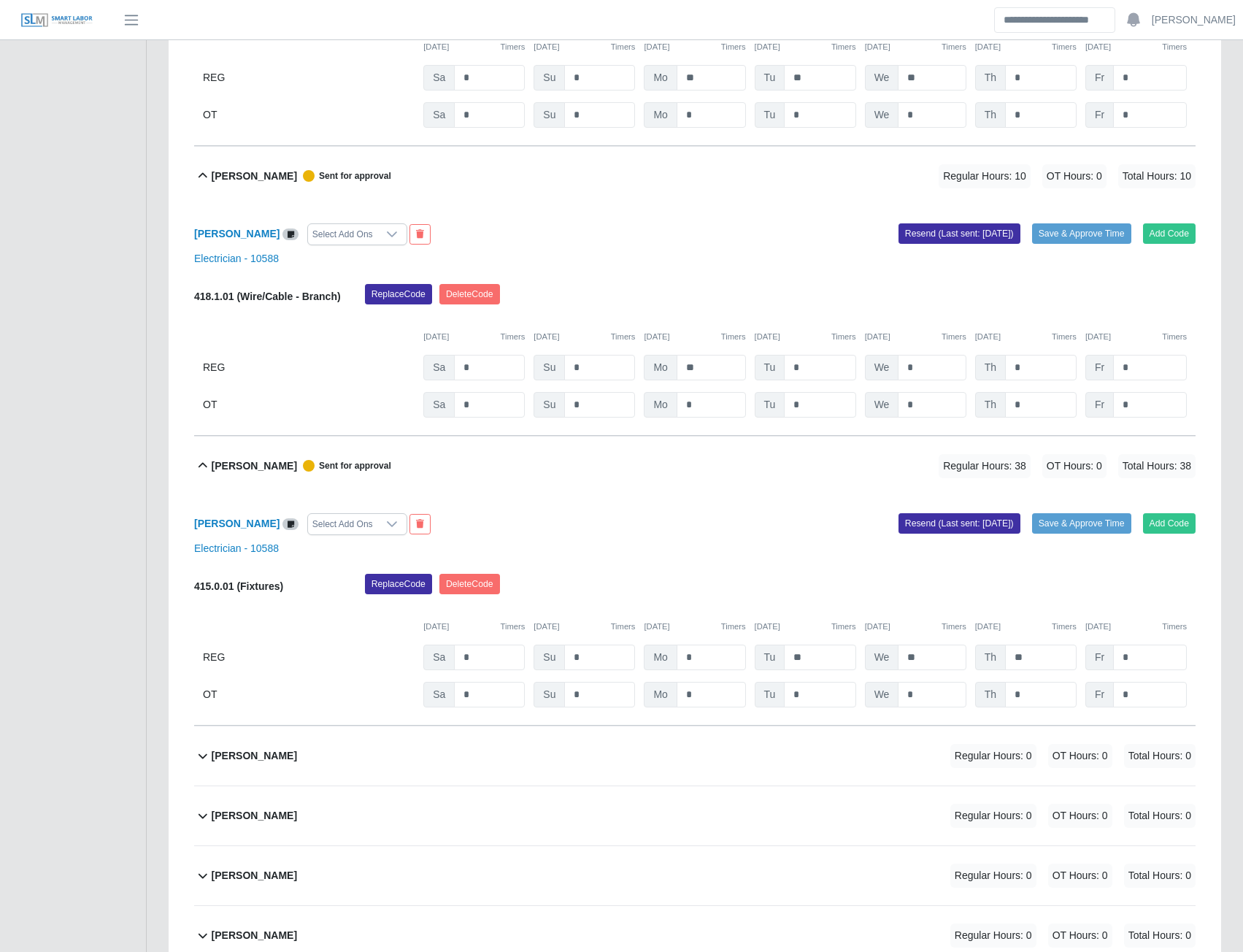
click at [280, 764] on b "jonathan Robinson" at bounding box center [254, 756] width 86 height 15
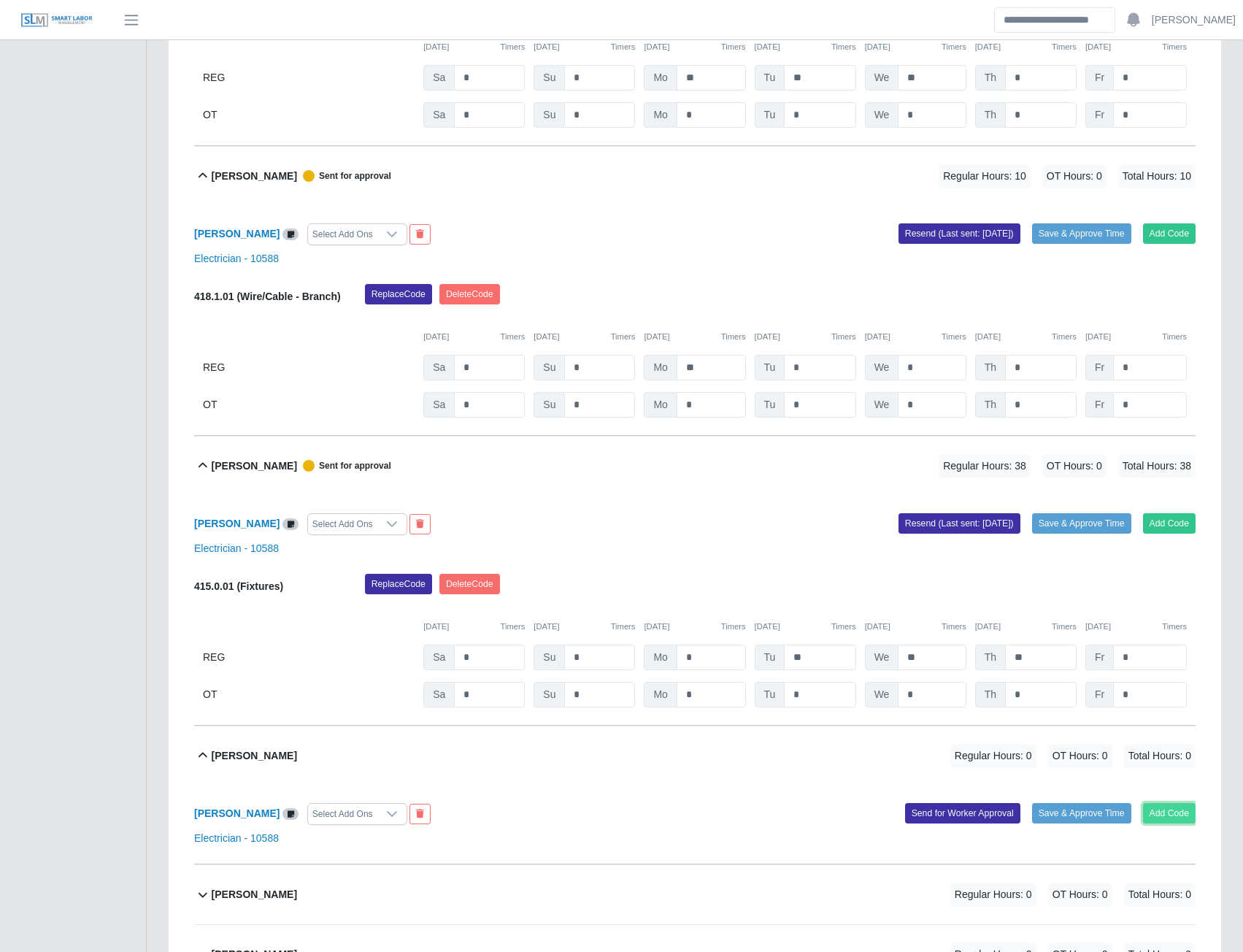
click at [1190, 818] on button "Add Code" at bounding box center [1170, 813] width 53 height 20
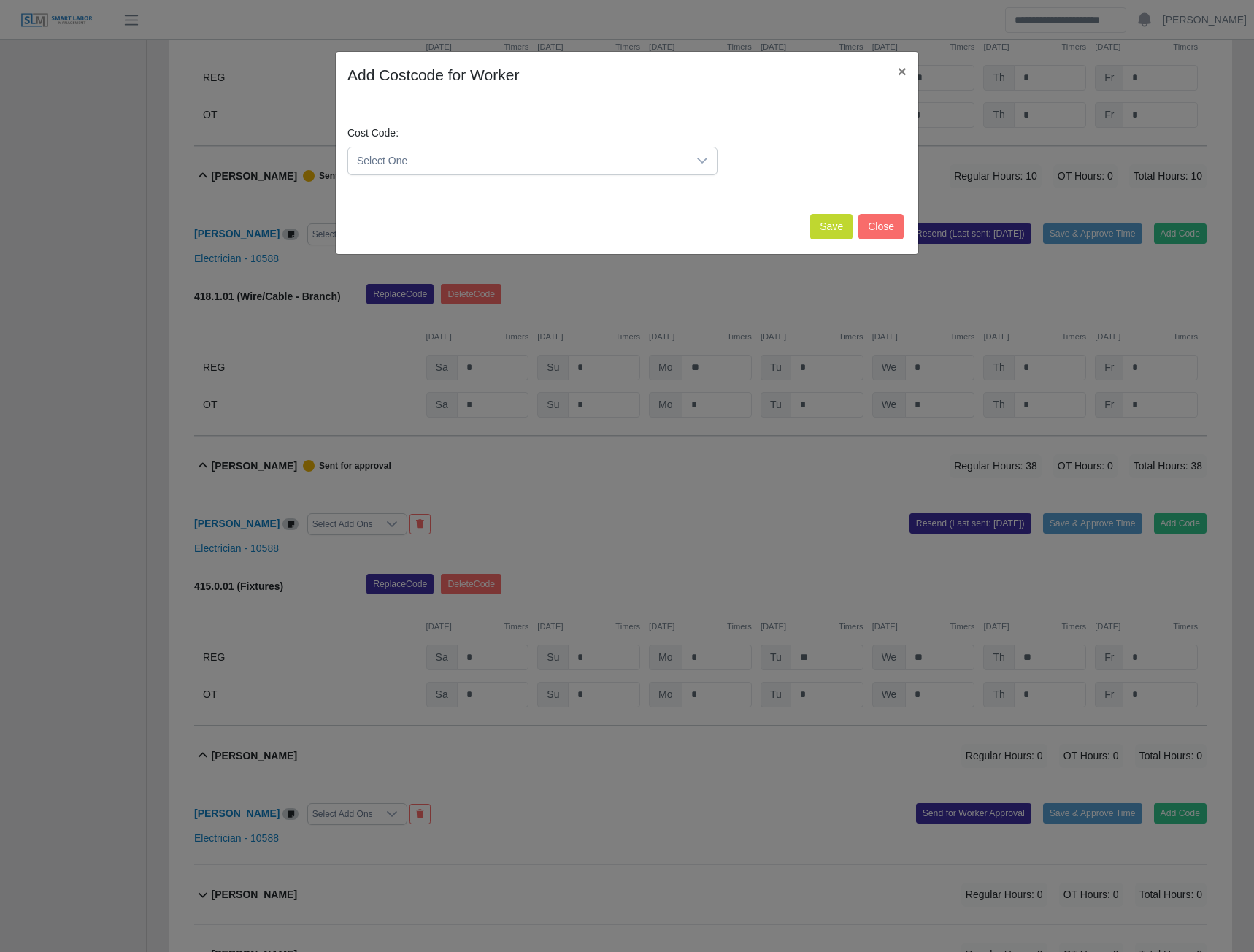
click at [651, 161] on span "Select One" at bounding box center [518, 161] width 340 height 27
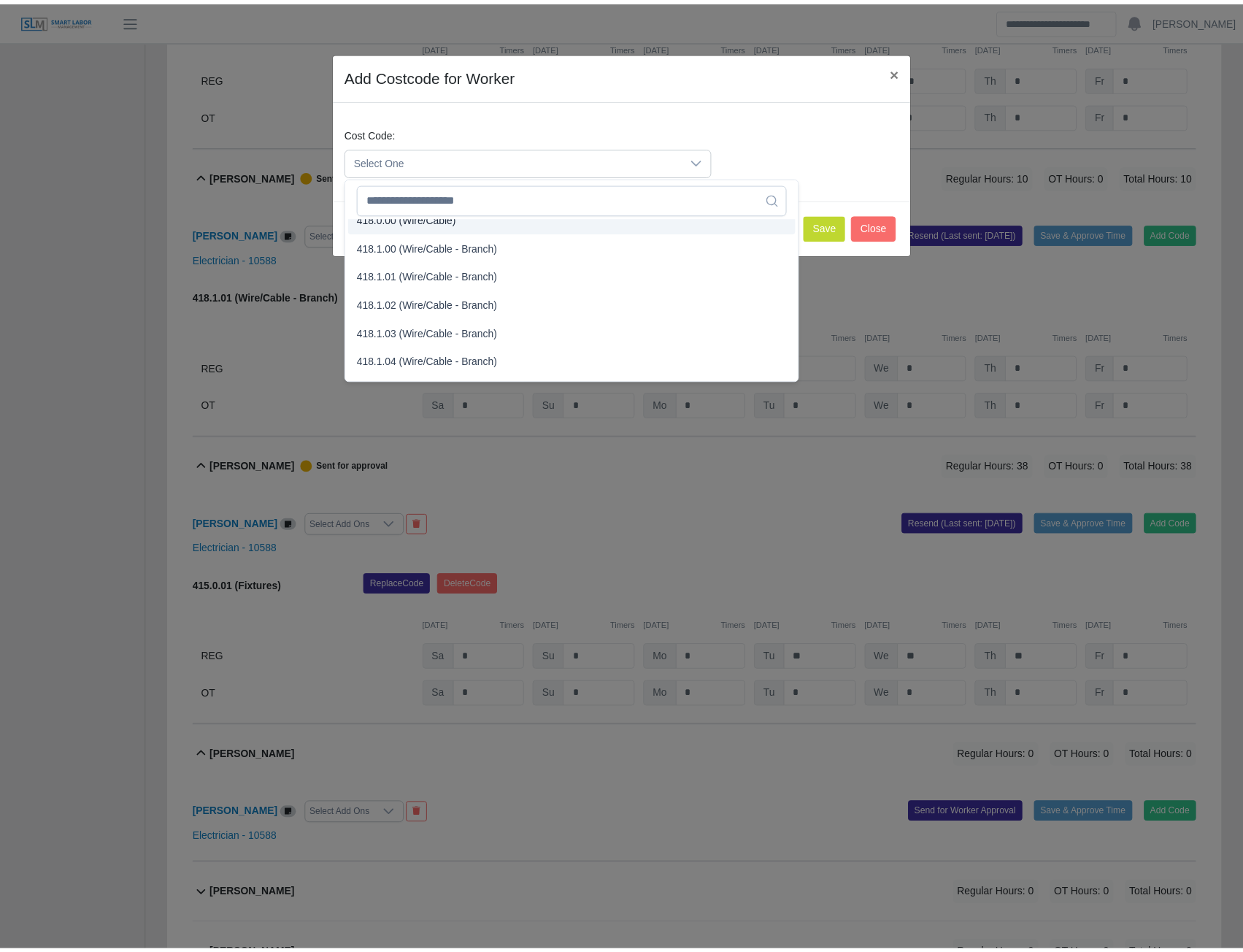
scroll to position [572, 0]
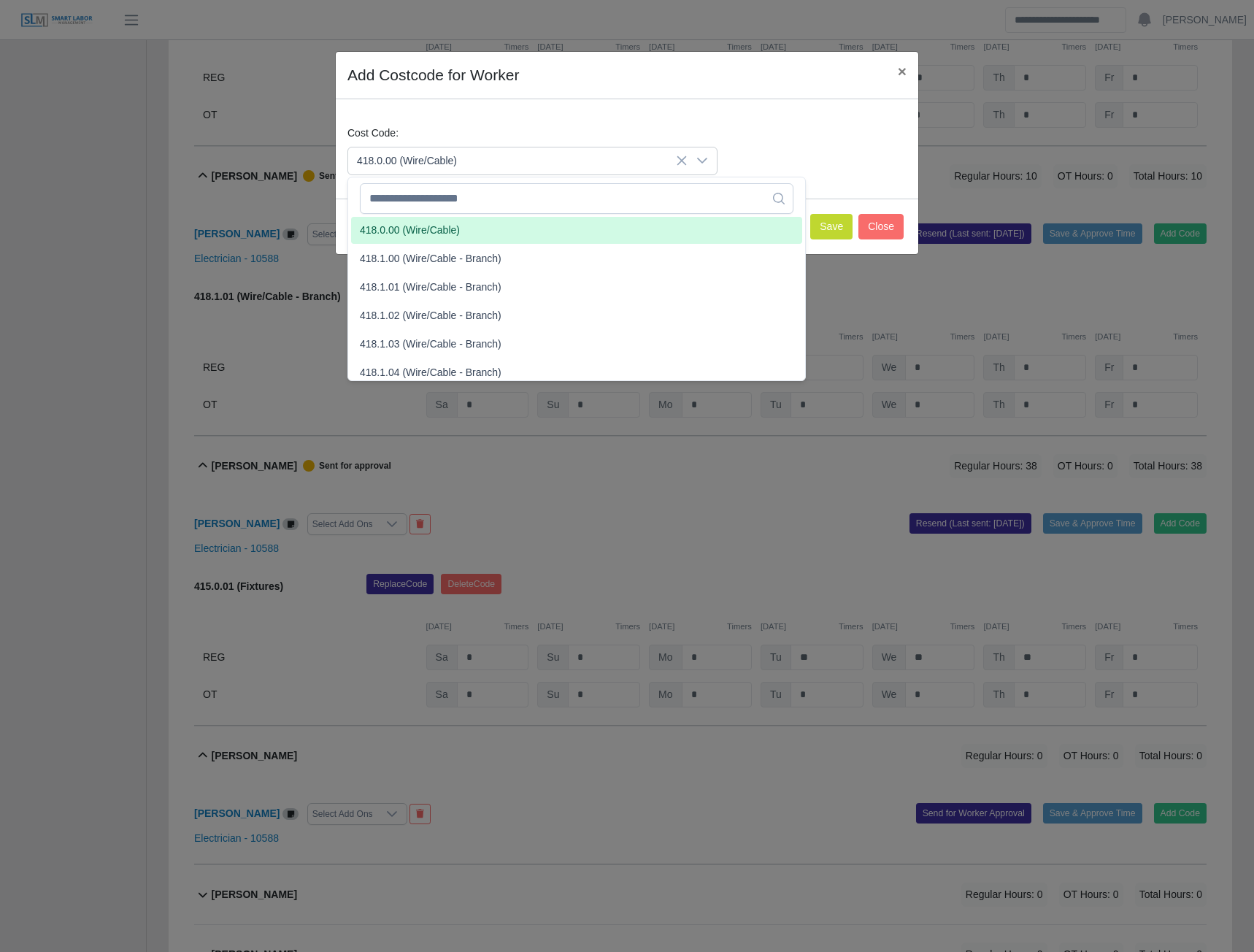
click at [408, 223] on span "418.0.00 (Wire/Cable)" at bounding box center [410, 230] width 100 height 15
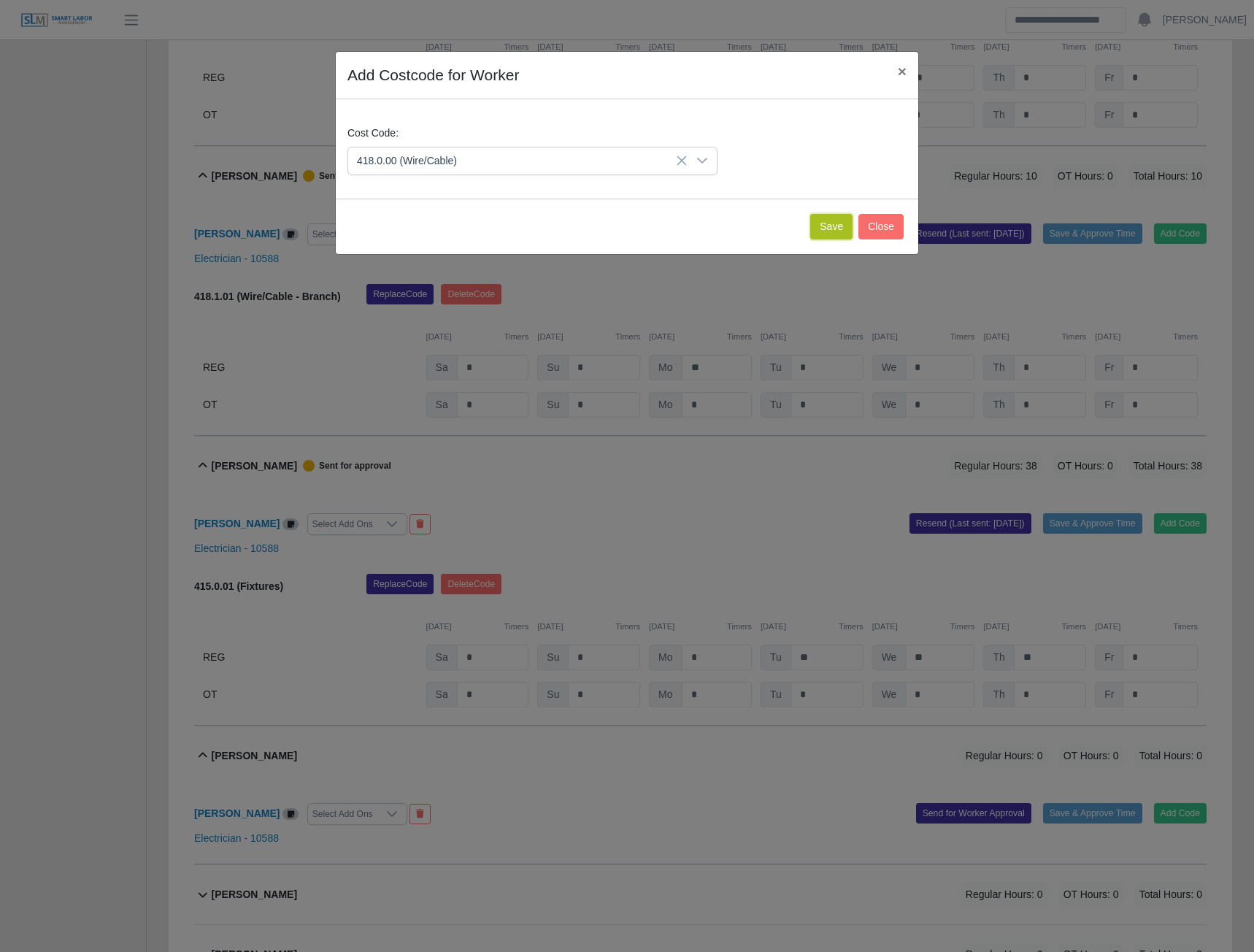
click at [839, 219] on button "Save" at bounding box center [831, 226] width 42 height 25
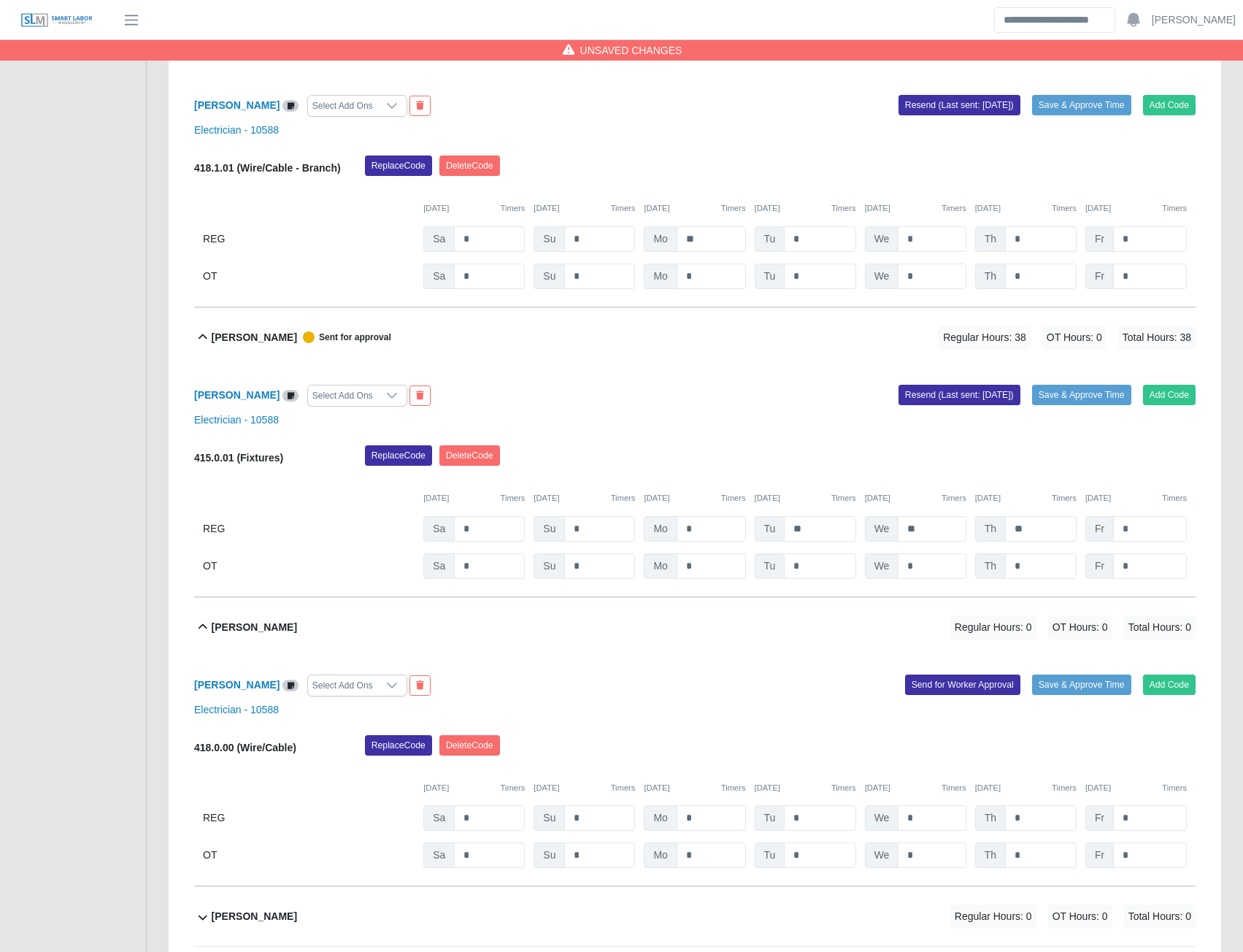
scroll to position [4843, 0]
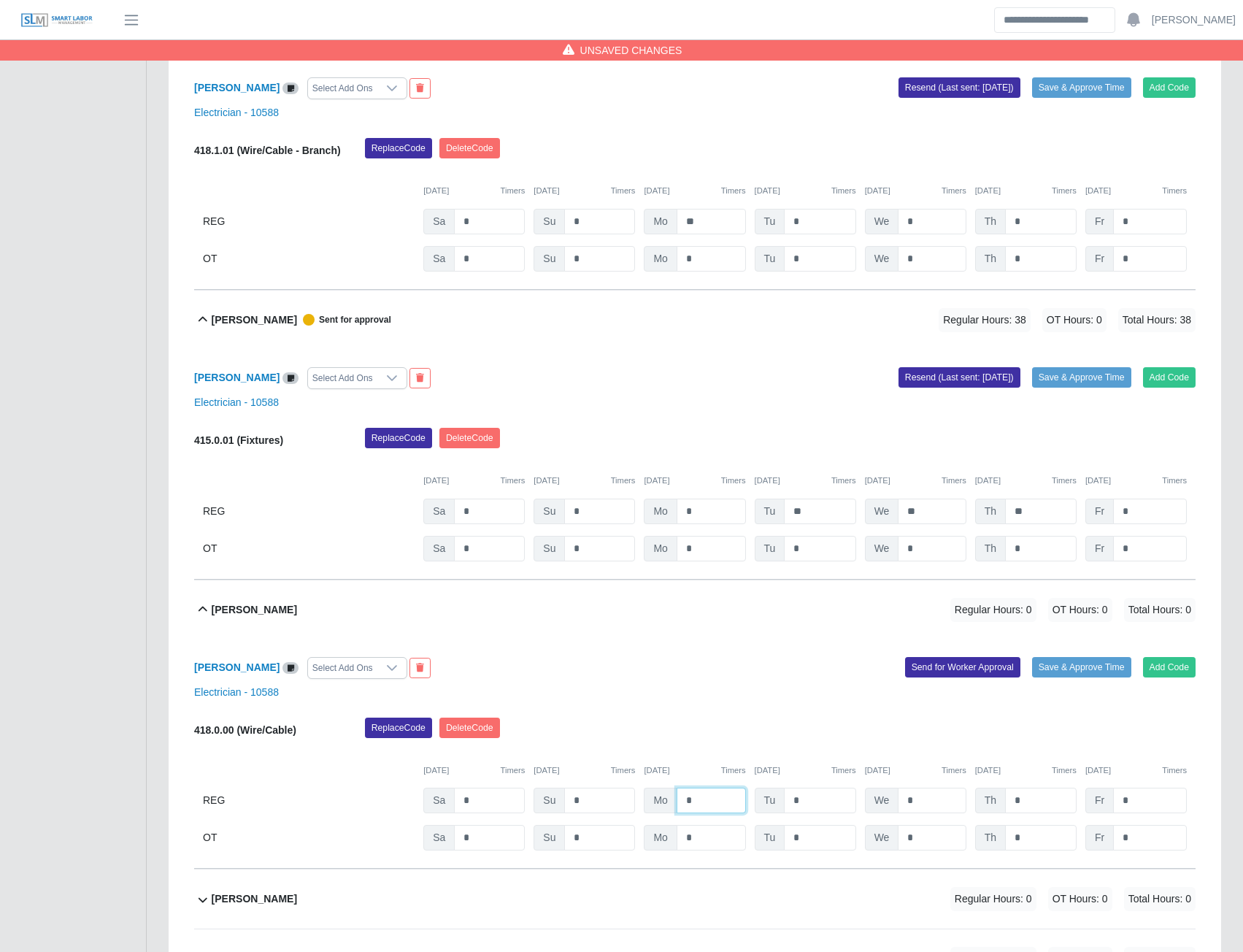
click at [679, 810] on input "*" at bounding box center [711, 800] width 69 height 25
type input "**"
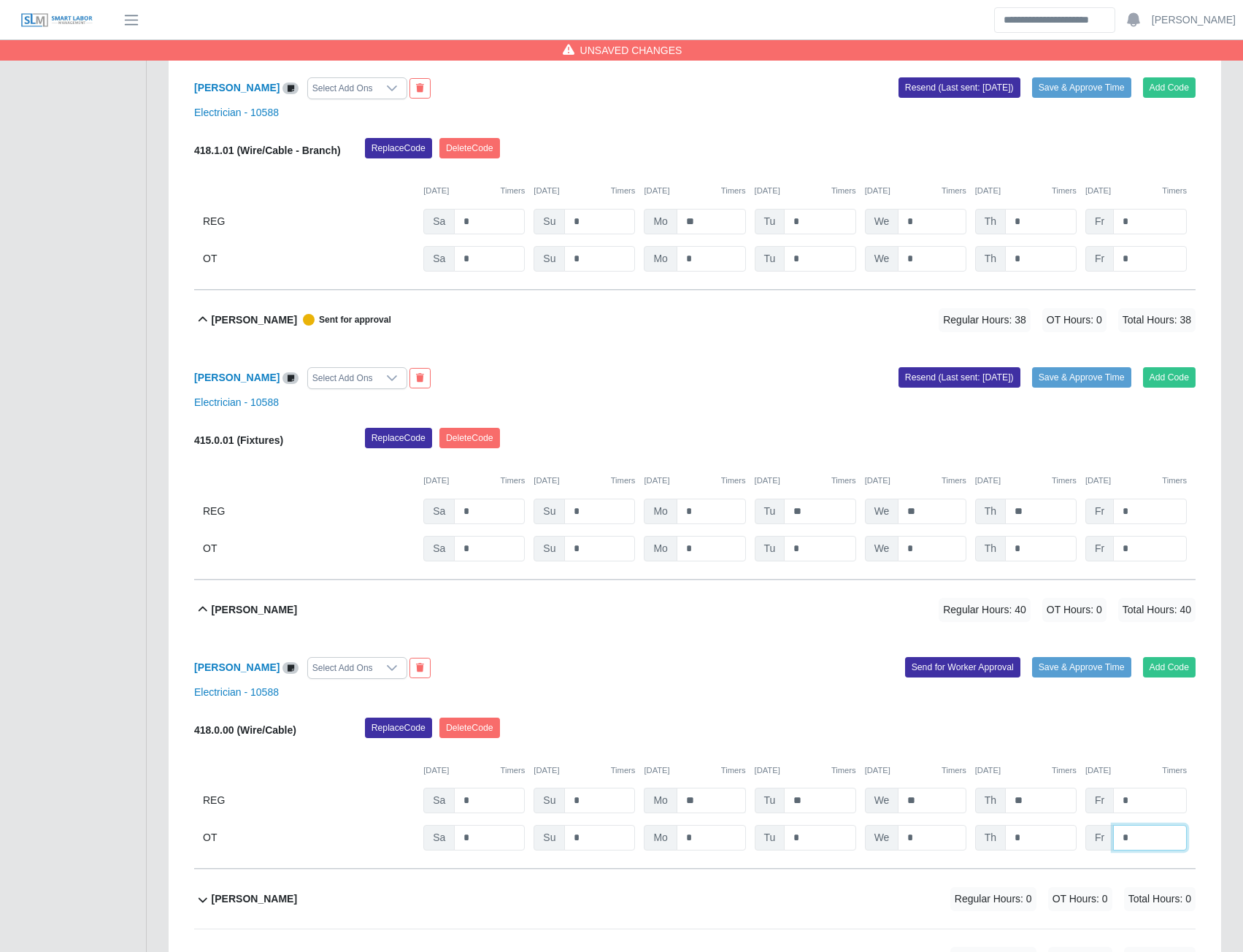
type input "*"
click at [917, 676] on button "Send for Worker Approval" at bounding box center [962, 667] width 115 height 20
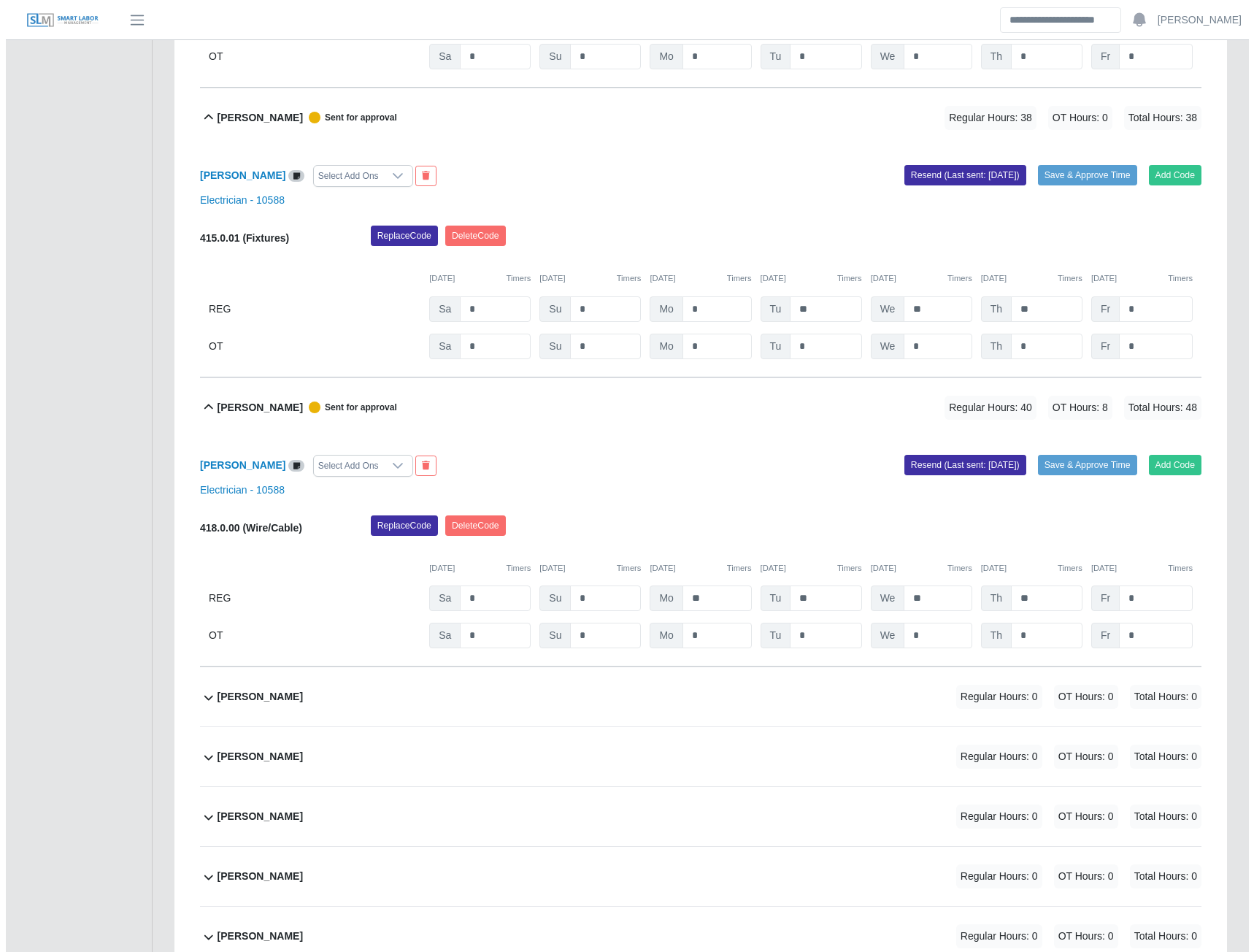
scroll to position [5062, 0]
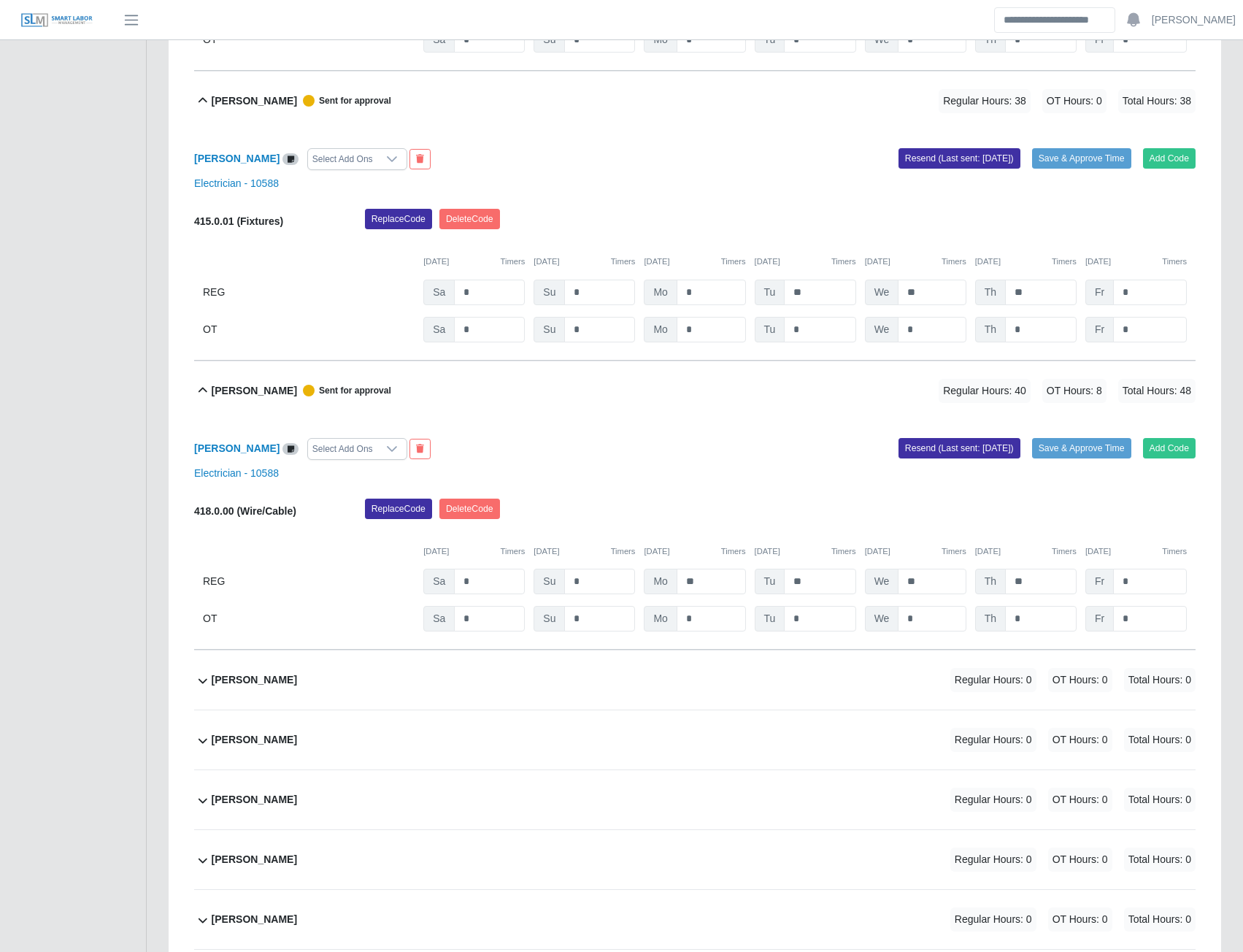
click at [255, 808] on b "Joseph Gazzarolli" at bounding box center [254, 800] width 86 height 15
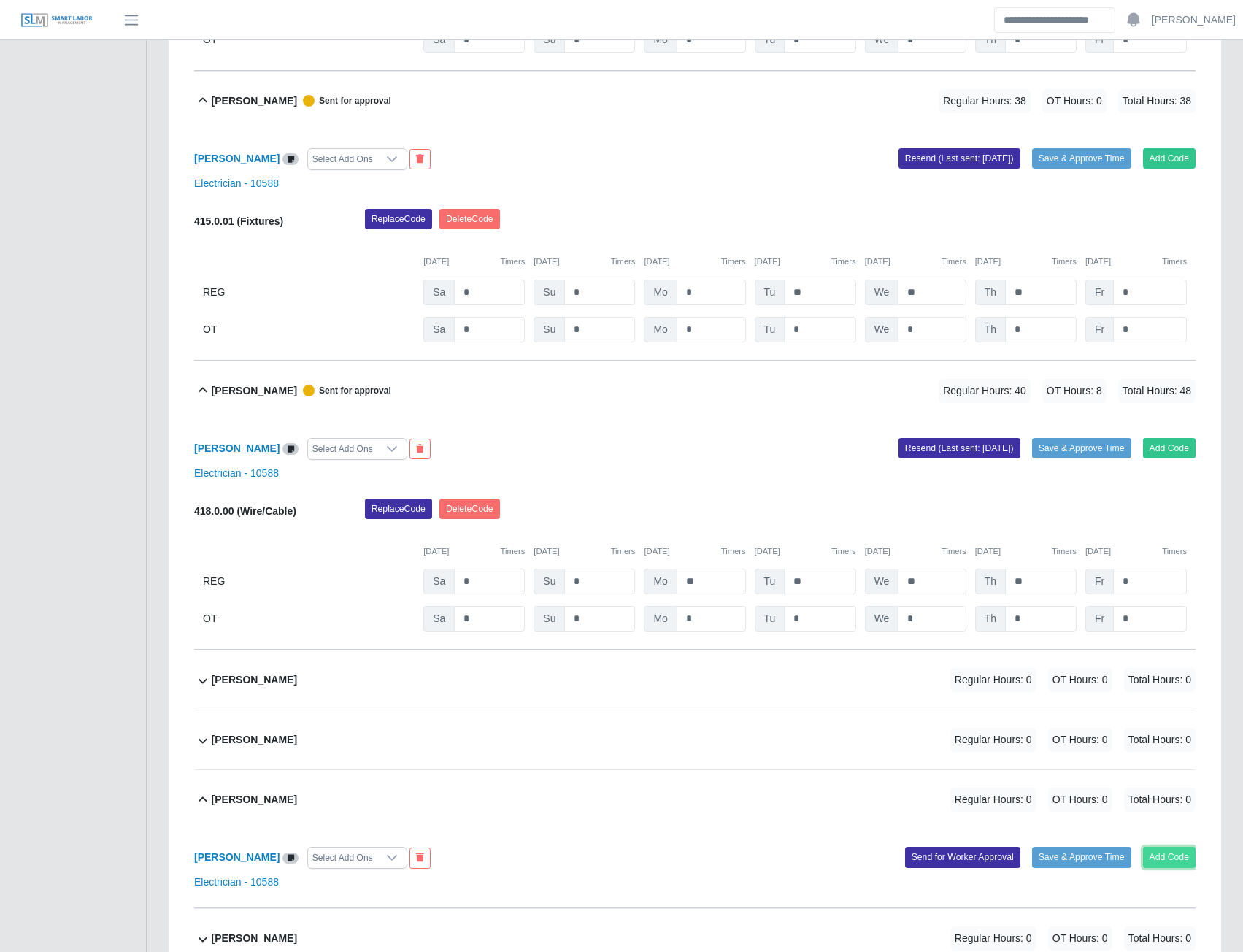
click at [1162, 865] on button "Add Code" at bounding box center [1170, 857] width 53 height 20
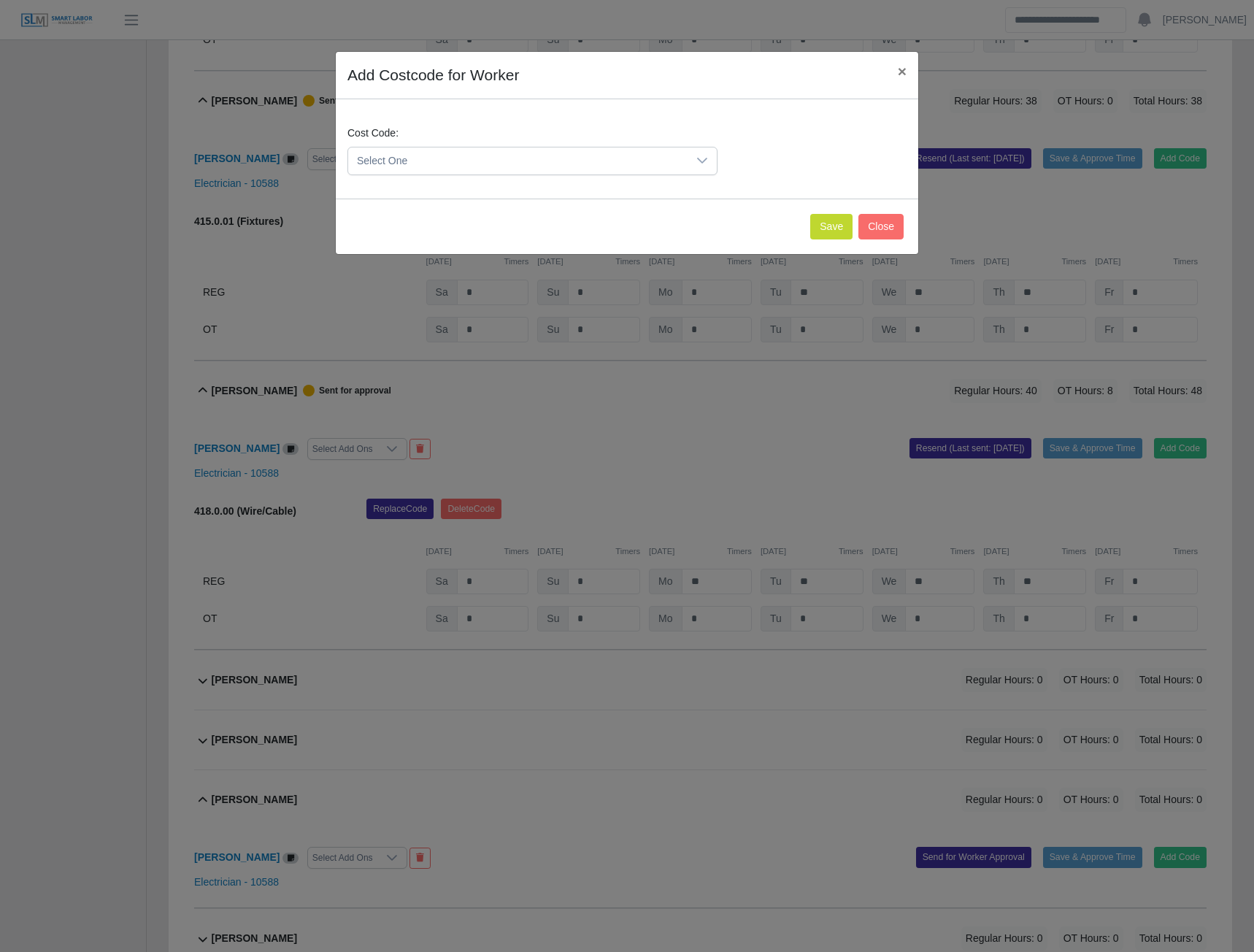
click at [652, 158] on span "Select One" at bounding box center [518, 161] width 340 height 27
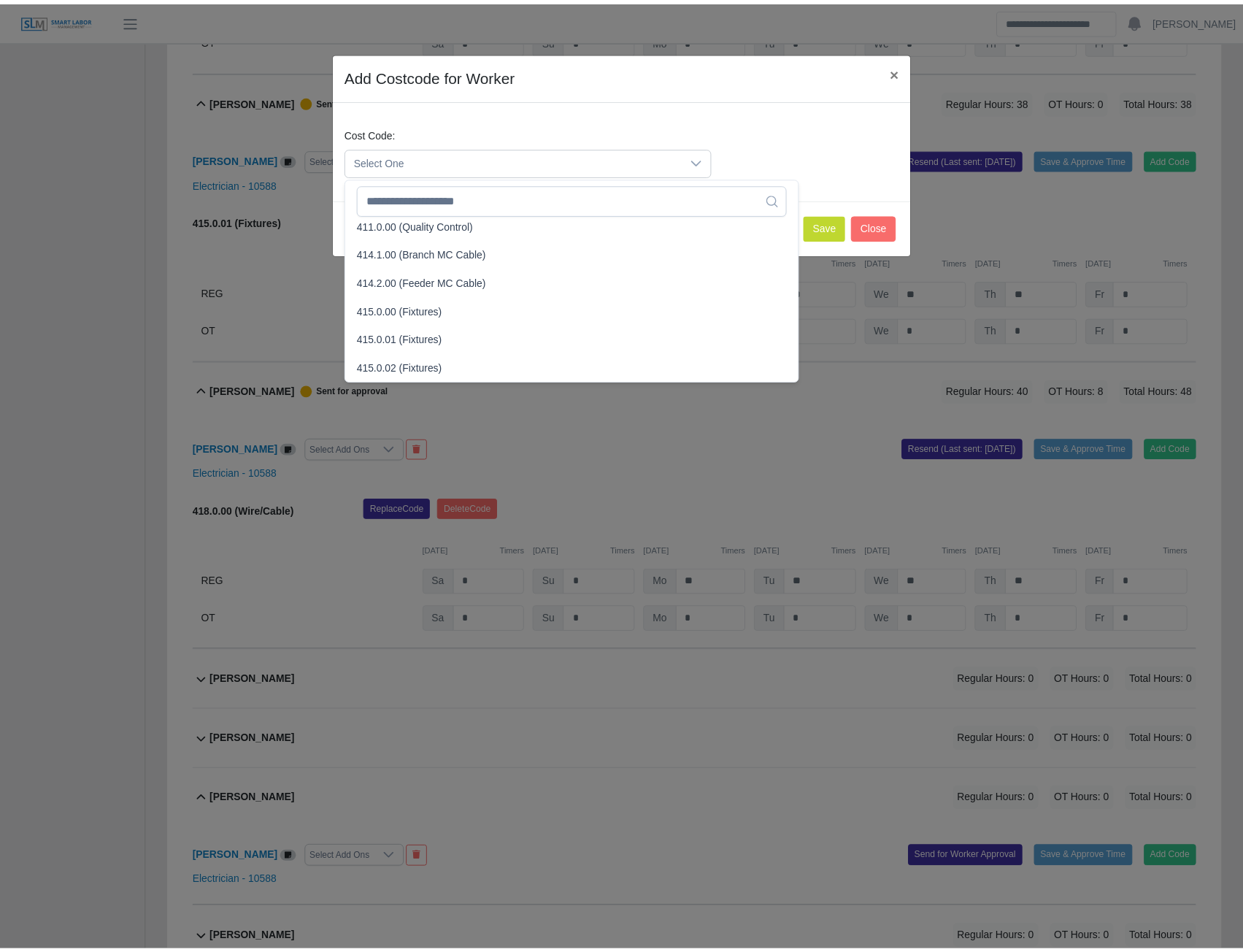
scroll to position [365, 0]
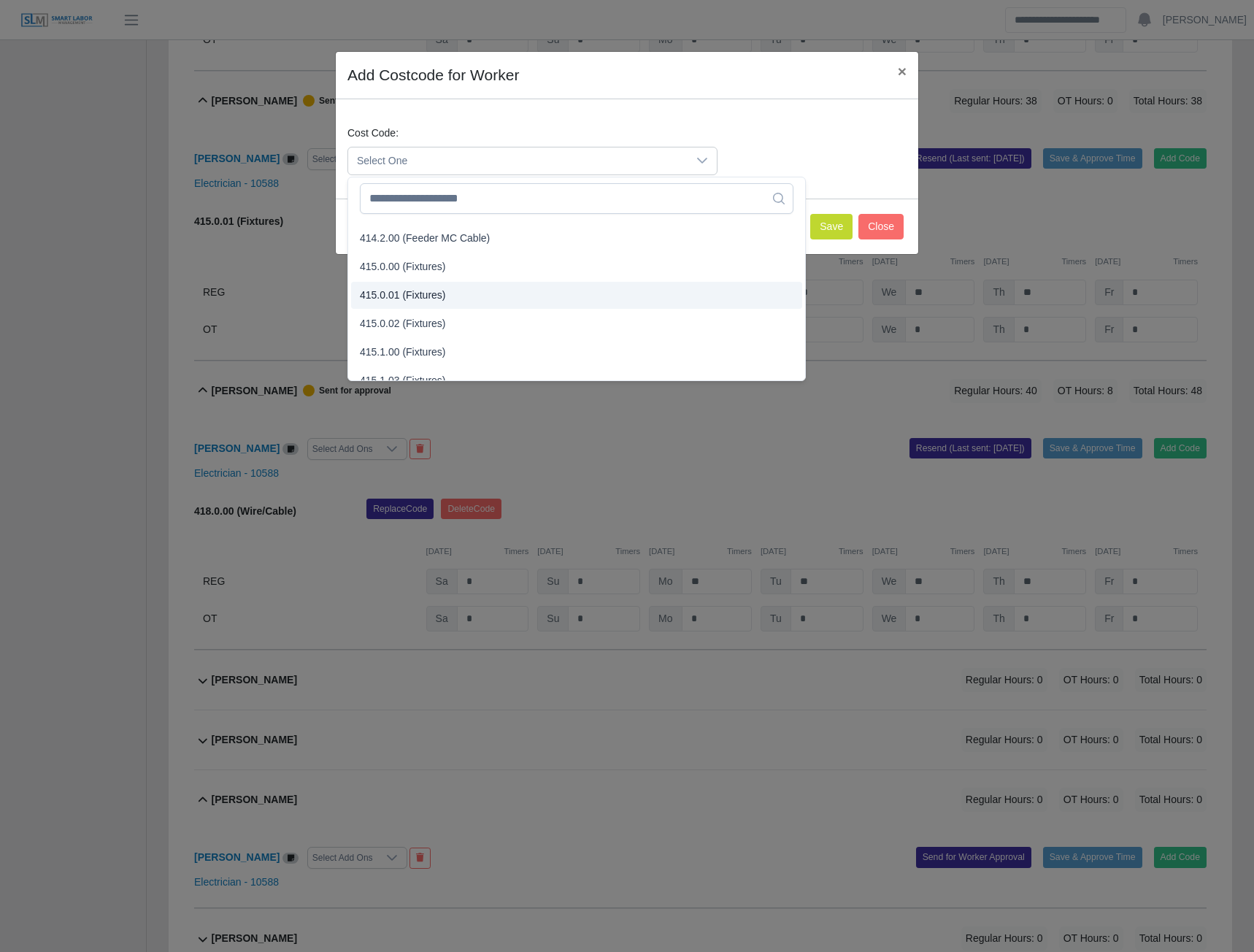
click at [416, 297] on span "415.0.01 (Fixtures)" at bounding box center [403, 295] width 86 height 15
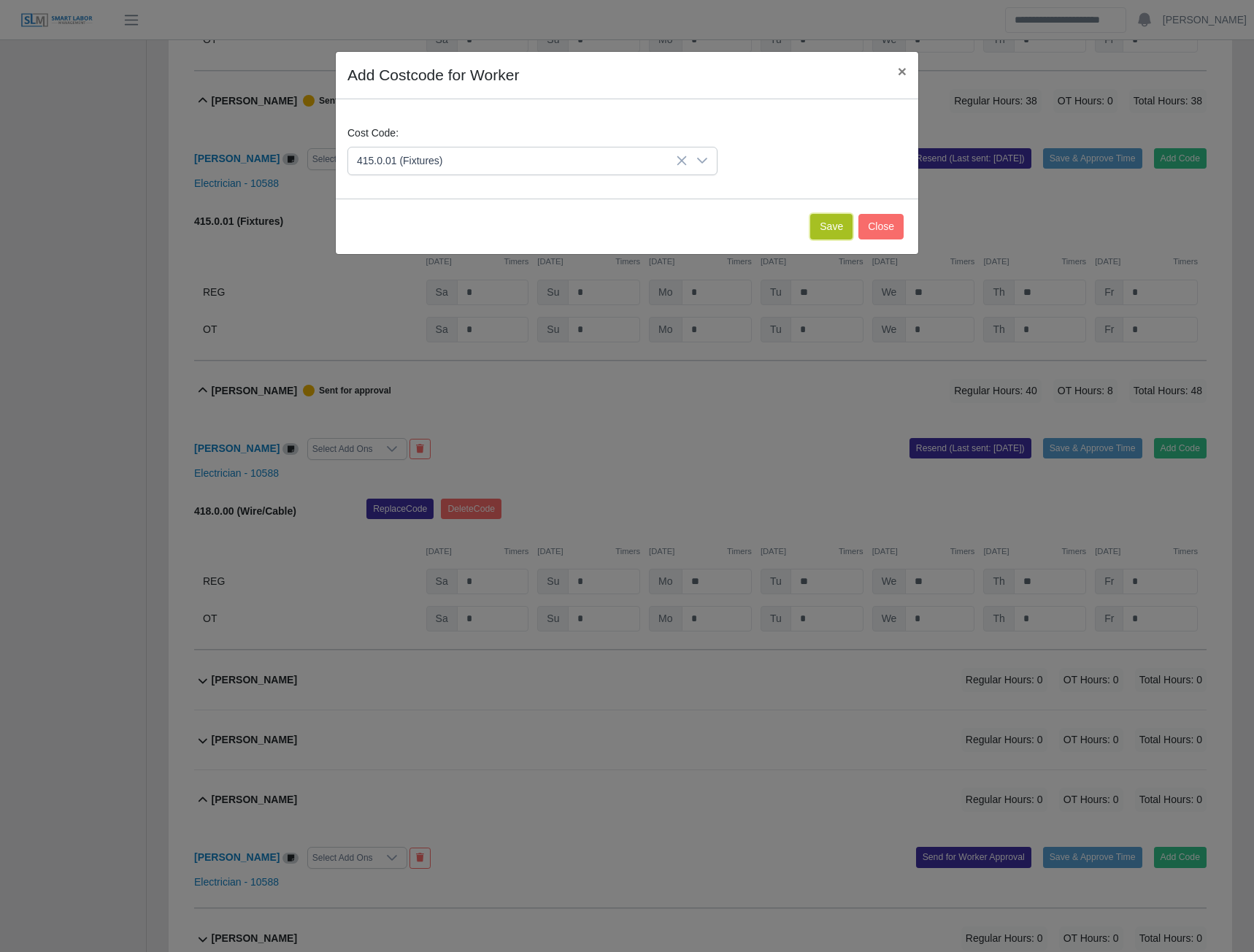
click at [822, 222] on button "Save" at bounding box center [831, 226] width 42 height 25
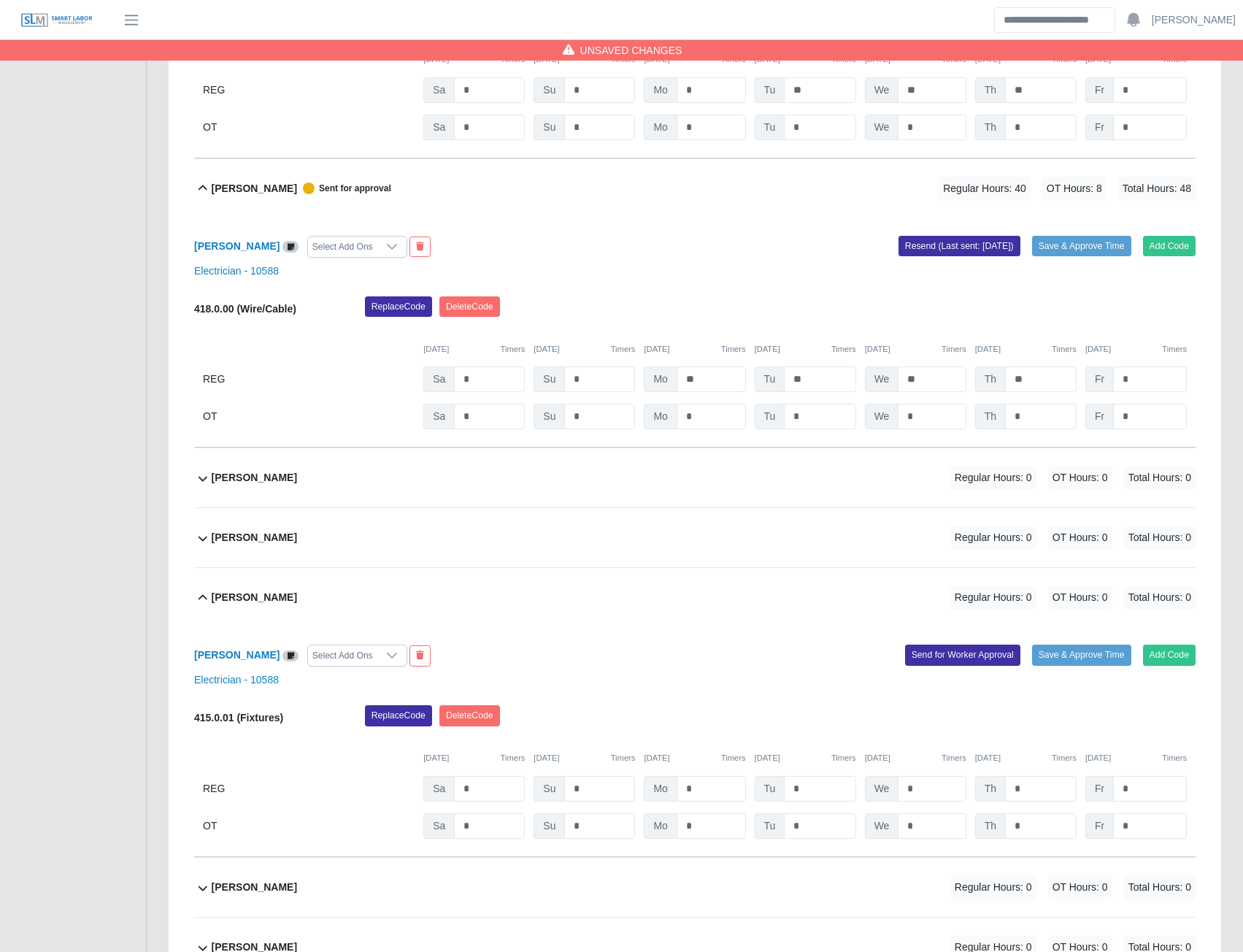
scroll to position [5281, 0]
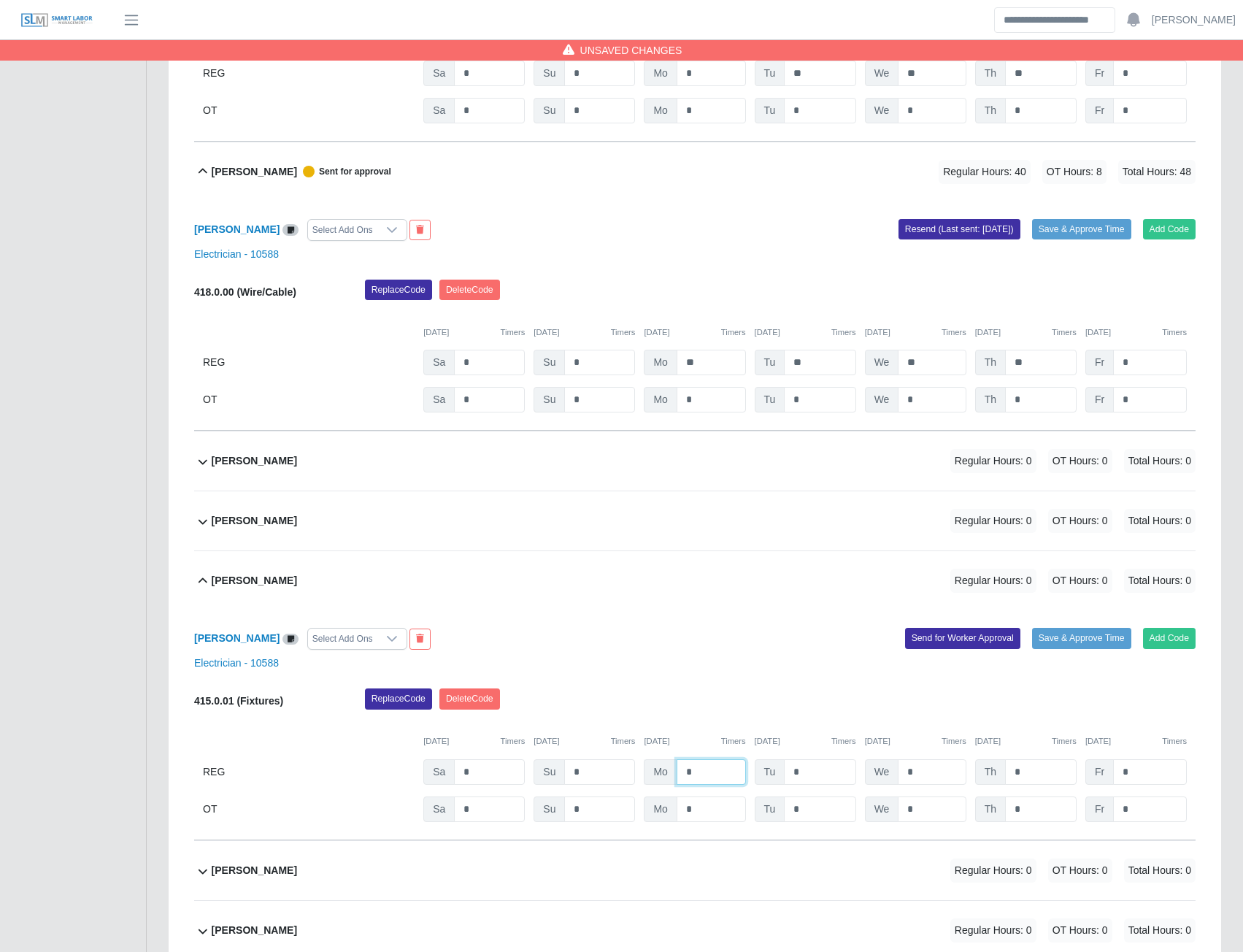
click at [693, 779] on input "*" at bounding box center [711, 771] width 69 height 25
type input "**"
click at [967, 646] on button "Send for Worker Approval" at bounding box center [962, 638] width 115 height 20
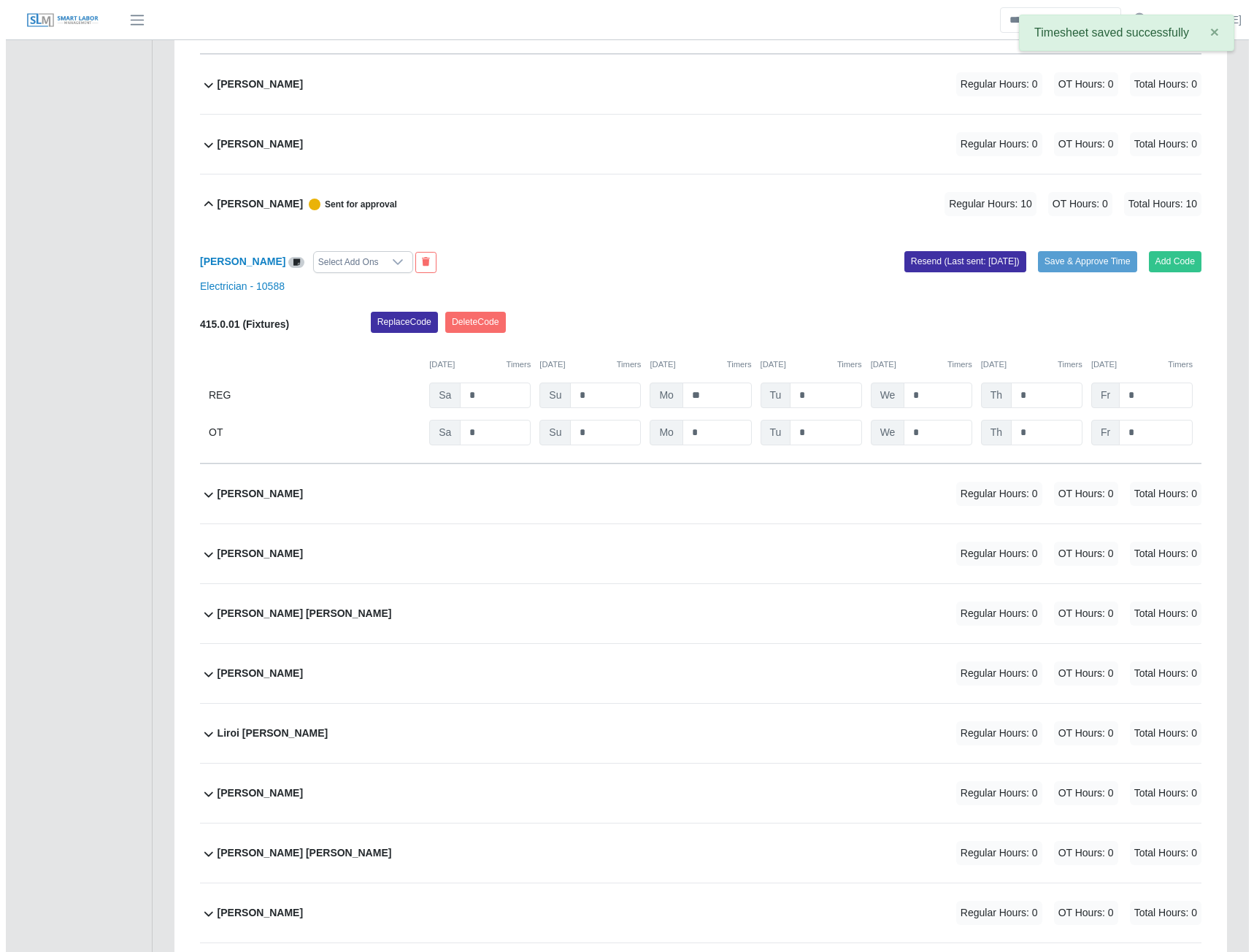
scroll to position [5865, 0]
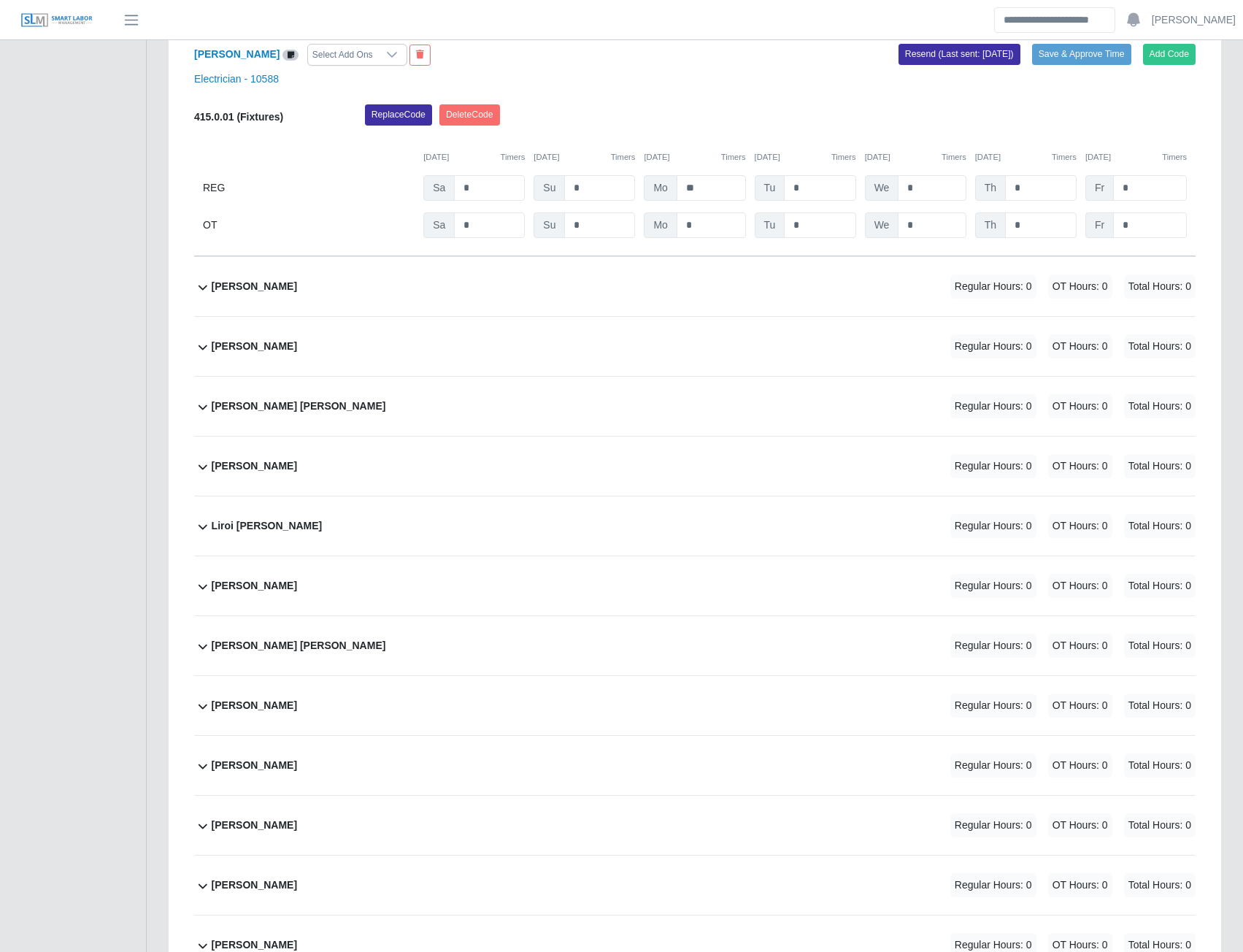
click at [238, 474] on b "Liberio Pirela" at bounding box center [254, 466] width 86 height 15
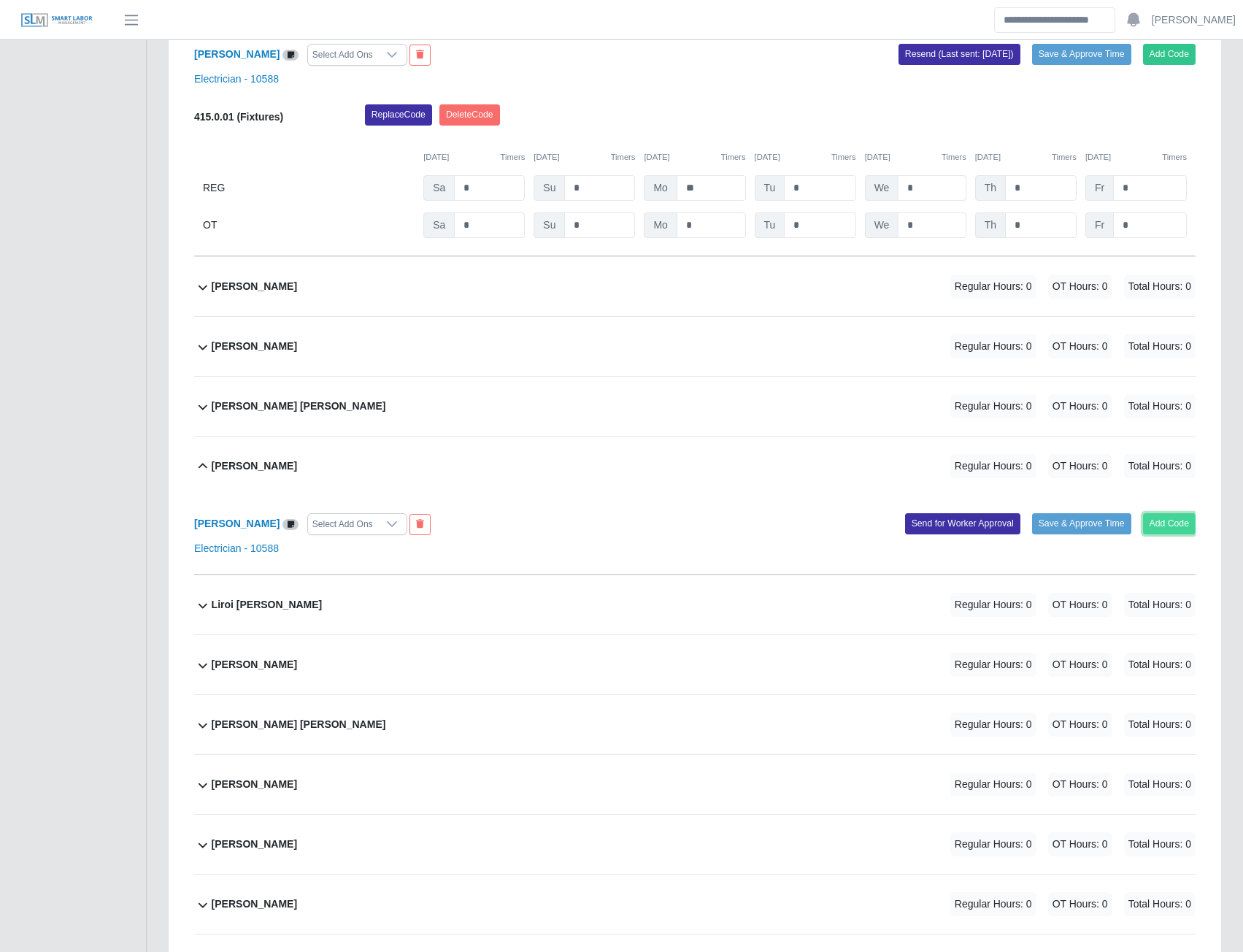
click at [1173, 532] on button "Add Code" at bounding box center [1170, 523] width 53 height 20
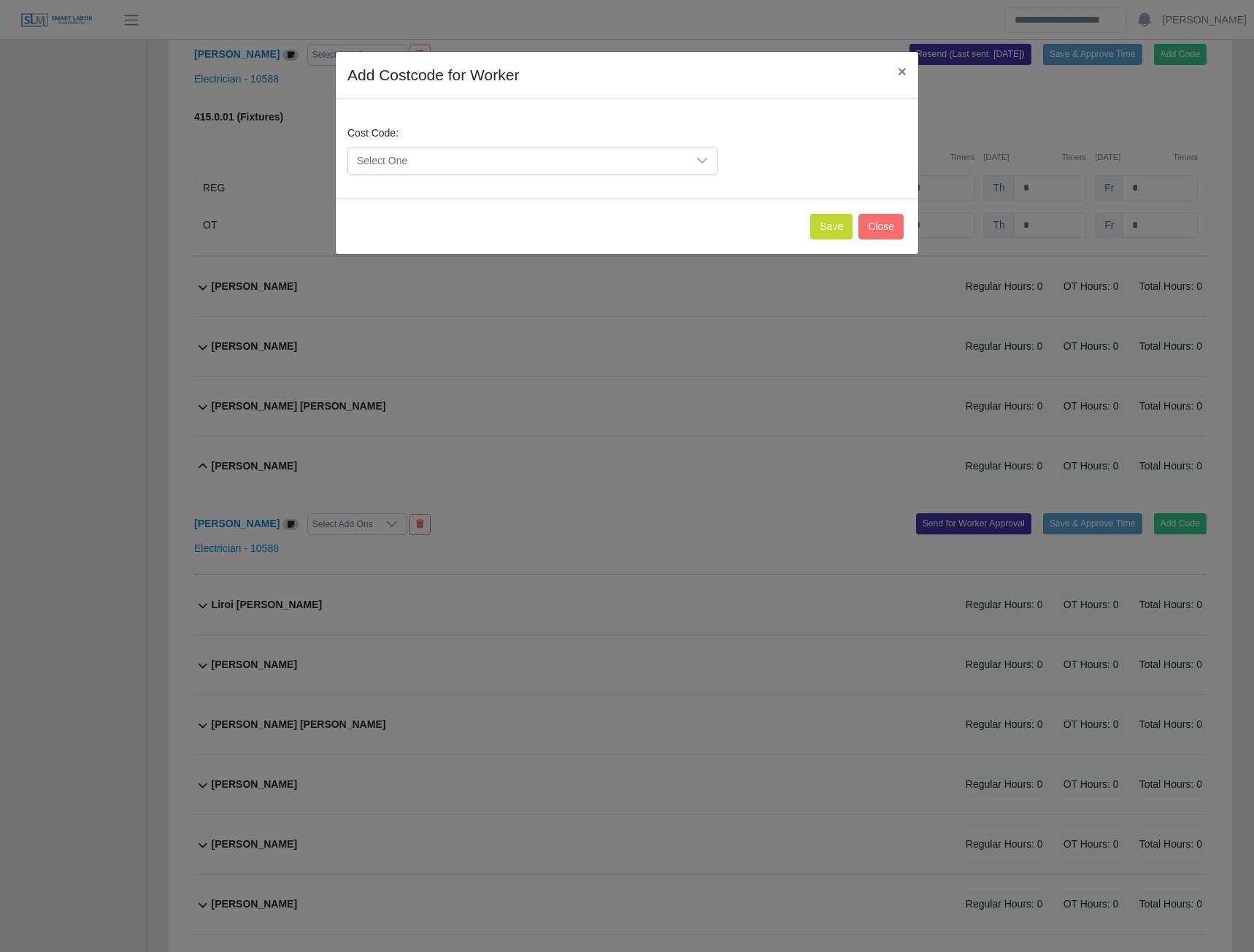
click at [701, 153] on div at bounding box center [703, 161] width 29 height 27
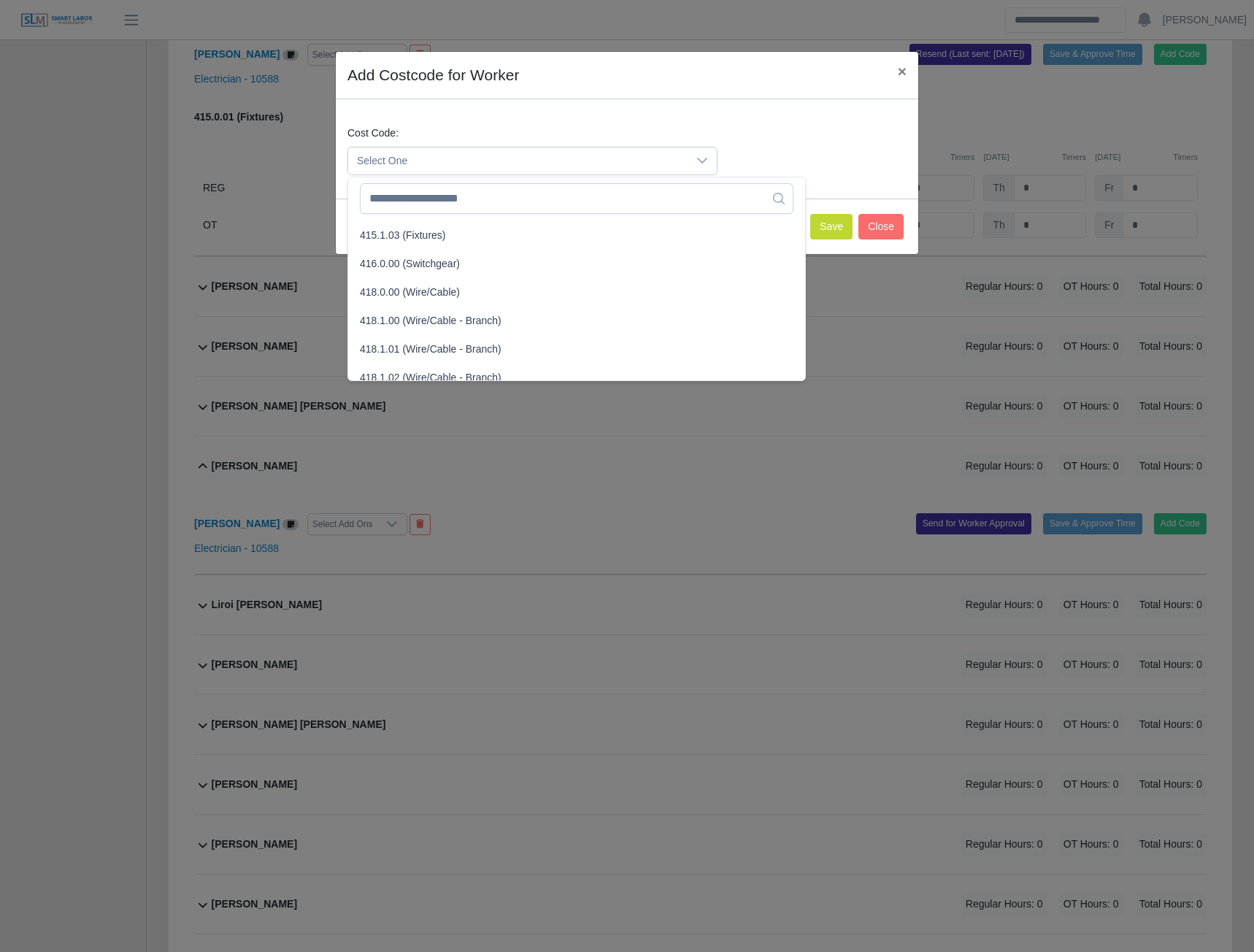
scroll to position [511, 0]
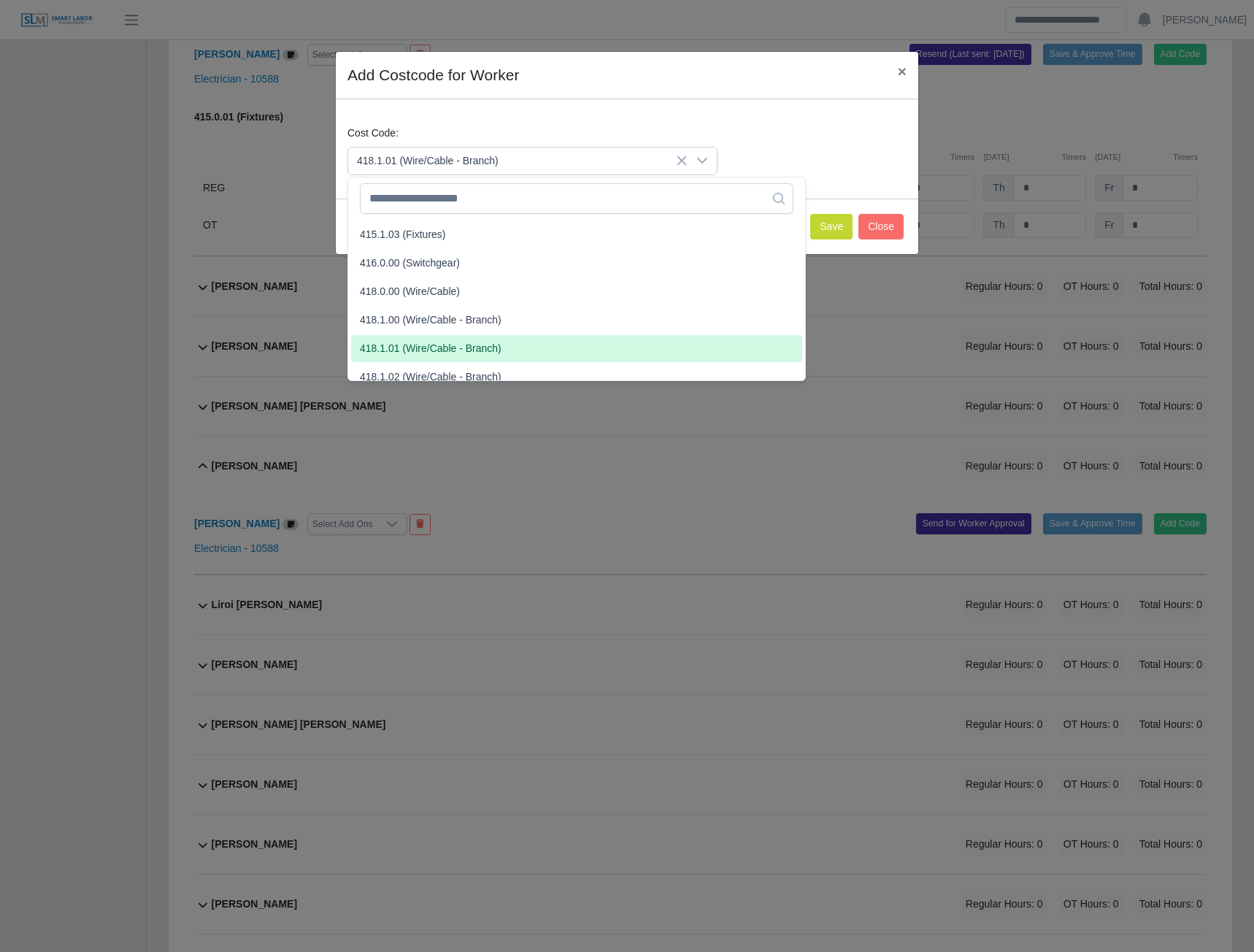
click at [412, 351] on span "418.1.01 (Wire/Cable - Branch)" at bounding box center [430, 349] width 141 height 15
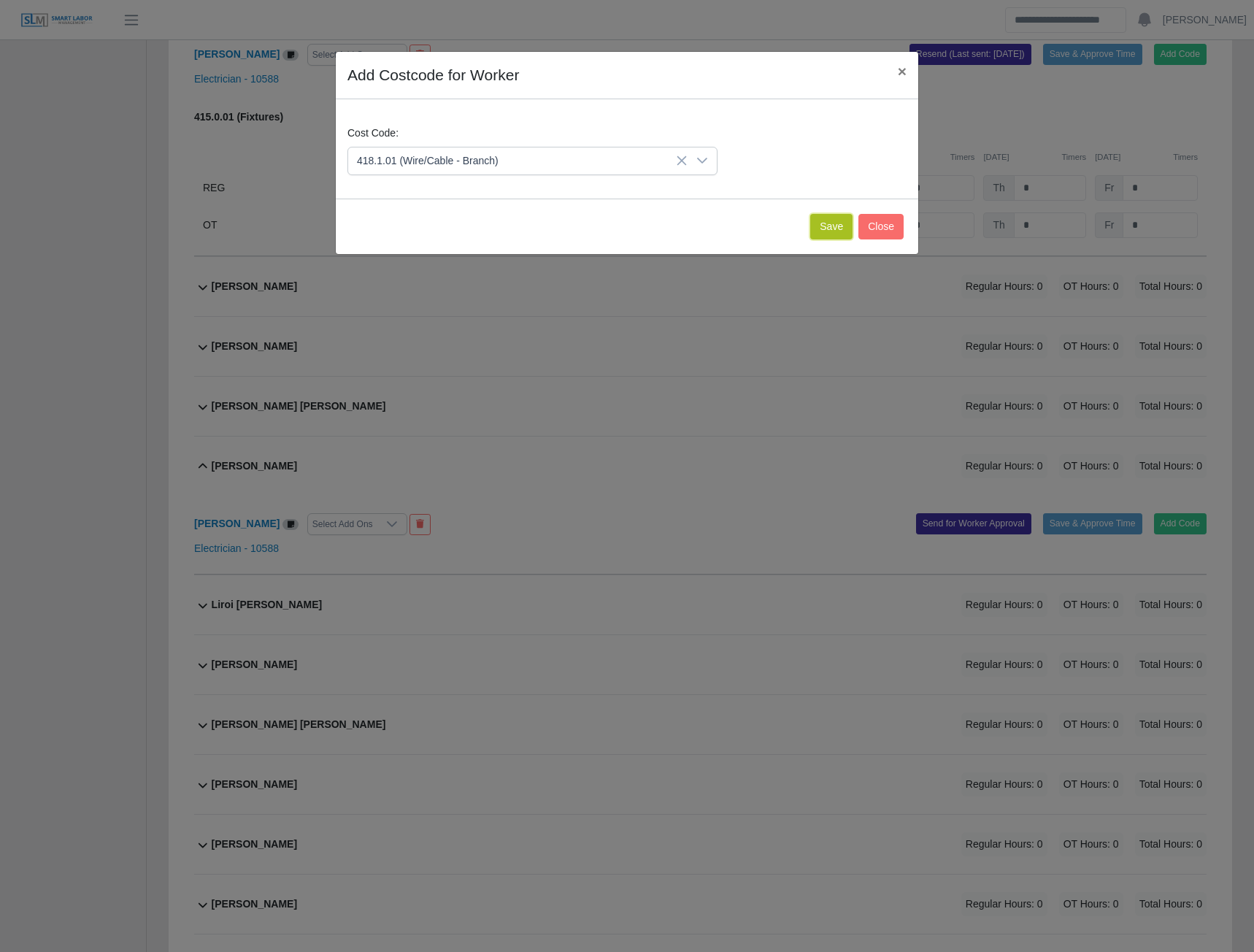
click at [829, 229] on button "Save" at bounding box center [831, 226] width 42 height 25
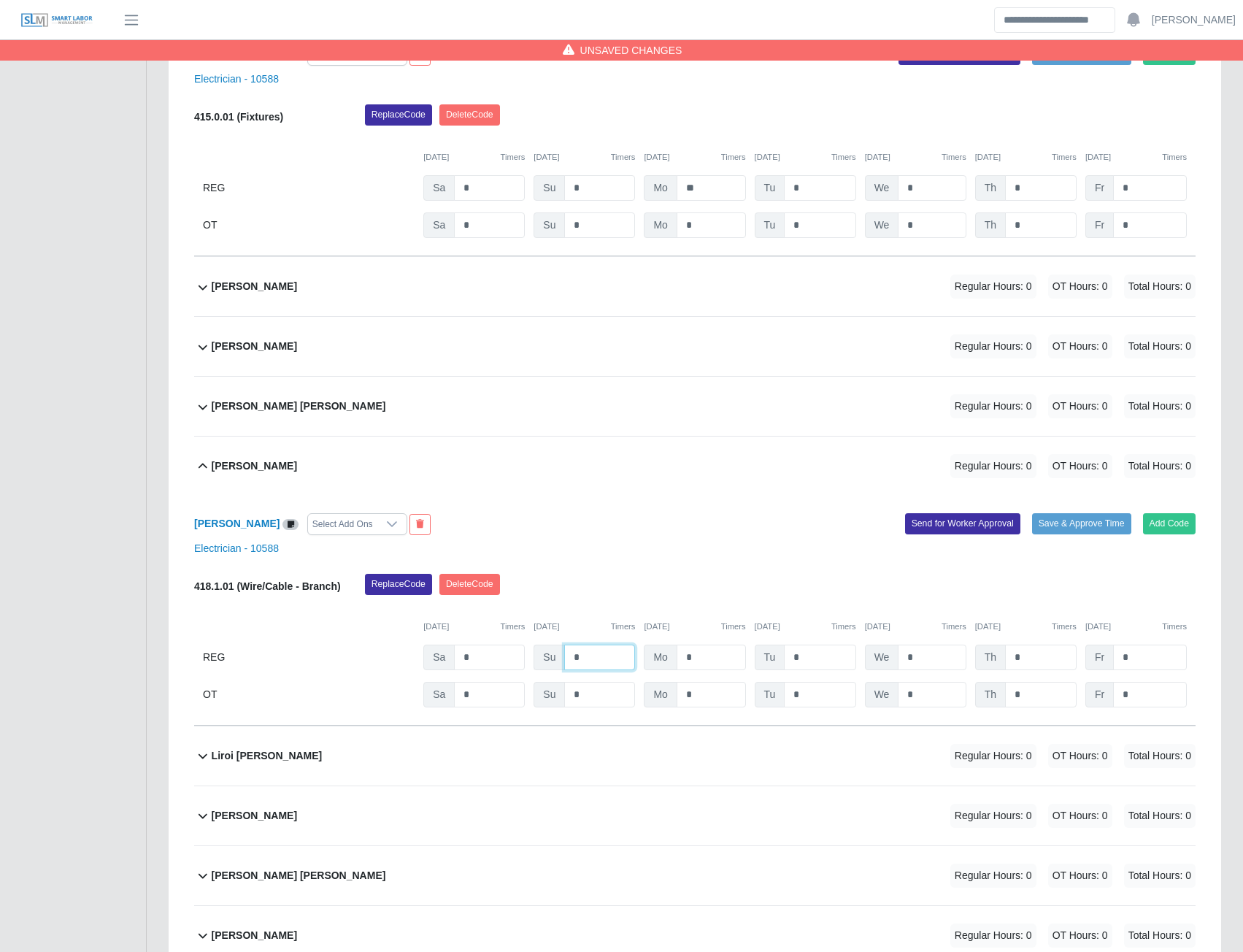
click at [584, 666] on input "*" at bounding box center [600, 657] width 71 height 25
type input "*"
type input "**"
click at [930, 668] on input "**" at bounding box center [932, 657] width 68 height 25
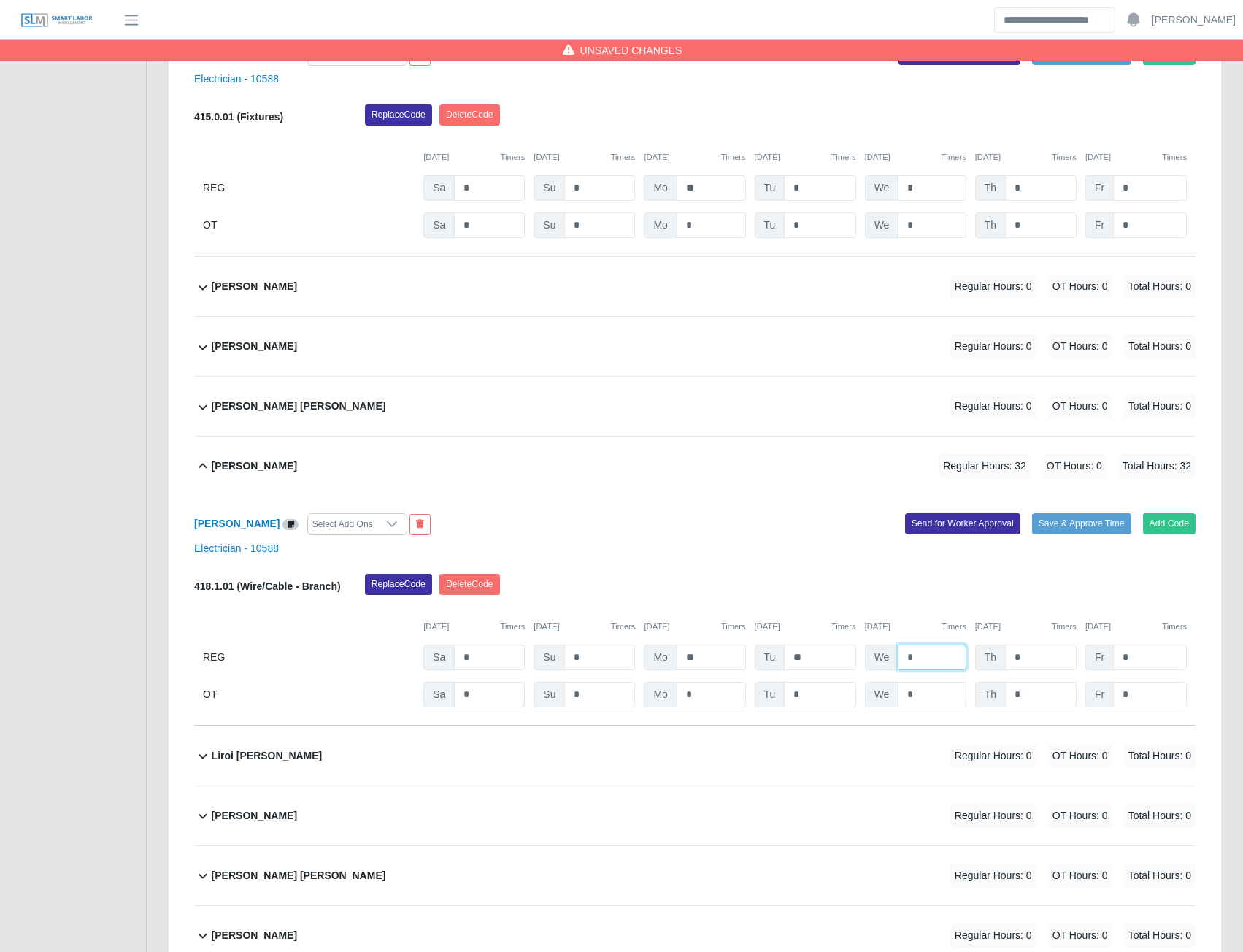
type input "*"
type input "**"
type input "*"
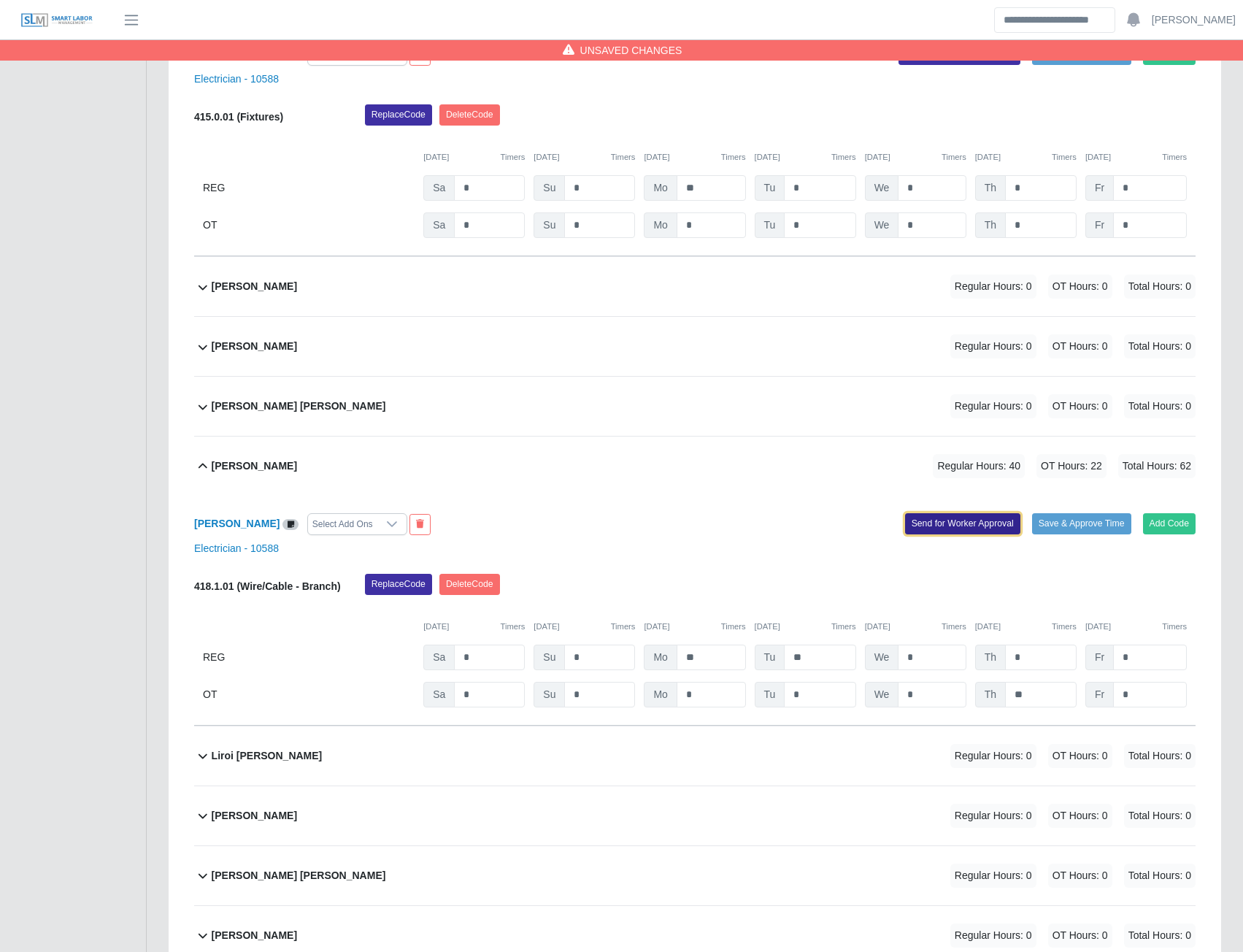
click at [968, 532] on button "Send for Worker Approval" at bounding box center [962, 523] width 115 height 20
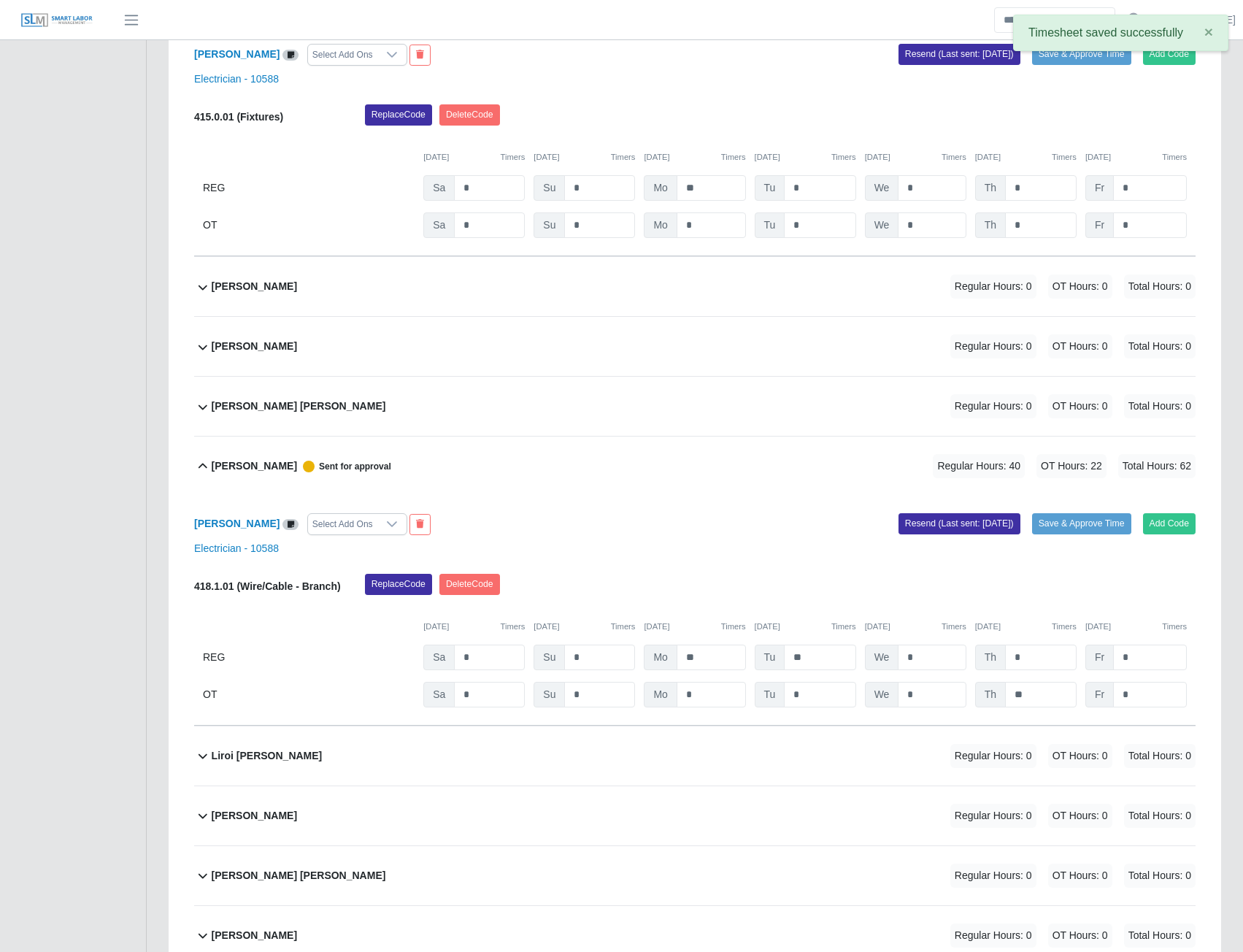
click at [239, 823] on b "Lorks Urribarri" at bounding box center [254, 816] width 86 height 15
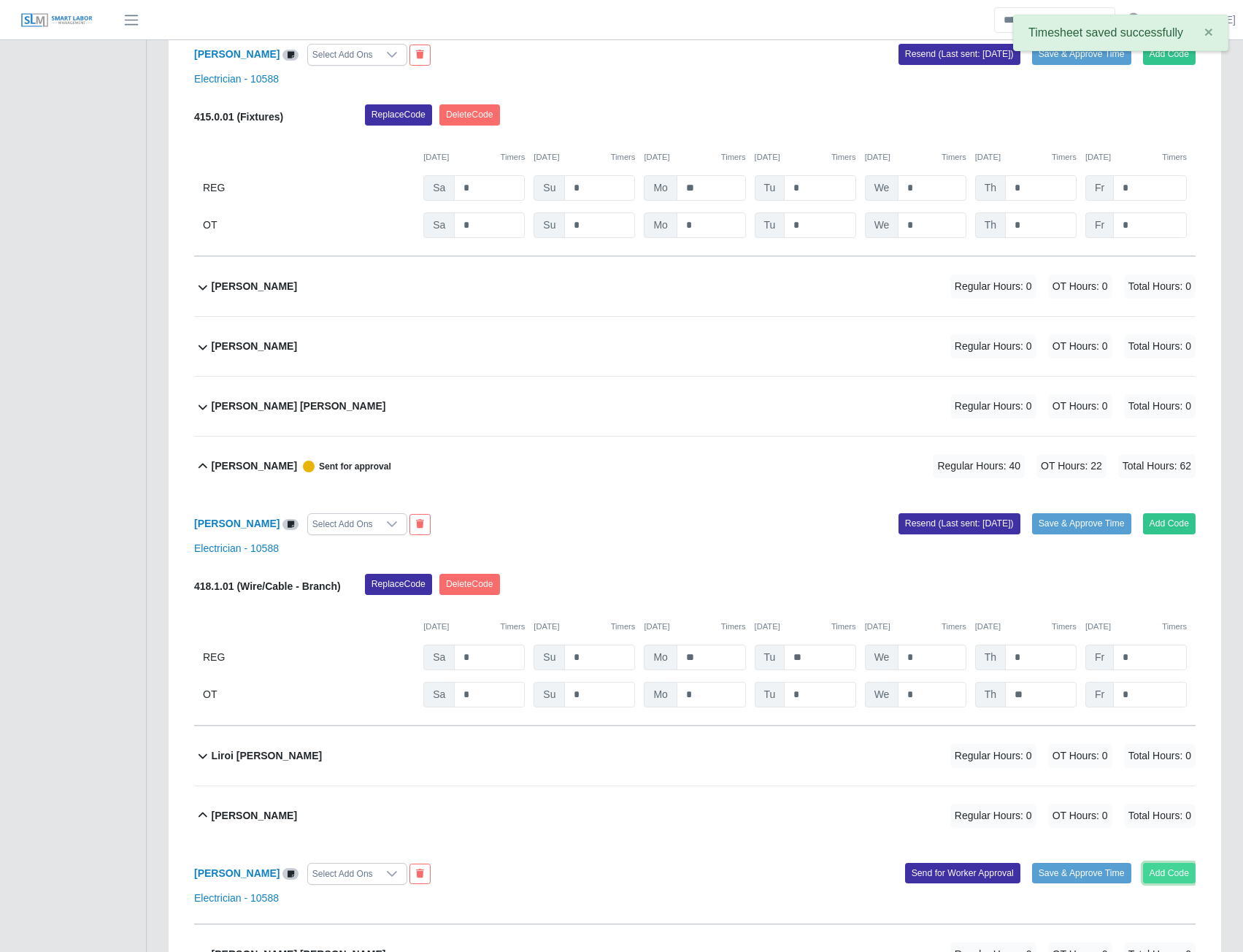
click at [1160, 876] on button "Add Code" at bounding box center [1170, 872] width 53 height 20
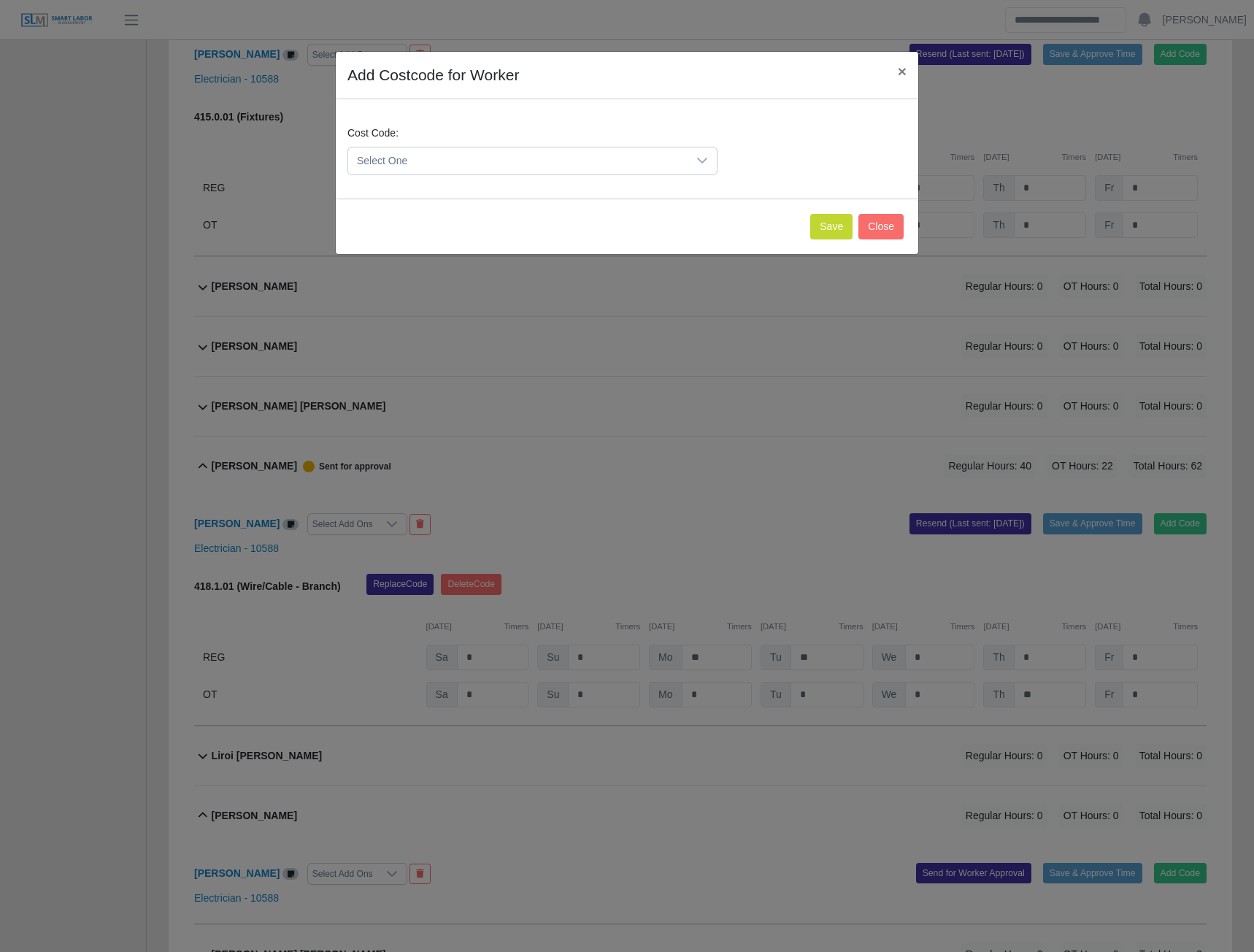
click at [580, 164] on span "Select One" at bounding box center [518, 161] width 340 height 27
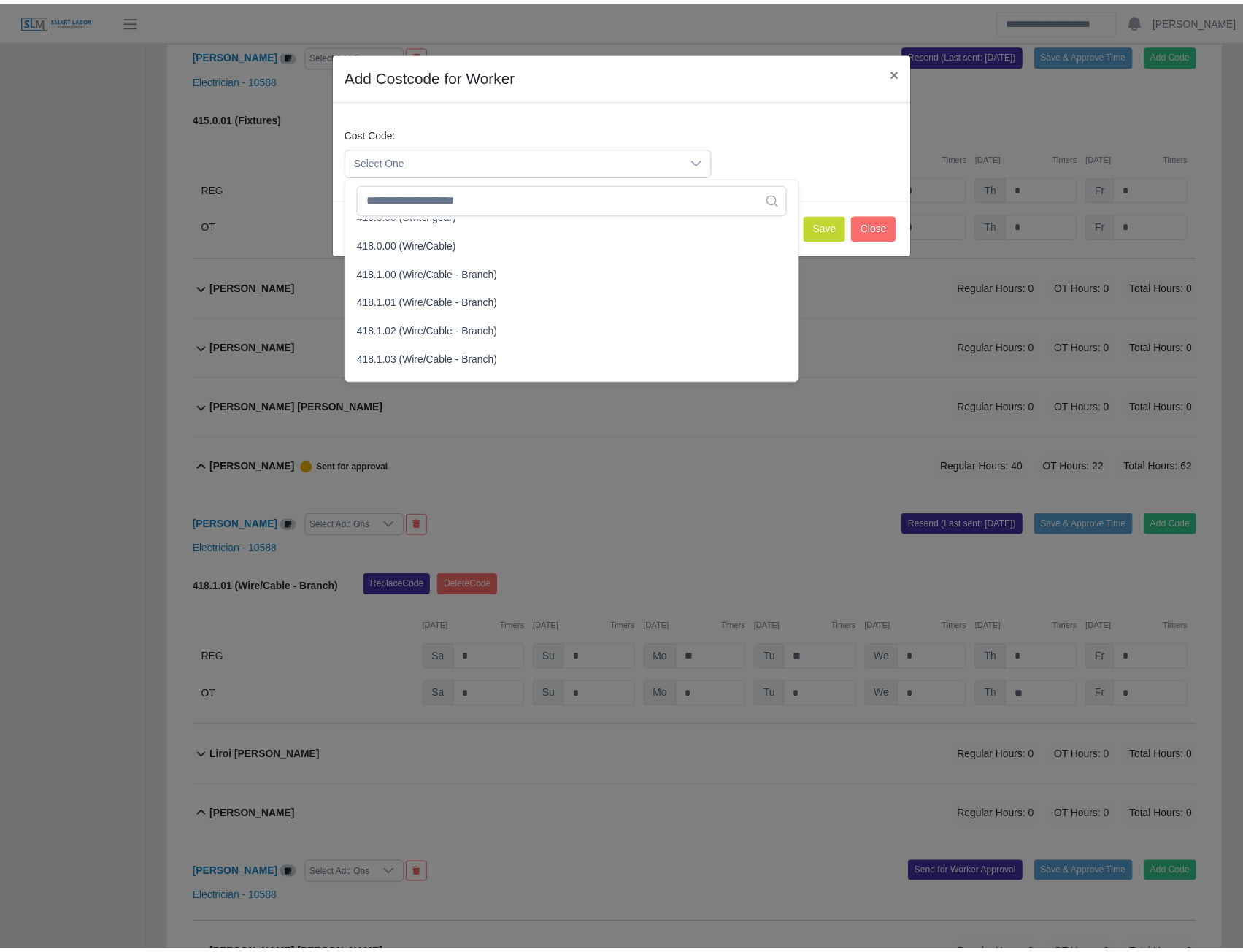
scroll to position [584, 0]
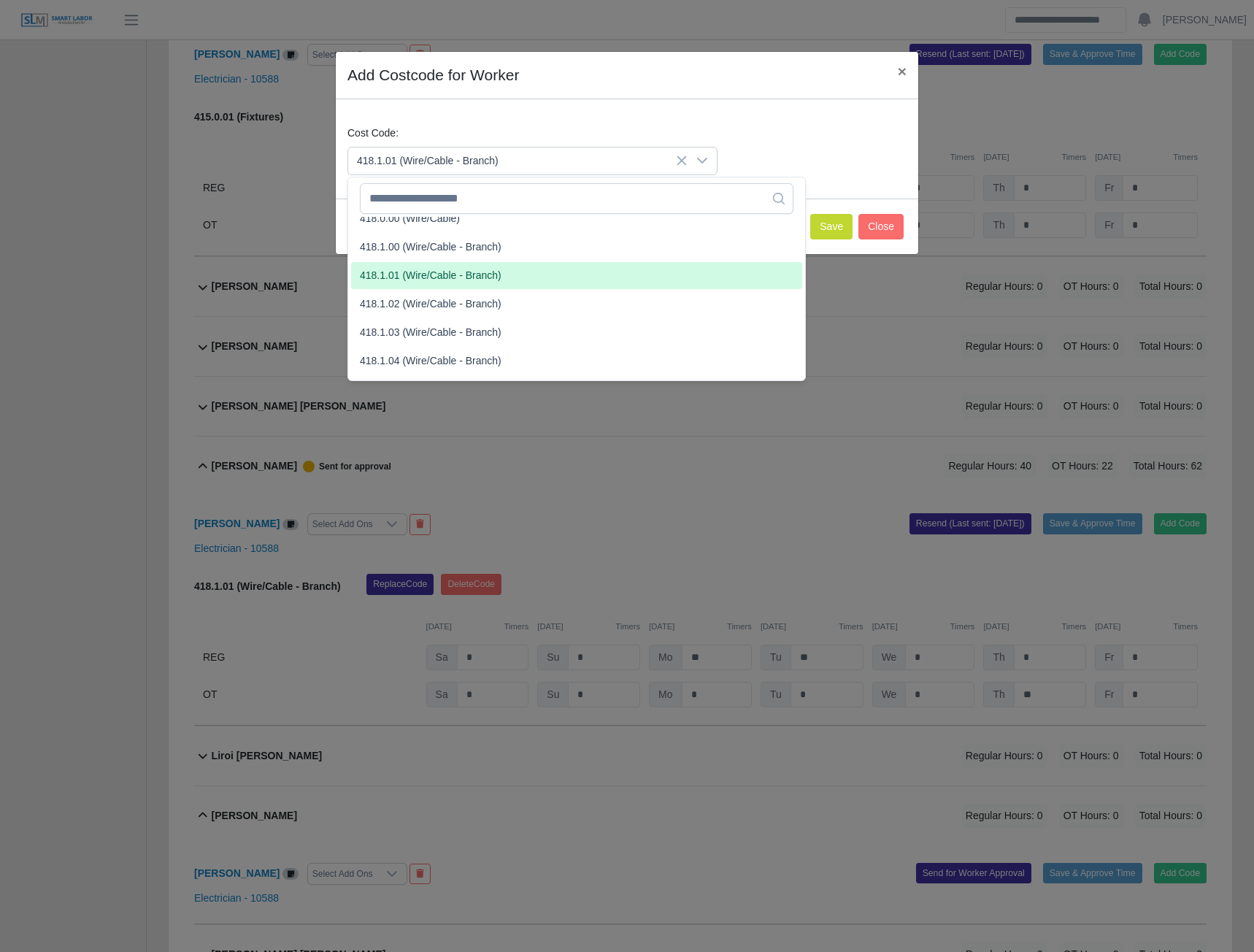
click at [424, 273] on span "418.1.01 (Wire/Cable - Branch)" at bounding box center [430, 276] width 141 height 15
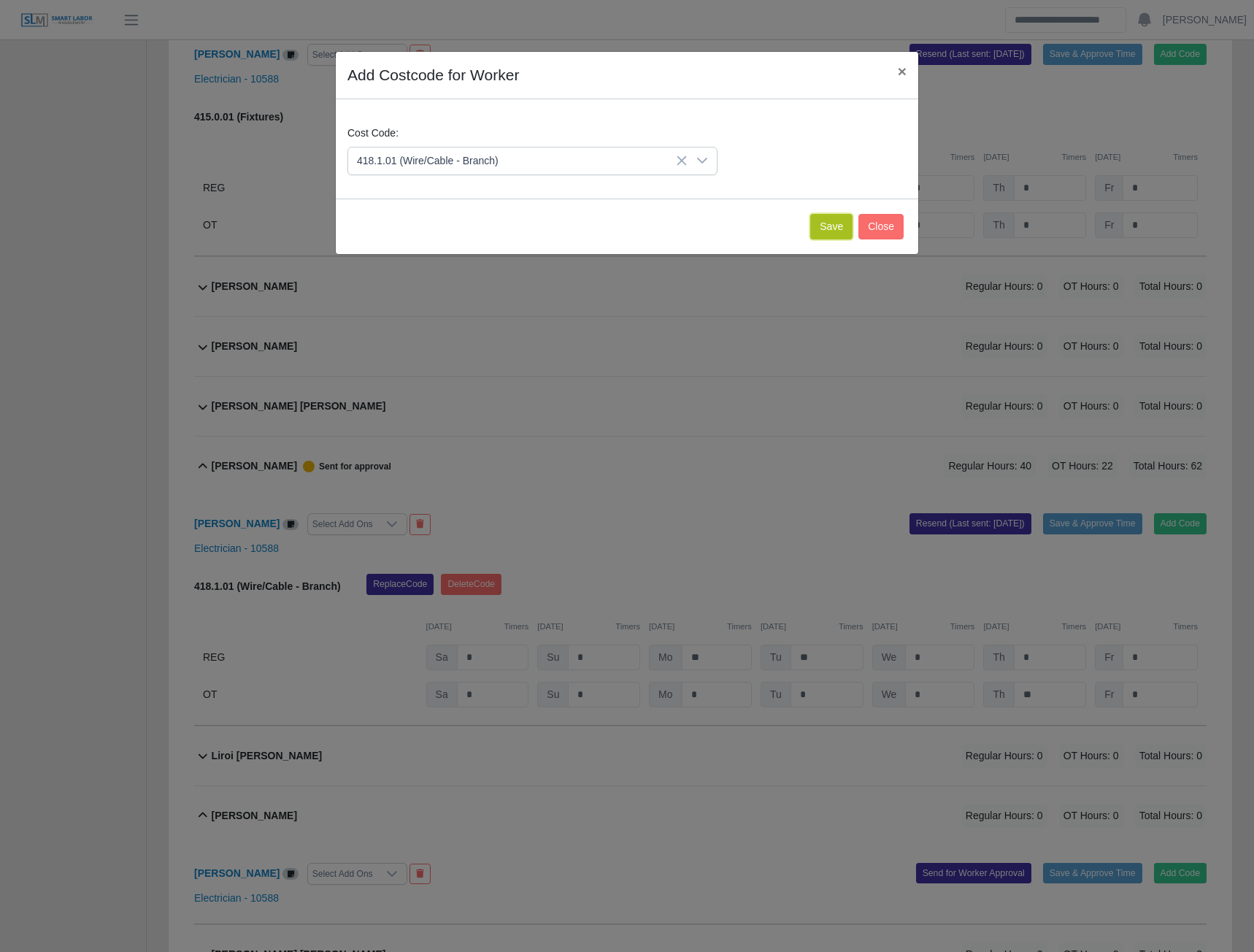
click at [820, 220] on button "Save" at bounding box center [831, 226] width 42 height 25
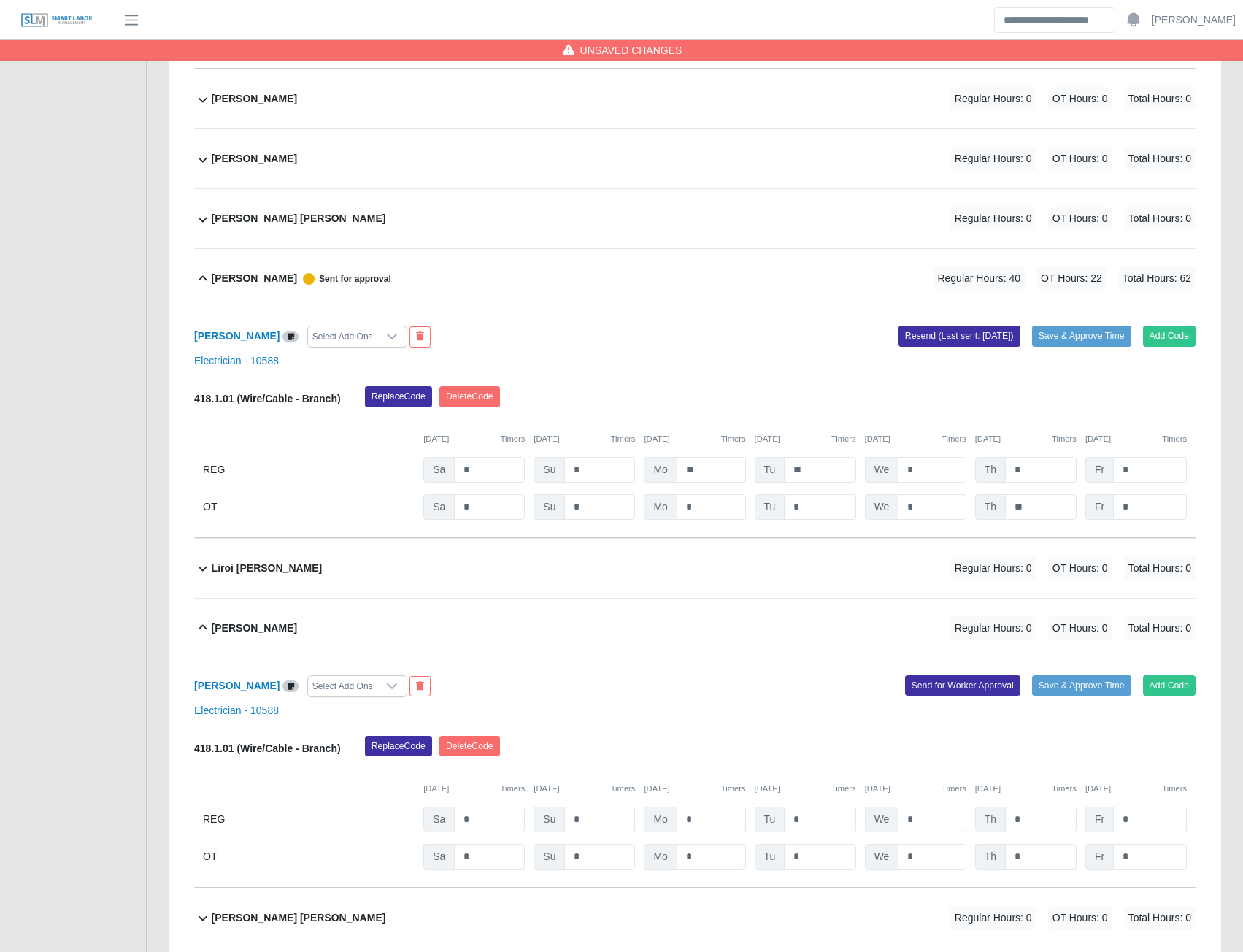
scroll to position [6158, 0]
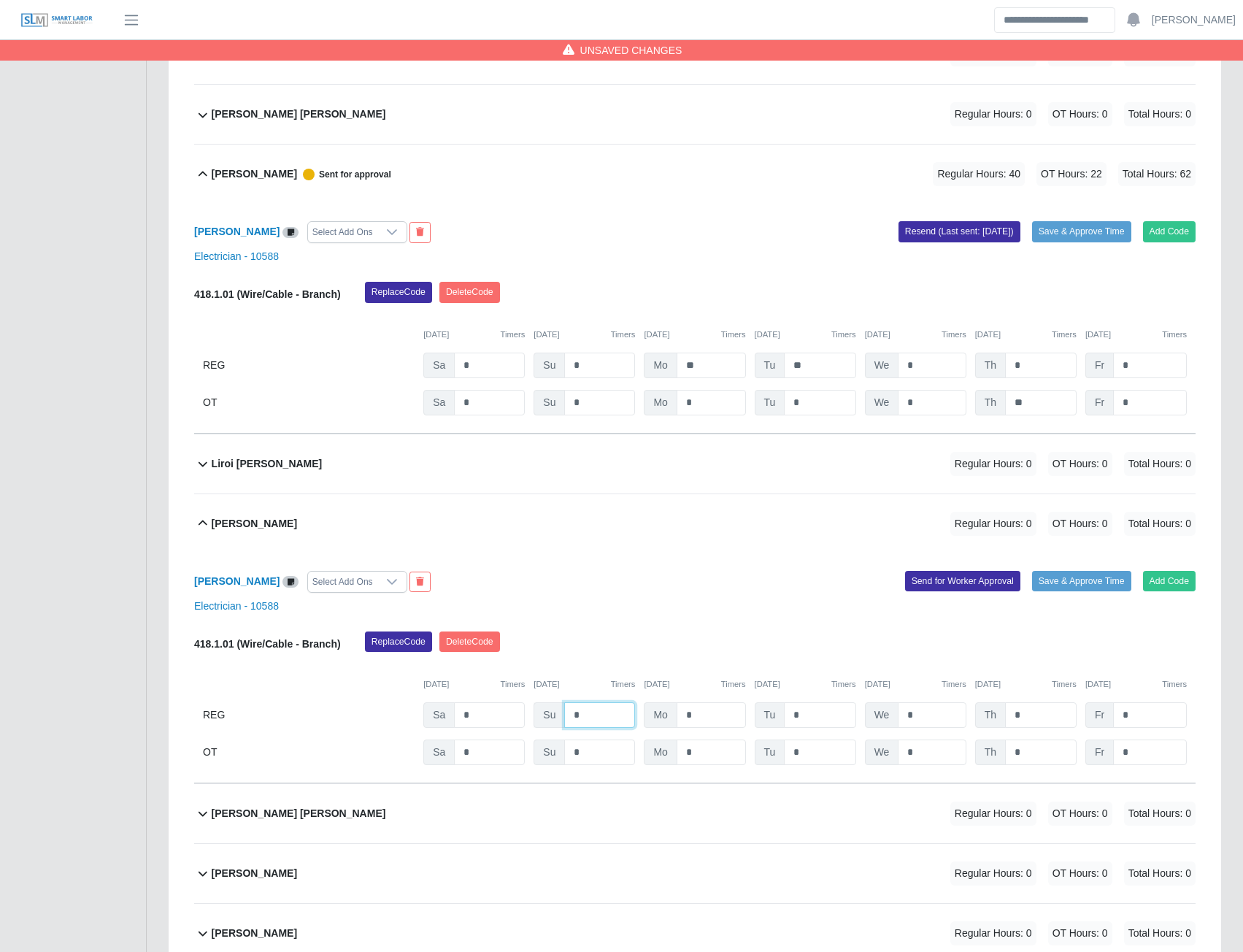
click at [587, 724] on input "*" at bounding box center [600, 714] width 71 height 25
type input "*"
type input "**"
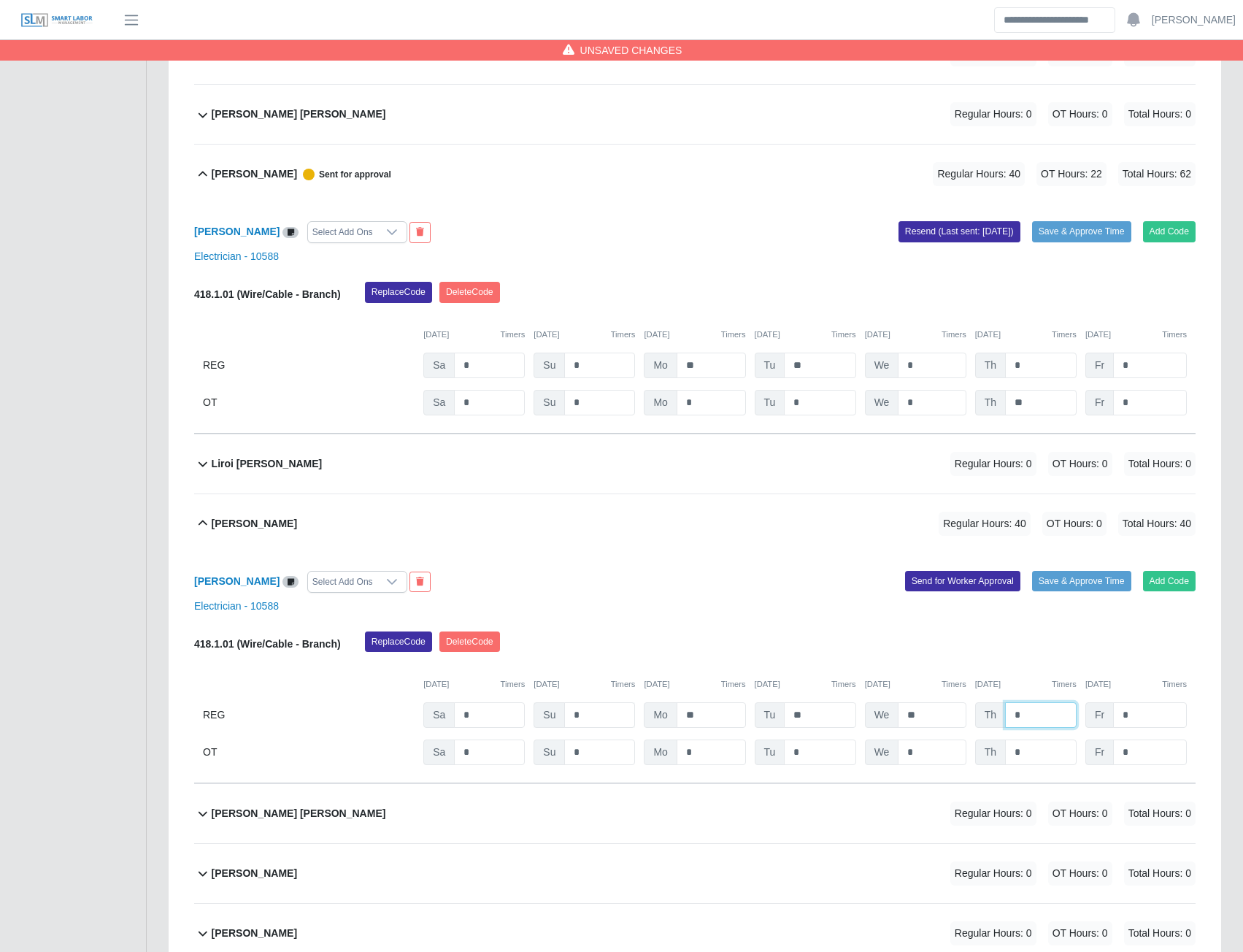
type input "*"
click at [953, 591] on button "Send for Worker Approval" at bounding box center [962, 581] width 115 height 20
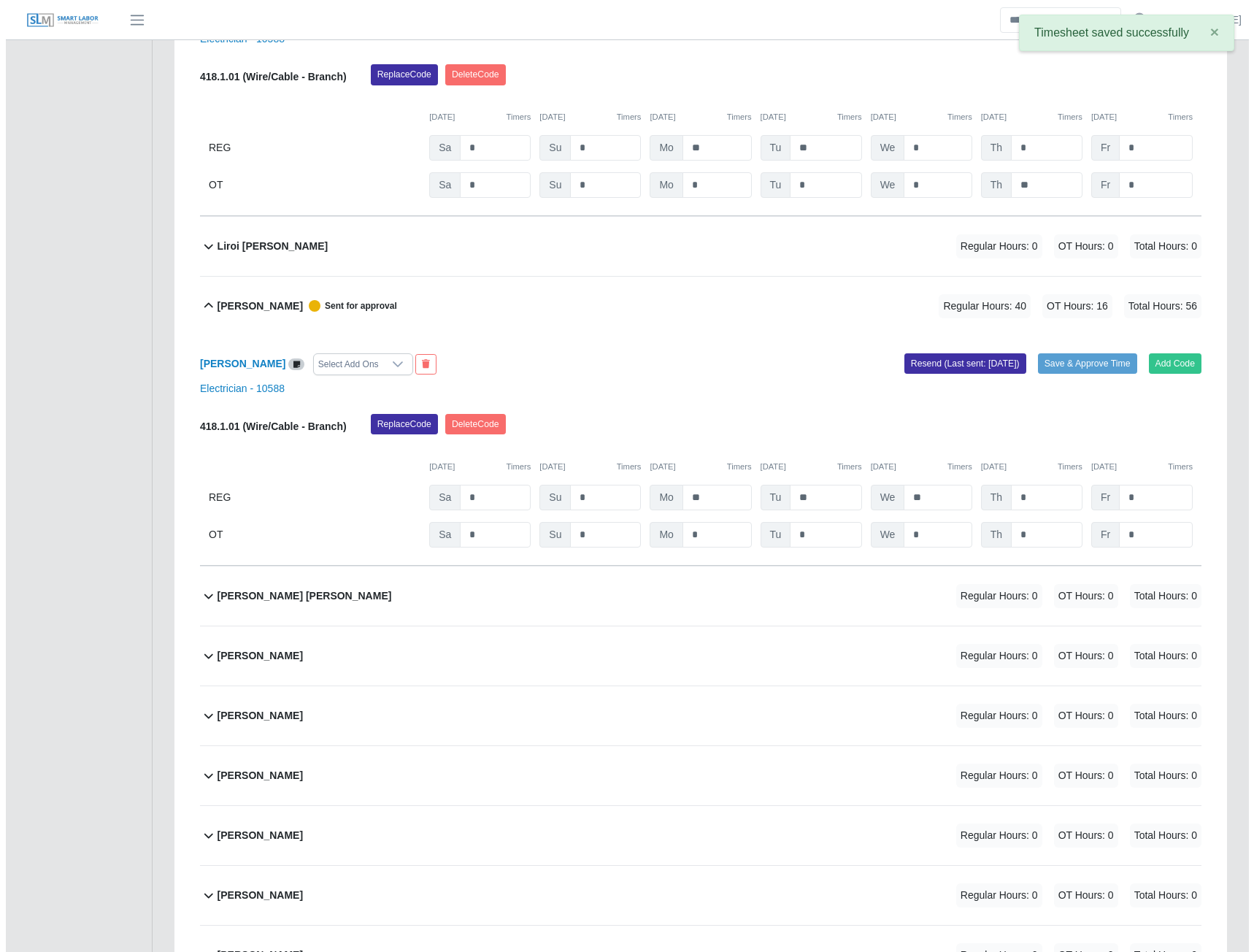
scroll to position [6376, 0]
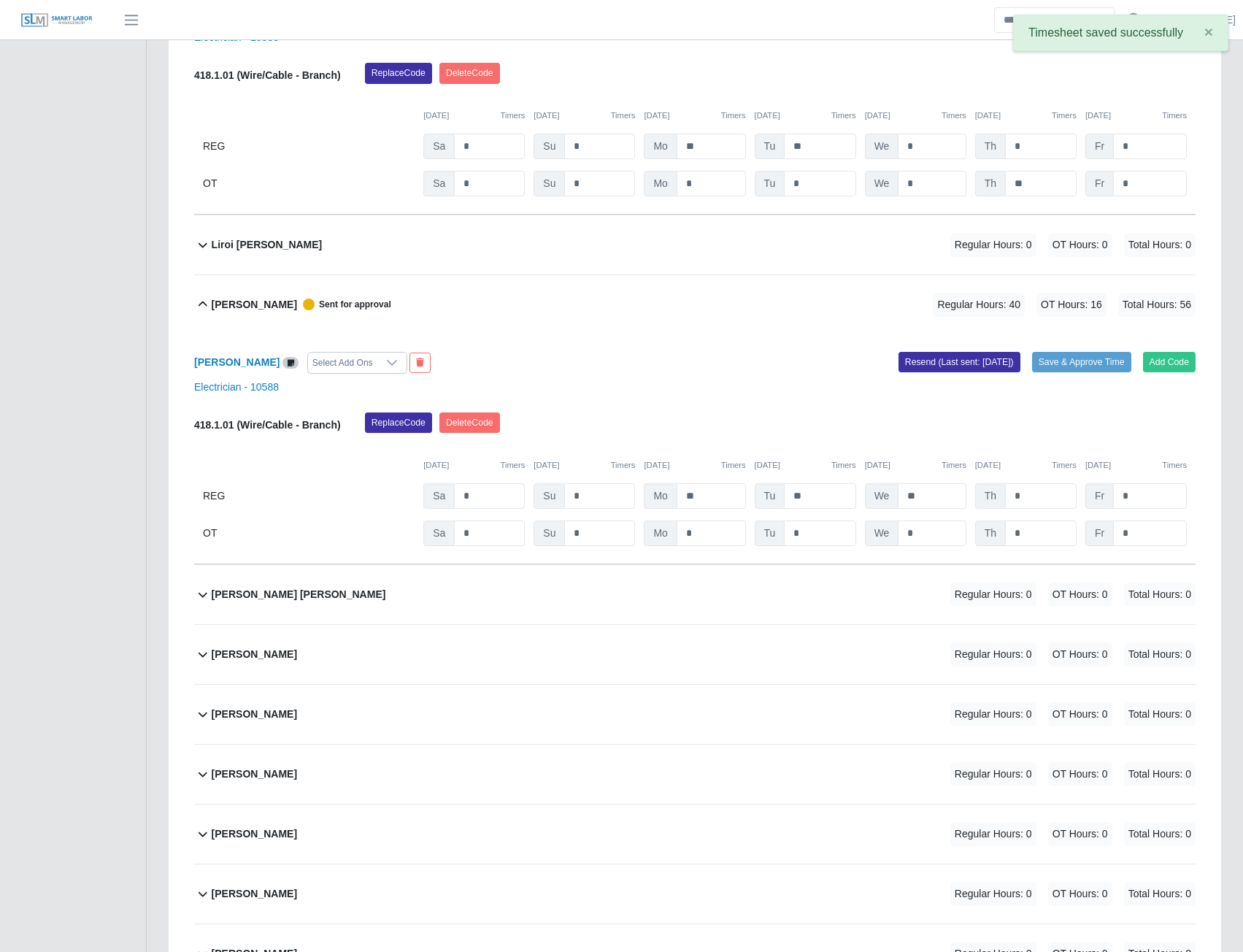
click at [235, 662] on b "Luis Aldana" at bounding box center [254, 655] width 86 height 15
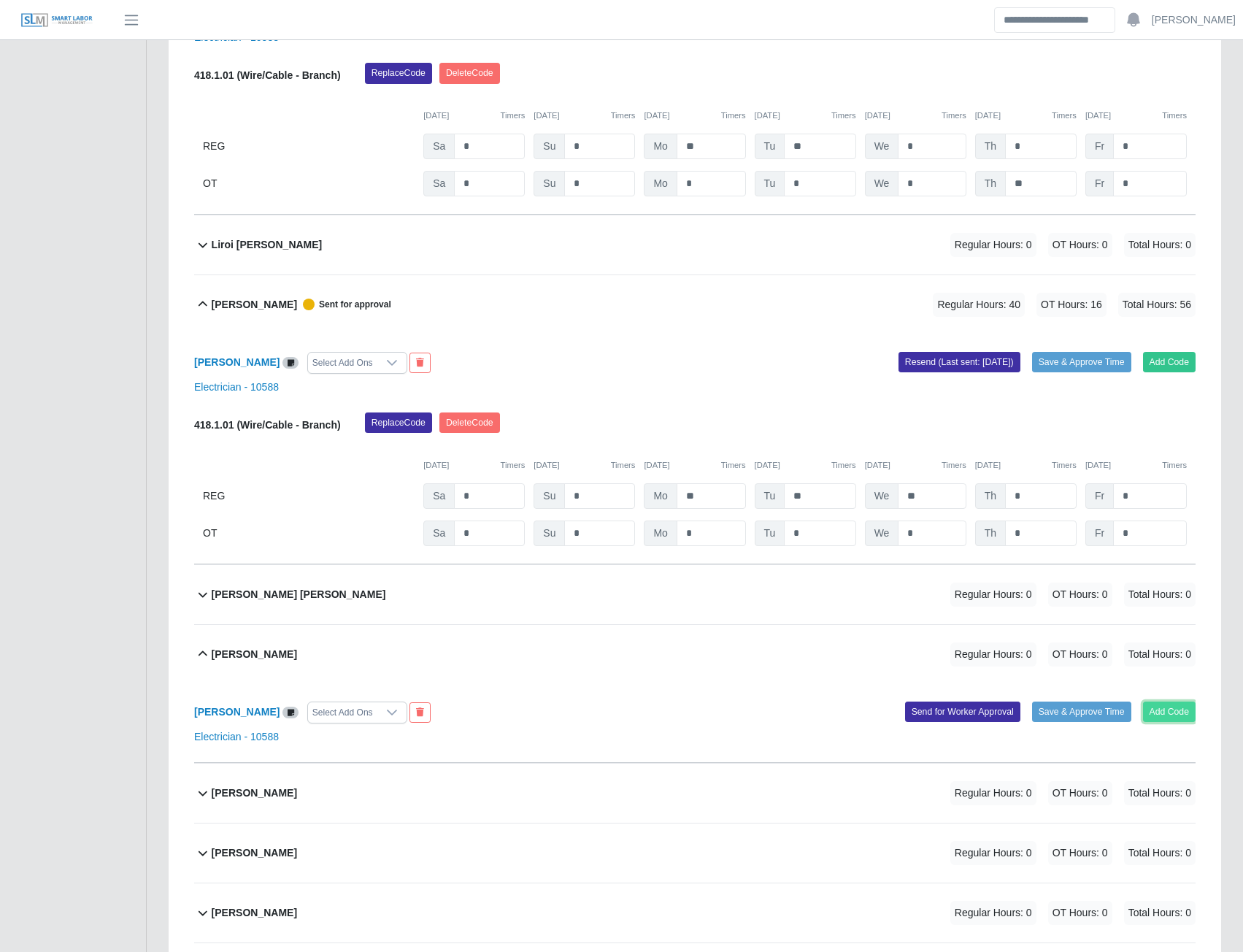
click at [1156, 722] on button "Add Code" at bounding box center [1170, 712] width 53 height 20
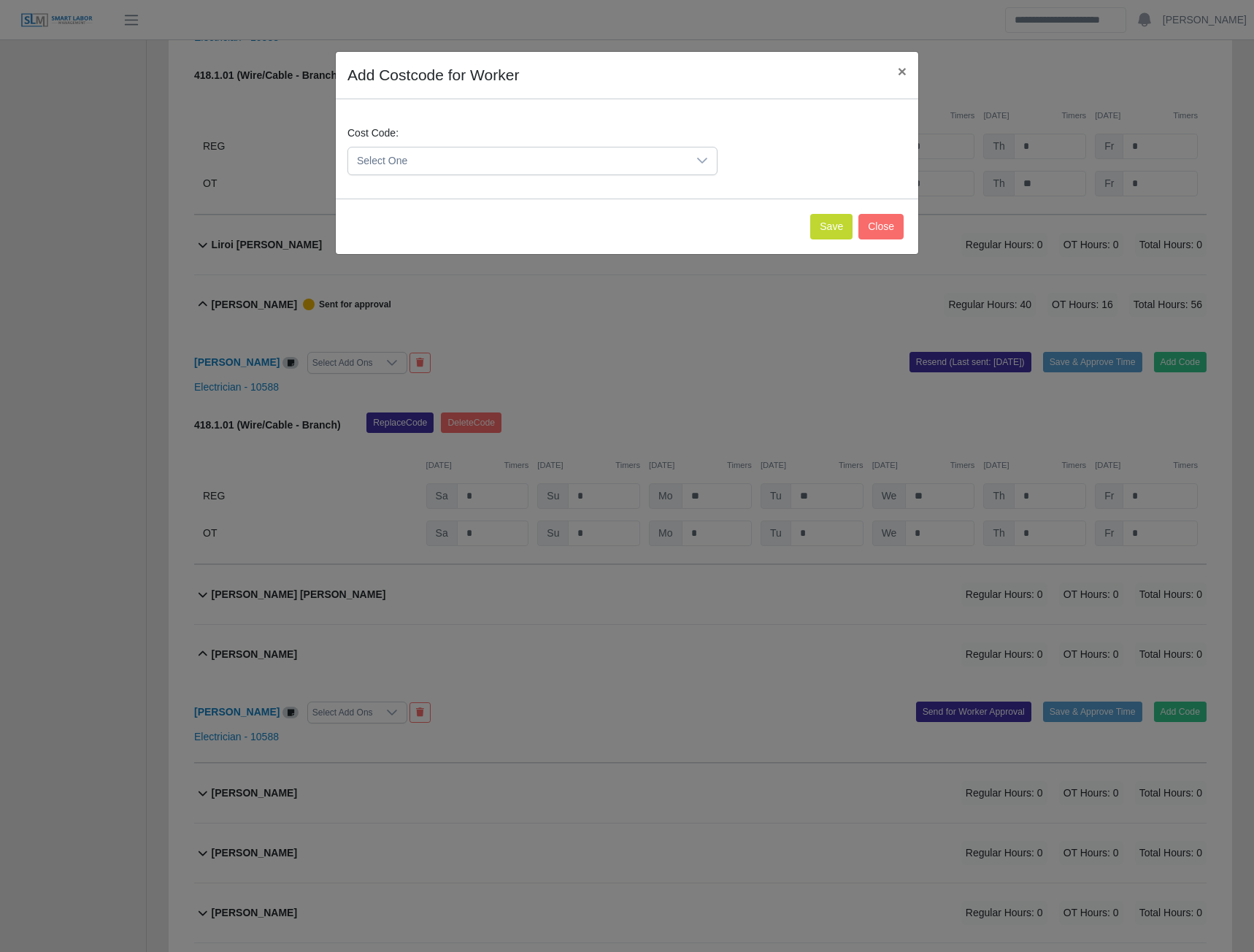
click at [577, 166] on span "Select One" at bounding box center [518, 161] width 340 height 27
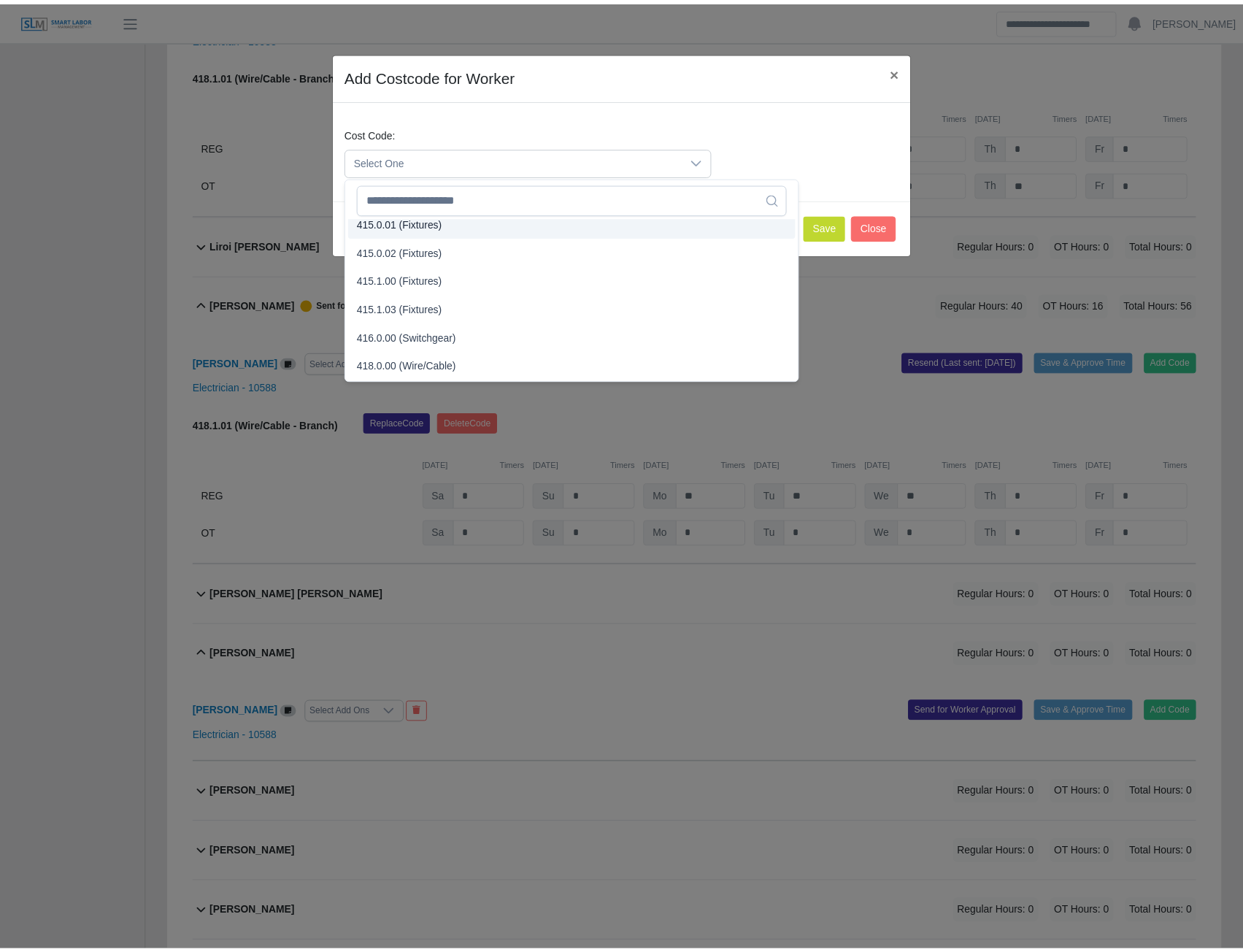
scroll to position [430, 0]
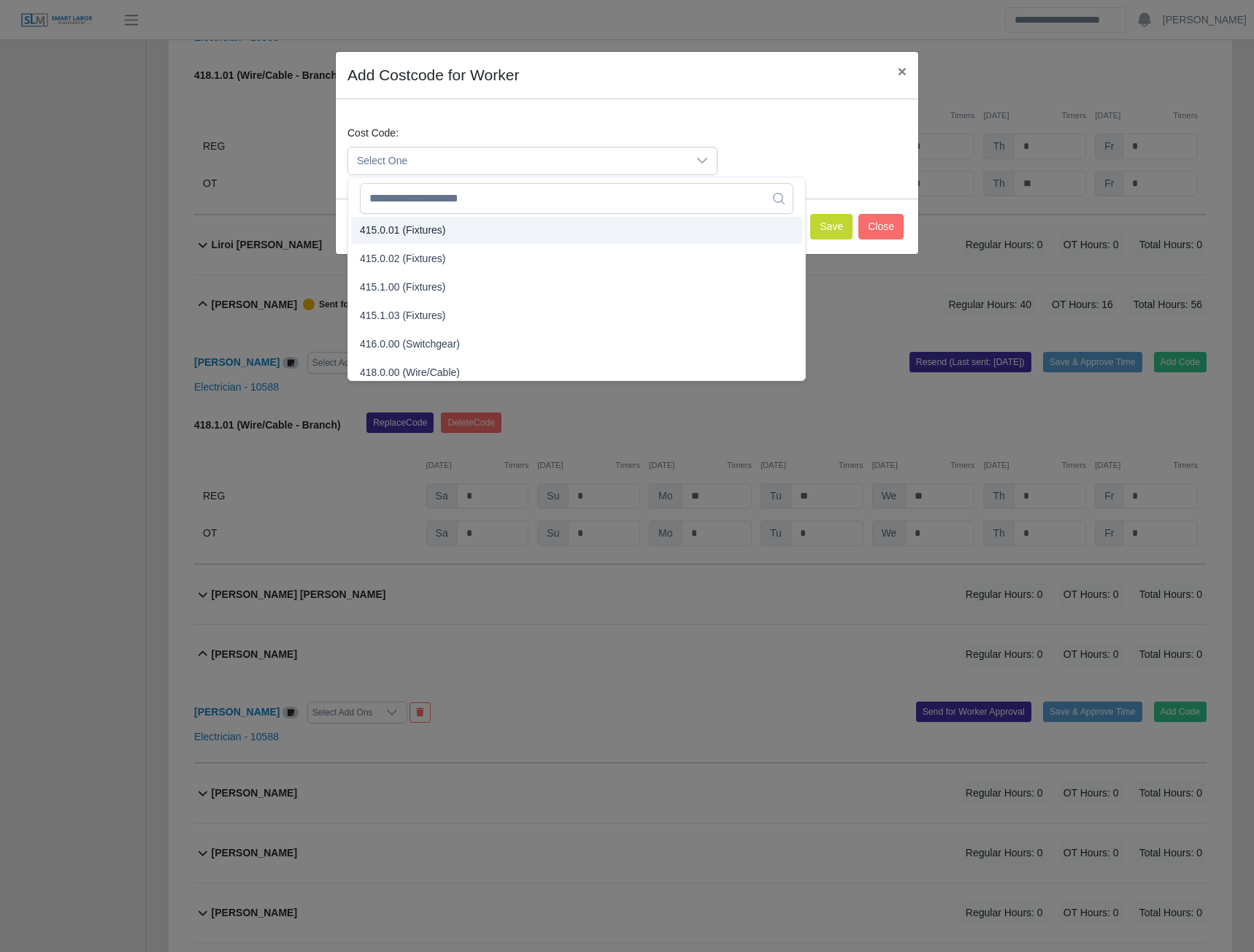
click at [409, 226] on span "415.0.01 (Fixtures)" at bounding box center [403, 230] width 86 height 15
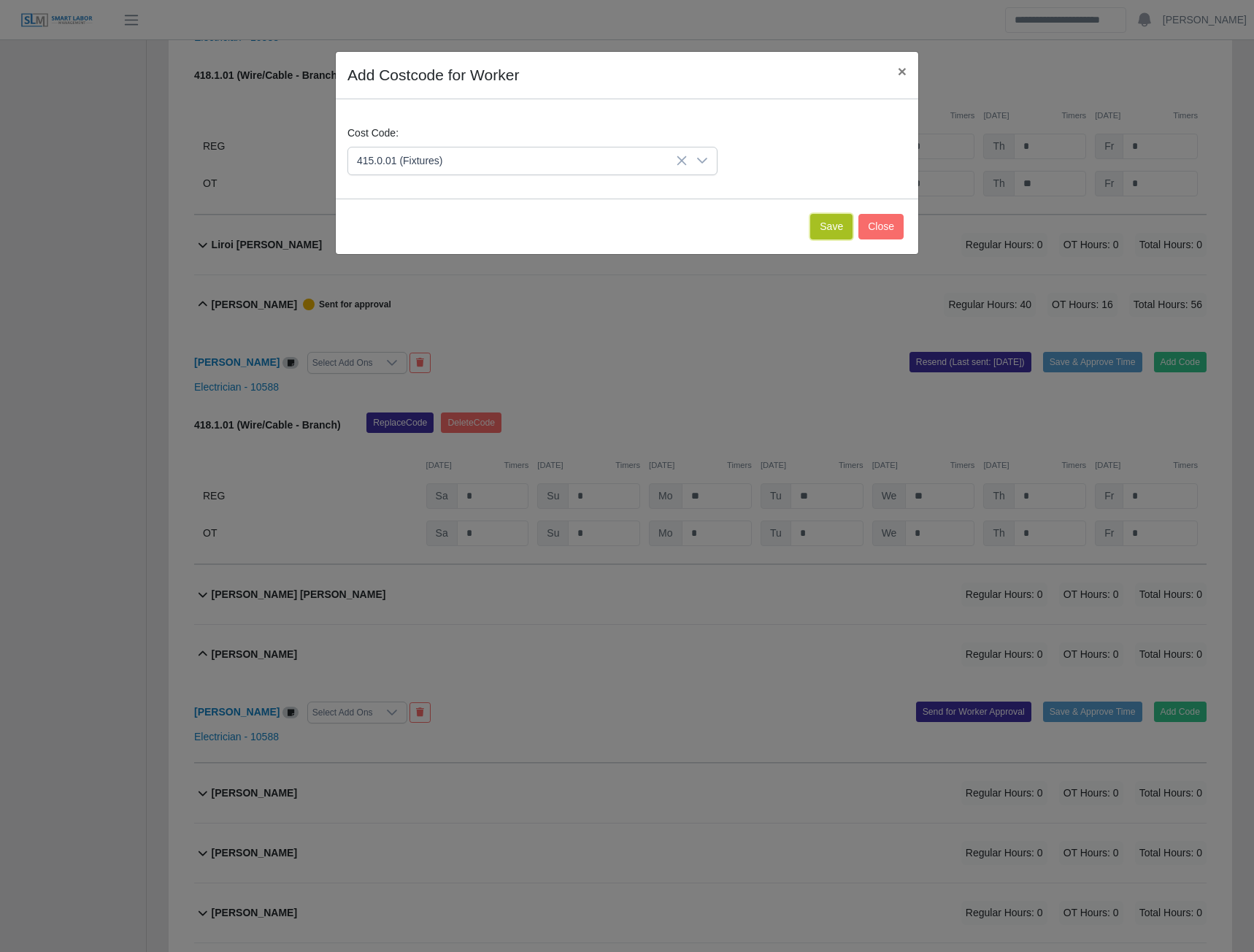
click at [823, 229] on button "Save" at bounding box center [831, 226] width 42 height 25
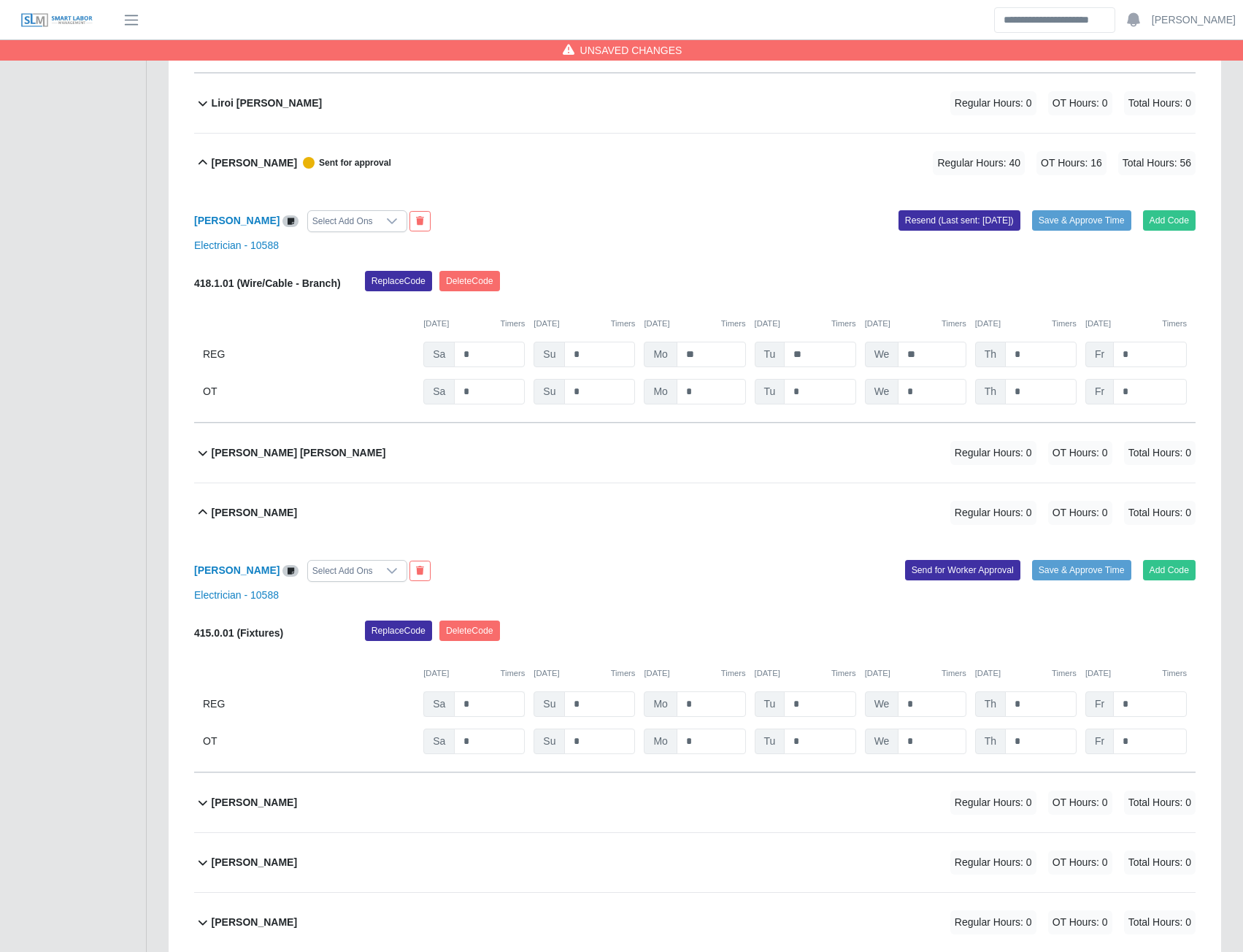
scroll to position [6522, 0]
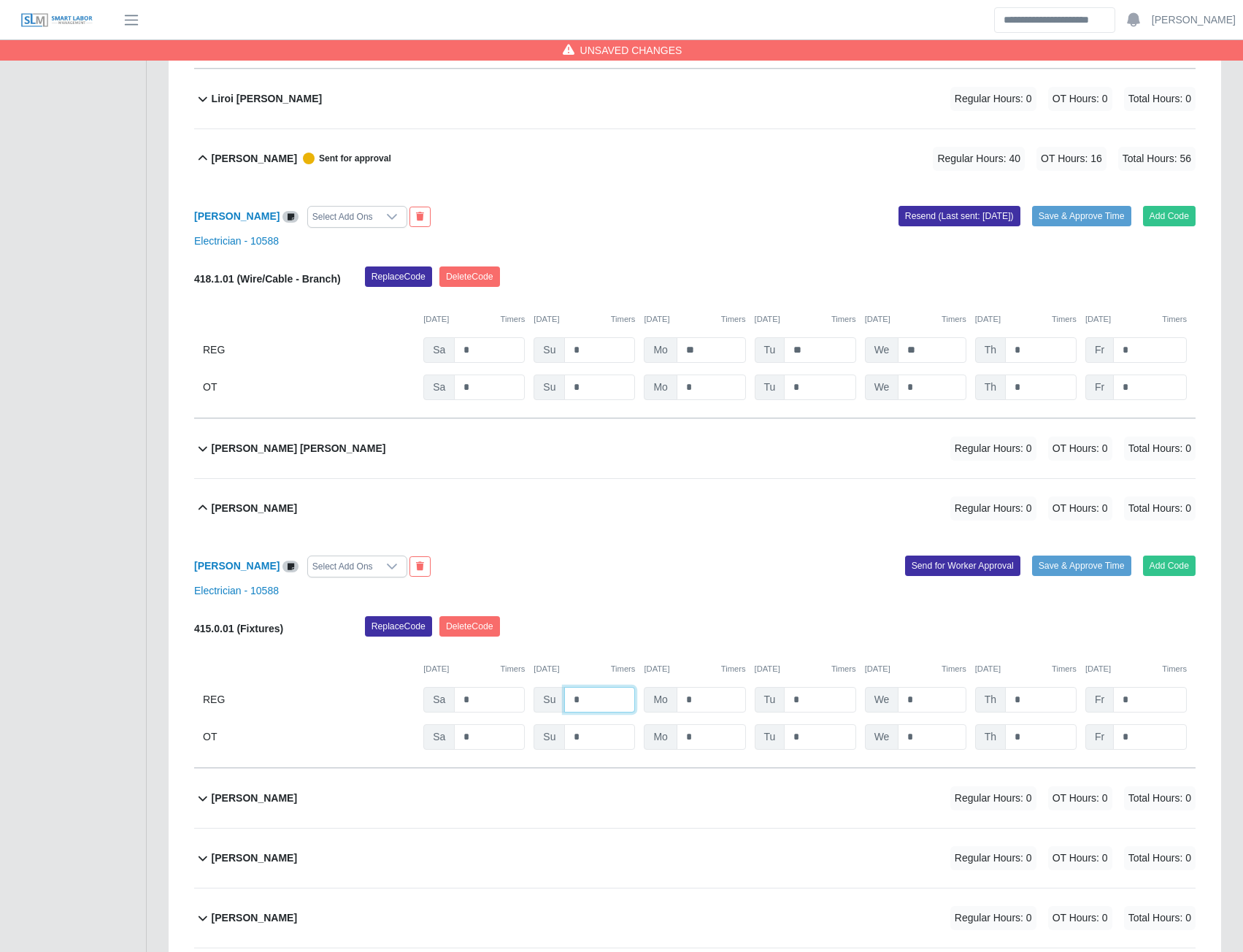
click at [594, 704] on input "*" at bounding box center [600, 700] width 71 height 25
type input "*"
type input "**"
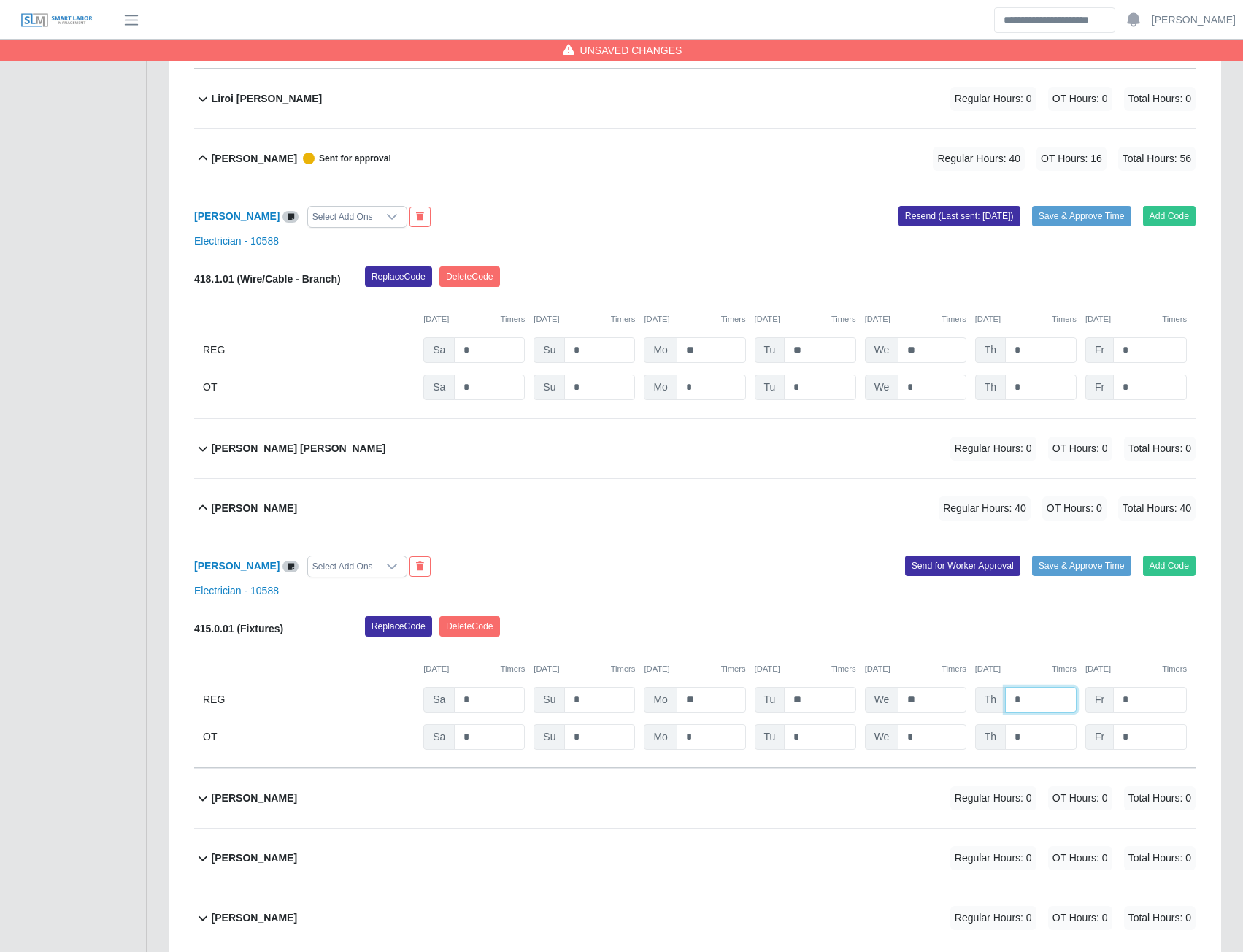
type input "*"
click at [947, 567] on button "Send for Worker Approval" at bounding box center [962, 565] width 115 height 20
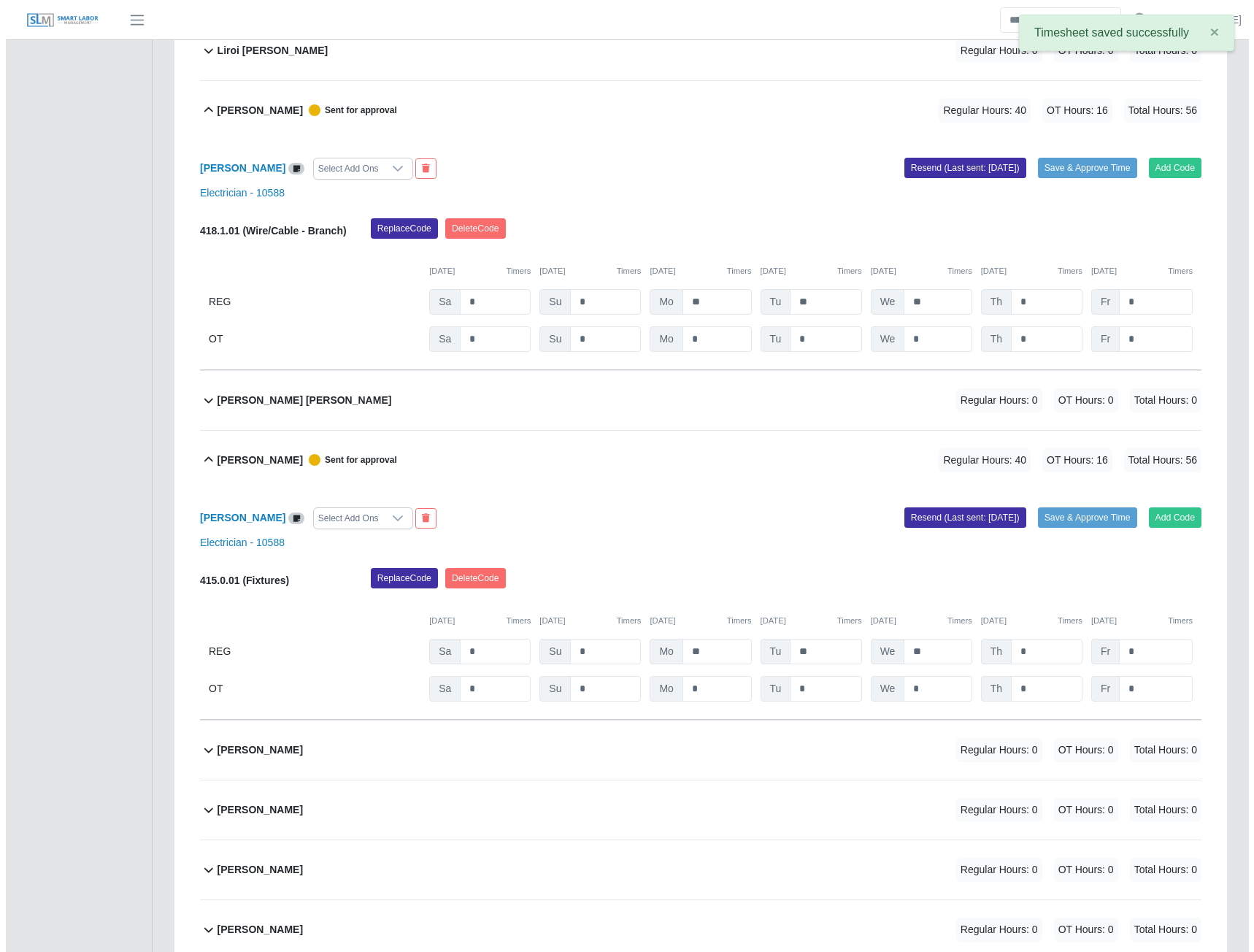
scroll to position [6741, 0]
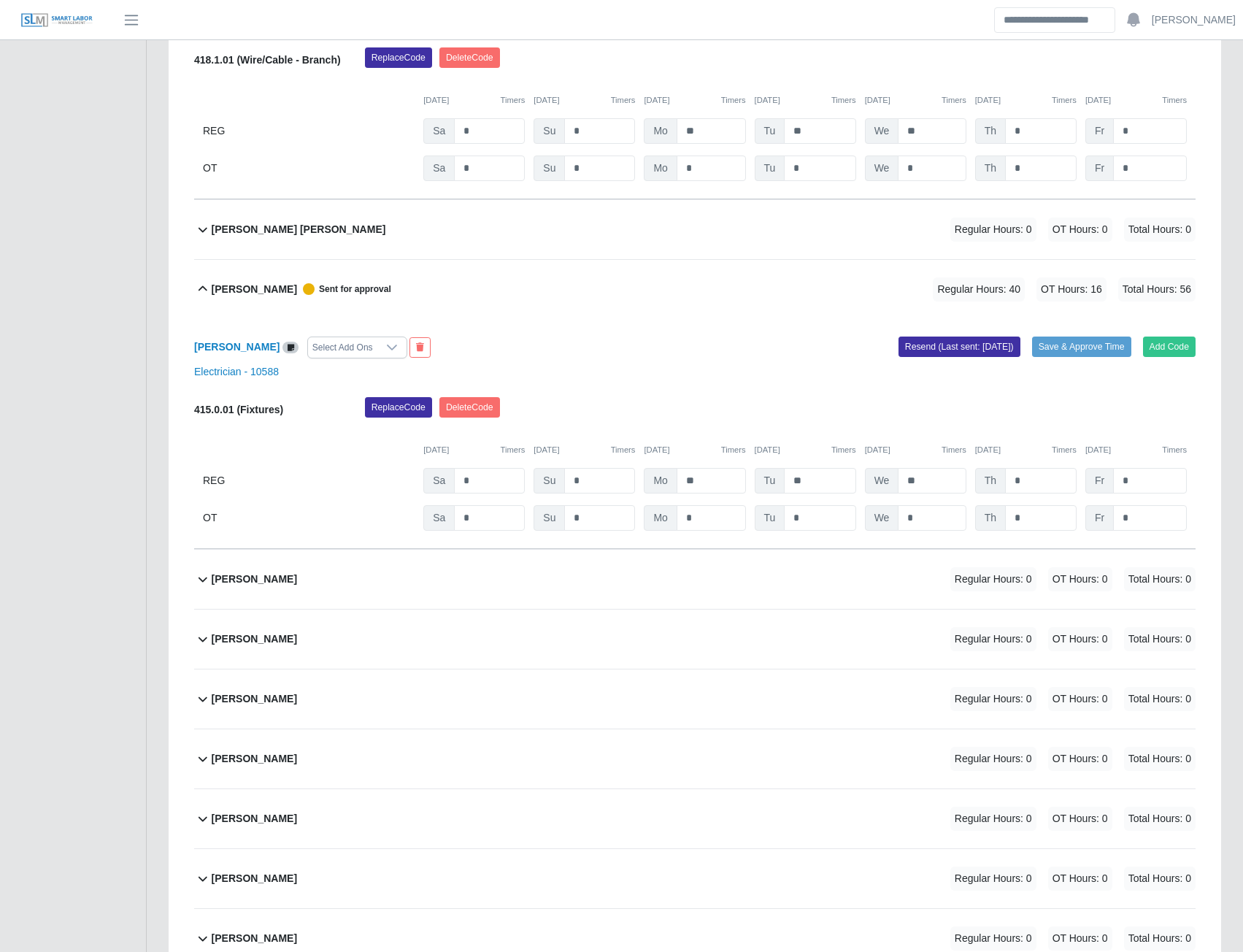
click at [274, 585] on b "Luis Jaimes Barboza" at bounding box center [254, 579] width 86 height 15
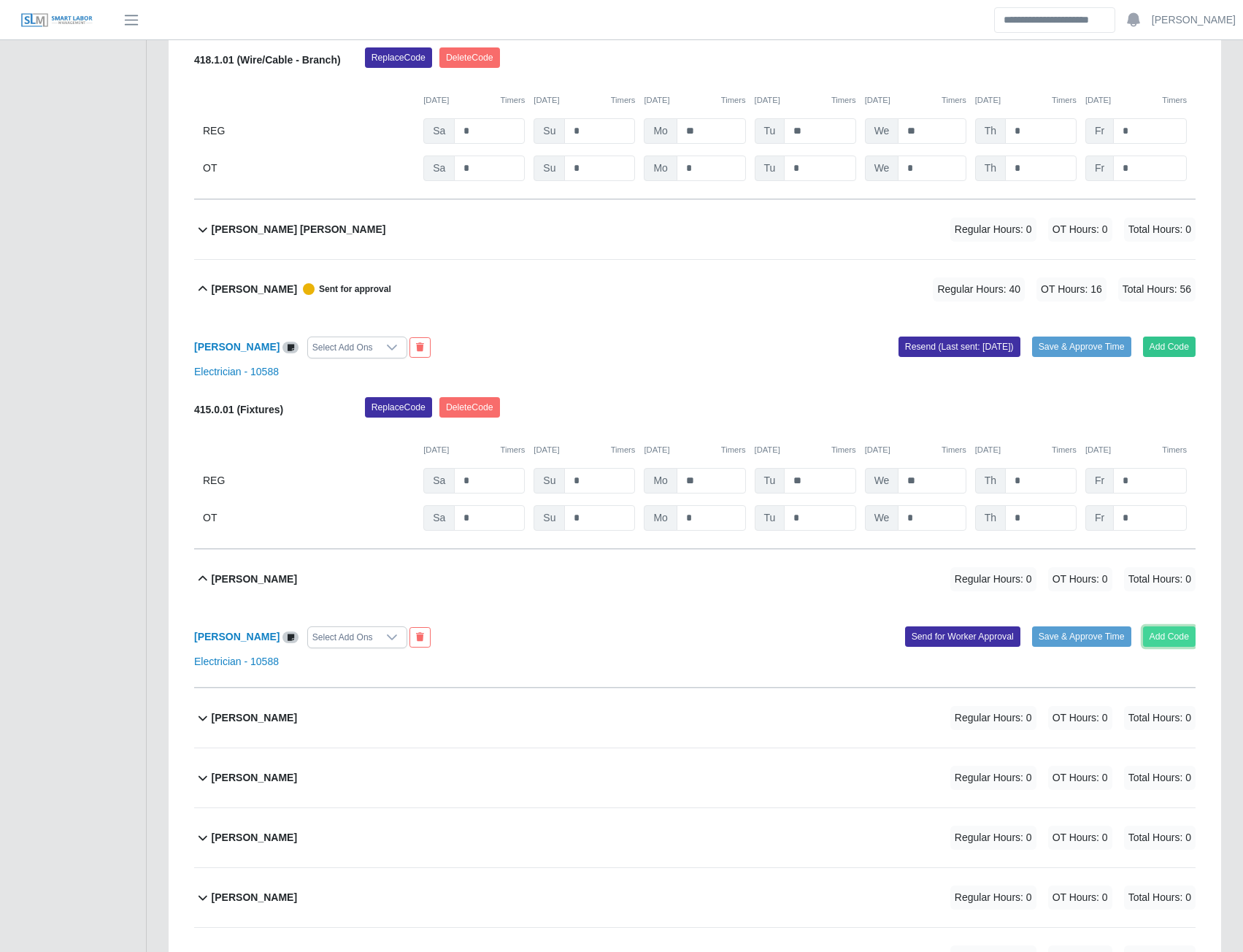
click at [1165, 647] on button "Add Code" at bounding box center [1170, 636] width 53 height 20
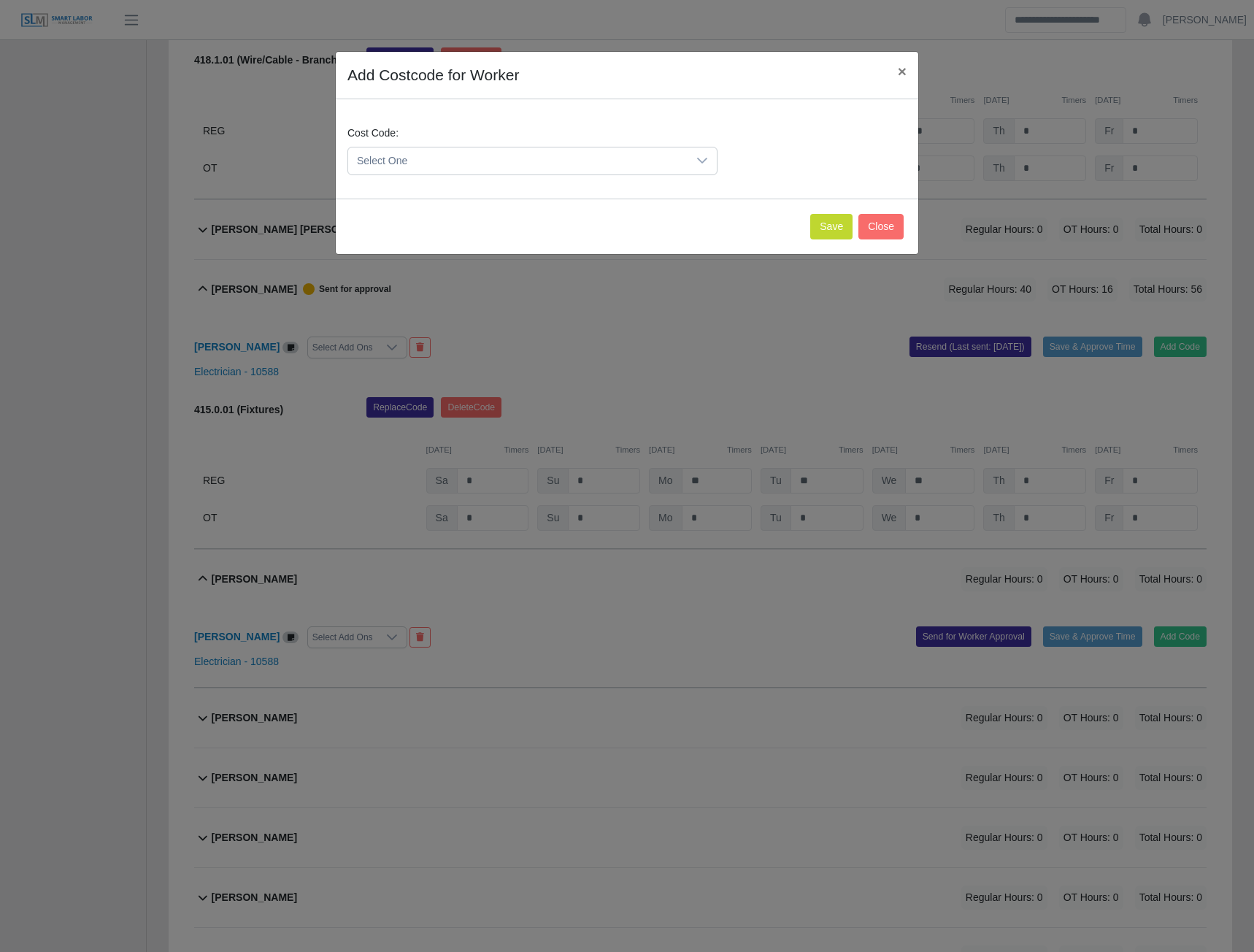
click at [633, 167] on span "Select One" at bounding box center [518, 161] width 340 height 27
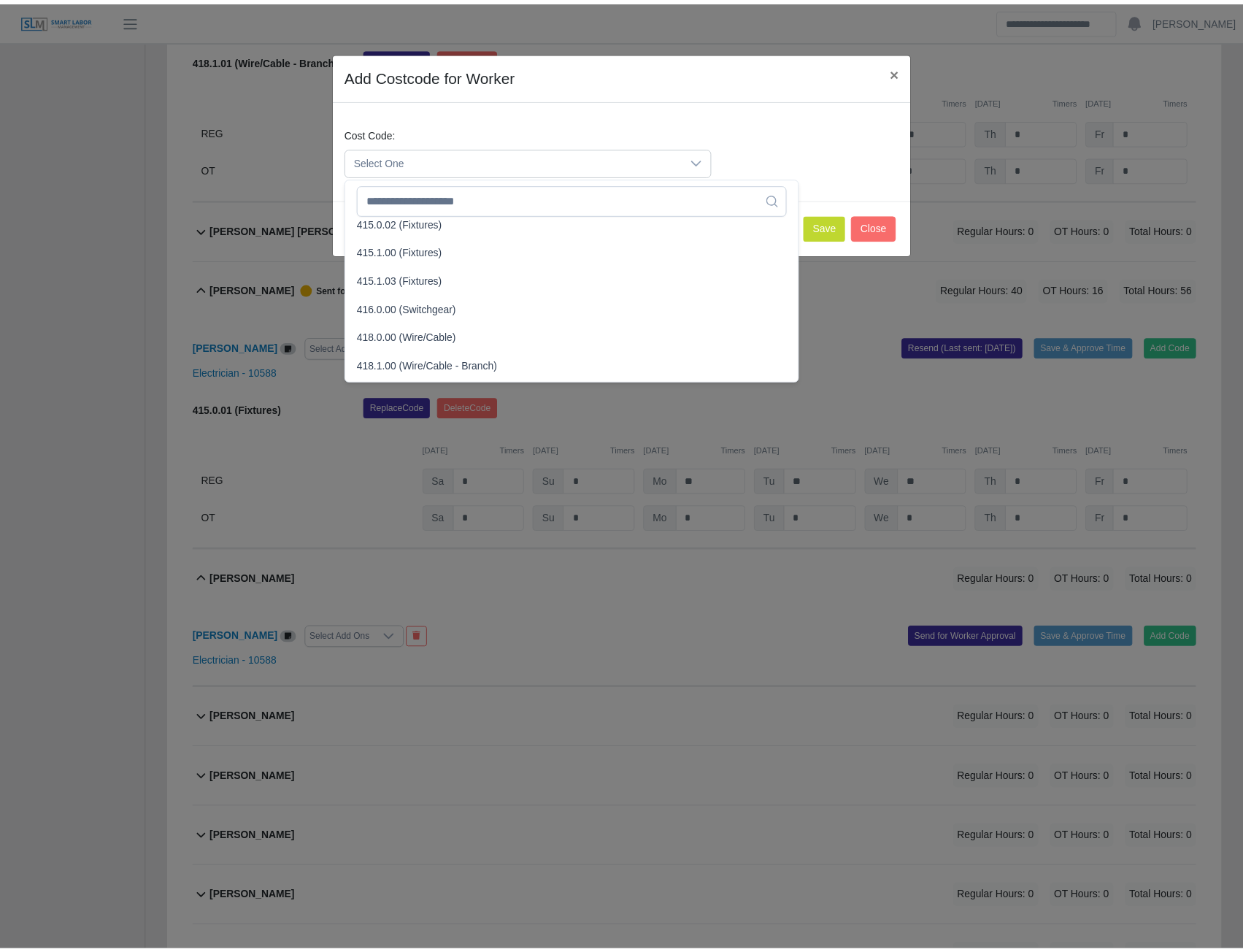
scroll to position [511, 0]
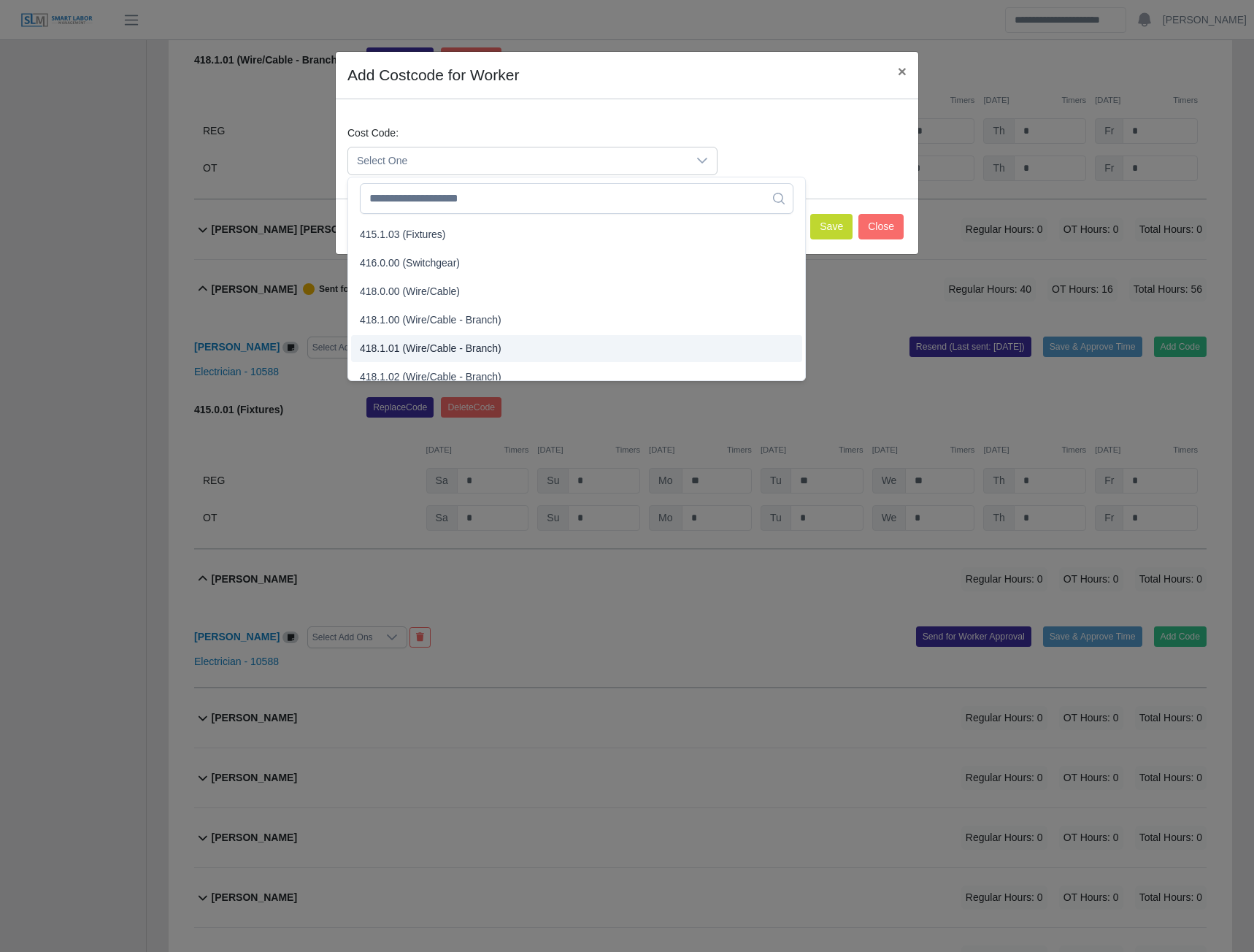
click at [410, 350] on span "418.1.01 (Wire/Cable - Branch)" at bounding box center [430, 349] width 141 height 15
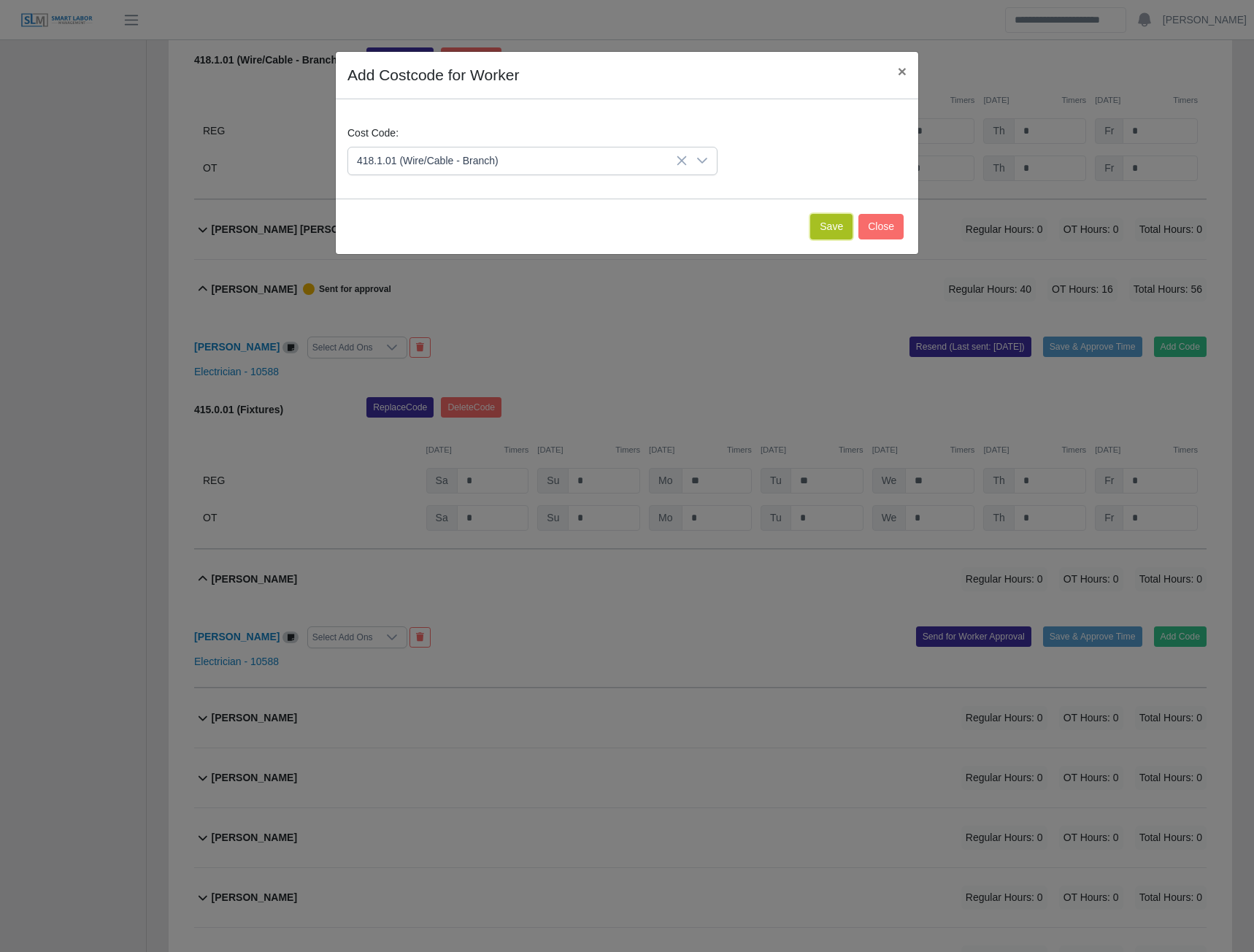
click at [832, 232] on button "Save" at bounding box center [831, 226] width 42 height 25
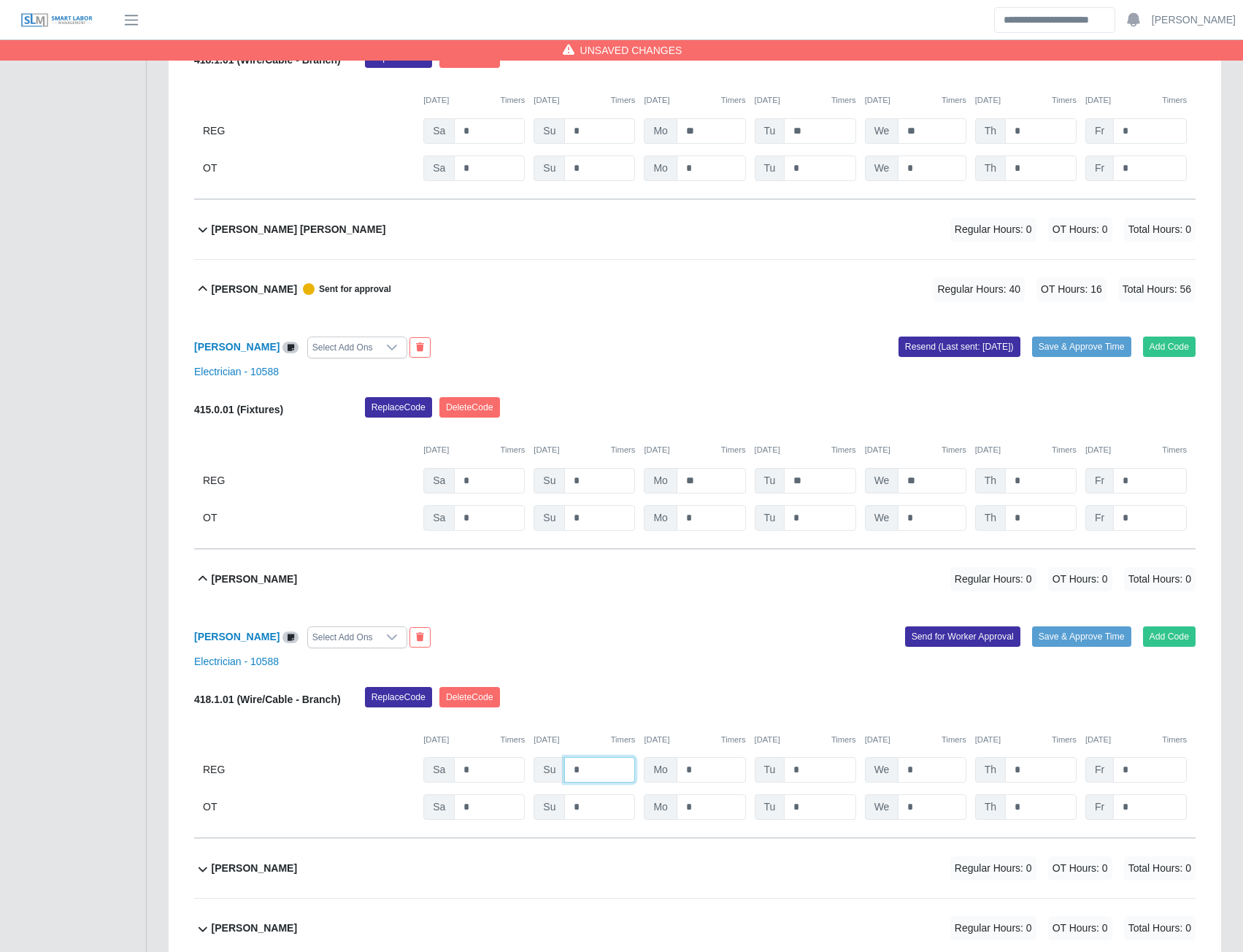
click at [608, 782] on input "*" at bounding box center [600, 769] width 71 height 25
type input "*"
type input "**"
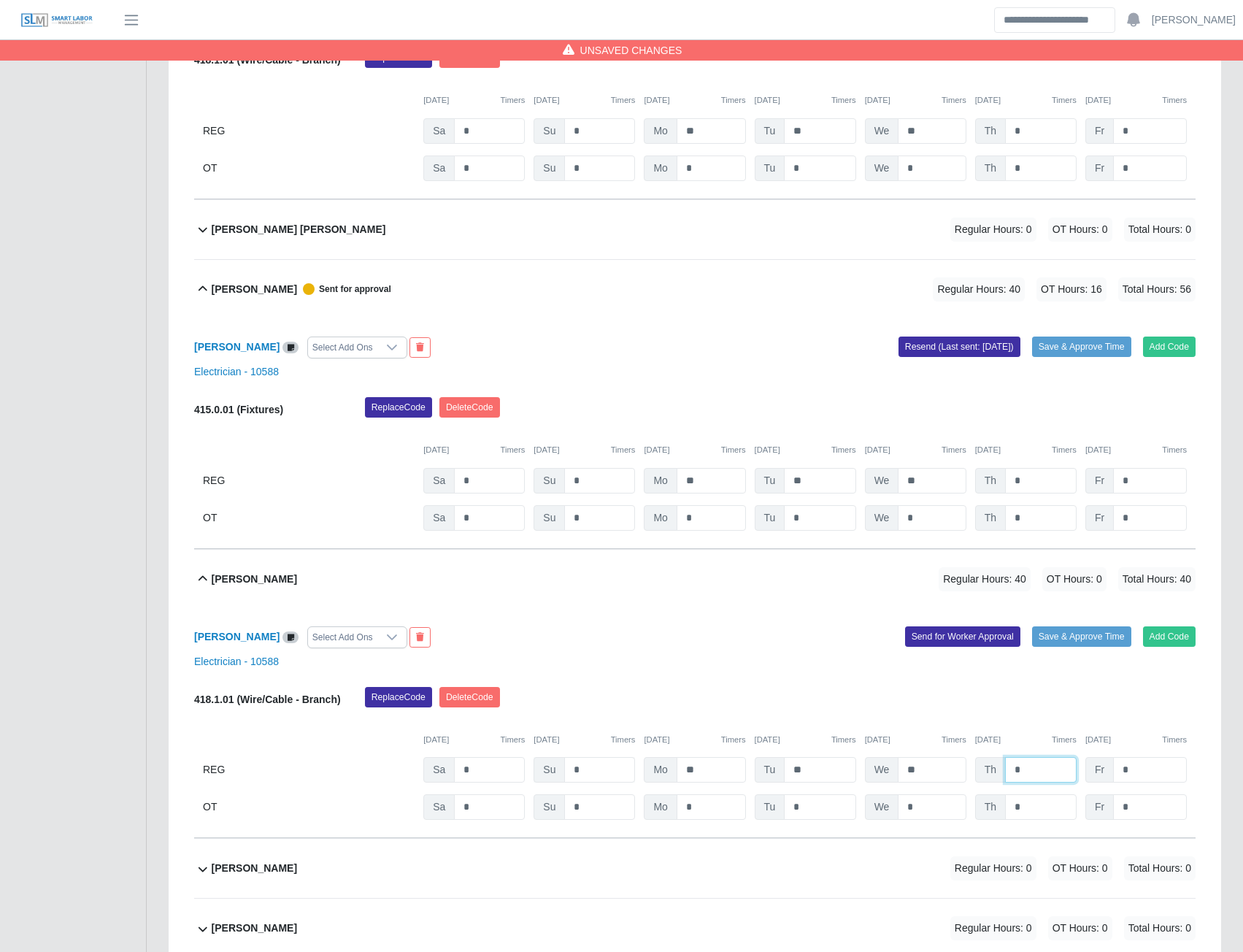
type input "*"
click at [988, 647] on button "Send for Worker Approval" at bounding box center [962, 636] width 115 height 20
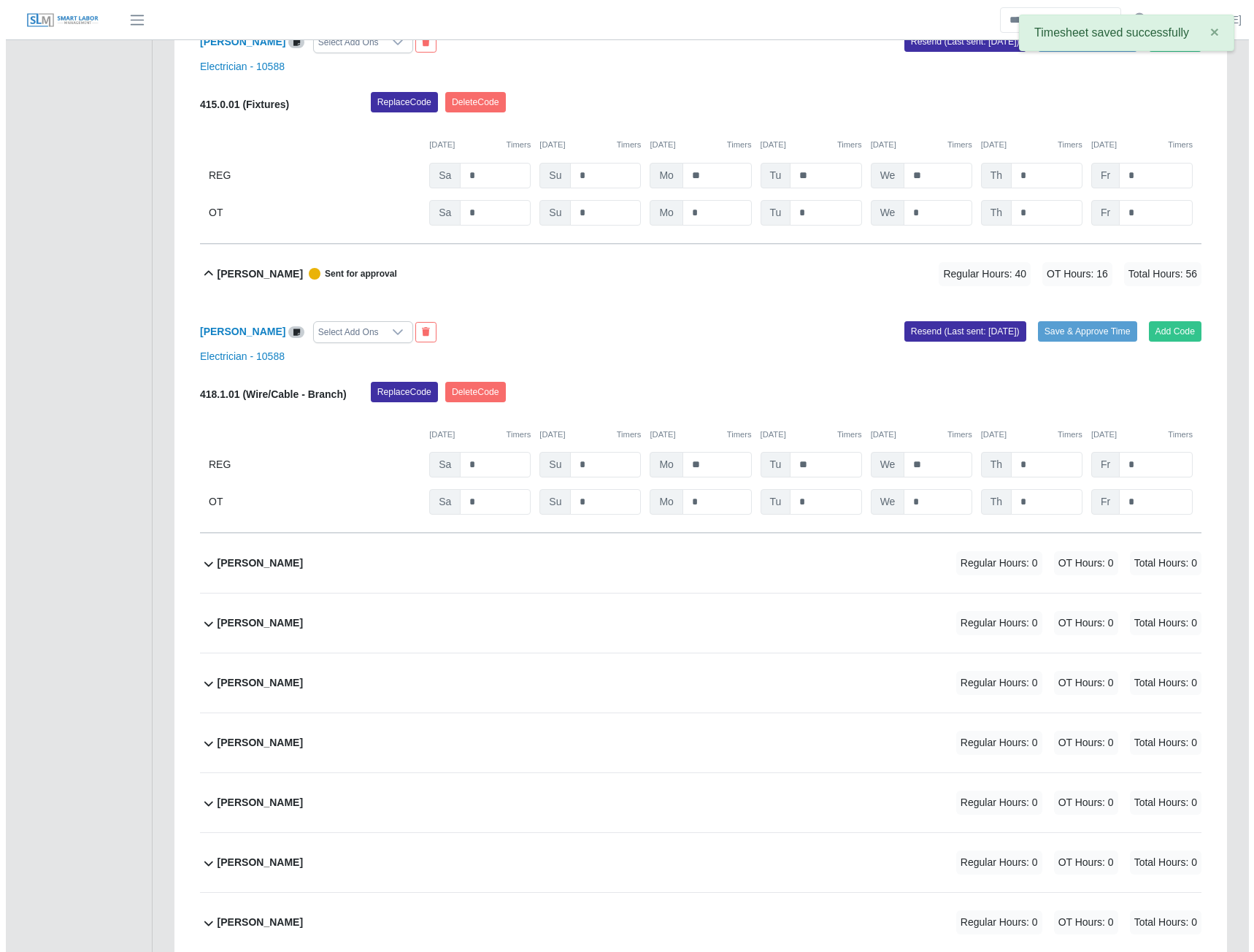
scroll to position [7106, 0]
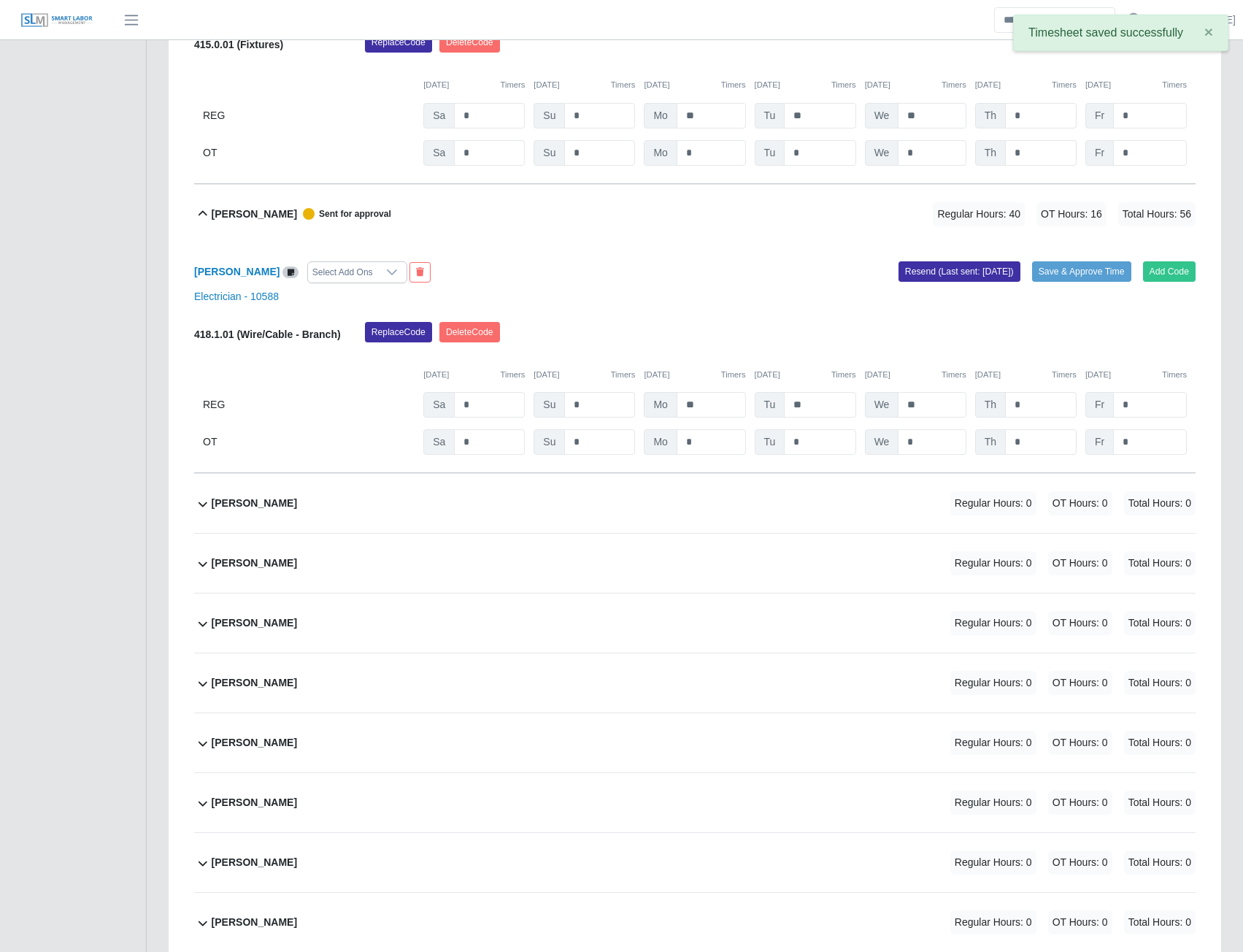
click at [249, 511] on b "Marco Lozano" at bounding box center [254, 503] width 86 height 15
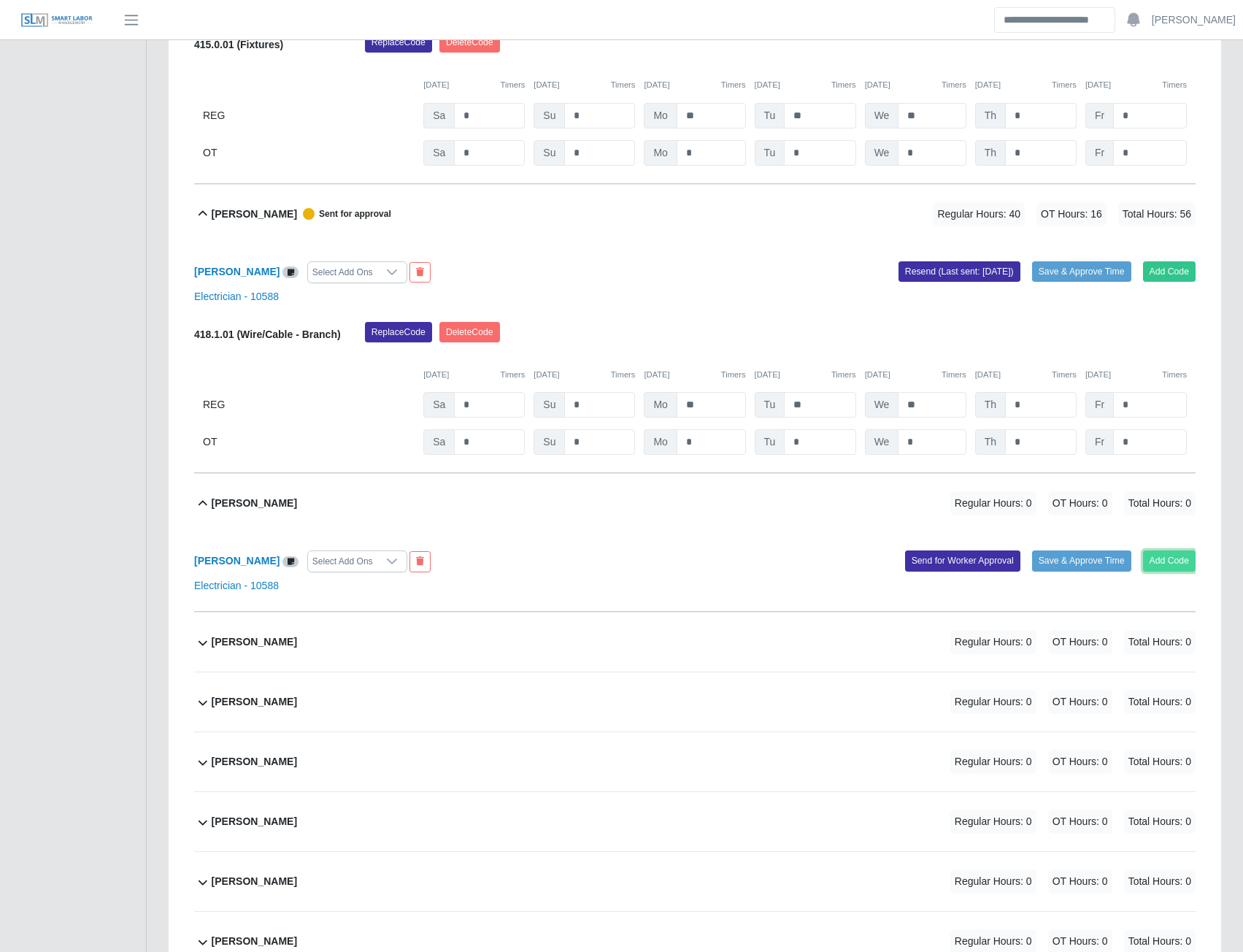
click at [1163, 571] on button "Add Code" at bounding box center [1170, 561] width 53 height 20
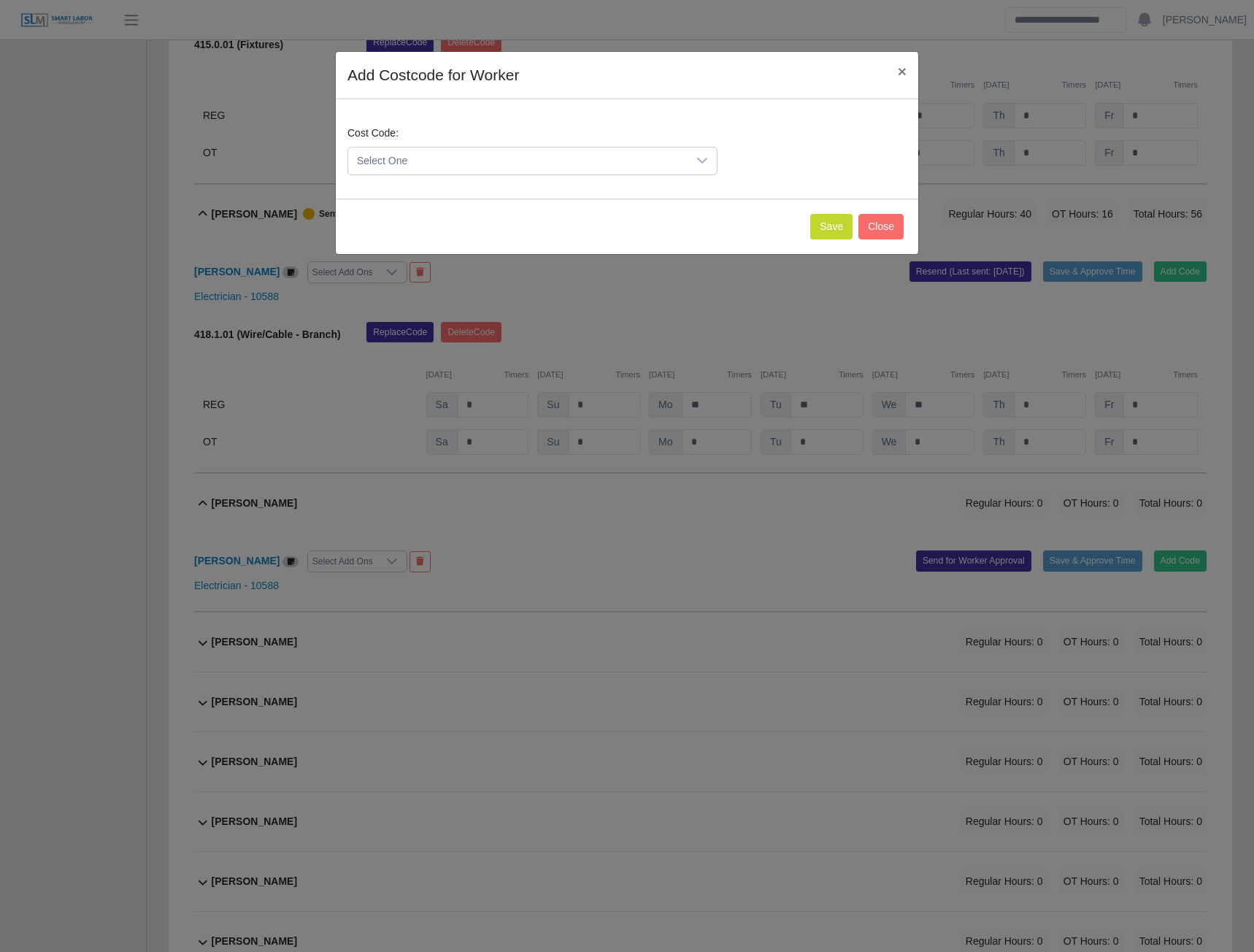
click at [605, 160] on span "Select One" at bounding box center [518, 161] width 340 height 27
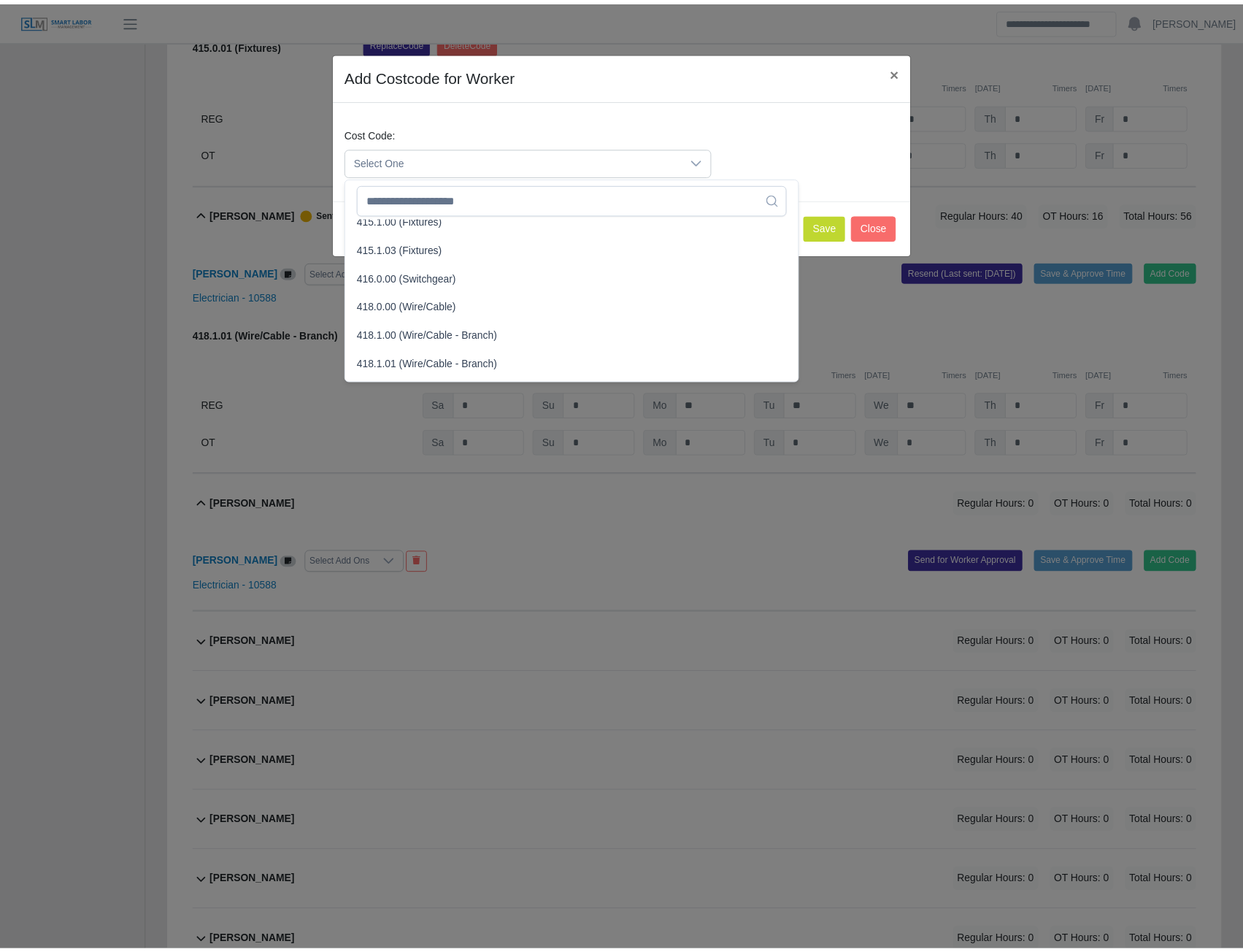
scroll to position [511, 0]
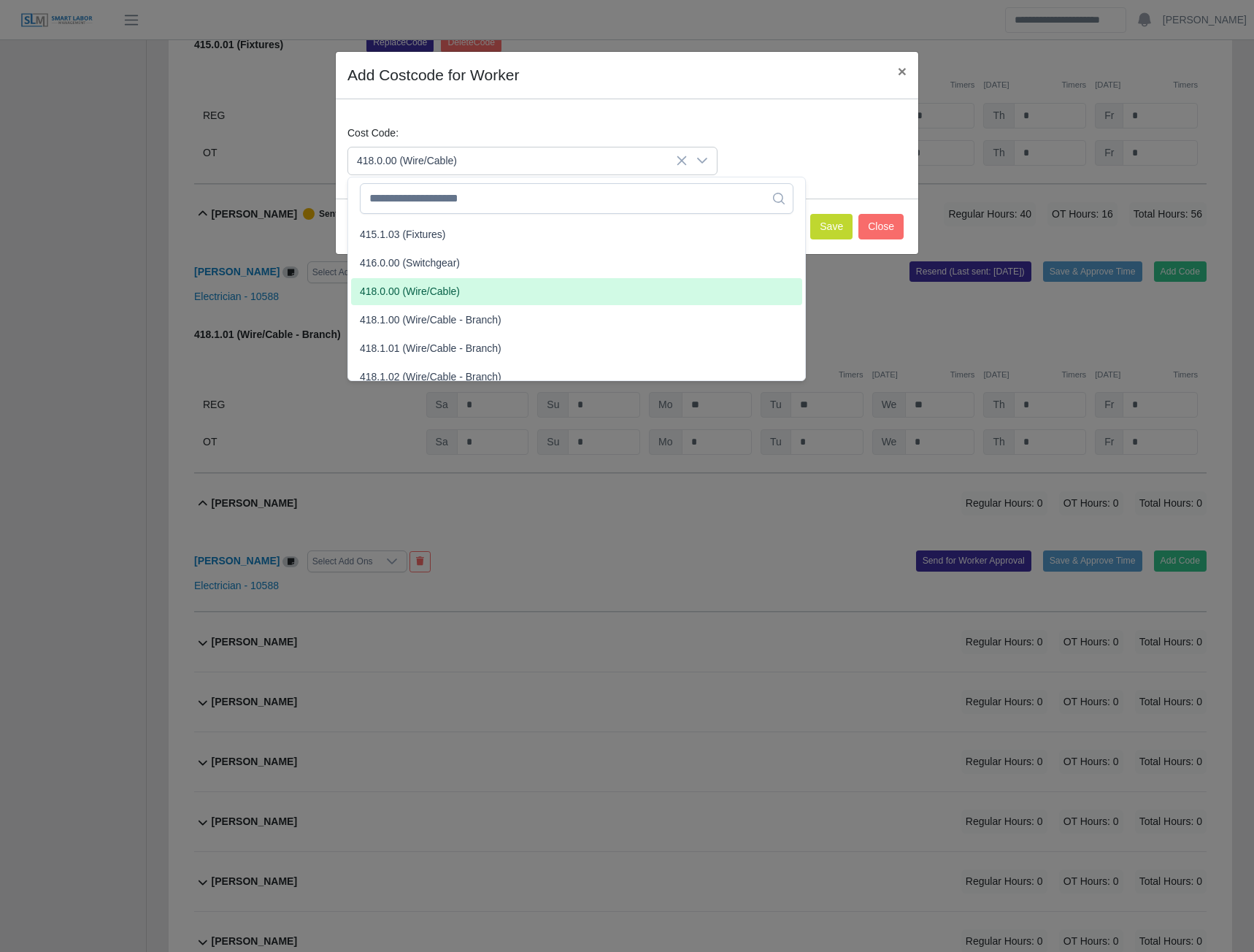
click at [405, 301] on li "418.0.00 (Wire/Cable)" at bounding box center [577, 291] width 451 height 27
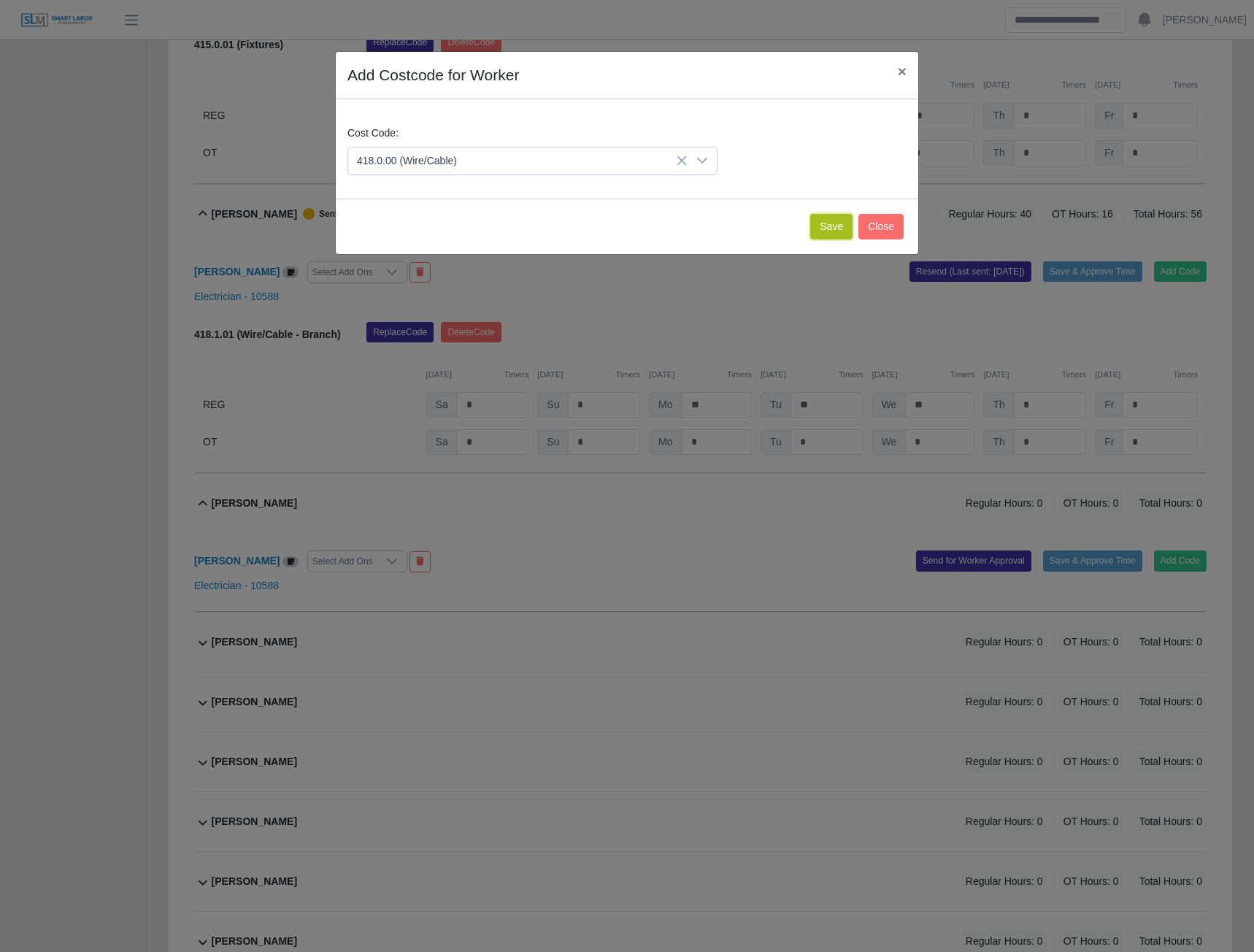
click at [829, 232] on button "Save" at bounding box center [831, 226] width 42 height 25
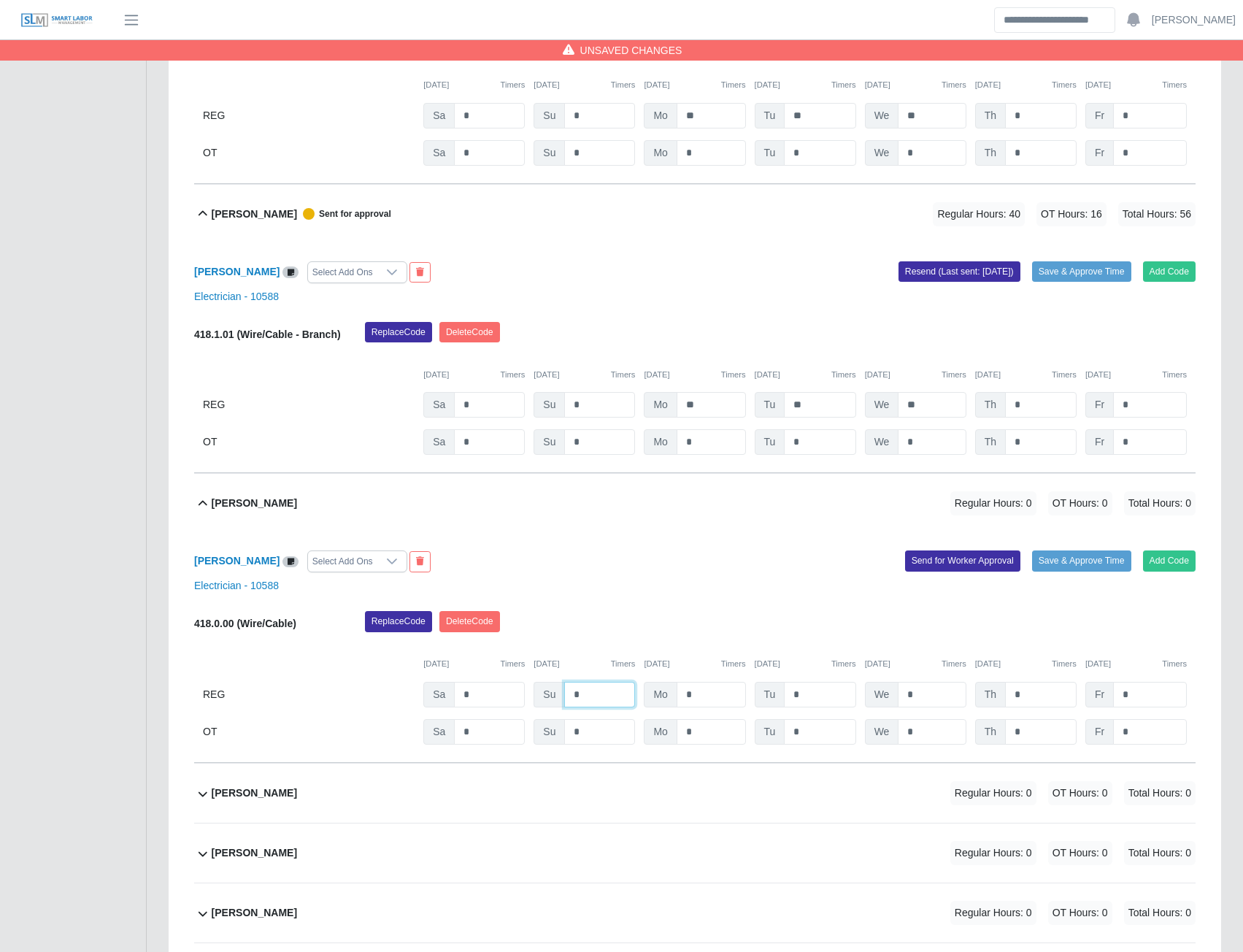
click at [594, 703] on input "*" at bounding box center [600, 694] width 71 height 25
type input "*"
type input "**"
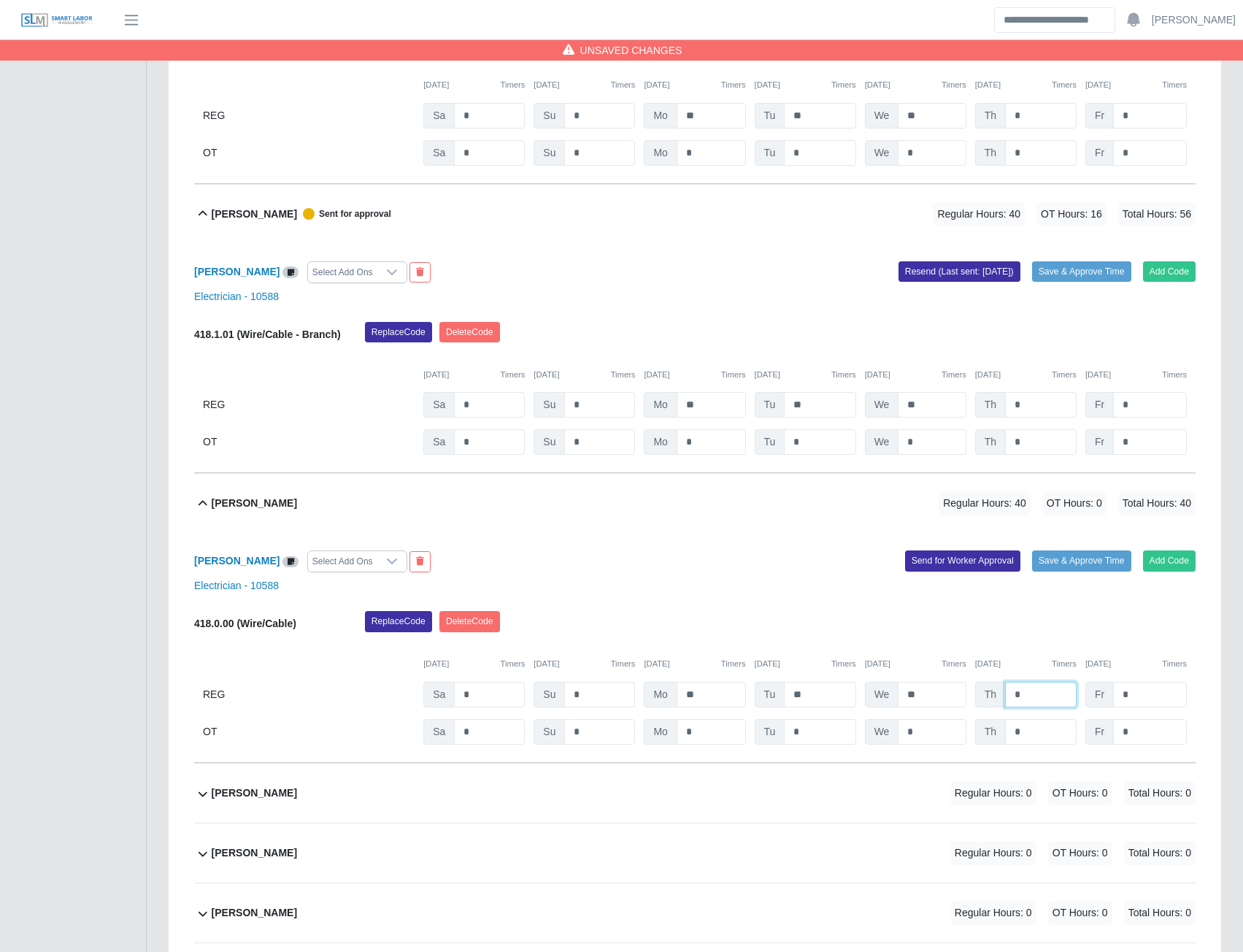
type input "*"
click at [957, 569] on button "Send for Worker Approval" at bounding box center [962, 561] width 115 height 20
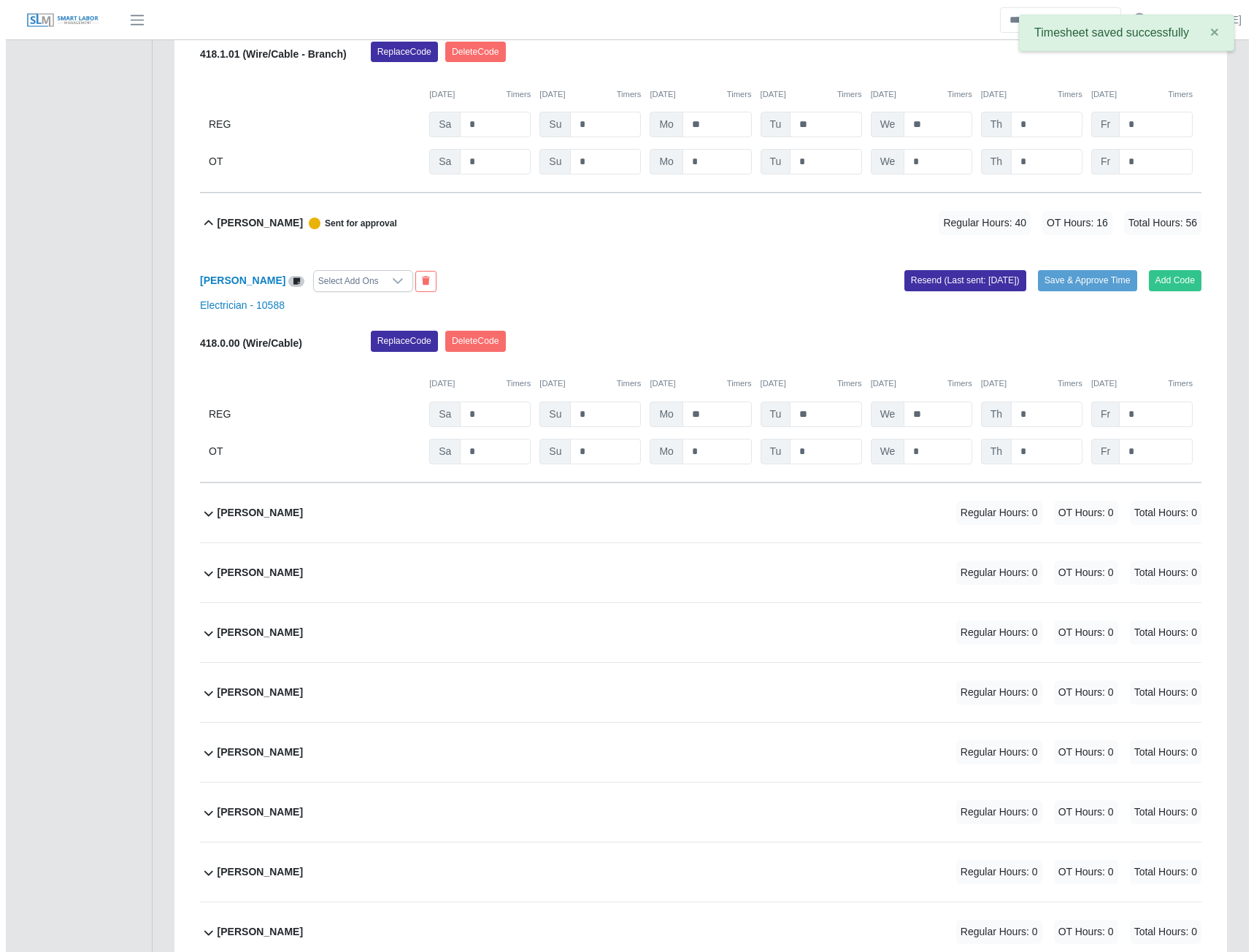
scroll to position [7398, 0]
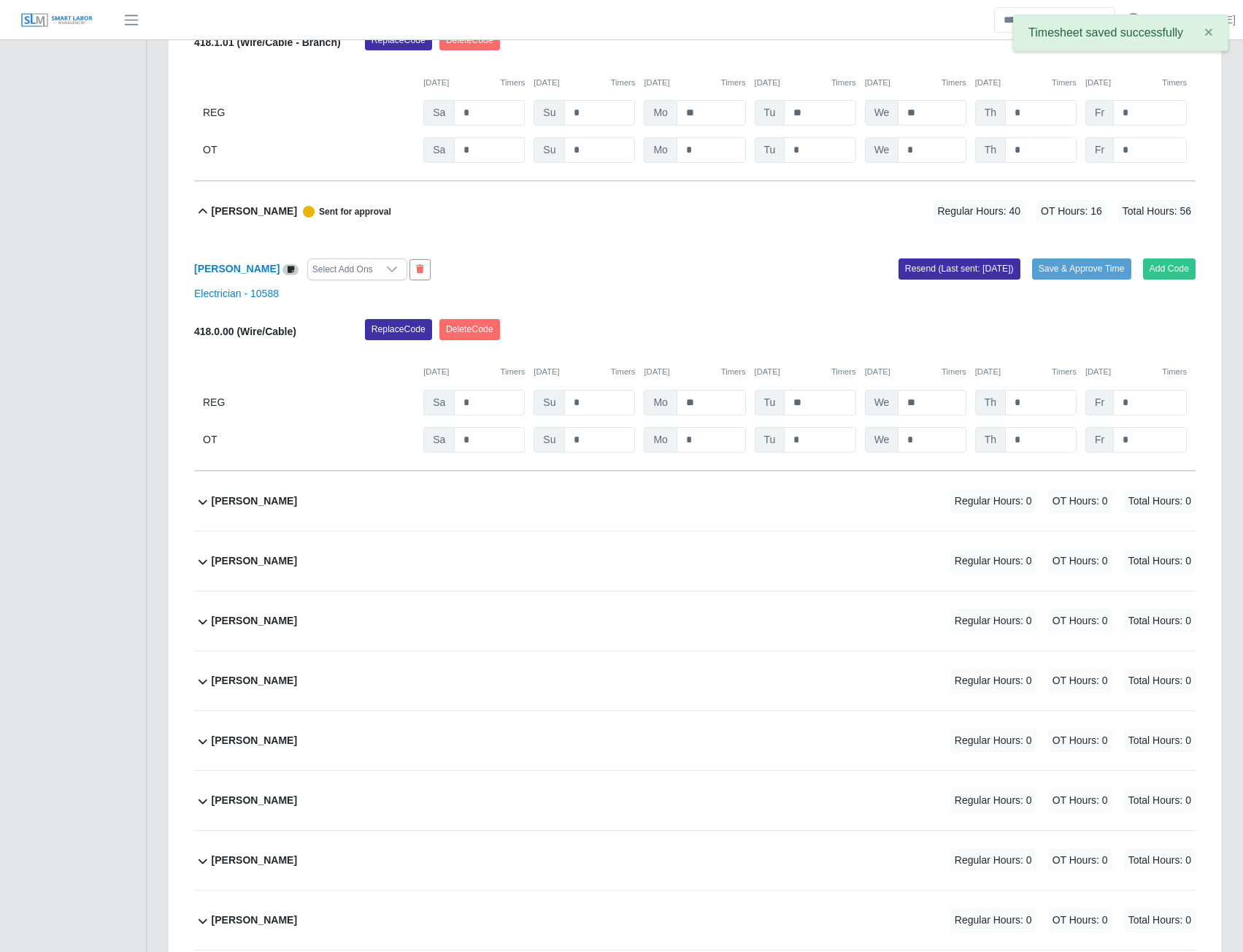
click at [246, 628] on b "Mauro Suarez Calderon" at bounding box center [254, 621] width 86 height 15
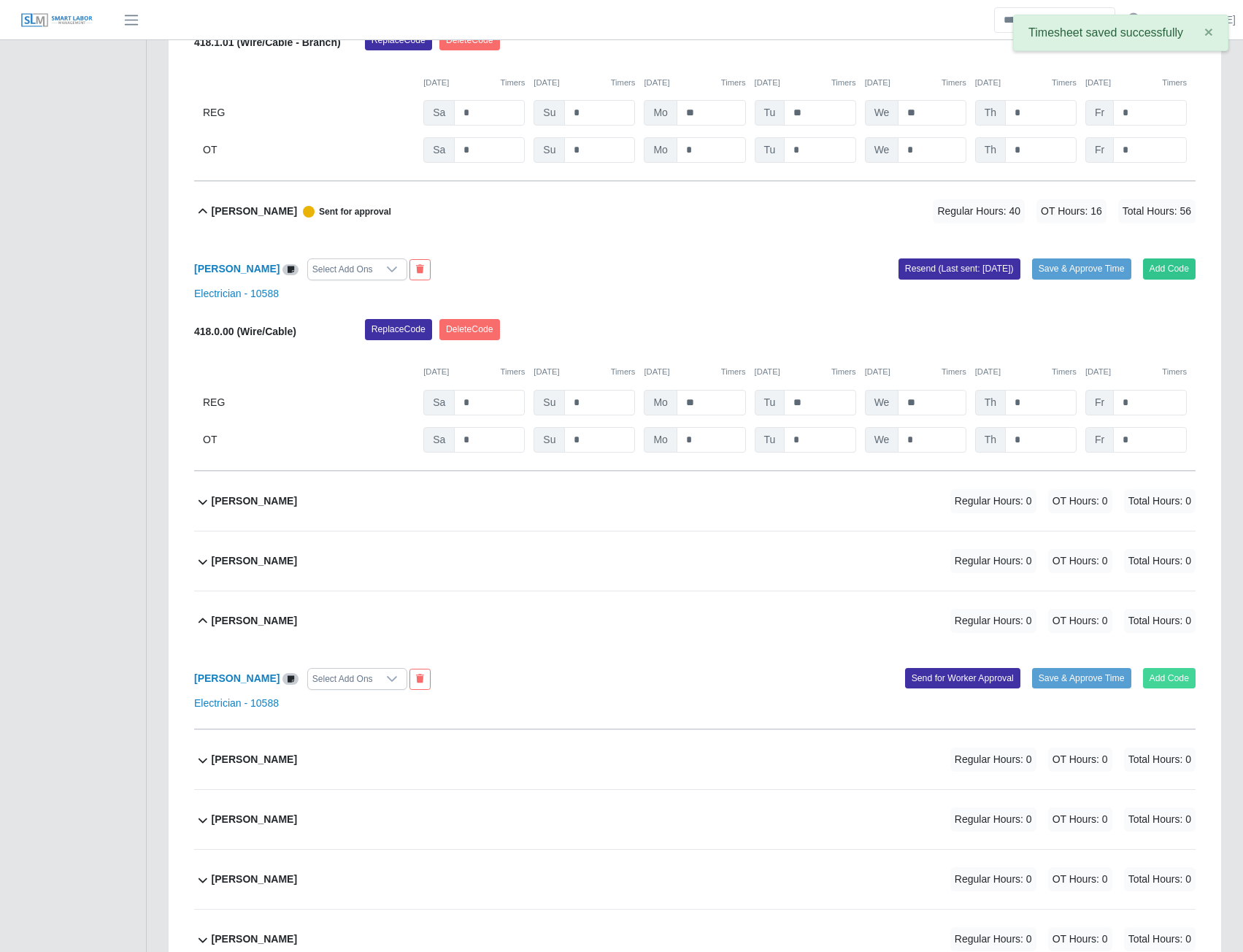
click at [1179, 689] on button "Add Code" at bounding box center [1170, 678] width 53 height 20
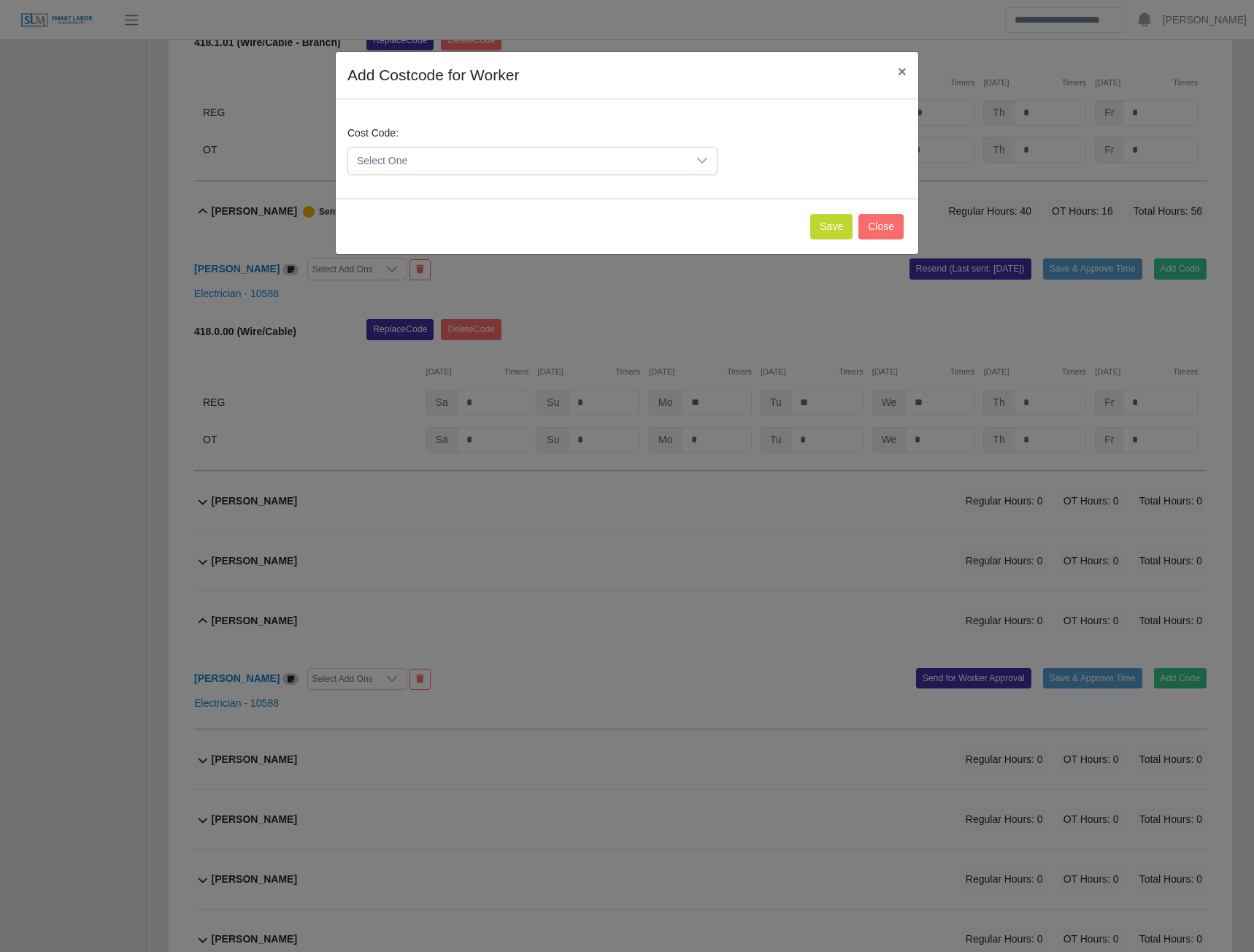
click at [549, 154] on span "Select One" at bounding box center [518, 161] width 340 height 27
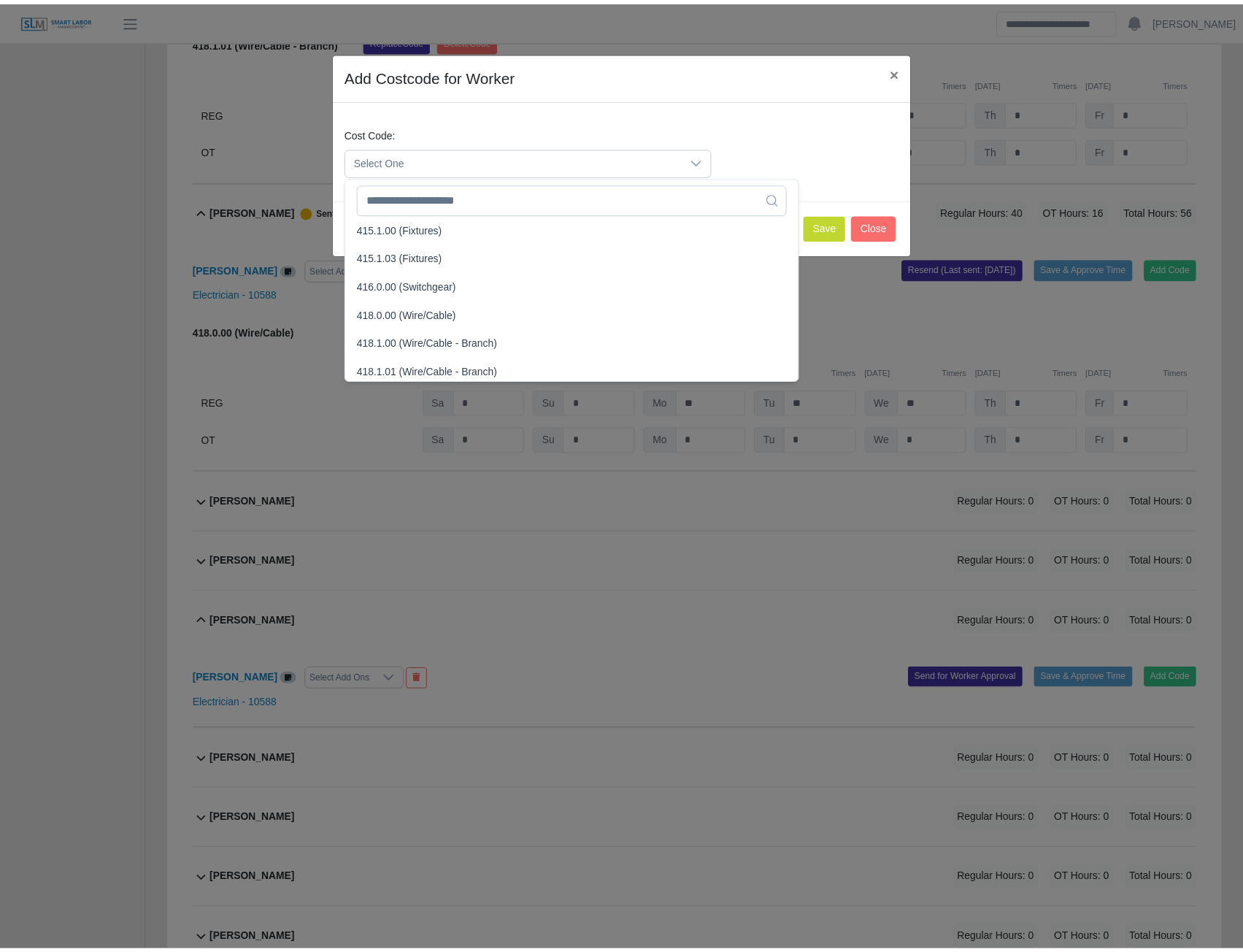
scroll to position [511, 0]
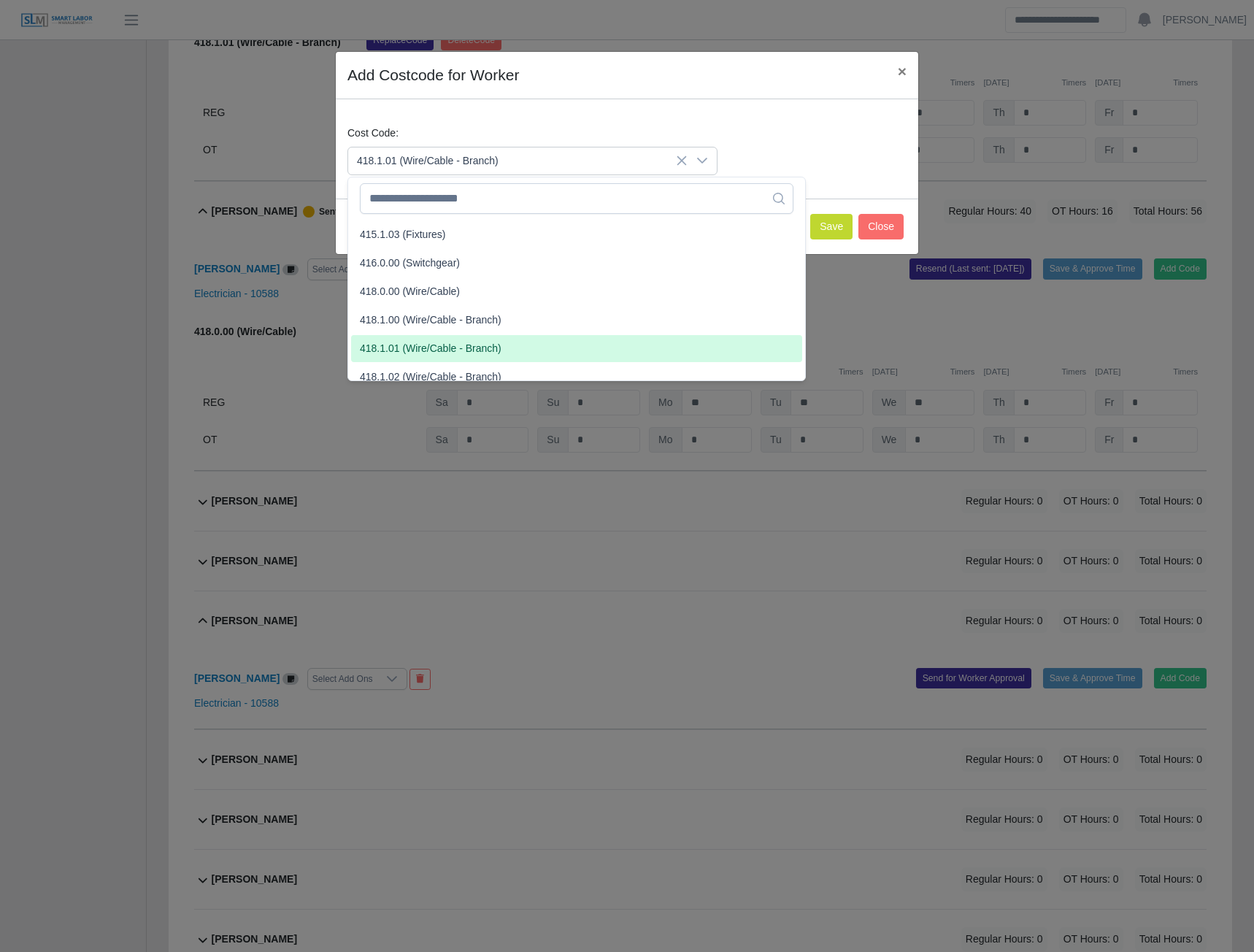
click at [416, 351] on span "418.1.01 (Wire/Cable - Branch)" at bounding box center [430, 349] width 141 height 15
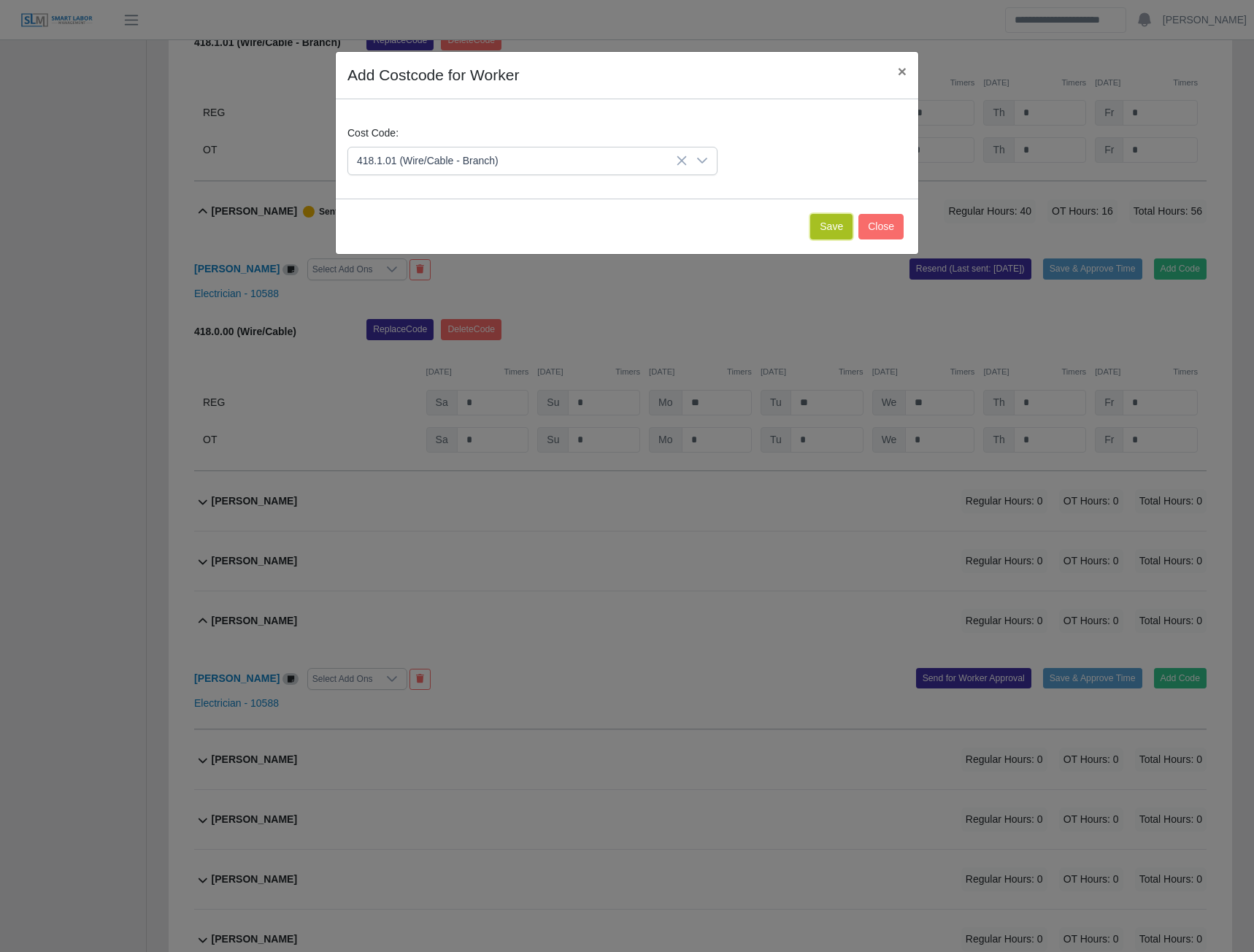
click at [832, 224] on button "Save" at bounding box center [831, 226] width 42 height 25
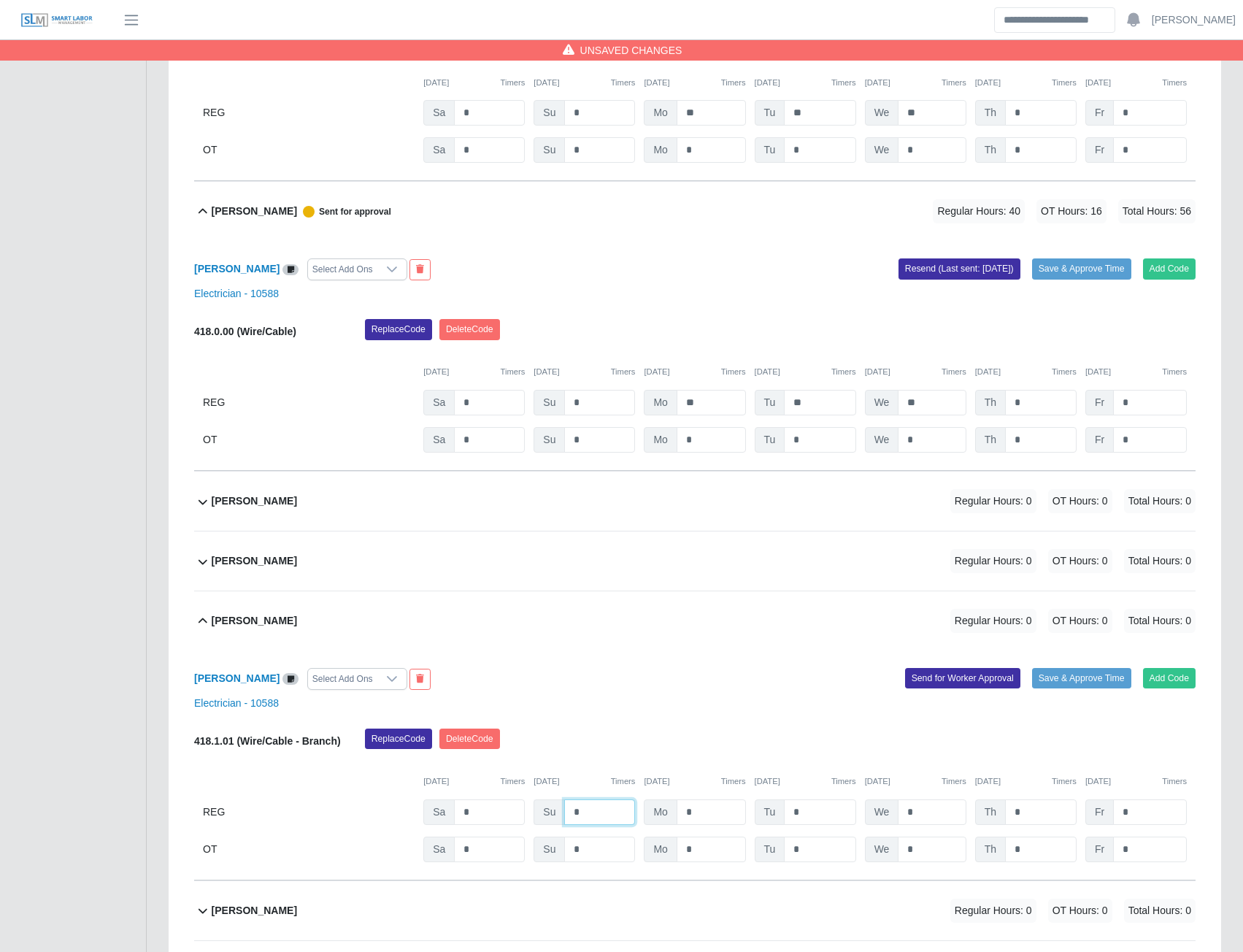
click at [594, 825] on input "*" at bounding box center [600, 811] width 71 height 25
type input "*"
type input "**"
type input "*"
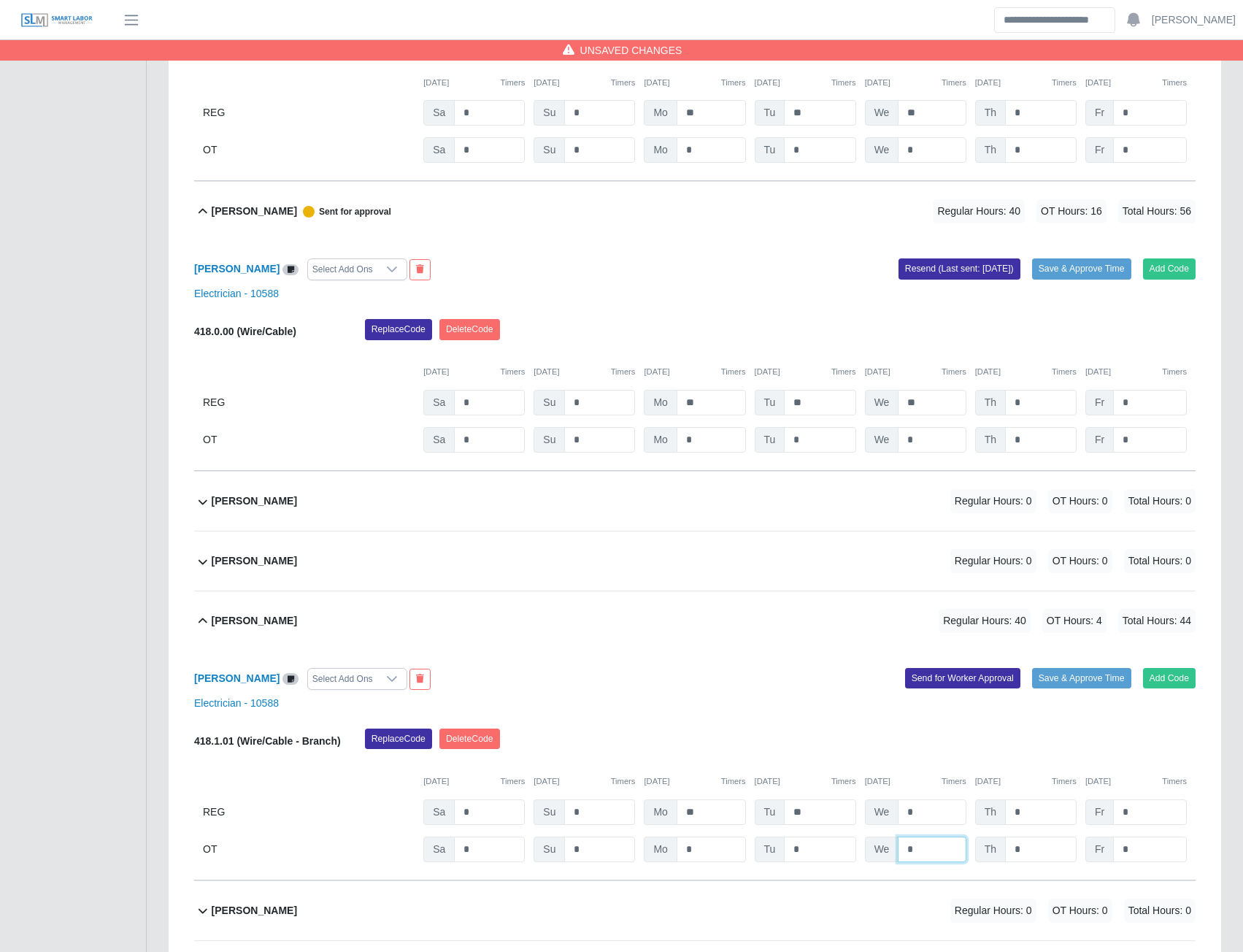
type input "*"
click at [1010, 862] on input "*" at bounding box center [1041, 849] width 72 height 25
type input "**"
click at [1150, 859] on input "*" at bounding box center [1150, 849] width 73 height 25
type input "*"
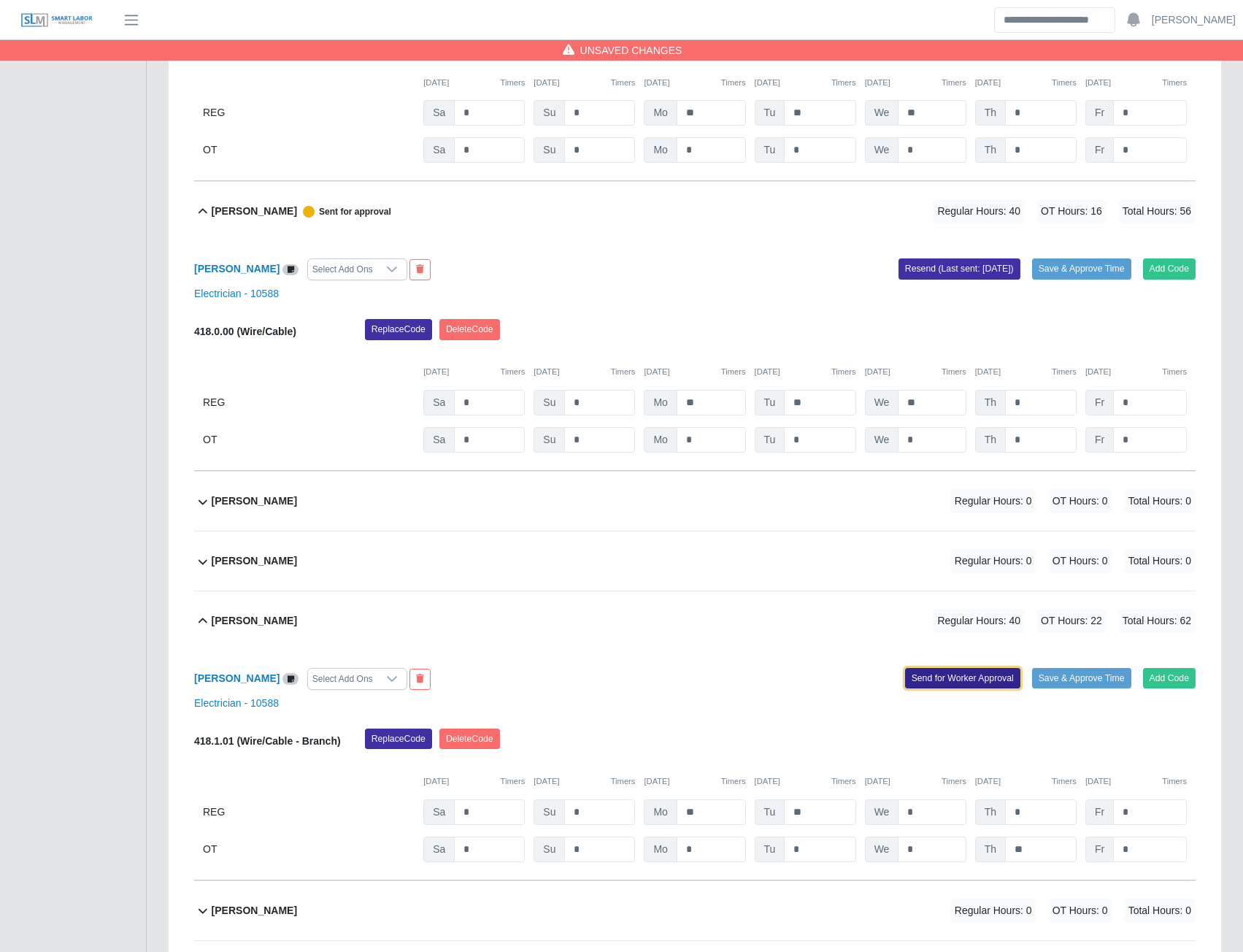
click at [964, 689] on button "Send for Worker Approval" at bounding box center [962, 678] width 115 height 20
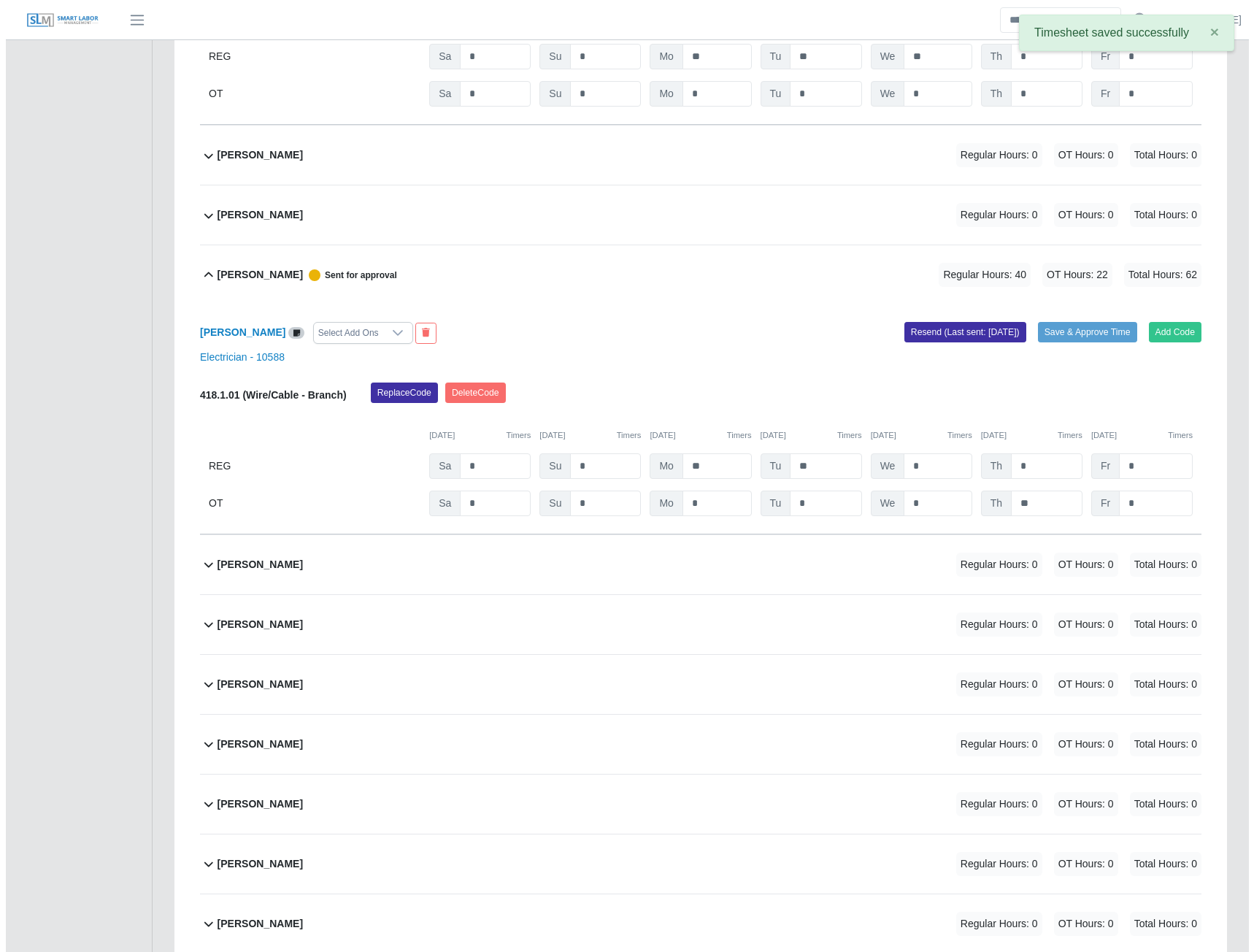
scroll to position [7763, 0]
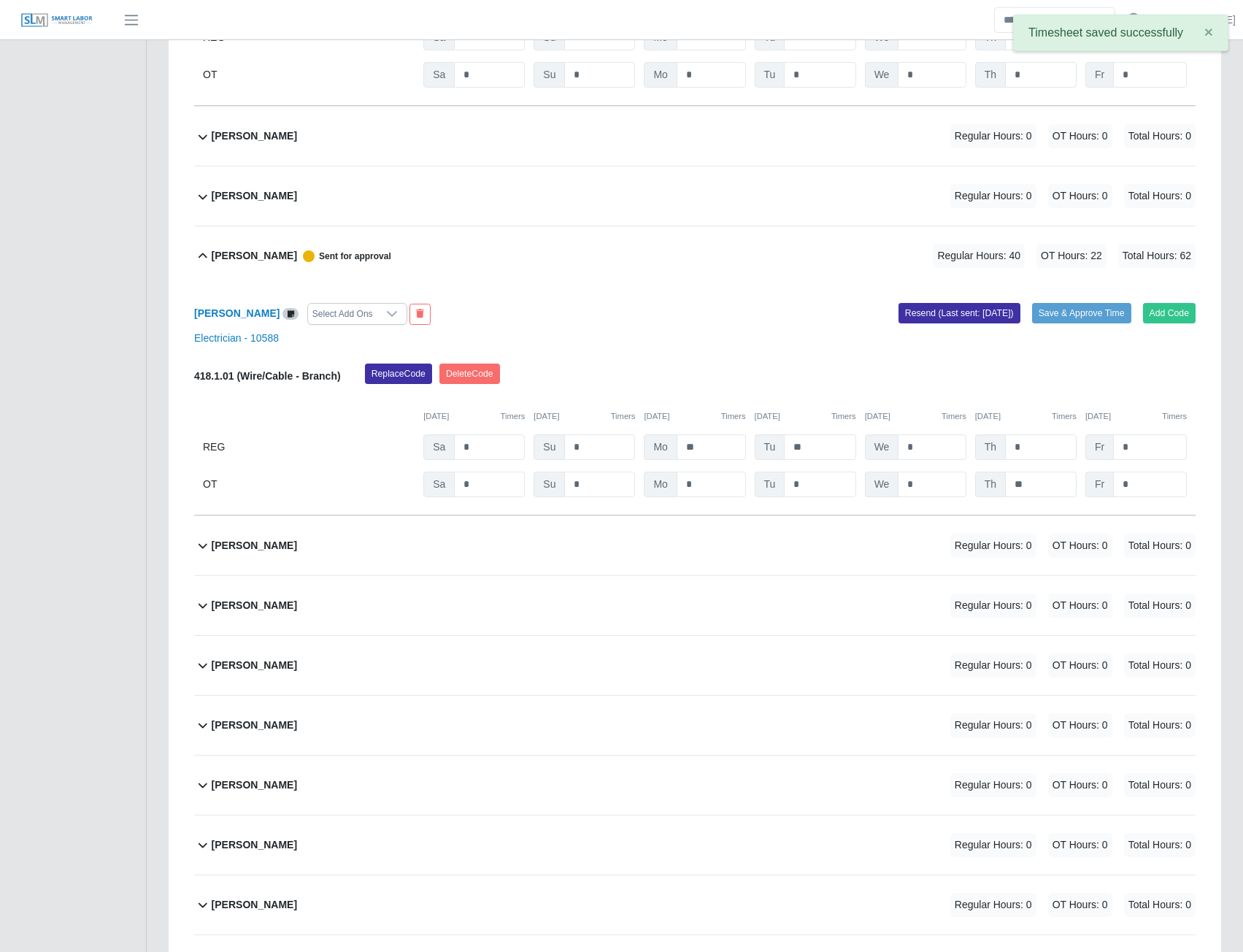
click at [256, 554] on b "Norberto Gil" at bounding box center [254, 546] width 86 height 15
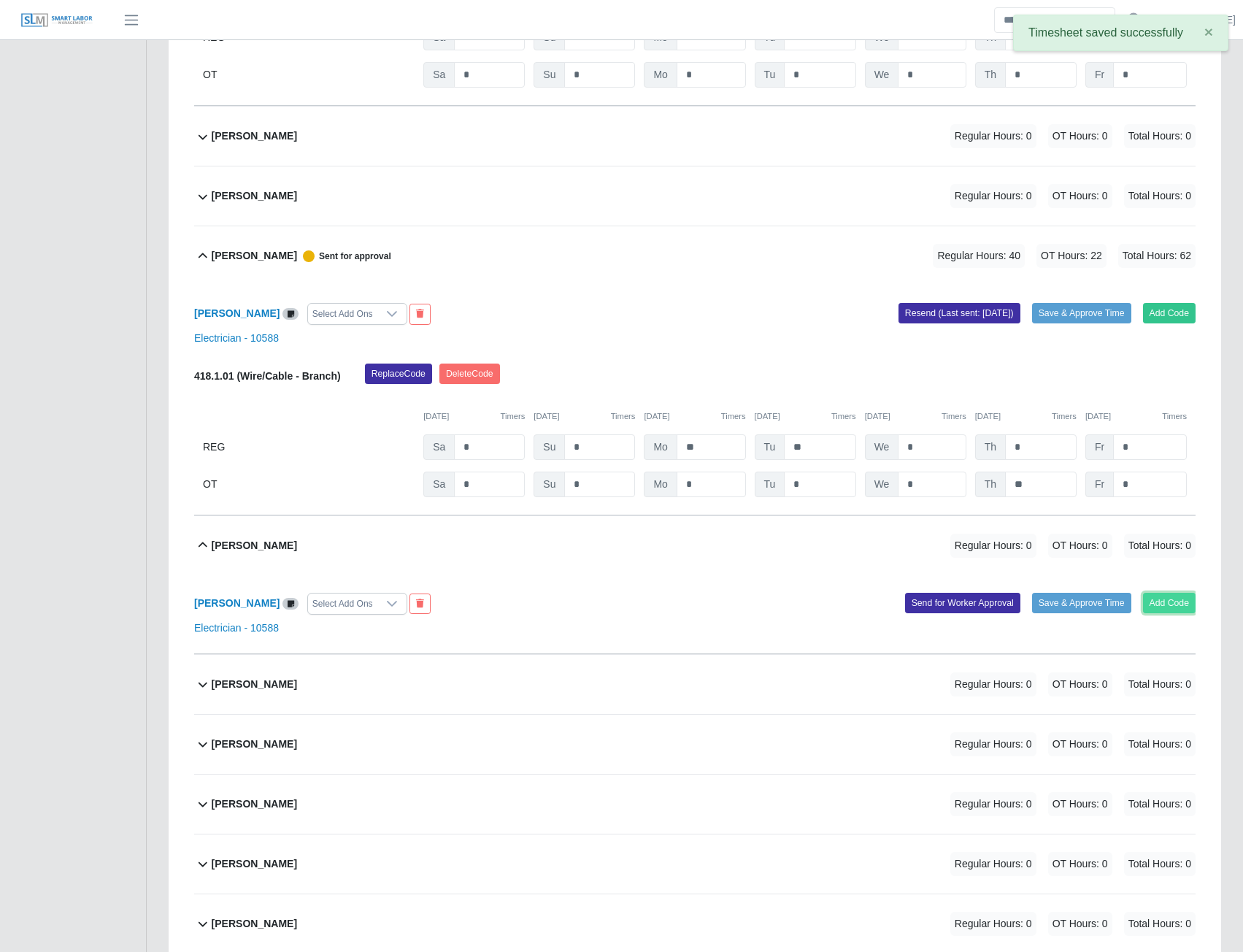
click at [1180, 613] on button "Add Code" at bounding box center [1170, 603] width 53 height 20
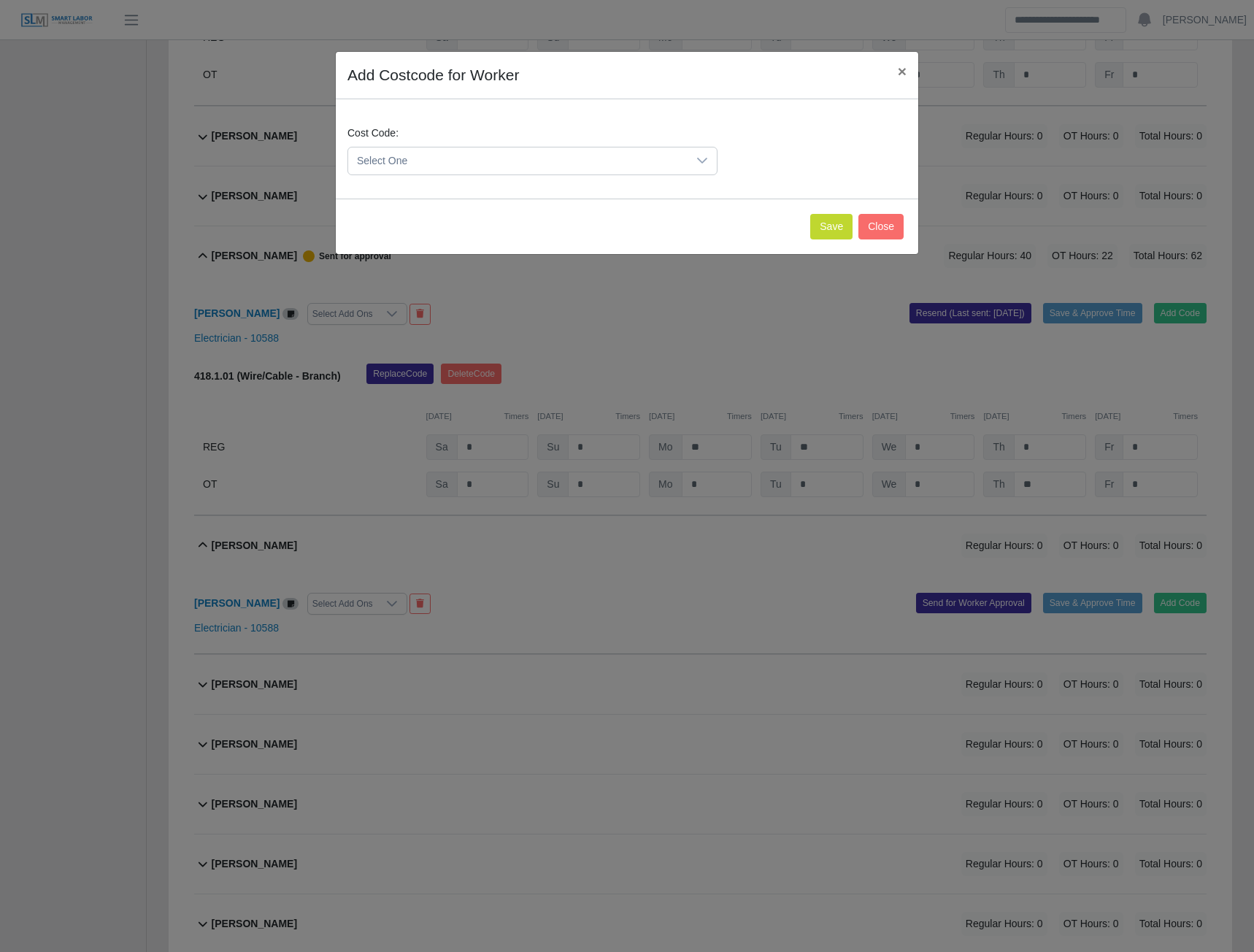
click at [618, 164] on span "Select One" at bounding box center [518, 161] width 340 height 27
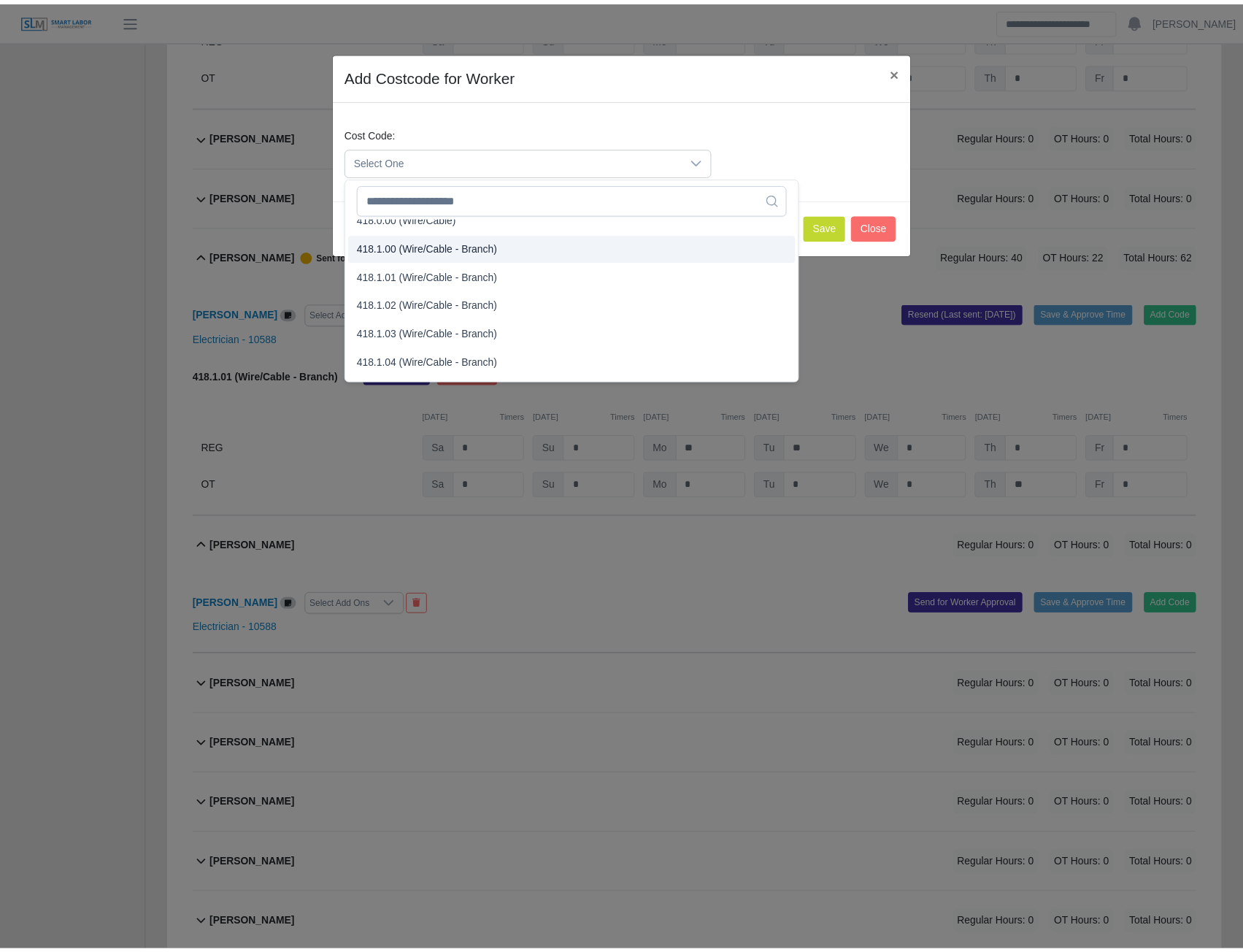
scroll to position [572, 0]
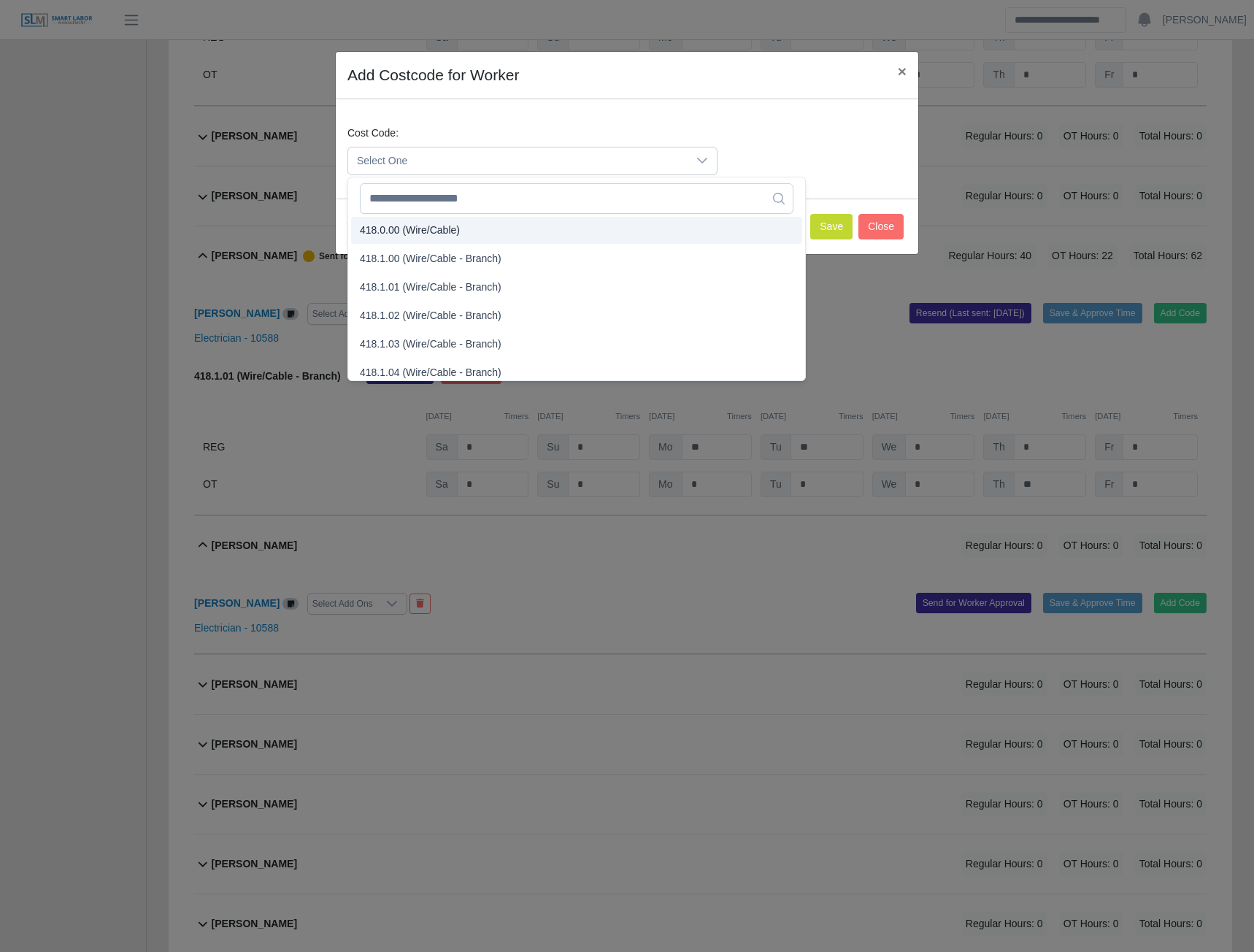
click at [407, 230] on span "418.0.00 (Wire/Cable)" at bounding box center [410, 230] width 100 height 15
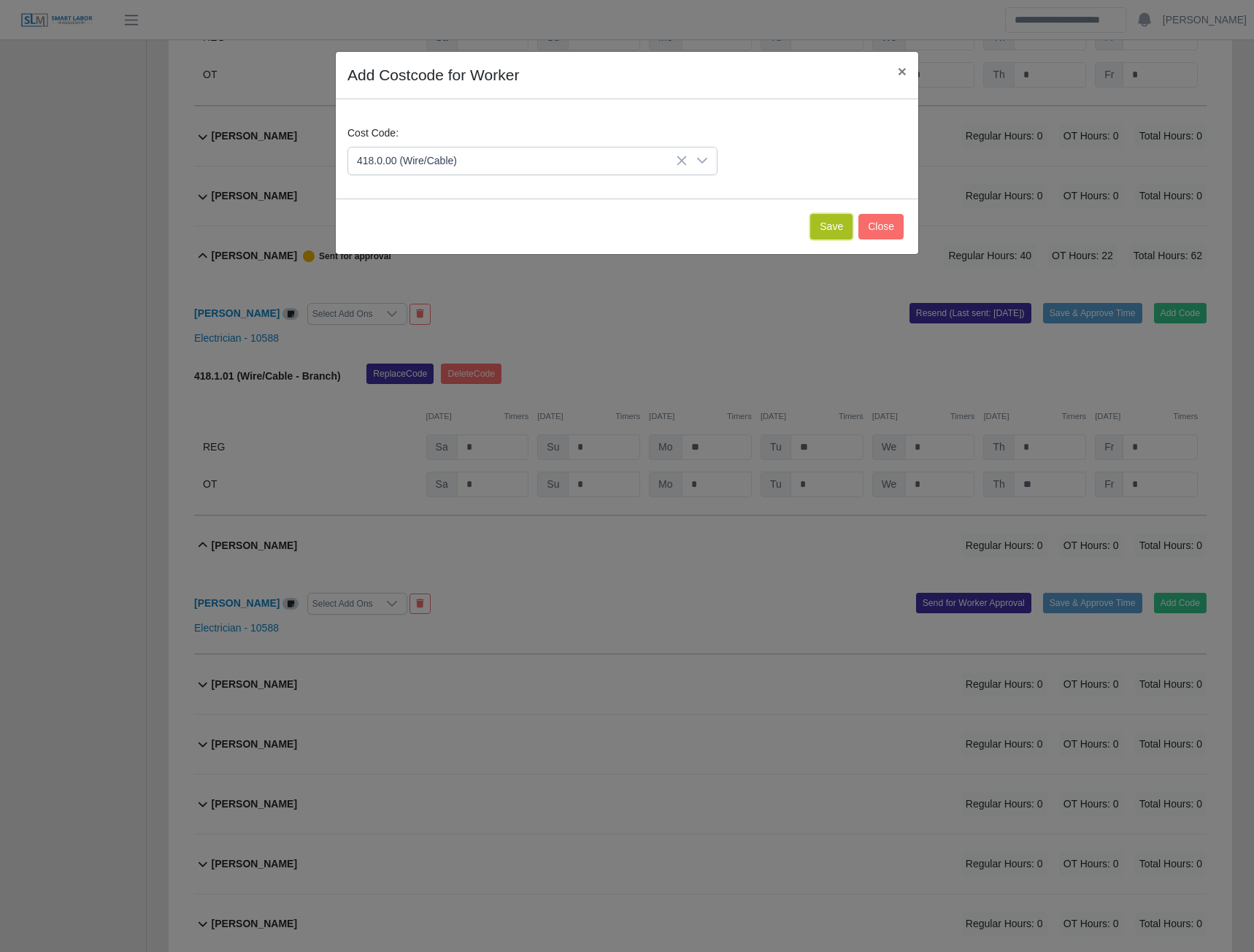
click at [839, 221] on button "Save" at bounding box center [831, 226] width 42 height 25
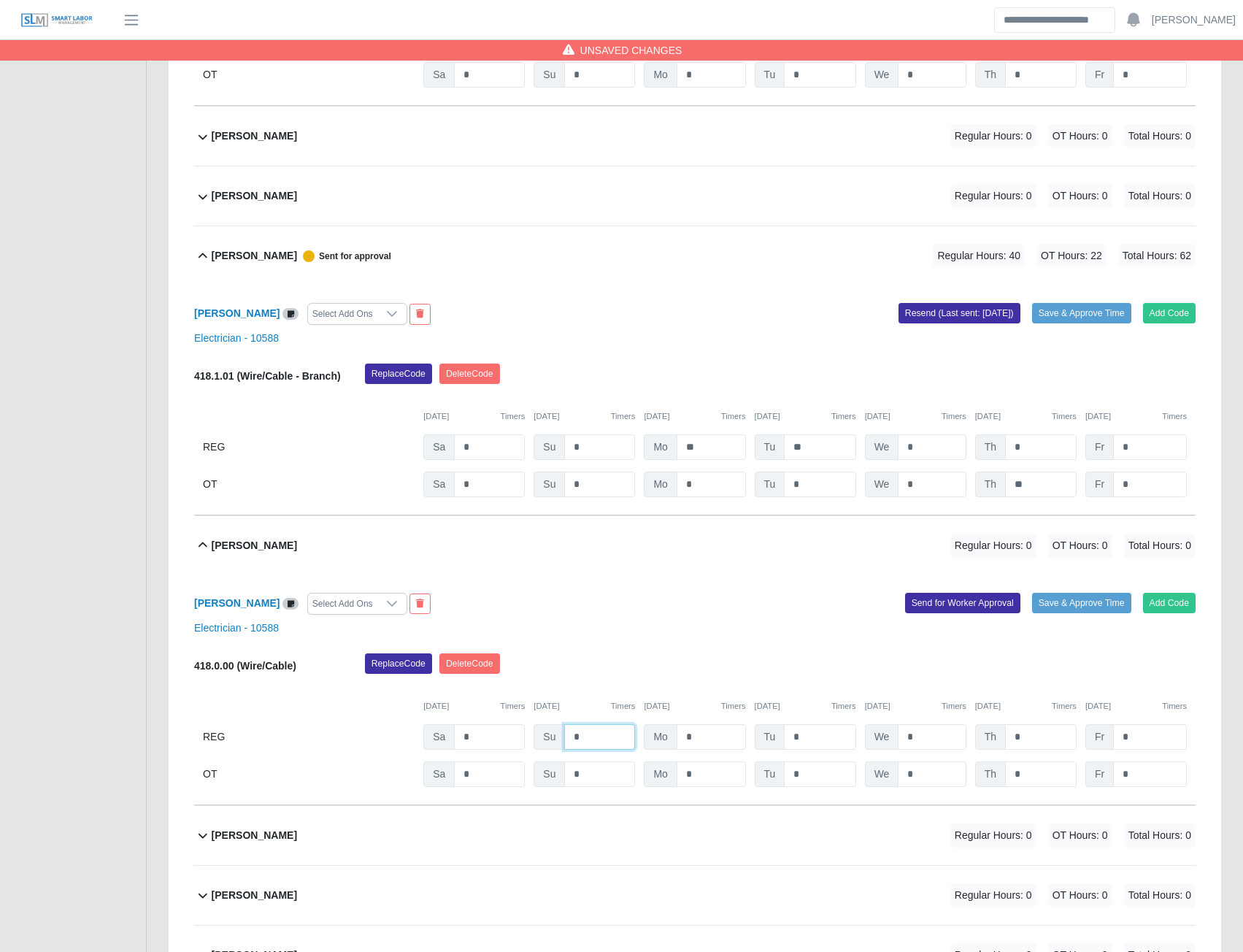
click at [601, 749] on input "*" at bounding box center [600, 737] width 71 height 25
type input "*"
type input "**"
click at [965, 613] on button "Send for Worker Approval" at bounding box center [962, 603] width 115 height 20
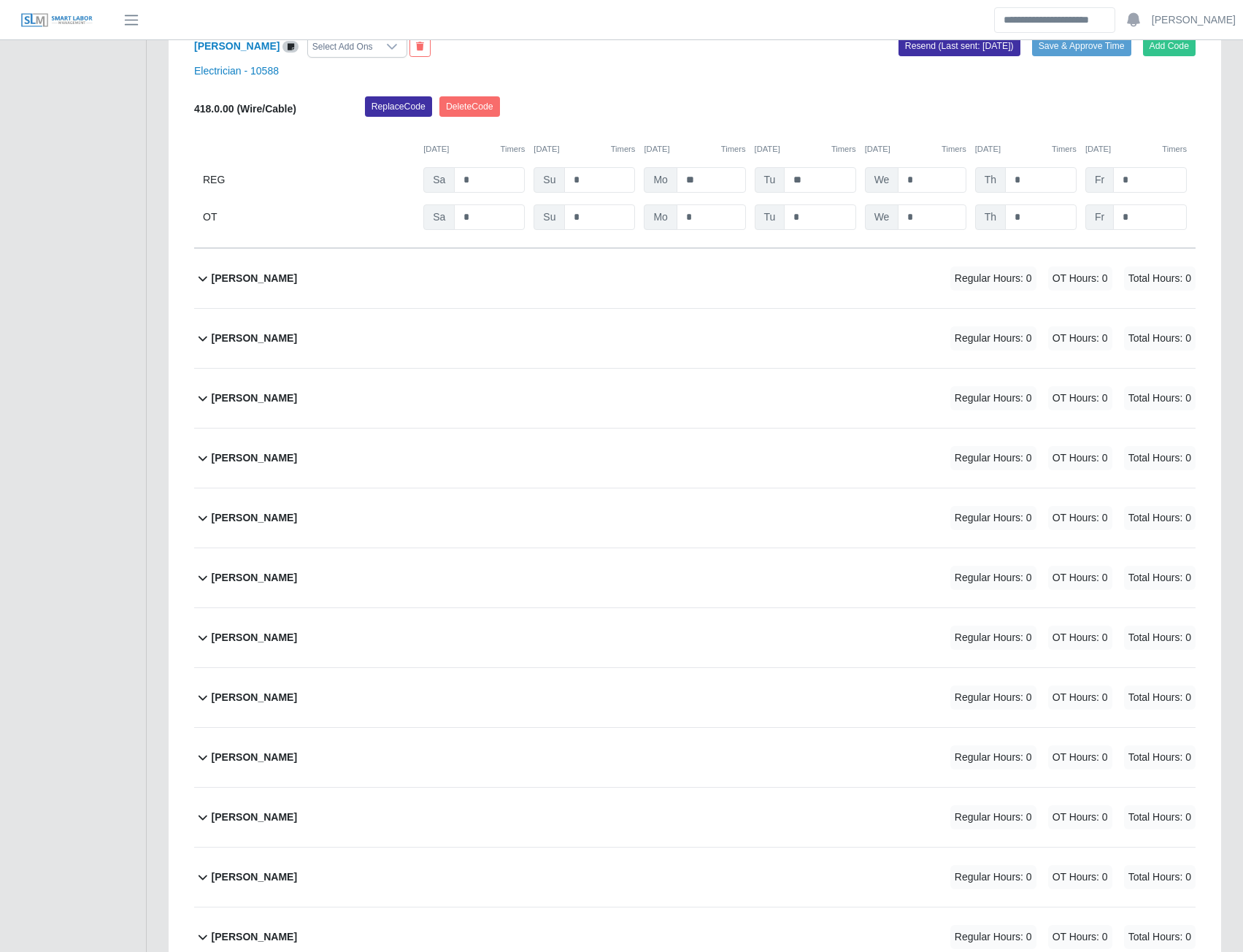
scroll to position [8456, 0]
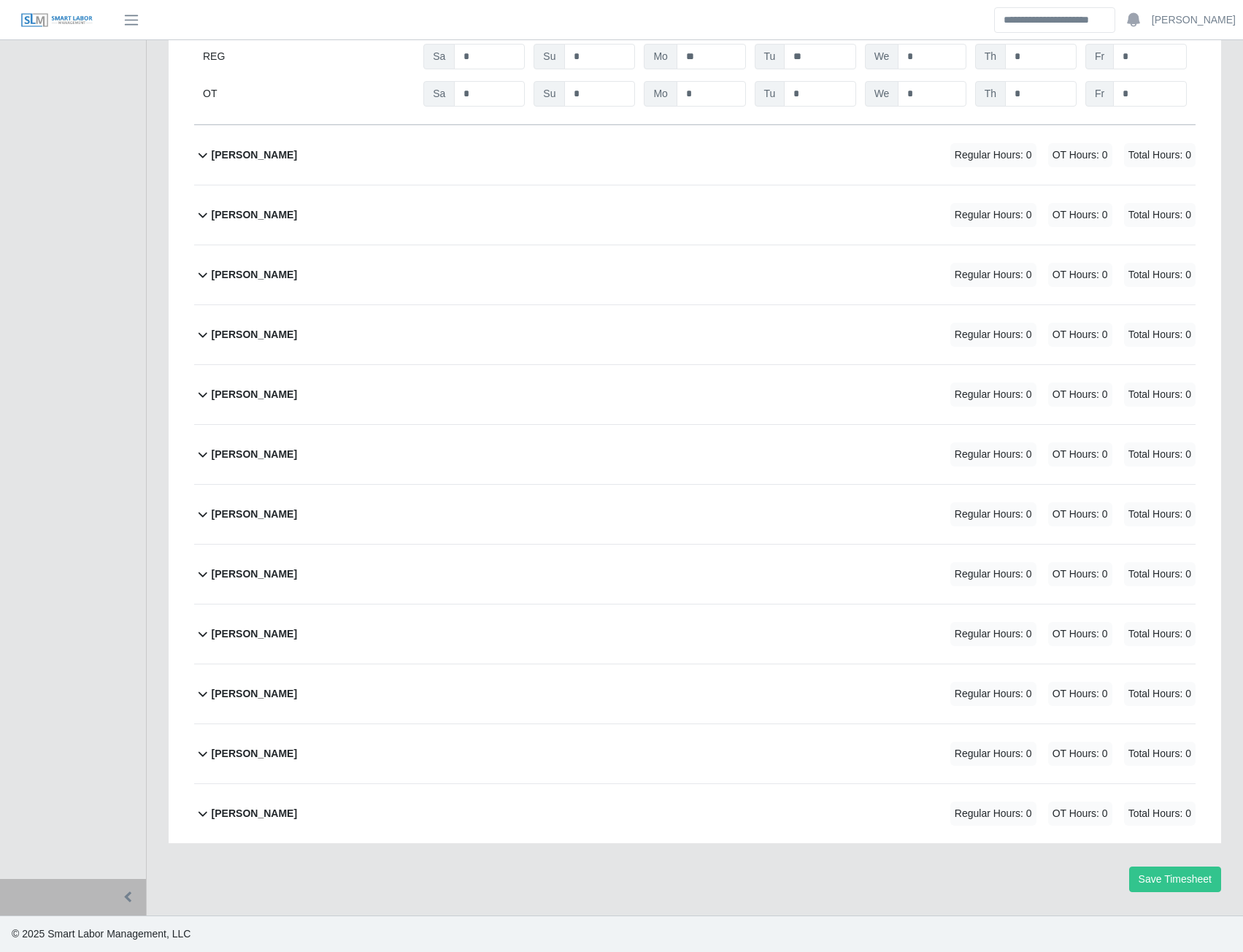
click at [282, 218] on b "Onofre Sanchez Vasquez" at bounding box center [254, 215] width 86 height 15
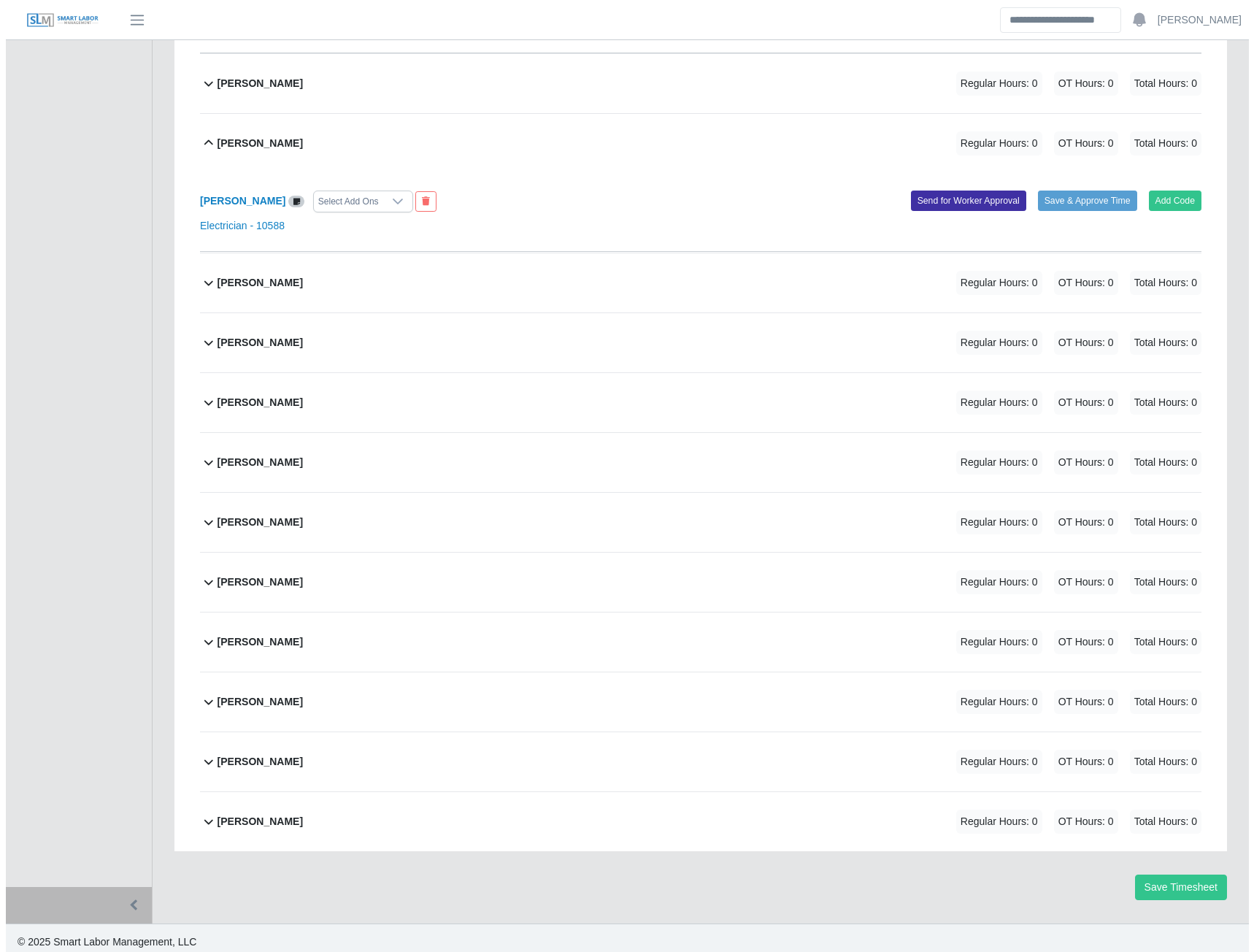
scroll to position [8536, 0]
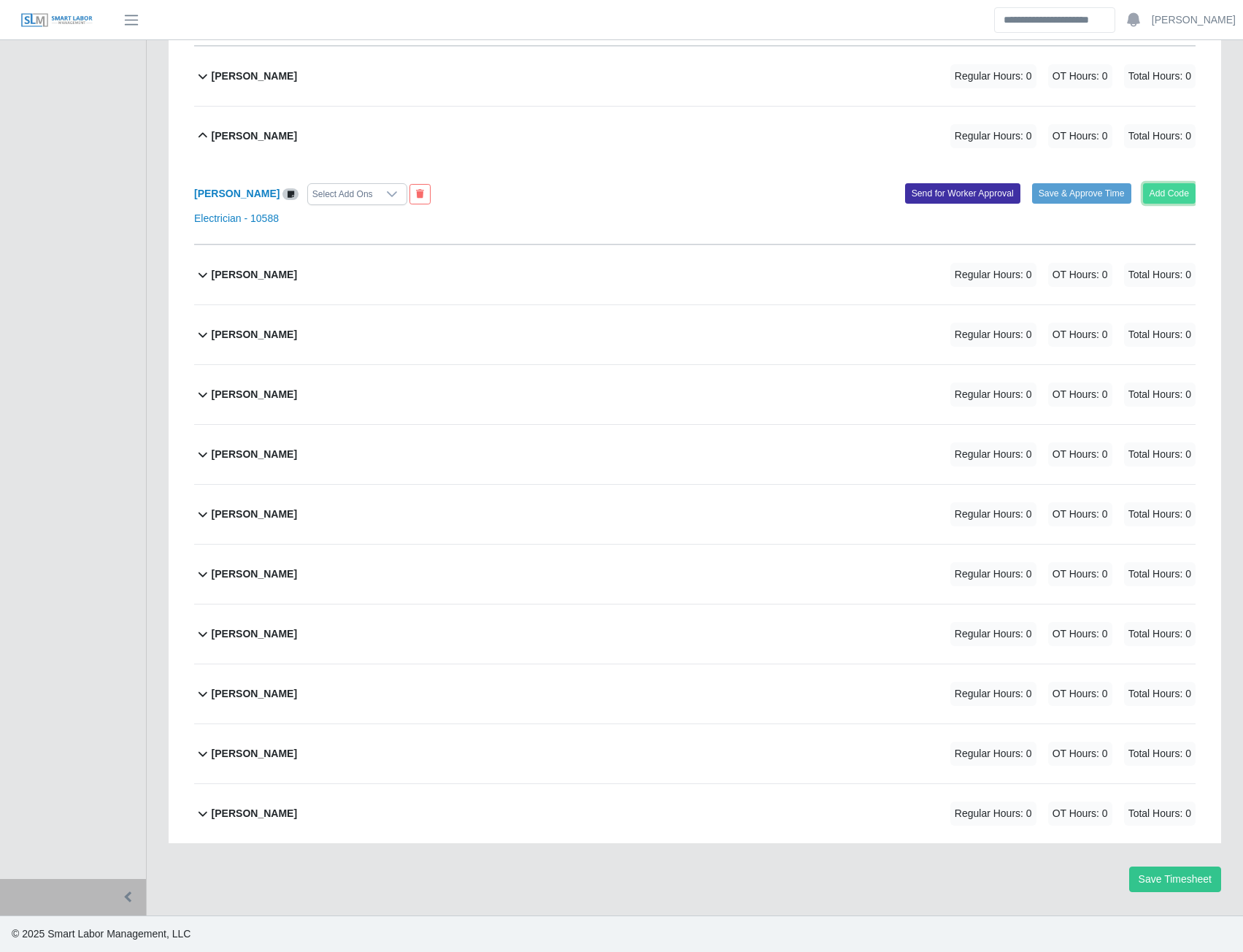
click at [1159, 198] on button "Add Code" at bounding box center [1170, 193] width 53 height 20
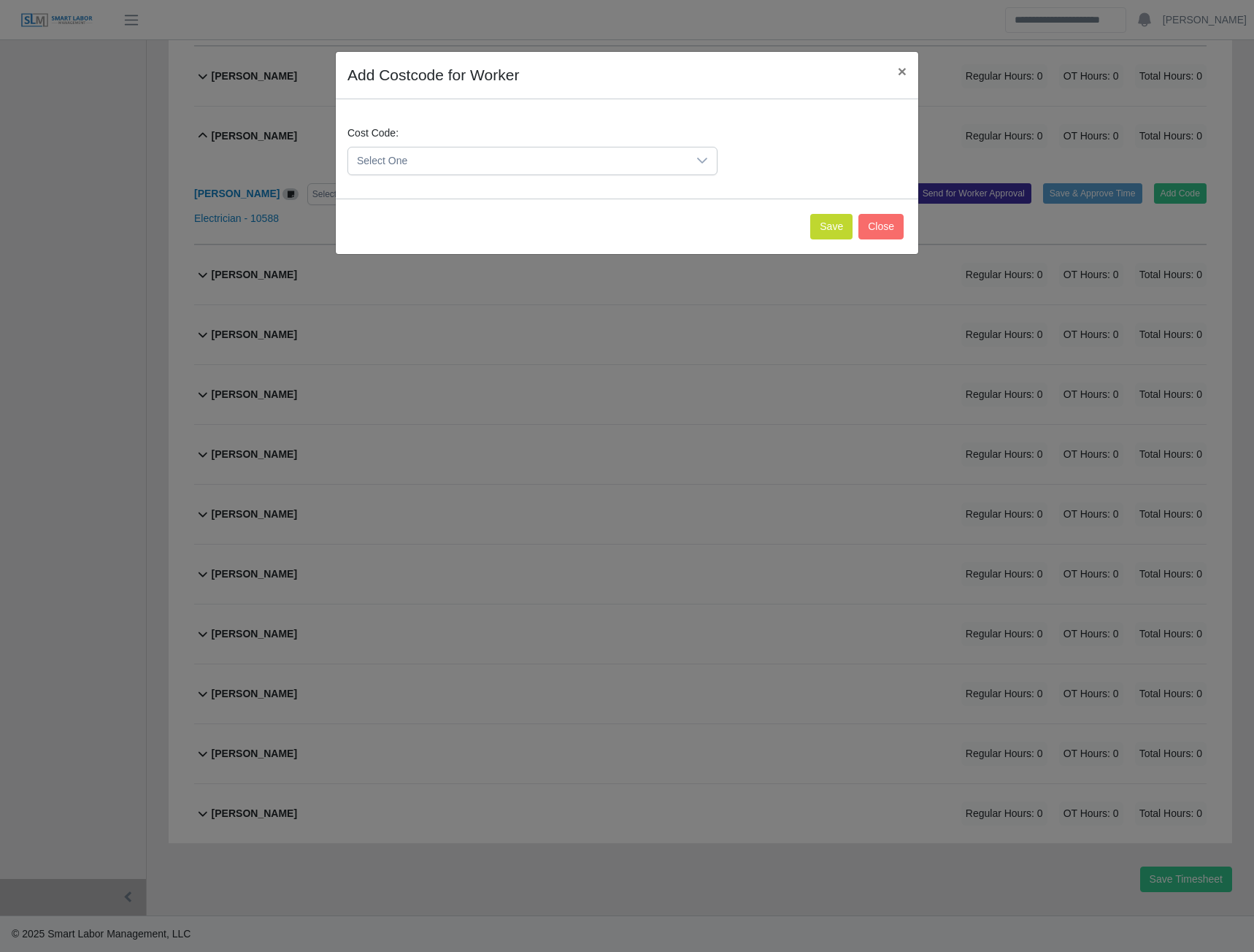
click at [682, 163] on span "Select One" at bounding box center [518, 161] width 340 height 27
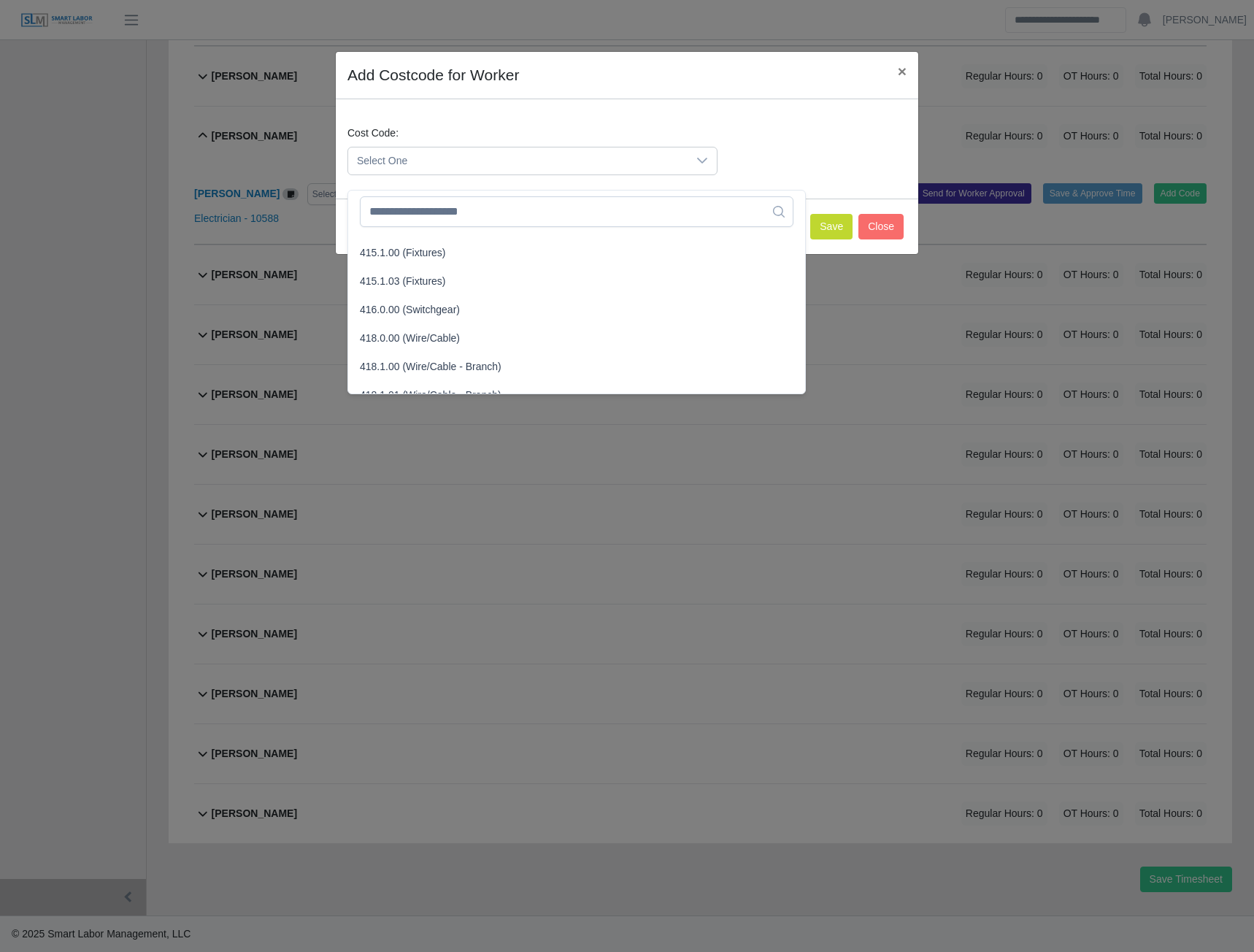
scroll to position [511, 0]
click at [387, 354] on span "418.1.01 (Wire/Cable - Branch)" at bounding box center [430, 362] width 141 height 15
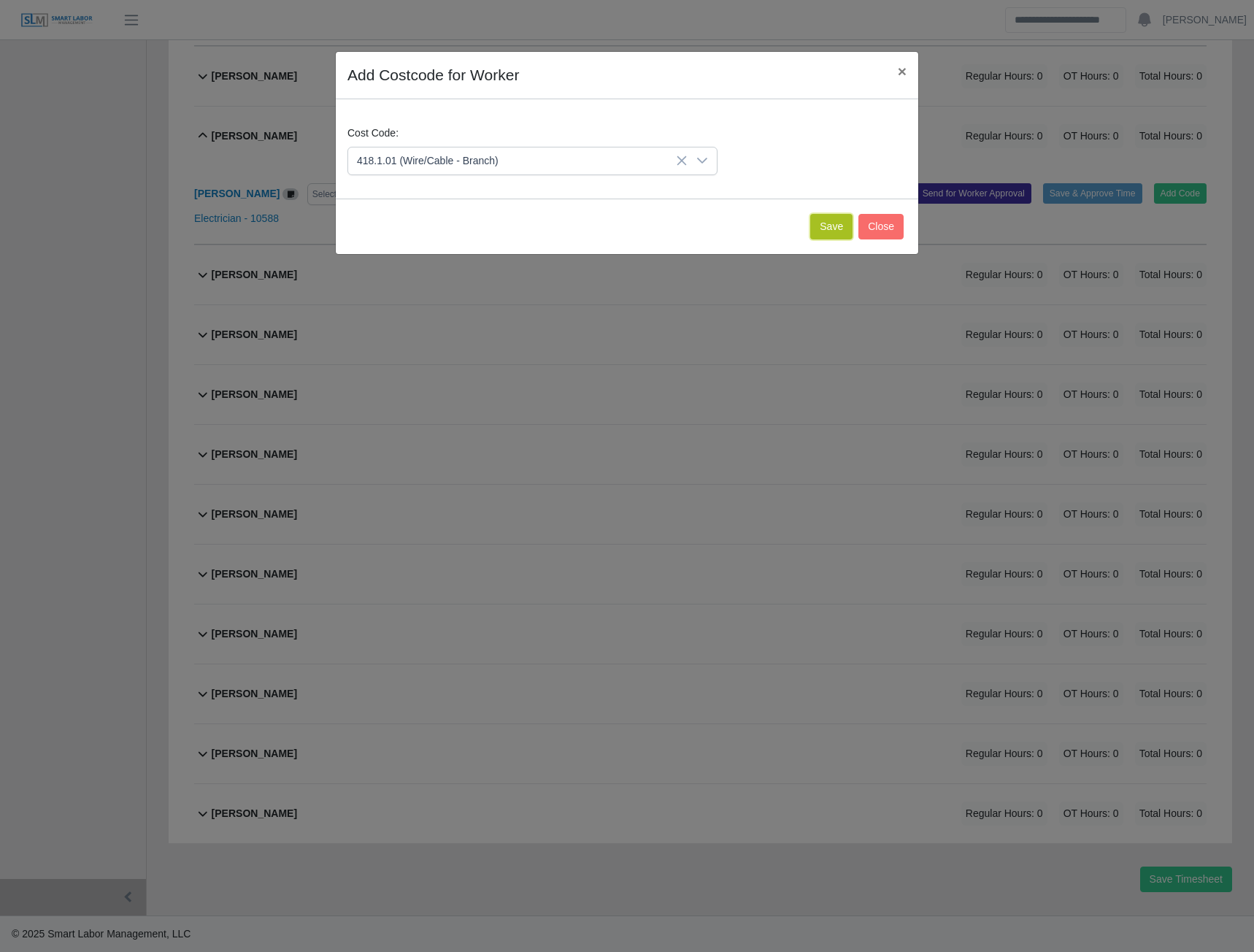
click at [833, 226] on button "Save" at bounding box center [831, 226] width 42 height 25
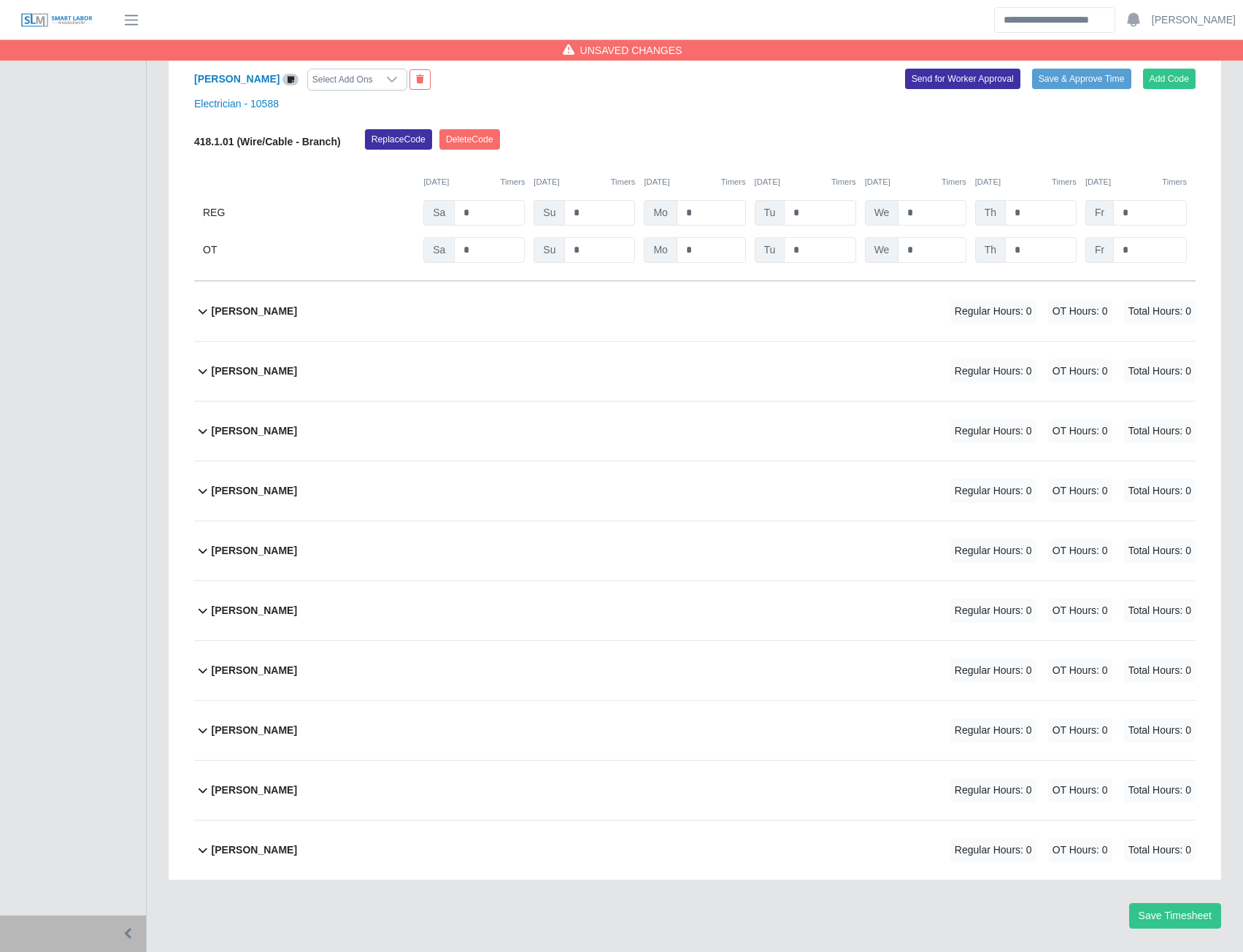
scroll to position [8613, 0]
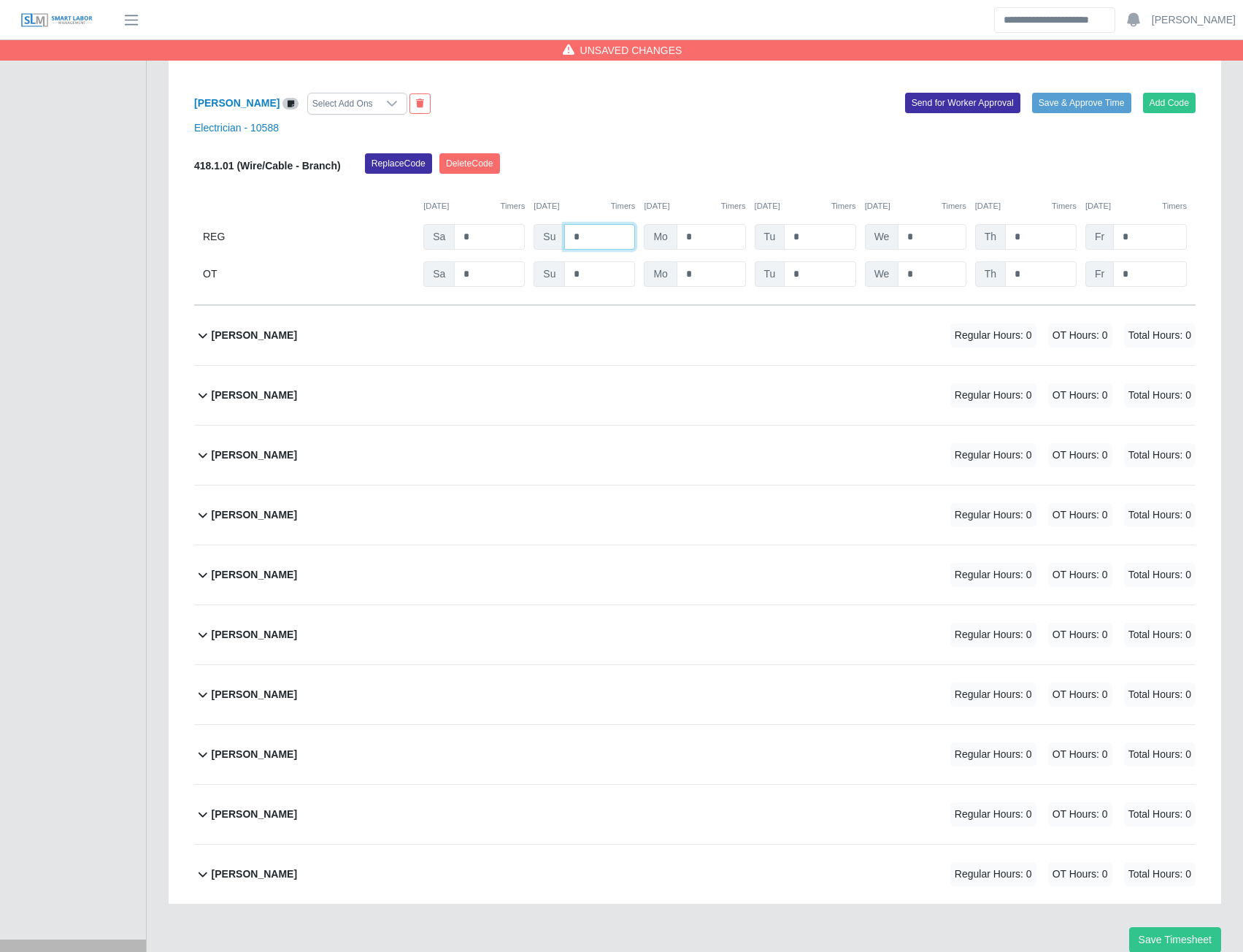
click at [597, 249] on input "*" at bounding box center [600, 236] width 71 height 25
type input "*"
type input "**"
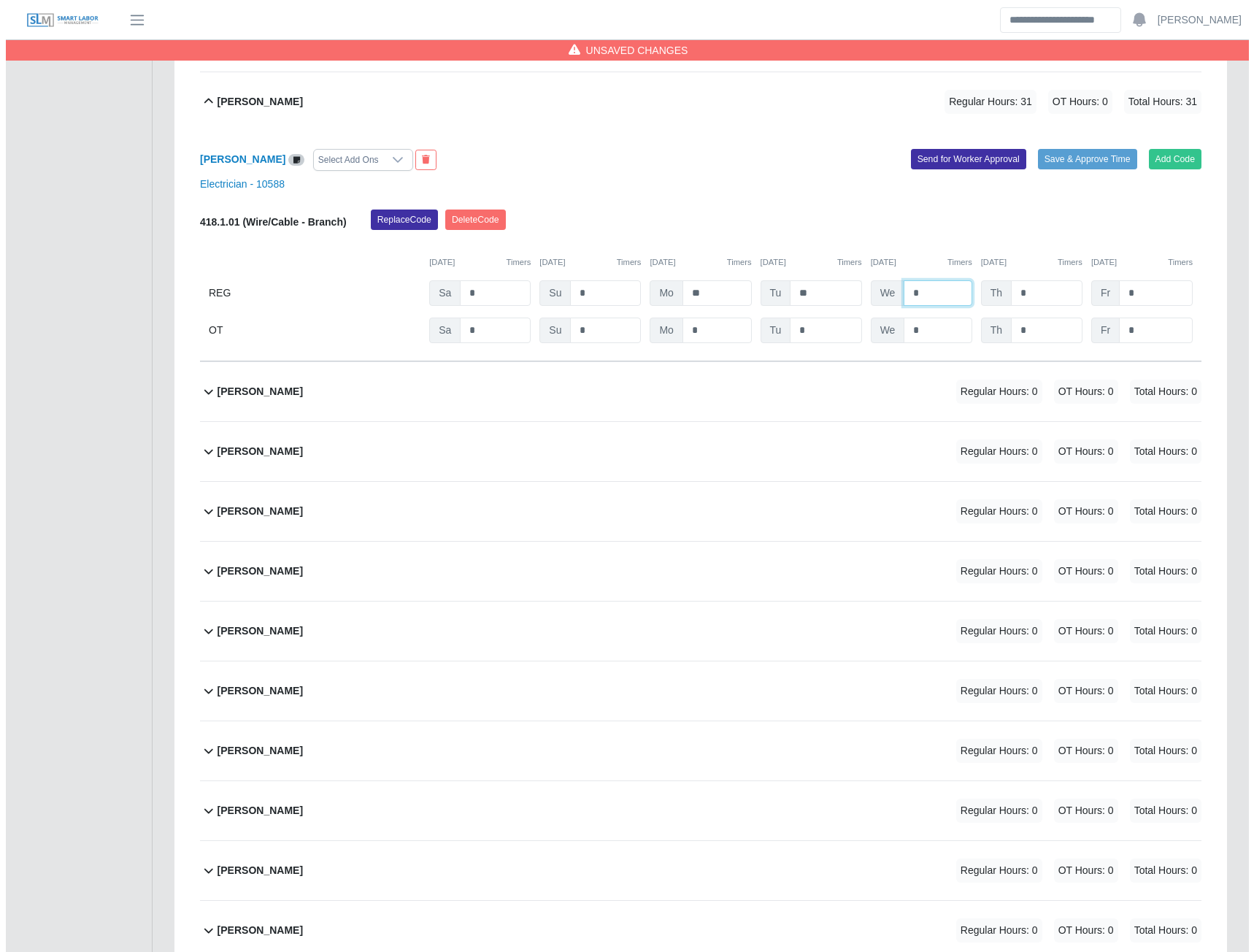
scroll to position [8539, 0]
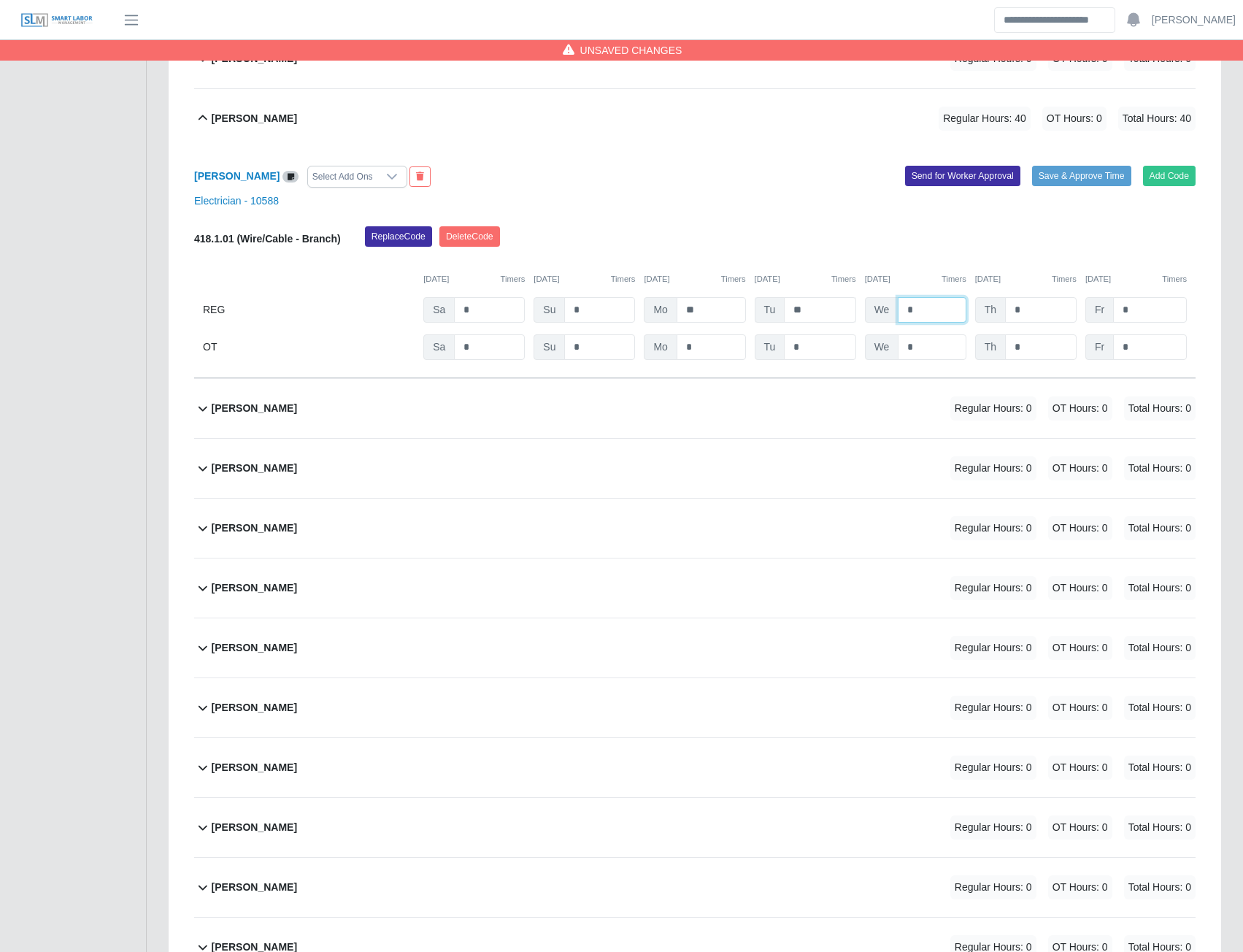
type input "*"
type input "**"
type input "*"
click at [943, 185] on button "Send for Worker Approval" at bounding box center [962, 176] width 115 height 20
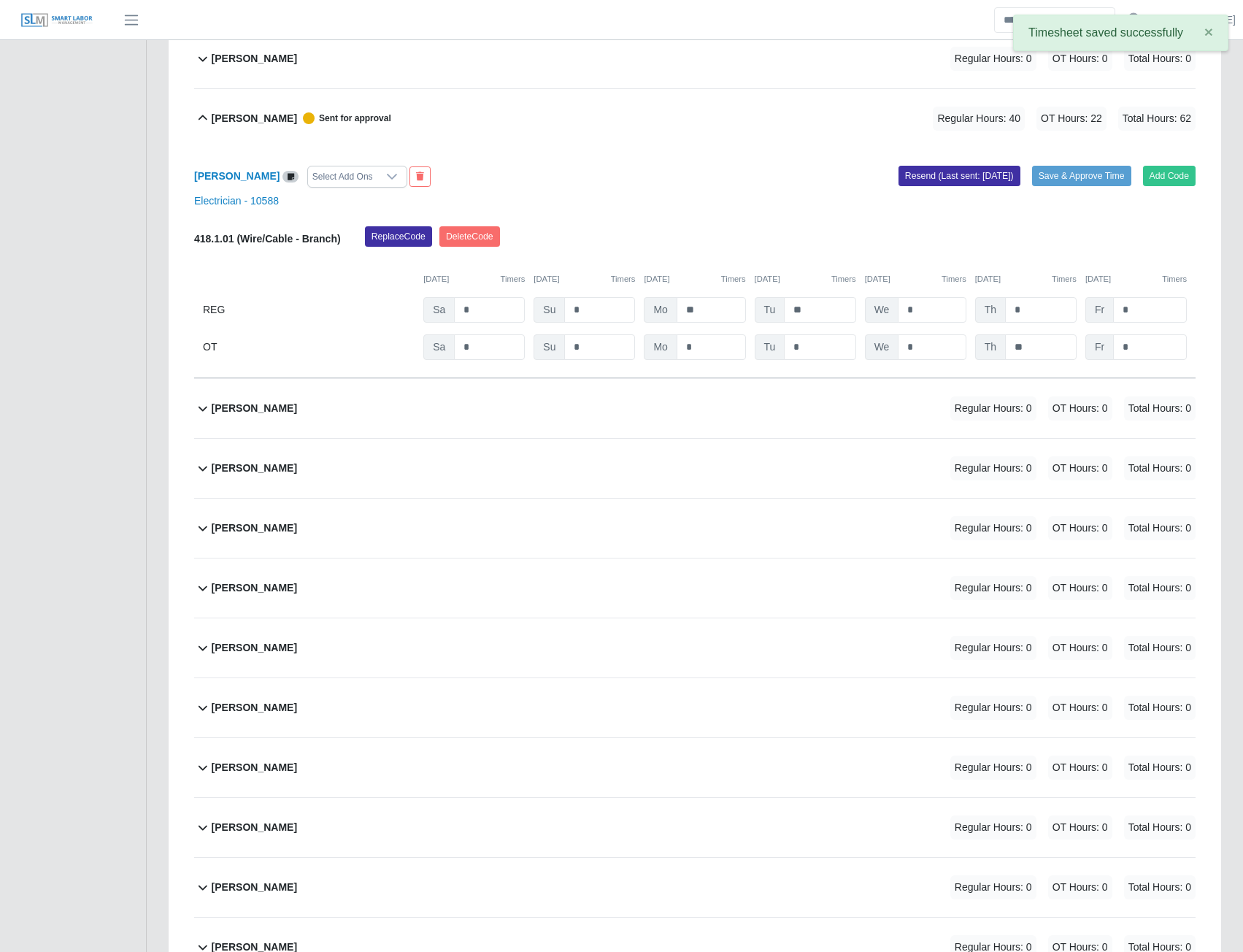
click at [287, 416] on b "Orlando Barrera Moreno" at bounding box center [254, 408] width 86 height 15
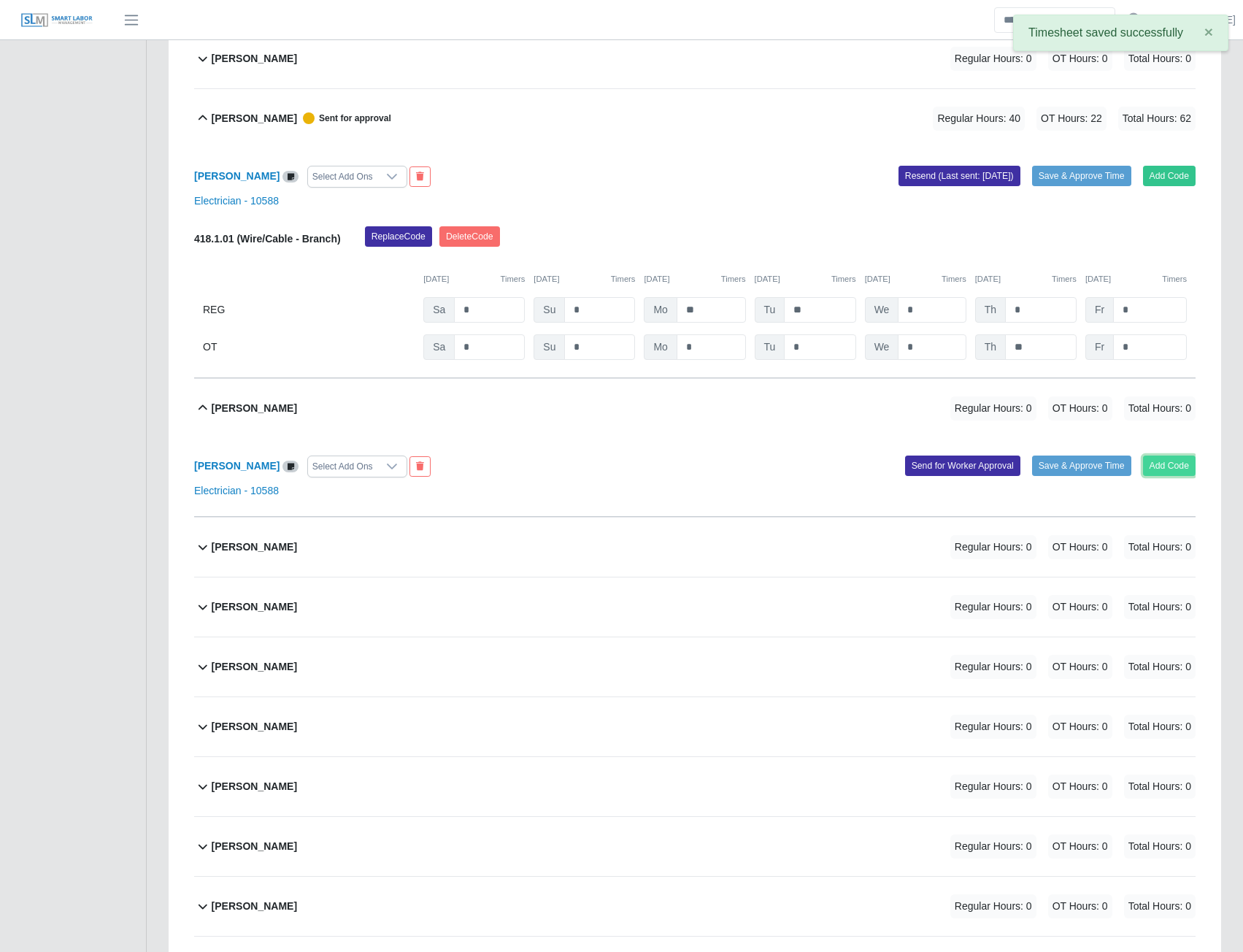
click at [1157, 476] on button "Add Code" at bounding box center [1170, 466] width 53 height 20
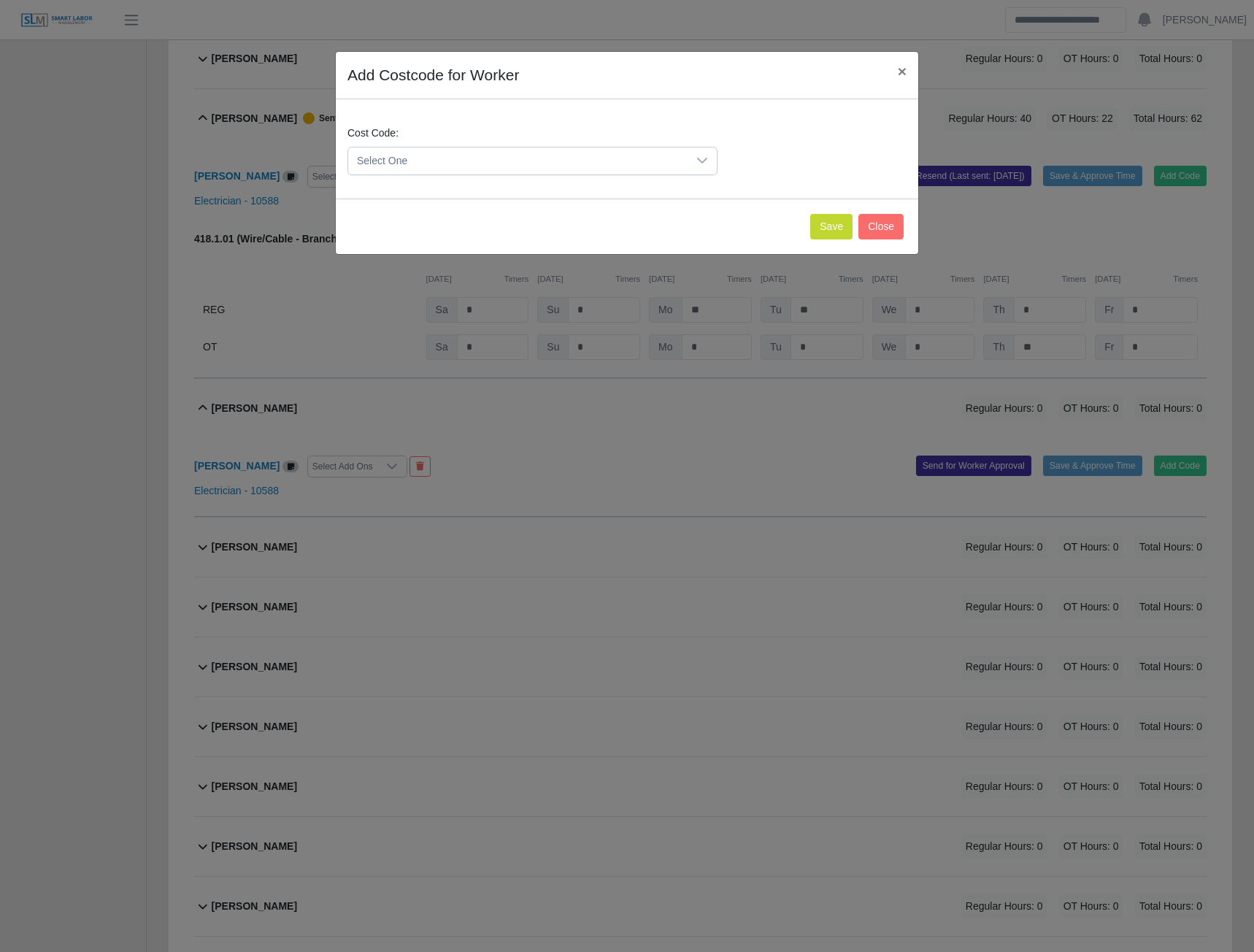
click at [698, 161] on icon at bounding box center [702, 160] width 12 height 12
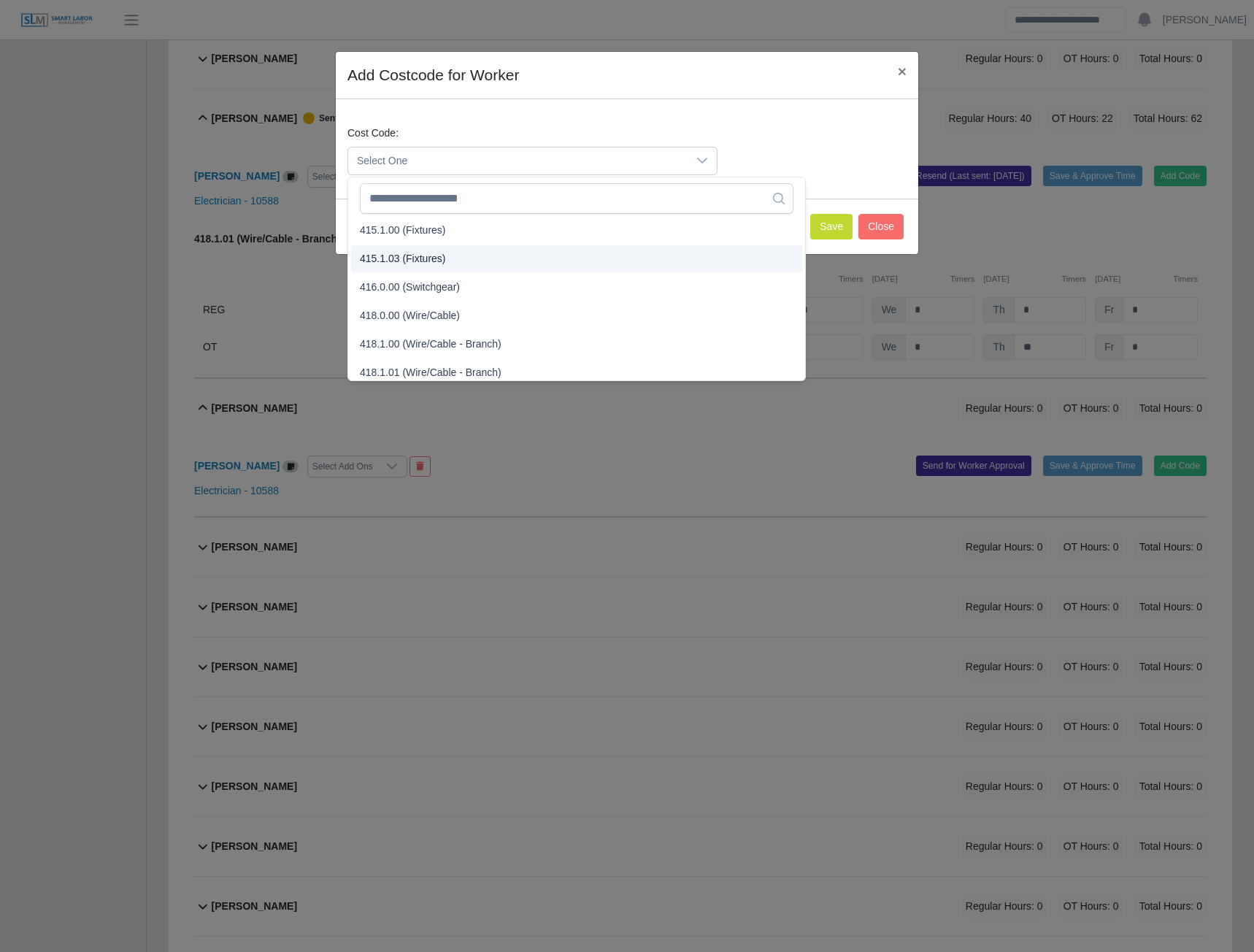
scroll to position [511, 0]
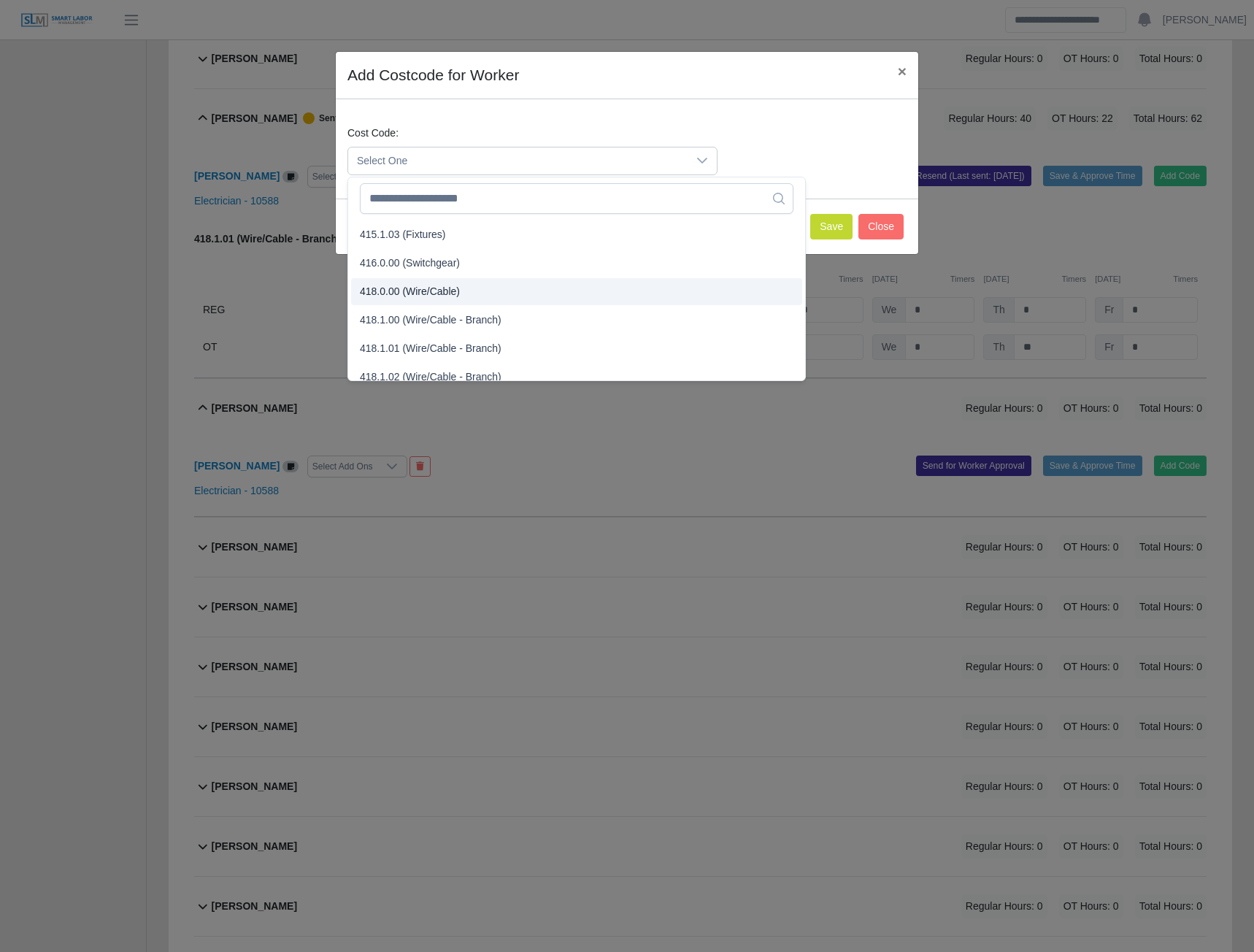
click at [416, 287] on span "418.0.00 (Wire/Cable)" at bounding box center [410, 292] width 100 height 15
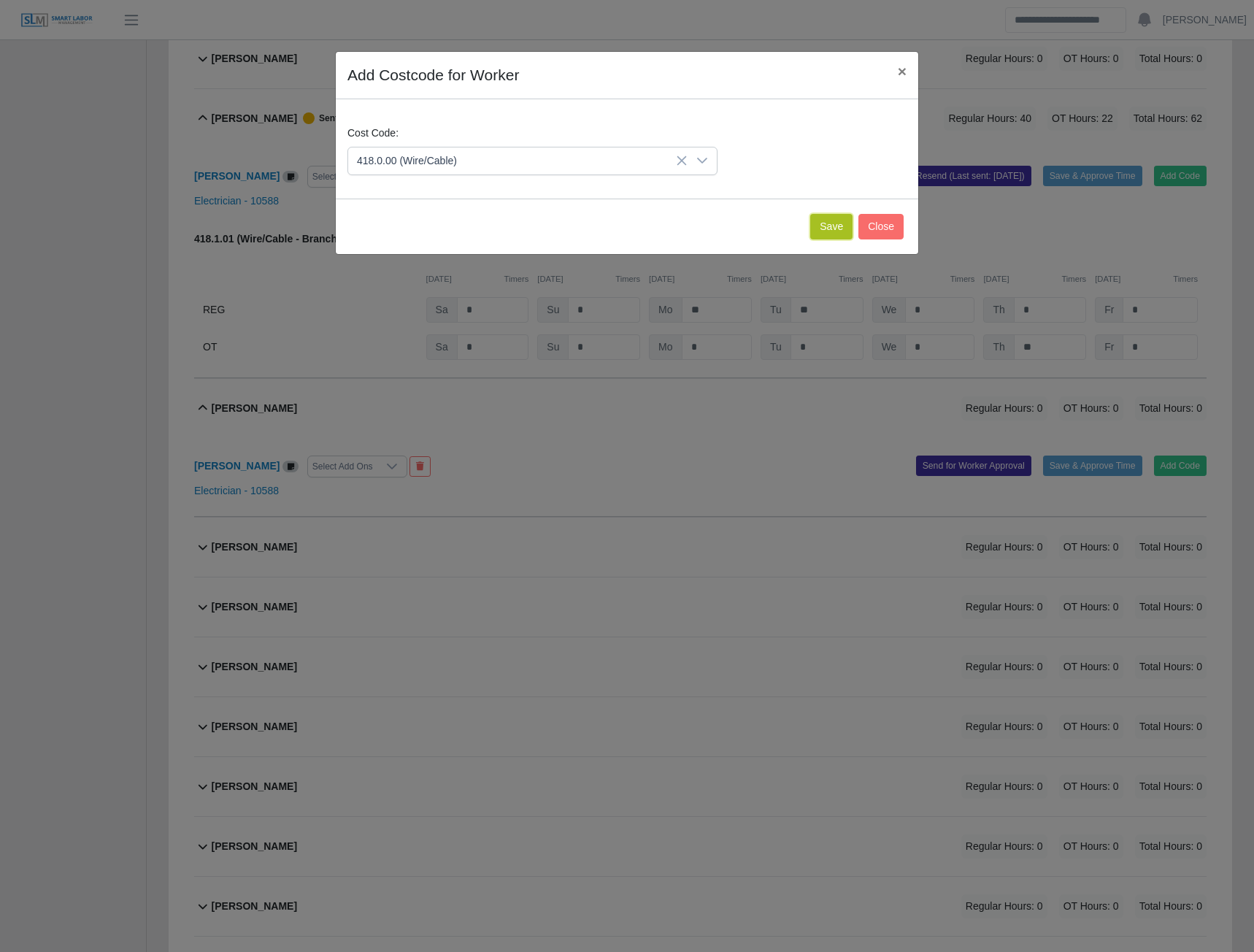
click at [819, 226] on button "Save" at bounding box center [831, 226] width 42 height 25
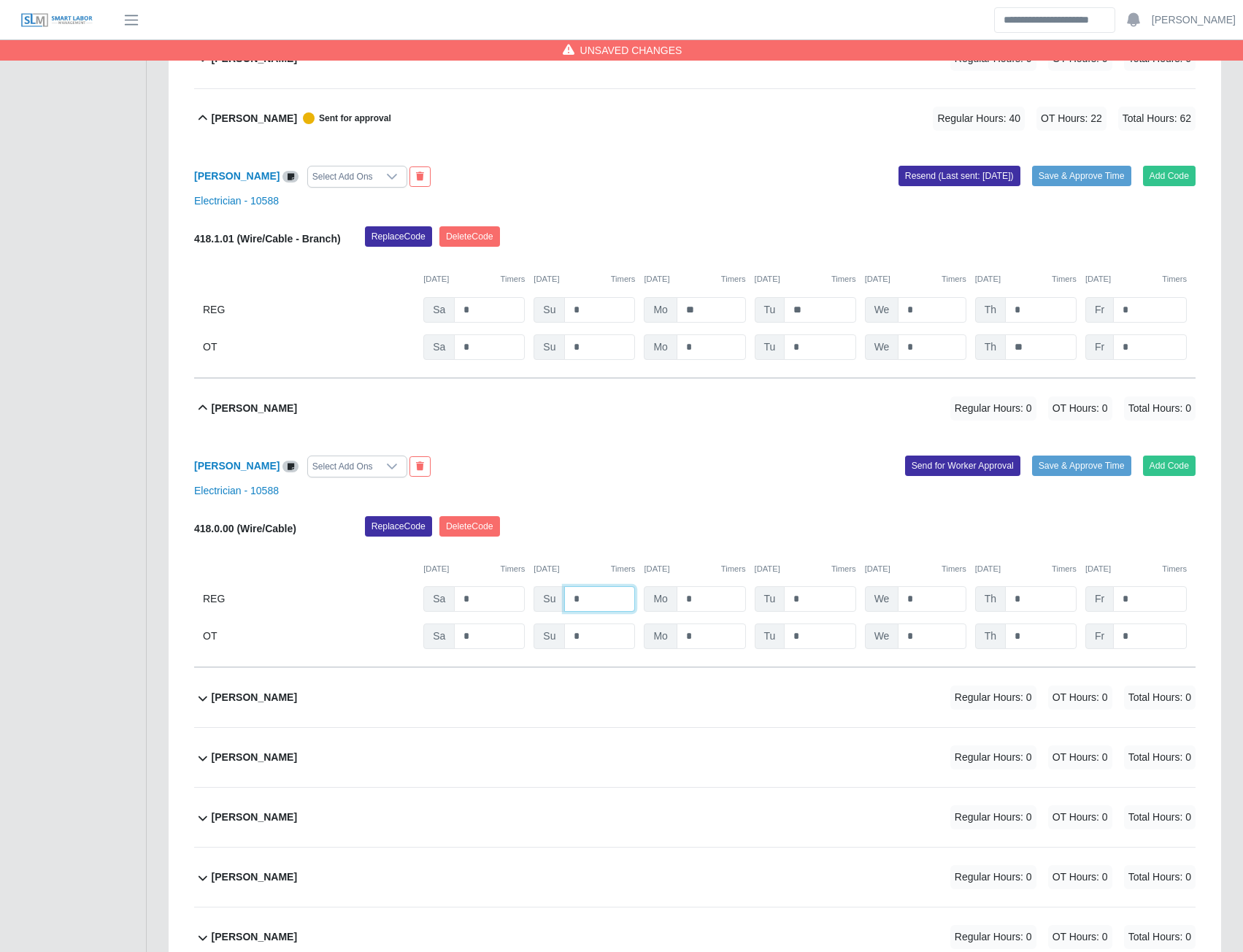
click at [598, 609] on input "*" at bounding box center [600, 598] width 71 height 25
type input "*"
type input "**"
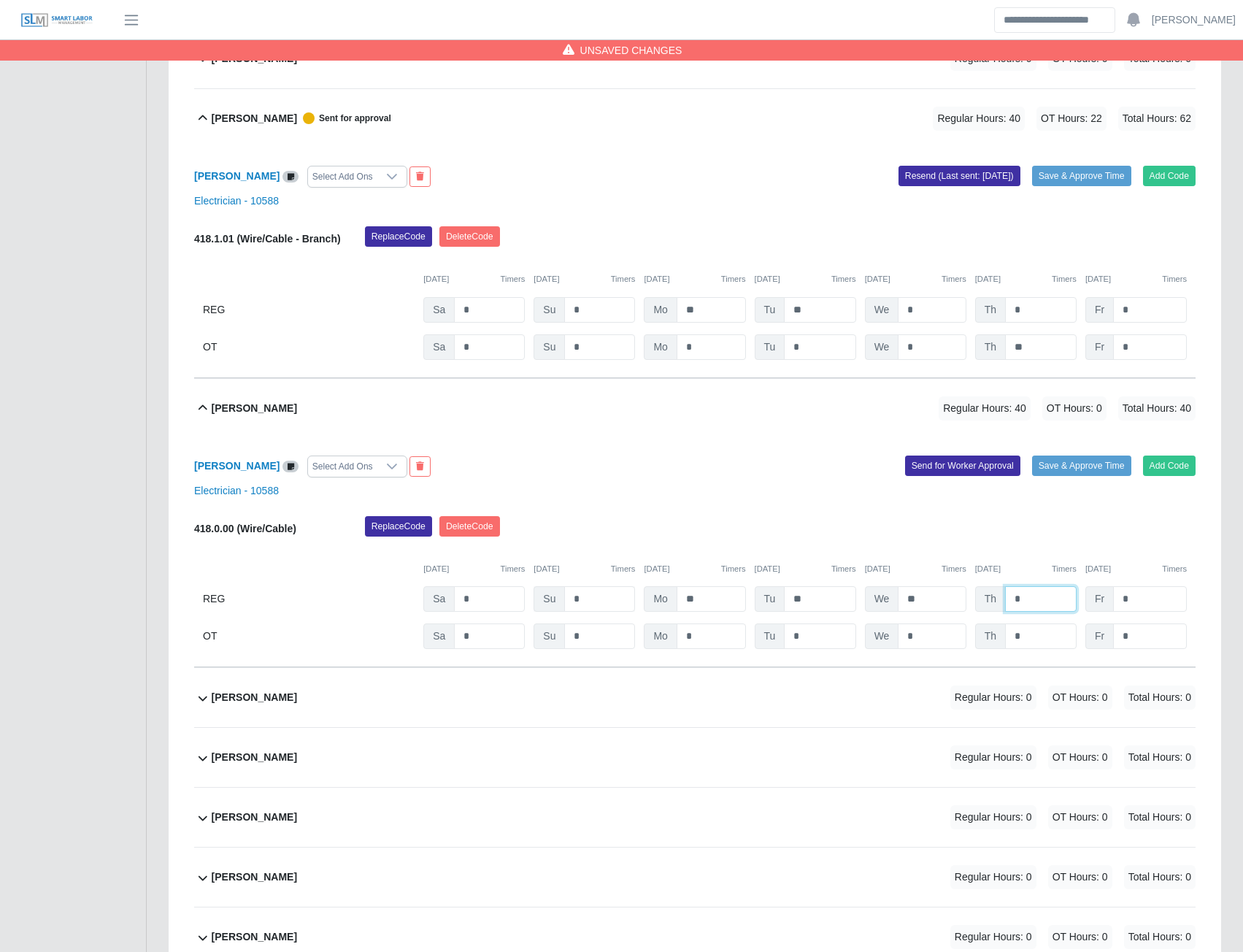
type input "*"
click at [950, 476] on button "Send for Worker Approval" at bounding box center [962, 466] width 115 height 20
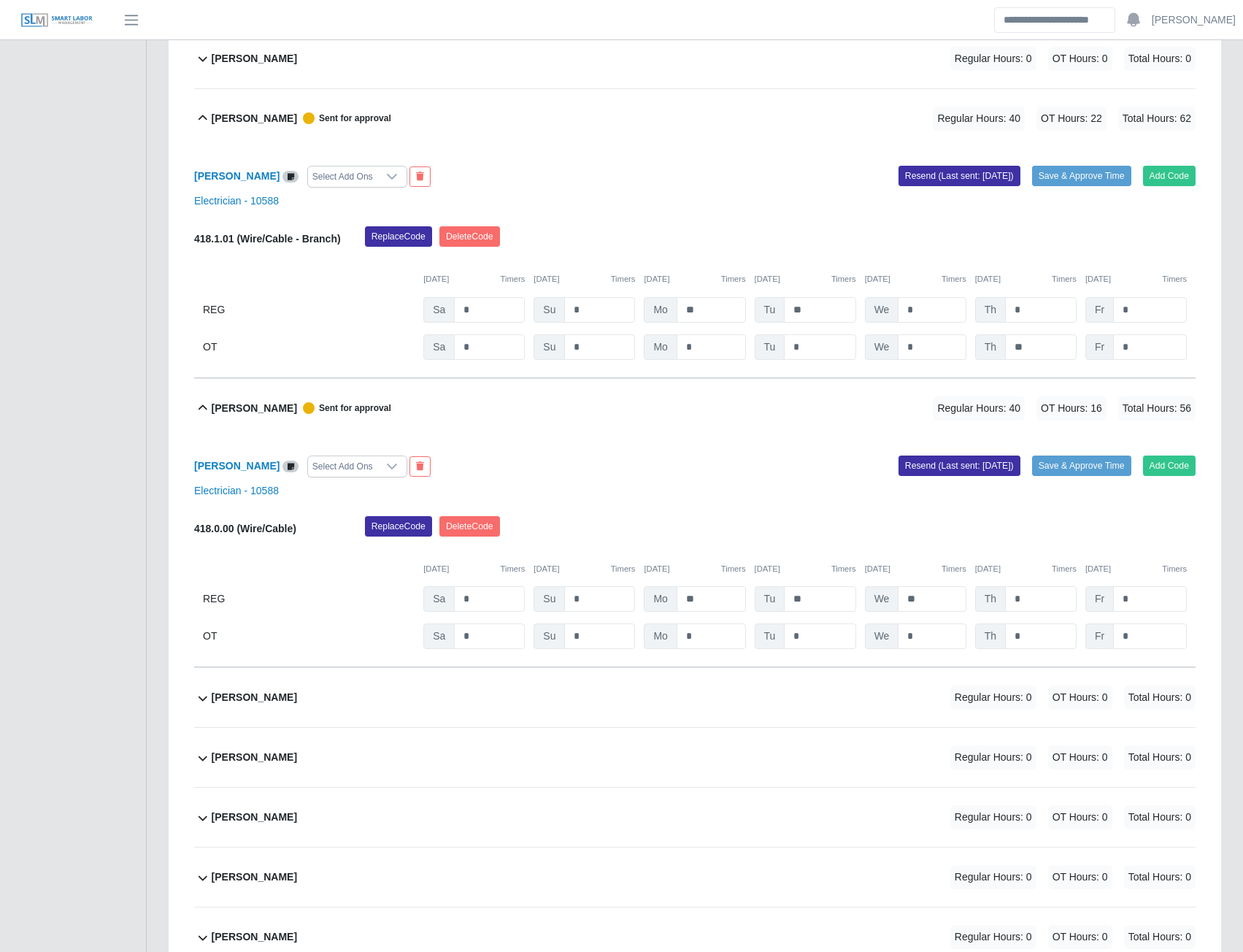
click at [261, 705] on b "Oscar Rodriguez" at bounding box center [254, 697] width 86 height 15
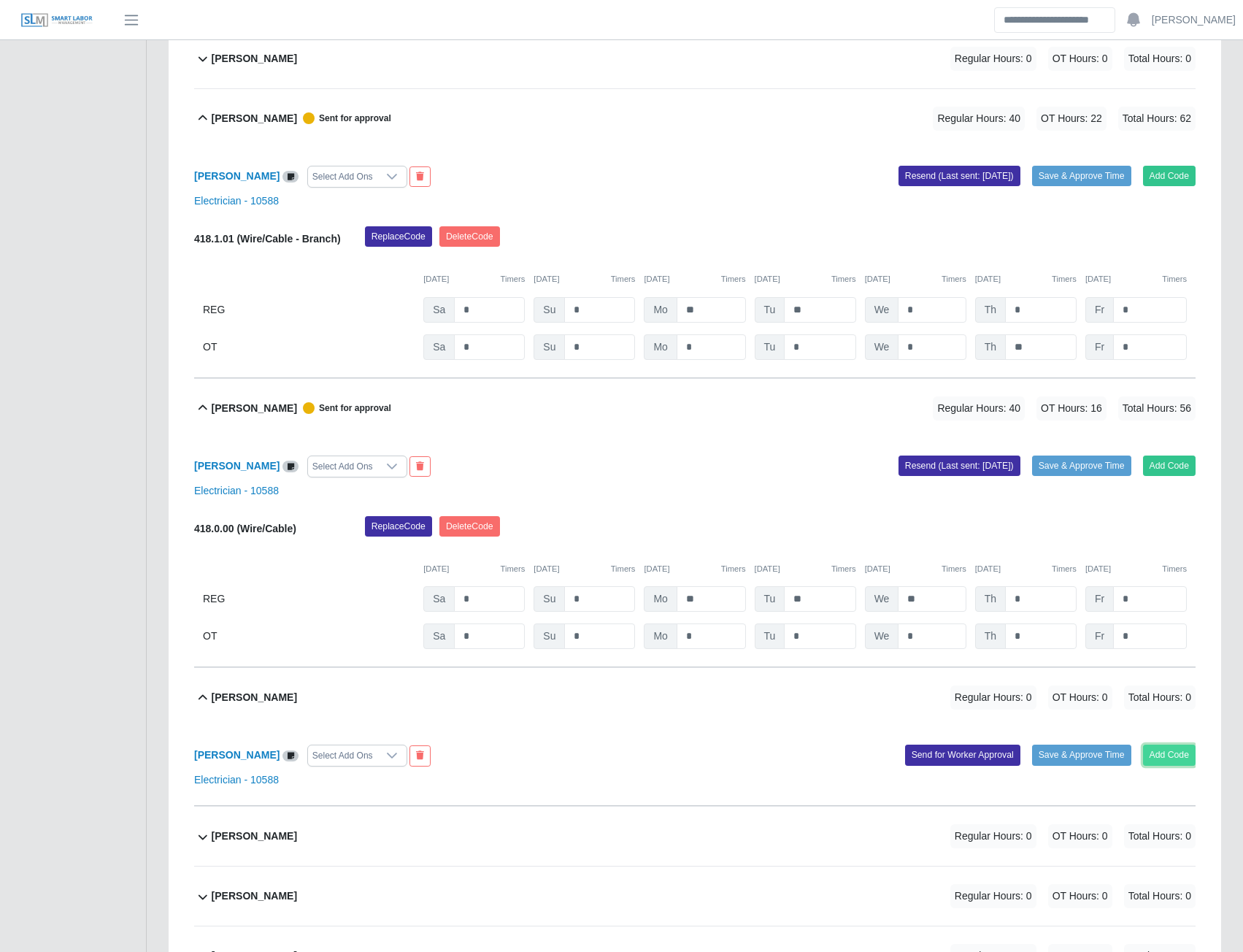
click at [1176, 765] on button "Add Code" at bounding box center [1170, 754] width 53 height 20
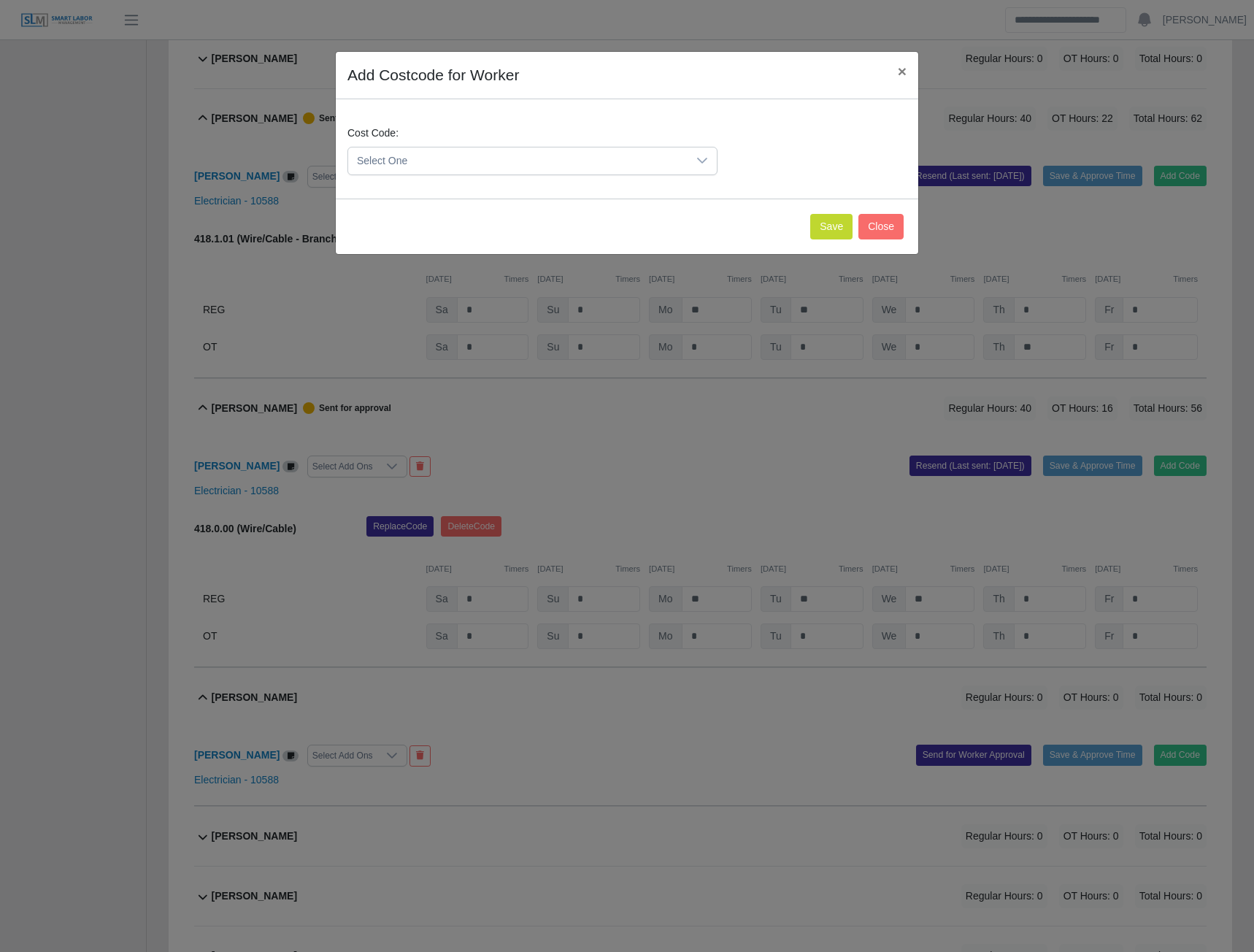
click at [565, 151] on span "Select One" at bounding box center [518, 161] width 340 height 27
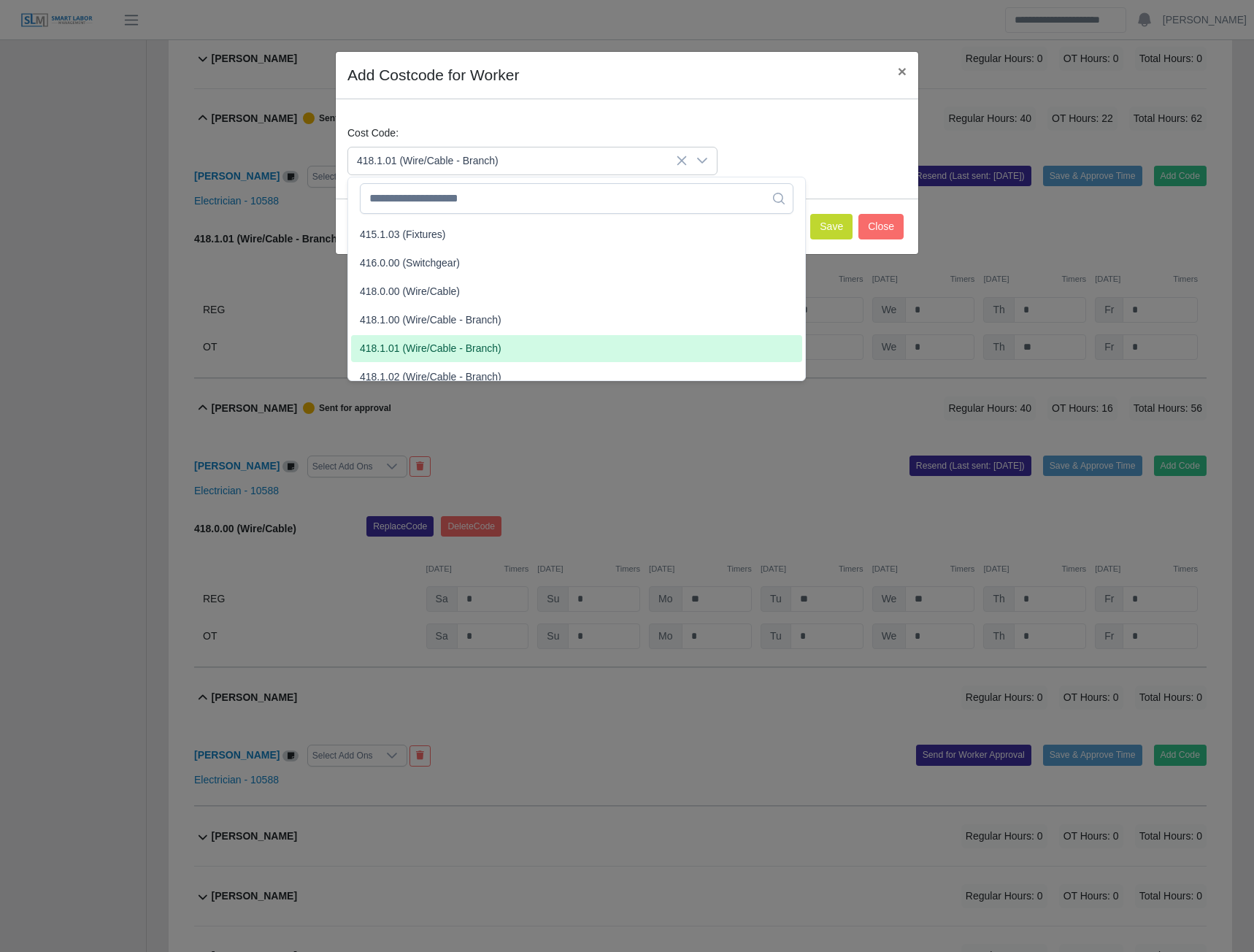
click at [417, 352] on span "418.1.01 (Wire/Cable - Branch)" at bounding box center [430, 349] width 141 height 15
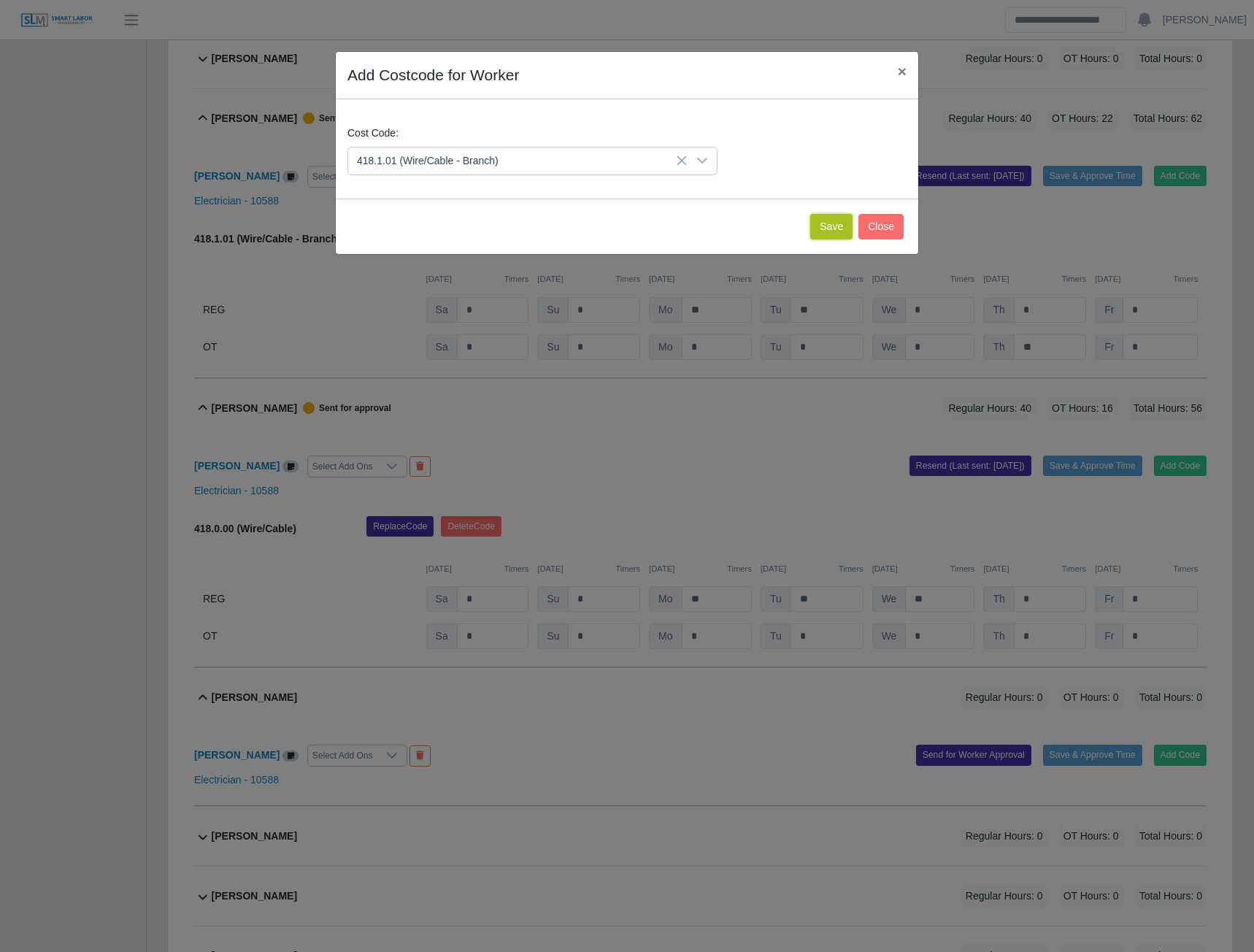
click at [829, 230] on button "Save" at bounding box center [831, 226] width 42 height 25
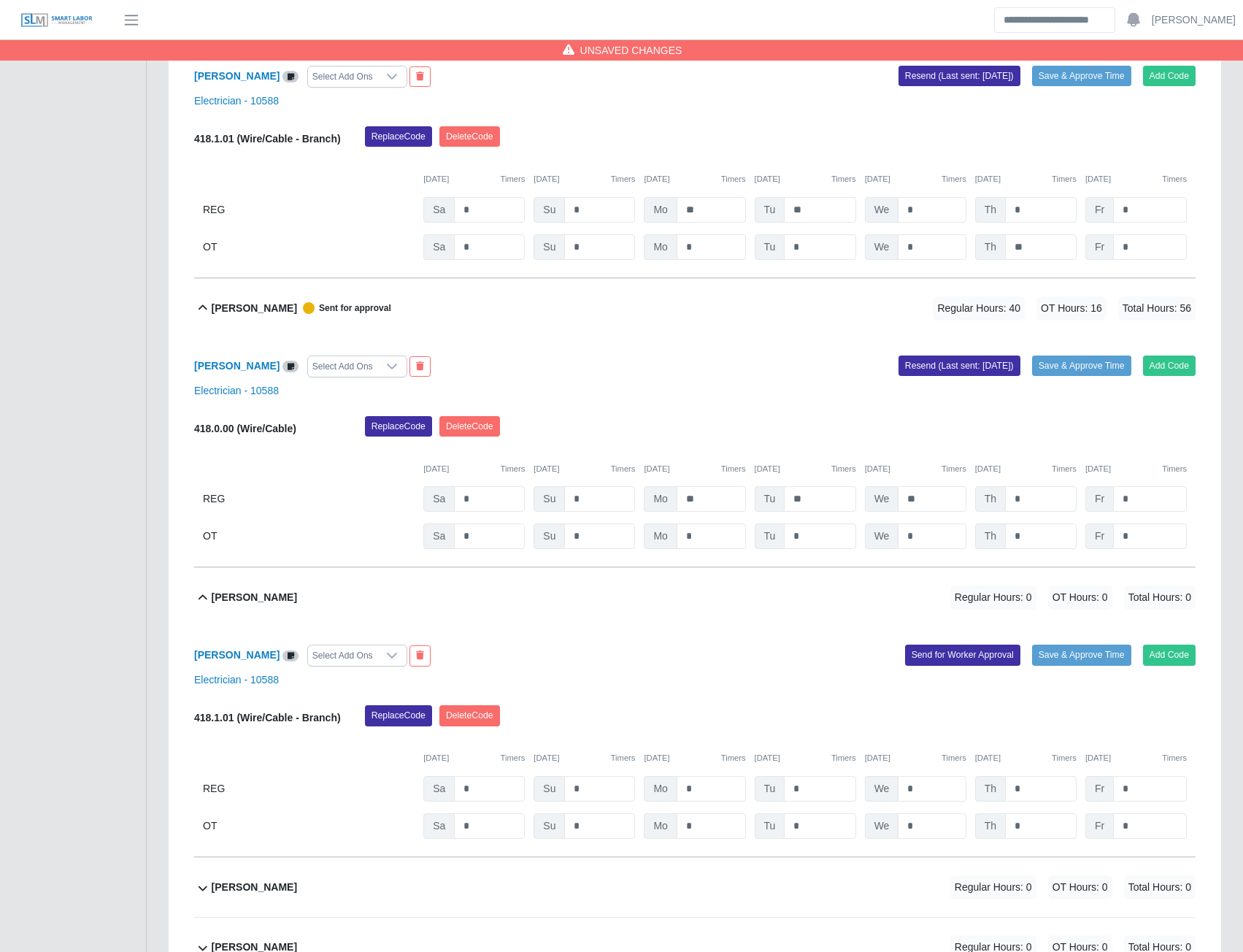
scroll to position [8686, 0]
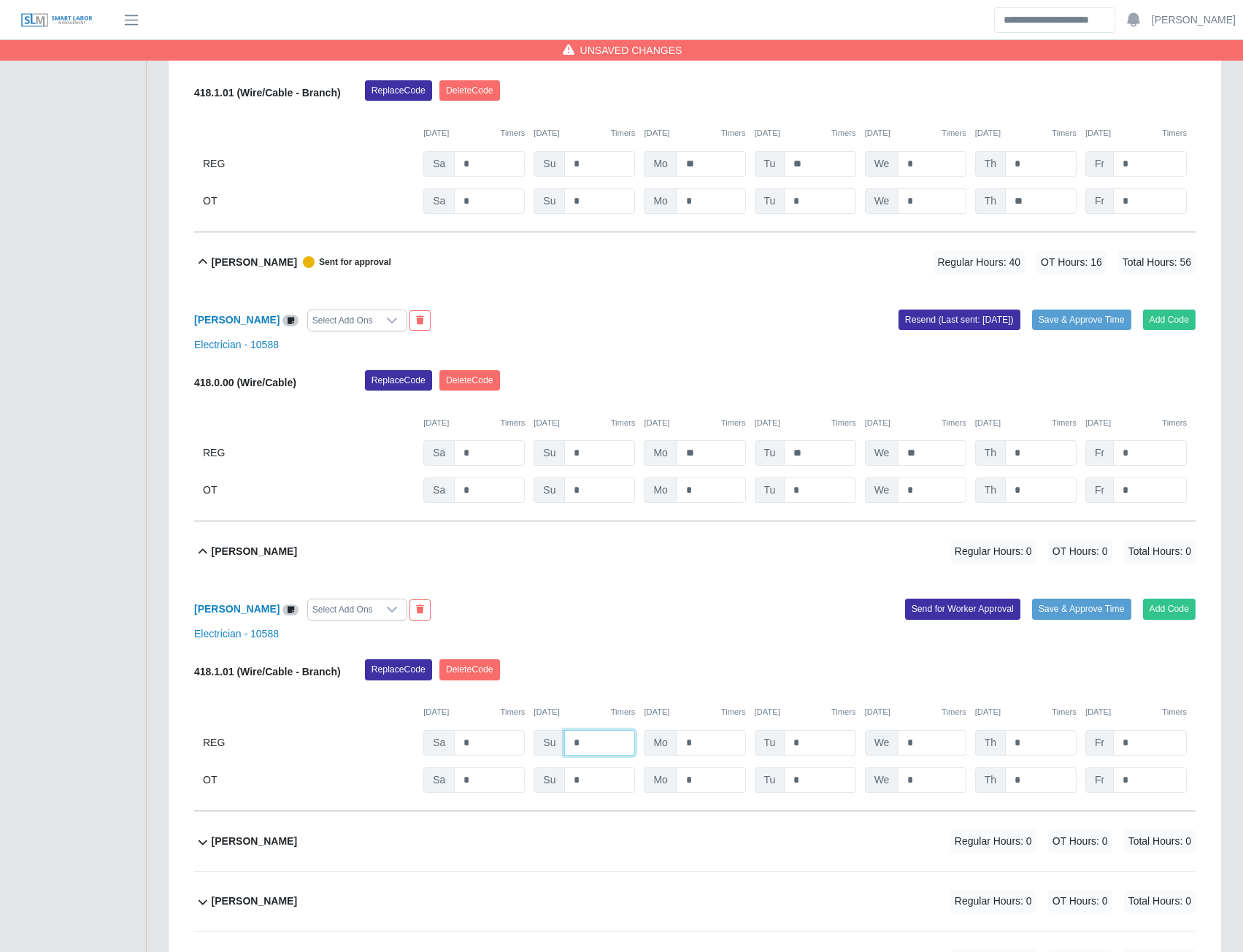
click at [593, 756] on input "*" at bounding box center [600, 742] width 71 height 25
type input "**"
type input "*"
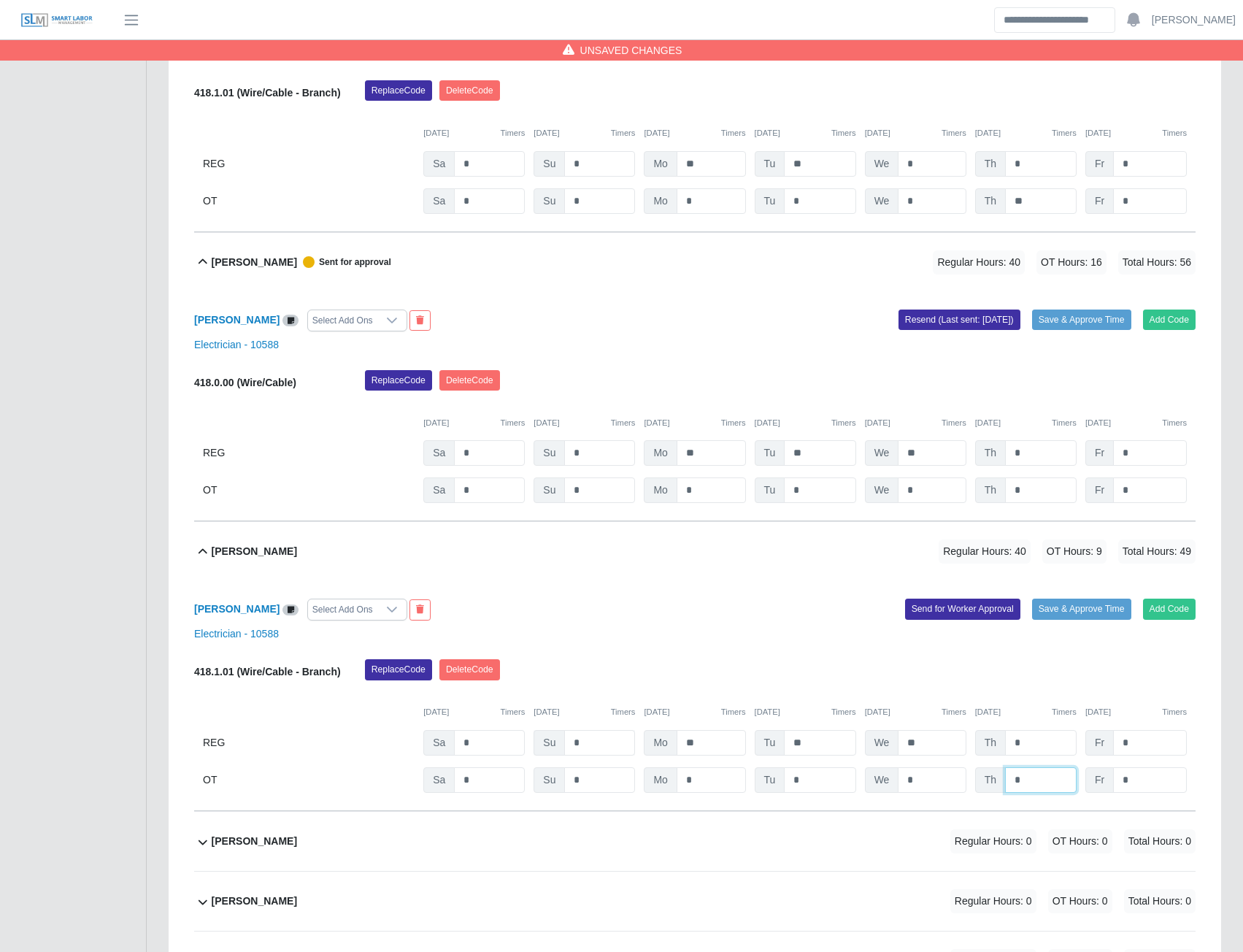
type input "*"
click at [963, 619] on button "Send for Worker Approval" at bounding box center [962, 608] width 115 height 20
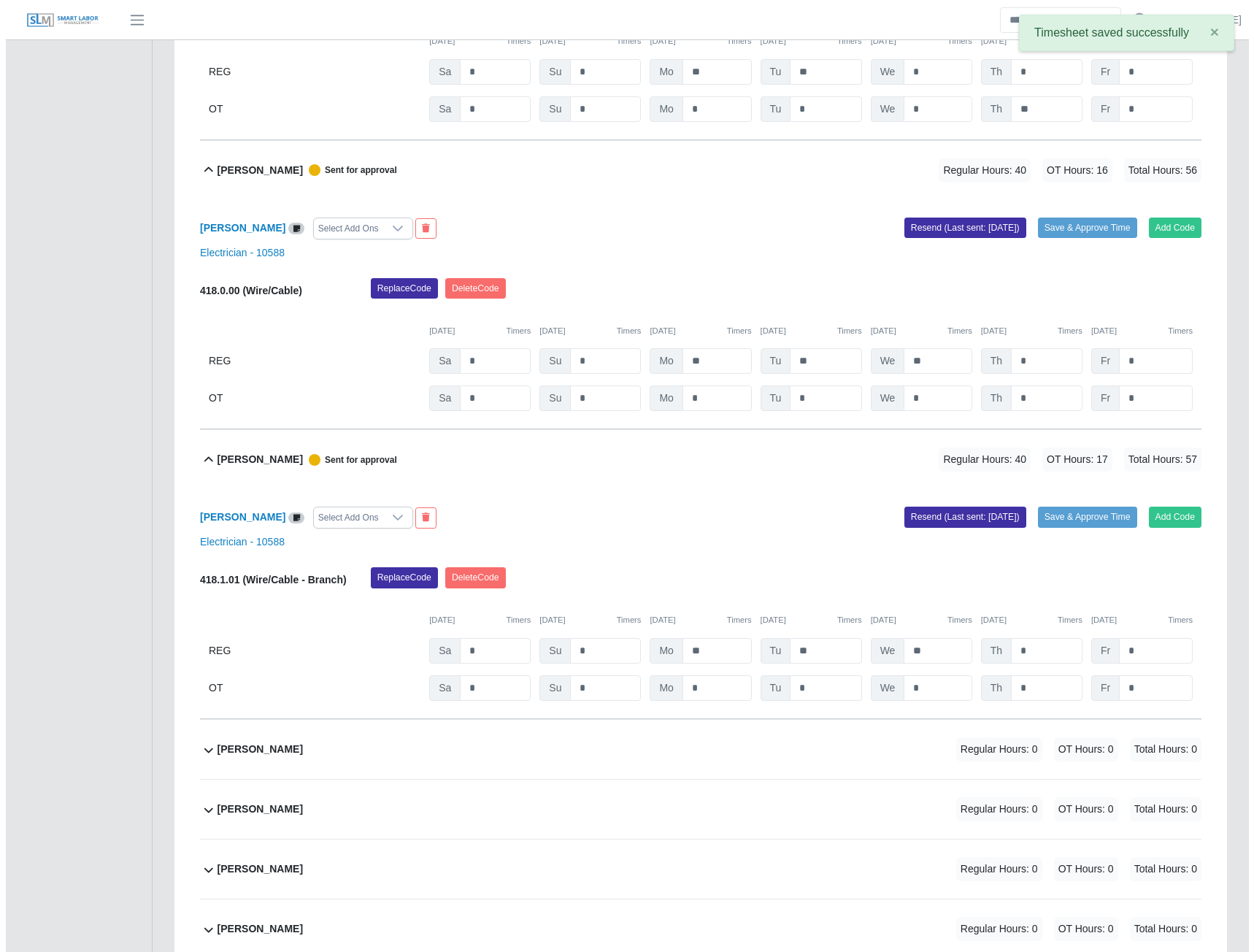
scroll to position [8978, 0]
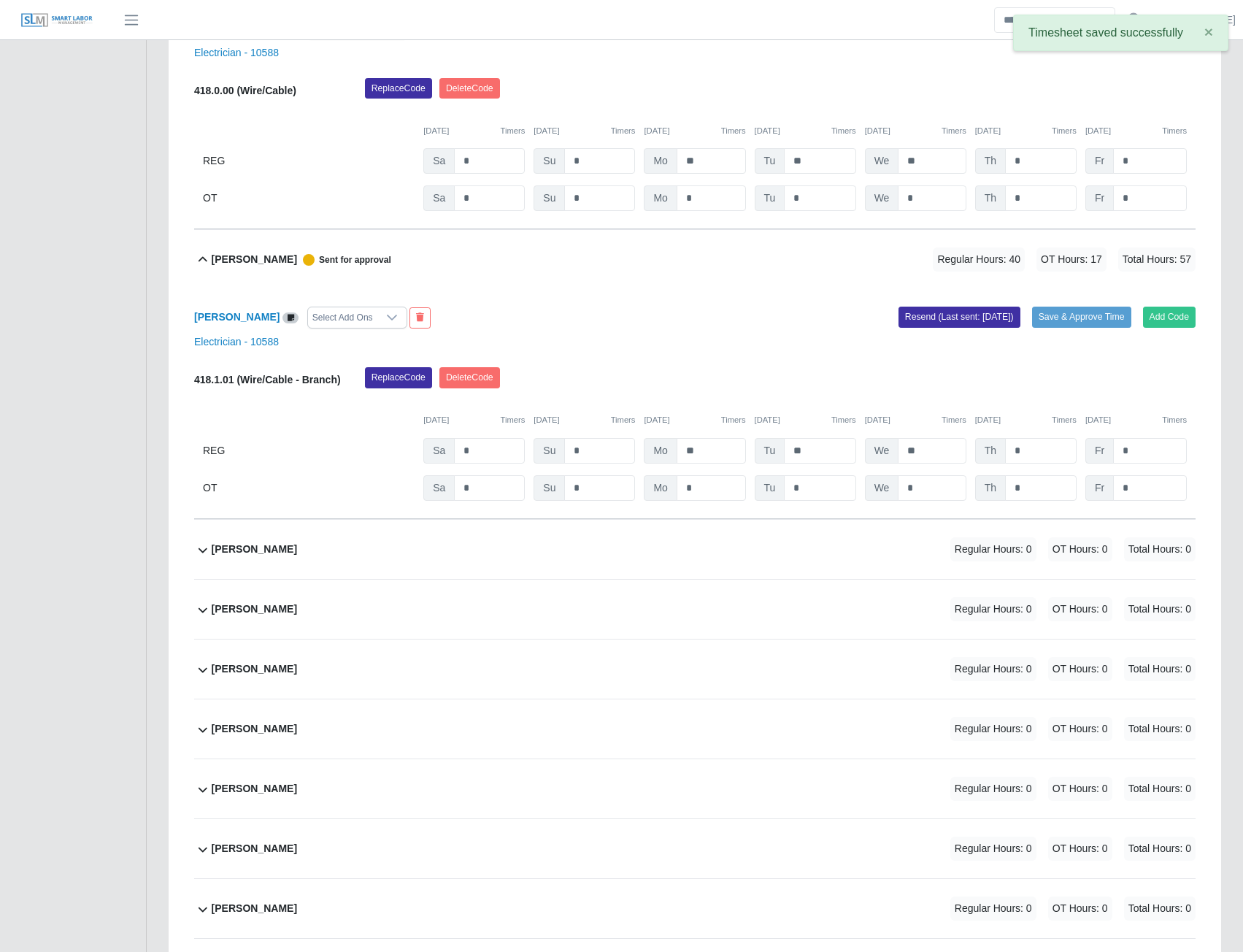
click at [259, 557] on b "Oswaldo Rincon" at bounding box center [254, 550] width 86 height 15
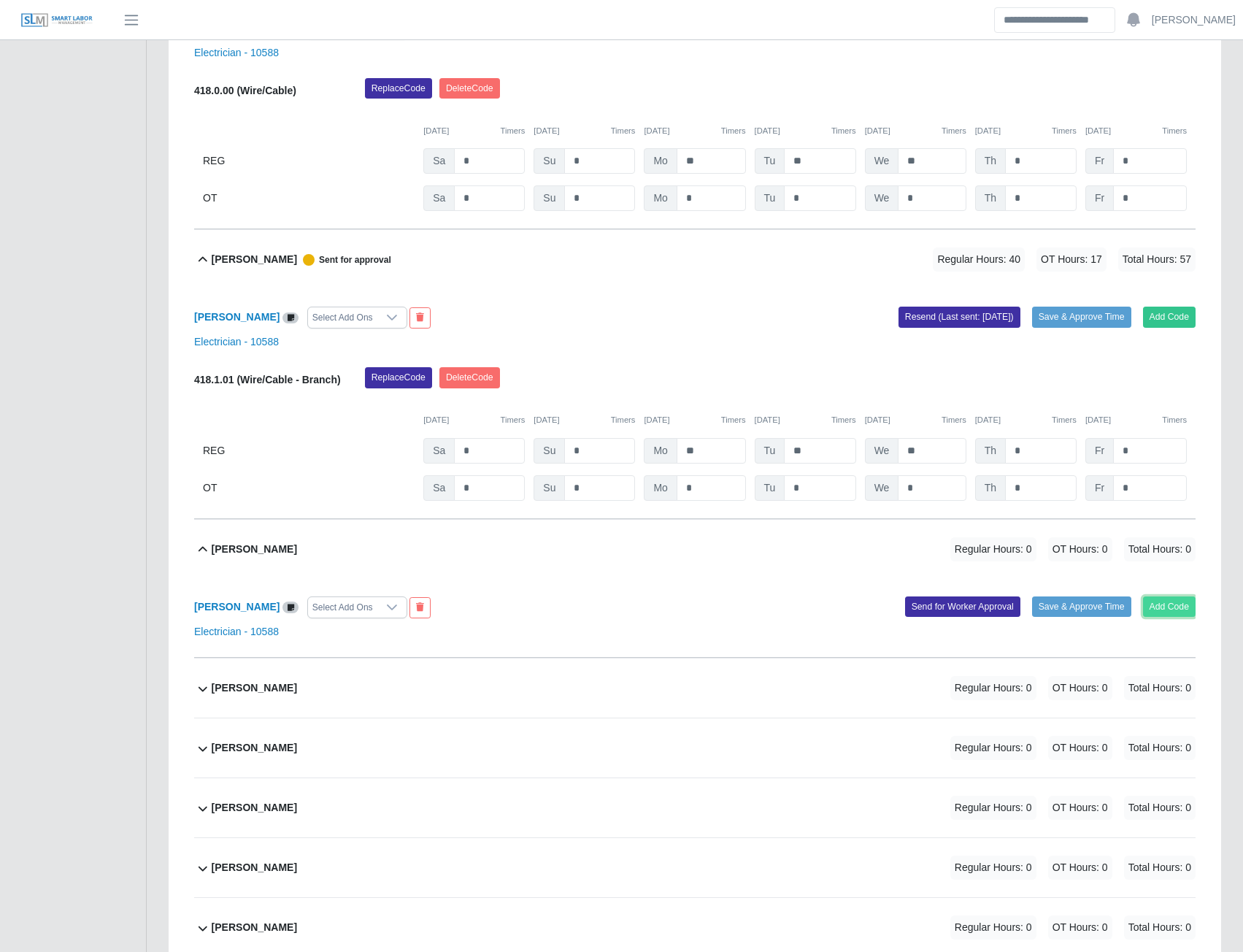
click at [1163, 617] on button "Add Code" at bounding box center [1170, 606] width 53 height 20
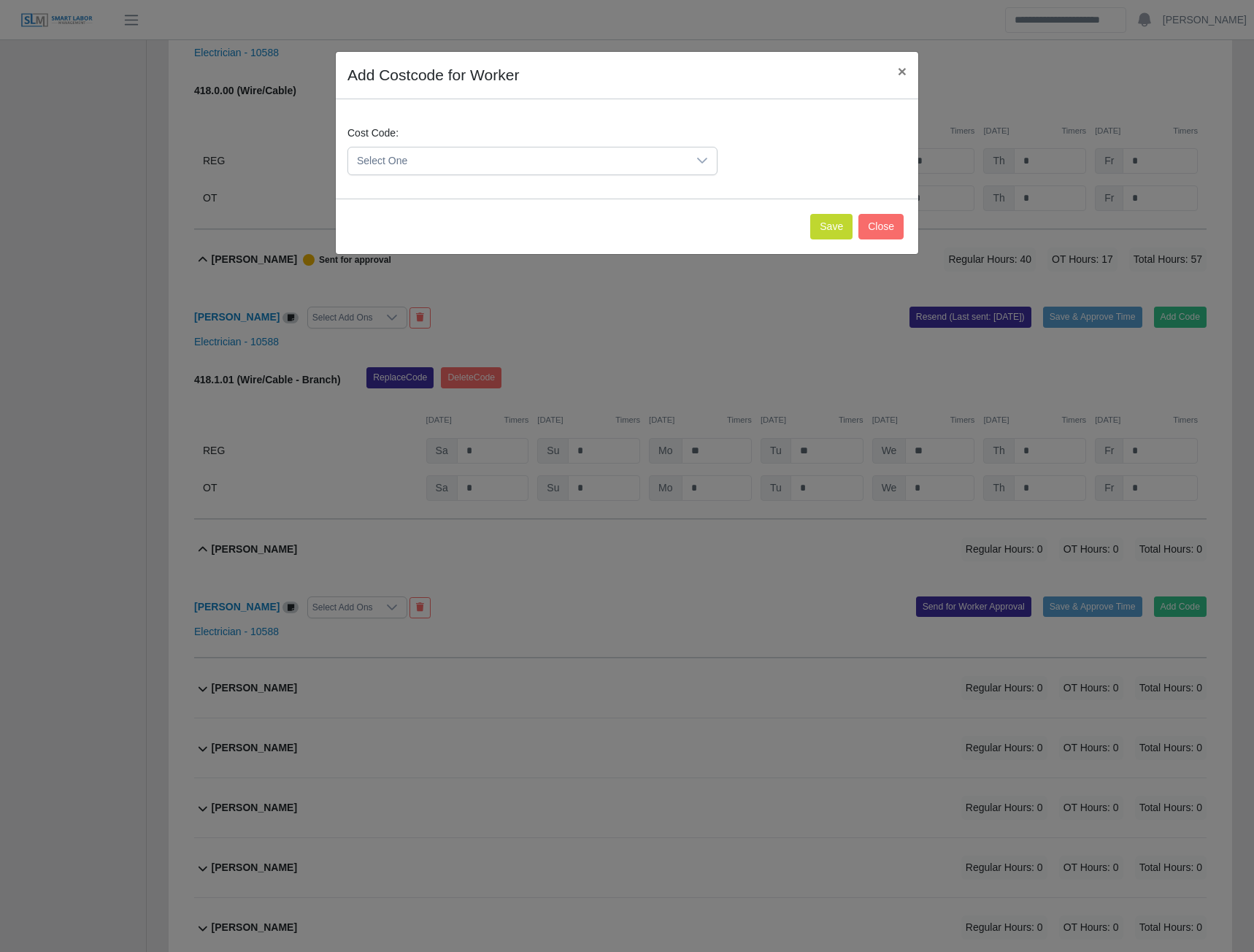
click at [622, 171] on span "Select One" at bounding box center [518, 161] width 340 height 27
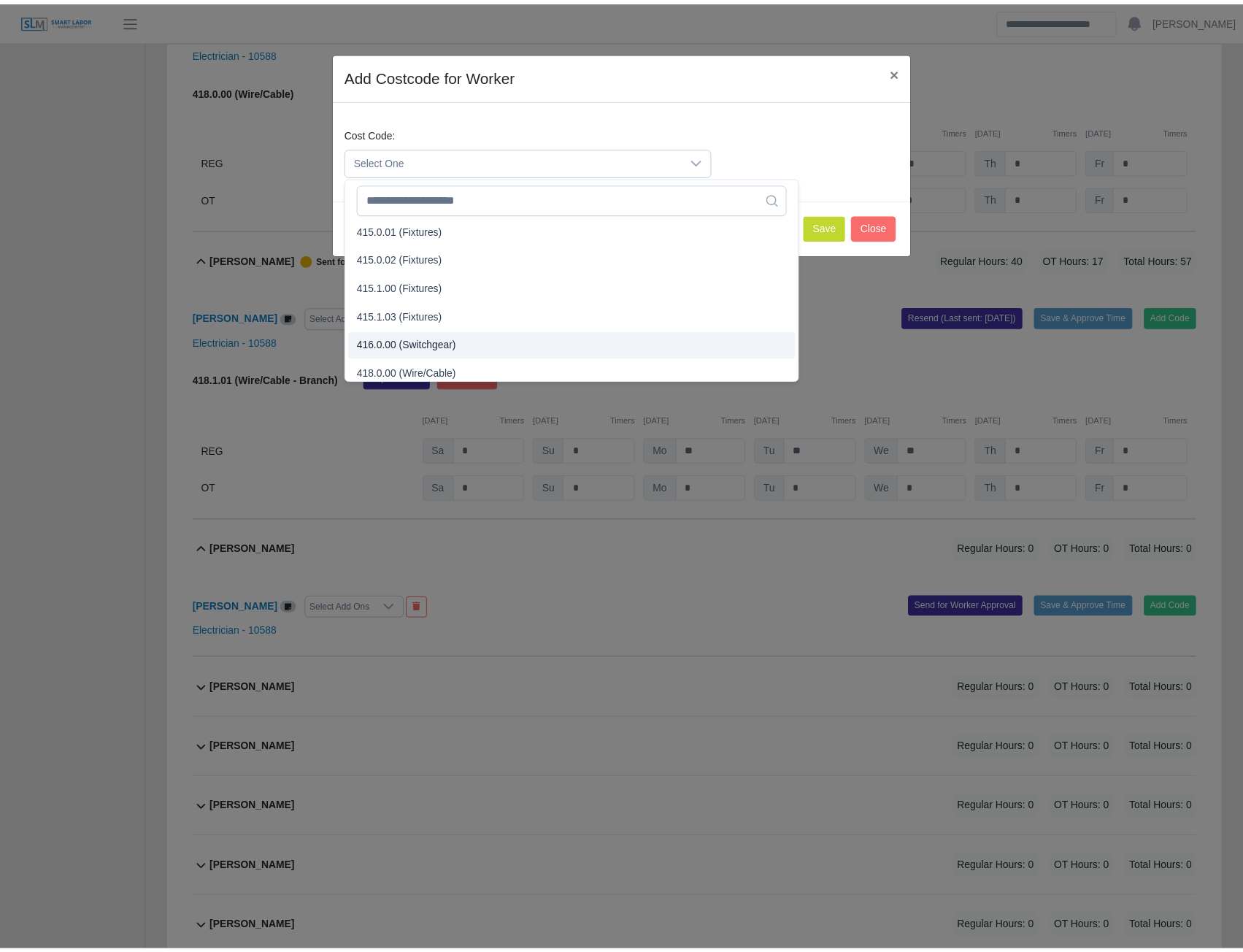
scroll to position [435, 0]
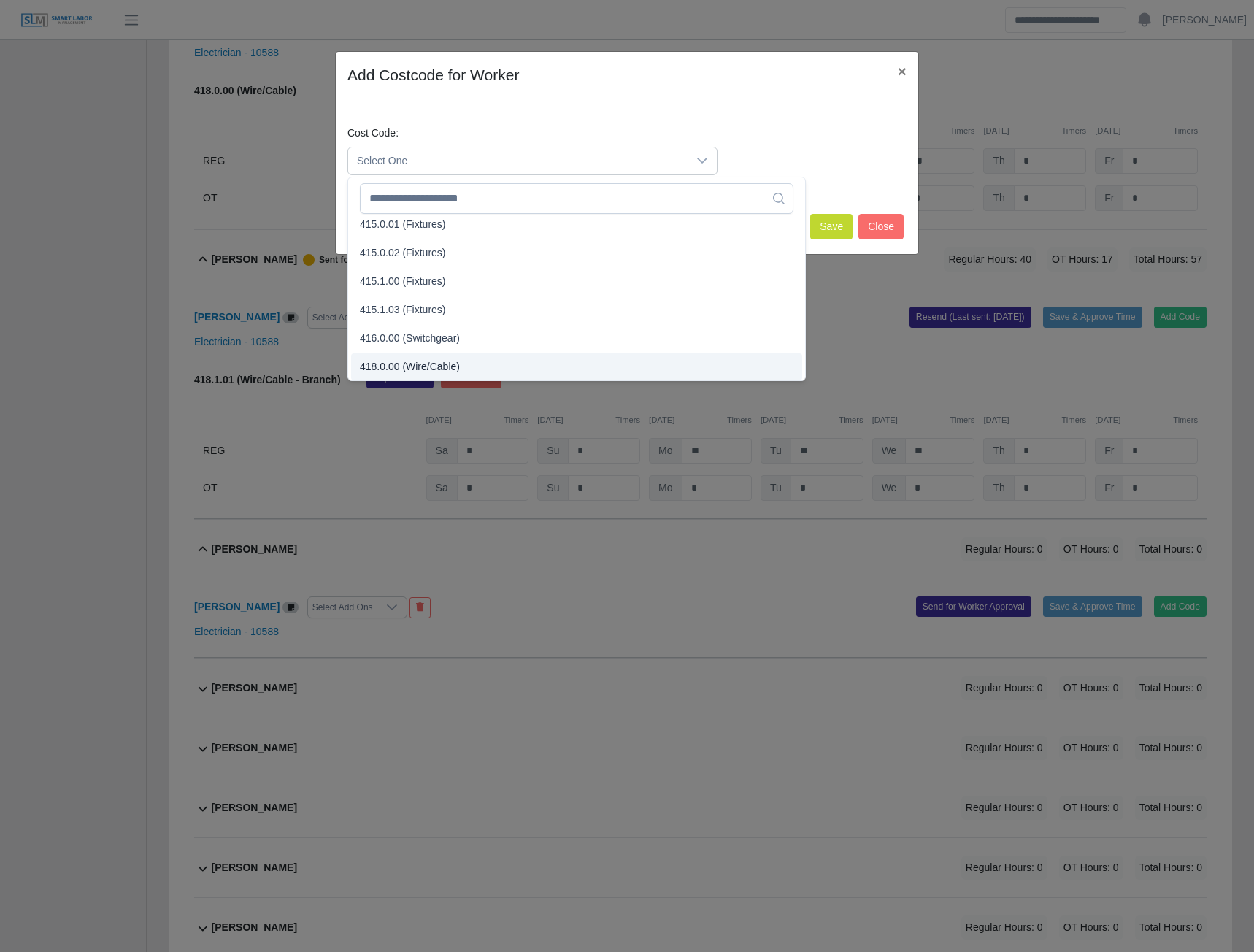
click at [422, 370] on span "418.0.00 (Wire/Cable)" at bounding box center [410, 367] width 100 height 15
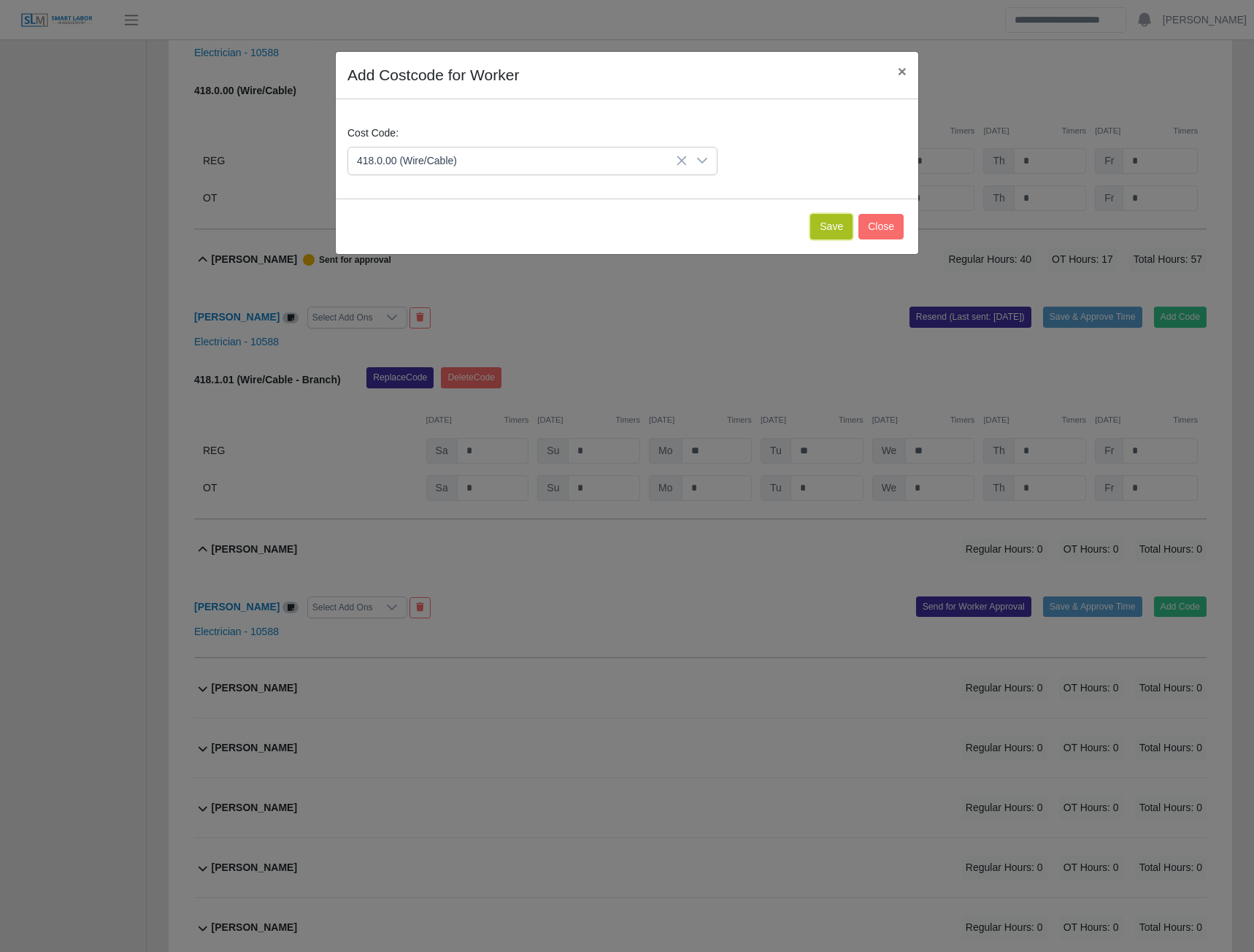
click at [828, 223] on button "Save" at bounding box center [831, 226] width 42 height 25
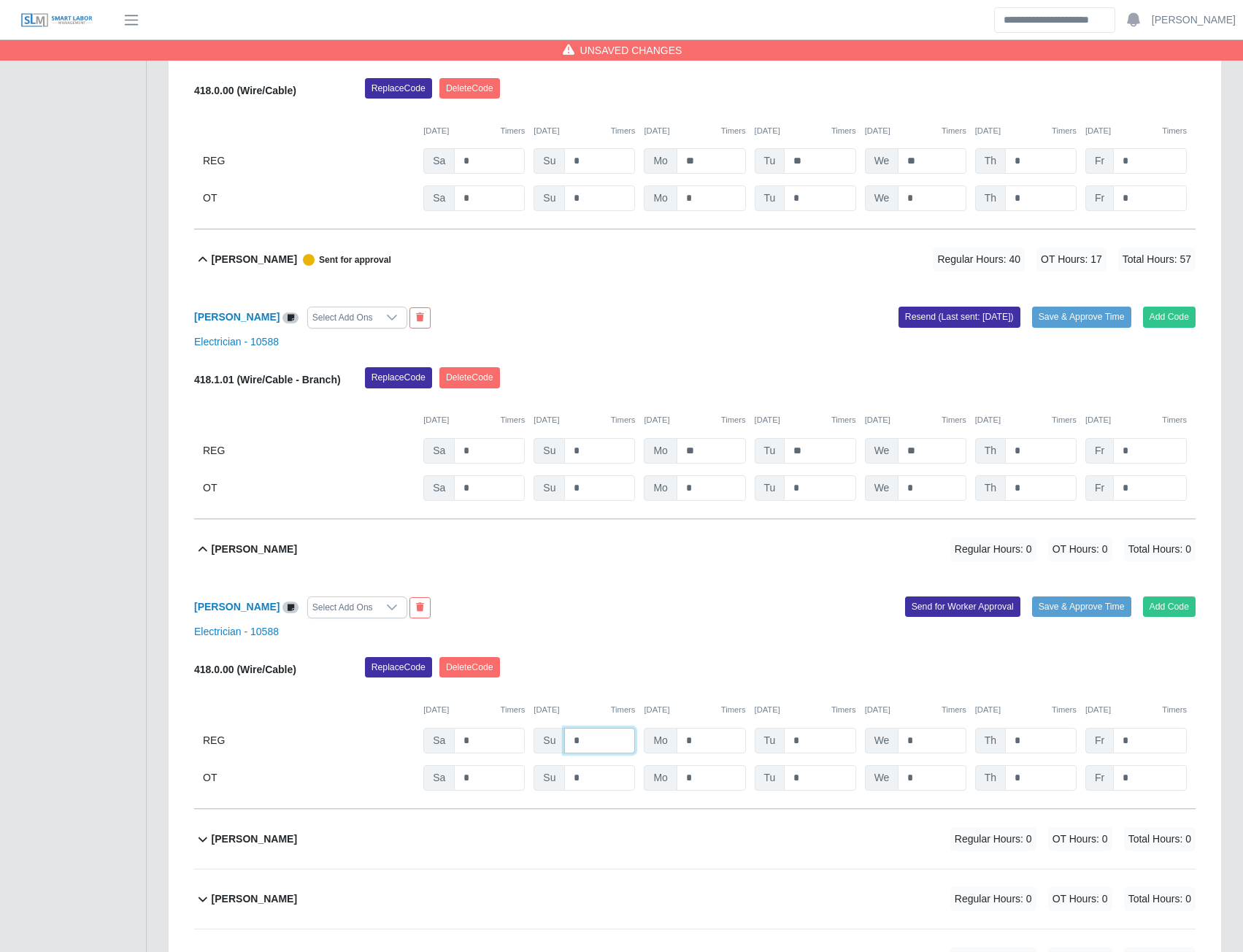
click at [598, 754] on input "*" at bounding box center [600, 740] width 71 height 25
type input "*"
type input "**"
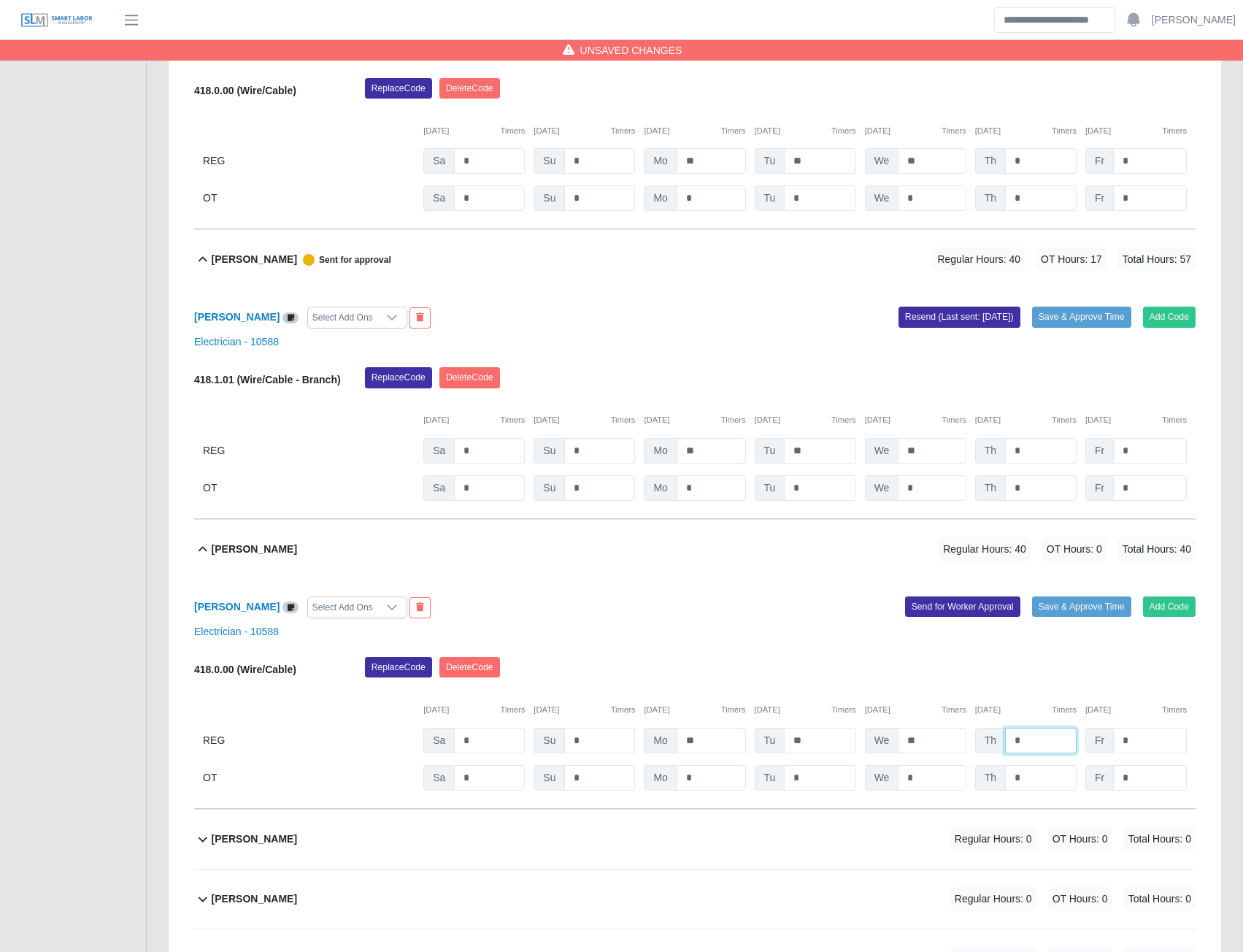
type input "*"
click at [952, 617] on button "Send for Worker Approval" at bounding box center [962, 606] width 115 height 20
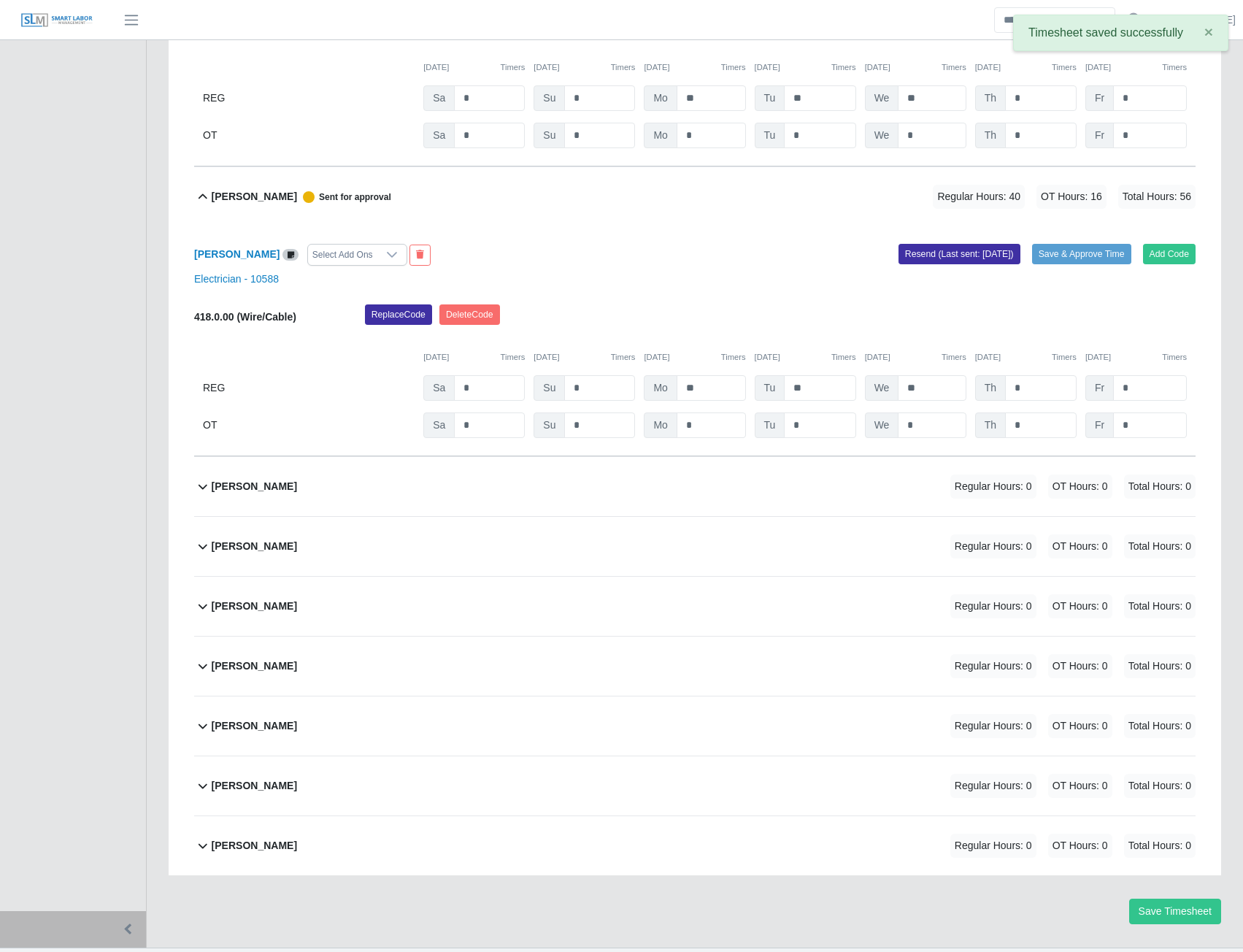
scroll to position [9342, 0]
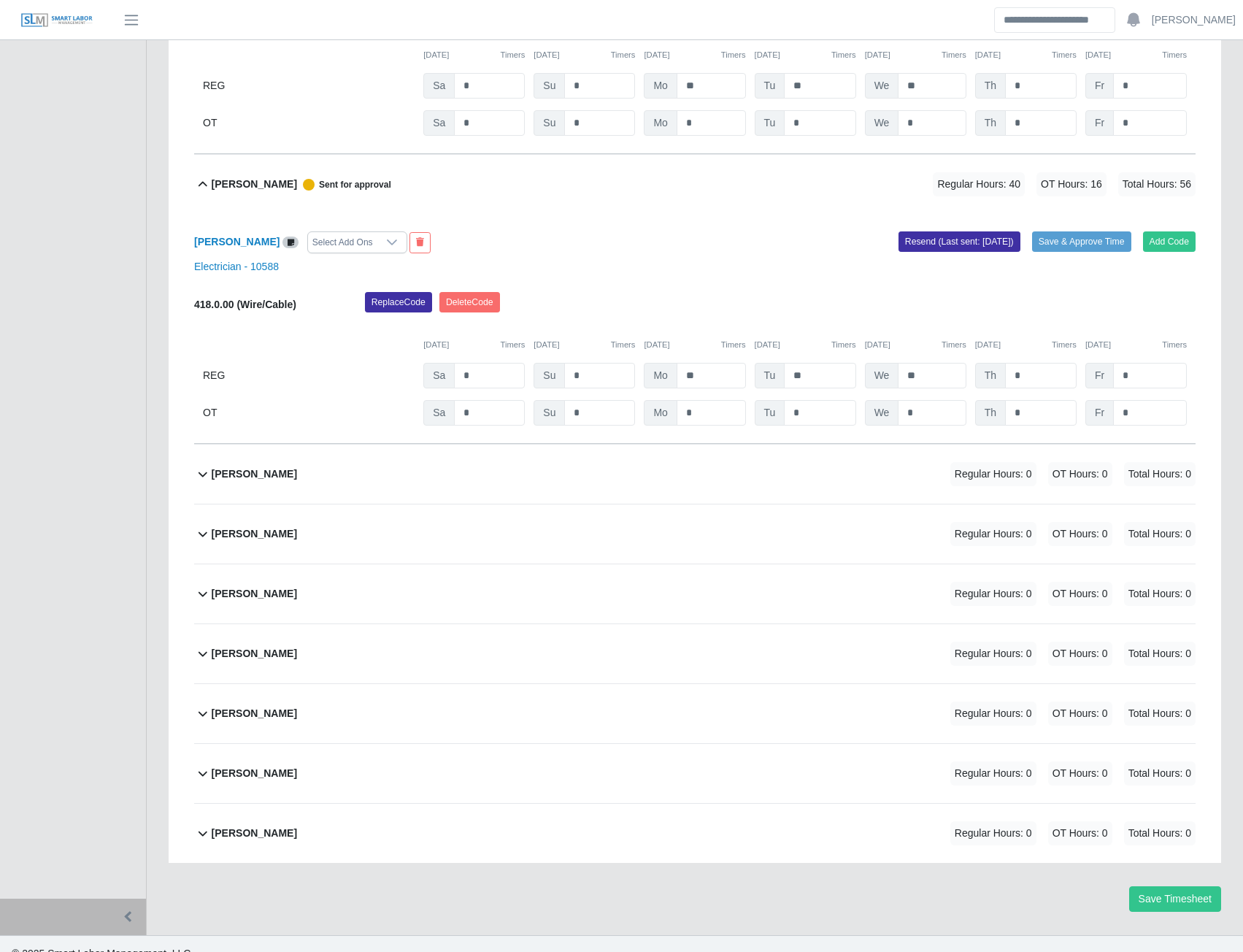
click at [256, 601] on b "Veronica Galvin" at bounding box center [254, 594] width 86 height 15
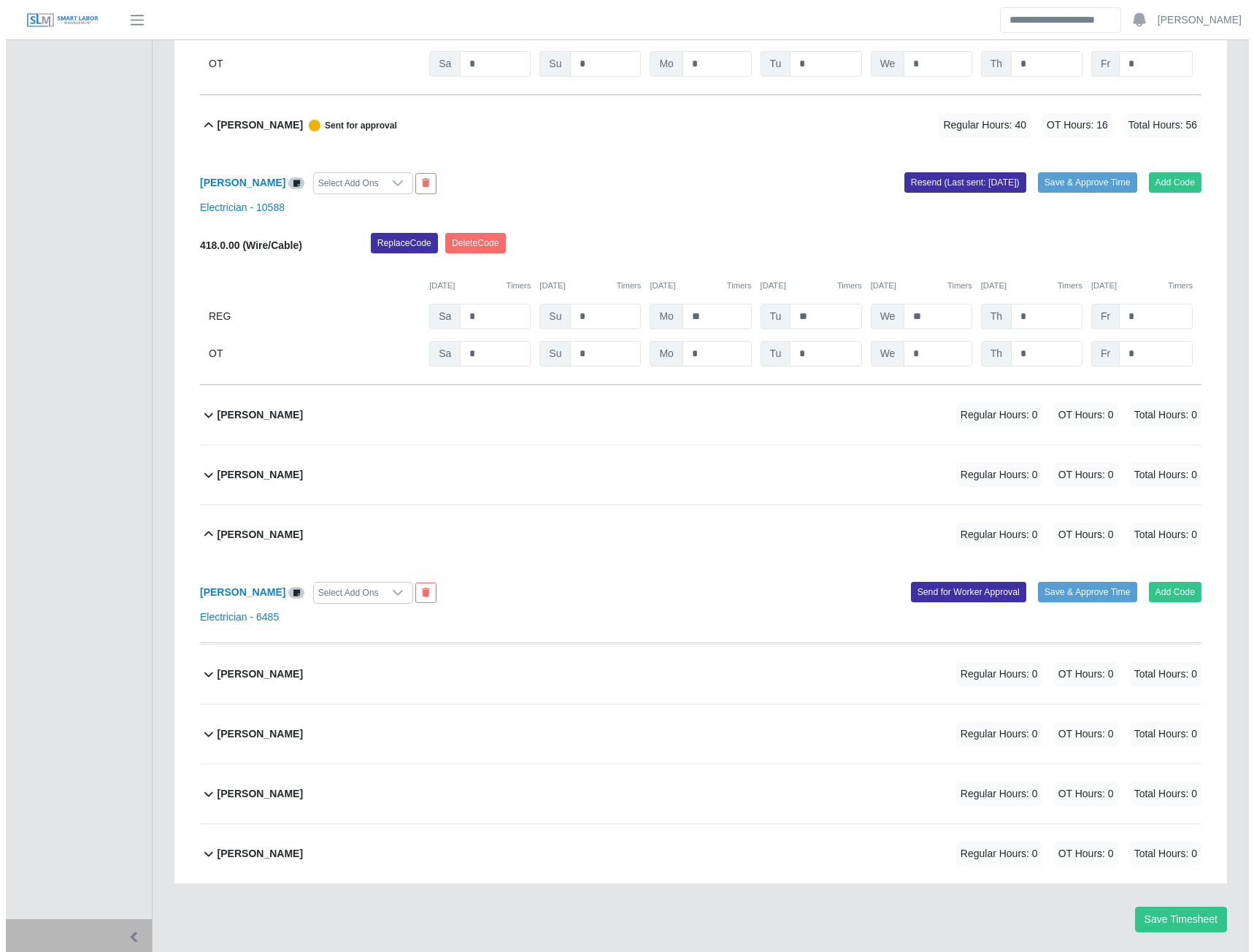
scroll to position [9422, 0]
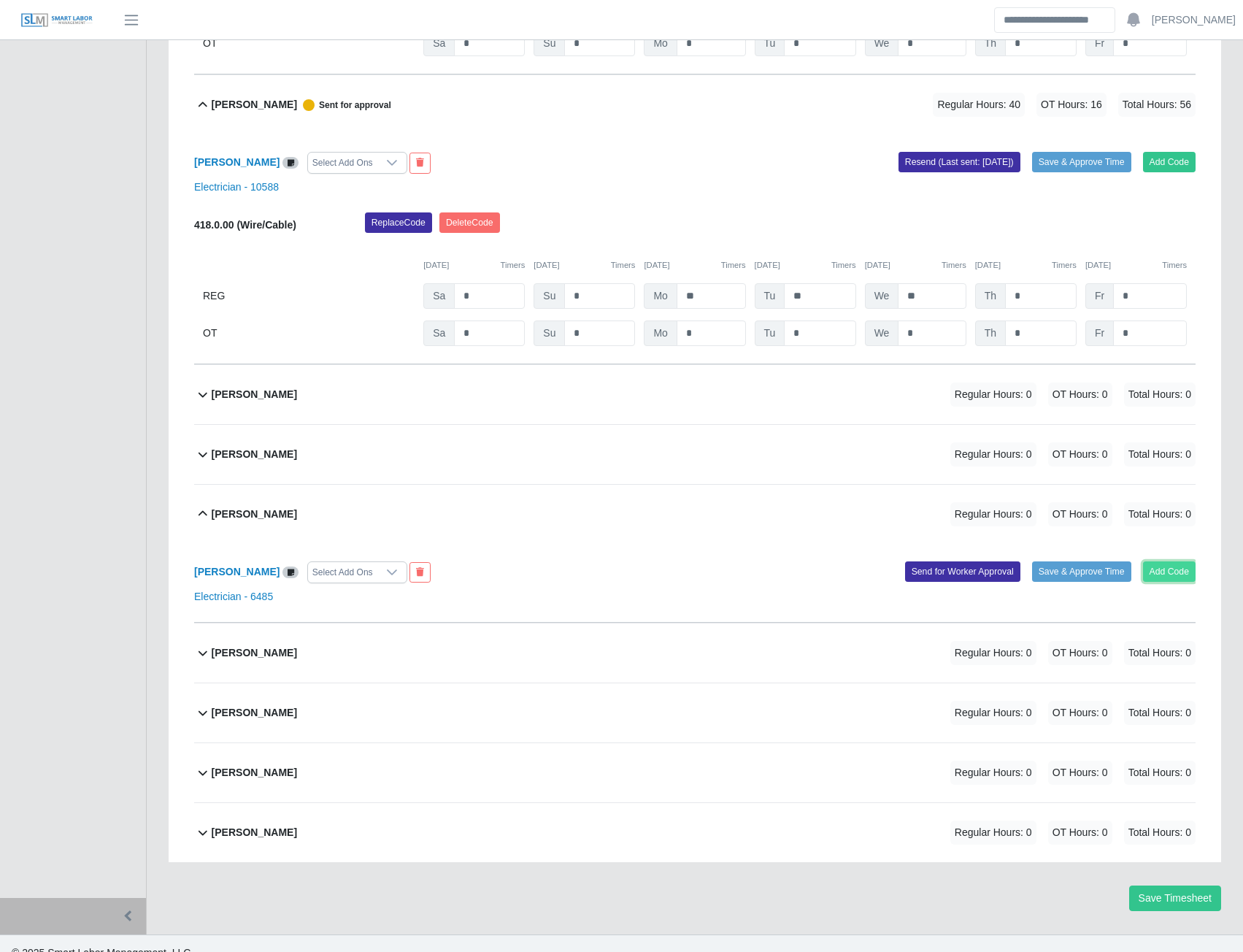
click at [1167, 581] on button "Add Code" at bounding box center [1170, 571] width 53 height 20
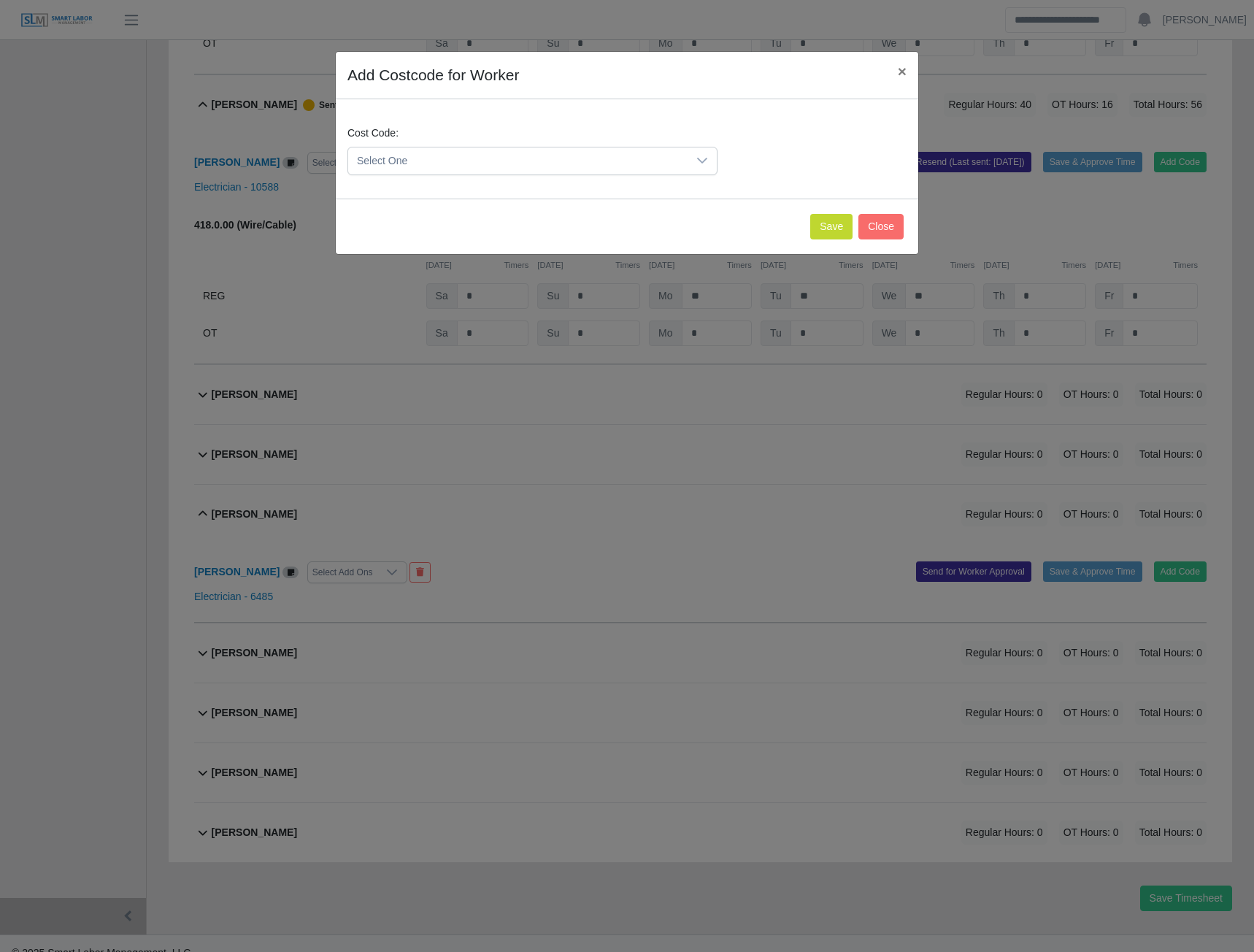
click at [503, 154] on span "Select One" at bounding box center [518, 161] width 340 height 27
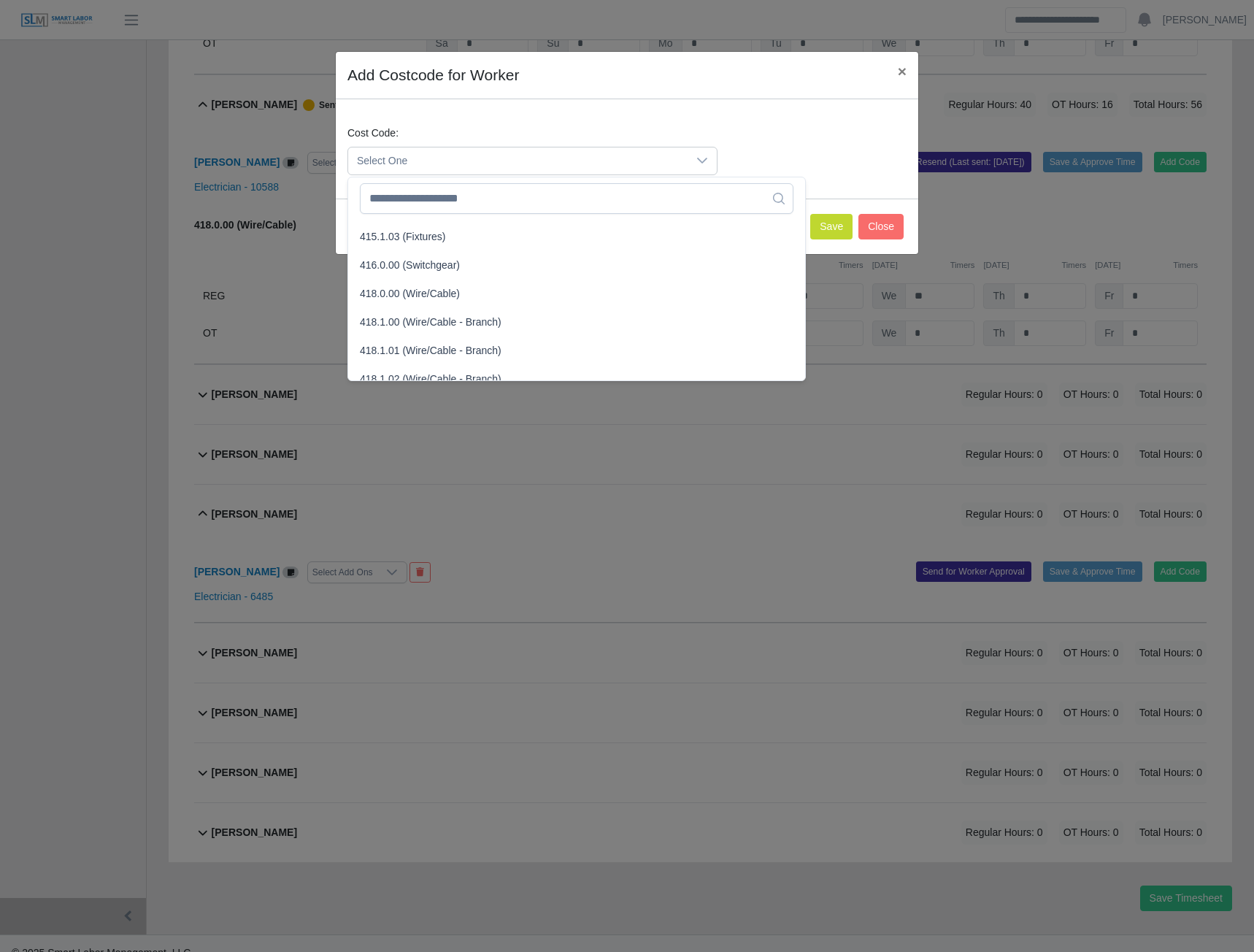
scroll to position [511, 0]
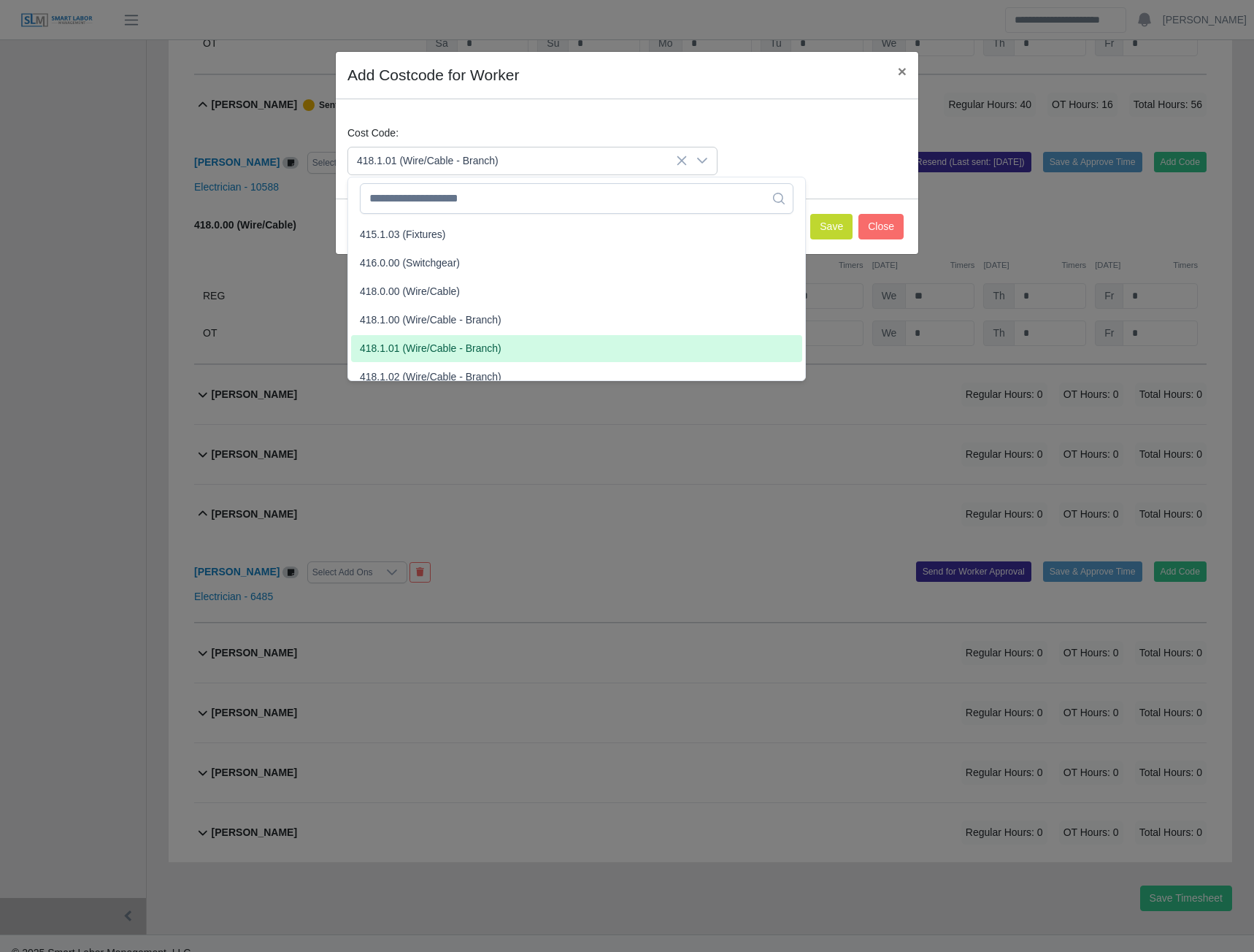
click at [408, 347] on span "418.1.01 (Wire/Cable - Branch)" at bounding box center [430, 349] width 141 height 15
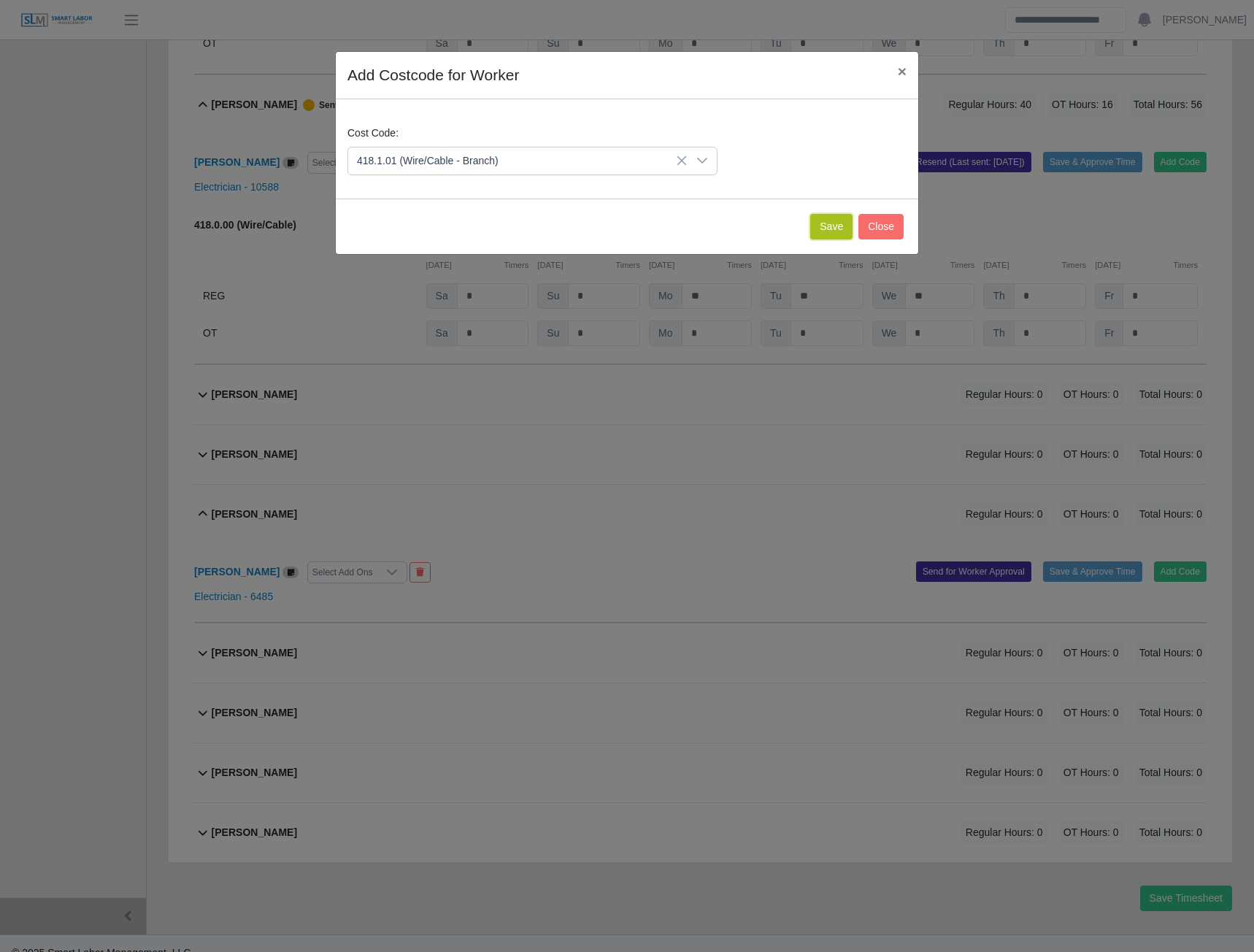
click at [818, 228] on button "Save" at bounding box center [831, 226] width 42 height 25
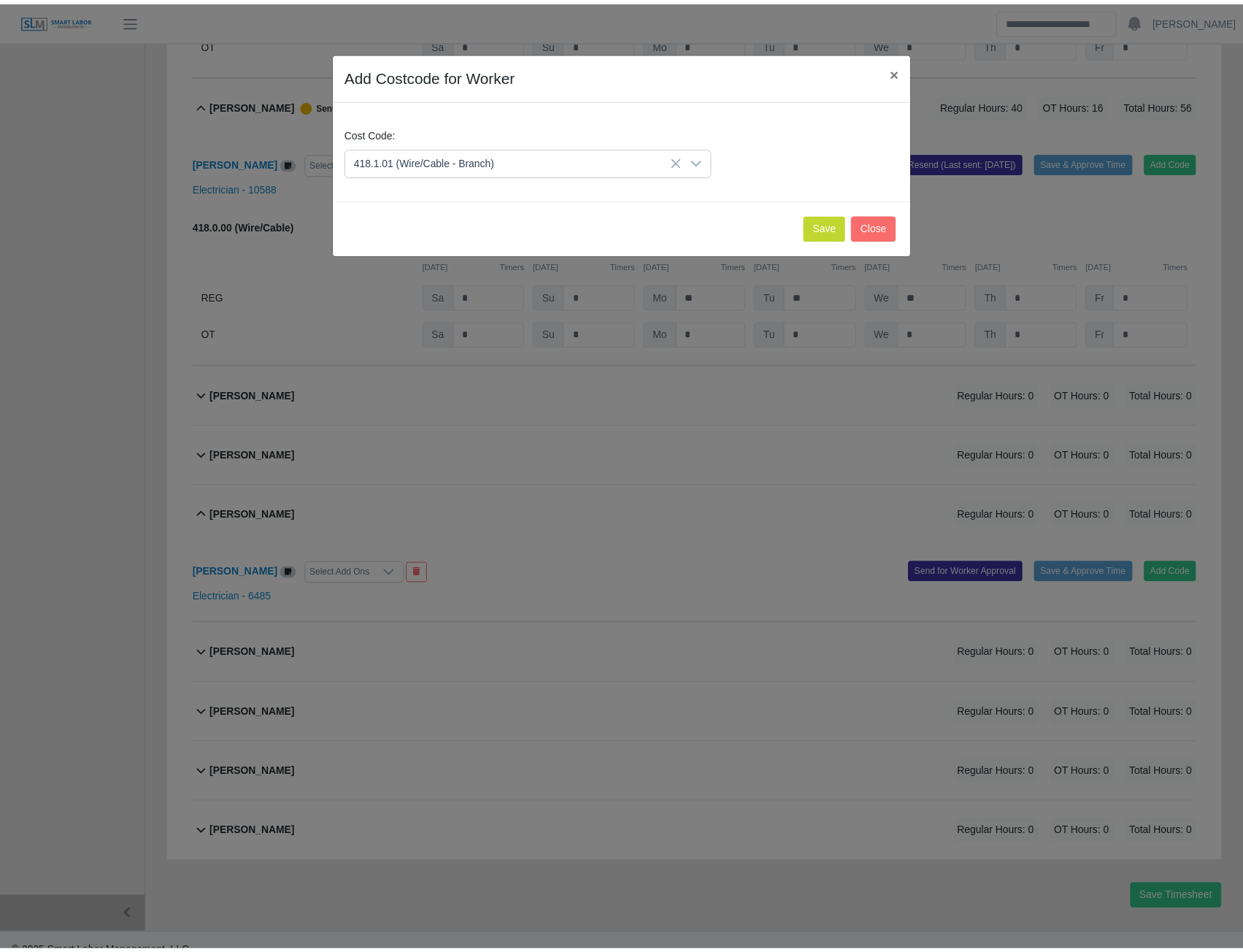
scroll to position [9573, 0]
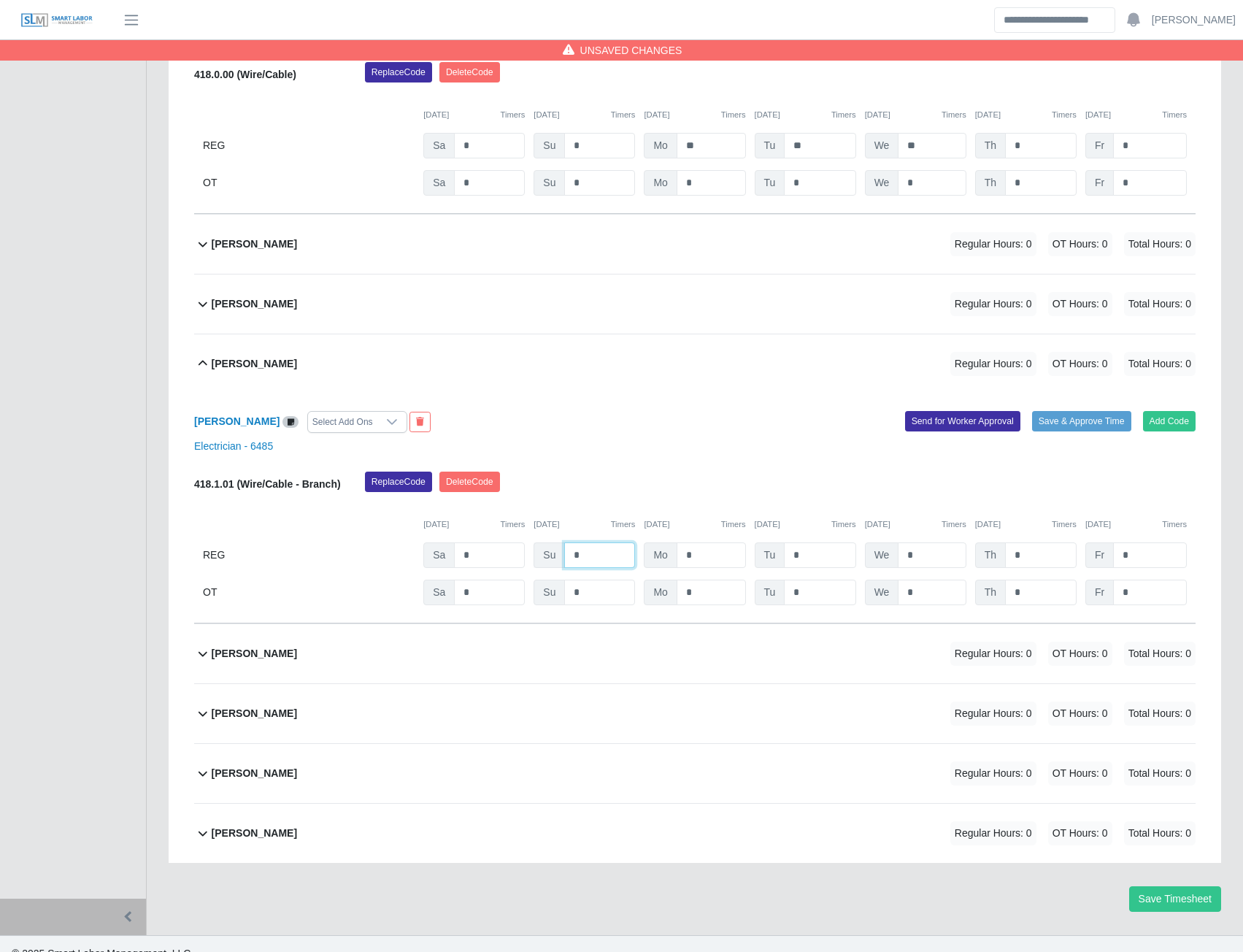
click at [594, 568] on input "*" at bounding box center [600, 554] width 71 height 25
type input "*"
click at [959, 432] on button "Send for Worker Approval" at bounding box center [962, 421] width 115 height 20
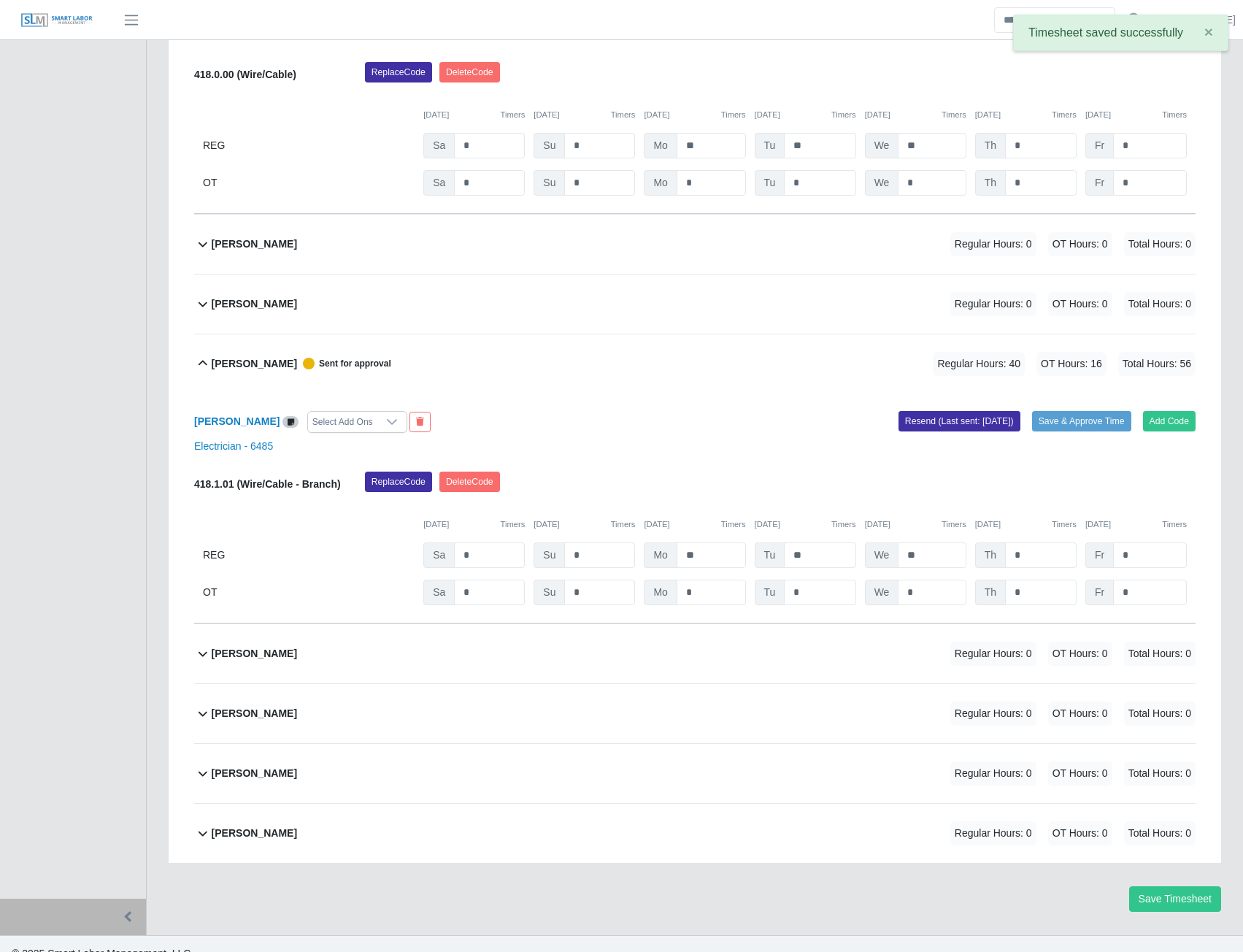
click at [246, 662] on b "Vladimir Aguilar" at bounding box center [254, 654] width 86 height 15
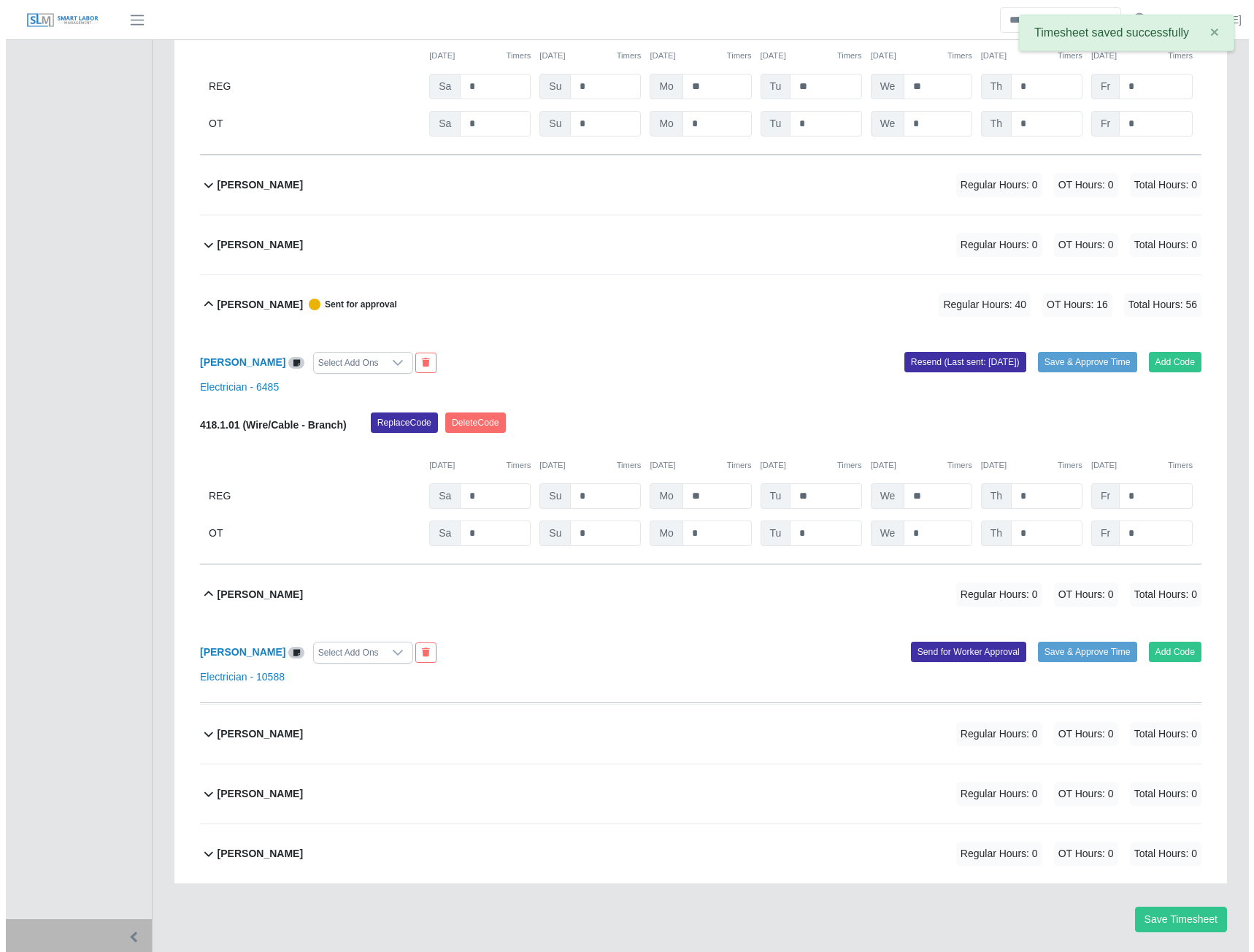
scroll to position [9652, 0]
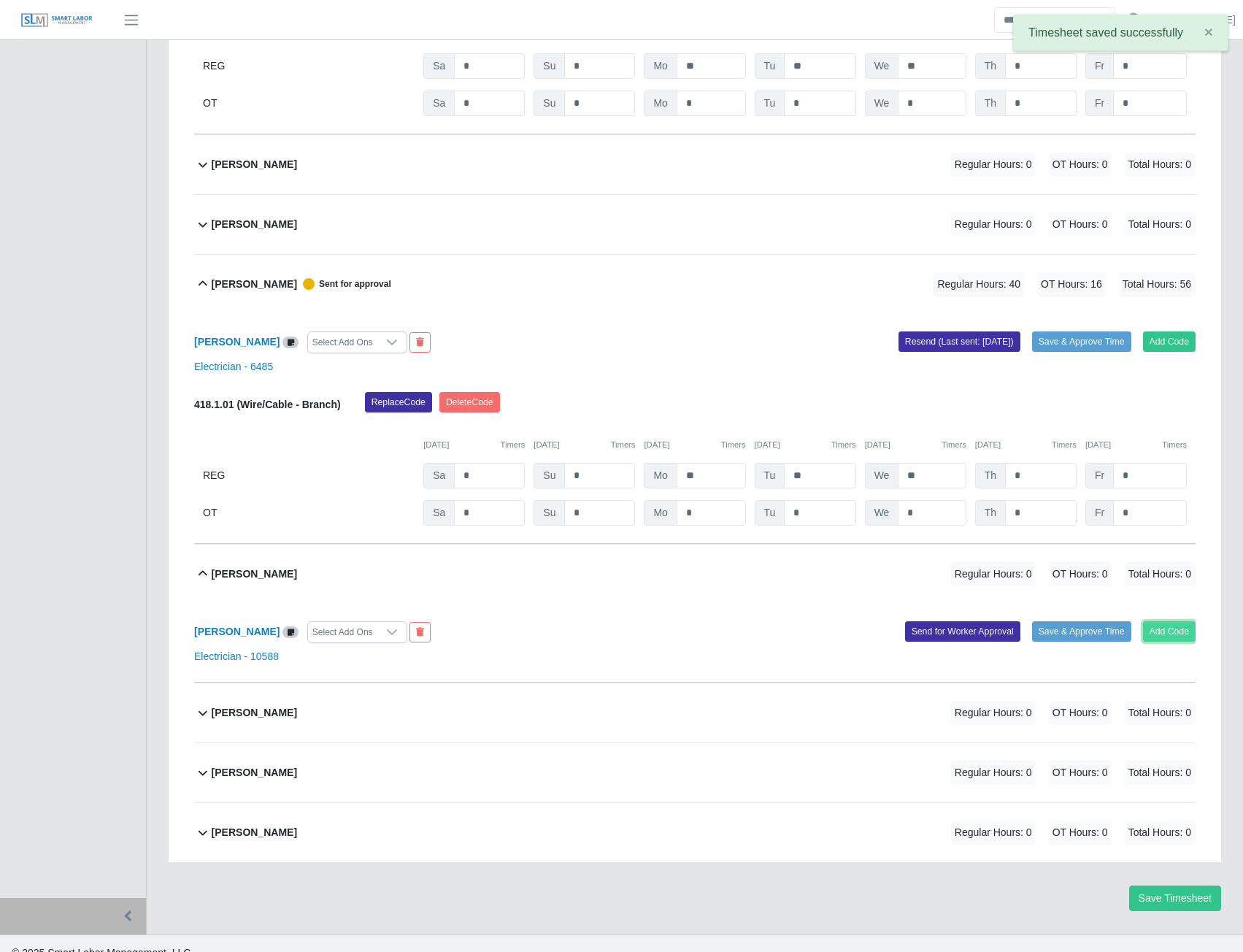
click at [1167, 642] on button "Add Code" at bounding box center [1170, 632] width 53 height 20
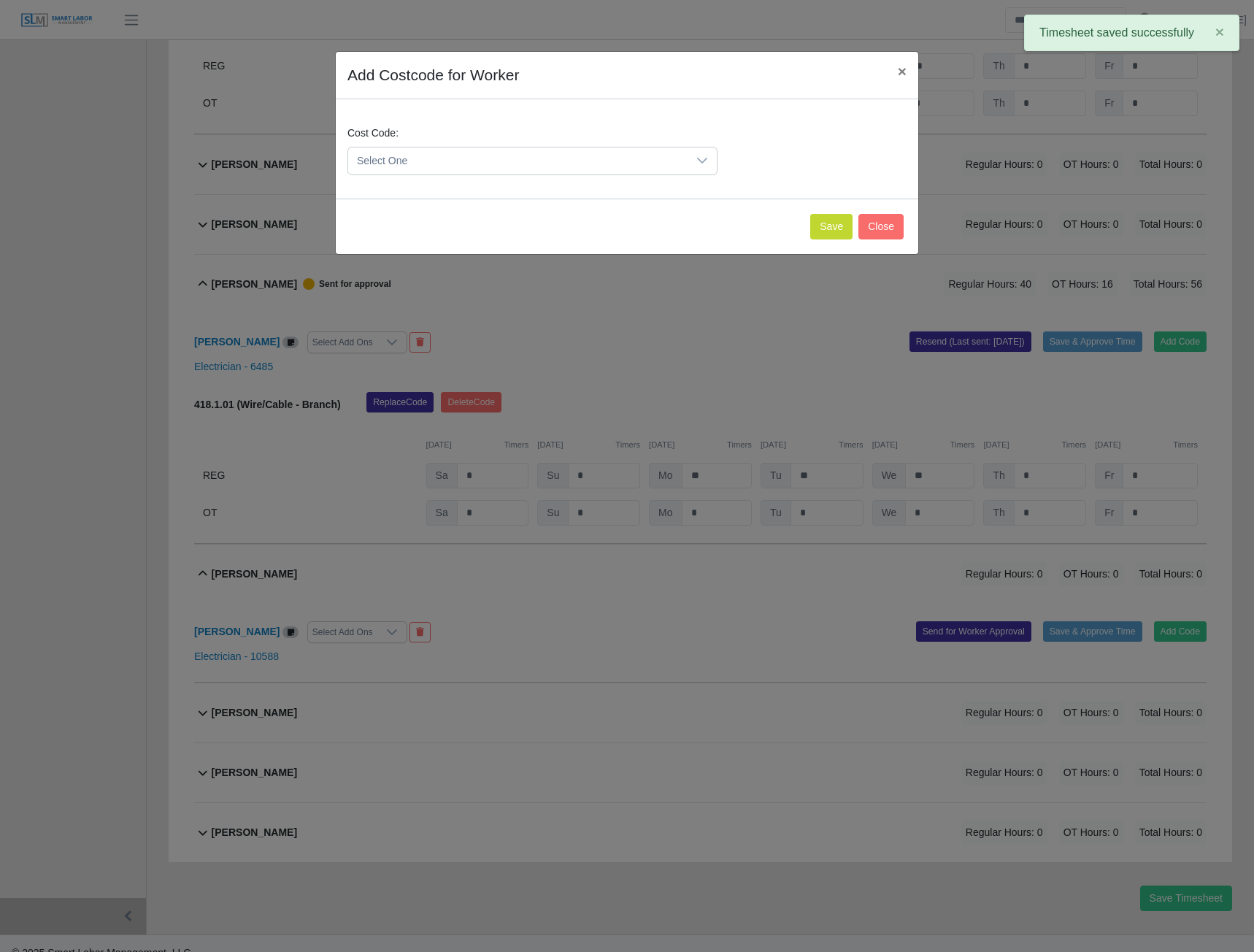
click at [678, 157] on span "Select One" at bounding box center [518, 161] width 340 height 27
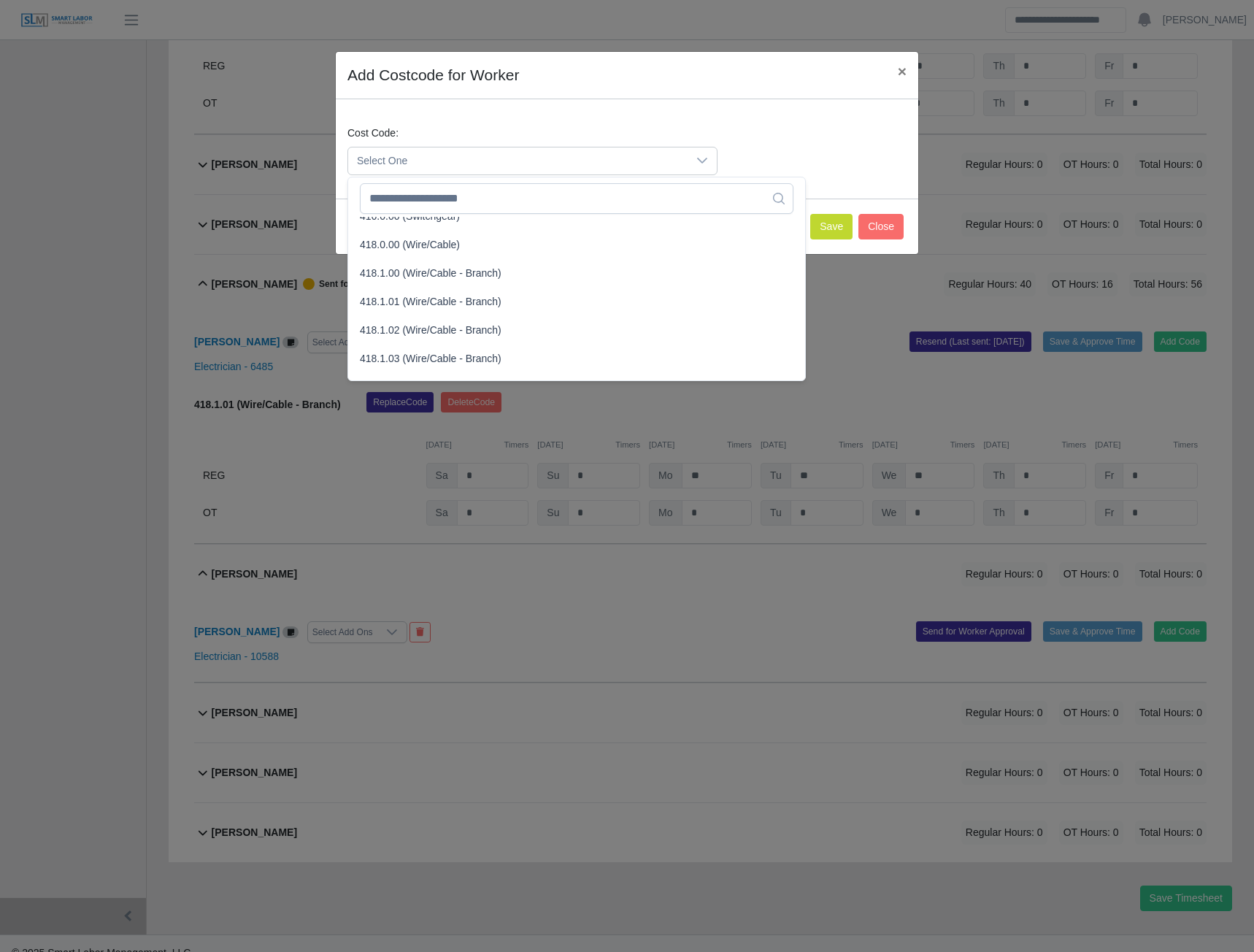
scroll to position [584, 0]
click at [419, 276] on span "418.1.01 (Wire/Cable - Branch)" at bounding box center [430, 276] width 141 height 15
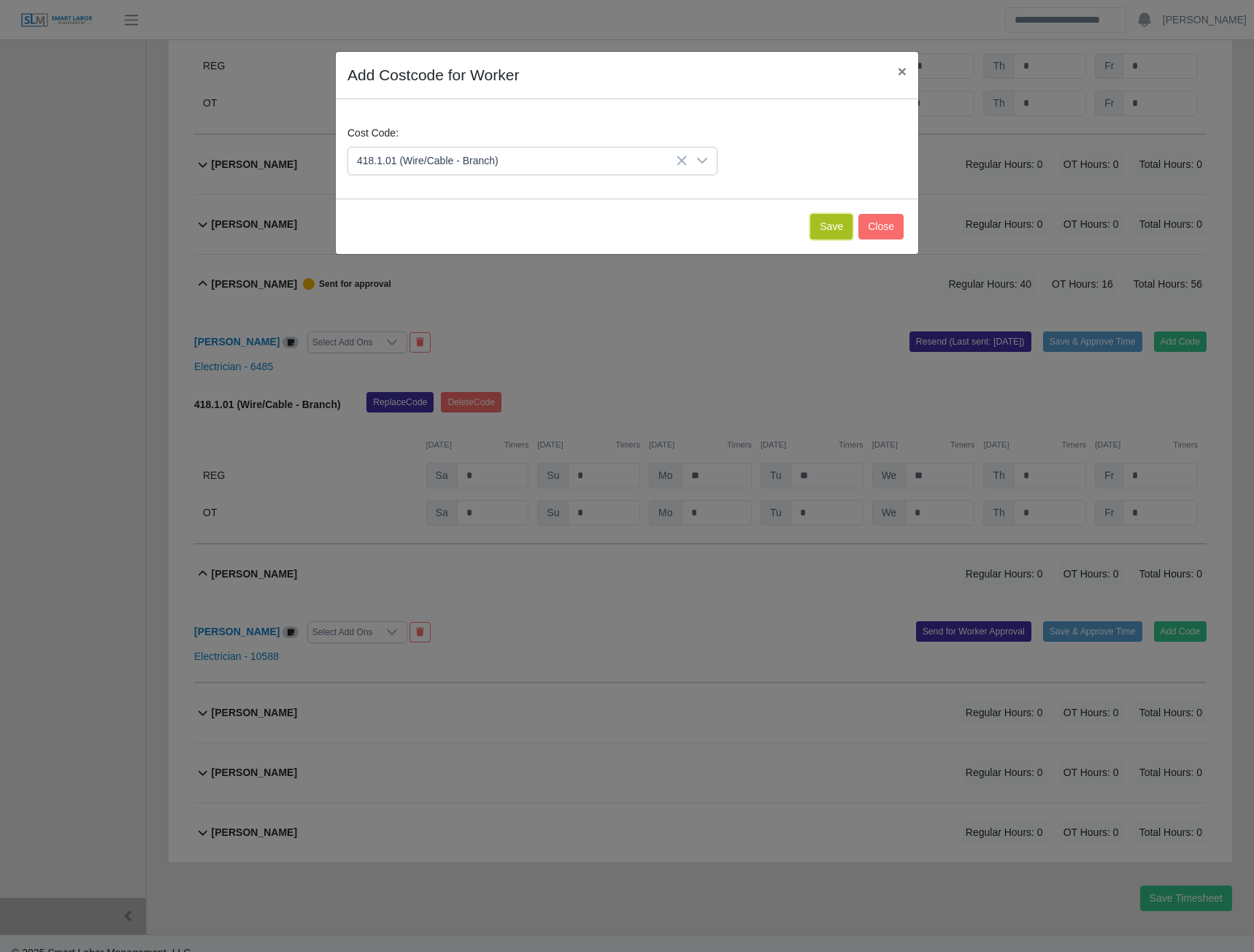
click at [822, 222] on button "Save" at bounding box center [831, 226] width 42 height 25
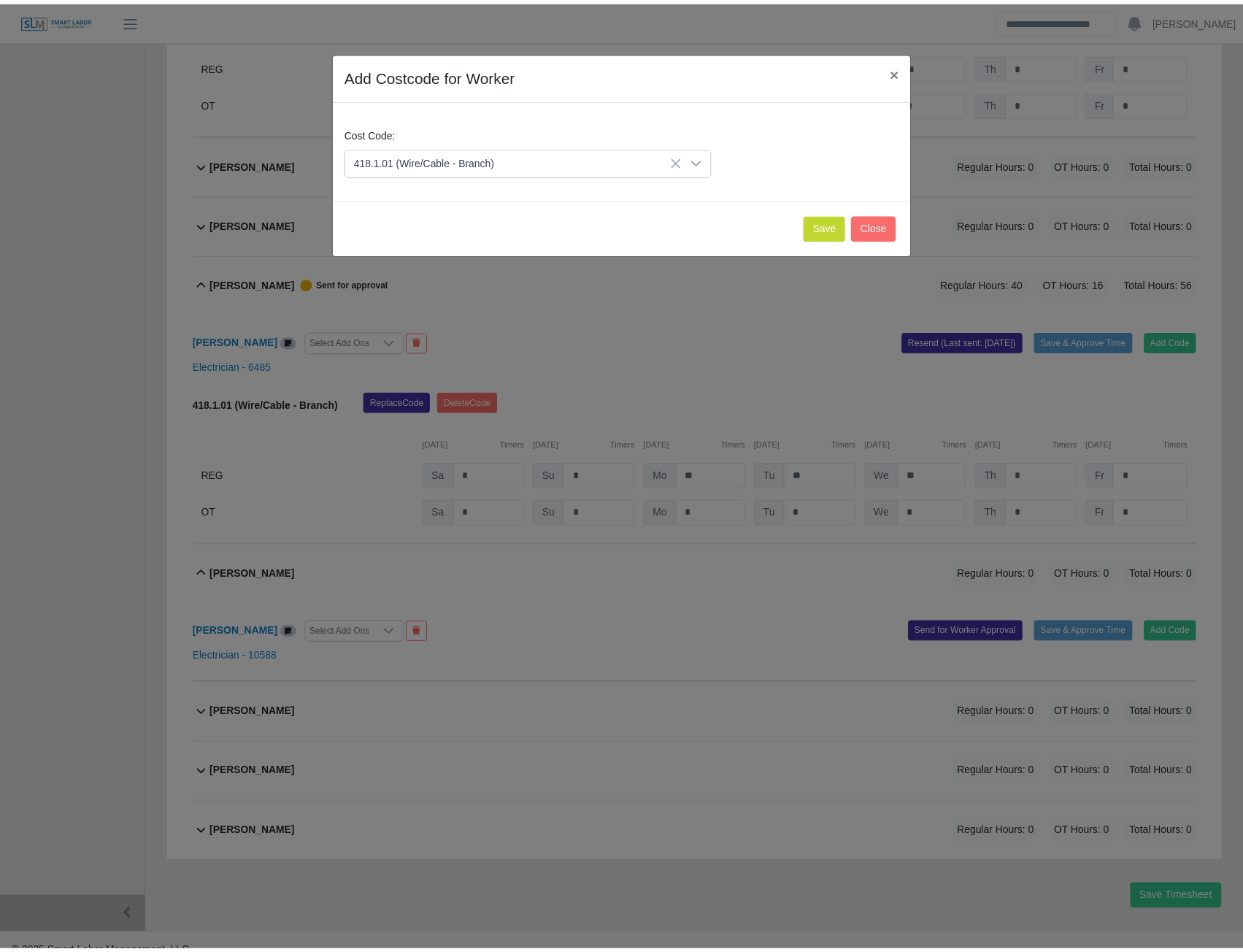
scroll to position [9803, 0]
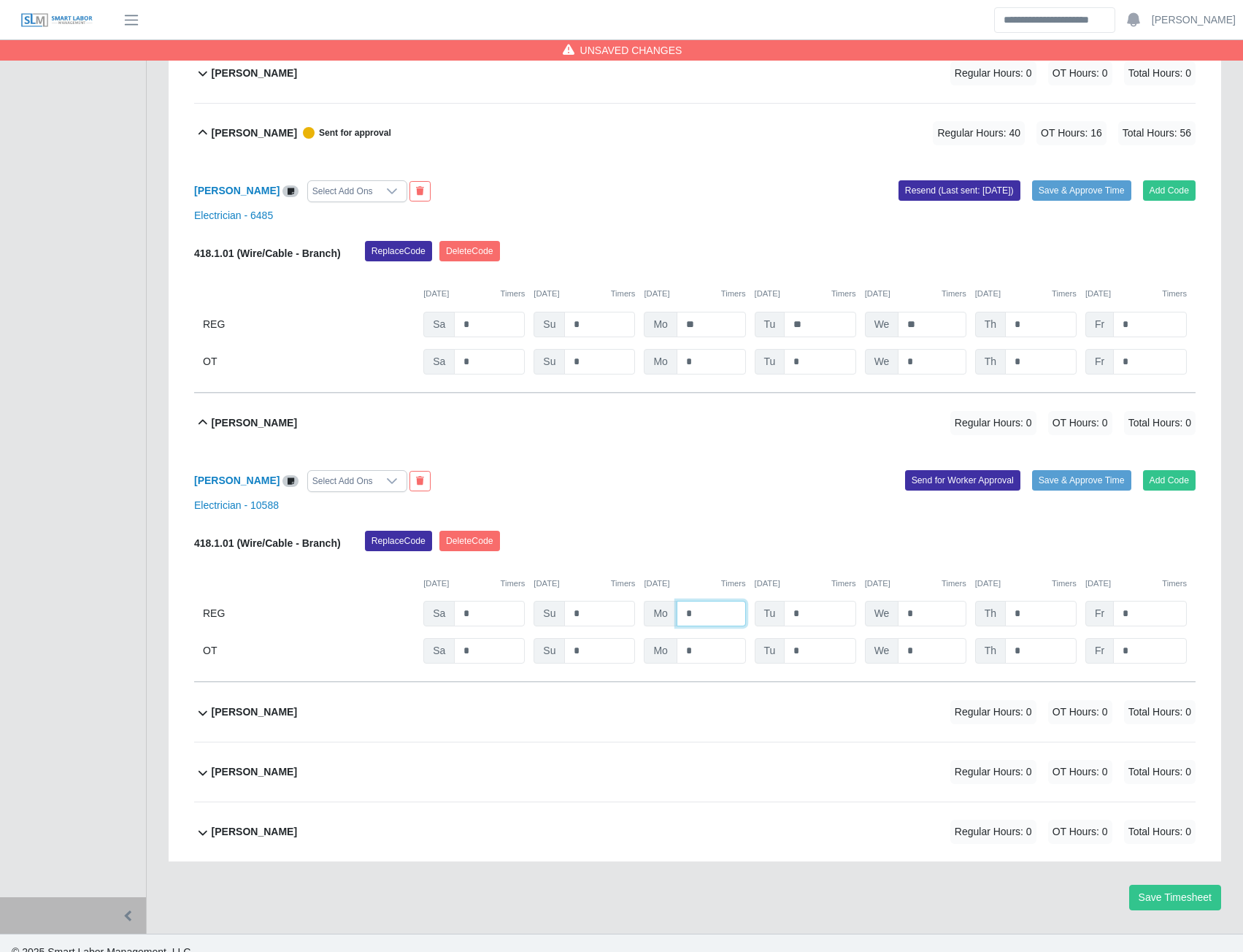
click at [686, 622] on input "*" at bounding box center [711, 613] width 69 height 25
click at [978, 490] on button "Send for Worker Approval" at bounding box center [962, 480] width 115 height 20
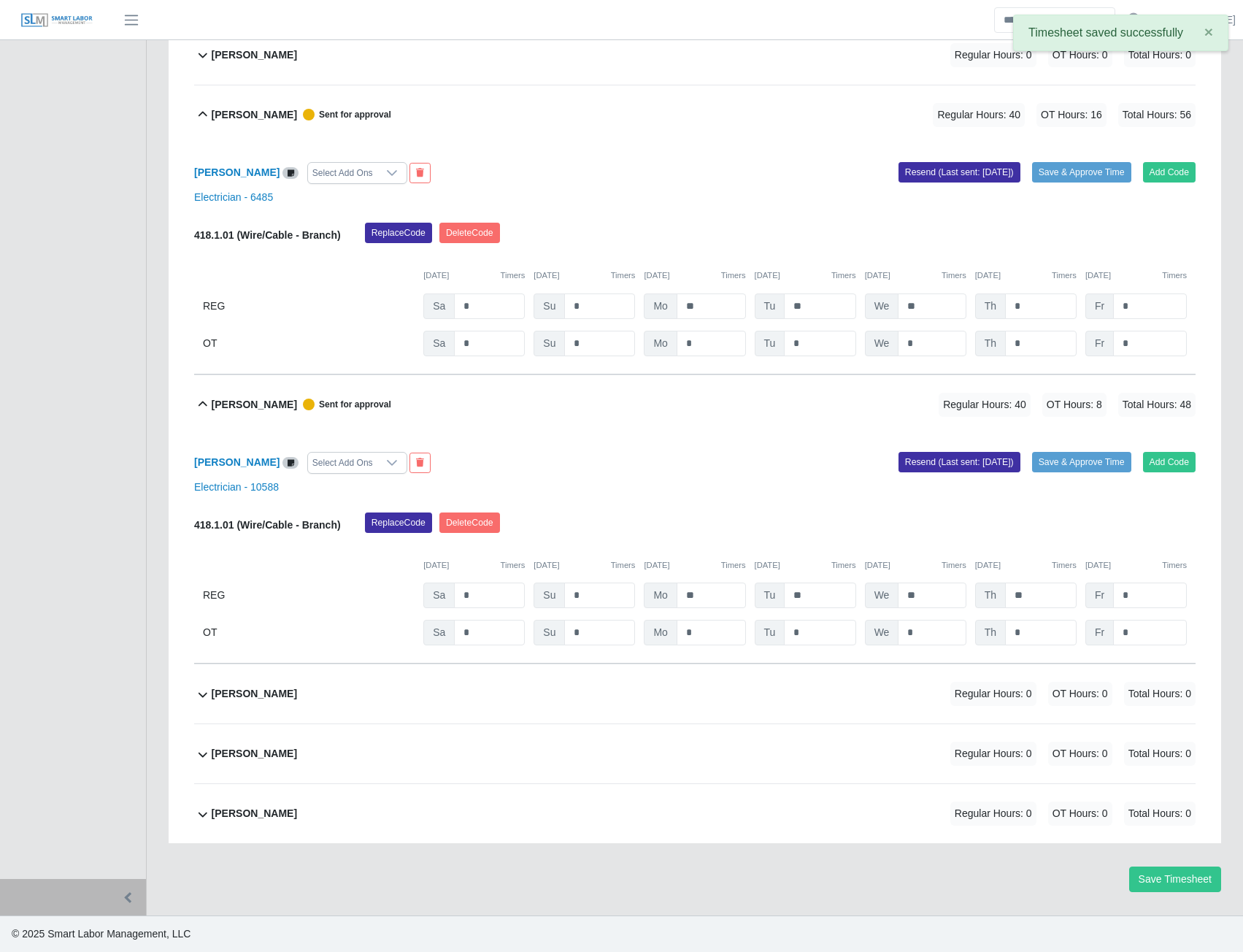
scroll to position [9837, 0]
click at [262, 696] on b "Waymon Jackson" at bounding box center [254, 694] width 86 height 15
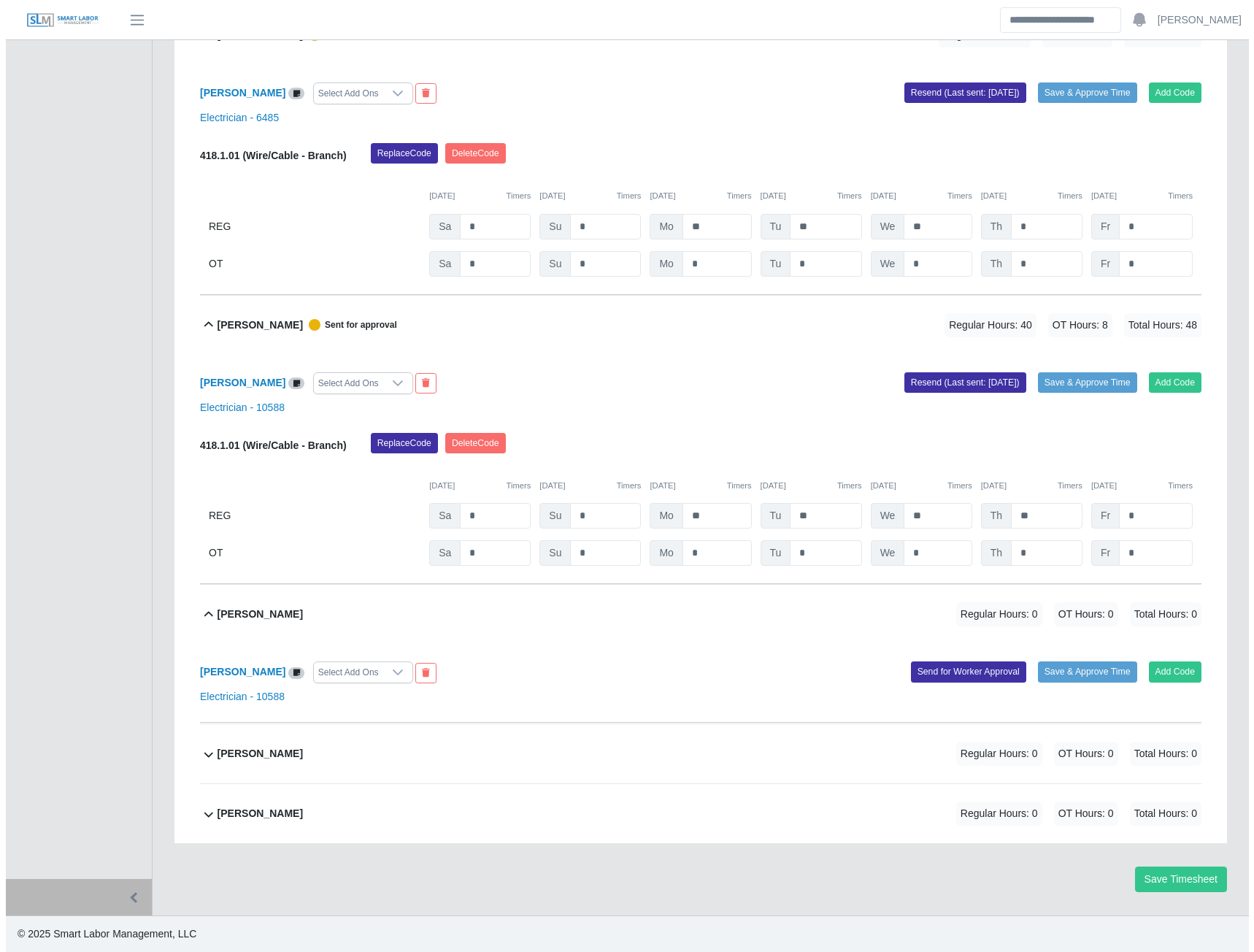
scroll to position [9917, 0]
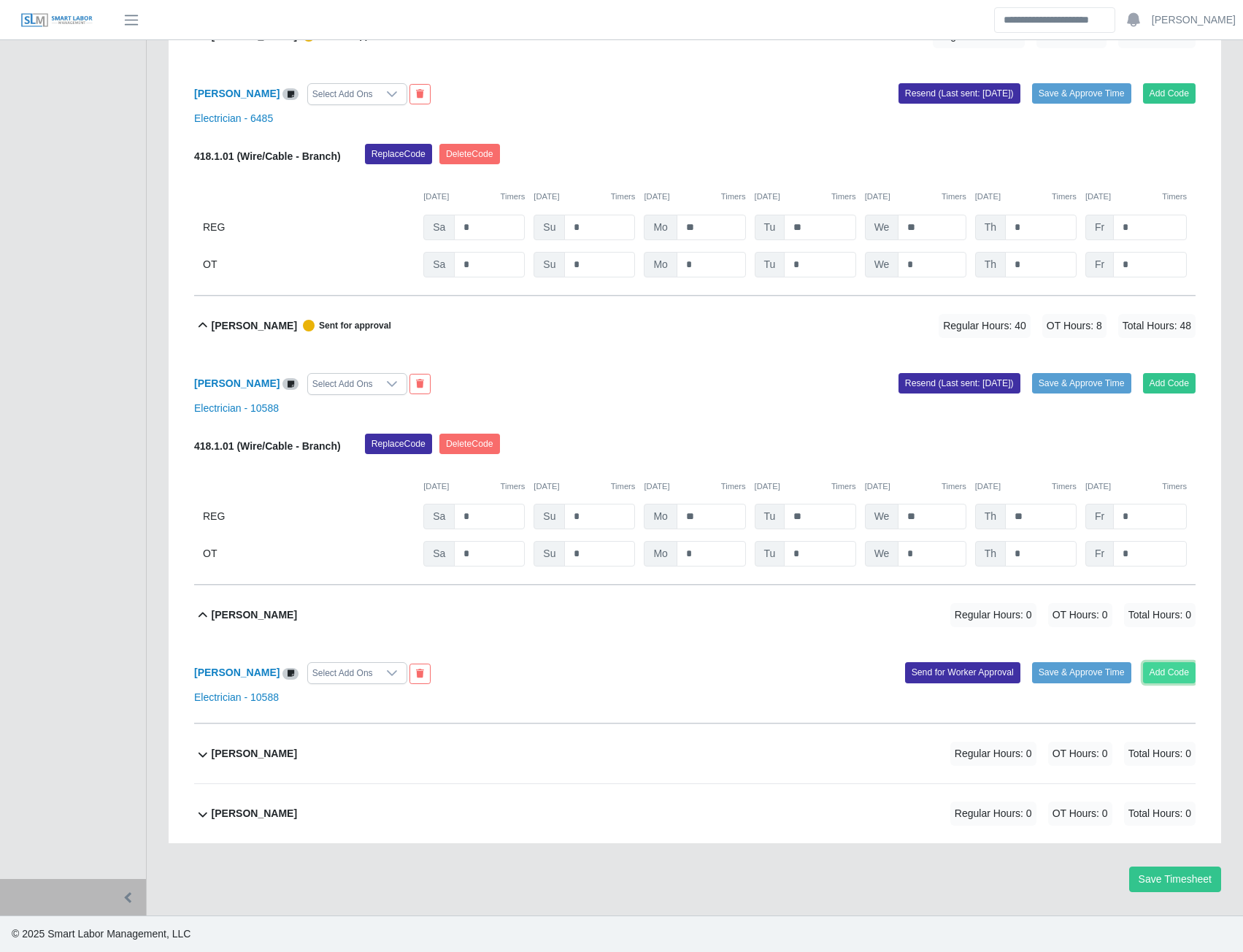
click at [1172, 672] on button "Add Code" at bounding box center [1170, 672] width 53 height 20
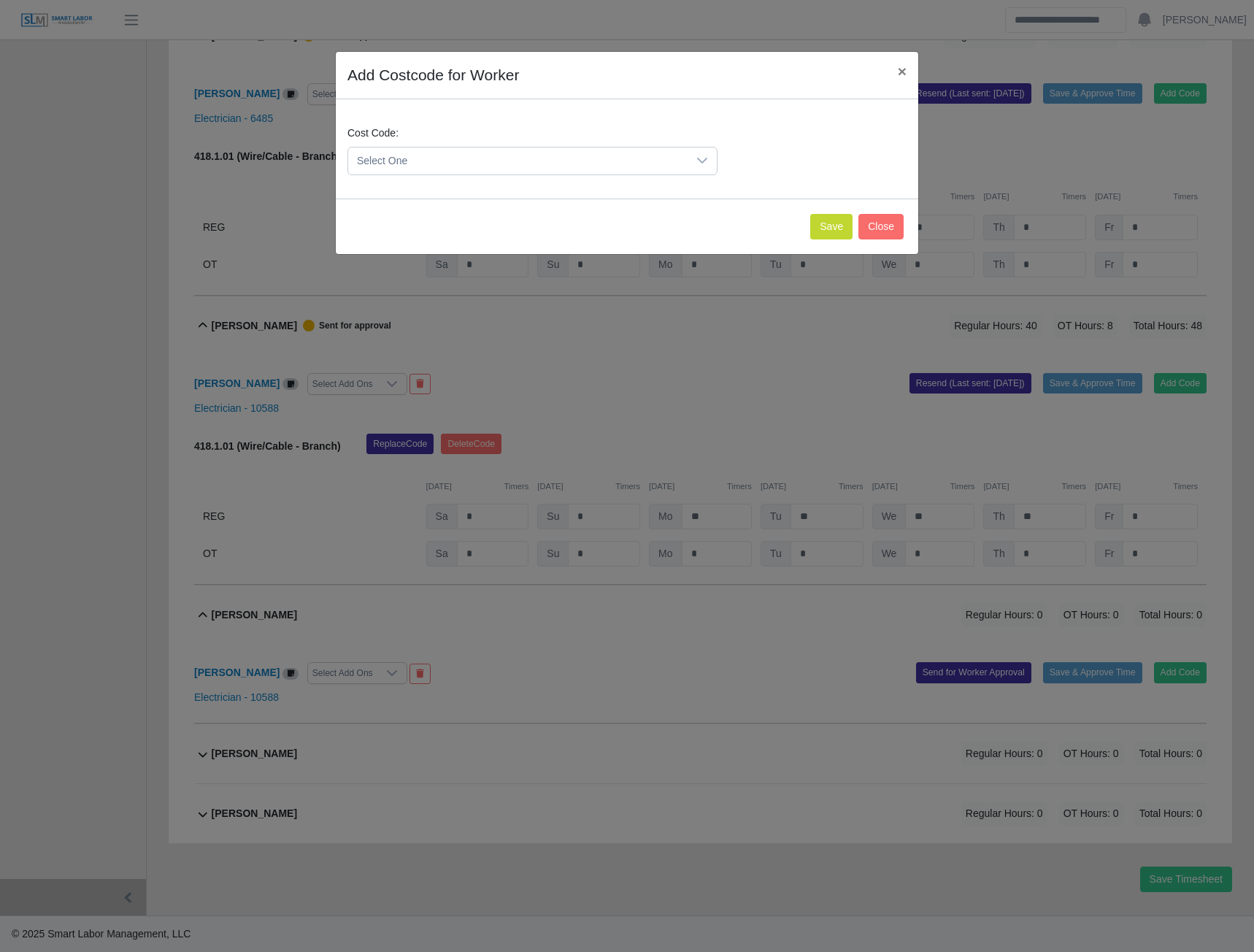
click at [608, 165] on span "Select One" at bounding box center [518, 161] width 340 height 27
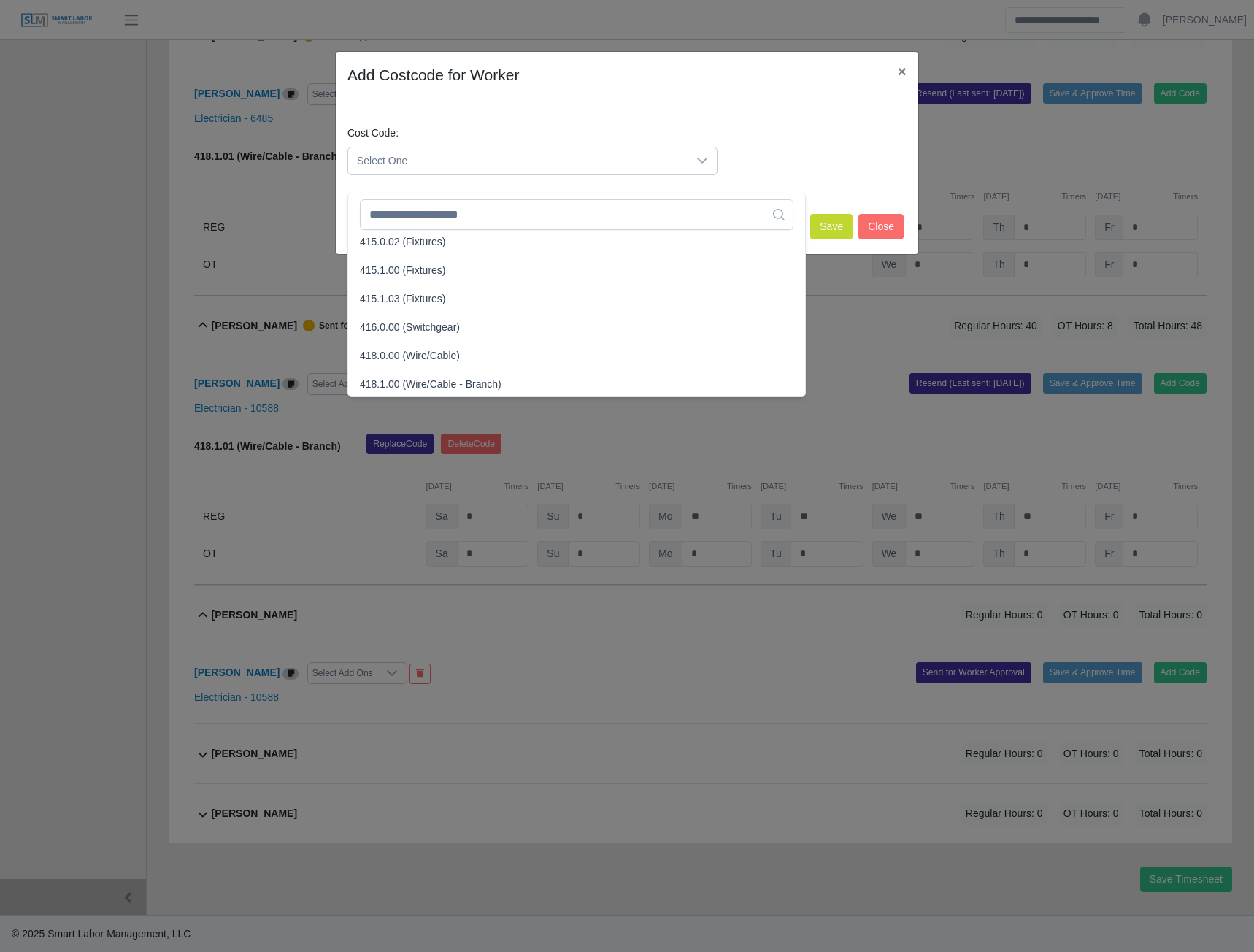
scroll to position [511, 0]
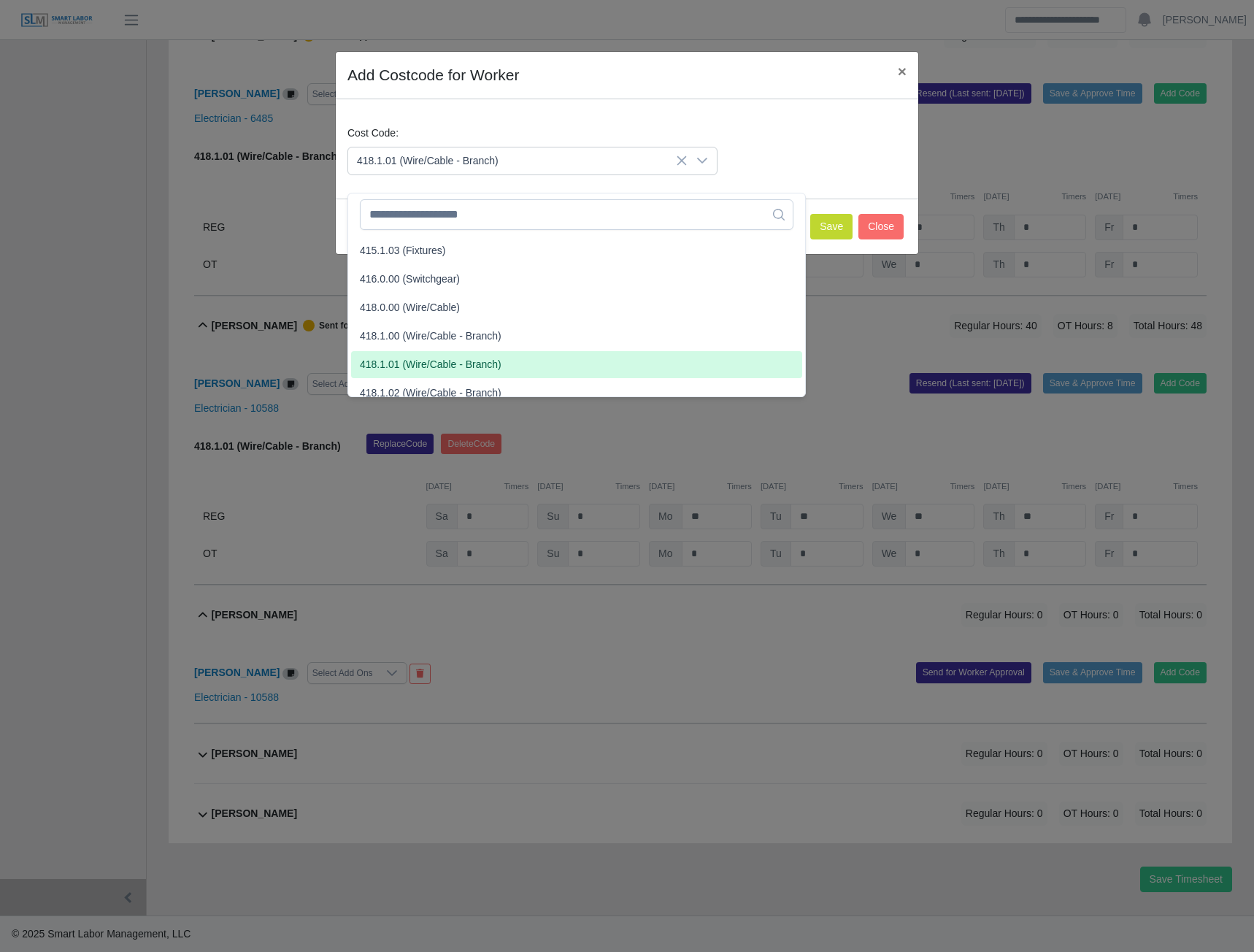
click at [432, 357] on span "418.1.01 (Wire/Cable - Branch)" at bounding box center [430, 364] width 141 height 15
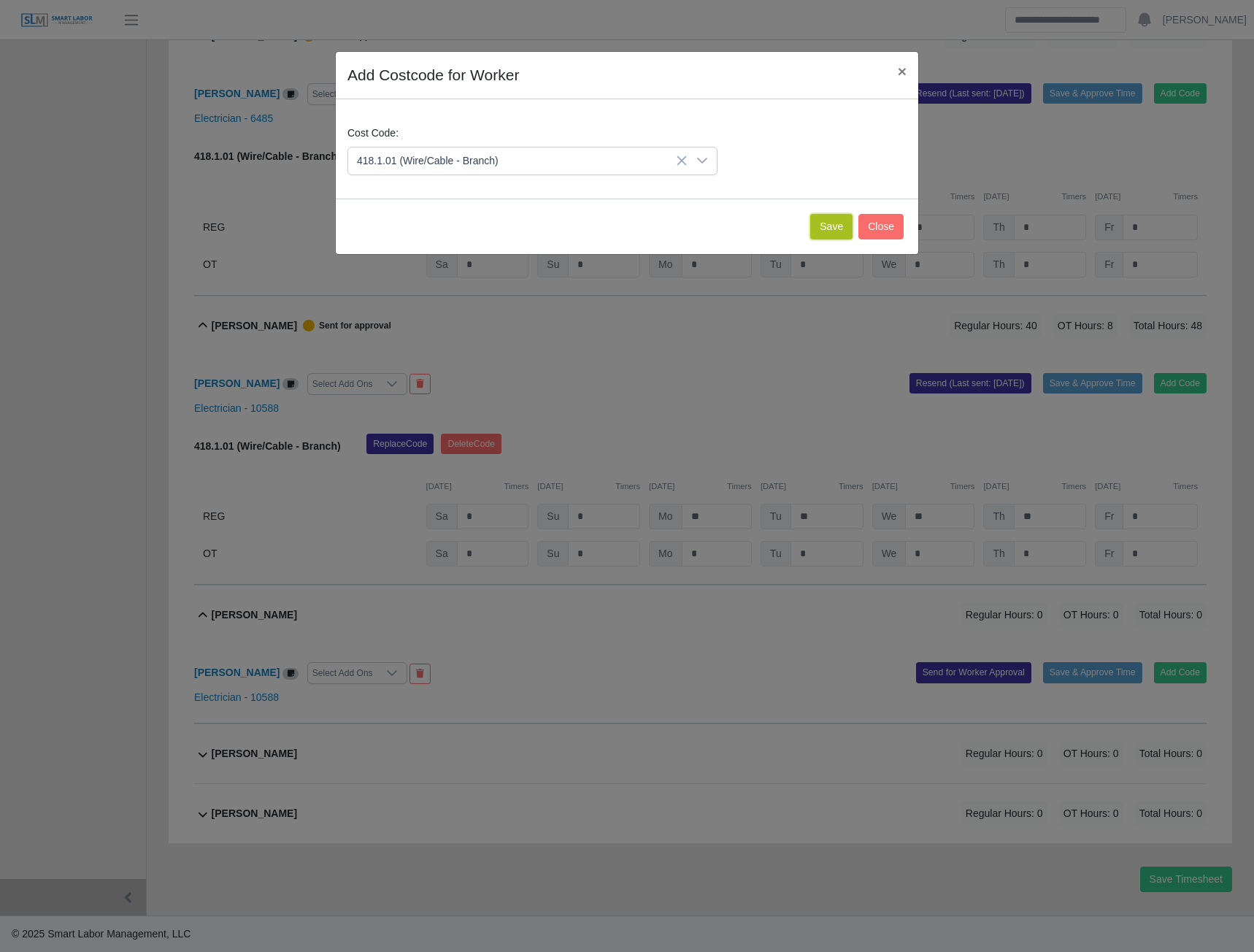
click at [827, 225] on button "Save" at bounding box center [831, 226] width 42 height 25
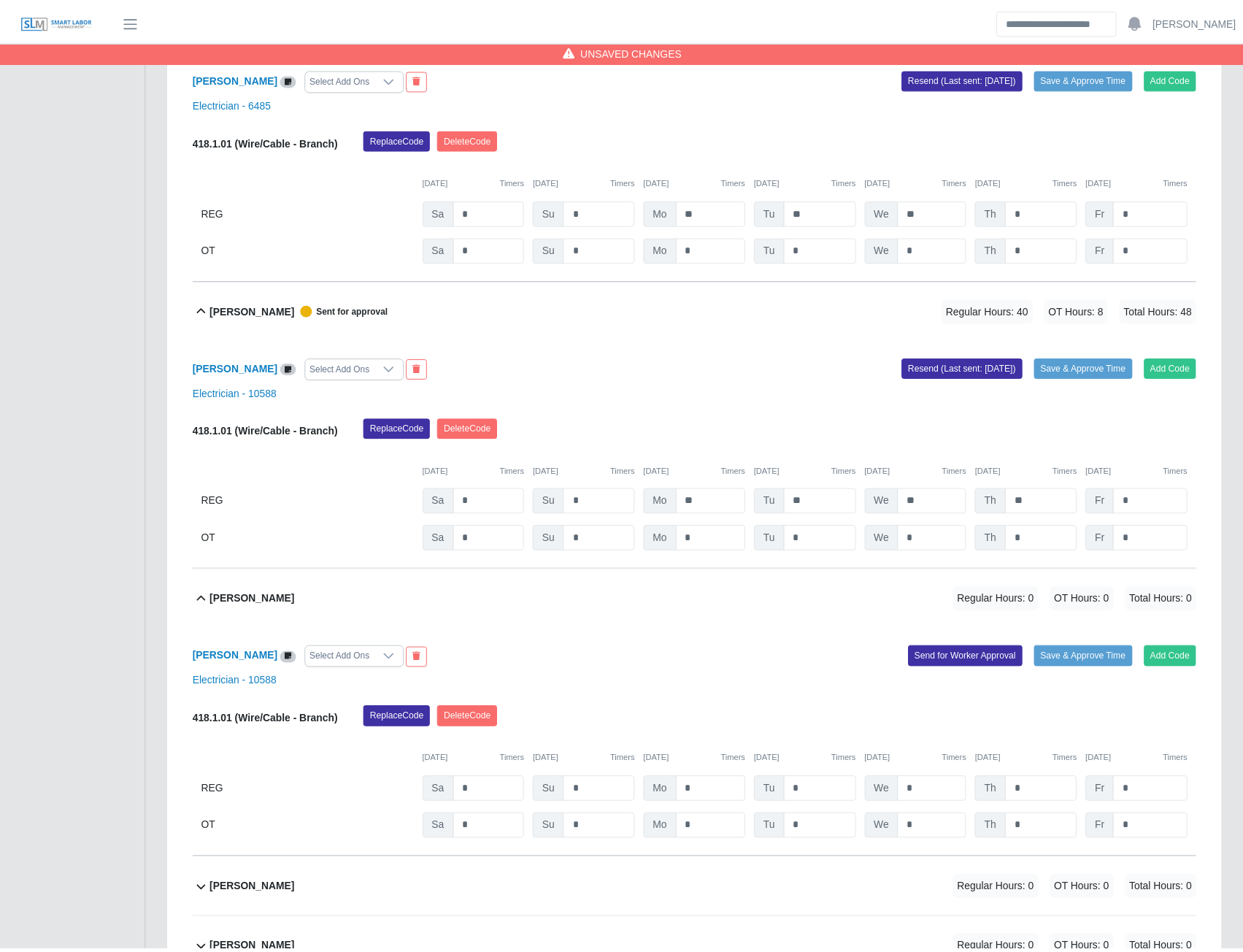
scroll to position [10067, 0]
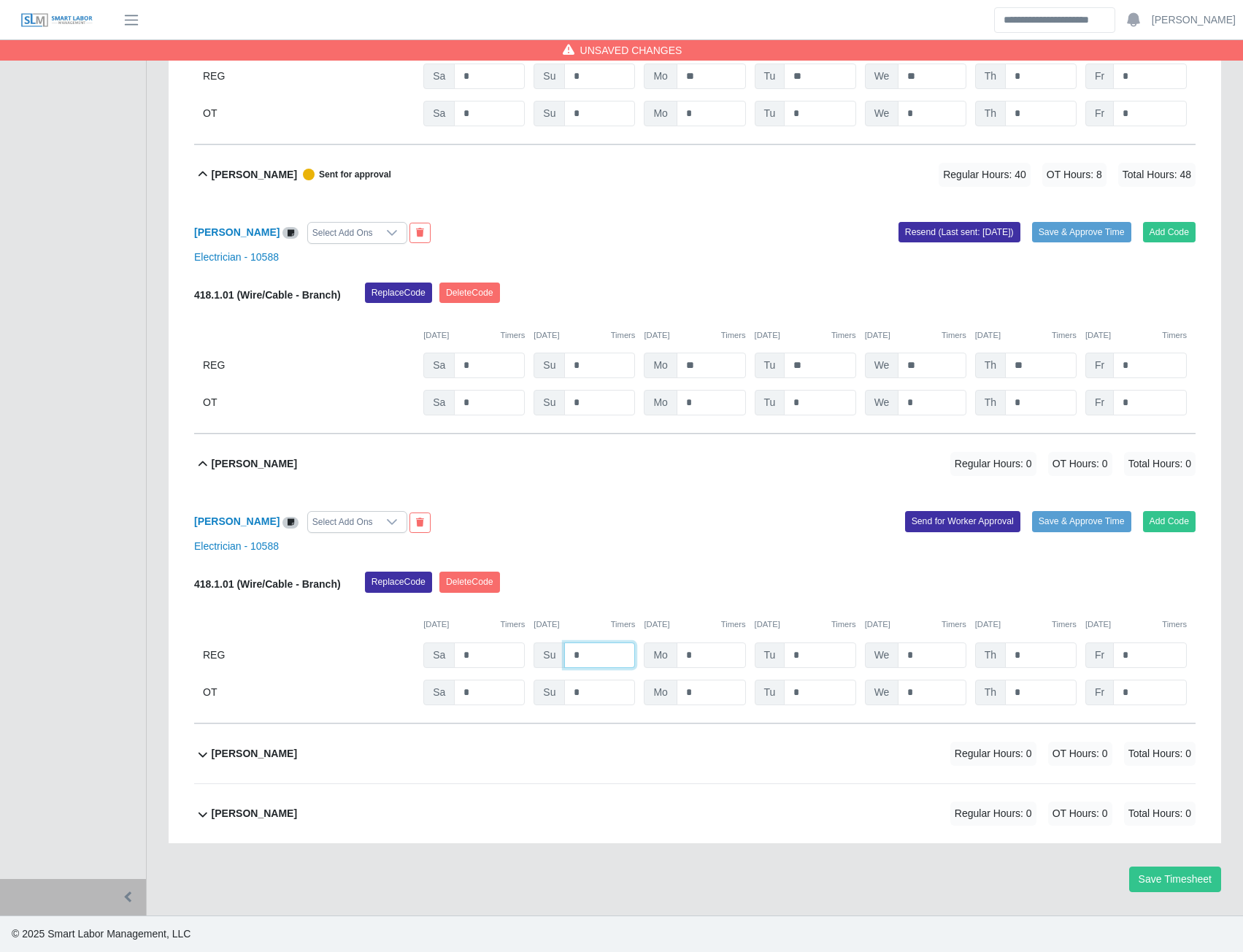
click at [595, 655] on input "*" at bounding box center [600, 655] width 71 height 25
click at [943, 519] on button "Send for Worker Approval" at bounding box center [962, 521] width 115 height 20
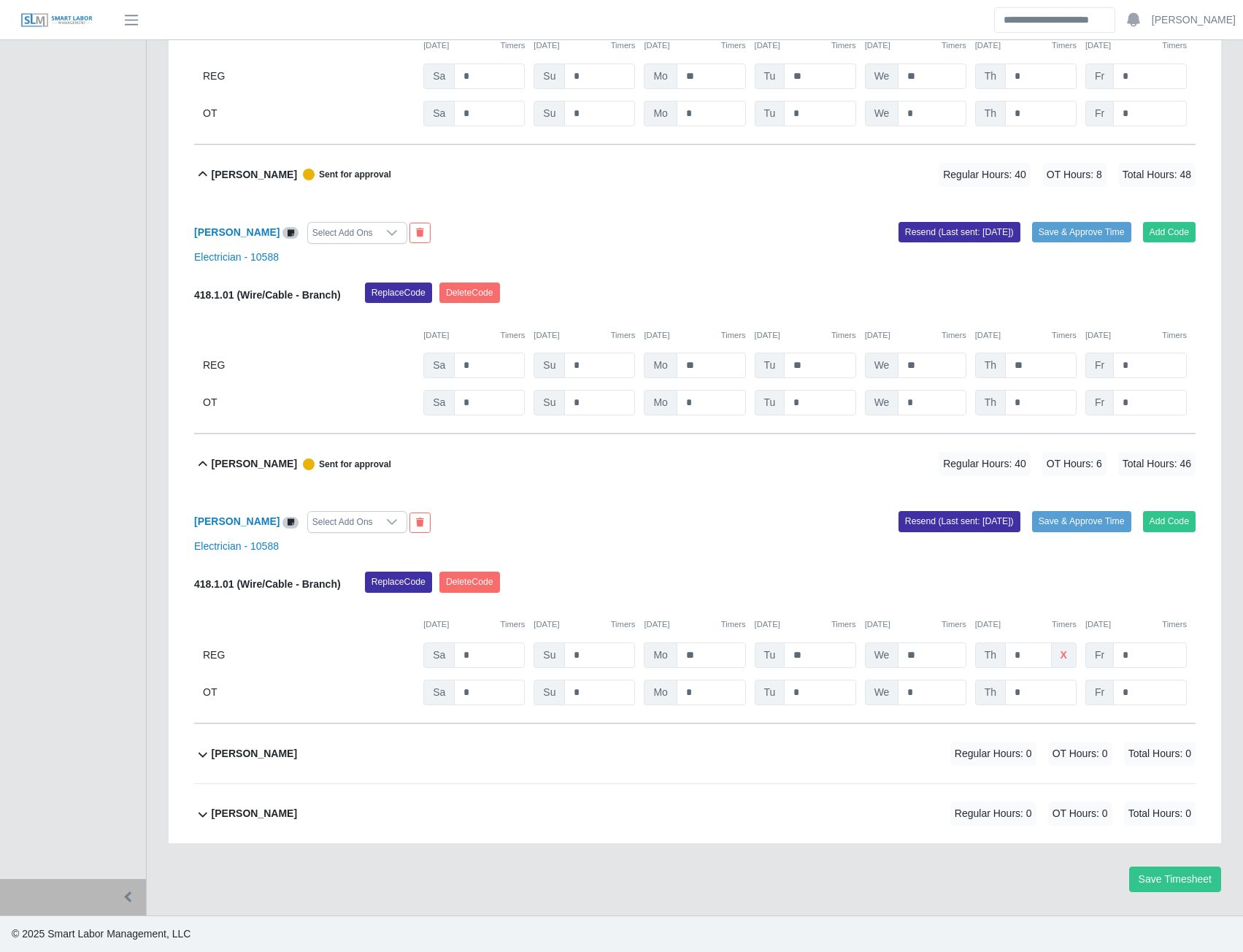
click at [261, 753] on b "William Pena" at bounding box center [254, 754] width 86 height 15
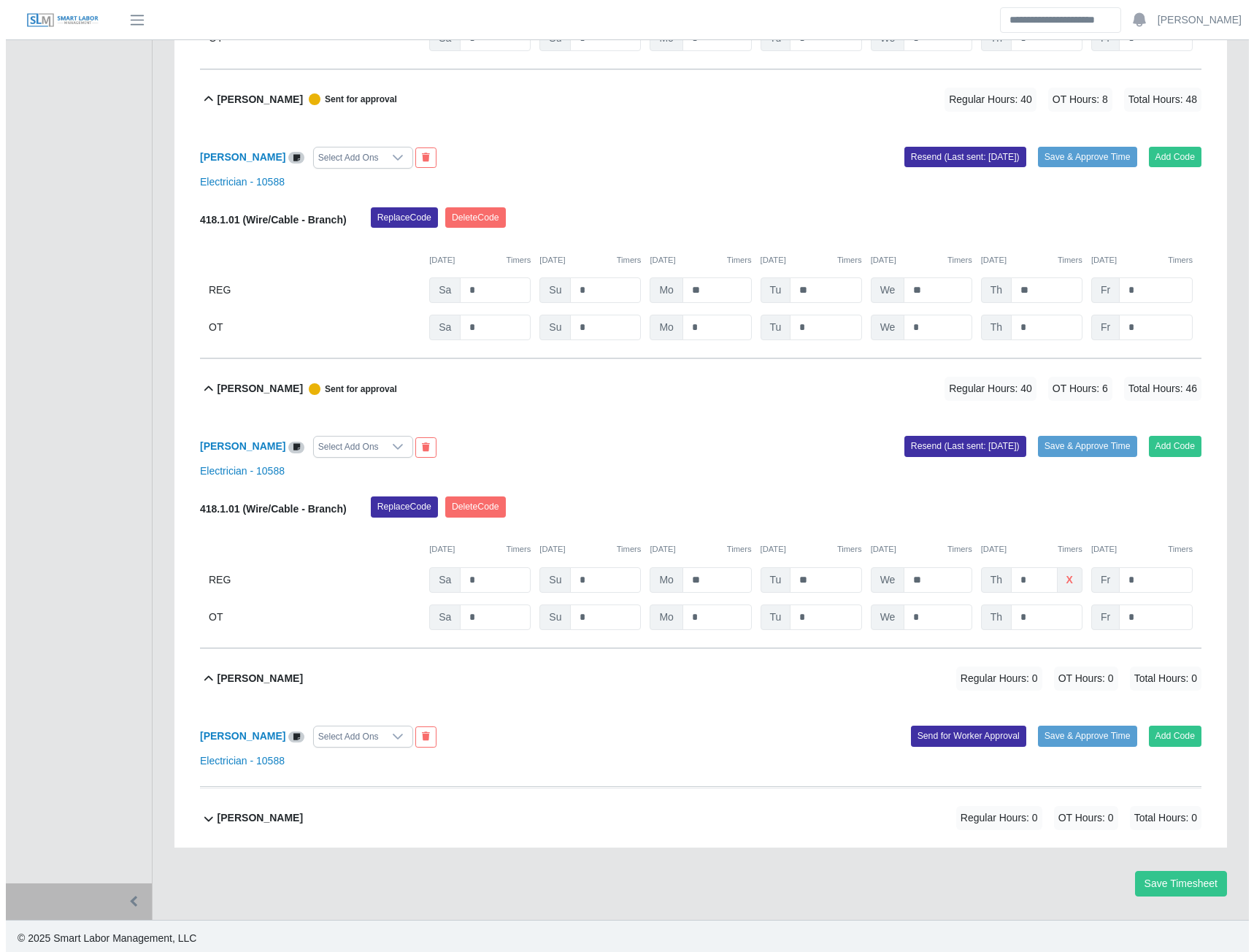
scroll to position [10147, 0]
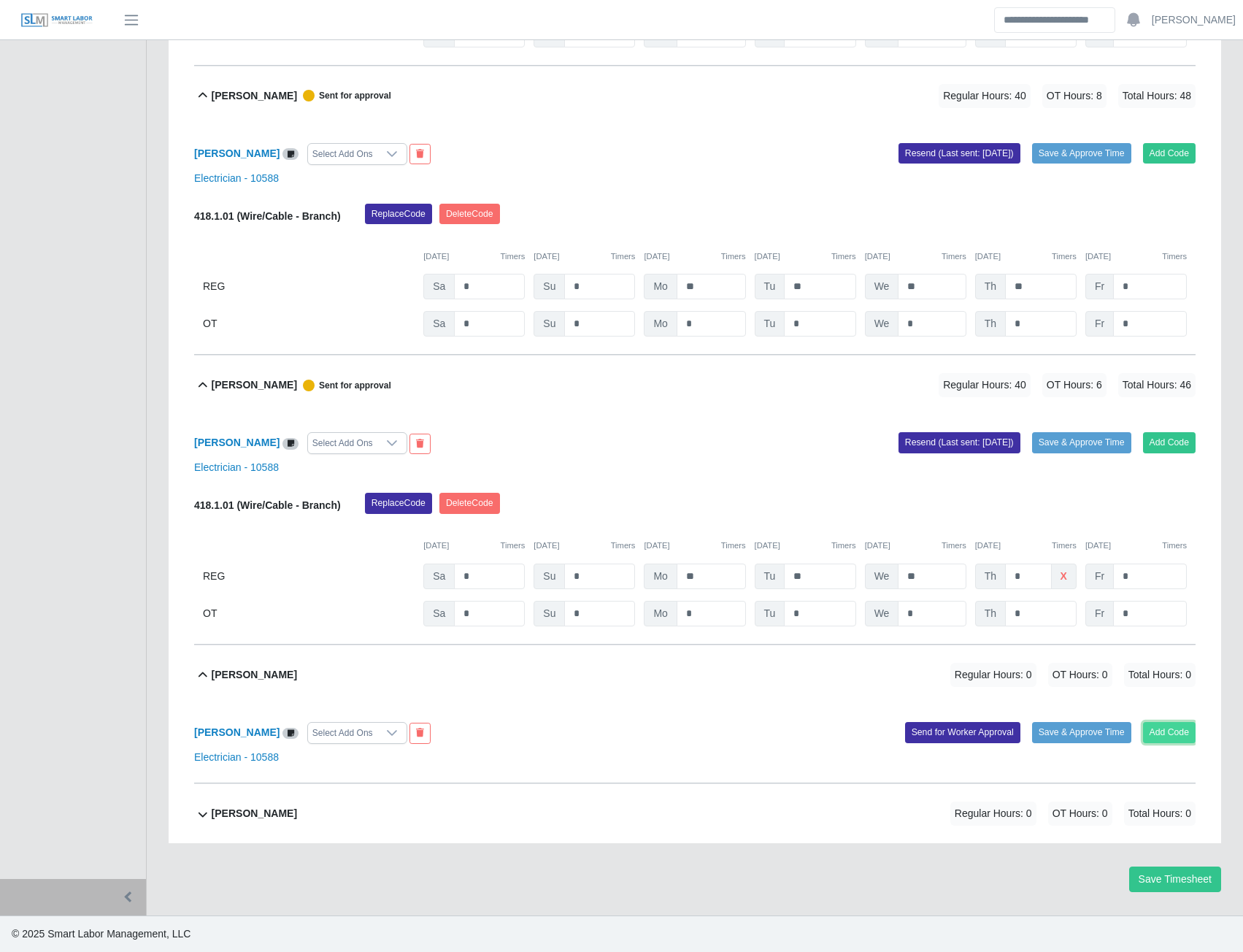
click at [1192, 737] on button "Add Code" at bounding box center [1170, 732] width 53 height 20
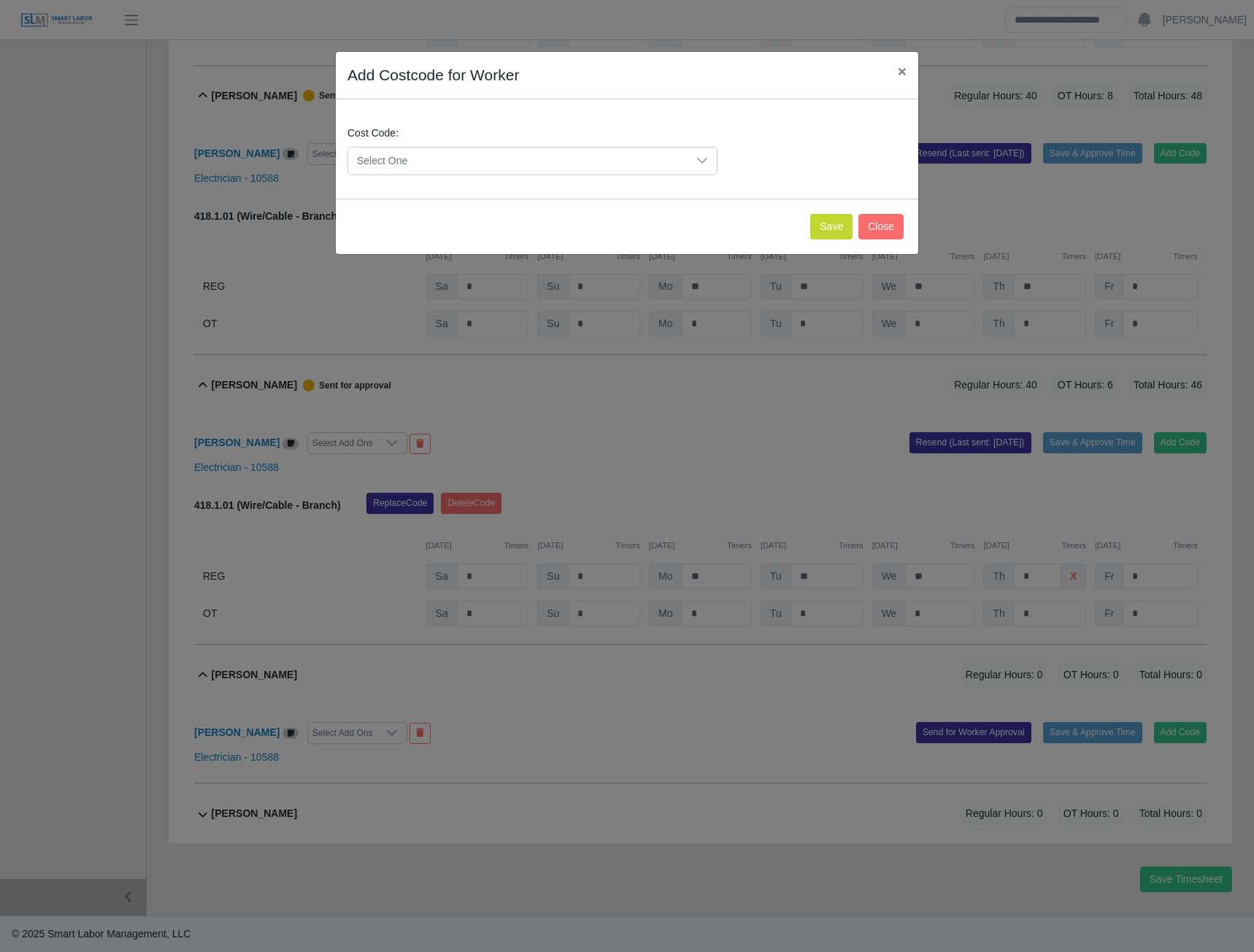
click at [592, 156] on span "Select One" at bounding box center [518, 161] width 340 height 27
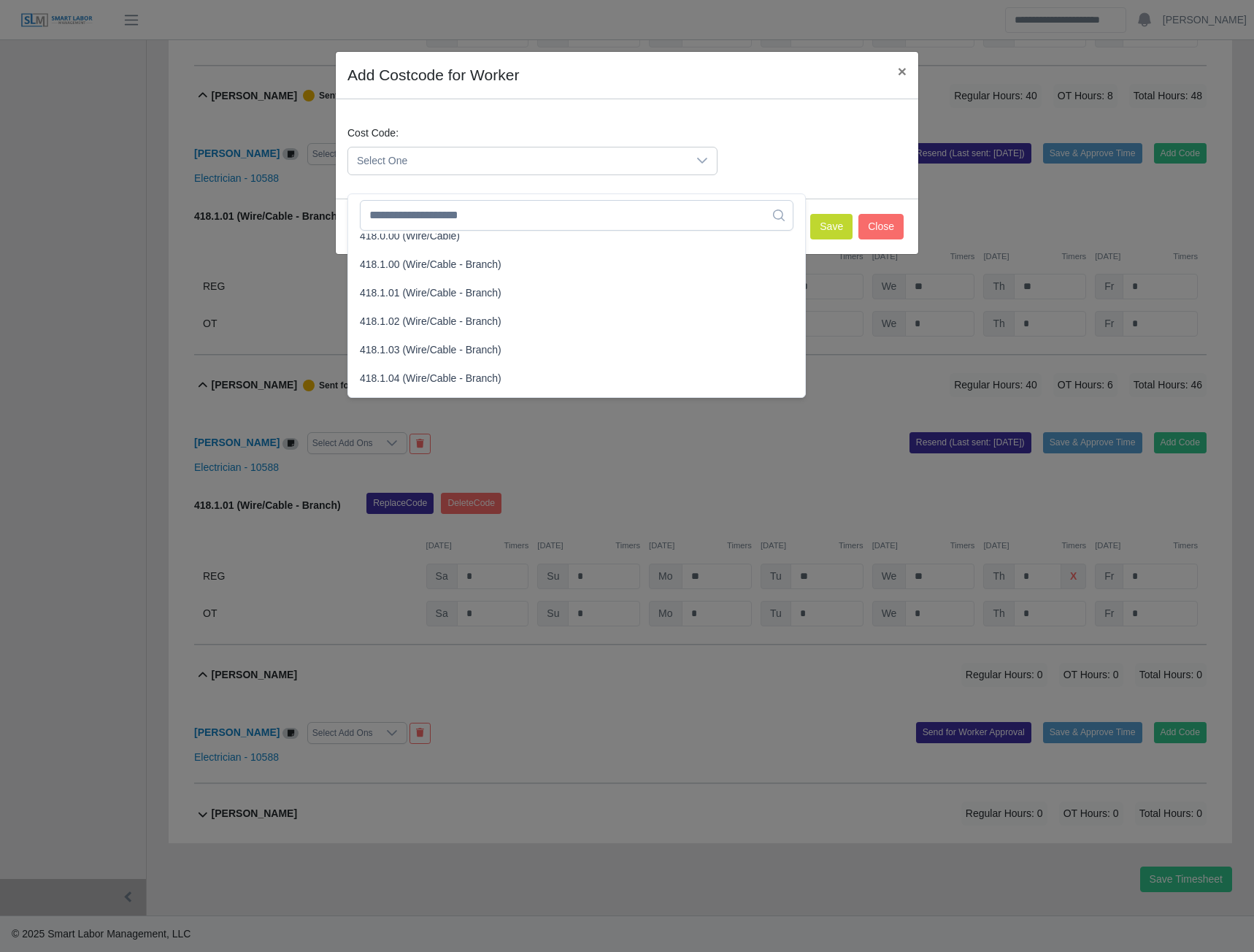
scroll to position [584, 0]
click at [415, 285] on span "418.1.01 (Wire/Cable - Branch)" at bounding box center [430, 293] width 141 height 15
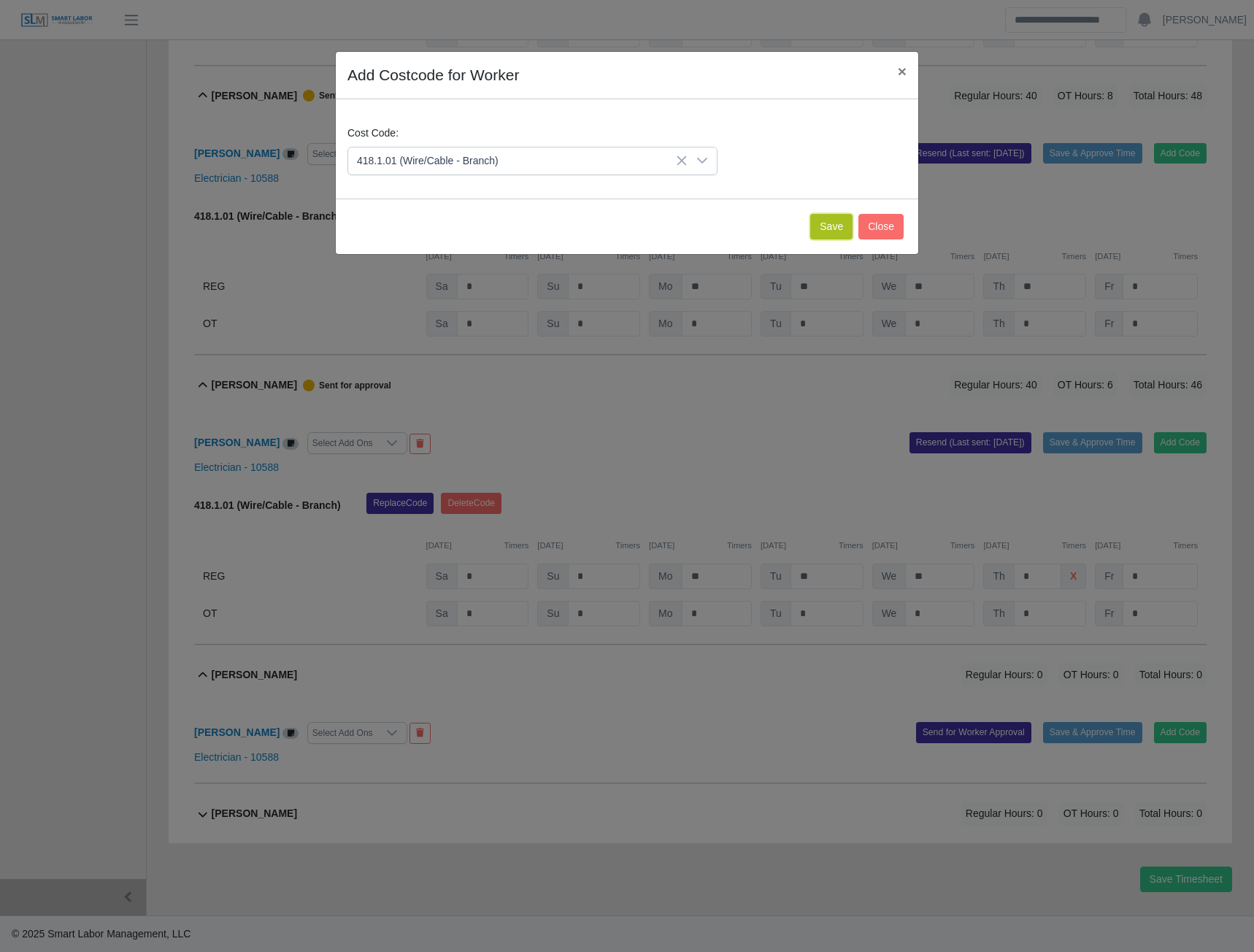
click at [828, 232] on button "Save" at bounding box center [831, 226] width 42 height 25
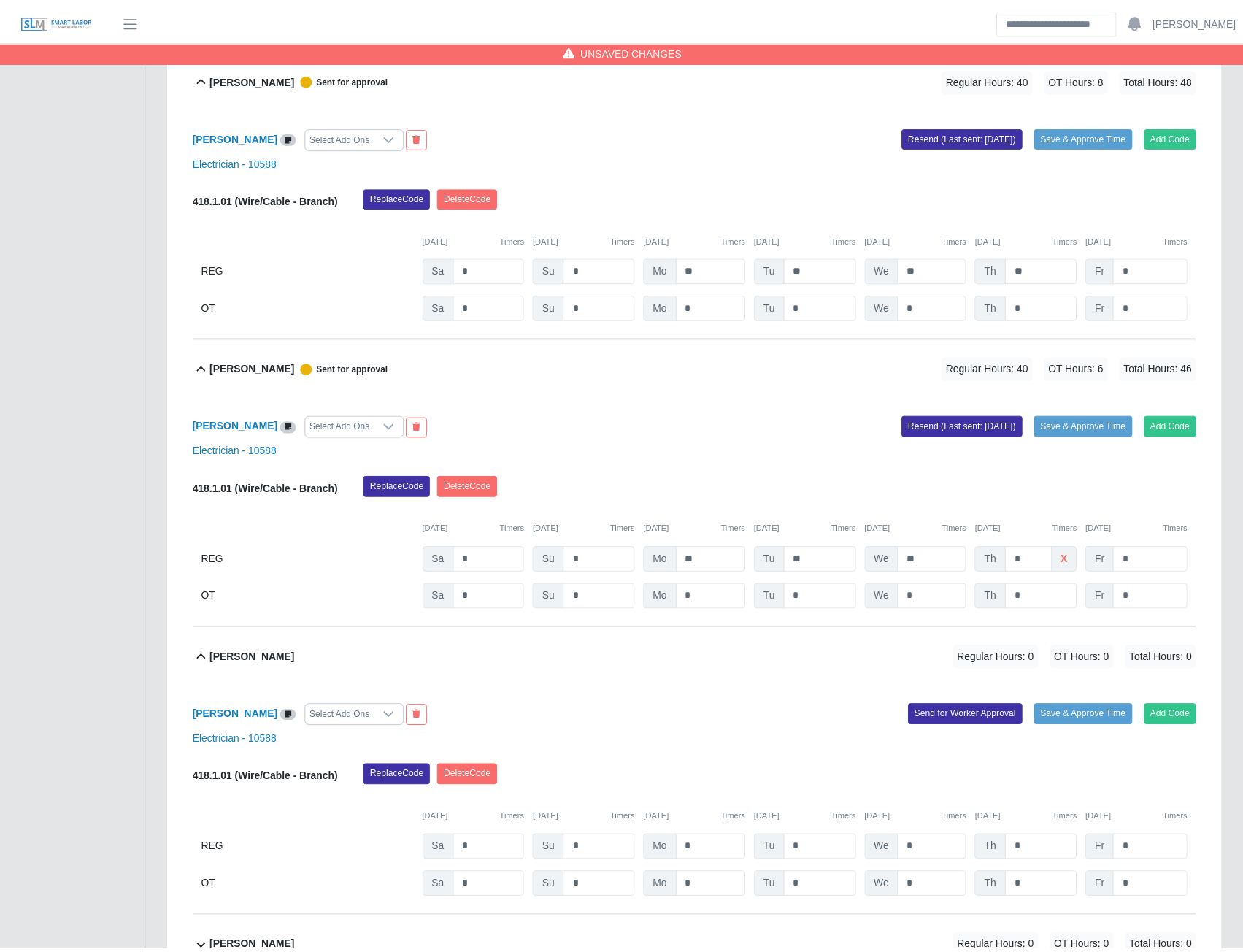
scroll to position [10298, 0]
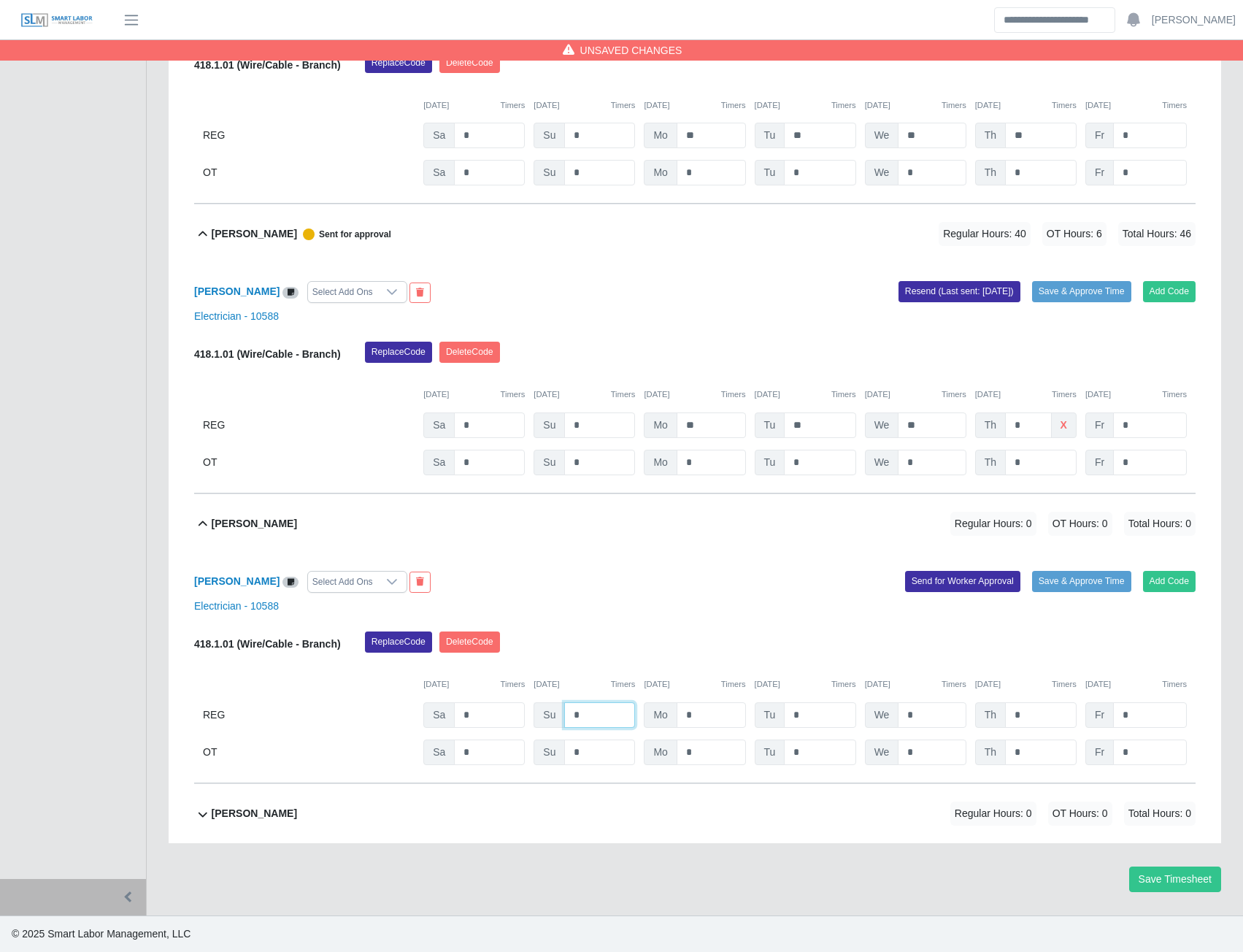
click at [581, 715] on input "*" at bounding box center [600, 714] width 71 height 25
click at [1144, 756] on input "*" at bounding box center [1150, 752] width 73 height 25
click at [964, 582] on button "Send for Worker Approval" at bounding box center [962, 581] width 115 height 20
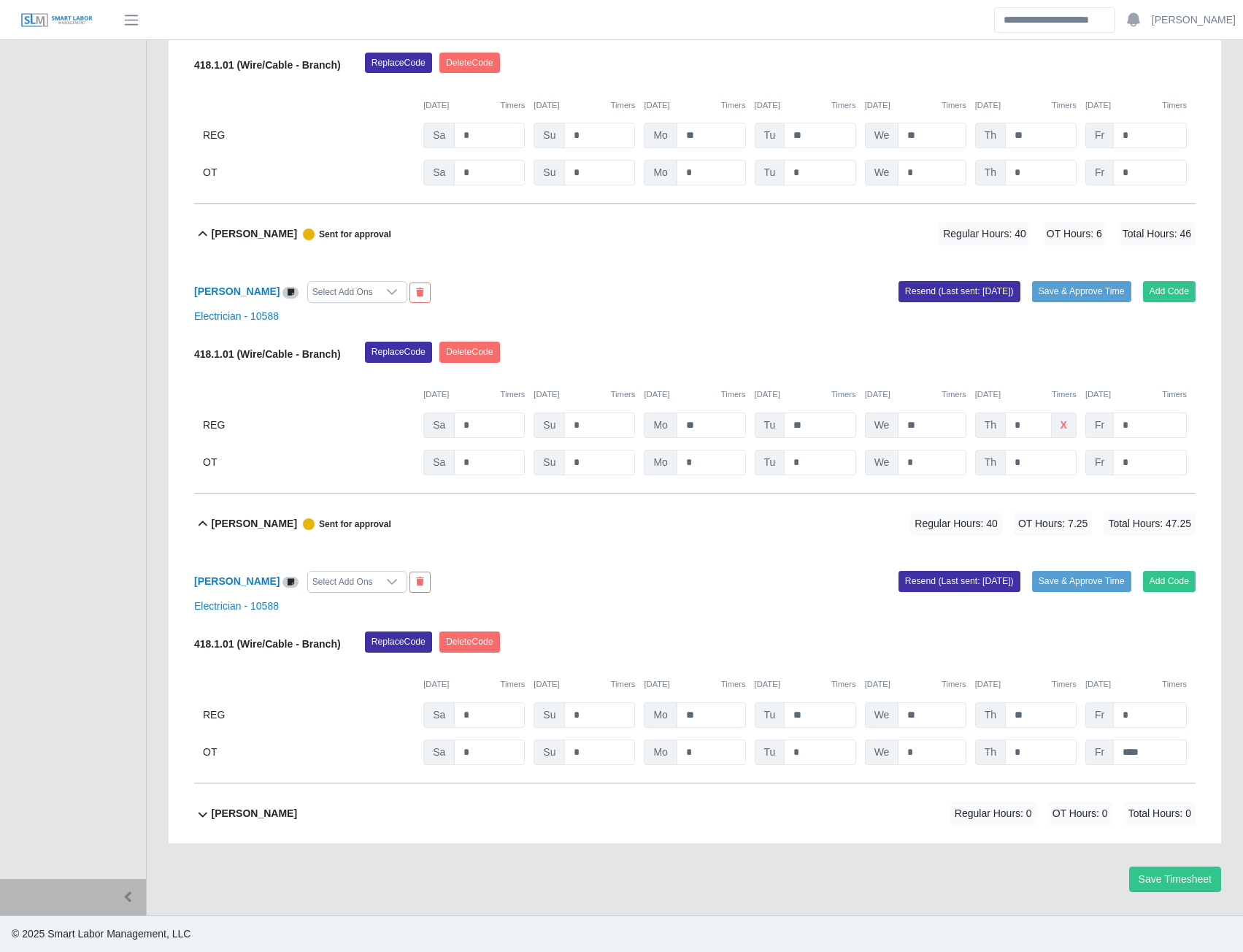
click at [234, 811] on b "Willis Dorsey" at bounding box center [254, 814] width 86 height 15
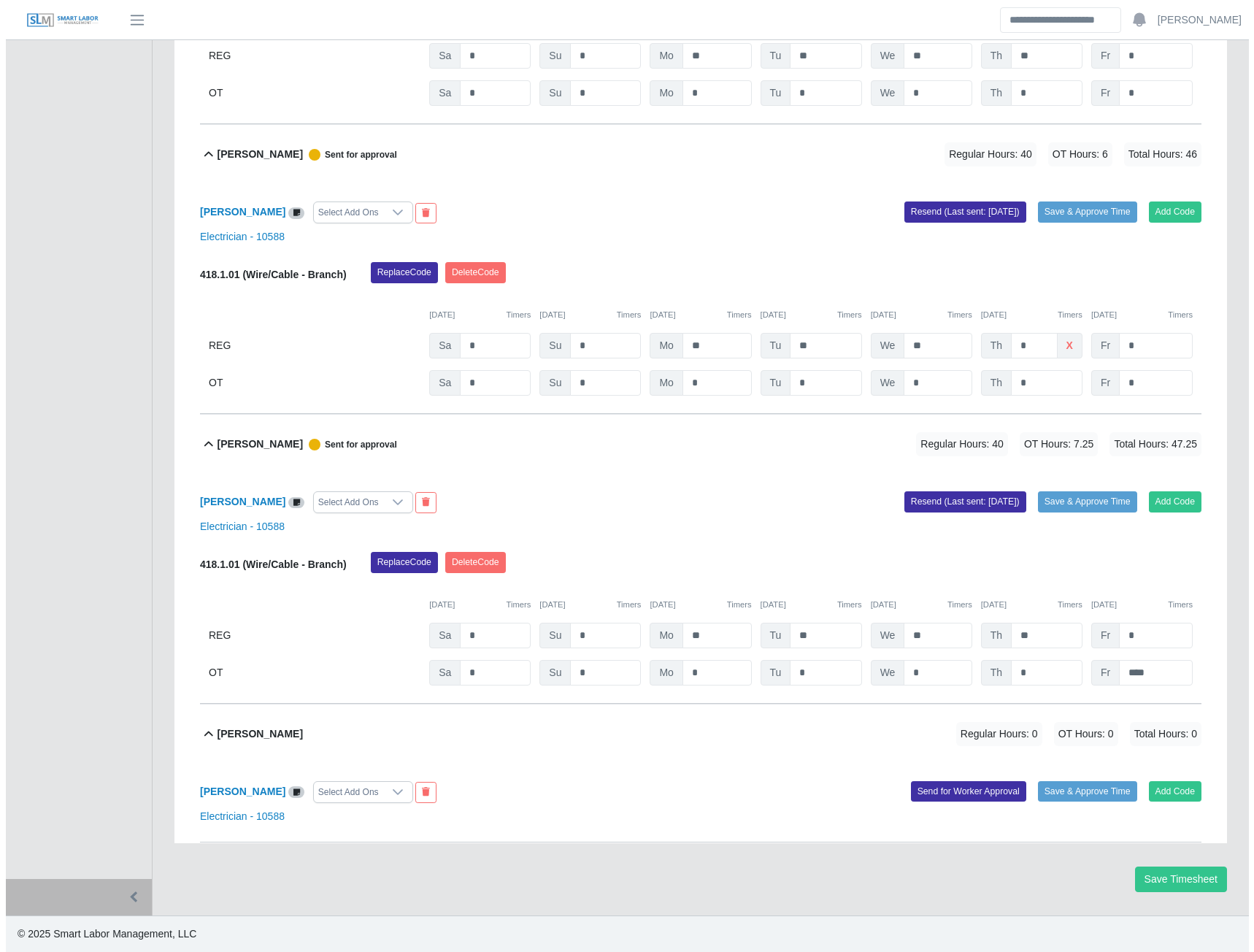
scroll to position [10377, 0]
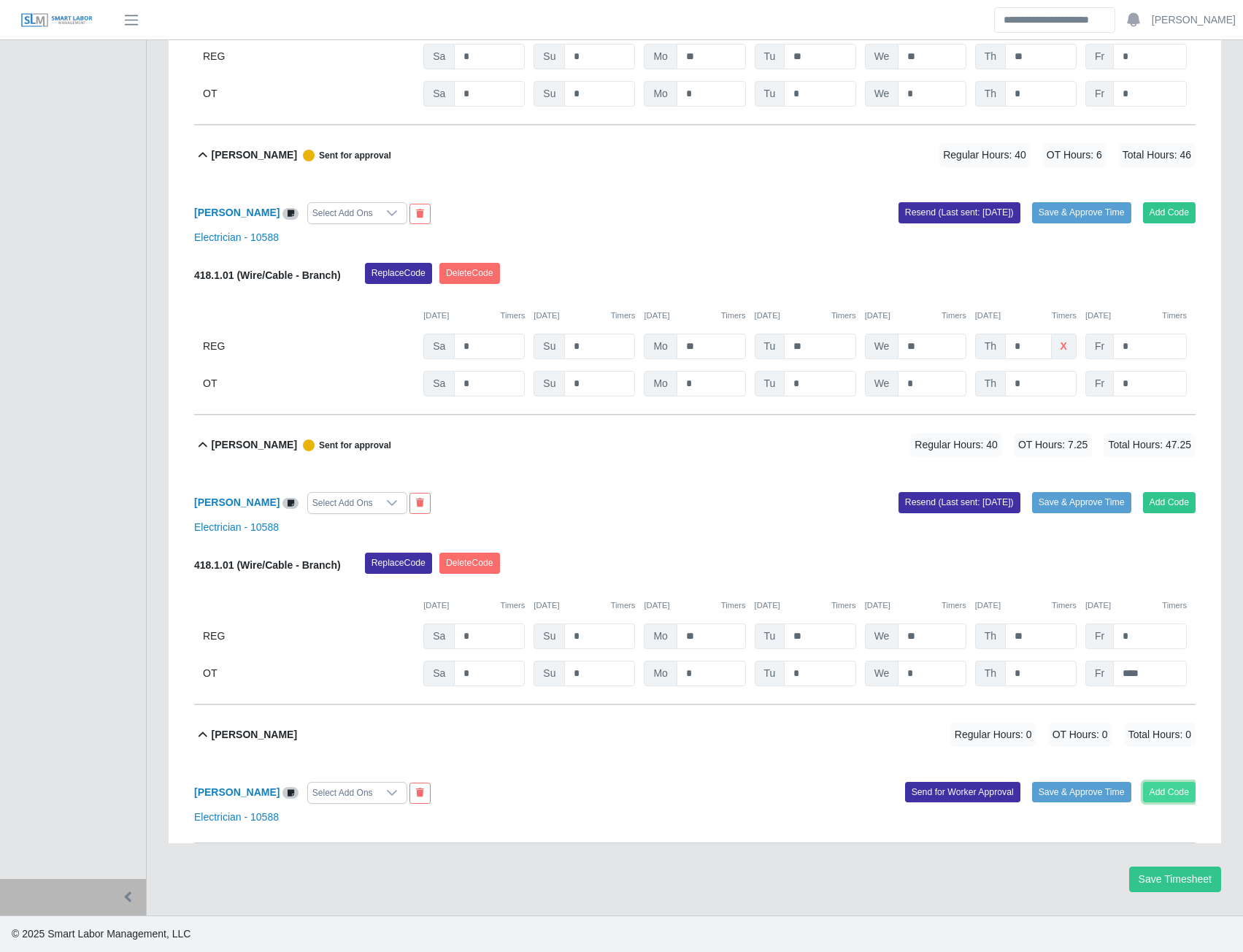
click at [1148, 789] on button "Add Code" at bounding box center [1170, 792] width 53 height 20
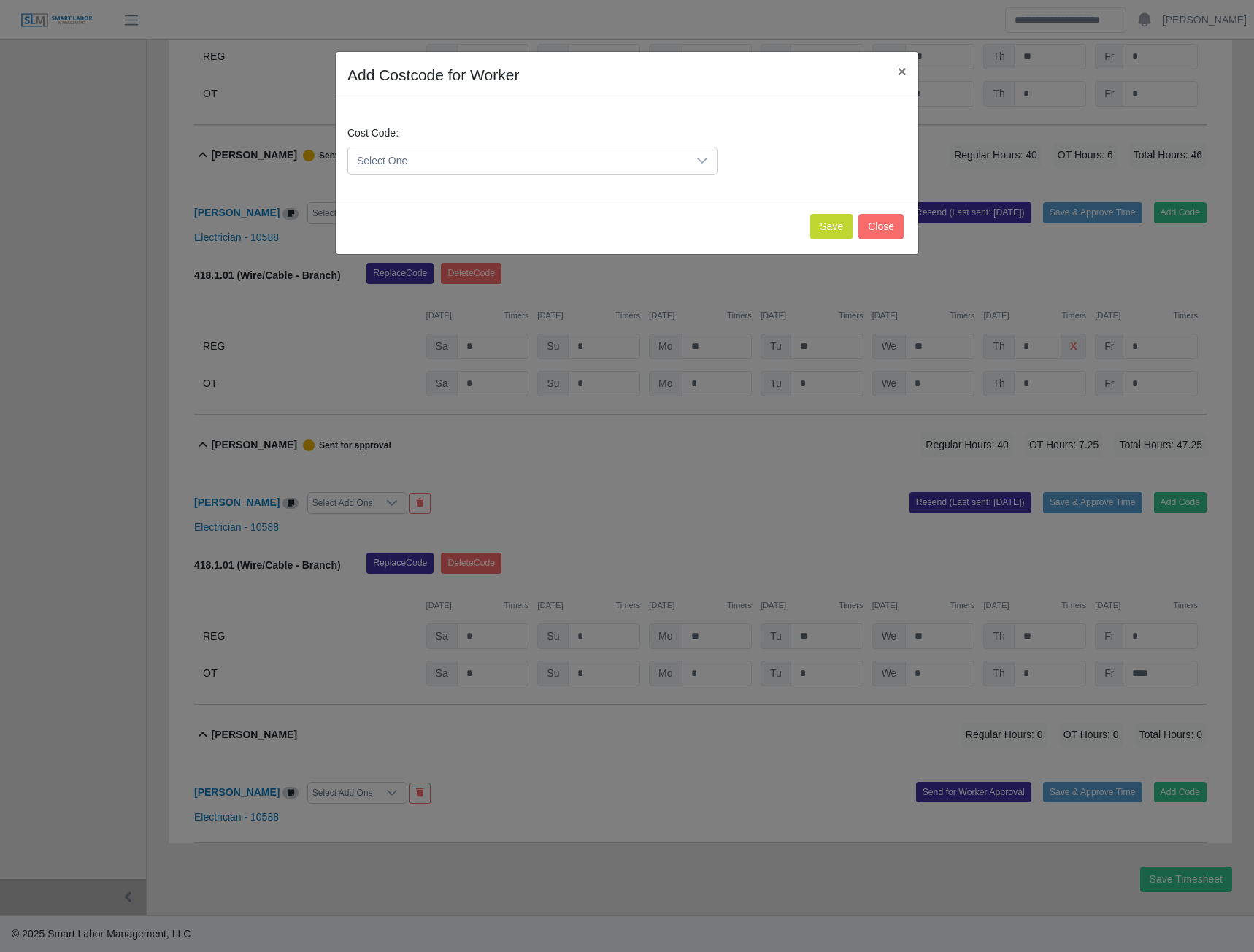
click at [589, 158] on span "Select One" at bounding box center [518, 161] width 340 height 27
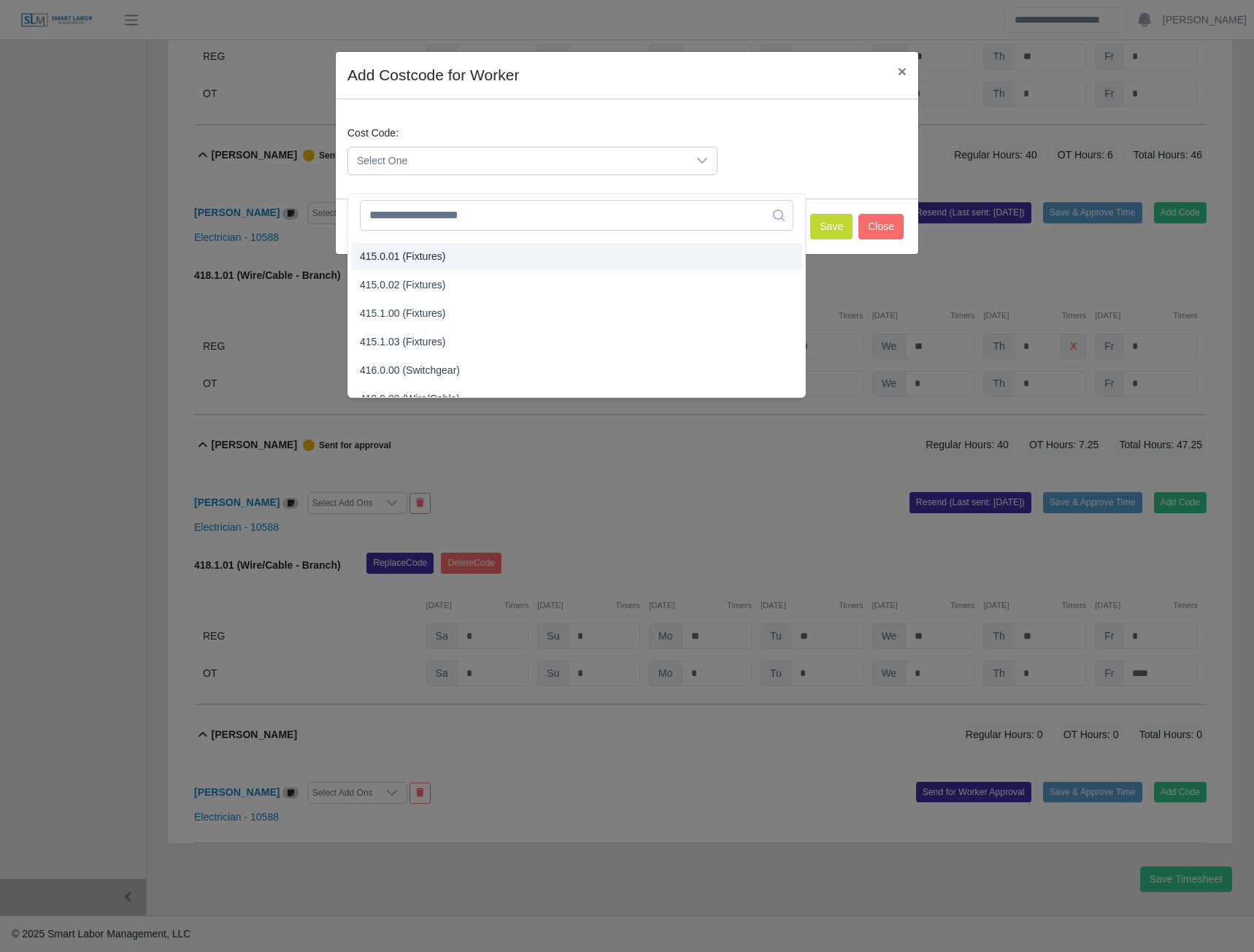
scroll to position [365, 0]
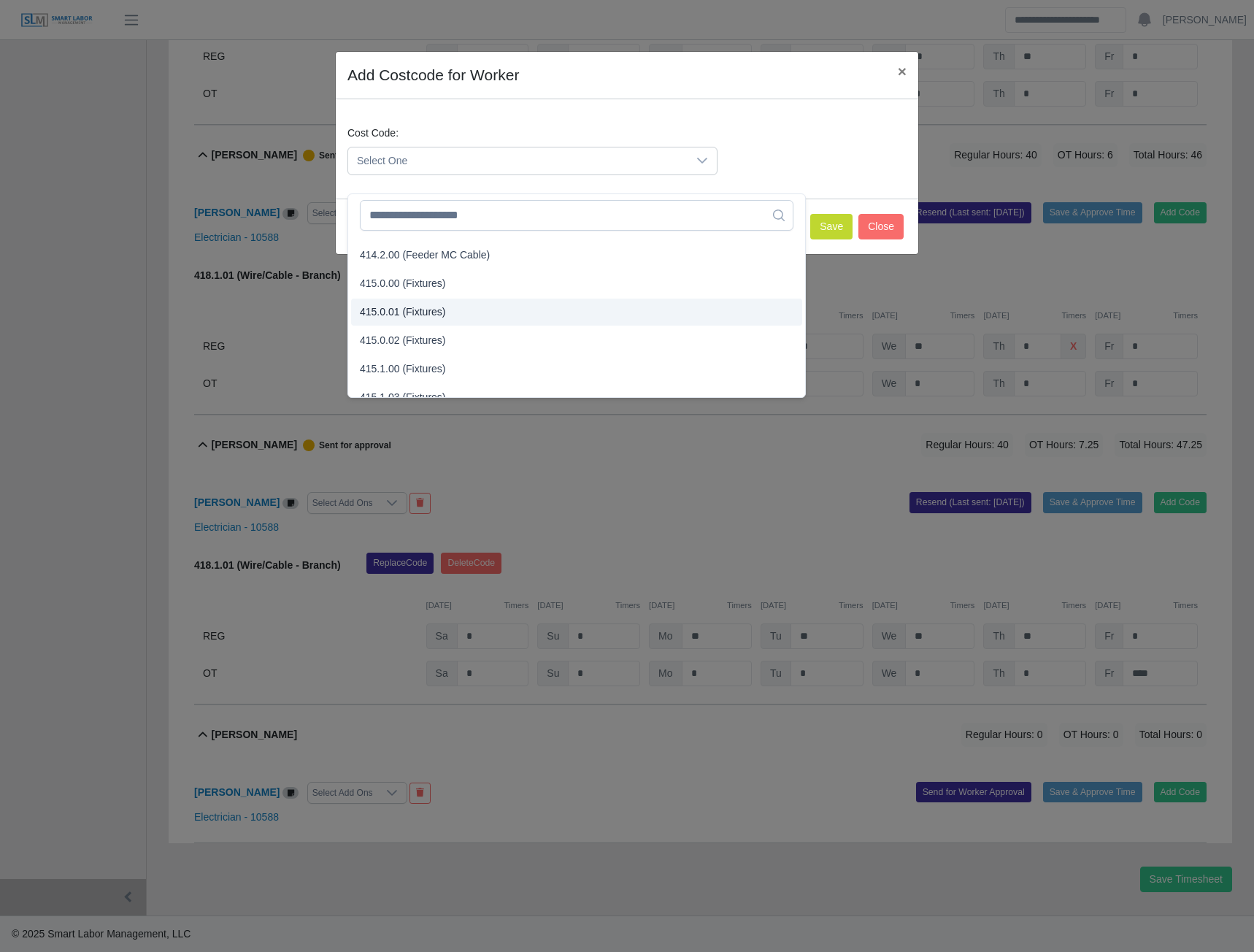
click at [412, 304] on span "415.0.01 (Fixtures)" at bounding box center [403, 312] width 86 height 15
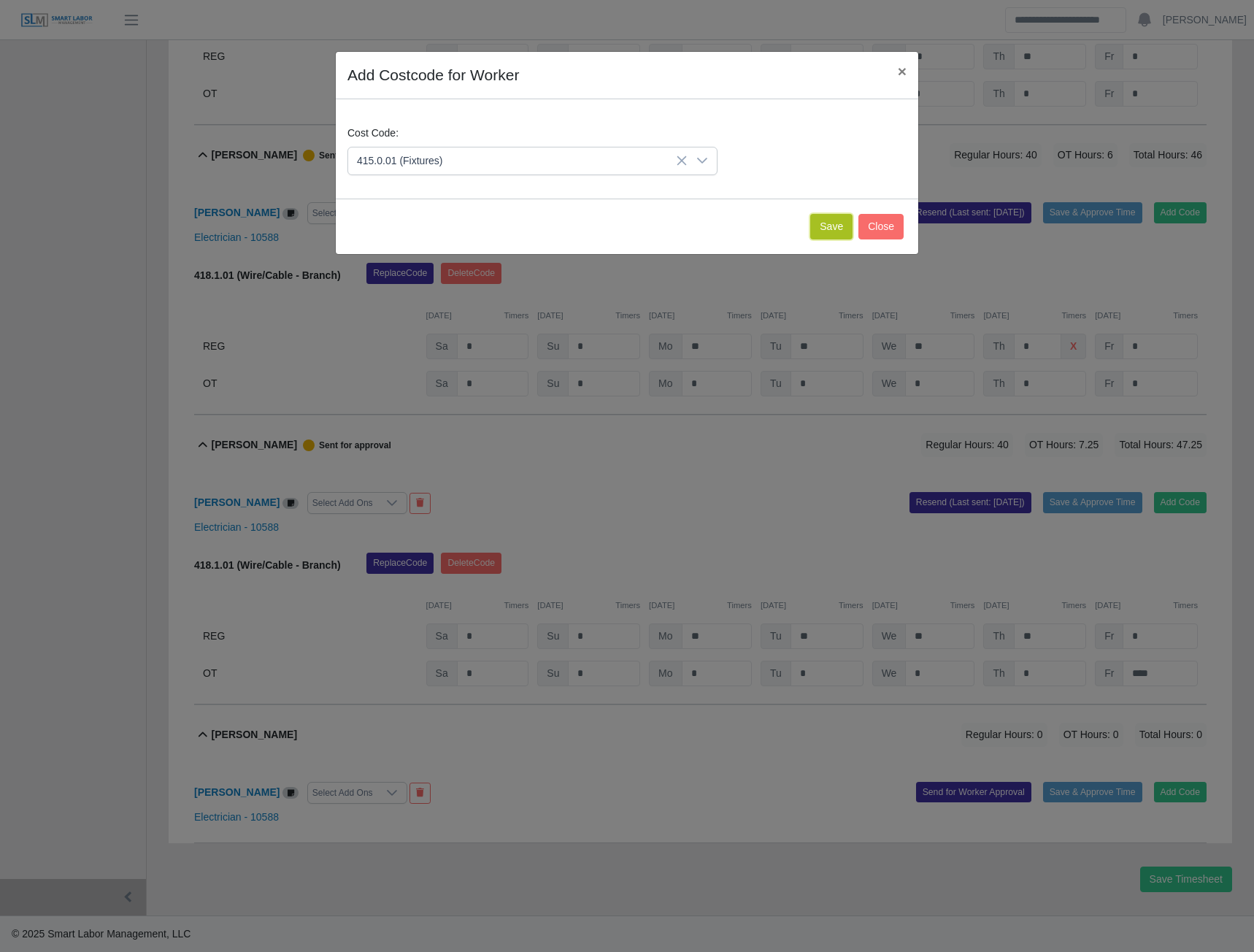
click at [815, 230] on button "Save" at bounding box center [831, 226] width 42 height 25
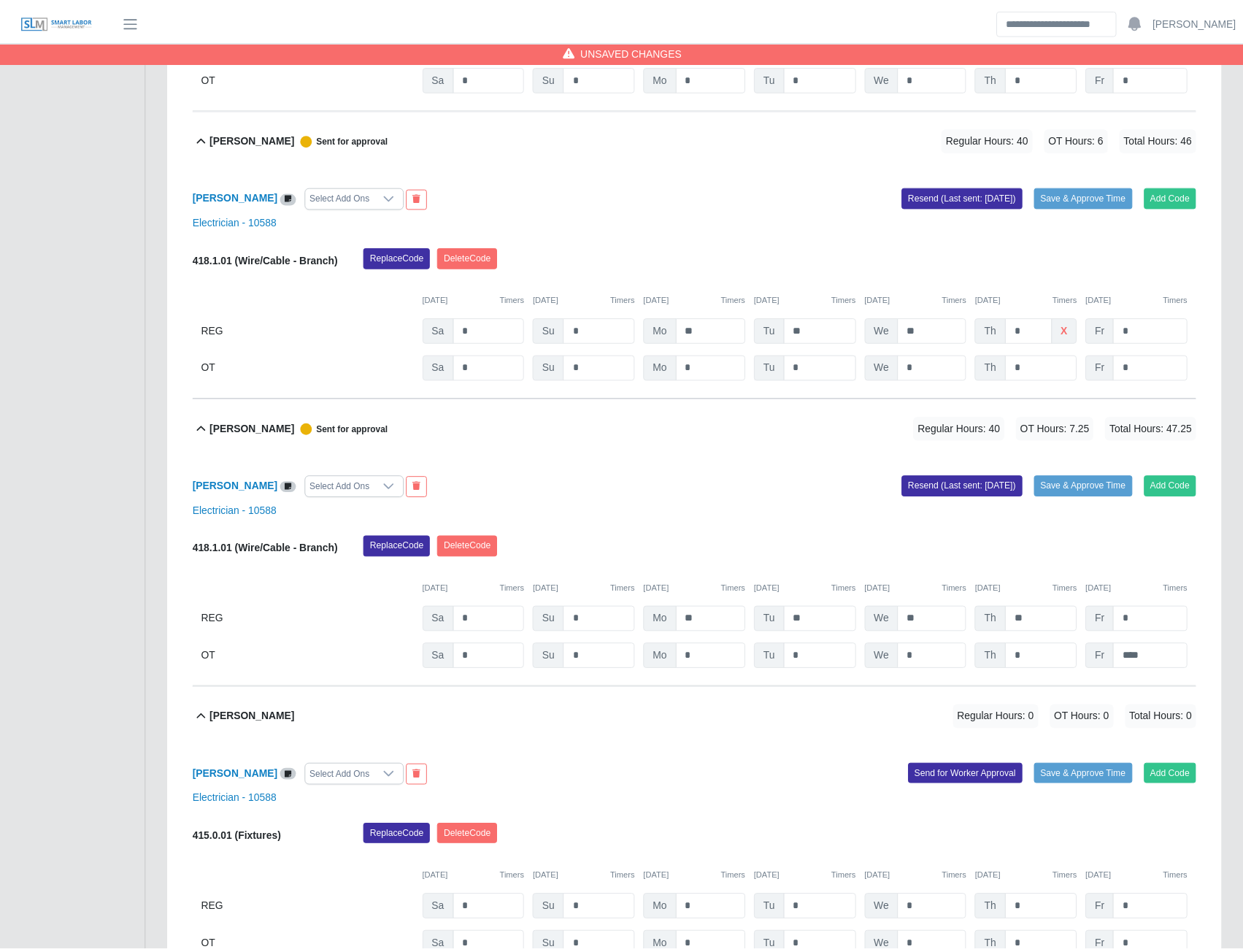
scroll to position [10528, 0]
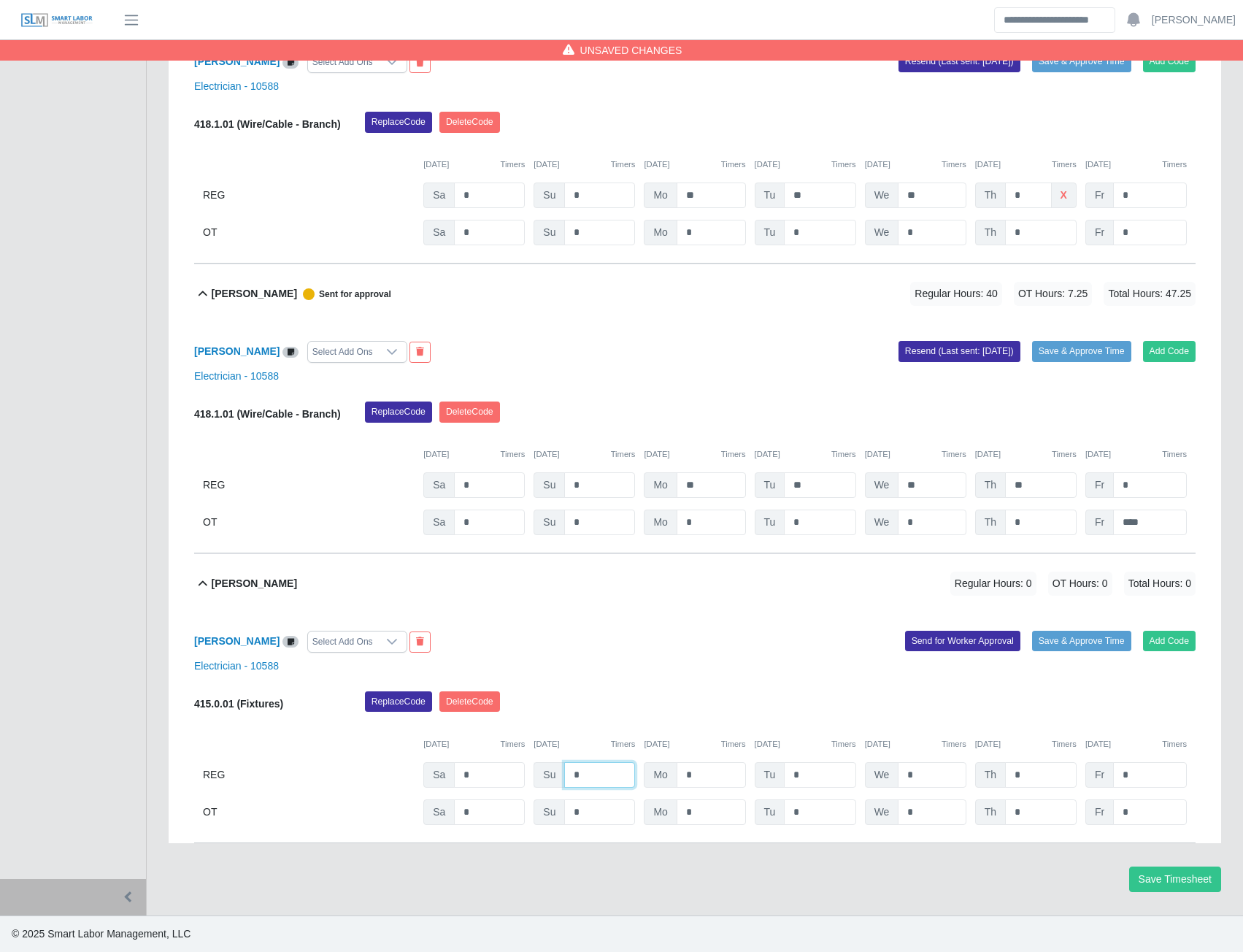
click at [614, 768] on input "*" at bounding box center [600, 774] width 71 height 25
click at [974, 642] on button "Send for Worker Approval" at bounding box center [962, 641] width 115 height 20
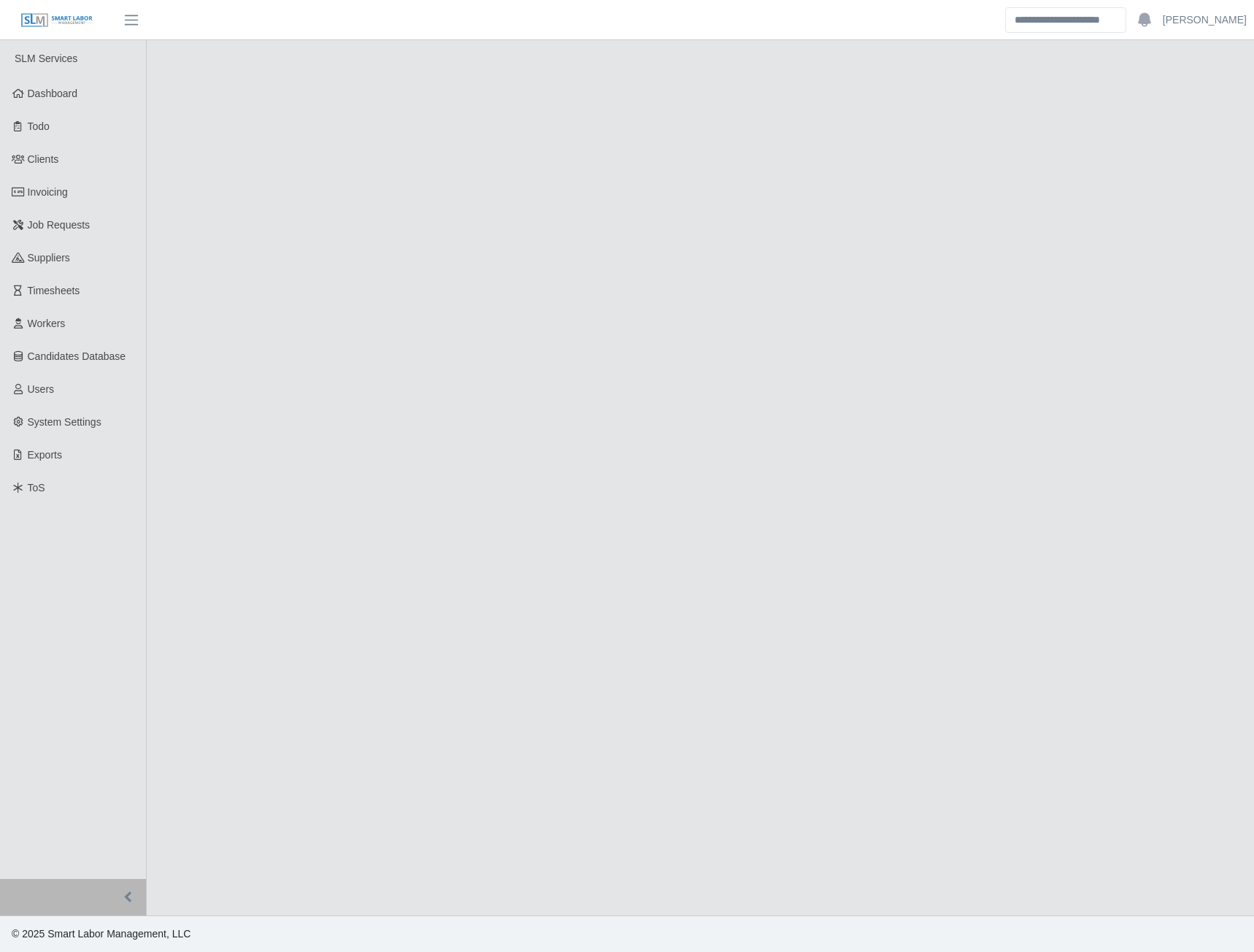
select select "****"
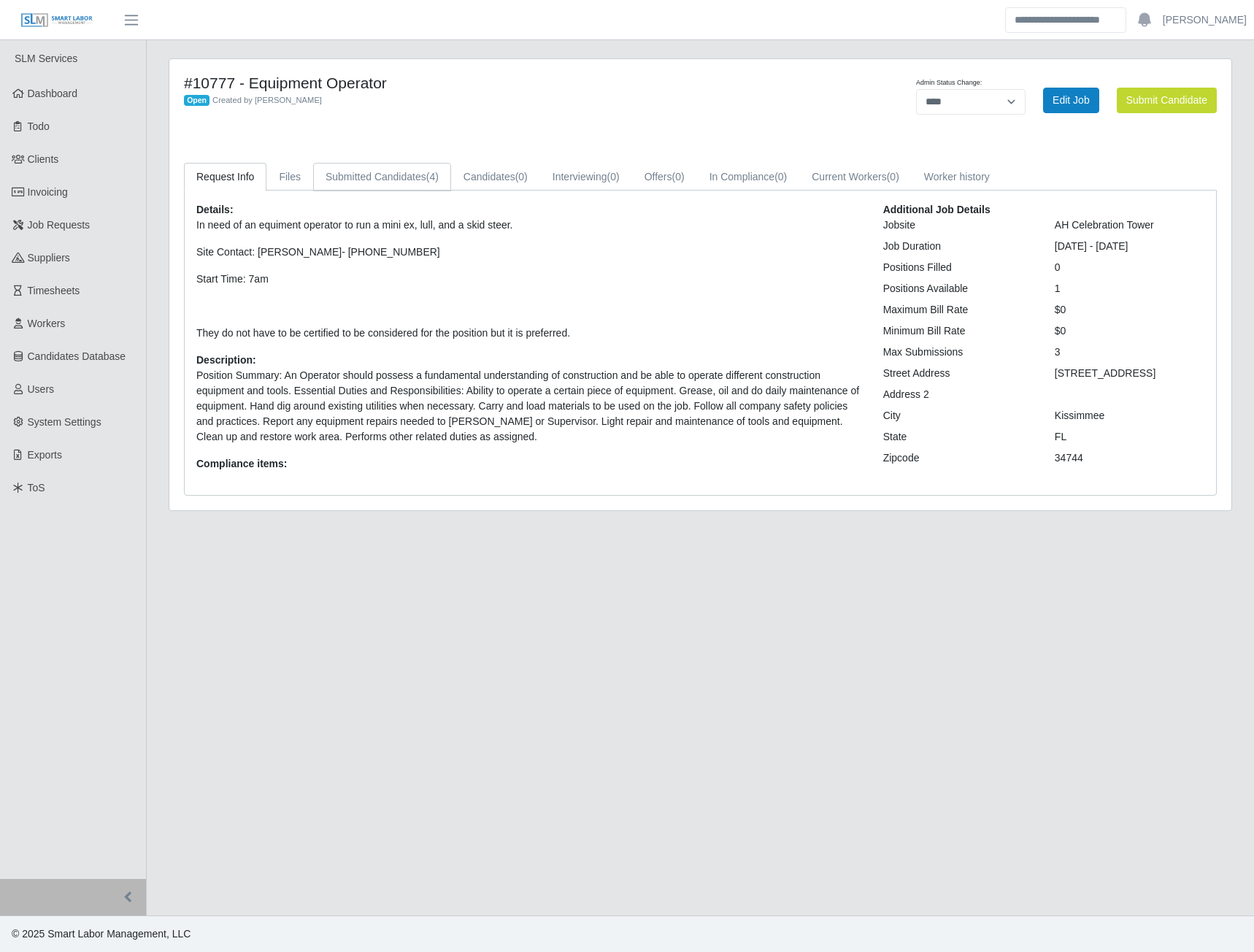
click at [386, 184] on link "Submitted Candidates (4)" at bounding box center [382, 177] width 138 height 29
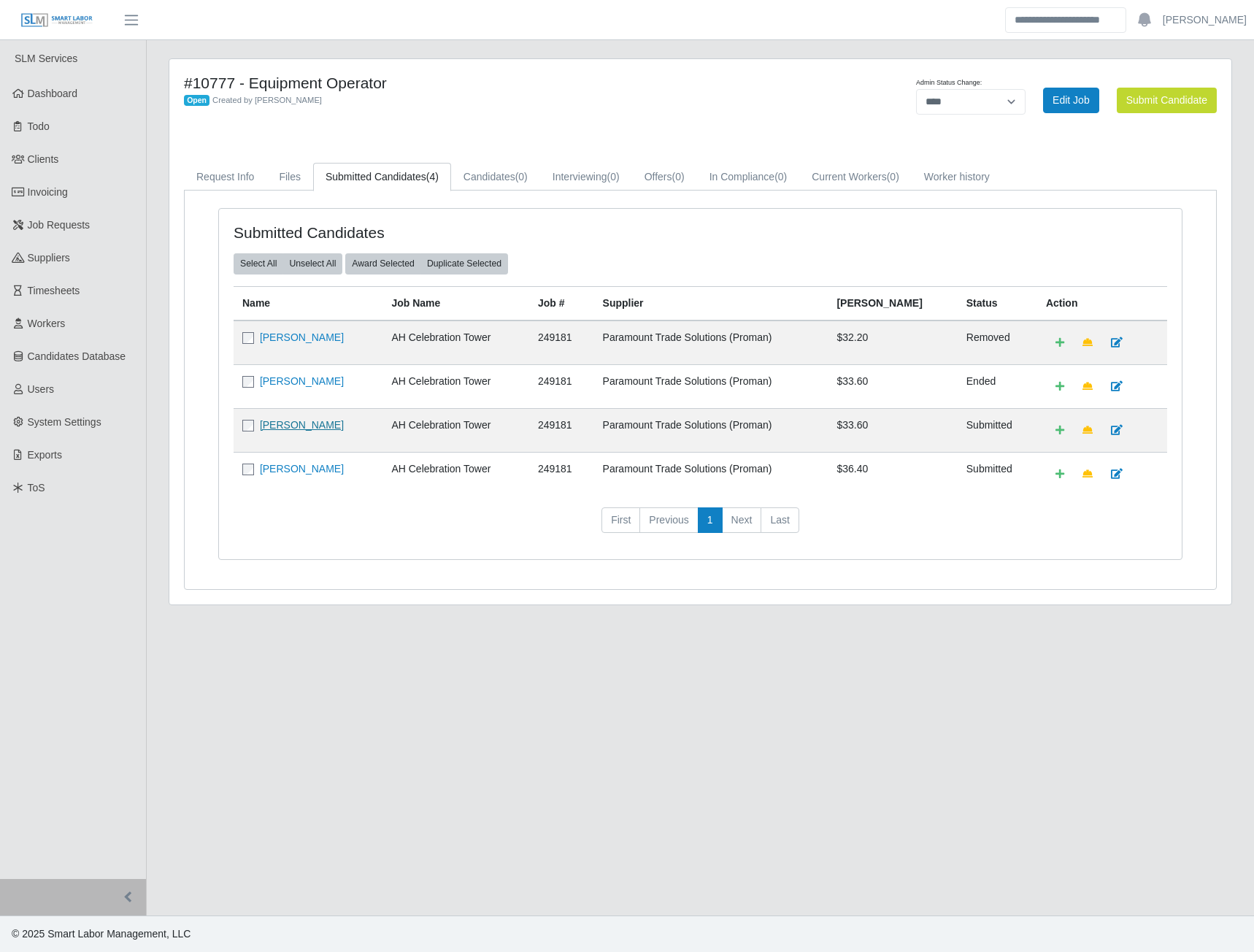
click at [303, 423] on link "[PERSON_NAME]" at bounding box center [302, 425] width 84 height 12
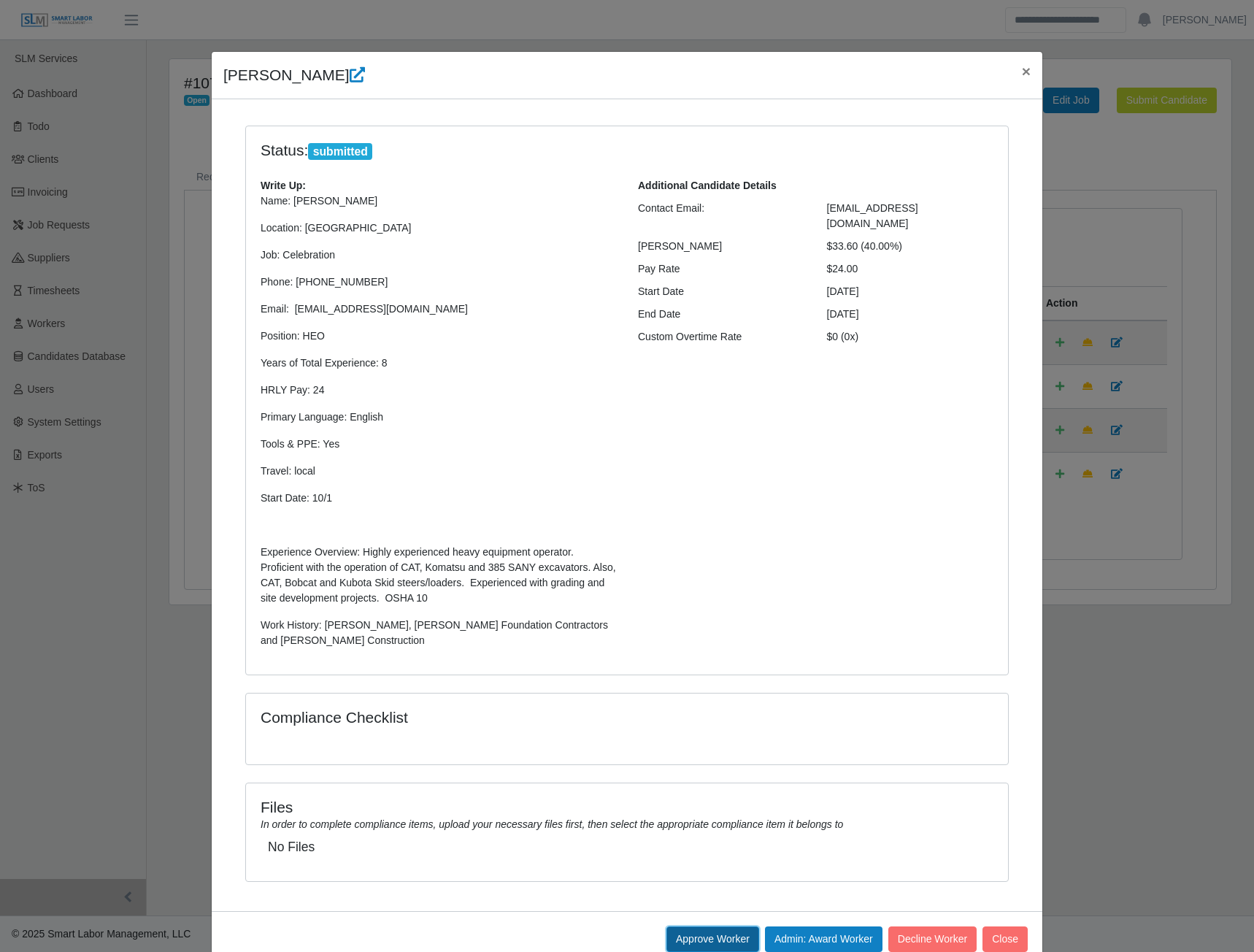
click at [690, 943] on button "Approve Worker" at bounding box center [713, 939] width 93 height 25
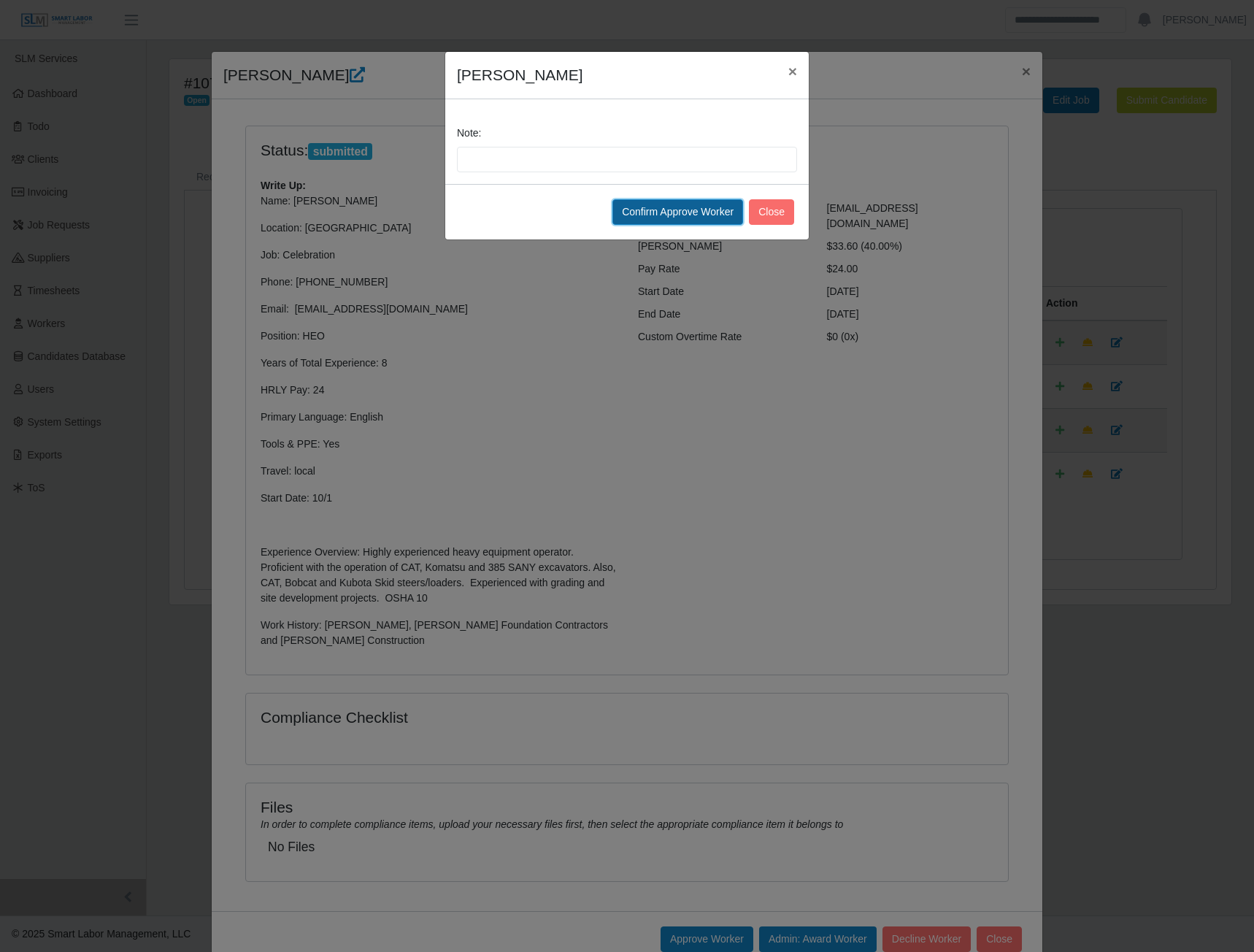
click at [680, 219] on button "Confirm Approve Worker" at bounding box center [677, 212] width 130 height 25
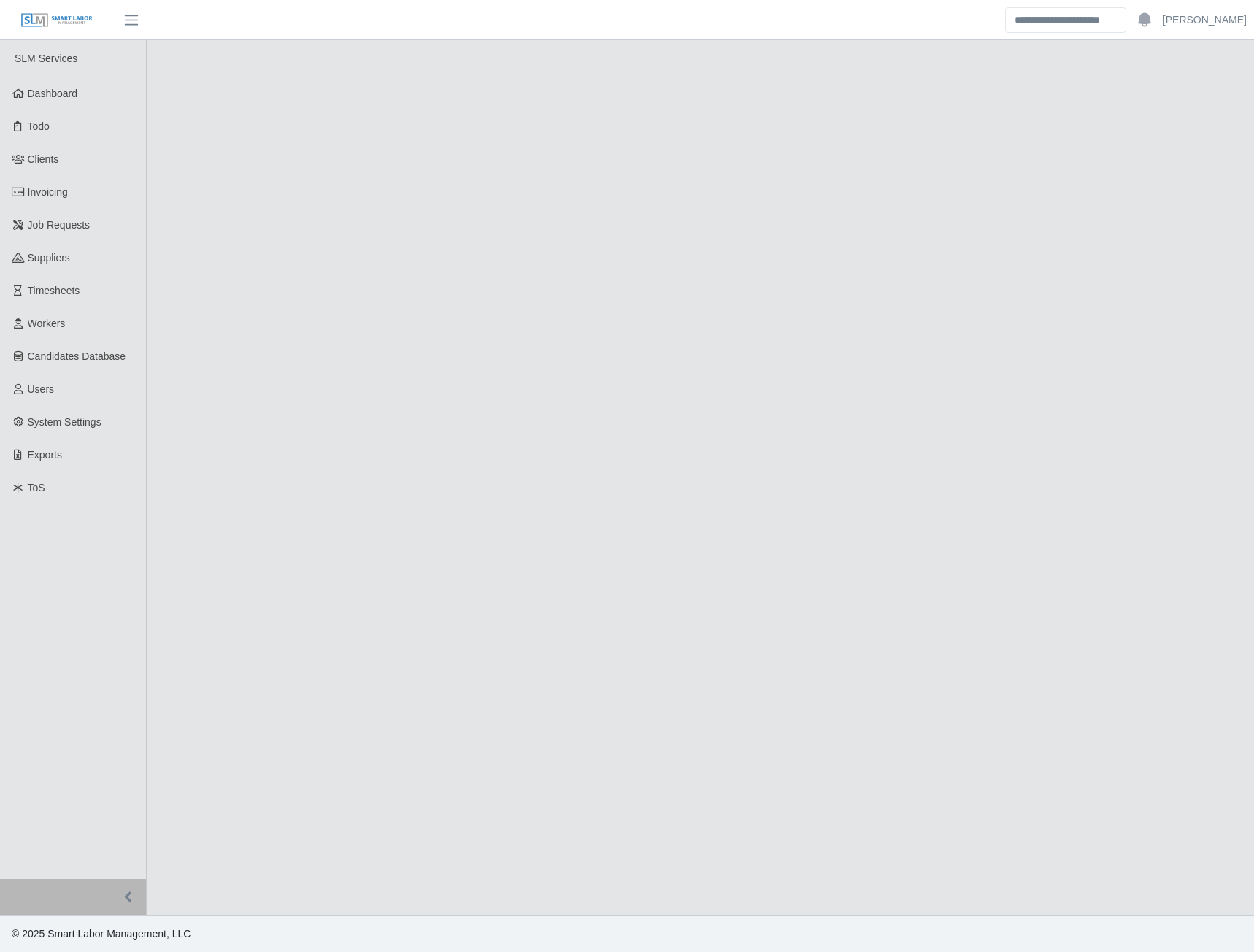
select select "****"
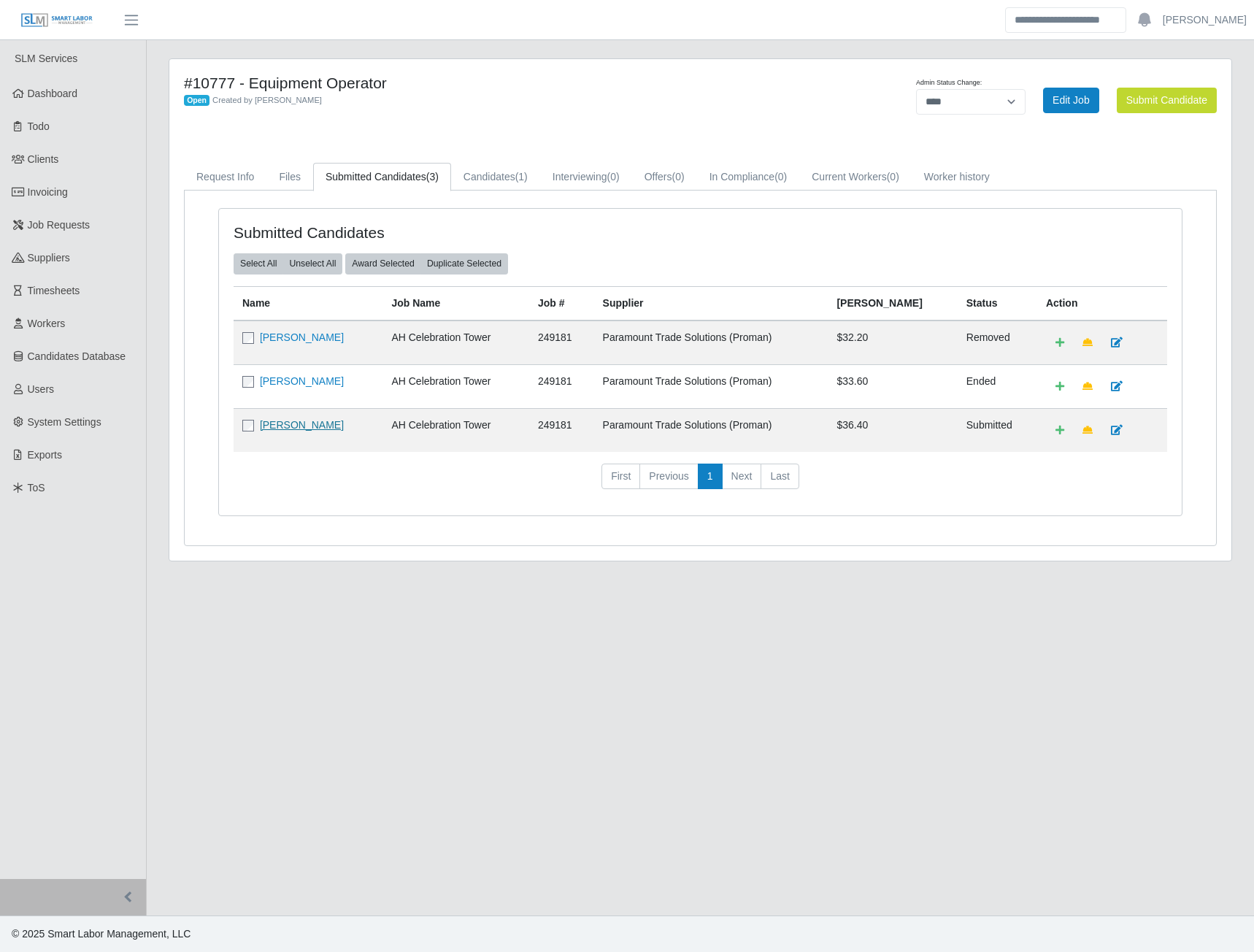
click at [290, 428] on link "[PERSON_NAME]" at bounding box center [302, 425] width 84 height 12
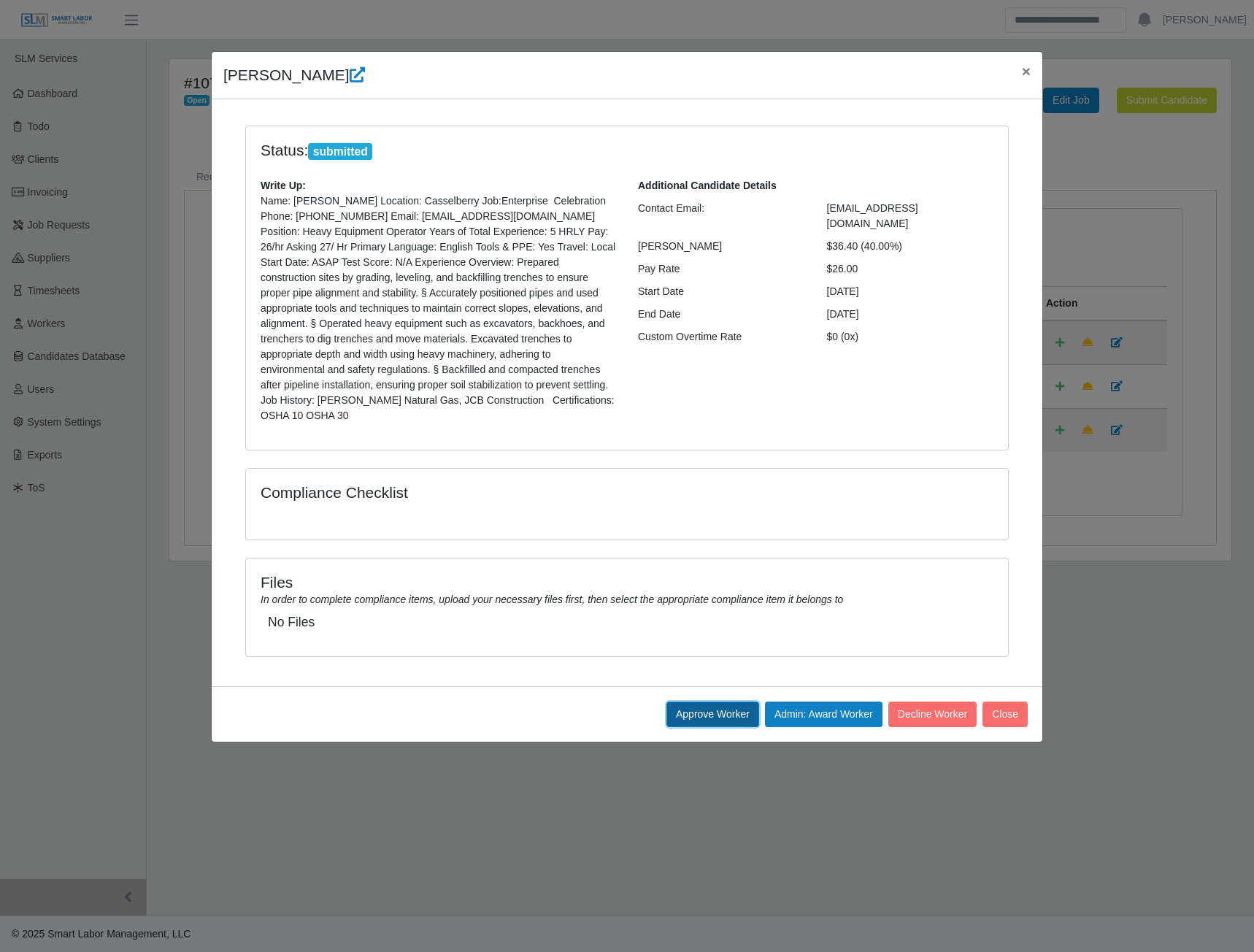
click at [725, 703] on button "Approve Worker" at bounding box center [713, 714] width 93 height 25
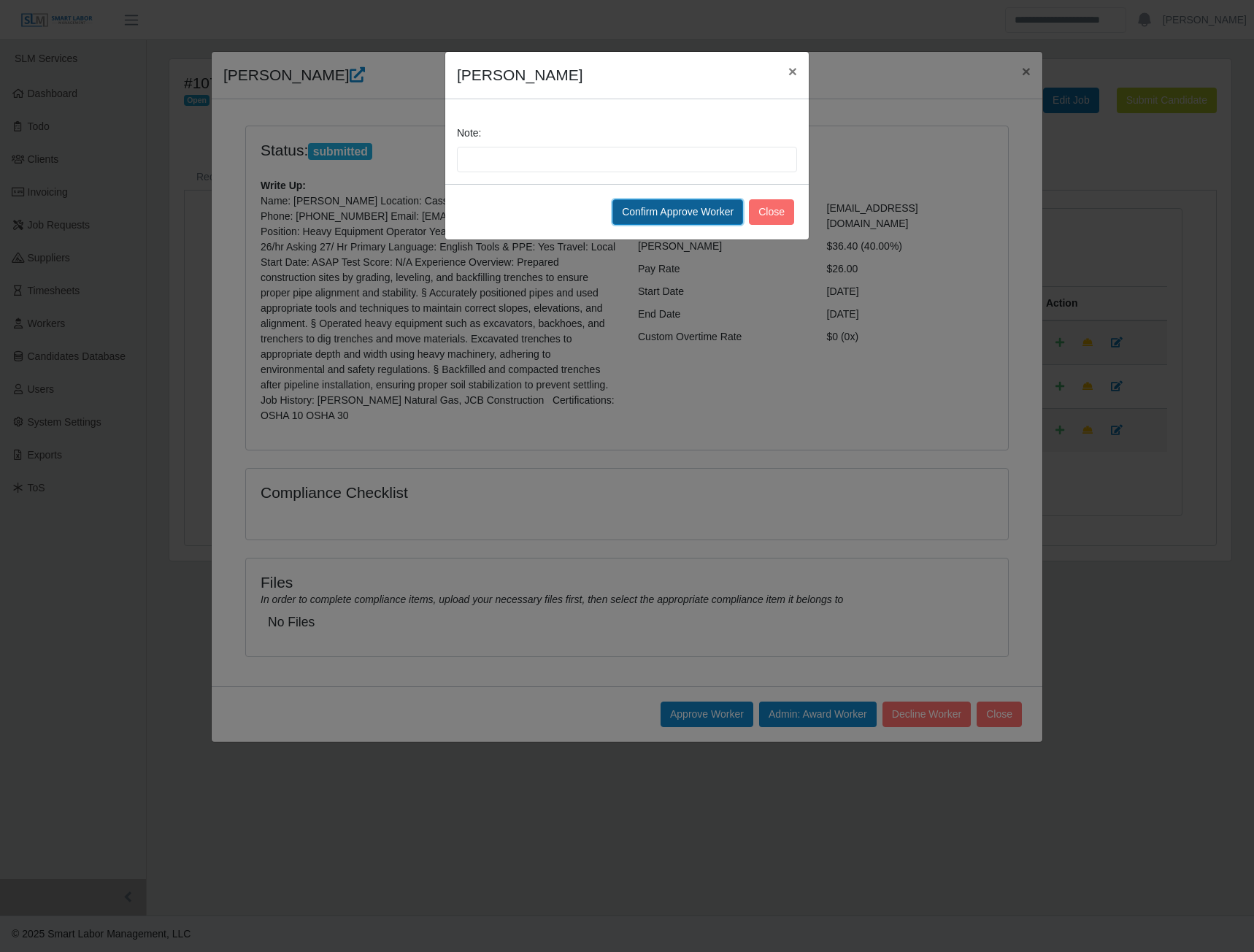
click at [657, 212] on button "Confirm Approve Worker" at bounding box center [677, 212] width 130 height 25
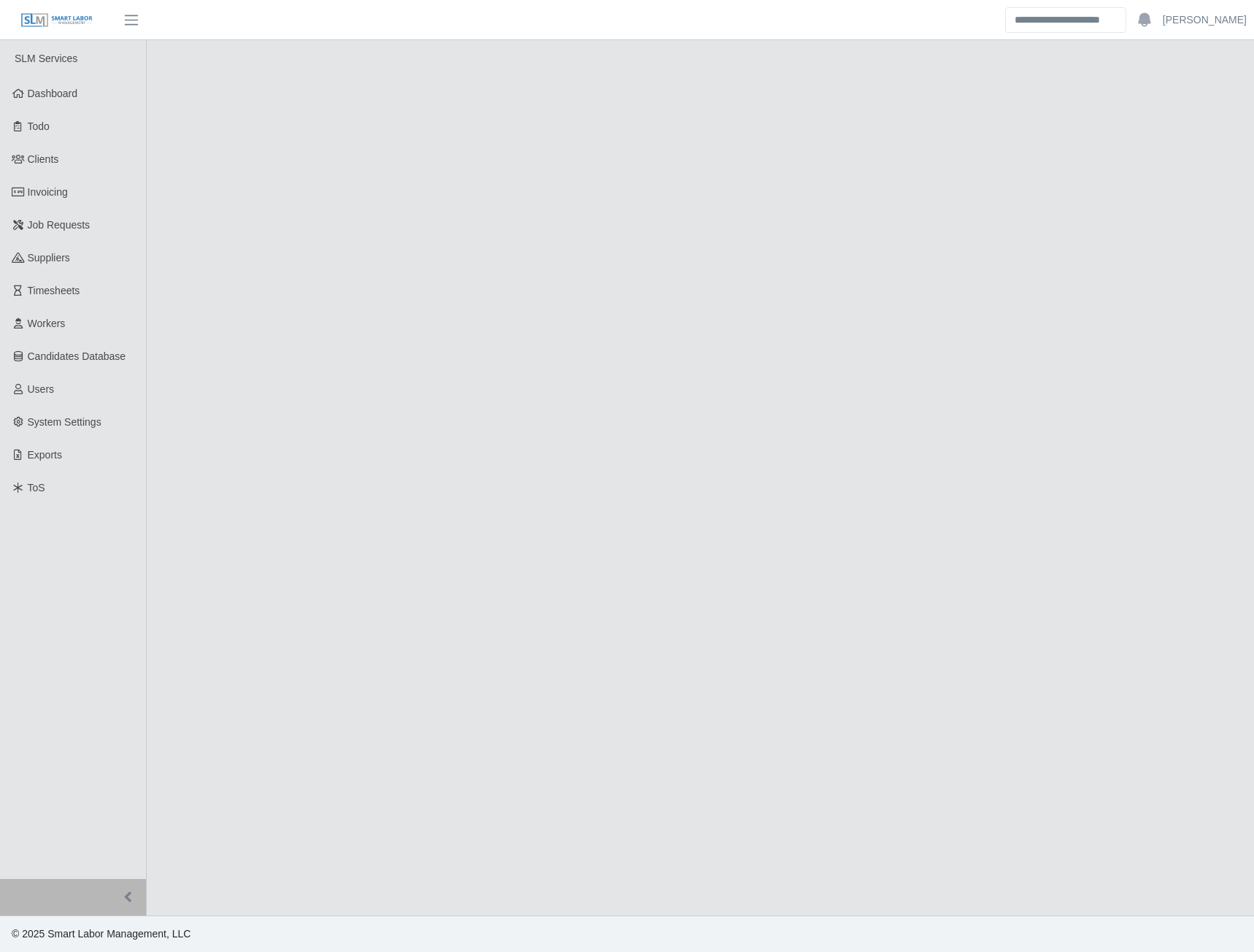
select select "****"
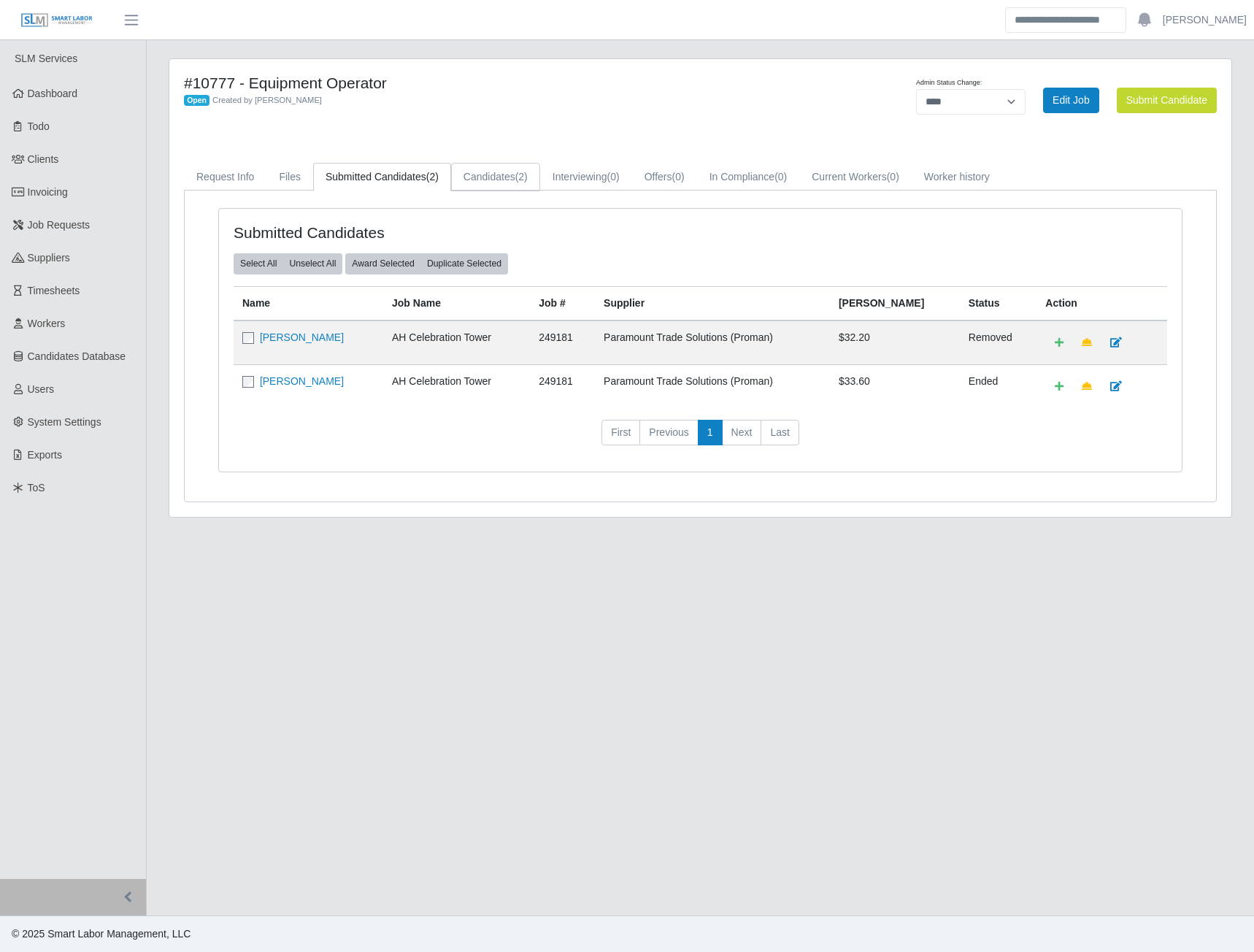
click at [503, 177] on link "Candidates (2)" at bounding box center [495, 177] width 89 height 29
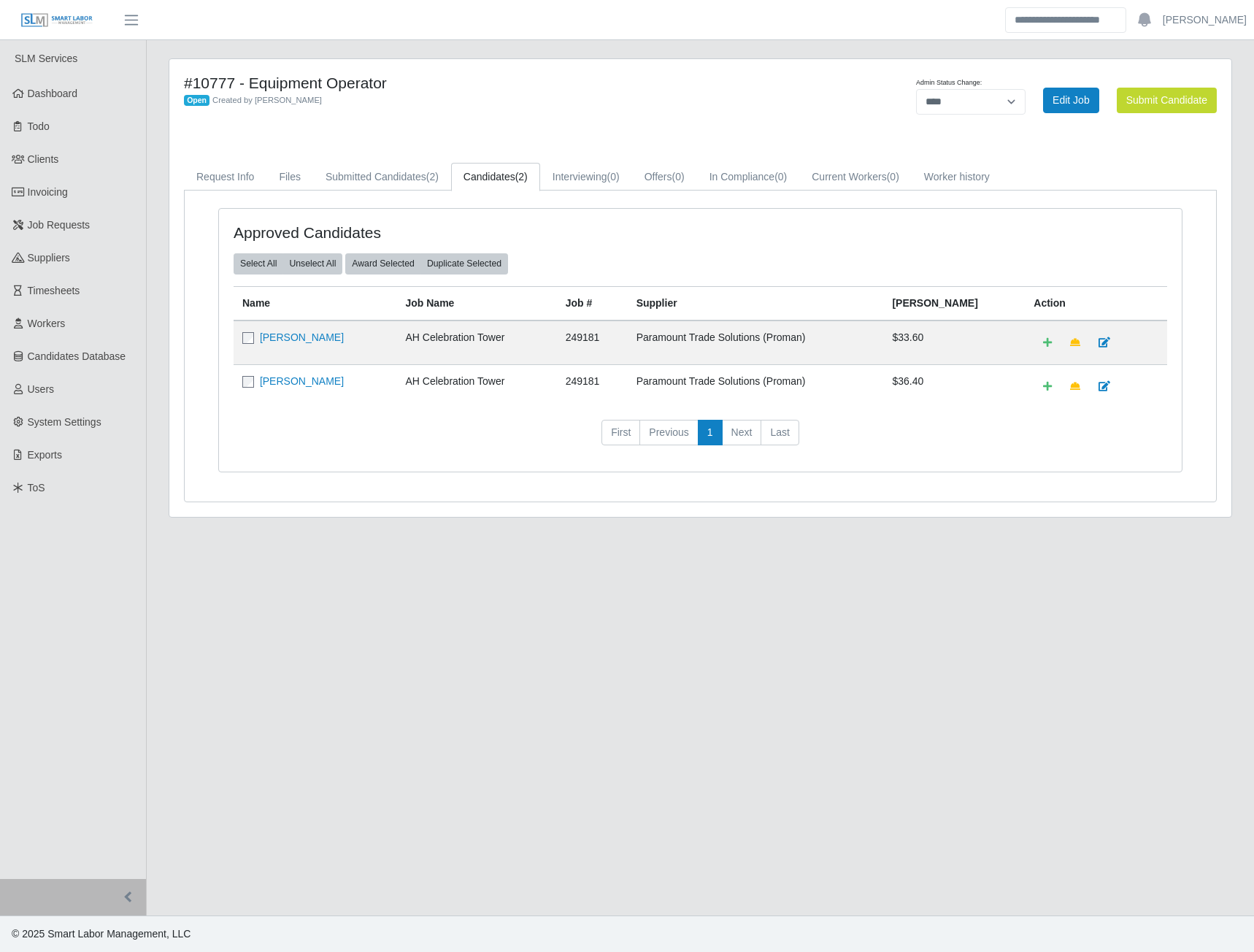
click at [288, 345] on td "[PERSON_NAME]" at bounding box center [315, 343] width 163 height 45
click at [293, 340] on link "[PERSON_NAME]" at bounding box center [302, 337] width 84 height 12
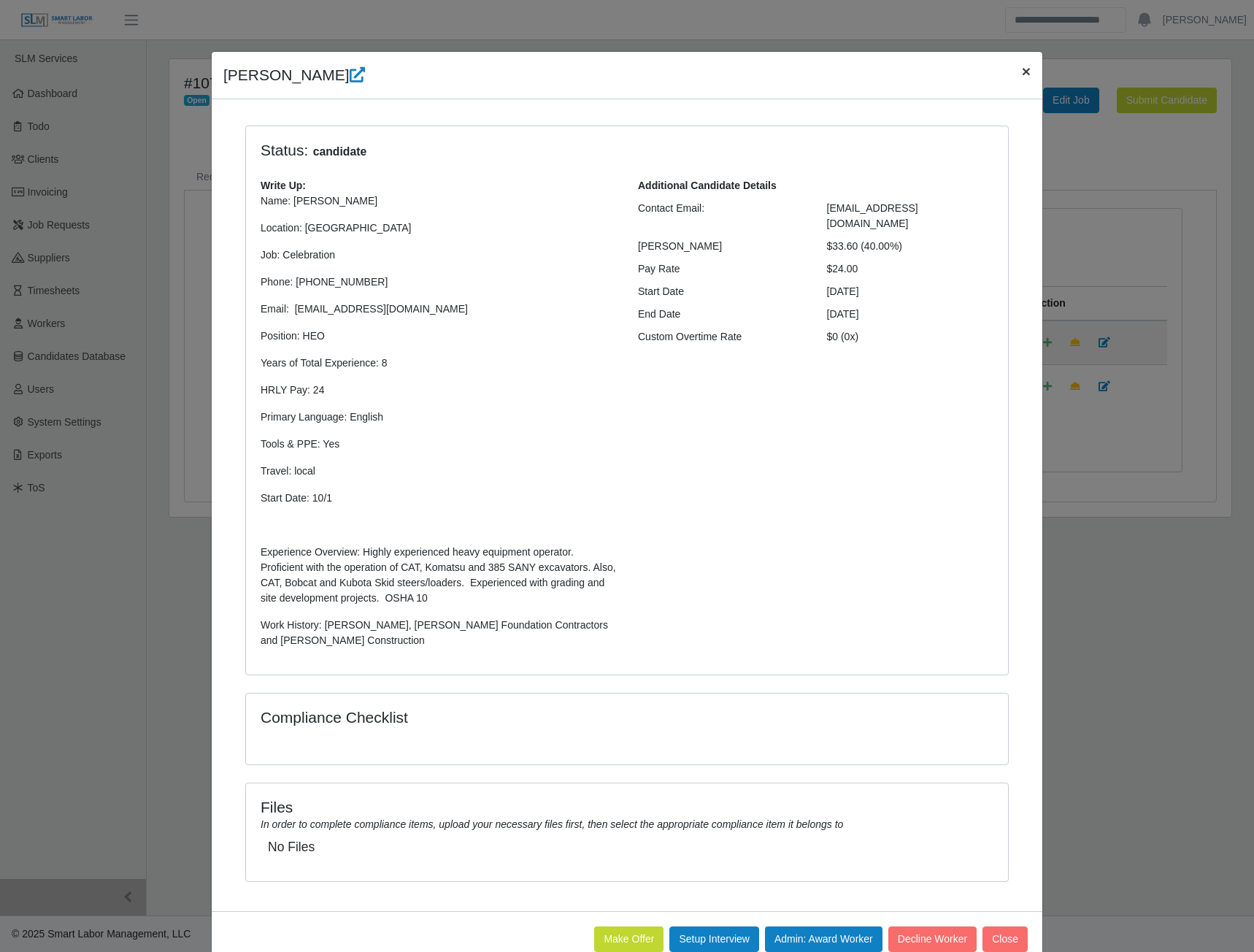
click at [1023, 73] on span "×" at bounding box center [1026, 71] width 8 height 17
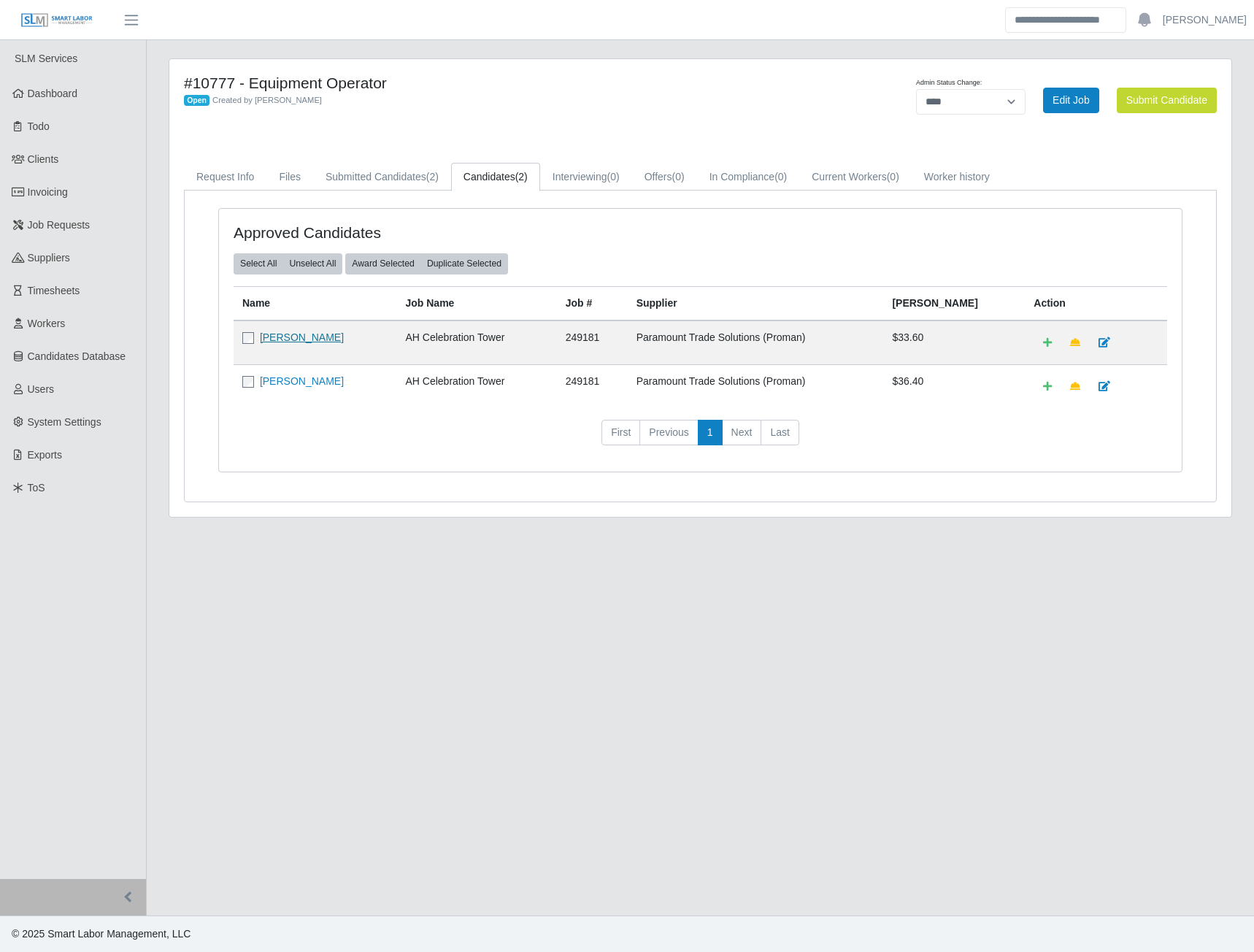
click at [317, 338] on link "Demetrius Holmes" at bounding box center [302, 337] width 84 height 12
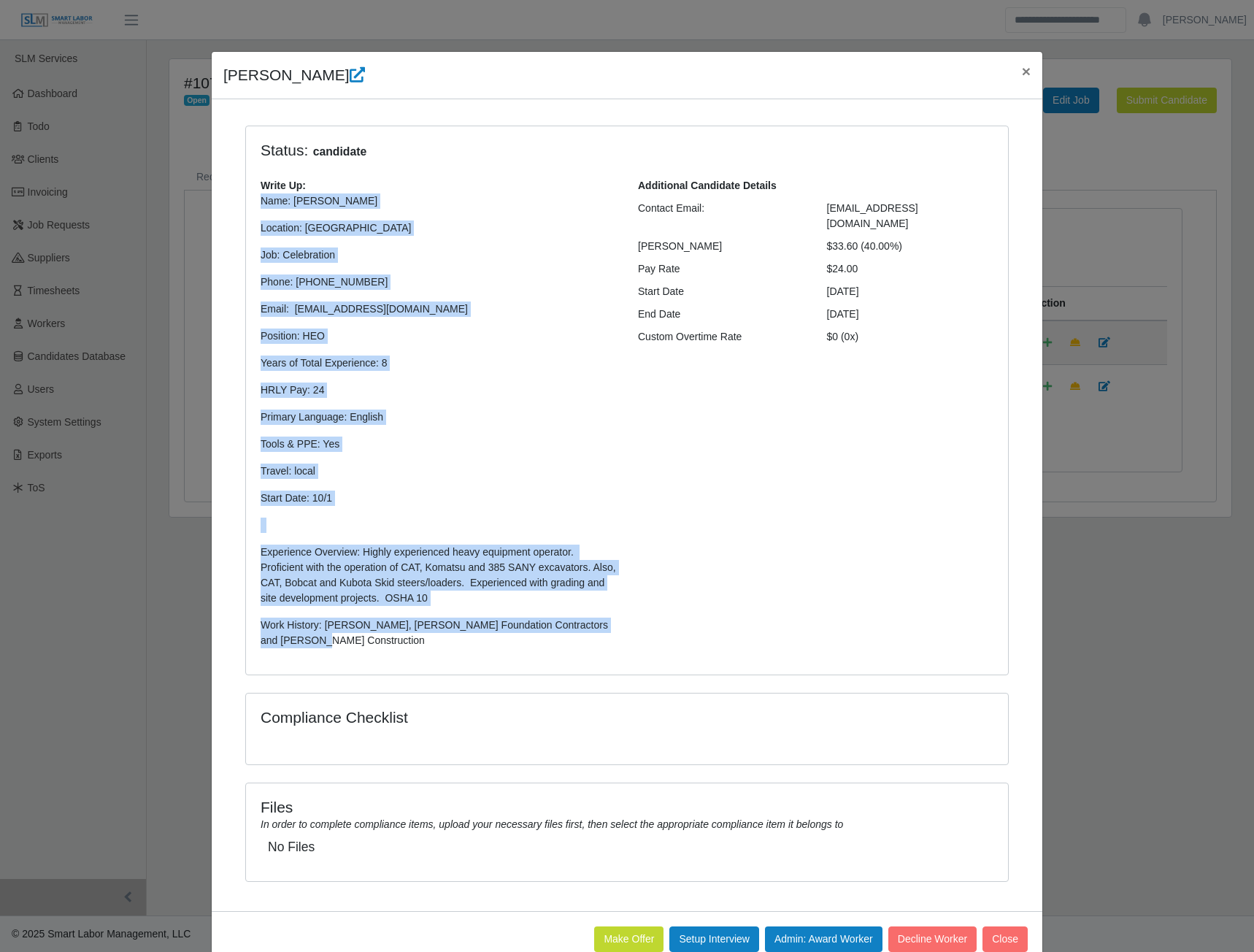
drag, startPoint x: 323, startPoint y: 643, endPoint x: 257, endPoint y: 206, distance: 442.0
click at [261, 206] on p "Name: Demetrius Holmes Location: Orlando Job: Celebration Phone: 6898081994 Ema…" at bounding box center [439, 421] width 355 height 455
copy p "Name: Demetrius Holmes Location: Orlando Job: Celebration Phone: 6898081994 Ema…"
drag, startPoint x: 1023, startPoint y: 70, endPoint x: 989, endPoint y: 49, distance: 40.0
click at [1023, 70] on span "×" at bounding box center [1026, 71] width 8 height 17
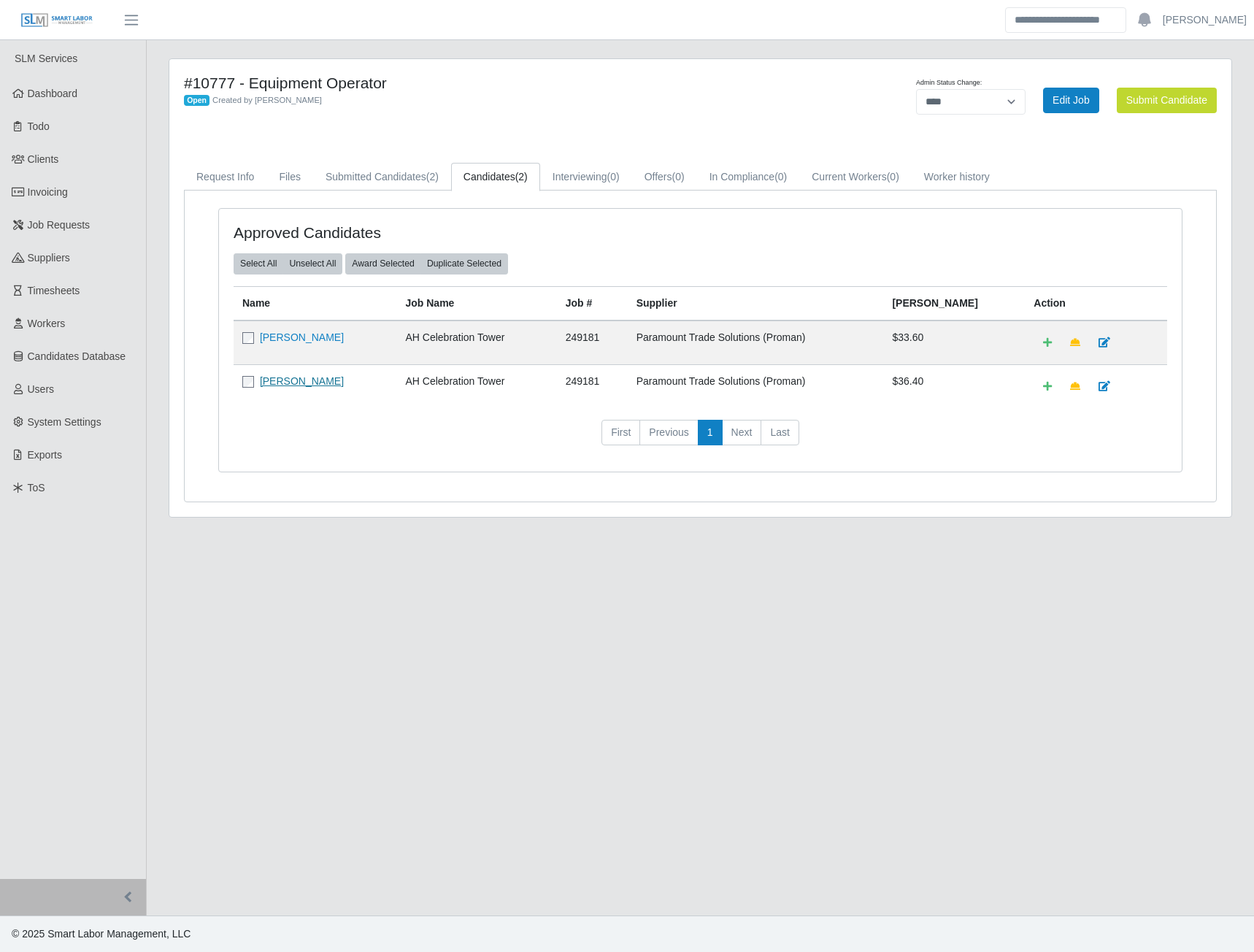
click at [296, 381] on link "Antonio Patrick" at bounding box center [302, 381] width 84 height 12
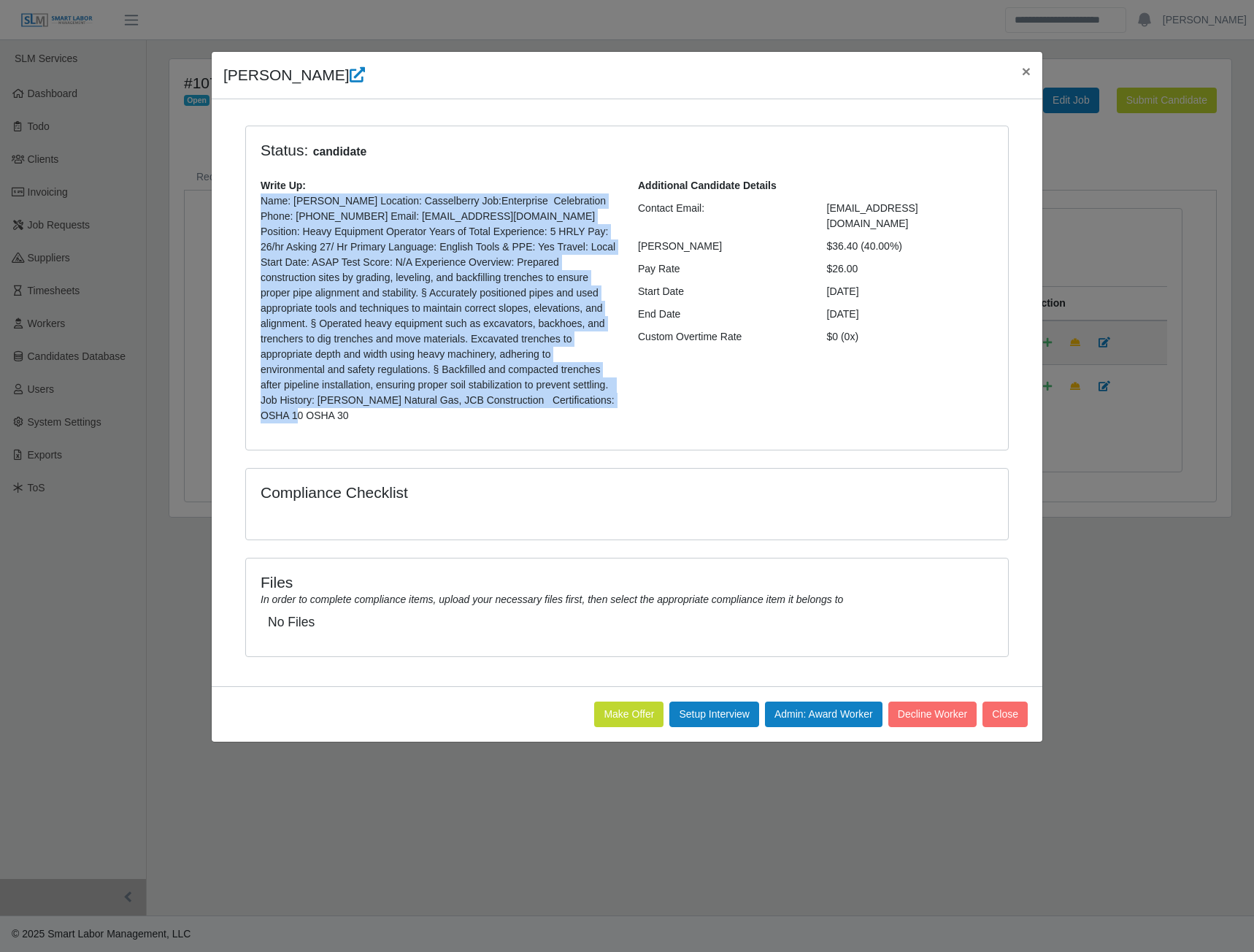
drag, startPoint x: 240, startPoint y: 349, endPoint x: 248, endPoint y: 203, distance: 146.2
click at [248, 203] on div "Status: candidate Write Up: Additional Candidate Details Contact Email: antonio…" at bounding box center [627, 289] width 762 height 324
copy p "Name: Patrick Antonio Location: Casselberry Job:Enterprise Celebration Phone: 6…"
click at [1024, 73] on span "×" at bounding box center [1026, 71] width 8 height 17
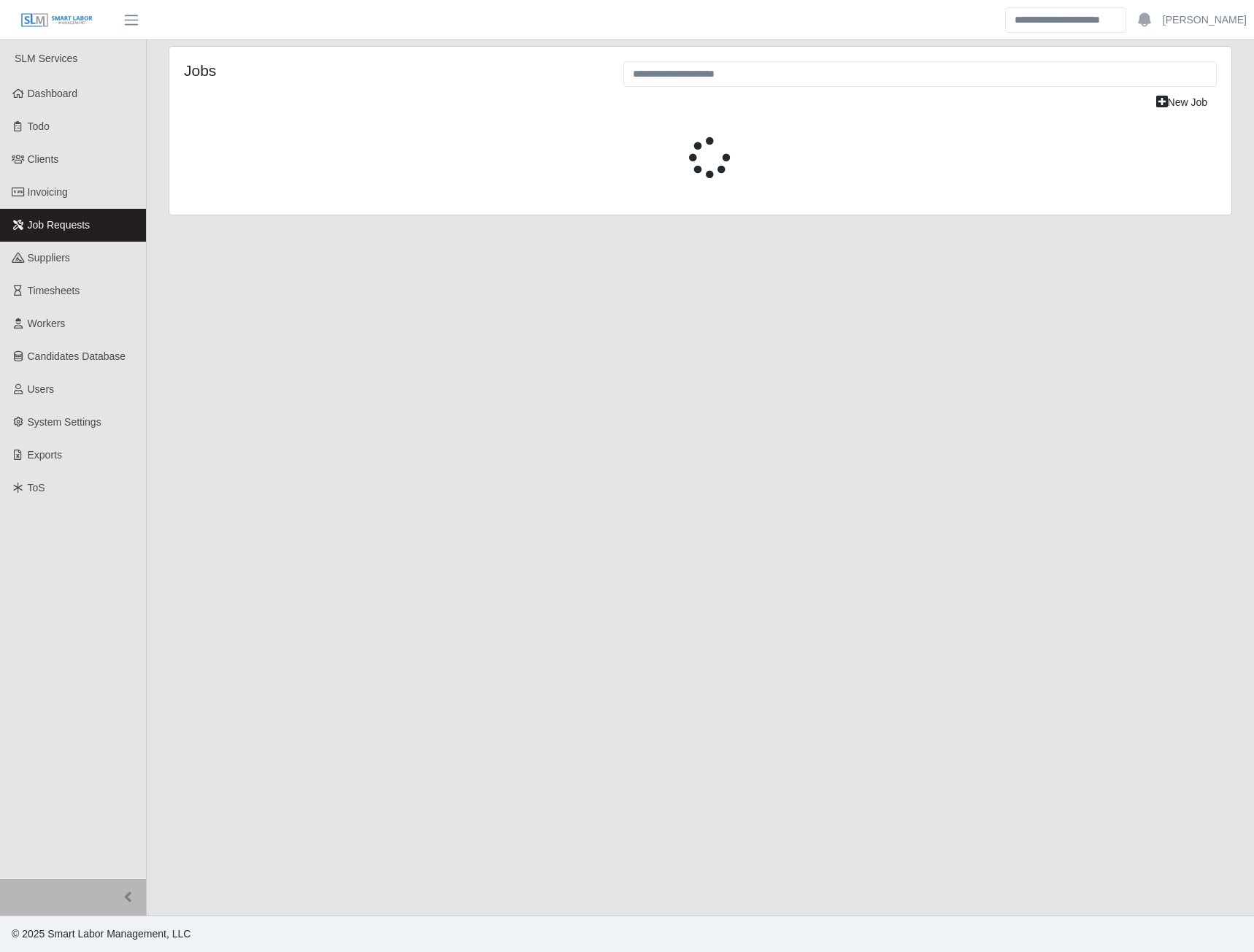
select select "****"
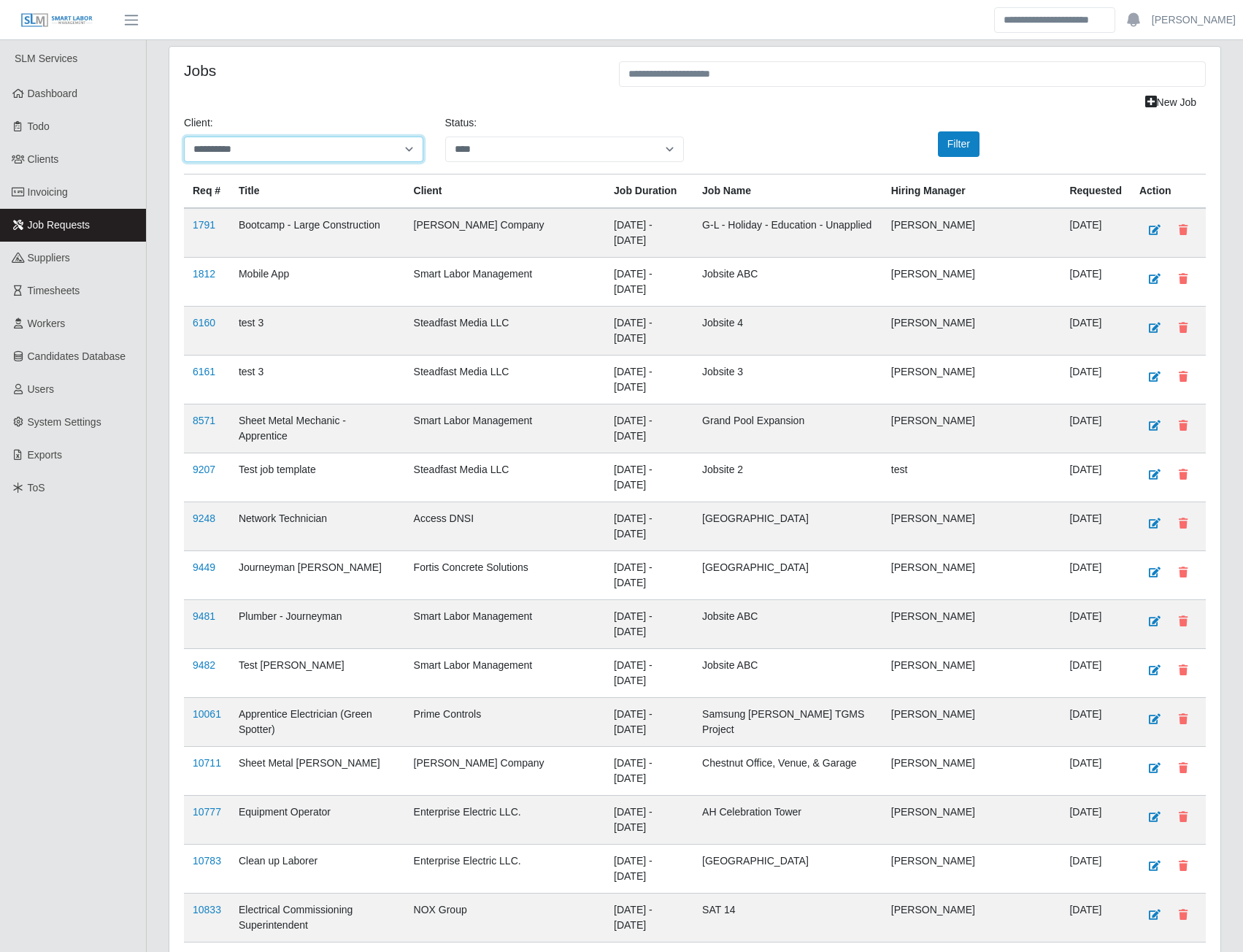
click at [362, 151] on select "**********" at bounding box center [303, 149] width 239 height 25
select select "**********"
click at [184, 137] on select "**********" at bounding box center [303, 149] width 239 height 25
click at [957, 147] on button "Filter" at bounding box center [959, 144] width 42 height 25
